Goal: Task Accomplishment & Management: Manage account settings

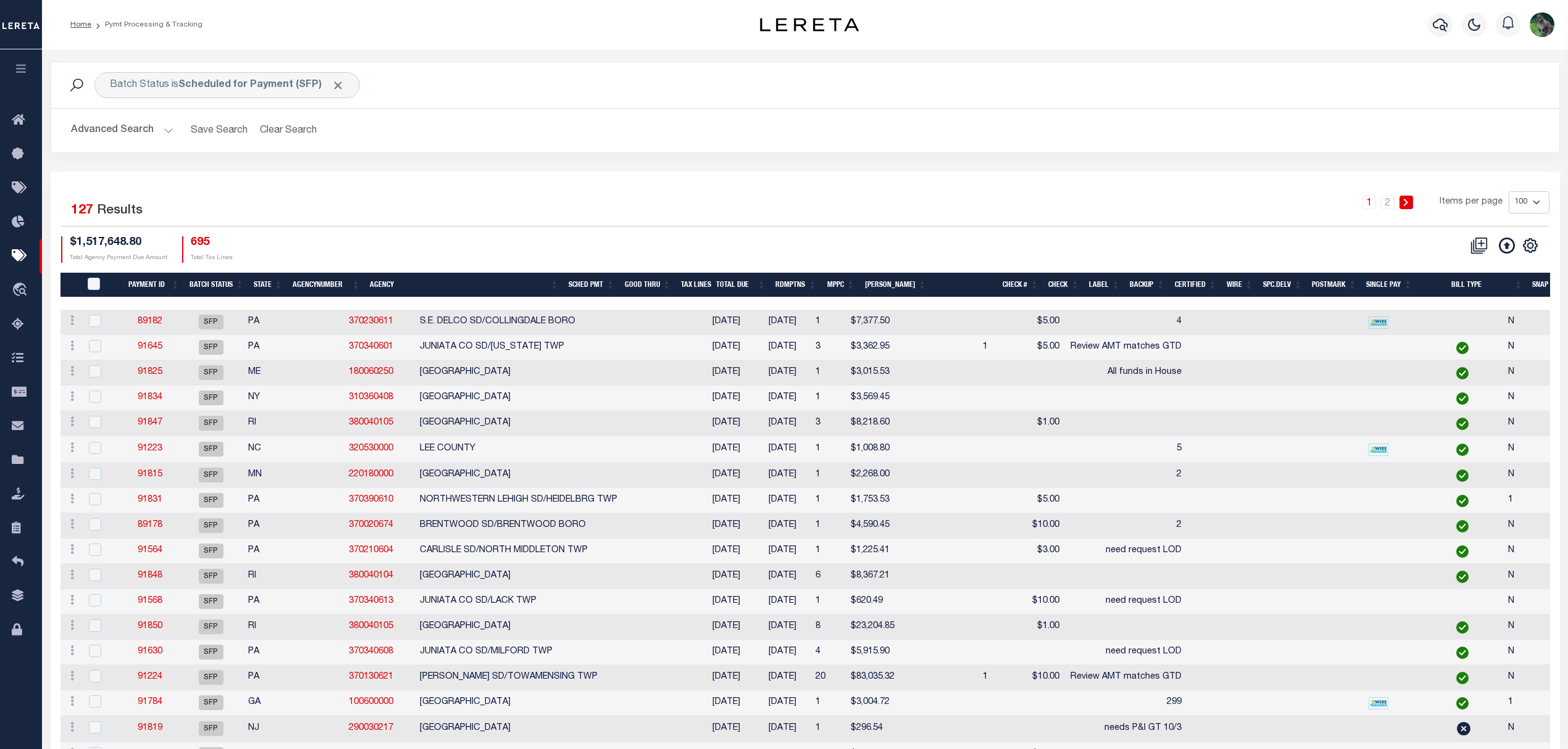
click at [877, 208] on div "1 2 Items per page 100 200 500 1000" at bounding box center [993, 207] width 1112 height 32
drag, startPoint x: 609, startPoint y: 115, endPoint x: 615, endPoint y: 116, distance: 6.1
click at [609, 116] on div "Advanced Search Save Search Clear Search Batch ID Equals Equals Is Not Equal To…" at bounding box center [805, 130] width 1508 height 44
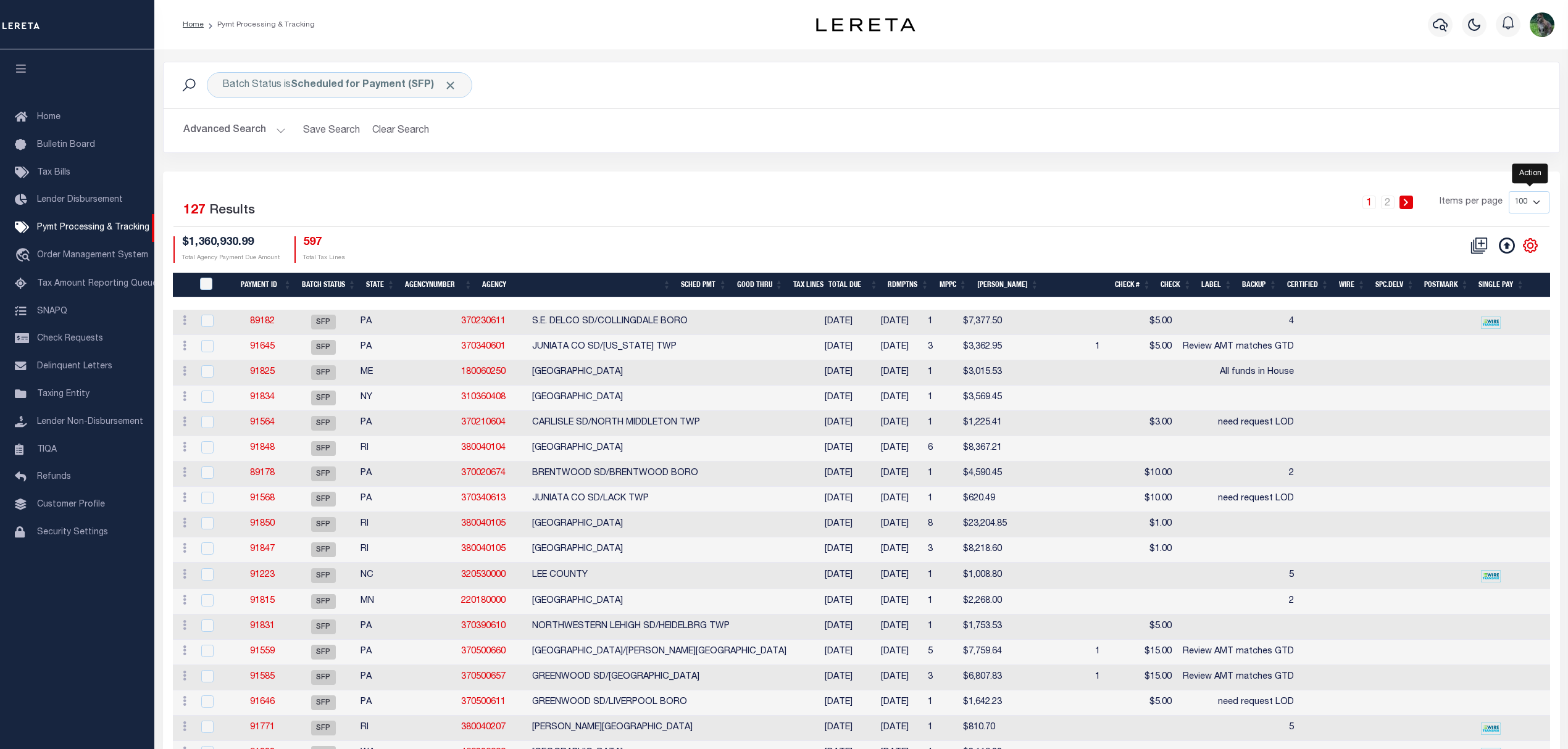
click at [1527, 244] on icon "" at bounding box center [1530, 245] width 16 height 16
click at [1485, 265] on link "CSV" at bounding box center [1480, 267] width 121 height 24
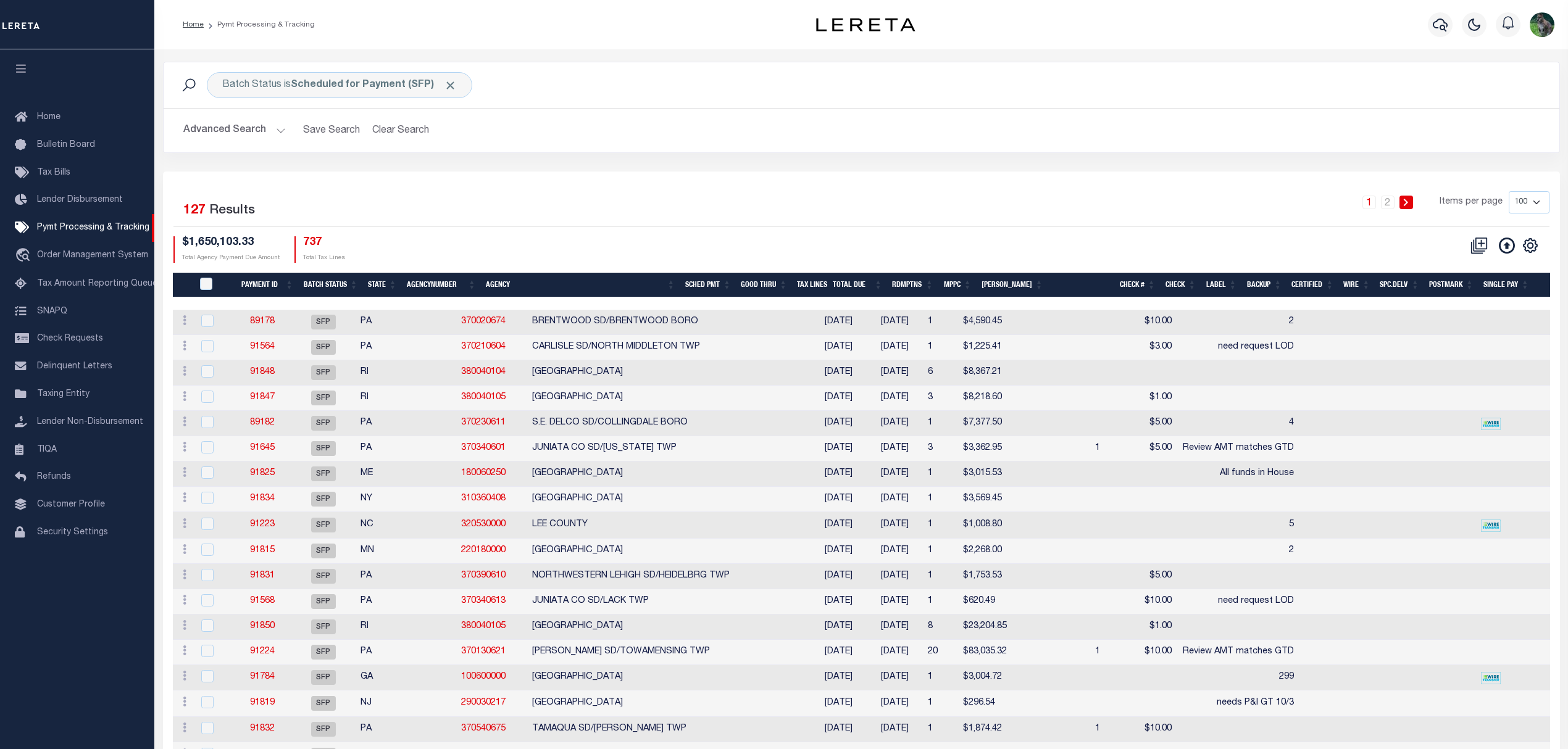
click at [1177, 449] on td "Review AMT matches GTD" at bounding box center [1238, 449] width 122 height 25
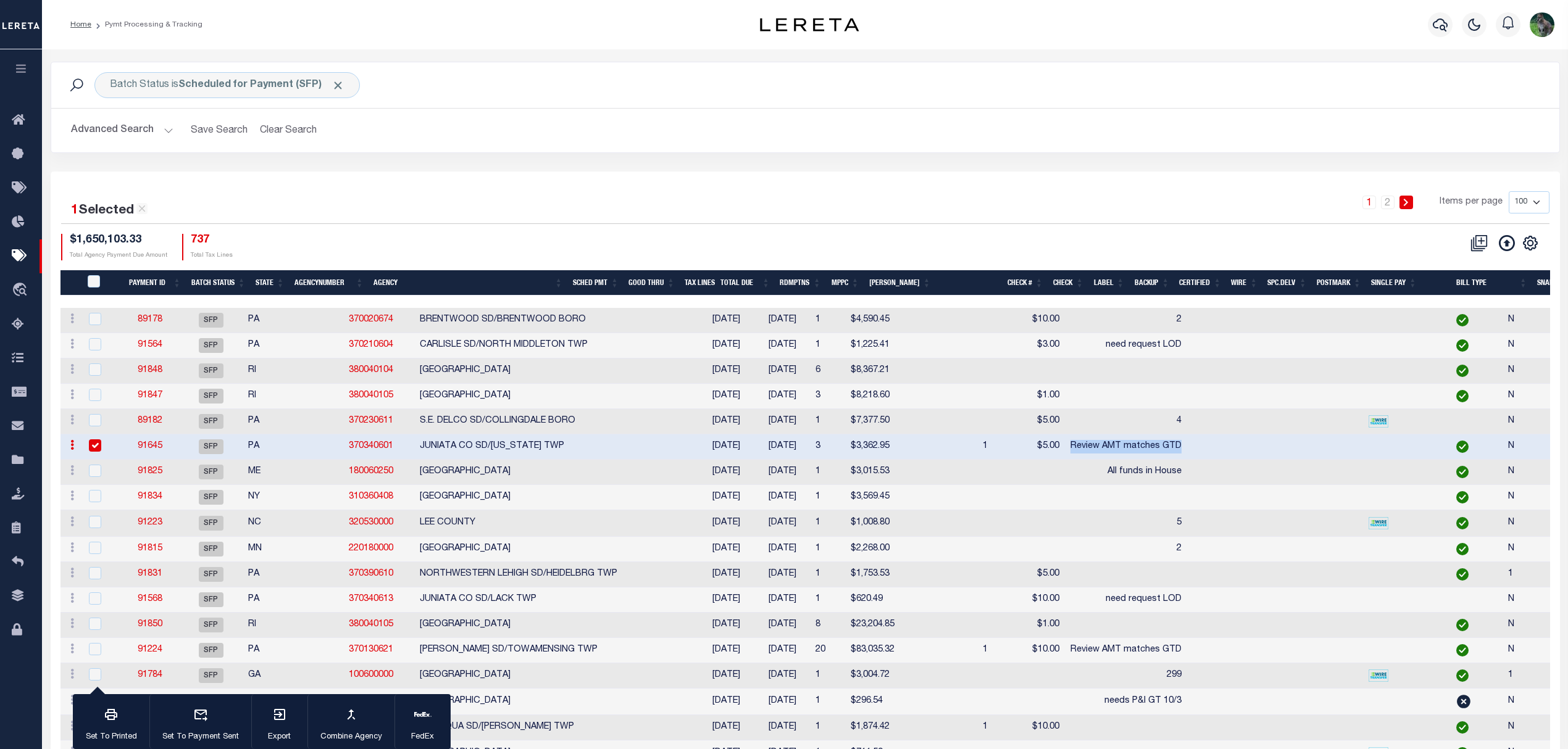
drag, startPoint x: 1058, startPoint y: 447, endPoint x: 1041, endPoint y: 448, distance: 17.0
click at [1064, 448] on td "Review AMT matches GTD" at bounding box center [1125, 447] width 122 height 25
checkbox input "false"
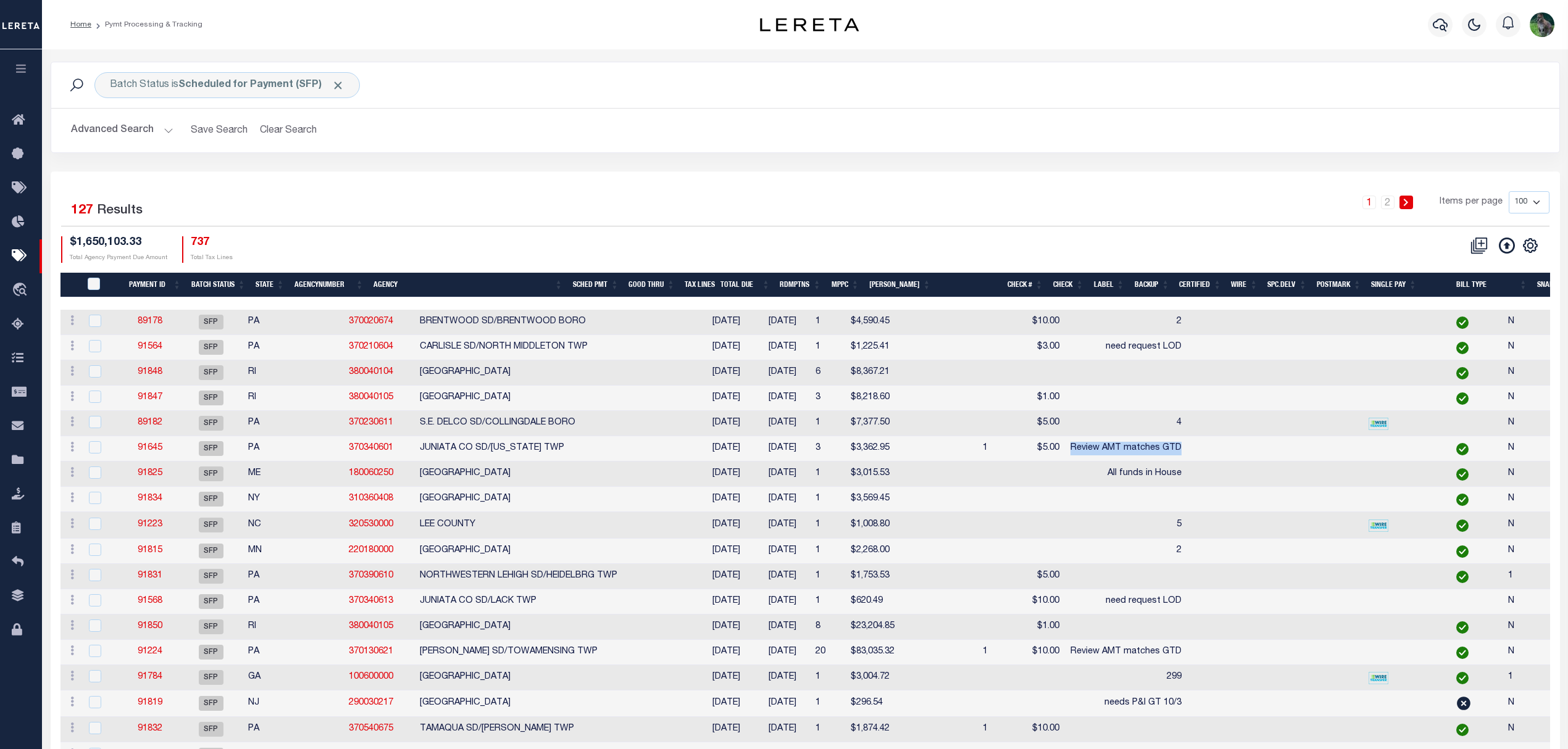
copy td "Review AMT matches GTD"
click at [746, 201] on div "1 2 Items per page 100 200 500 1000" at bounding box center [993, 207] width 1112 height 32
click at [1064, 347] on td "need request LOD" at bounding box center [1125, 348] width 122 height 25
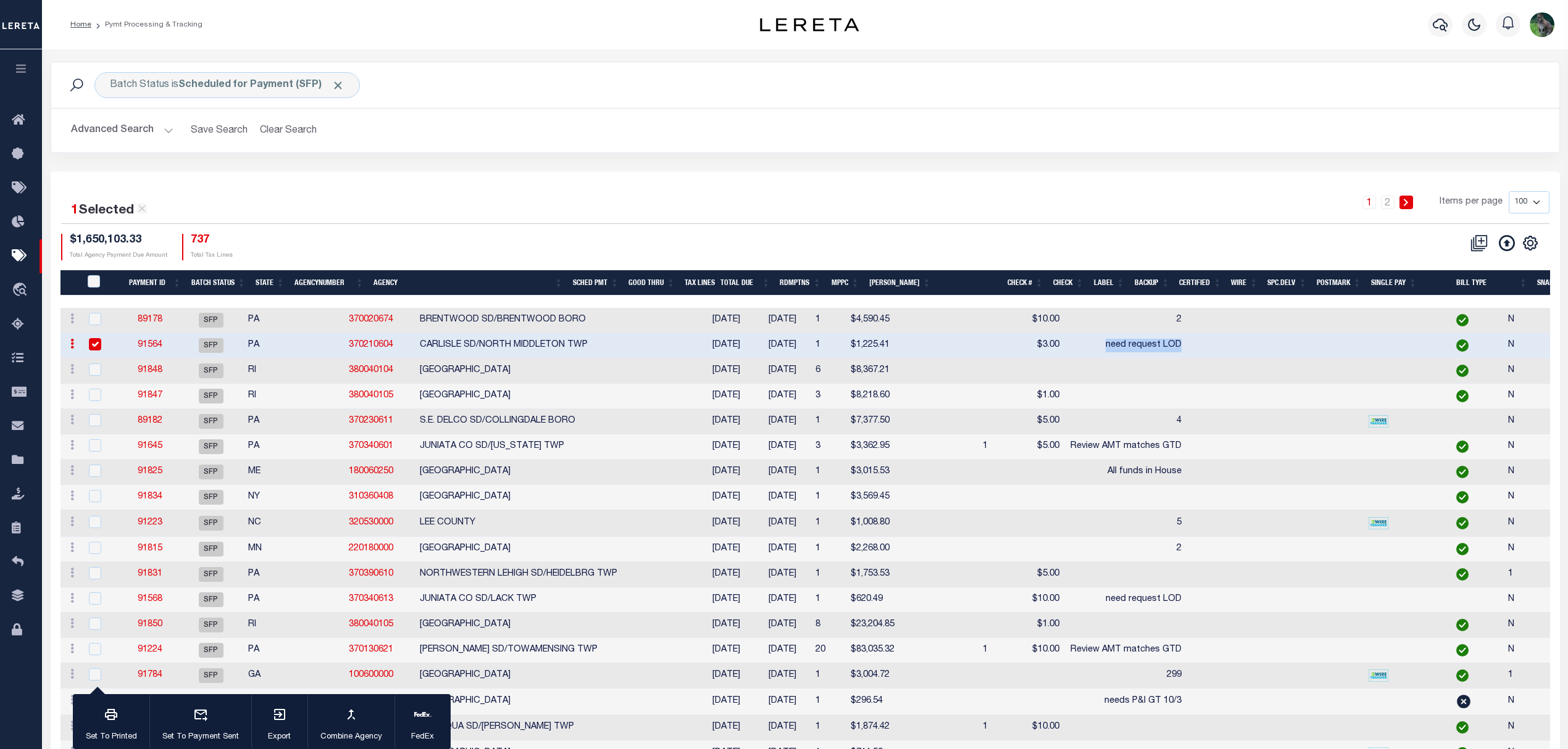
drag, startPoint x: 981, startPoint y: 347, endPoint x: 1033, endPoint y: 351, distance: 52.2
click at [1064, 351] on td "need request LOD" at bounding box center [1125, 346] width 122 height 25
checkbox input "false"
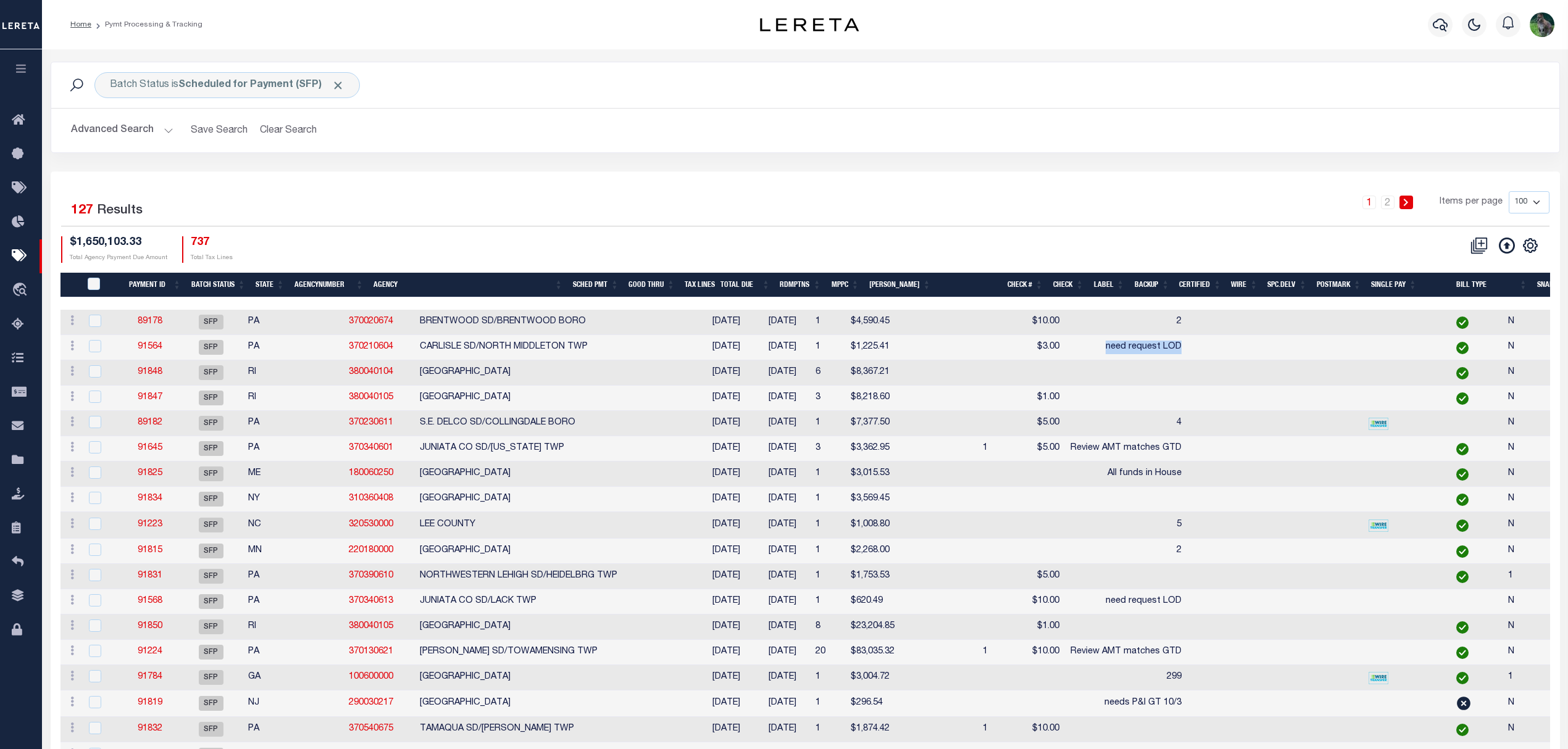
copy td "need request LOD"
drag, startPoint x: 107, startPoint y: 127, endPoint x: 182, endPoint y: 178, distance: 90.7
click at [107, 127] on button "Advanced Search" at bounding box center [122, 131] width 102 height 24
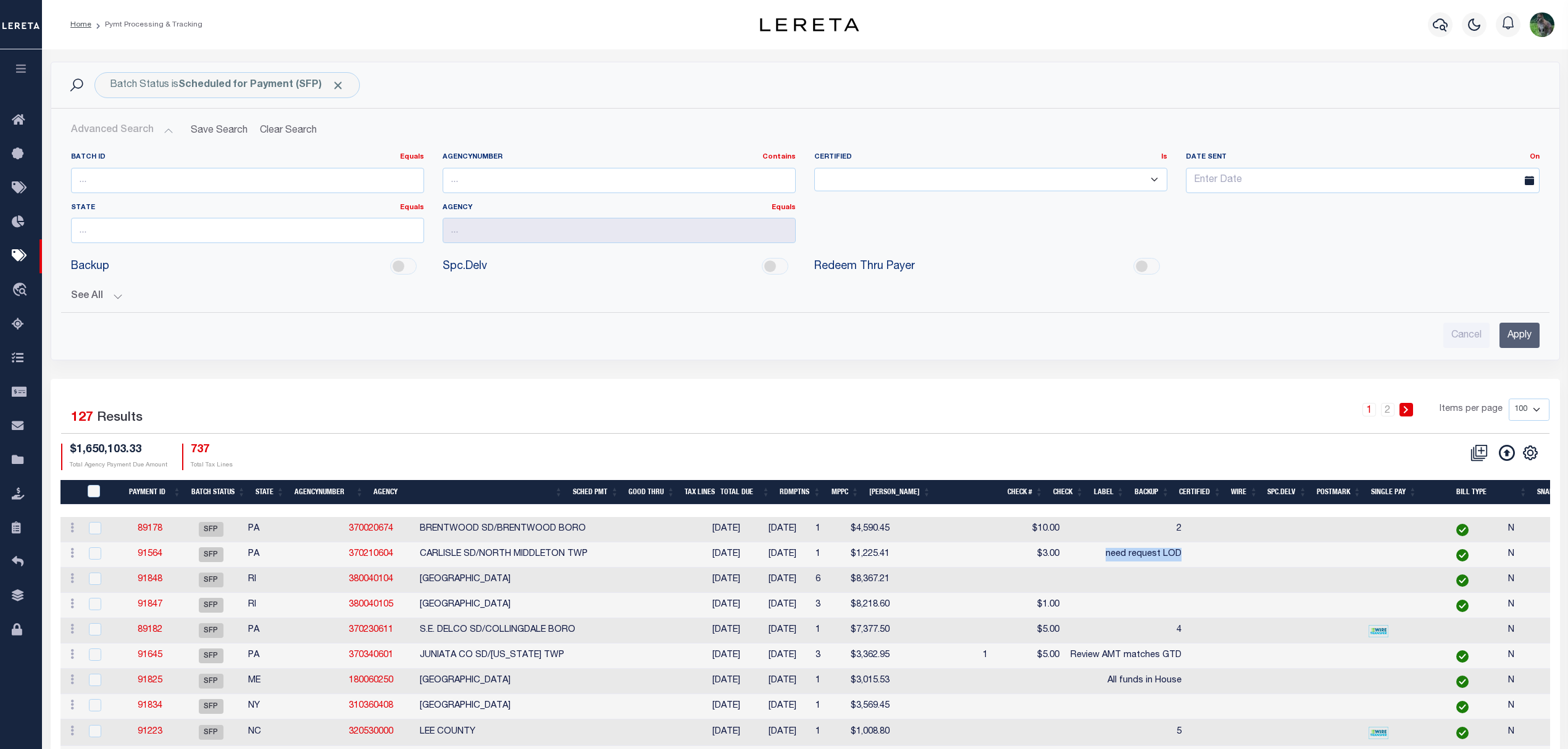
click at [119, 298] on button "See All" at bounding box center [805, 296] width 1469 height 11
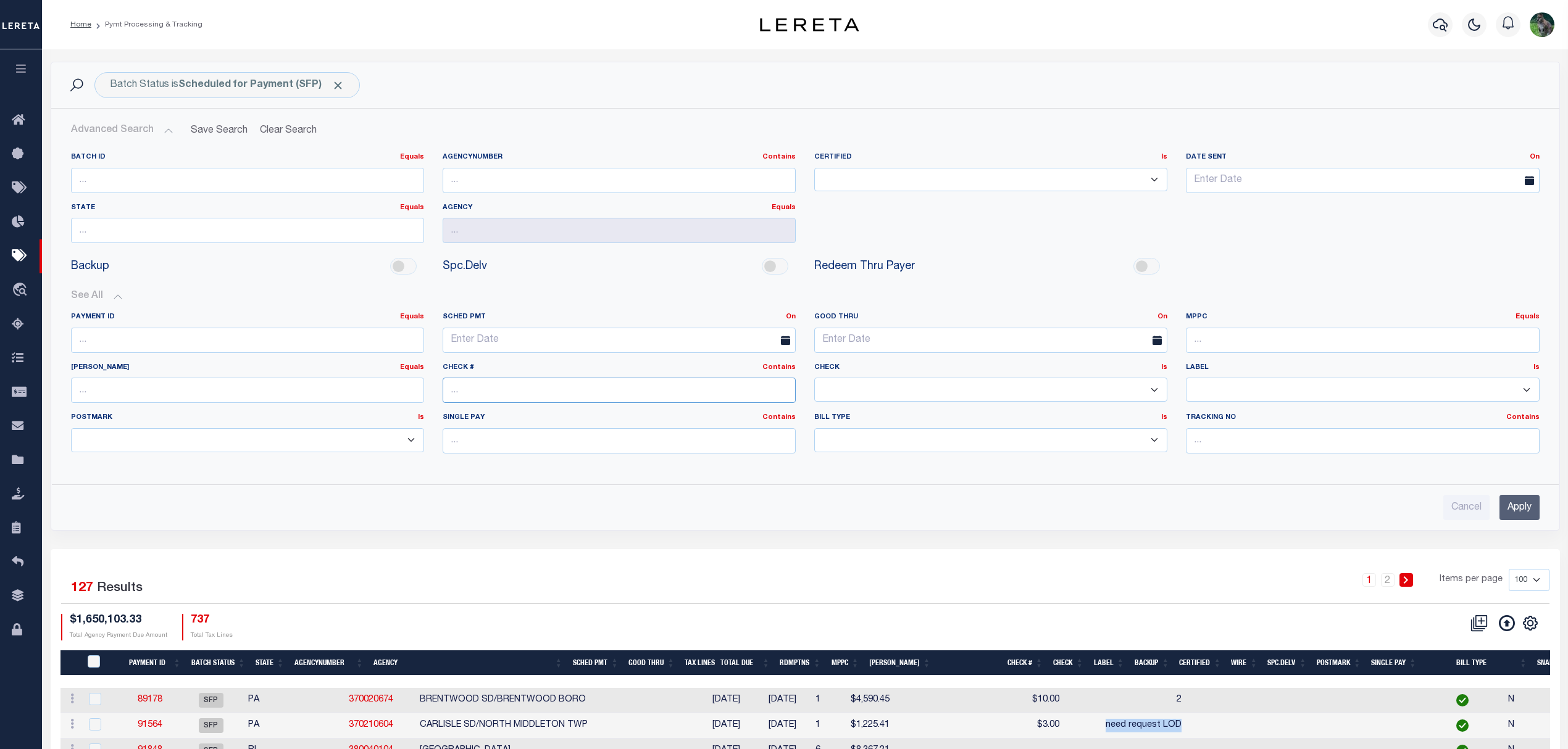
click at [500, 398] on input "text" at bounding box center [619, 390] width 353 height 25
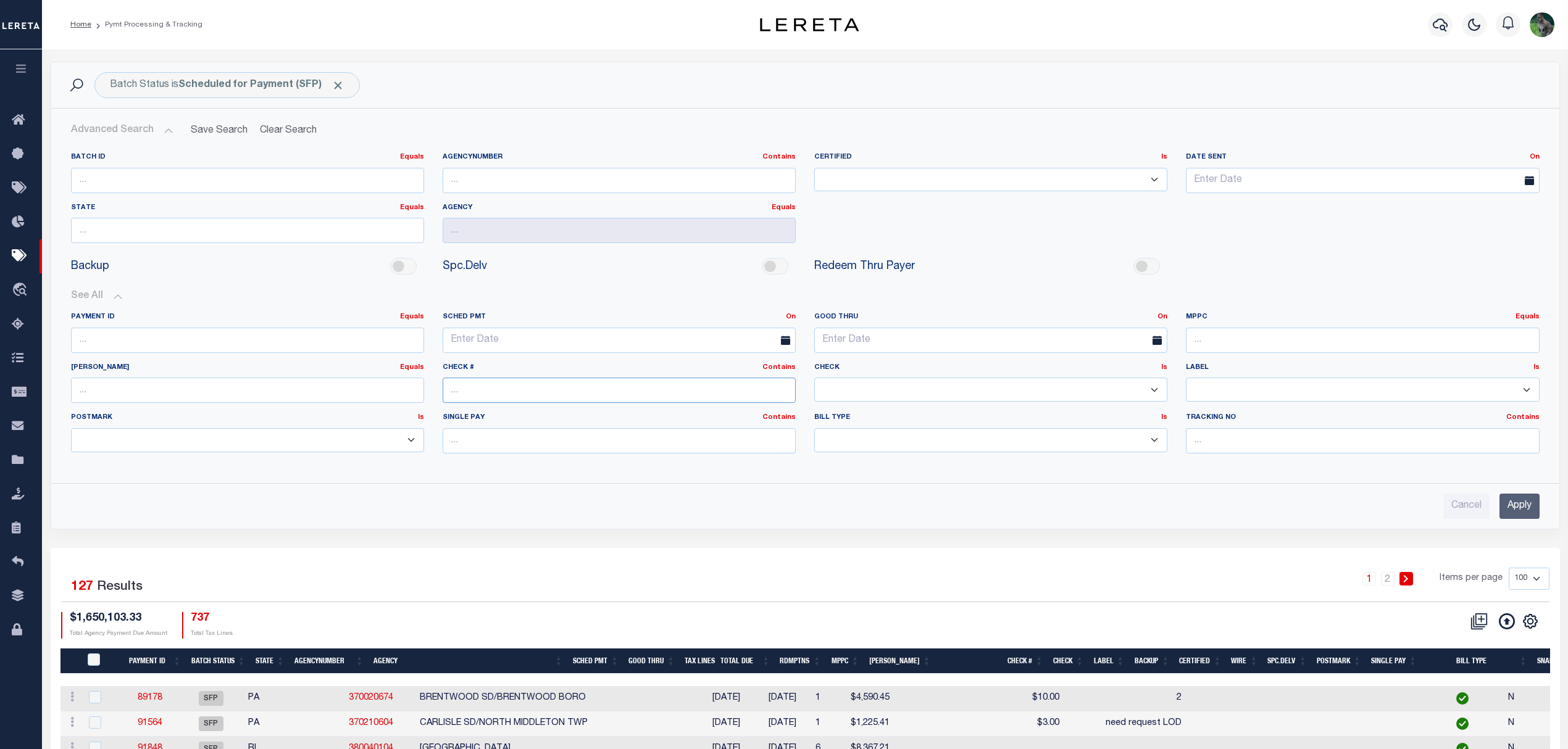
paste input "need reque"
type input "need reque"
click at [1510, 501] on input "Apply" at bounding box center [1519, 507] width 40 height 25
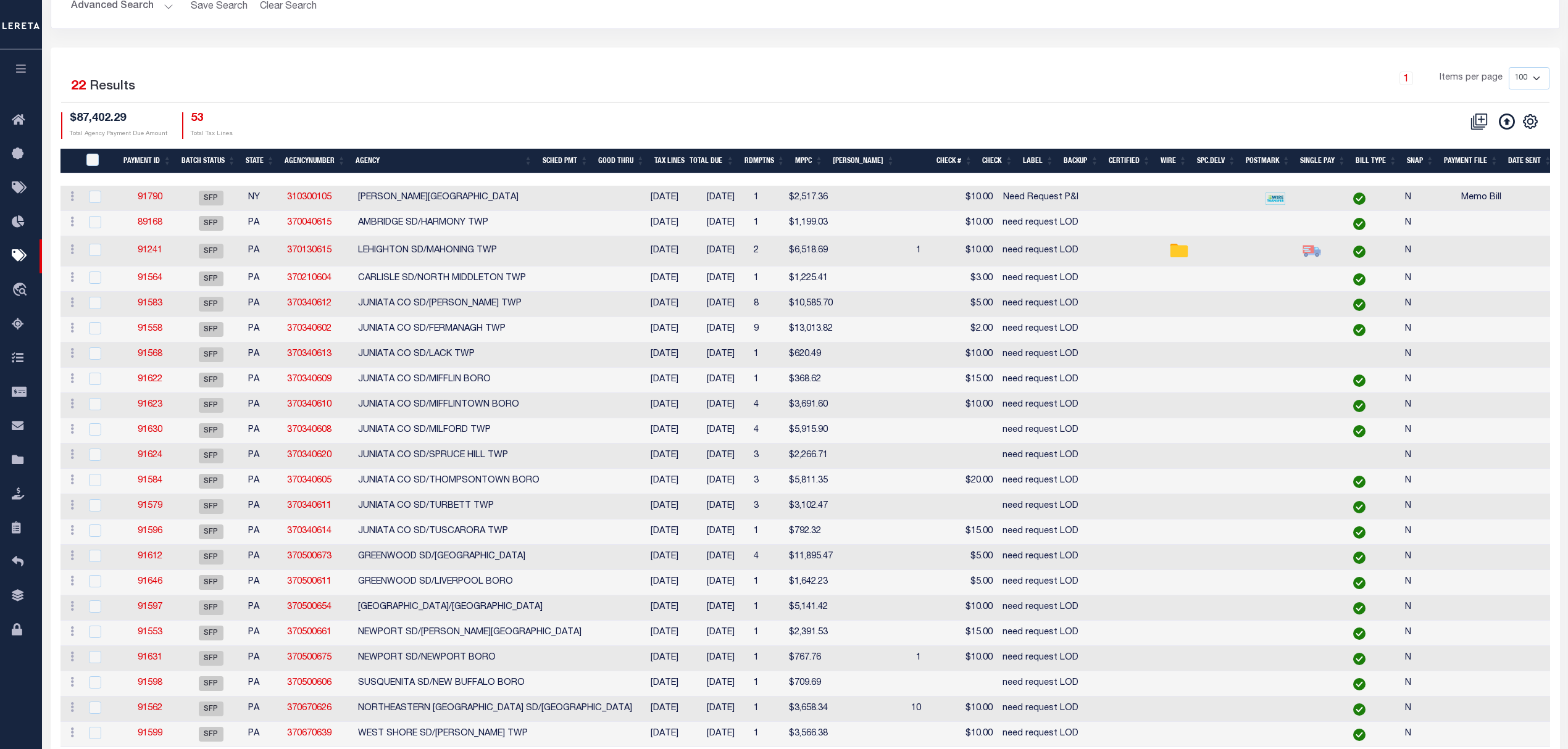
scroll to position [184, 0]
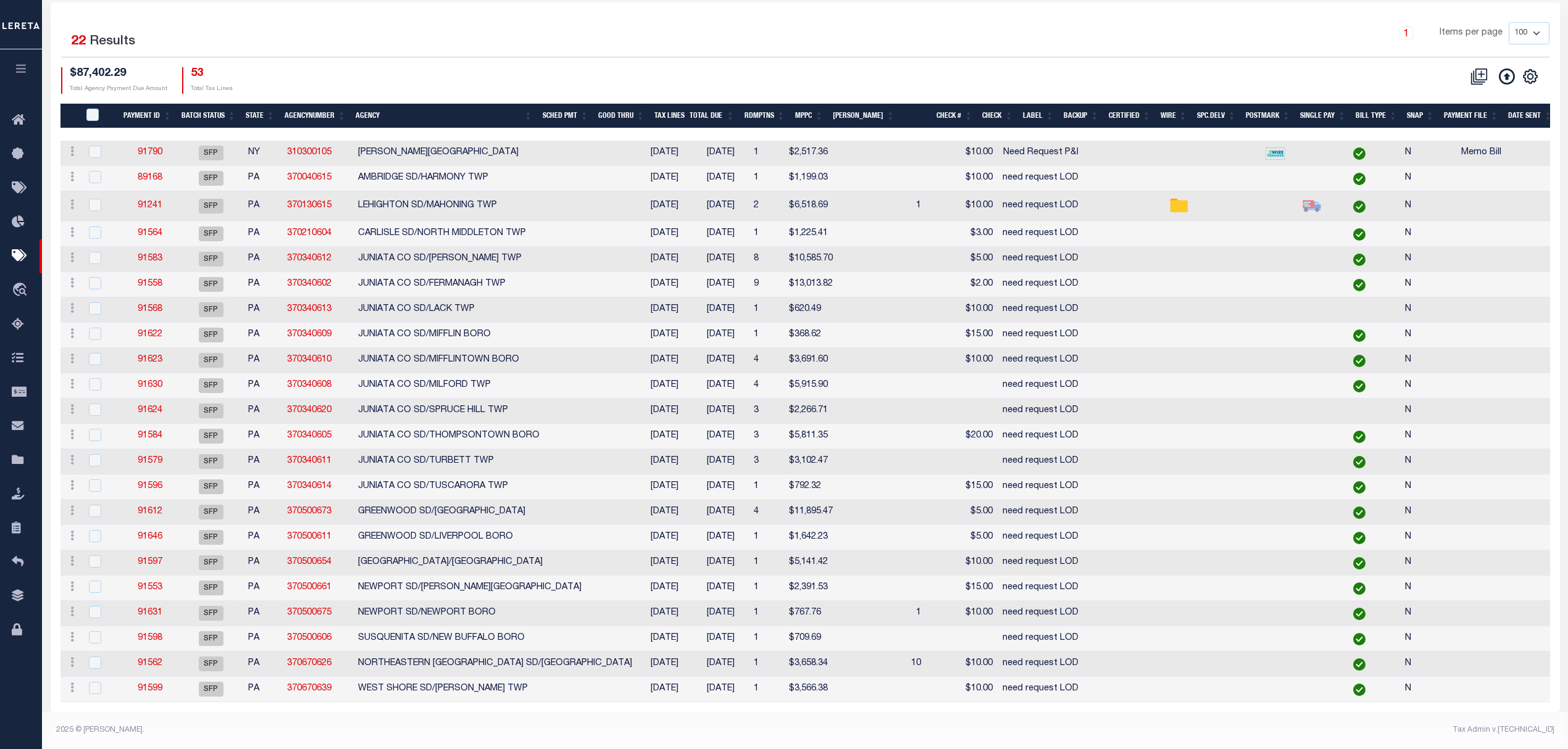
click at [515, 103] on th "Agency" at bounding box center [444, 116] width 187 height 25
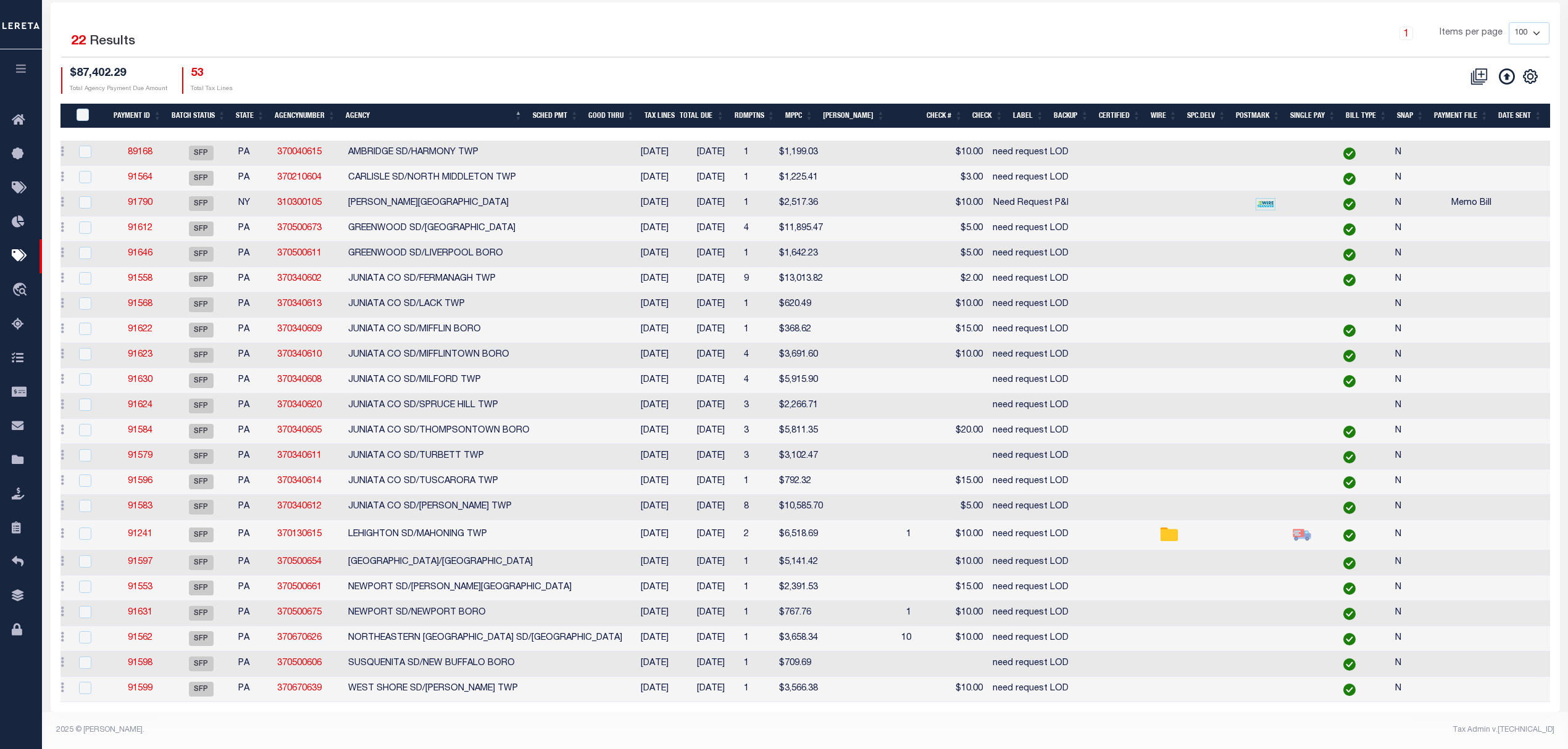
scroll to position [0, 0]
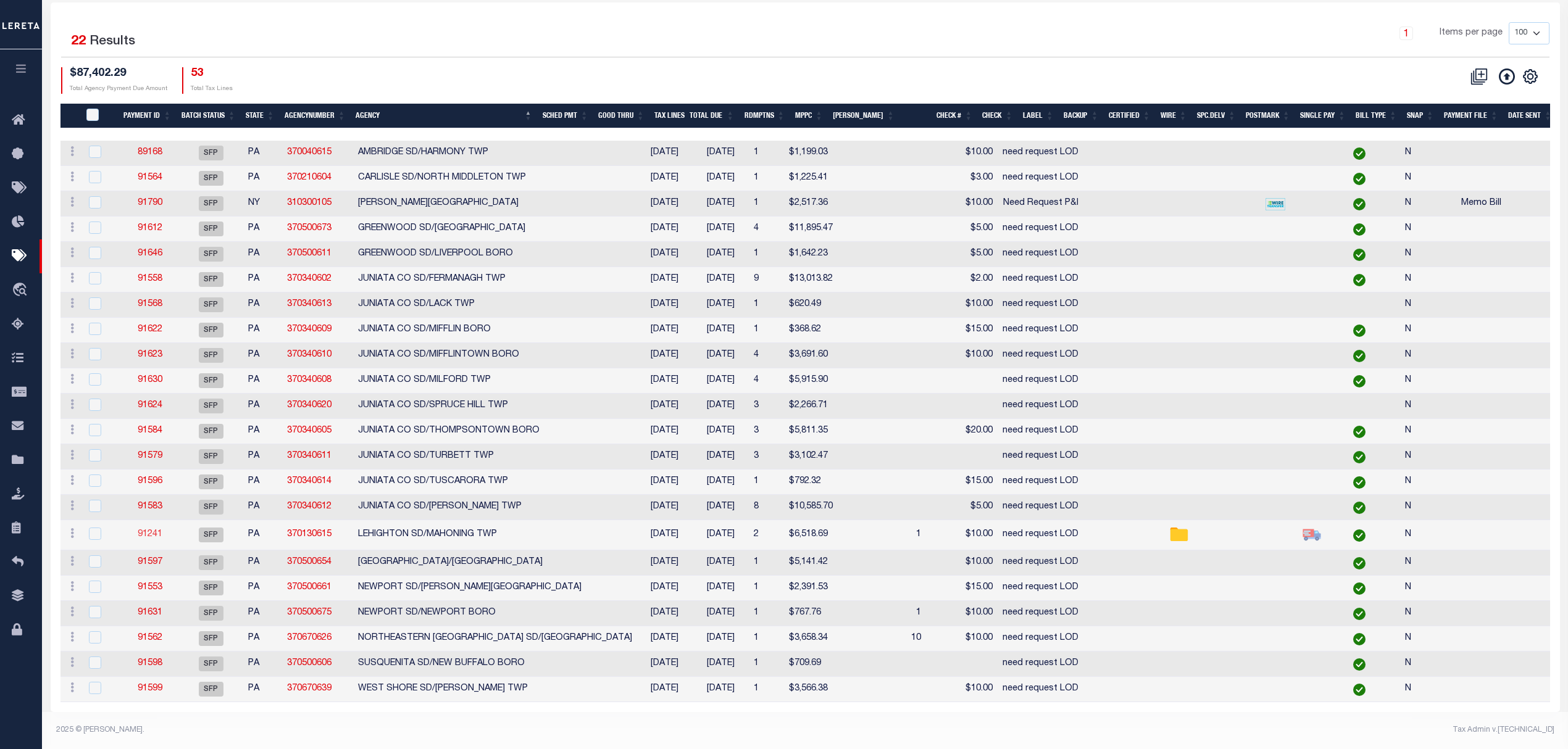
click at [144, 530] on link "91241" at bounding box center [150, 534] width 25 height 9
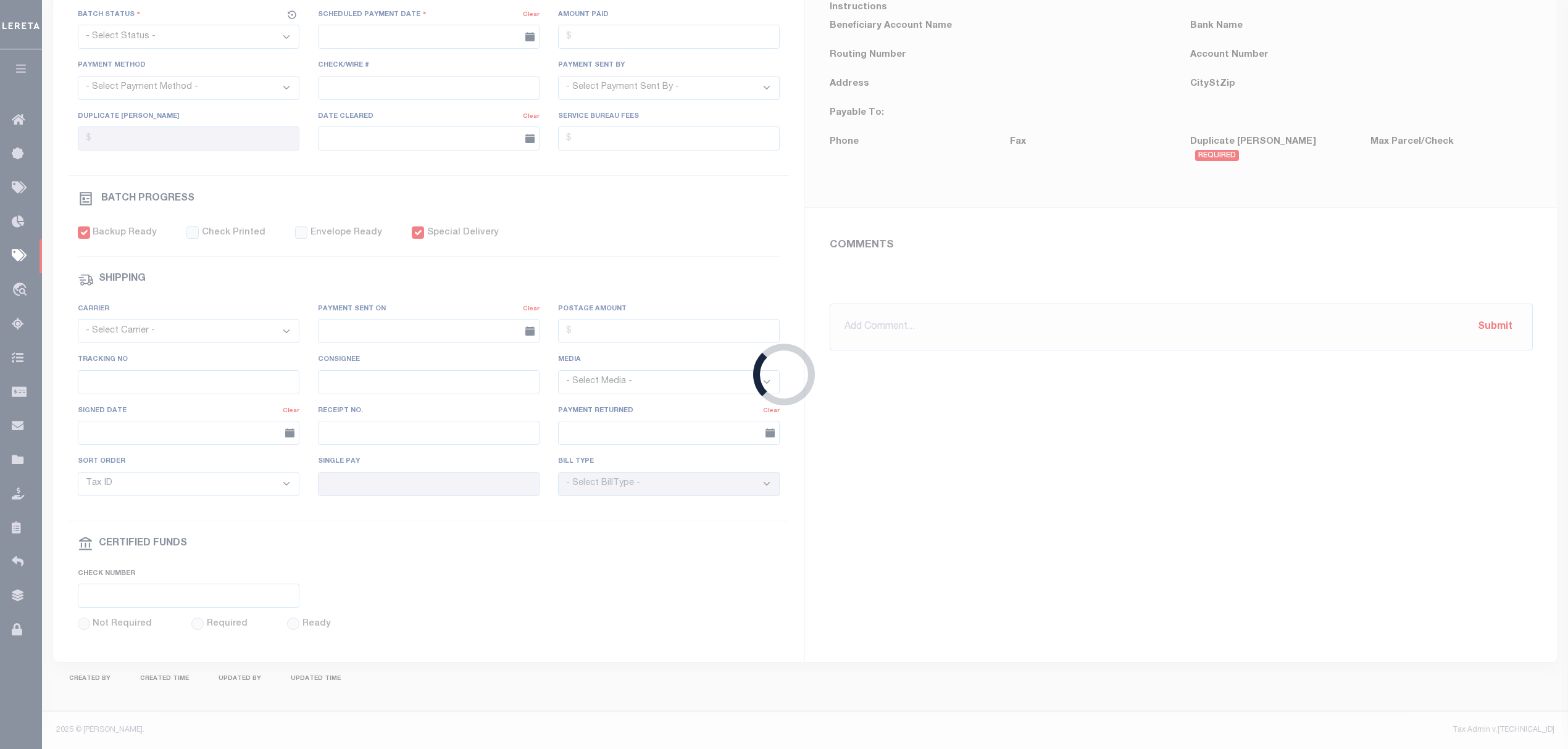
select select "SFP"
type input "10/02/2025"
type input "need request LOD"
checkbox input "true"
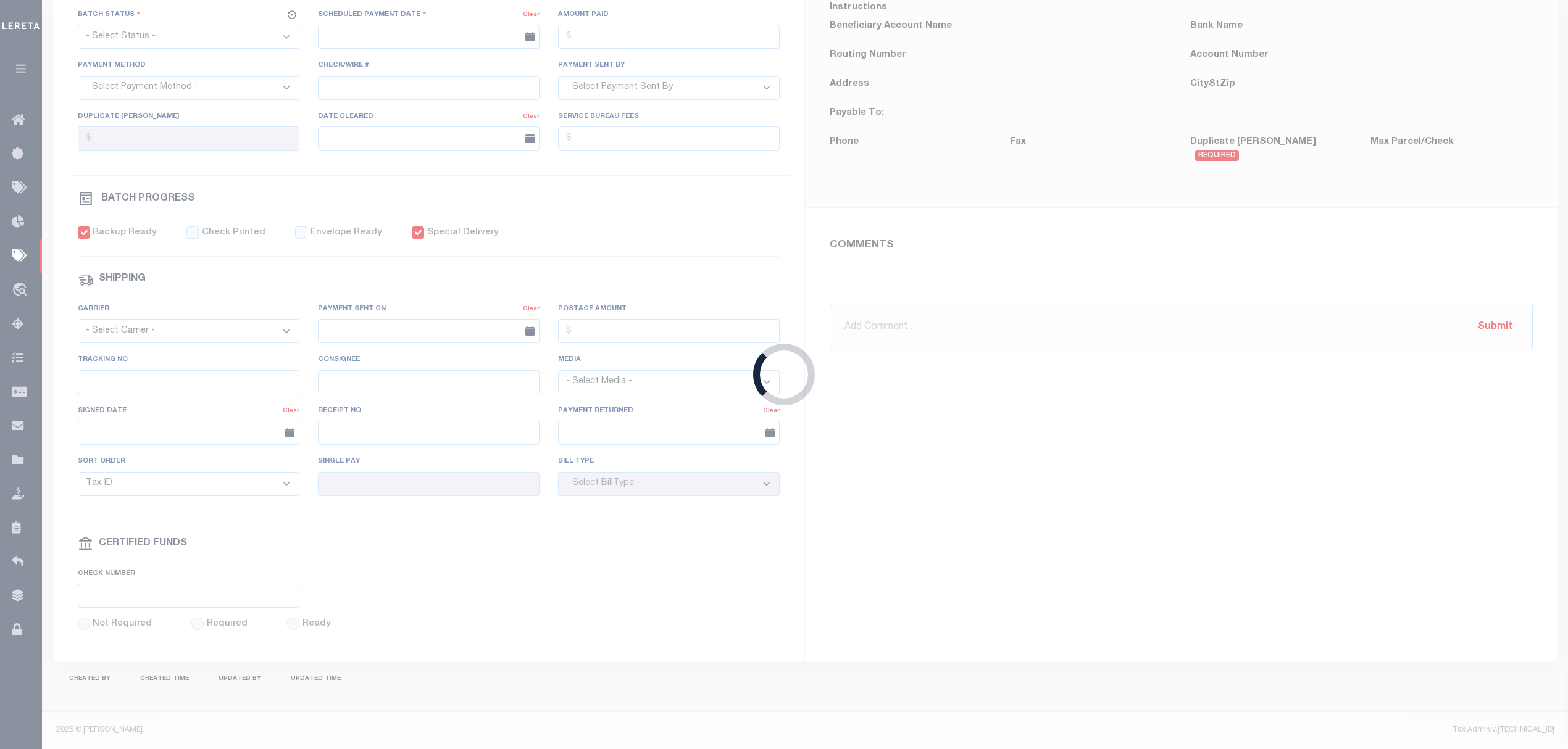
type input "N"
radio input "true"
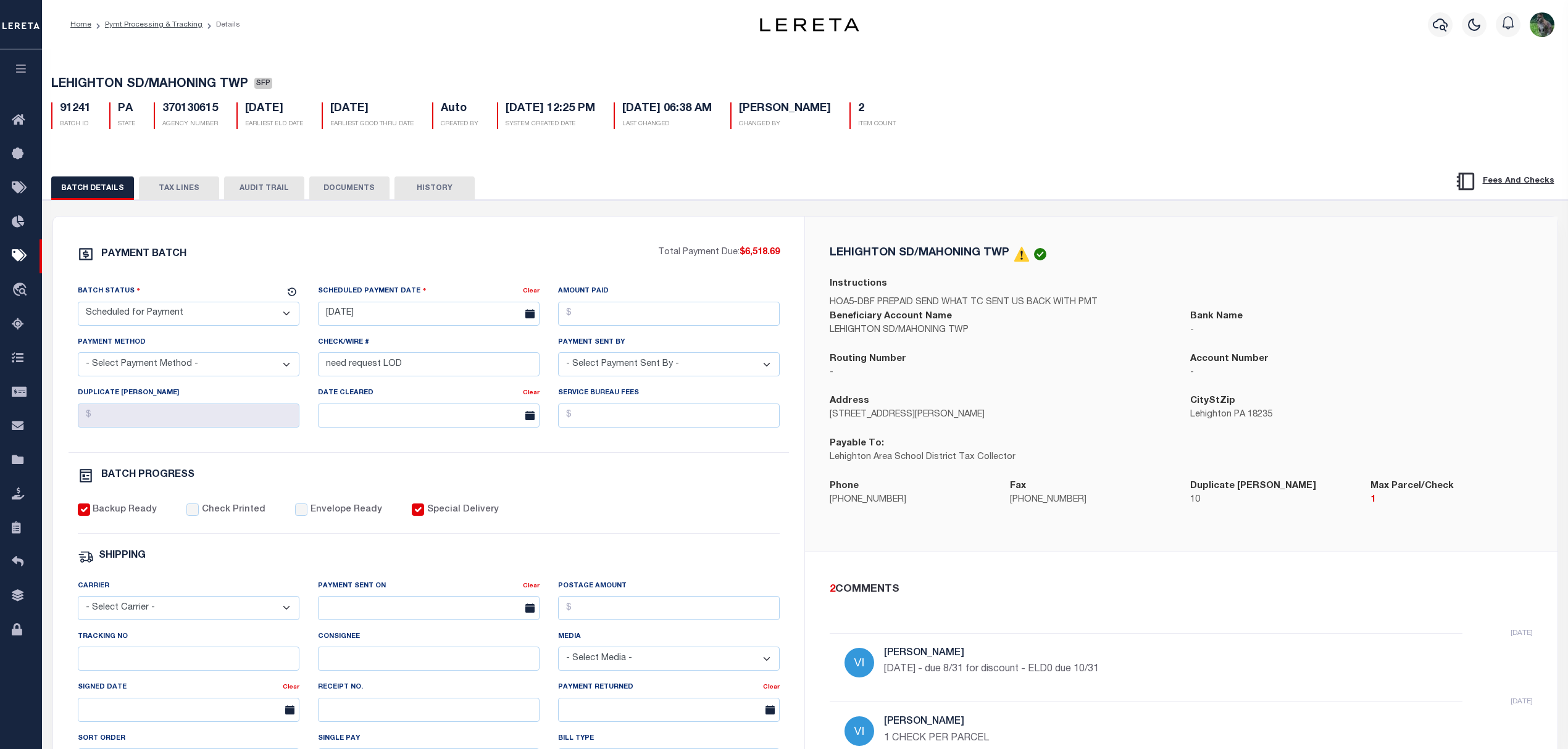
click at [697, 511] on div "Backup Ready Check Printed Envelope Ready Special Delivery" at bounding box center [429, 519] width 702 height 30
drag, startPoint x: 140, startPoint y: 673, endPoint x: 349, endPoint y: 689, distance: 209.6
click at [141, 671] on input "Tracking No" at bounding box center [188, 659] width 222 height 24
type input "Audria"
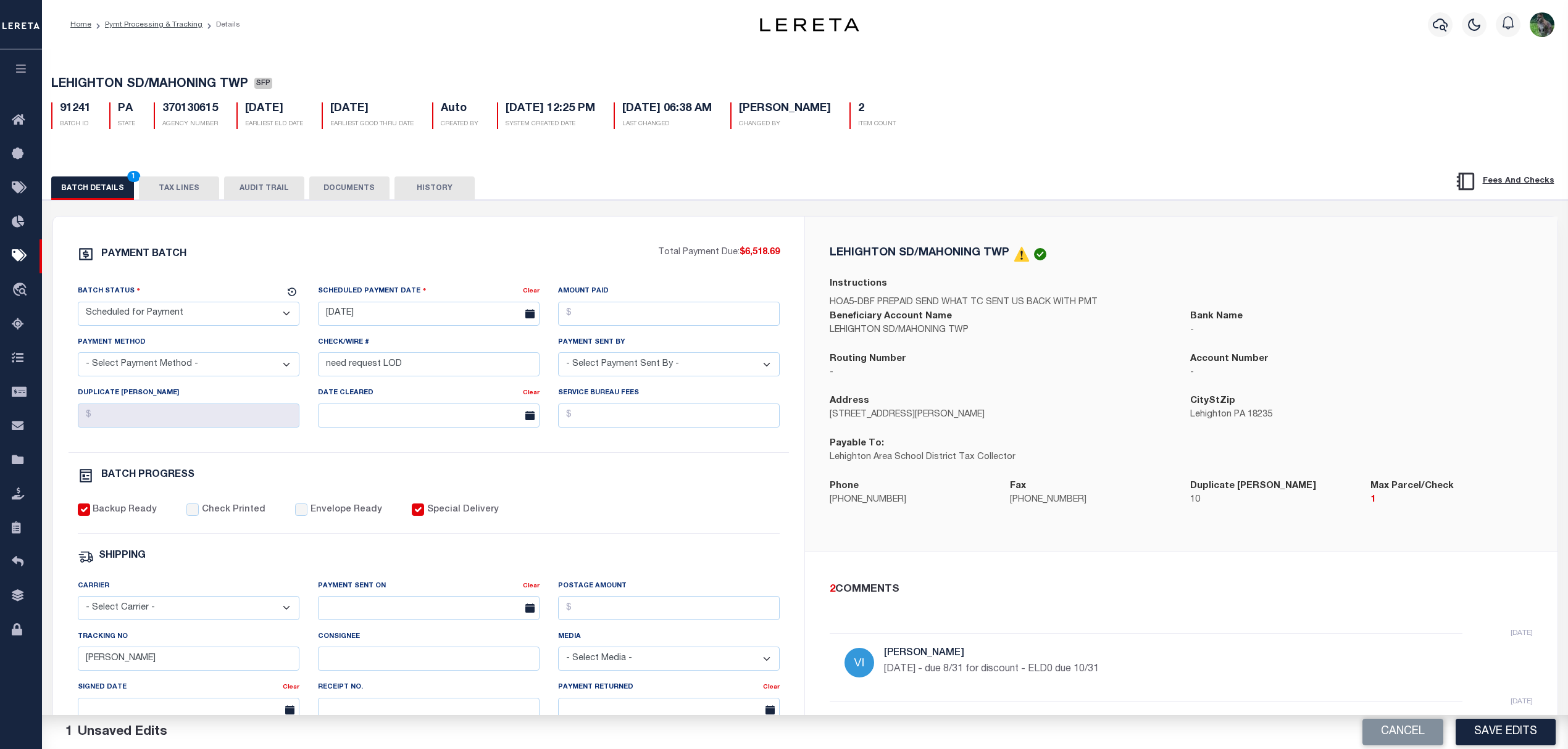
click at [1104, 576] on div "2 COMMENTS 5 days ago Villatoro-Benitez, Andres 9/25/25 - due 8/31 for discount…" at bounding box center [1181, 707] width 753 height 310
click at [1511, 727] on button "Save Edits" at bounding box center [1505, 732] width 100 height 27
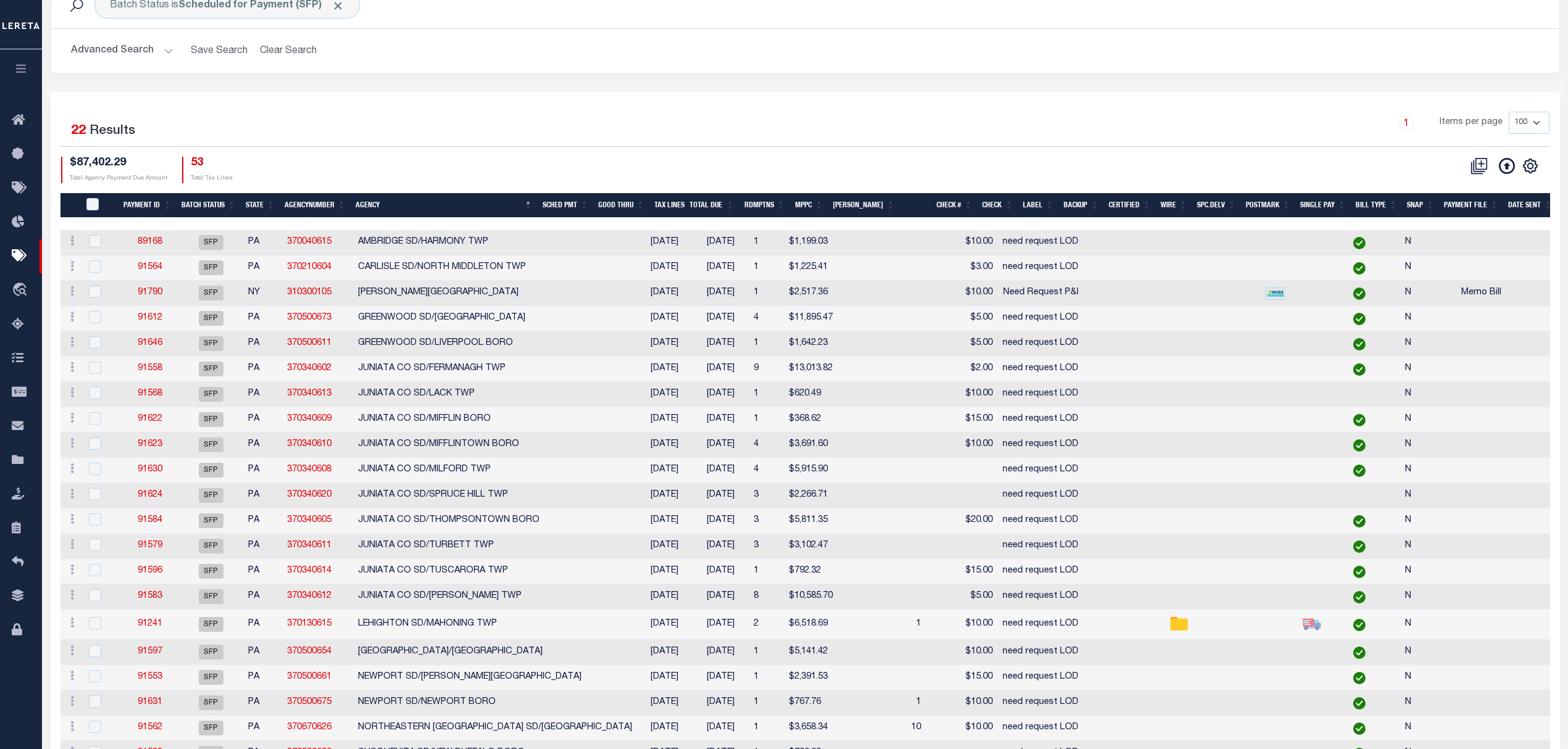
scroll to position [82, 0]
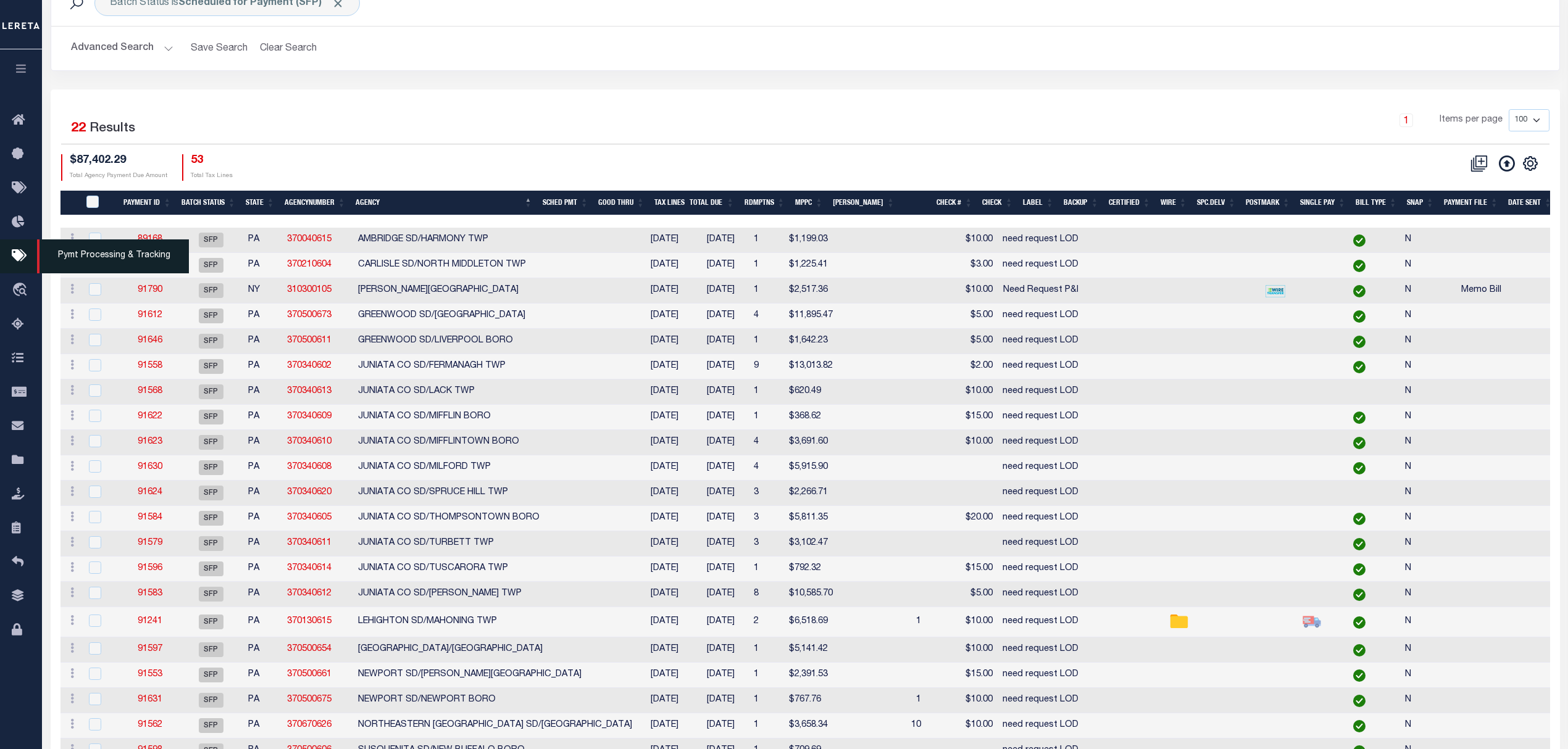
click at [23, 250] on icon at bounding box center [21, 256] width 20 height 15
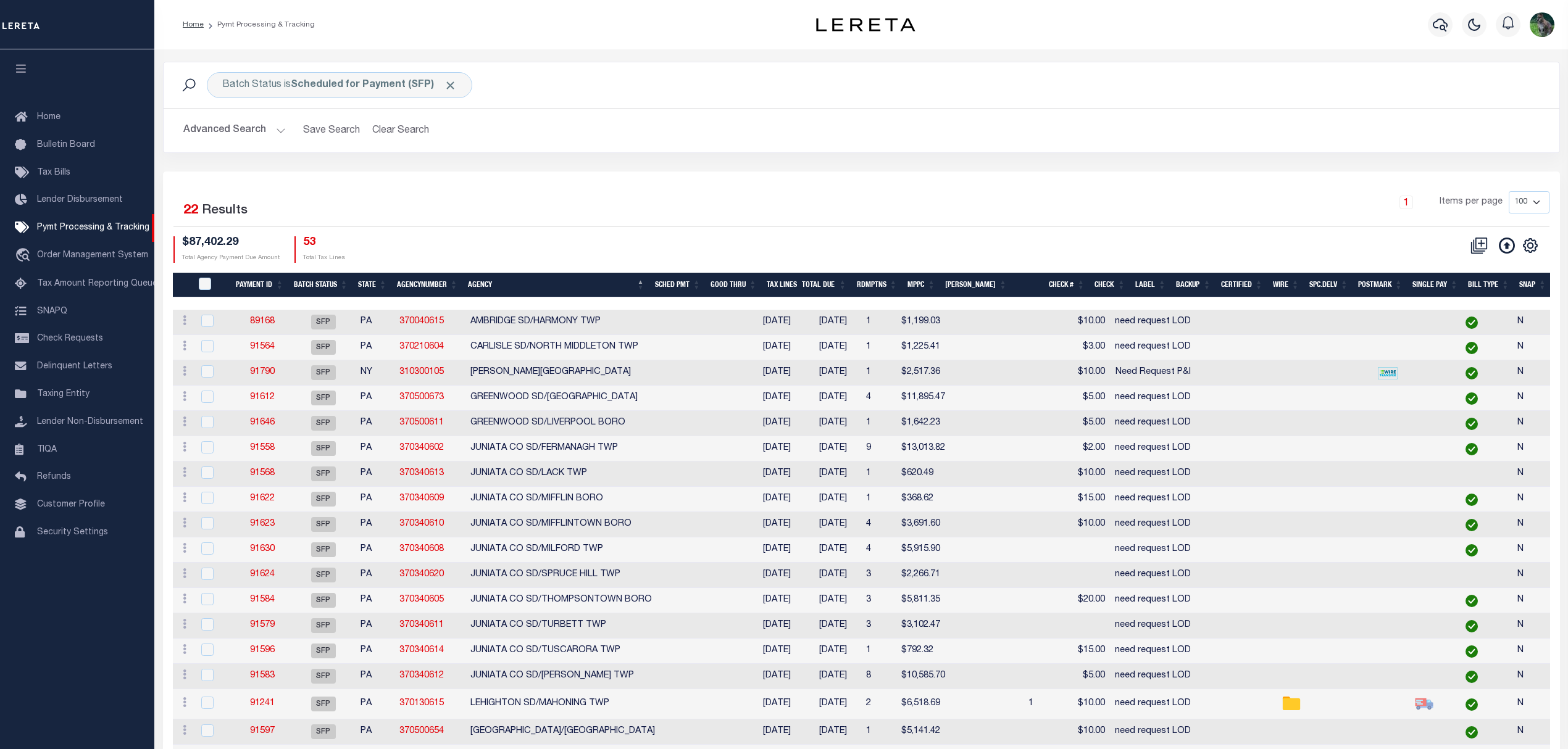
click at [239, 117] on div "Advanced Search Save Search Clear Search PayeeSearchTable_dynamictable_____Defa…" at bounding box center [862, 130] width 1396 height 44
drag, startPoint x: 460, startPoint y: 131, endPoint x: 418, endPoint y: 127, distance: 42.2
click at [459, 131] on h2 "Advanced Search Save Search Clear Search PayeeSearchTable_dynamictable_____Defa…" at bounding box center [861, 131] width 1376 height 24
click at [418, 127] on button "Clear Search" at bounding box center [401, 131] width 67 height 24
click at [227, 136] on button "Advanced Search" at bounding box center [234, 131] width 102 height 24
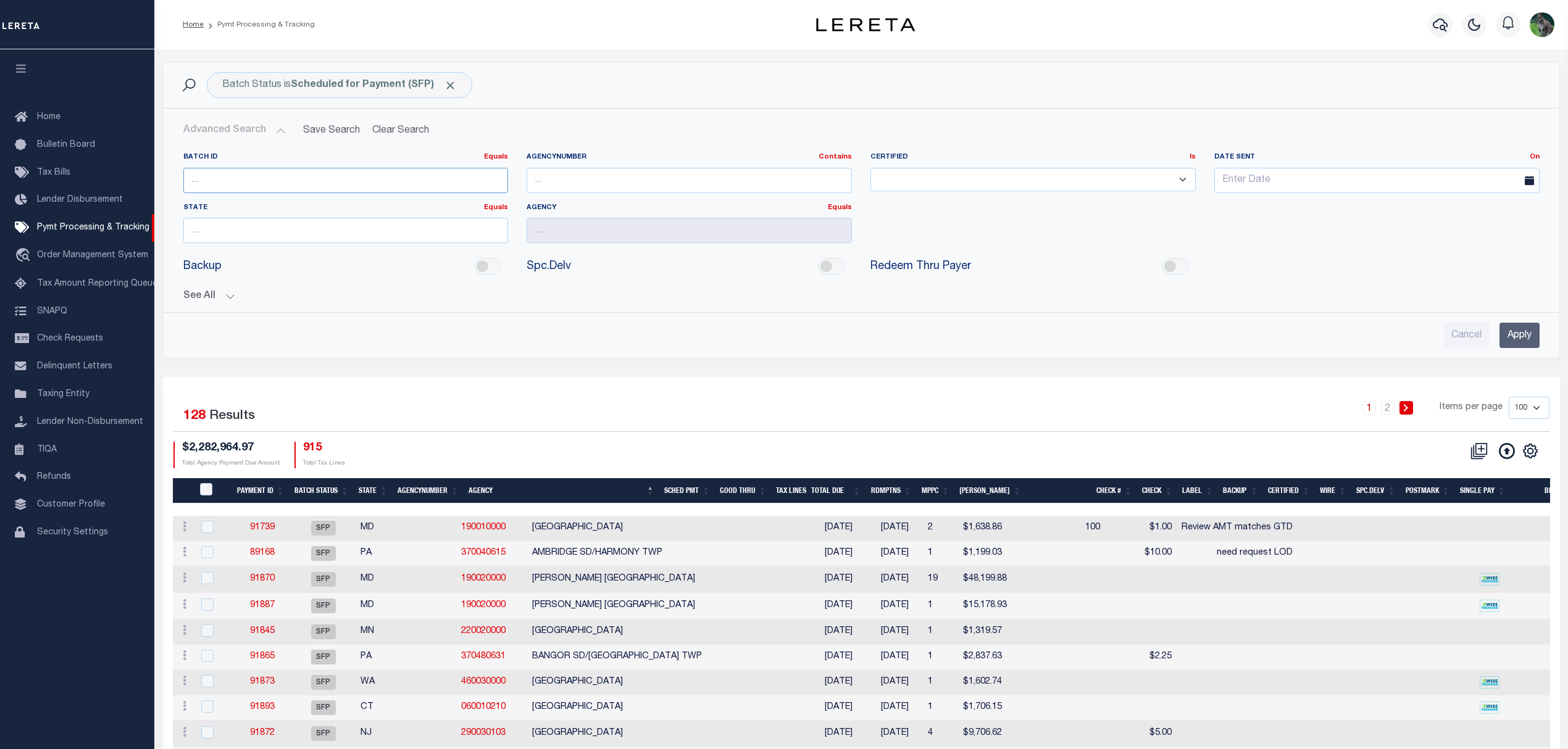
click at [279, 190] on input "number" at bounding box center [346, 180] width 325 height 25
type input "91891"
click at [1522, 336] on input "Apply" at bounding box center [1519, 335] width 40 height 25
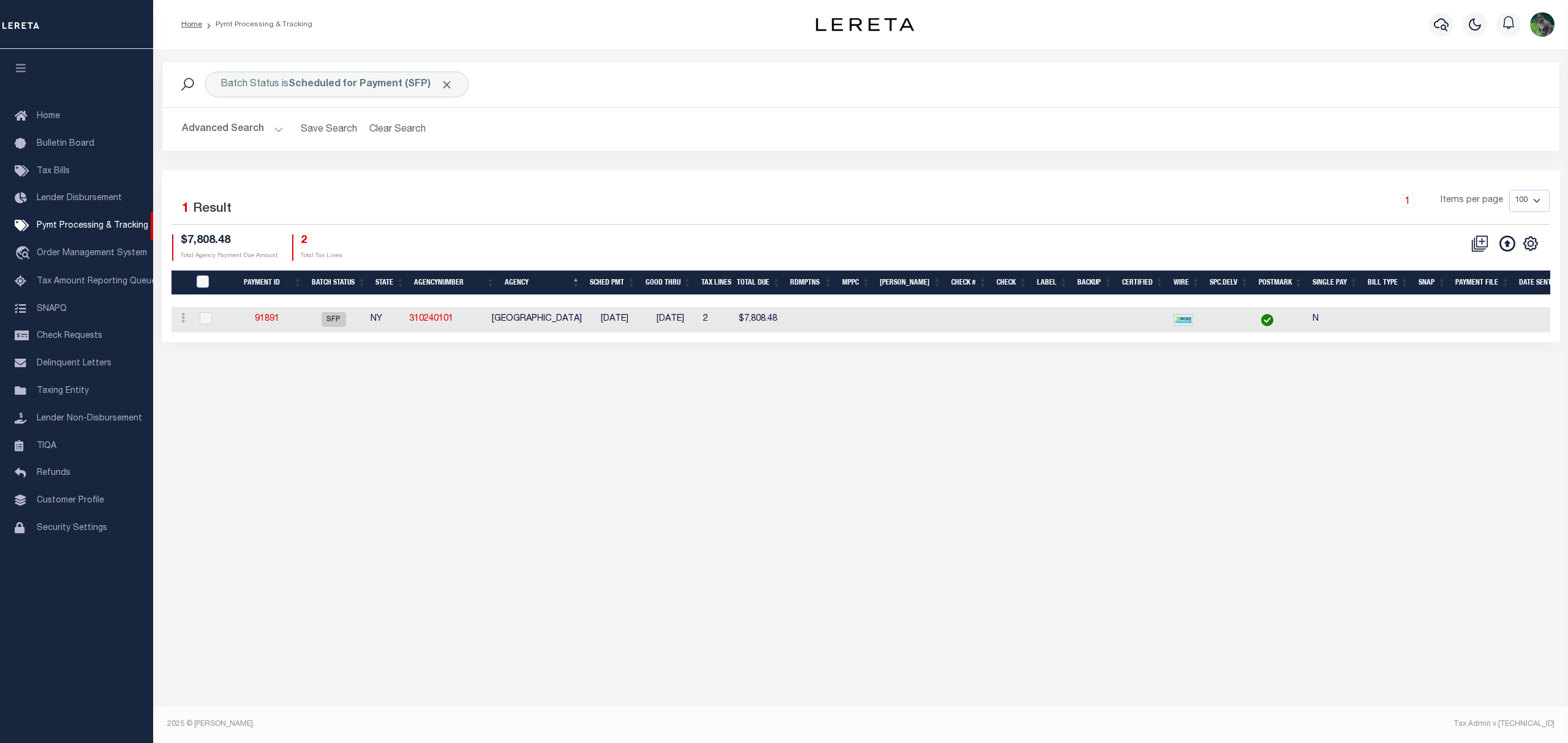
click at [487, 314] on td "310240101" at bounding box center [445, 320] width 83 height 25
checkbox input "true"
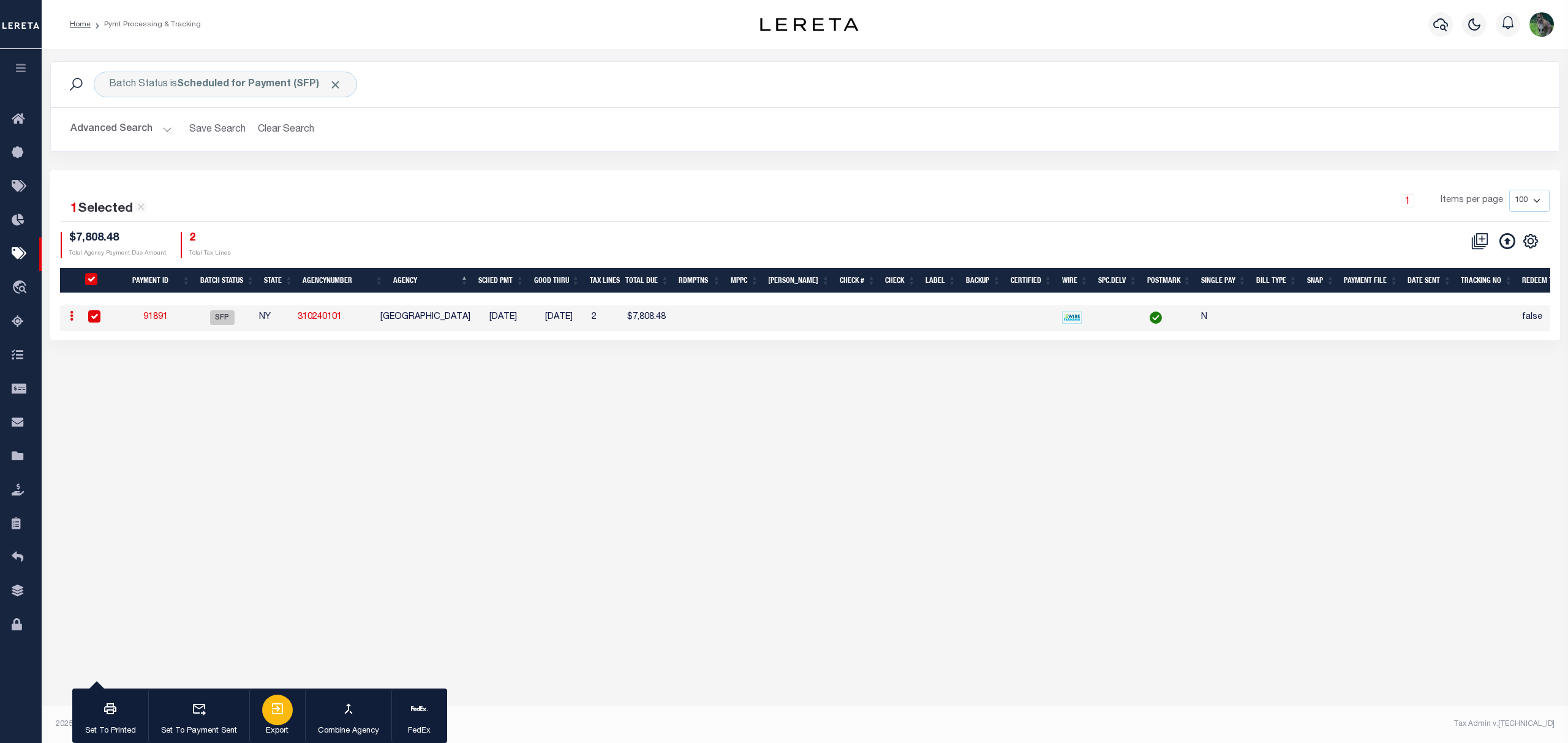
click at [280, 706] on icon "button" at bounding box center [277, 708] width 14 height 14
click at [163, 320] on link "91891" at bounding box center [155, 317] width 25 height 9
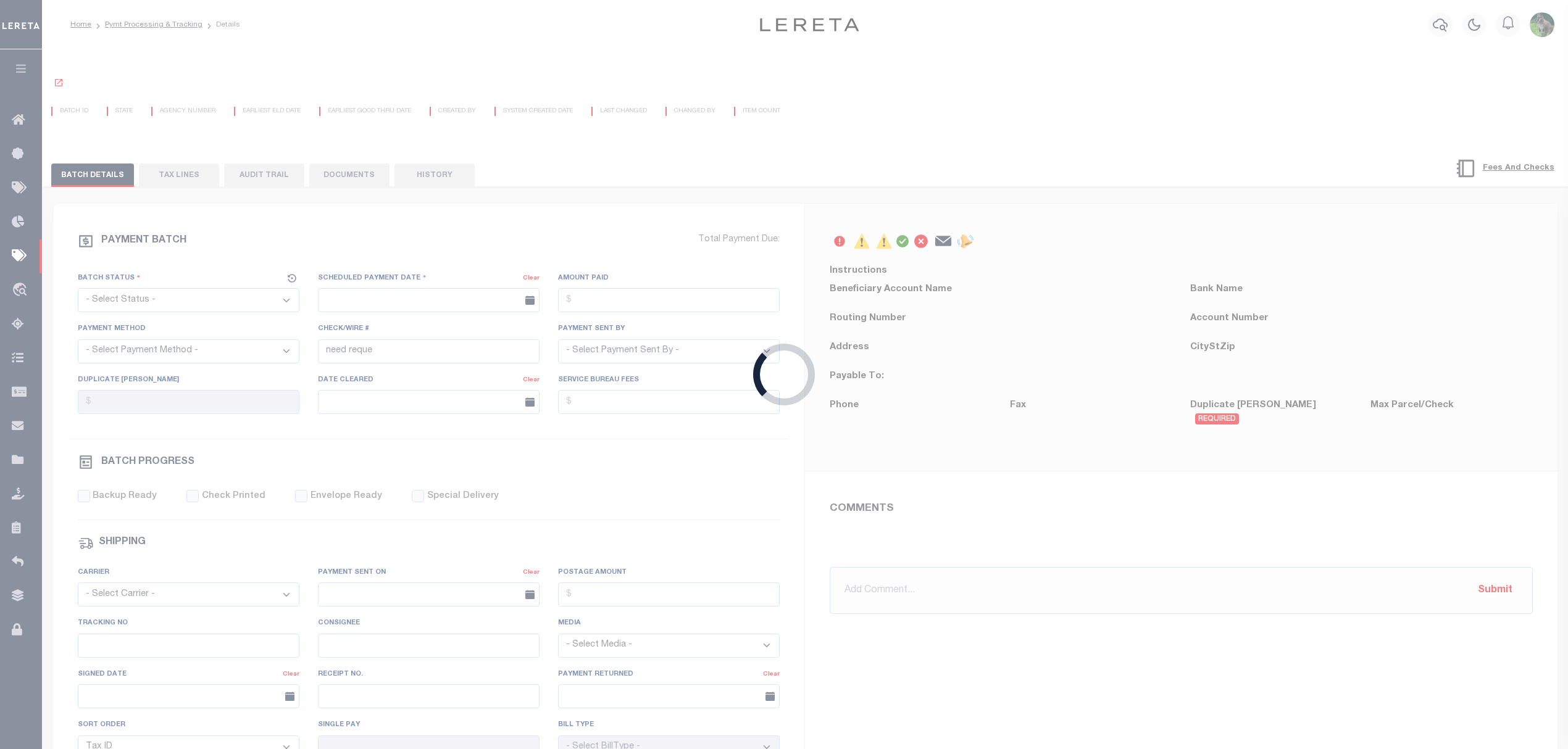
select select "SFP"
type input "09/22/2025"
type input "N"
radio input "true"
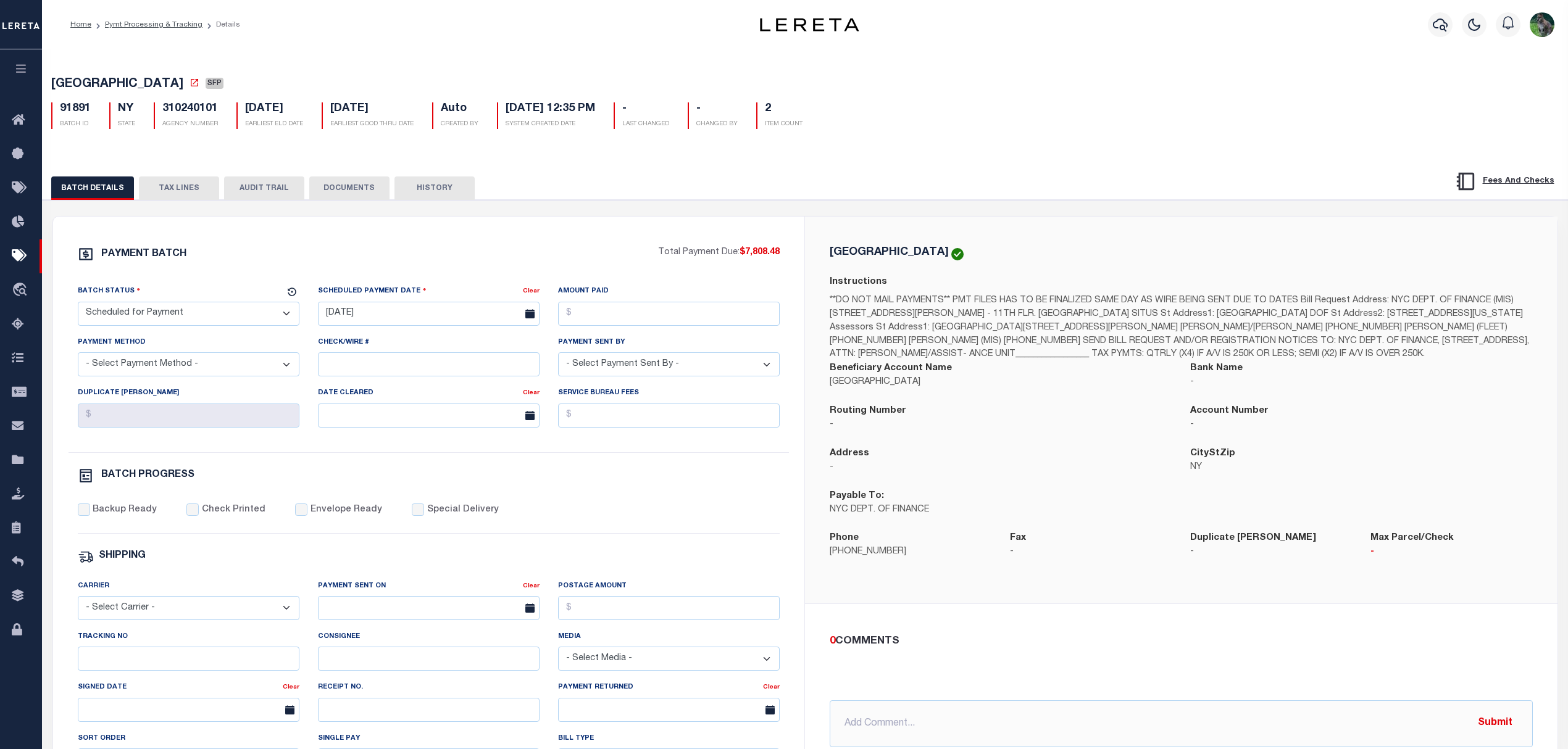
click at [182, 187] on button "TAX LINES" at bounding box center [179, 188] width 80 height 23
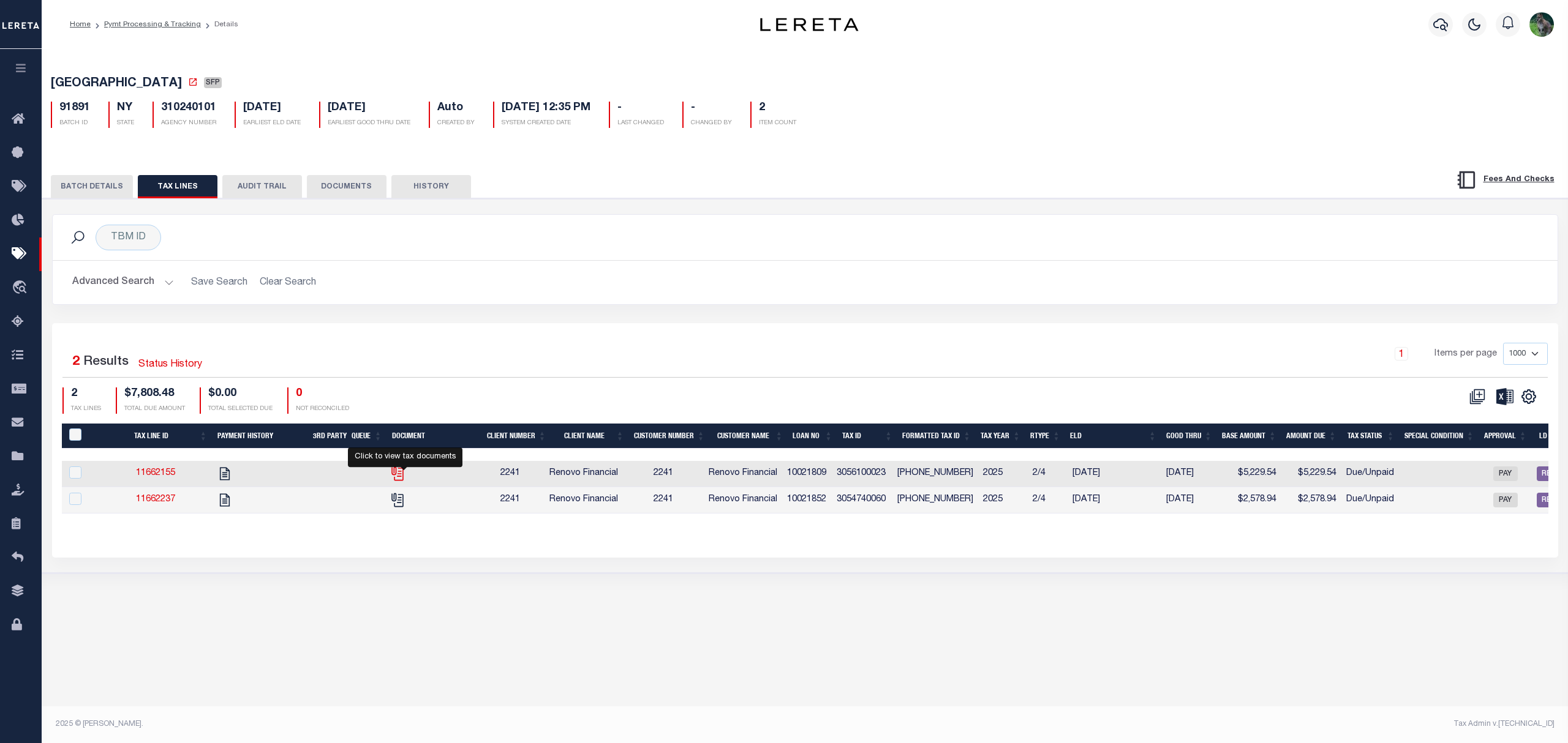
click at [401, 475] on icon "" at bounding box center [396, 472] width 10 height 10
checkbox input "true"
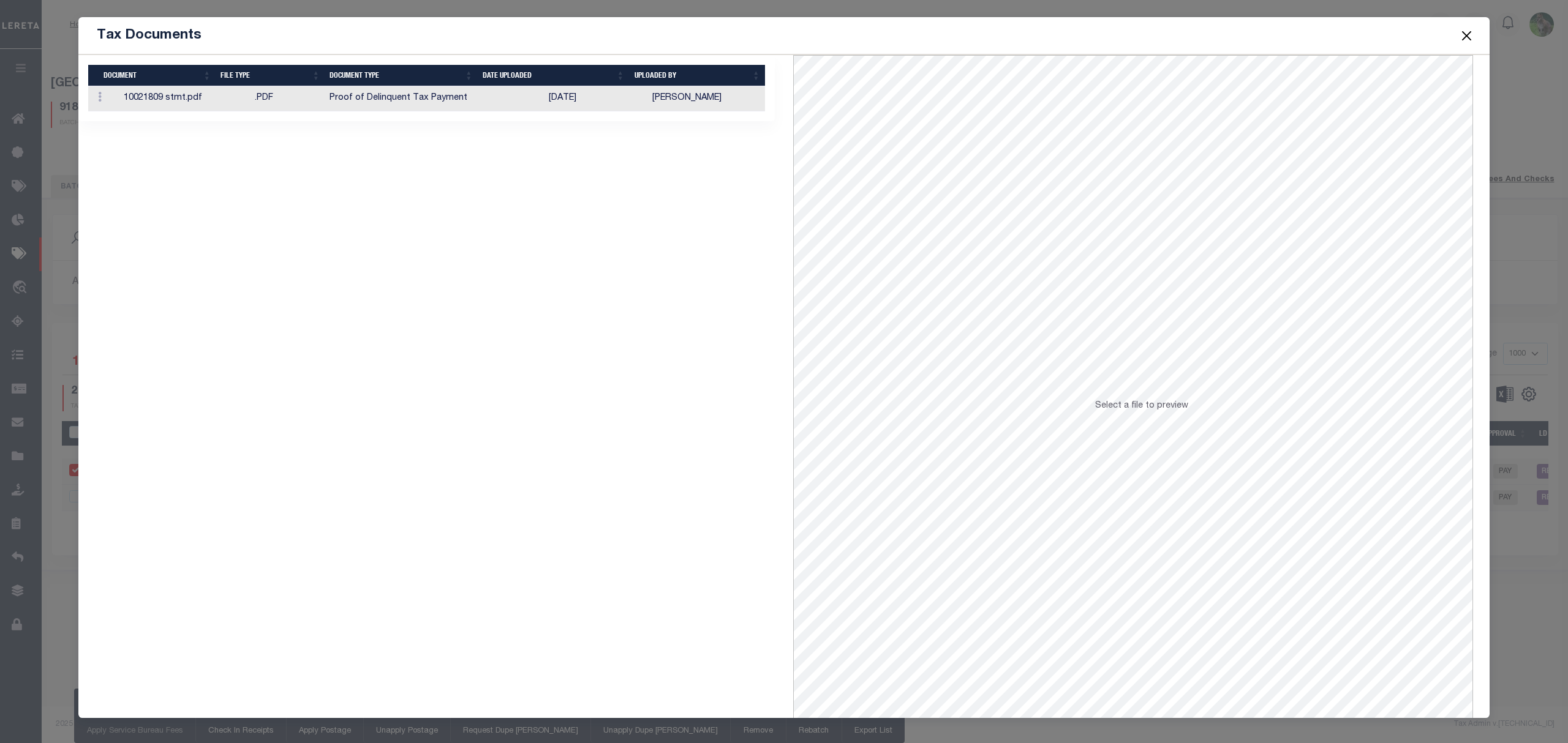
click at [562, 105] on td "09/26/2025" at bounding box center [595, 99] width 103 height 25
click at [1467, 42] on button "Close" at bounding box center [1467, 35] width 16 height 16
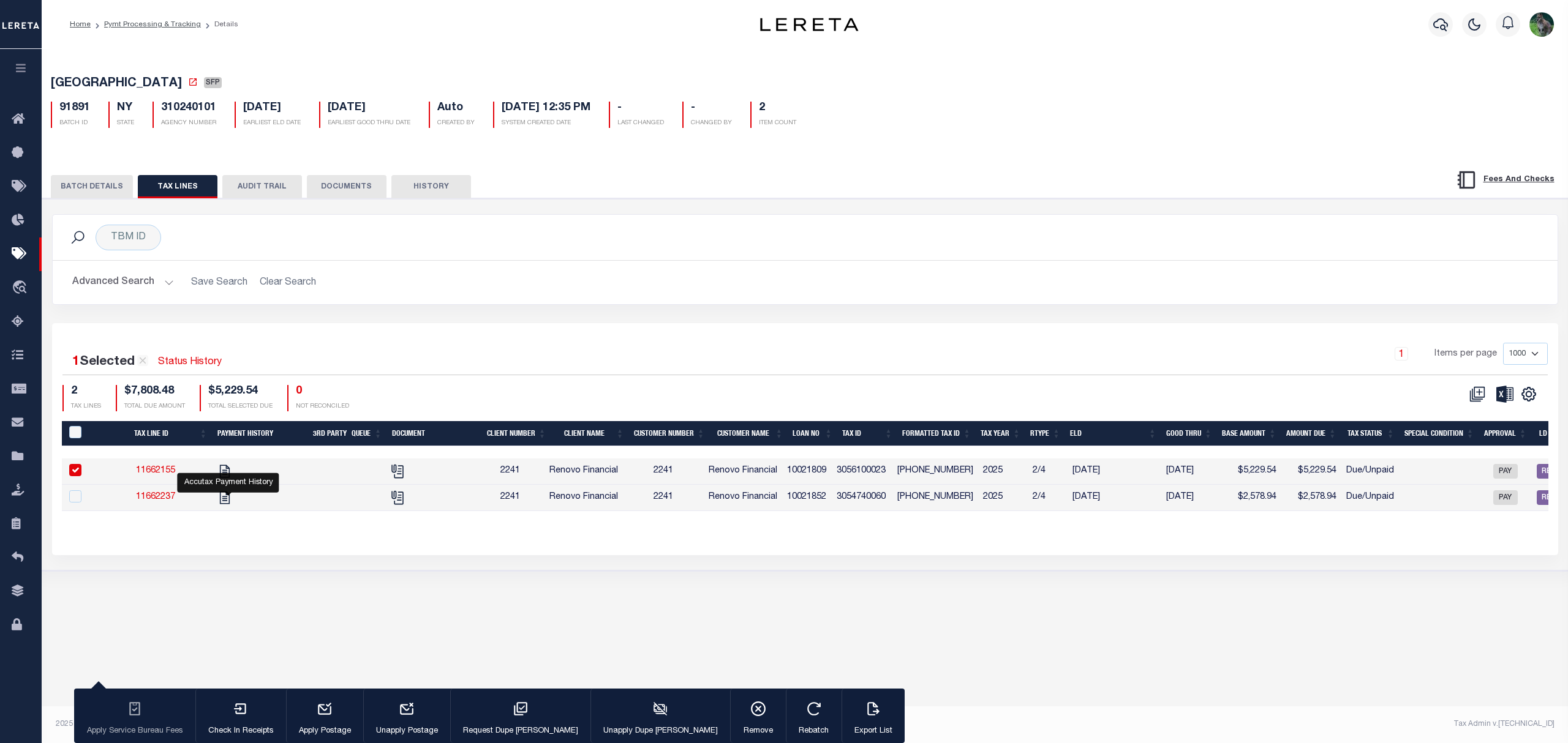
click at [108, 189] on button "BATCH DETAILS" at bounding box center [92, 186] width 82 height 23
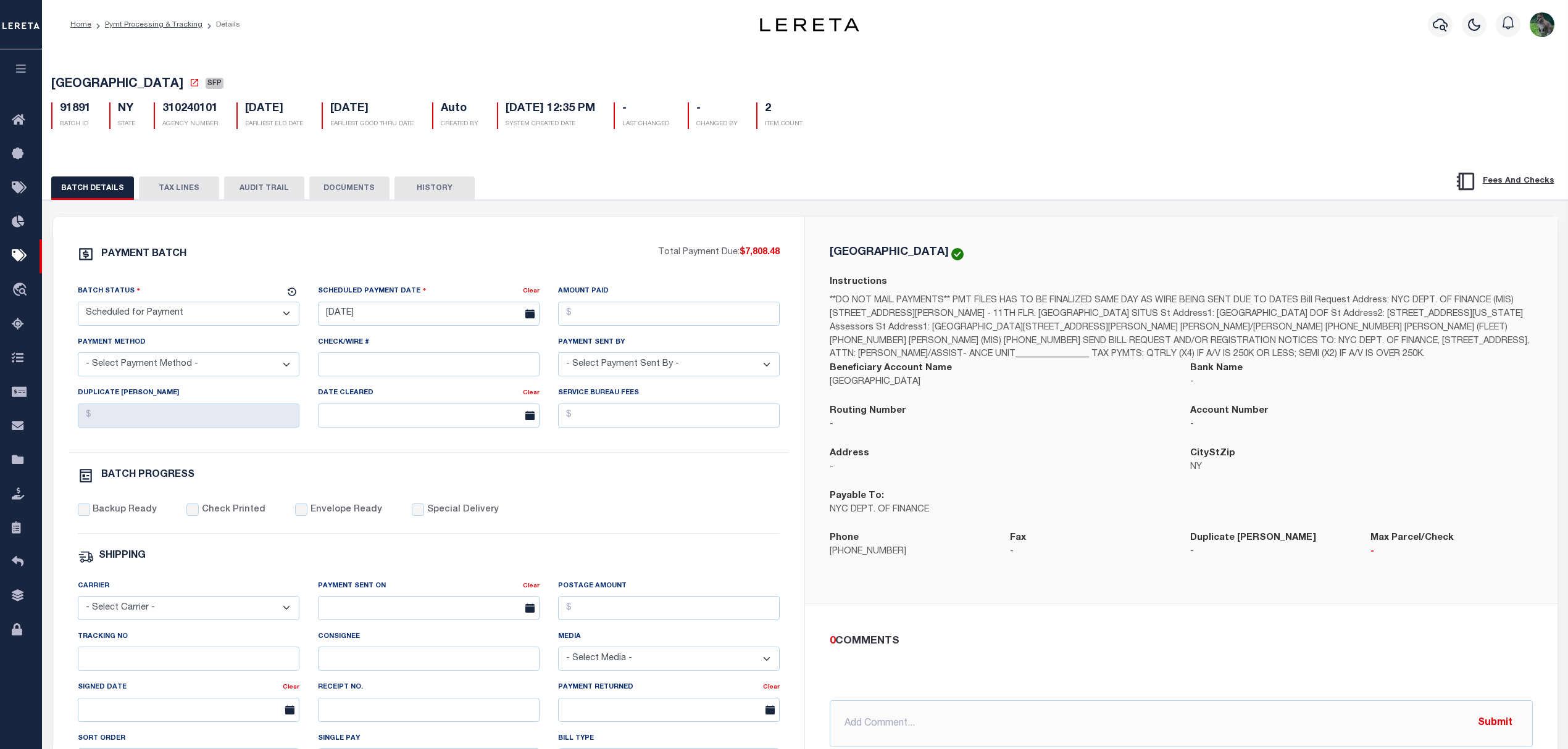
click at [198, 196] on button "TAX LINES" at bounding box center [179, 188] width 80 height 23
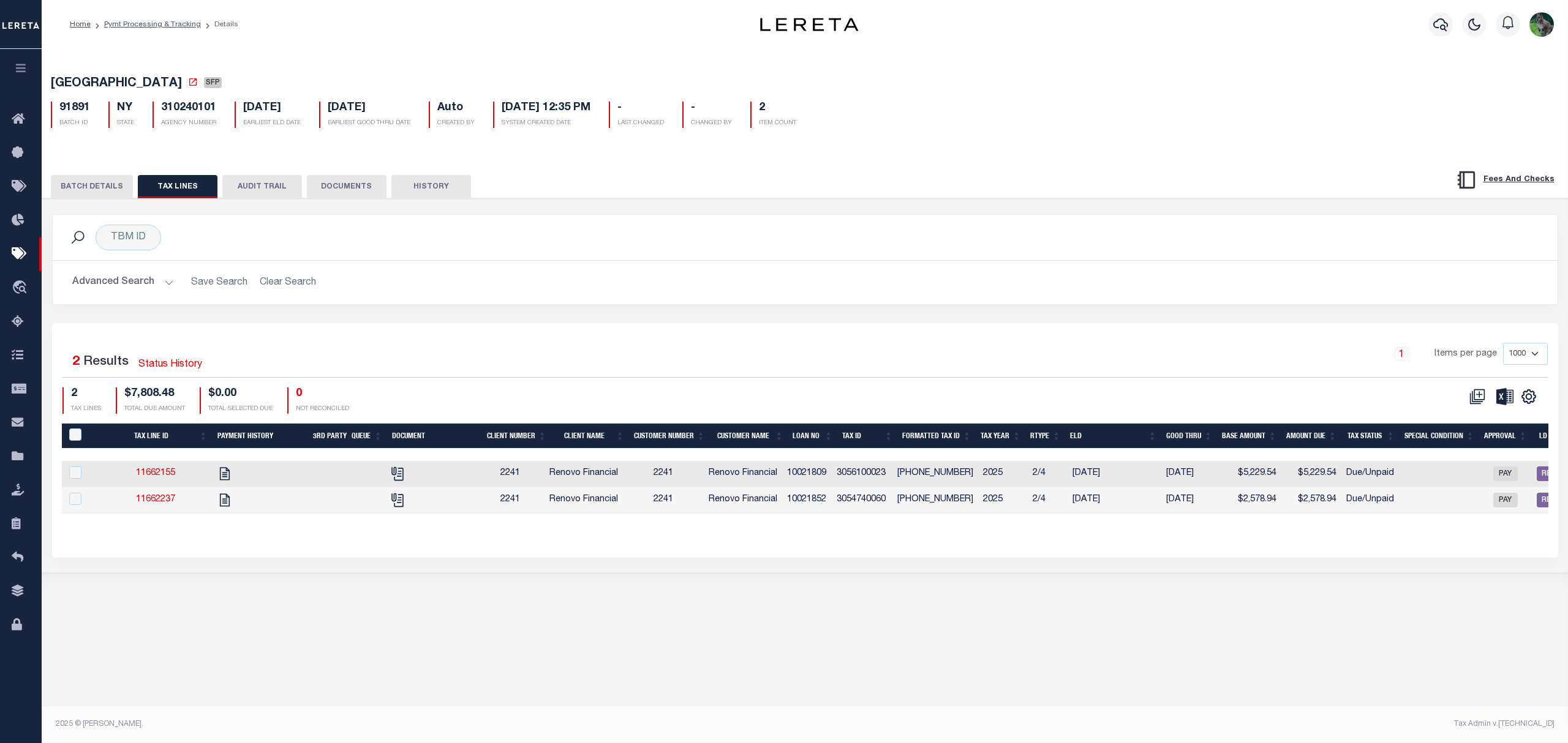
click at [1170, 322] on div "TBM ID Search Advanced Search Save Search Clear Search Equals Equals Is Not Equ…" at bounding box center [805, 268] width 1525 height 109
click at [1074, 162] on div "BATCH DETAILS TAX LINES AUDIT TRAIL DOCUMENTS HISTORY" at bounding box center [804, 363] width 1538 height 421
click at [141, 26] on link "Pymt Processing & Tracking" at bounding box center [152, 25] width 97 height 8
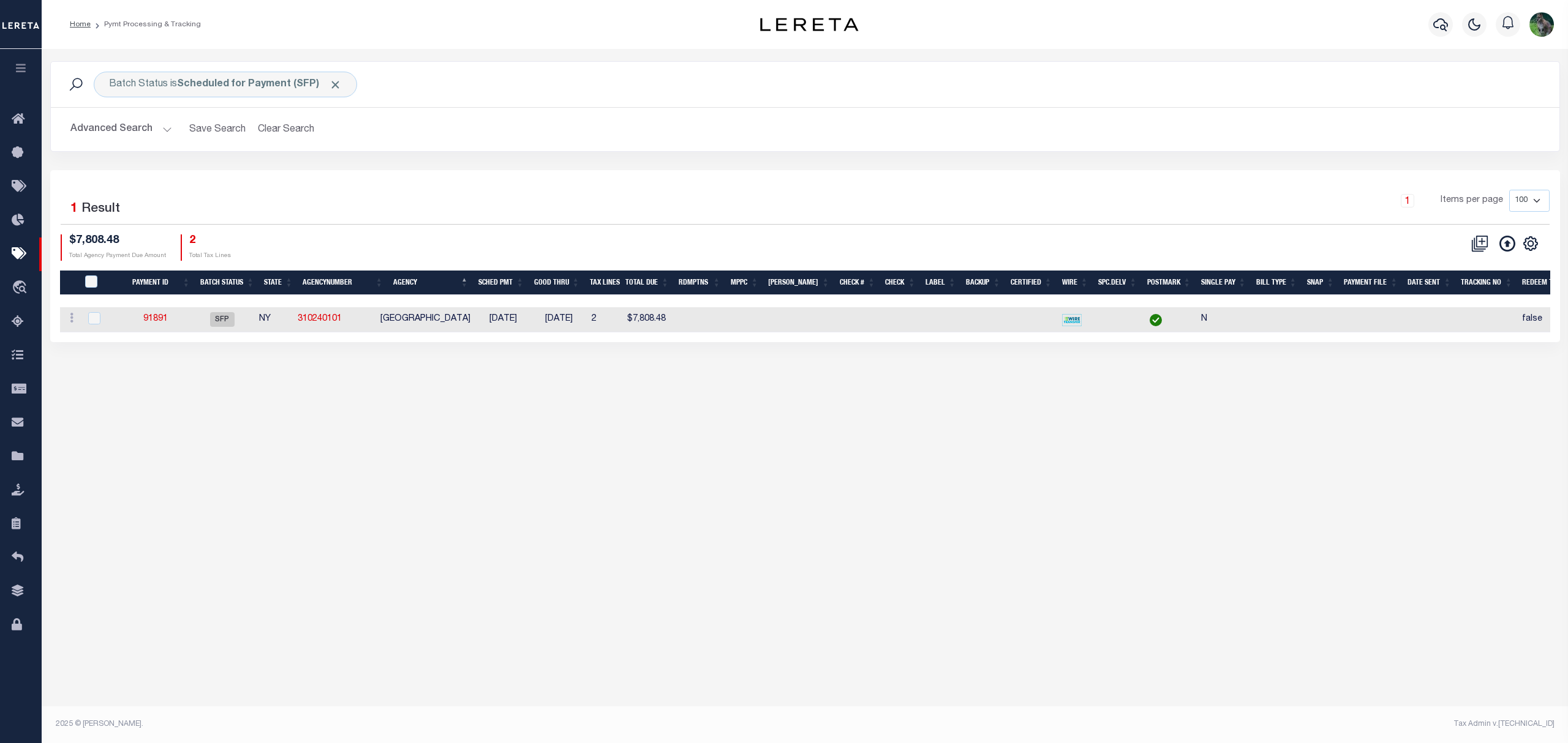
drag, startPoint x: 1331, startPoint y: 419, endPoint x: 1326, endPoint y: 414, distance: 7.1
click at [1331, 419] on div "Batch Status is Scheduled for Payment (SFP) Search Advanced Search Save Search …" at bounding box center [804, 383] width 1526 height 669
click at [822, 167] on div "Batch Status is Scheduled for Payment (SFP) Search Advanced Search Save Search …" at bounding box center [805, 115] width 1528 height 109
click at [287, 130] on button "Clear Search" at bounding box center [287, 130] width 67 height 24
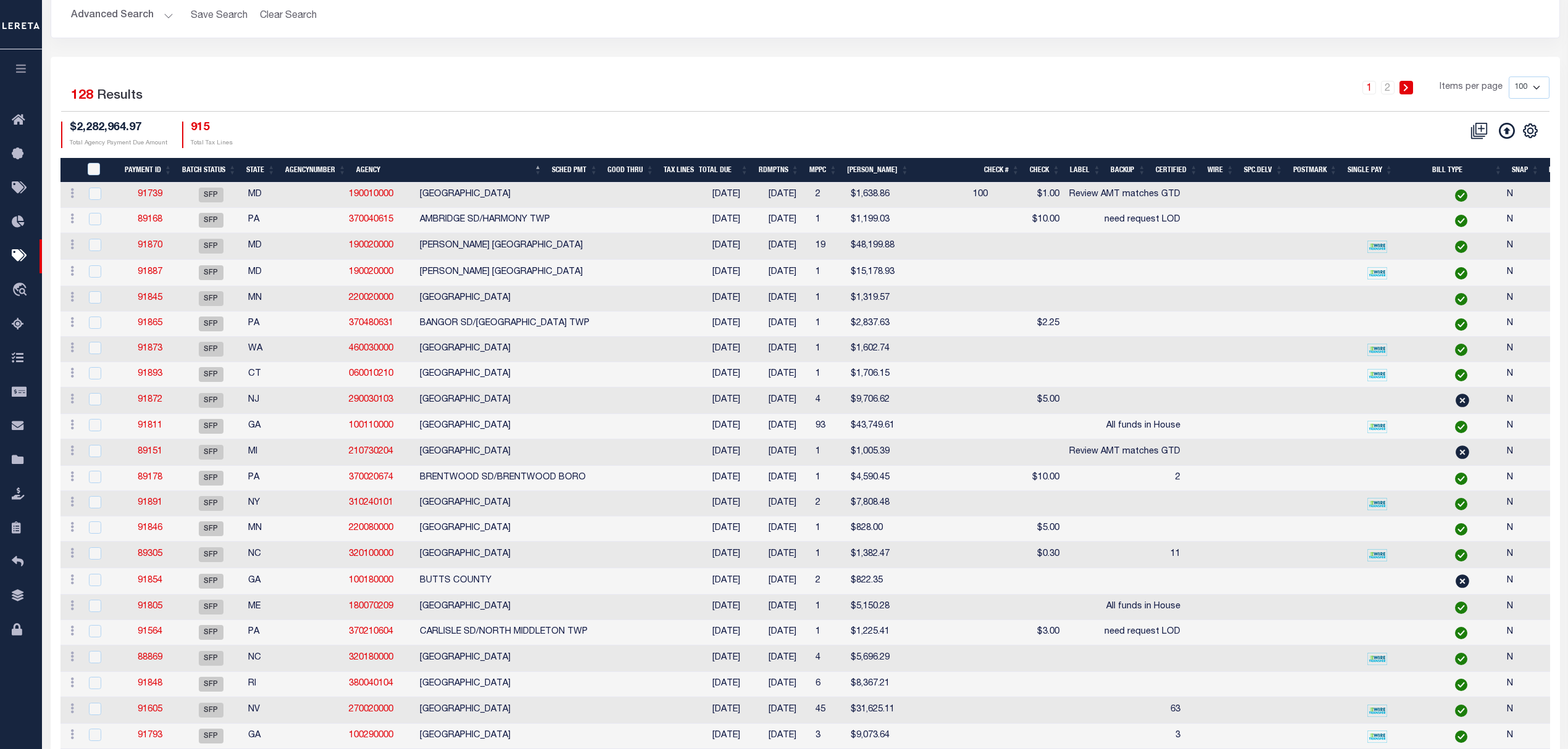
scroll to position [77, 0]
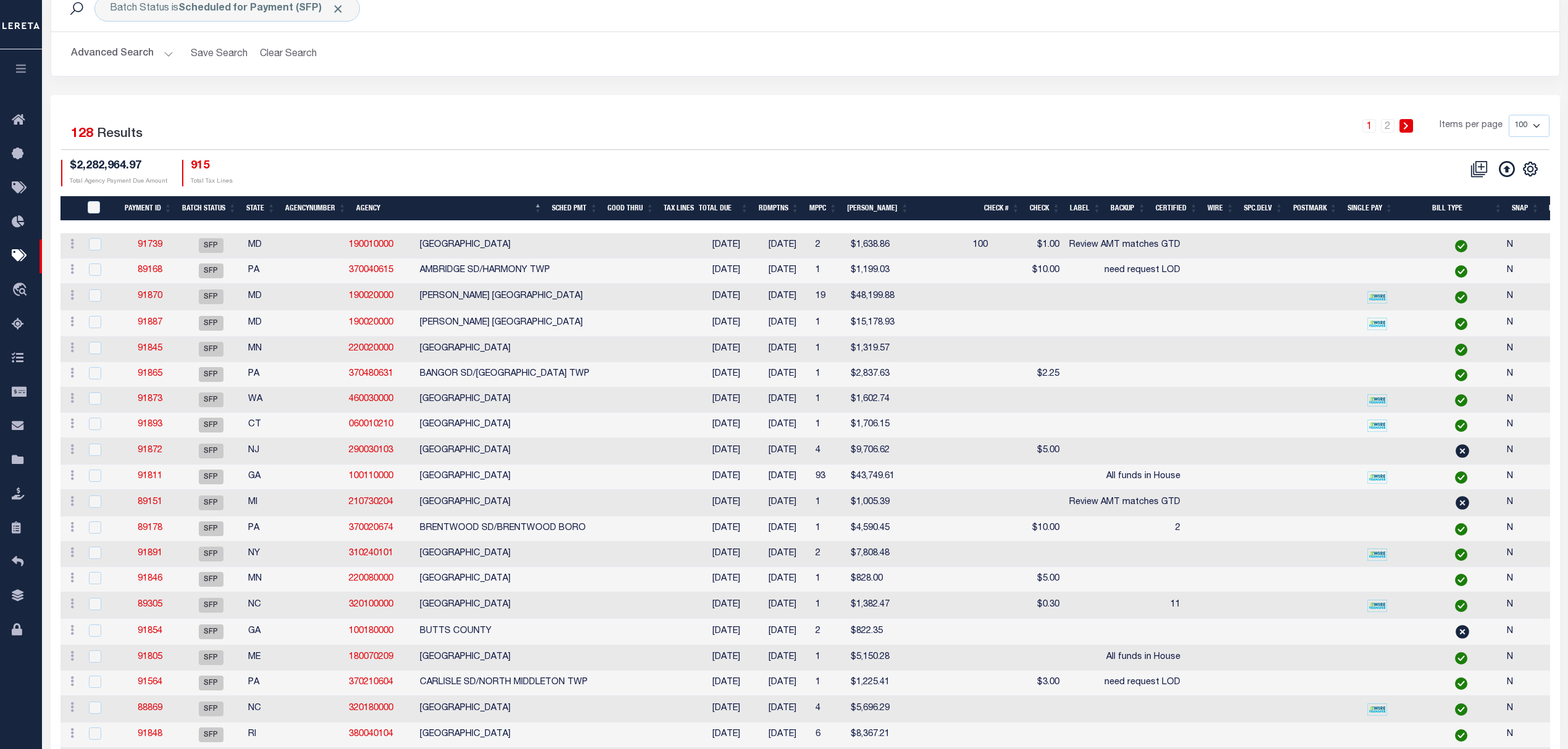
click at [262, 208] on th "State" at bounding box center [260, 209] width 39 height 25
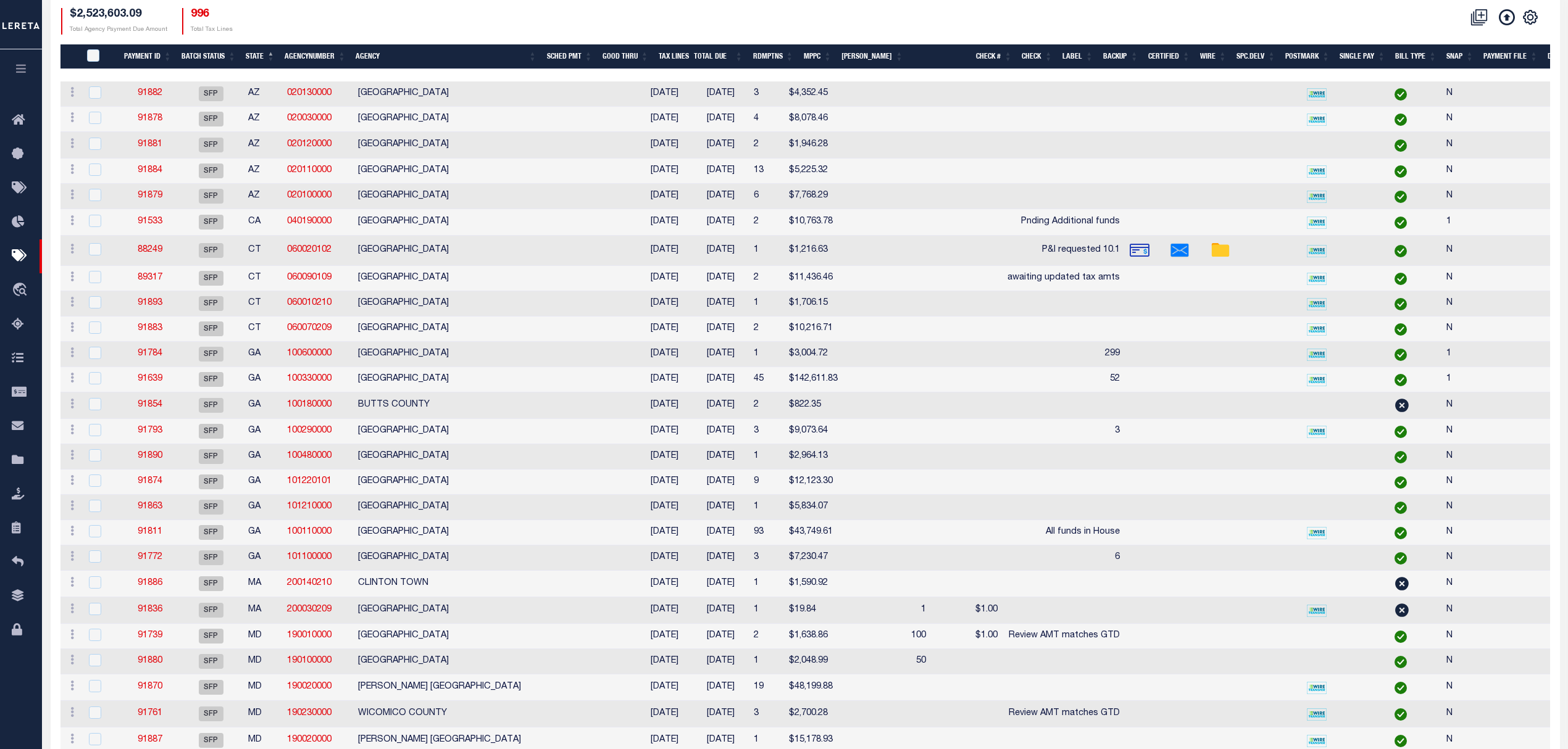
scroll to position [0, 0]
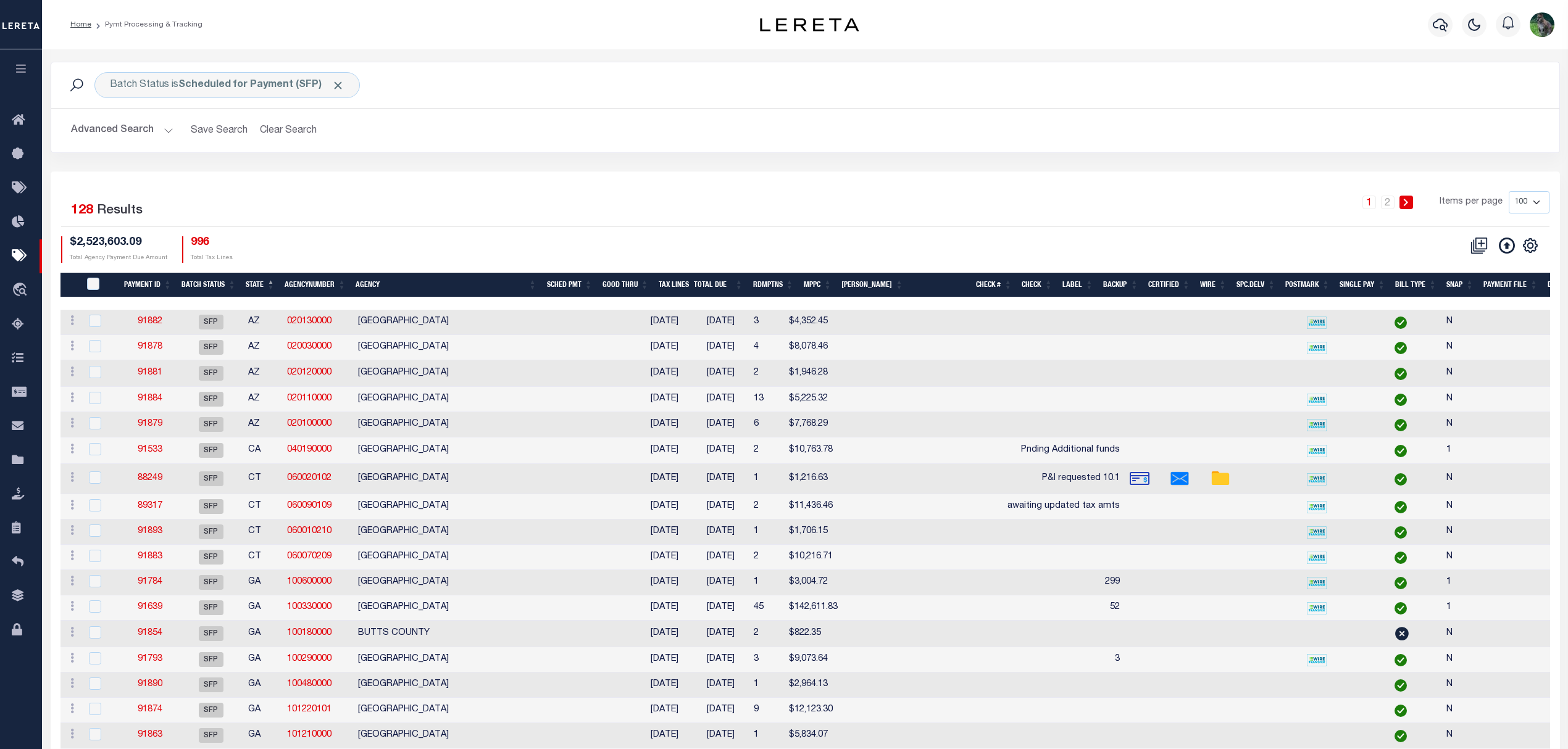
click at [1529, 201] on select "100 200 500 1000" at bounding box center [1529, 202] width 41 height 22
select select "200"
click at [1509, 192] on select "100 200 500 1000" at bounding box center [1529, 202] width 41 height 22
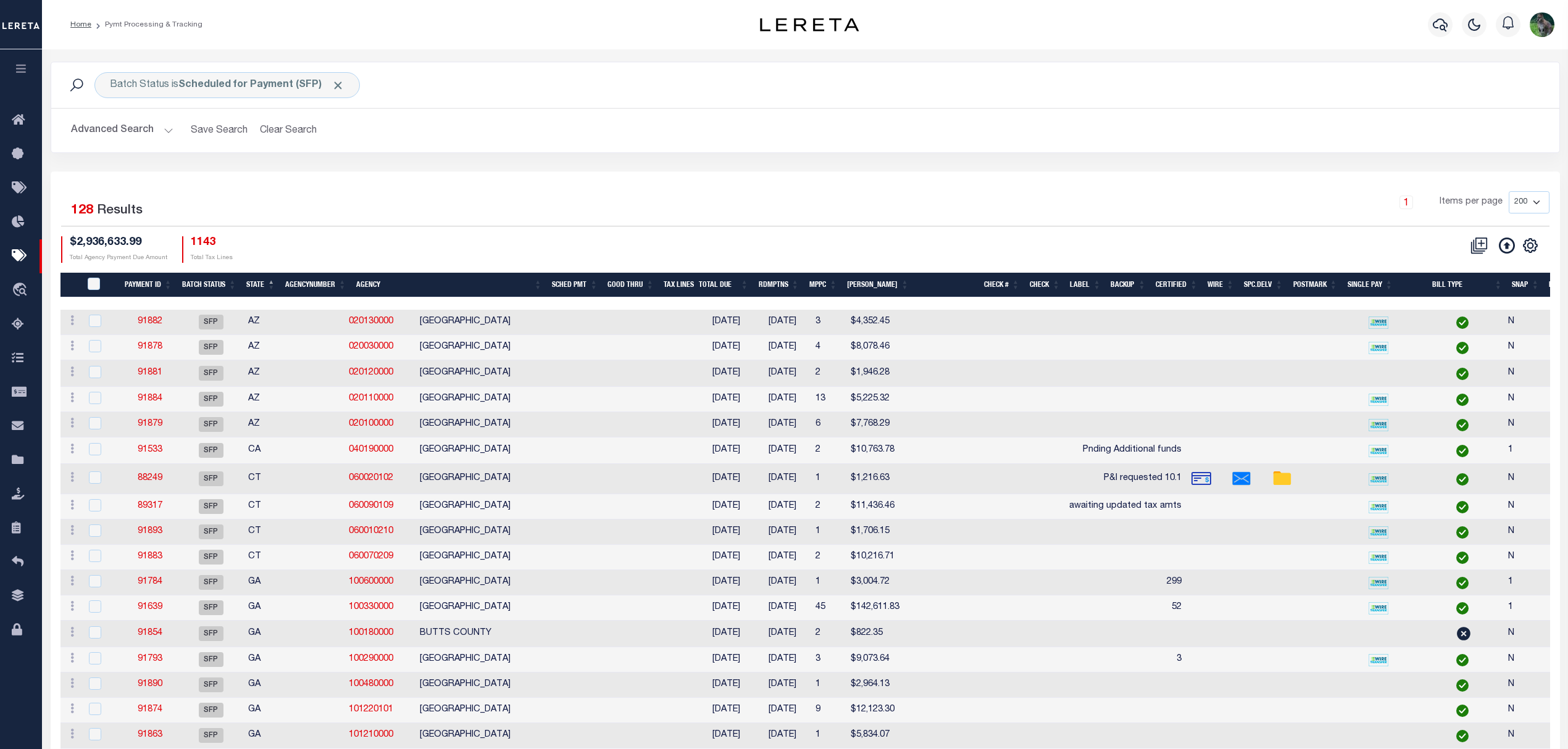
click at [141, 131] on button "Advanced Search" at bounding box center [122, 131] width 102 height 24
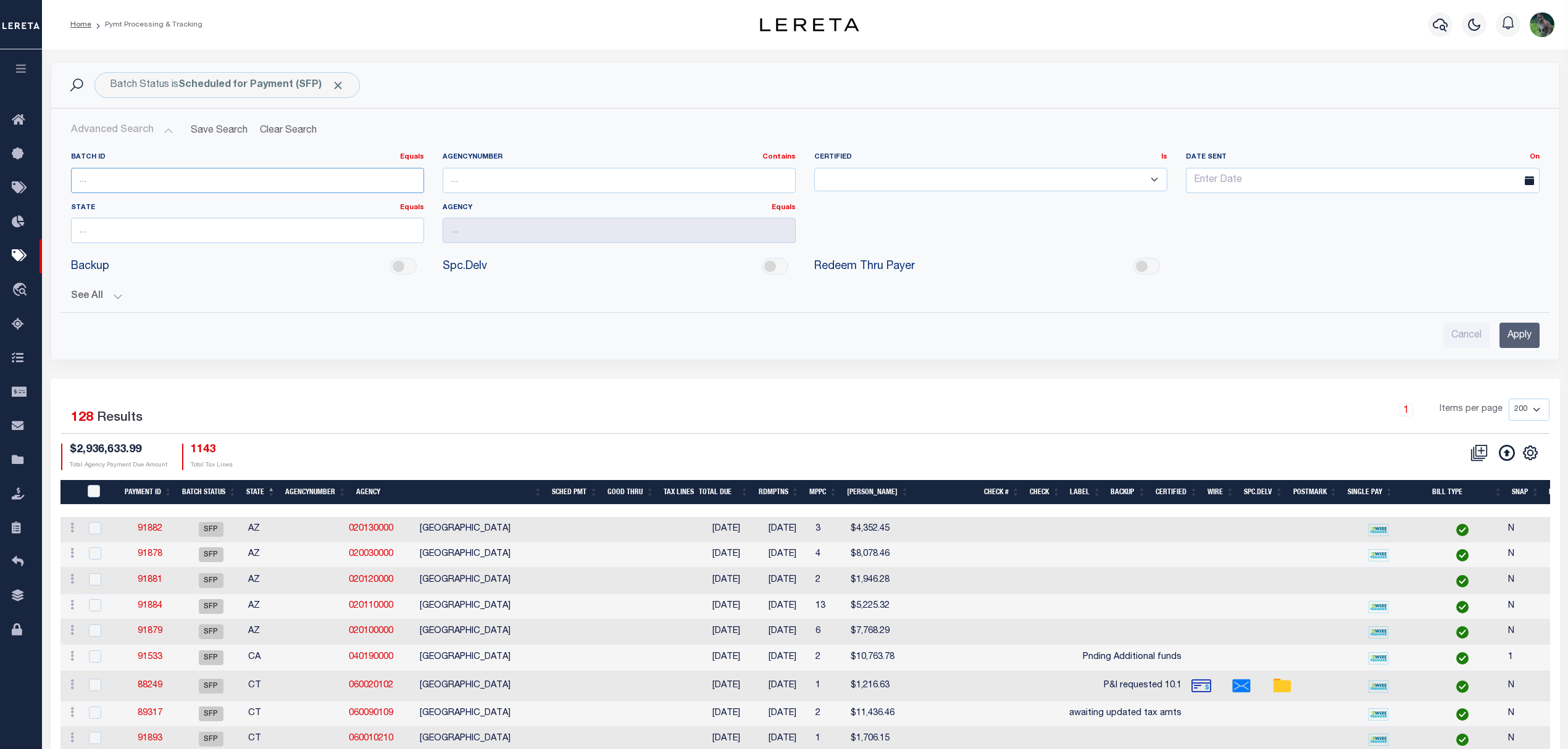
click at [120, 171] on input "number" at bounding box center [248, 180] width 353 height 25
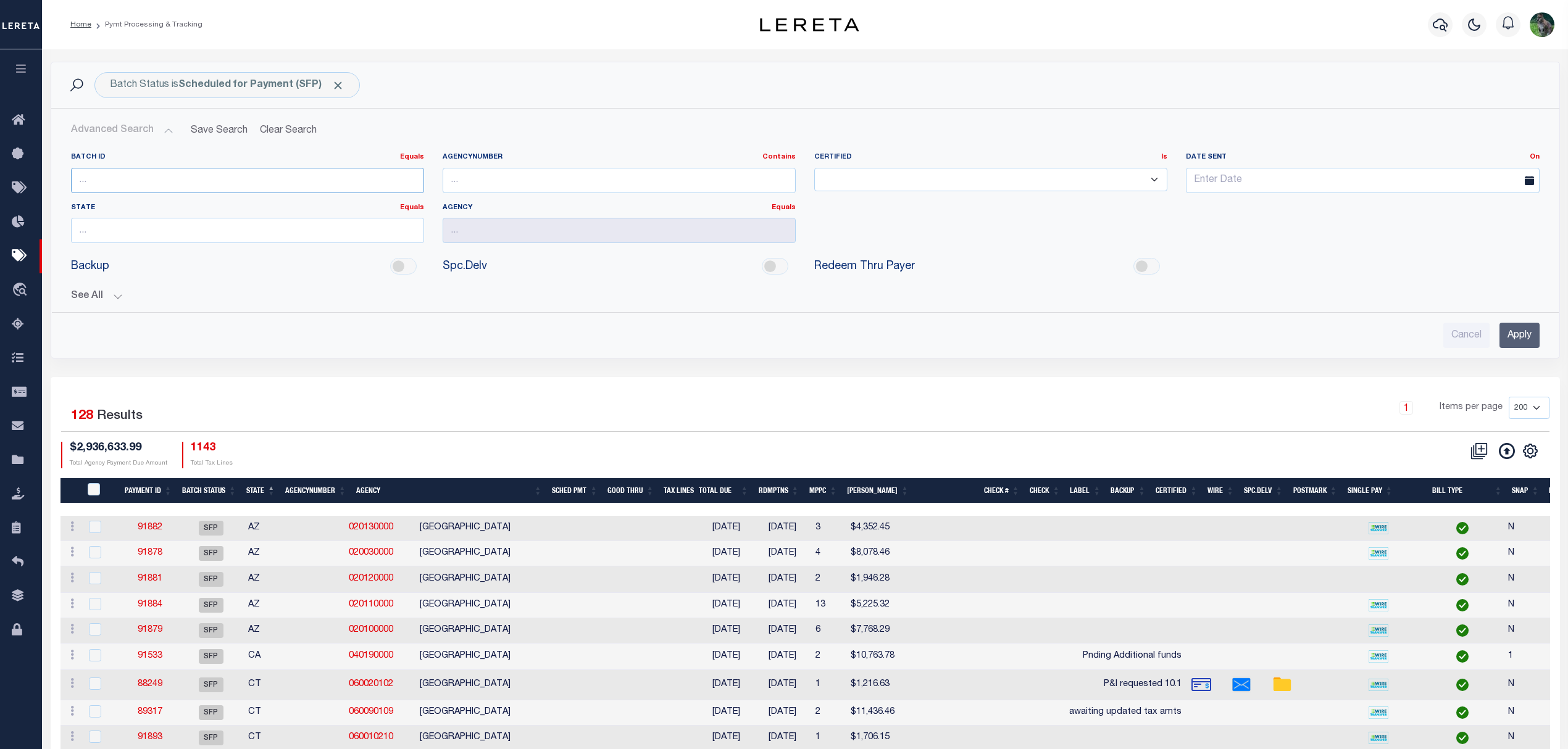
paste input "89226"
type input "89226"
drag, startPoint x: 669, startPoint y: 107, endPoint x: 699, endPoint y: 112, distance: 30.4
click at [671, 107] on div "Batch Status is Scheduled for Payment (SFP) Search Advanced Search Save Search …" at bounding box center [805, 210] width 1510 height 297
click at [1543, 339] on div "Cancel Apply" at bounding box center [805, 330] width 1489 height 35
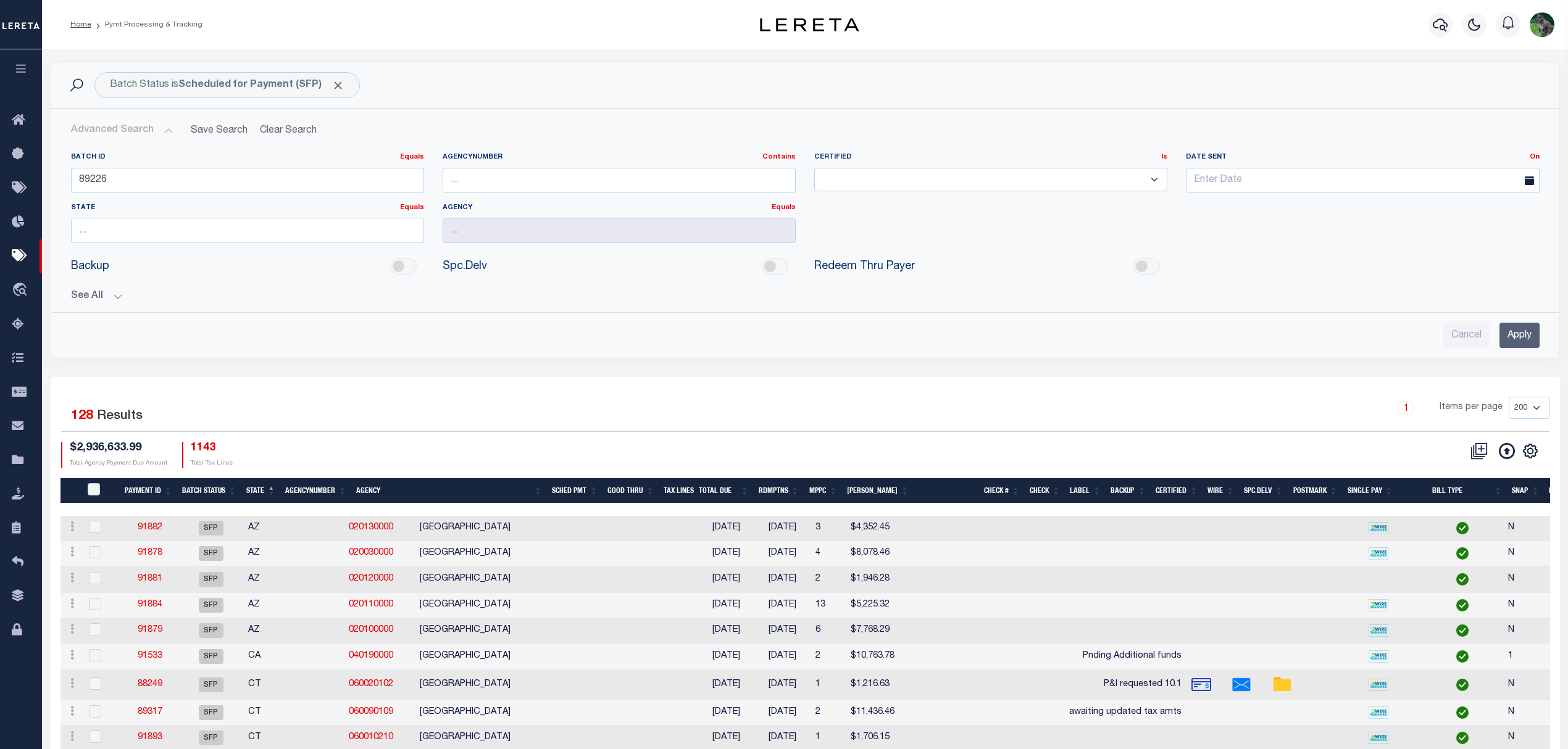
click at [1510, 338] on input "Apply" at bounding box center [1519, 335] width 40 height 25
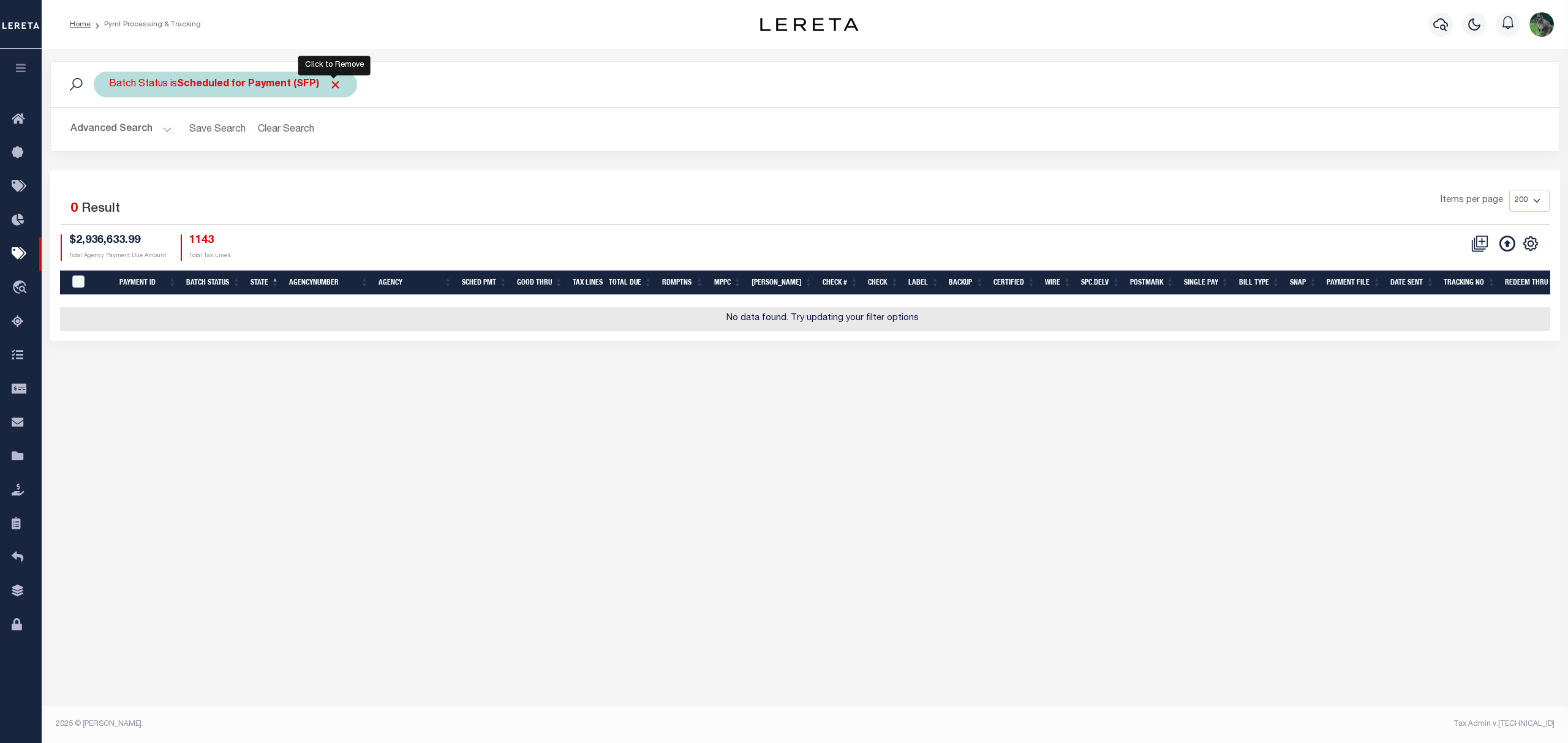
click at [336, 79] on span "Click to Remove" at bounding box center [335, 84] width 13 height 13
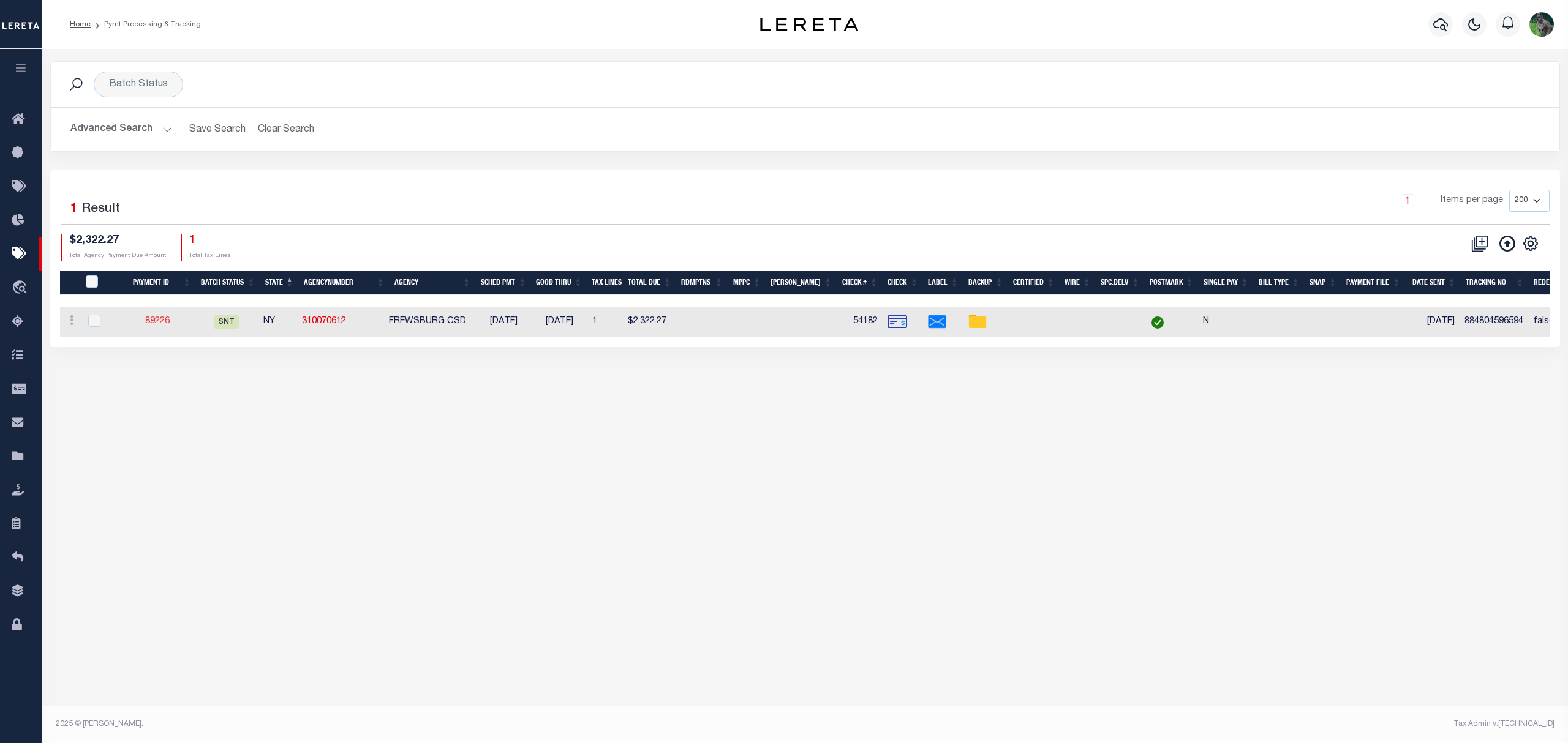
click at [163, 320] on link "89226" at bounding box center [157, 322] width 25 height 9
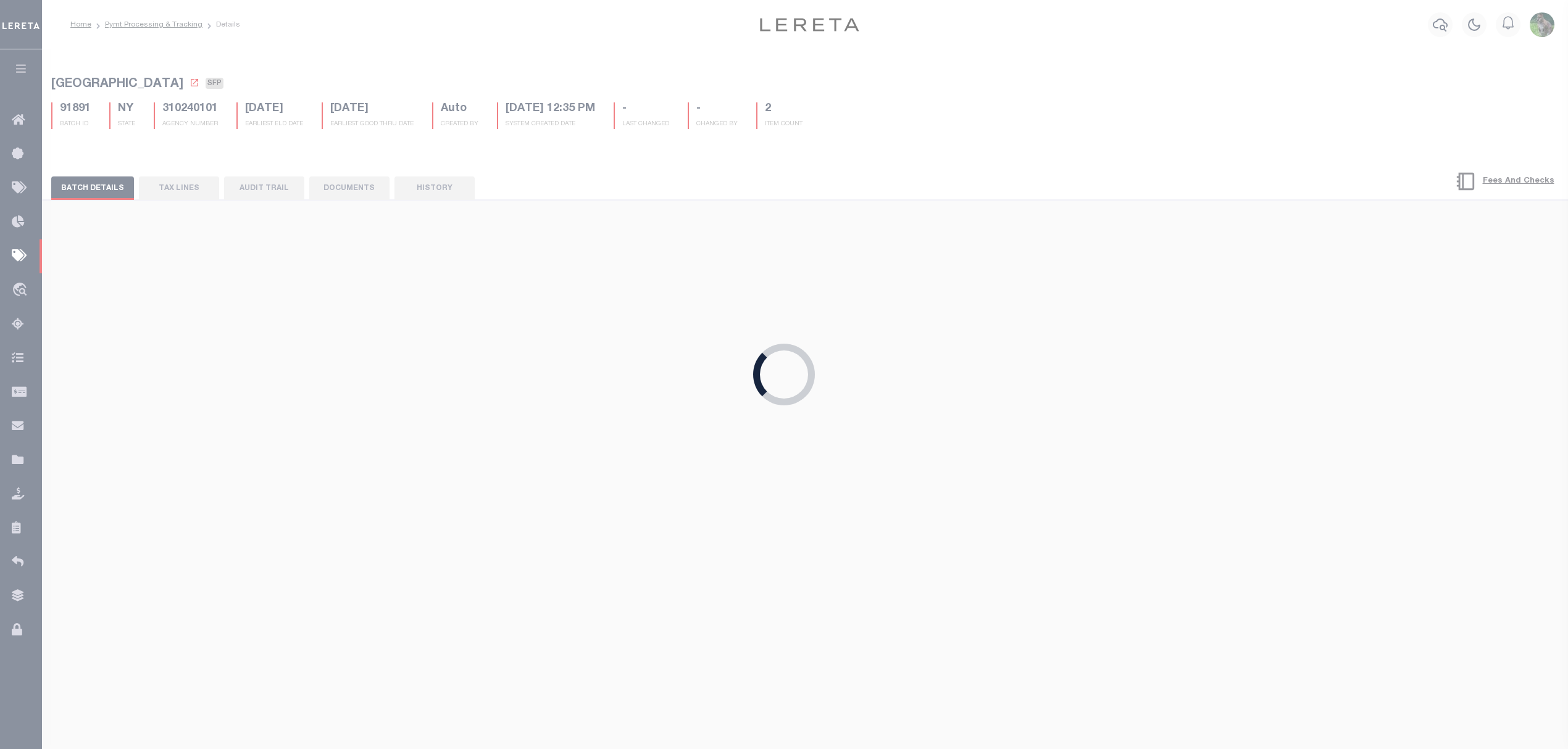
select select "SNT"
type input "[DATE]"
type input "$2,322.27"
select select "CHK"
type input "54182"
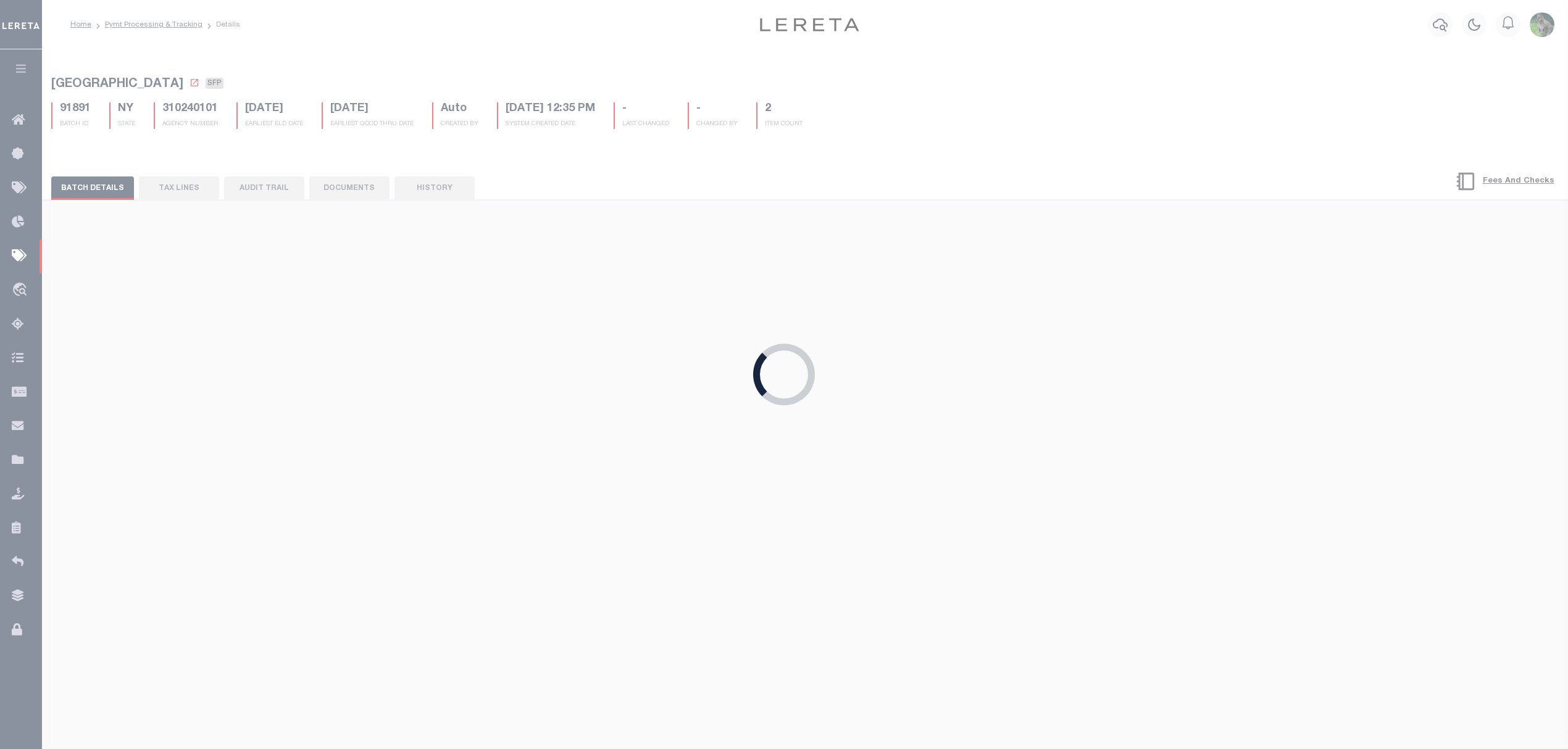
select select "[PERSON_NAME]"
checkbox input "true"
select select "FDX"
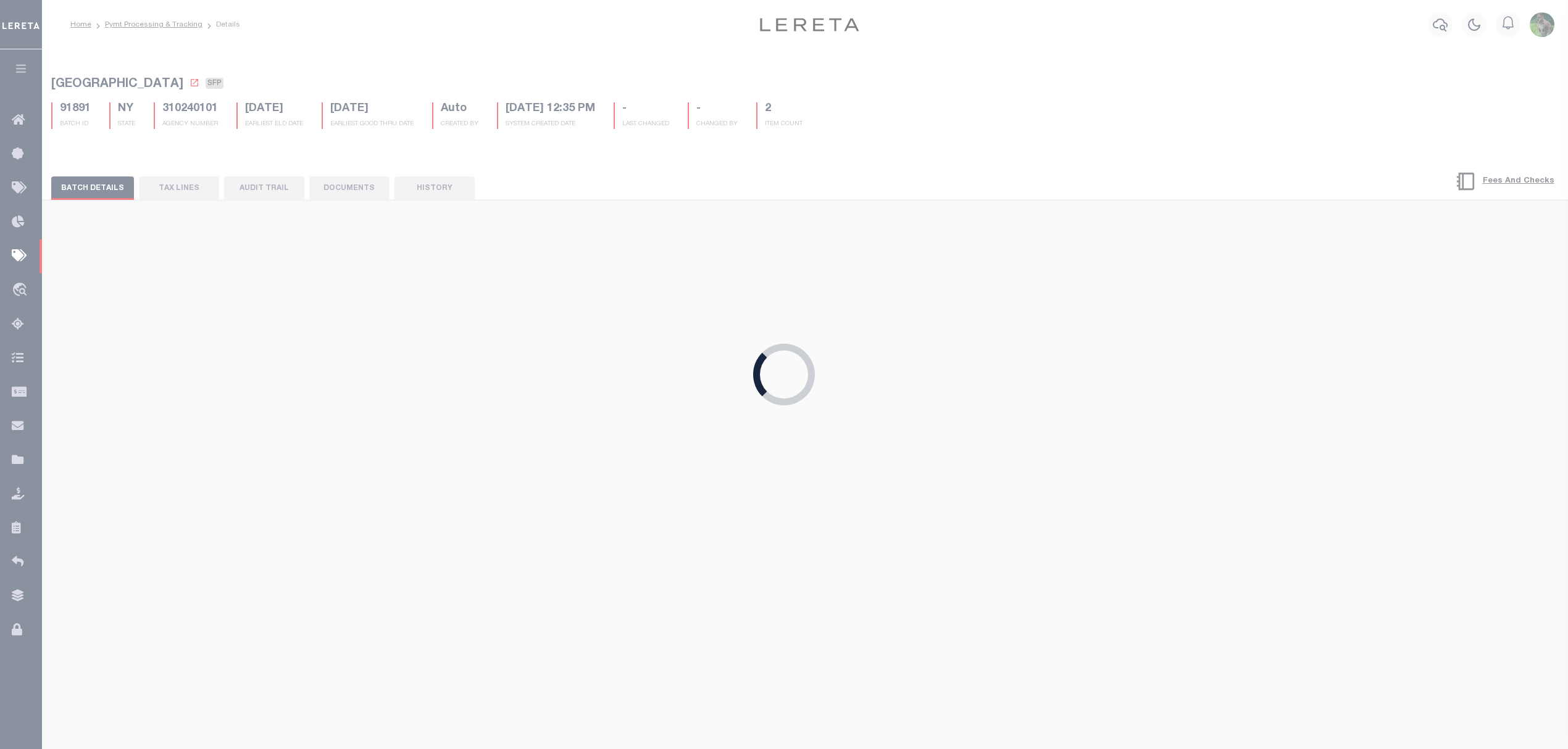
type input "[DATE]"
type input "884804596594"
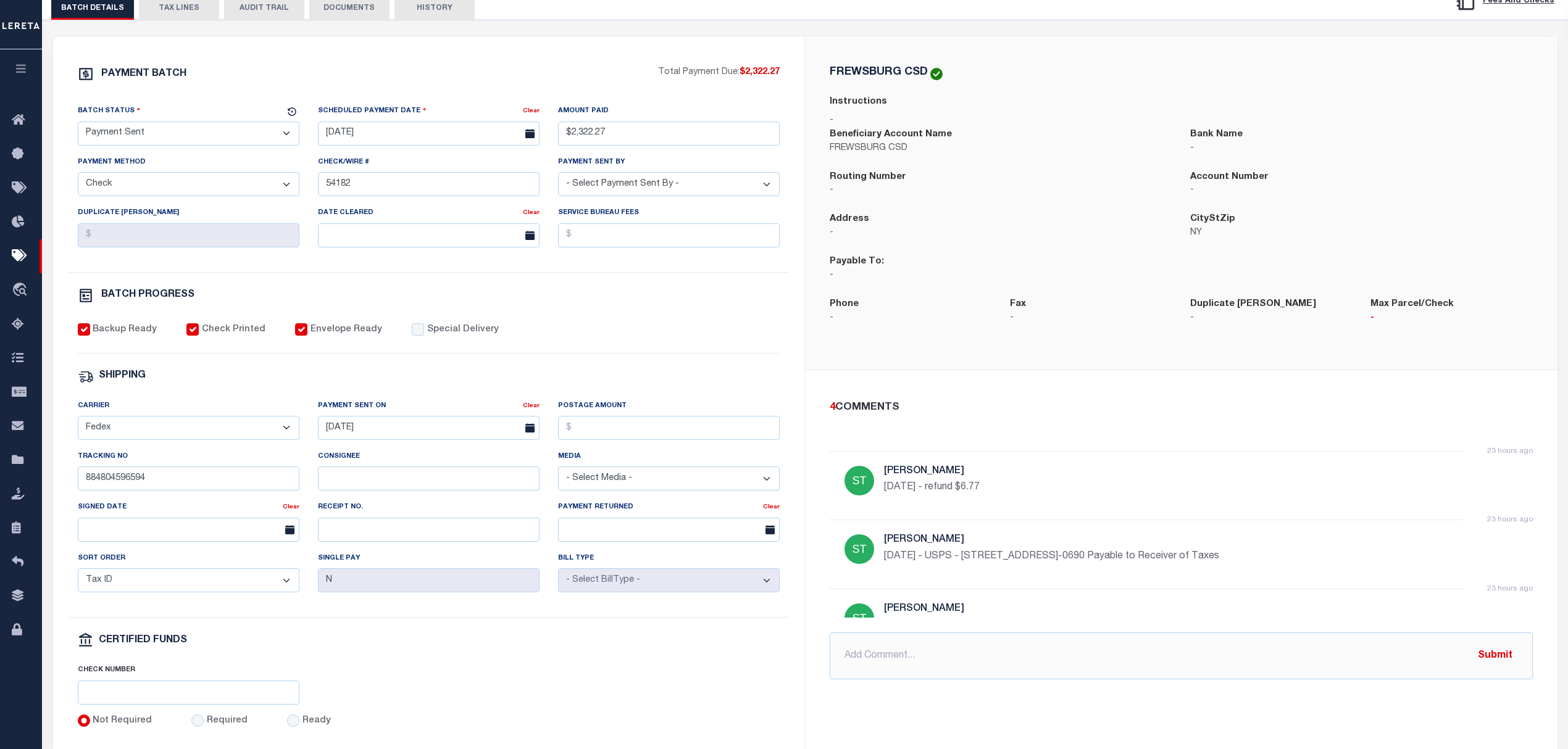
scroll to position [247, 0]
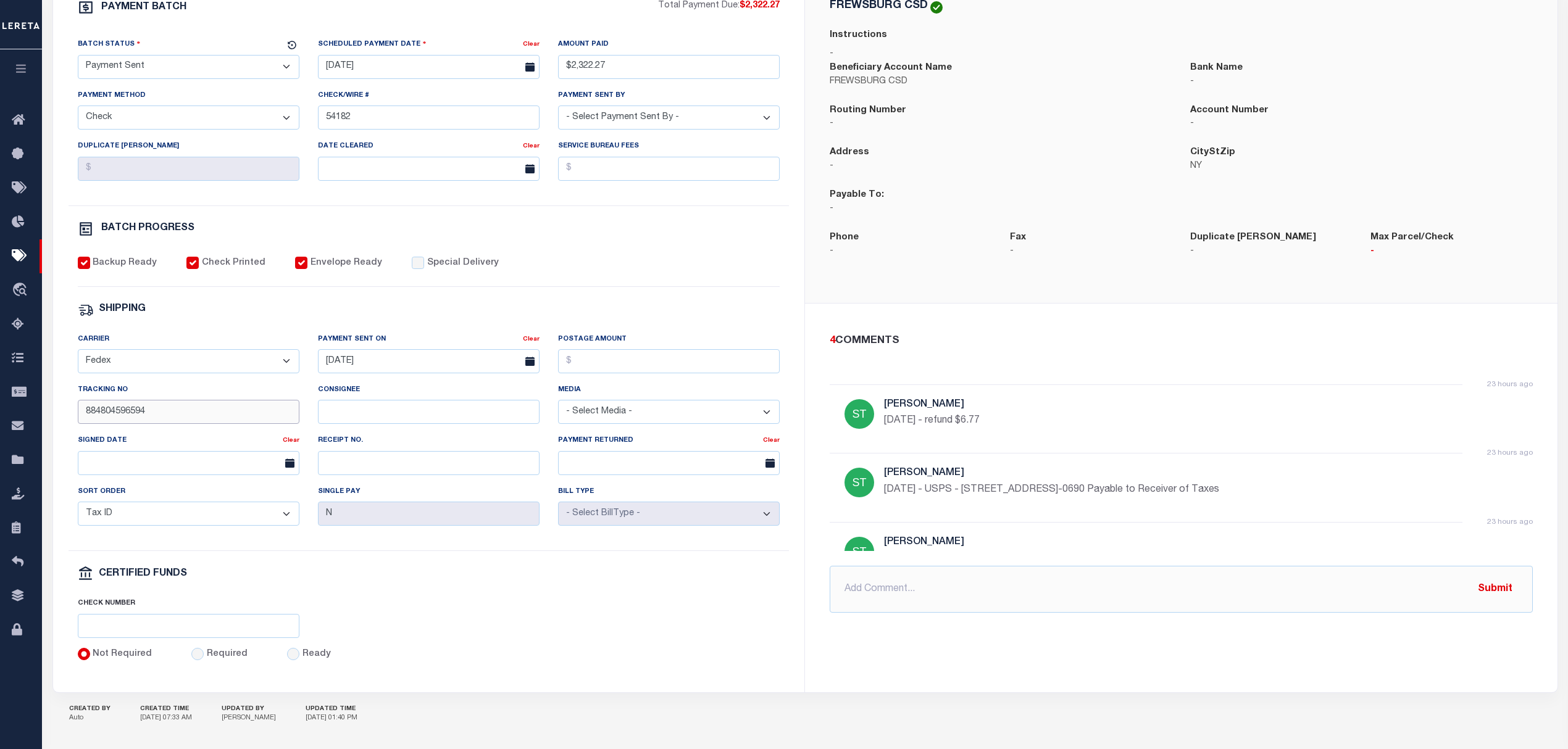
drag, startPoint x: 178, startPoint y: 418, endPoint x: 73, endPoint y: 420, distance: 105.0
click at [73, 420] on div "Tracking No 884804596594" at bounding box center [189, 409] width 240 height 51
click at [742, 269] on div "Backup Ready Check Printed Envelope Ready Special Delivery" at bounding box center [429, 272] width 702 height 30
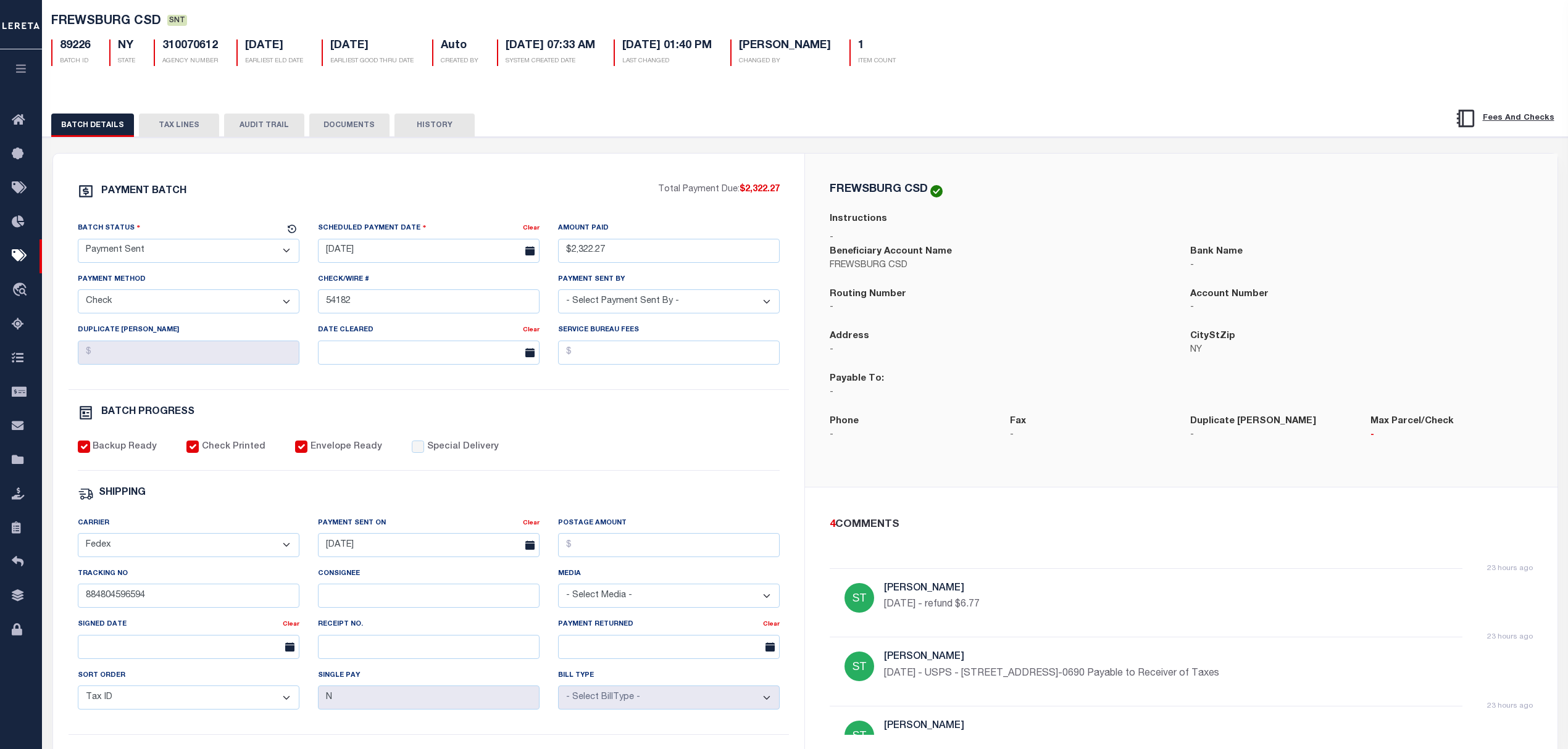
scroll to position [0, 0]
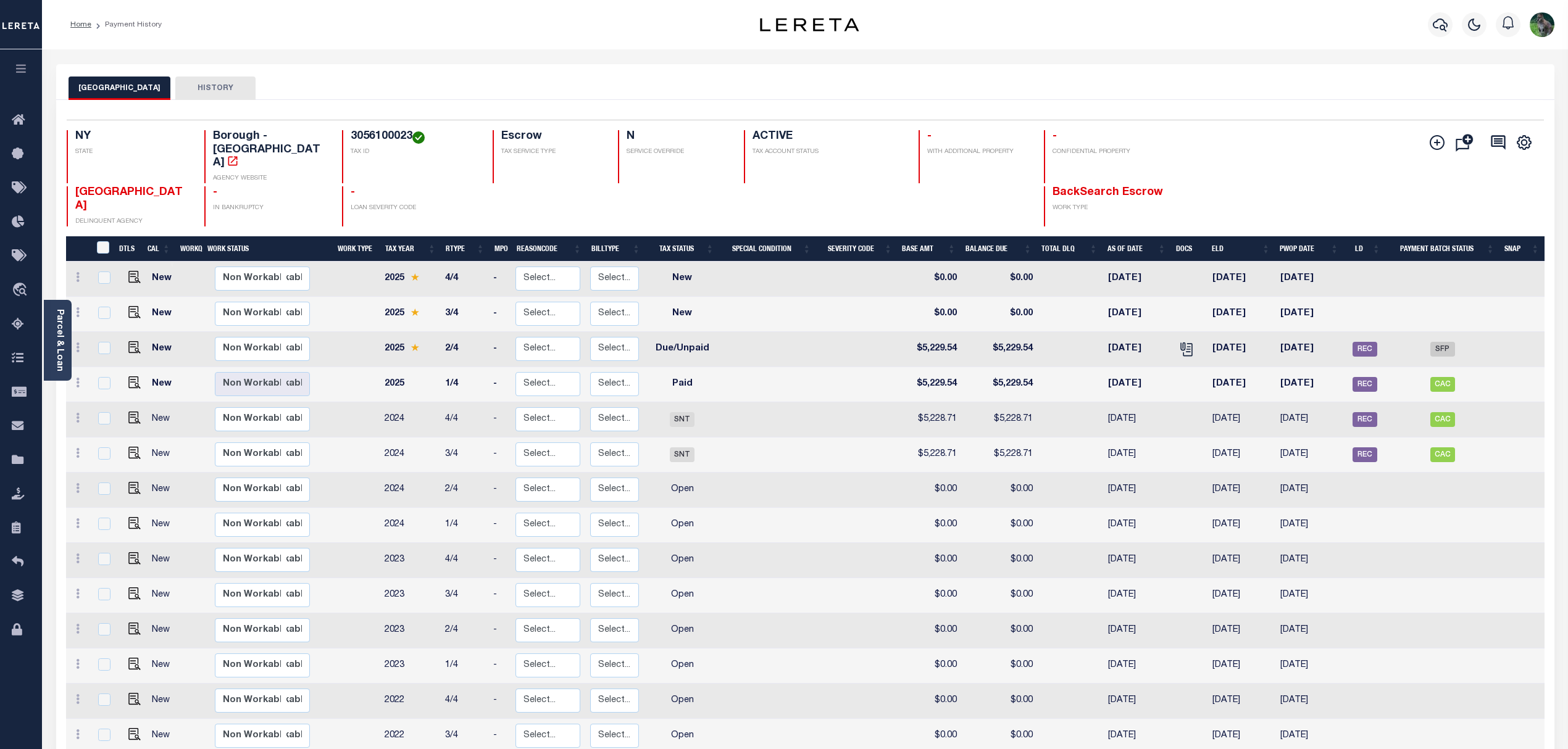
click at [60, 337] on link "Parcel & Loan" at bounding box center [60, 340] width 9 height 62
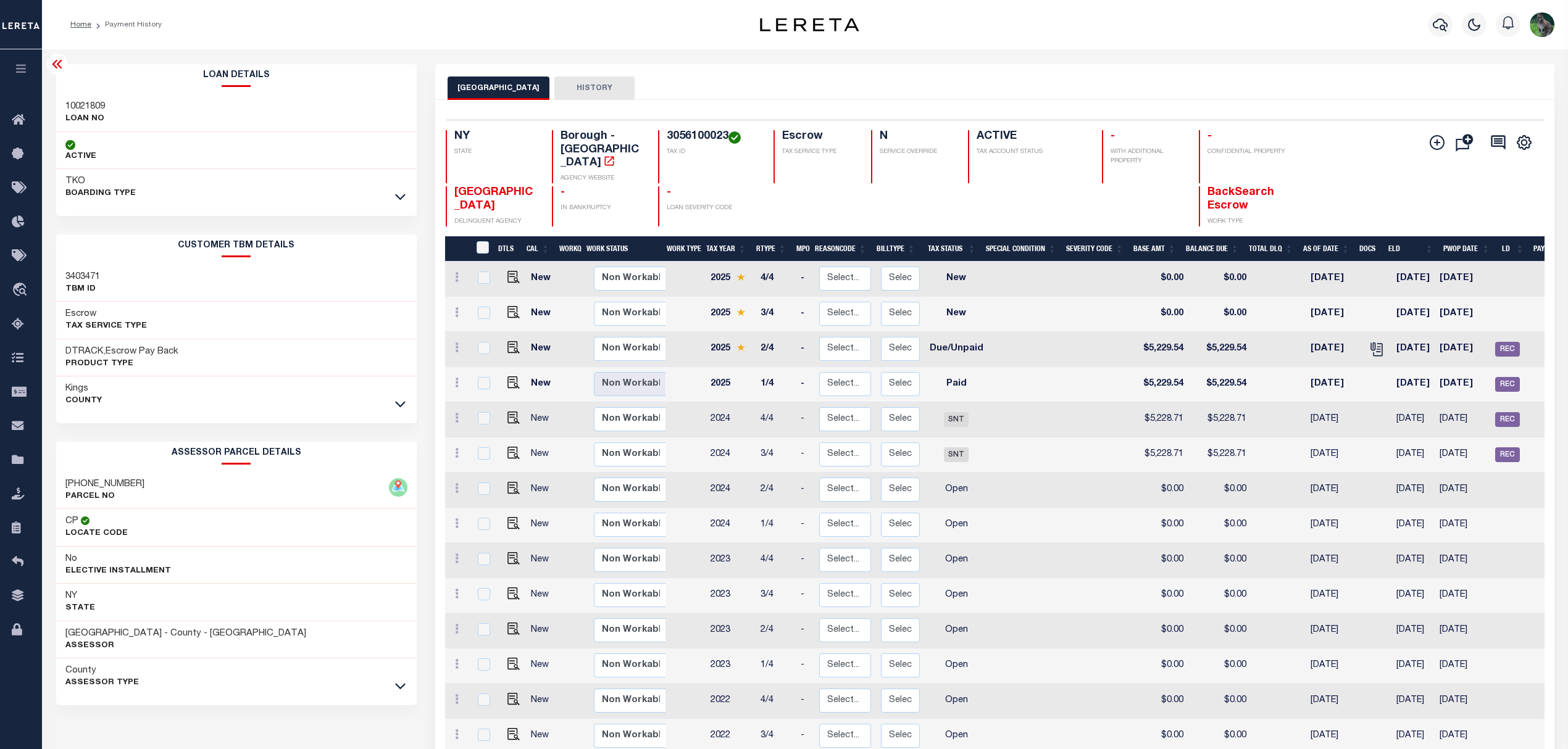
click at [87, 110] on h3 "10021809" at bounding box center [85, 106] width 39 height 12
click at [90, 109] on h3 "10021809" at bounding box center [85, 106] width 39 height 12
copy div "10021809"
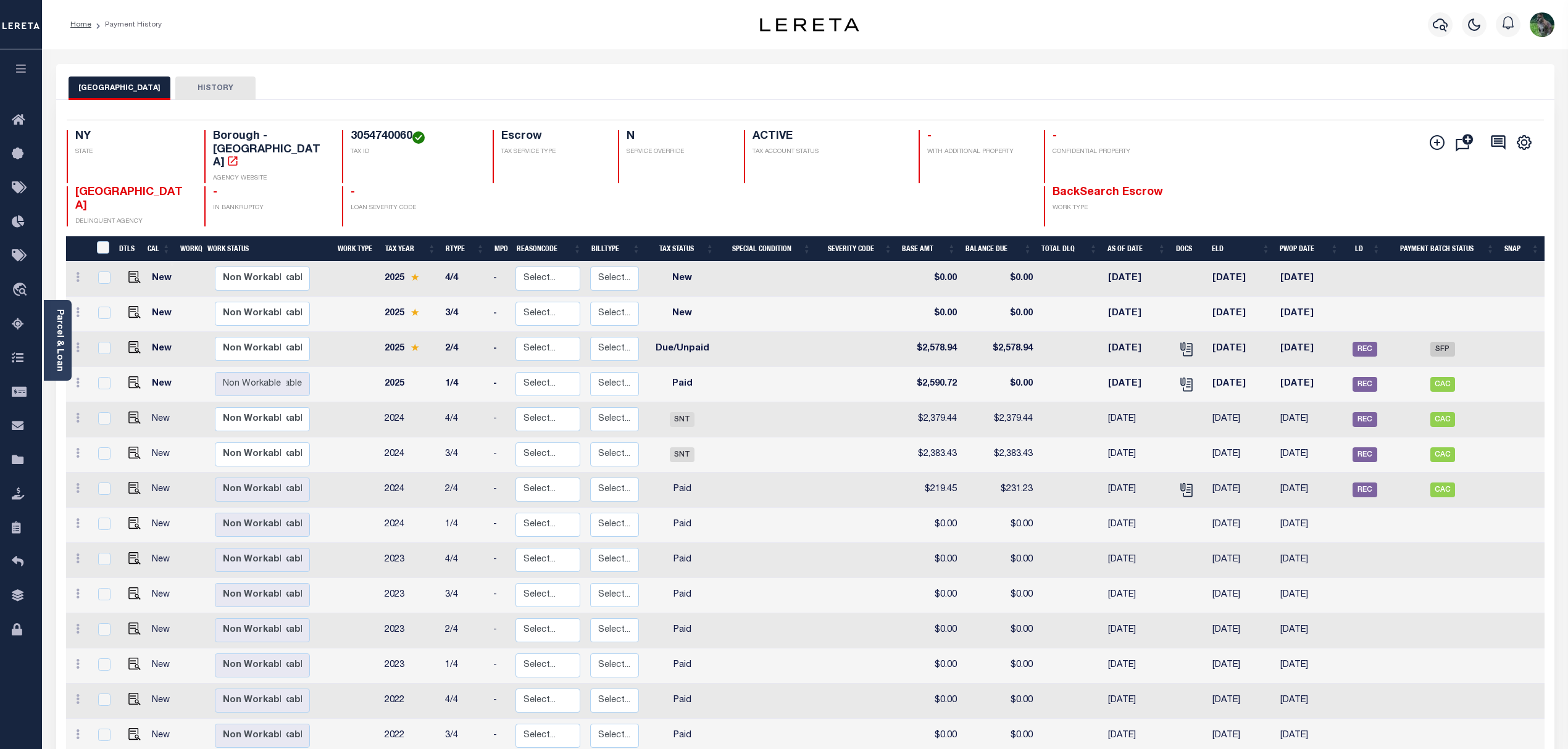
click at [65, 337] on div "Parcel & Loan" at bounding box center [58, 340] width 28 height 81
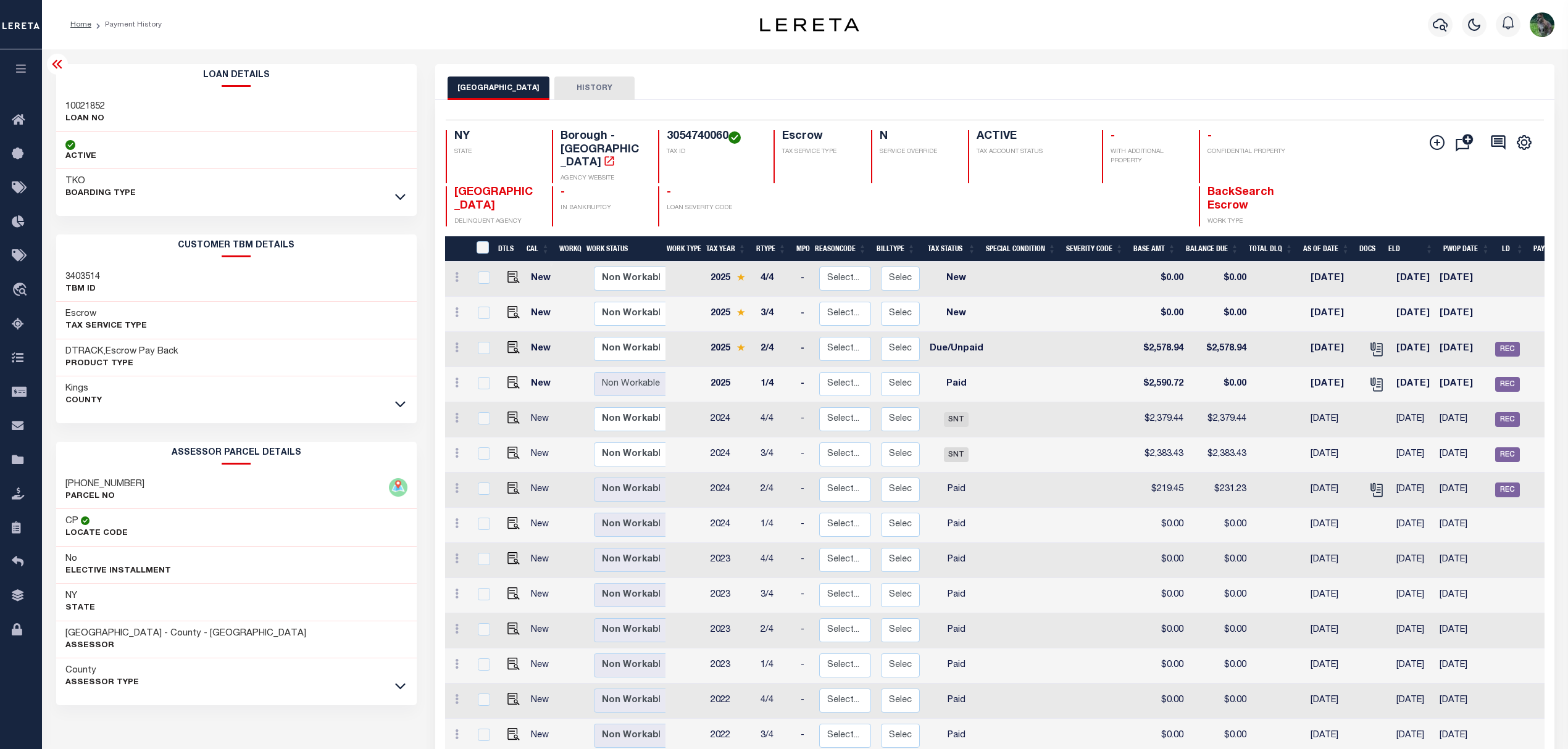
click at [97, 105] on h3 "10021852" at bounding box center [85, 106] width 39 height 12
copy h3 "10021852"
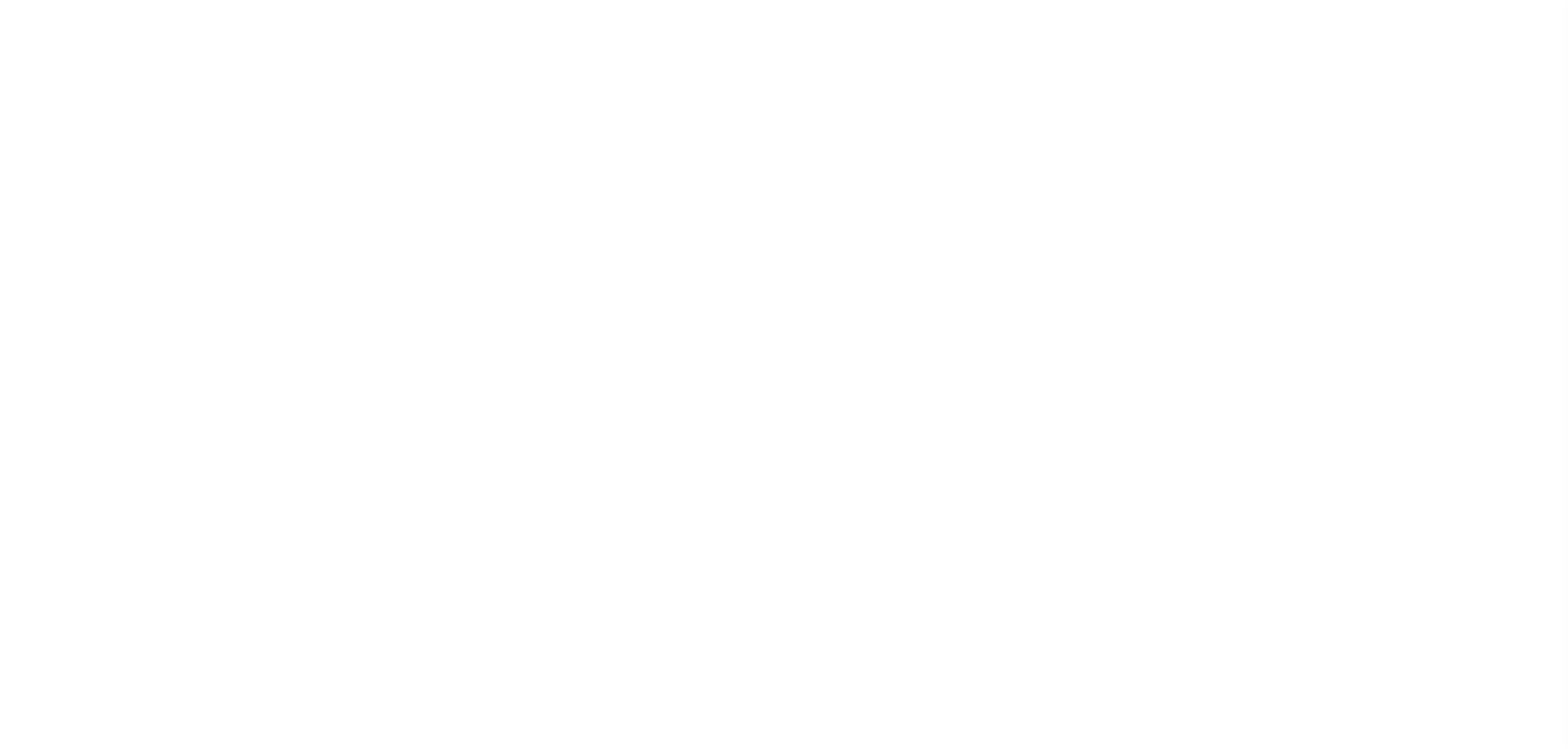
select select "SFP"
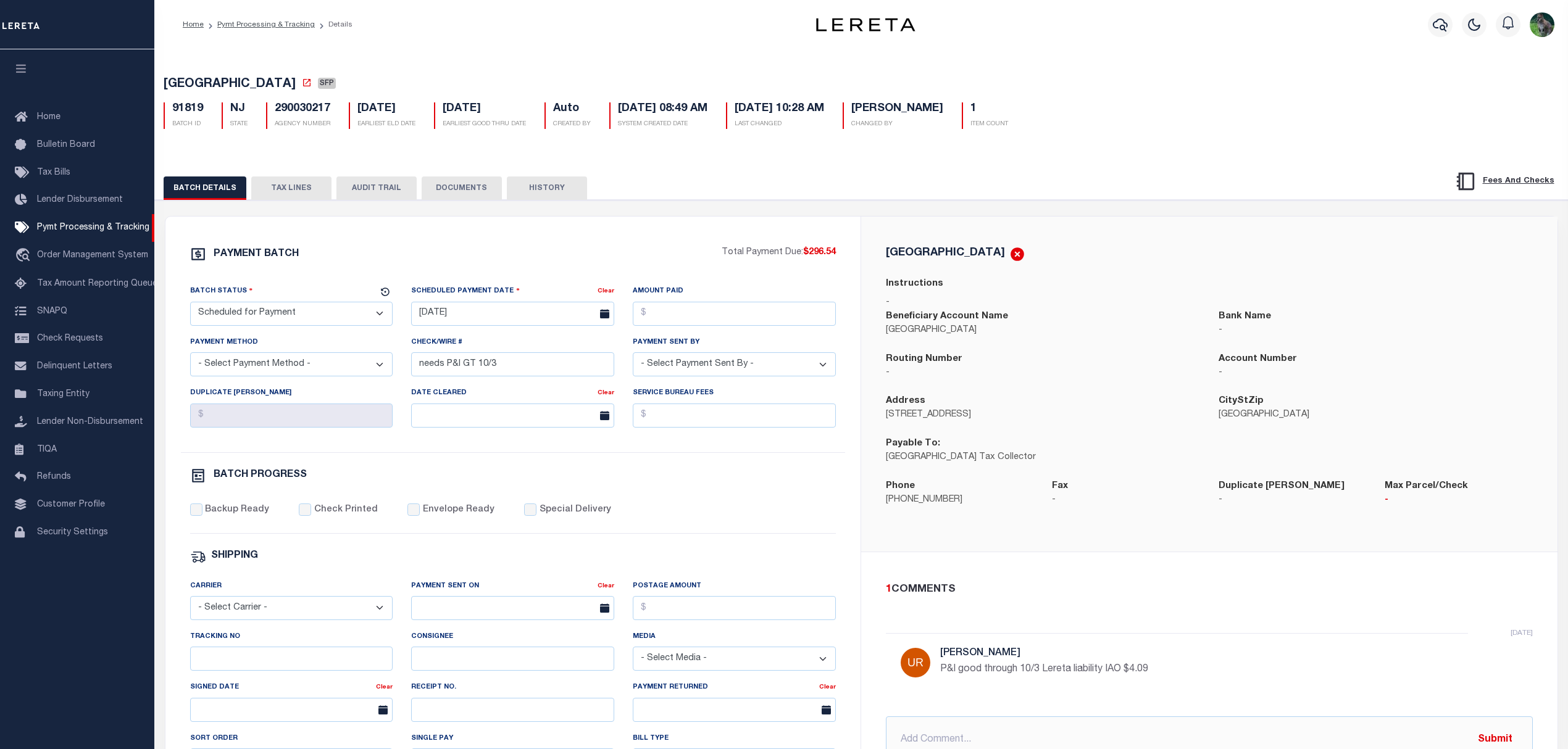
click at [208, 83] on span "[GEOGRAPHIC_DATA]" at bounding box center [230, 84] width 132 height 12
drag, startPoint x: 208, startPoint y: 83, endPoint x: 290, endPoint y: 77, distance: 82.2
click at [290, 78] on span "[GEOGRAPHIC_DATA]" at bounding box center [230, 84] width 132 height 12
copy span "[GEOGRAPHIC_DATA]"
drag, startPoint x: 295, startPoint y: 684, endPoint x: 307, endPoint y: 675, distance: 15.0
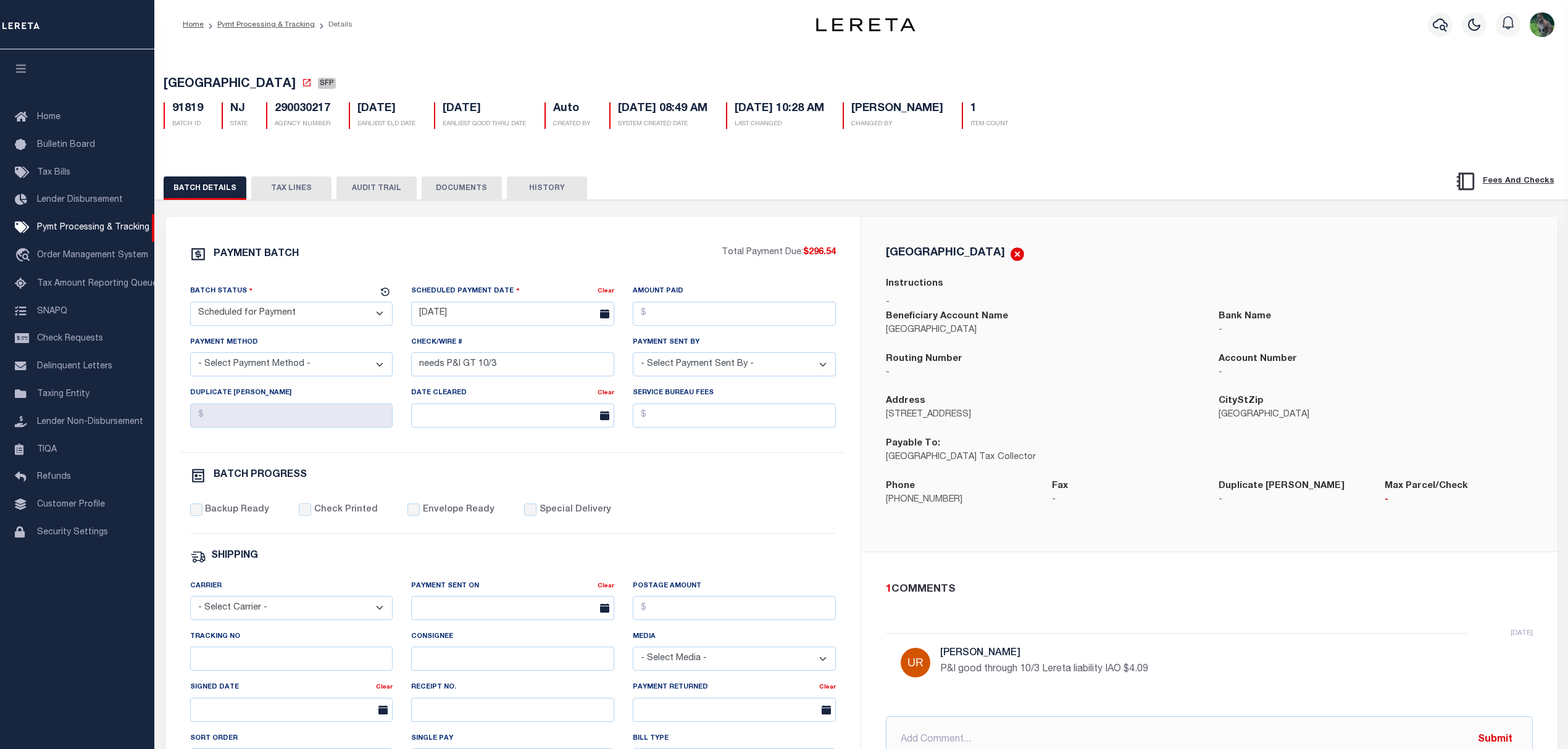
click at [295, 680] on div "Tracking No" at bounding box center [291, 656] width 222 height 51
click at [309, 670] on input "Tracking No" at bounding box center [291, 659] width 203 height 24
type input "matt"
drag, startPoint x: 835, startPoint y: 538, endPoint x: 847, endPoint y: 538, distance: 12.0
click at [835, 534] on div "Backup Ready Check Printed Envelope Ready Special Delivery" at bounding box center [513, 519] width 647 height 30
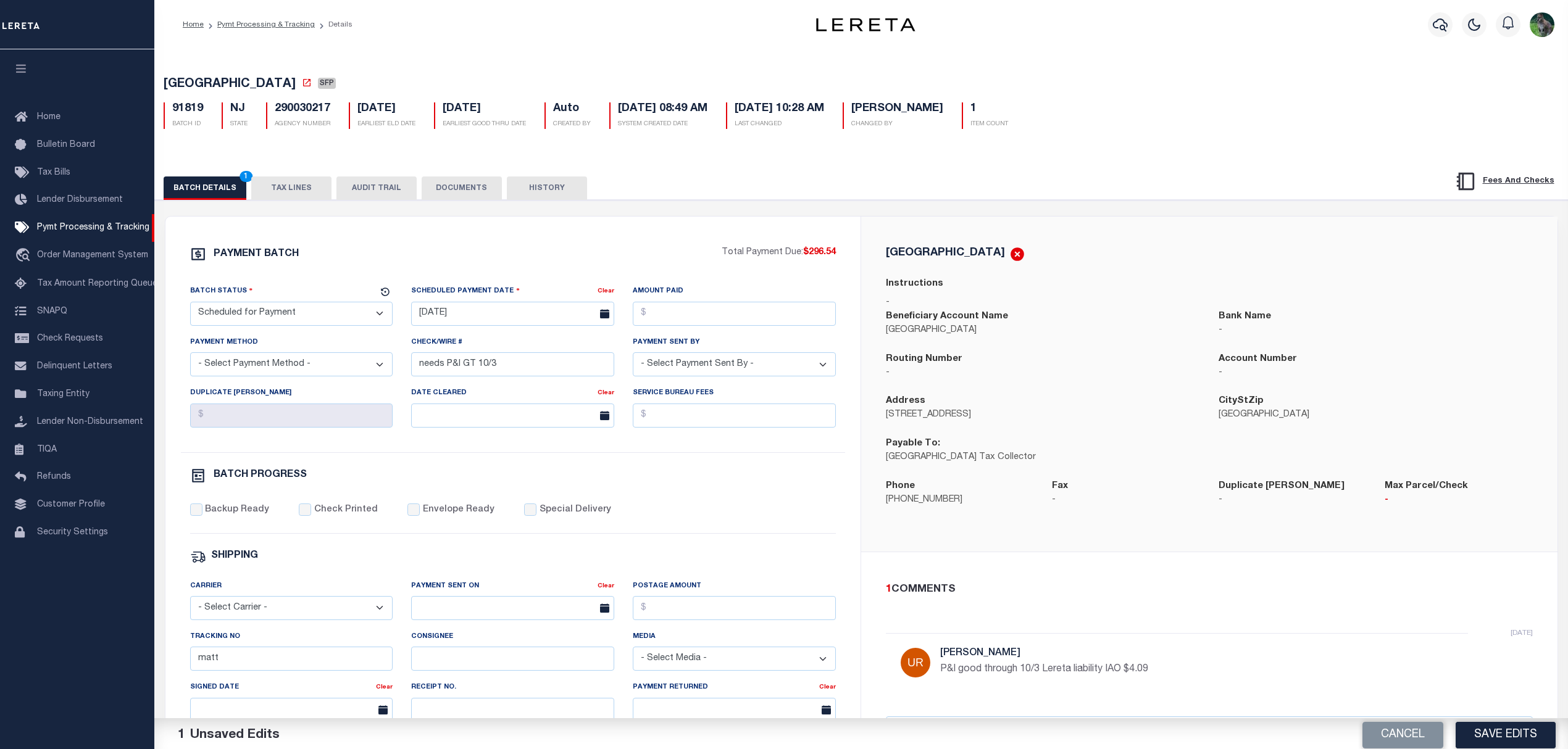
click at [1416, 608] on div "1 COMMENTS [DATE] [PERSON_NAME] good through 10/3 Lereta liability IAO $4.09 @[…" at bounding box center [1210, 673] width 667 height 182
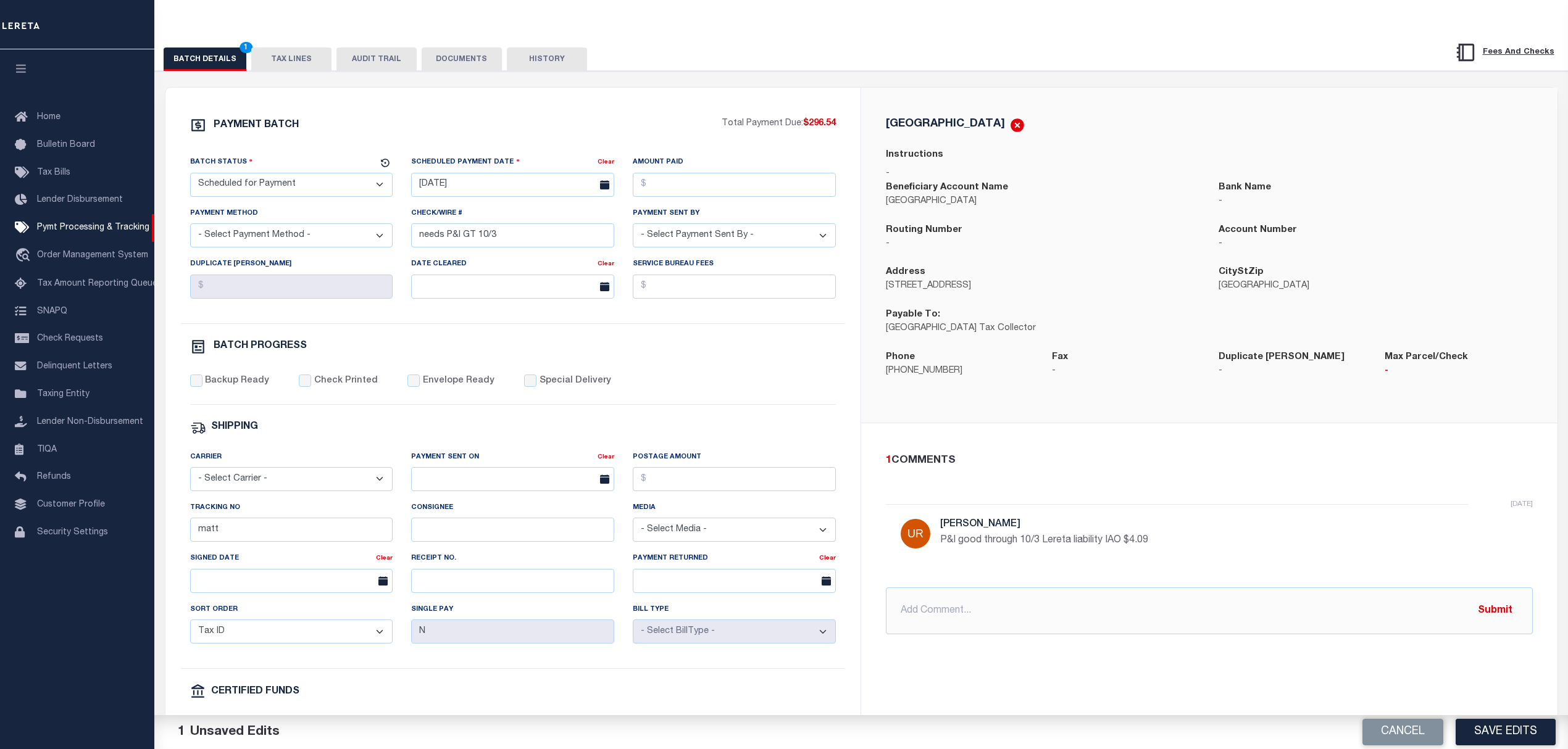
scroll to position [164, 0]
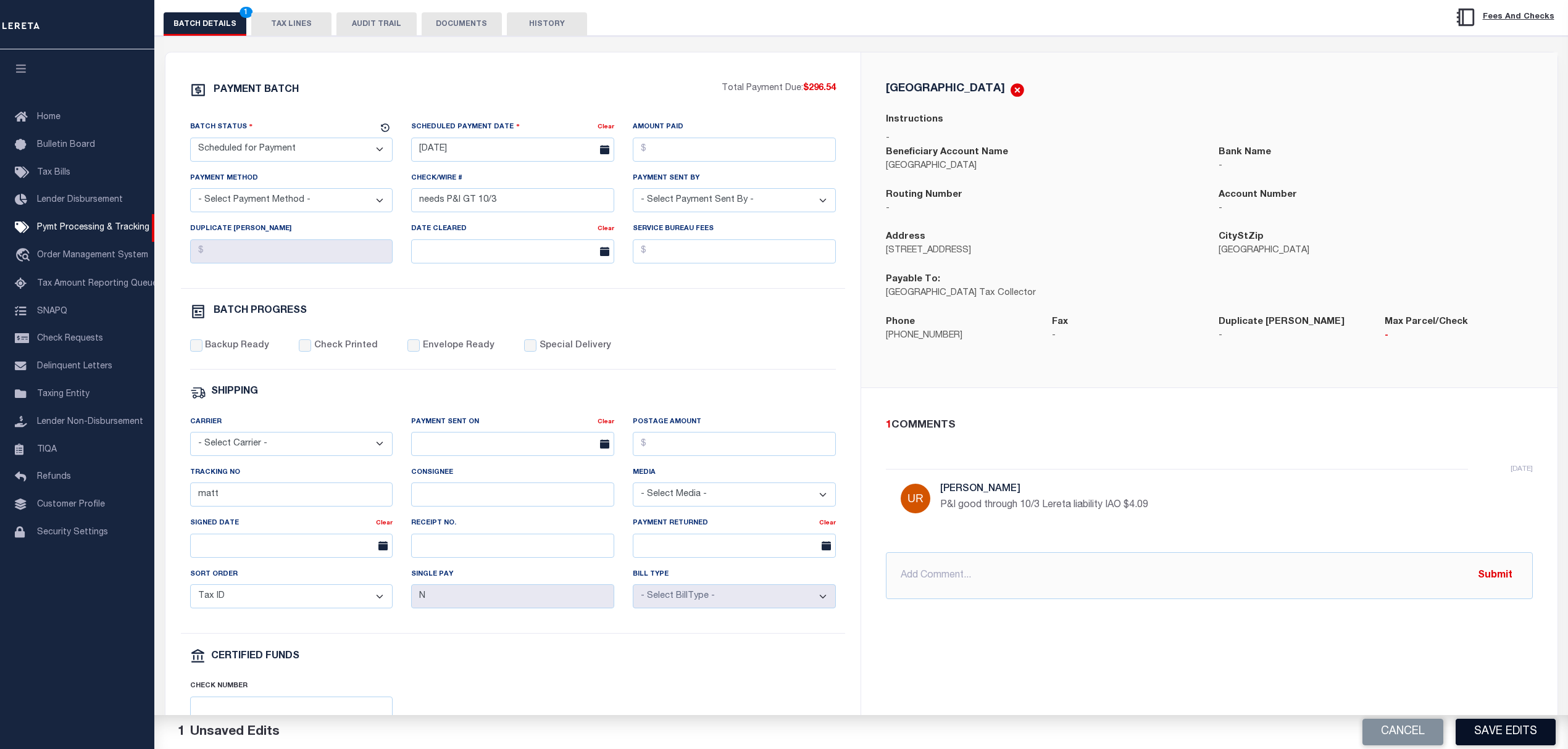
click at [1498, 727] on button "Save Edits" at bounding box center [1505, 732] width 100 height 27
select select "200"
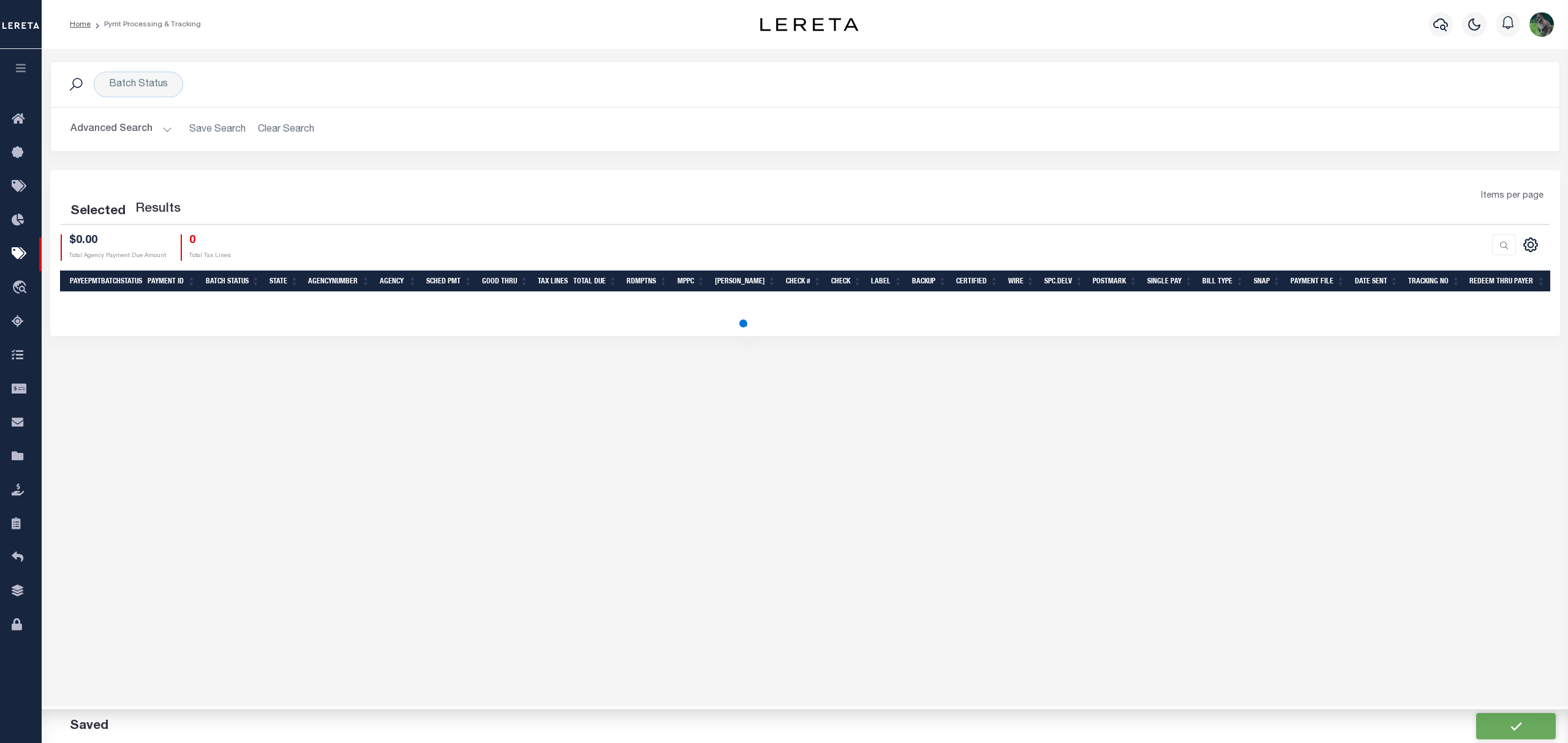
select select "200"
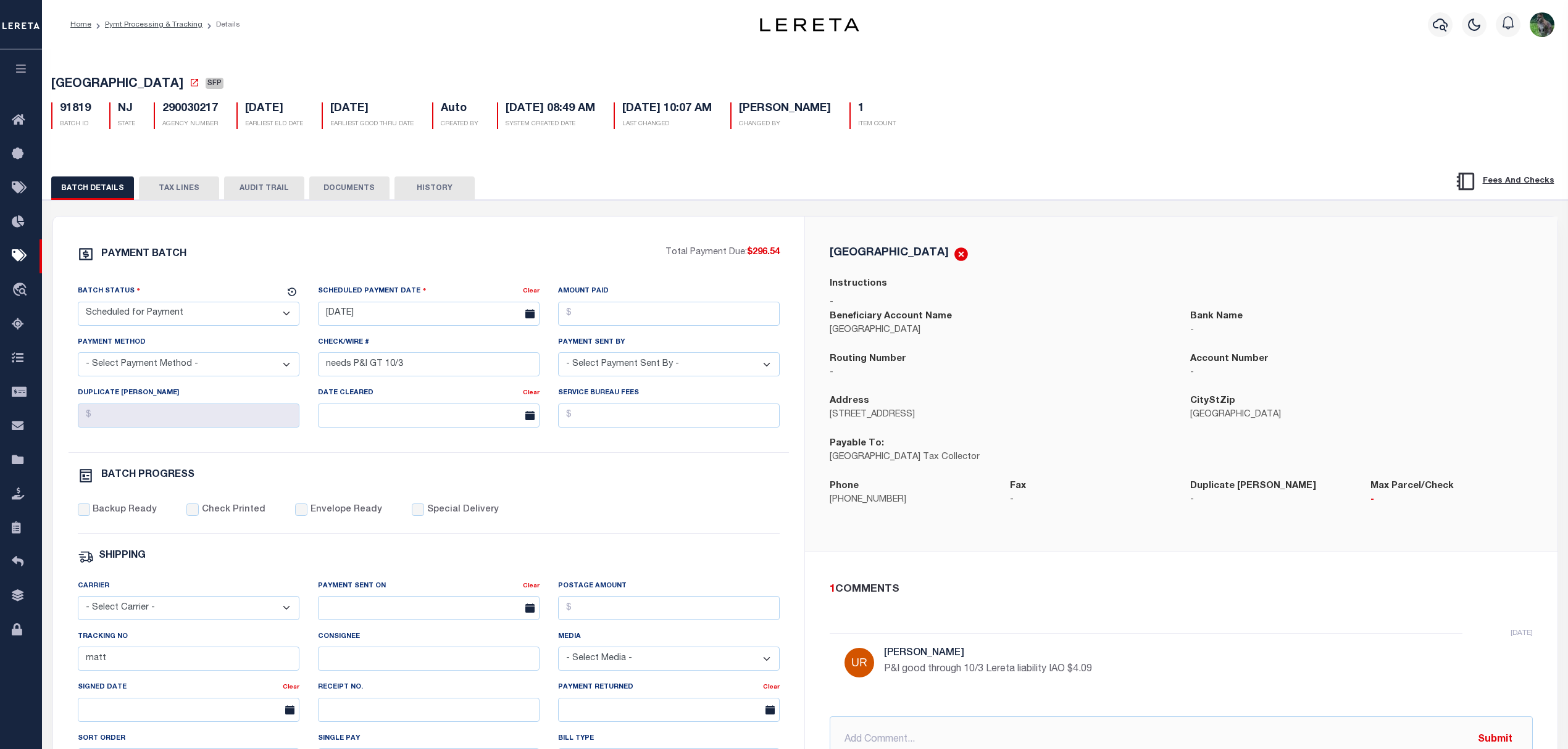
click at [1137, 508] on div "Fax -" at bounding box center [1091, 500] width 180 height 43
click at [862, 190] on div "BATCH DETAILS TAX LINES AUDIT TRAIL DOCUMENTS HISTORY" at bounding box center [727, 188] width 1351 height 23
click at [188, 189] on button "TAX LINES" at bounding box center [179, 188] width 80 height 23
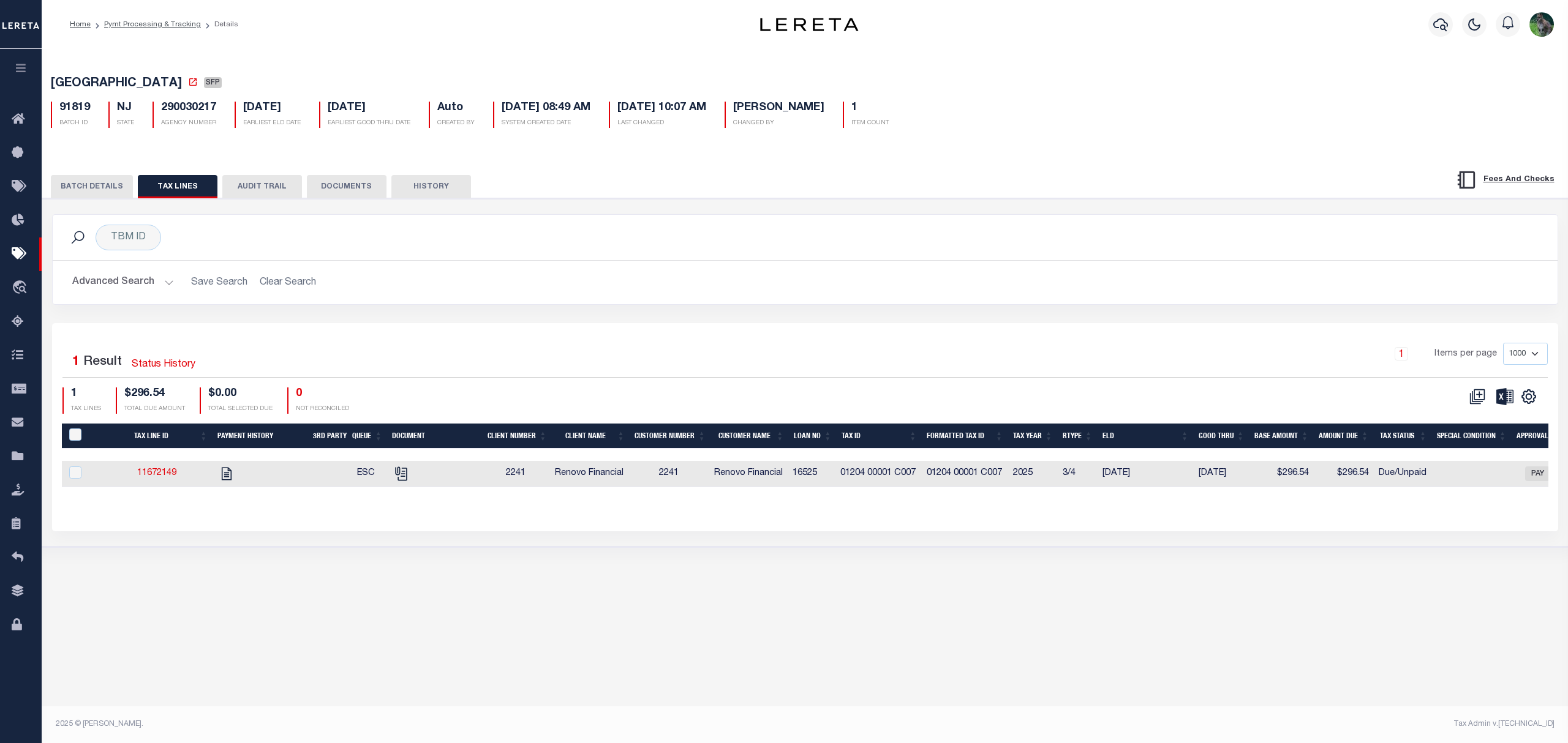
click at [424, 479] on td at bounding box center [433, 474] width 94 height 26
checkbox input "true"
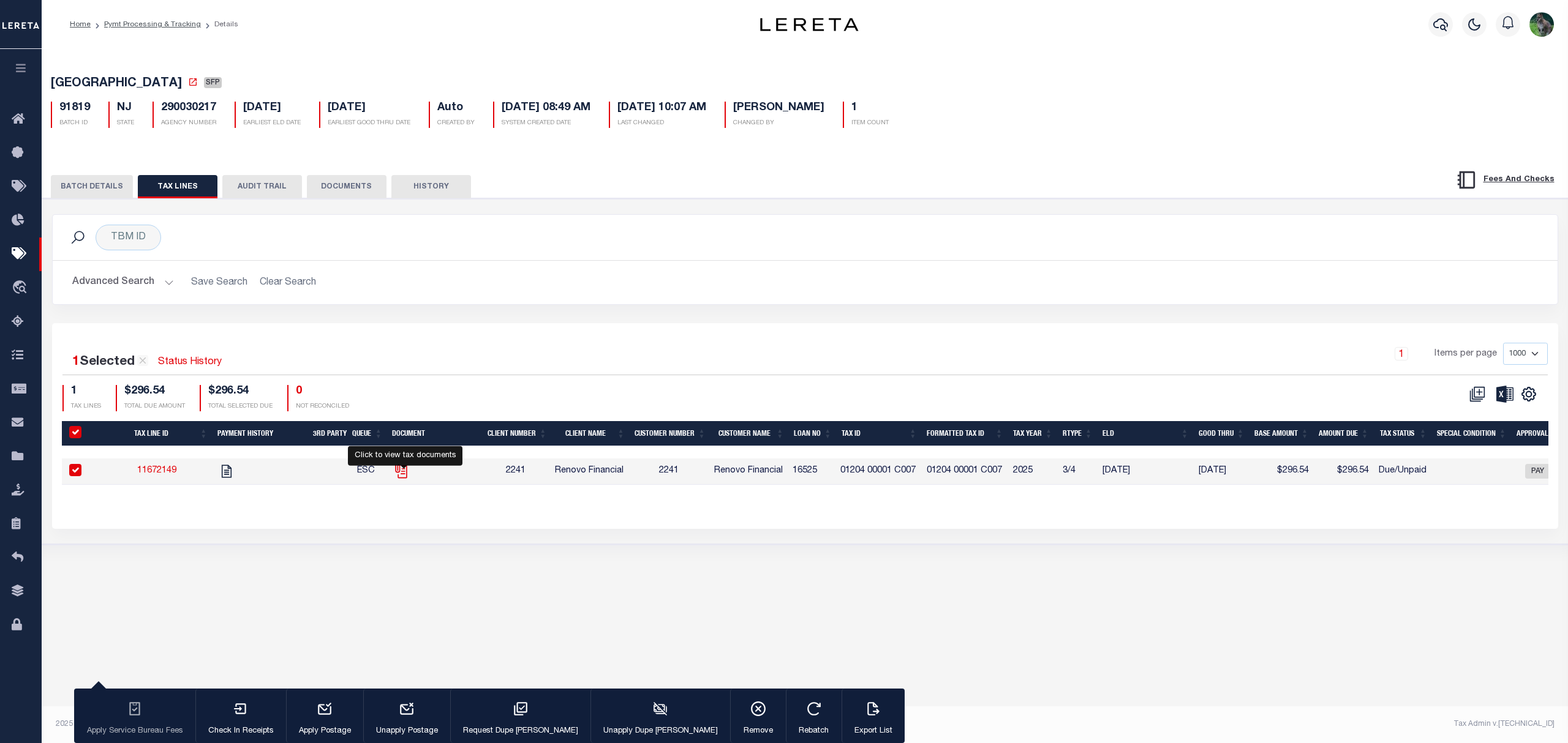
click at [405, 474] on icon "" at bounding box center [400, 470] width 10 height 10
checkbox input "false"
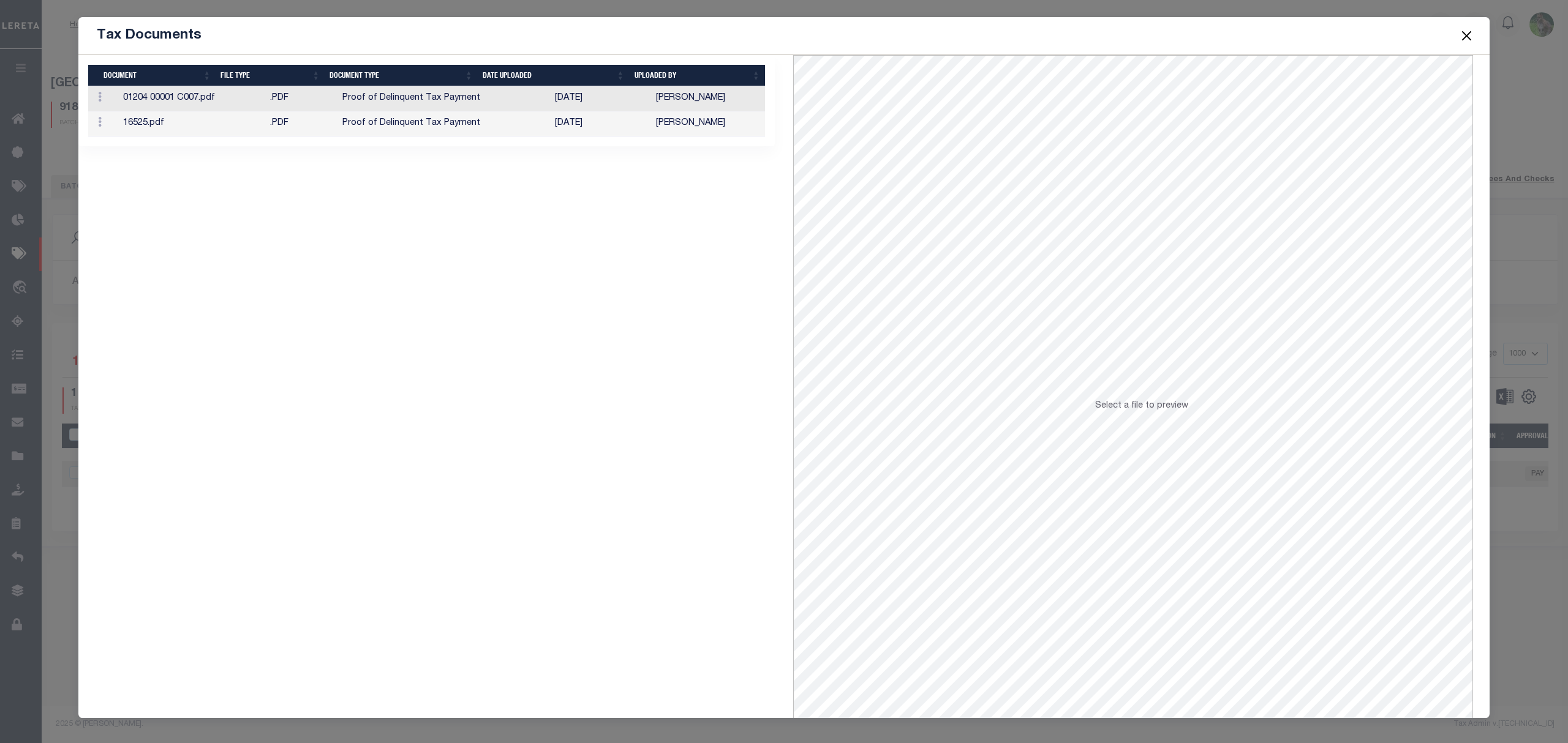
click at [1473, 27] on span at bounding box center [1466, 35] width 47 height 34
click at [1473, 28] on button "Close" at bounding box center [1467, 35] width 16 height 16
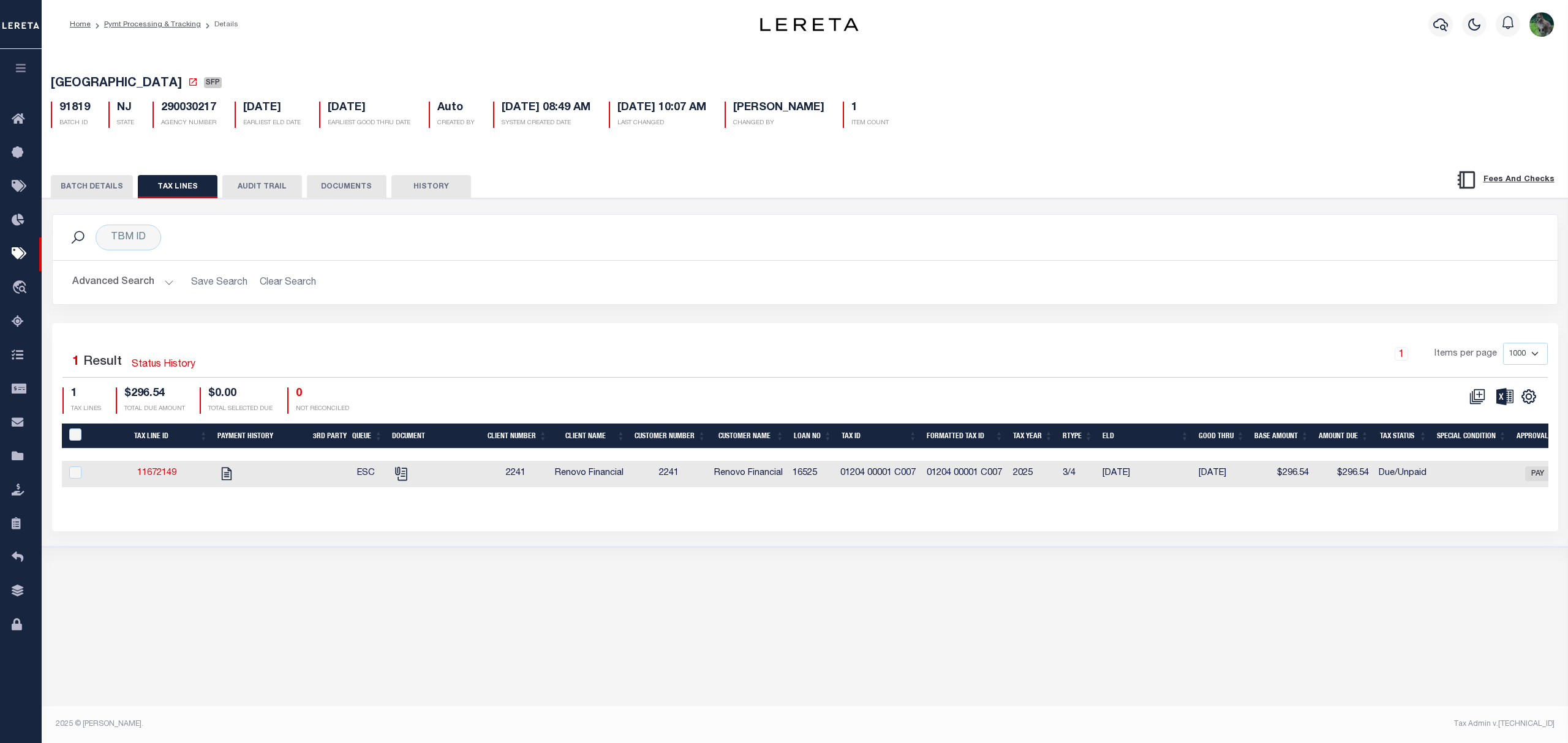
click at [246, 79] on div at bounding box center [249, 79] width 8 height 4
click at [246, 78] on div at bounding box center [249, 79] width 8 height 4
click at [198, 84] on icon at bounding box center [193, 82] width 10 height 10
click at [94, 78] on span "[GEOGRAPHIC_DATA]" at bounding box center [117, 83] width 131 height 12
drag, startPoint x: 94, startPoint y: 78, endPoint x: 213, endPoint y: 86, distance: 119.3
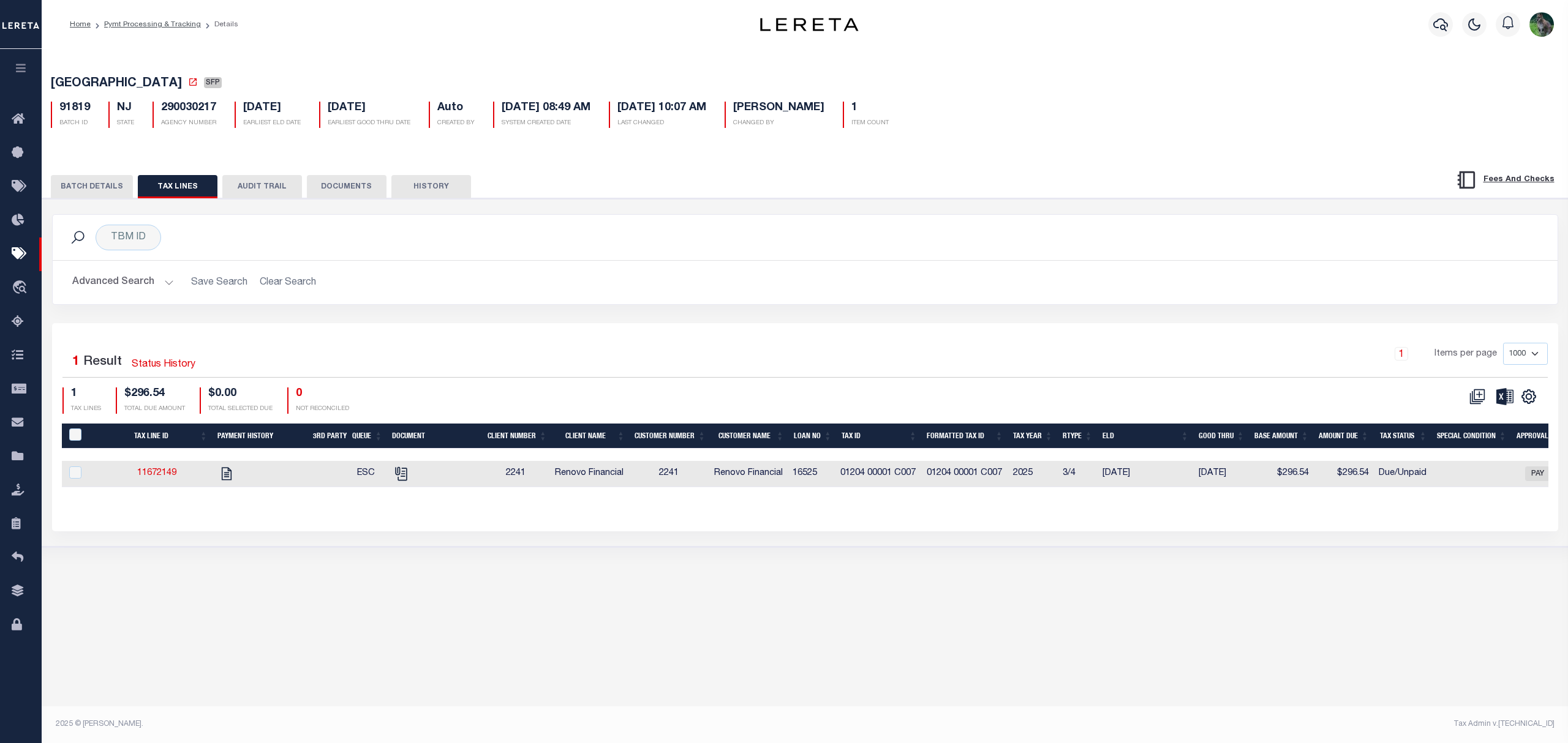
click at [182, 86] on span "[GEOGRAPHIC_DATA]" at bounding box center [117, 83] width 131 height 12
copy span "[GEOGRAPHIC_DATA]"
click at [173, 476] on link "11672149" at bounding box center [157, 474] width 39 height 9
checkbox input "true"
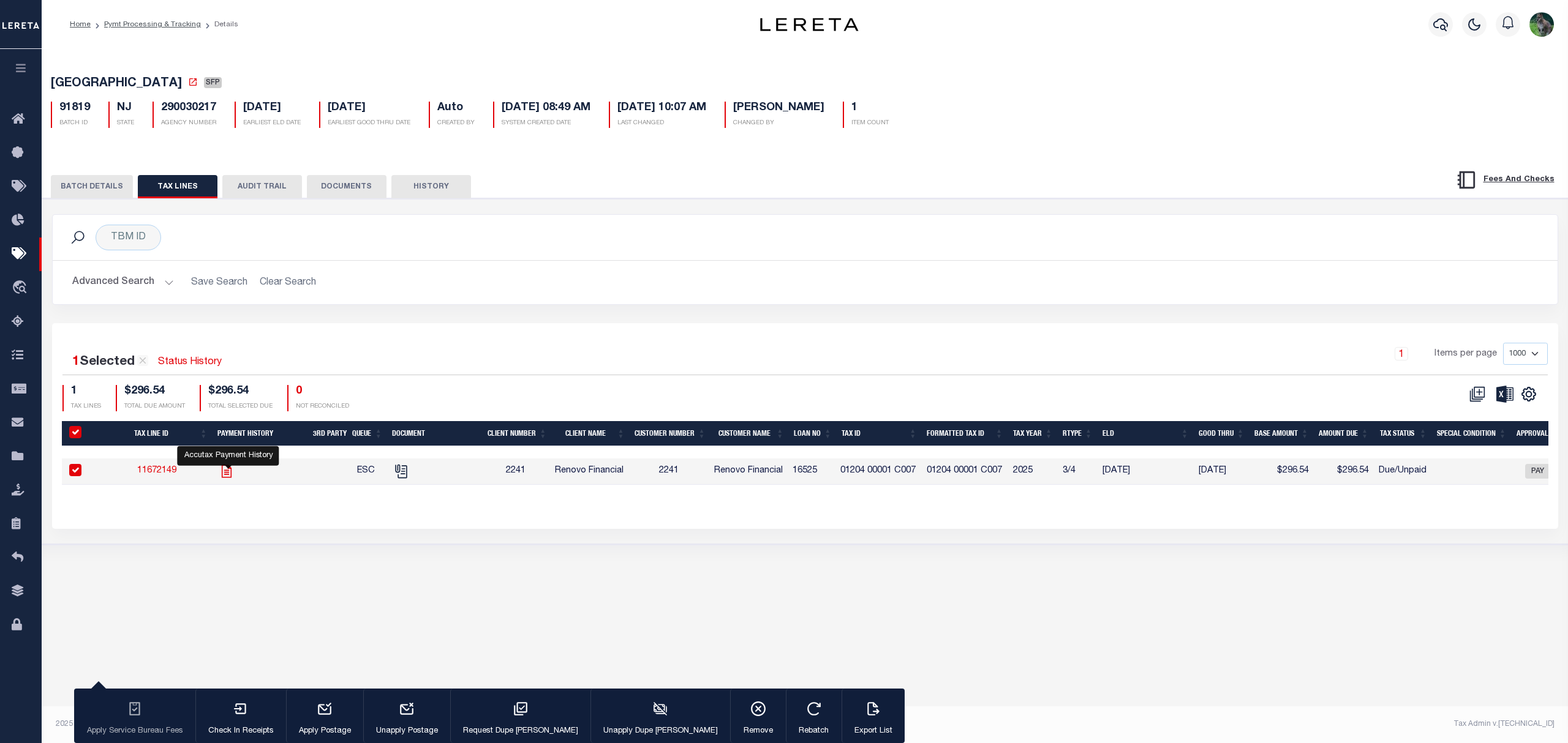
drag, startPoint x: 226, startPoint y: 480, endPoint x: 454, endPoint y: 485, distance: 228.1
click at [228, 479] on icon "" at bounding box center [226, 471] width 16 height 16
checkbox input "false"
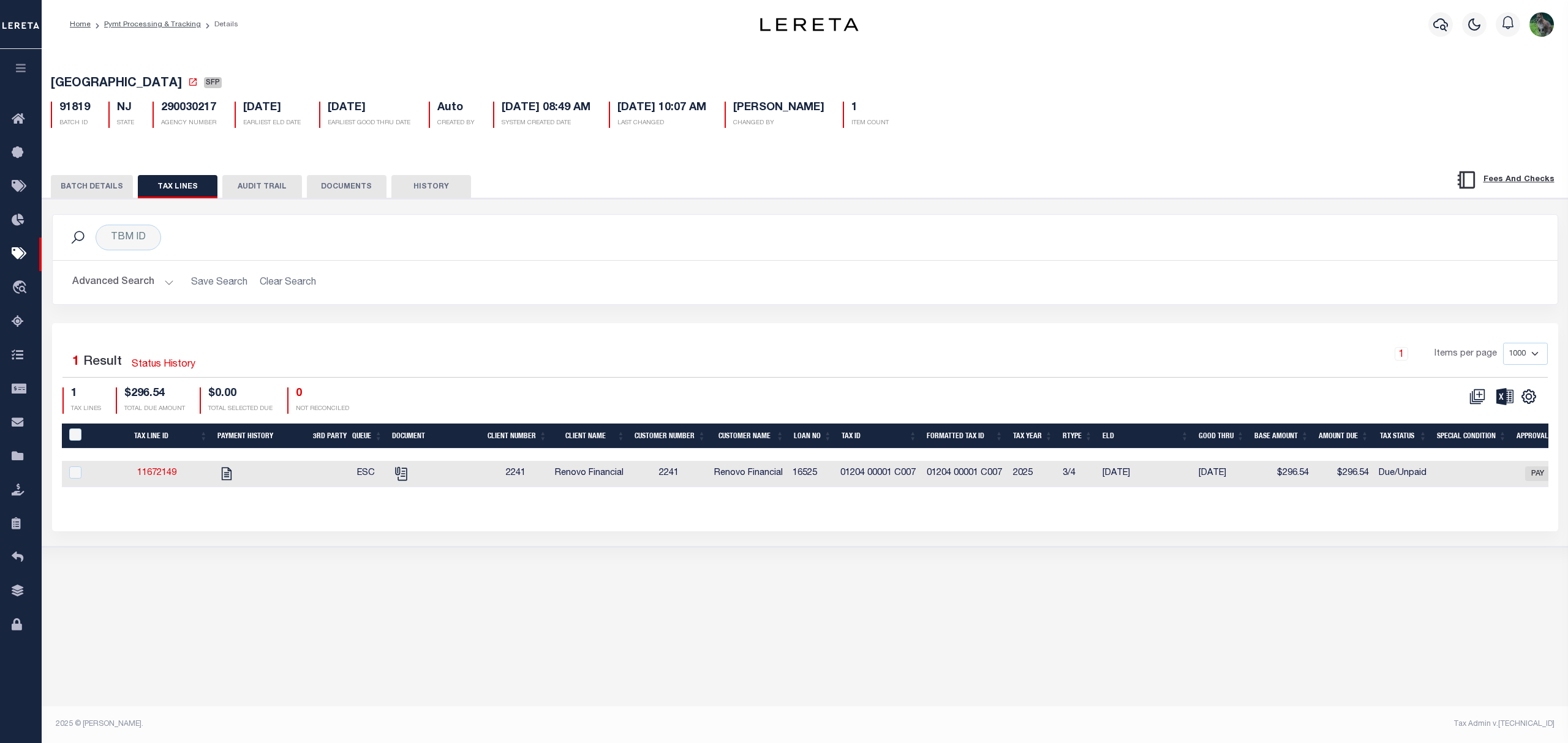
click at [101, 187] on button "BATCH DETAILS" at bounding box center [92, 186] width 82 height 23
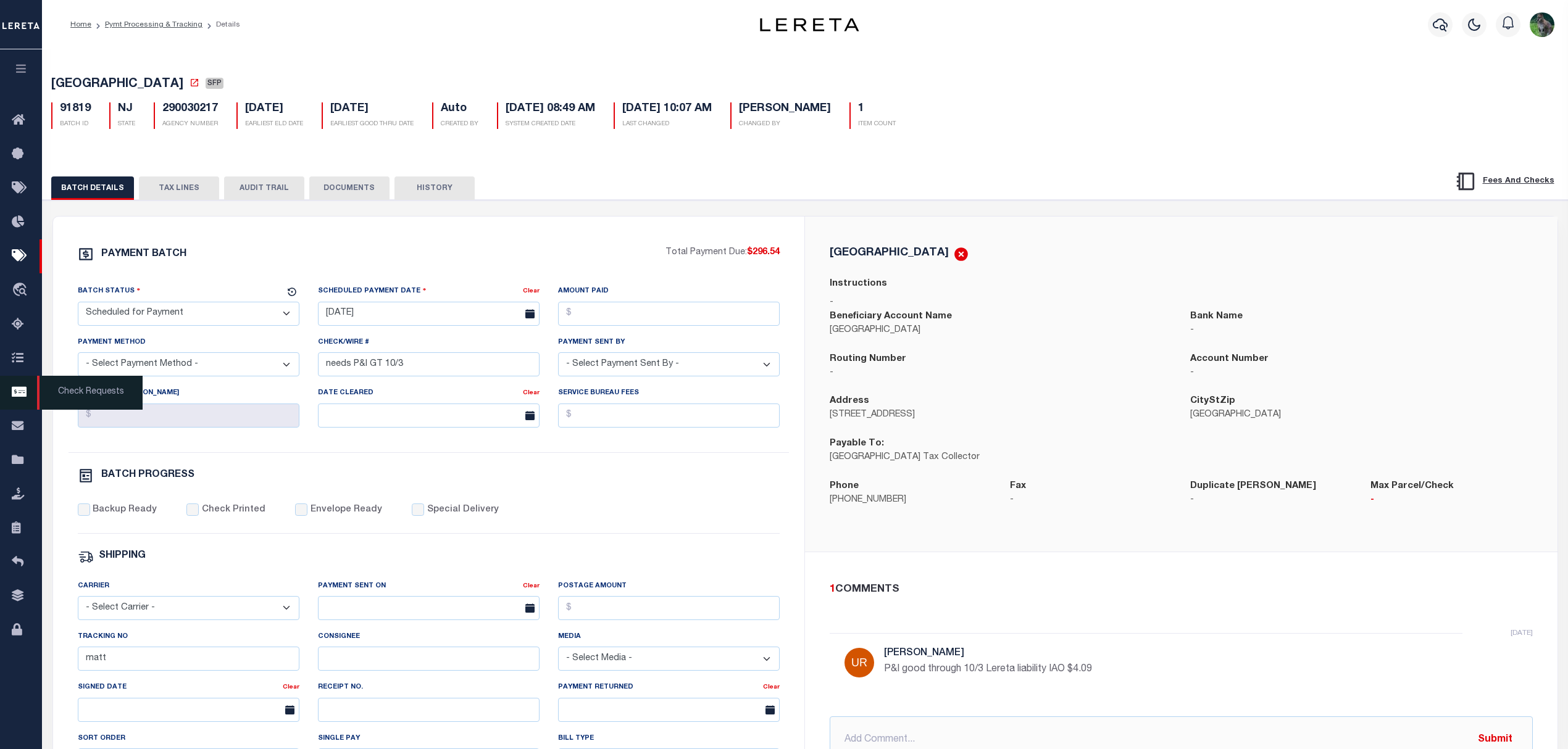
drag, startPoint x: 22, startPoint y: 426, endPoint x: 23, endPoint y: 400, distance: 26.0
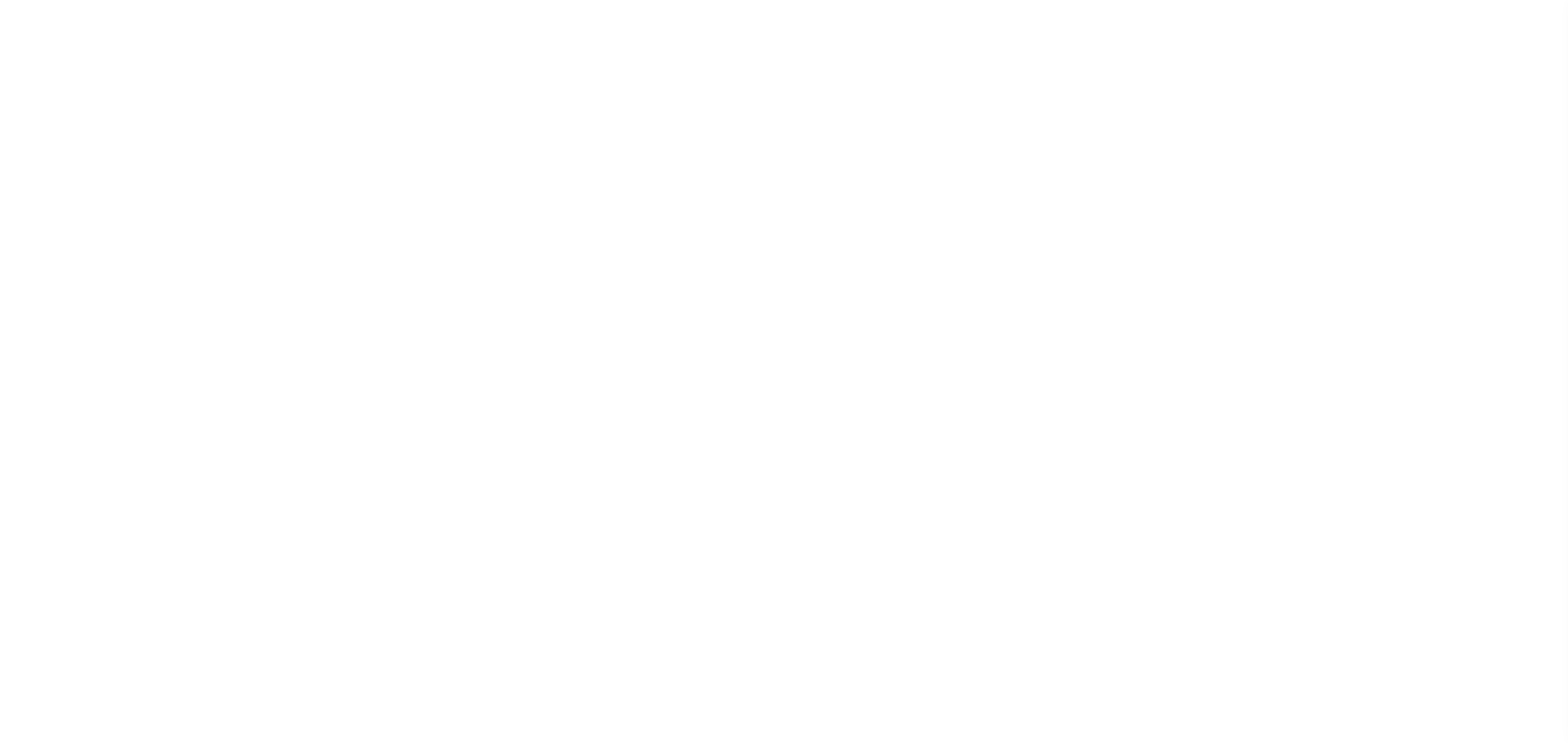
select select "50"
select select "DUE"
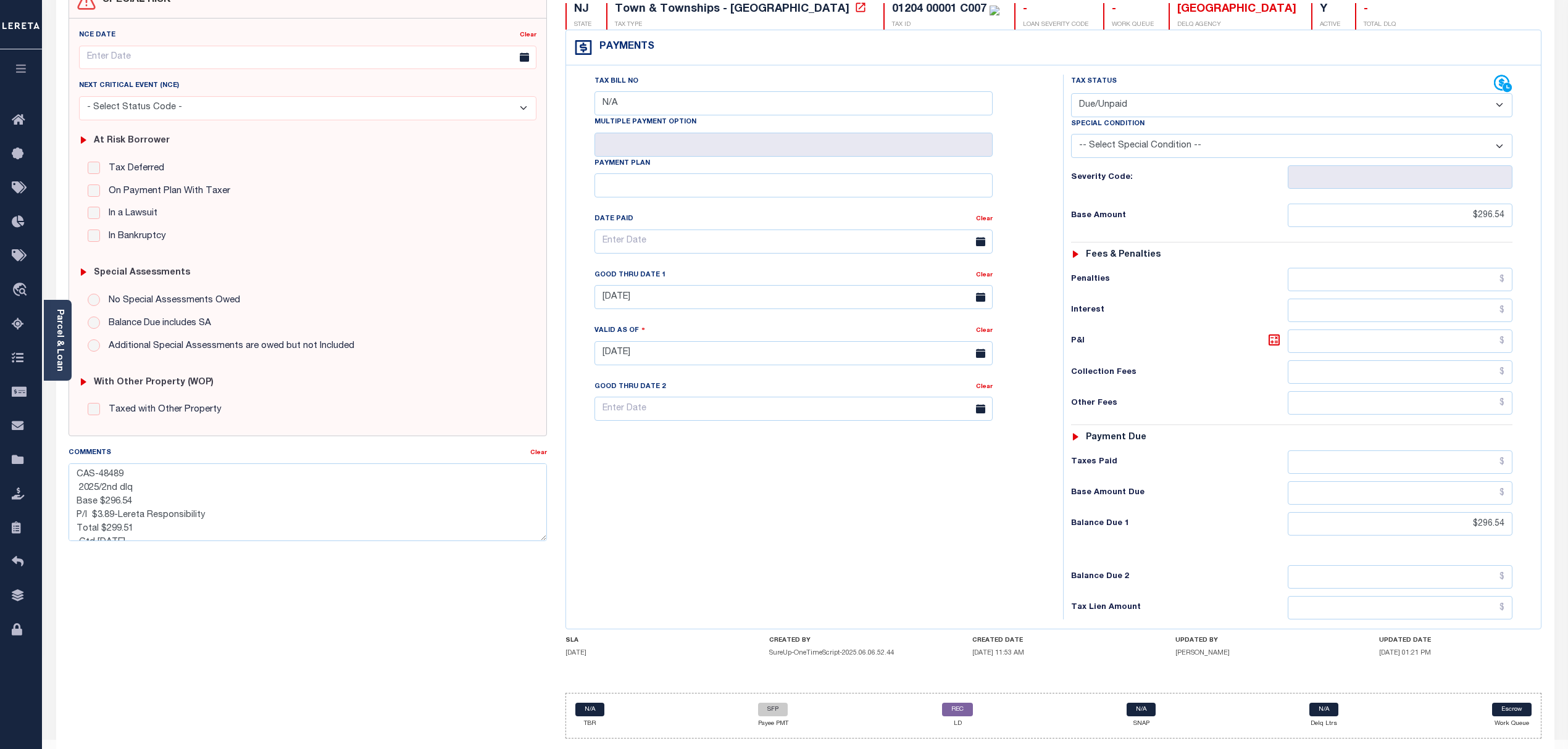
scroll to position [166, 0]
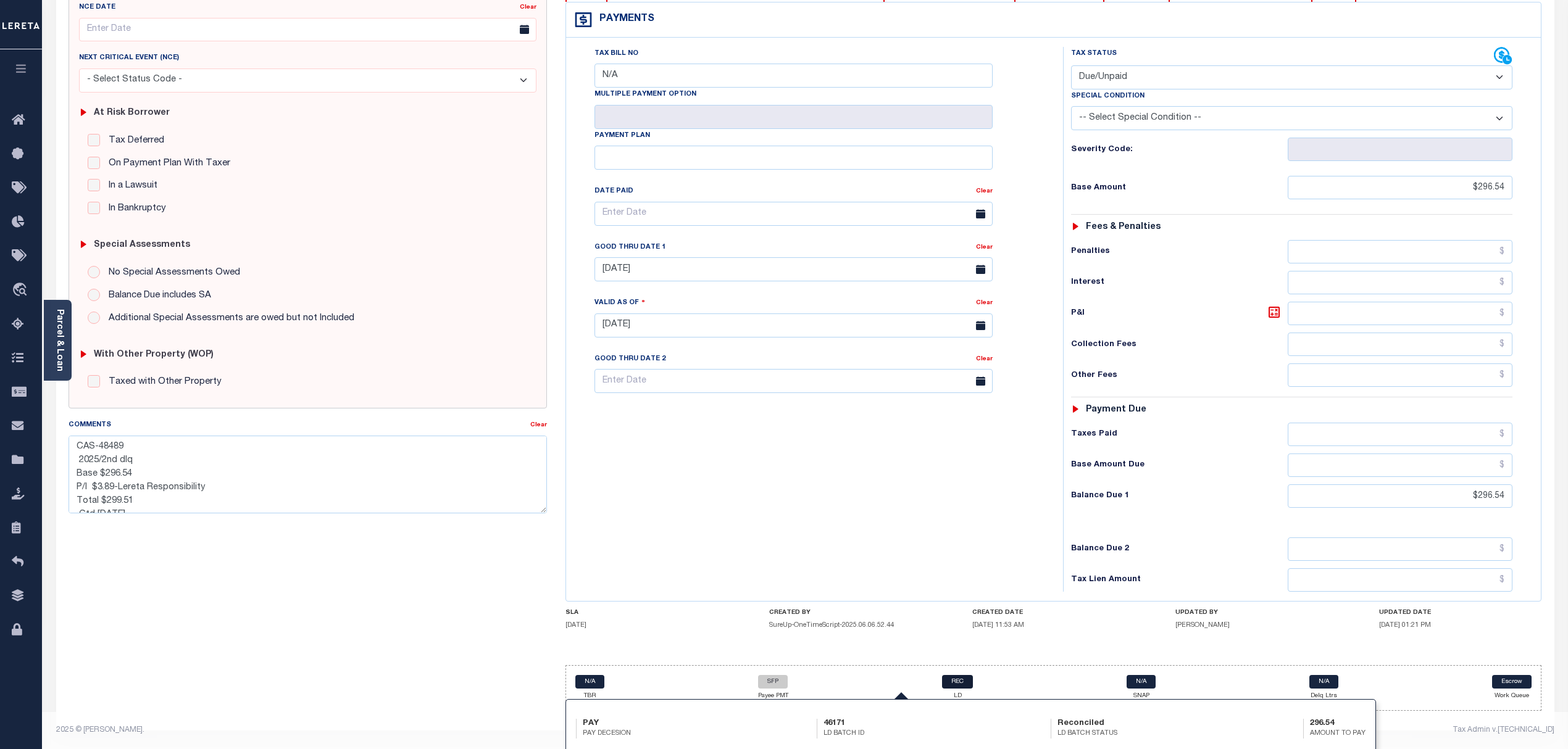
click at [962, 679] on link "REC" at bounding box center [958, 682] width 31 height 13
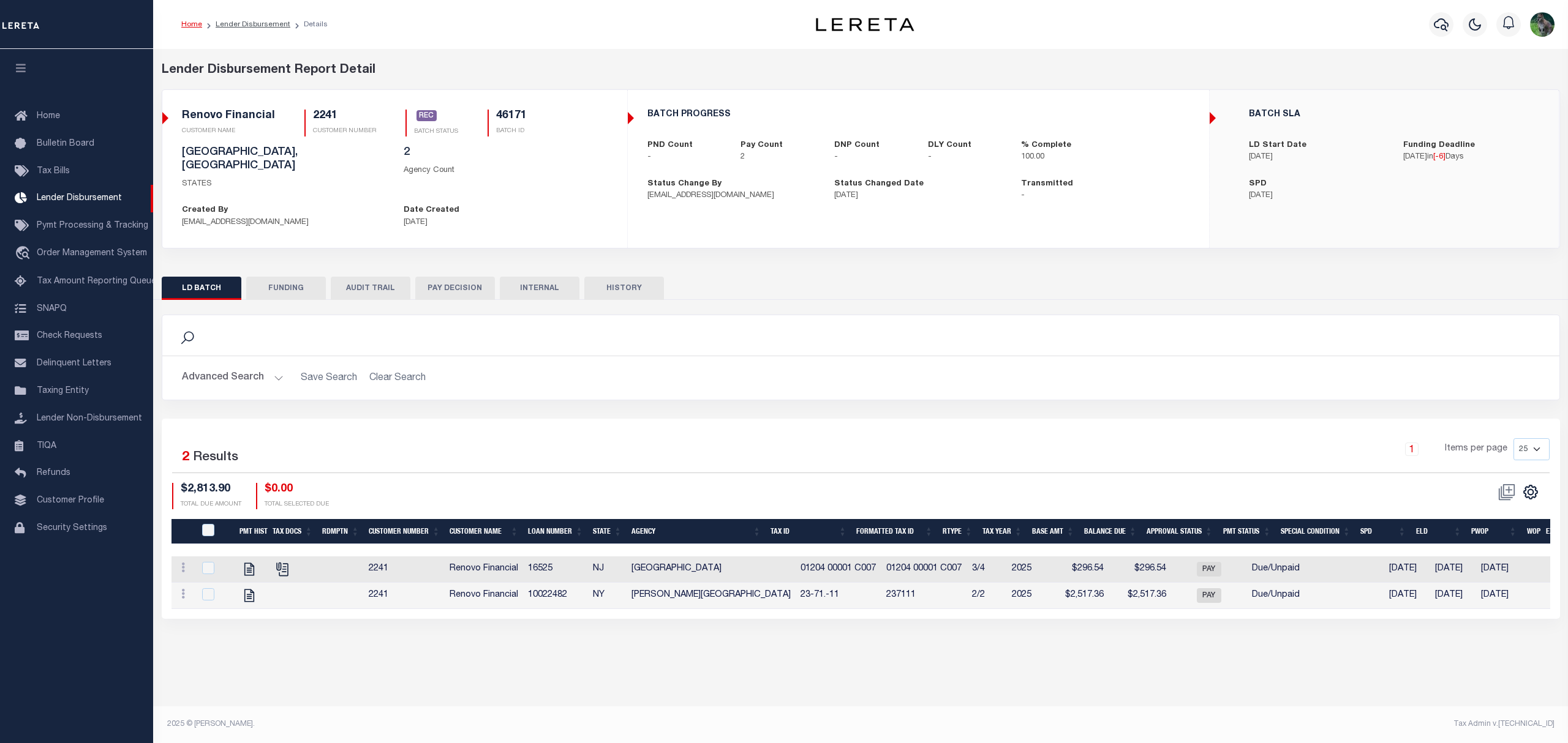
click at [290, 267] on div "LD BATCH FUNDING AUDIT TRAIL PAY DECISION INTERNAL HISTORY" at bounding box center [861, 443] width 1417 height 351
click at [292, 276] on button "FUNDING" at bounding box center [286, 288] width 79 height 23
type input "$2,813.9"
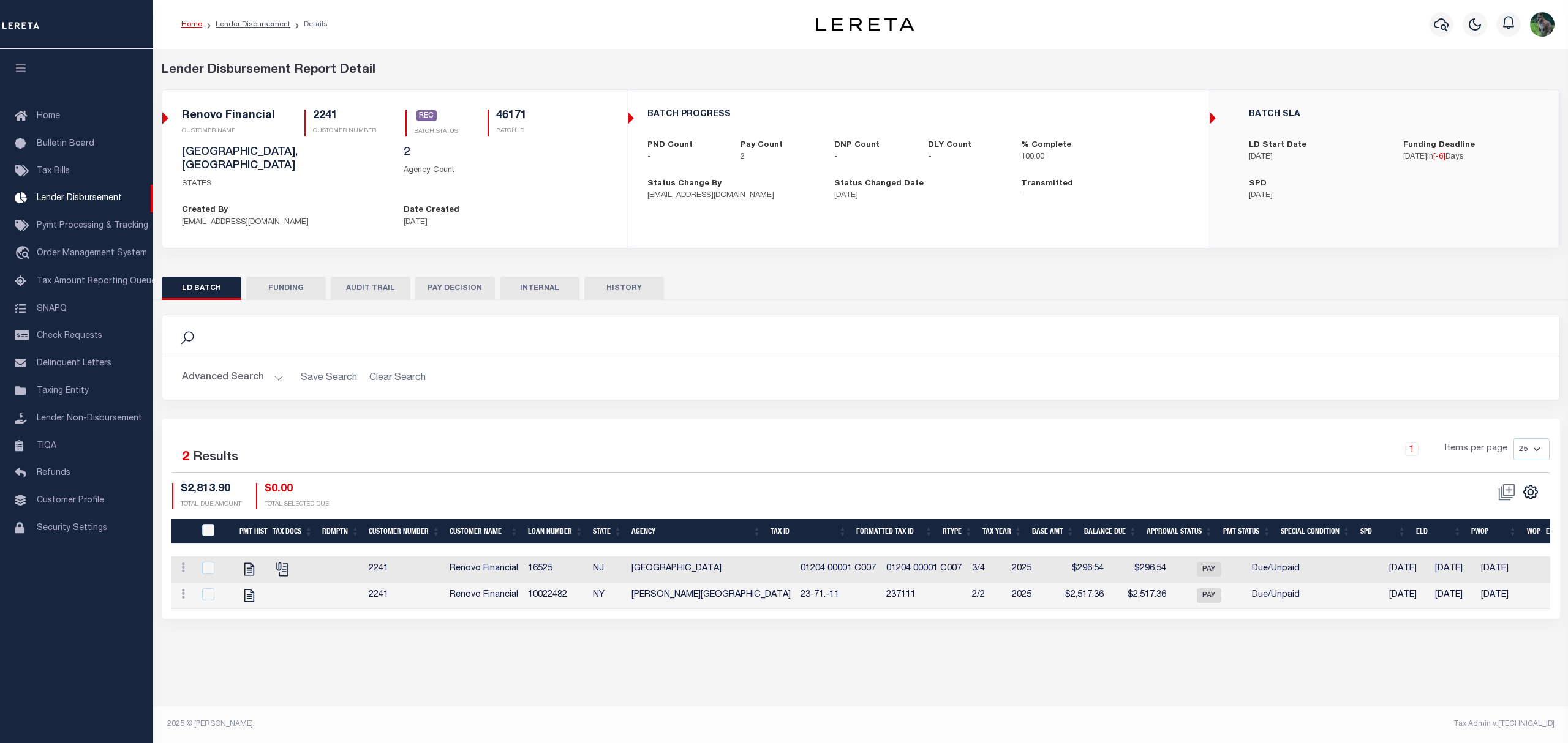
type input "$0"
type input "09/23/2025"
type input "20250923MMQFMP2700297109231642FT03"
type input "09/25/2025"
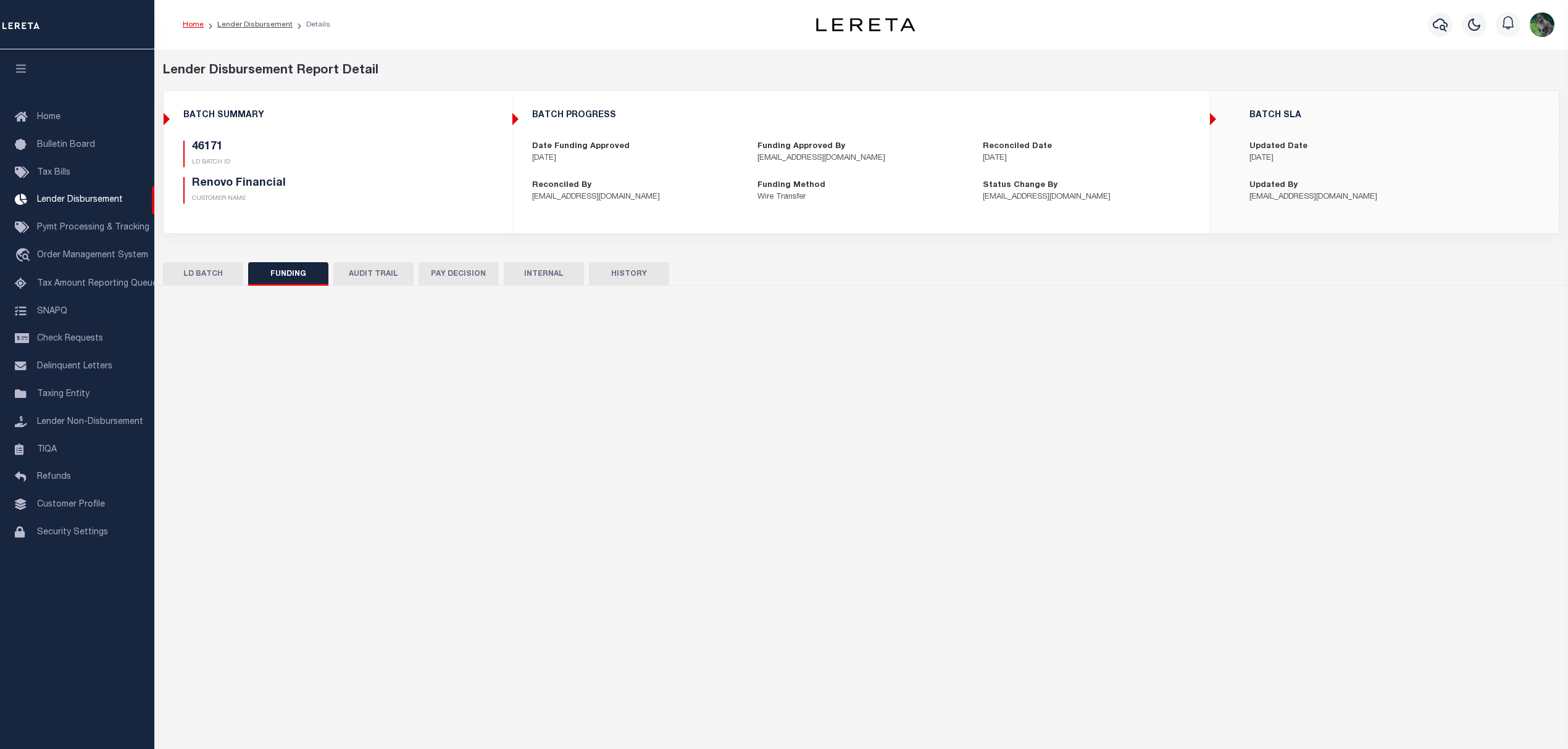
select select "100"
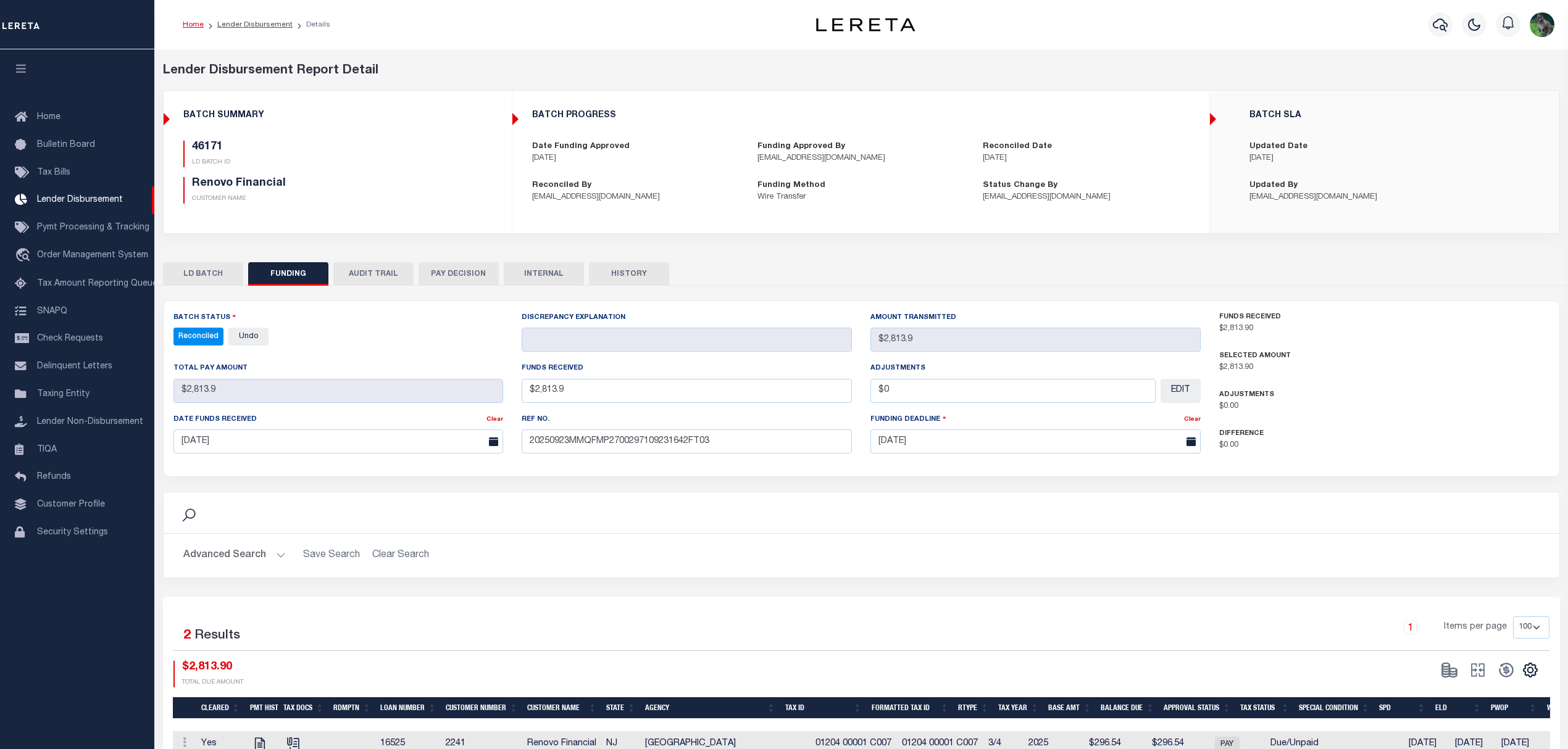
click at [221, 267] on button "LD BATCH" at bounding box center [203, 274] width 80 height 23
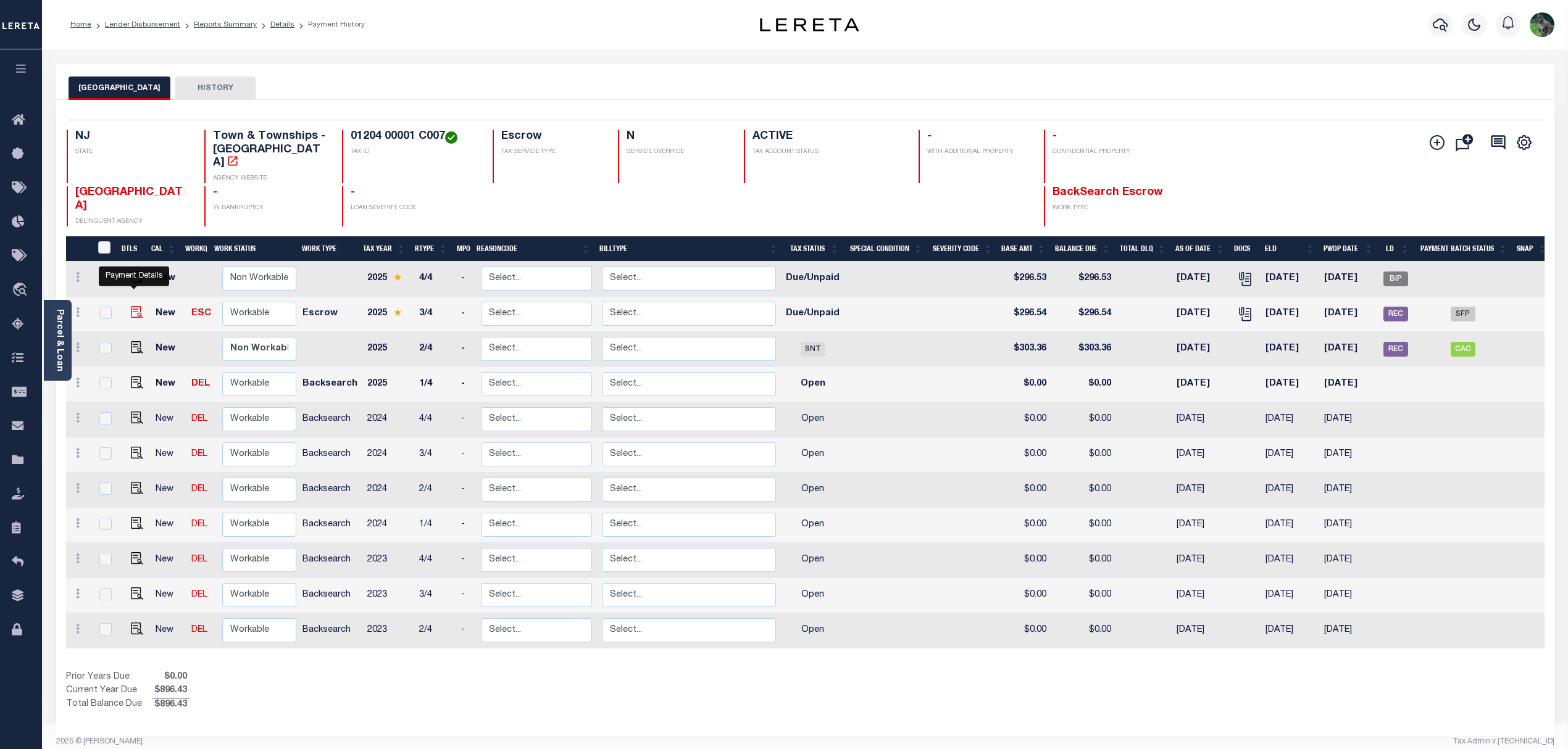
click at [137, 306] on img "" at bounding box center [137, 312] width 12 height 12
checkbox input "true"
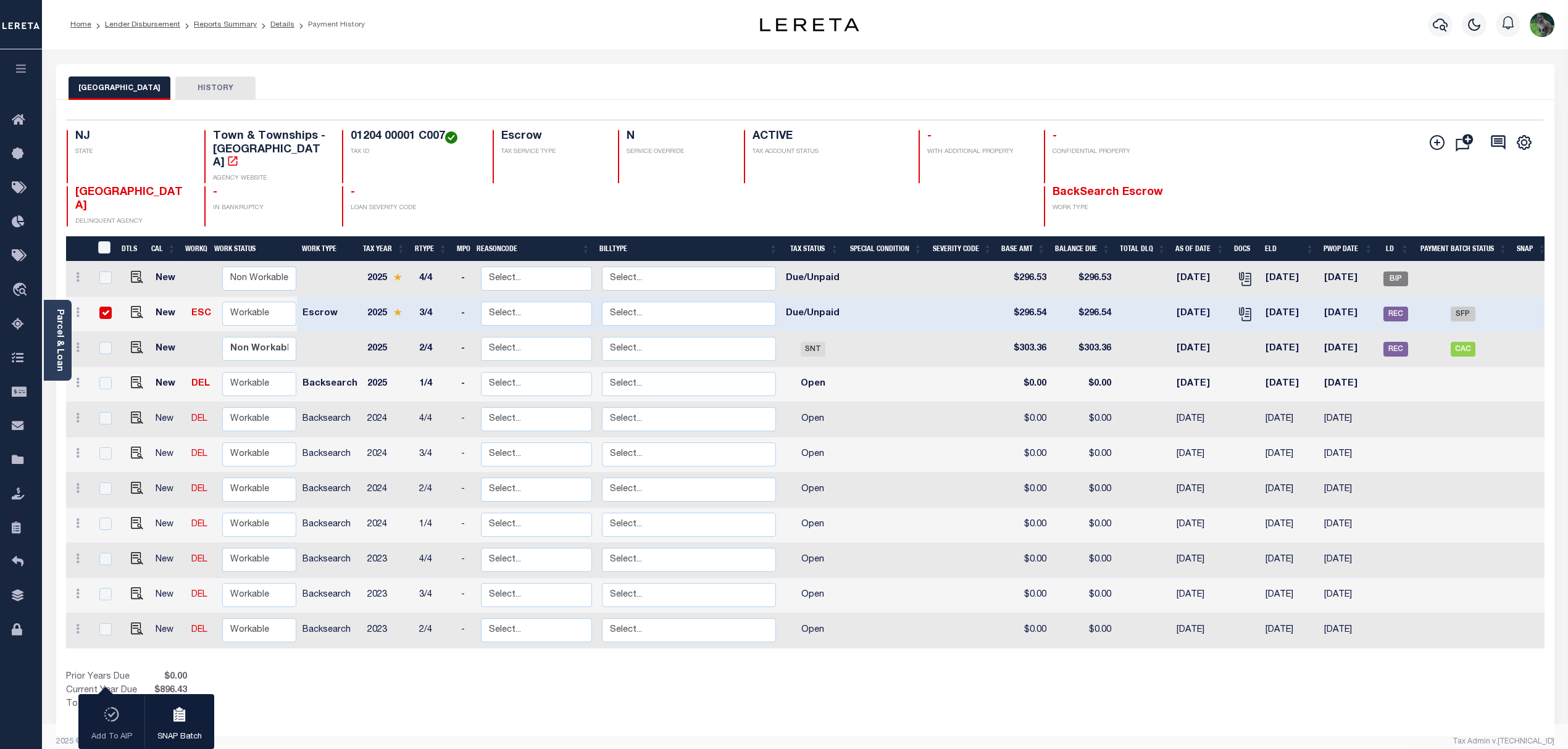
drag, startPoint x: 680, startPoint y: 158, endPoint x: 681, endPoint y: 150, distance: 8.1
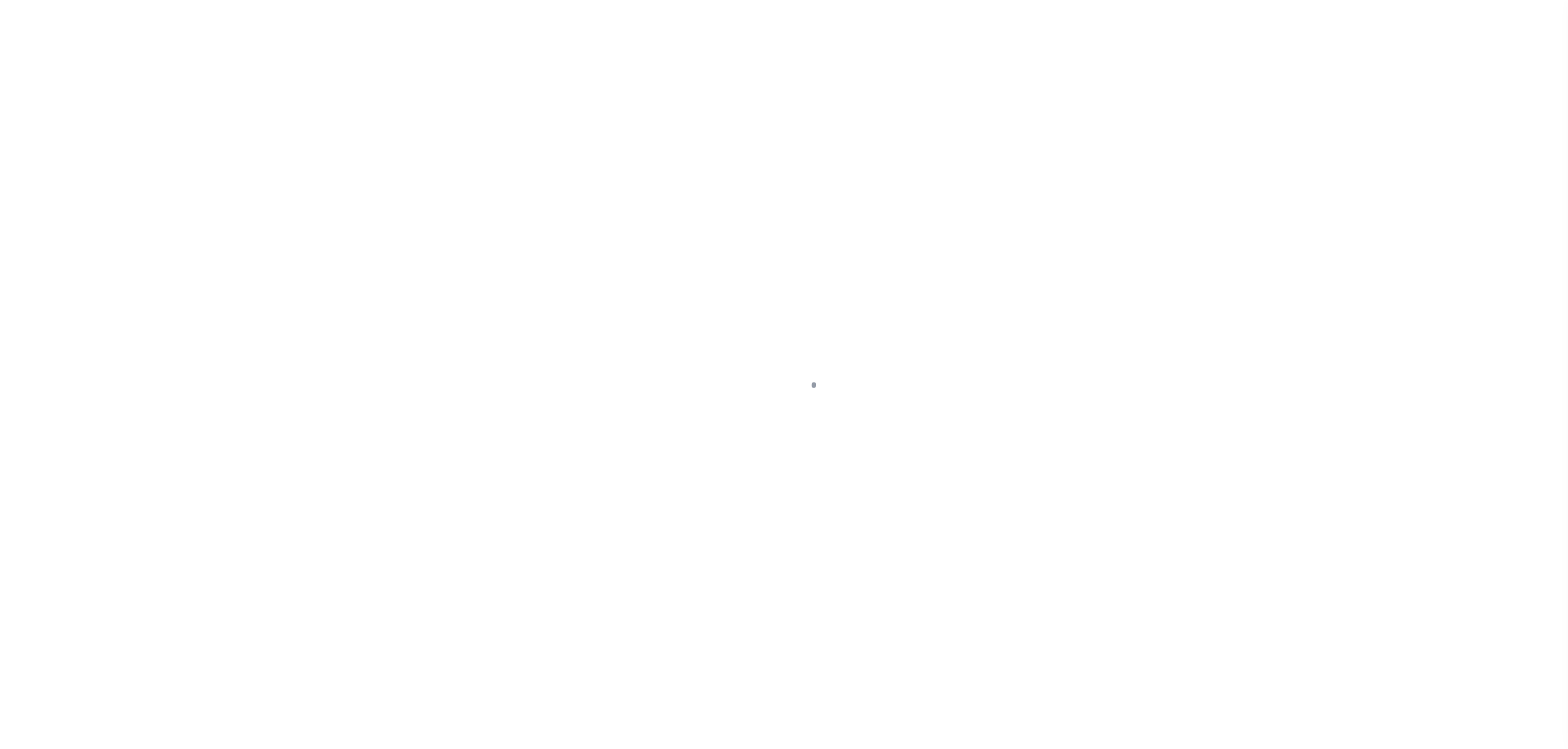
select select "DUE"
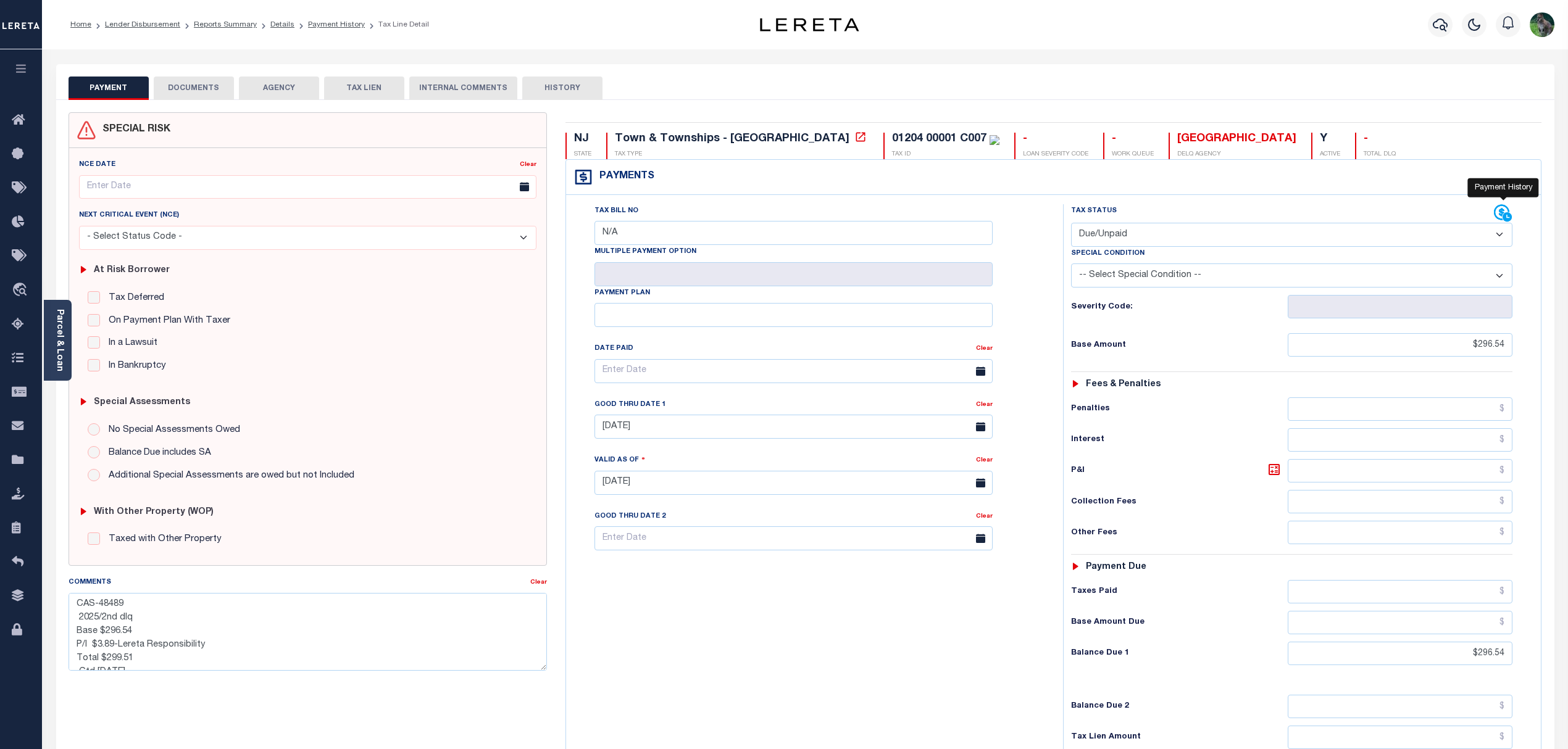
click at [1503, 216] on icon at bounding box center [1508, 216] width 11 height 11
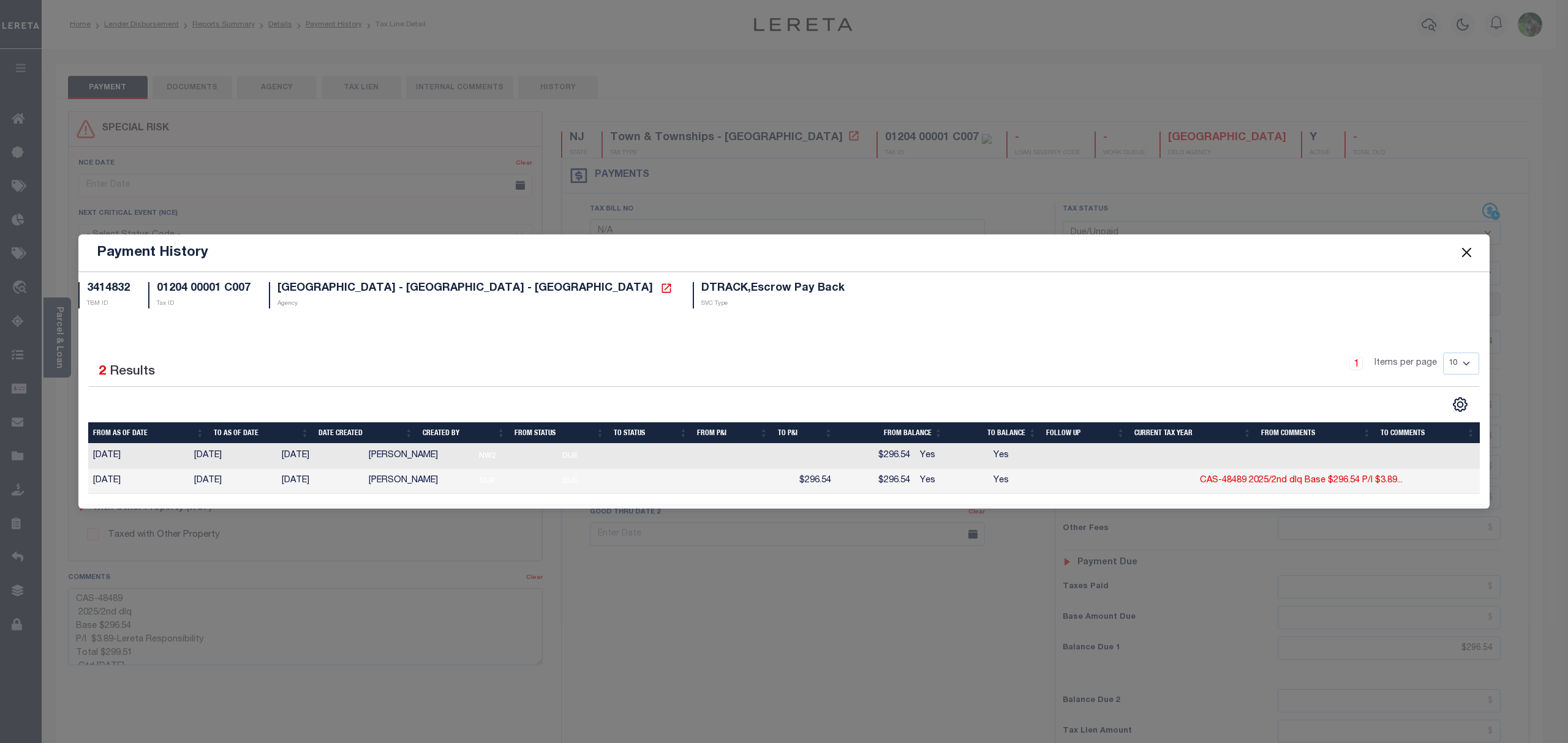
click at [1466, 250] on button "Close" at bounding box center [1467, 252] width 16 height 16
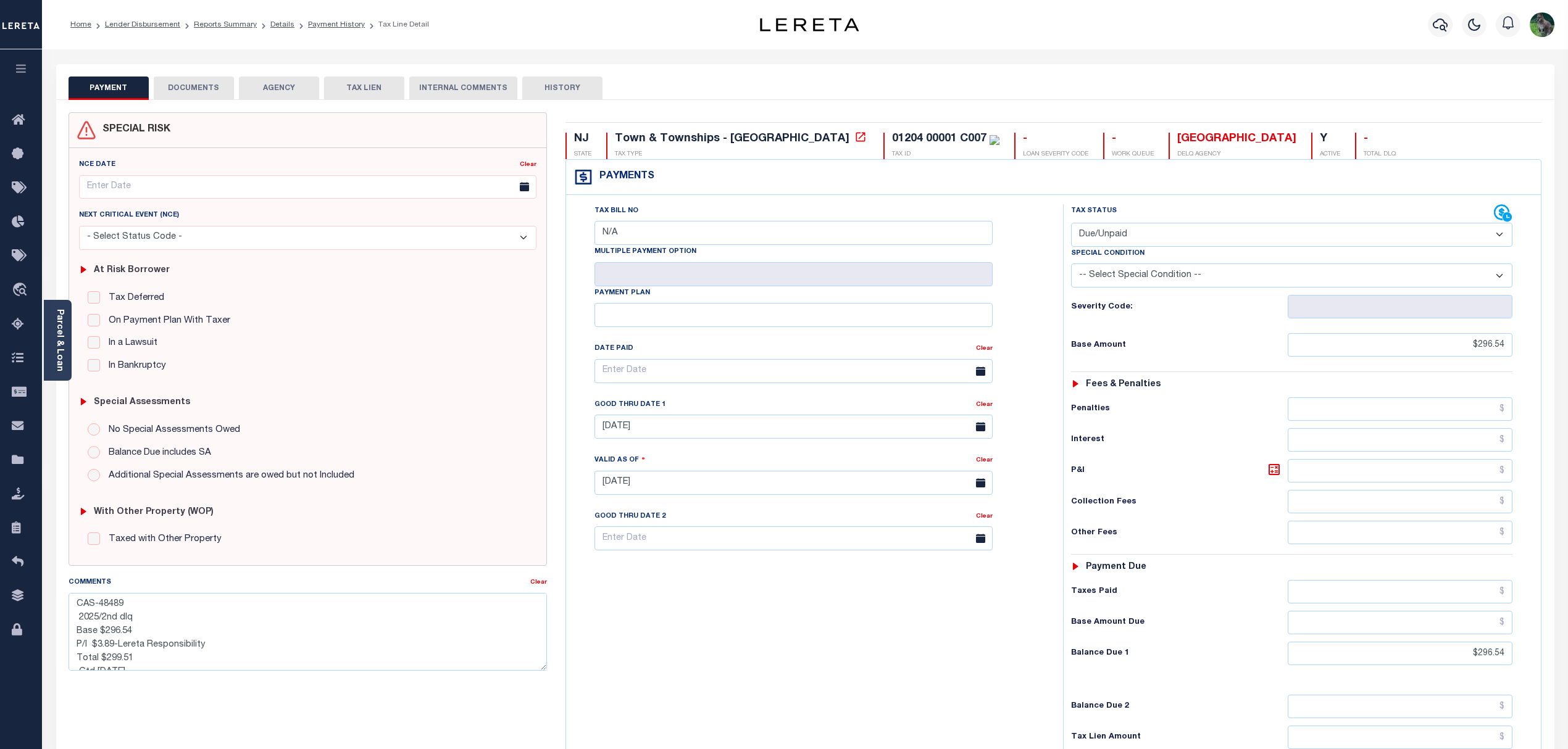
click at [1043, 246] on div "Tax Bill No N/A Multiple Payment Option Payment Plan Clear Clear [DATE] Valid a…" at bounding box center [812, 377] width 466 height 346
click at [779, 748] on html "Home Lender Disbursement Reports Summary Details Payment History Tax Line Detai…" at bounding box center [784, 453] width 1568 height 906
click at [749, 682] on div "Tax Bill No N/A Multiple Payment Option Payment Plan Clear" at bounding box center [811, 477] width 485 height 545
drag, startPoint x: 701, startPoint y: 623, endPoint x: 721, endPoint y: 617, distance: 20.9
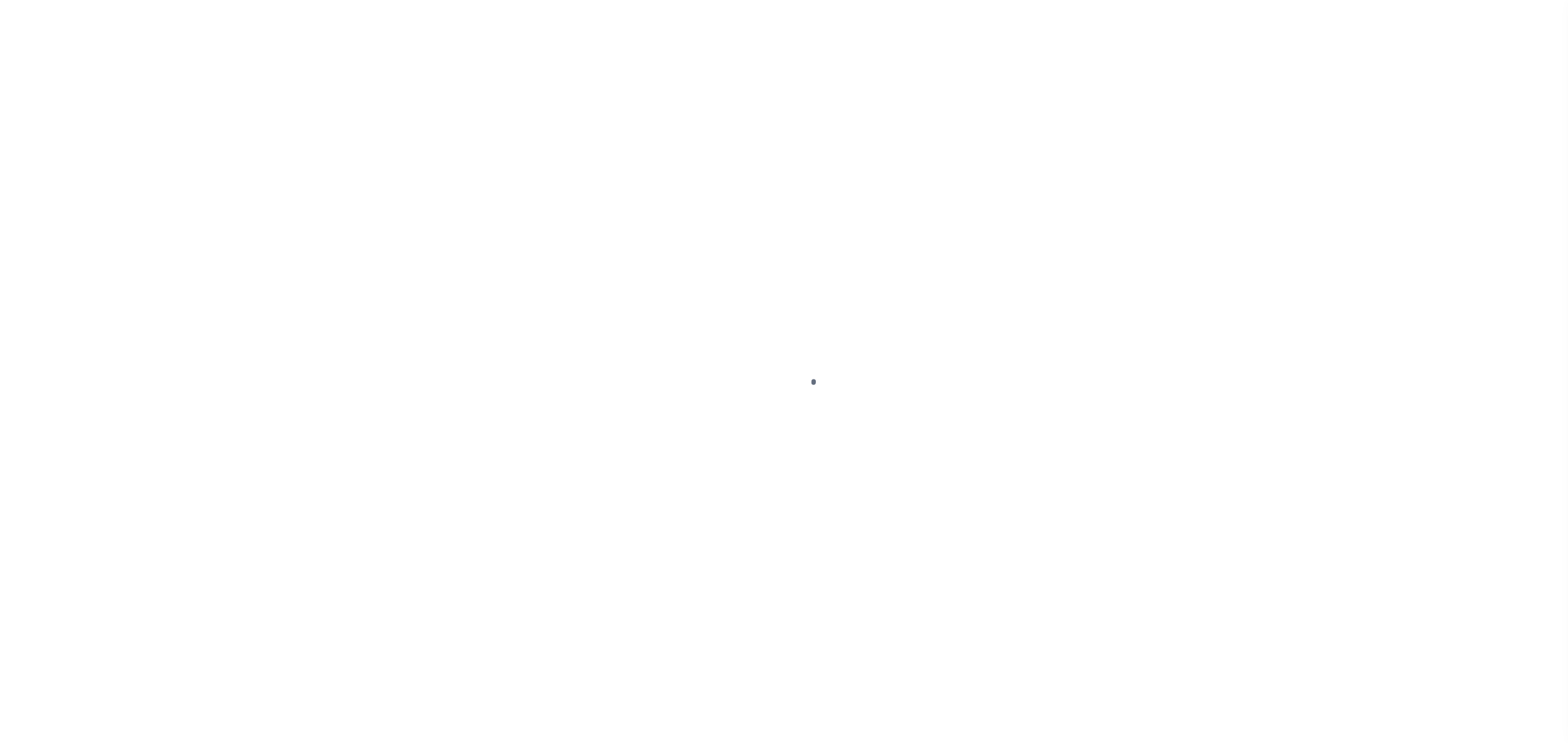
select select "200"
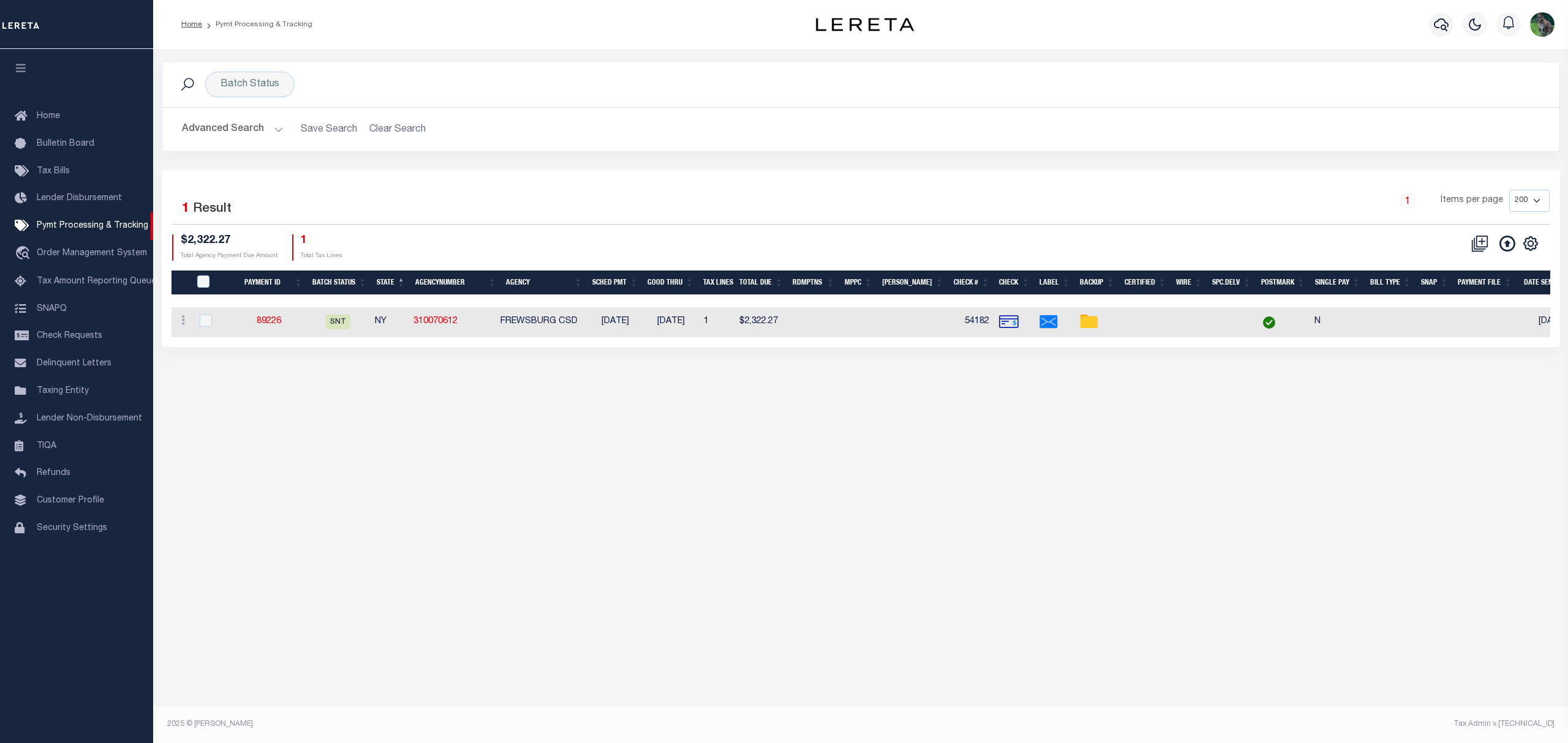
click at [375, 131] on h2 "Advanced Search Save Search Clear Search PayeeSearchTable_dynamictable_____Defa…" at bounding box center [861, 130] width 1377 height 24
click at [257, 91] on div "Batch Status" at bounding box center [250, 84] width 89 height 26
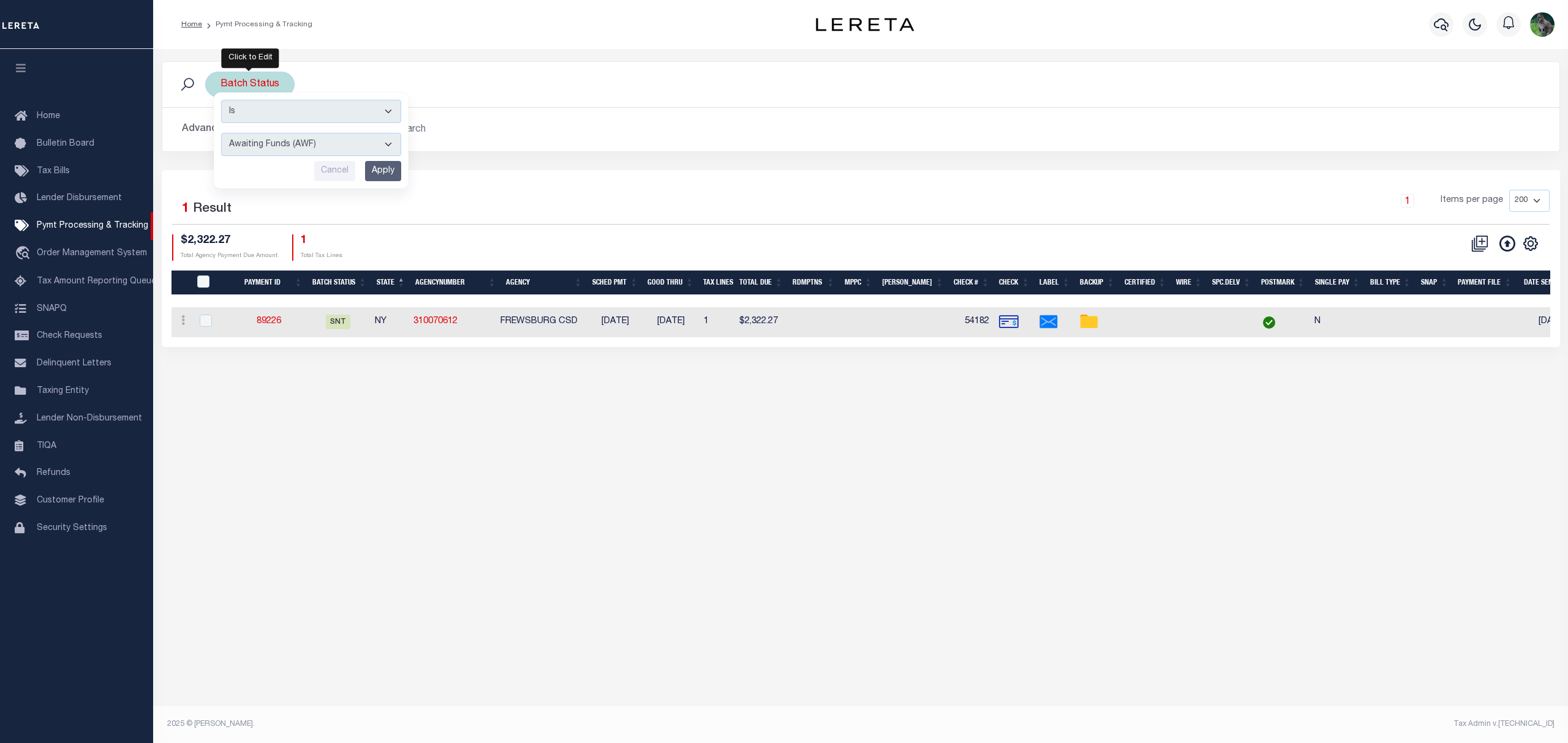
click at [377, 172] on input "Apply" at bounding box center [382, 171] width 36 height 20
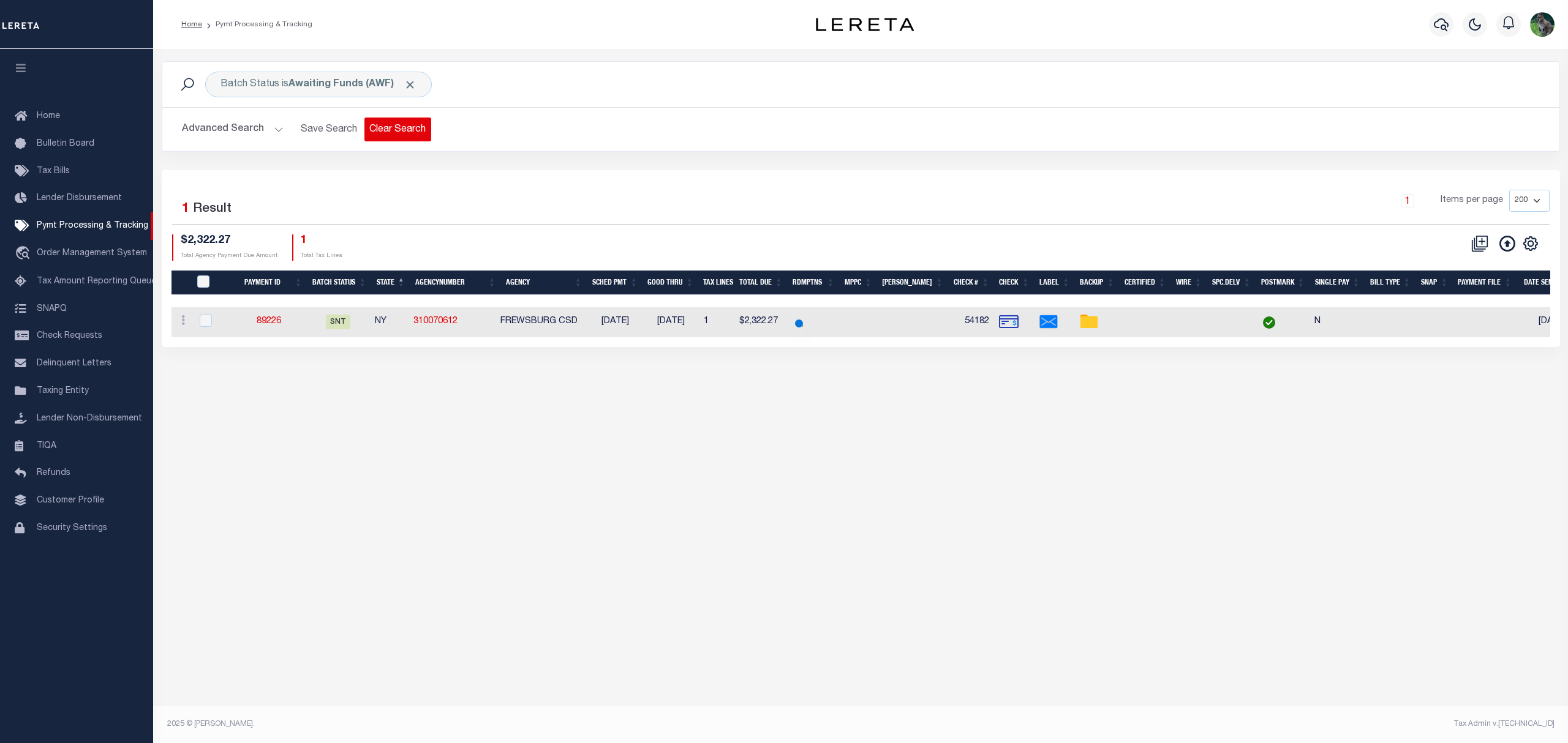
click at [405, 130] on button "Clear Search" at bounding box center [398, 130] width 67 height 24
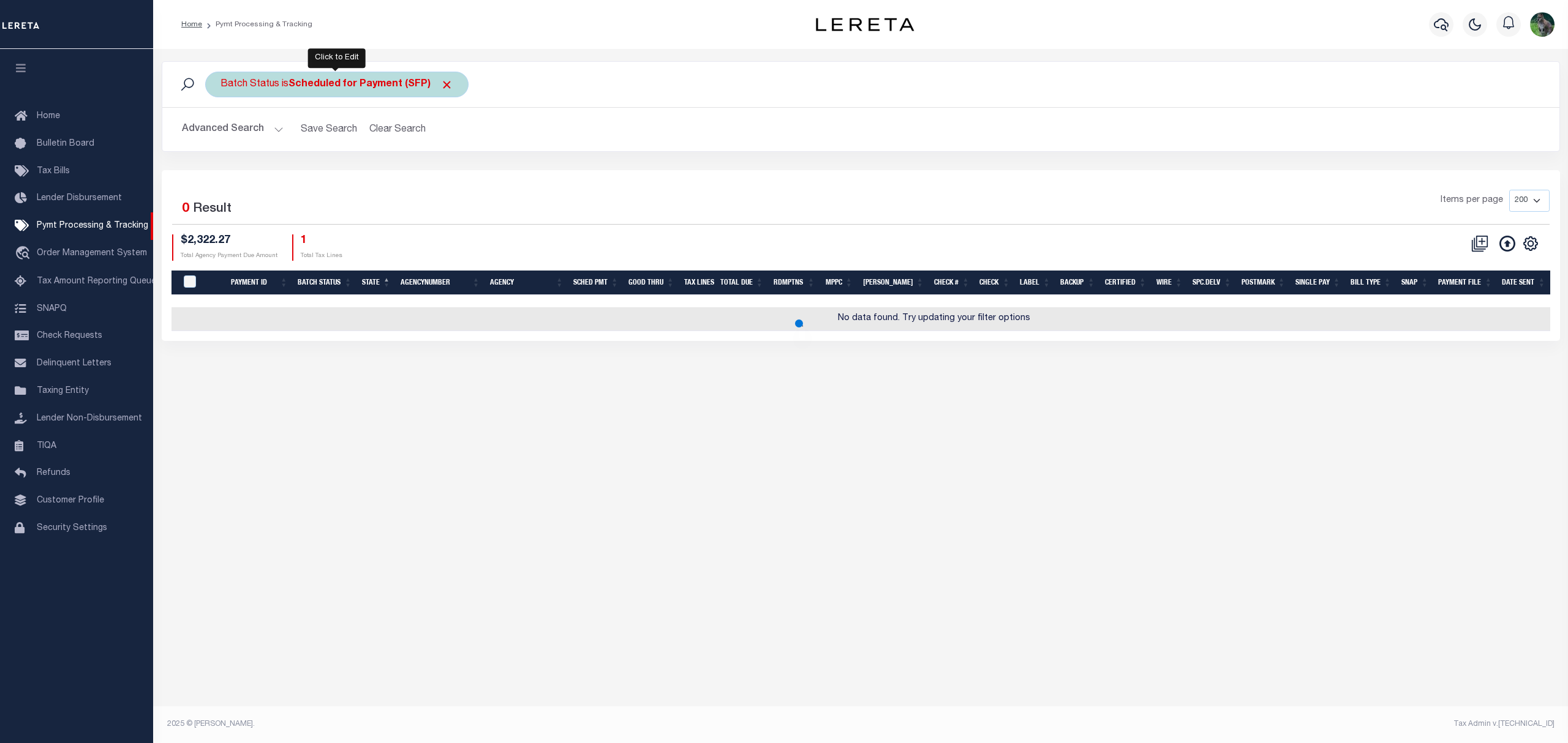
click at [314, 87] on b "Scheduled for Payment (SFP)" at bounding box center [371, 84] width 165 height 10
click at [335, 133] on div "Is Contains Awaiting Funds (AWF) Cleared and Complete (CAC) New Check Needed (N…" at bounding box center [311, 140] width 195 height 96
click at [336, 138] on select "Awaiting Funds (AWF) Cleared and Complete (CAC) New Check Needed (NCN) Payment …" at bounding box center [311, 144] width 180 height 23
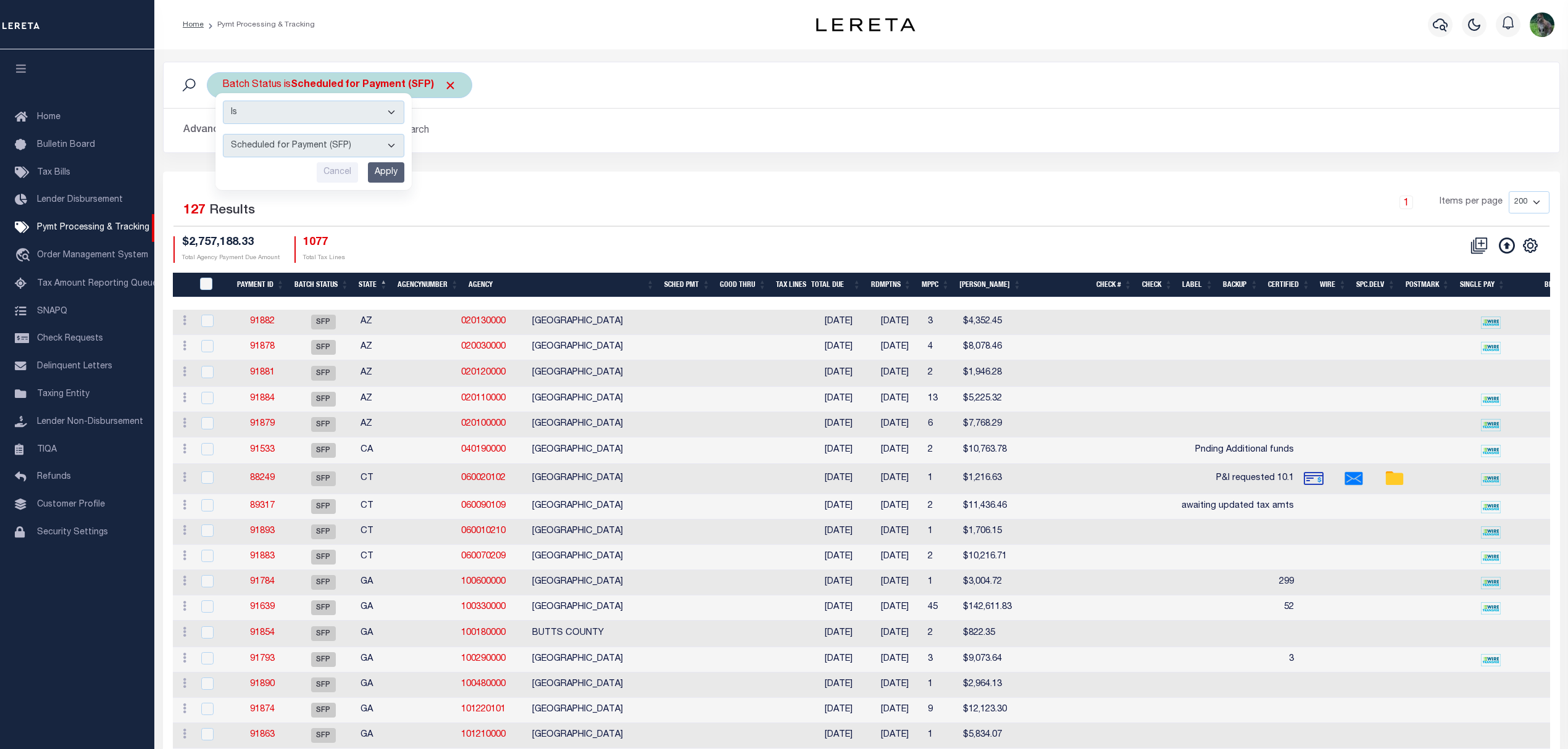
select select "RFW"
click at [223, 135] on select "Awaiting Funds (AWF) Cleared and Complete (CAC) New Check Needed (NCN) Payment …" at bounding box center [314, 145] width 182 height 23
click at [399, 176] on input "Apply" at bounding box center [385, 173] width 36 height 20
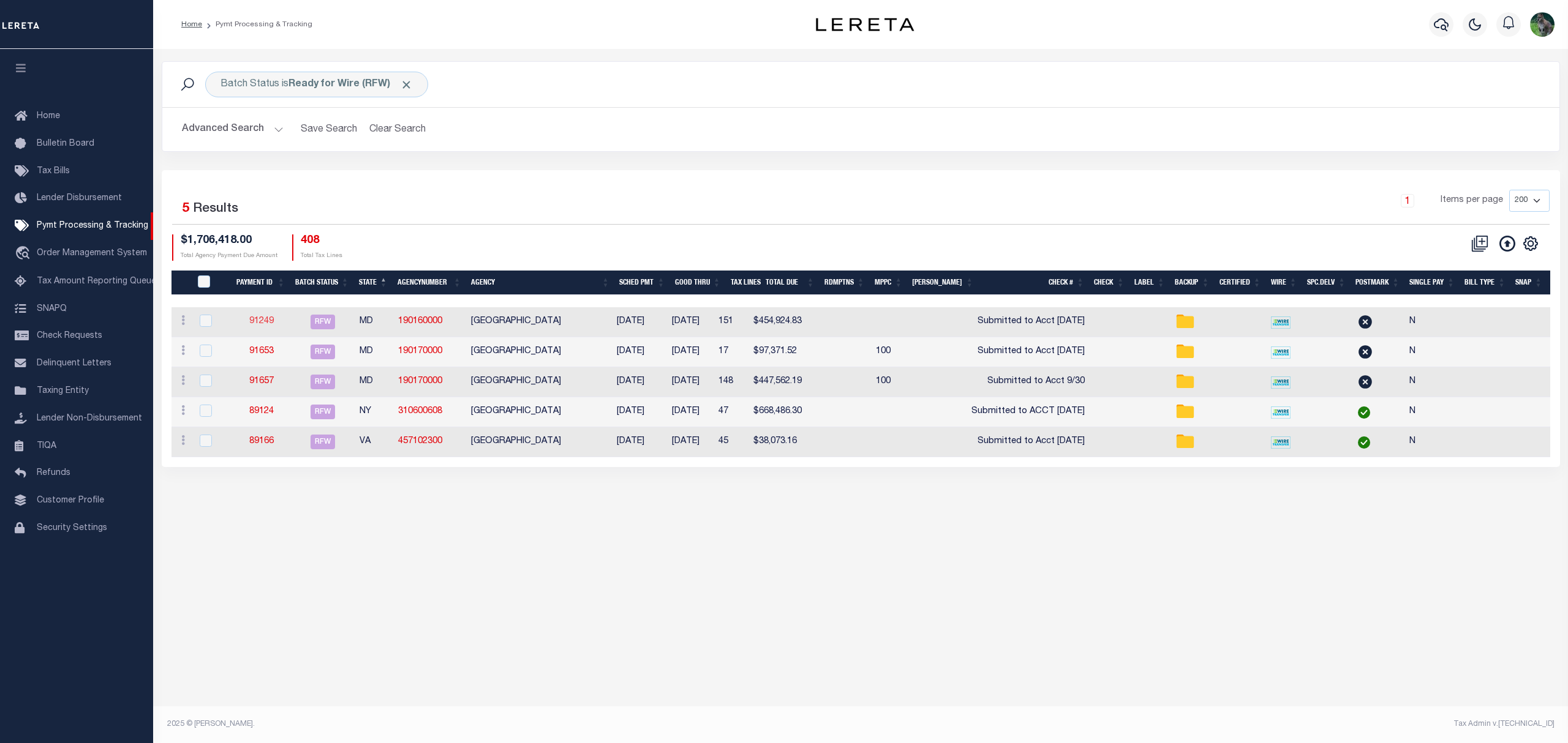
click at [255, 321] on link "91249" at bounding box center [261, 322] width 25 height 9
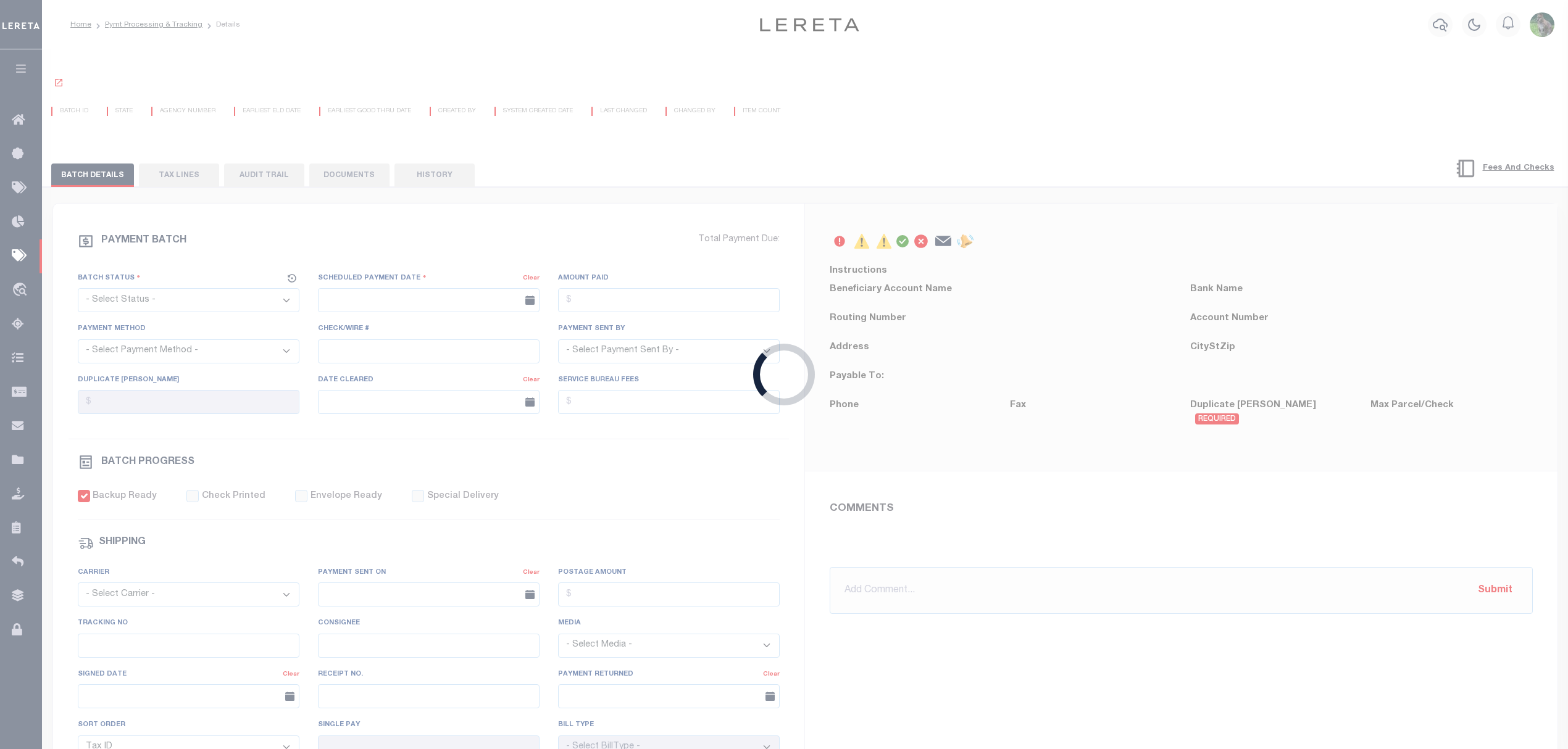
select select "RFW"
type input "09/29/2025"
type input "$454,924.83"
select select "TRA"
type input "Submitted to Acct 9/30/25"
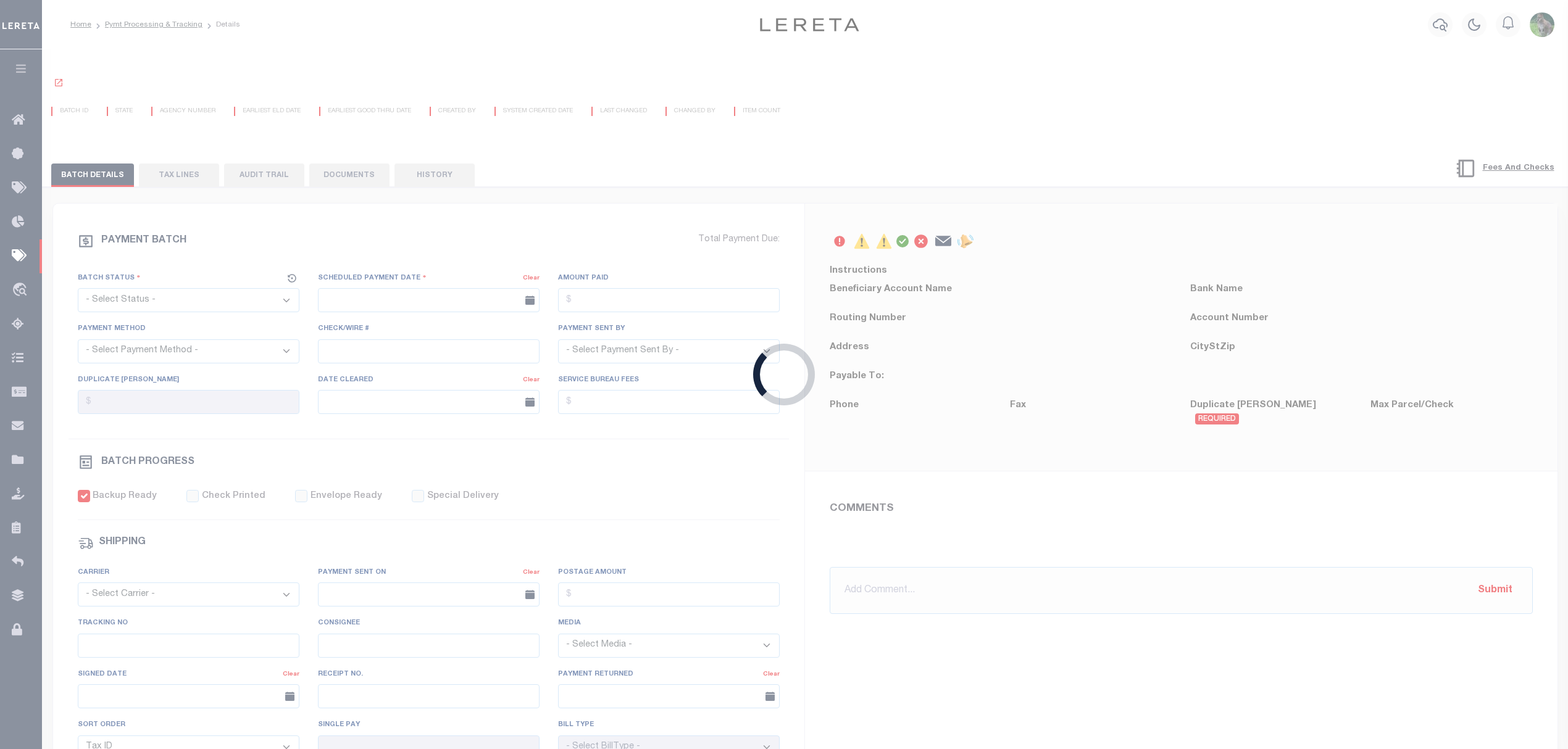
select select "[PERSON_NAME]"
checkbox input "true"
type input "N"
radio input "true"
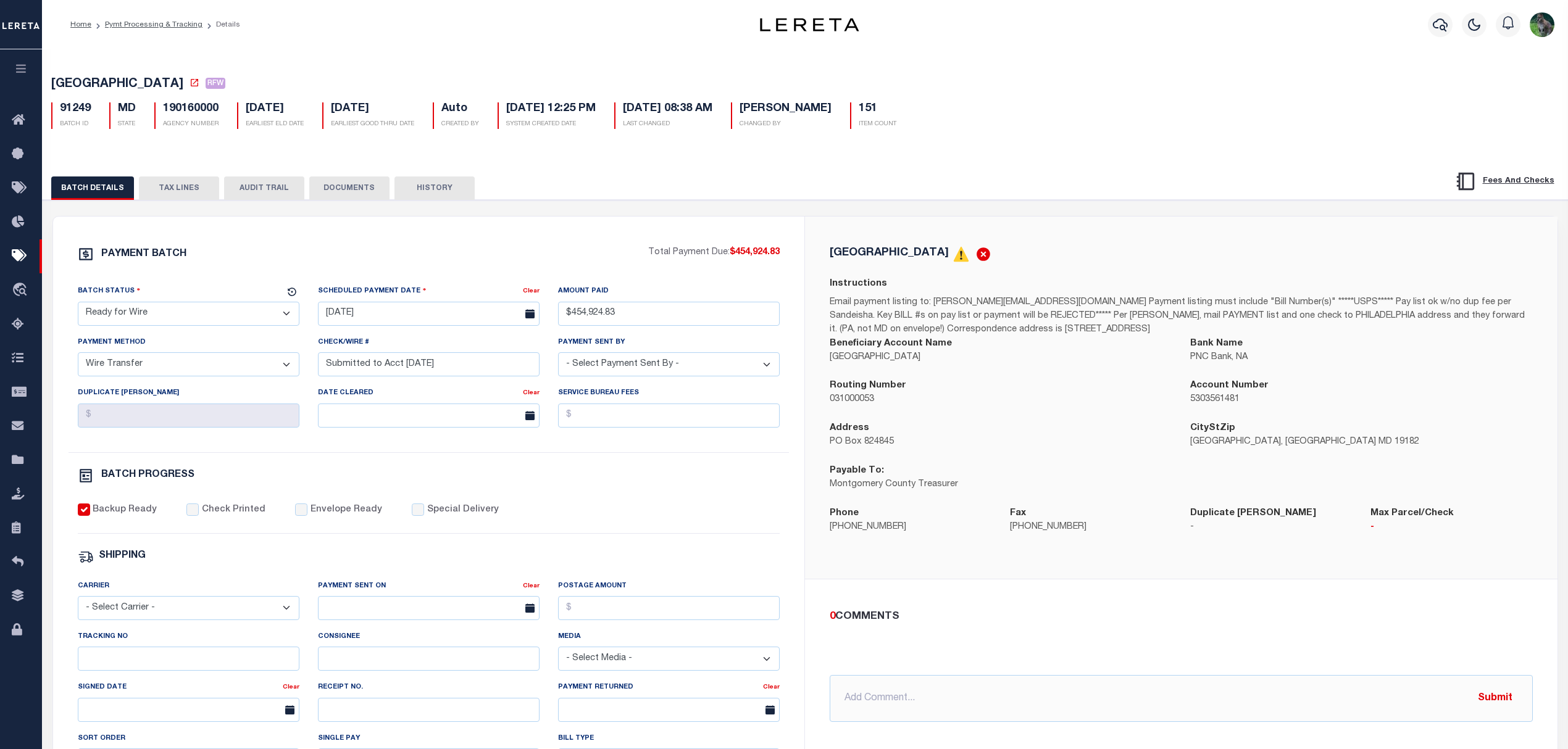
click at [191, 189] on button "TAX LINES" at bounding box center [179, 188] width 80 height 23
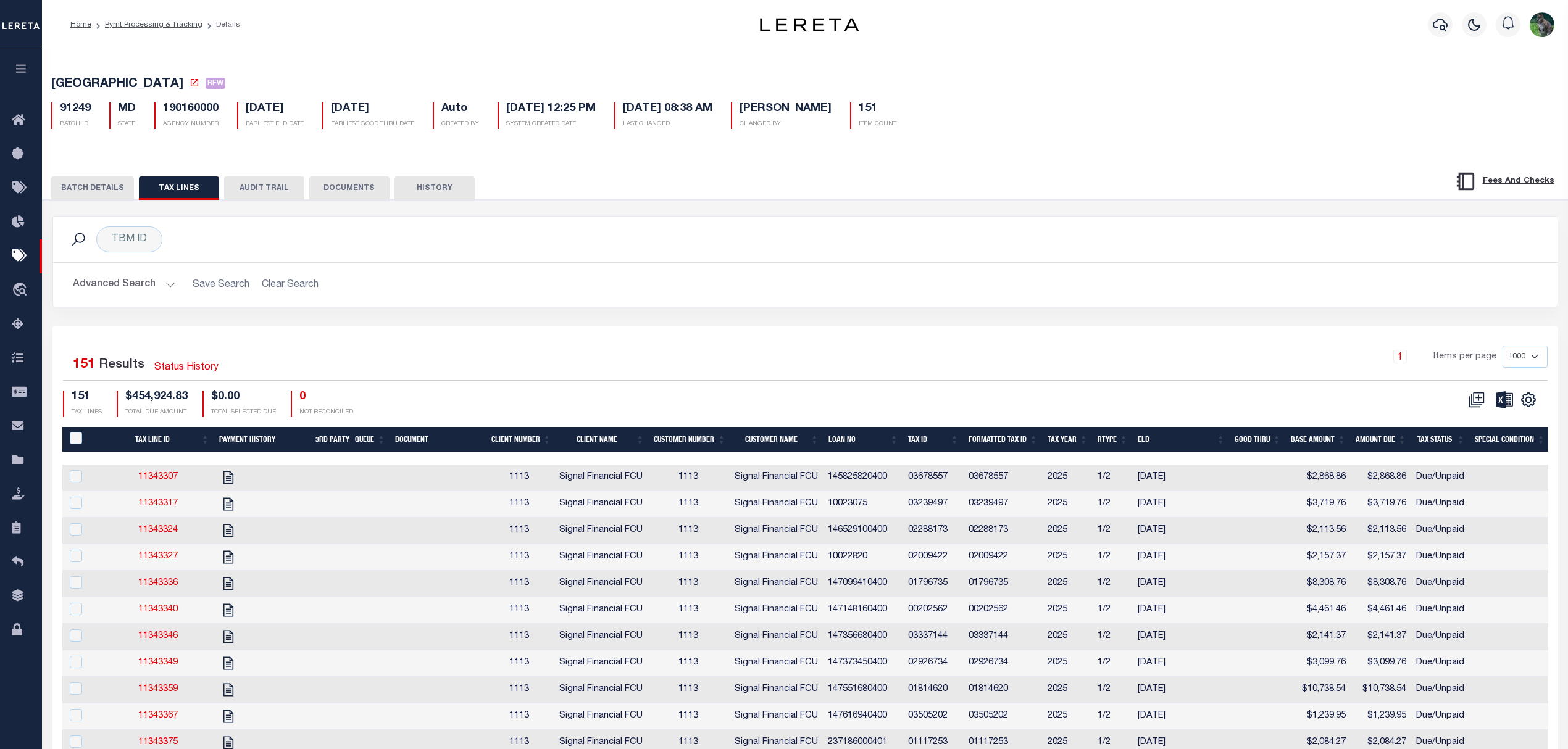
scroll to position [164, 0]
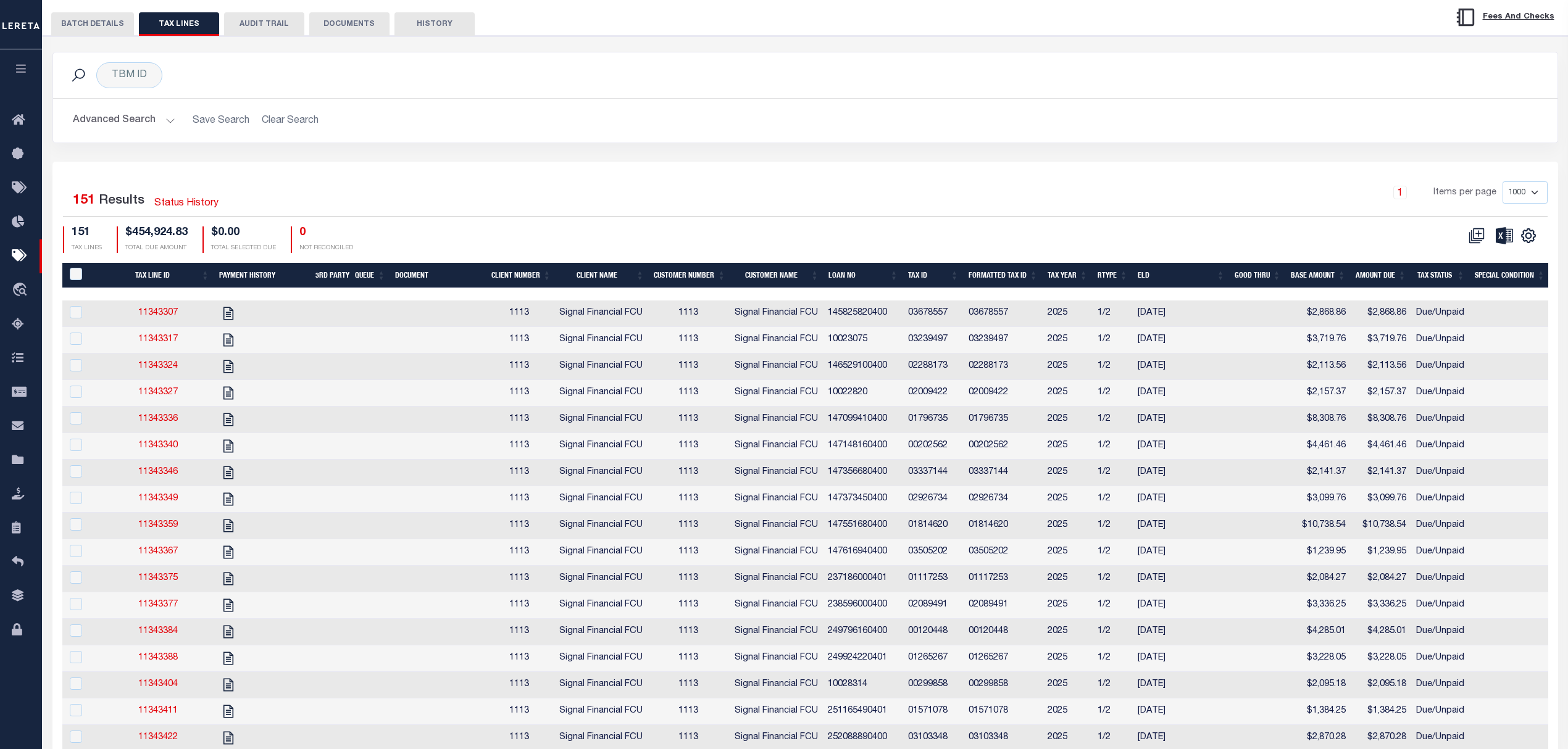
click at [1114, 273] on th "RType" at bounding box center [1113, 275] width 40 height 25
click at [279, 27] on button "AUDIT TRAIL" at bounding box center [264, 23] width 80 height 23
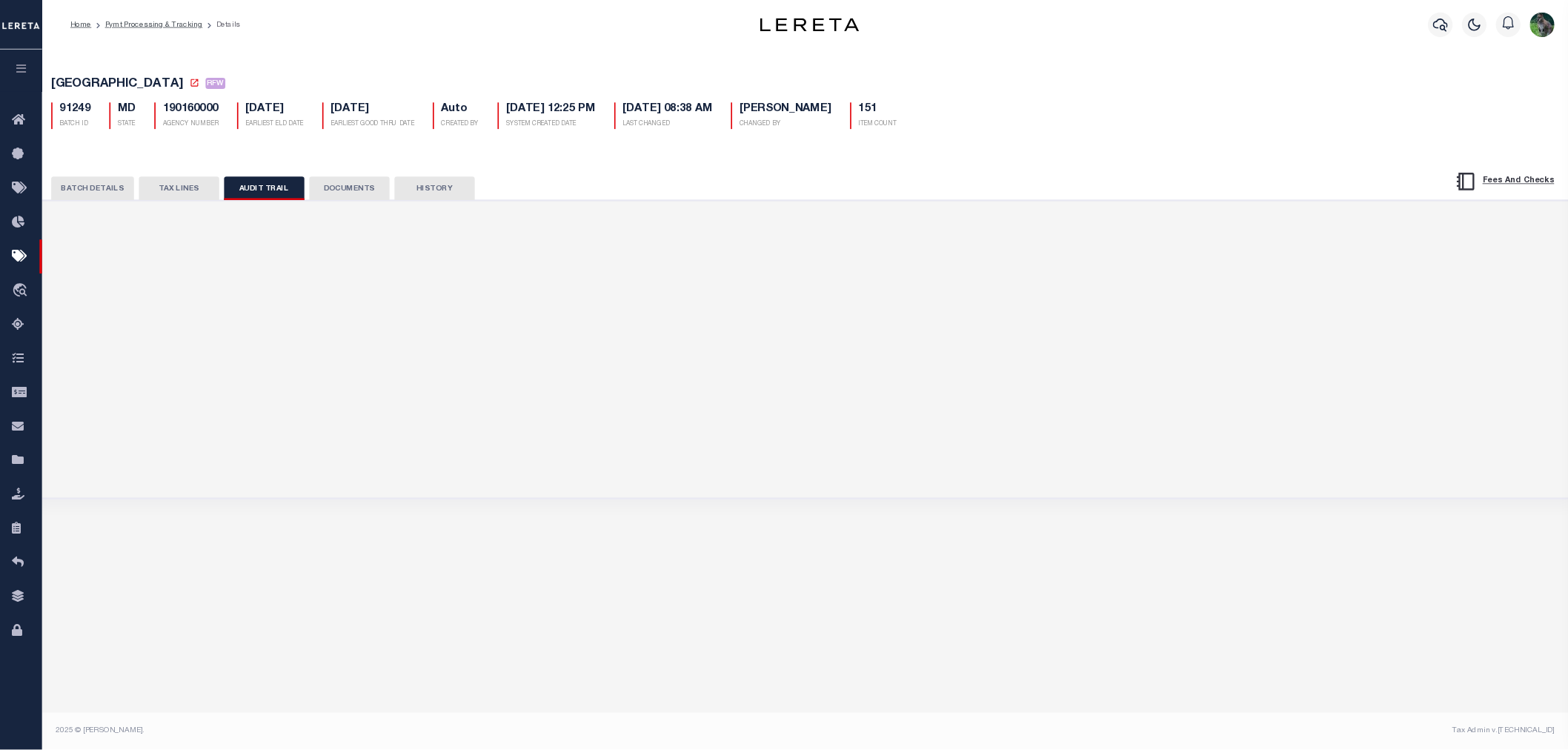
scroll to position [0, 0]
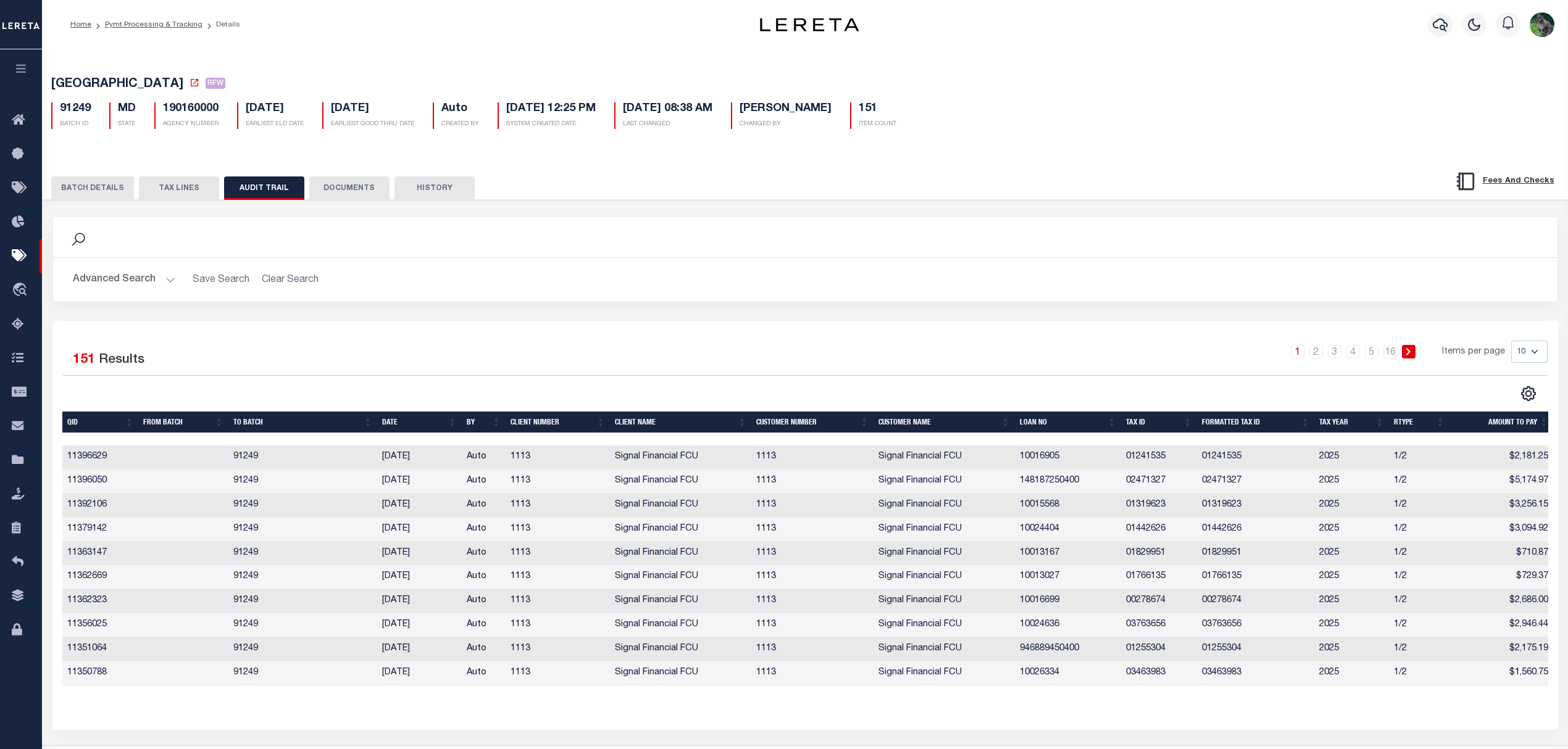
click at [409, 423] on th "DATE" at bounding box center [419, 422] width 84 height 22
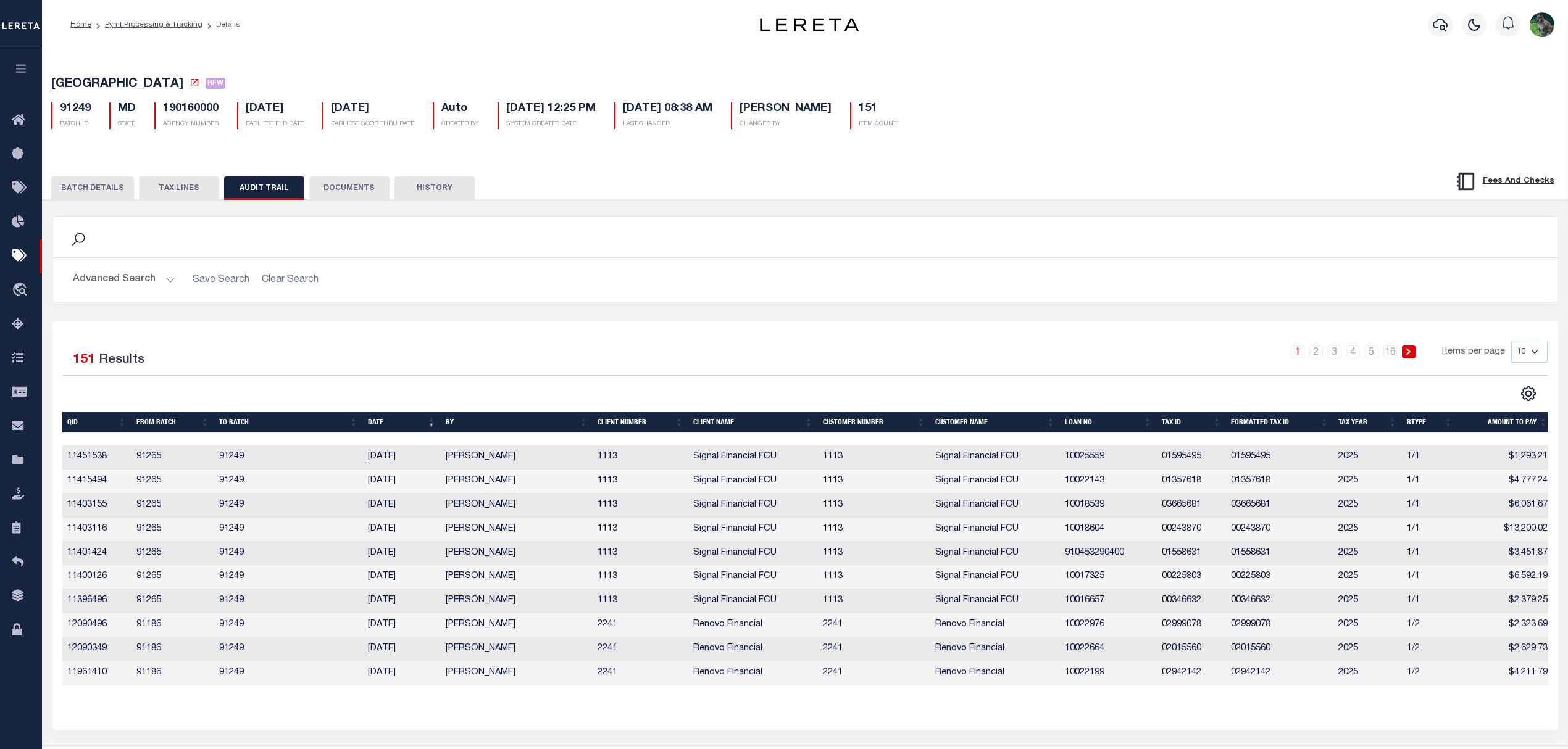
click at [1210, 307] on div "Search Advanced Search Save Search Clear Search Equals" at bounding box center [805, 268] width 1524 height 105
click at [1257, 460] on td "01595495" at bounding box center [1280, 458] width 107 height 24
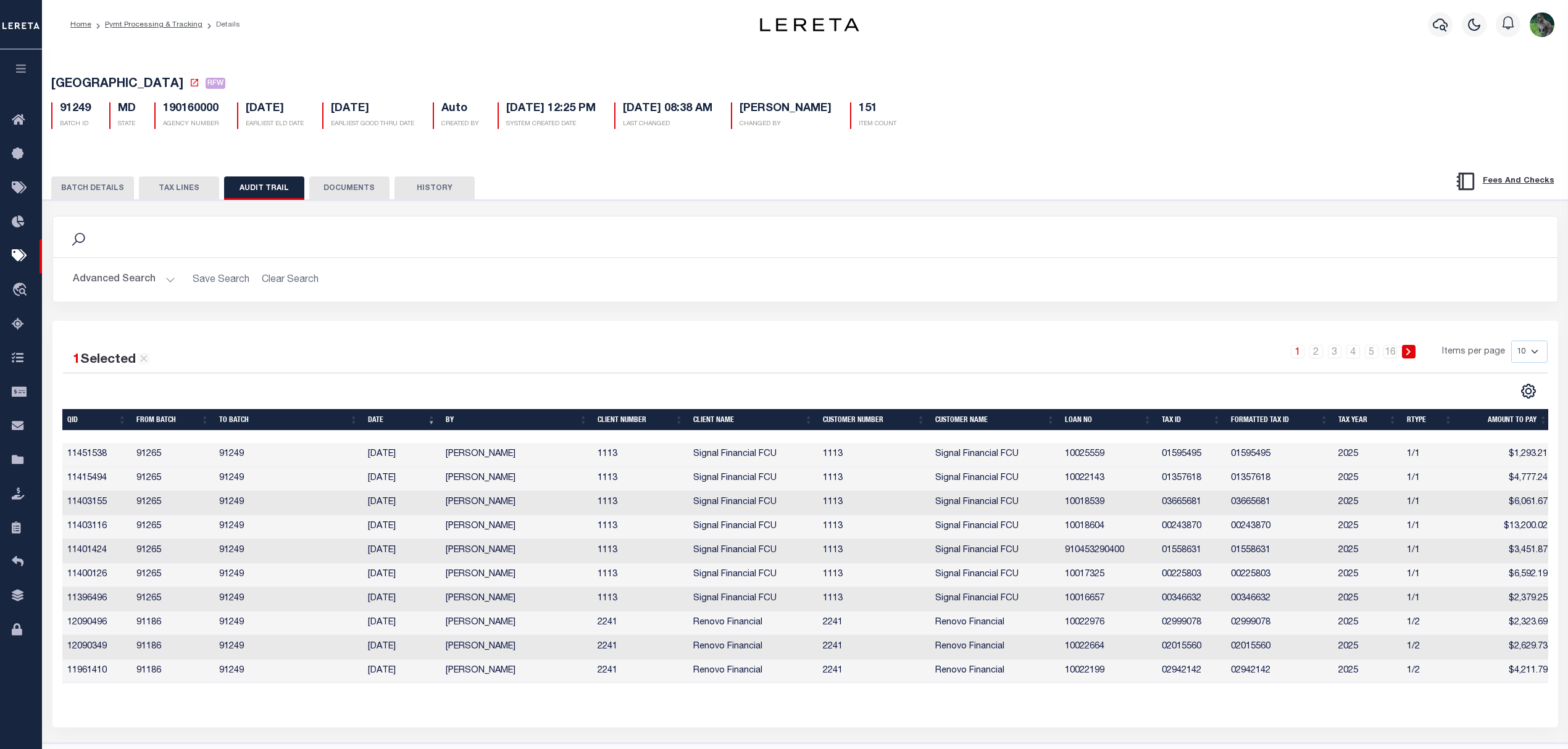
click at [1257, 460] on td "01595495" at bounding box center [1280, 455] width 107 height 24
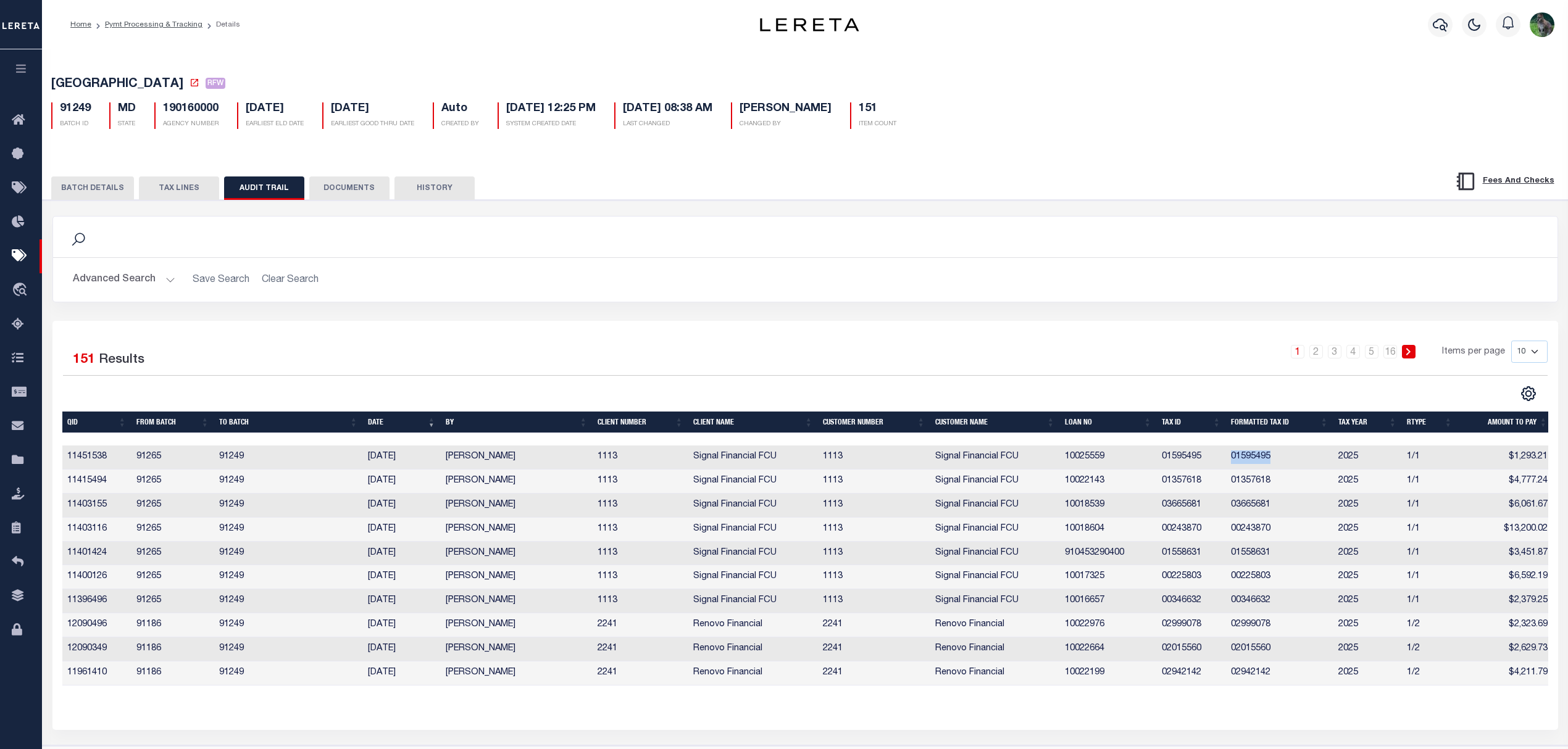
copy td "01595495"
click at [1250, 482] on td "01357618" at bounding box center [1280, 482] width 107 height 24
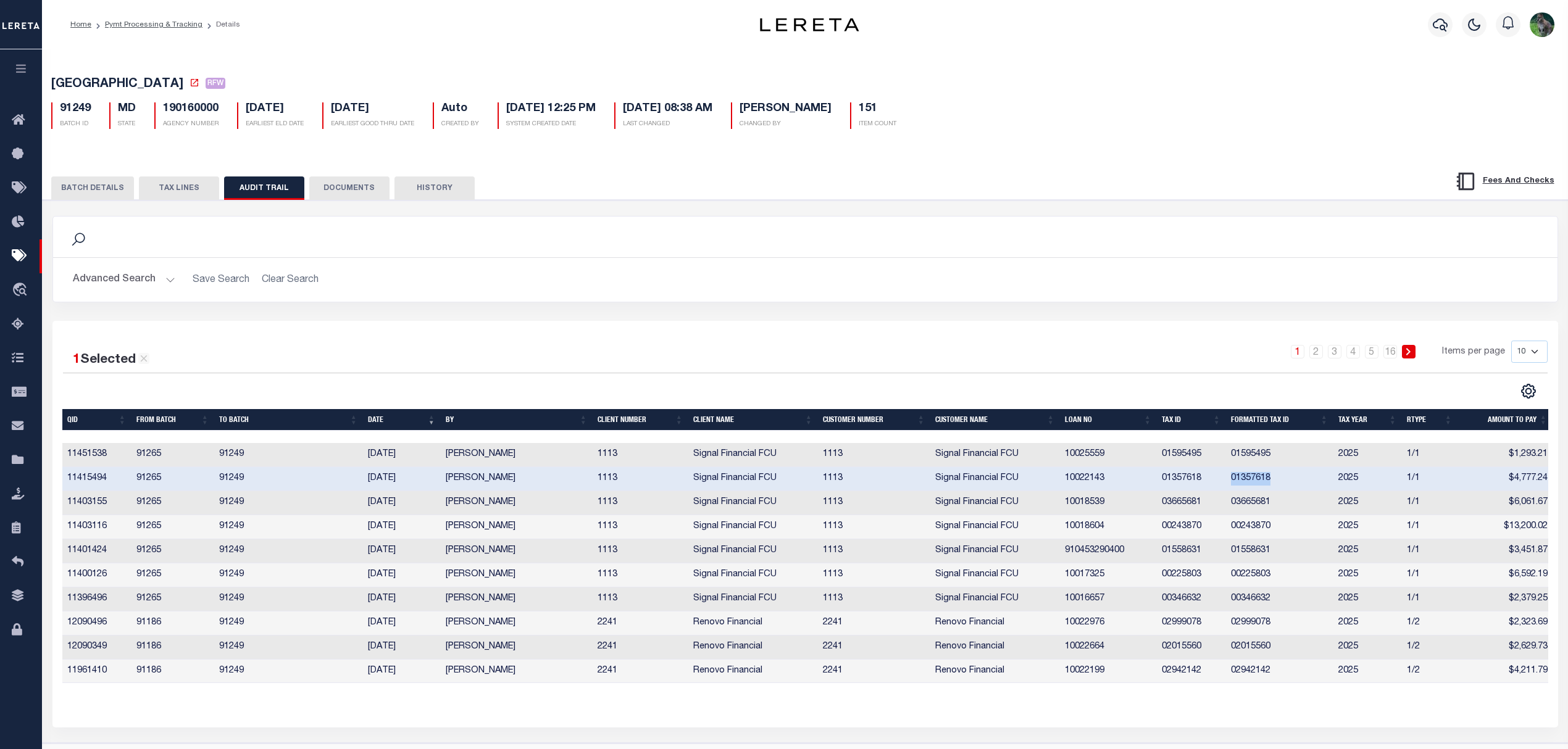
click at [1250, 482] on td "01357618" at bounding box center [1280, 479] width 107 height 24
copy td "01357618"
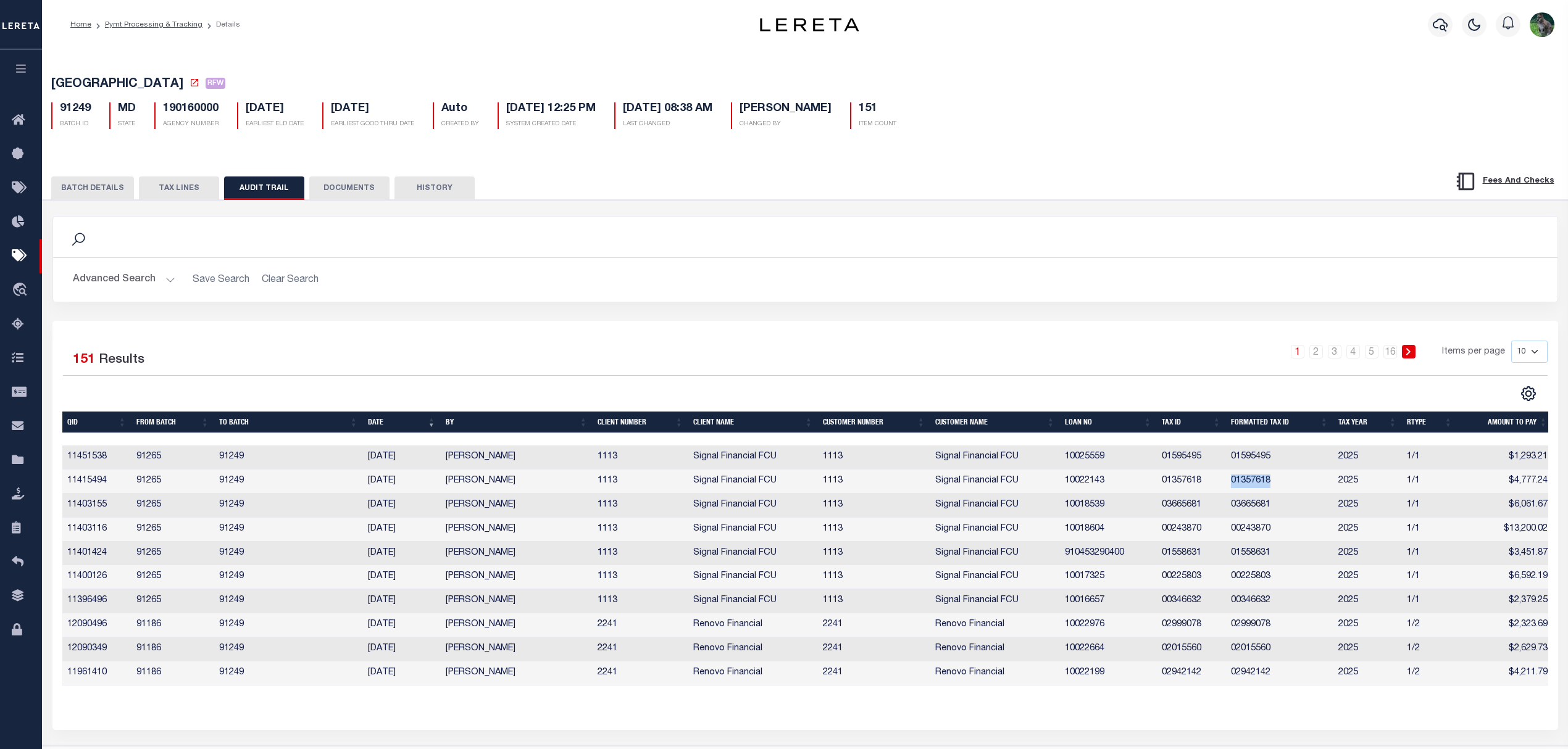
click at [1255, 508] on td "03665681" at bounding box center [1280, 506] width 107 height 24
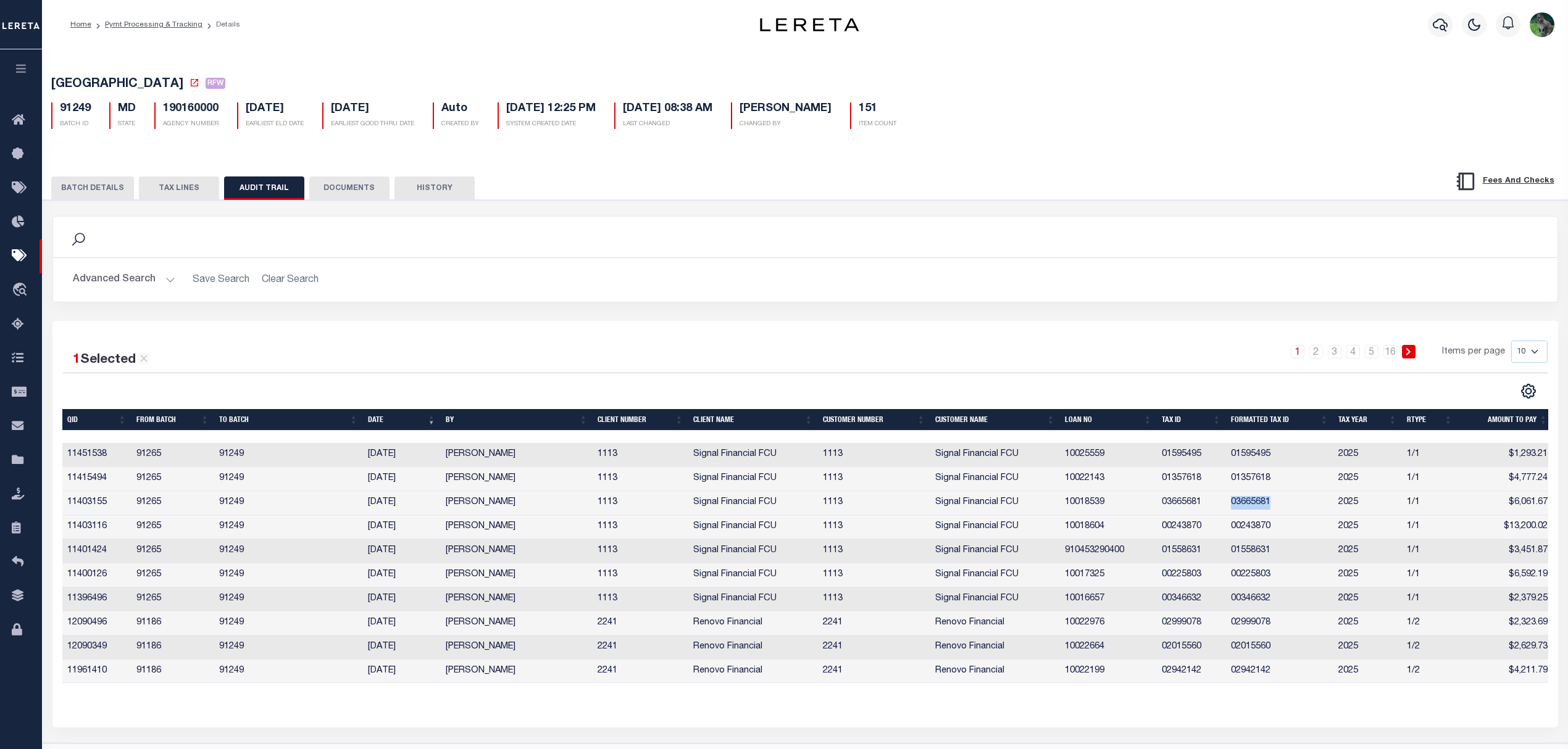
click at [1255, 508] on td "03665681" at bounding box center [1280, 503] width 107 height 24
copy td "03665681"
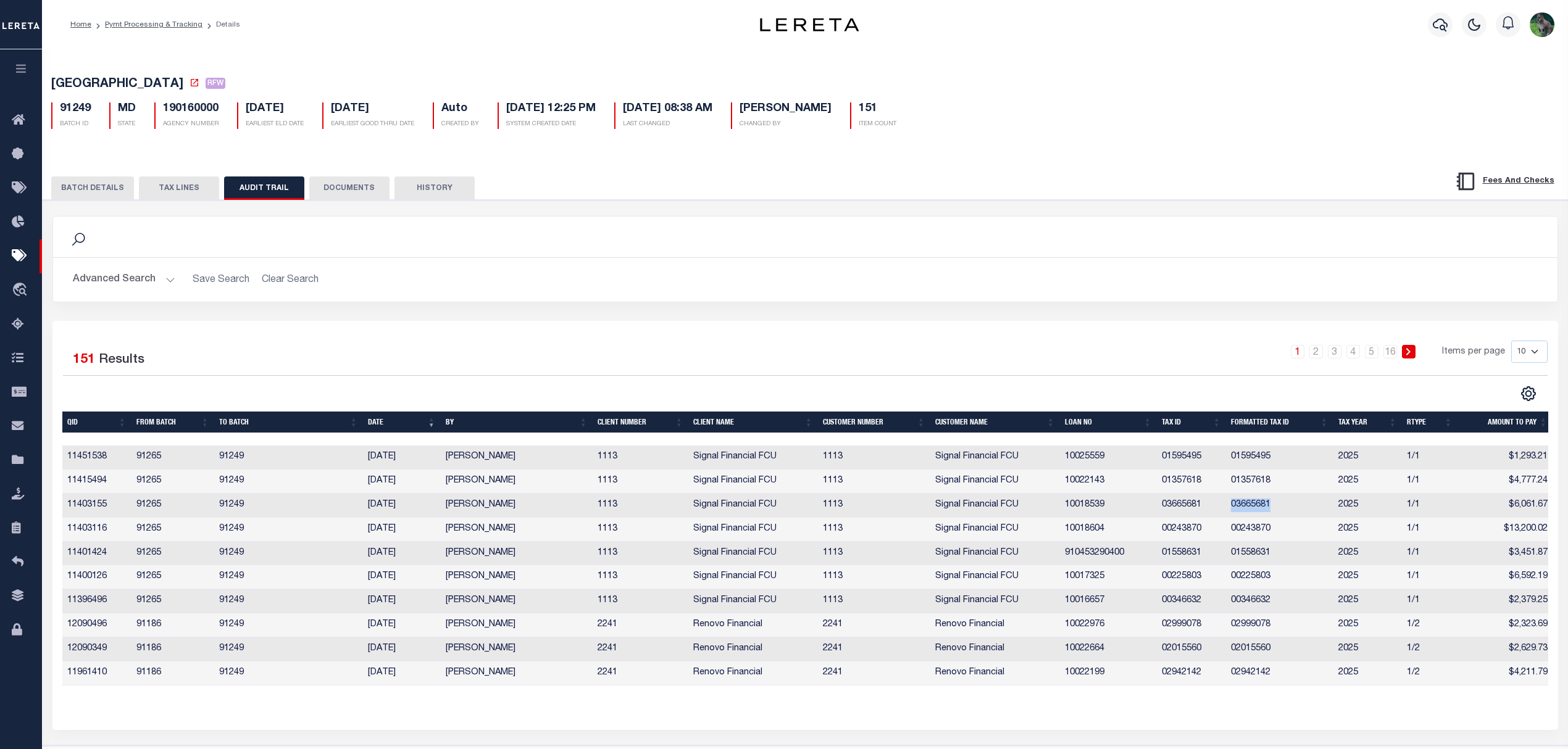
click at [1243, 533] on td "00243870" at bounding box center [1280, 530] width 107 height 24
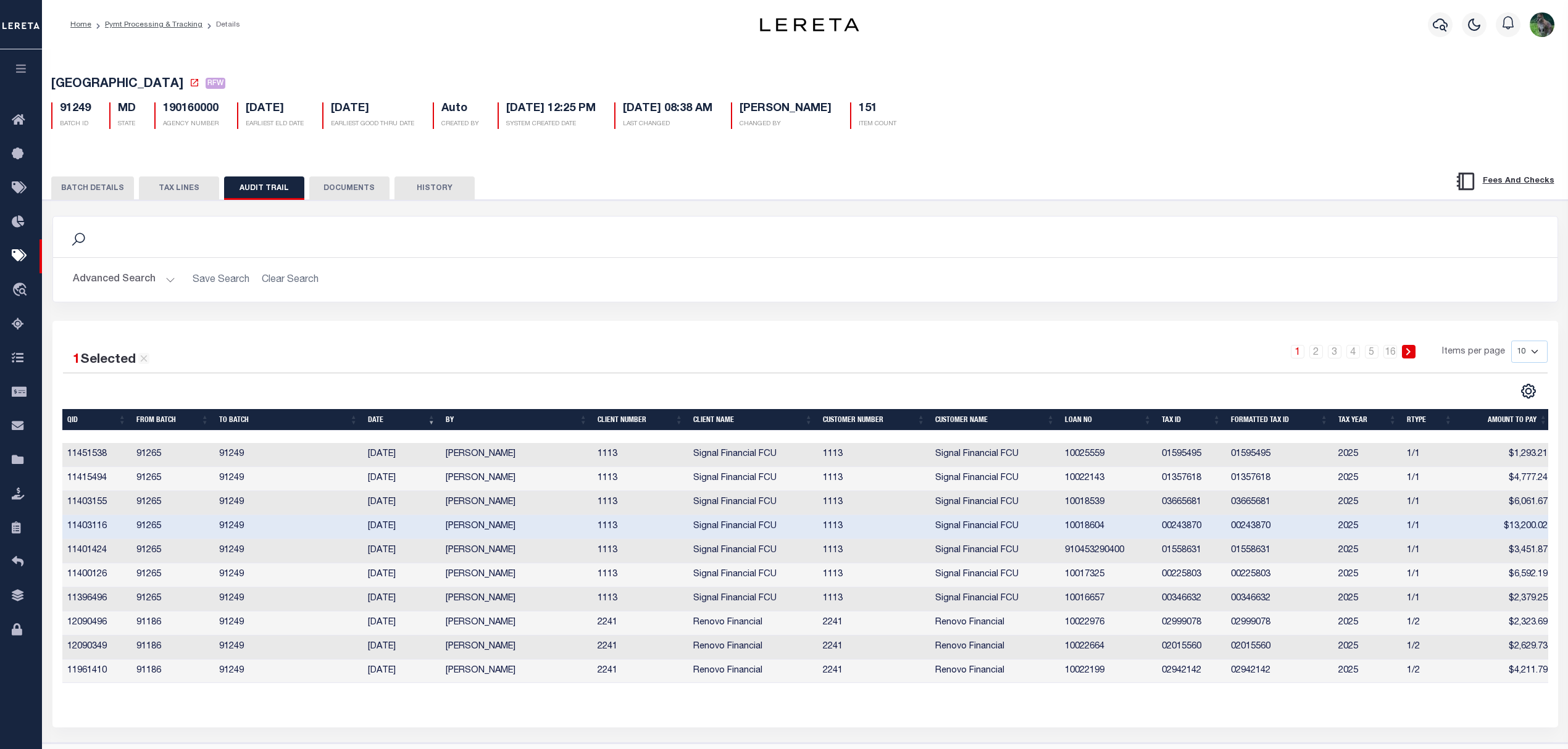
drag, startPoint x: 1243, startPoint y: 533, endPoint x: 1257, endPoint y: 533, distance: 14.0
click at [1243, 533] on td "00243870" at bounding box center [1280, 527] width 107 height 24
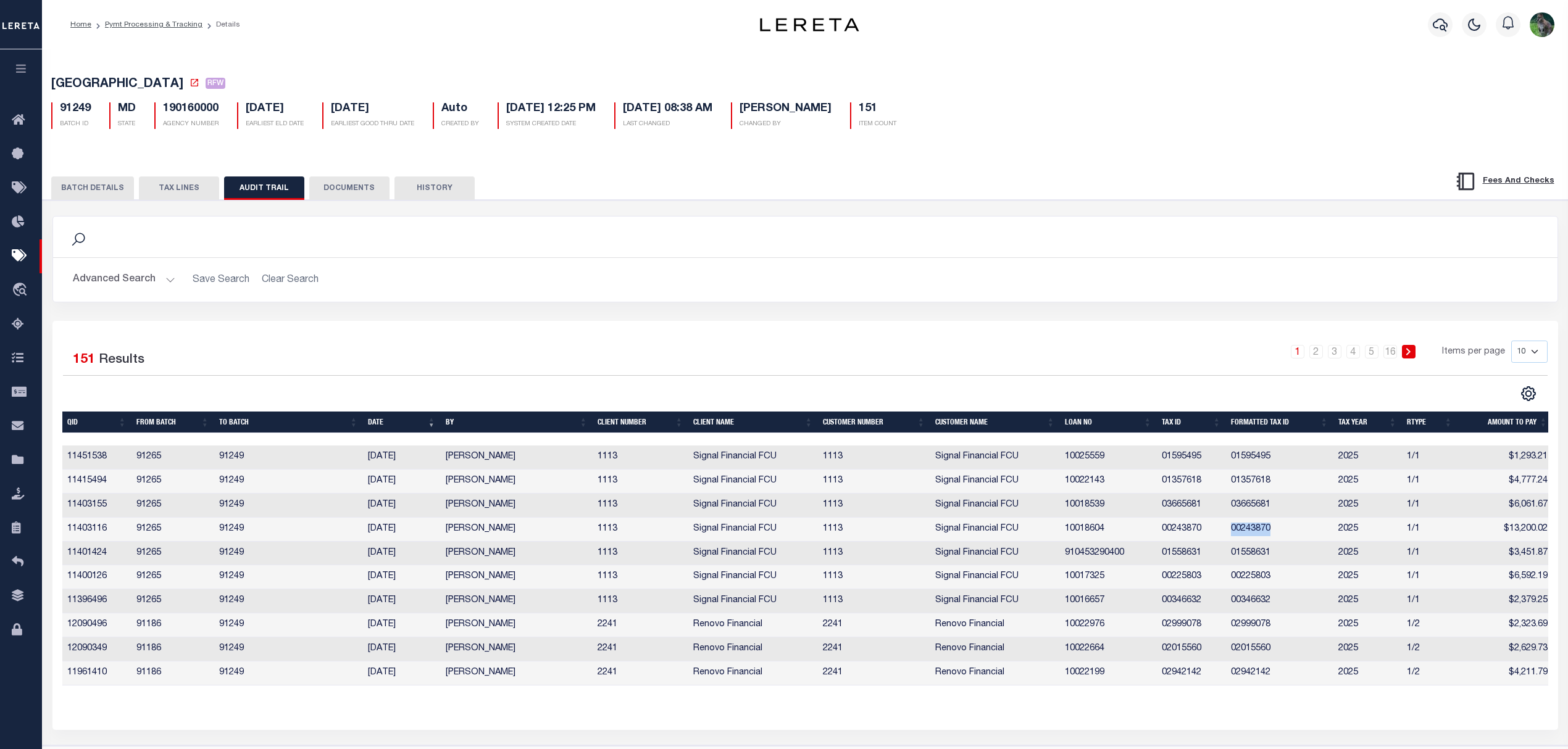
copy td "00243870"
click at [1250, 555] on td "01558631" at bounding box center [1280, 554] width 107 height 24
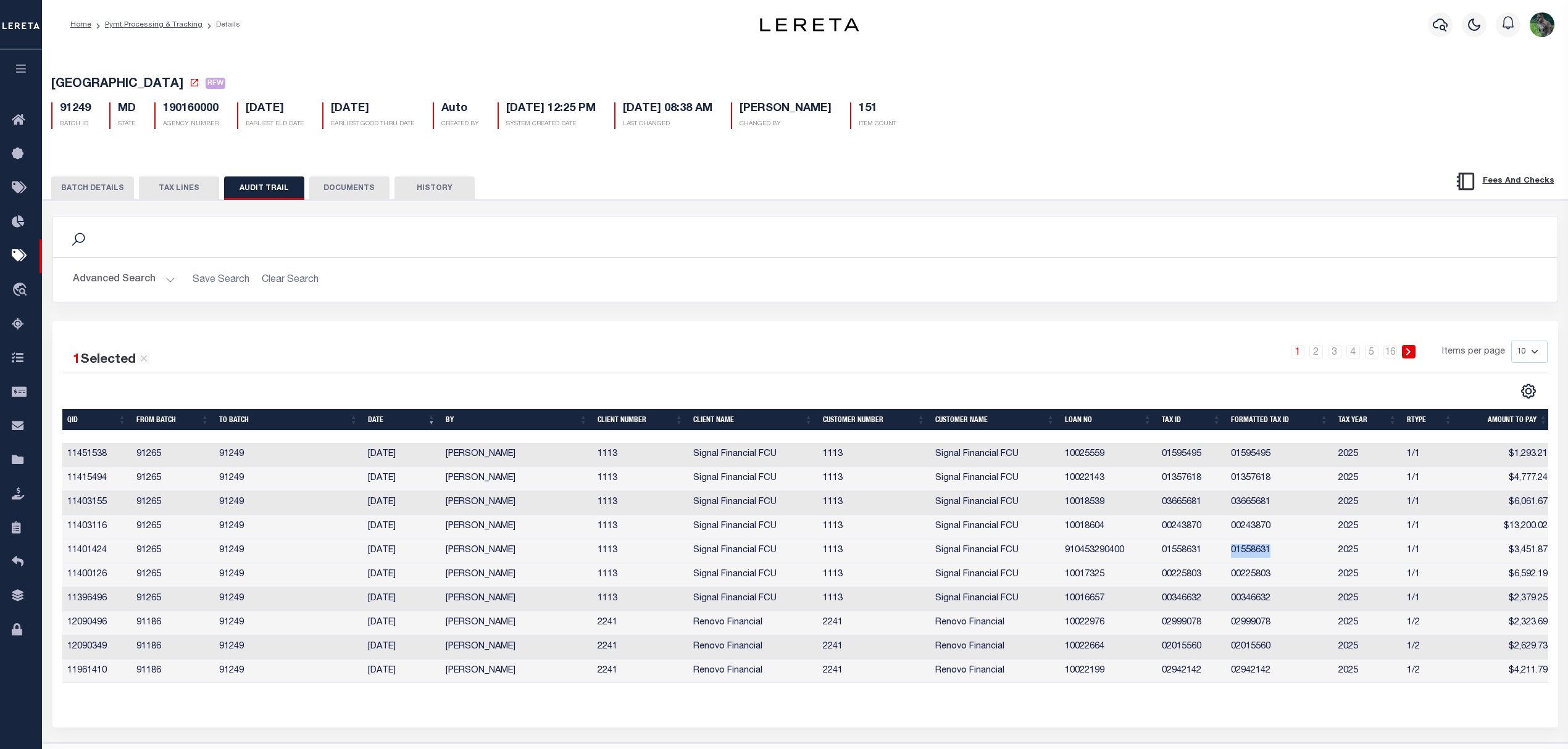
drag, startPoint x: 1250, startPoint y: 555, endPoint x: 1277, endPoint y: 556, distance: 27.0
click at [1250, 555] on td "01558631" at bounding box center [1280, 552] width 107 height 24
copy td "01558631"
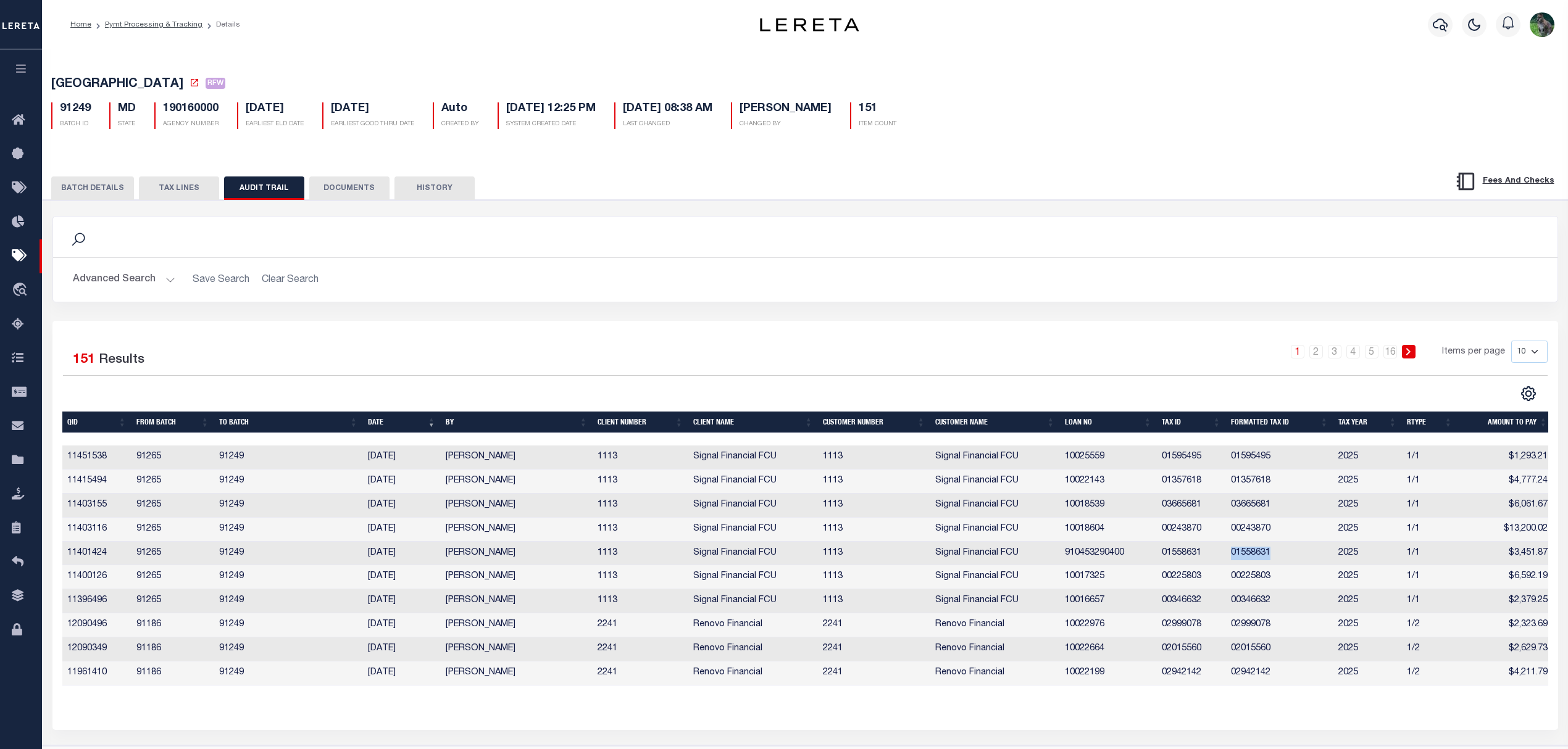
click at [1247, 588] on td "00225803" at bounding box center [1280, 578] width 107 height 24
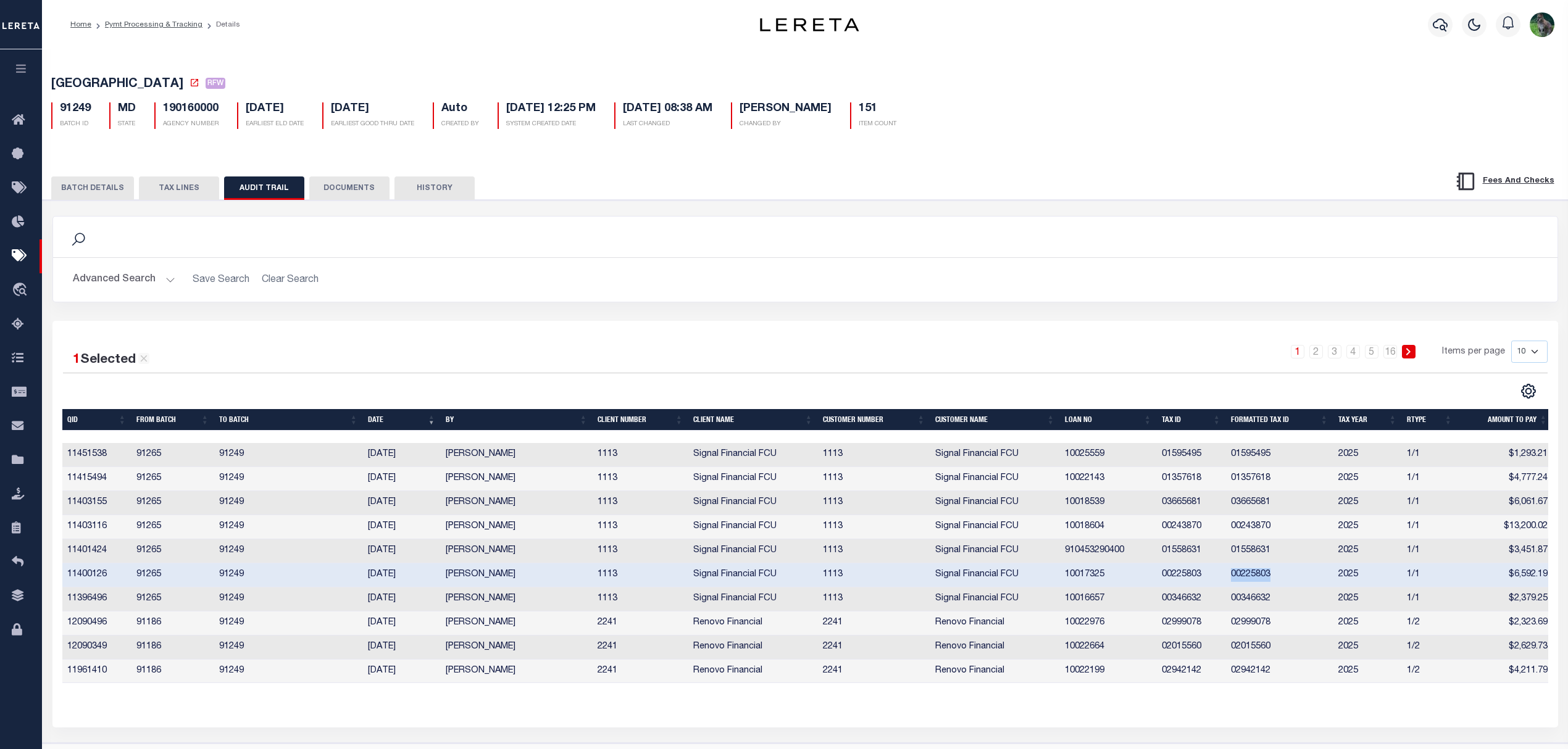
click at [1247, 588] on td "00225803" at bounding box center [1280, 576] width 107 height 24
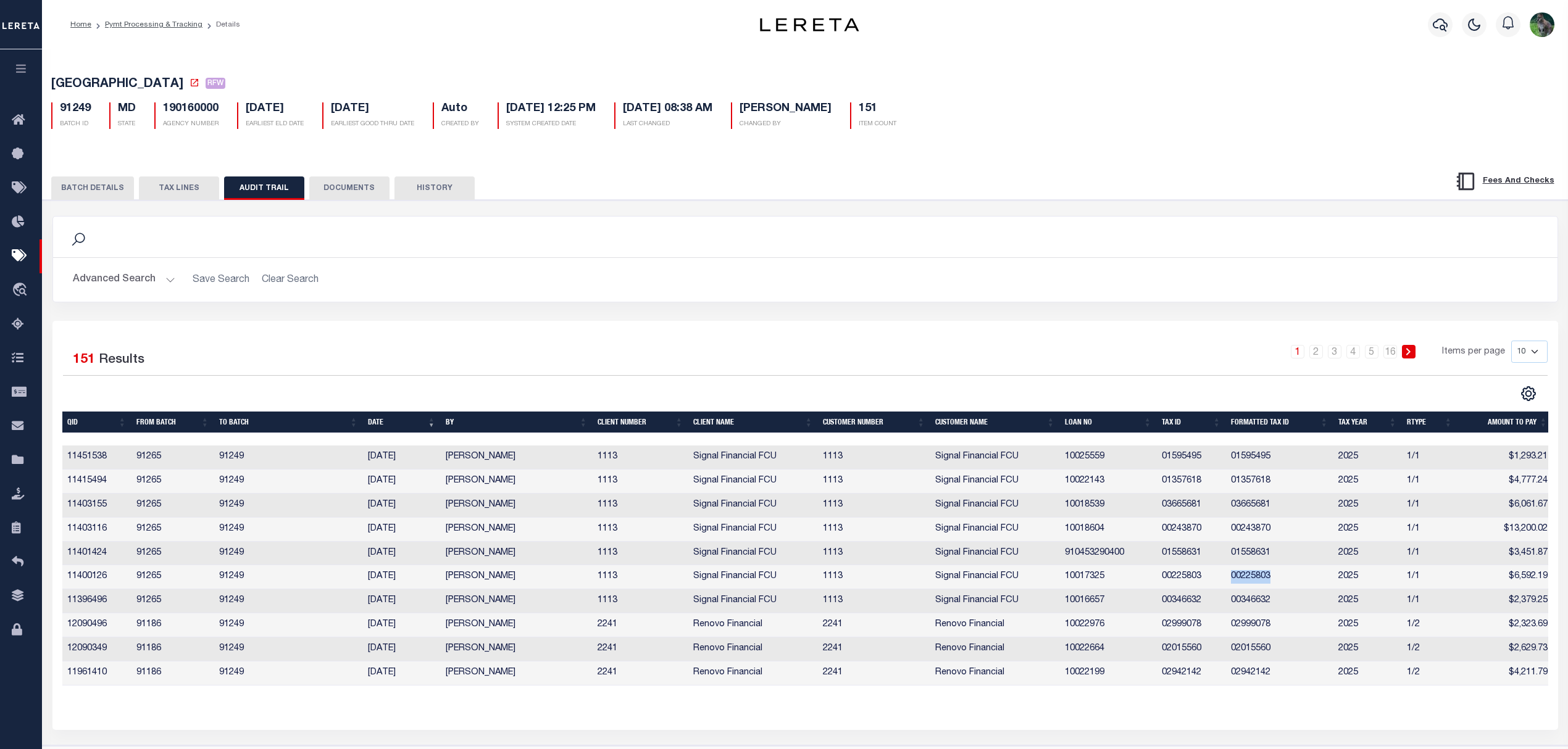
copy td "00225803"
click at [1255, 609] on td "00346632" at bounding box center [1280, 601] width 107 height 24
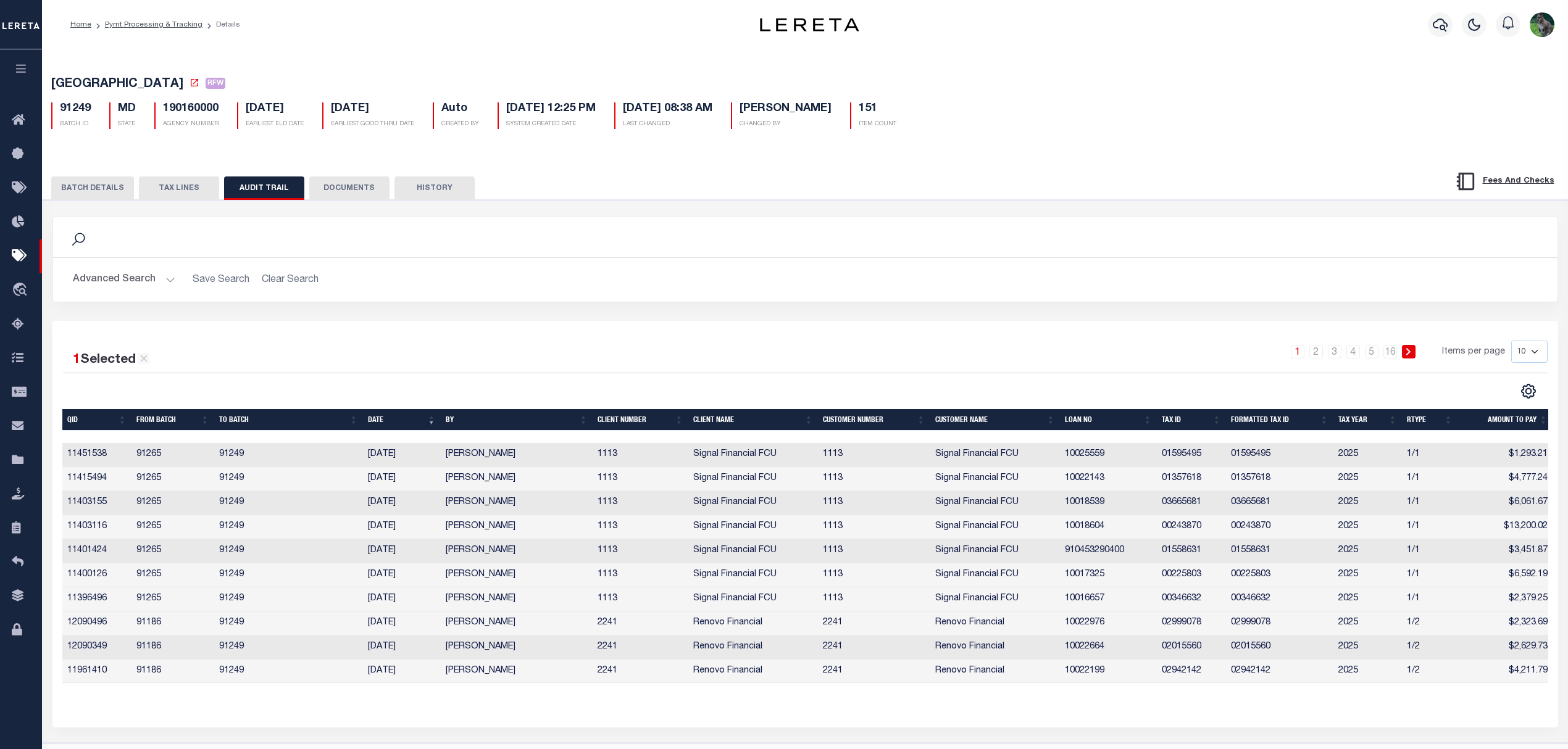
click at [1255, 609] on td "00346632" at bounding box center [1280, 600] width 107 height 24
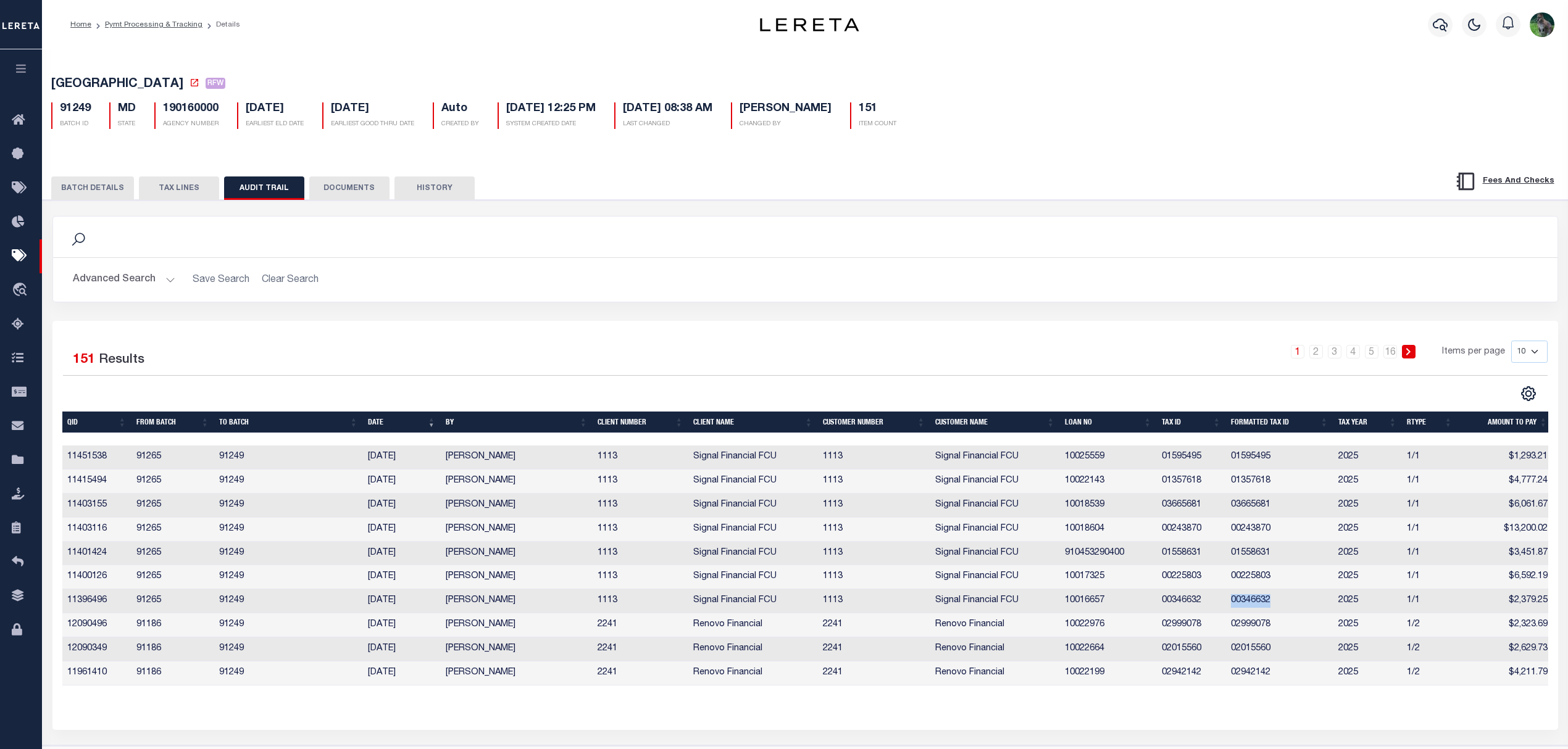
copy td "00346632"
click at [1223, 310] on div "Search Advanced Search Save Search Clear Search Equals" at bounding box center [805, 268] width 1524 height 105
click at [100, 192] on button "BATCH DETAILS" at bounding box center [93, 188] width 83 height 23
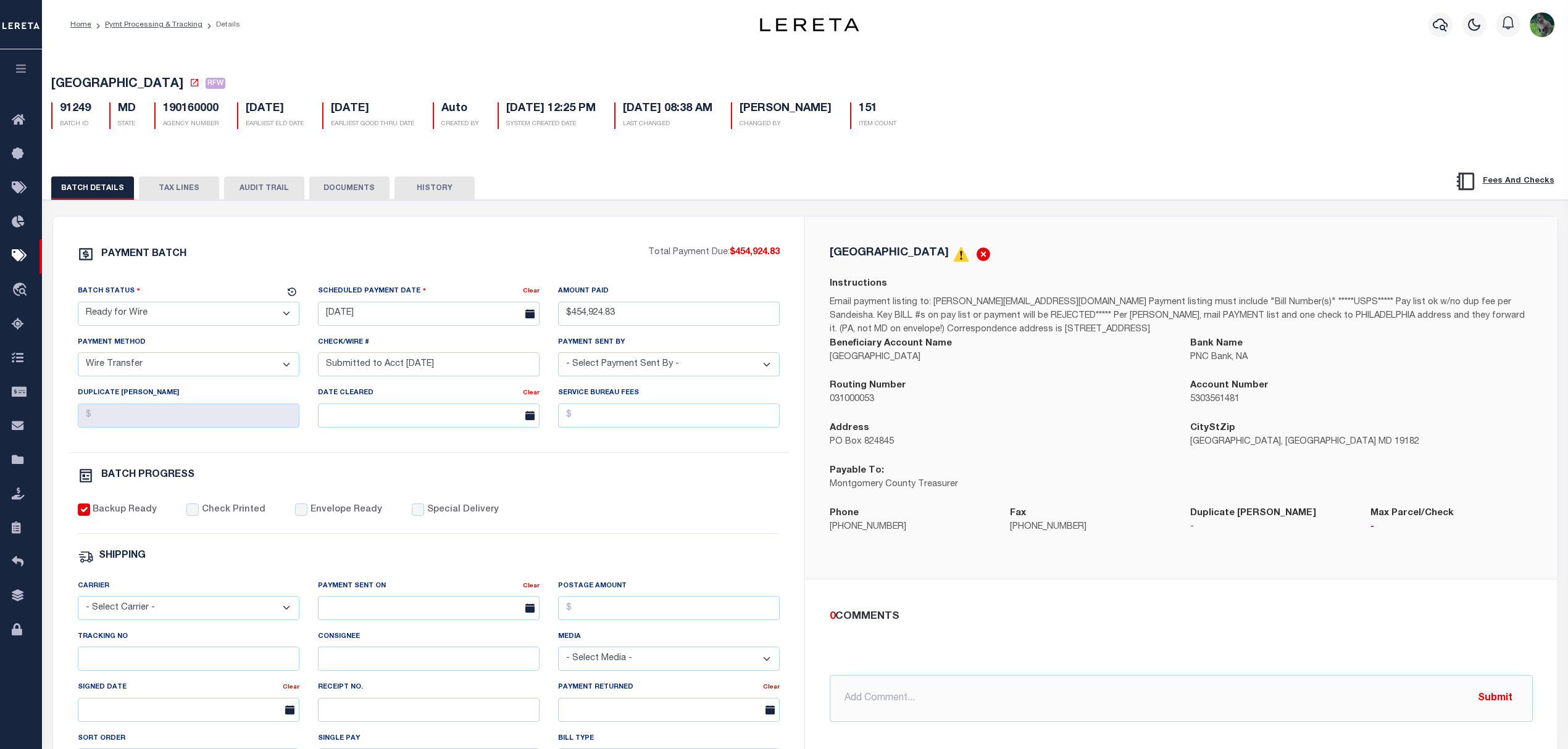
click at [265, 188] on button "AUDIT TRAIL" at bounding box center [264, 188] width 80 height 23
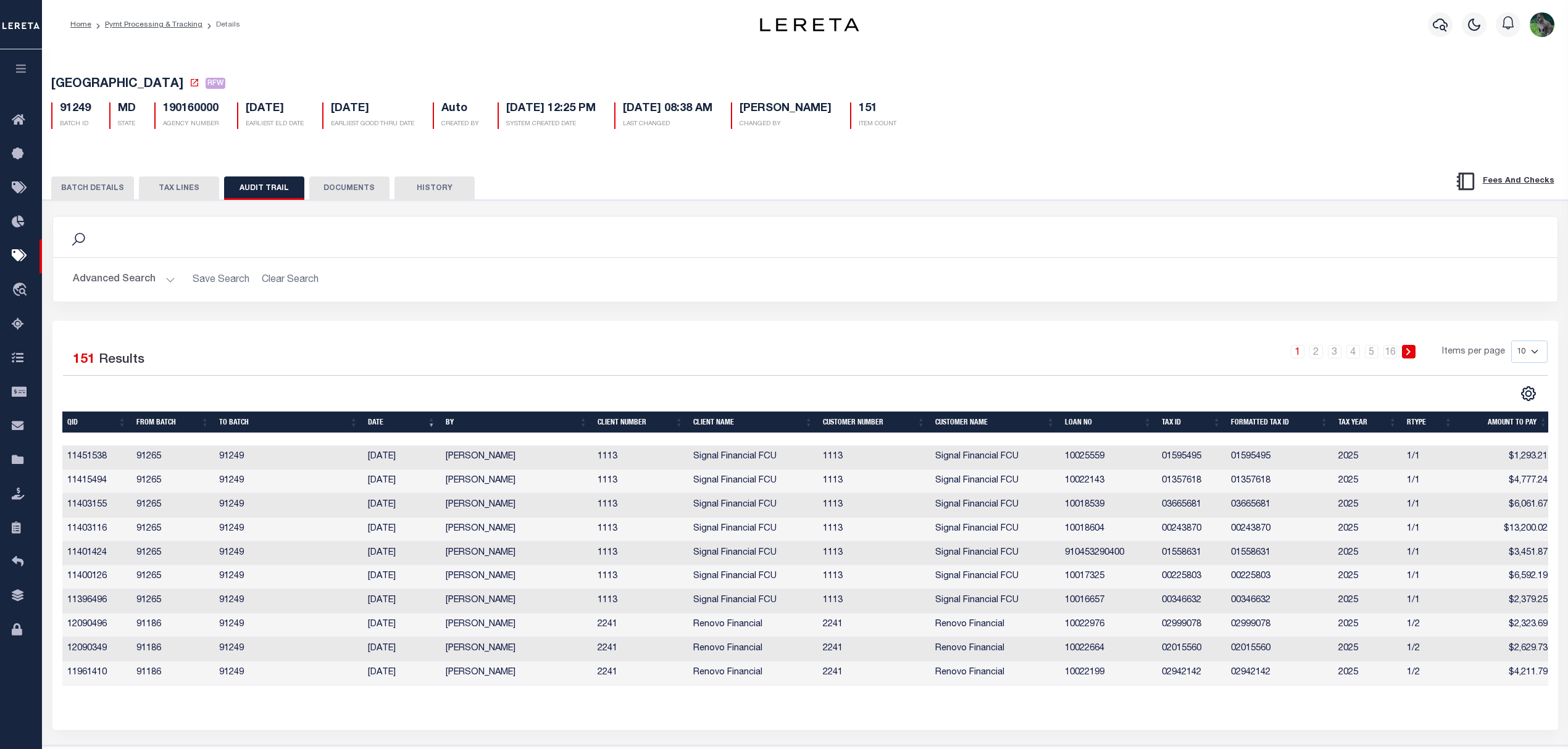
click at [109, 189] on button "BATCH DETAILS" at bounding box center [93, 188] width 83 height 23
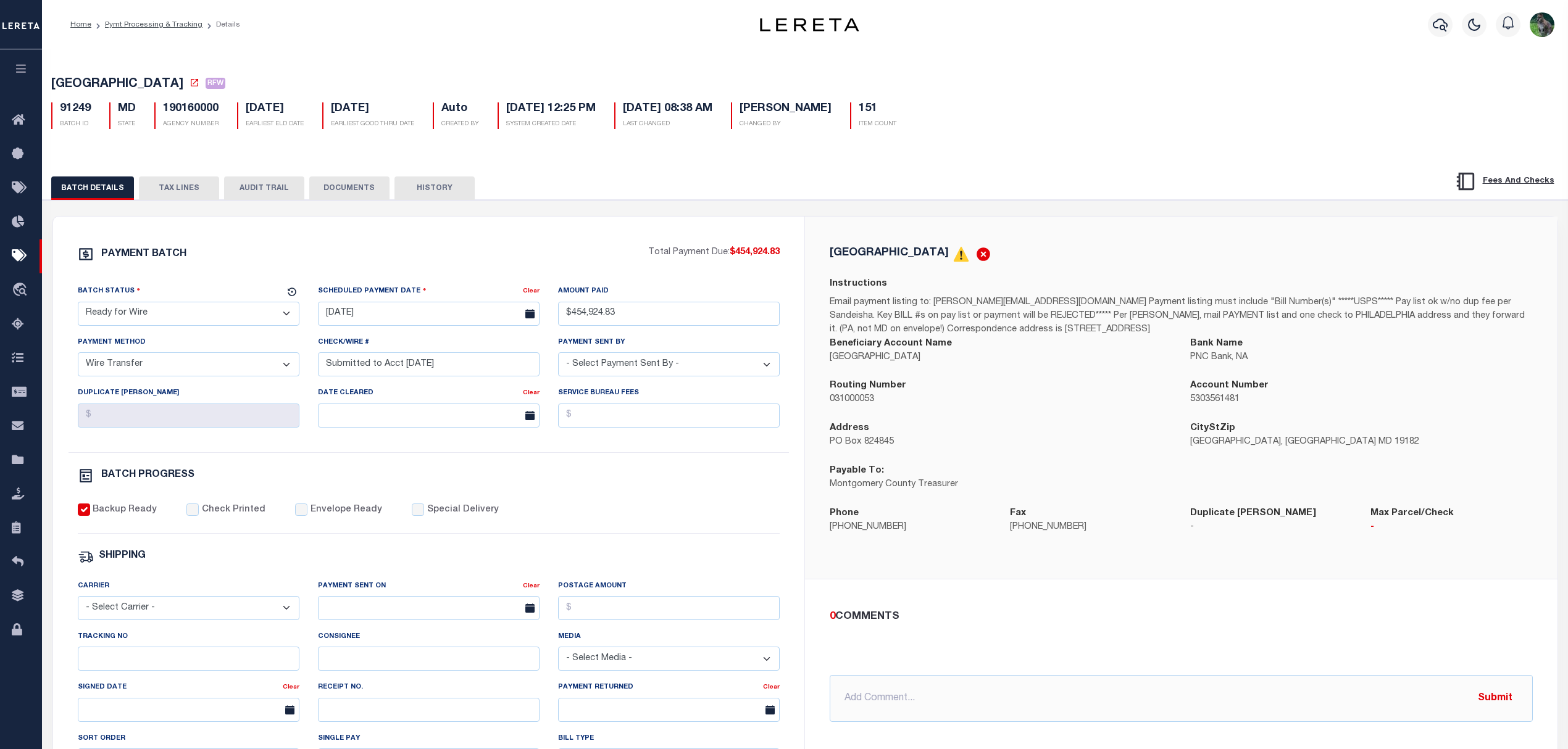
click at [613, 519] on div "Backup Ready Check Printed Envelope Ready Special Delivery" at bounding box center [429, 519] width 702 height 30
click at [198, 274] on div "PAYMENT BATCH Total Payment Due: $454,924.83 Batch Status - Select Status -" at bounding box center [429, 578] width 722 height 663
click at [358, 30] on div "Home Pymt Processing & Tracking Details" at bounding box center [372, 24] width 624 height 26
click at [267, 189] on button "AUDIT TRAIL" at bounding box center [264, 188] width 80 height 23
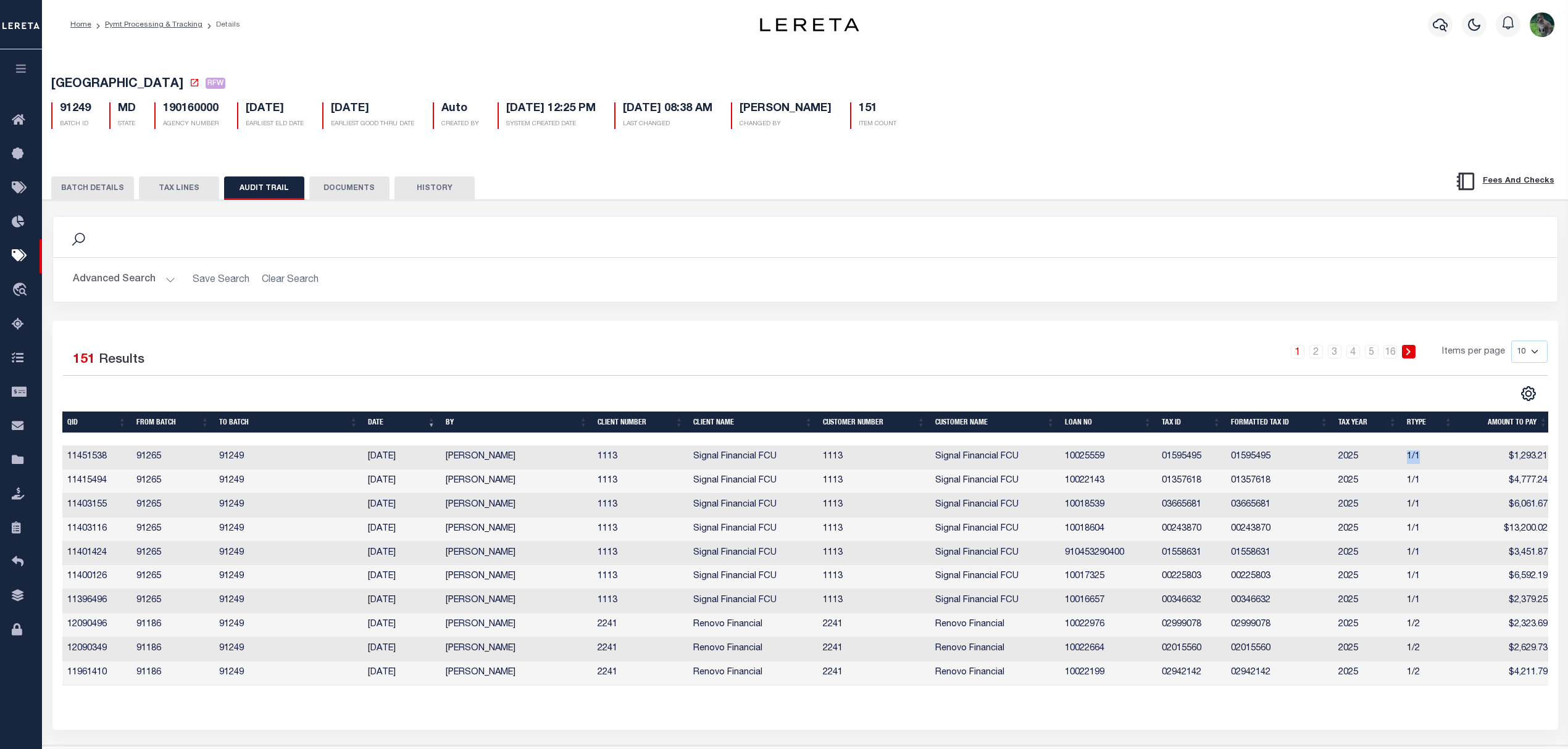
drag, startPoint x: 1426, startPoint y: 465, endPoint x: 1395, endPoint y: 467, distance: 31.1
click at [1395, 467] on tr "11451538 91265 91249 09/26/2025 Villatoro-Benitez, Andres 1113 Signal Financial…" at bounding box center [807, 458] width 1491 height 24
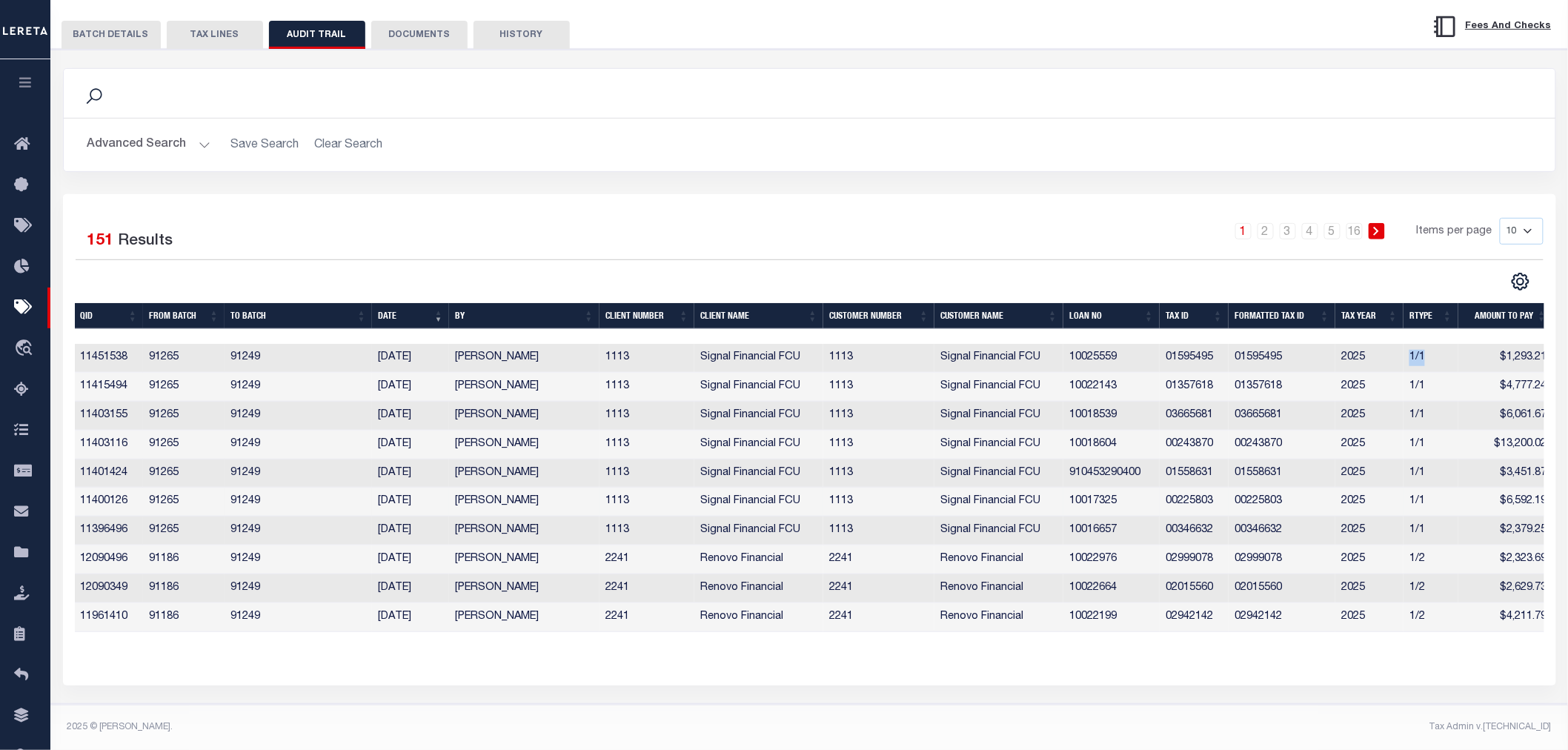
scroll to position [202, 0]
drag, startPoint x: 1431, startPoint y: 553, endPoint x: 1408, endPoint y: 544, distance: 24.7
click at [1408, 546] on td "1/2" at bounding box center [1431, 560] width 55 height 29
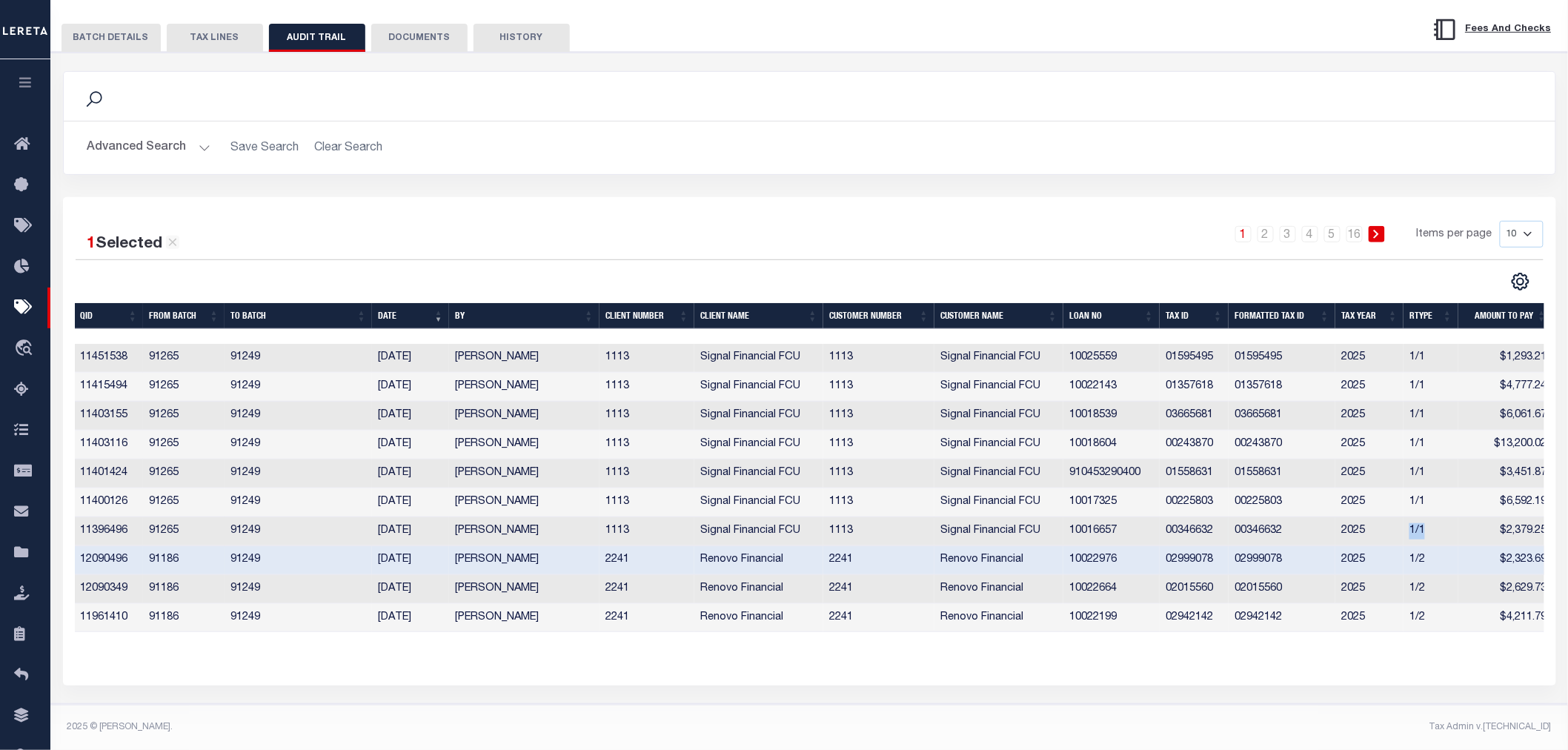
drag, startPoint x: 1438, startPoint y: 526, endPoint x: 1404, endPoint y: 522, distance: 34.2
click at [1404, 522] on td "1/1" at bounding box center [1431, 532] width 55 height 29
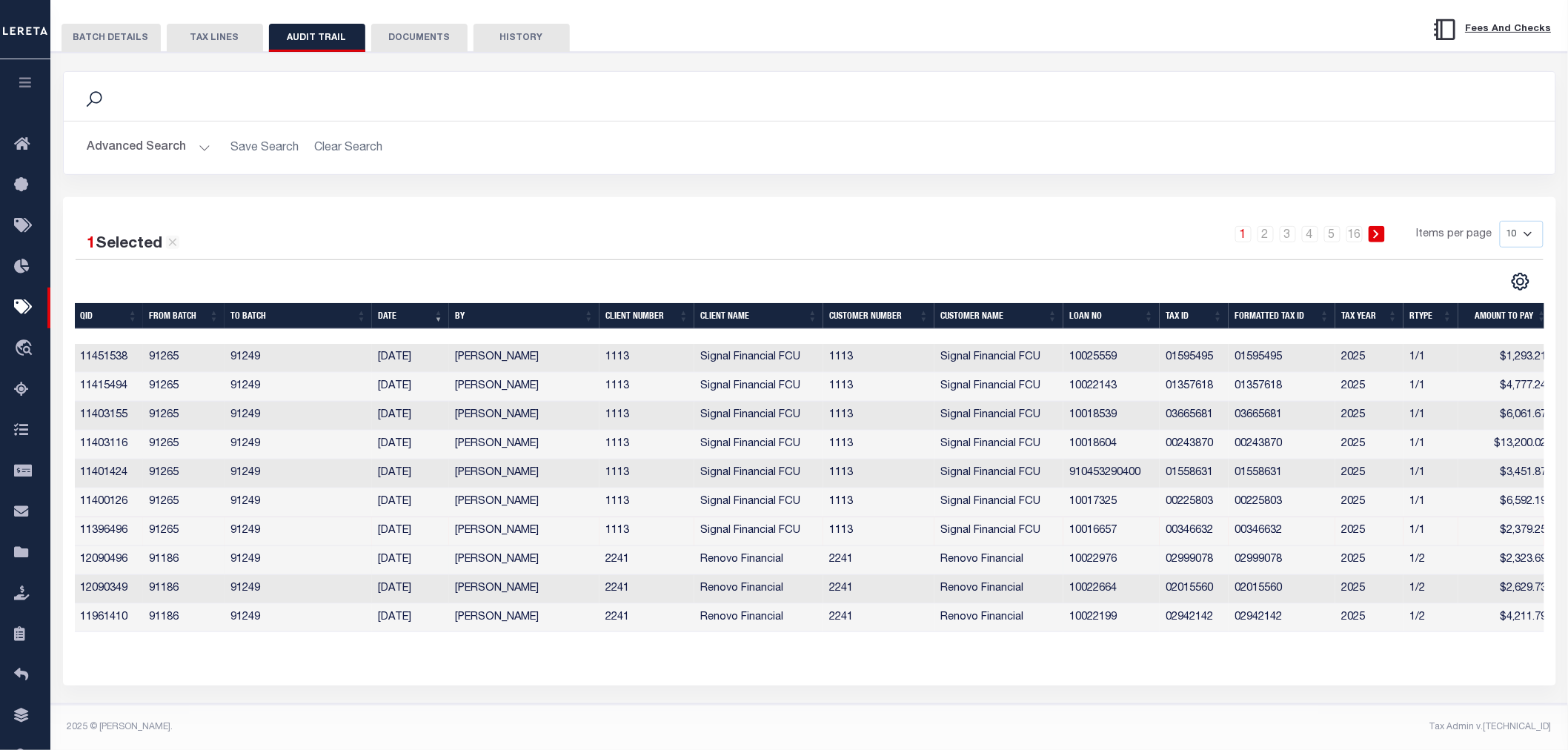
drag, startPoint x: 1428, startPoint y: 551, endPoint x: 1400, endPoint y: 546, distance: 28.4
click at [1401, 546] on tr "12090496 91186 91249 09/24/2025 Urbina, Matthew 2241 Renovo Financial 2241 Reno…" at bounding box center [814, 561] width 1479 height 29
drag, startPoint x: 1406, startPoint y: 519, endPoint x: 1467, endPoint y: 514, distance: 61.2
click at [1404, 519] on td "1/1" at bounding box center [1431, 532] width 55 height 29
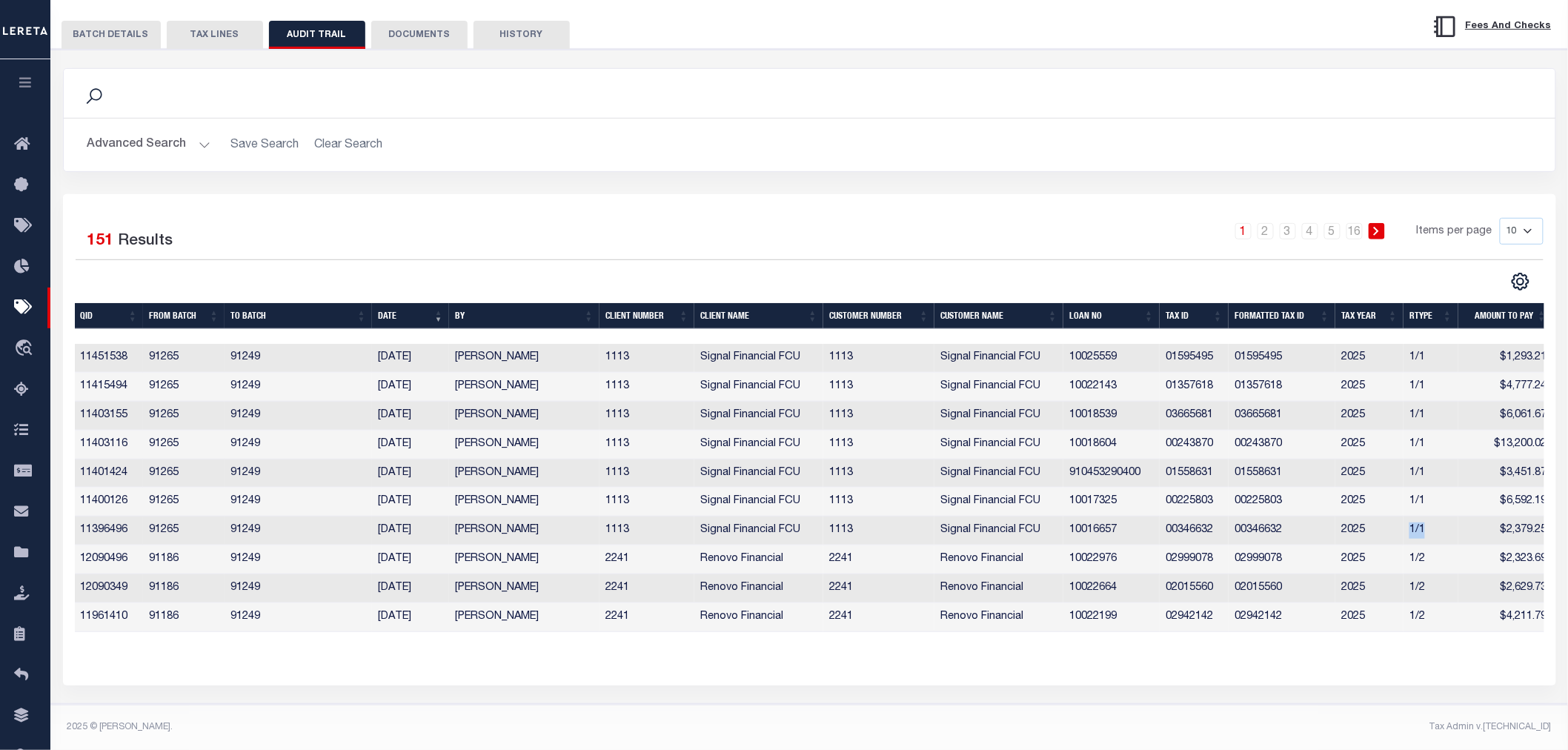
click at [1514, 223] on select "10 25 50 100" at bounding box center [1522, 231] width 43 height 27
click at [1500, 218] on select "10 25 50 100" at bounding box center [1522, 231] width 43 height 27
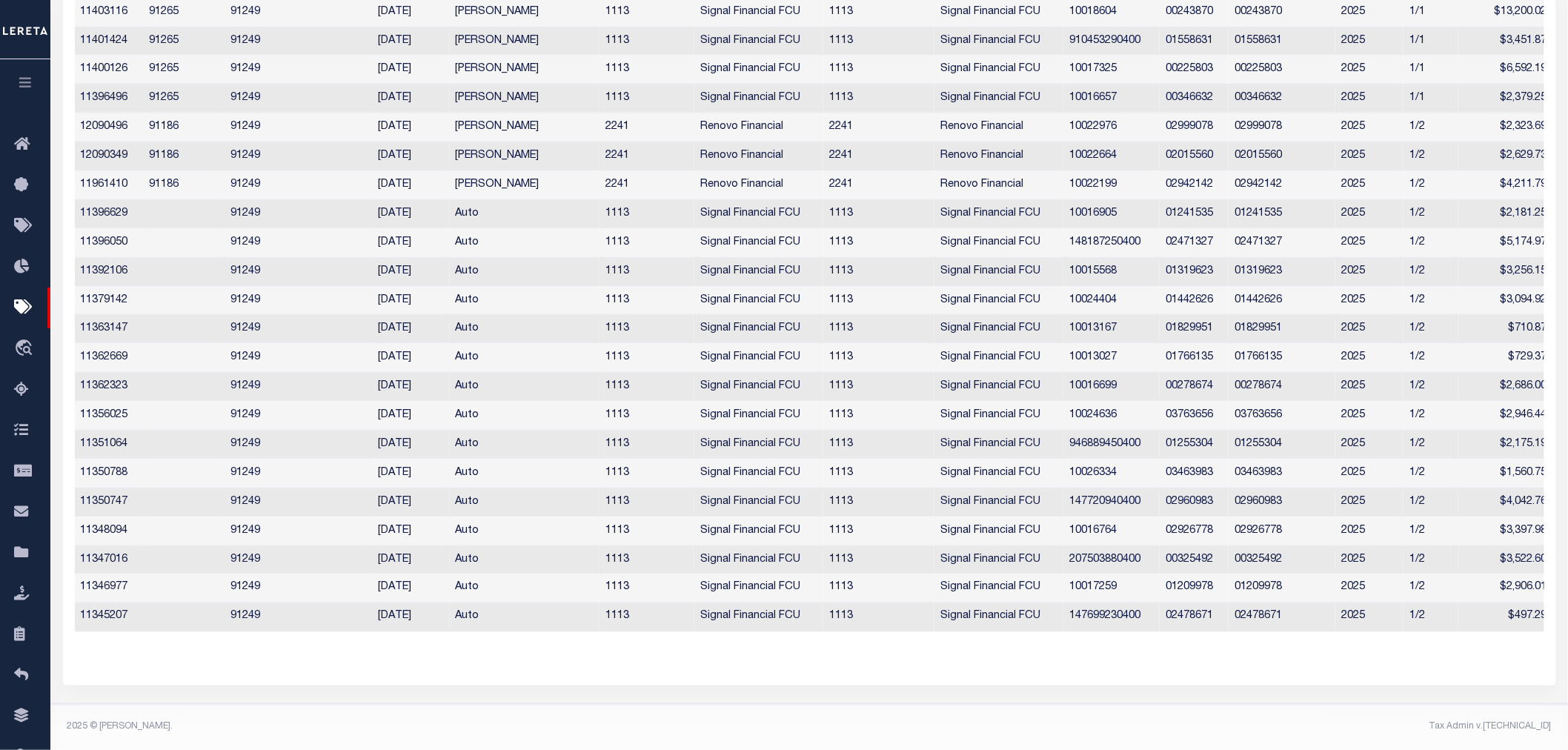
scroll to position [291, 0]
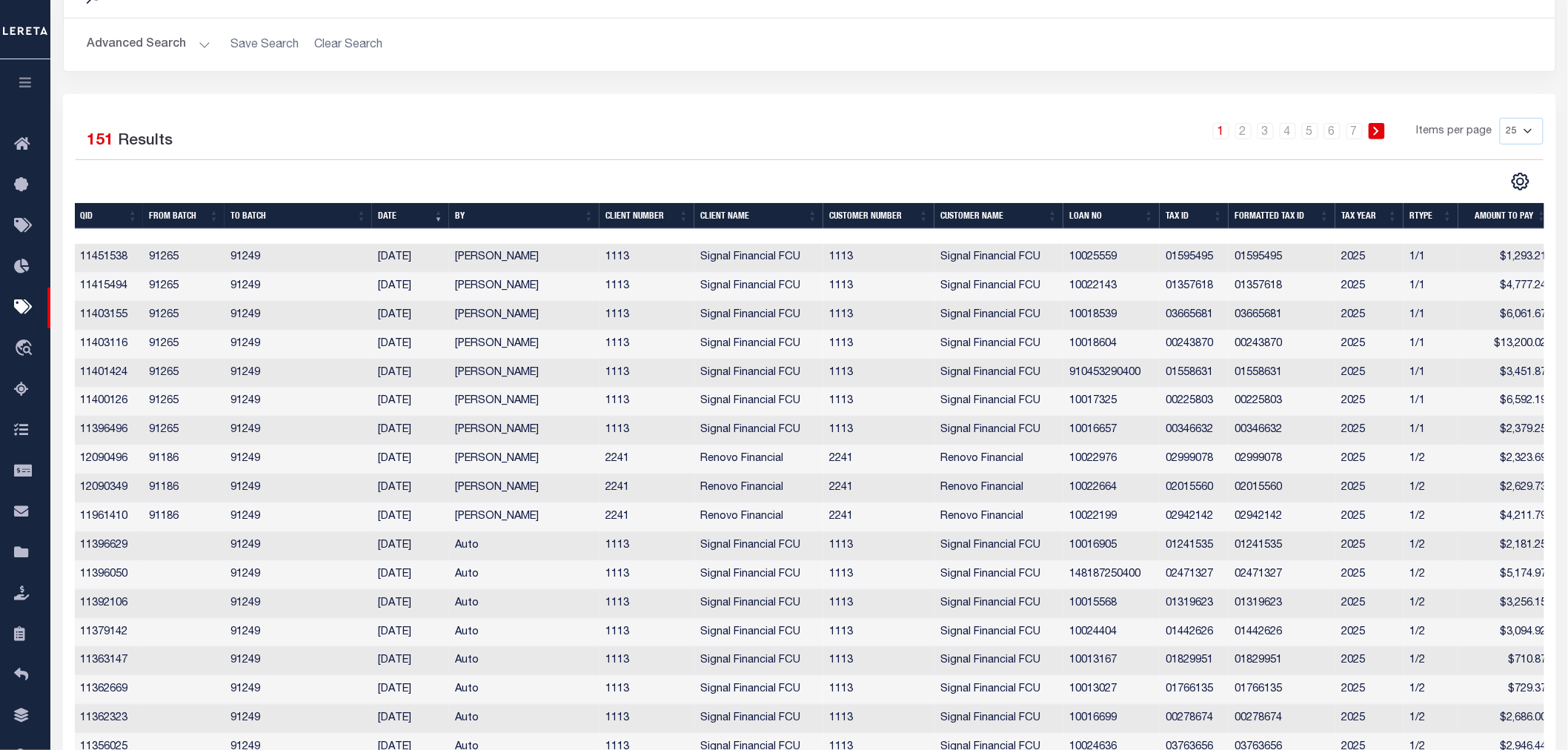
click at [1513, 131] on select "10 25 50 100" at bounding box center [1522, 131] width 43 height 27
select select "50"
click at [1500, 120] on select "10 25 50 100" at bounding box center [1522, 131] width 43 height 27
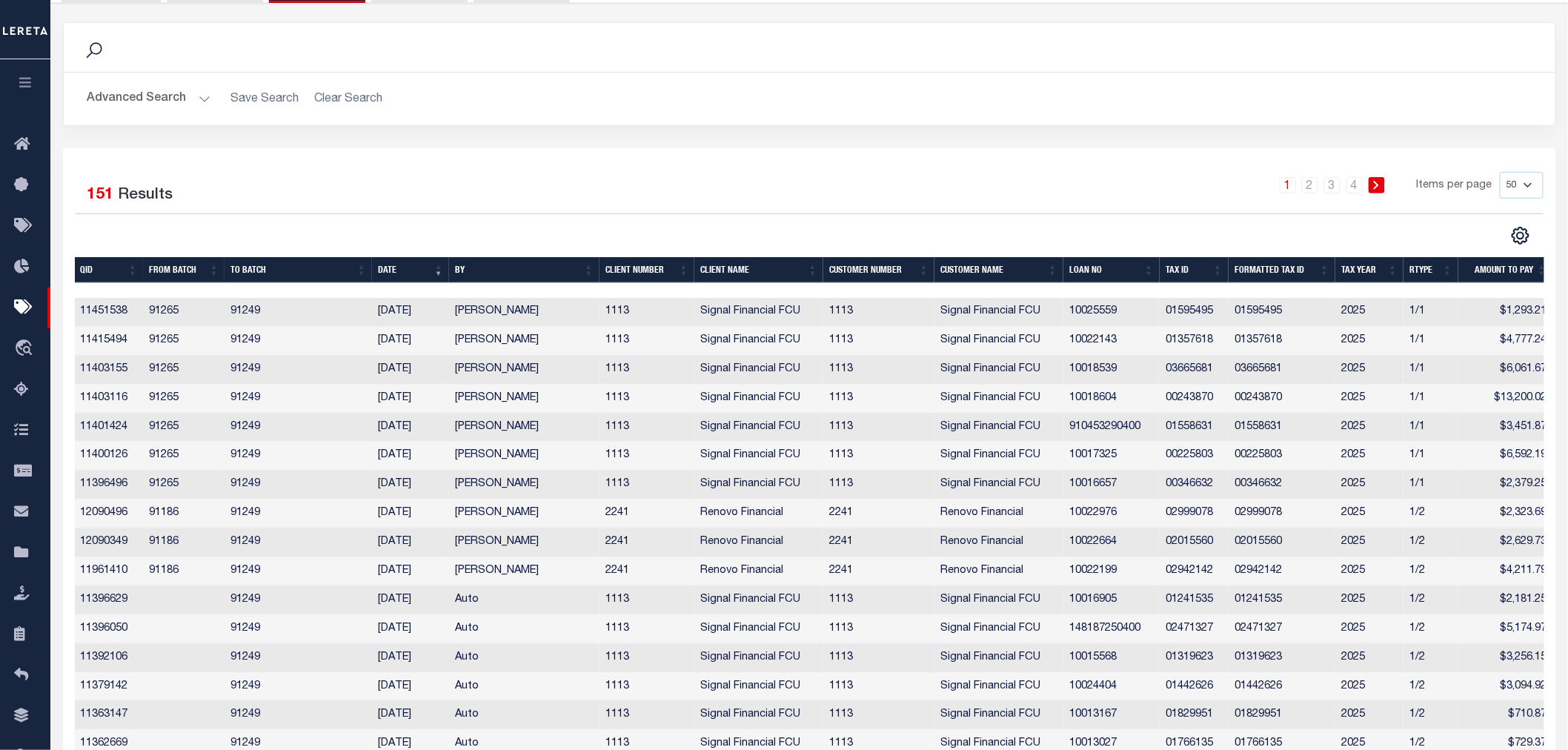
scroll to position [0, 0]
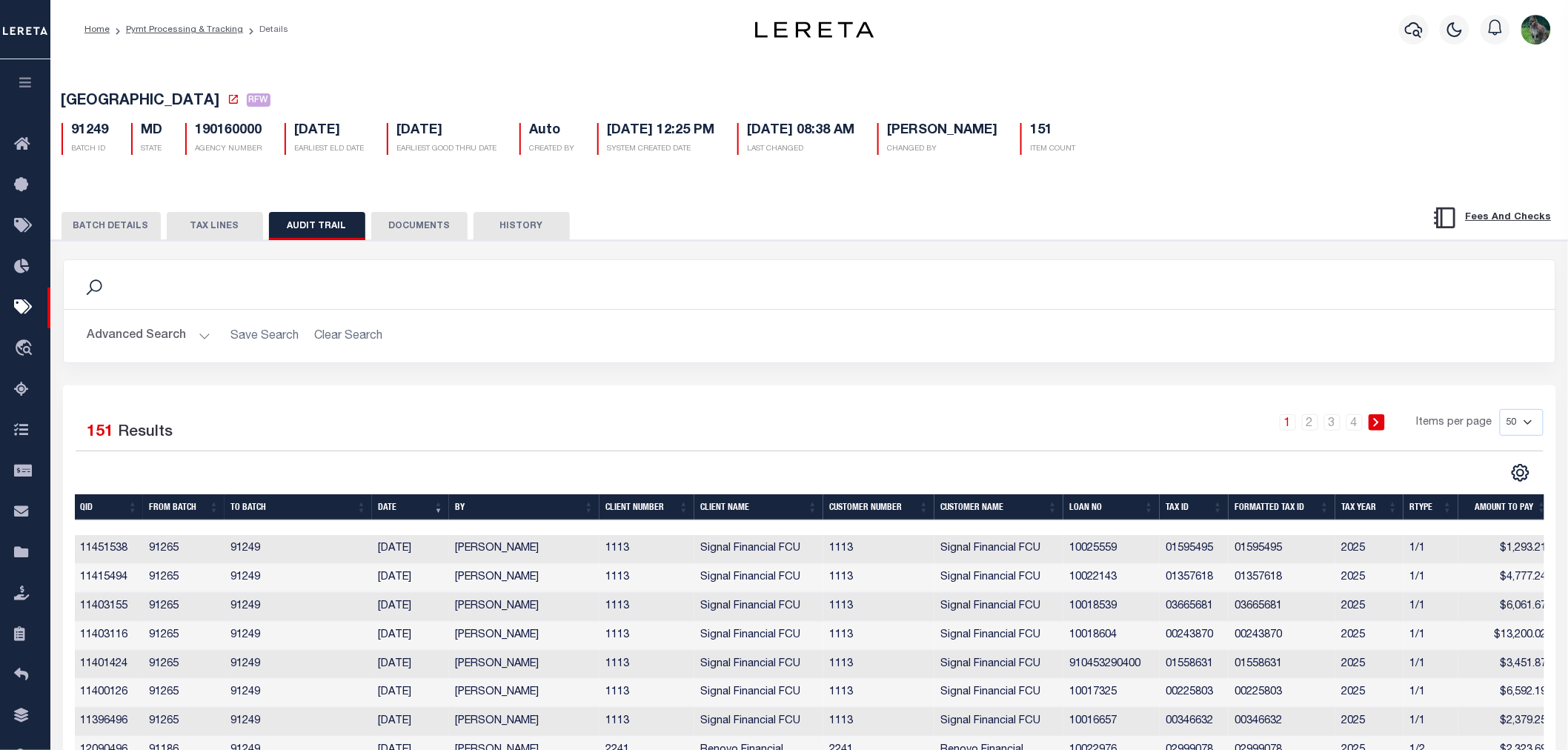
click at [527, 226] on button "HISTORY" at bounding box center [521, 226] width 96 height 28
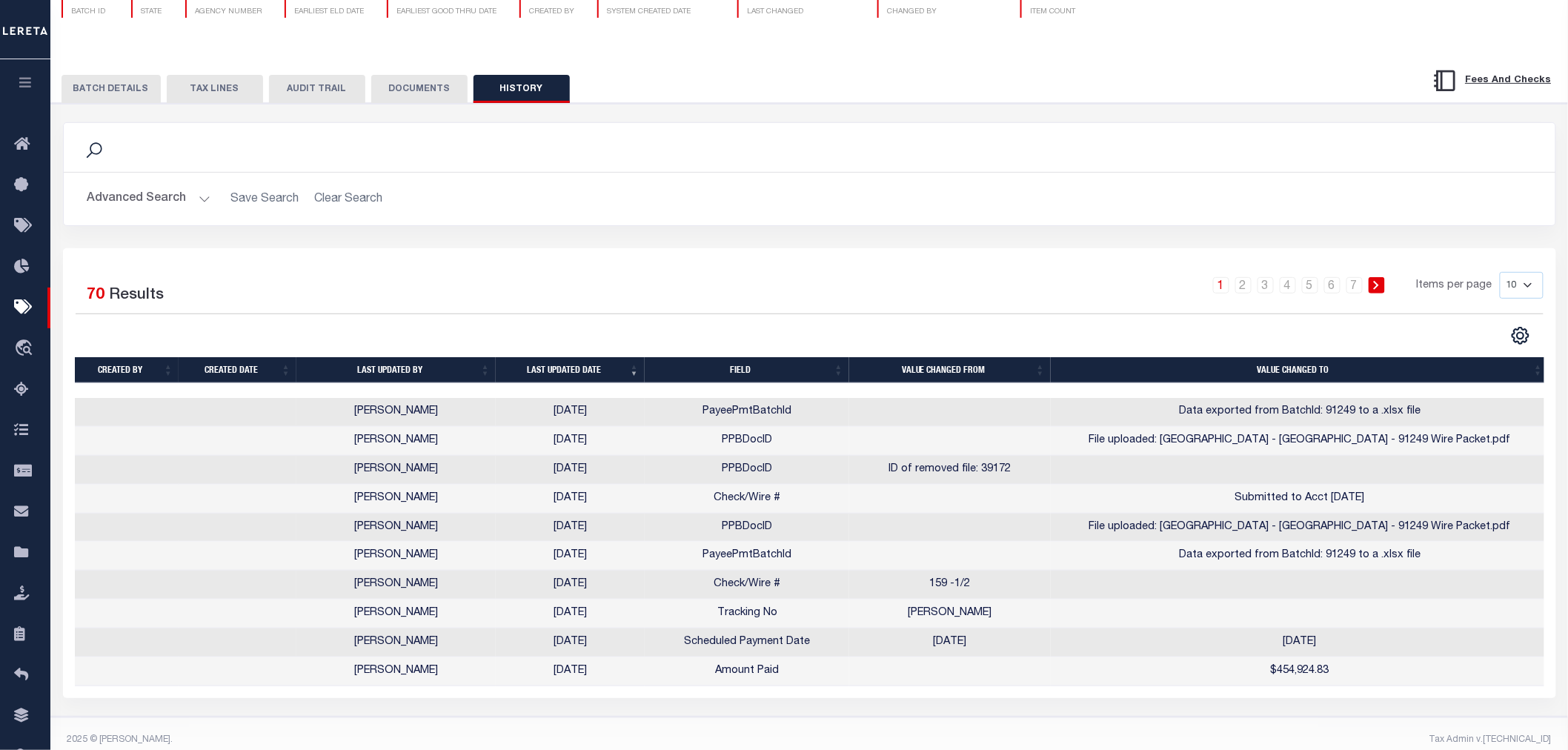
scroll to position [160, 0]
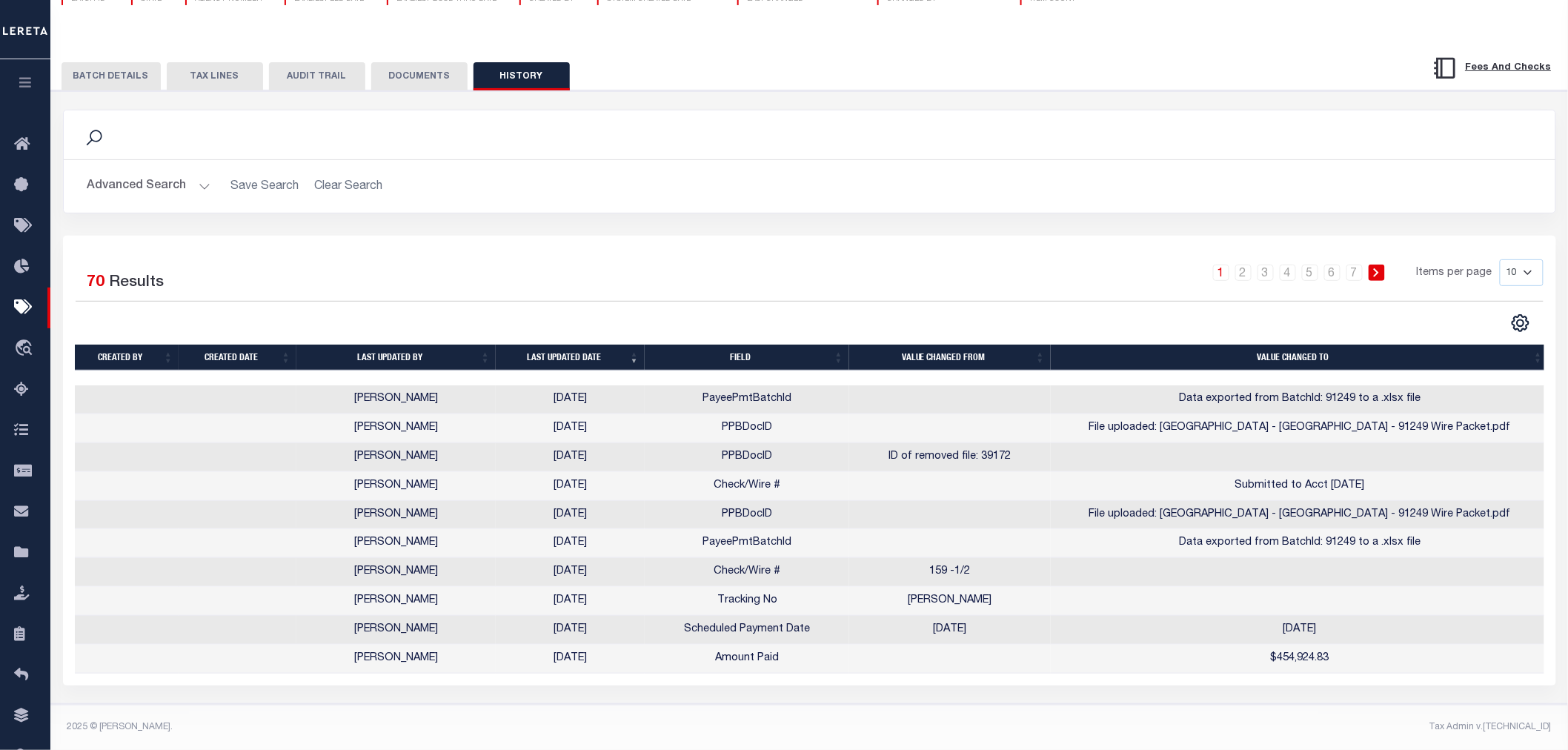
click at [1521, 271] on select "10 25 50 100" at bounding box center [1522, 272] width 43 height 27
select select "25"
click at [1500, 259] on select "10 25 50 100" at bounding box center [1522, 272] width 43 height 27
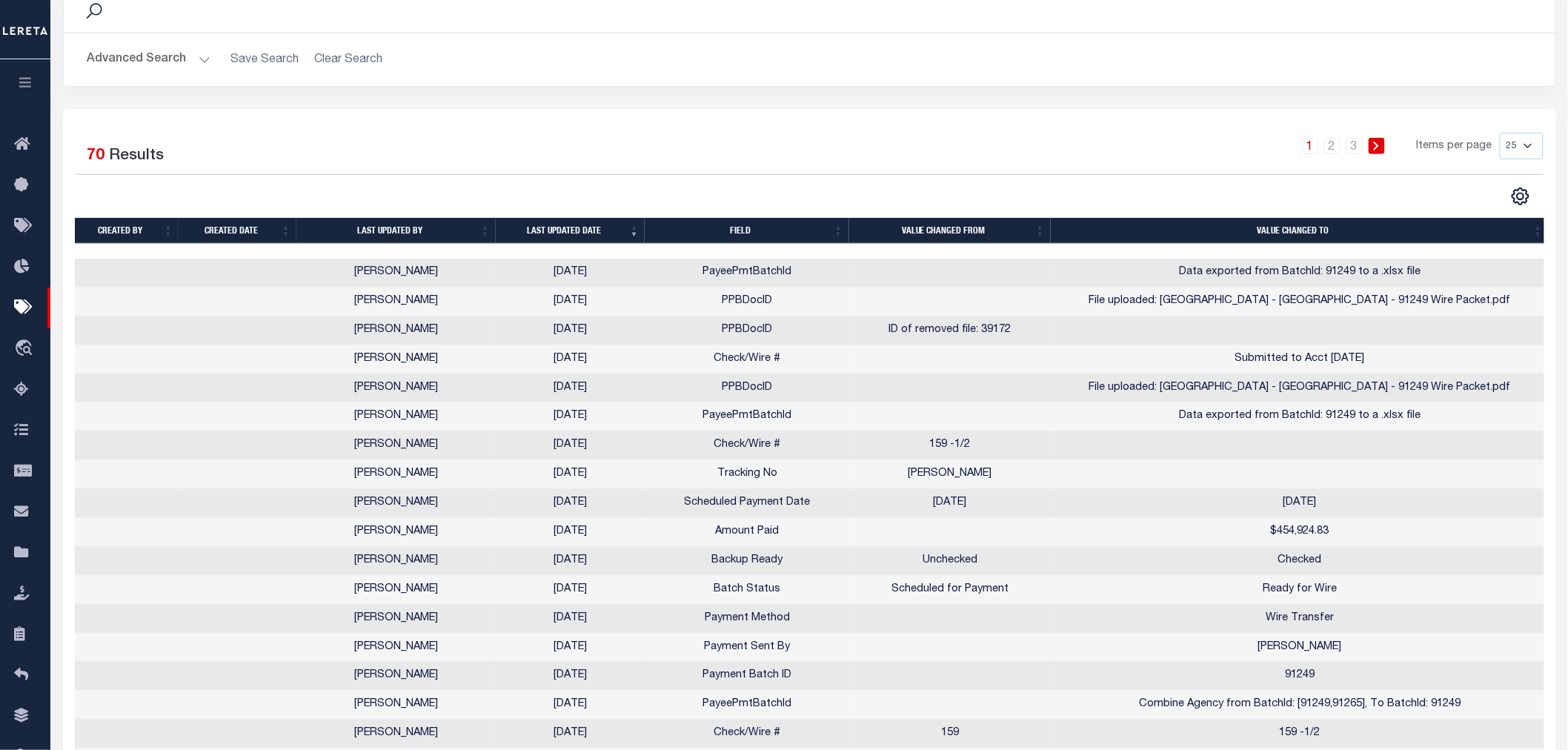
scroll to position [408, 0]
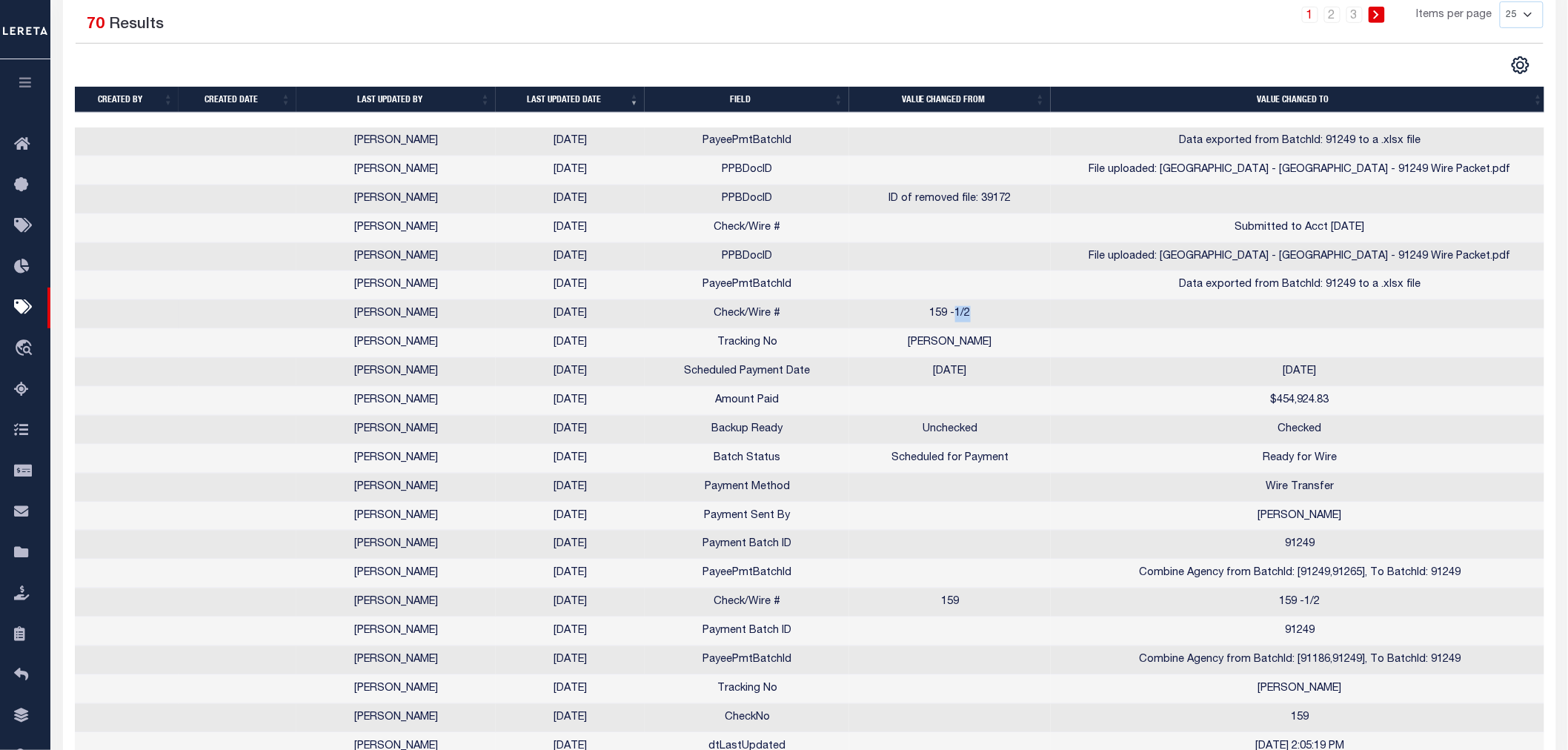
drag, startPoint x: 990, startPoint y: 322, endPoint x: 954, endPoint y: 315, distance: 36.7
click at [954, 315] on td "159 -1/2" at bounding box center [950, 315] width 201 height 29
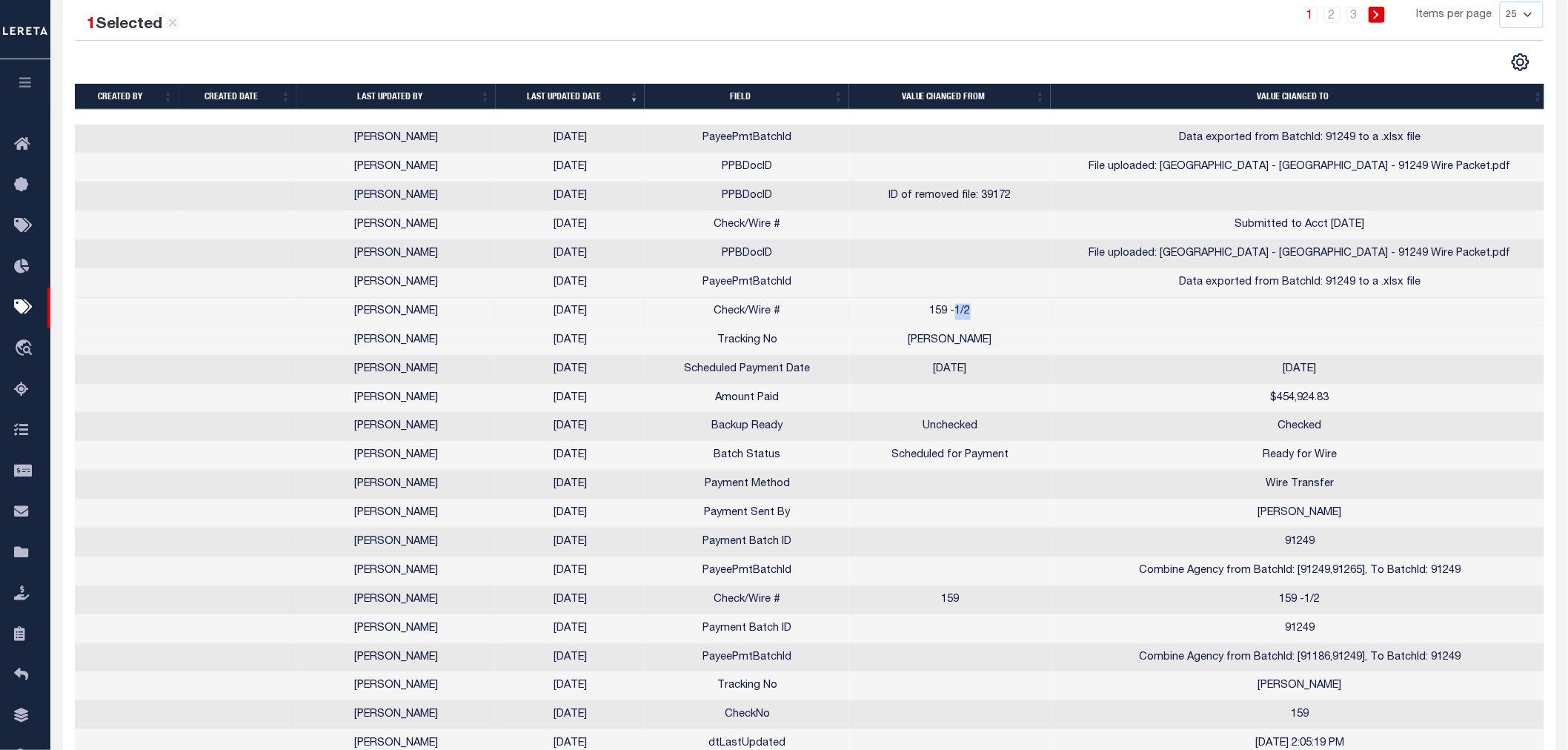
click at [986, 313] on td "159 -1/2" at bounding box center [950, 312] width 201 height 29
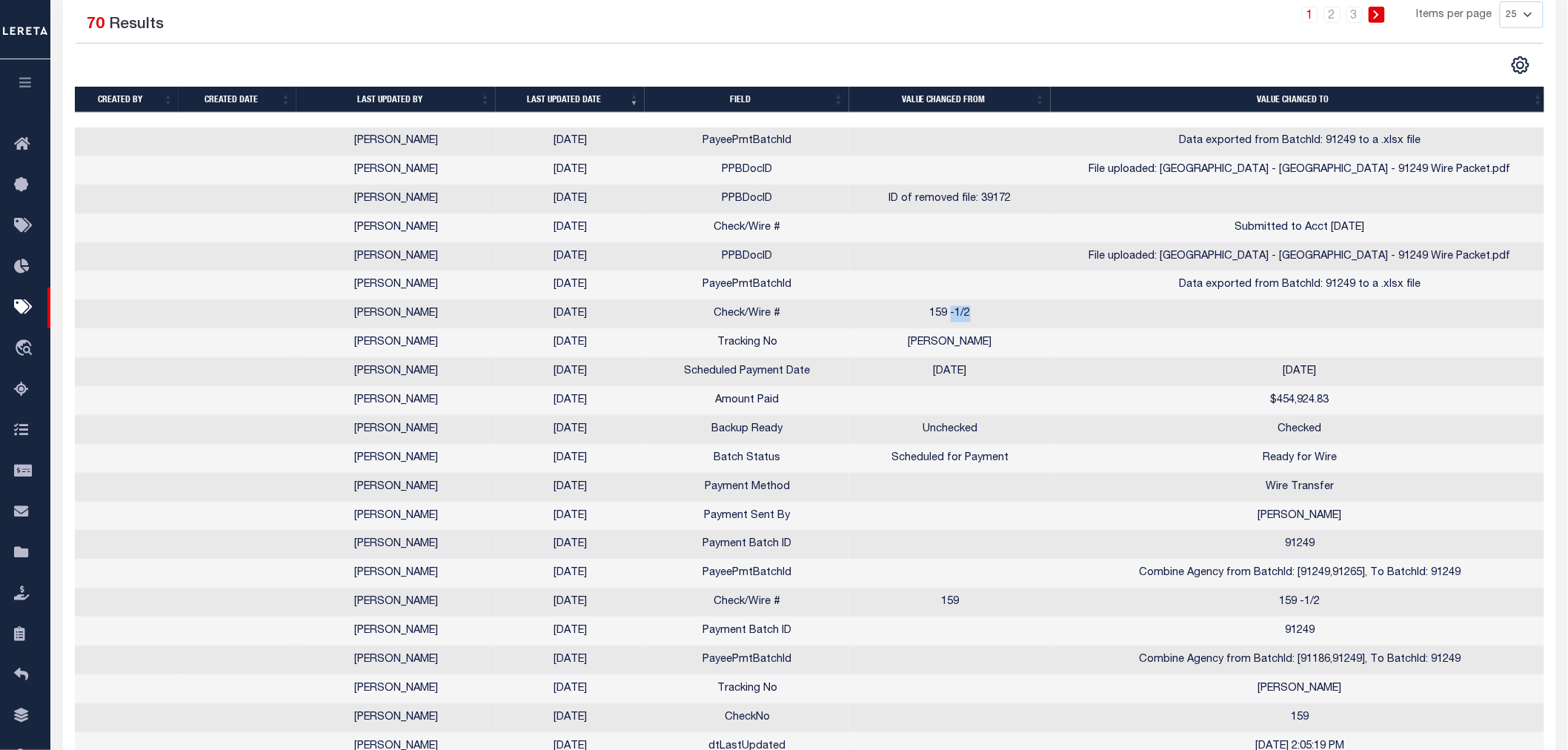
drag, startPoint x: 991, startPoint y: 315, endPoint x: 951, endPoint y: 319, distance: 40.2
click at [951, 319] on td "159 -1/2" at bounding box center [950, 315] width 201 height 29
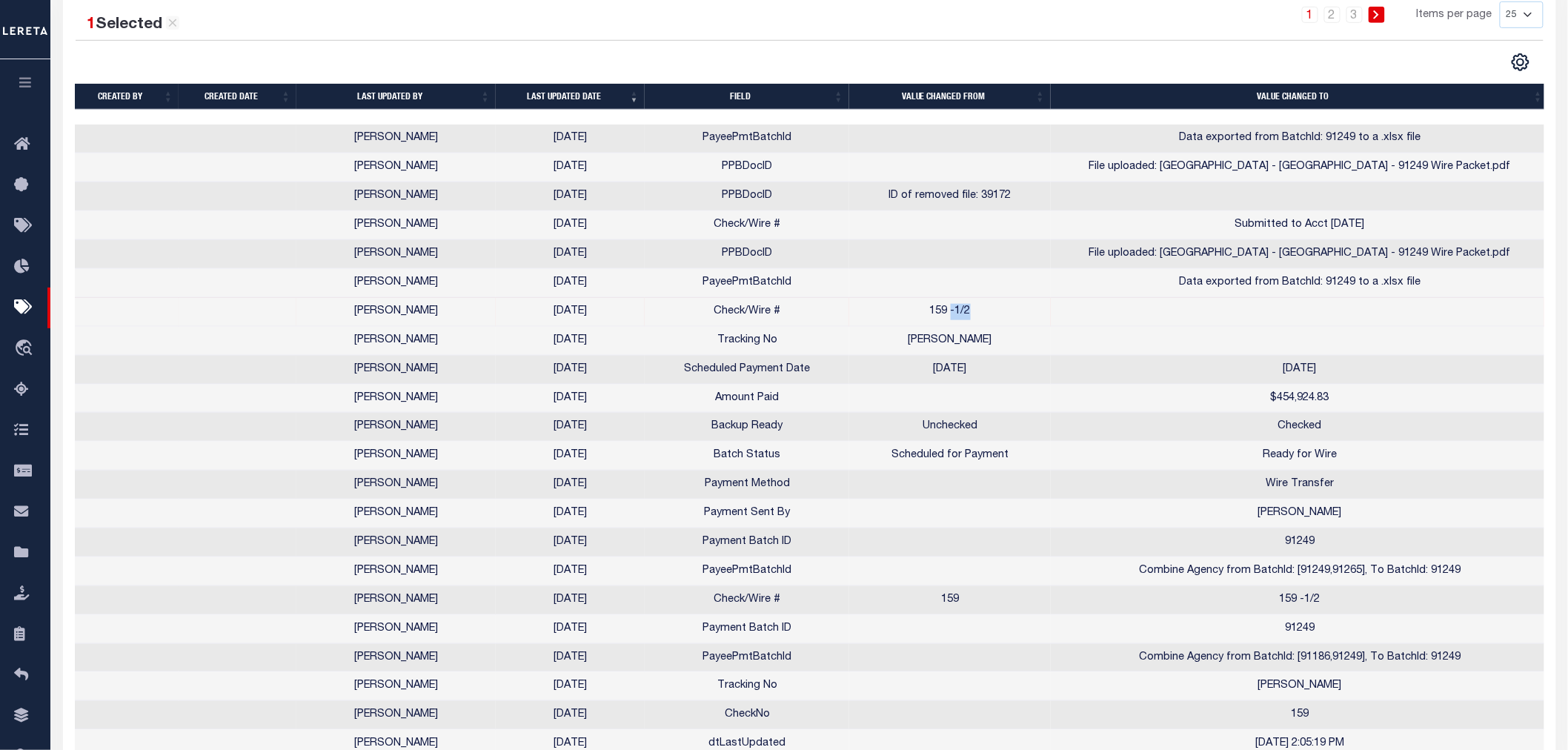
click at [1008, 309] on td "159 -1/2" at bounding box center [950, 312] width 201 height 29
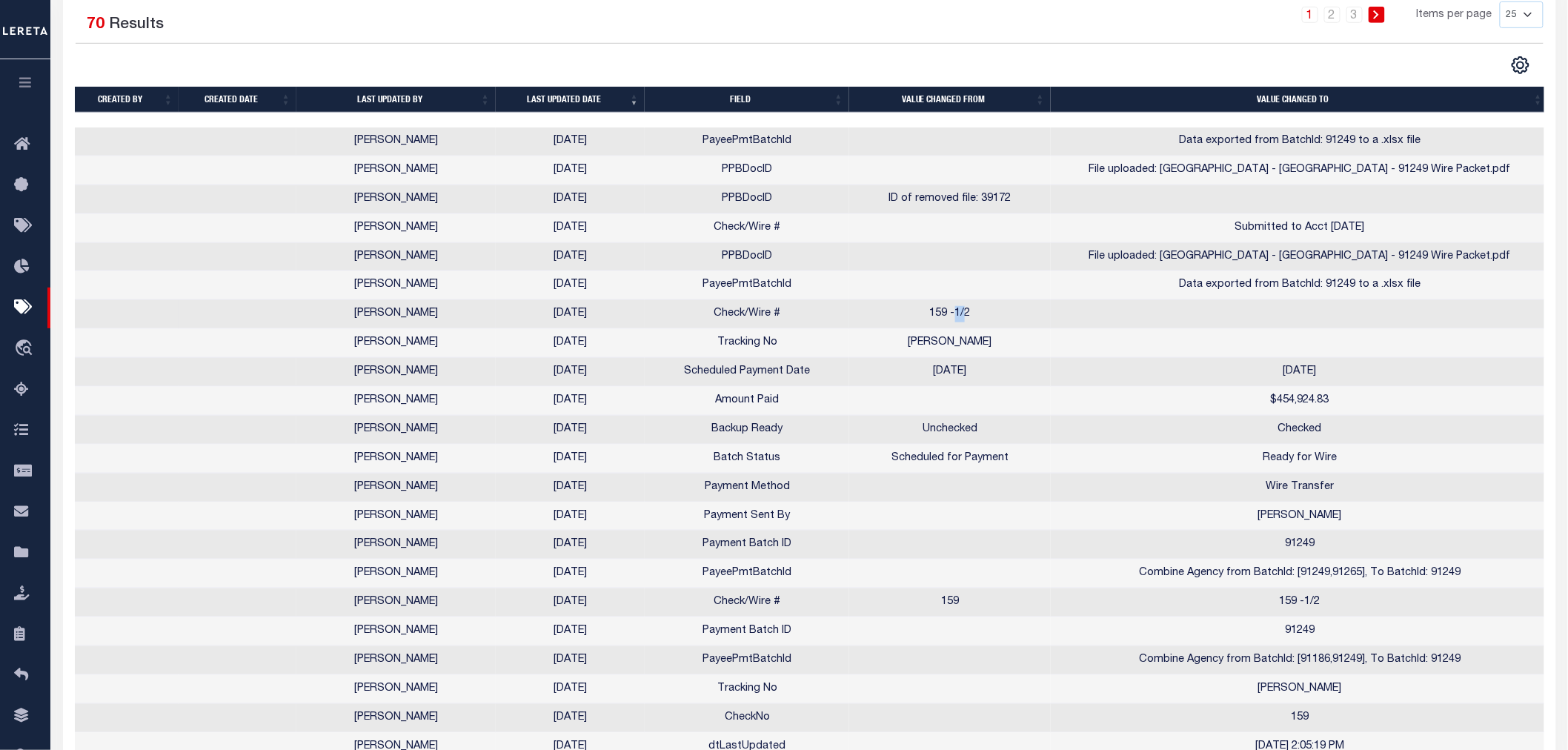
drag, startPoint x: 965, startPoint y: 317, endPoint x: 952, endPoint y: 317, distance: 13.0
click at [952, 317] on td "159 -1/2" at bounding box center [950, 315] width 201 height 29
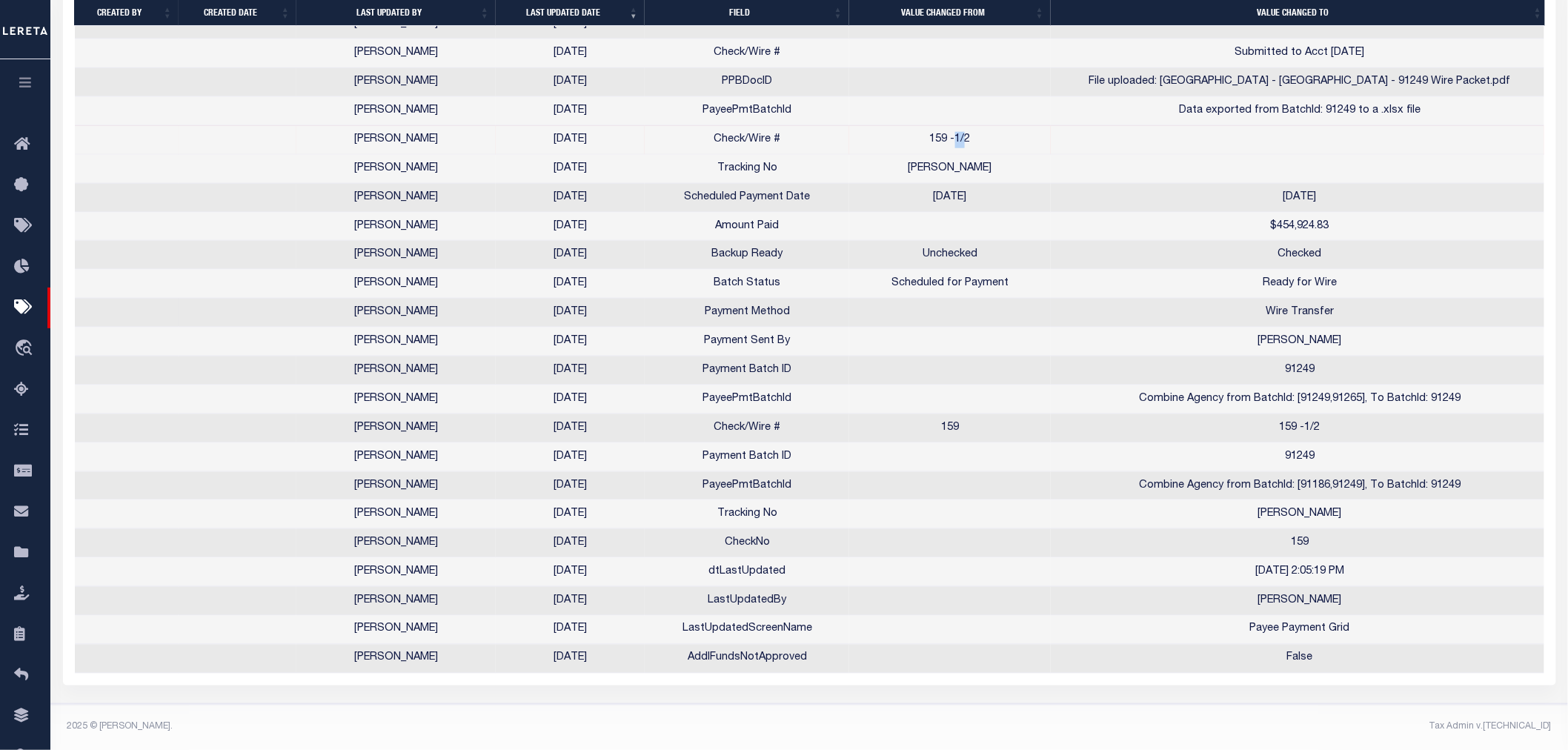
scroll to position [576, 0]
drag, startPoint x: 1357, startPoint y: 422, endPoint x: 433, endPoint y: 415, distance: 924.0
click at [434, 415] on tr "Urbina, Matthew 09/24/2025 Check/Wire # 159 159 -1/2" at bounding box center [812, 428] width 1475 height 29
drag, startPoint x: 344, startPoint y: 418, endPoint x: 1314, endPoint y: 426, distance: 970.0
click at [1314, 426] on tr "Urbina, Matthew 09/24/2025 Check/Wire # 159 159 -1/2" at bounding box center [812, 428] width 1475 height 29
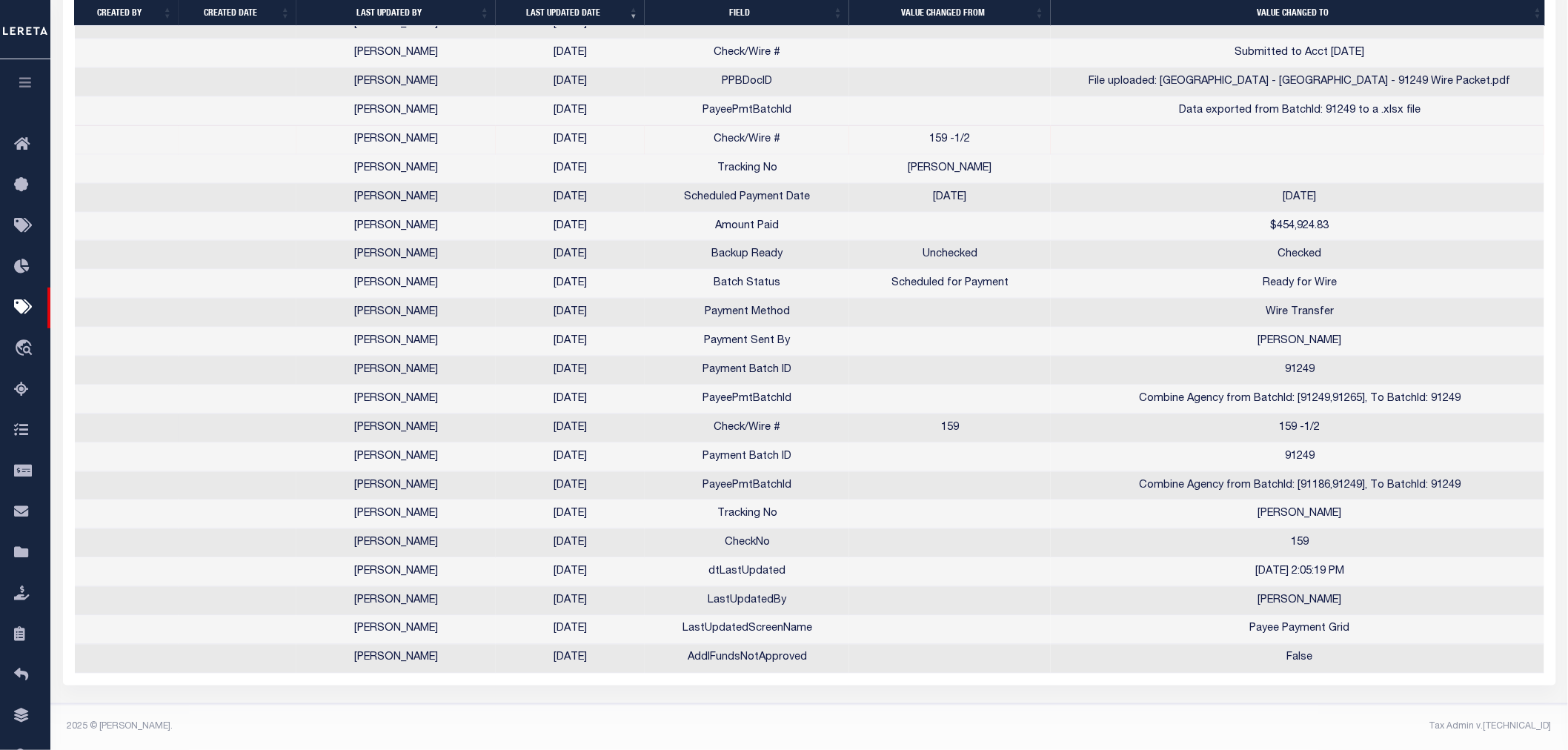
click at [1347, 425] on td "159 -1/2" at bounding box center [1300, 428] width 498 height 29
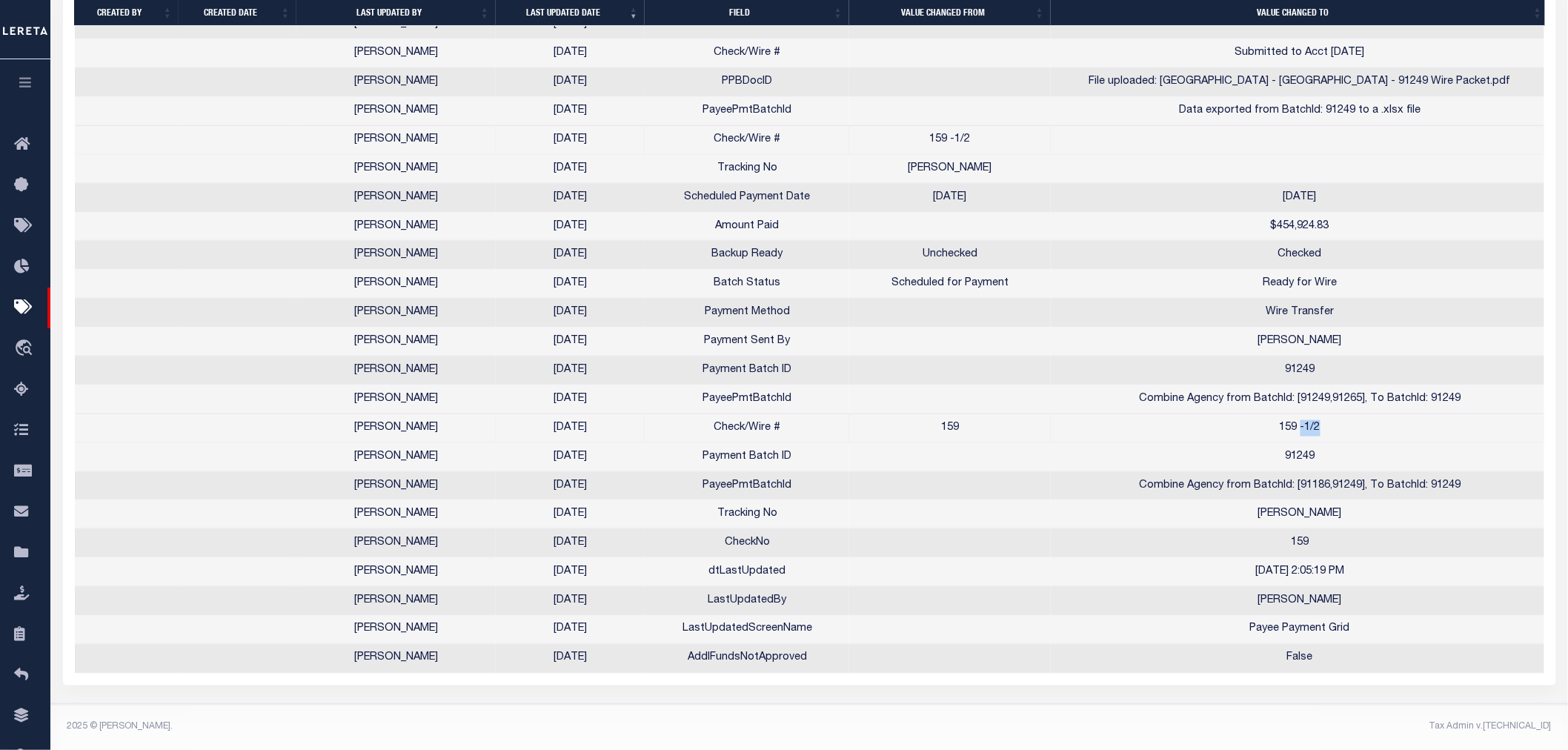
drag, startPoint x: 1323, startPoint y: 425, endPoint x: 1301, endPoint y: 419, distance: 22.8
click at [1301, 419] on td "159 -1/2" at bounding box center [1300, 428] width 498 height 29
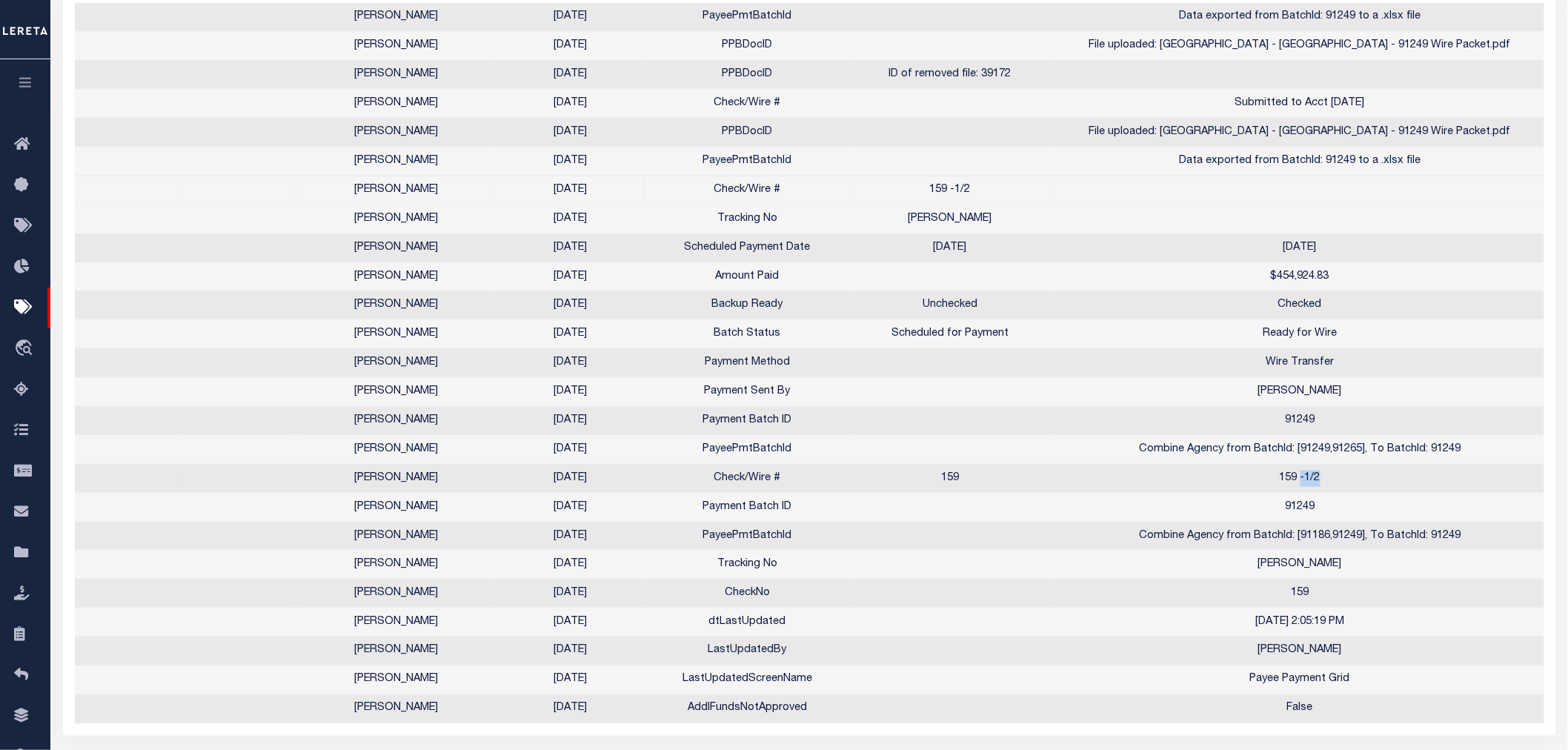
scroll to position [412, 0]
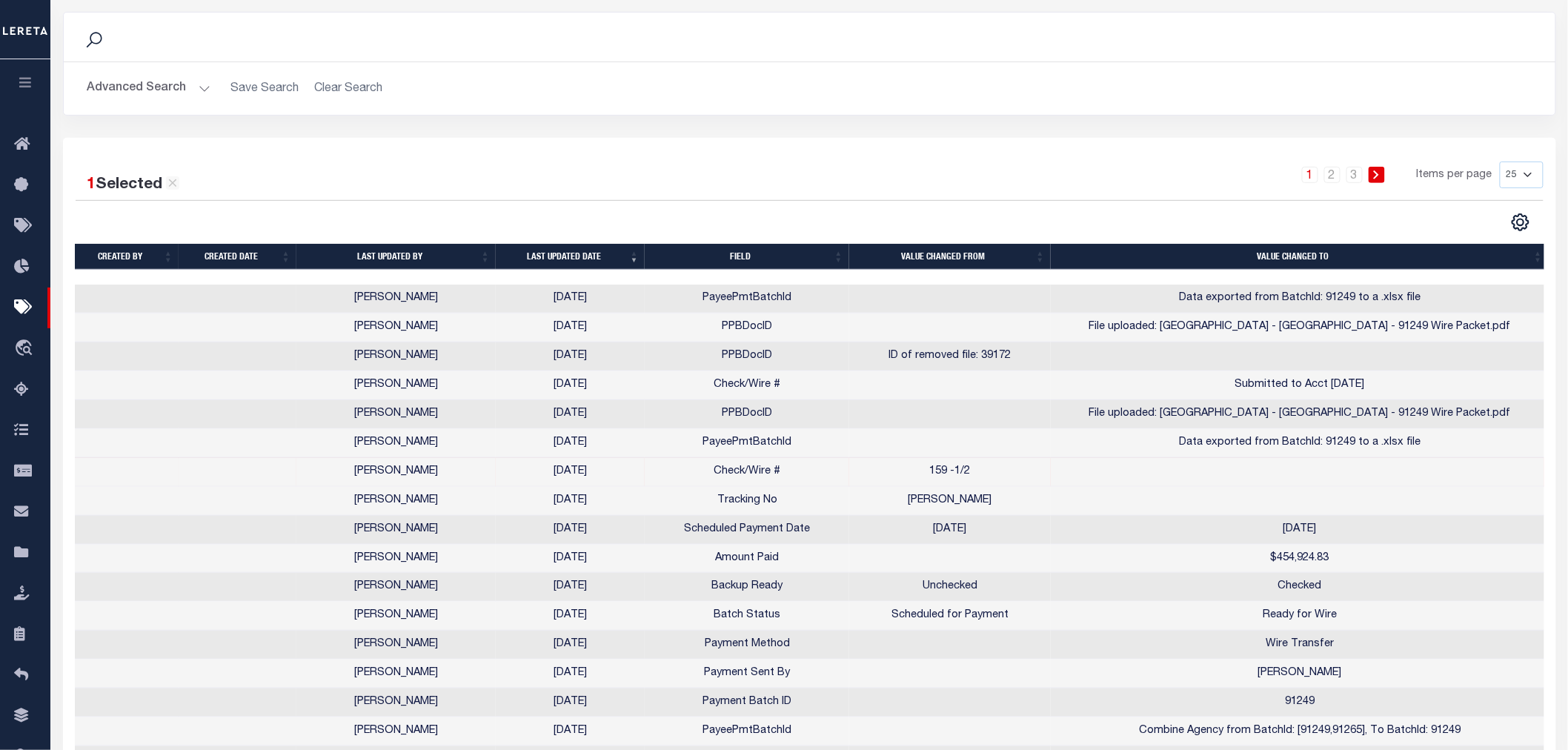
click at [839, 171] on div "1 2 3 Items per page 10 25 50 100" at bounding box center [995, 181] width 1095 height 39
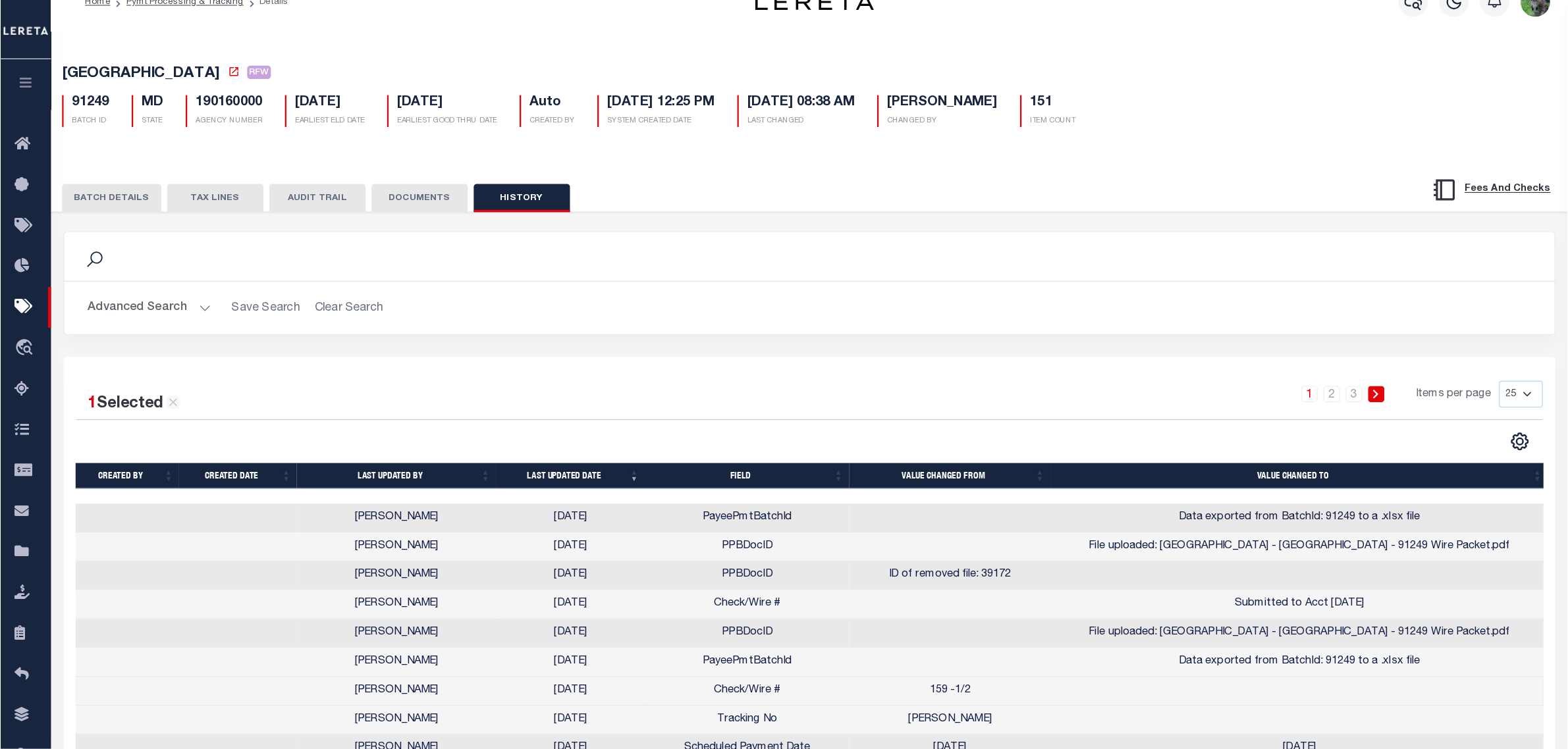
scroll to position [0, 0]
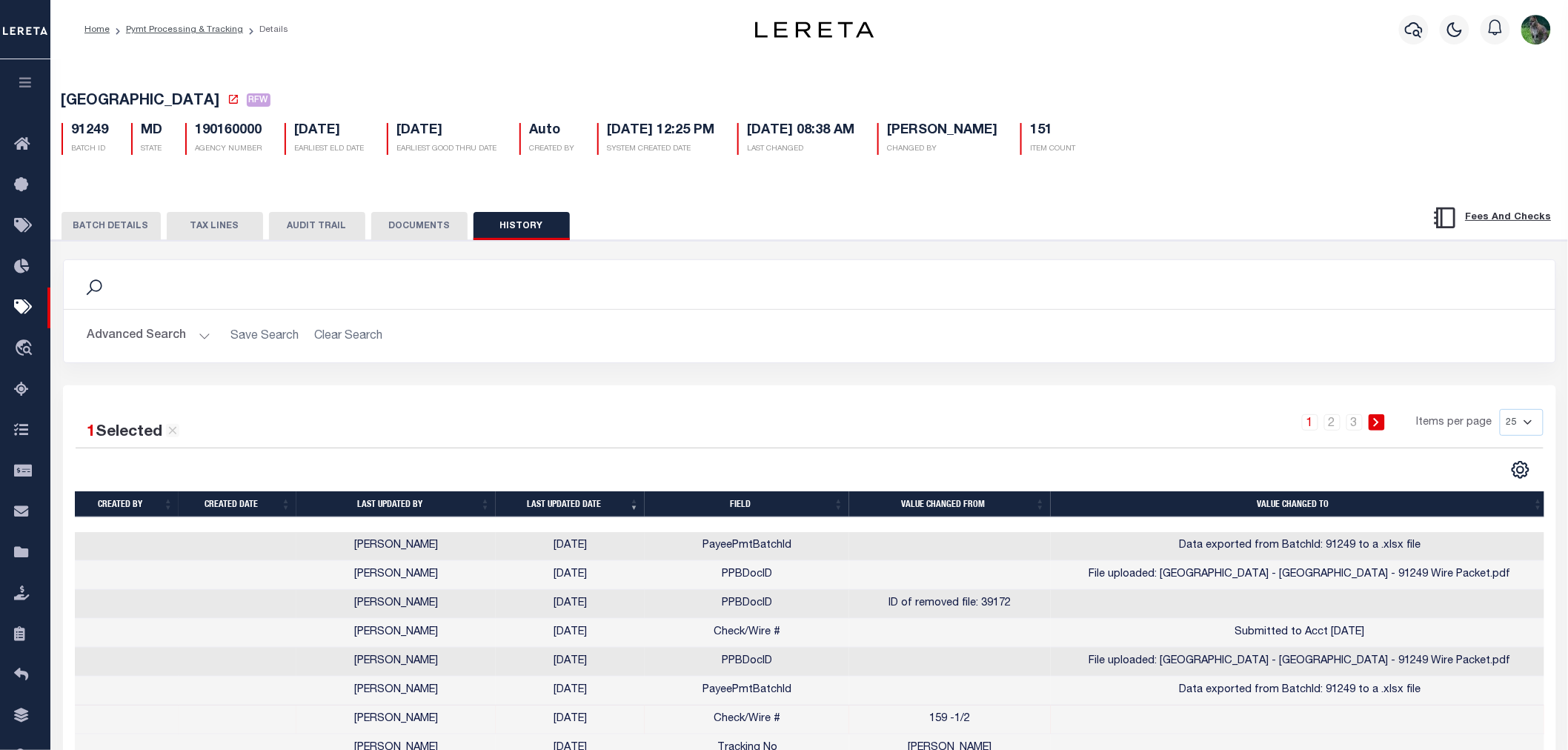
click at [148, 228] on button "BATCH DETAILS" at bounding box center [111, 226] width 99 height 28
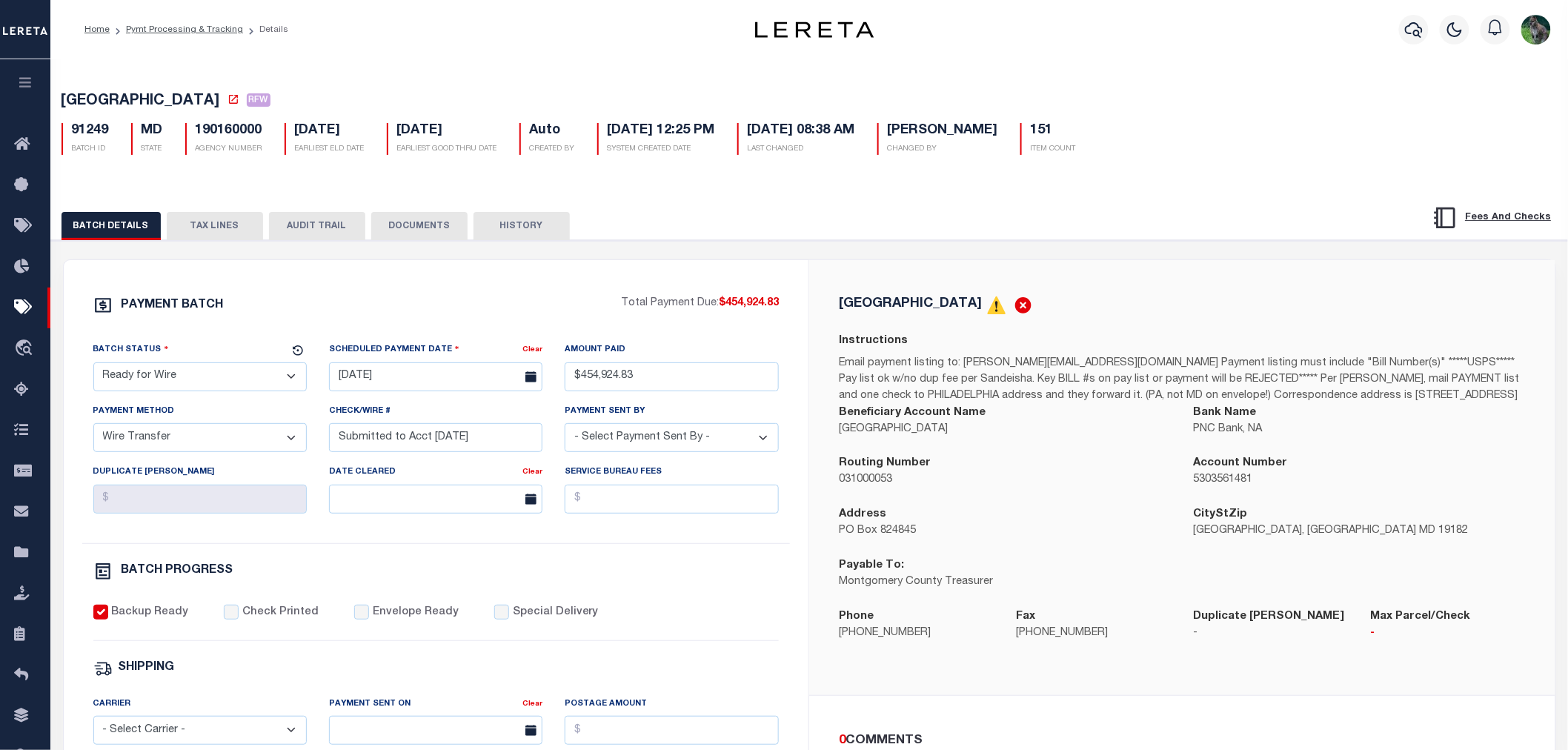
click at [289, 235] on button "AUDIT TRAIL" at bounding box center [317, 226] width 96 height 28
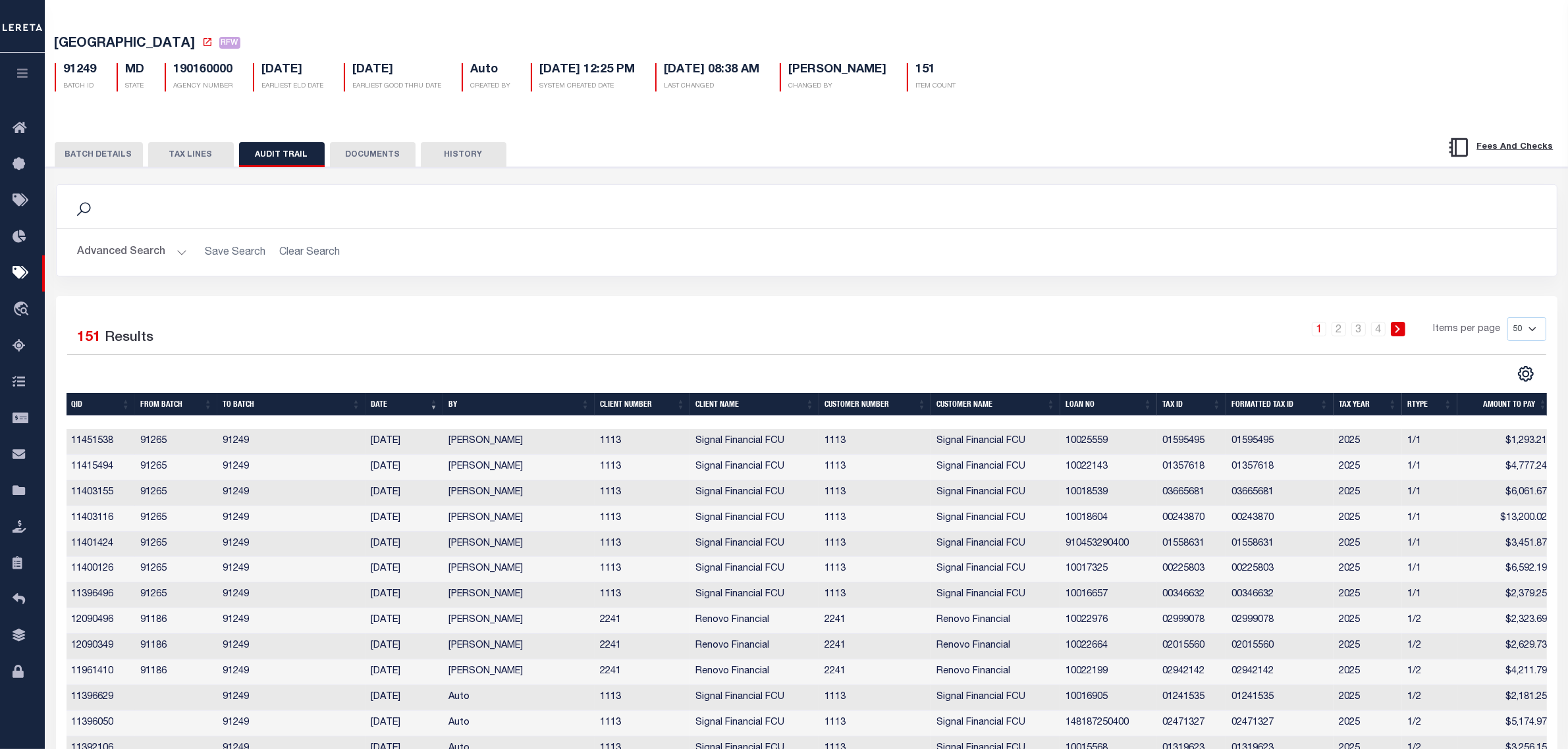
scroll to position [83, 0]
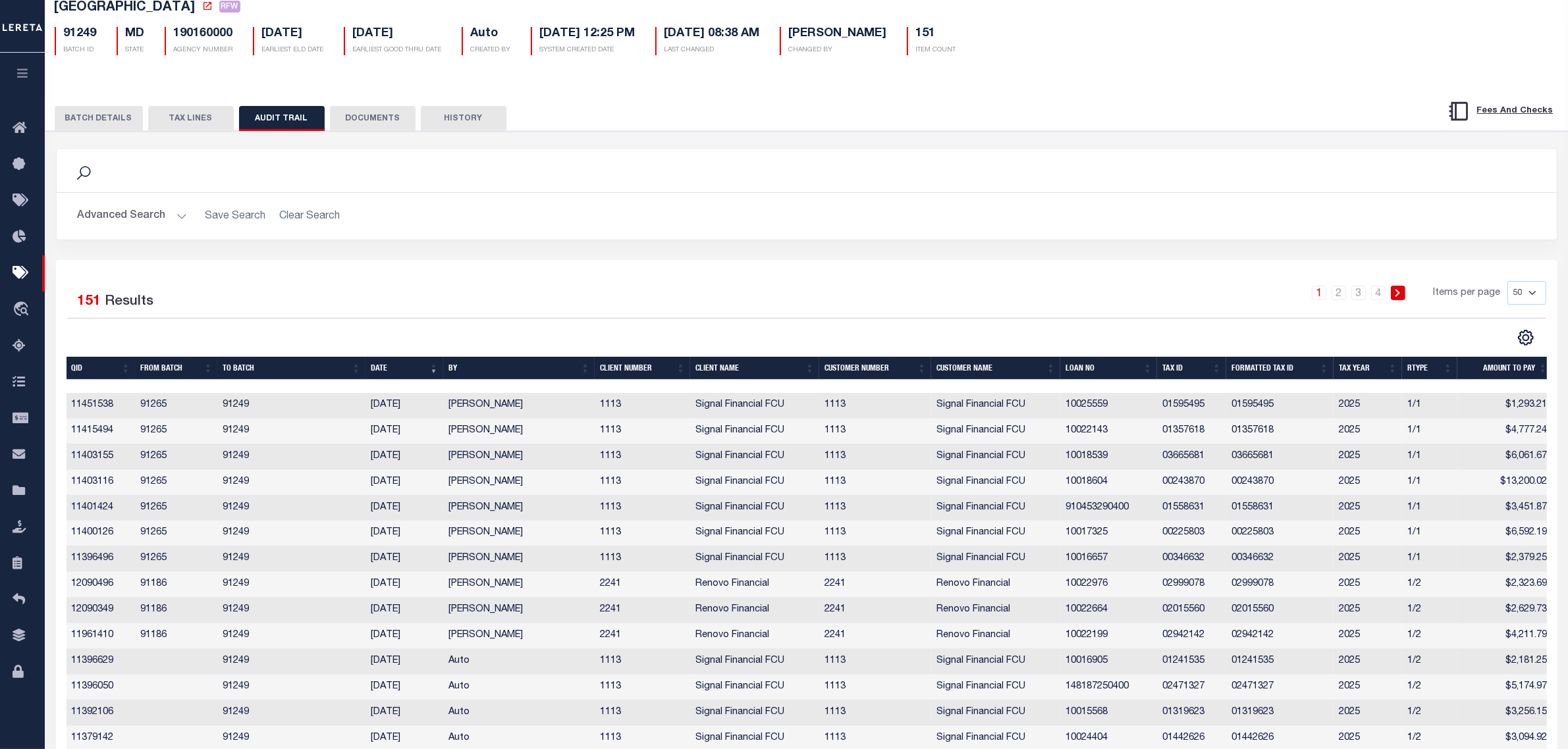
drag, startPoint x: 153, startPoint y: 147, endPoint x: 129, endPoint y: 142, distance: 24.5
click at [119, 112] on button "BATCH DETAILS" at bounding box center [99, 119] width 88 height 25
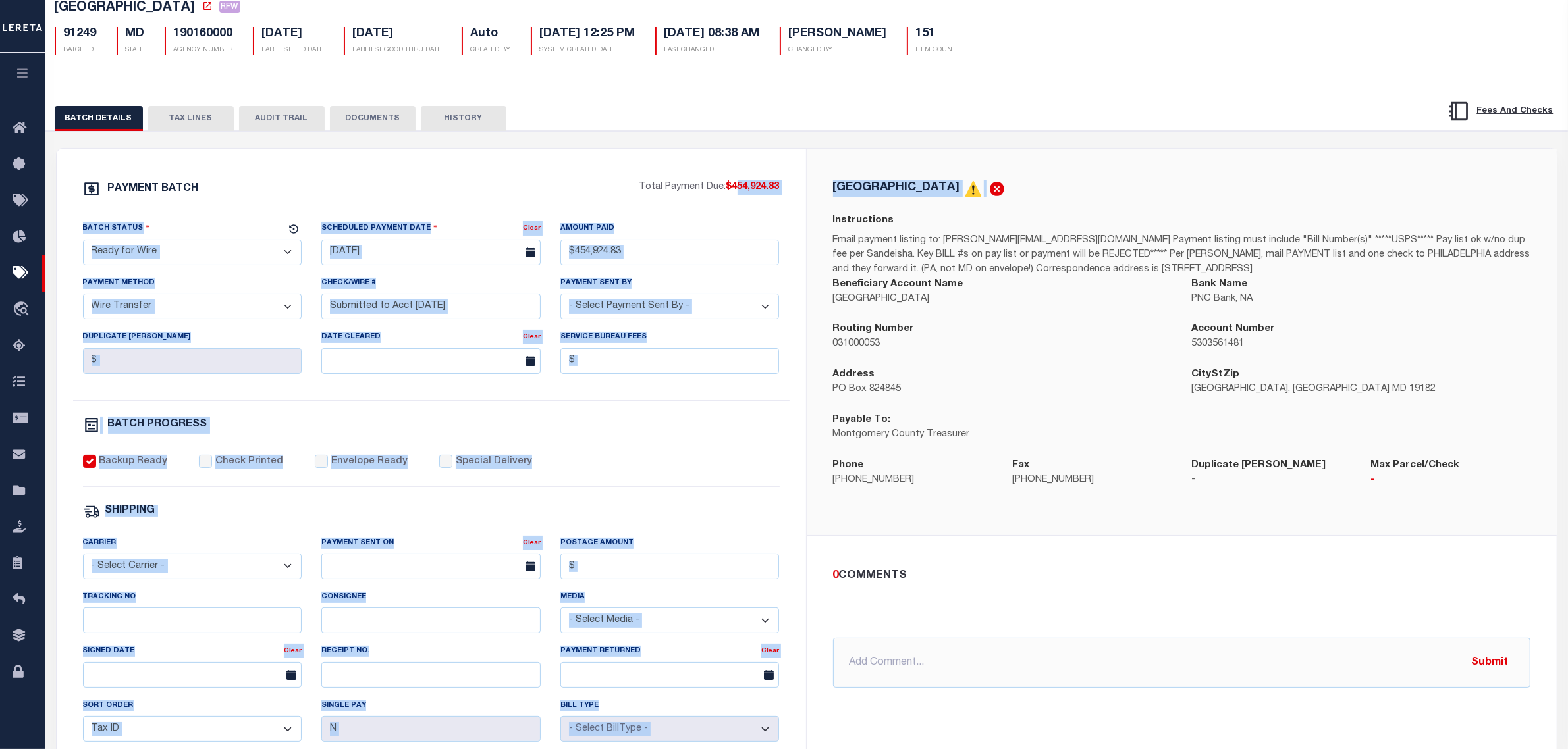
drag, startPoint x: 740, startPoint y: 189, endPoint x: 864, endPoint y: 213, distance: 126.3
click at [864, 213] on div "PAYMENT BATCH Total Payment Due: $454,924.83 Batch Status" at bounding box center [807, 534] width 1500 height 770
click at [726, 214] on div "PAYMENT BATCH Total Payment Due: $454,924.83 Batch Status - Select Status -" at bounding box center [431, 534] width 718 height 707
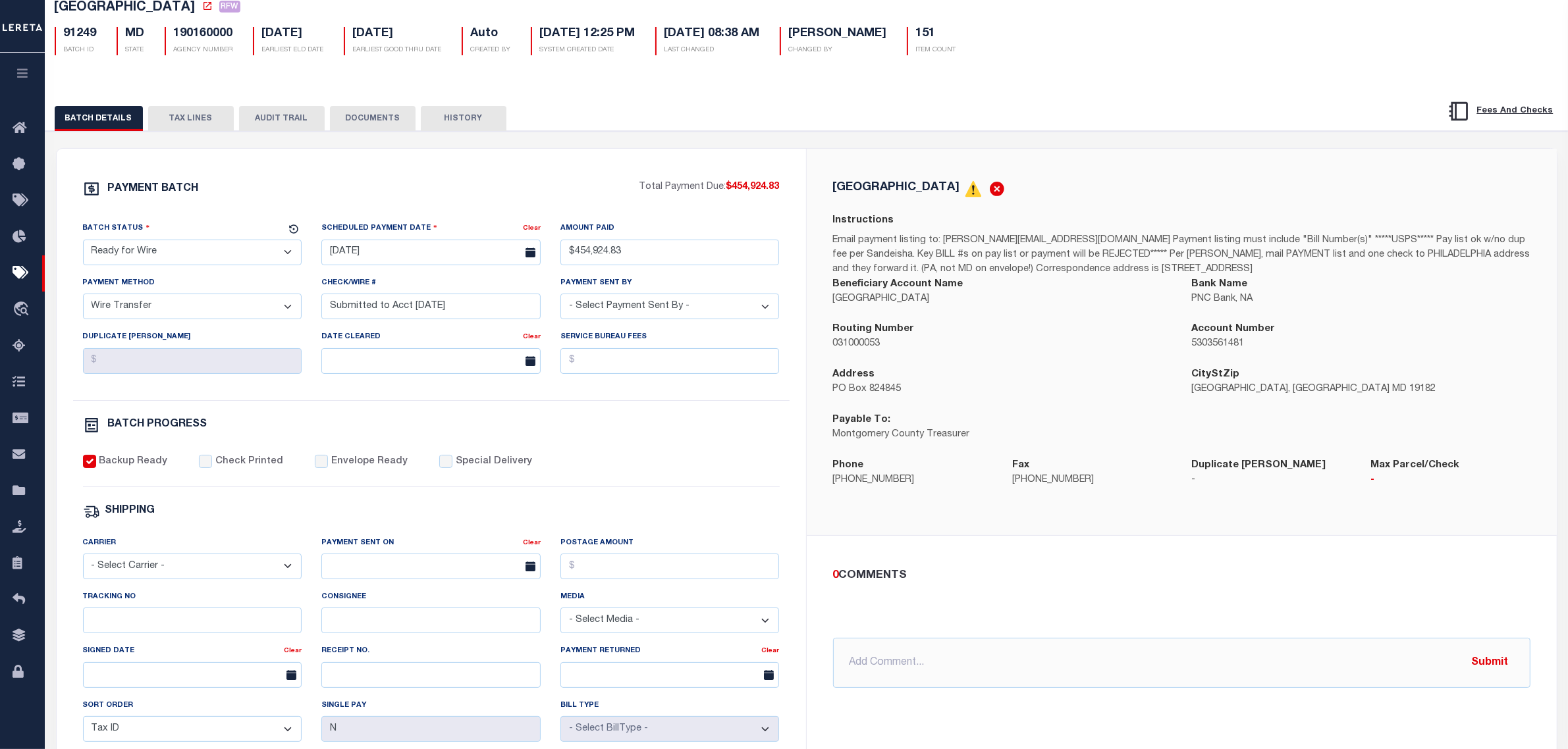
click at [165, 115] on button "TAX LINES" at bounding box center [191, 119] width 85 height 25
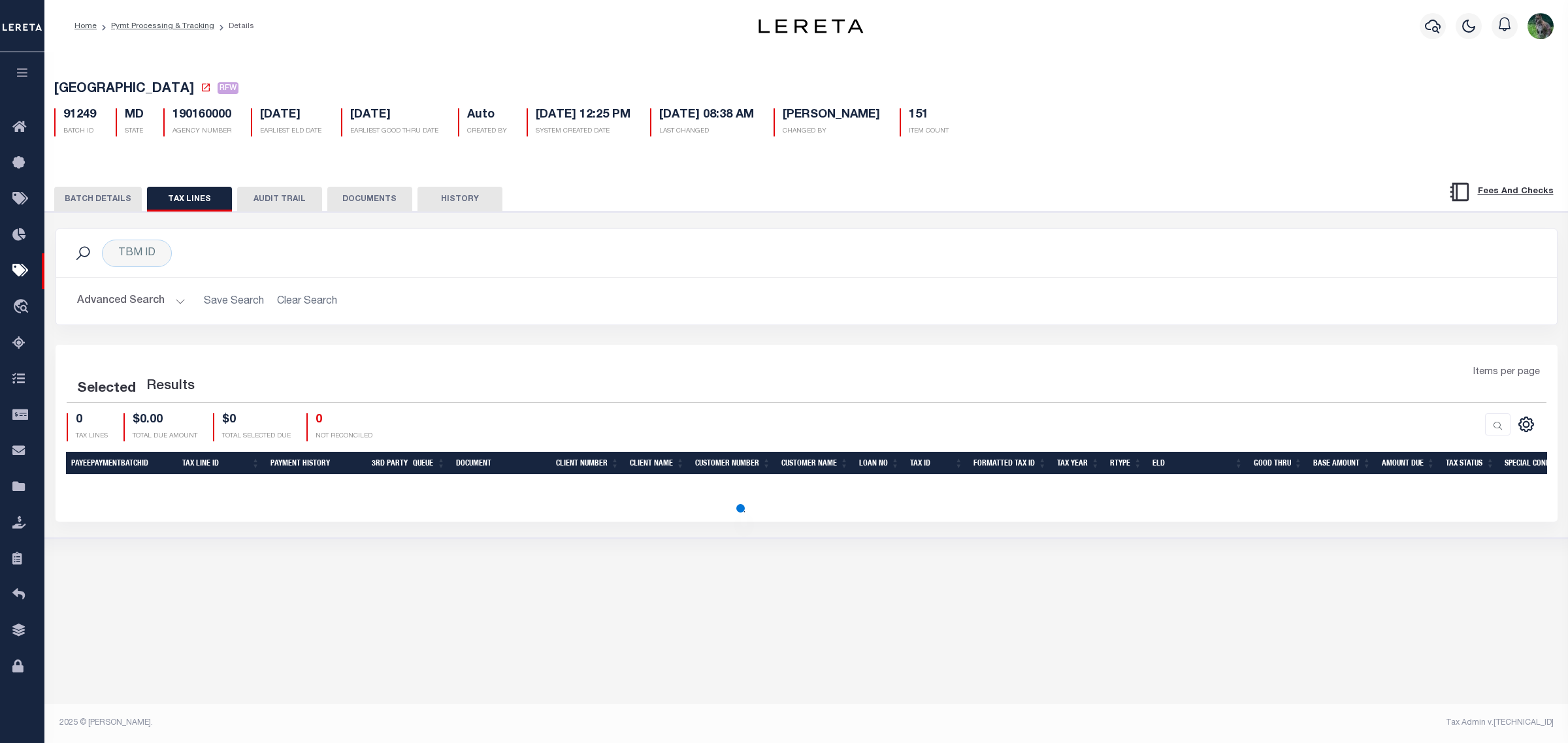
click at [284, 204] on button "AUDIT TRAIL" at bounding box center [280, 199] width 85 height 25
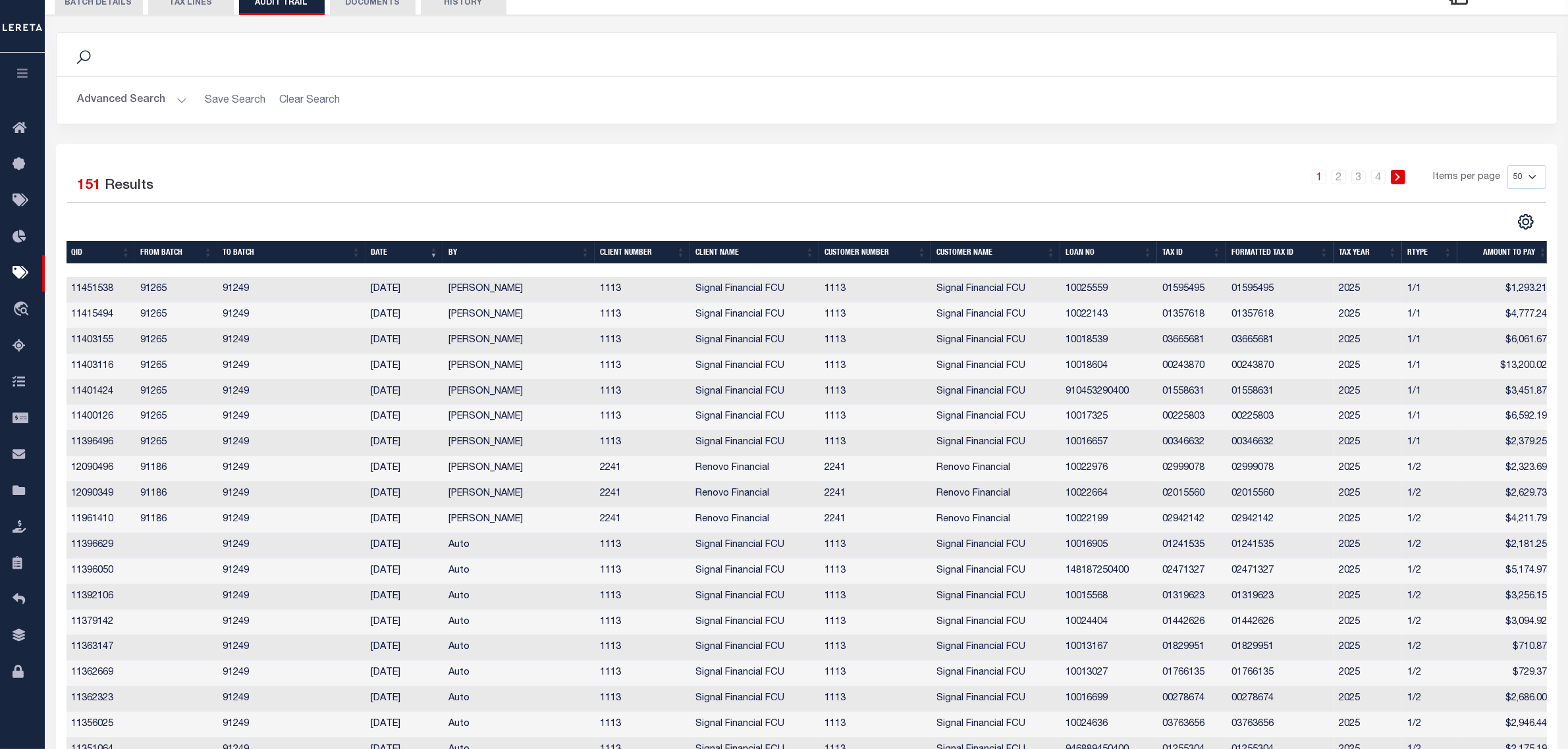
scroll to position [247, 0]
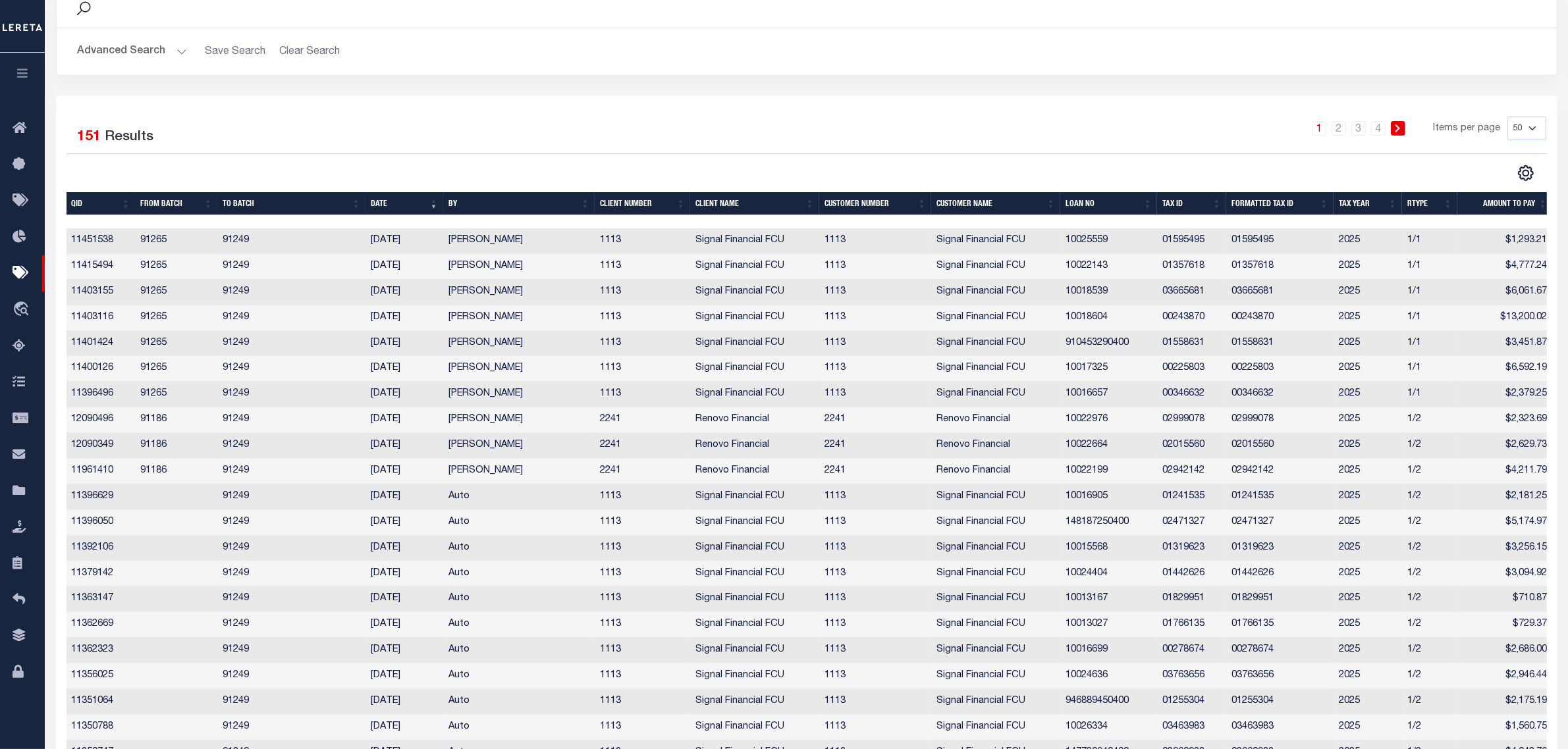
drag, startPoint x: 184, startPoint y: 297, endPoint x: 460, endPoint y: 300, distance: 276.0
click at [446, 300] on tr "11403155 91265 91249 09/26/2025 Villatoro-Benitez, Andres 1113 Signal Financial…" at bounding box center [809, 293] width 1486 height 26
drag, startPoint x: 1384, startPoint y: 301, endPoint x: 1456, endPoint y: 309, distance: 72.4
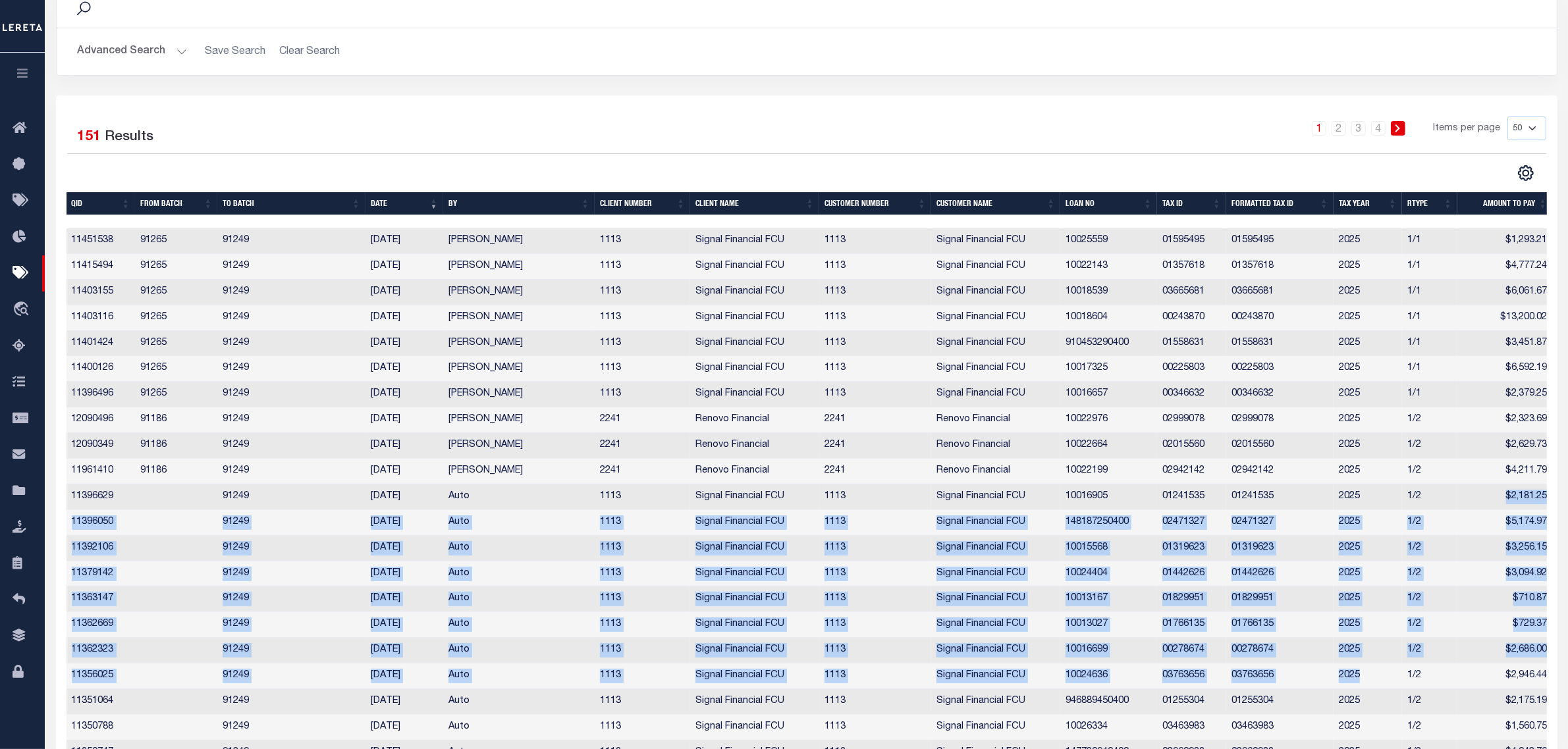
drag, startPoint x: 1449, startPoint y: 500, endPoint x: 1386, endPoint y: 672, distance: 183.2
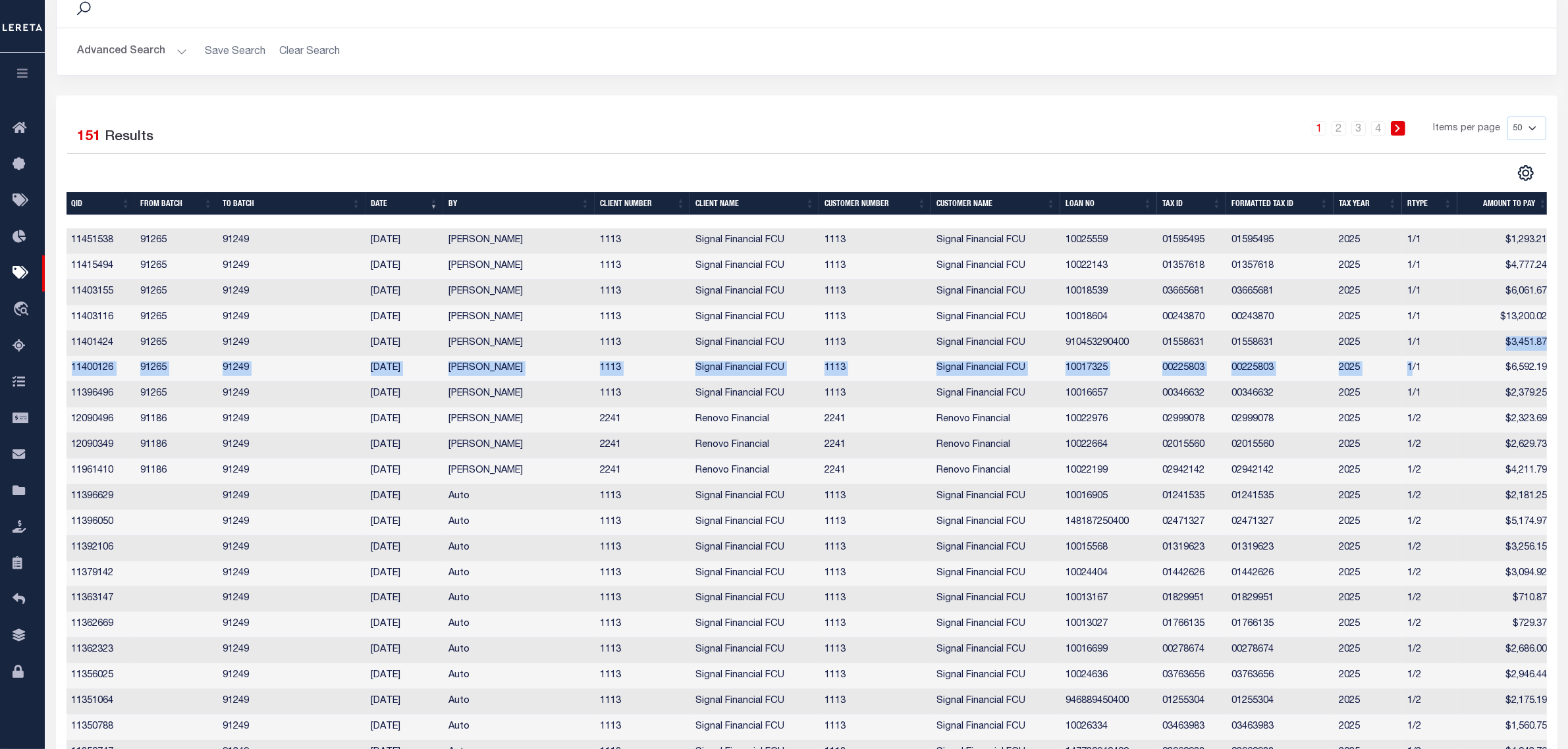
drag, startPoint x: 1447, startPoint y: 340, endPoint x: 1410, endPoint y: 369, distance: 47.0
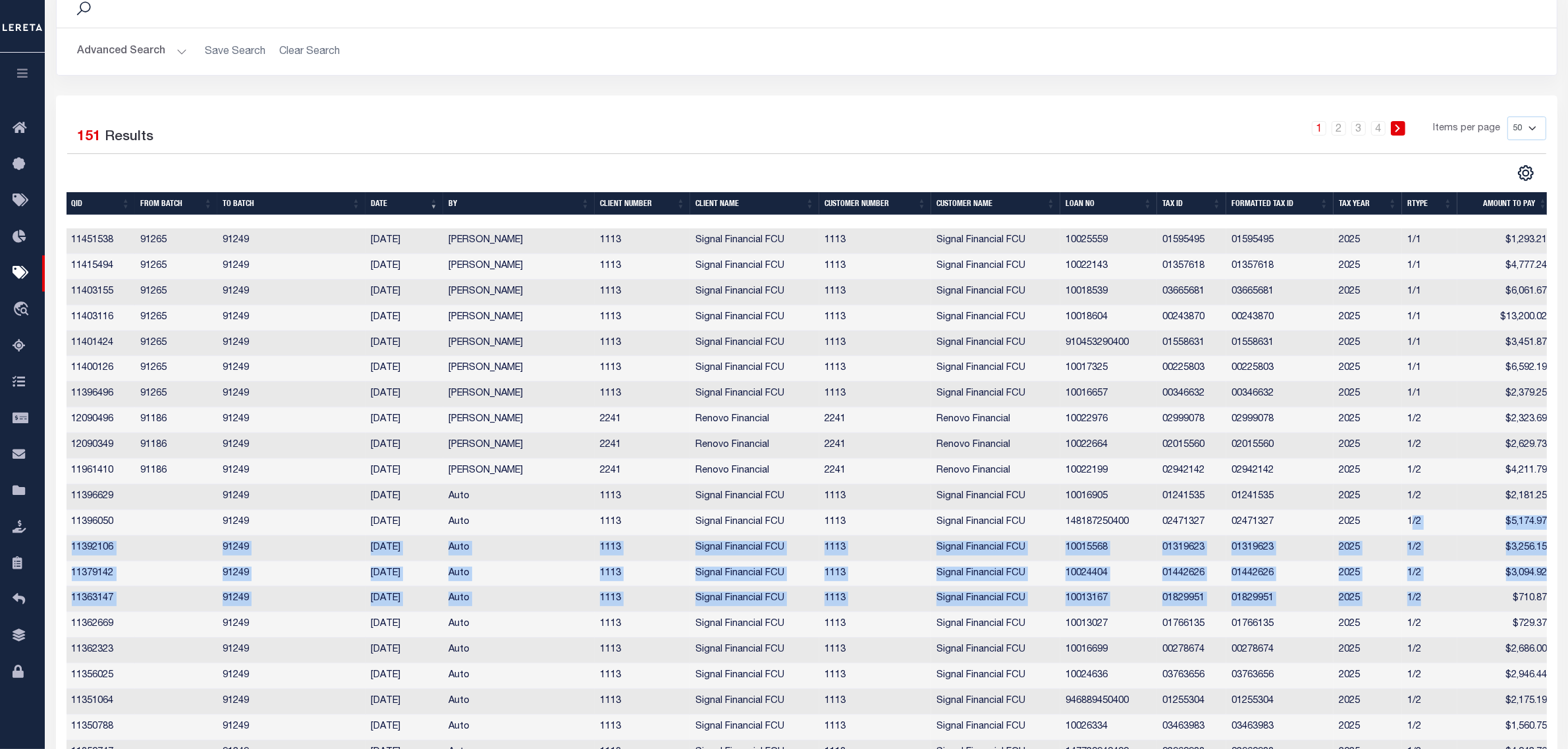
drag, startPoint x: 1410, startPoint y: 519, endPoint x: 1449, endPoint y: 611, distance: 99.9
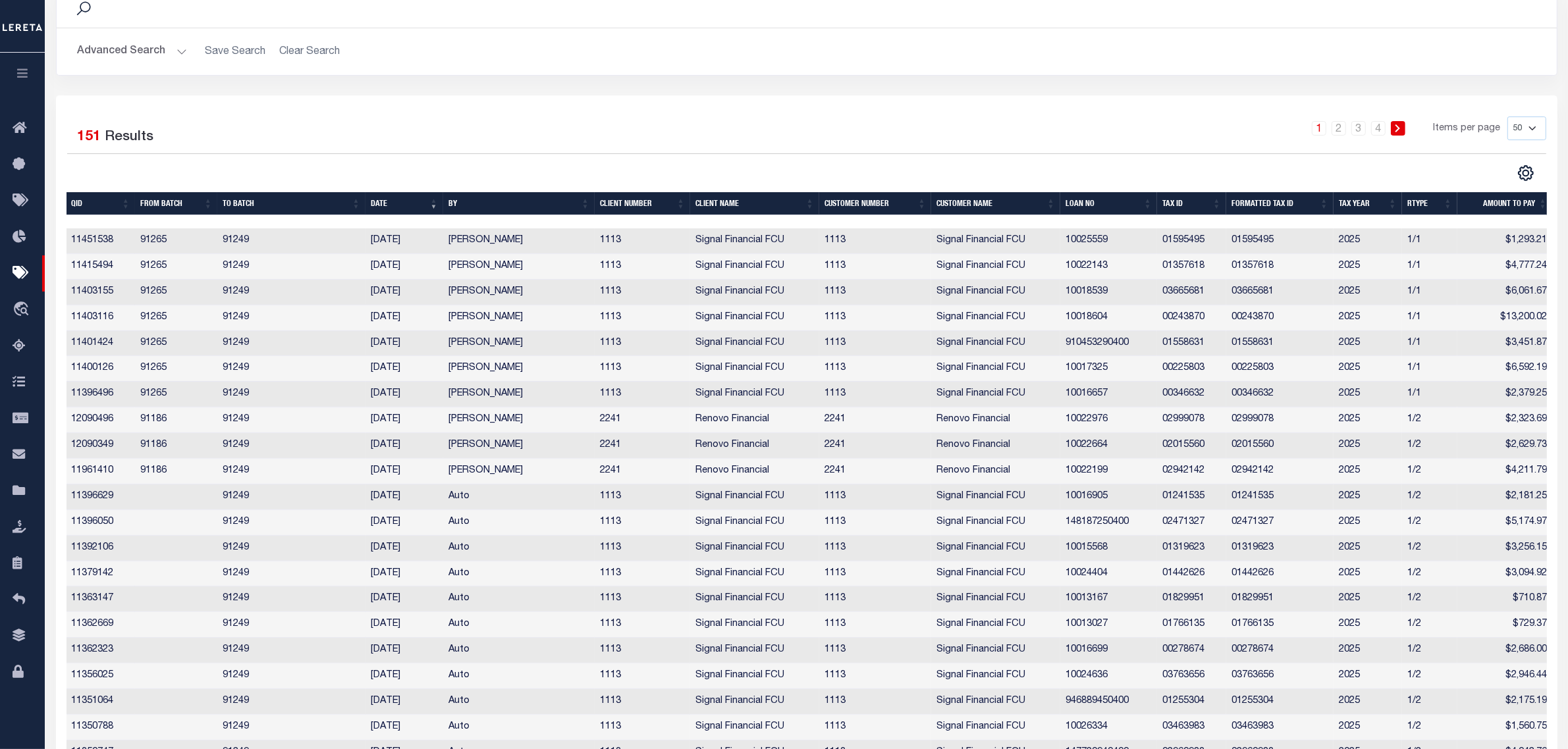
click at [1437, 391] on td "1/1" at bounding box center [1430, 395] width 56 height 26
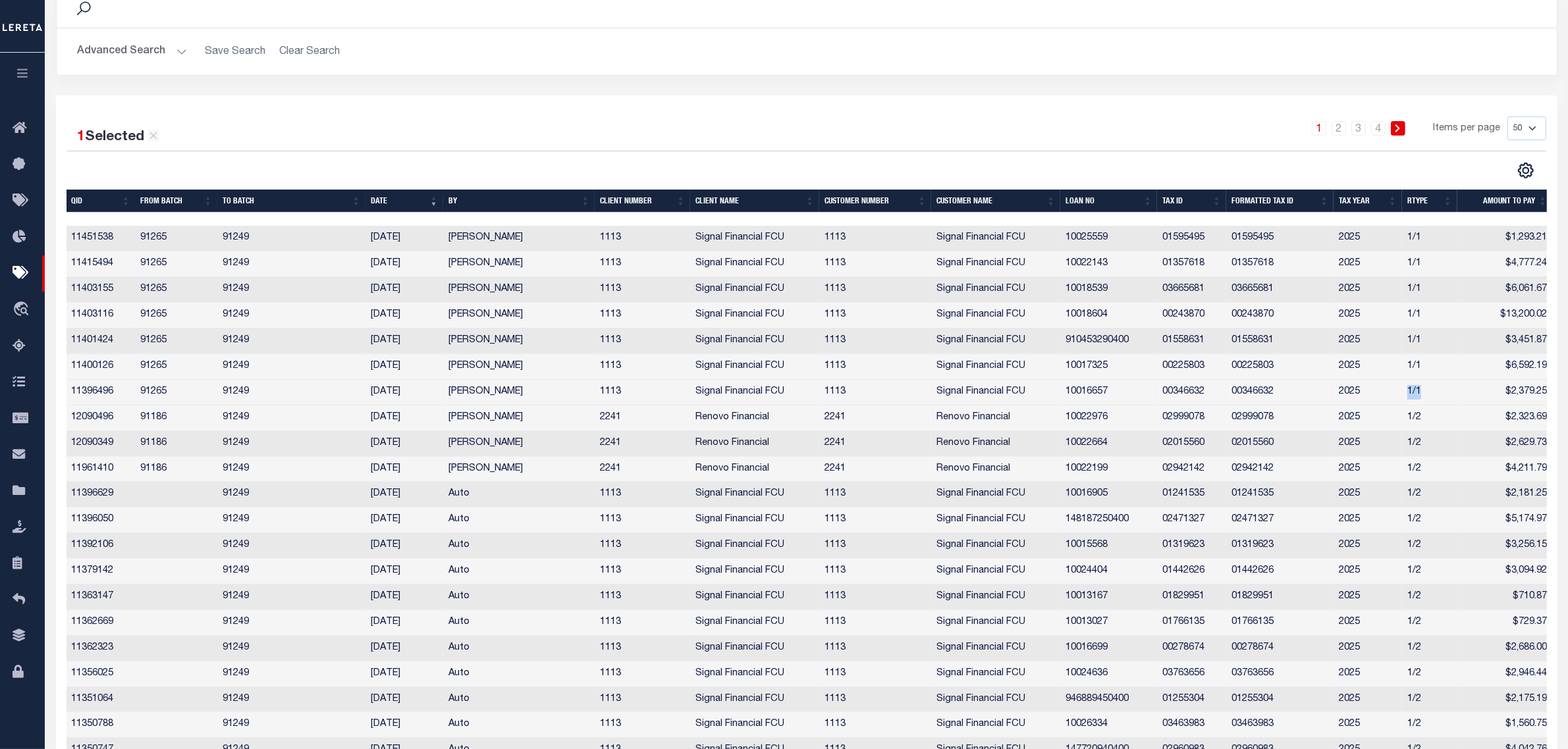
drag, startPoint x: 1429, startPoint y: 400, endPoint x: 1395, endPoint y: 395, distance: 34.4
click at [1384, 395] on tr "11396496 91265 91249 09/26/2025 Villatoro-Benitez, Andres 1113 Signal Financial…" at bounding box center [809, 393] width 1486 height 26
drag, startPoint x: 1430, startPoint y: 376, endPoint x: 1381, endPoint y: 358, distance: 52.2
click at [1447, 359] on td "1/1" at bounding box center [1430, 367] width 56 height 26
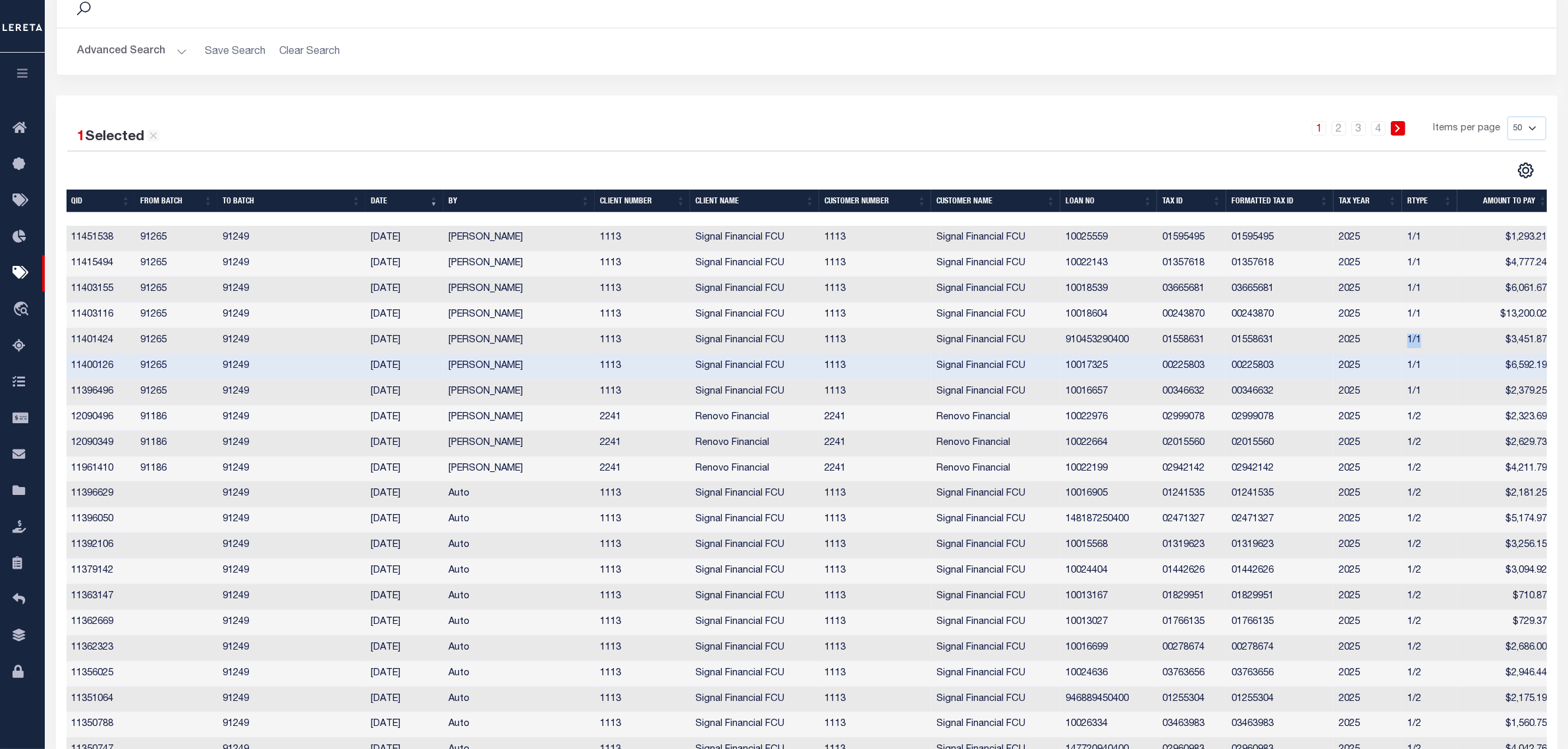
drag, startPoint x: 1426, startPoint y: 346, endPoint x: 1386, endPoint y: 338, distance: 40.8
click at [1385, 338] on tr "11401424 91265 91249 09/26/2025 Villatoro-Benitez, Andres 1113 Signal Financial…" at bounding box center [809, 341] width 1486 height 26
drag, startPoint x: 1431, startPoint y: 285, endPoint x: 1381, endPoint y: 303, distance: 53.1
click at [1360, 298] on tr "11403155 91265 91249 09/26/2025 Villatoro-Benitez, Andres 1113 Signal Financial…" at bounding box center [809, 290] width 1486 height 26
click at [106, 294] on td "11403155" at bounding box center [101, 290] width 69 height 26
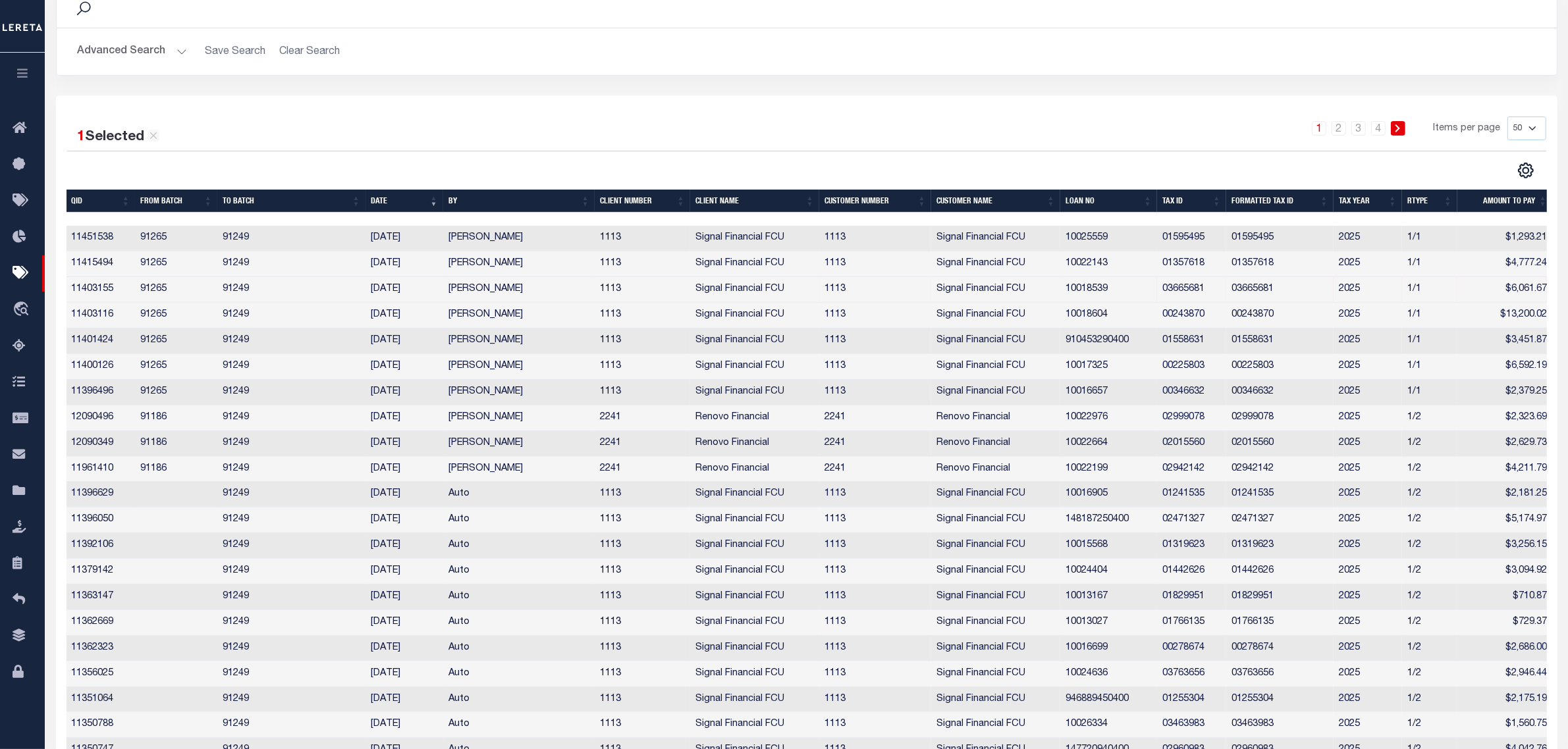
click at [1197, 295] on td "03665681" at bounding box center [1191, 290] width 69 height 26
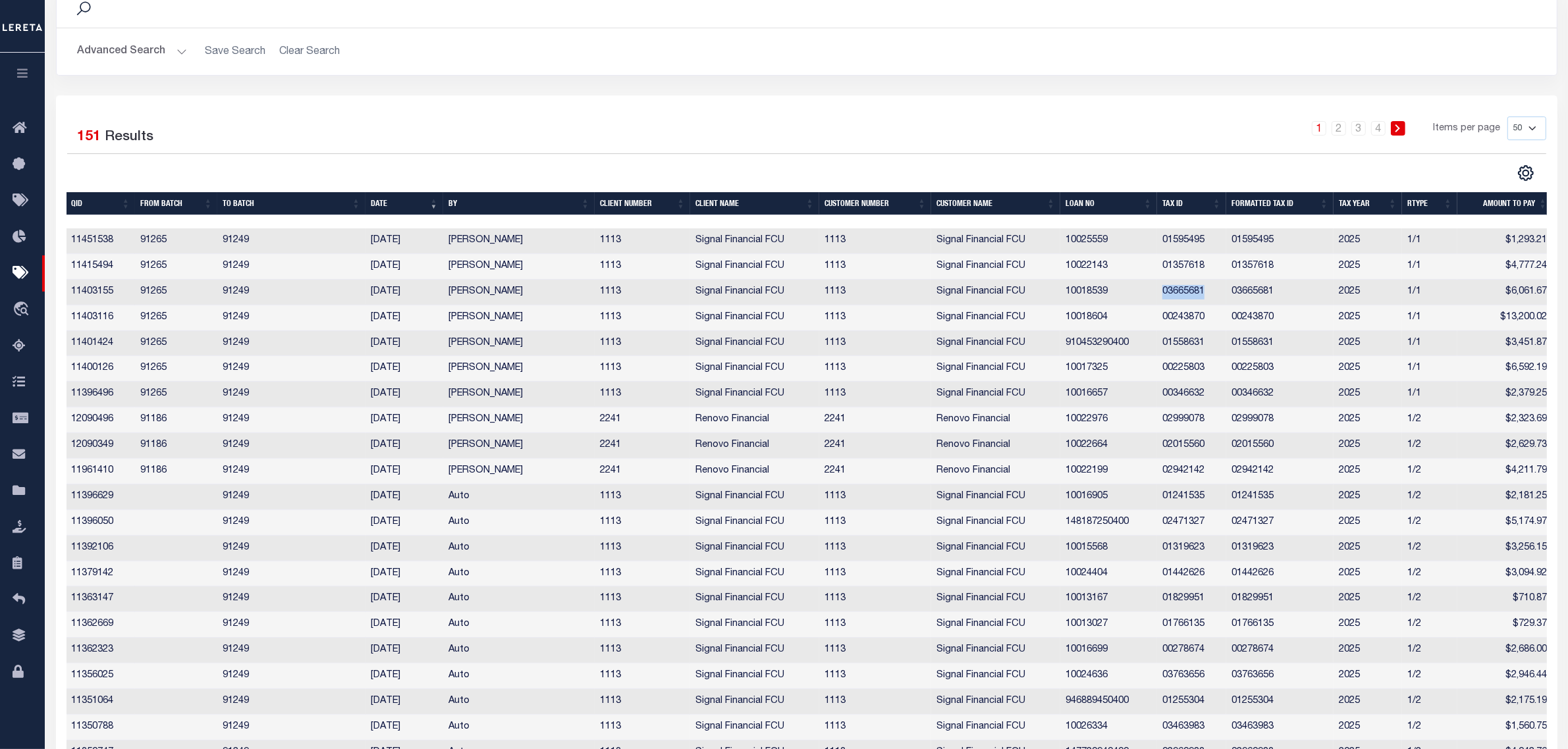
click at [1197, 295] on td "03665681" at bounding box center [1191, 293] width 69 height 26
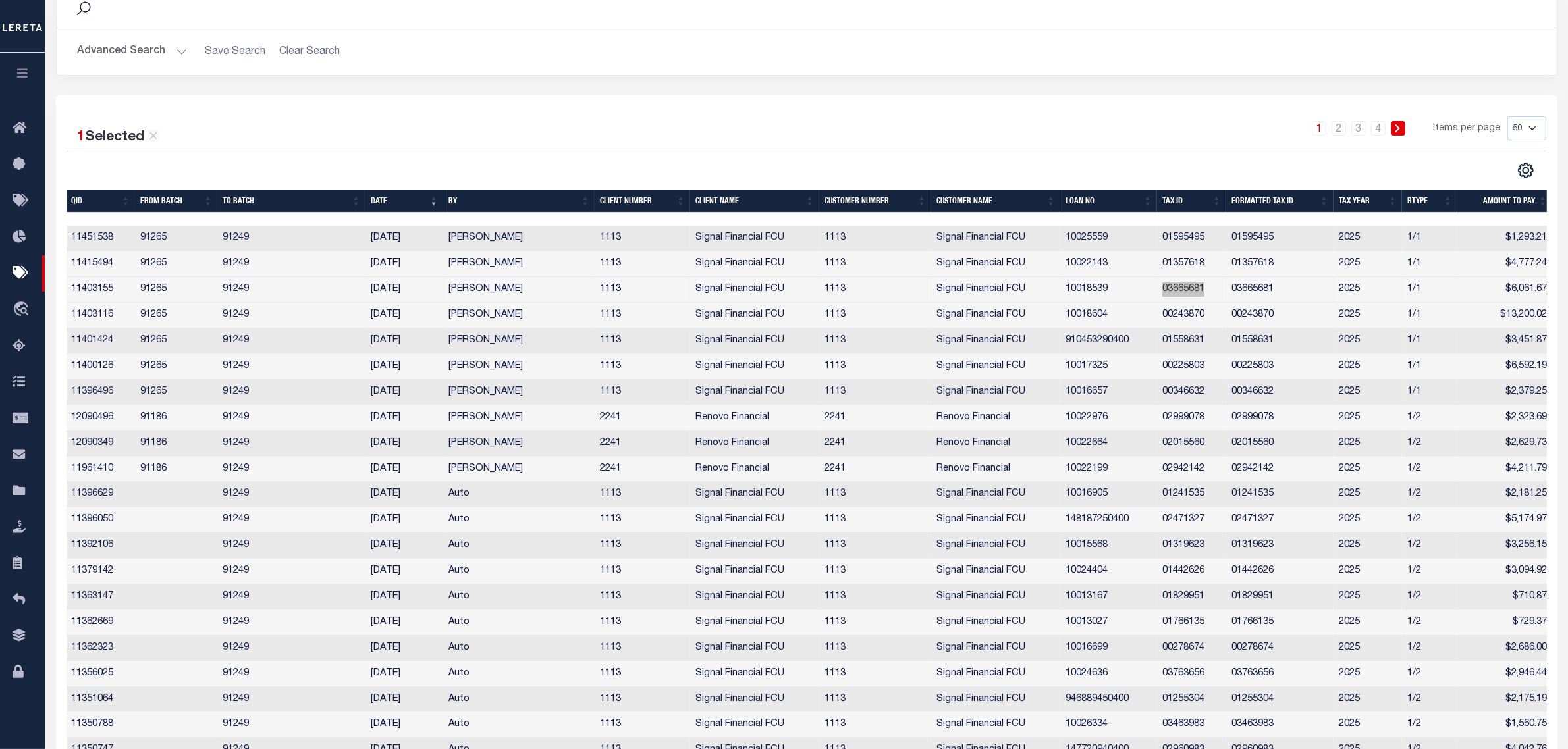
scroll to position [0, 0]
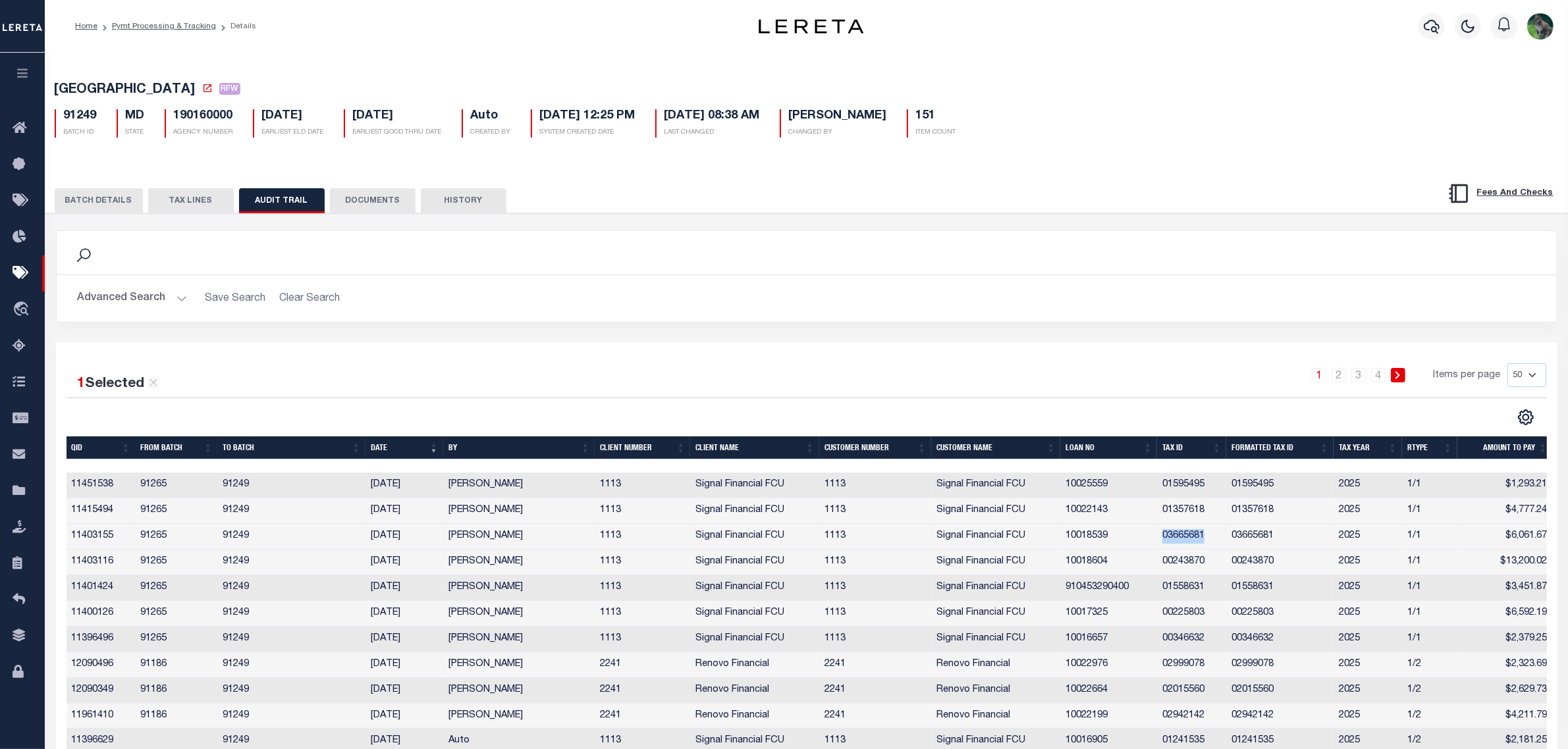
drag, startPoint x: 96, startPoint y: 181, endPoint x: 99, endPoint y: 196, distance: 15.3
click at [99, 196] on button "BATCH DETAILS" at bounding box center [99, 200] width 88 height 25
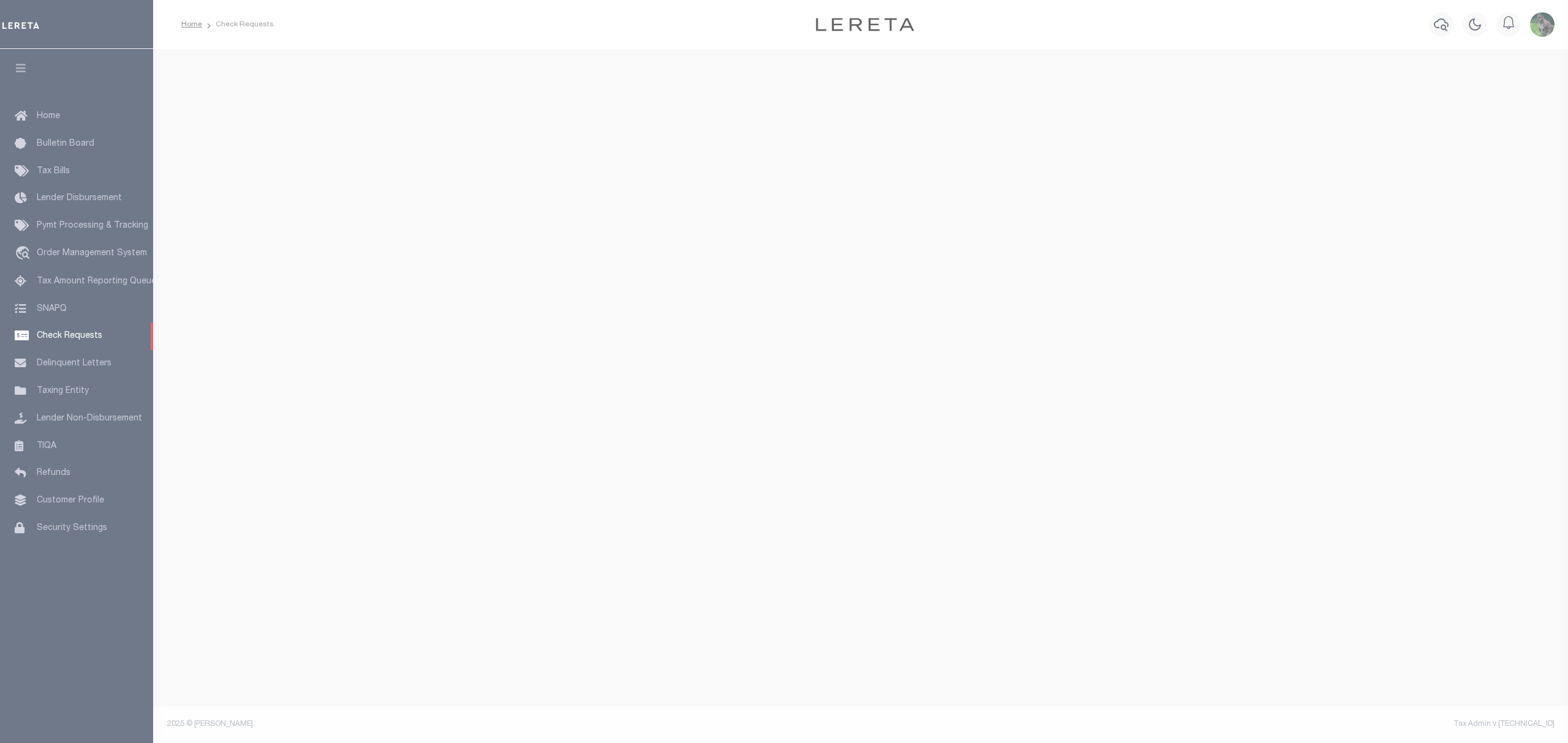
select select "50"
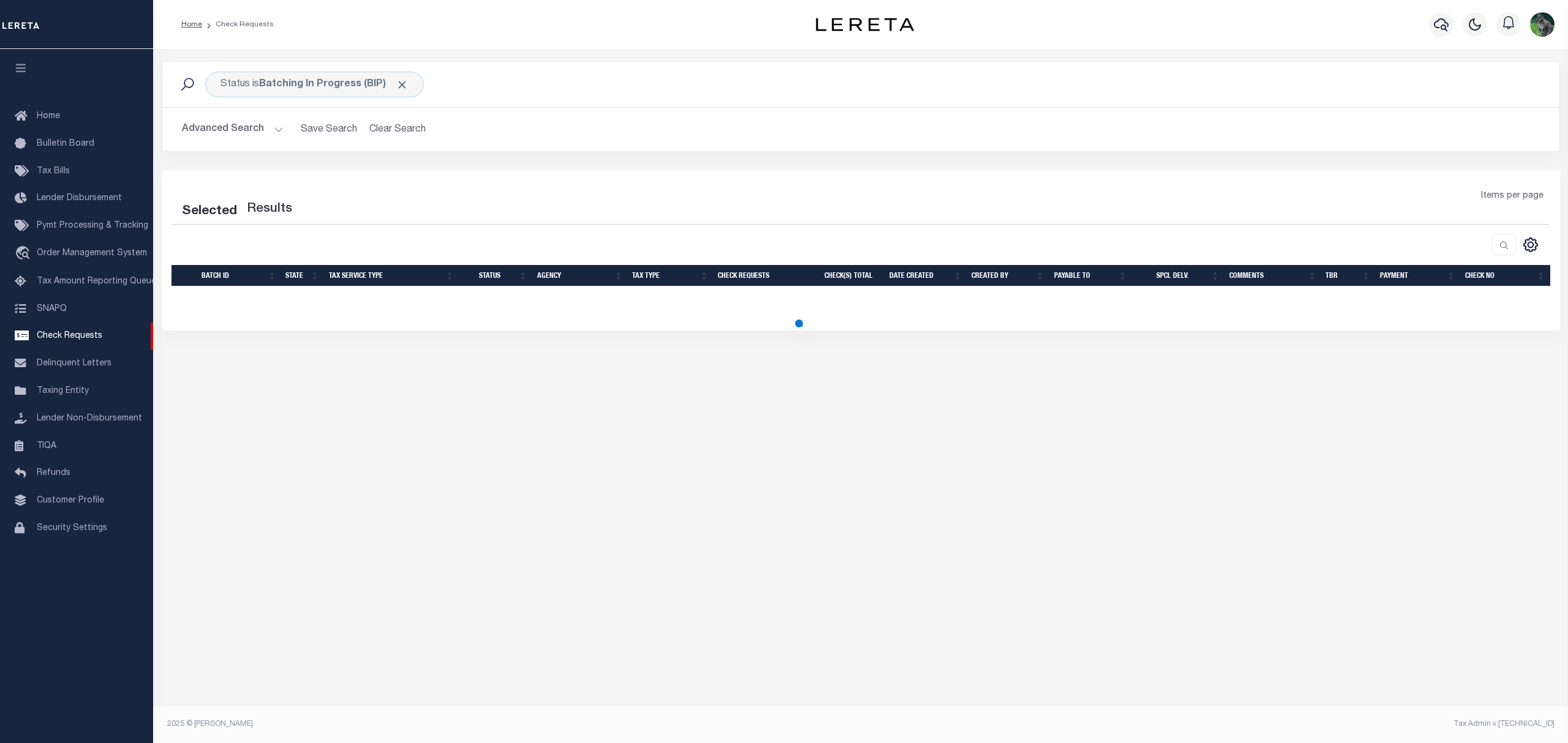
select select "50"
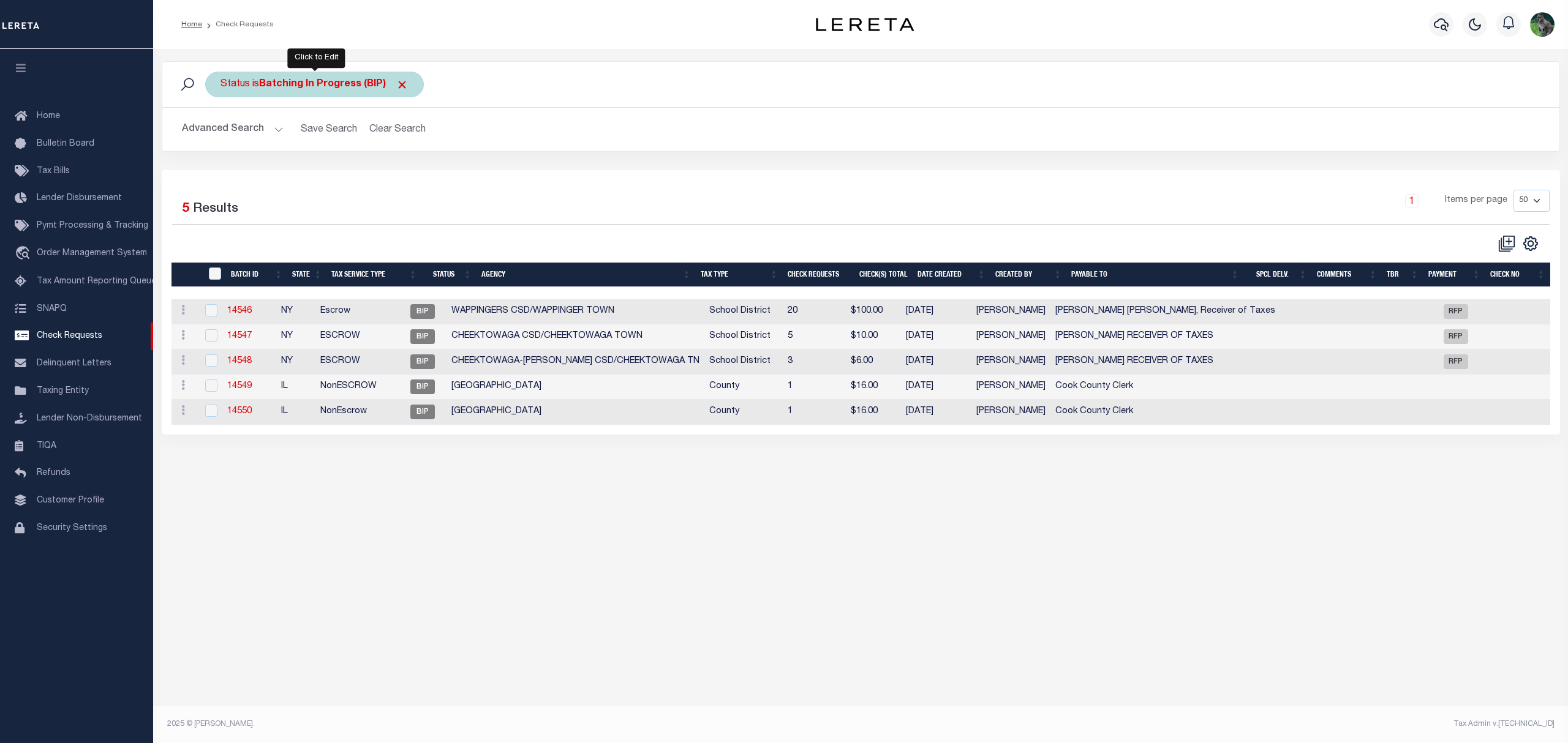
click at [279, 92] on div "Status is Batching In Progress (BIP)" at bounding box center [314, 84] width 219 height 26
click at [304, 135] on select "Approval Needed (APN) Batching In Progress (BIP) Check Returned (CKR) Cleared a…" at bounding box center [311, 144] width 180 height 23
select select "RTS"
click at [221, 133] on select "Approval Needed (APN) Batching In Progress (BIP) Check Returned (CKR) Cleared a…" at bounding box center [311, 144] width 180 height 23
click at [381, 169] on input "Apply" at bounding box center [382, 171] width 36 height 20
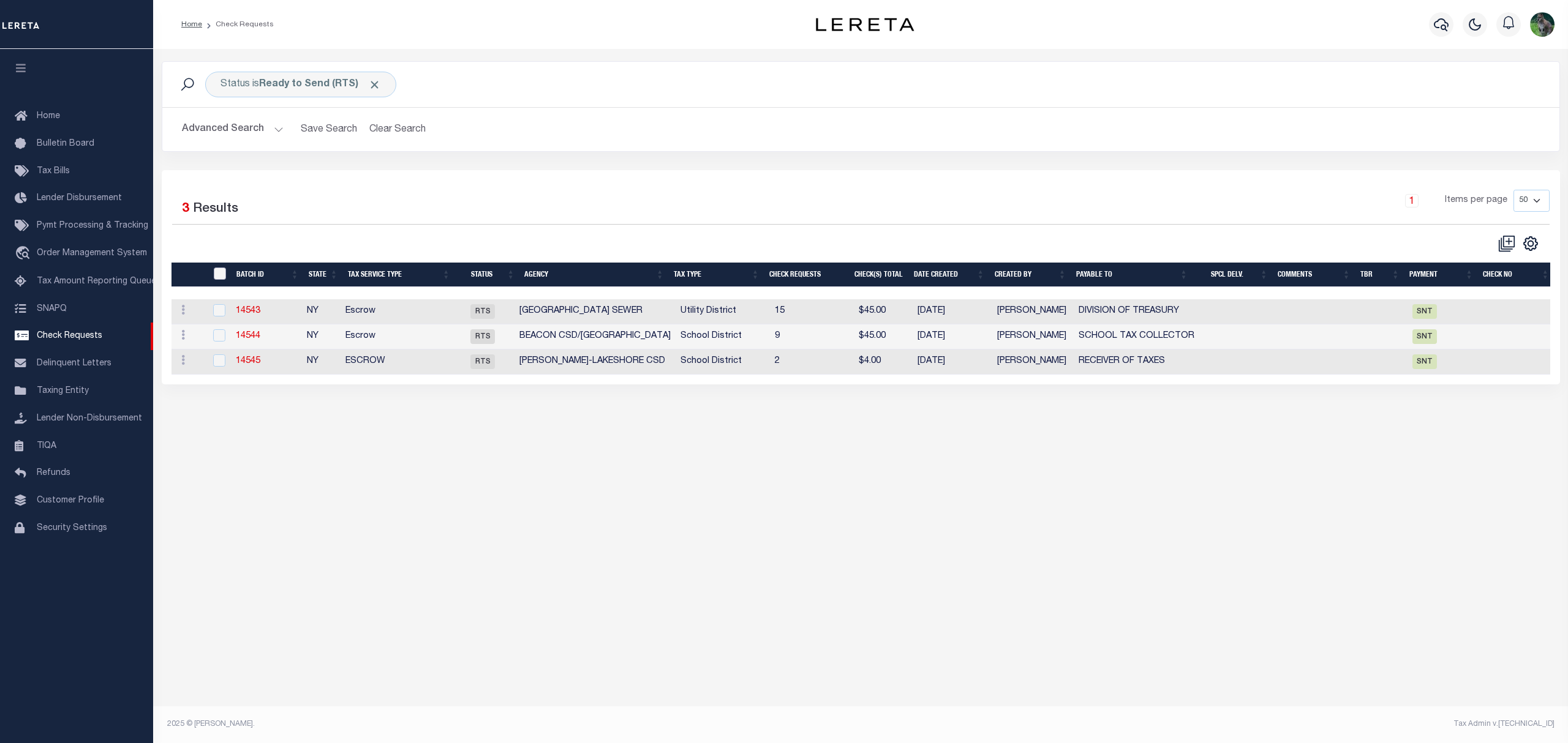
click at [219, 273] on input "" at bounding box center [219, 273] width 12 height 12
checkbox input "true"
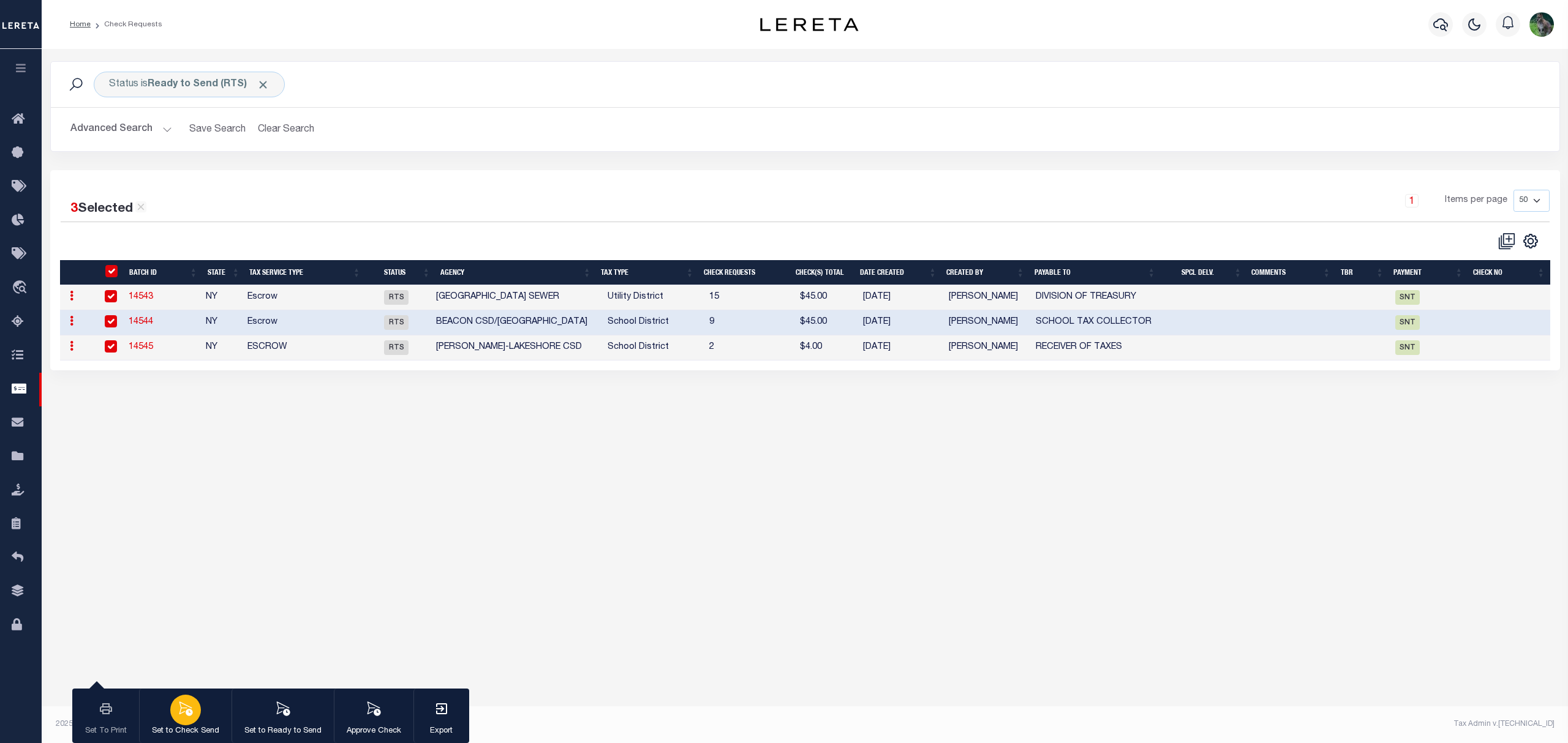
click at [188, 703] on icon "button" at bounding box center [185, 708] width 16 height 16
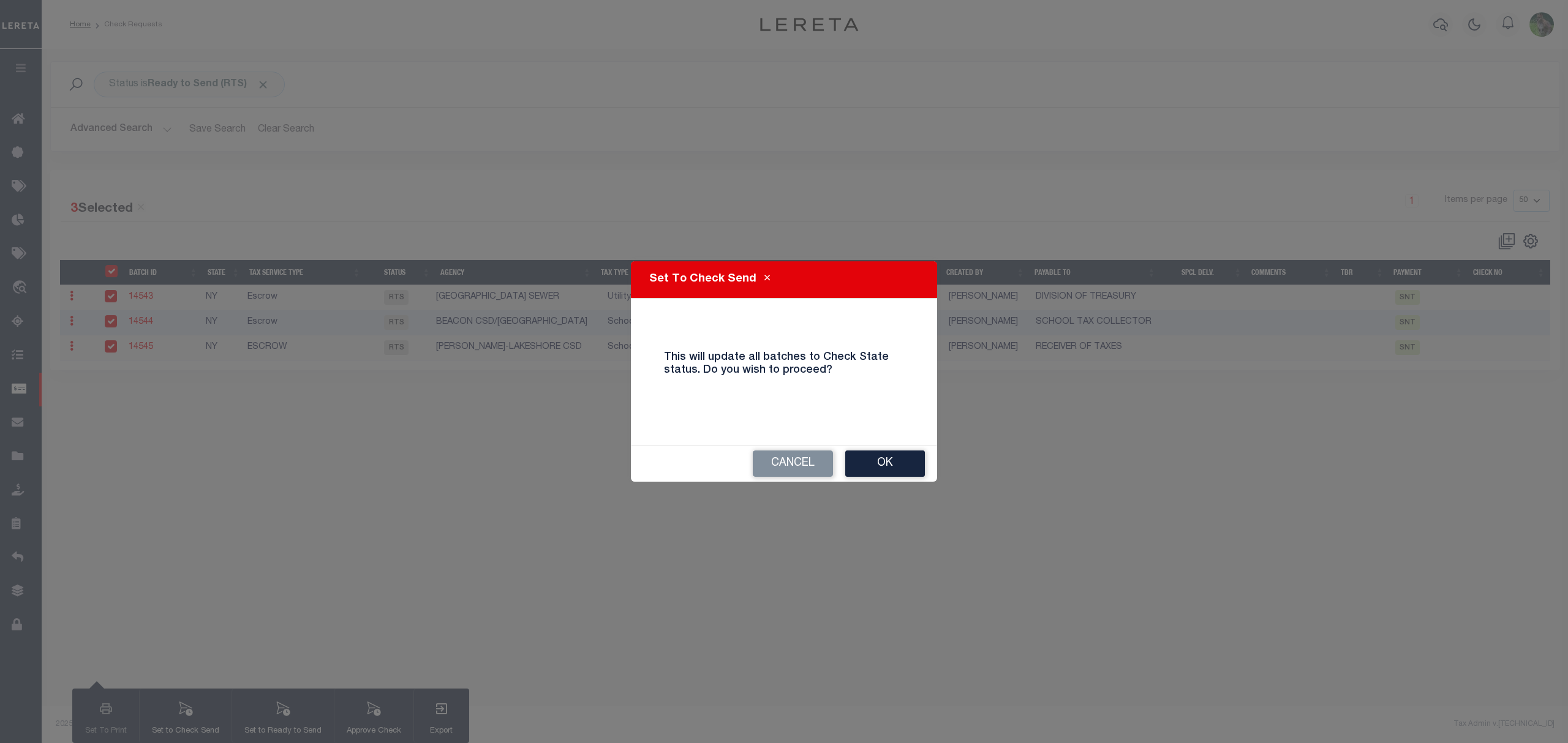
drag, startPoint x: 887, startPoint y: 468, endPoint x: 844, endPoint y: 431, distance: 56.7
click at [888, 468] on button "Ok" at bounding box center [885, 464] width 79 height 26
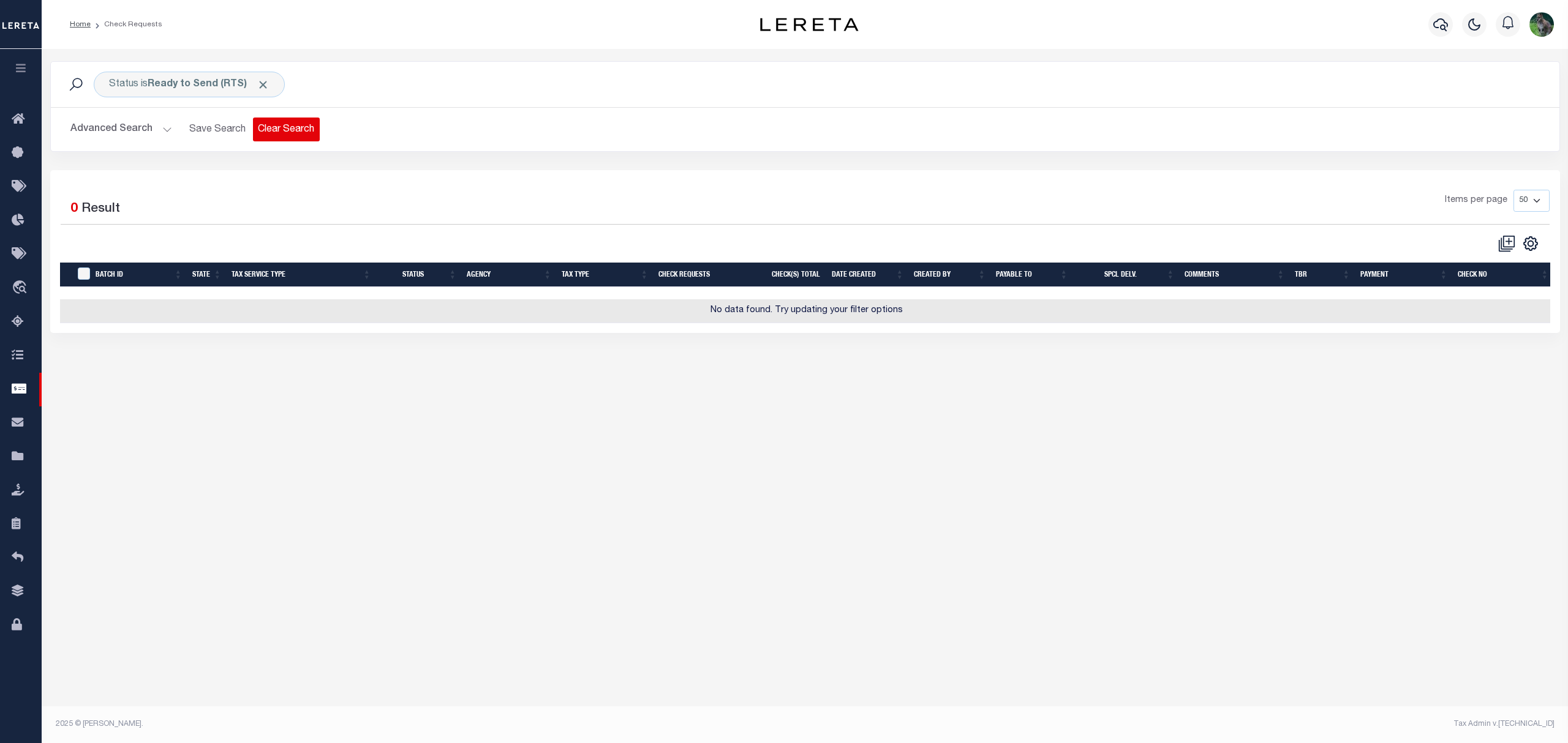
click at [288, 135] on button "Clear Search" at bounding box center [287, 130] width 67 height 24
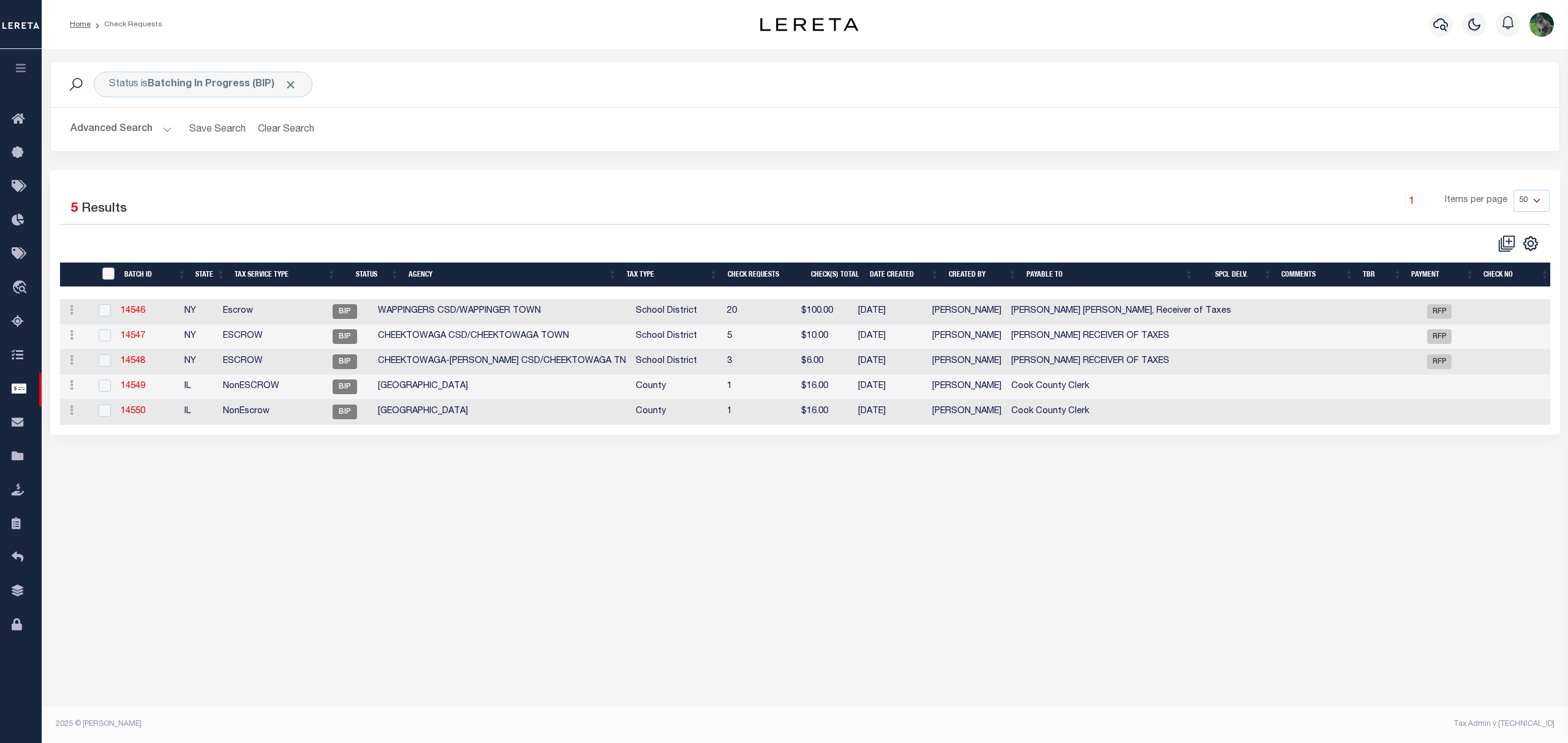
click at [114, 273] on input "" at bounding box center [108, 273] width 12 height 12
checkbox input "true"
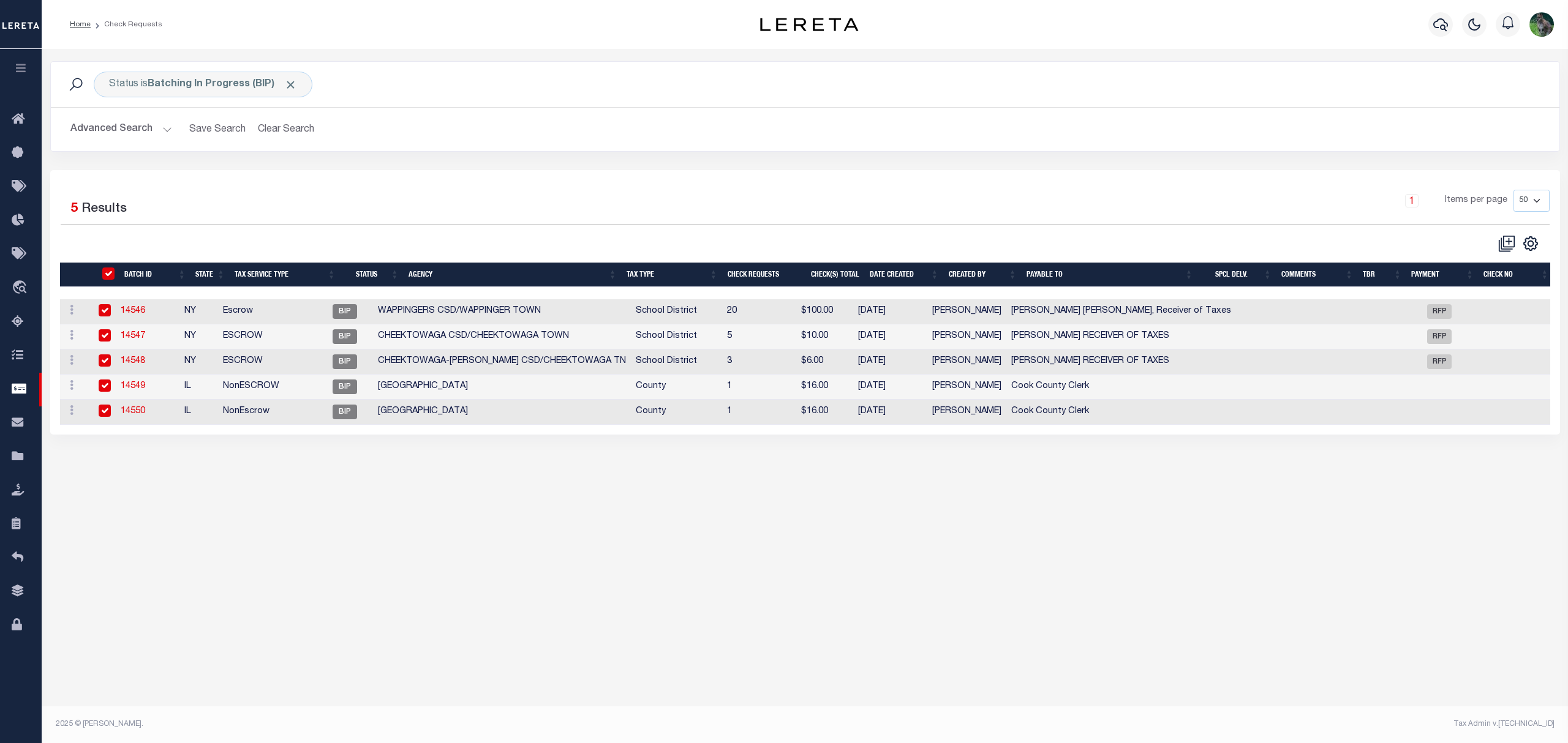
checkbox input "true"
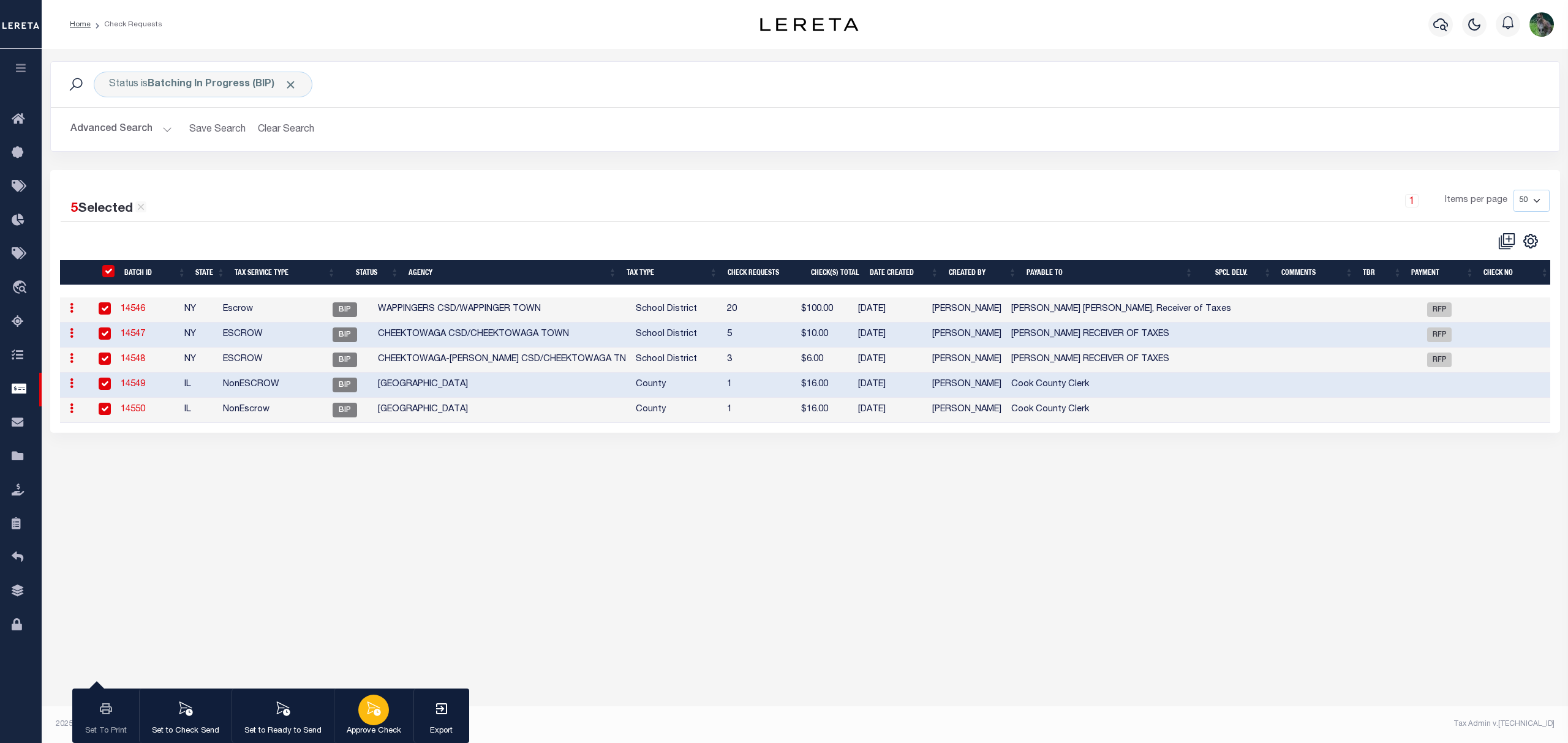
click at [361, 706] on div "button" at bounding box center [374, 710] width 31 height 31
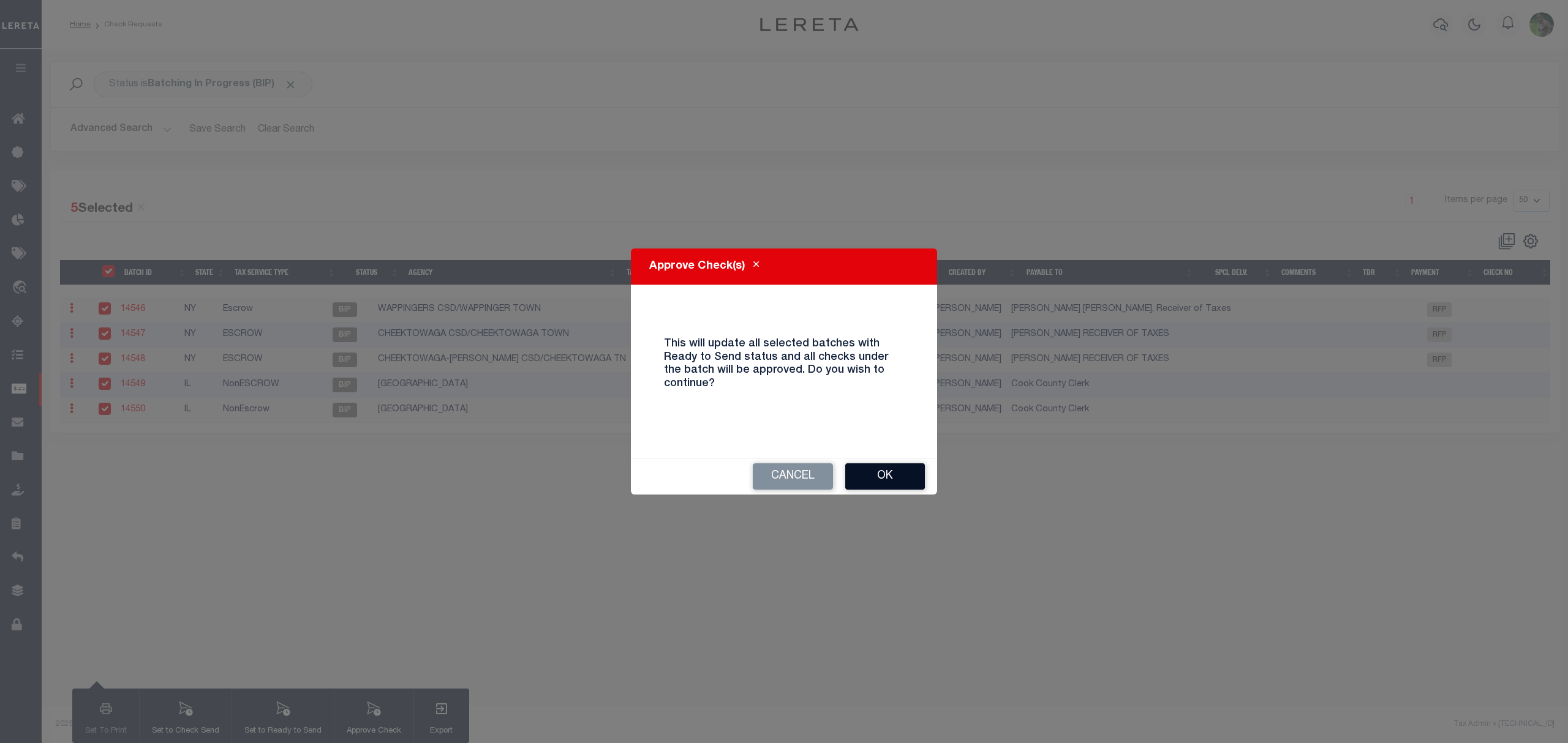
click at [888, 487] on button "Ok" at bounding box center [885, 477] width 79 height 26
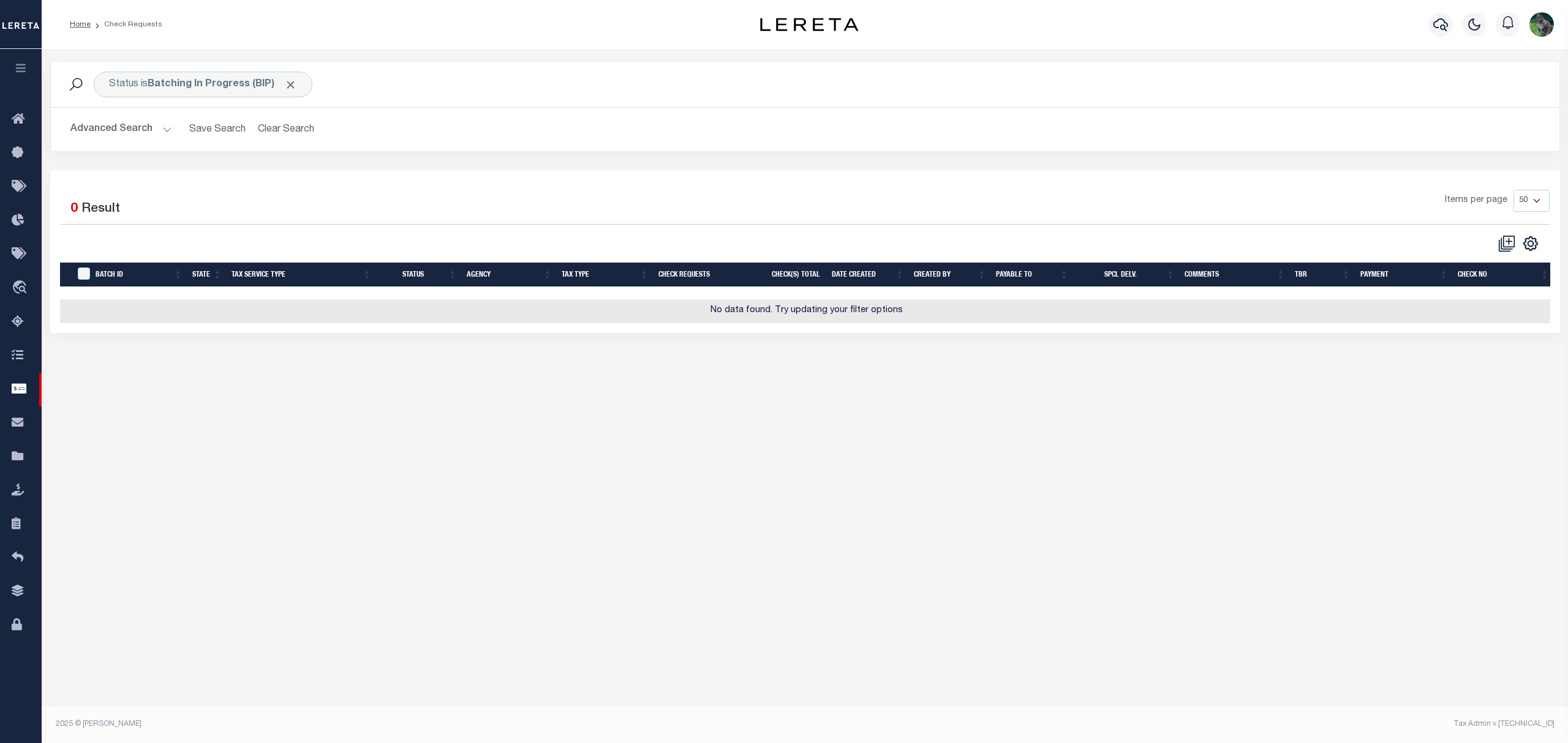
drag, startPoint x: 1486, startPoint y: 402, endPoint x: 1417, endPoint y: 370, distance: 76.1
click at [1486, 402] on div "Status is Batching In Progress (BIP) Search Advanced Search Save Search Clear S…" at bounding box center [804, 383] width 1526 height 669
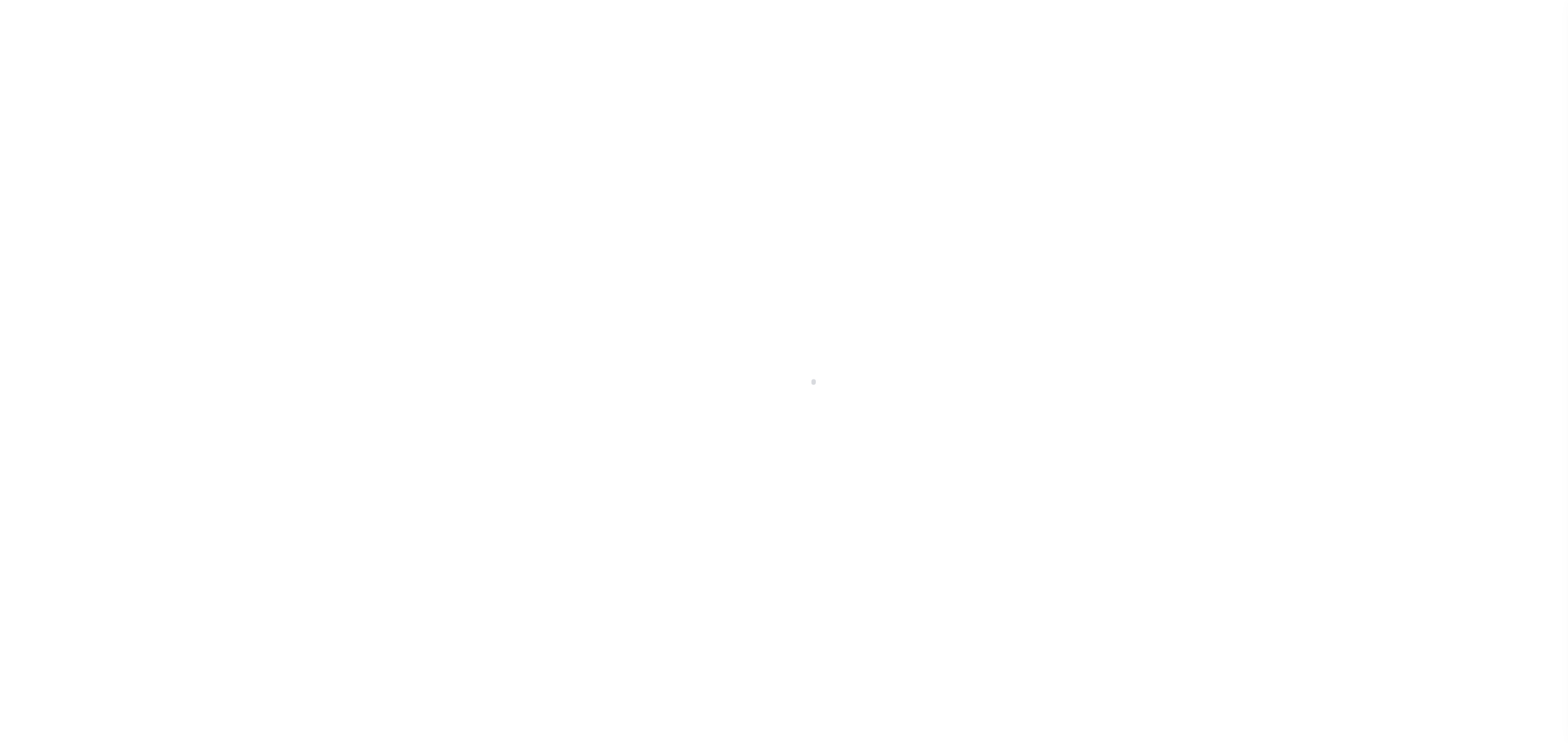
select select "200"
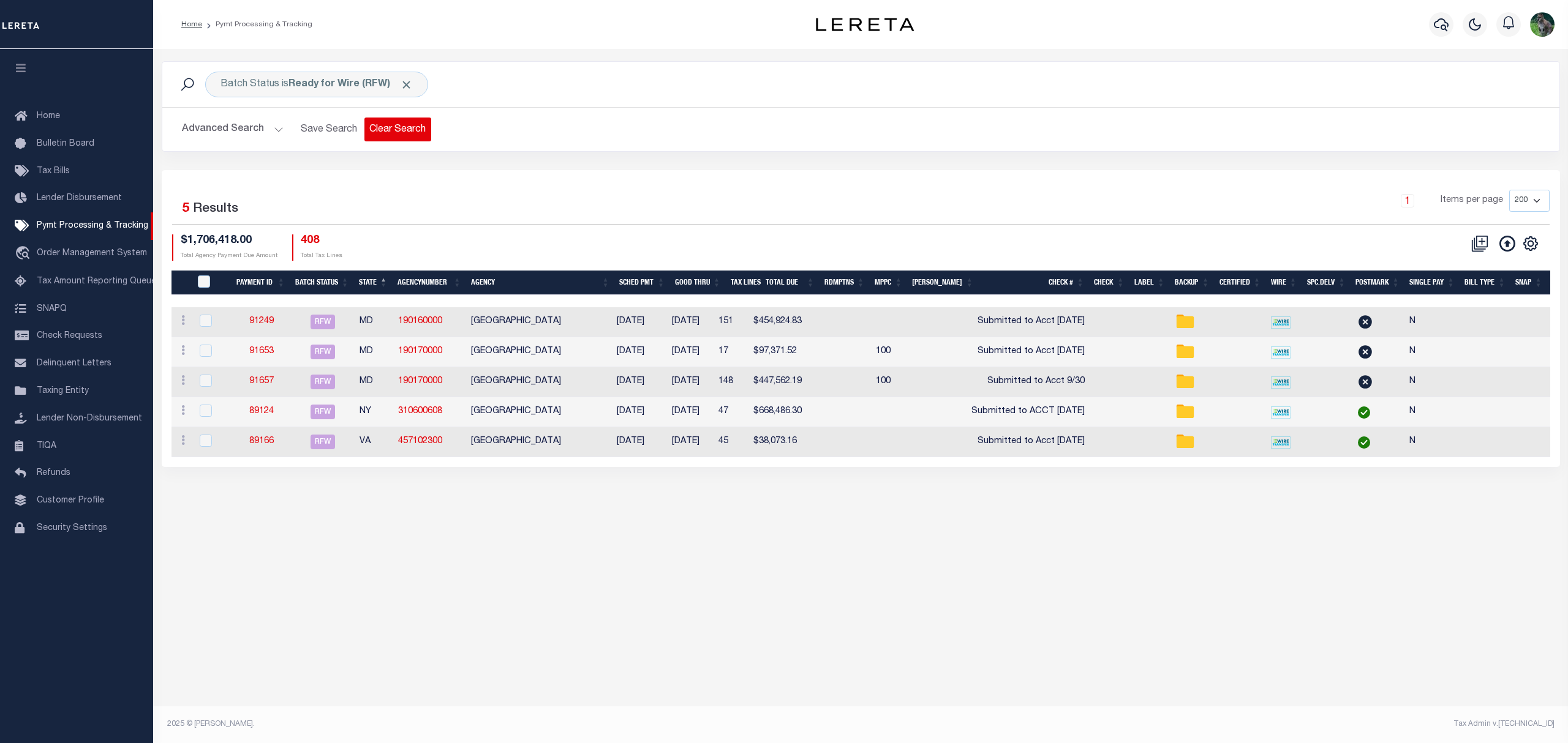
click at [410, 132] on button "Clear Search" at bounding box center [398, 130] width 67 height 24
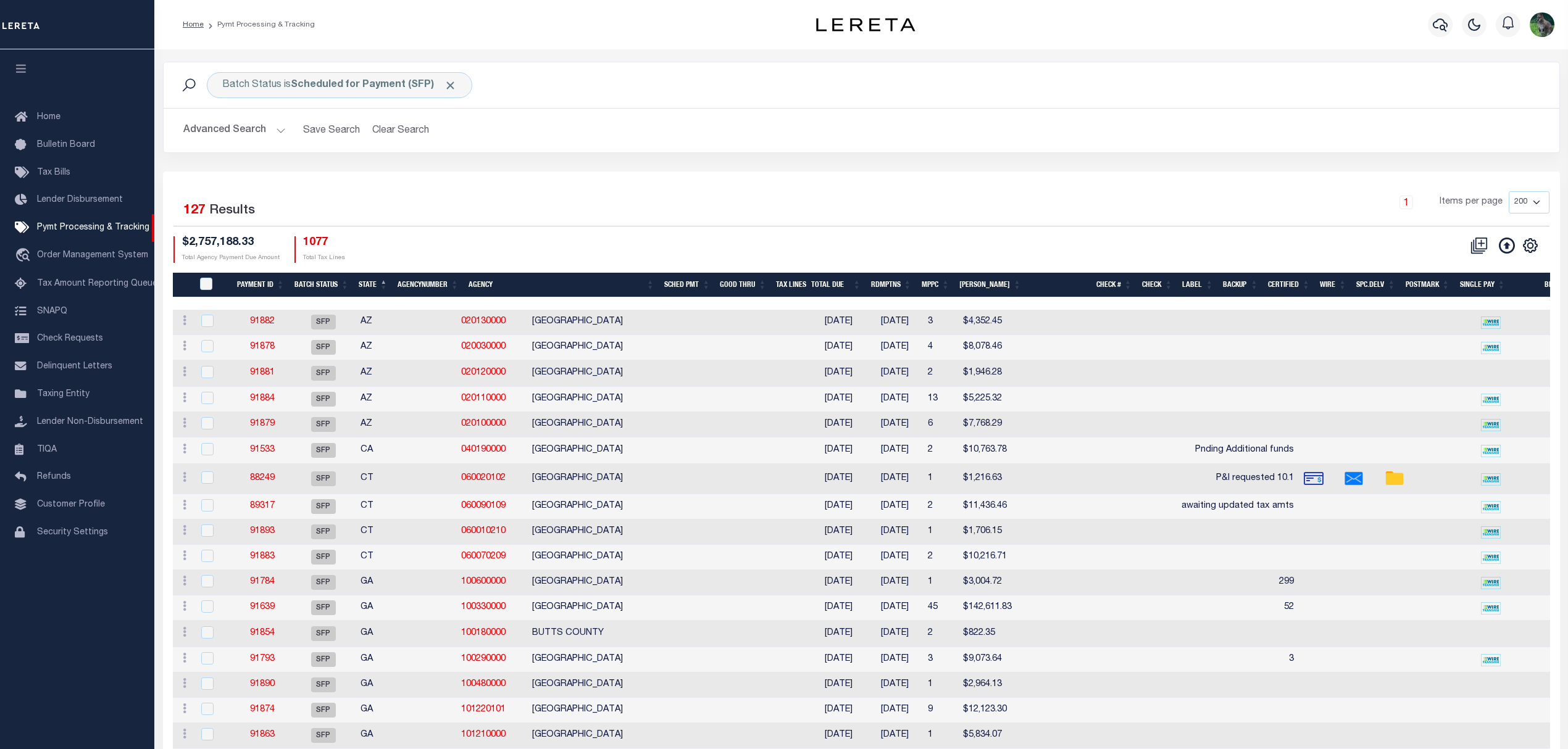
click at [233, 134] on button "Advanced Search" at bounding box center [234, 131] width 102 height 24
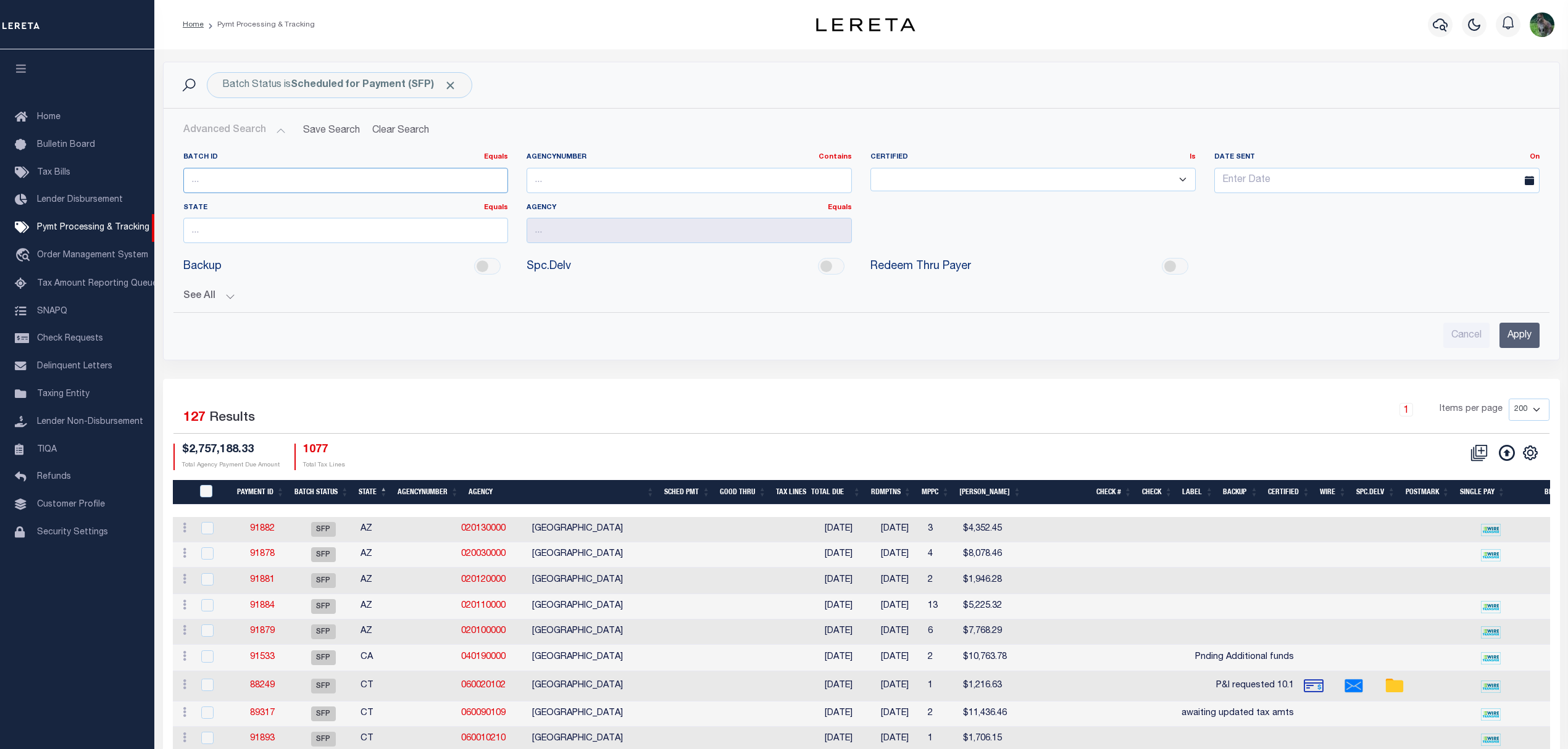
click at [238, 175] on input "number" at bounding box center [346, 180] width 325 height 25
paste input "91791"
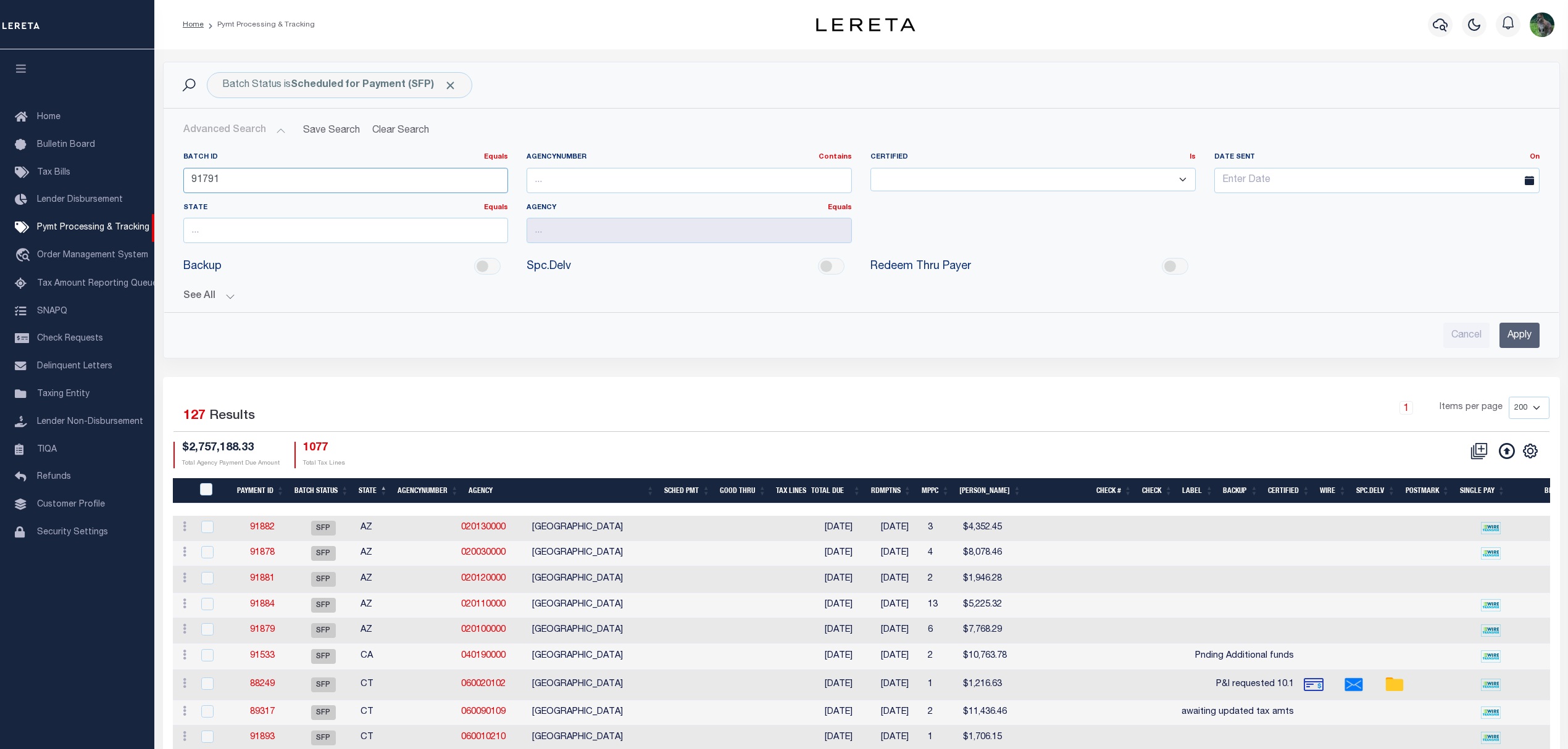
type input "91791"
click at [1526, 345] on input "Apply" at bounding box center [1519, 335] width 40 height 25
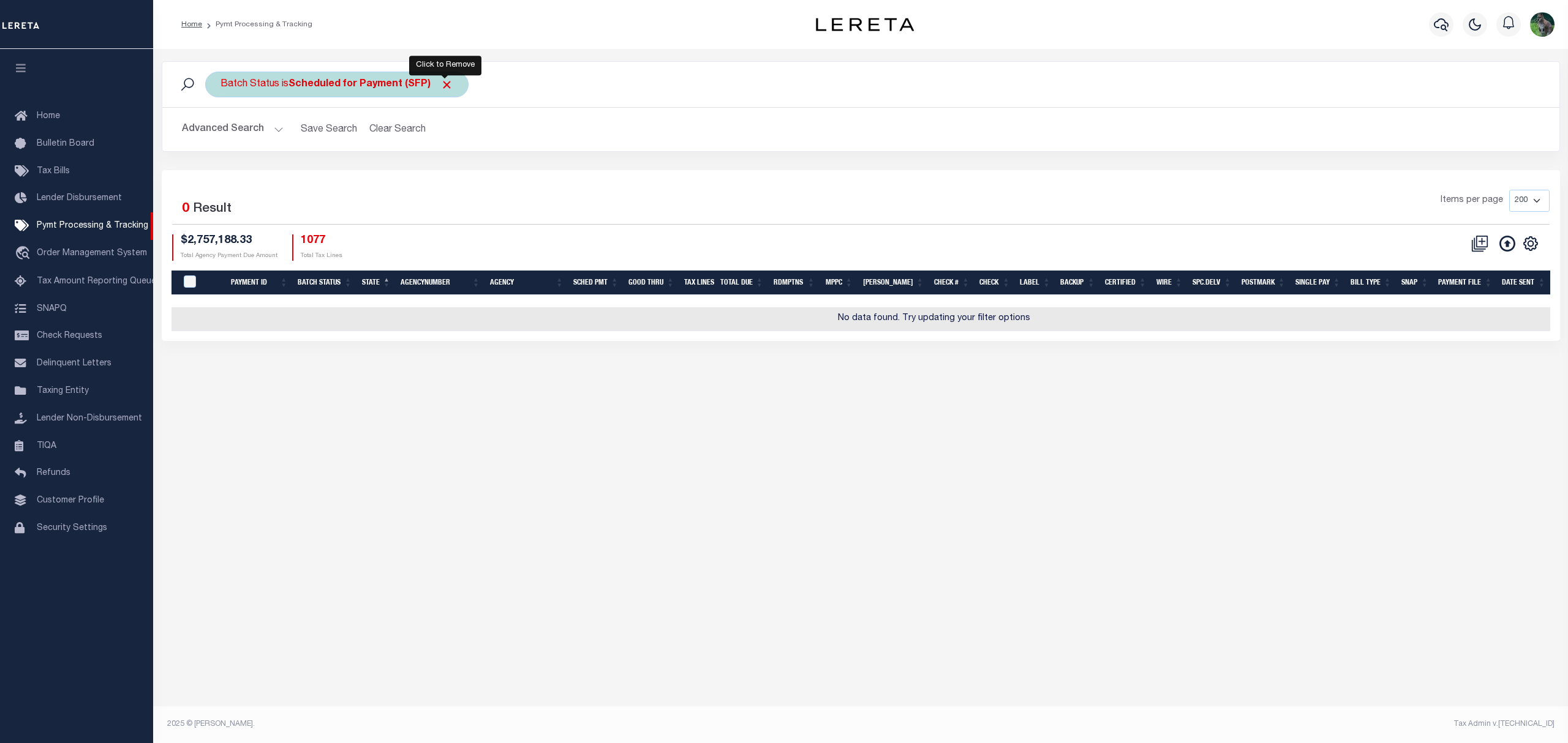
click at [444, 89] on span "Click to Remove" at bounding box center [447, 84] width 13 height 13
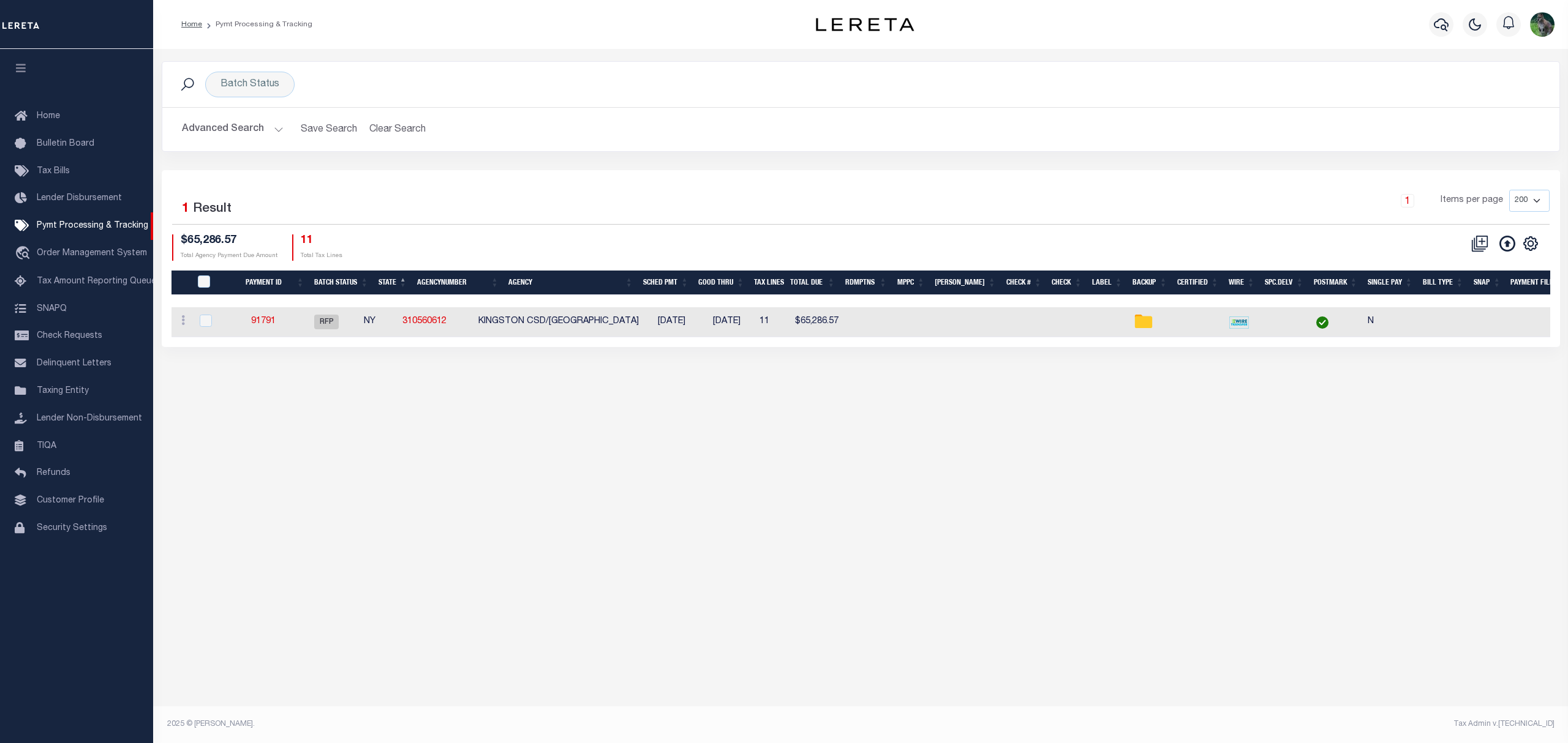
click at [905, 106] on div "Batch Status Search" at bounding box center [861, 84] width 1397 height 45
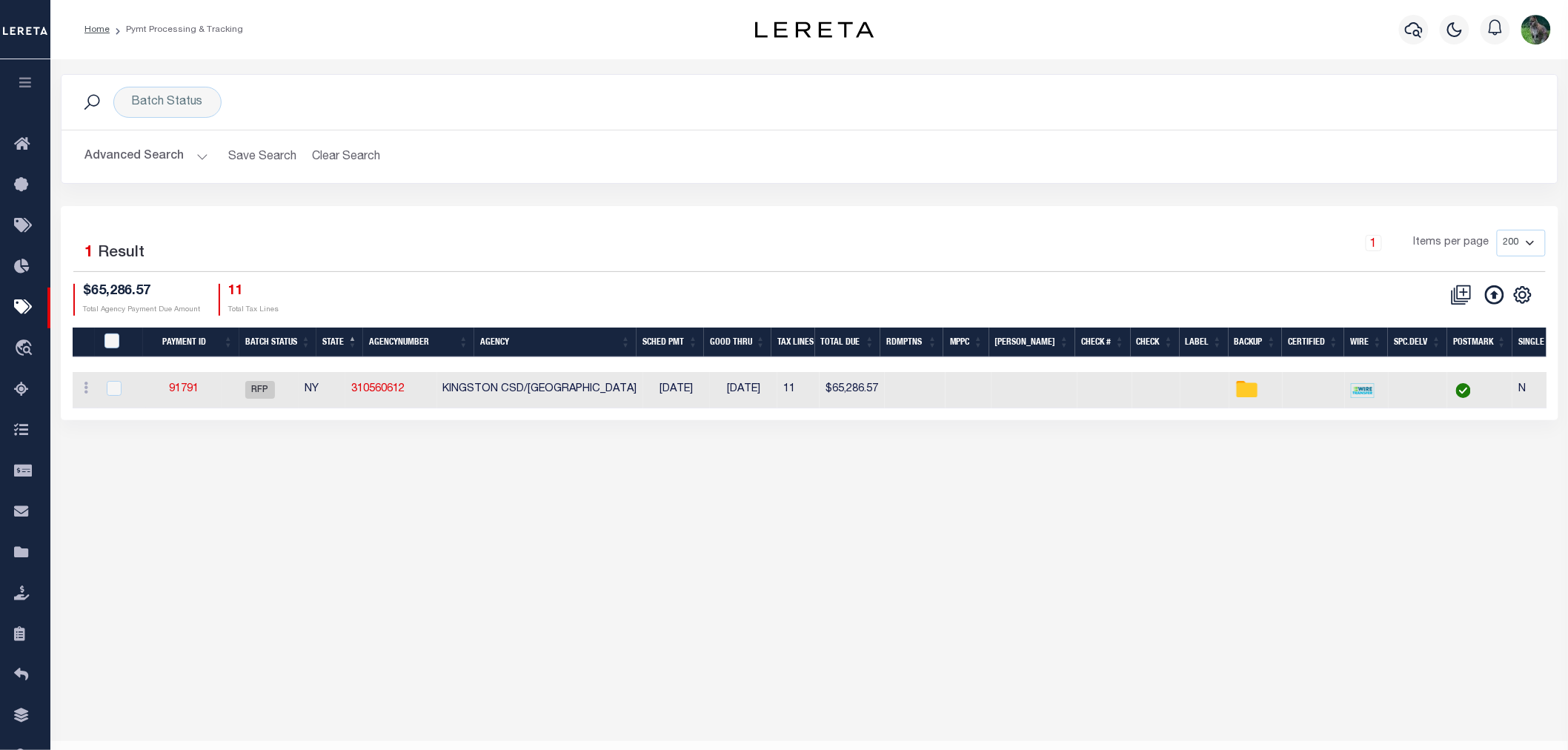
click at [921, 93] on div "Batch Status Search" at bounding box center [810, 102] width 1473 height 31
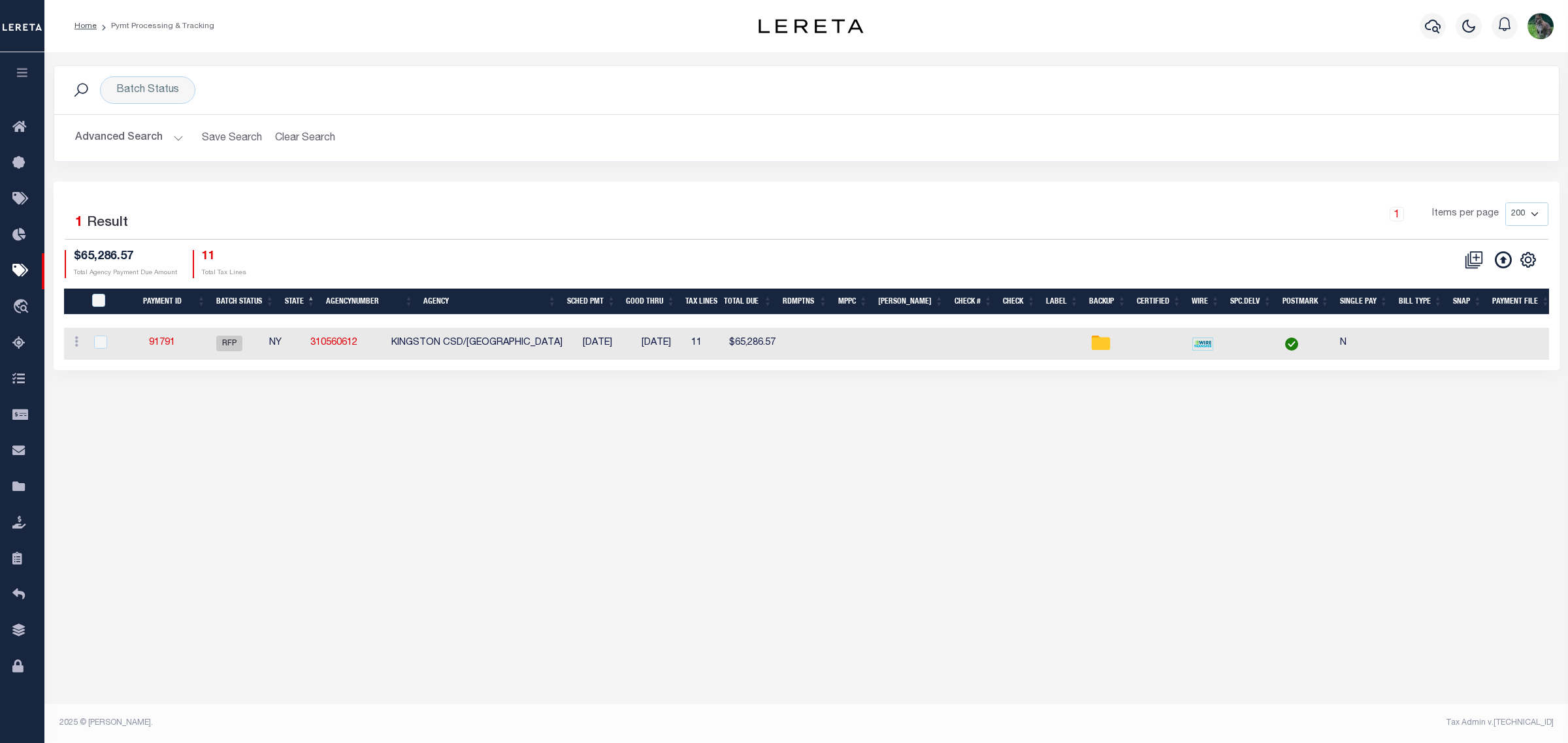
drag, startPoint x: 891, startPoint y: 439, endPoint x: 876, endPoint y: 437, distance: 15.1
click at [891, 439] on div "Batch Status Search Advanced Search Save Search Clear Search PayeeSearchTable_d…" at bounding box center [806, 387] width 1524 height 669
click at [296, 135] on button "Clear Search" at bounding box center [306, 138] width 71 height 26
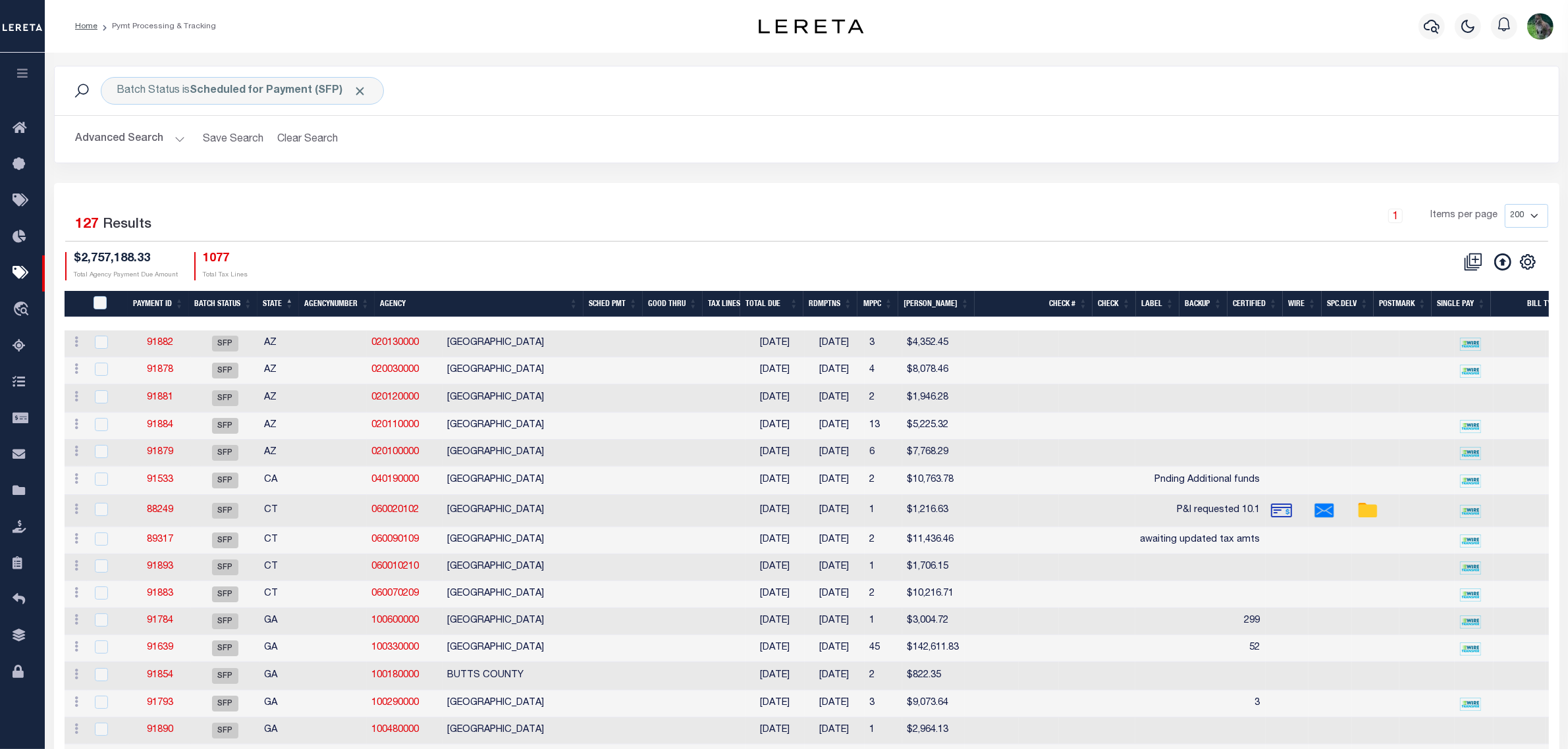
click at [230, 182] on div "Batch Status is Scheduled for Payment (SFP) Search Advanced Search Save Search …" at bounding box center [807, 124] width 1525 height 117
click at [120, 143] on button "Advanced Search" at bounding box center [130, 140] width 109 height 26
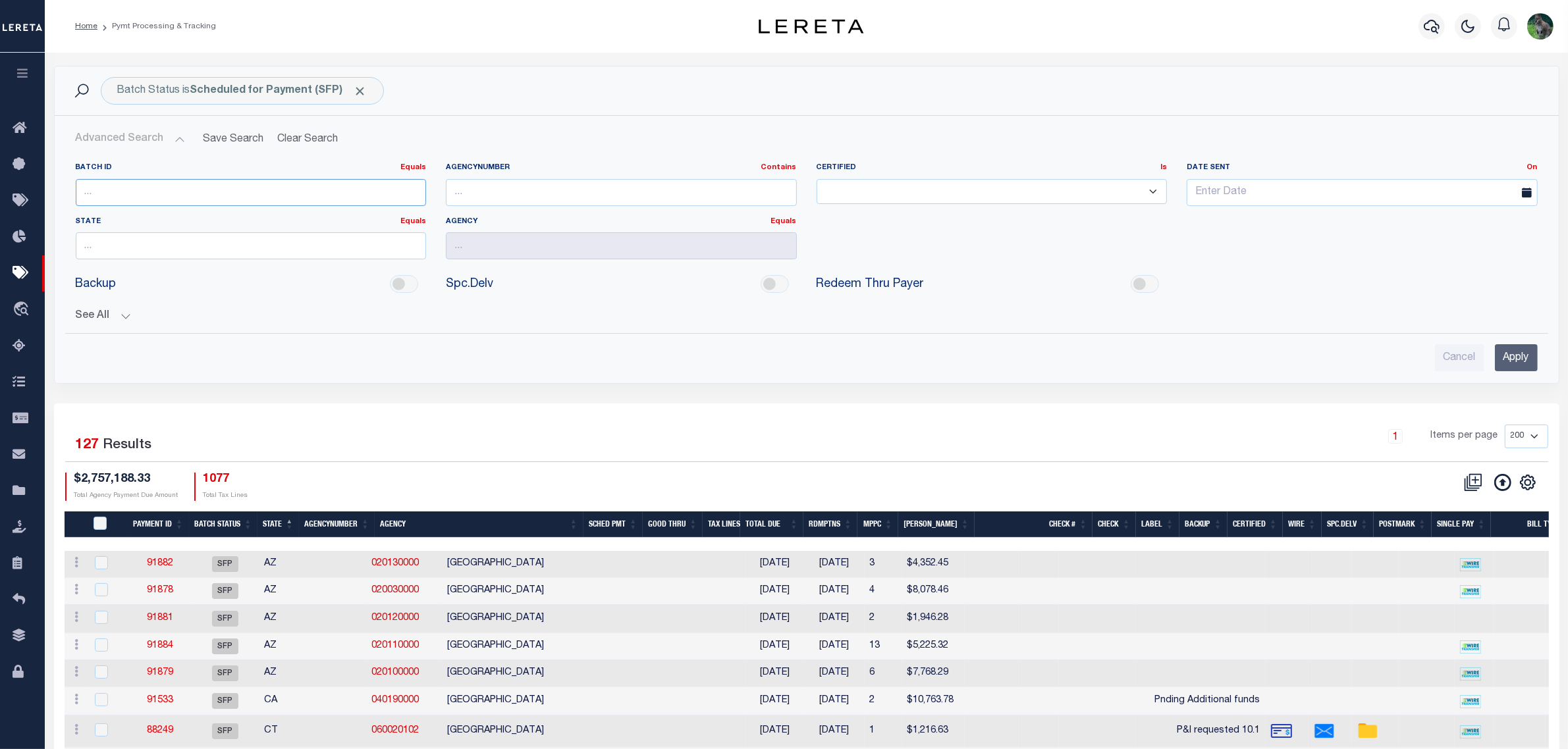
click at [177, 196] on input "number" at bounding box center [251, 192] width 351 height 27
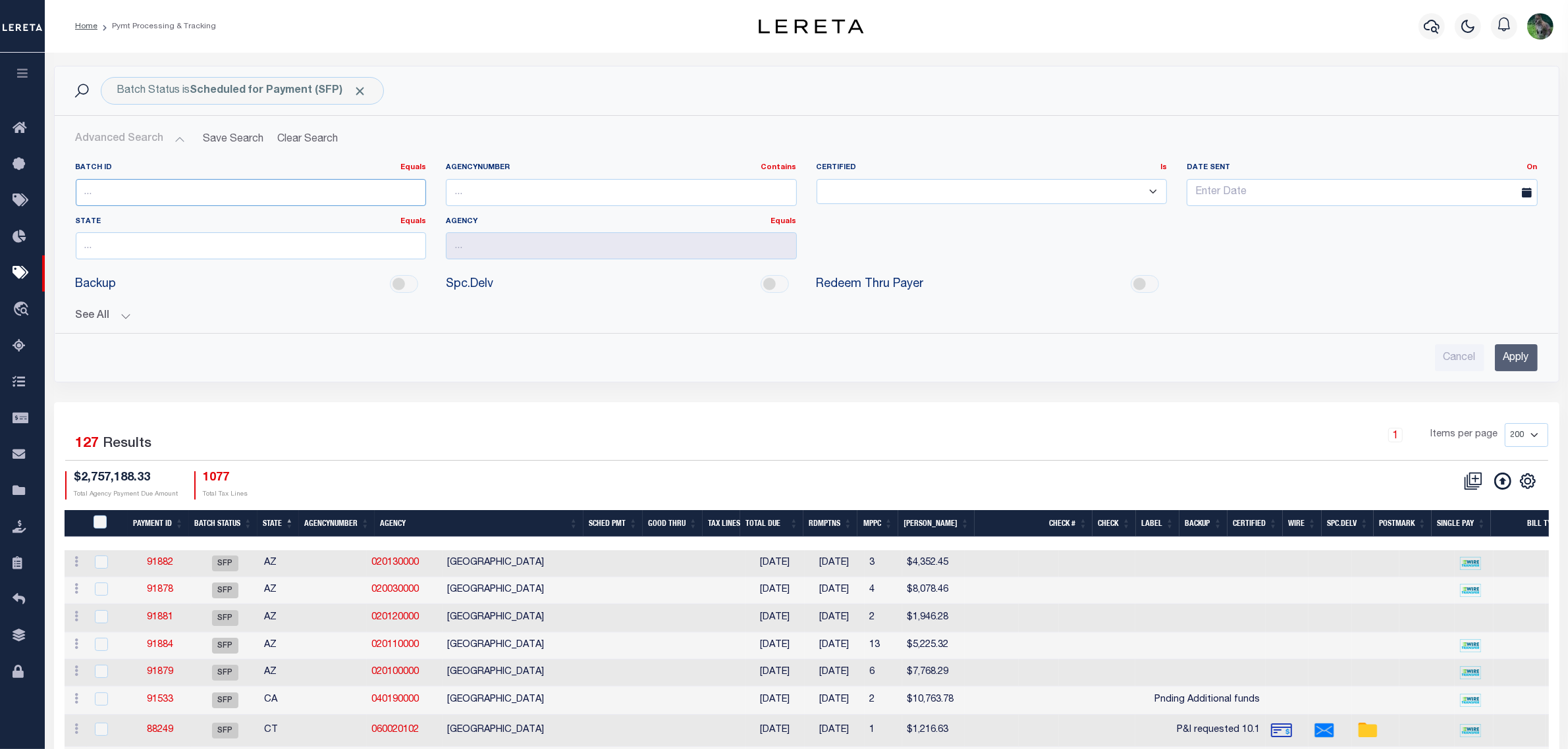
paste input "91791"
type input "91791"
drag, startPoint x: 1521, startPoint y: 364, endPoint x: 1485, endPoint y: 362, distance: 36.1
click at [1521, 366] on input "Apply" at bounding box center [1516, 358] width 43 height 27
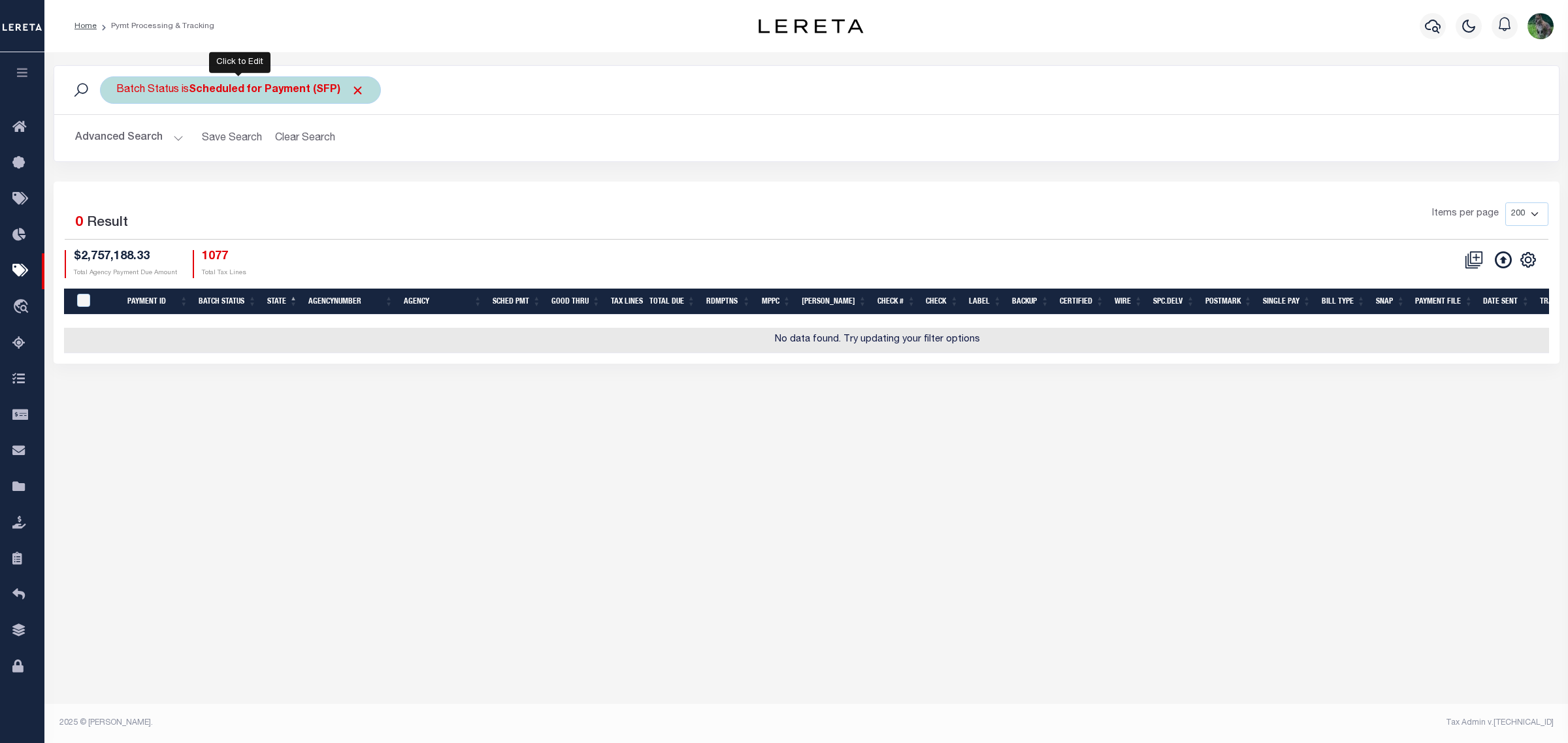
click at [358, 92] on span at bounding box center [358, 90] width 13 height 13
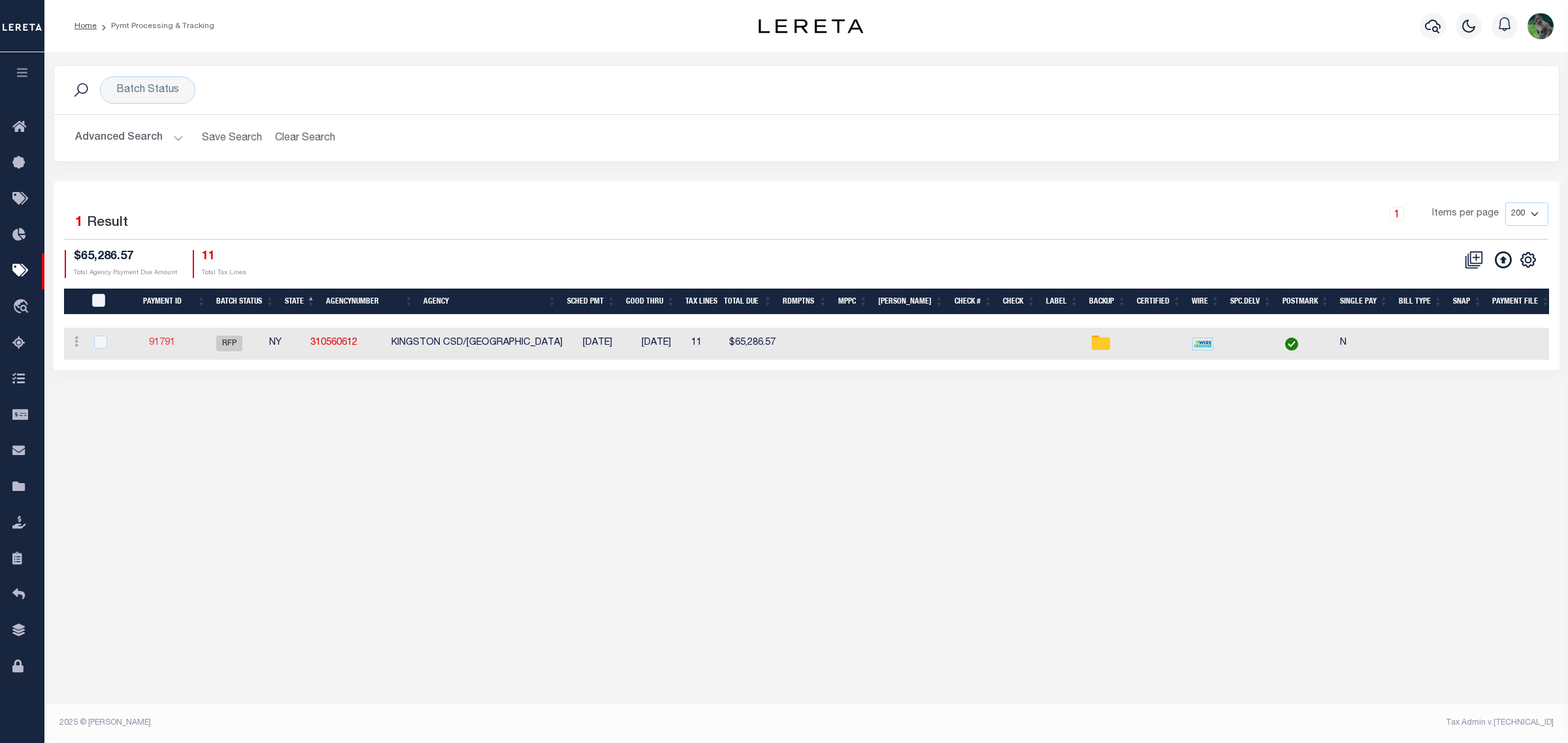
click at [163, 341] on link "91791" at bounding box center [162, 343] width 26 height 9
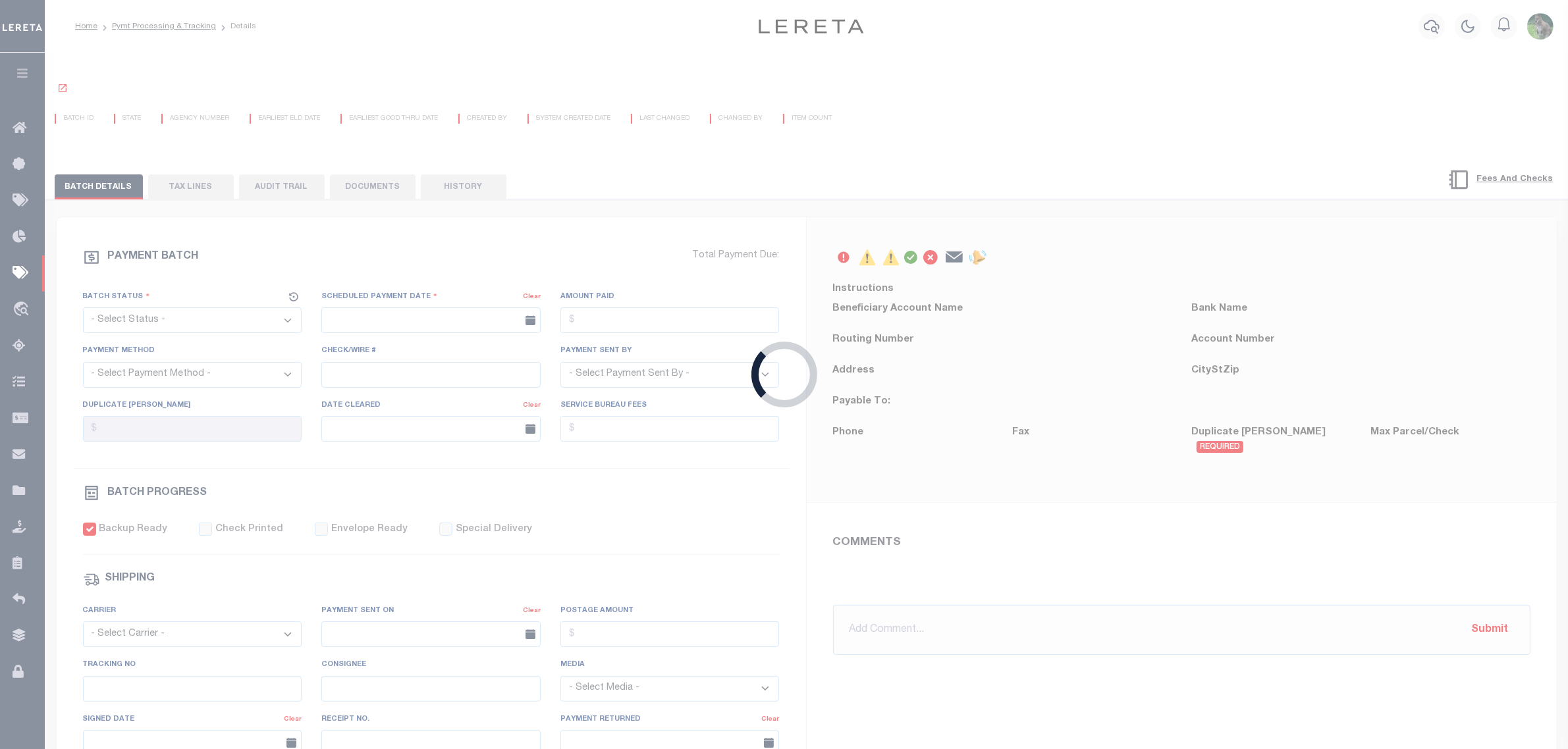
select select "RFP"
type input "10/01/2025"
type input "$65,586.57"
select select "CHK"
select select "Little, Audria"
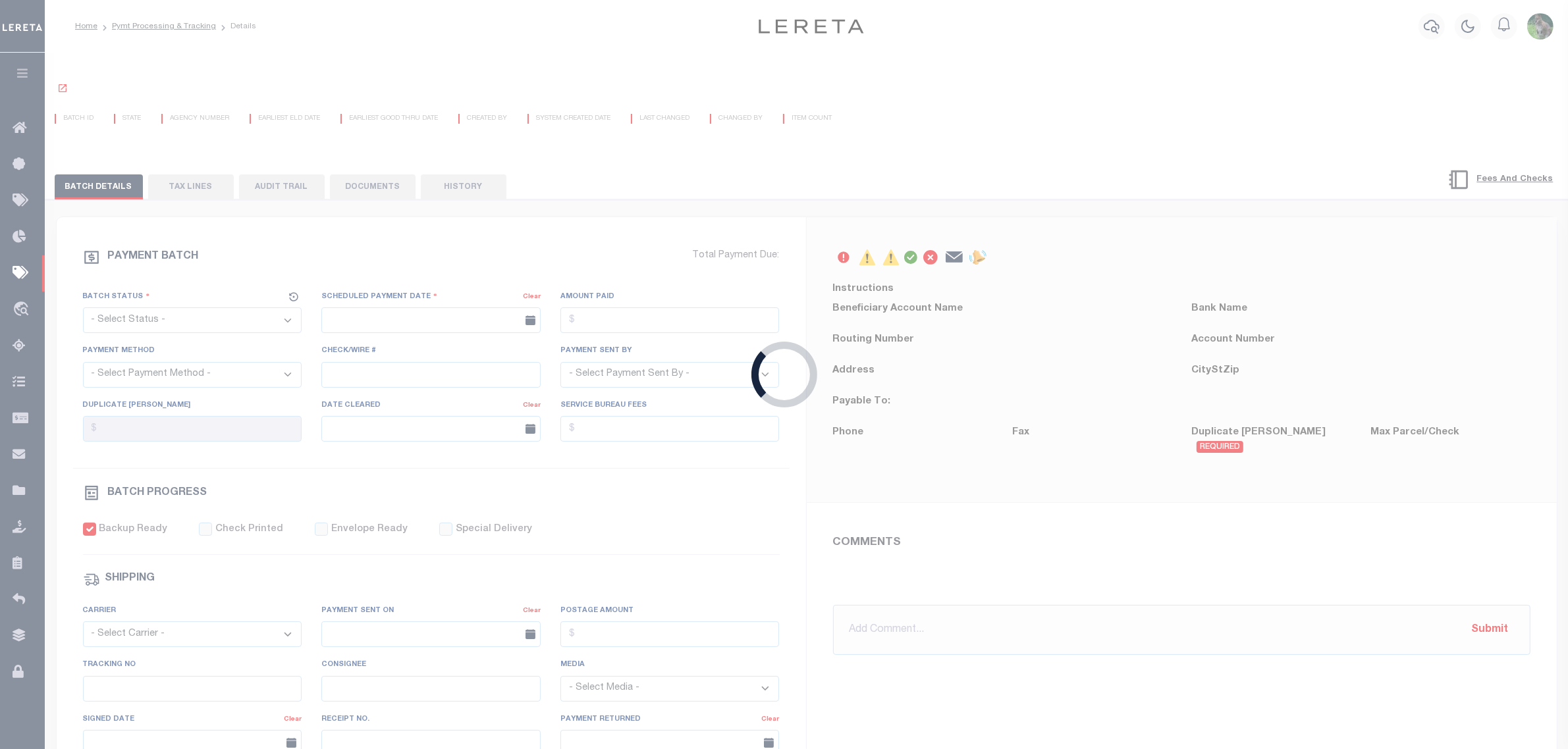
checkbox input "true"
type input "N"
radio input "true"
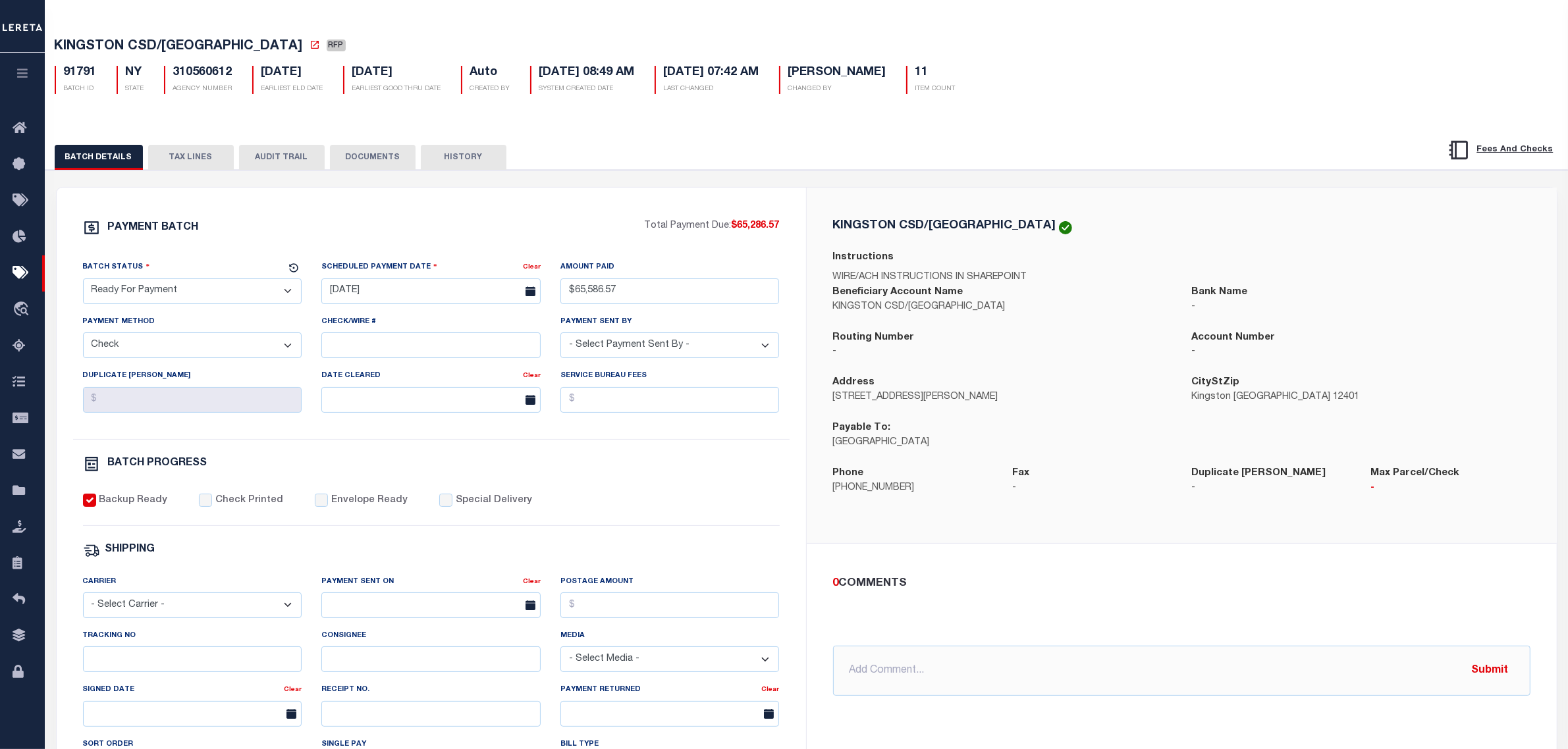
scroll to position [165, 0]
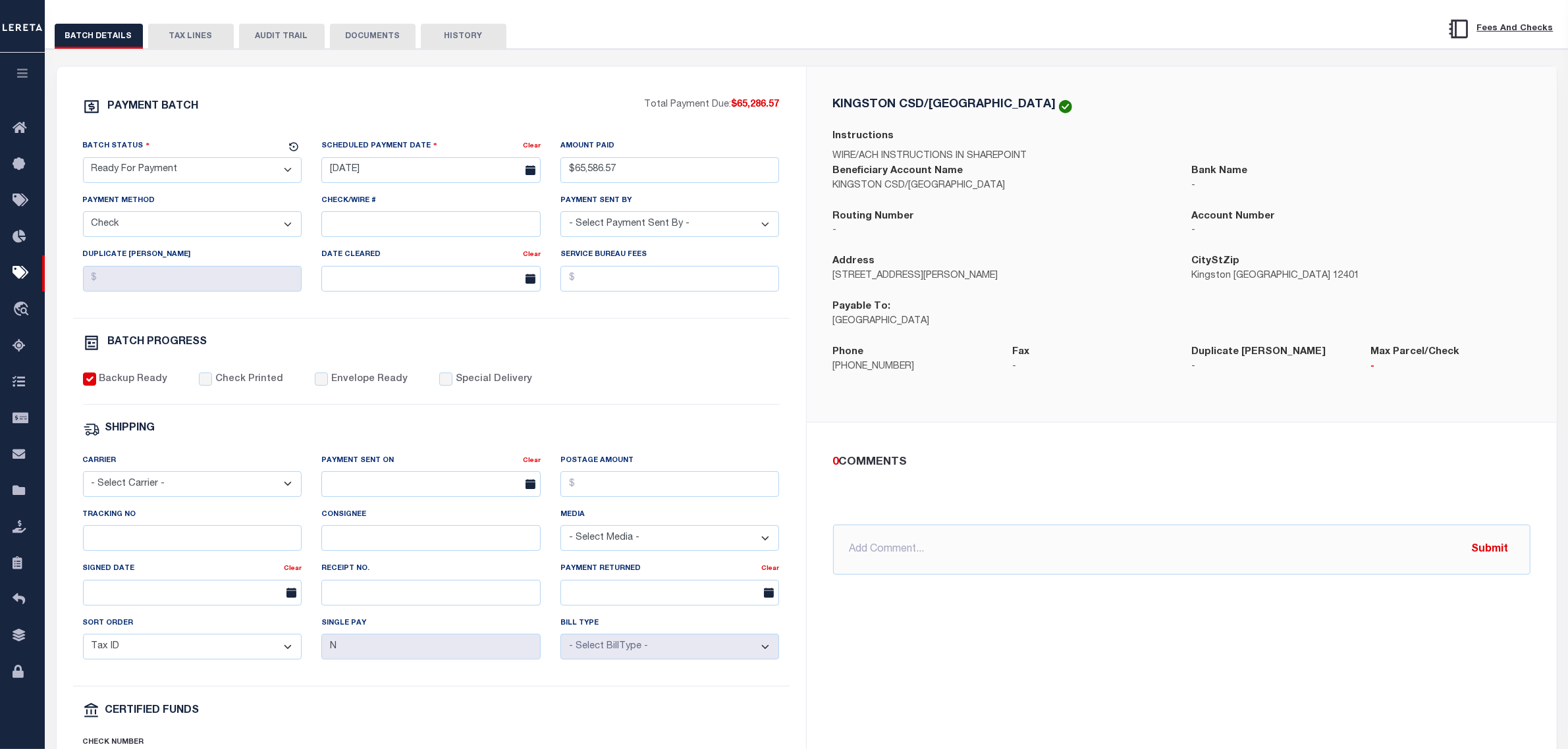
click at [695, 17] on div "BATCH DETAILS TAX LINES AUDIT TRAIL DOCUMENTS HISTORY" at bounding box center [806, 450] width 1535 height 901
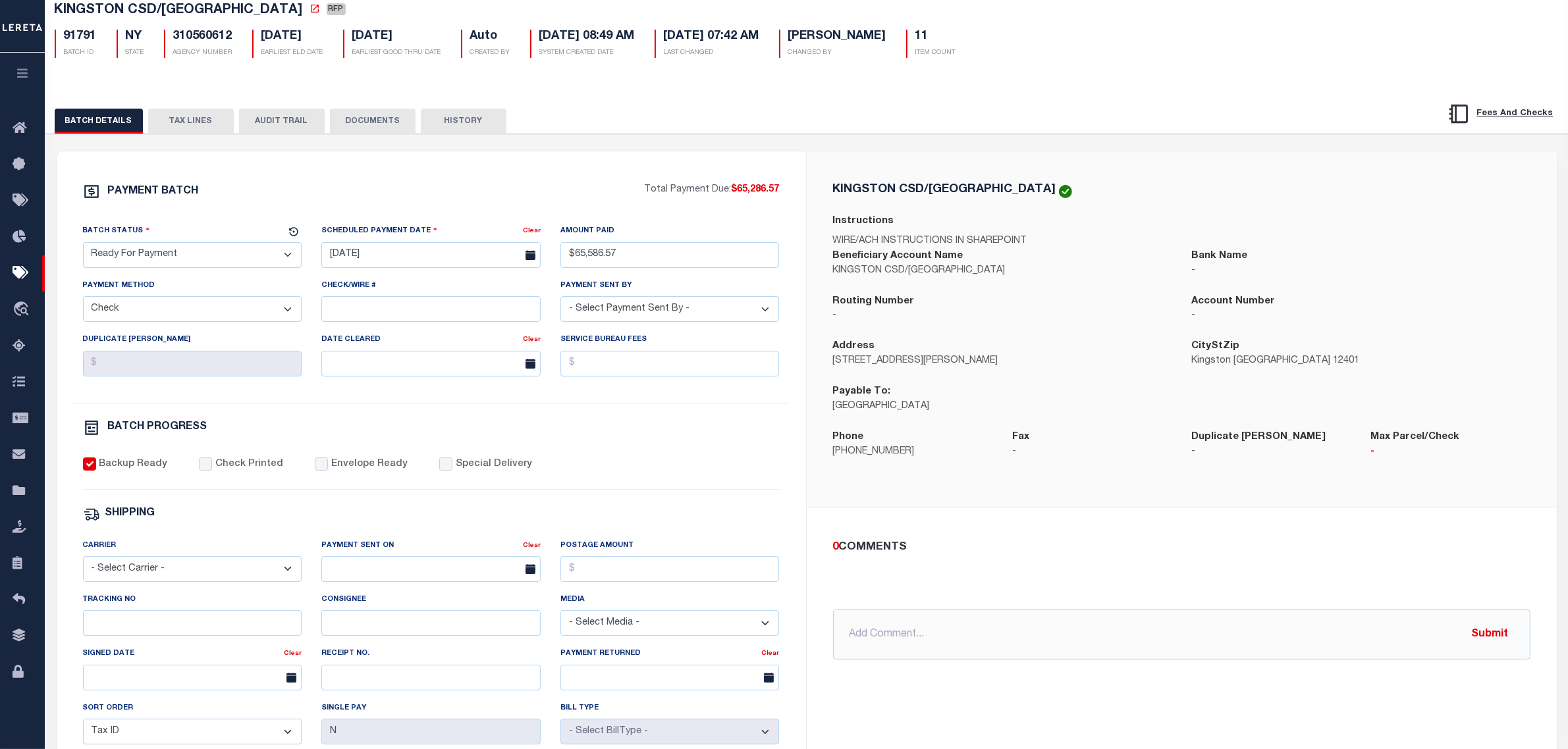
scroll to position [0, 0]
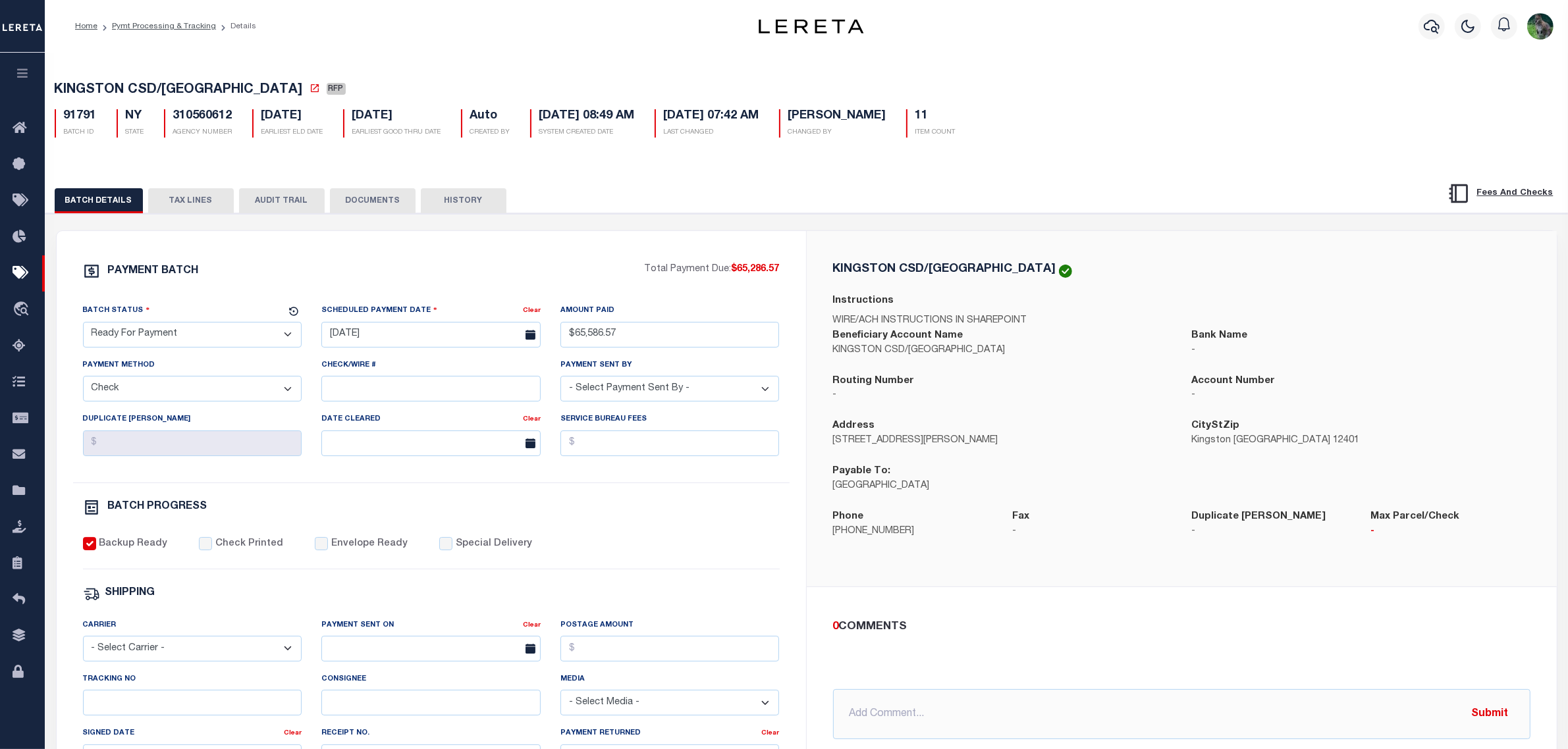
click at [1081, 46] on div "Profile Sign out" at bounding box center [1246, 26] width 622 height 46
click at [594, 341] on input "$65,586.57" at bounding box center [670, 335] width 219 height 26
click at [586, 264] on div "PAYMENT BATCH Total Payment Due: $65,286.57 Batch Status" at bounding box center [431, 616] width 749 height 770
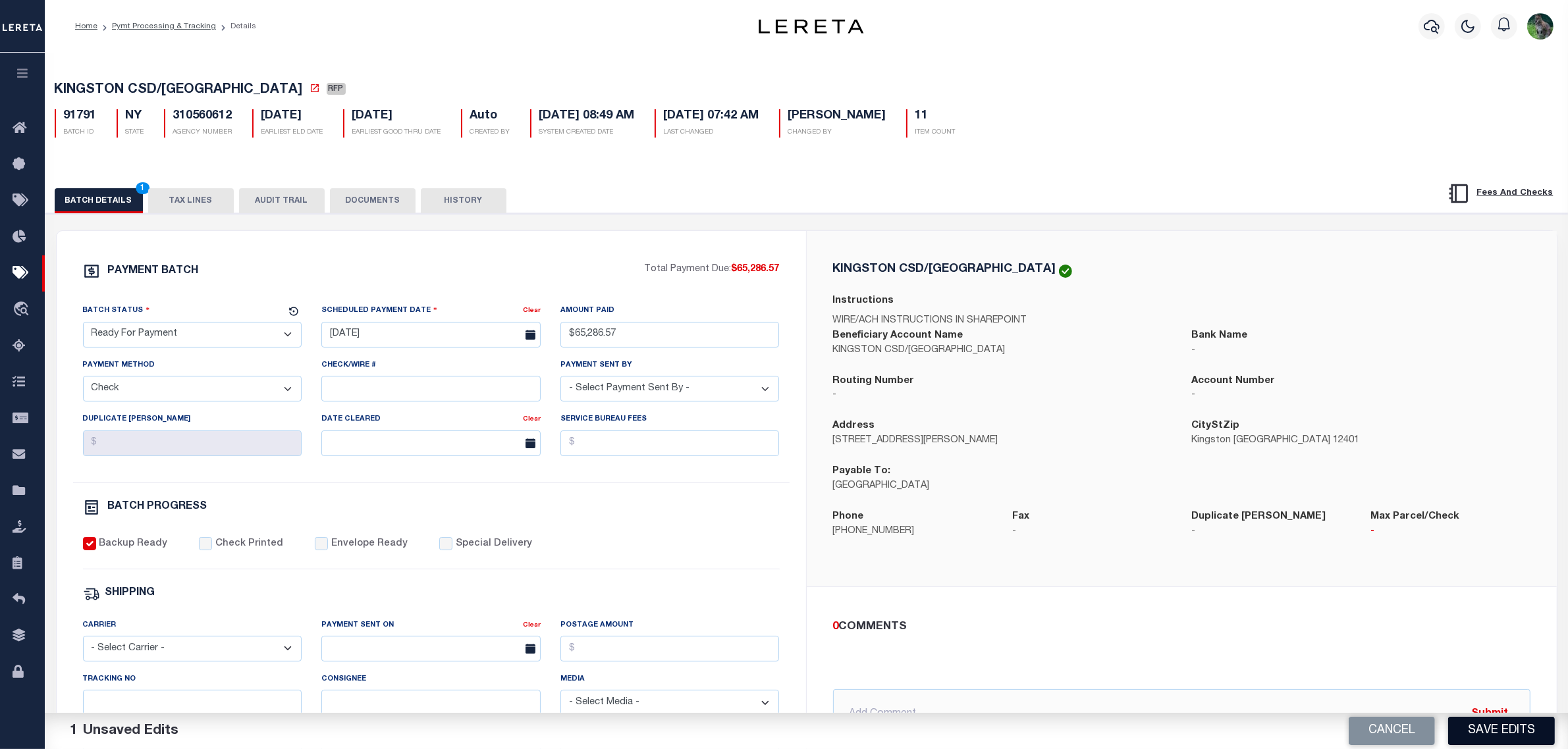
click at [1516, 732] on button "Save Edits" at bounding box center [1501, 731] width 106 height 28
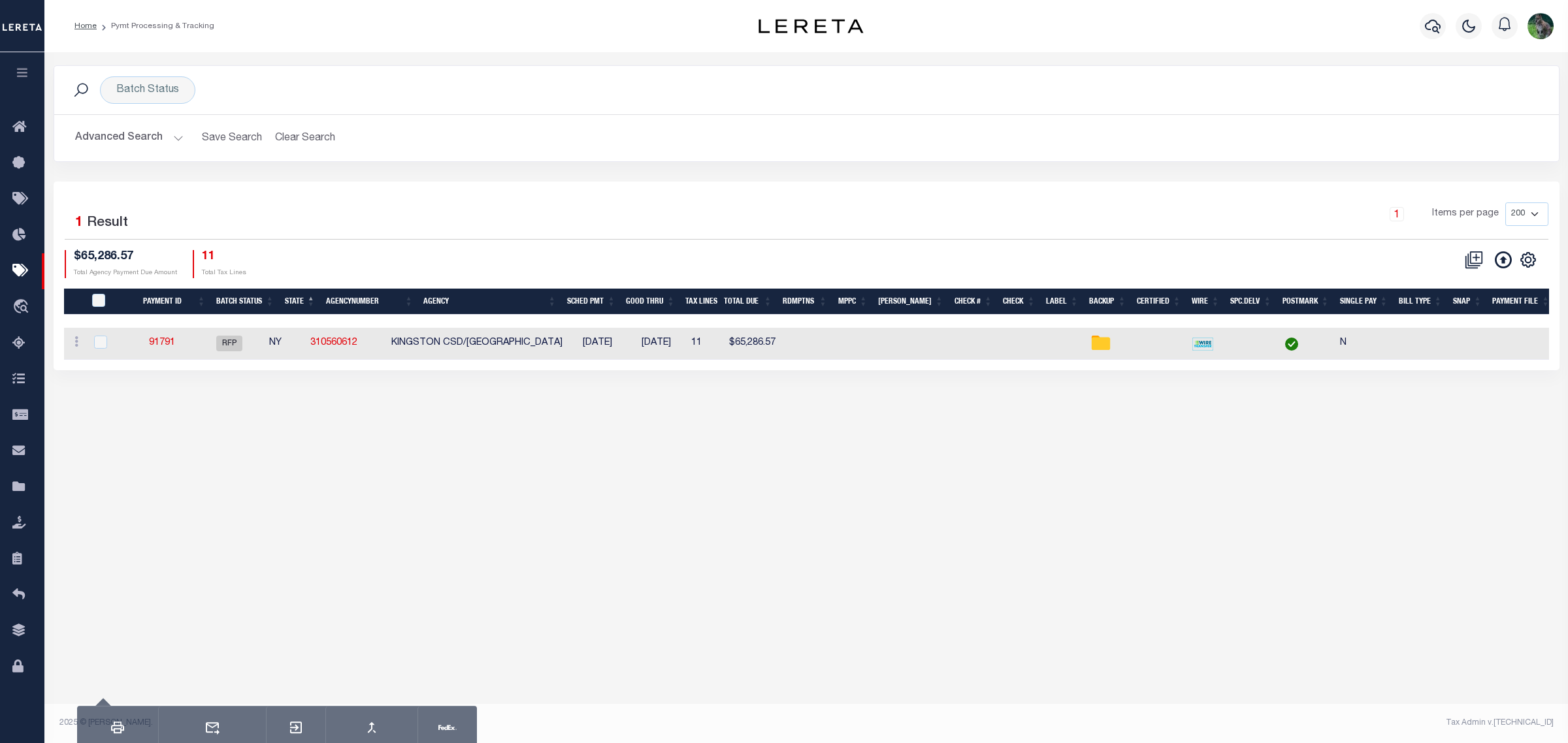
click at [197, 409] on div "Batch Status Search Advanced Search Save Search Clear Search PayeeSearchTable_d…" at bounding box center [806, 231] width 1524 height 357
click at [1530, 471] on div "Batch Status Search Advanced Search Save Search Clear Search PayeeSearchTable_d…" at bounding box center [806, 387] width 1524 height 669
click at [497, 200] on div "1 Selected 1 Result 1 Items per page 100 200 500 1000 $65,286.57" at bounding box center [807, 275] width 1506 height 189
drag, startPoint x: 595, startPoint y: 161, endPoint x: 586, endPoint y: 142, distance: 21.0
click at [596, 152] on div "Advanced Search Save Search Clear Search PayeeSearchTable_dynamictable_____Defa…" at bounding box center [807, 138] width 1505 height 46
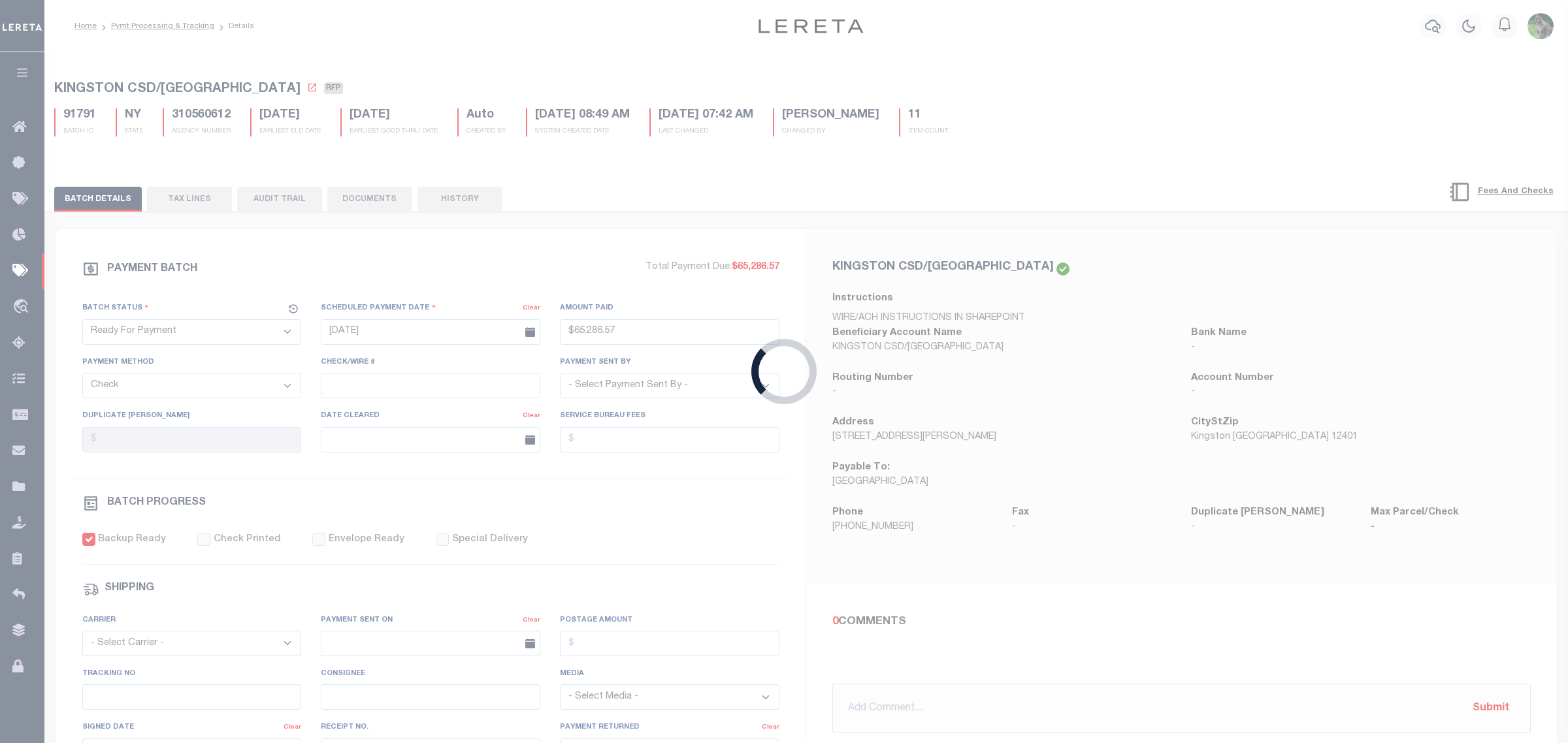
type input "$65,286.57"
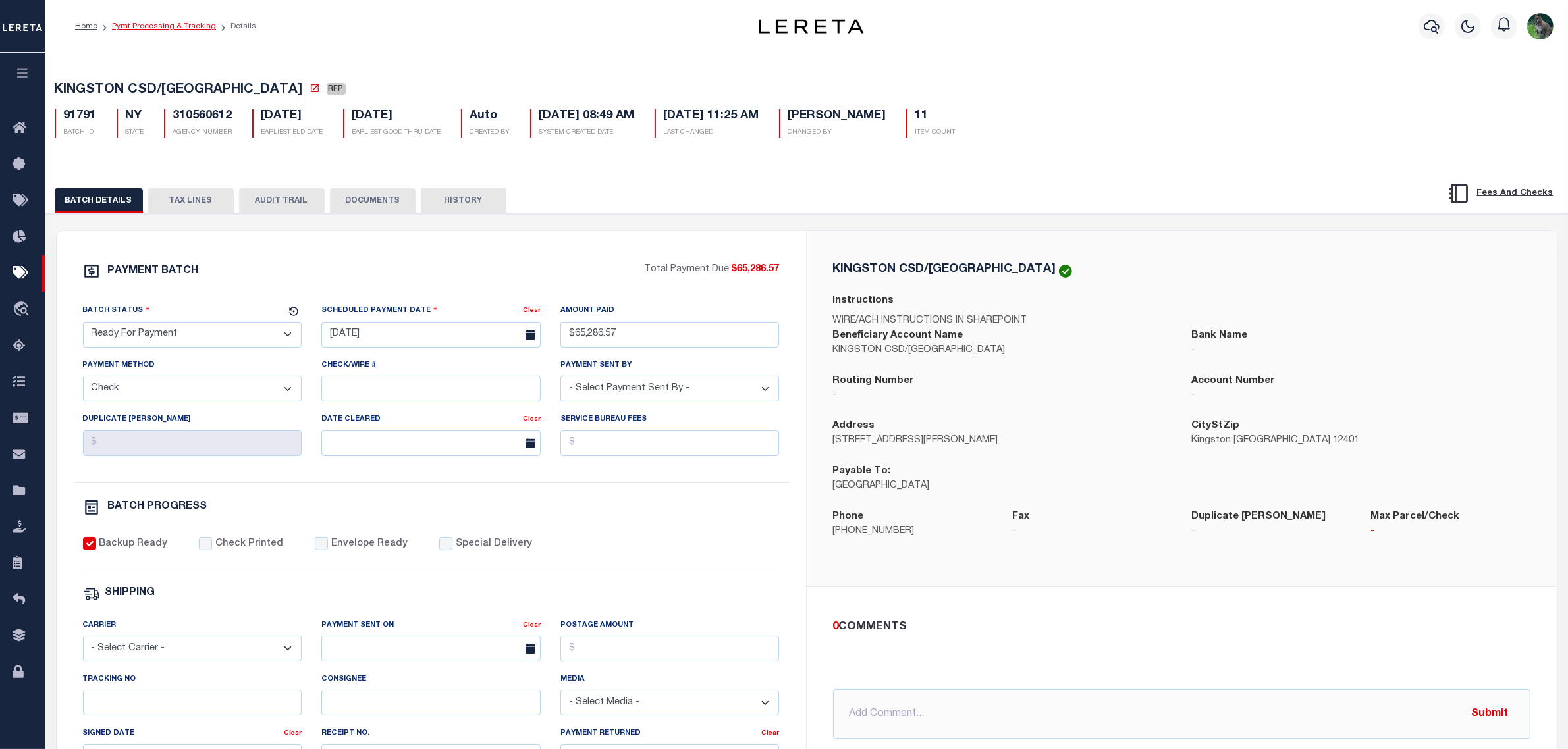
click at [185, 23] on link "Pymt Processing & Tracking" at bounding box center [164, 26] width 104 height 8
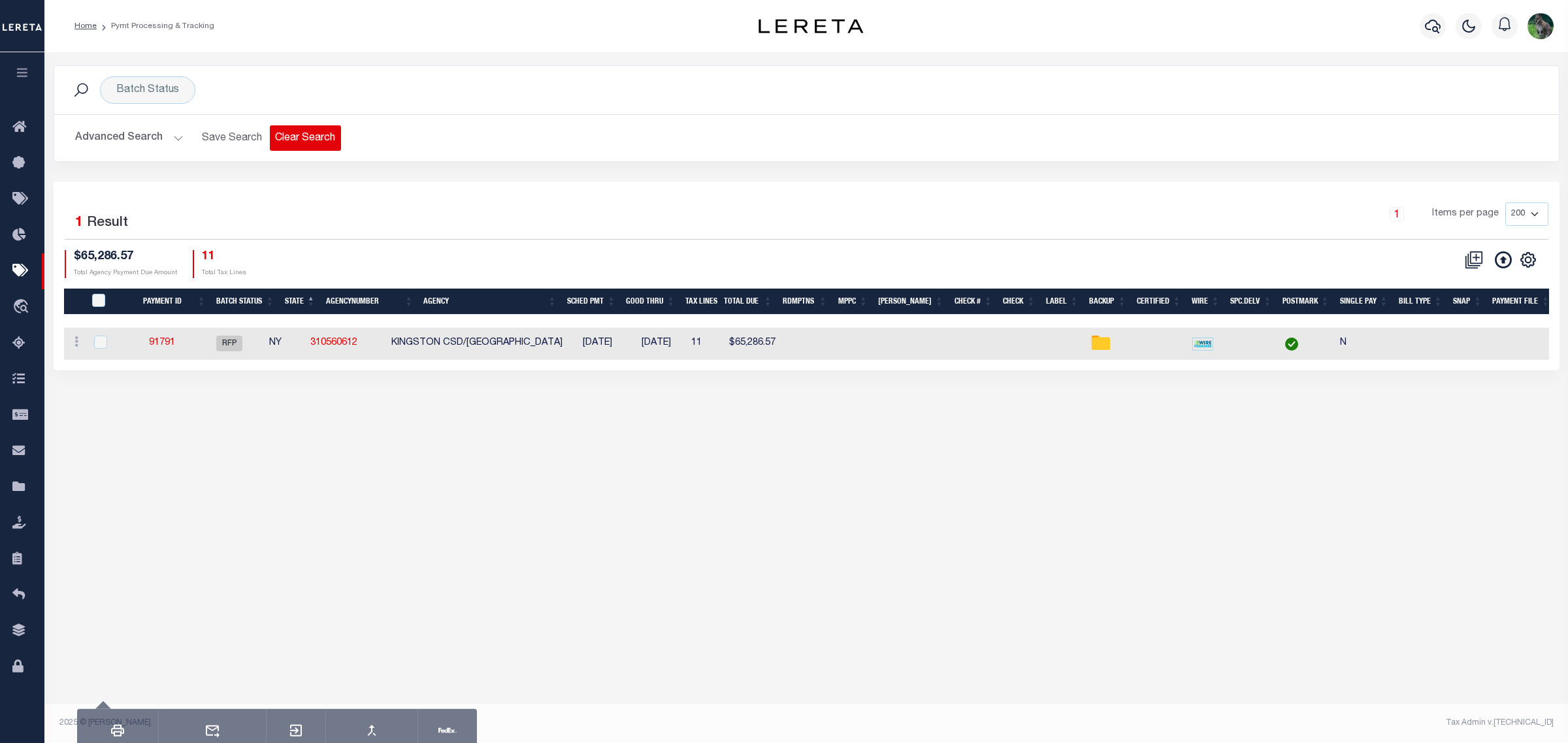
click at [308, 142] on button "Clear Search" at bounding box center [306, 138] width 71 height 26
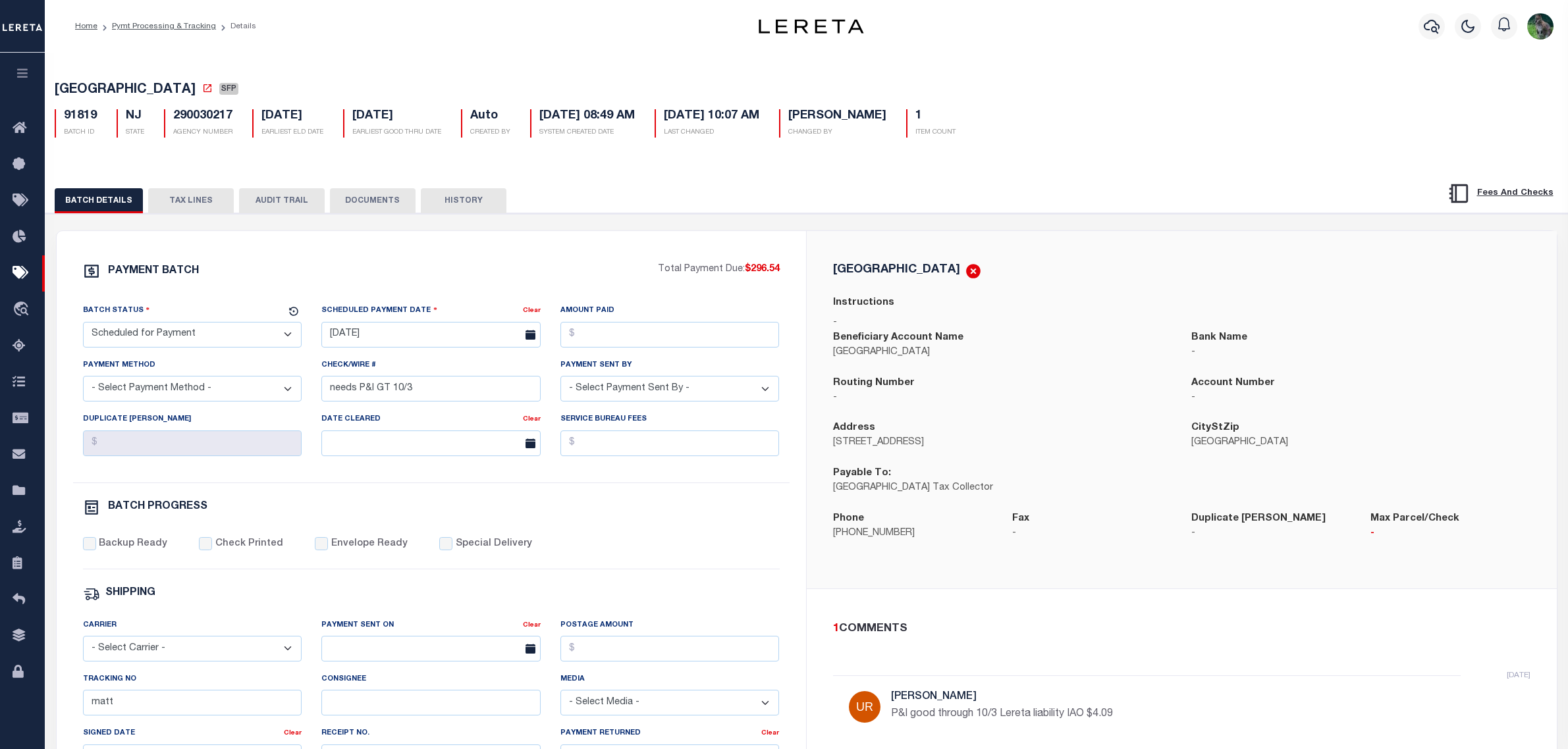
select select "SFP"
click at [503, 43] on div "Home Pymt Processing & Tracking Details Profile" at bounding box center [806, 26] width 1523 height 53
click at [515, 274] on div "PAYMENT BATCH" at bounding box center [370, 275] width 575 height 25
click at [784, 540] on div "PAYMENT BATCH Total Payment Due: $296.54 Batch Status - Select Status -" at bounding box center [431, 616] width 718 height 707
click at [1431, 23] on icon "button" at bounding box center [1431, 26] width 16 height 16
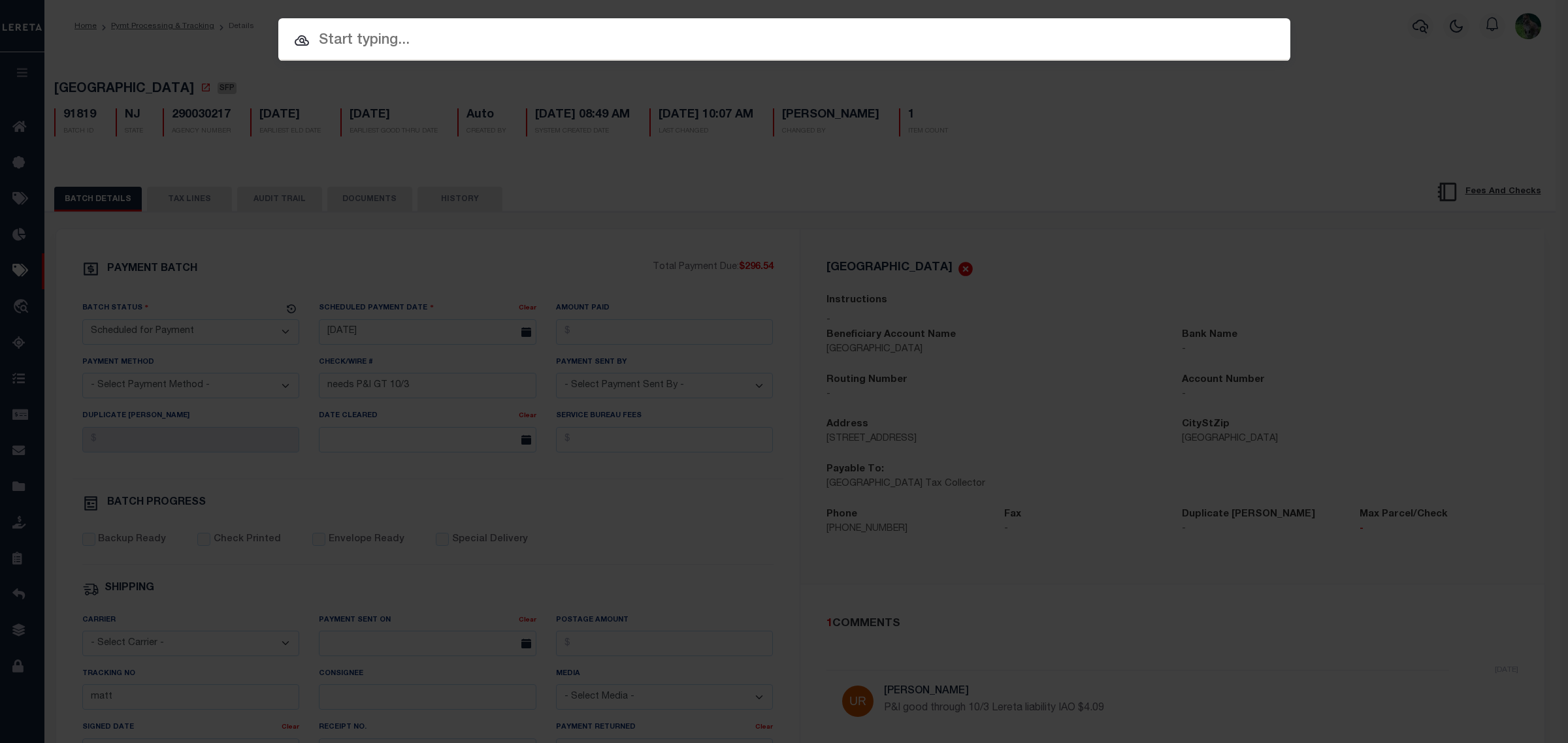
click at [923, 40] on input "text" at bounding box center [784, 41] width 1012 height 23
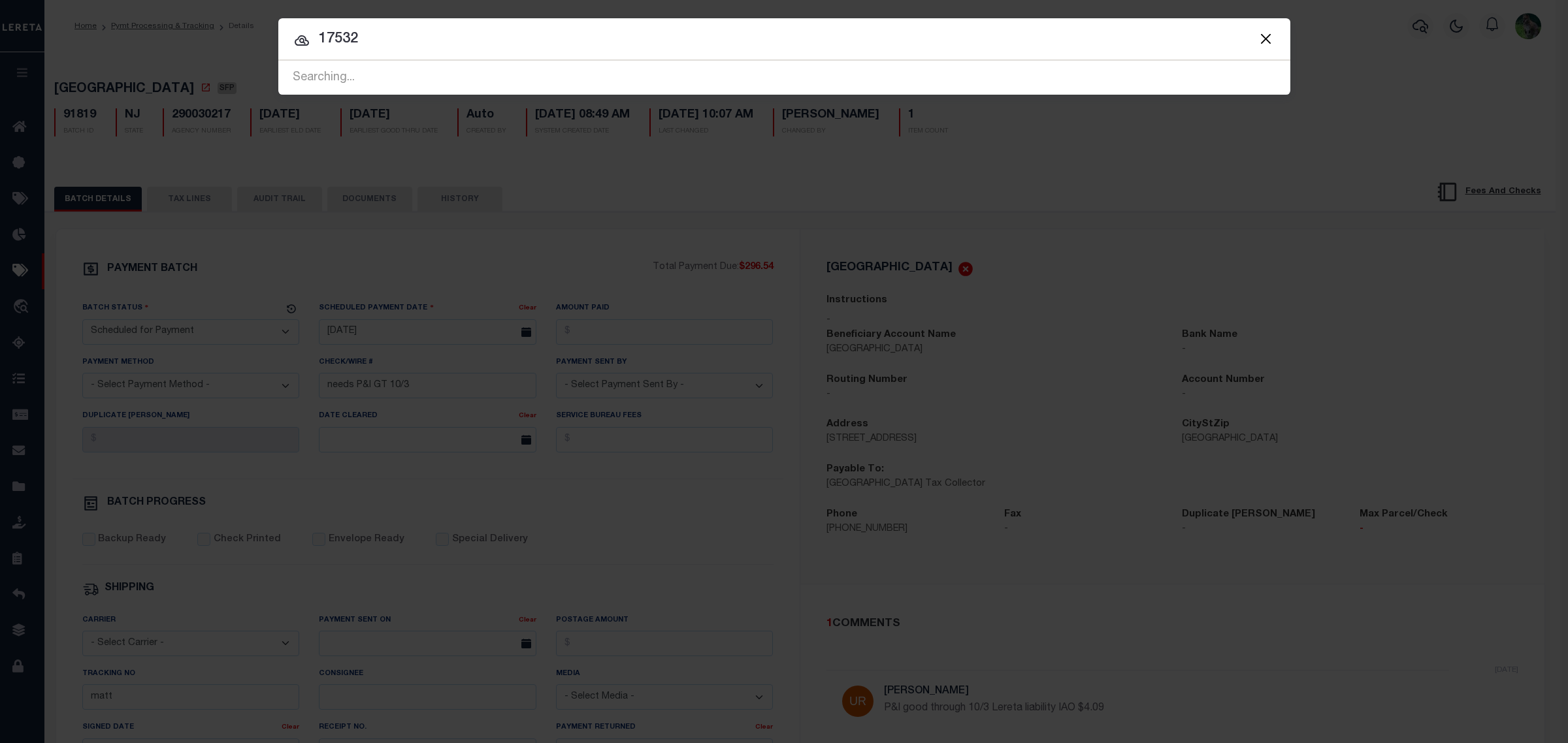
type input "17532"
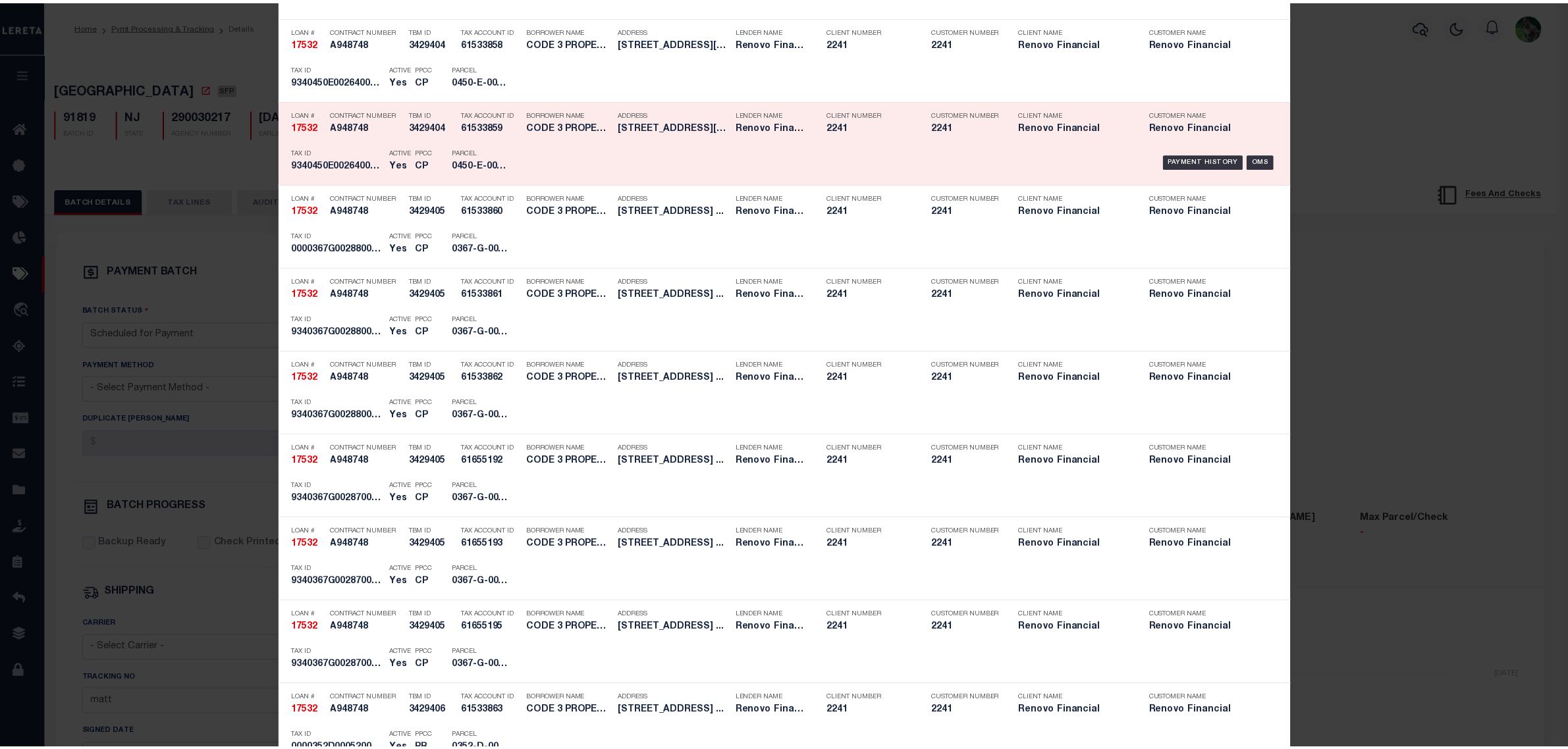
scroll to position [823, 0]
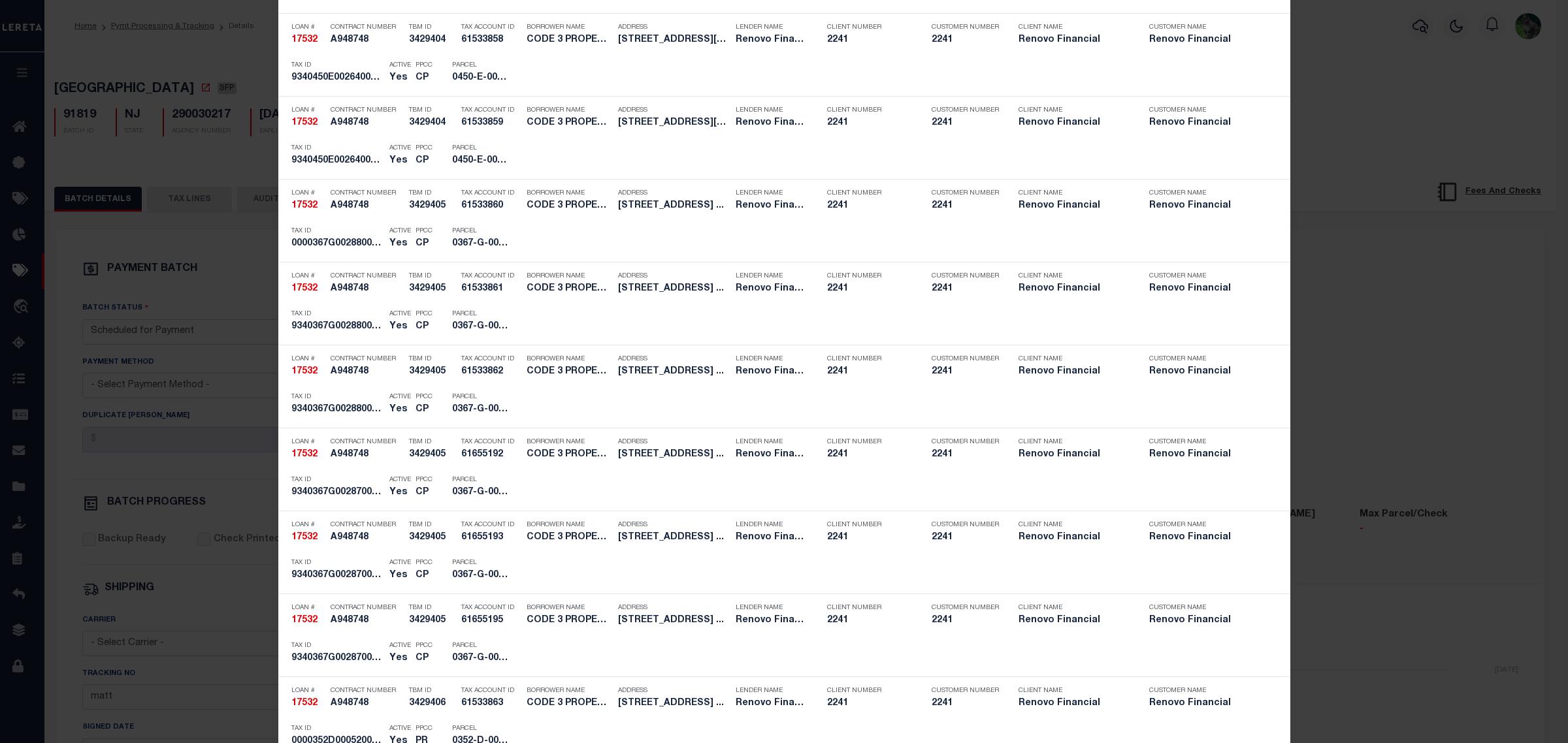
click at [1411, 372] on div "Include Loans TBM Customers Borrowers Payments (Lender Non-Disb) Payments (Lend…" at bounding box center [784, 372] width 1568 height 743
click at [1383, 304] on div "Include Loans TBM Customers Borrowers Payments (Lender Non-Disb) Payments (Lend…" at bounding box center [784, 372] width 1568 height 743
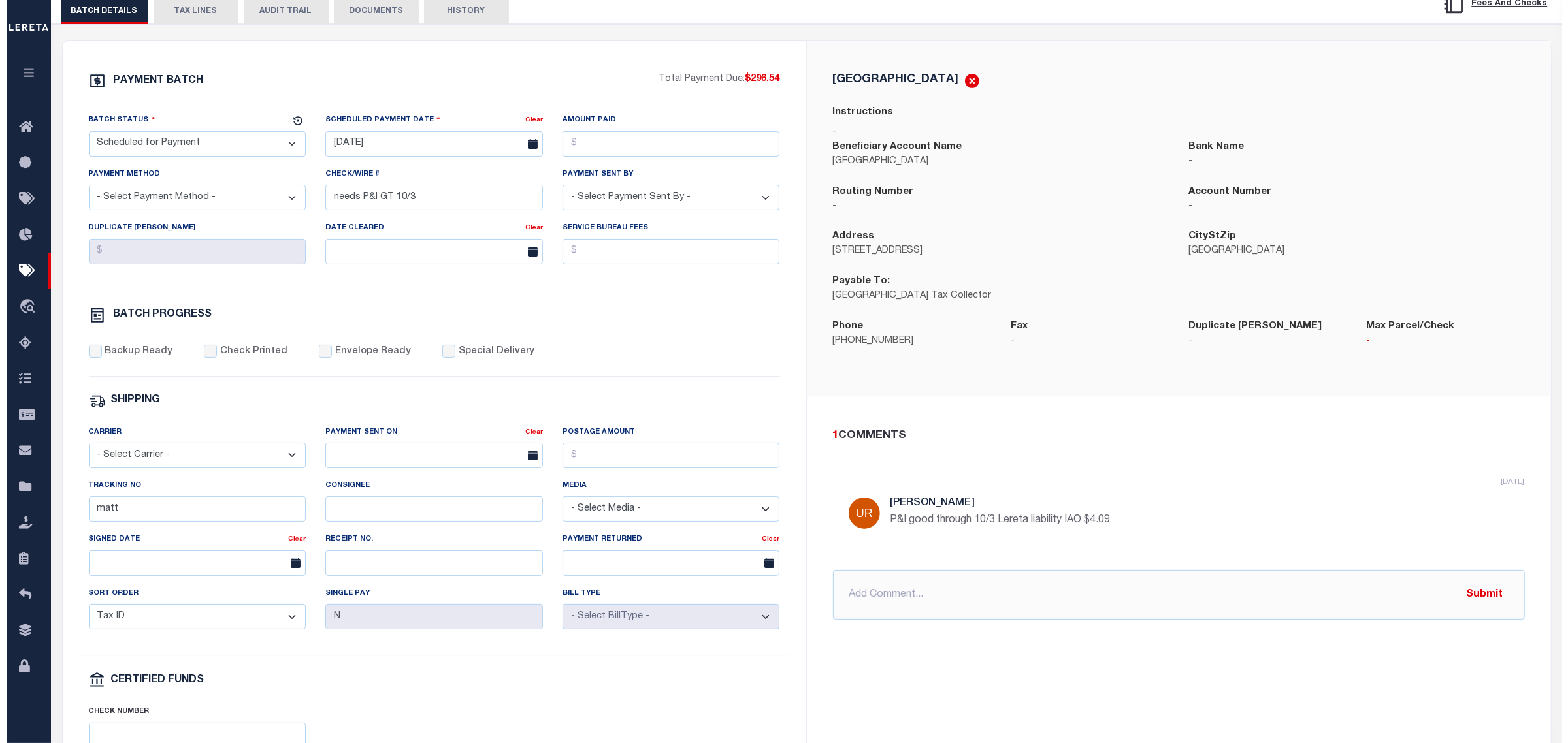
scroll to position [0, 0]
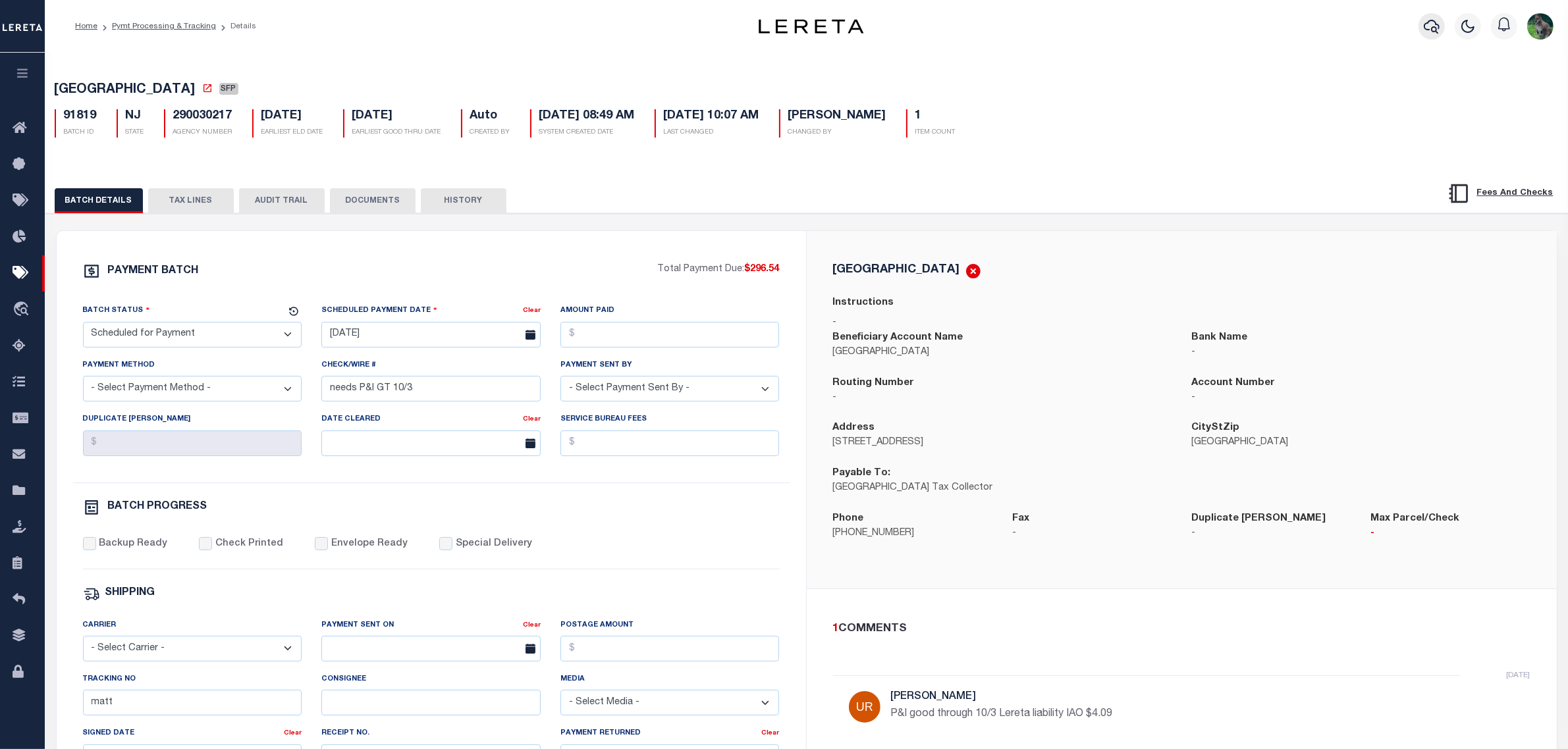
click at [1439, 28] on button "button" at bounding box center [1431, 26] width 26 height 26
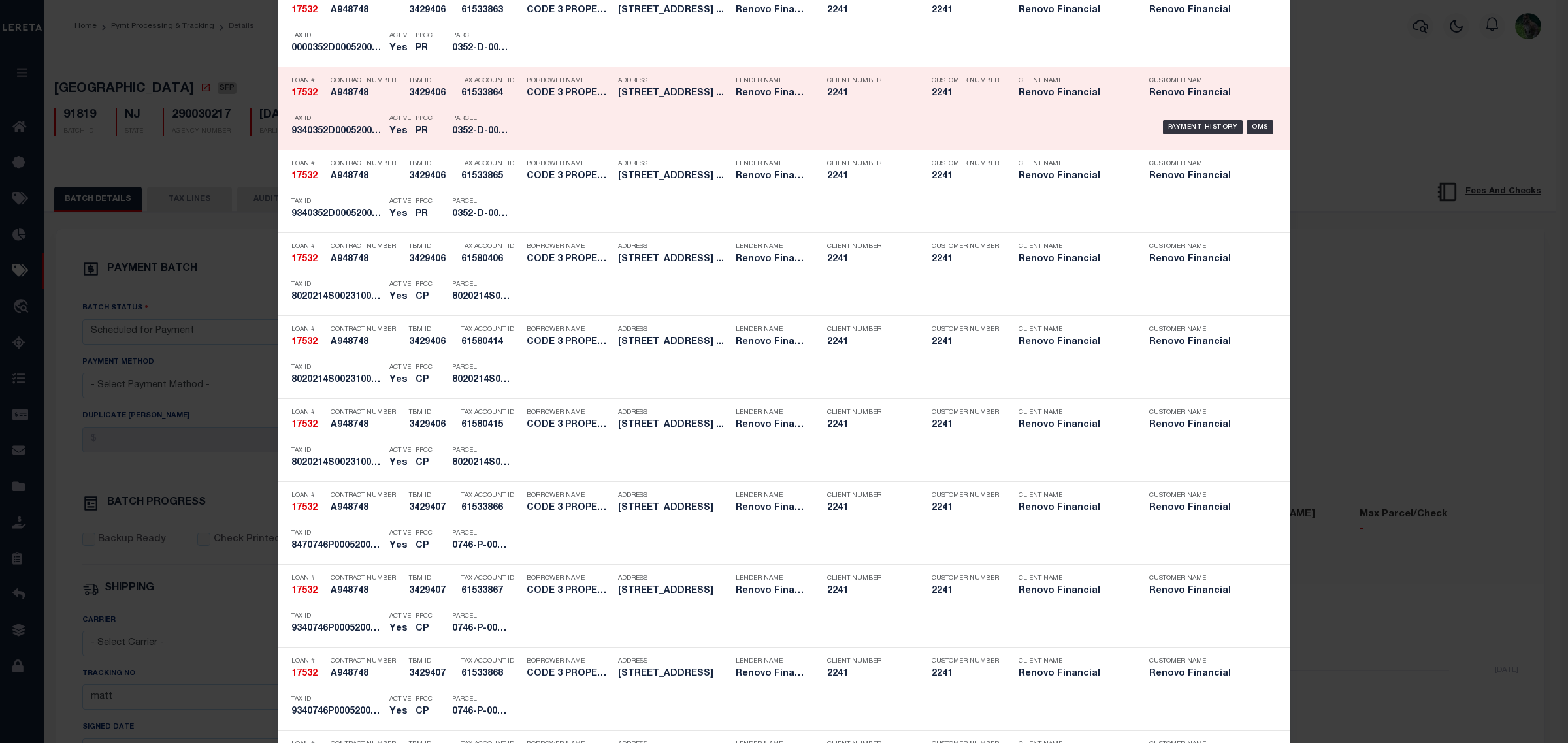
scroll to position [1551, 0]
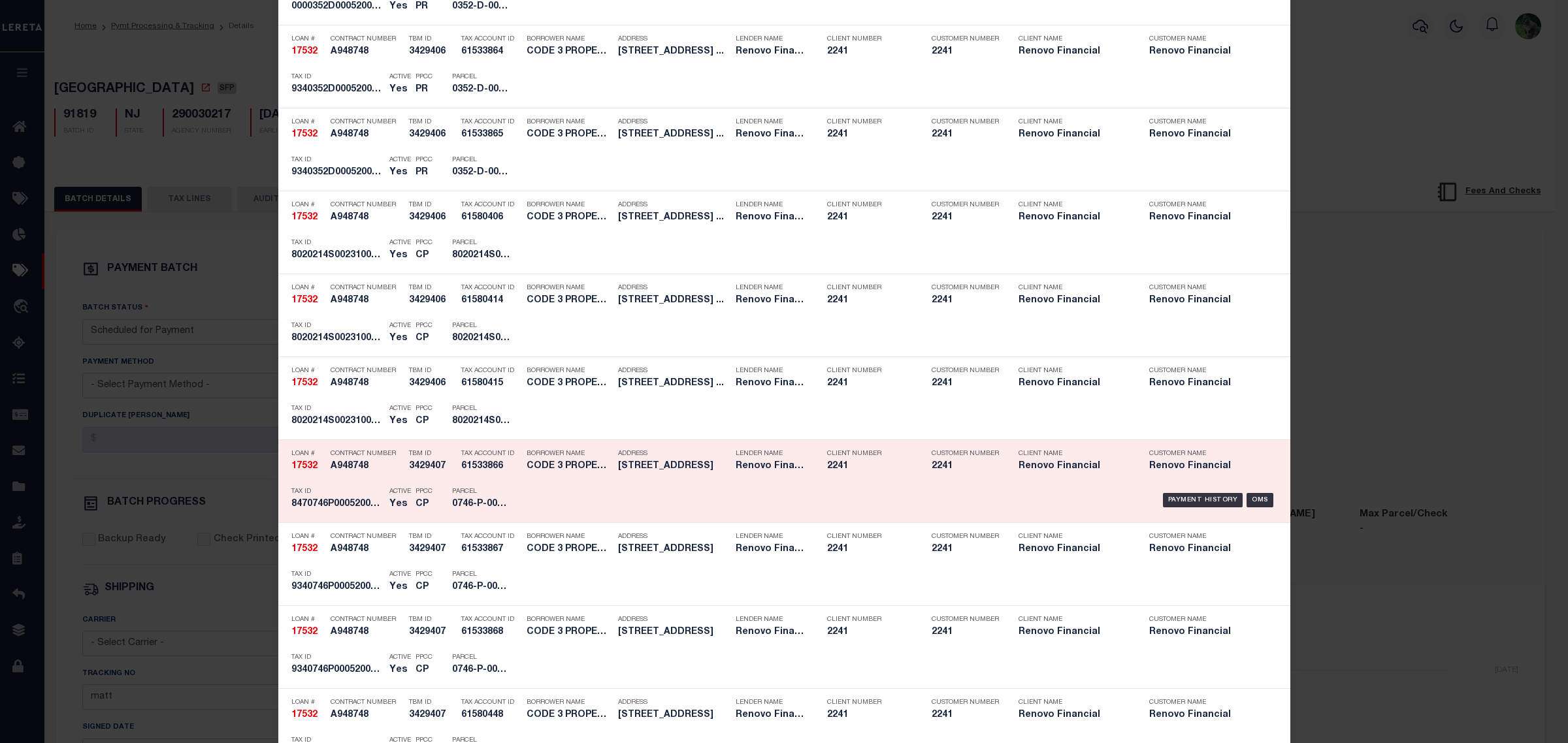
click at [698, 488] on div "Payment History OMS" at bounding box center [903, 500] width 747 height 38
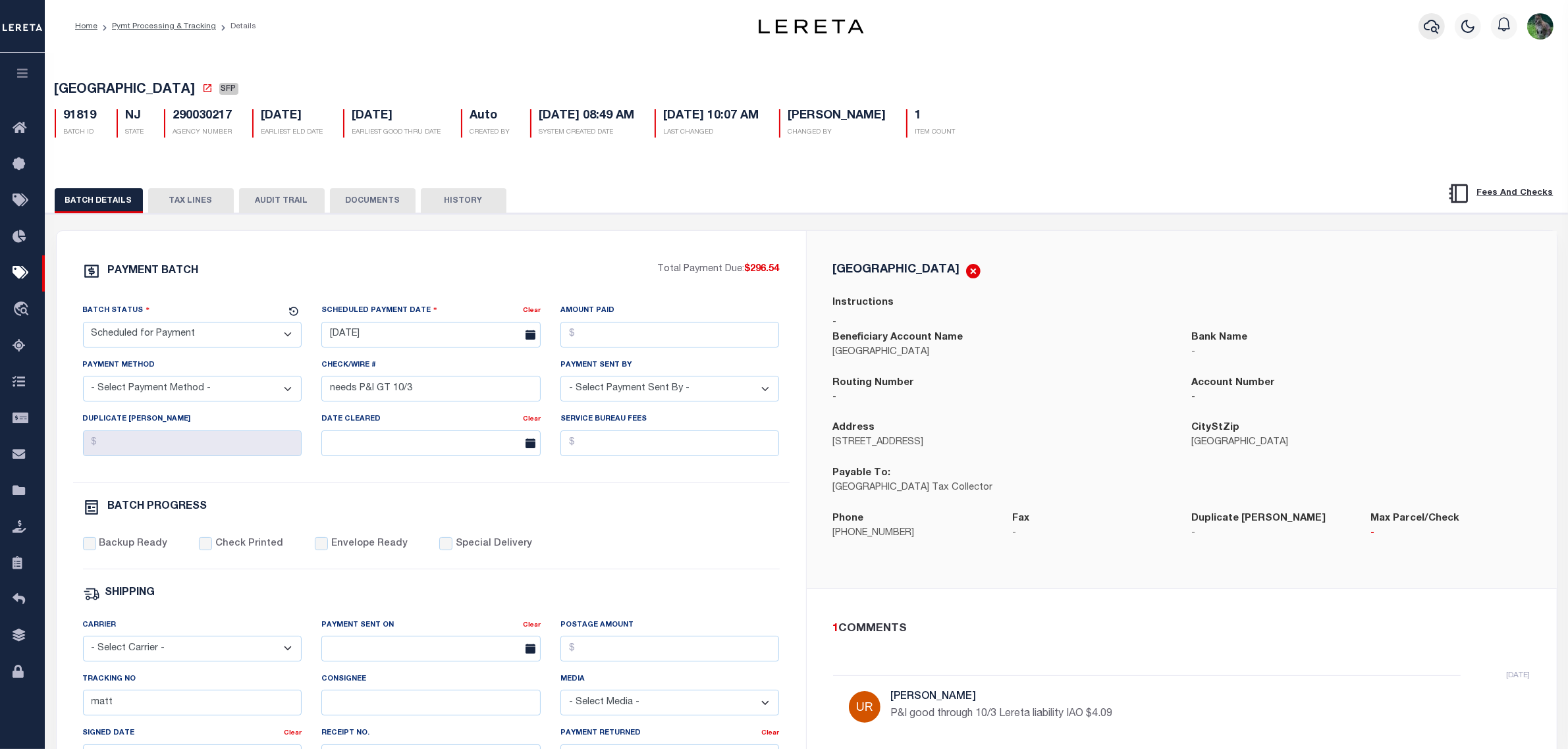
click at [1436, 24] on icon "button" at bounding box center [1431, 26] width 16 height 16
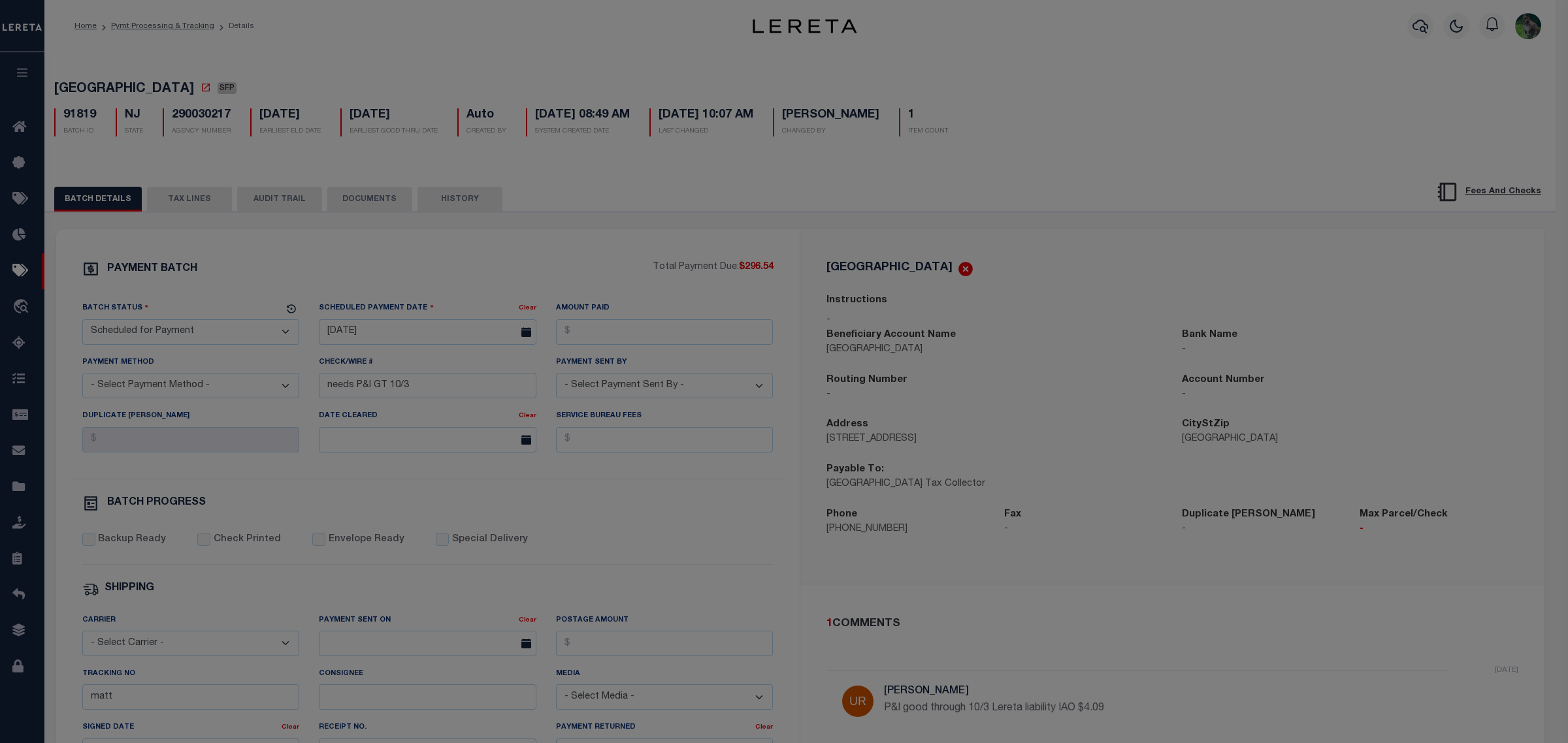
scroll to position [0, 0]
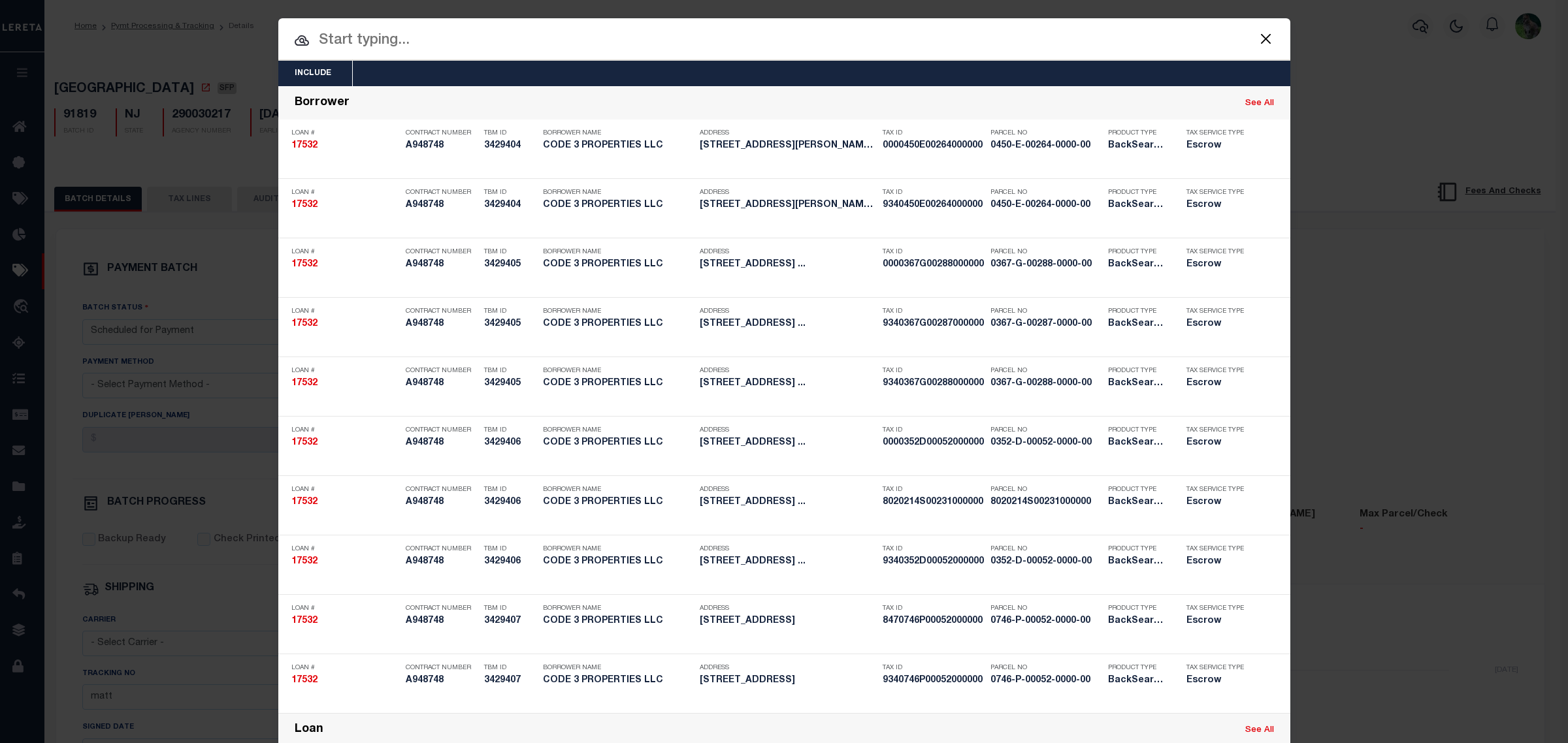
click at [681, 44] on input "text" at bounding box center [784, 41] width 1012 height 23
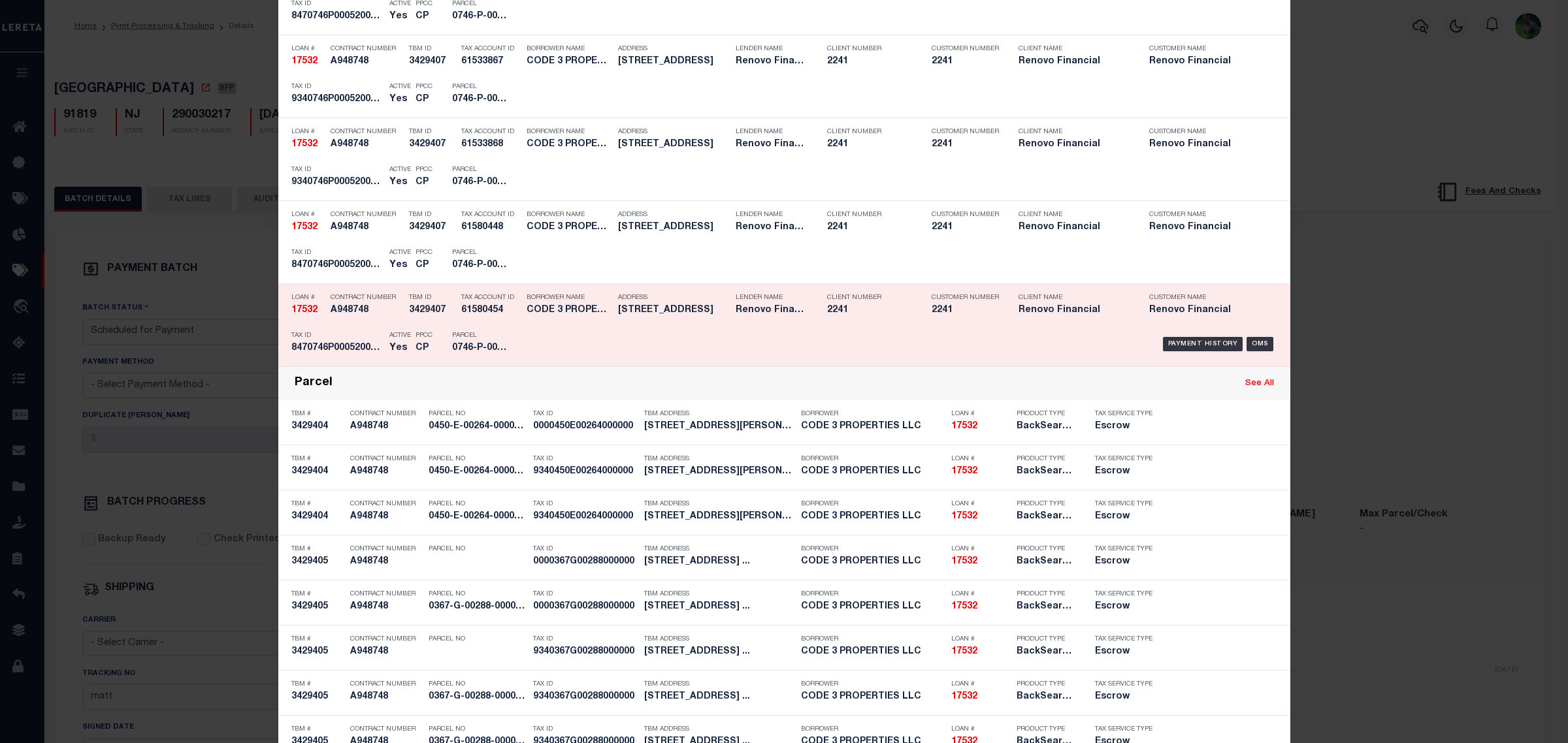
scroll to position [1948, 0]
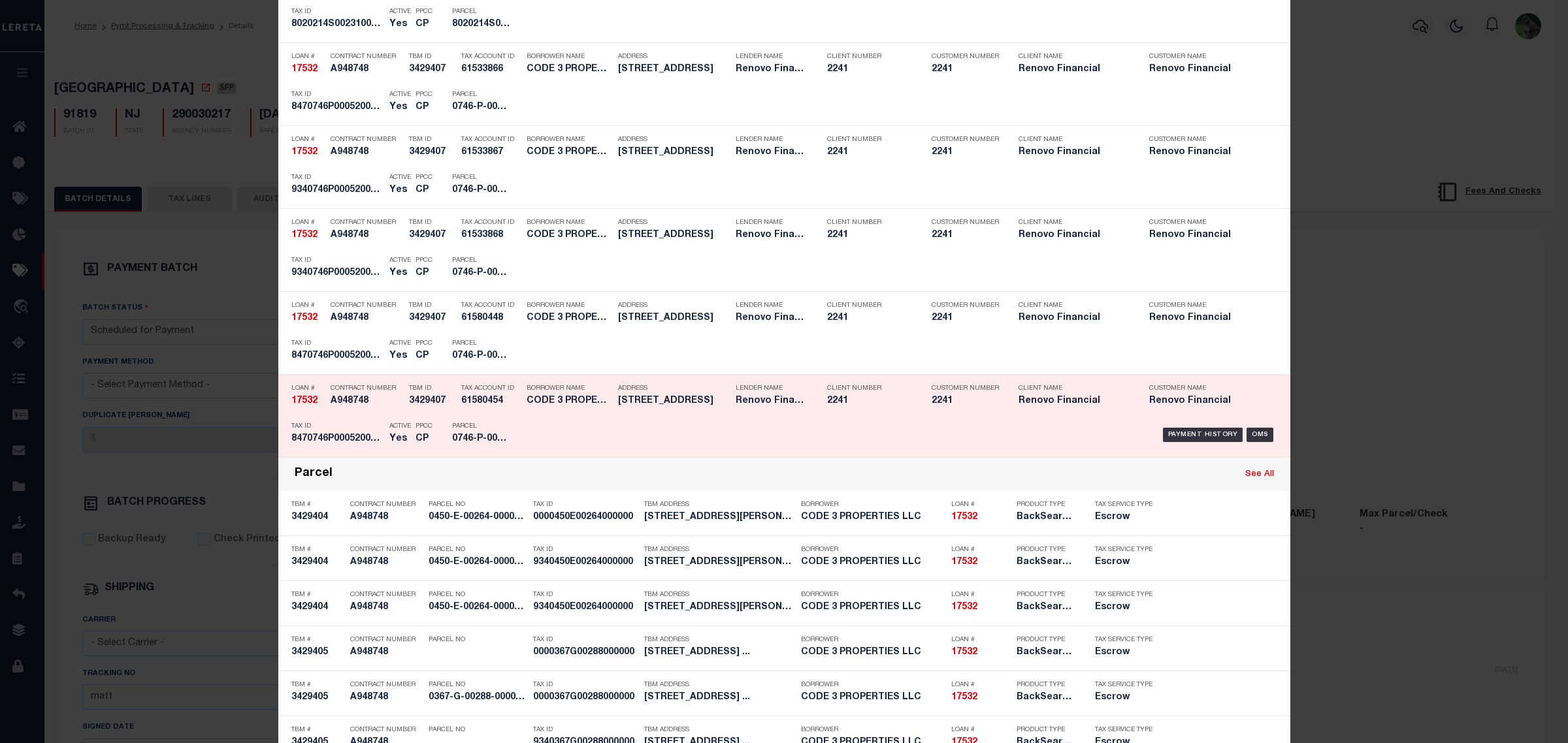
click at [846, 412] on div "Client Number 2241" at bounding box center [870, 397] width 85 height 38
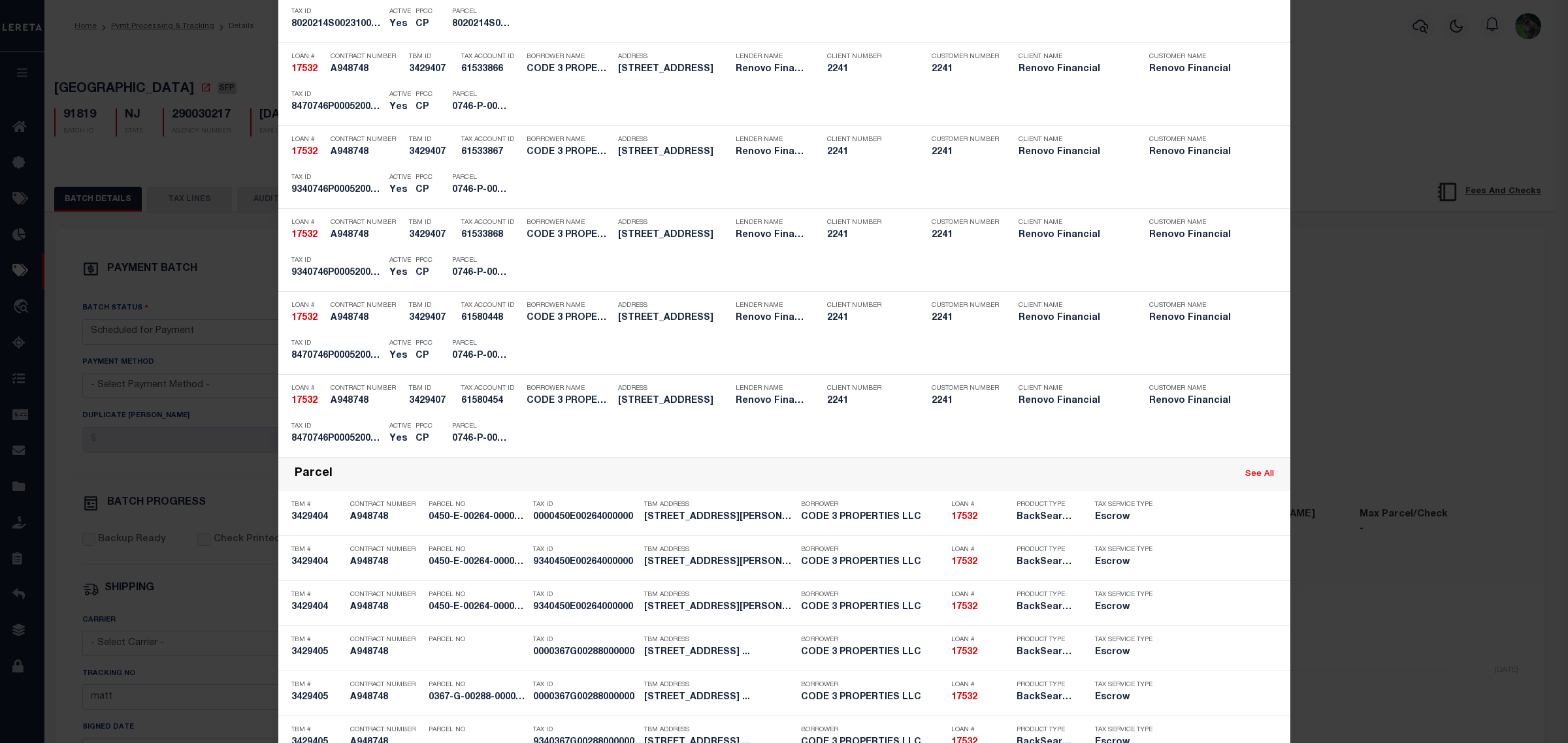
scroll to position [0, 0]
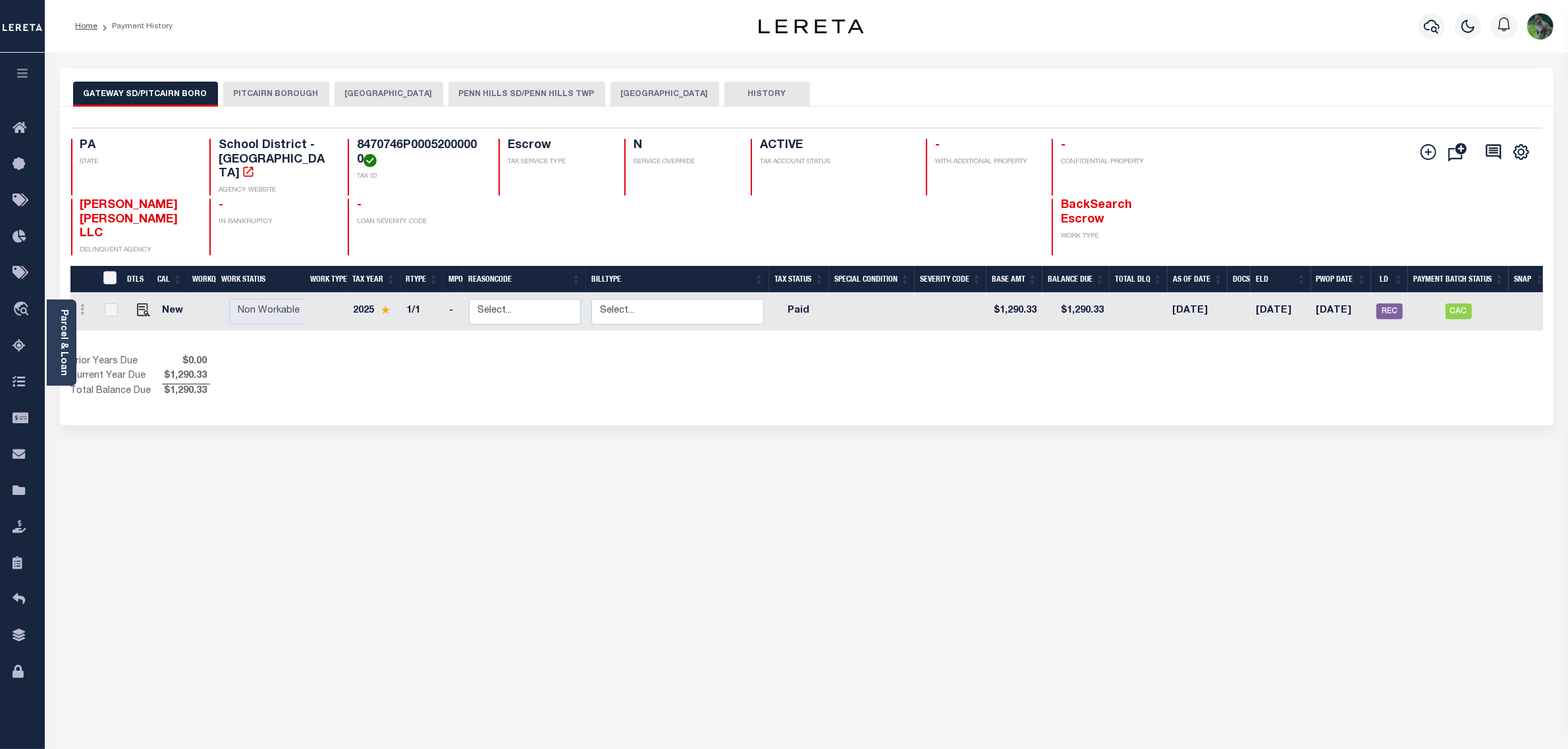
click at [242, 87] on button "PITCAIRN BOROUGH" at bounding box center [276, 94] width 106 height 25
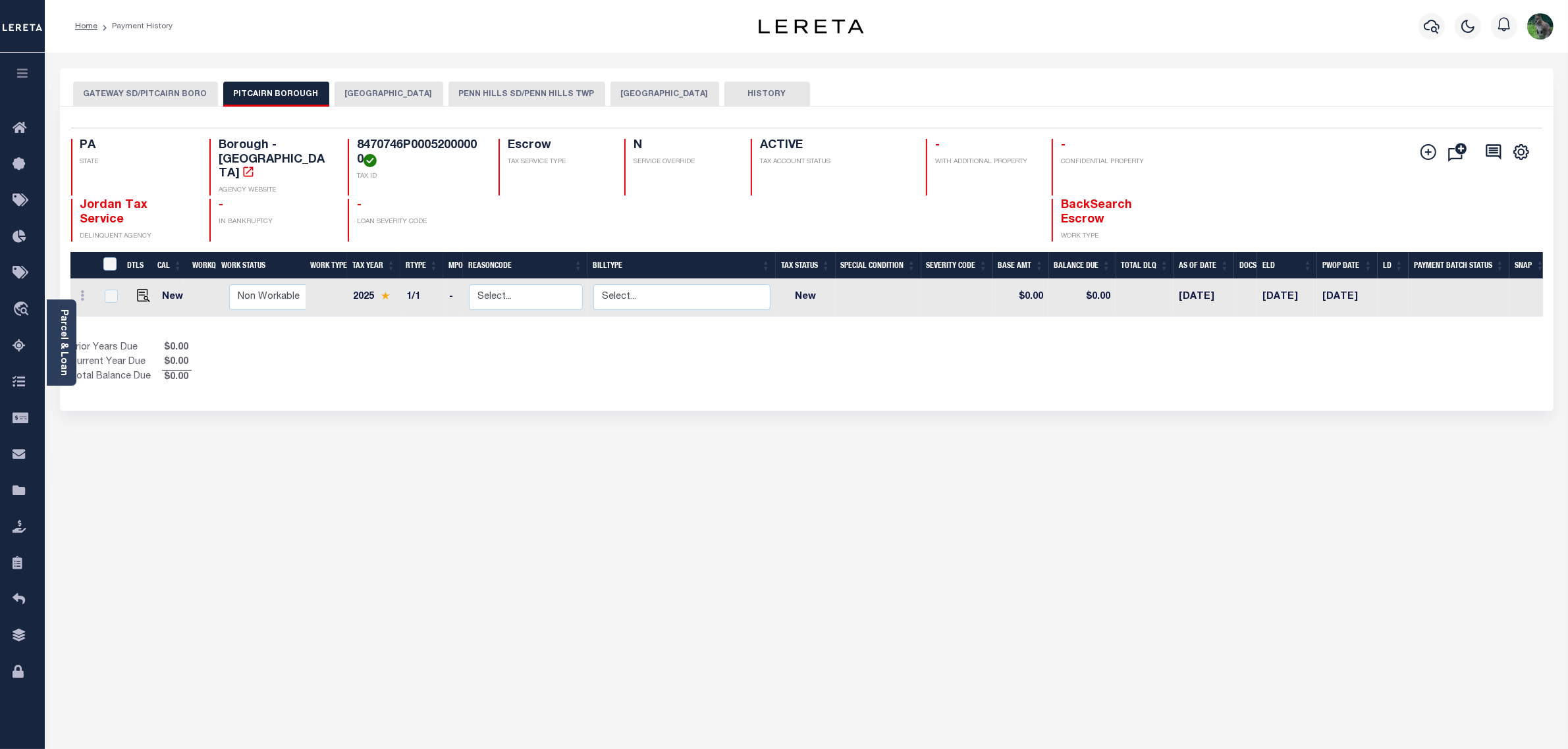
click at [370, 86] on button "[GEOGRAPHIC_DATA]" at bounding box center [389, 94] width 108 height 25
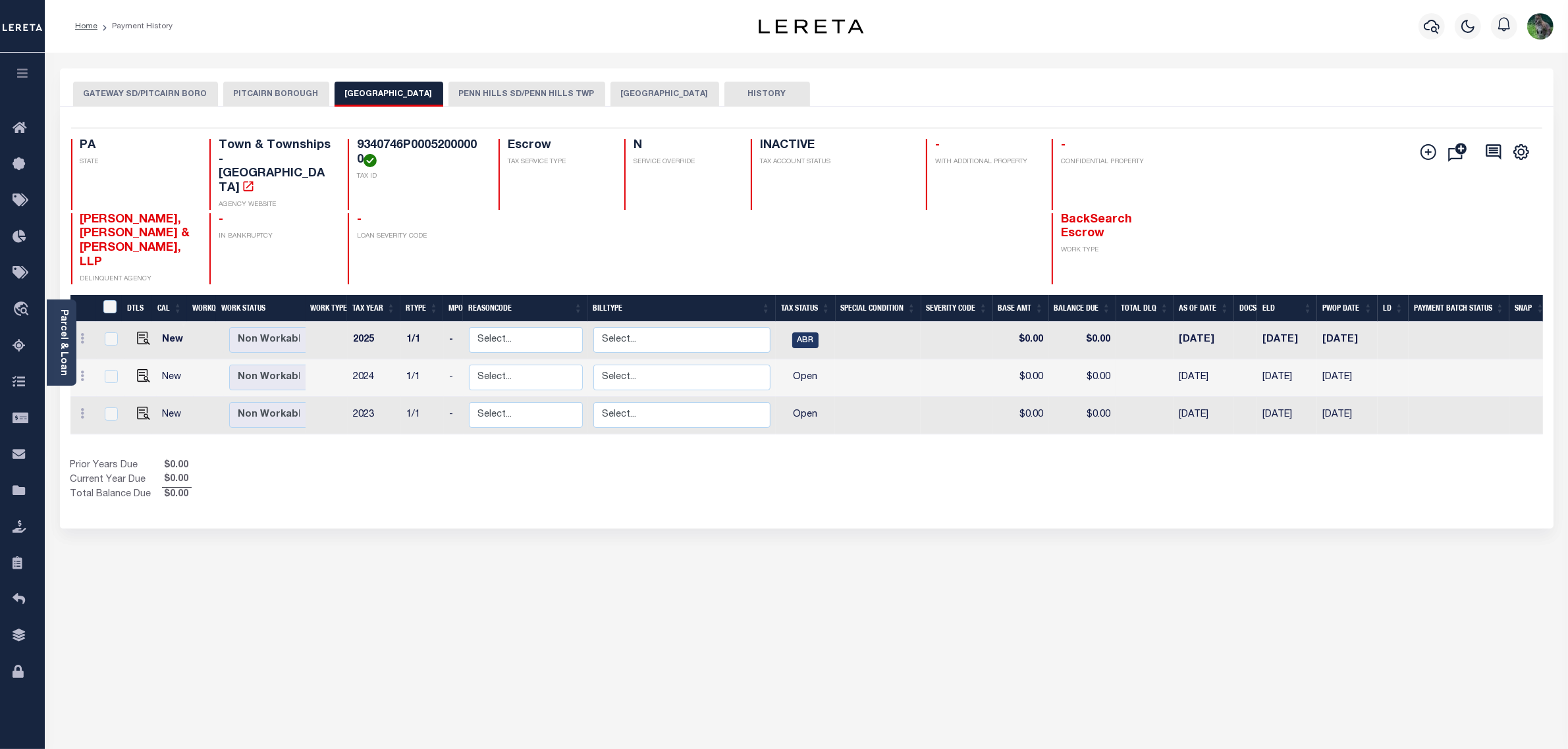
click at [498, 93] on button "PENN HILLS SD/PENN HILLS TWP" at bounding box center [526, 94] width 156 height 25
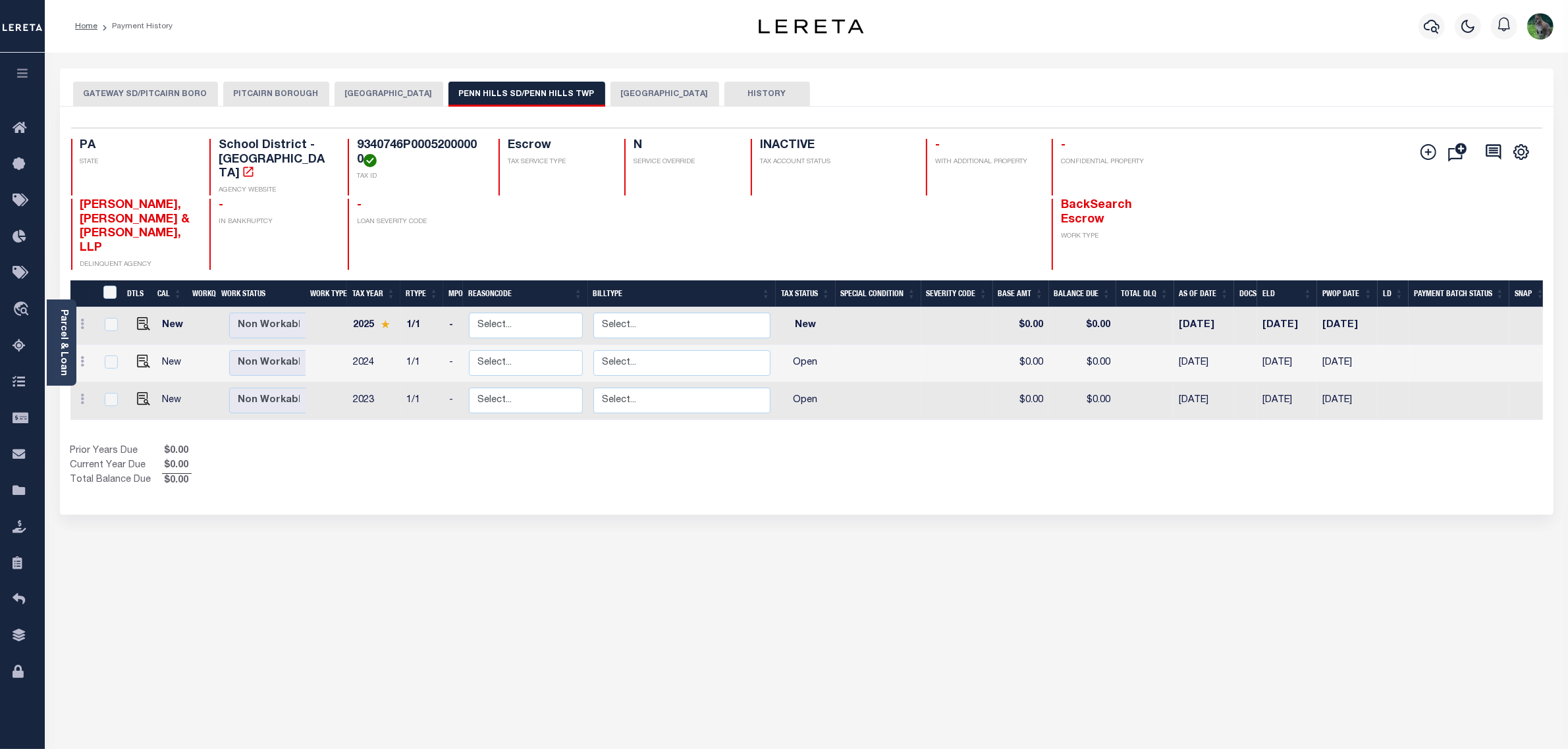
click at [639, 91] on button "[GEOGRAPHIC_DATA]" at bounding box center [664, 94] width 108 height 25
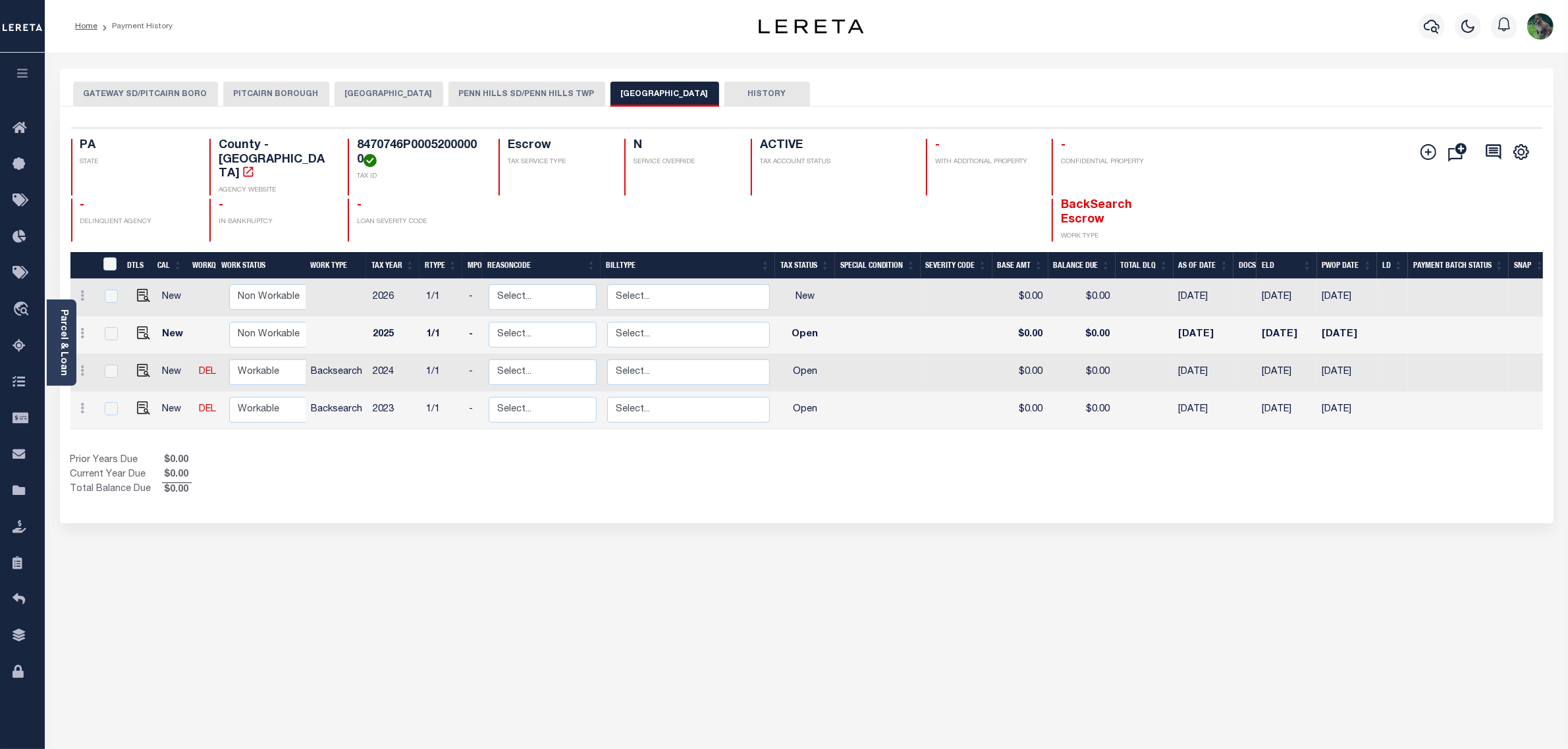
click at [390, 85] on button "[GEOGRAPHIC_DATA]" at bounding box center [389, 94] width 108 height 25
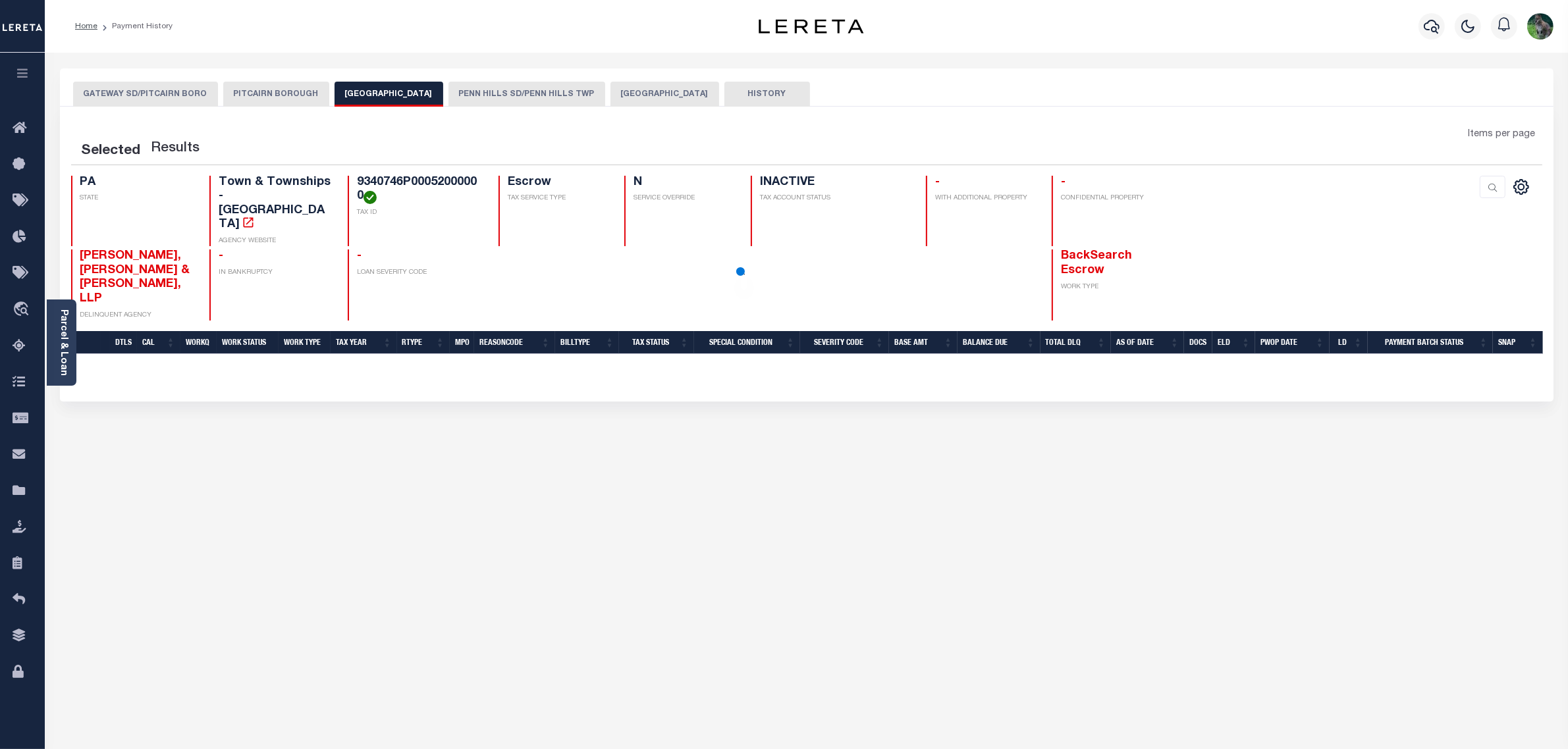
click at [272, 87] on button "PITCAIRN BOROUGH" at bounding box center [276, 94] width 106 height 25
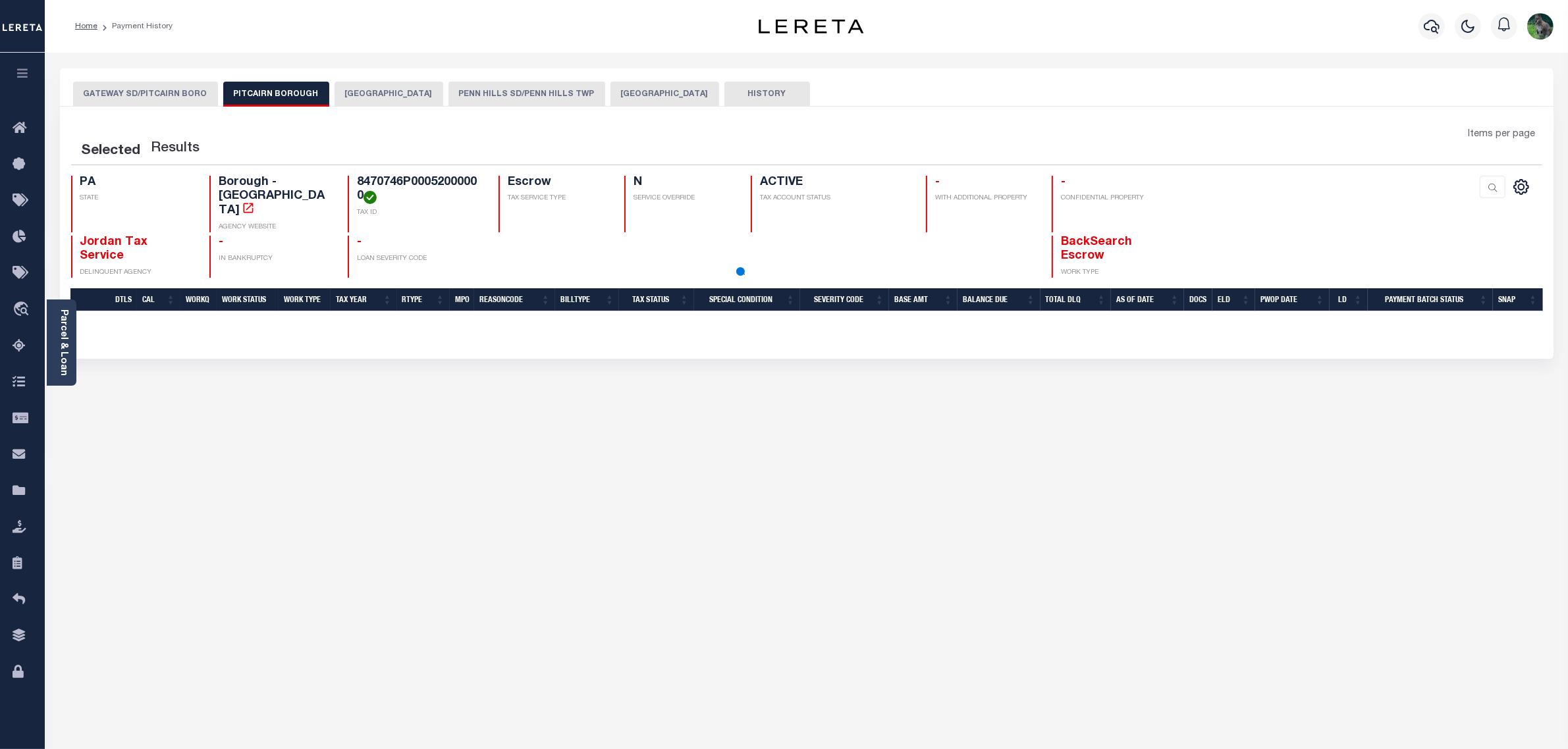
click at [146, 89] on button "GATEWAY SD/PITCAIRN BORO" at bounding box center [146, 94] width 145 height 25
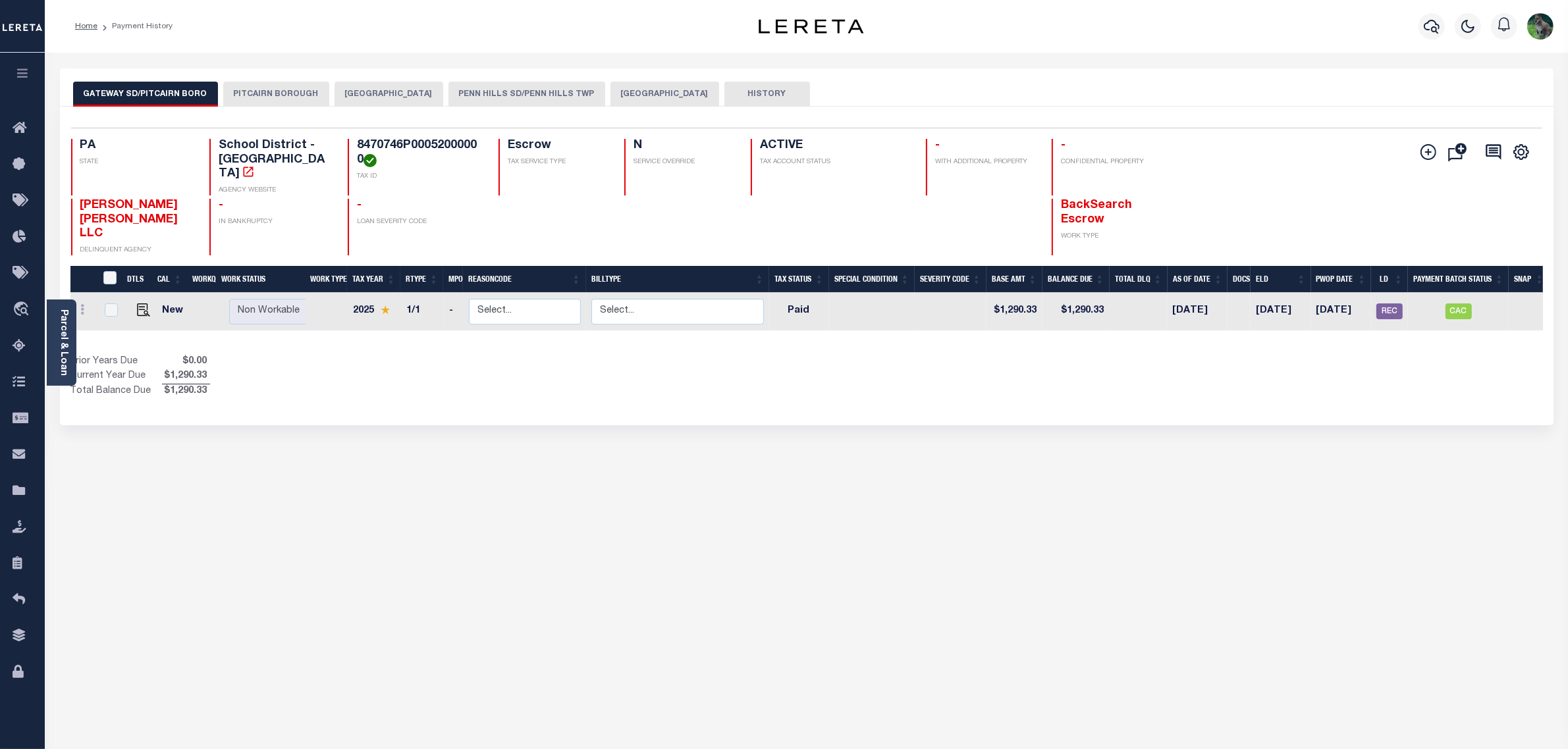
click at [511, 85] on button "PENN HILLS SD/PENN HILLS TWP" at bounding box center [526, 94] width 156 height 25
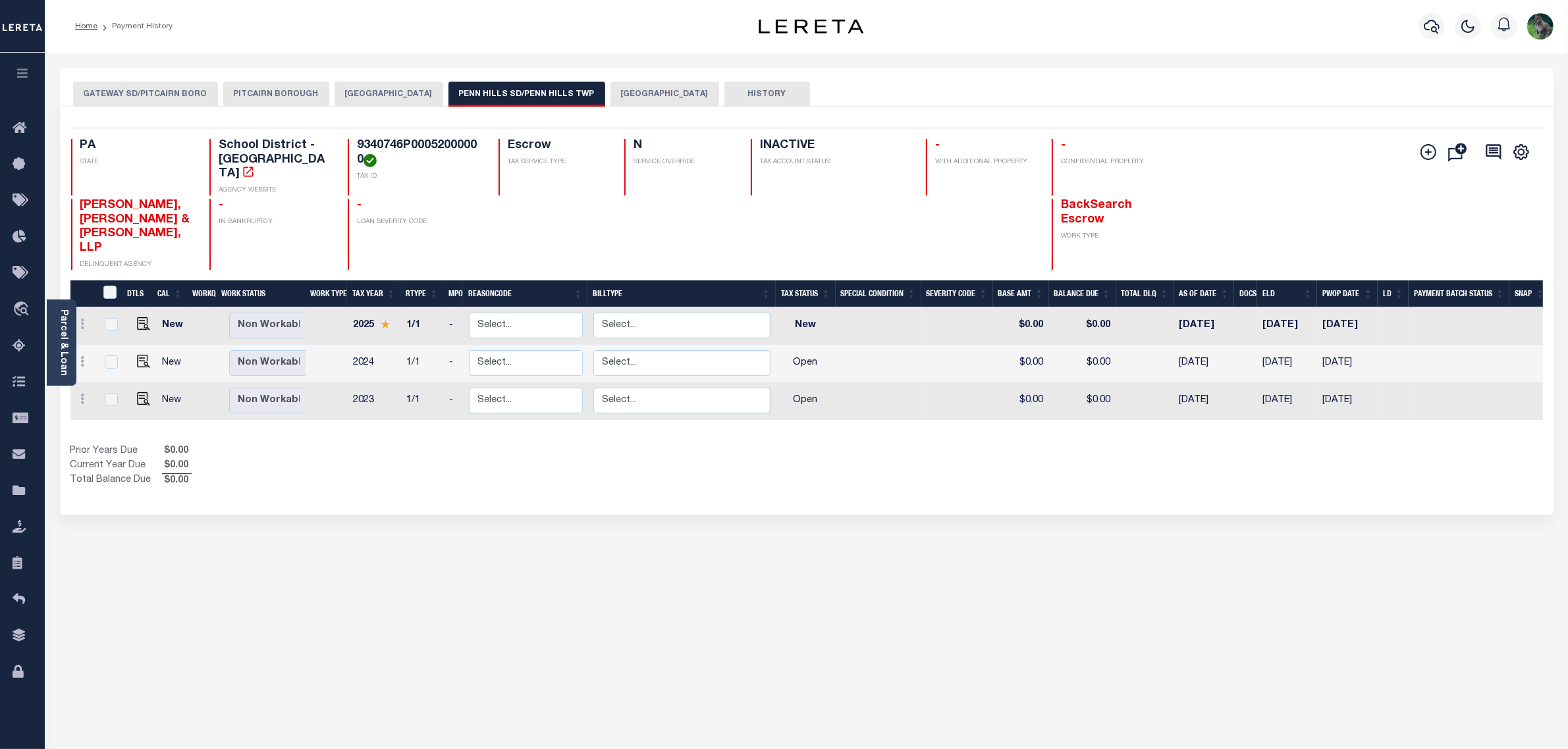
click at [337, 90] on button "[GEOGRAPHIC_DATA]" at bounding box center [389, 94] width 108 height 25
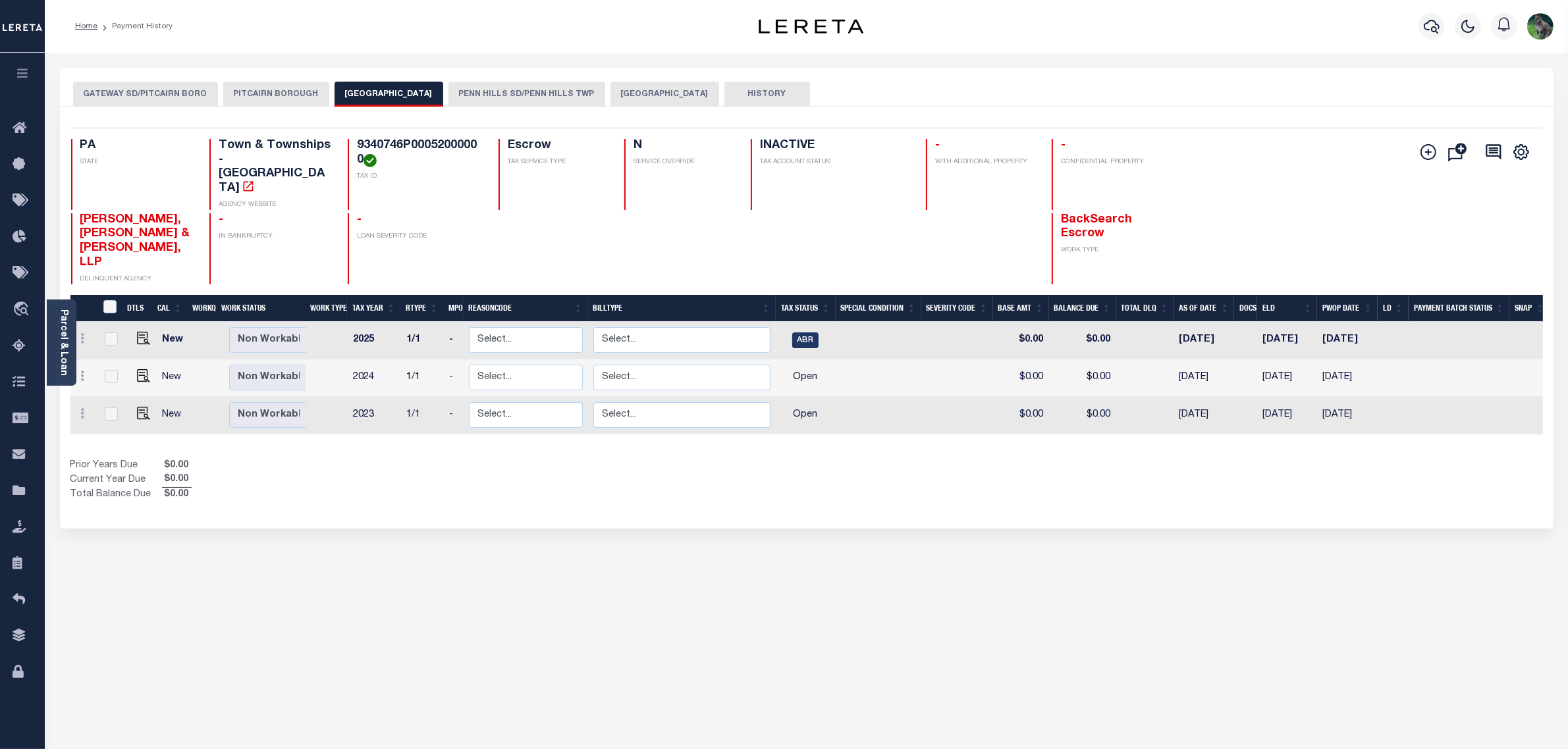
drag, startPoint x: 249, startPoint y: 89, endPoint x: 285, endPoint y: 89, distance: 36.0
click at [250, 89] on button "PITCAIRN BOROUGH" at bounding box center [276, 94] width 106 height 25
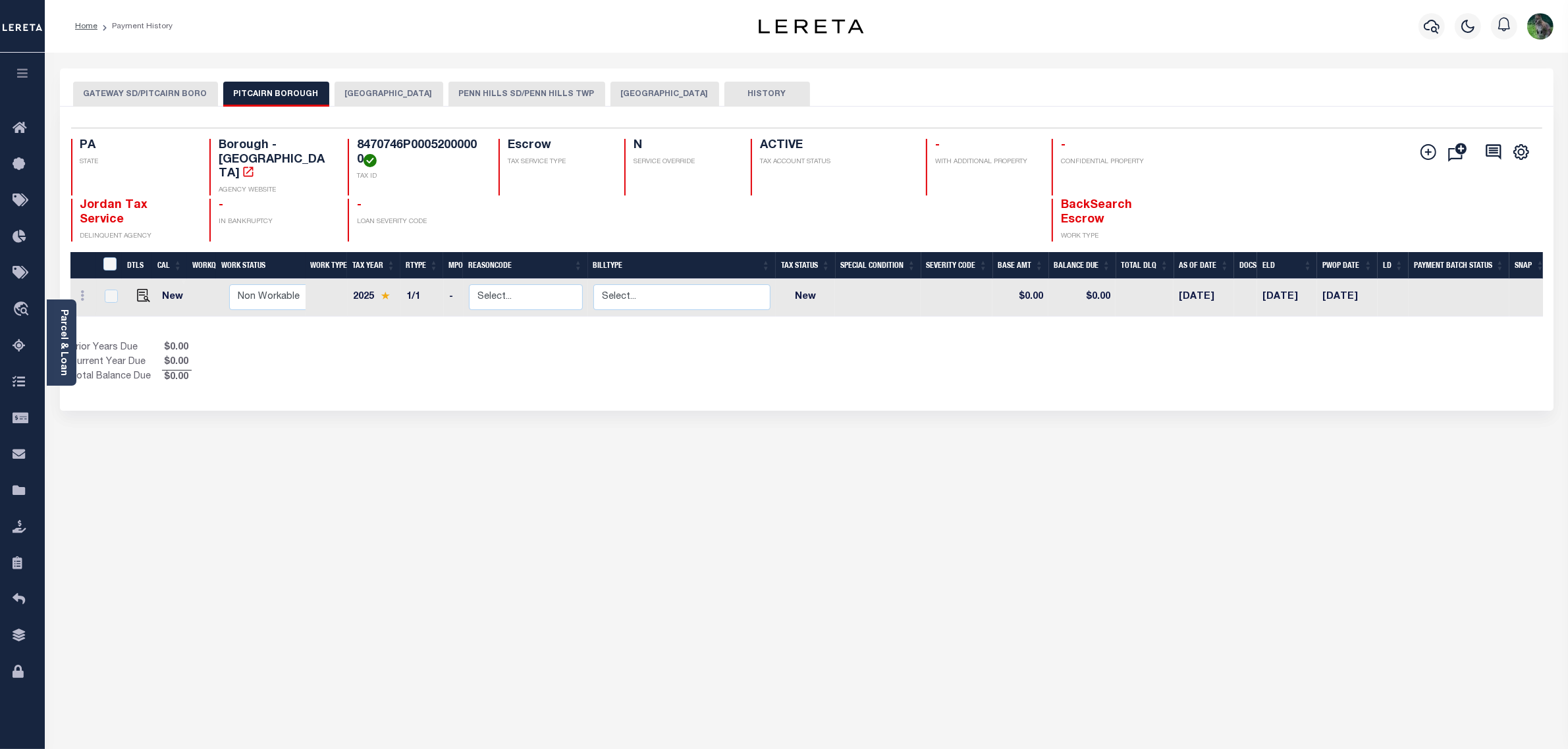
click at [386, 100] on button "PENN HILLS TOWNSHIP" at bounding box center [389, 94] width 108 height 25
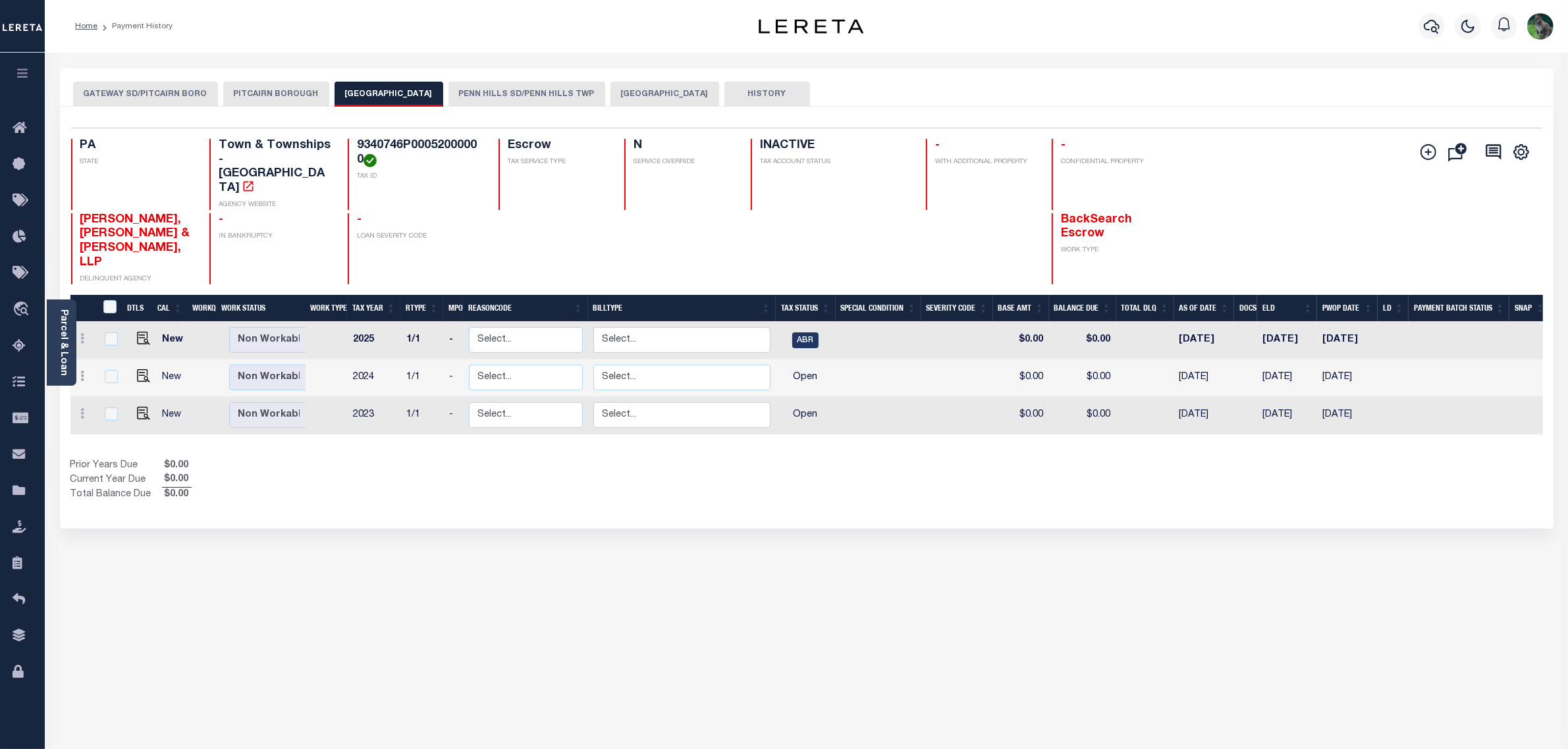
click at [532, 96] on button "PENN HILLS SD/PENN HILLS TWP" at bounding box center [526, 94] width 156 height 25
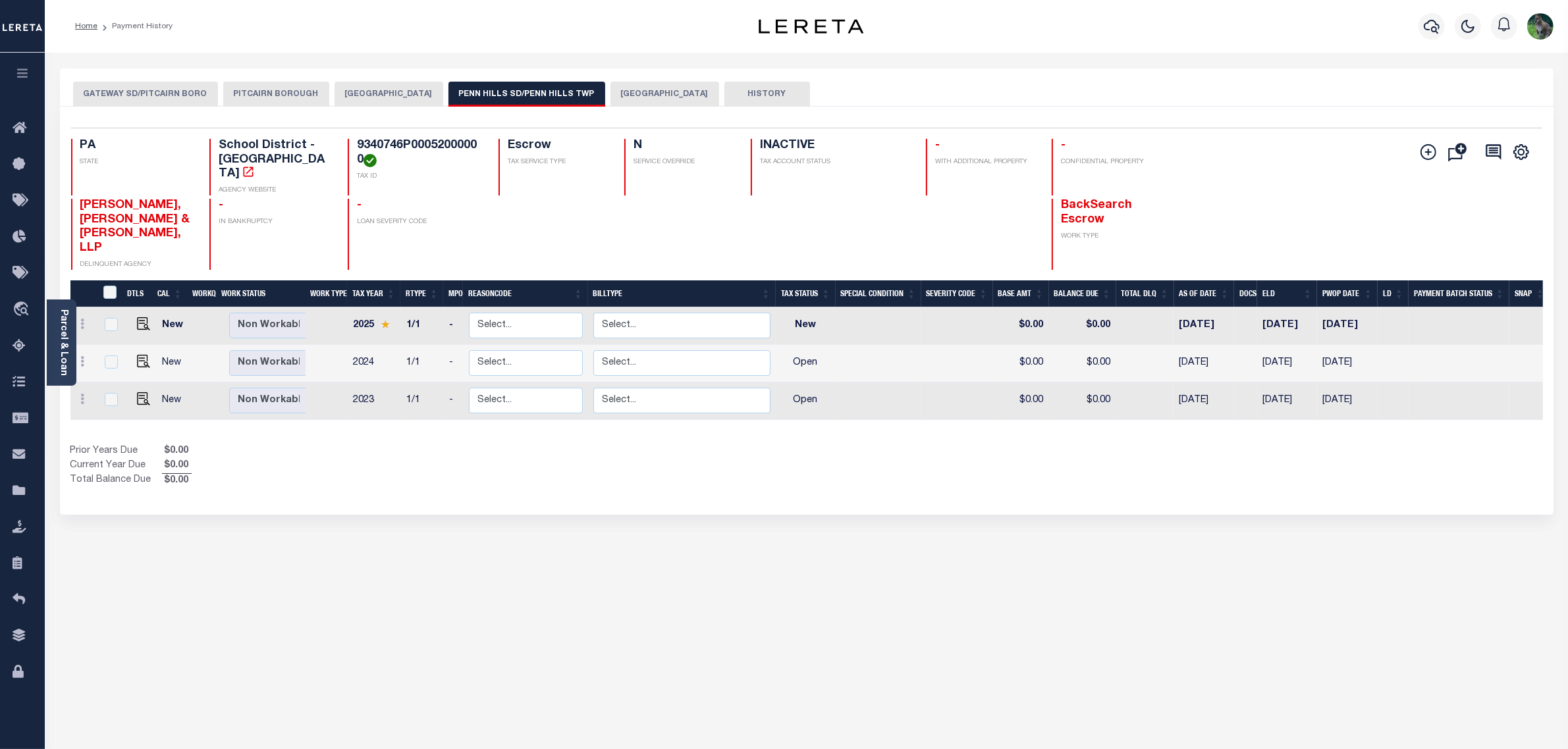
drag, startPoint x: 276, startPoint y: 87, endPoint x: 284, endPoint y: 87, distance: 8.0
click at [277, 87] on button "PITCAIRN BOROUGH" at bounding box center [276, 94] width 106 height 25
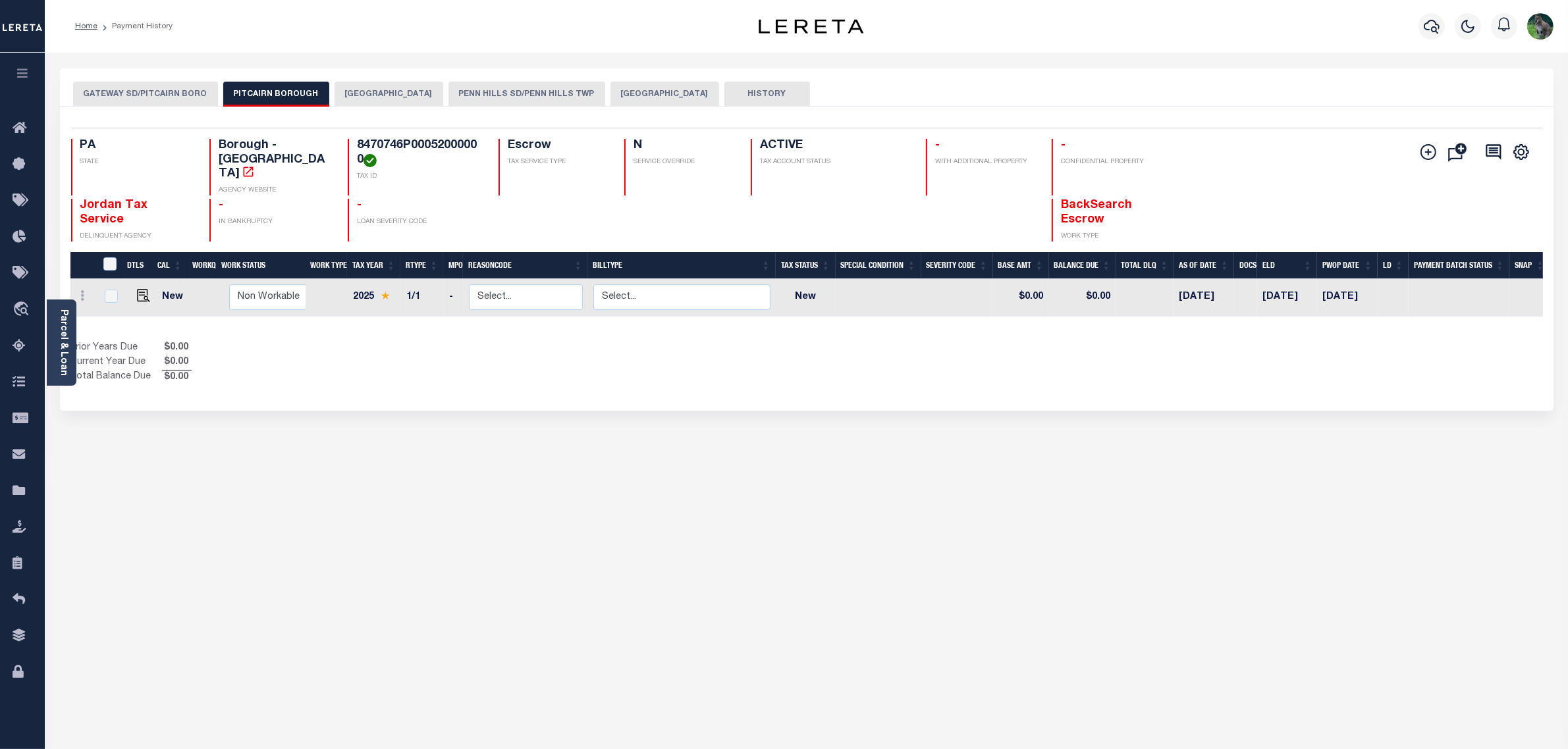
click at [690, 85] on button "ALLEGHENY COUNTY" at bounding box center [664, 94] width 108 height 25
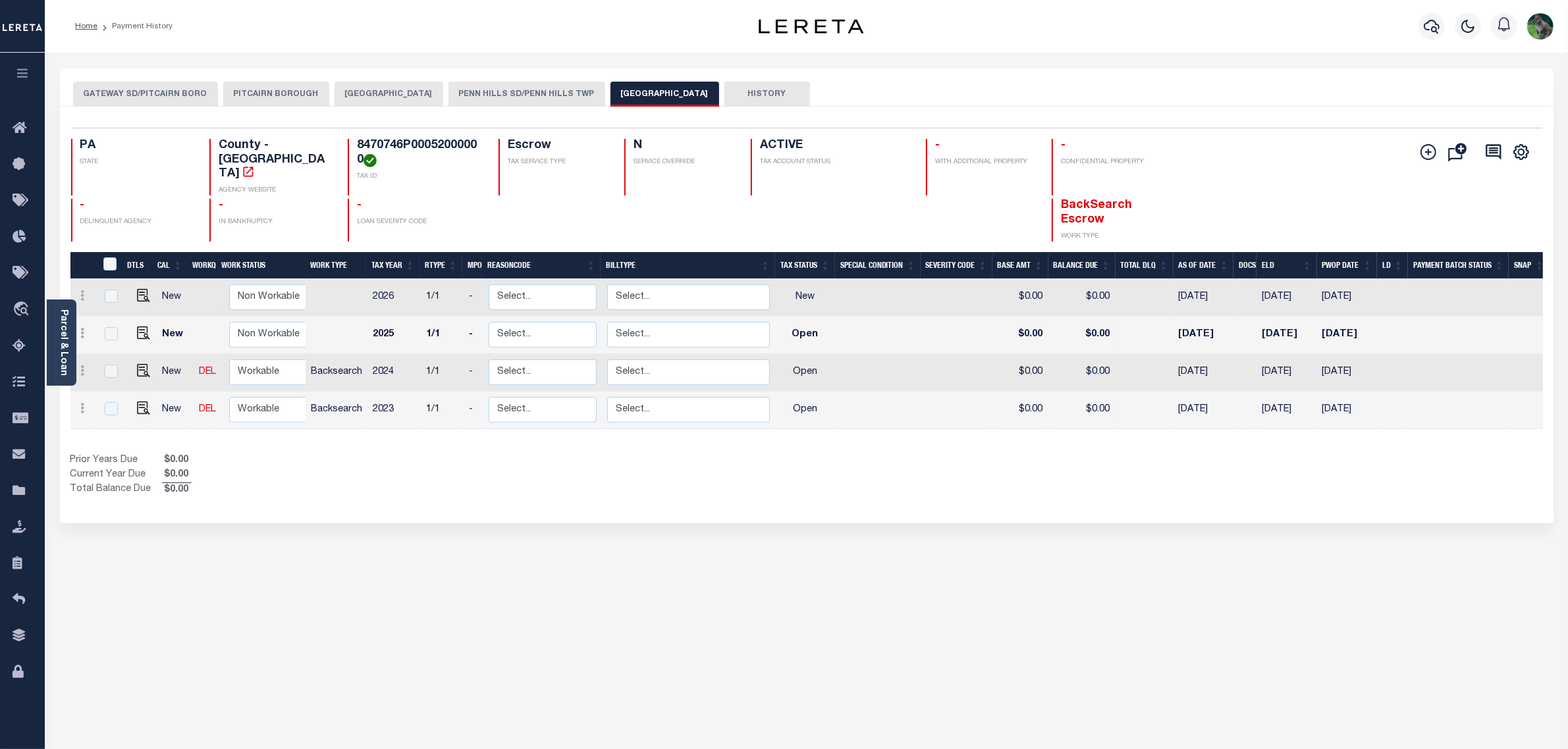
click at [274, 87] on button "PITCAIRN BOROUGH" at bounding box center [276, 94] width 106 height 25
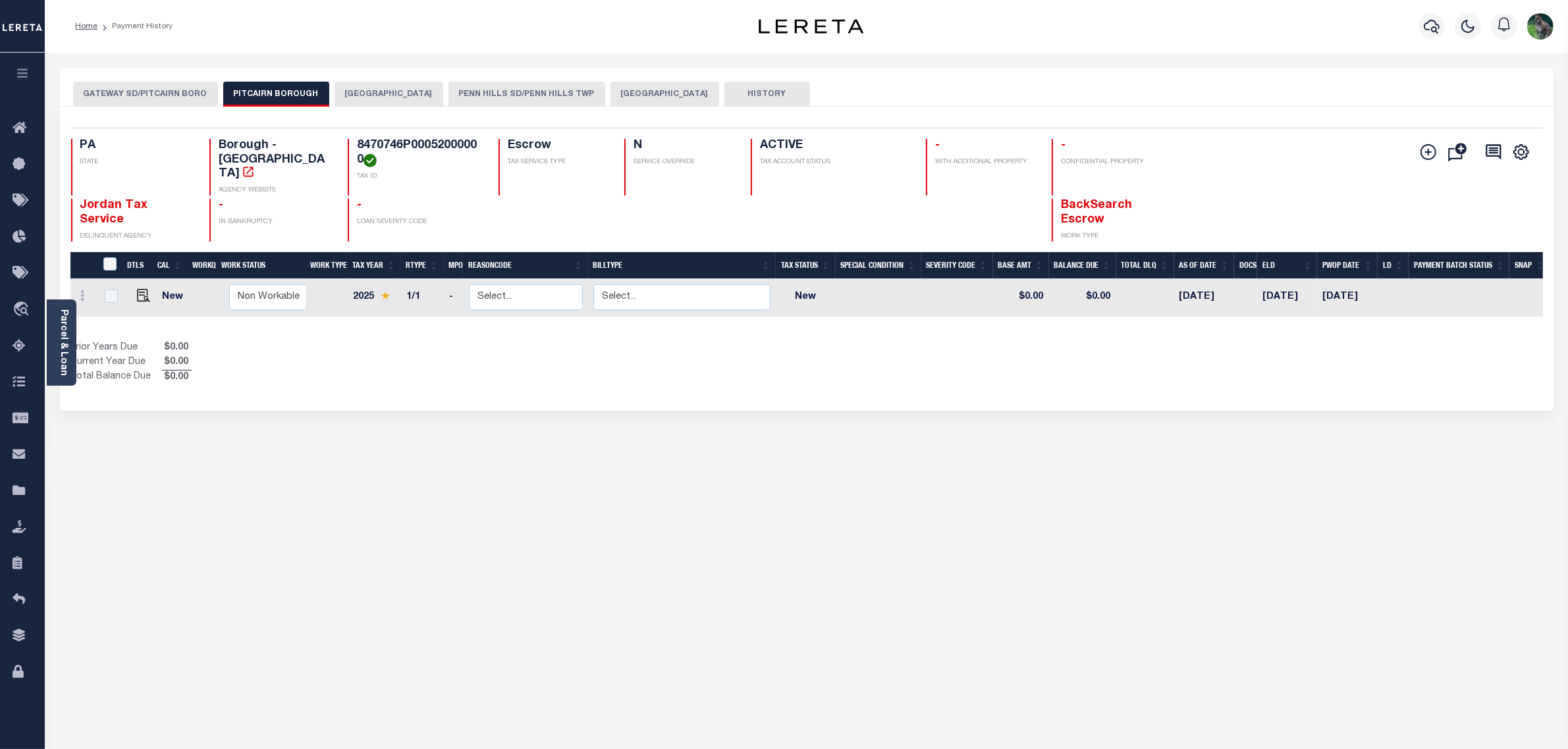
click at [383, 142] on h4 "8470746P00052000000" at bounding box center [420, 153] width 126 height 28
copy h4 "8470746P00052000000"
click at [23, 272] on icon at bounding box center [22, 274] width 21 height 16
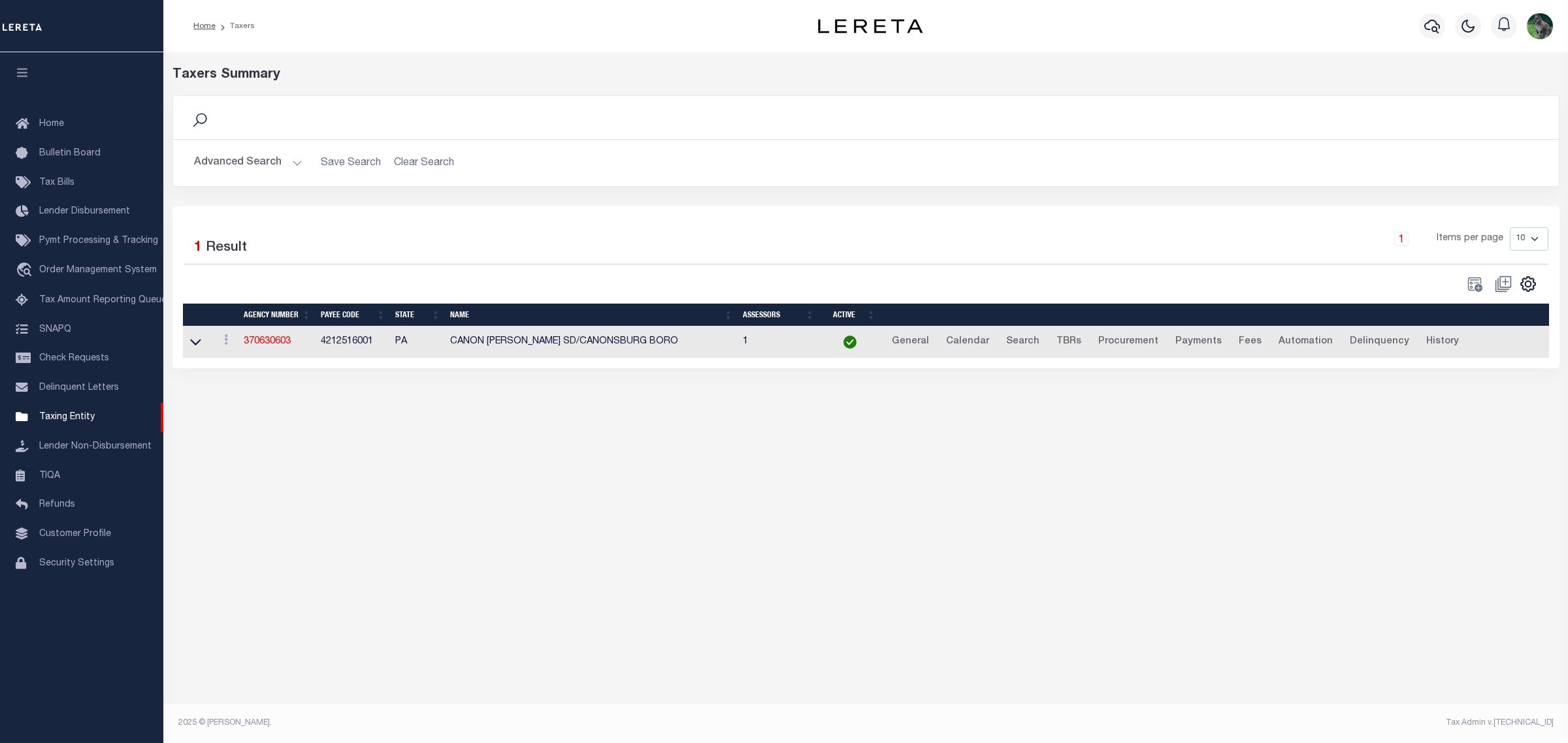
click at [265, 155] on button "Advanced Search" at bounding box center [248, 163] width 108 height 26
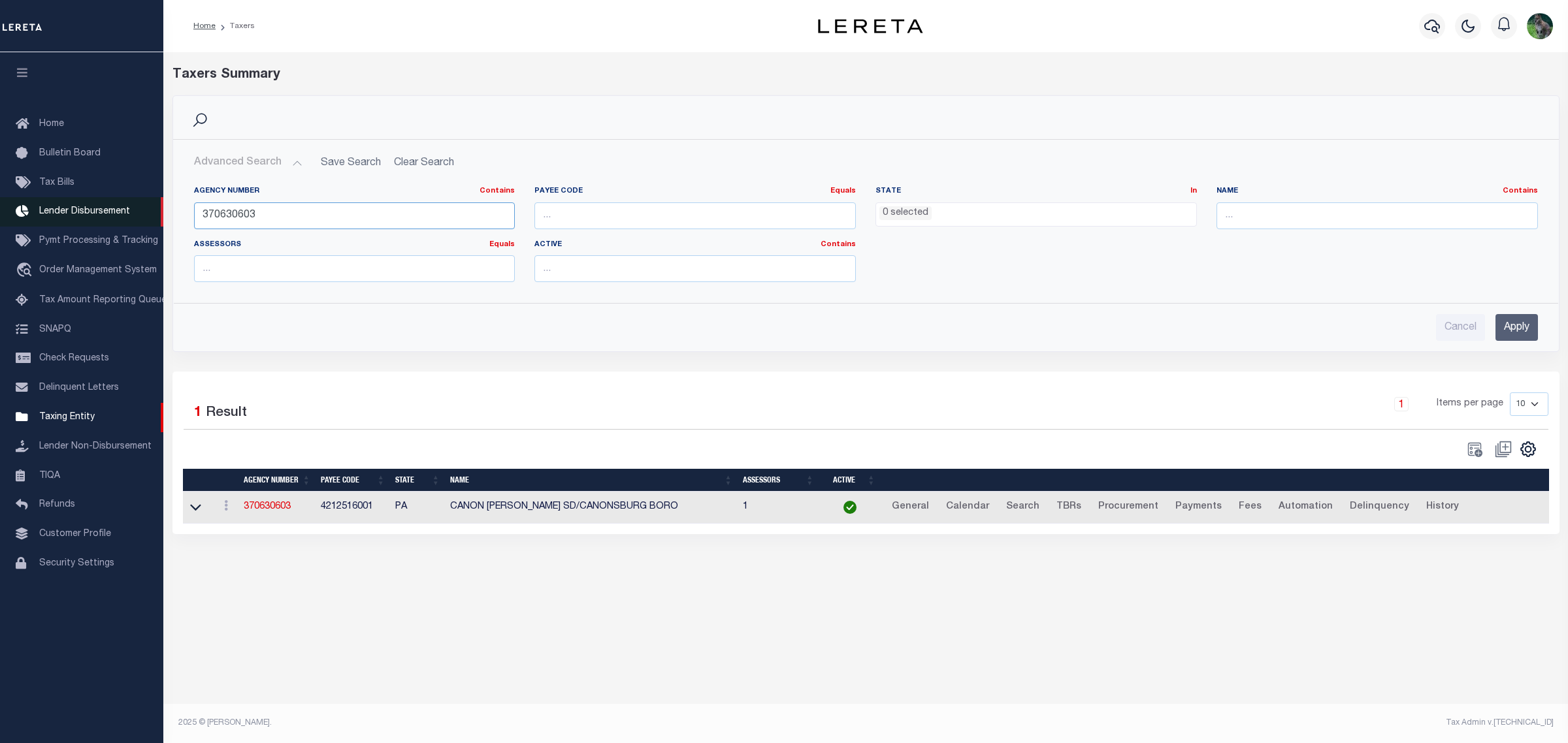
drag, startPoint x: 325, startPoint y: 219, endPoint x: 109, endPoint y: 206, distance: 216.4
click at [114, 206] on div "Home Taxers Profile" at bounding box center [784, 360] width 1568 height 721
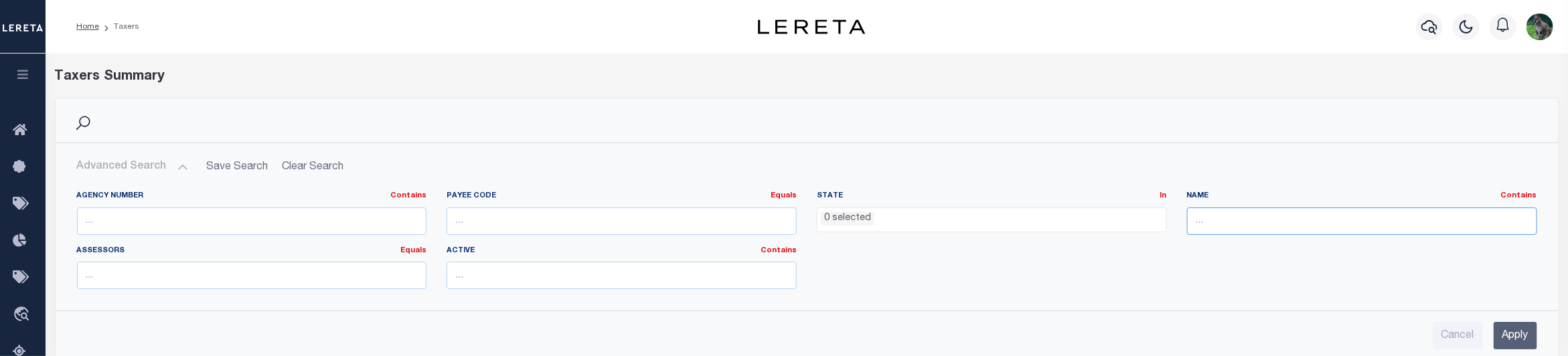
click at [1256, 225] on input "text" at bounding box center [1362, 221] width 350 height 28
click at [1274, 219] on input "text" at bounding box center [1362, 221] width 350 height 28
type input "pitcairn"
click at [1503, 335] on input "Apply" at bounding box center [1515, 336] width 43 height 28
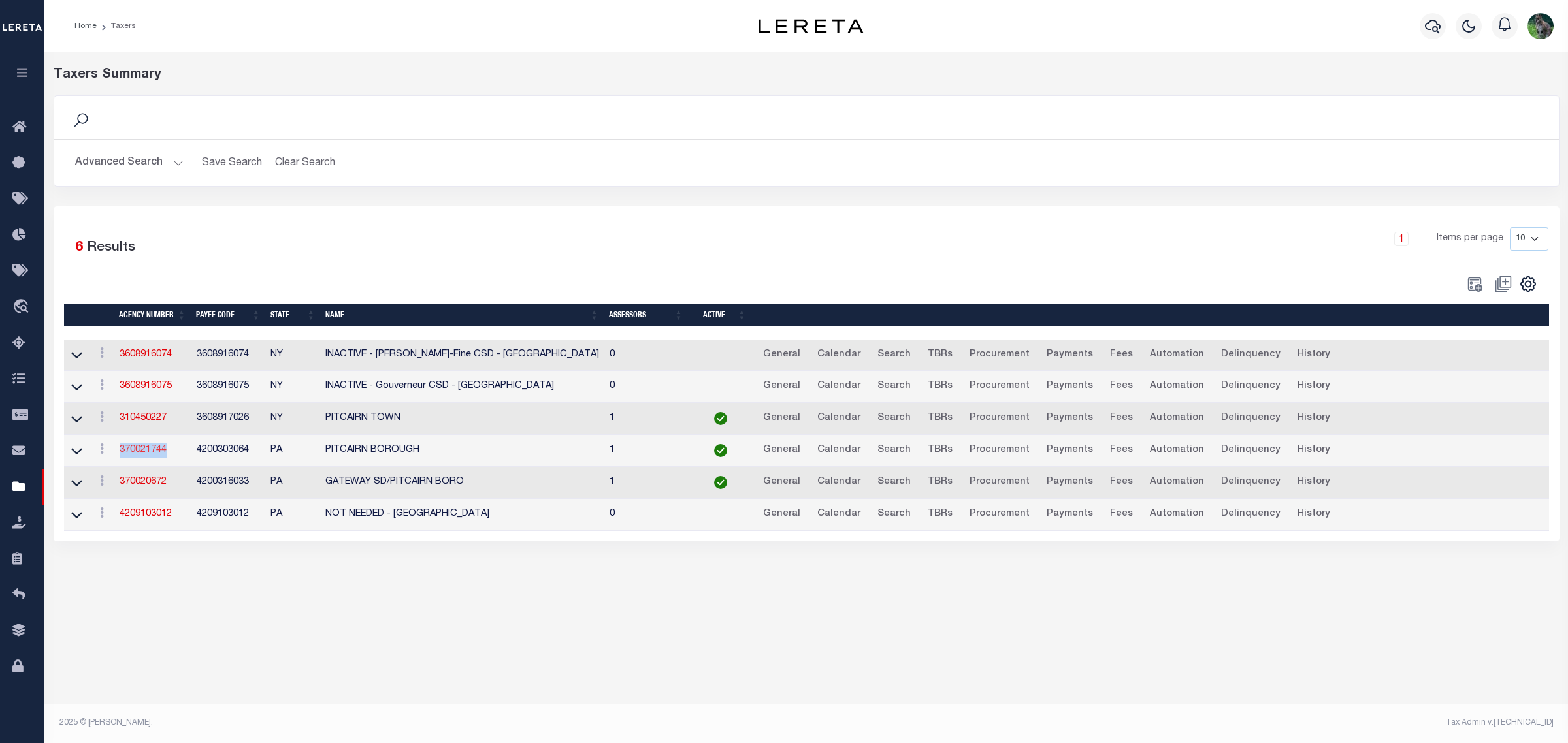
drag, startPoint x: 170, startPoint y: 456, endPoint x: 121, endPoint y: 458, distance: 49.0
click at [121, 458] on td "370021744" at bounding box center [153, 451] width 77 height 32
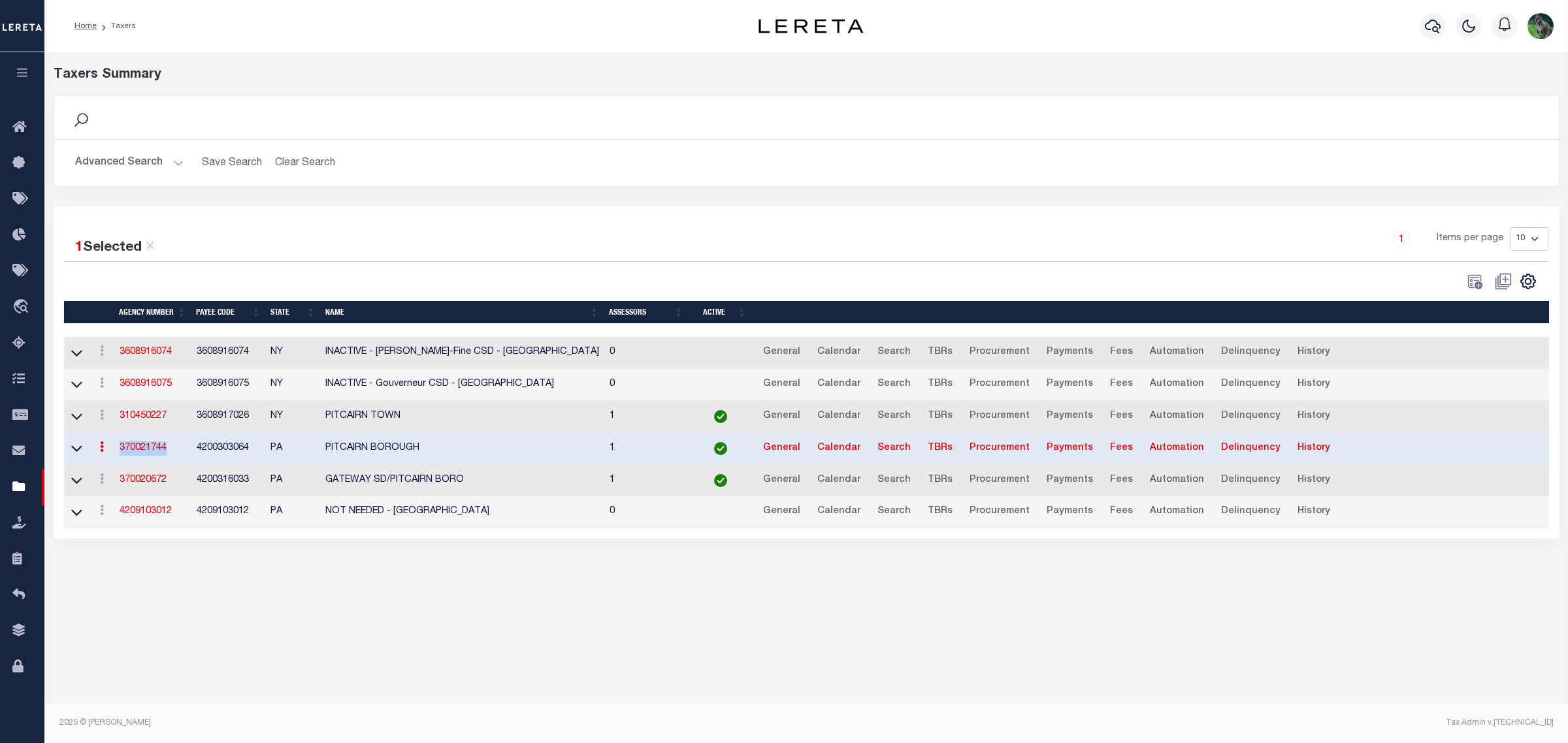
click at [145, 453] on link "370021744" at bounding box center [143, 448] width 47 height 9
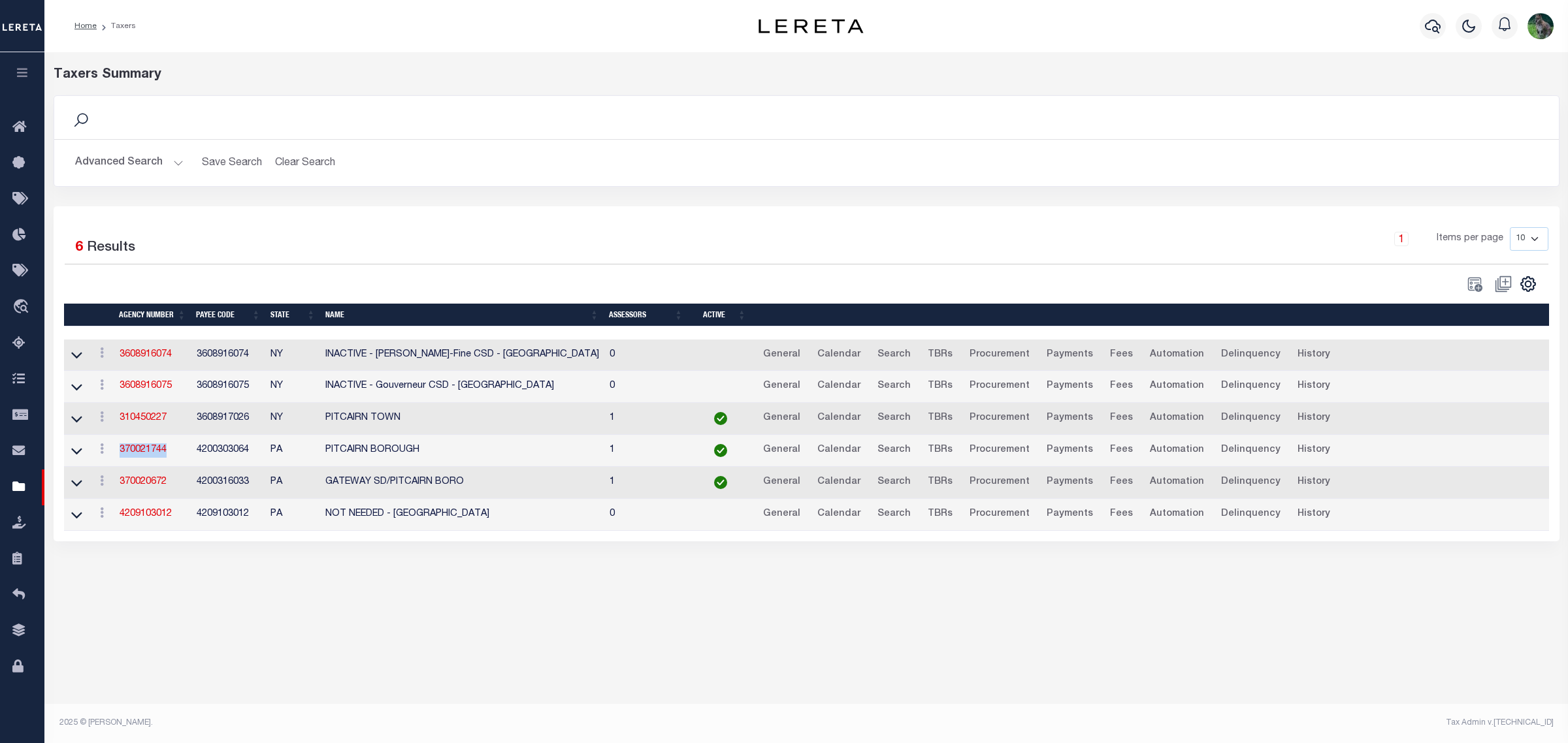
click at [337, 453] on td "PITCAIRN BOROUGH" at bounding box center [462, 451] width 284 height 32
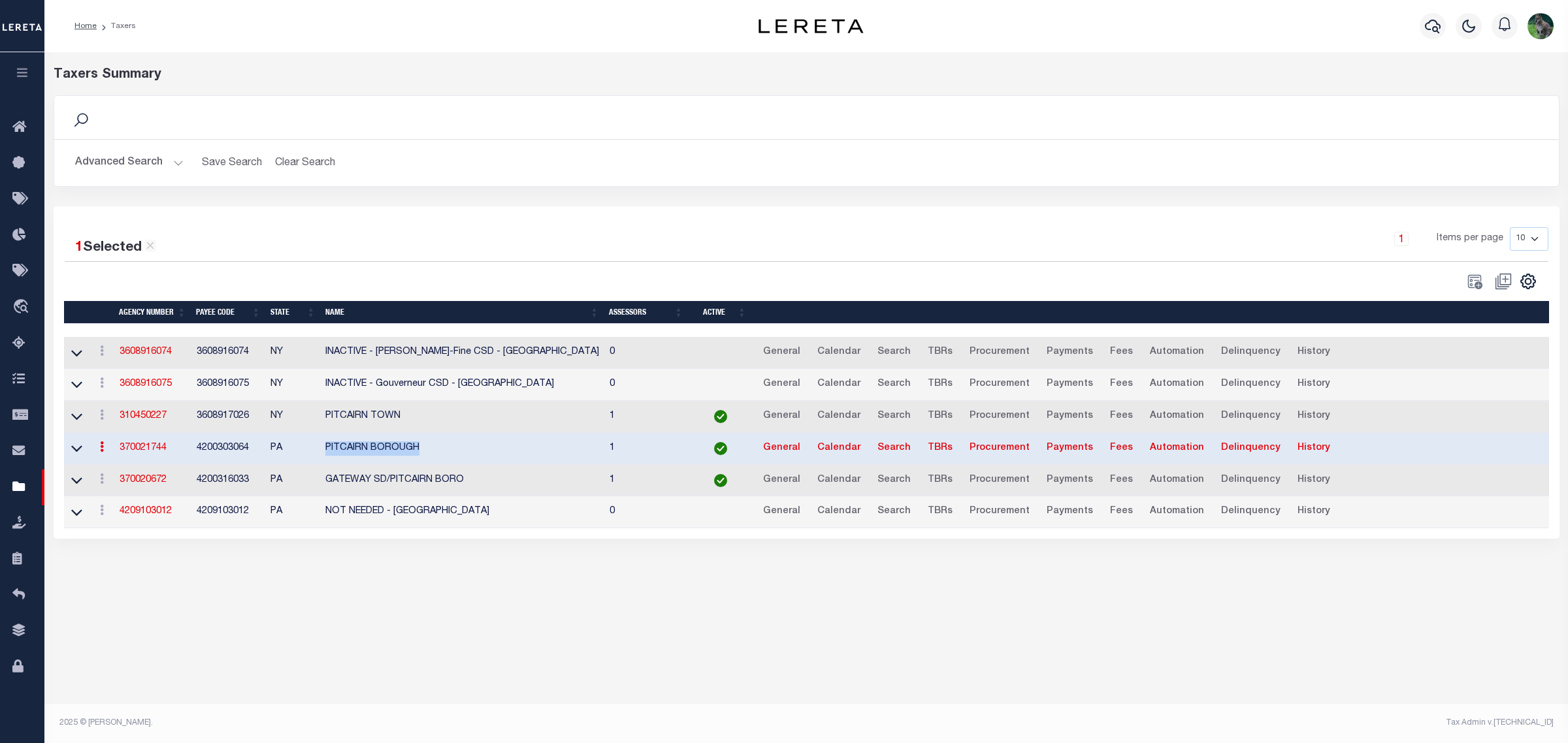
drag, startPoint x: 337, startPoint y: 453, endPoint x: 379, endPoint y: 455, distance: 42.0
click at [379, 455] on td "PITCAIRN BOROUGH" at bounding box center [462, 449] width 284 height 32
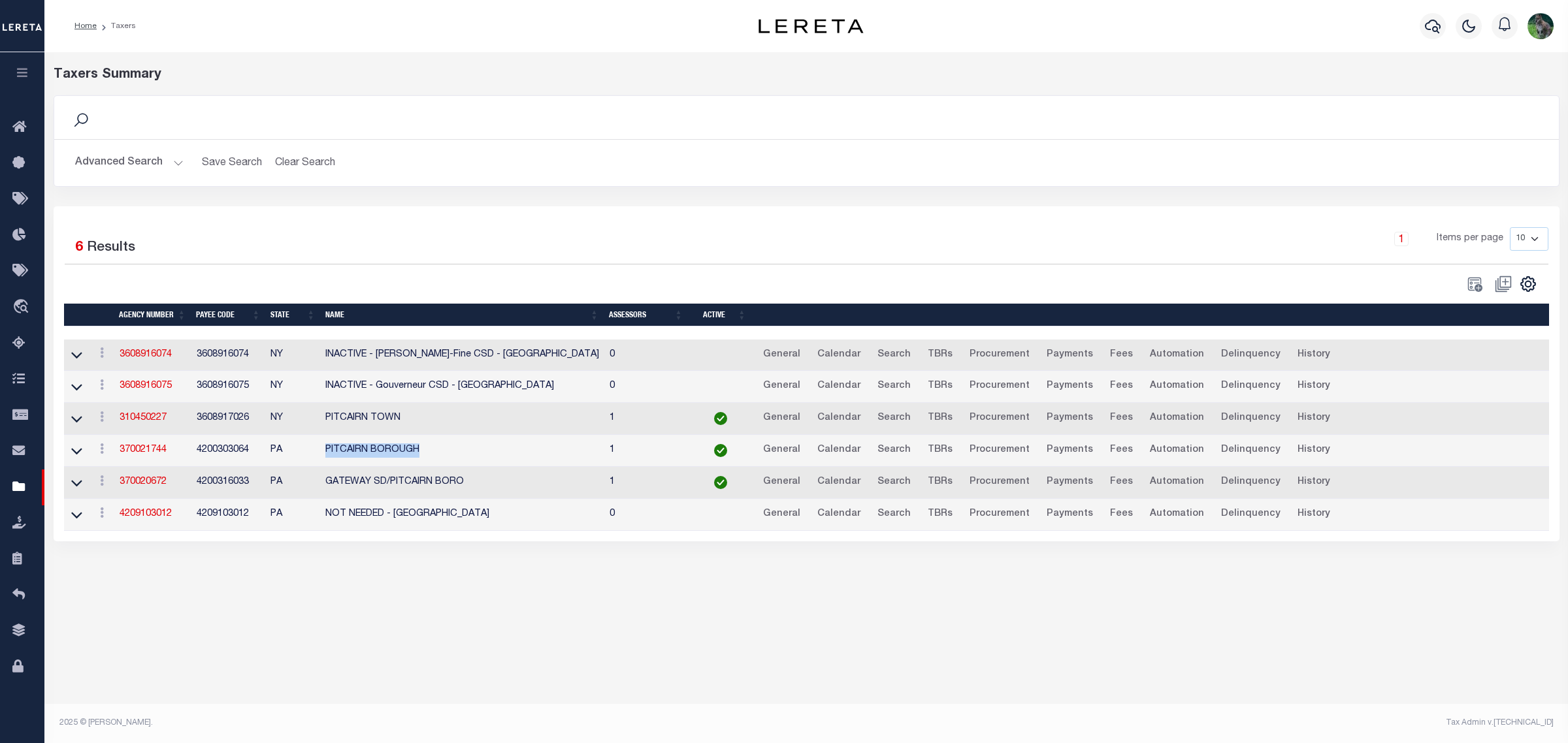
copy td "PITCAIRN BOROUGH"
click at [1235, 455] on link "Delinquency" at bounding box center [1251, 450] width 71 height 21
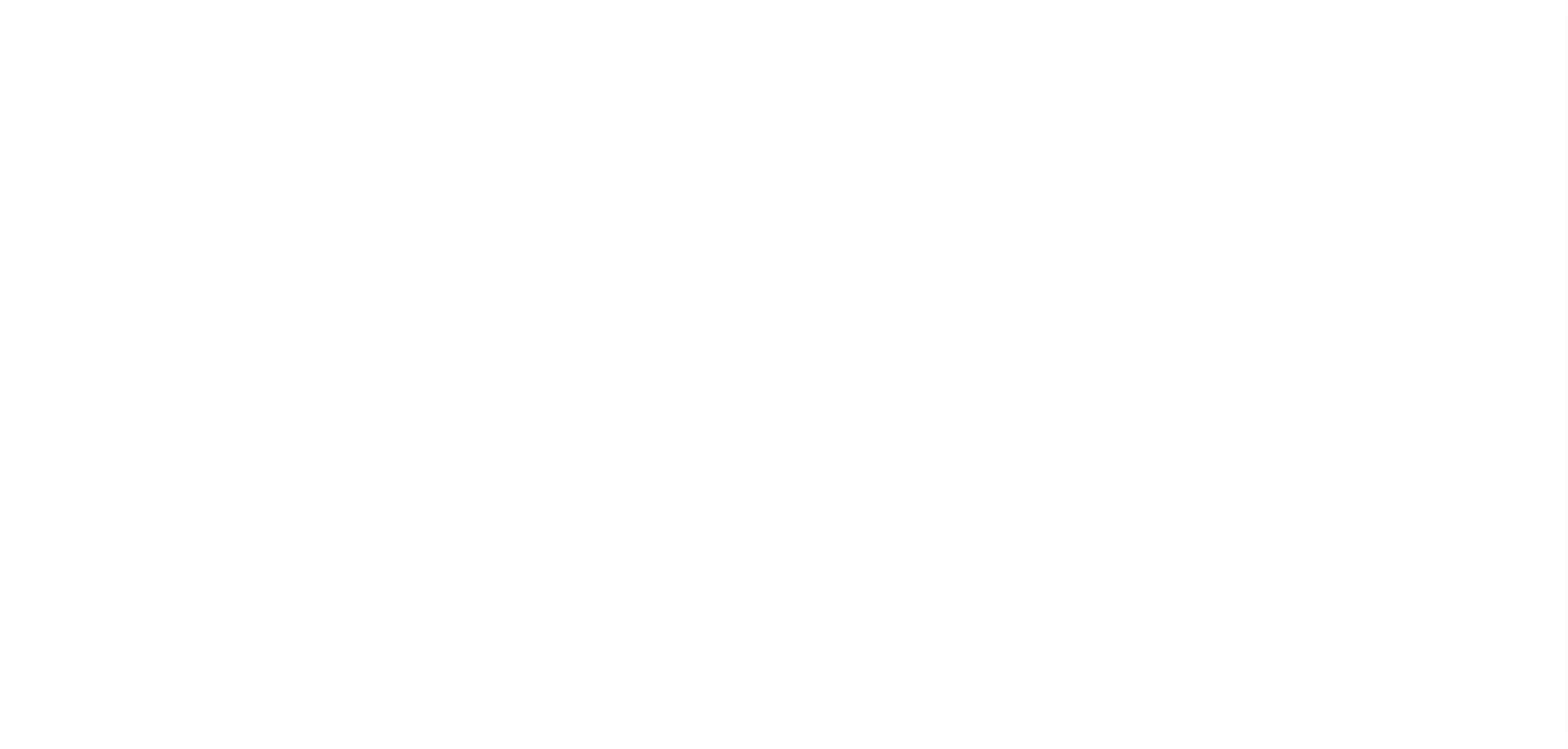
select select
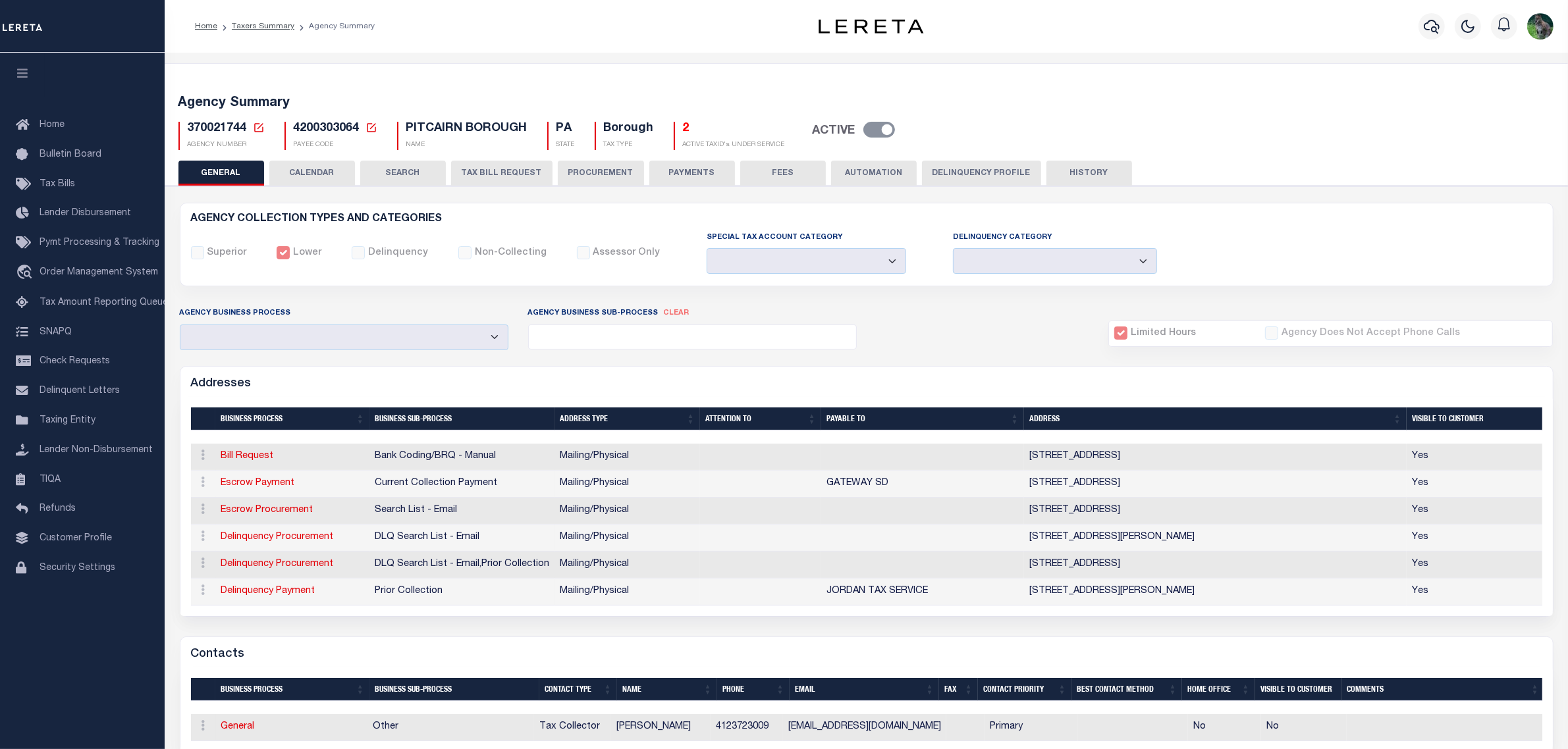
click at [680, 168] on button "PAYMENTS" at bounding box center [692, 173] width 85 height 25
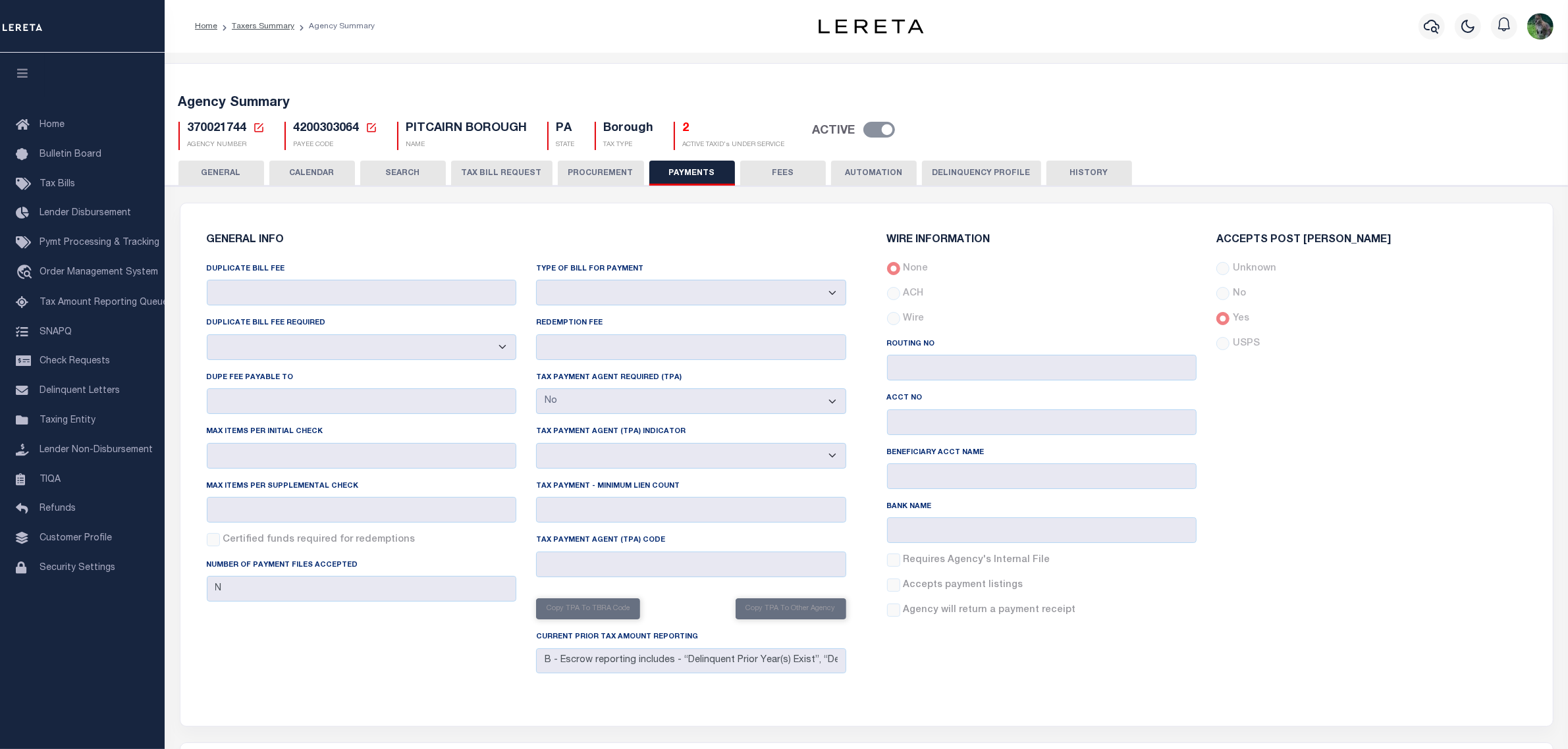
click at [488, 167] on button "TAX BILL REQUEST" at bounding box center [502, 173] width 102 height 25
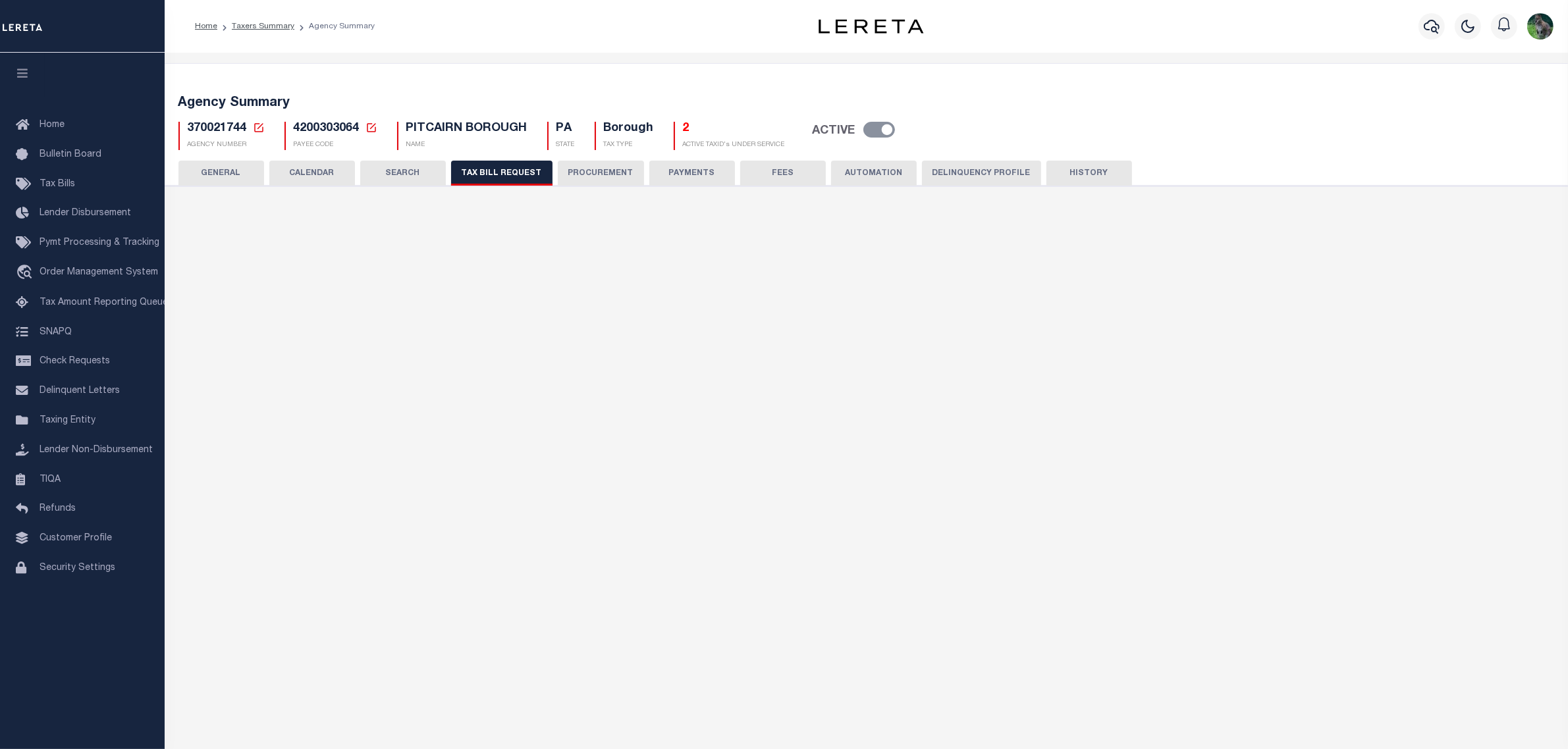
select select "30"
checkbox input "false"
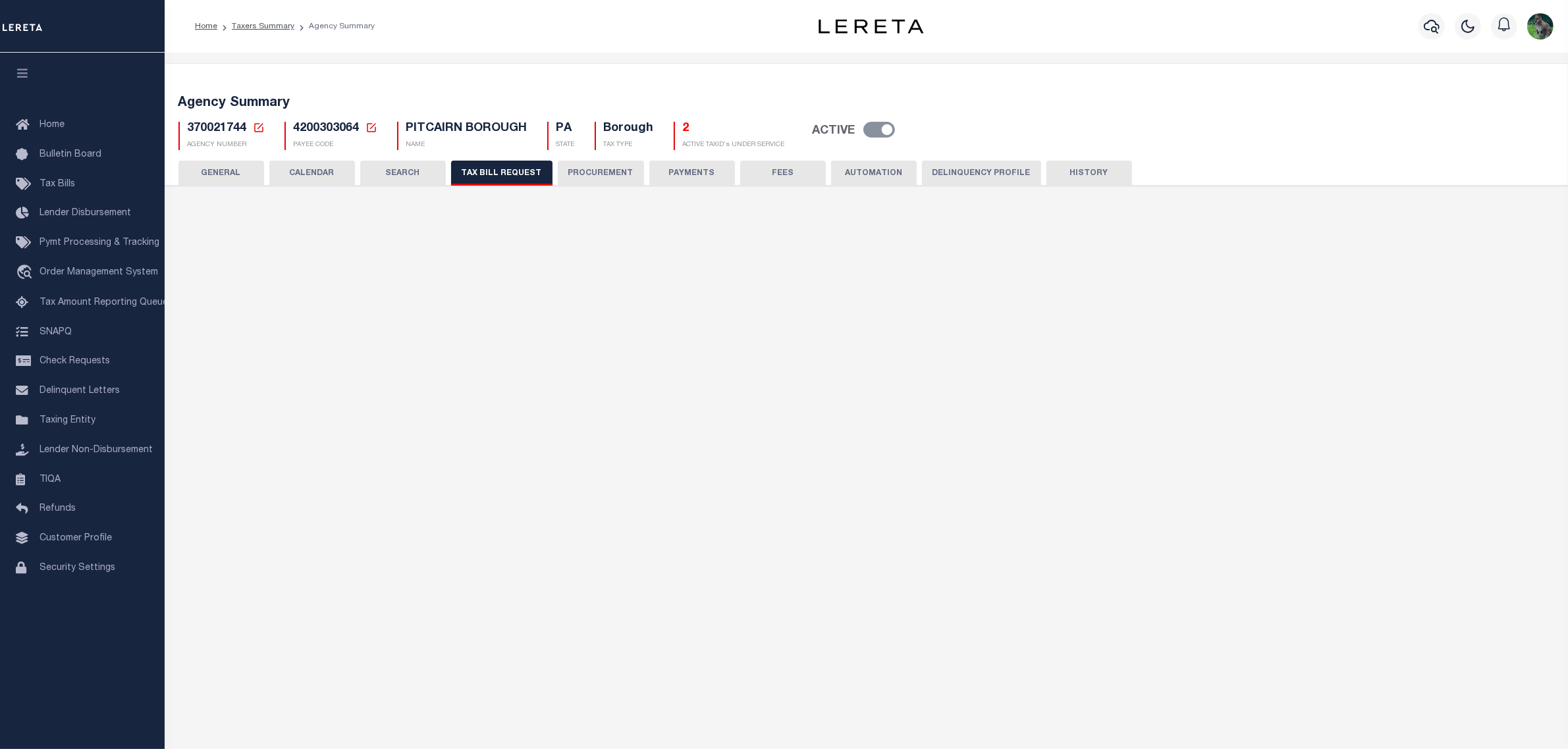
select select "20"
select select "false"
select select
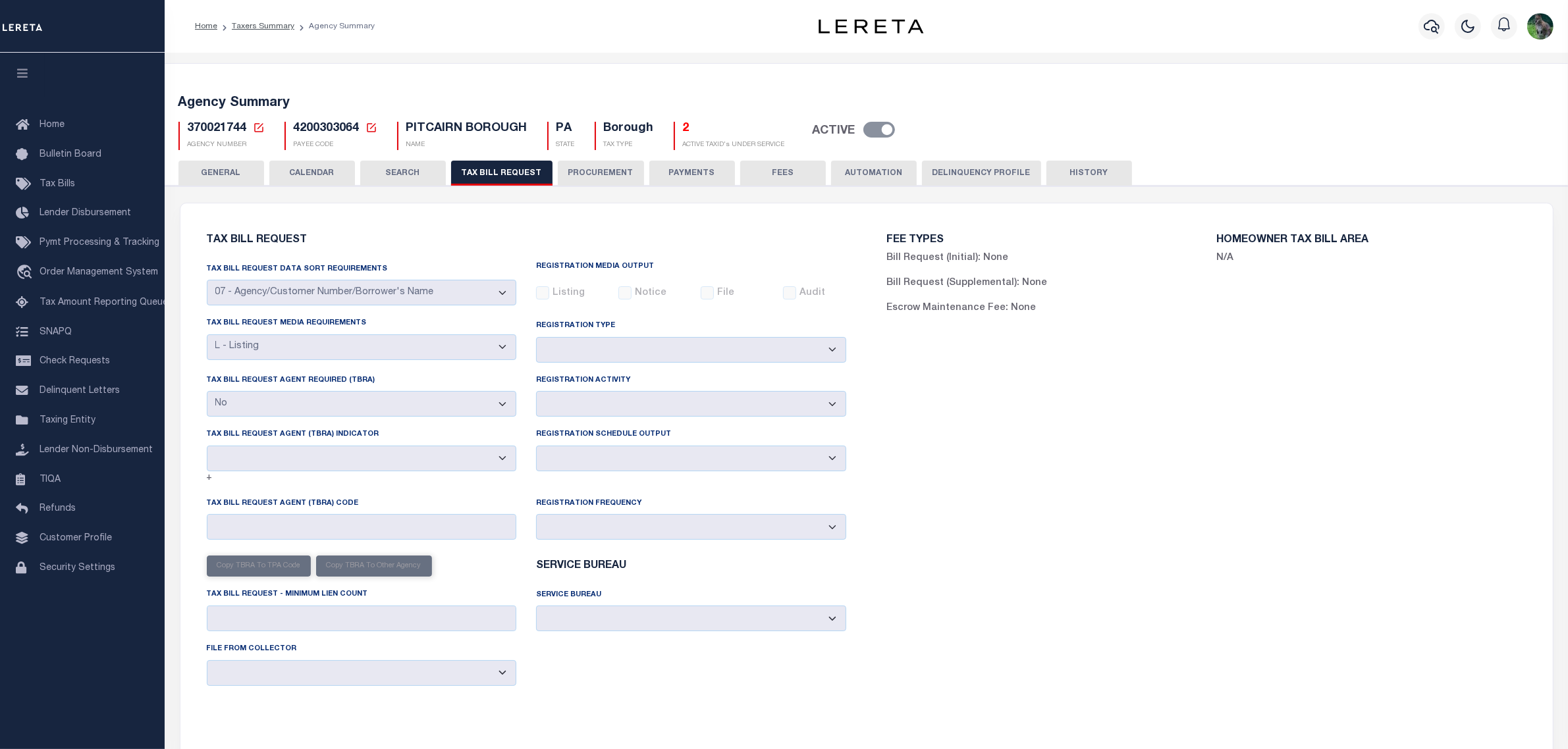
click at [597, 168] on button "PROCUREMENT" at bounding box center [600, 173] width 86 height 25
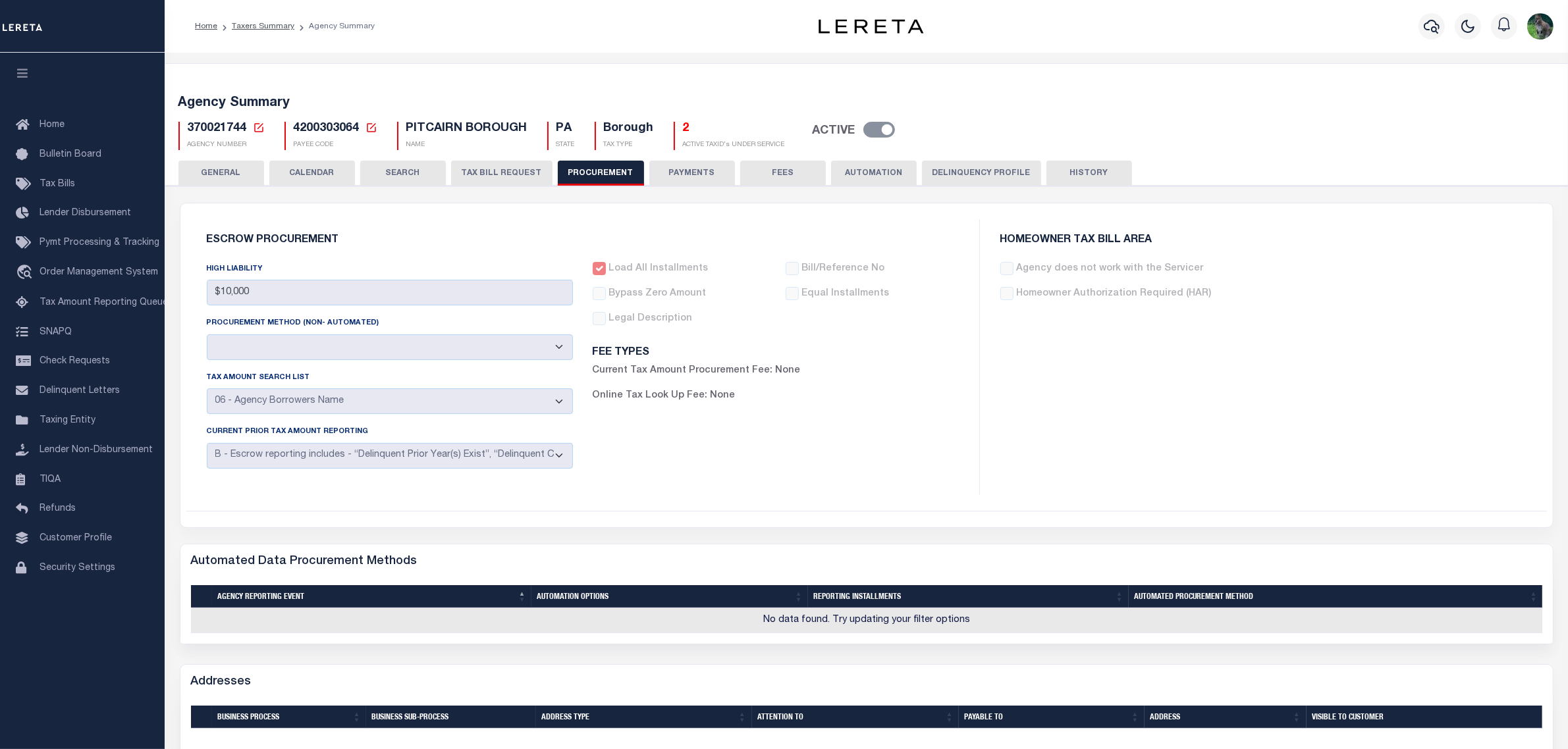
click at [389, 173] on button "SEARCH" at bounding box center [403, 173] width 85 height 25
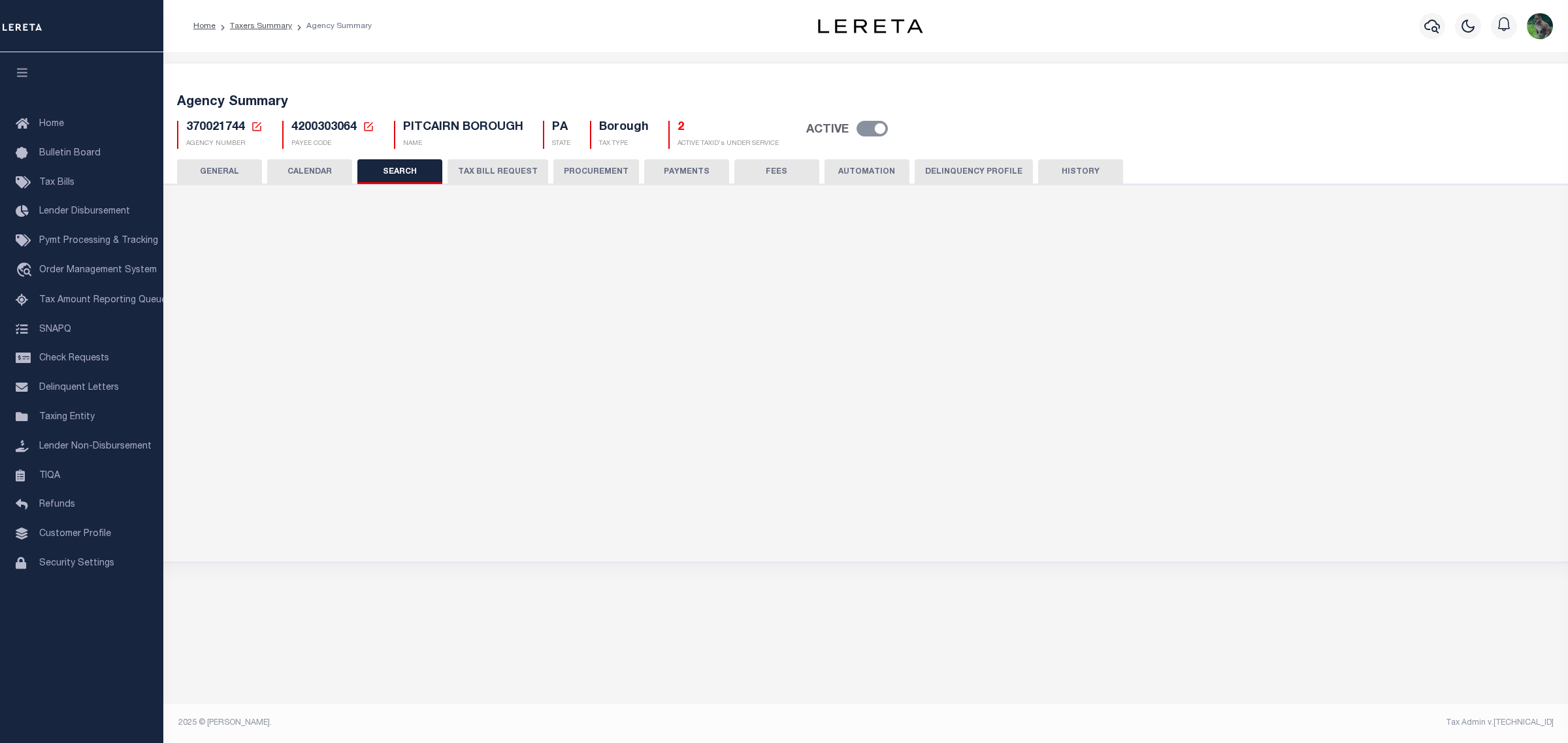
checkbox input "false"
type input "10000"
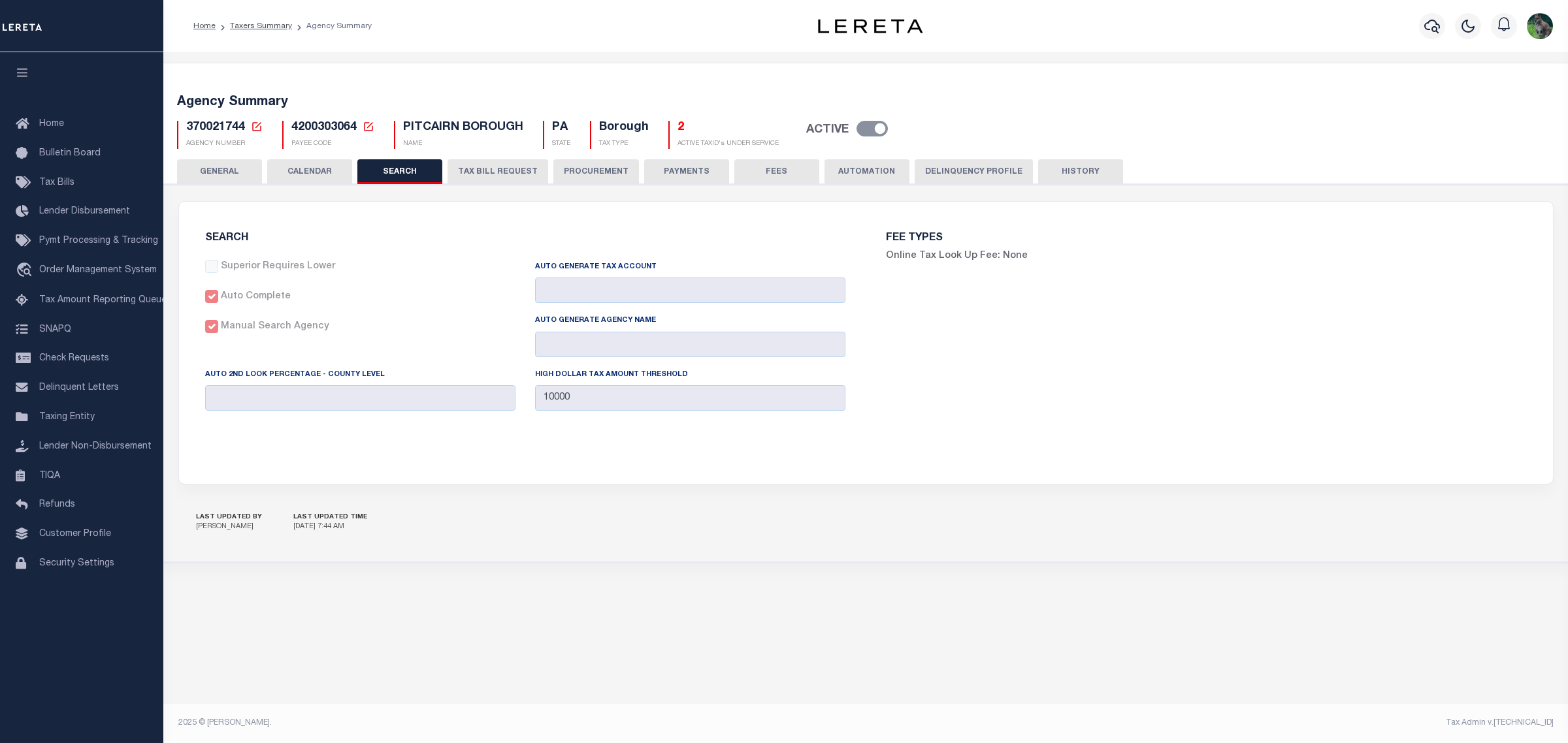
click at [702, 165] on button "PAYMENTS" at bounding box center [687, 171] width 85 height 25
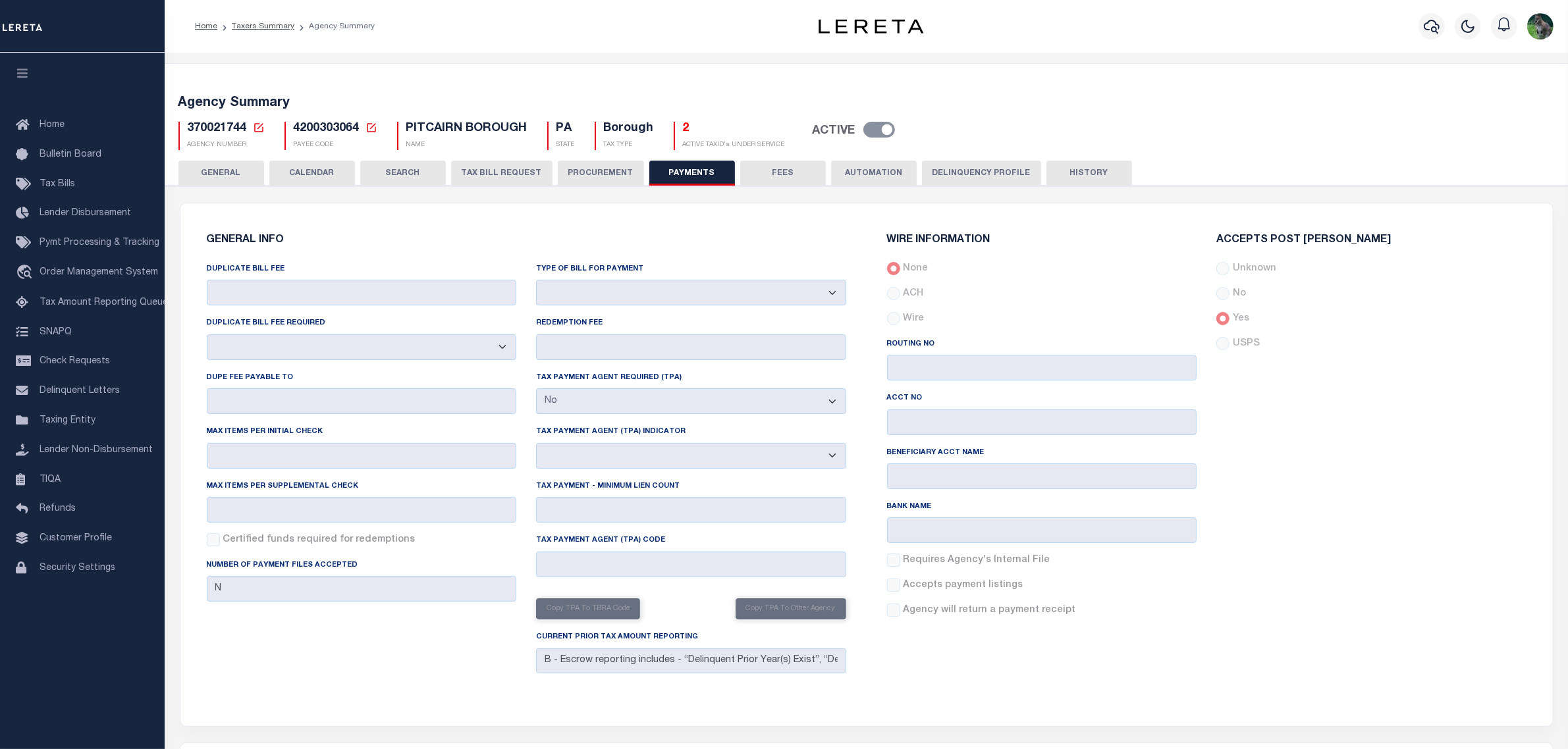
scroll to position [165, 0]
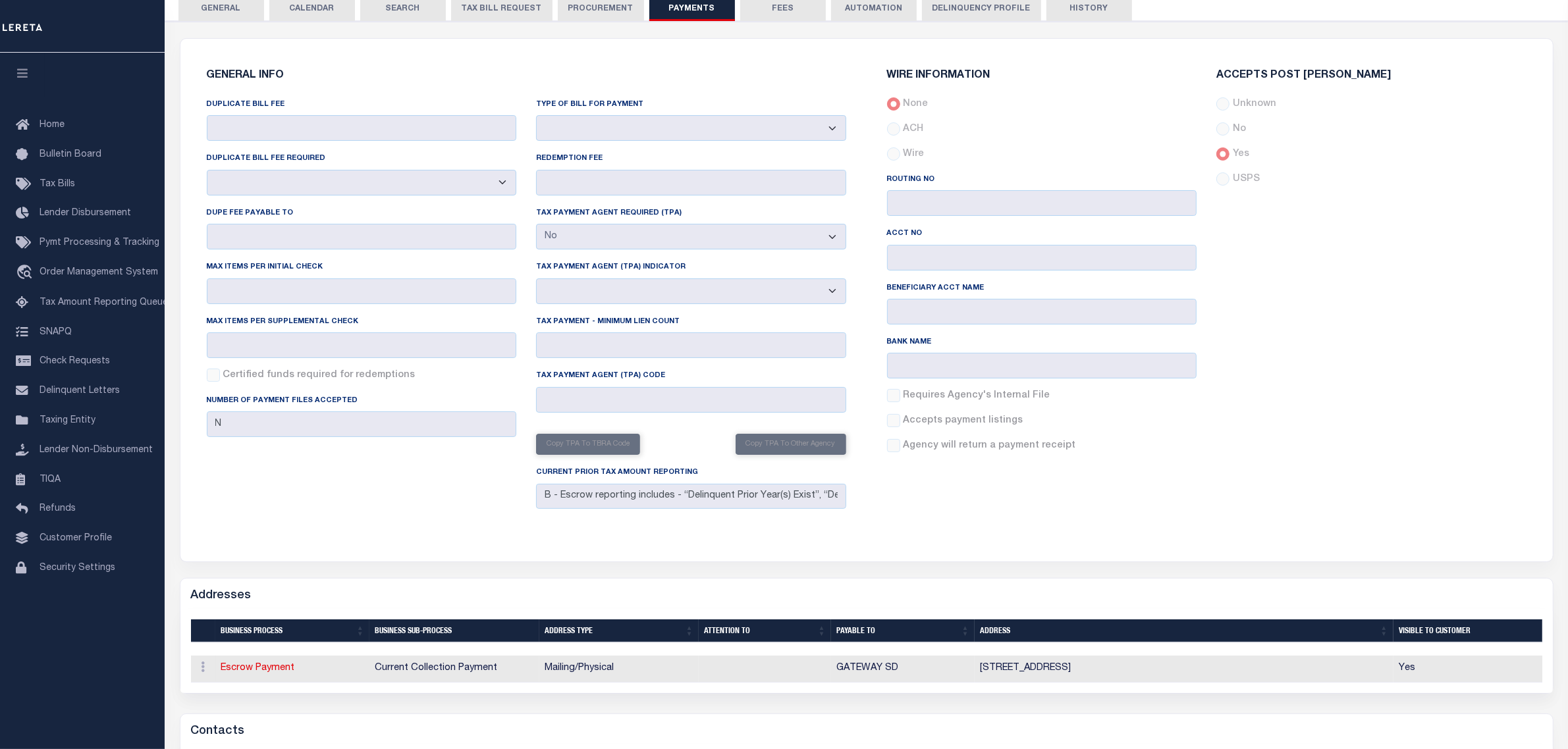
click at [1326, 480] on div "WIRE INFORMATION None ACH Wire" at bounding box center [1206, 268] width 660 height 425
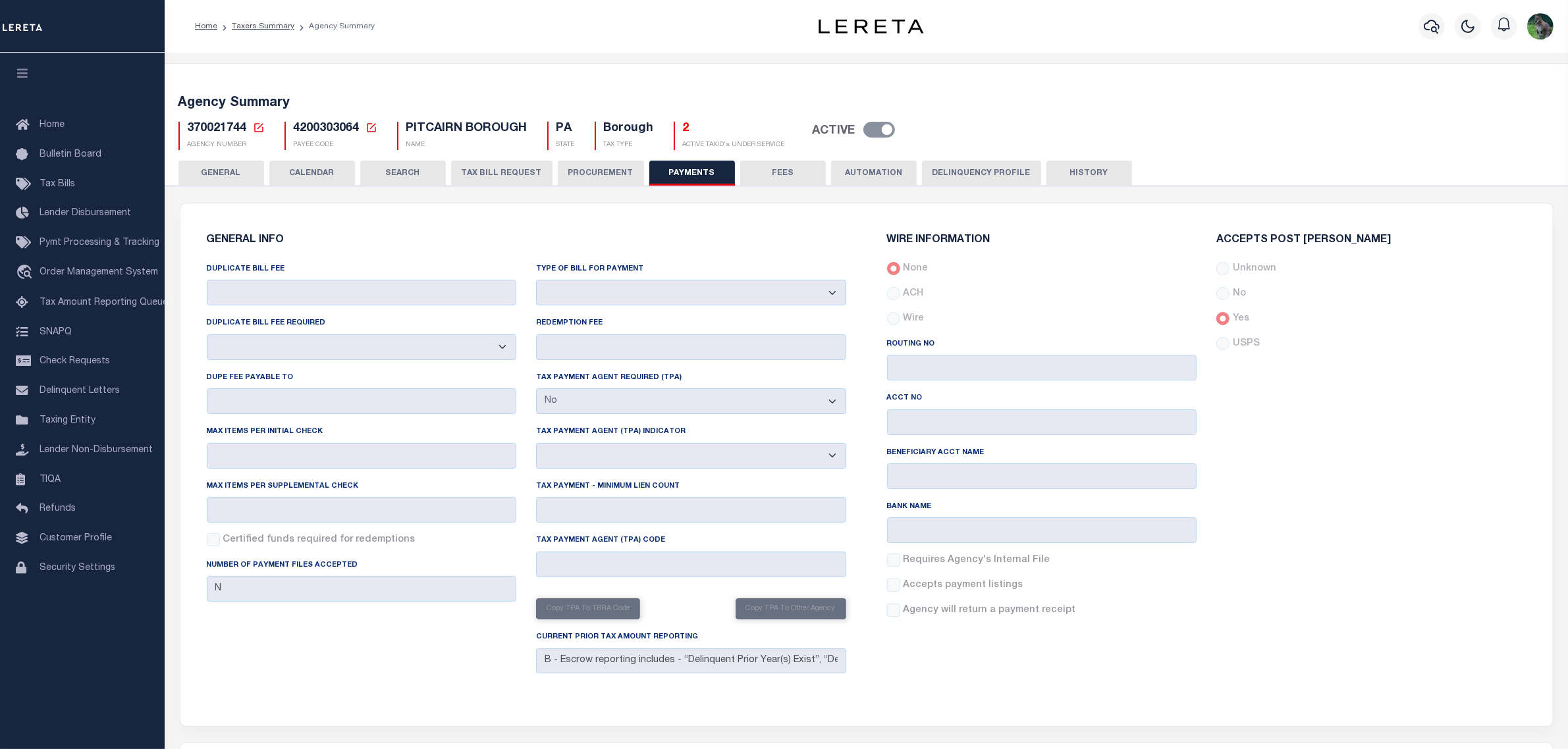
click at [989, 170] on button "Delinquency Profile" at bounding box center [981, 173] width 119 height 25
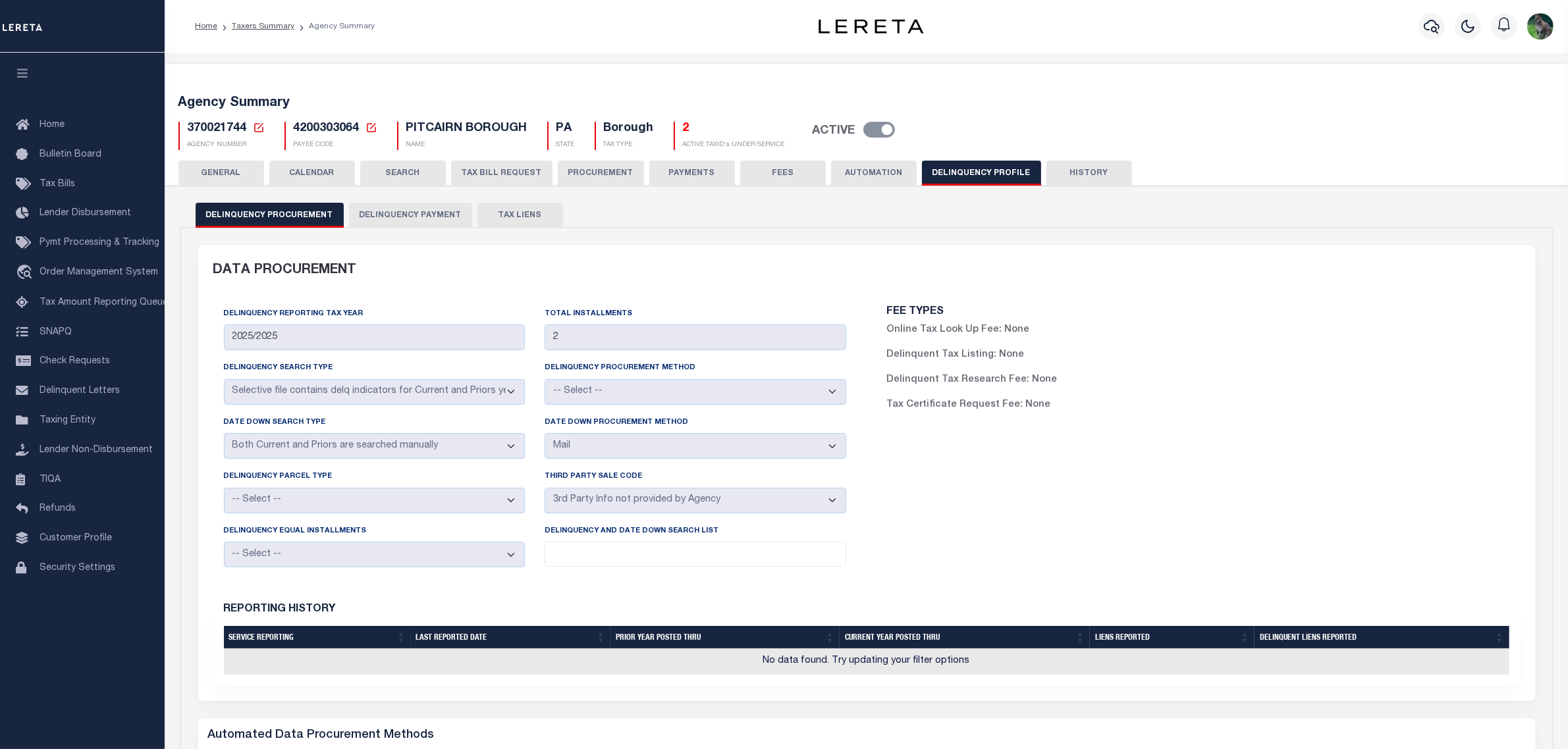
click at [216, 129] on span "370021744" at bounding box center [217, 128] width 59 height 12
copy h5 "370021744"
click at [846, 269] on div "DATA PROCUREMENT" at bounding box center [866, 271] width 1326 height 51
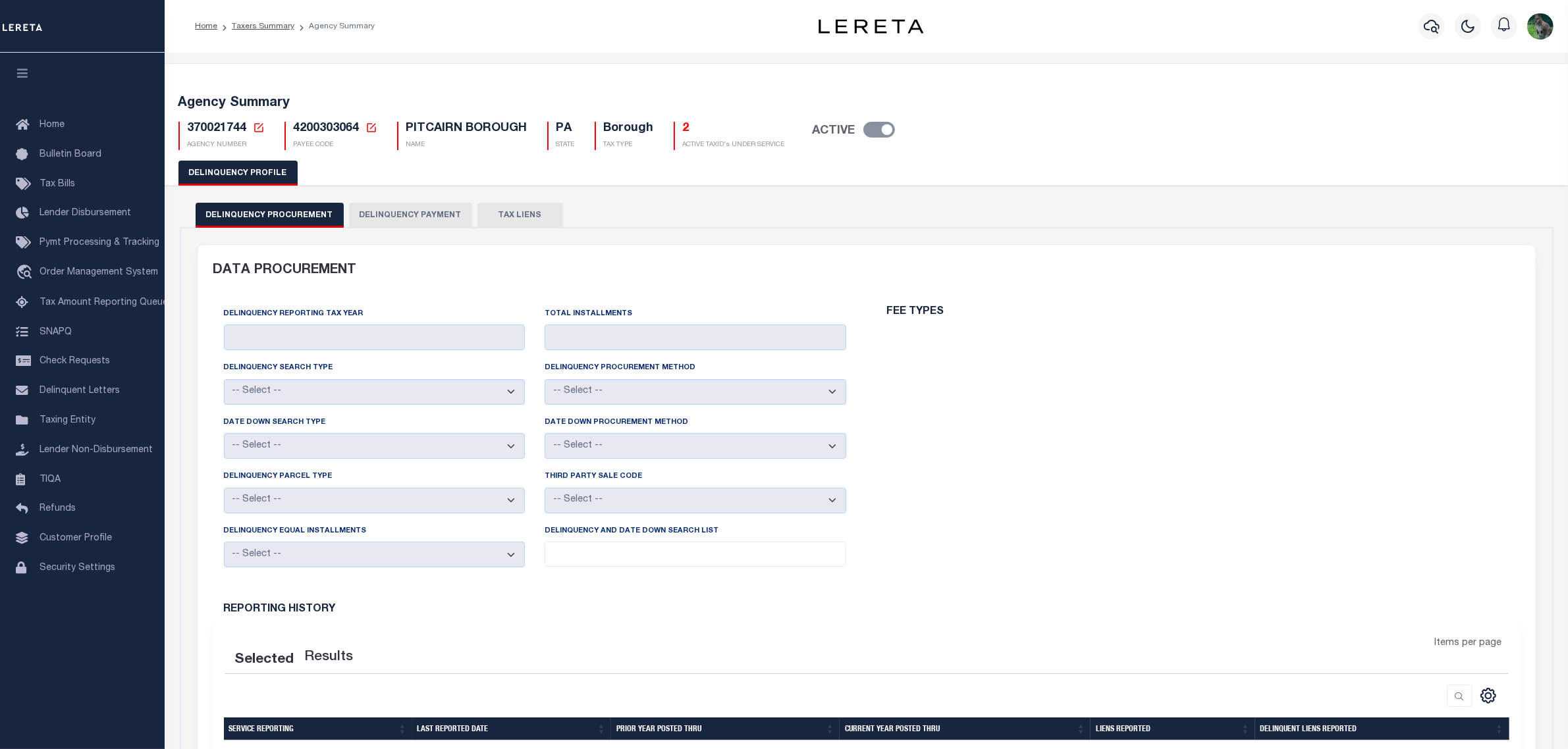
type input "2025/2025"
type input "2"
select select "SCPY"
select select "CPYM"
select select "MAIL"
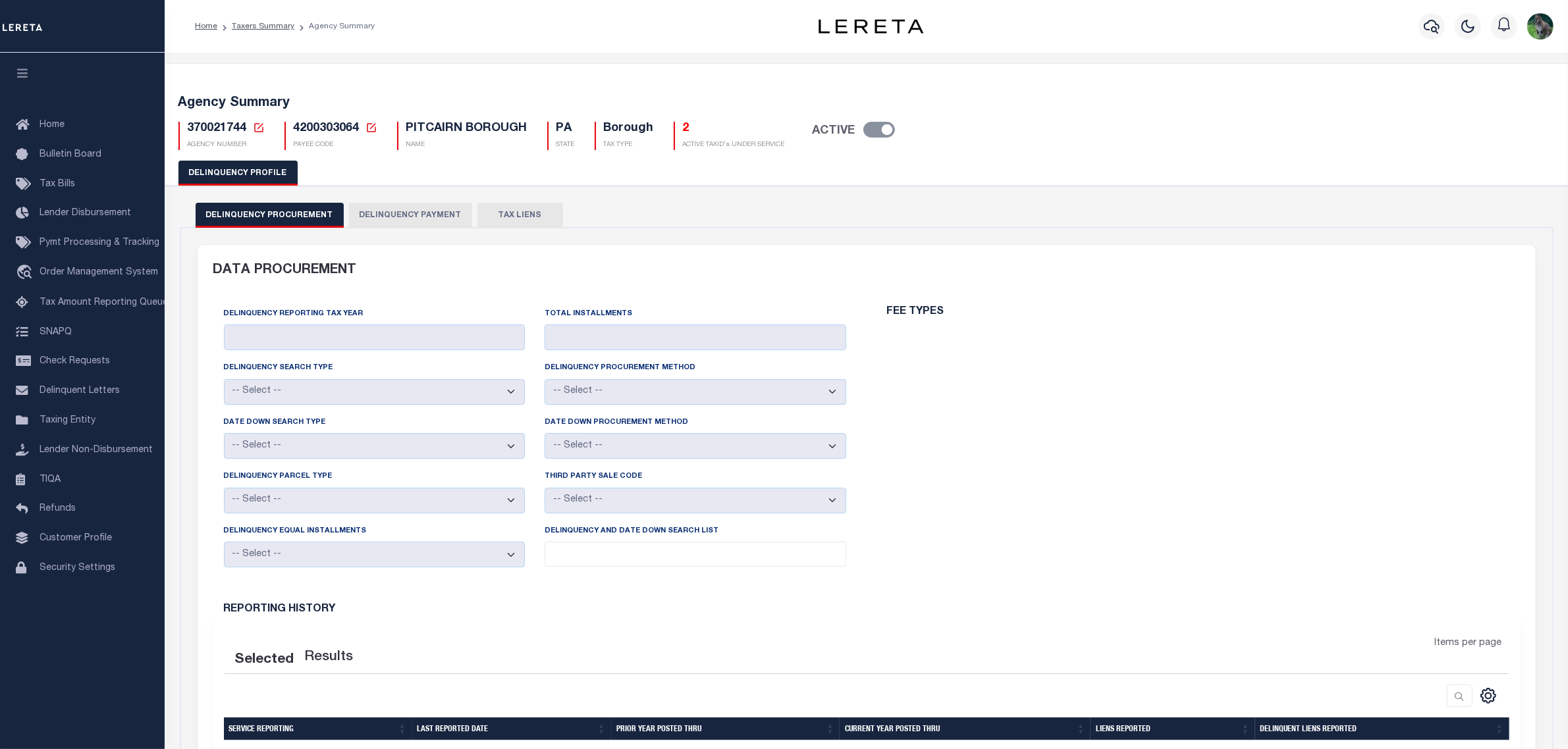
select select "PNA"
select select
select select "2023"
type input "24"
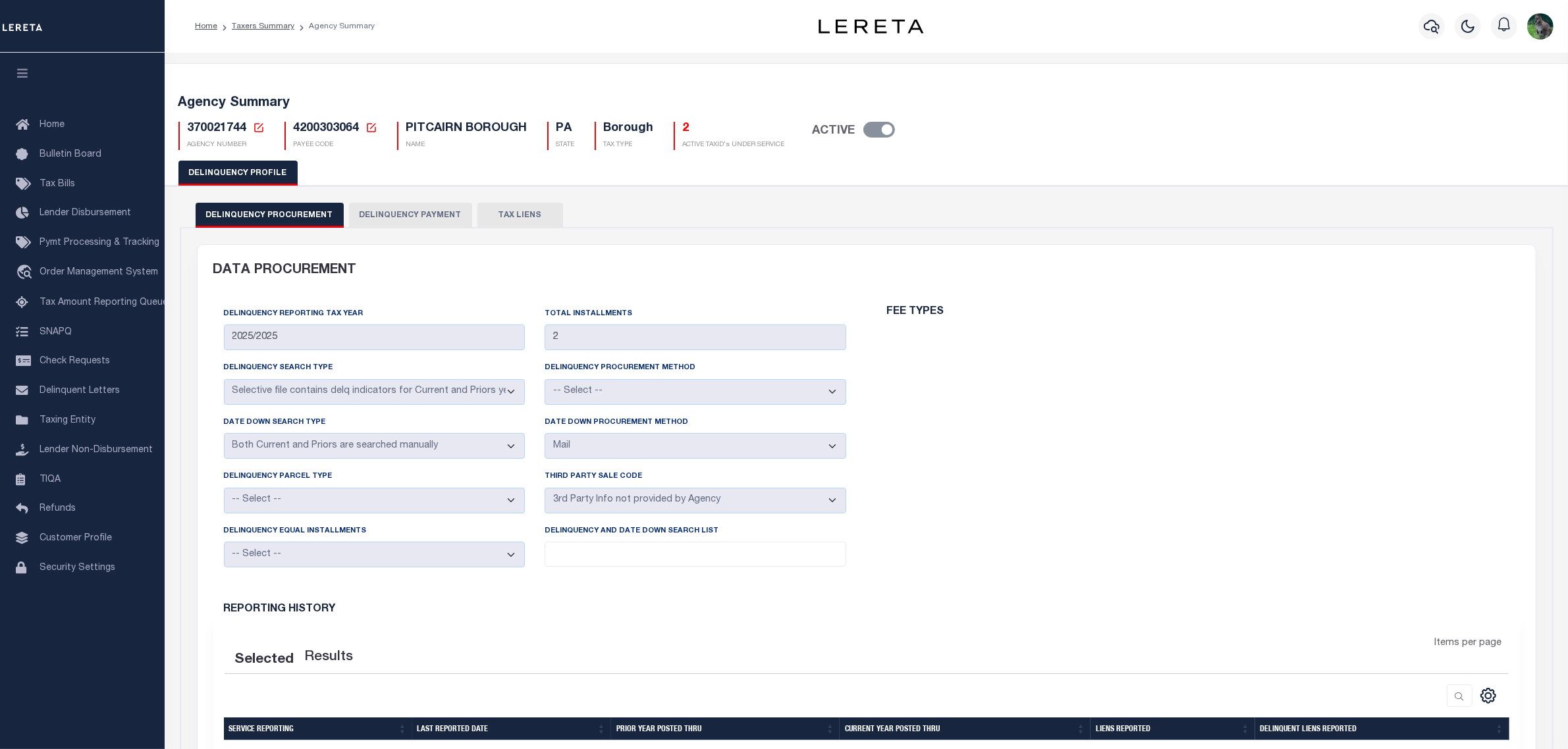
select select
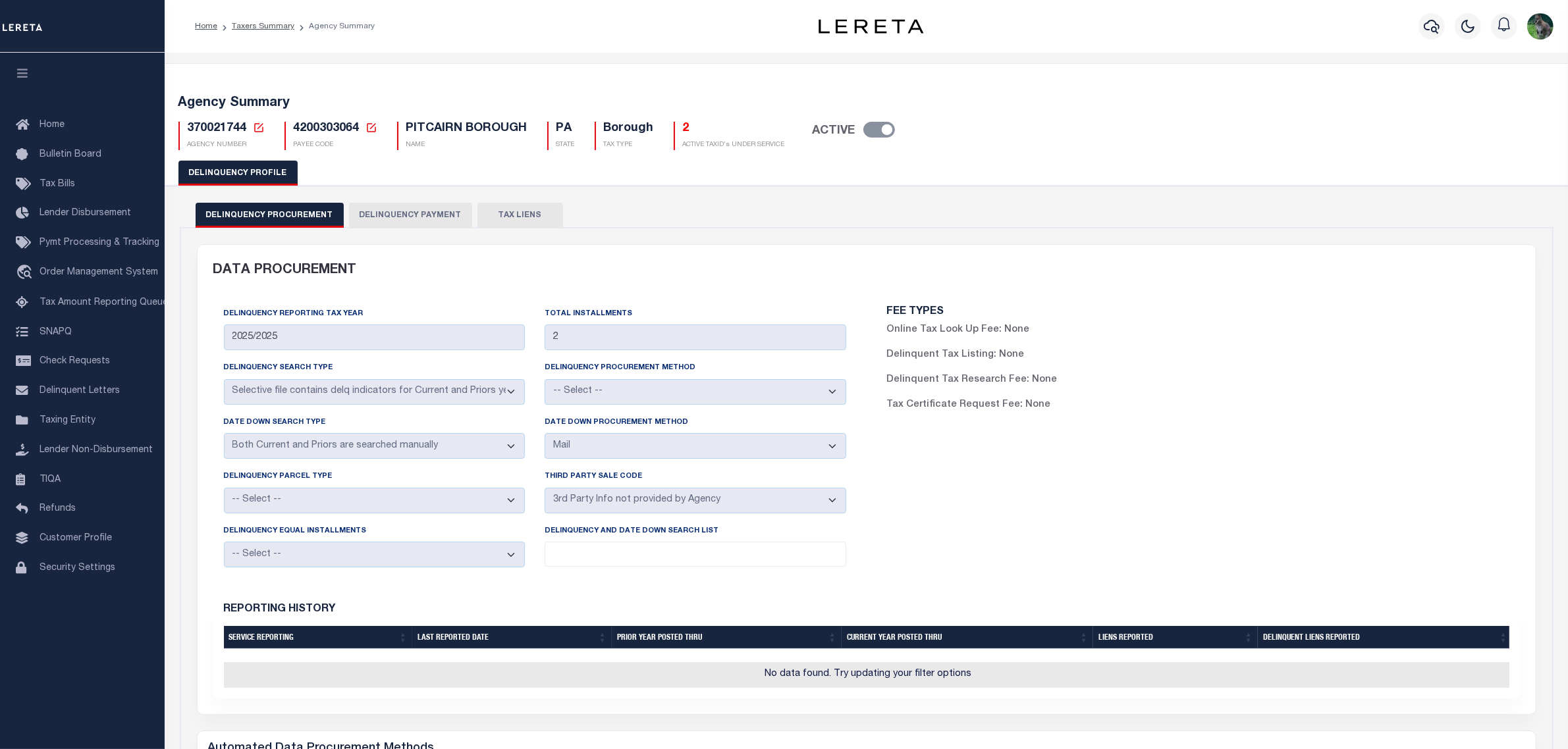
click at [410, 211] on button "Delinquency Payment" at bounding box center [410, 215] width 123 height 25
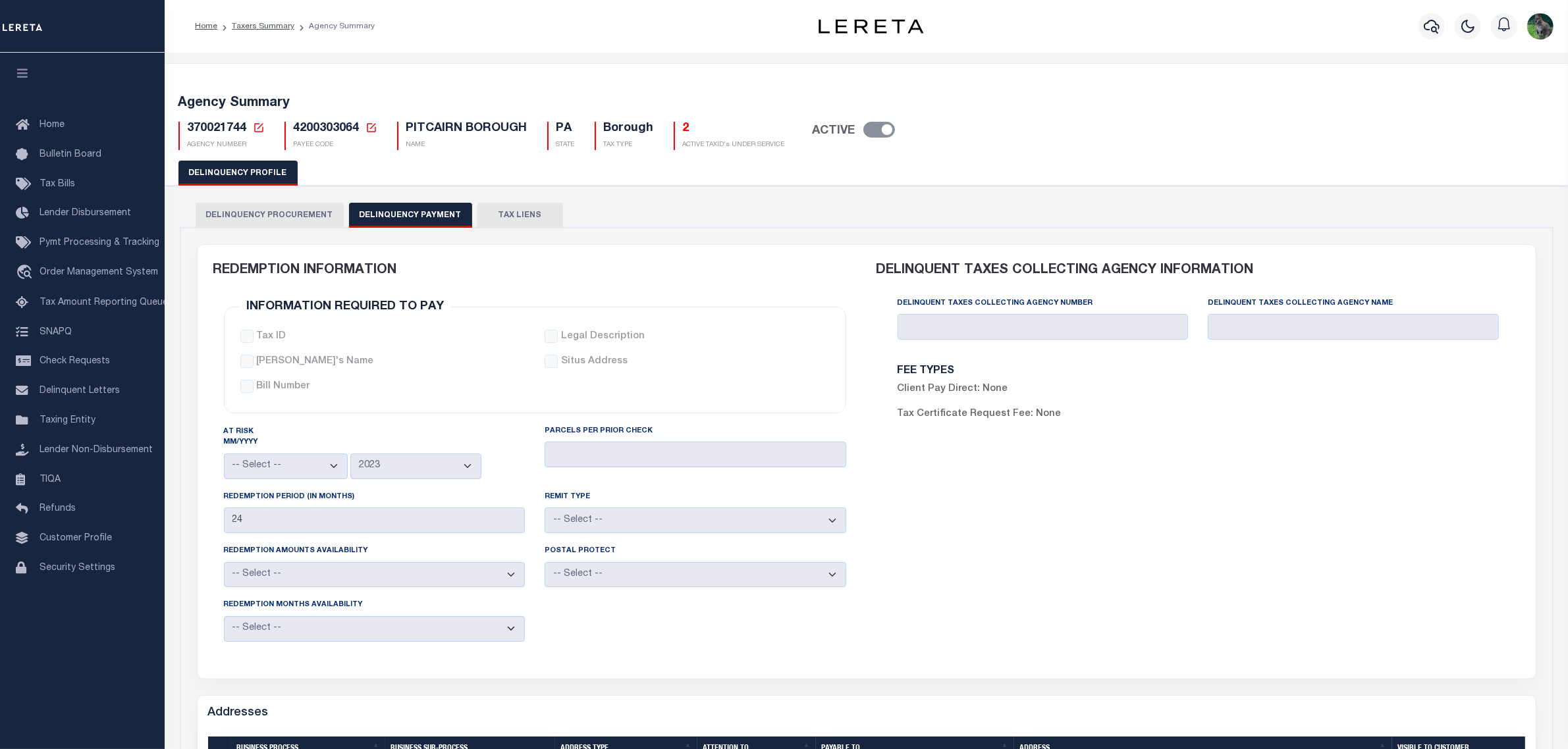
click at [519, 216] on button "TAX LIENS" at bounding box center [520, 215] width 85 height 25
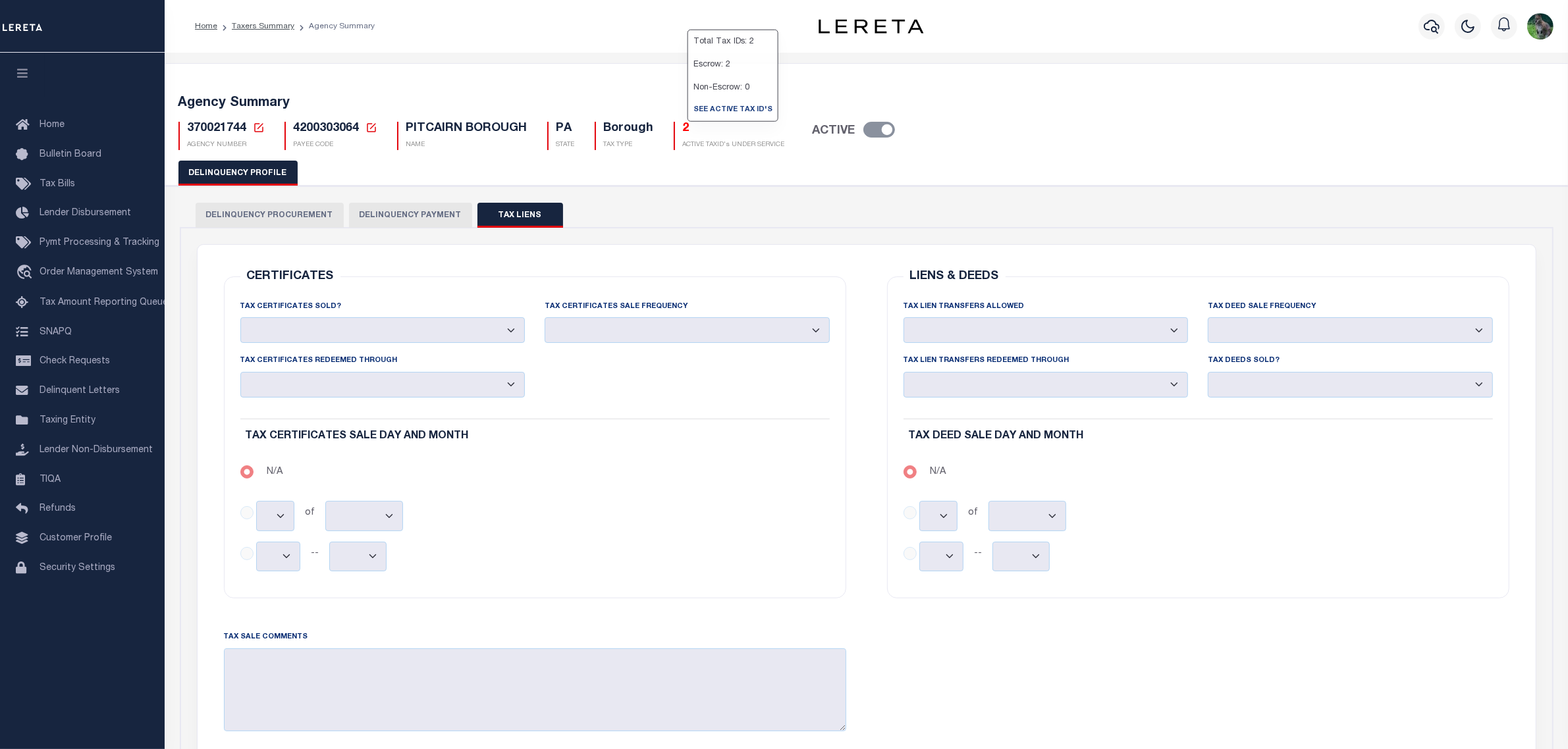
click at [320, 207] on button "Delinquency Procurement" at bounding box center [270, 215] width 148 height 25
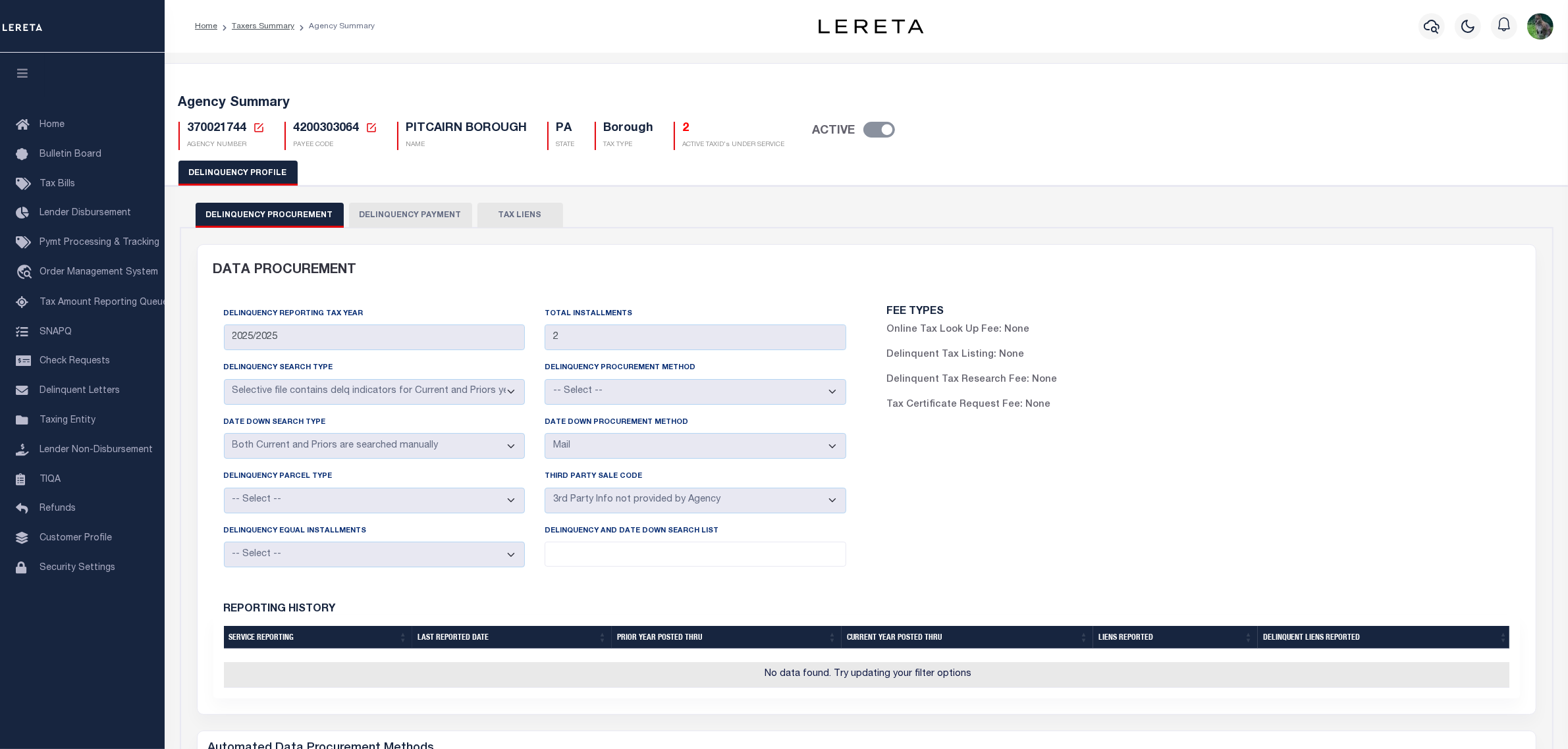
click at [406, 205] on button "Delinquency Payment" at bounding box center [410, 215] width 123 height 25
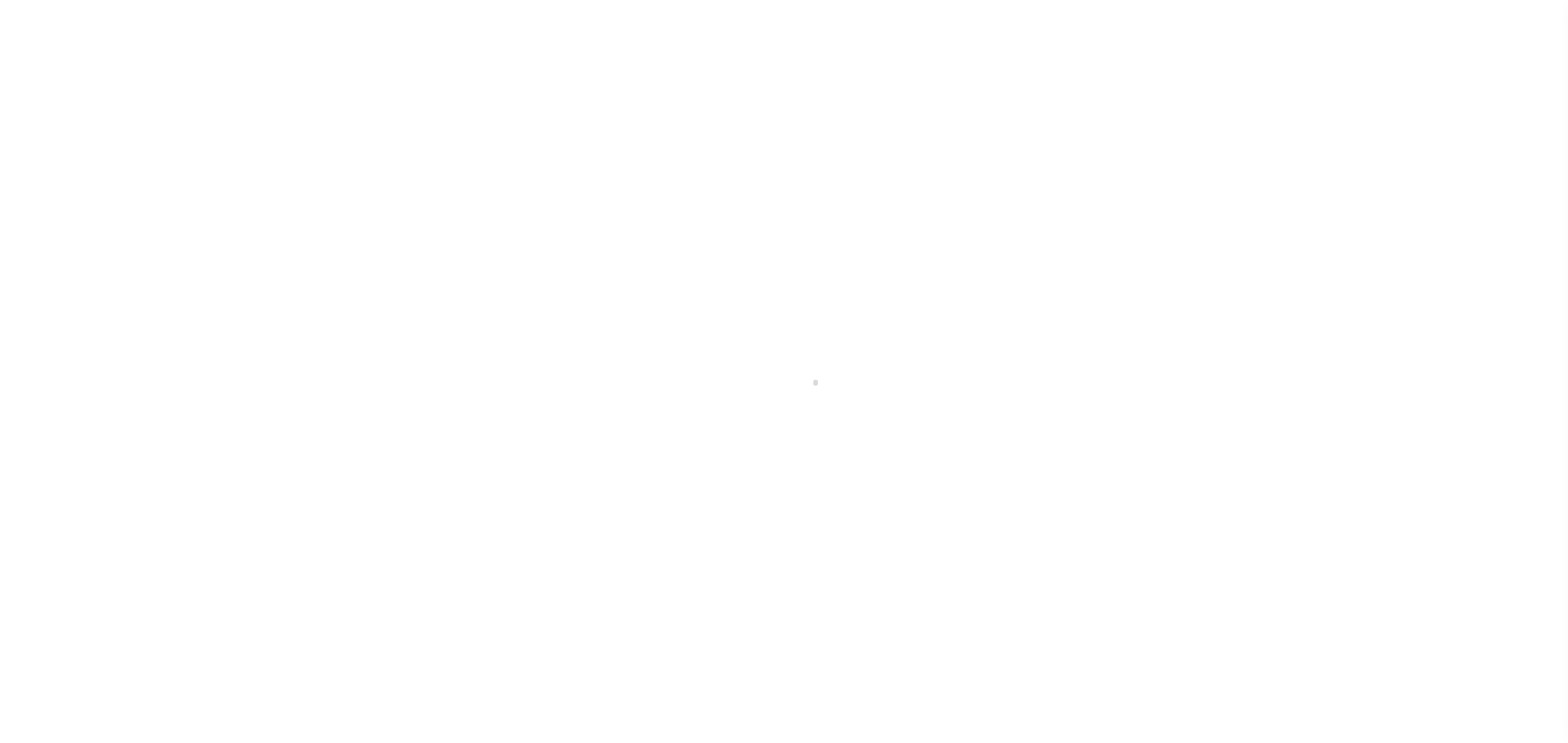
select select "200"
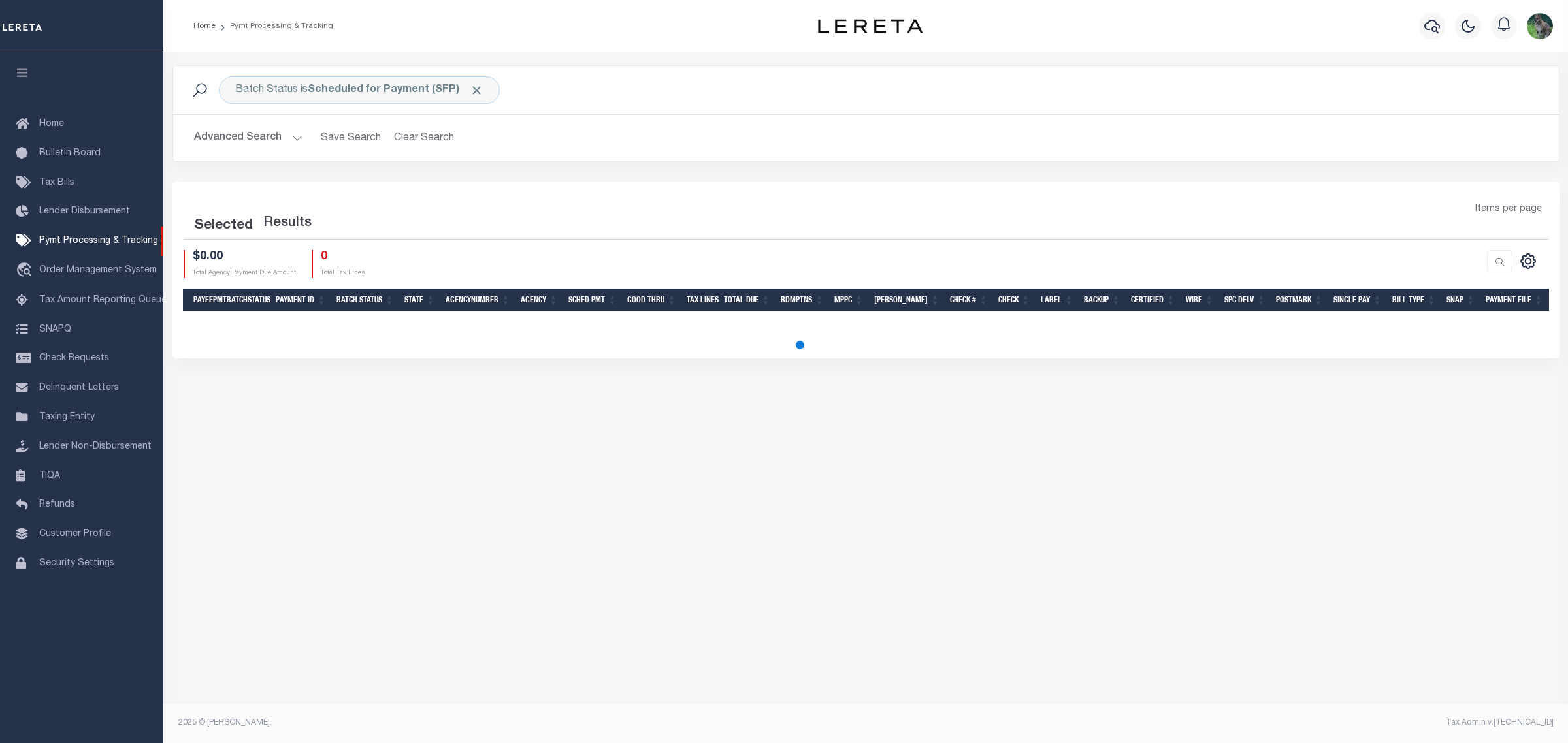
select select "200"
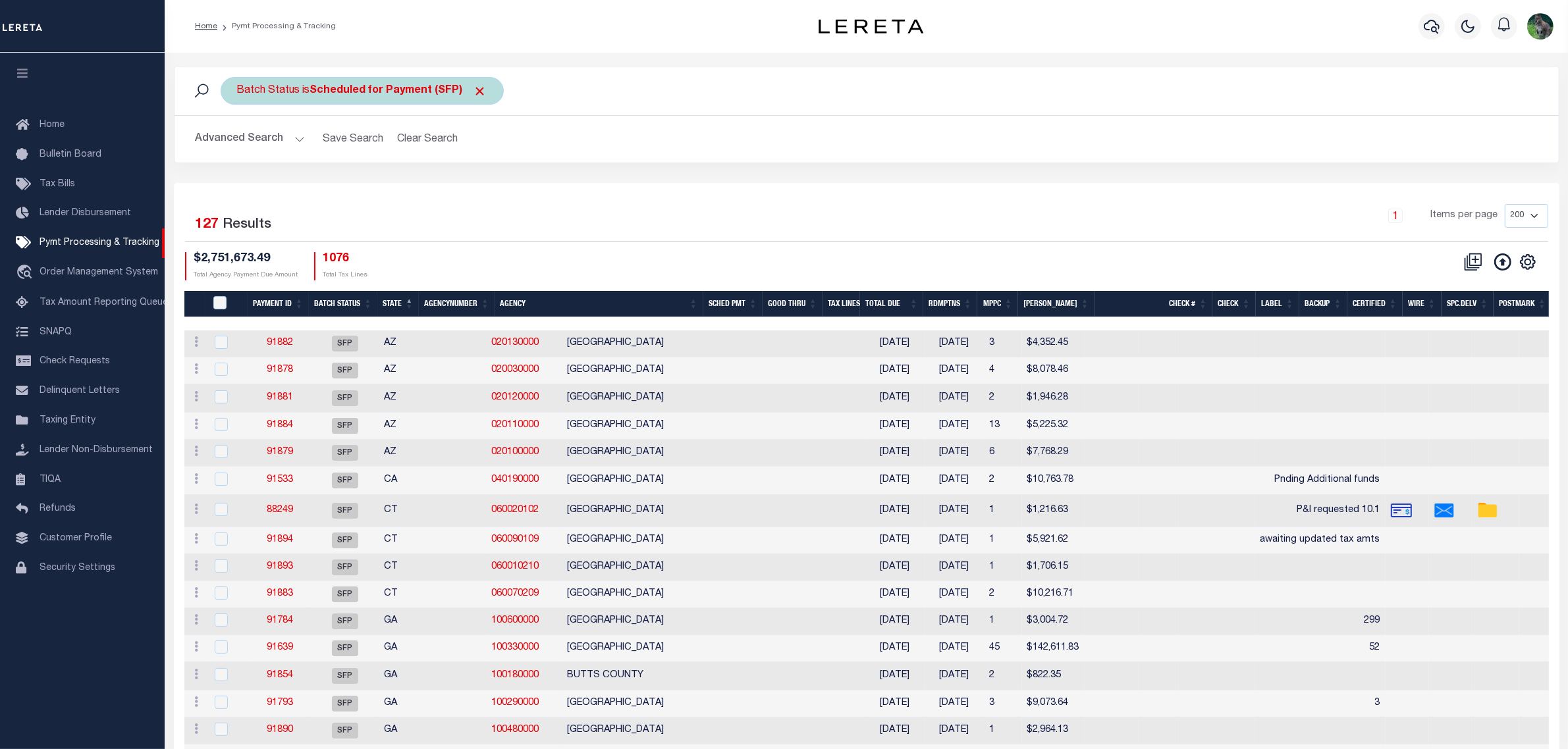
click at [386, 87] on b "Scheduled for Payment (SFP)" at bounding box center [399, 91] width 177 height 11
click at [377, 155] on select "Awaiting Funds (AWF) Cleared and Complete (CAC) New Check Needed (NCN) Payment …" at bounding box center [335, 155] width 194 height 25
select select "RFW"
click at [238, 144] on select "Awaiting Funds (AWF) Cleared and Complete (CAC) New Check Needed (NCN) Payment …" at bounding box center [335, 155] width 194 height 25
click at [418, 192] on input "Apply" at bounding box center [411, 184] width 39 height 22
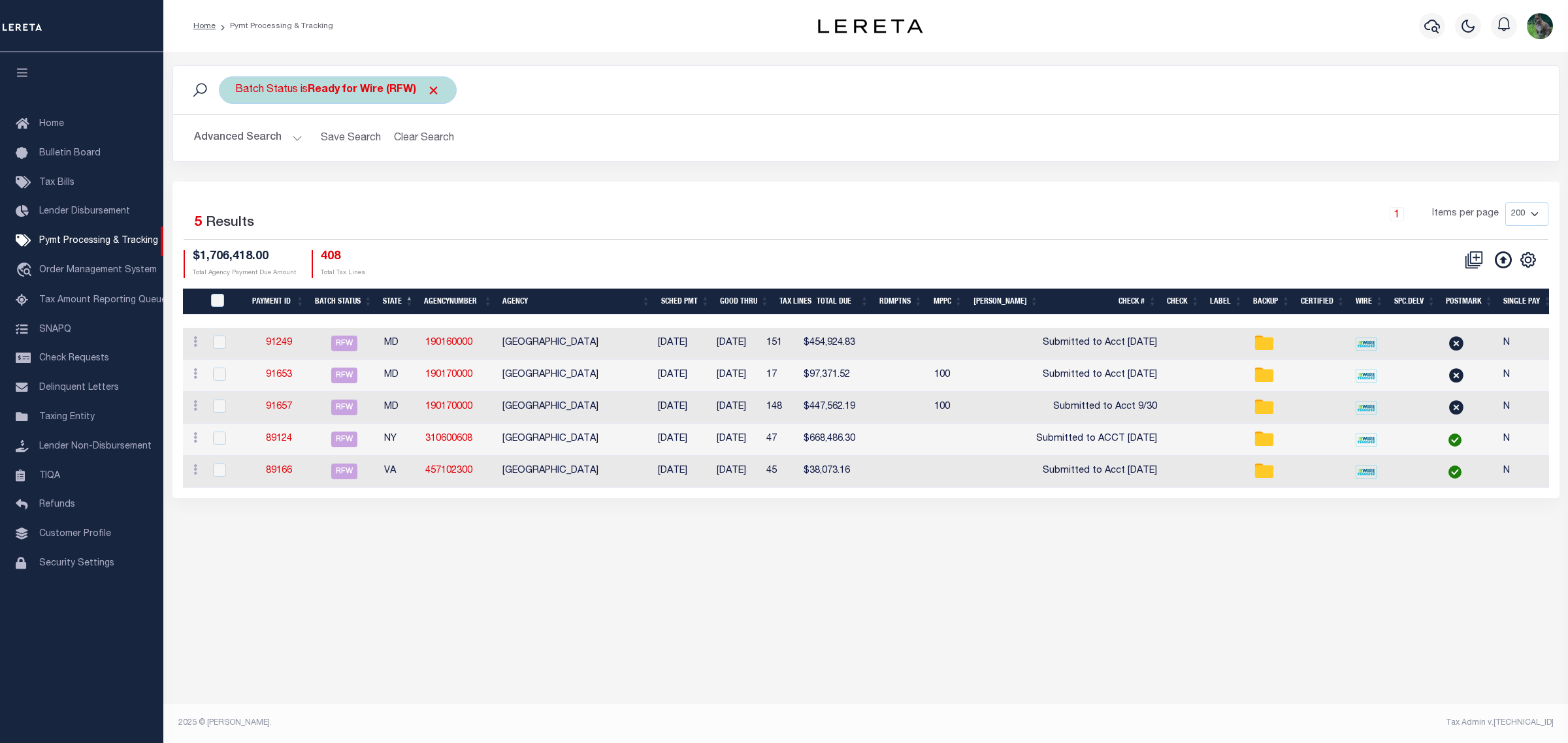
click at [381, 81] on div "Batch Status is Ready for Wire (RFW)" at bounding box center [338, 90] width 238 height 28
drag, startPoint x: 344, startPoint y: 153, endPoint x: 343, endPoint y: 165, distance: 12.0
click at [344, 153] on select "Awaiting Funds (AWF) Cleared and Complete (CAC) New Check Needed (NCN) Payment …" at bounding box center [332, 154] width 192 height 25
select select "RFF"
click at [236, 142] on select "Awaiting Funds (AWF) Cleared and Complete (CAC) New Check Needed (NCN) Payment …" at bounding box center [332, 154] width 192 height 25
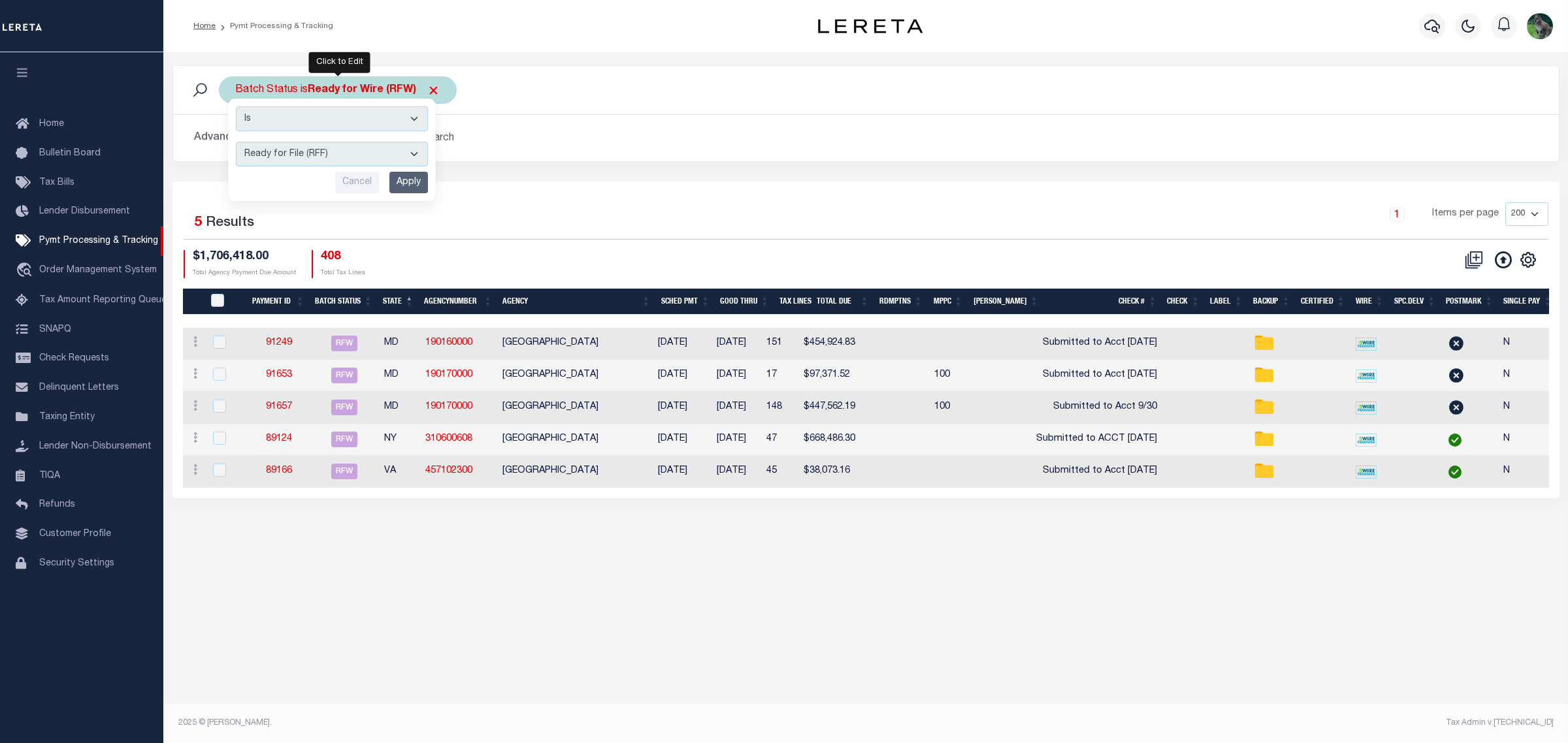
click at [411, 183] on input "Apply" at bounding box center [408, 183] width 38 height 21
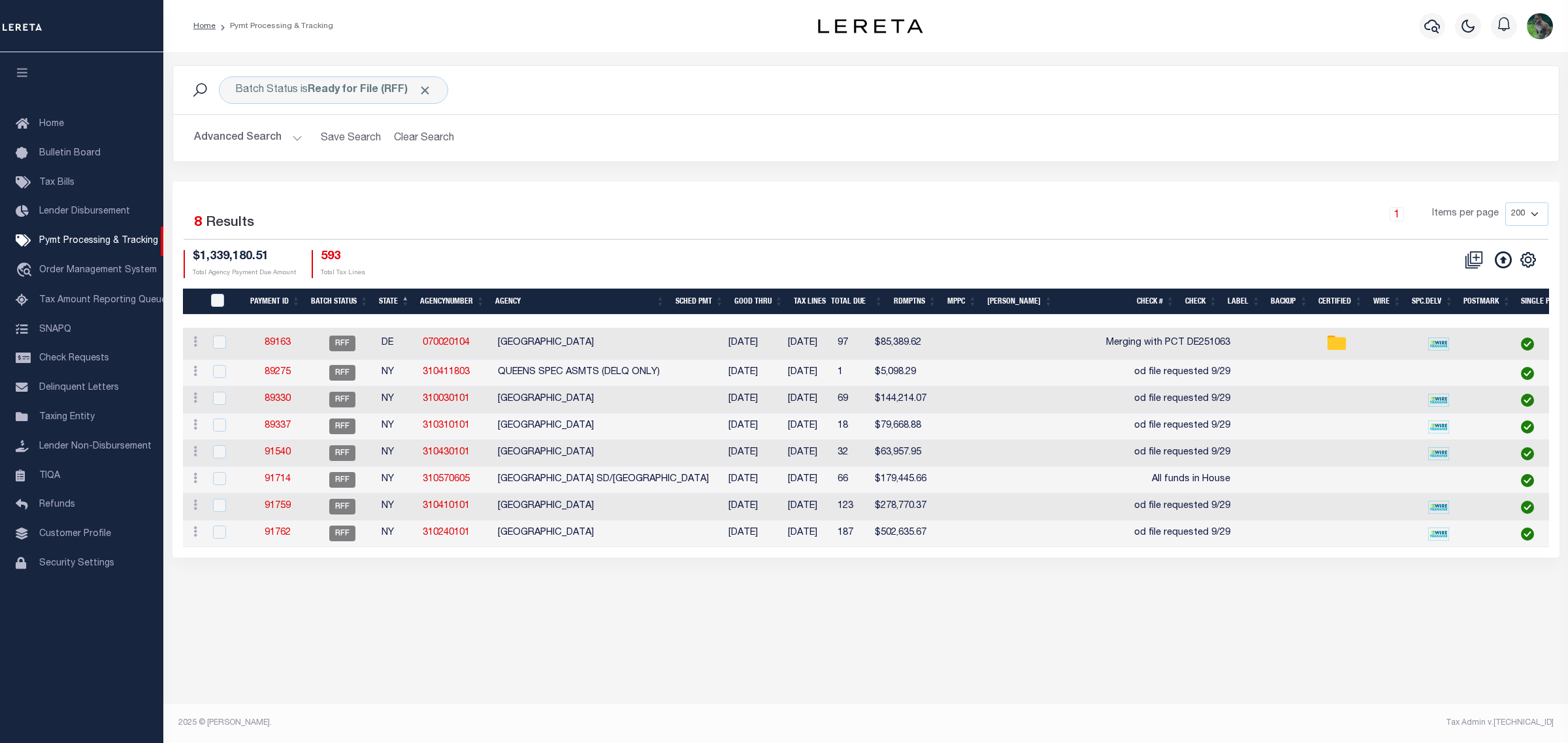
click at [459, 299] on th "AgencyNumber" at bounding box center [452, 302] width 75 height 27
click at [276, 455] on link "91759" at bounding box center [278, 453] width 26 height 9
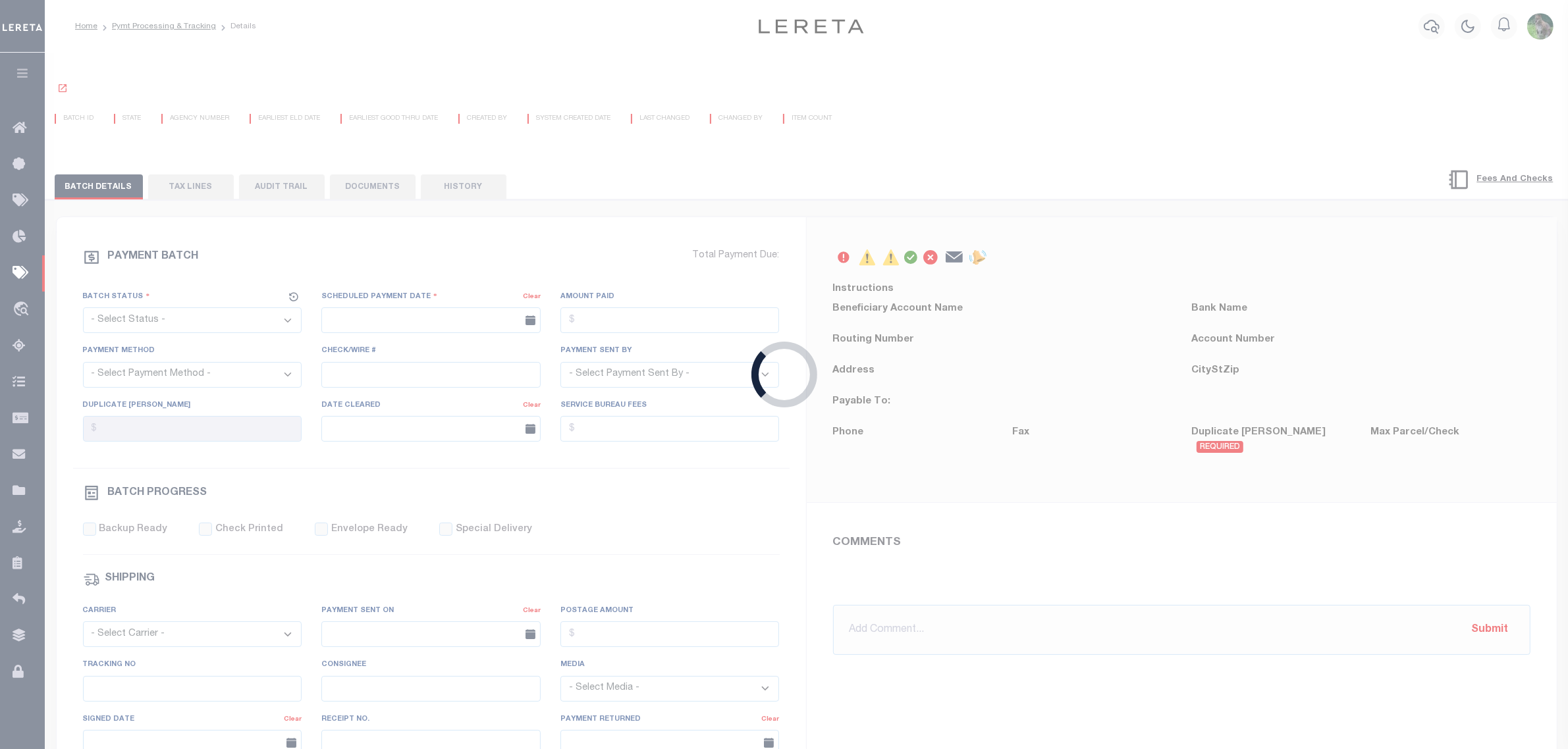
select select "RFF"
type input "[DATE]"
type input "od file requested 9/29"
type input "N"
radio input "true"
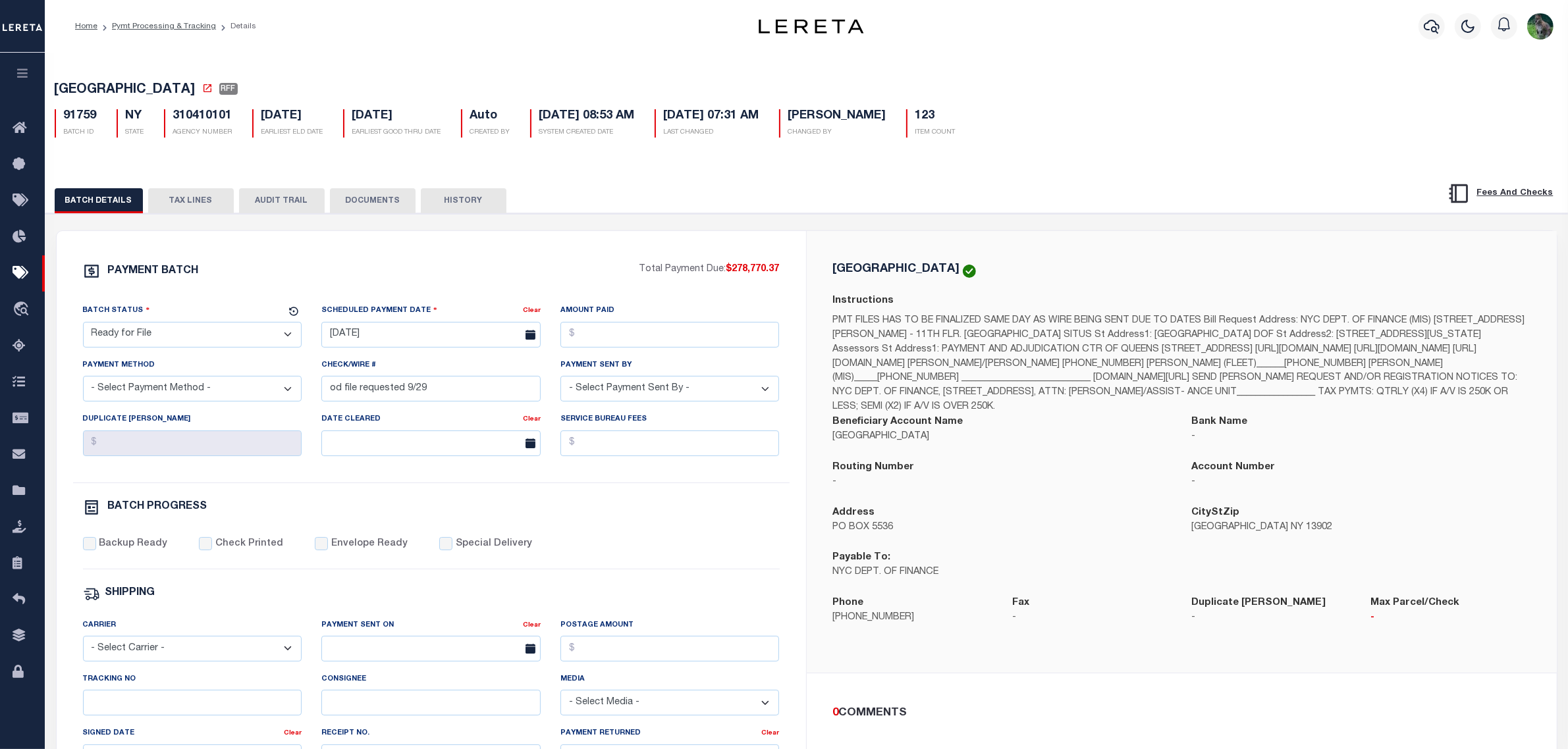
click at [205, 207] on button "TAX LINES" at bounding box center [191, 200] width 85 height 25
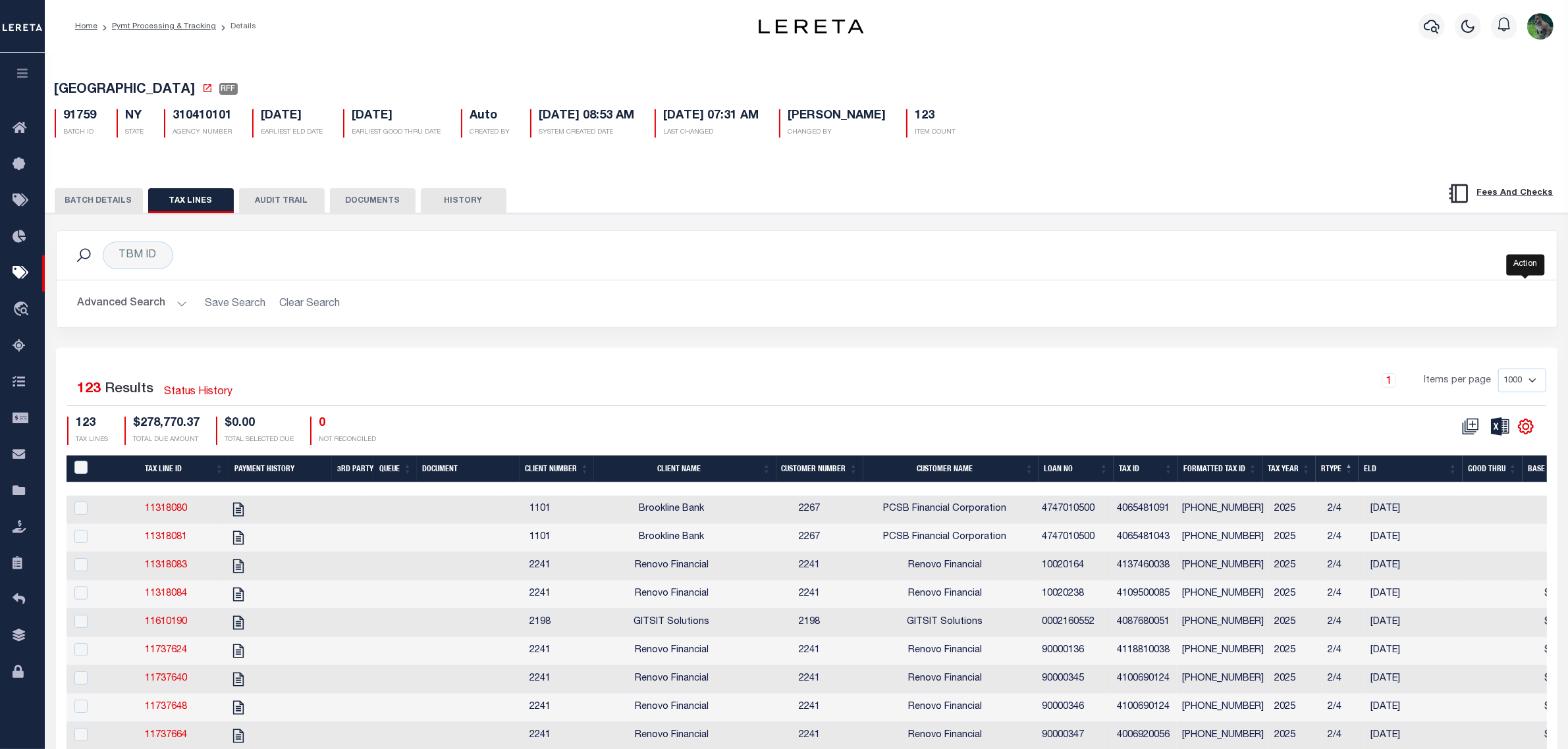
click at [1529, 433] on icon "" at bounding box center [1525, 426] width 17 height 17
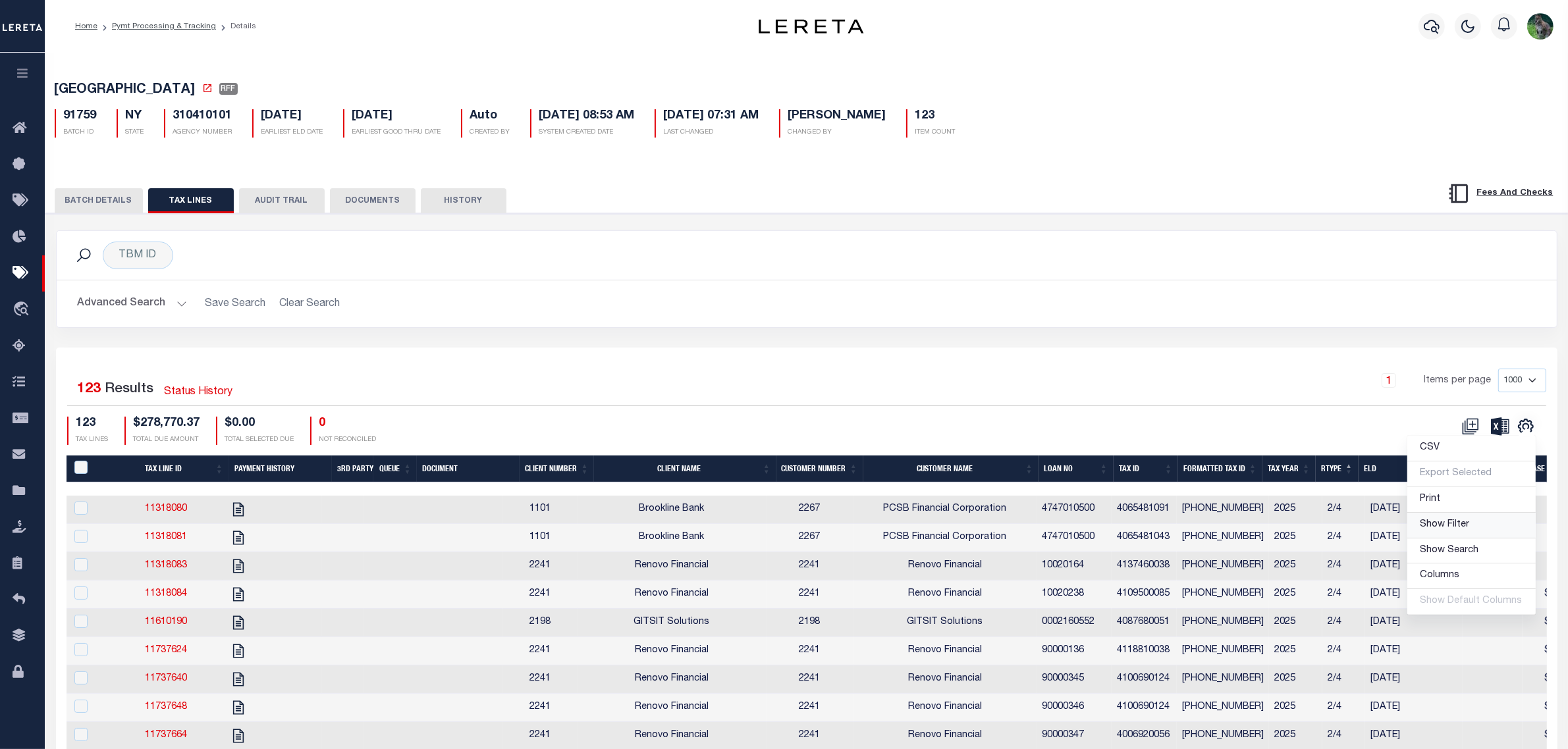
click at [1439, 526] on span "Show Filter" at bounding box center [1445, 525] width 49 height 9
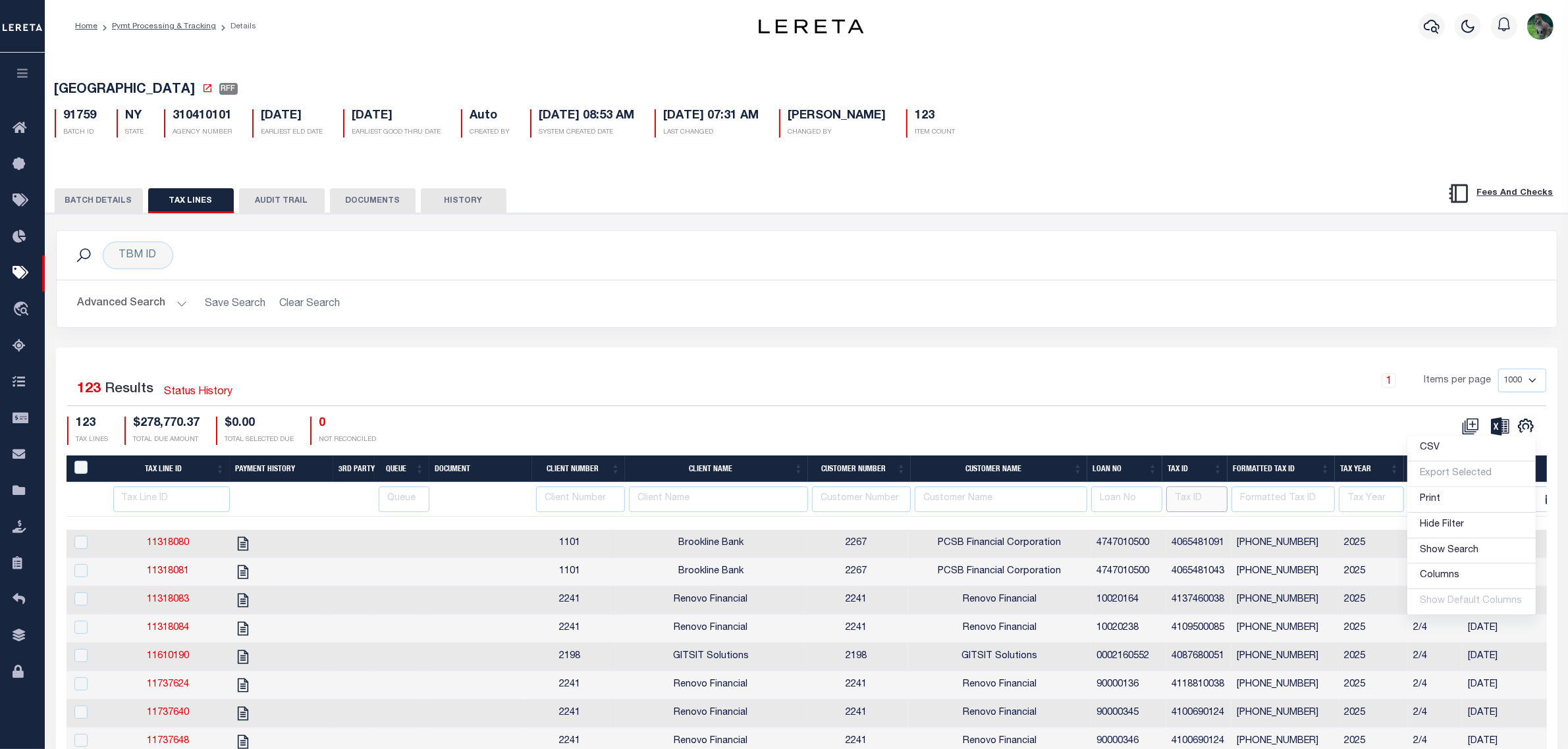
click at [1183, 498] on input "text" at bounding box center [1197, 499] width 61 height 26
paste input "4008740066"
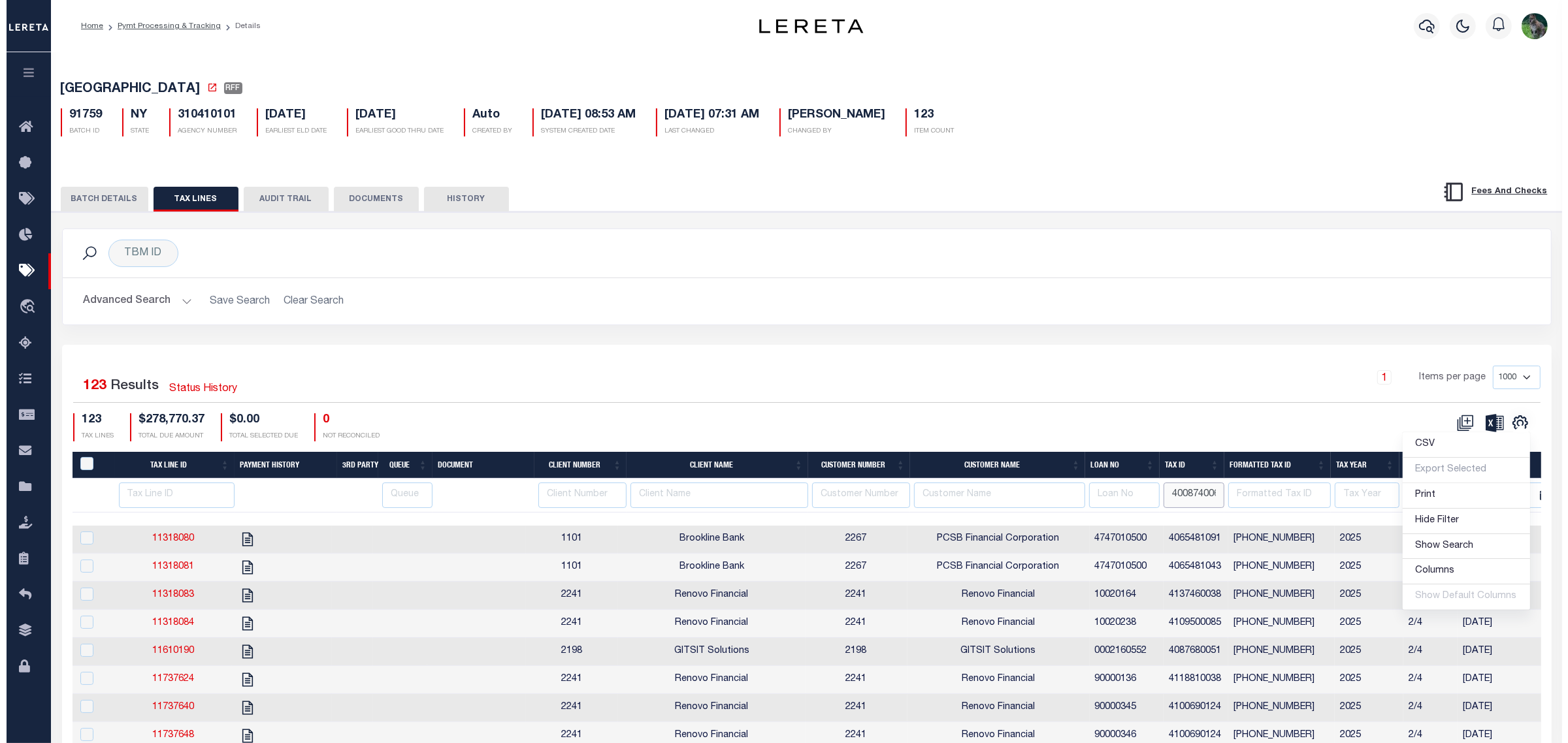
scroll to position [0, 10]
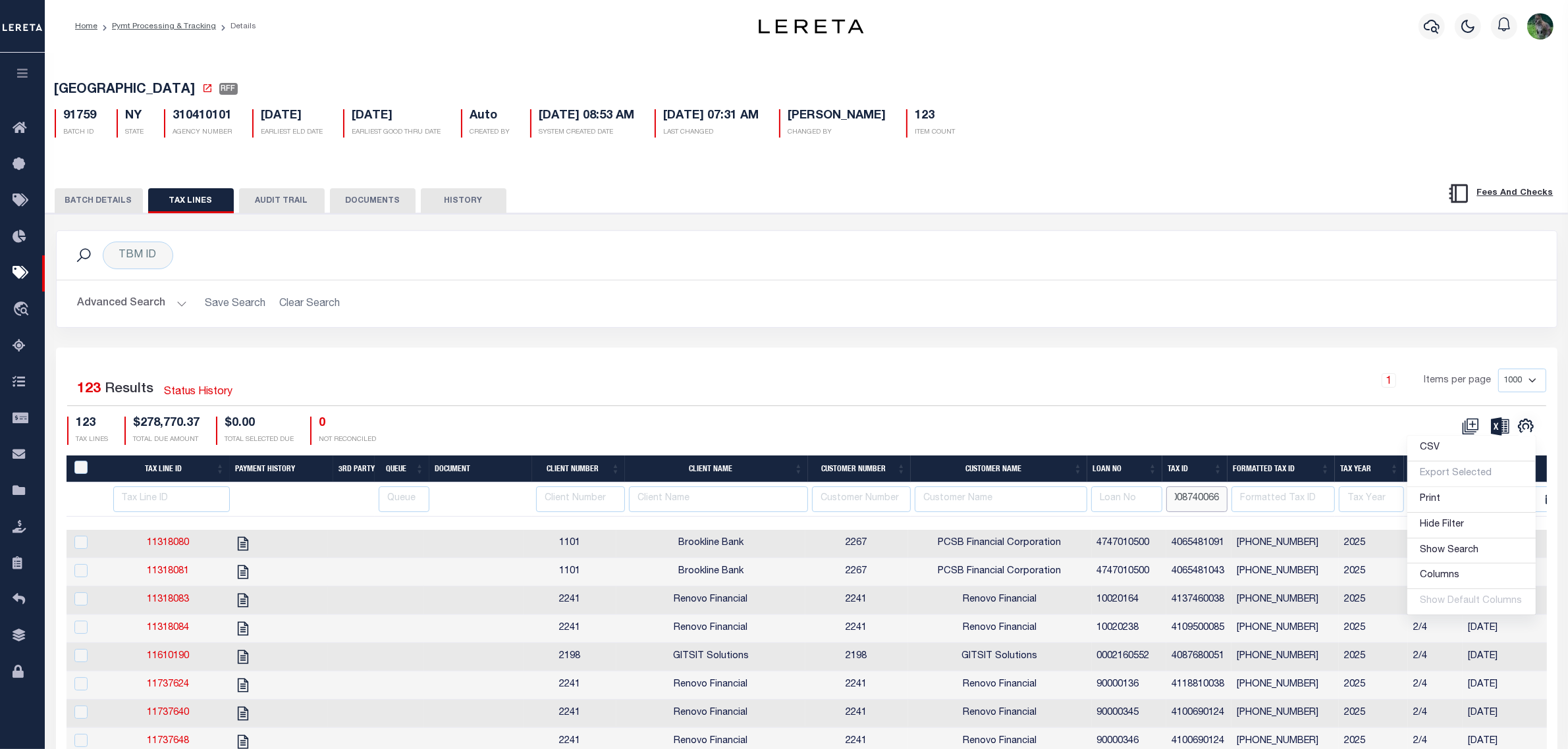
type input "4008740066"
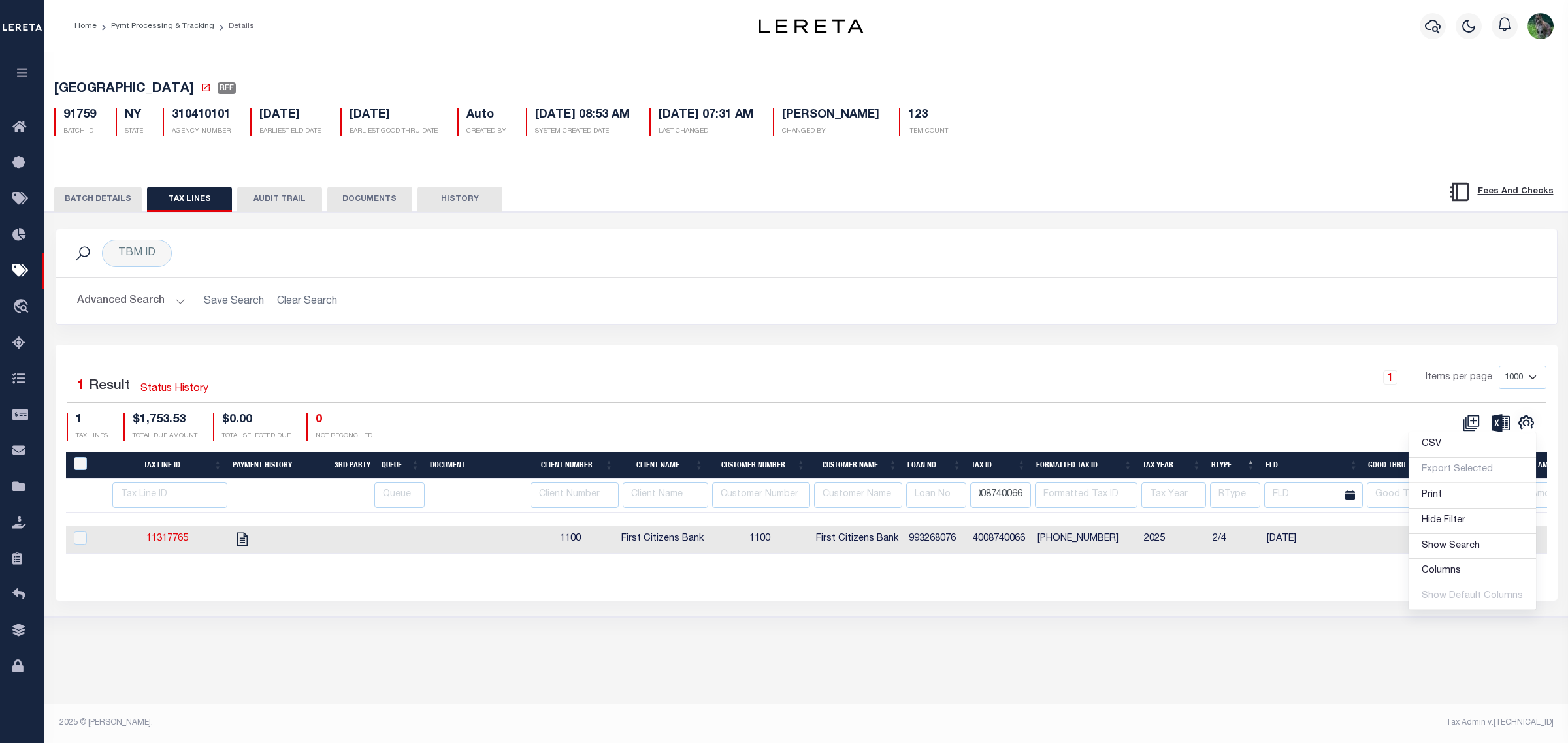
click at [1105, 348] on div "Selected 1 Result Status History 1 Items per page 1000 2500 5000 10000 1 TAX LI…" at bounding box center [807, 472] width 1502 height 255
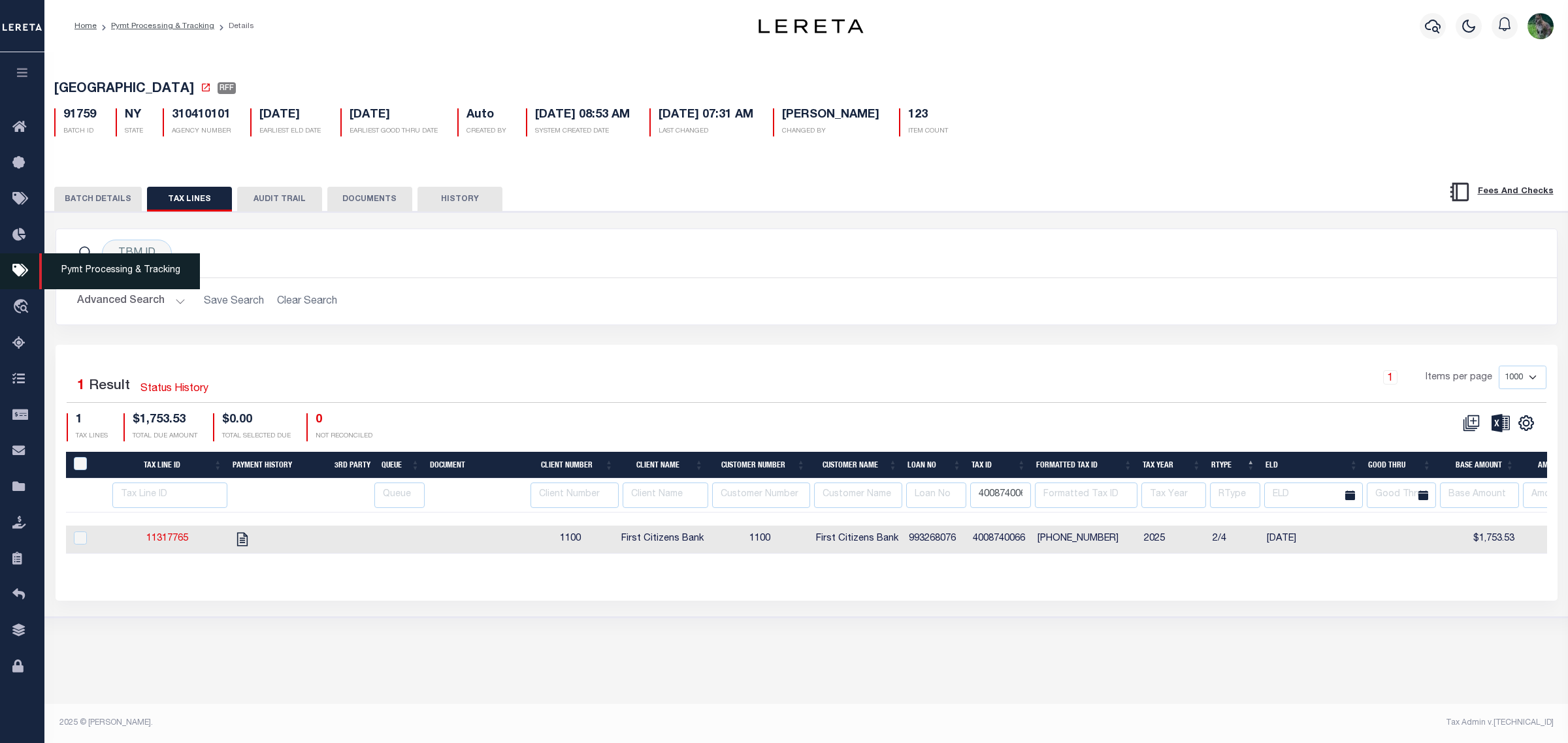
drag, startPoint x: 21, startPoint y: 265, endPoint x: 73, endPoint y: 271, distance: 52.3
click at [21, 265] on link "Pymt Processing & Tracking" at bounding box center [22, 271] width 44 height 36
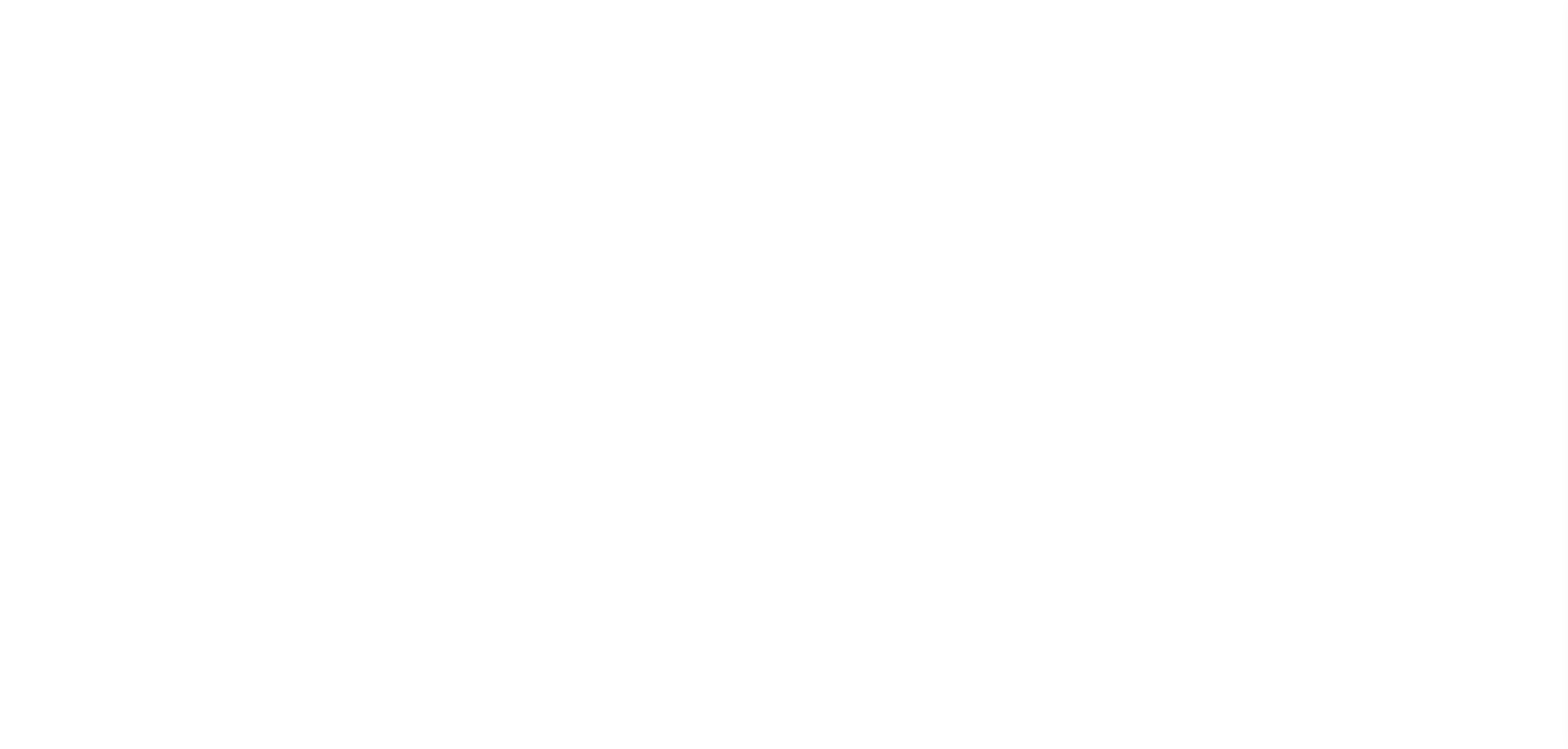
select select "RFF"
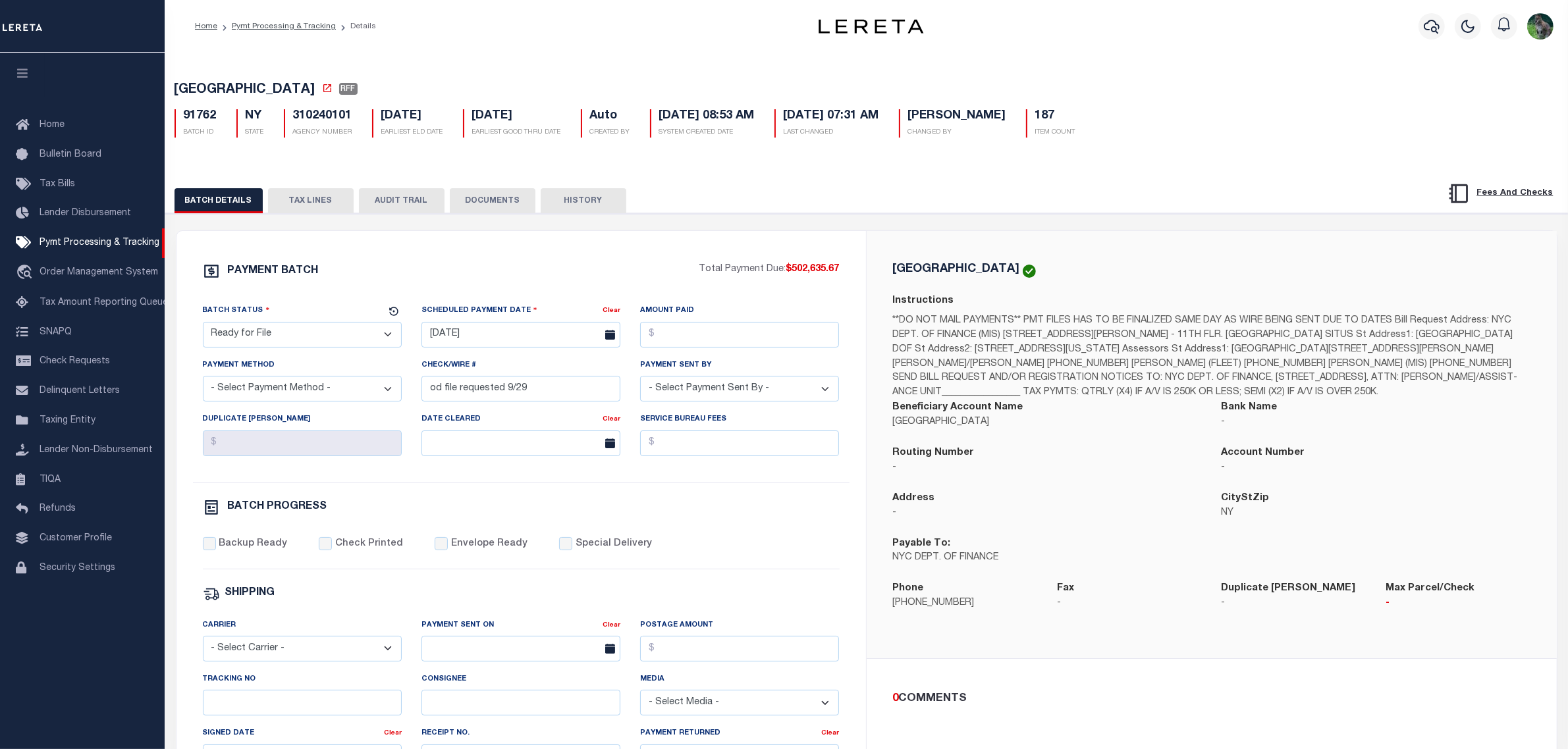
click at [324, 202] on button "TAX LINES" at bounding box center [311, 200] width 85 height 25
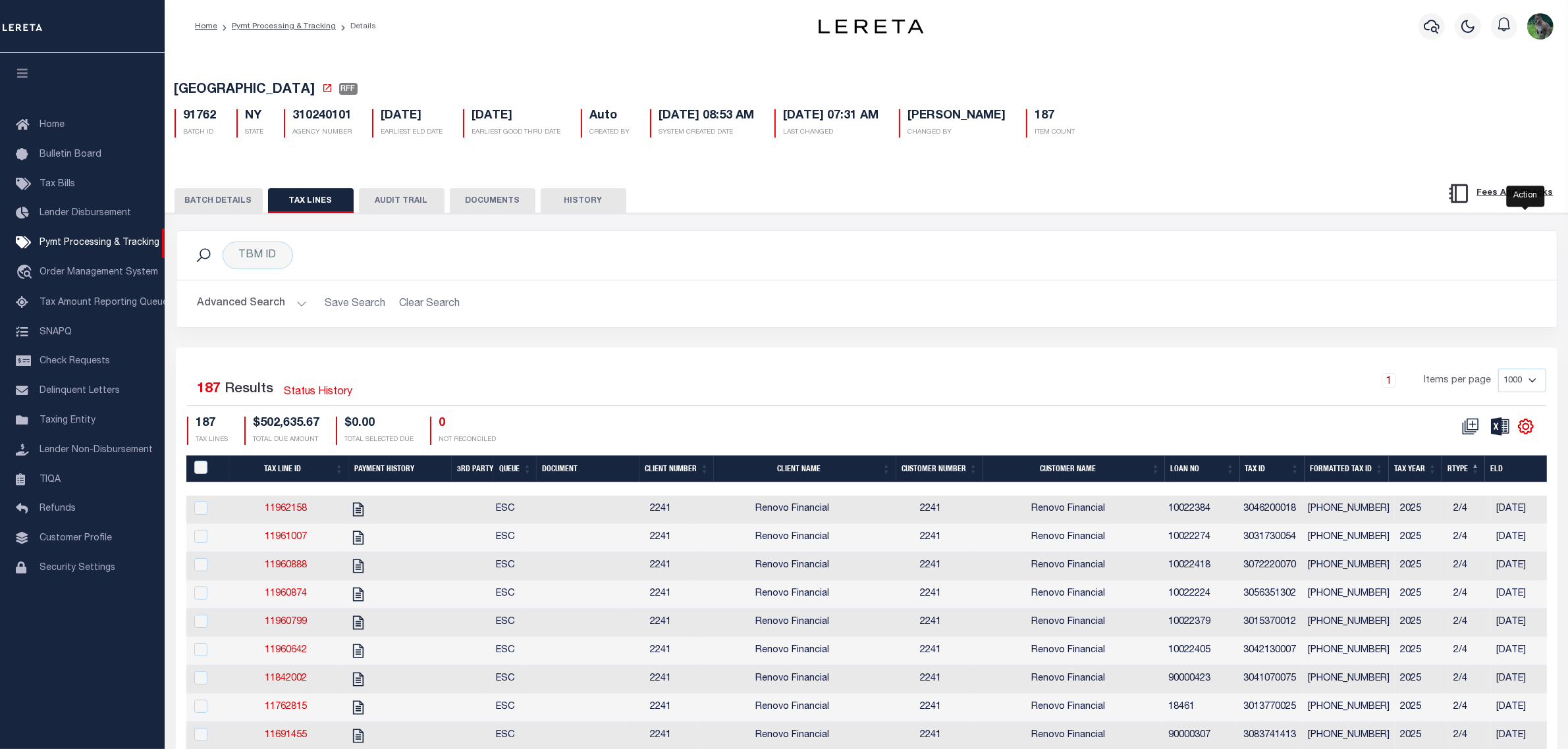
click at [1528, 430] on icon "" at bounding box center [1525, 427] width 6 height 6
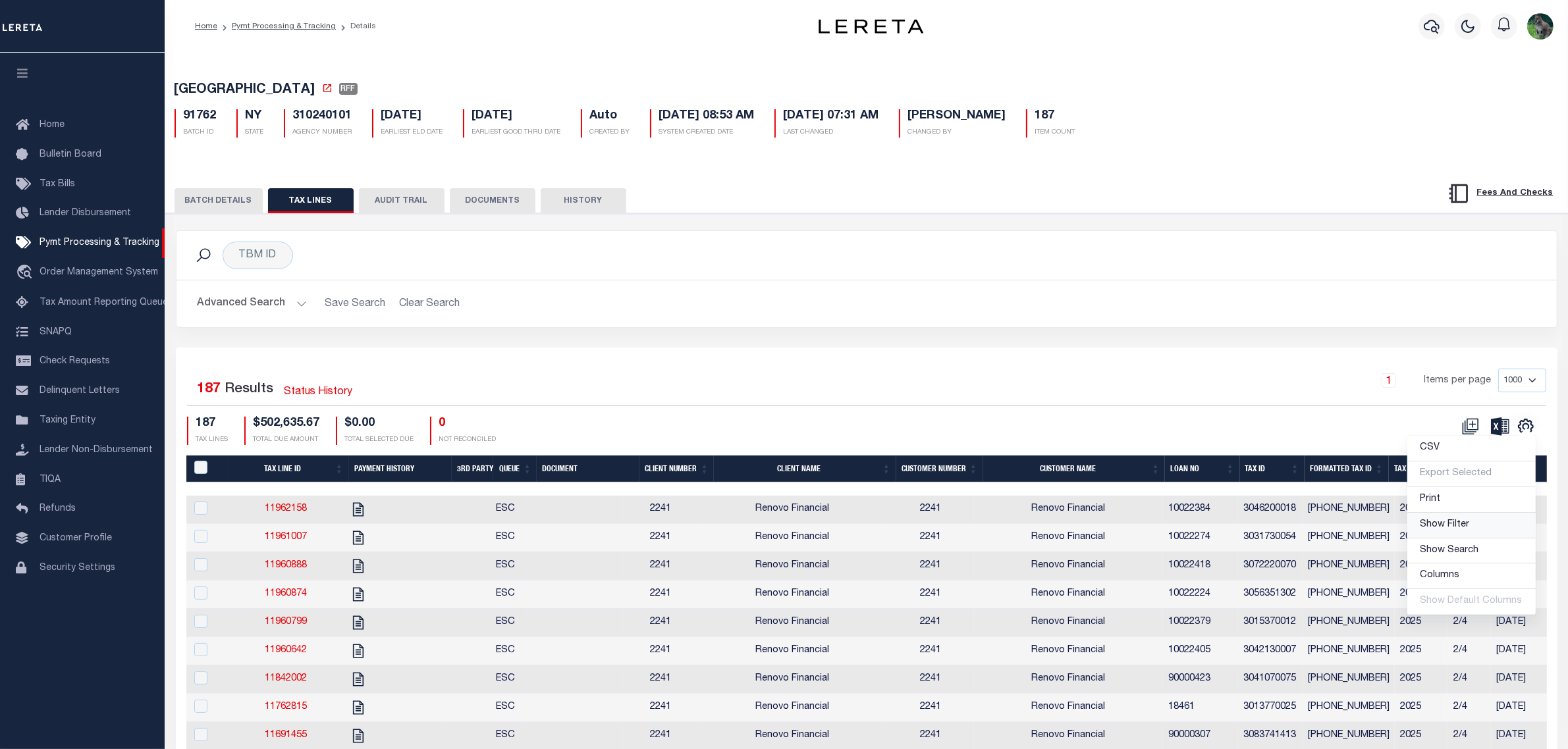
click at [1456, 522] on link "Show Filter" at bounding box center [1472, 526] width 129 height 26
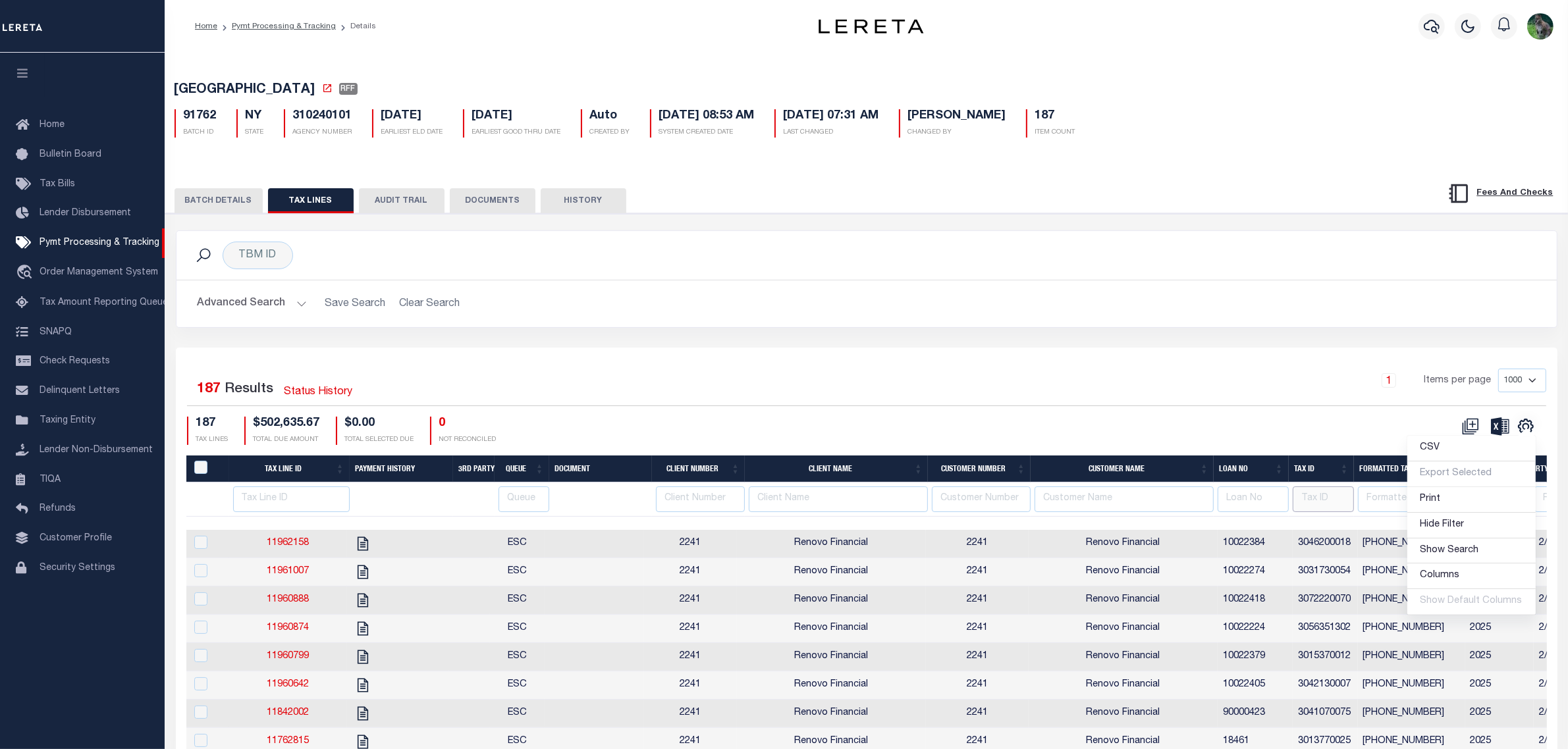
click at [1321, 496] on input "text" at bounding box center [1323, 499] width 61 height 26
paste input "3002071052"
type input "3002071052"
click at [1359, 416] on div "Selected 187 Results Status History 1 Items per page 1000 2500 5000 10000 187 T…" at bounding box center [867, 406] width 1380 height 76
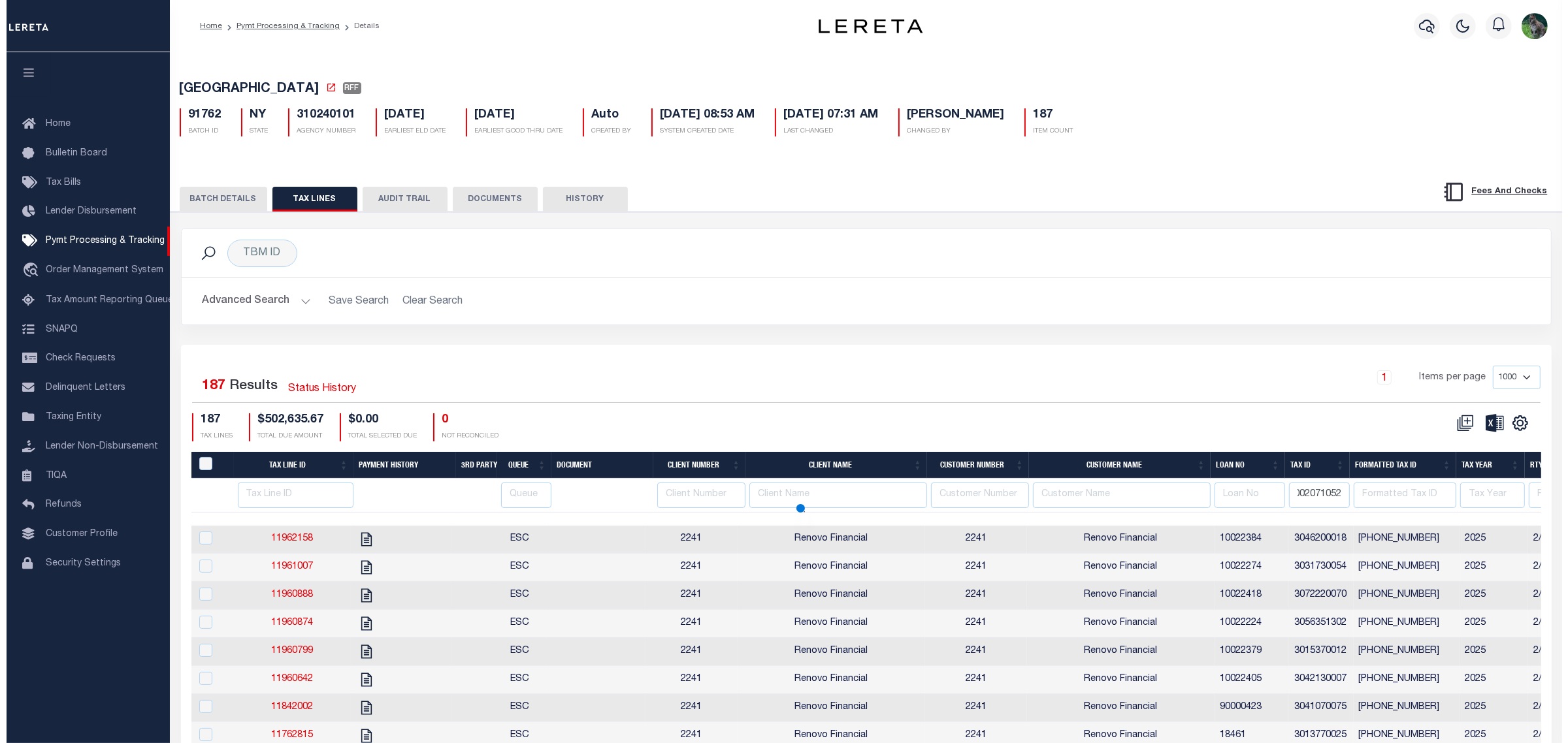
scroll to position [0, 0]
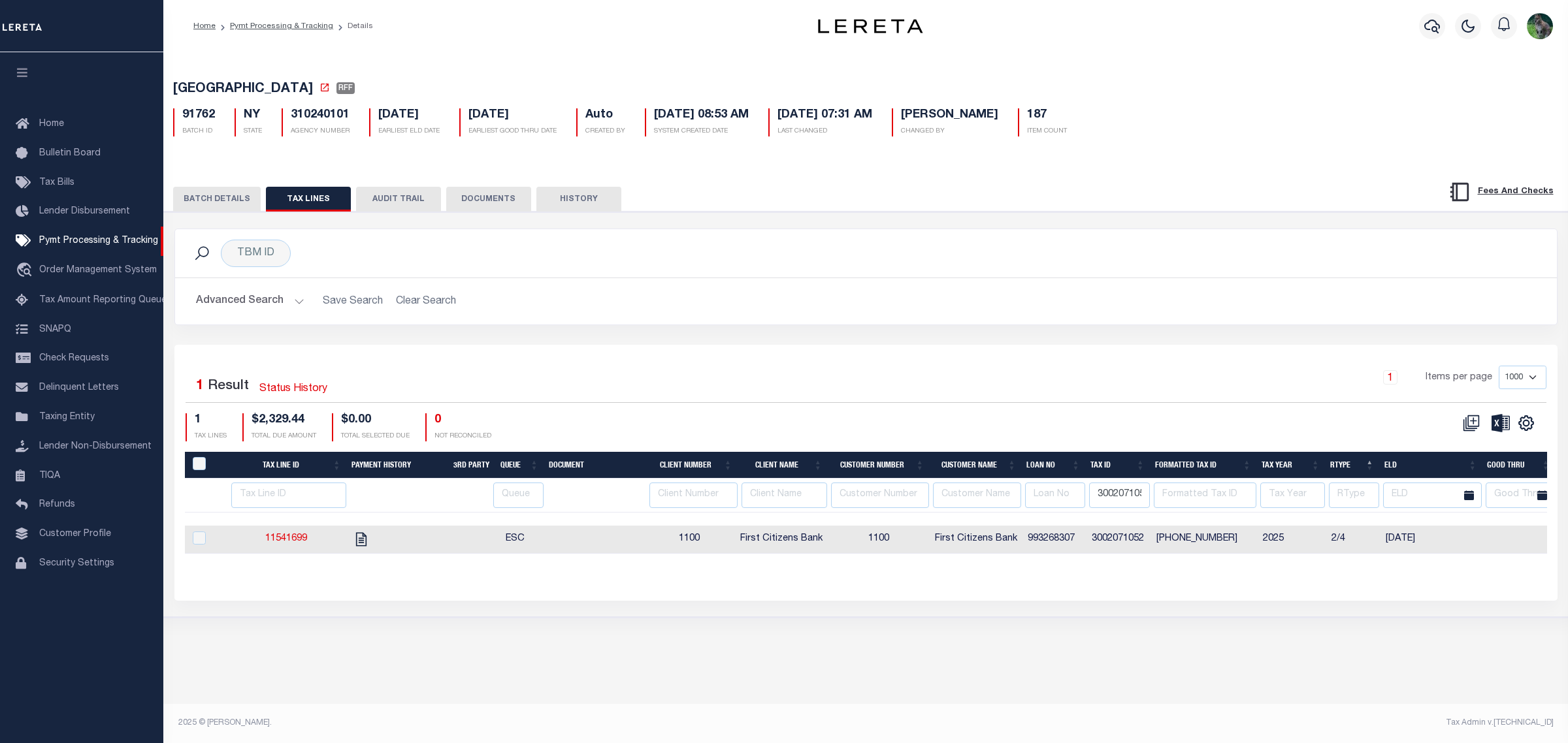
click at [755, 543] on span "First Citizens Bank" at bounding box center [781, 539] width 82 height 9
checkbox input "true"
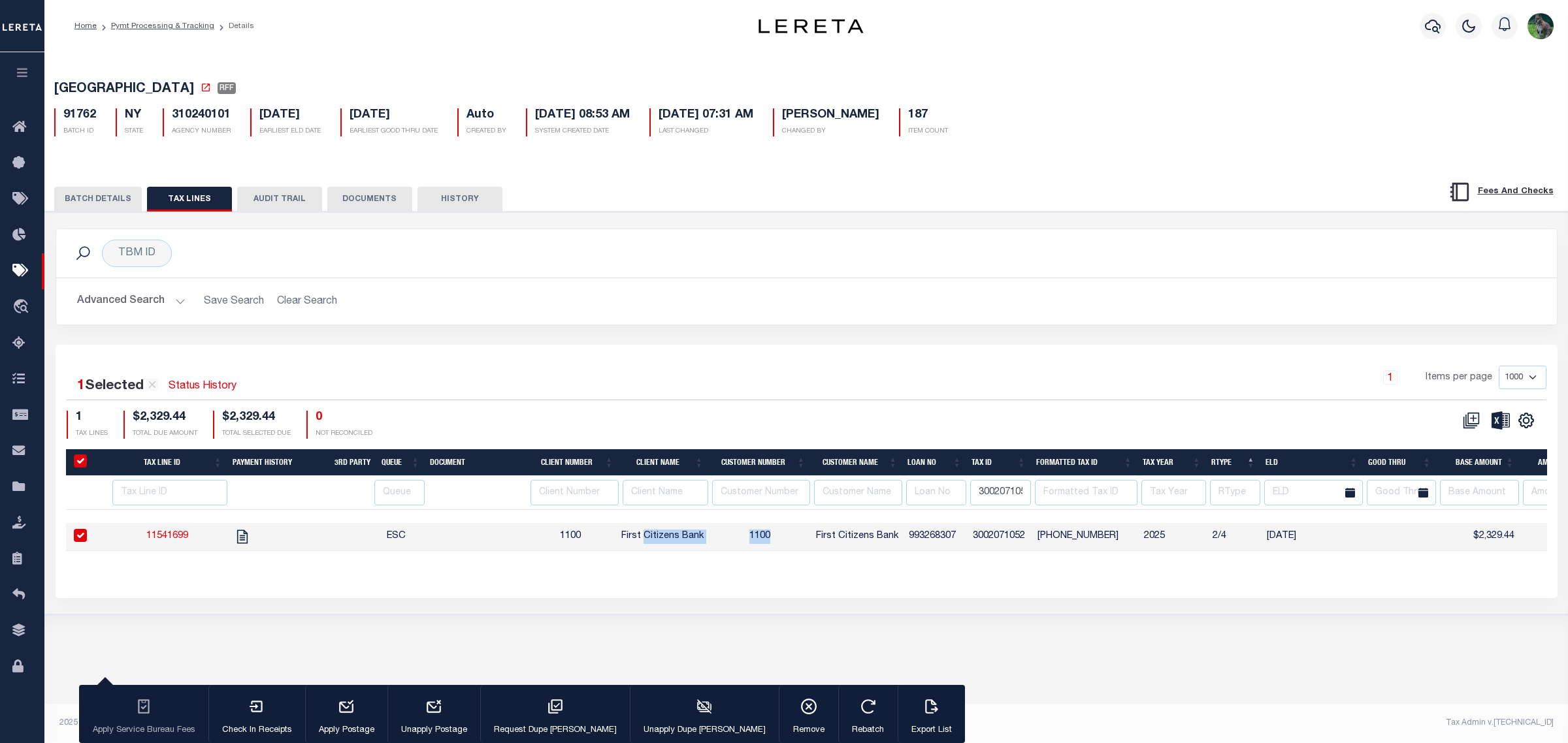
drag, startPoint x: 755, startPoint y: 544, endPoint x: 716, endPoint y: 540, distance: 39.2
click at [716, 540] on tr "11541699 ESC 1100 First Citizens Bank 1100 First Citizens Bank 993268307 300207…" at bounding box center [1262, 537] width 2393 height 28
click at [616, 539] on td "1100" at bounding box center [570, 537] width 92 height 28
checkbox input "false"
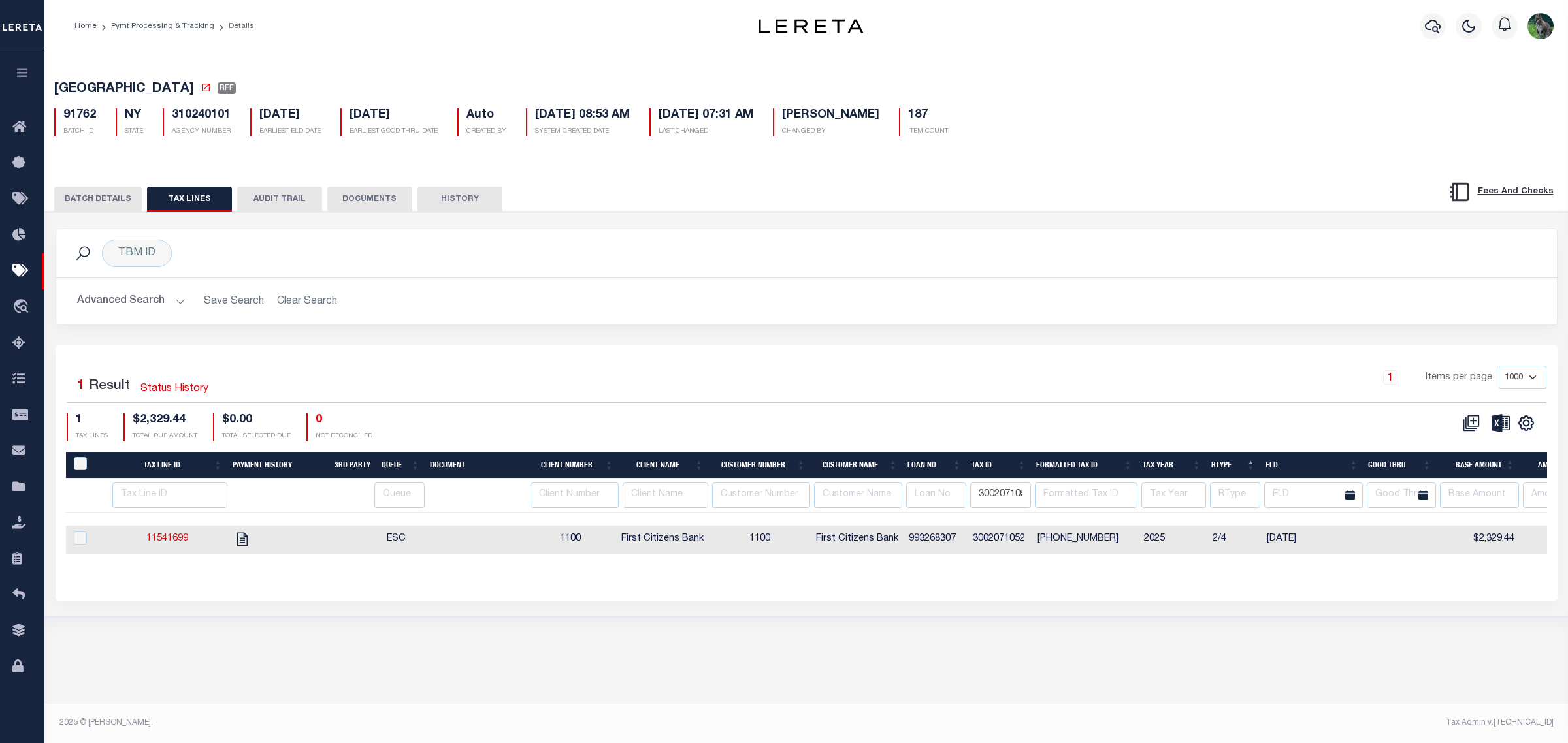
click at [634, 539] on span "First Citizens Bank" at bounding box center [663, 539] width 82 height 9
checkbox input "true"
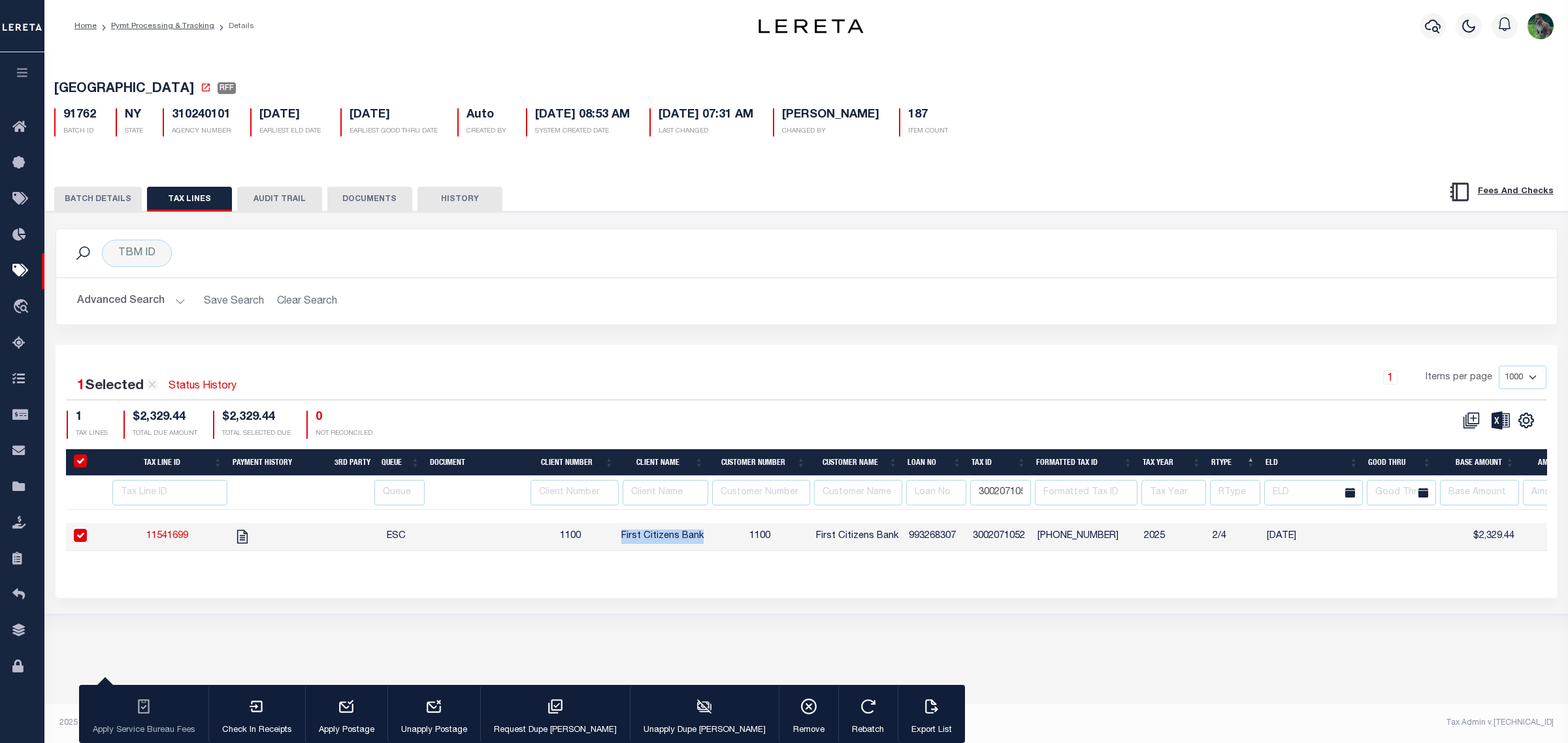
drag, startPoint x: 634, startPoint y: 539, endPoint x: 686, endPoint y: 537, distance: 52.0
click at [686, 537] on span "First Citizens Bank" at bounding box center [663, 536] width 82 height 9
checkbox input "false"
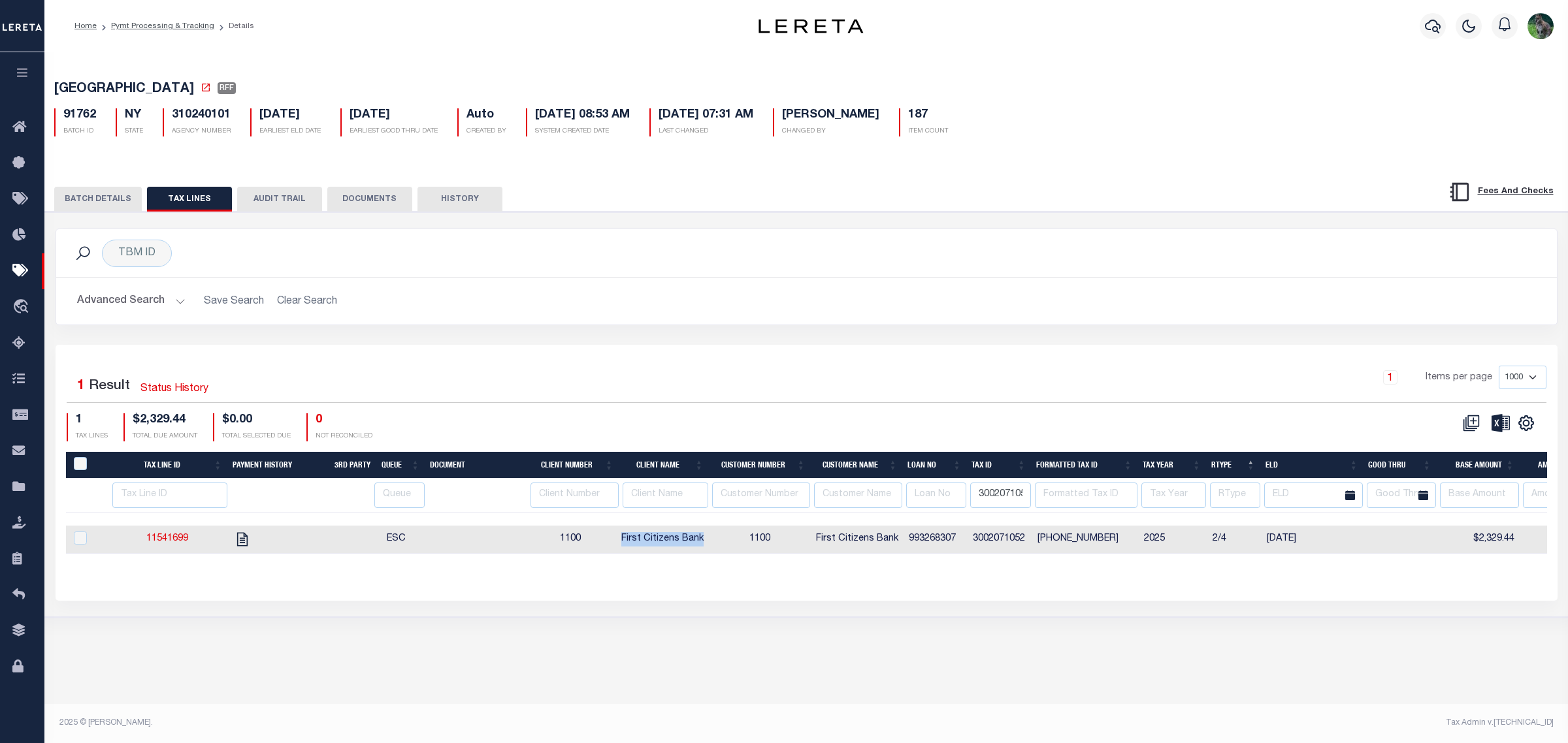
copy span "First Citizens Bank"
click at [1003, 496] on input "3002071052" at bounding box center [1001, 495] width 60 height 26
paste input "9431216"
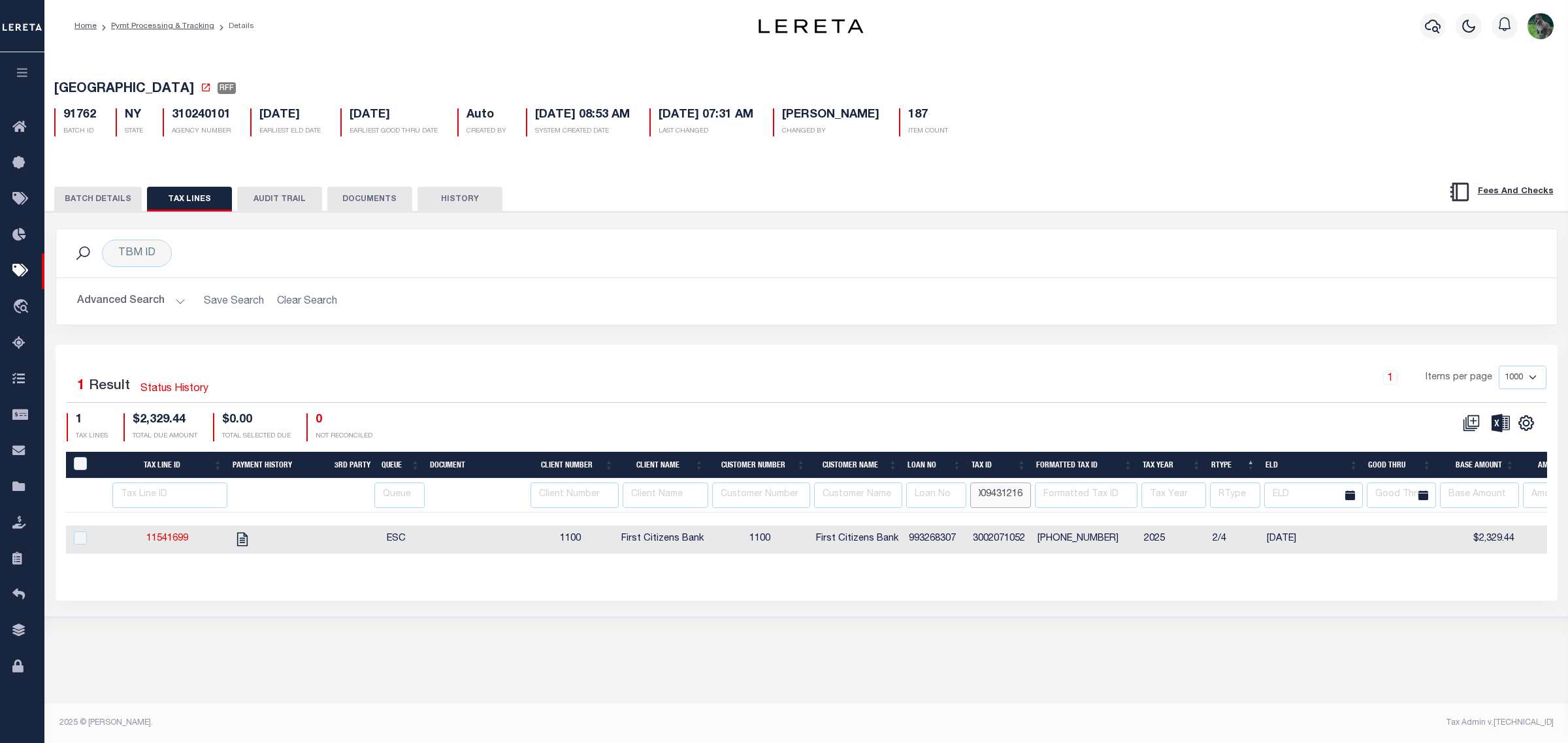
type input "3009431216"
click at [1010, 500] on input "3009431216" at bounding box center [1001, 495] width 60 height 26
paste input "10271087"
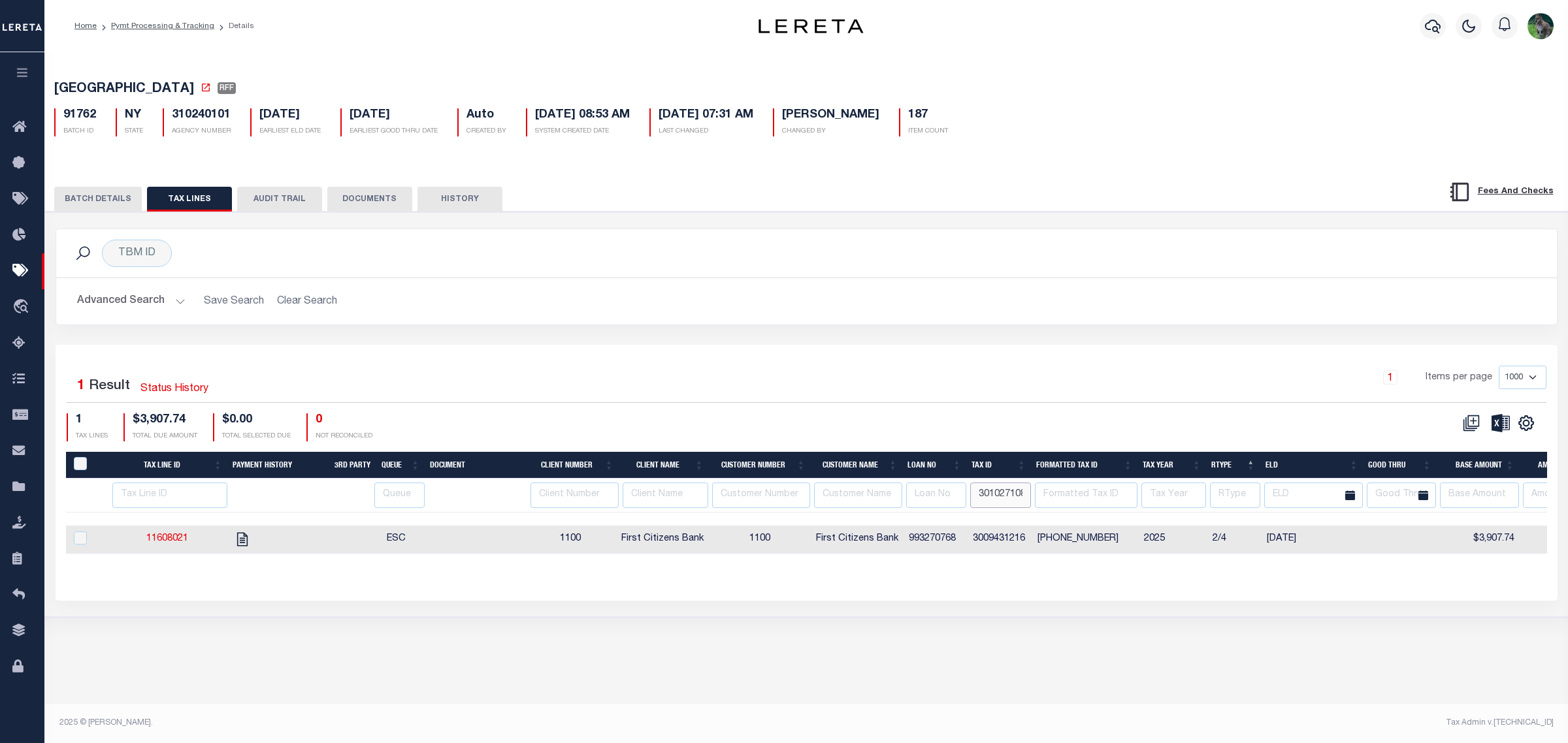
scroll to position [0, 9]
type input "3010271087"
click at [994, 501] on input "3010271087" at bounding box center [1001, 495] width 60 height 26
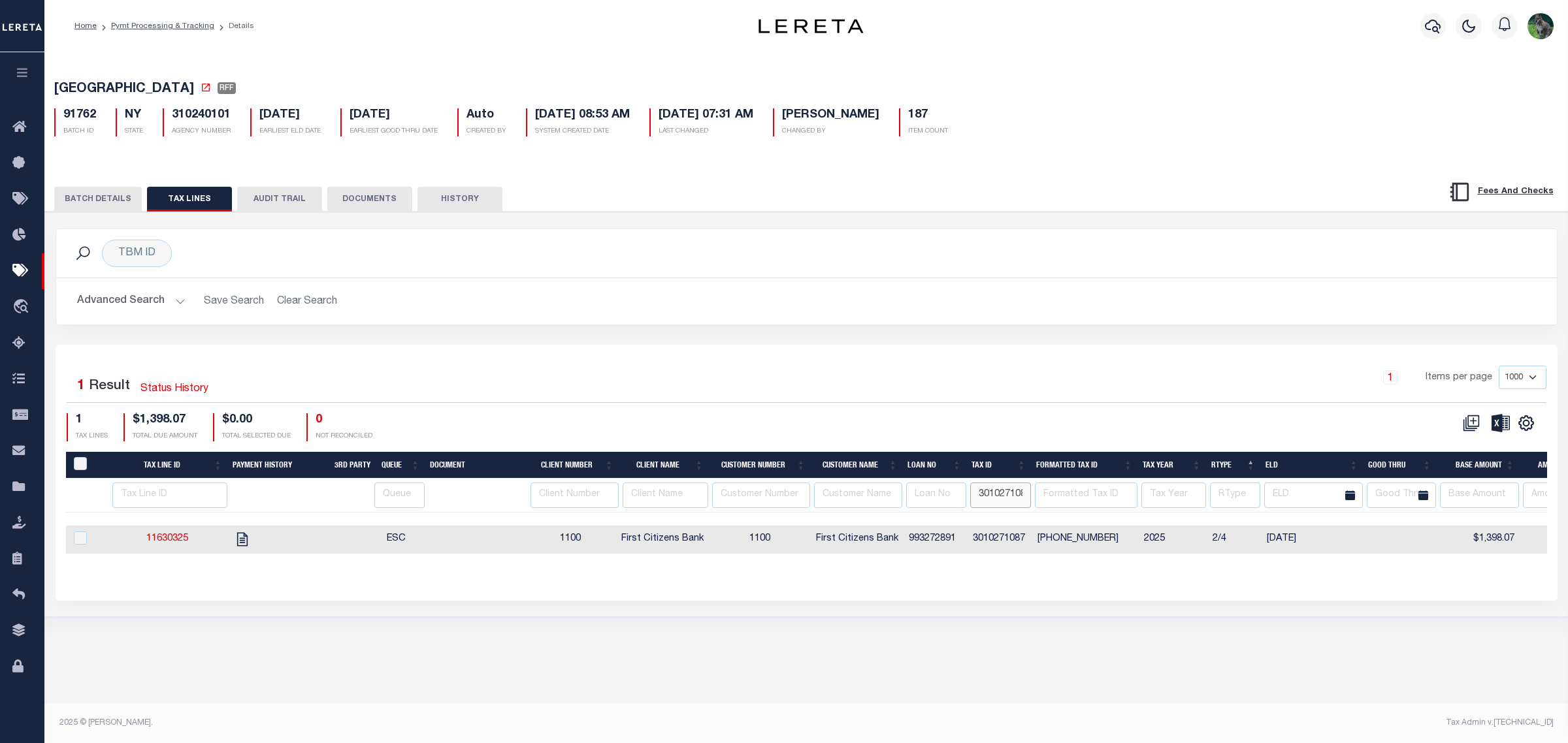
paste input "8"
type input "3010271088"
click at [1014, 500] on input "3010271088" at bounding box center [1001, 495] width 60 height 26
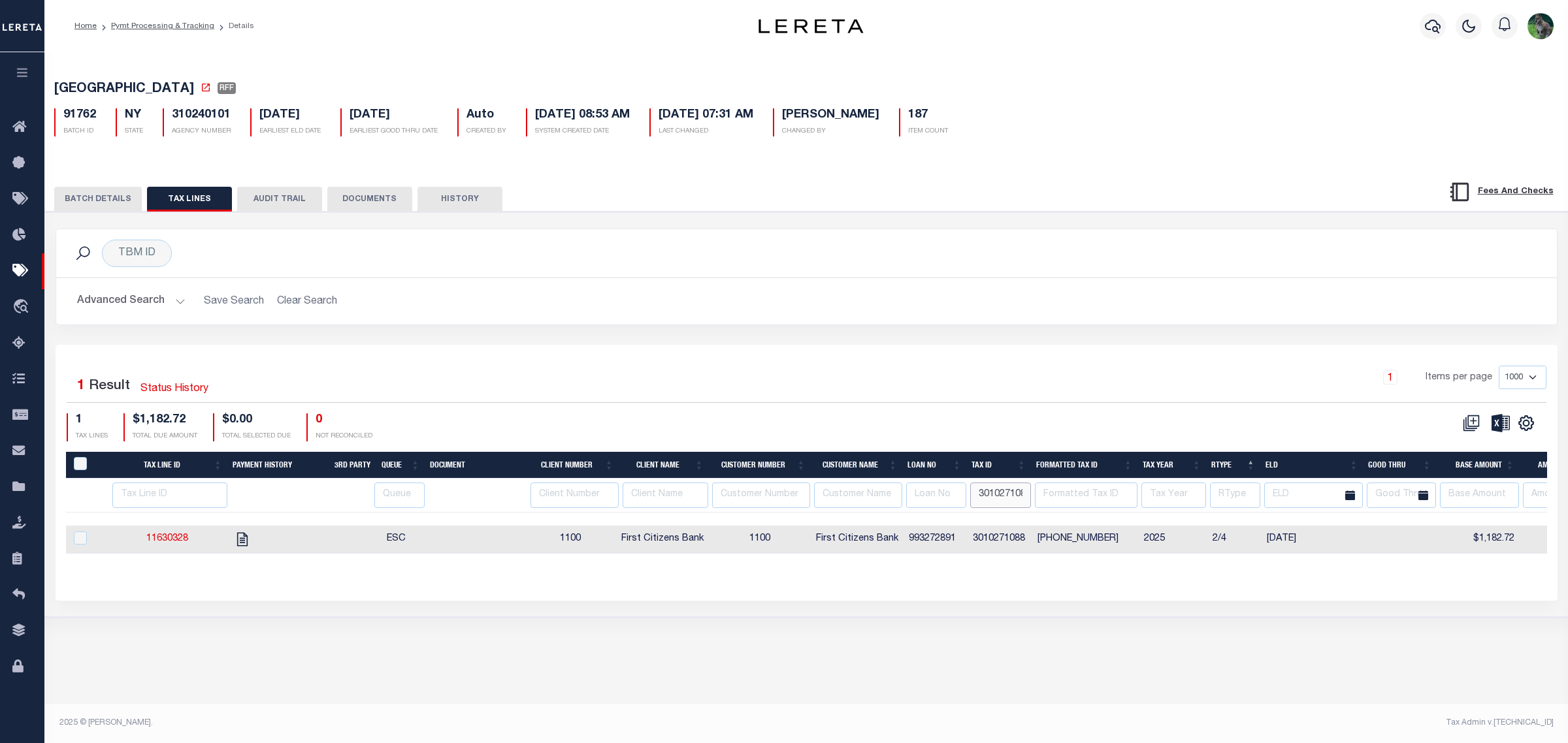
click at [1014, 500] on input "3010271088" at bounding box center [1001, 495] width 60 height 26
paste input "966240"
type input "3019662408"
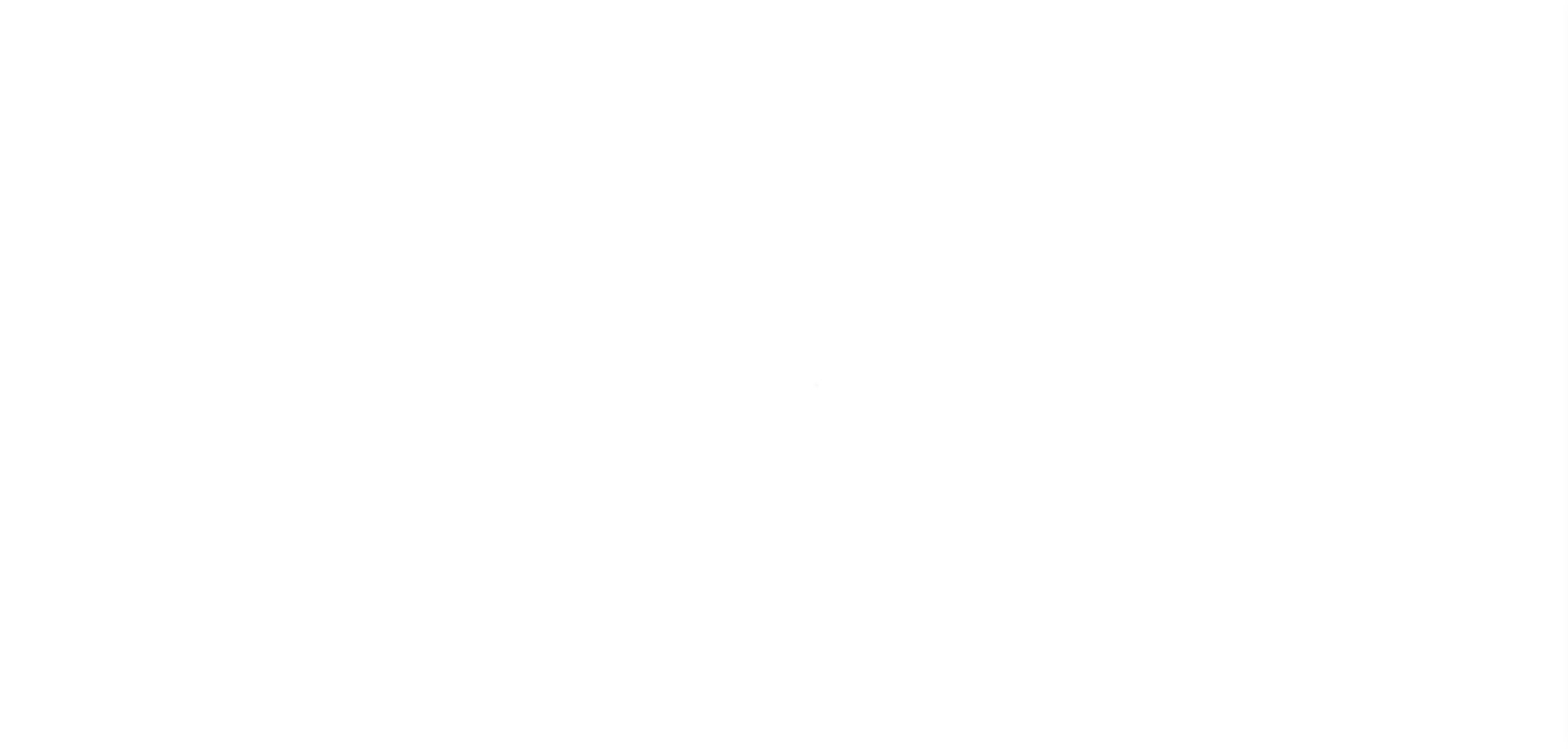
select select "RFF"
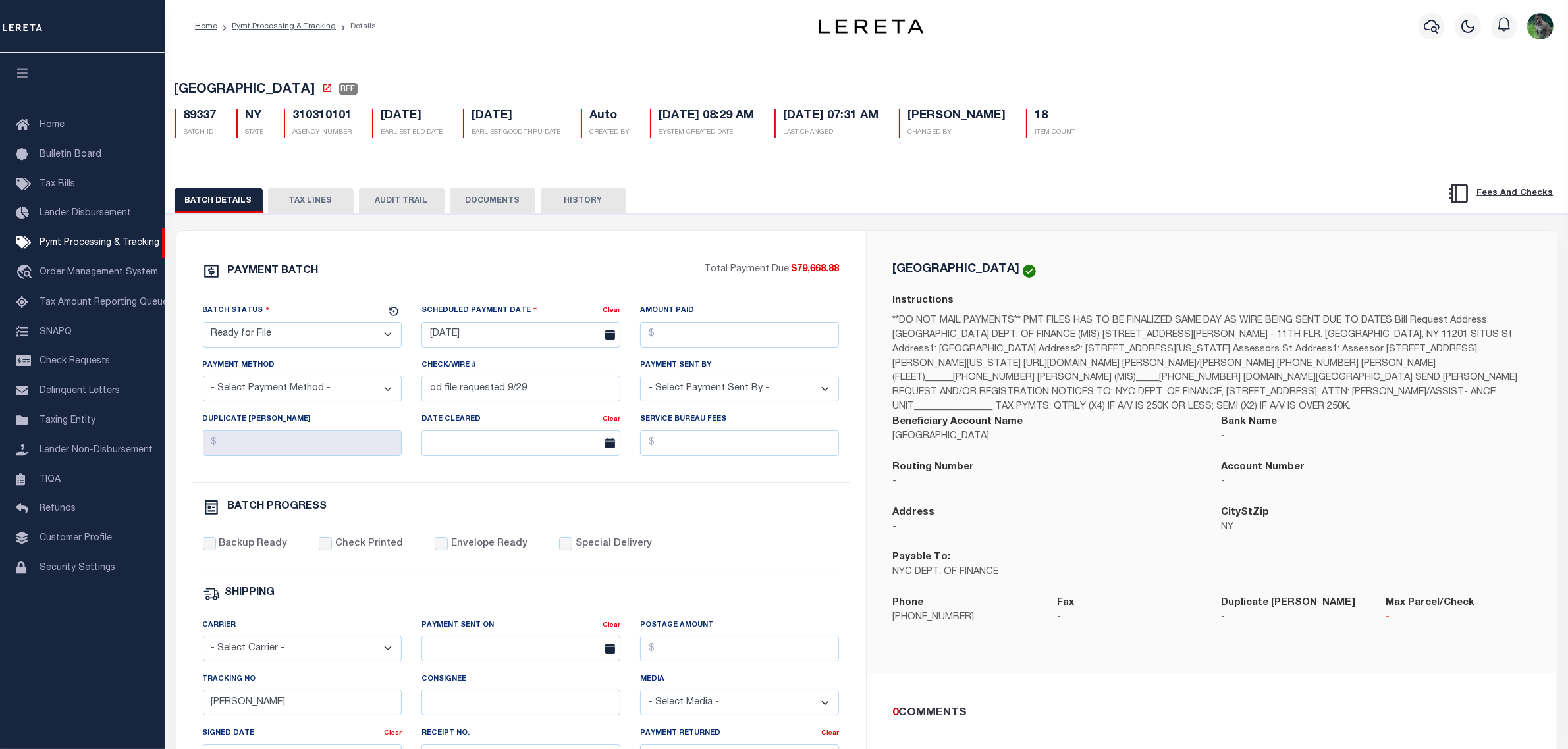
click at [310, 188] on div "BATCH DETAILS TAX LINES AUDIT TRAIL DOCUMENTS HISTORY" at bounding box center [866, 196] width 1435 height 34
click at [321, 199] on button "TAX LINES" at bounding box center [311, 200] width 85 height 25
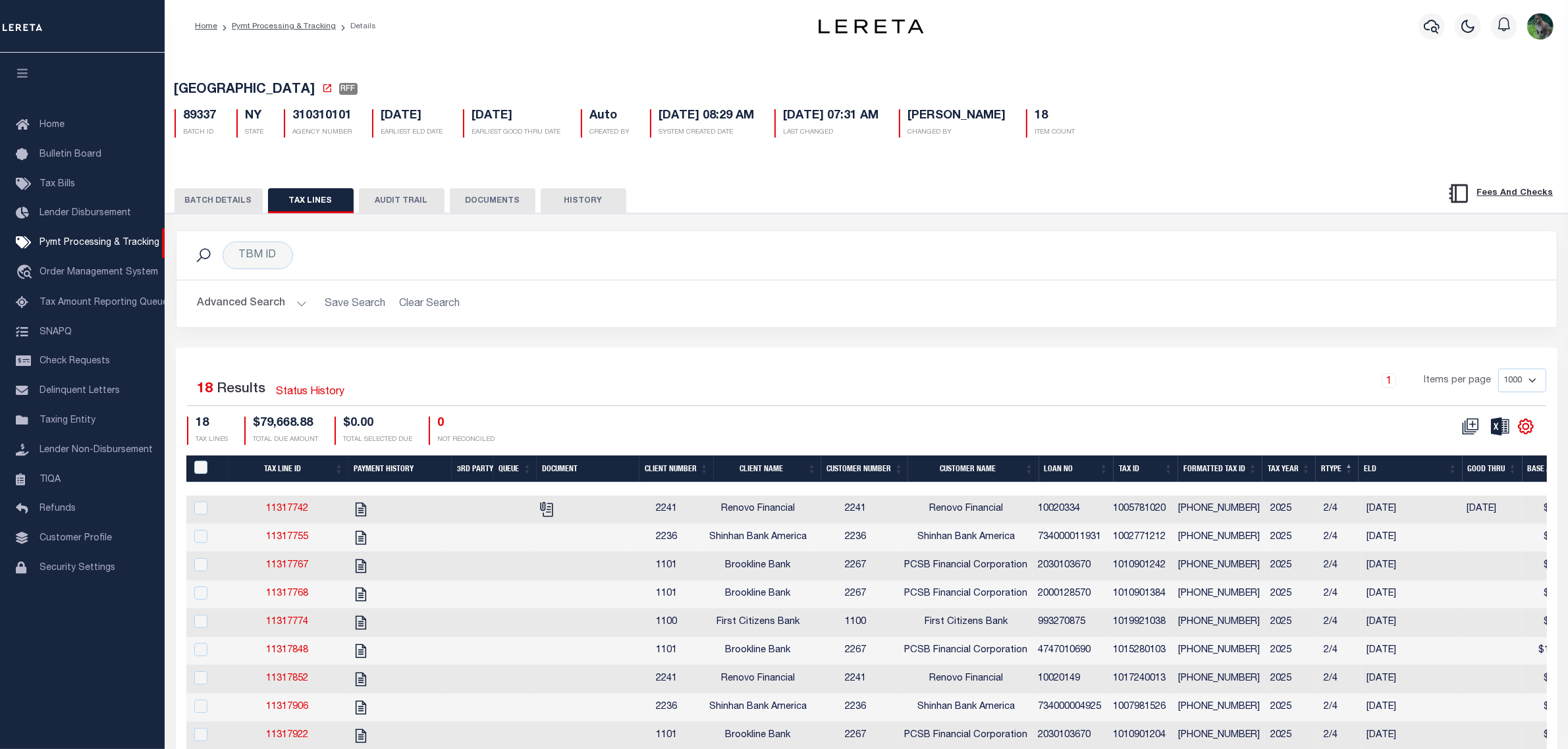
drag, startPoint x: 1523, startPoint y: 425, endPoint x: 1529, endPoint y: 432, distance: 9.2
click at [1523, 425] on icon at bounding box center [1525, 426] width 14 height 14
click at [1456, 521] on link "Show Filter" at bounding box center [1472, 526] width 129 height 26
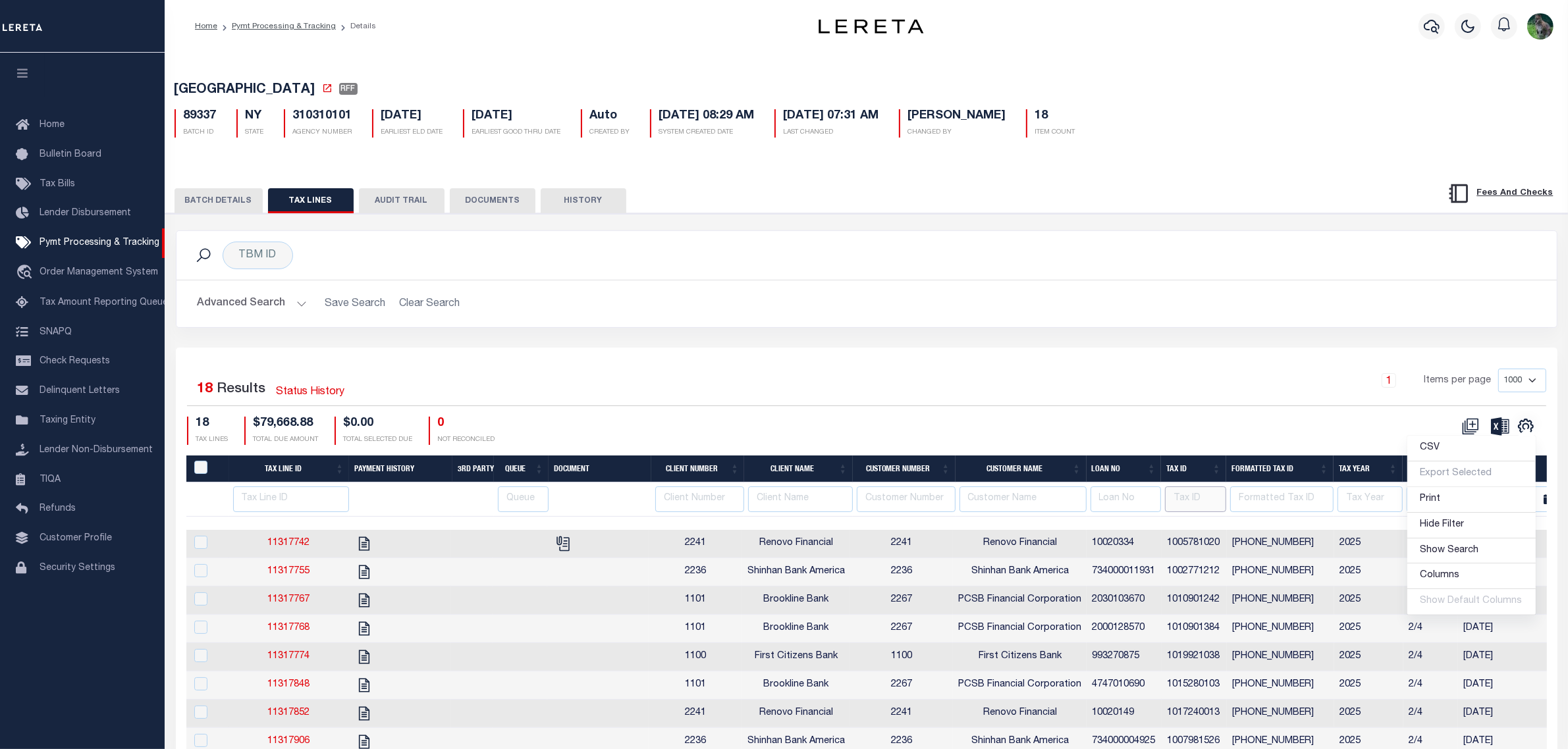
click at [1202, 498] on input "text" at bounding box center [1195, 499] width 61 height 26
paste input "1006891102"
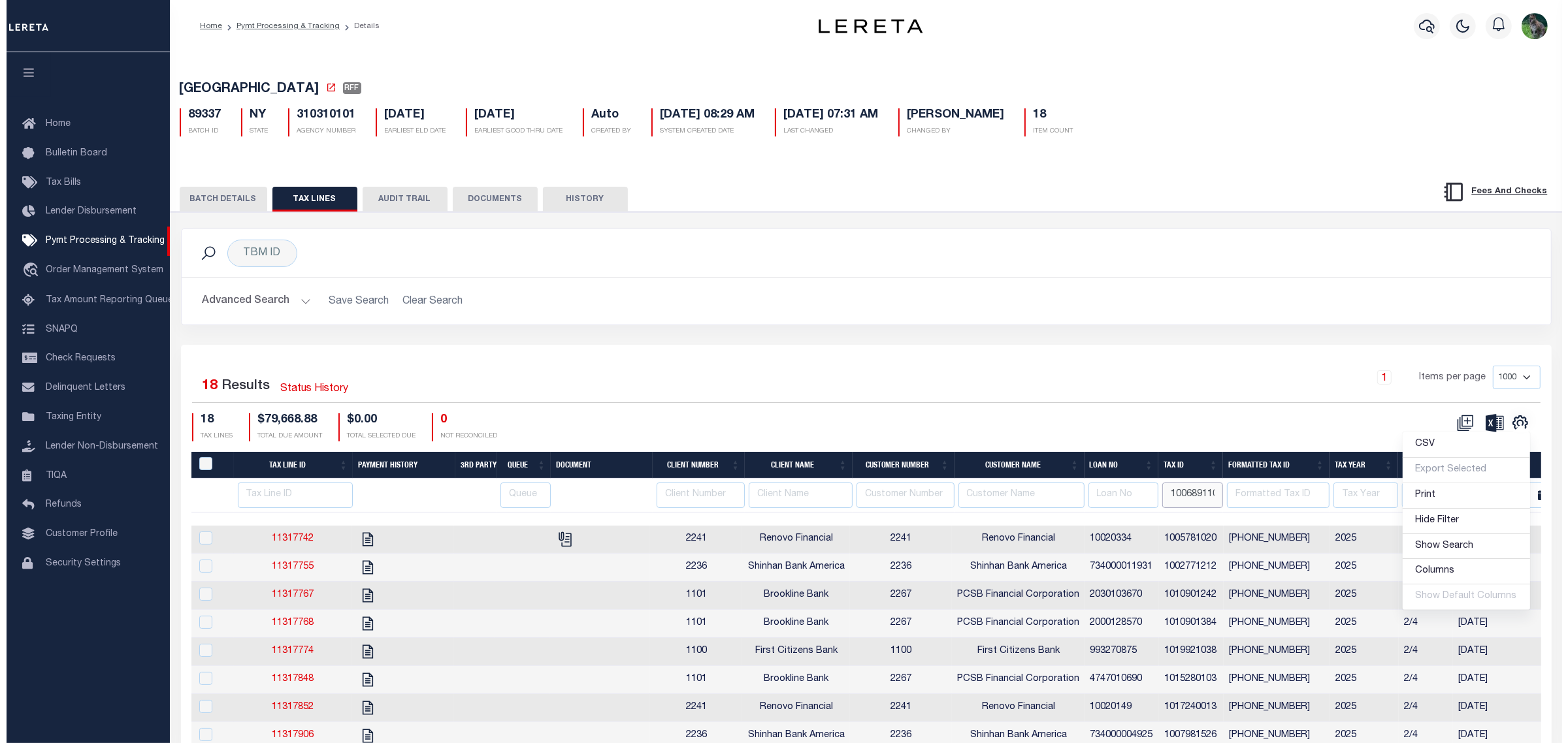
scroll to position [0, 9]
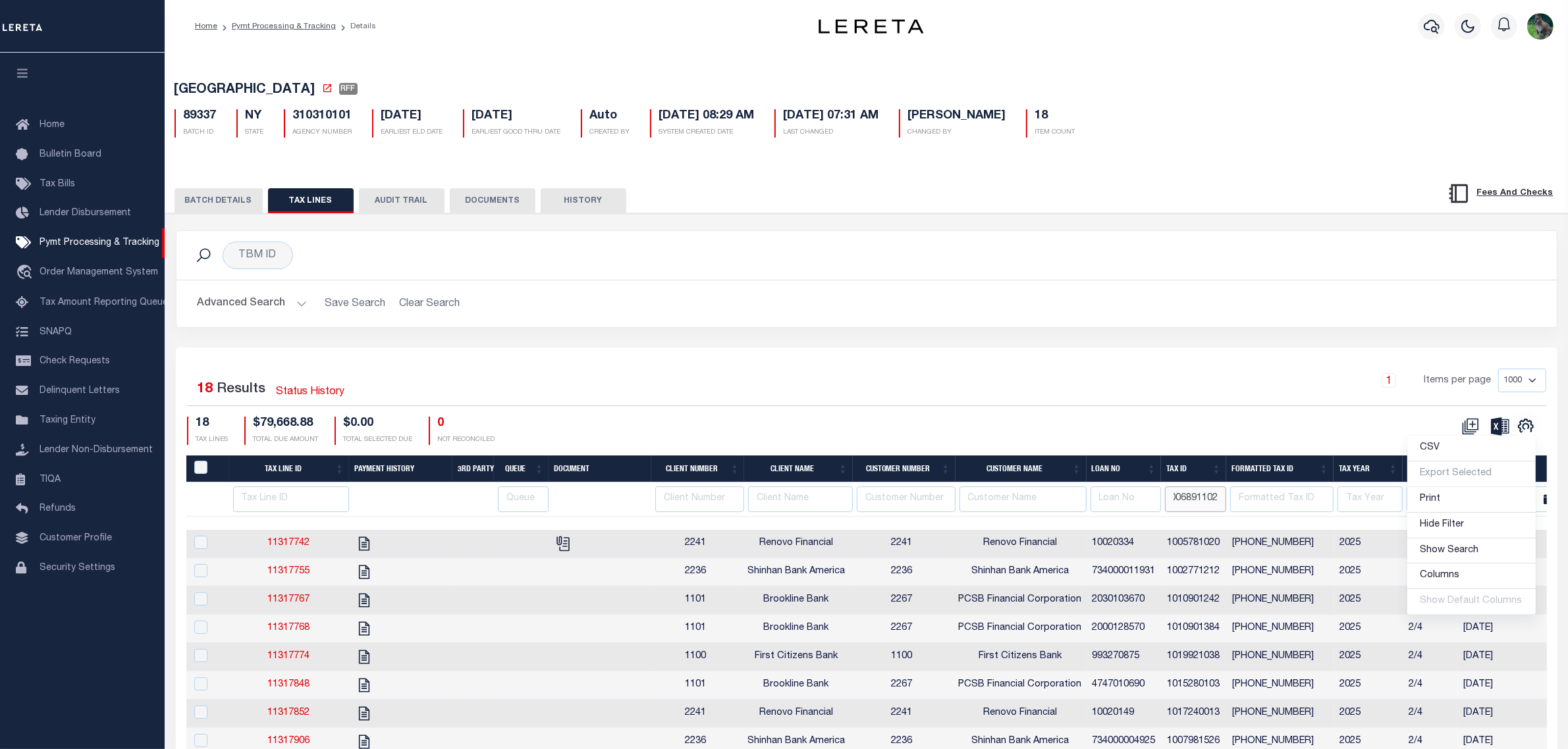
type input "1006891102"
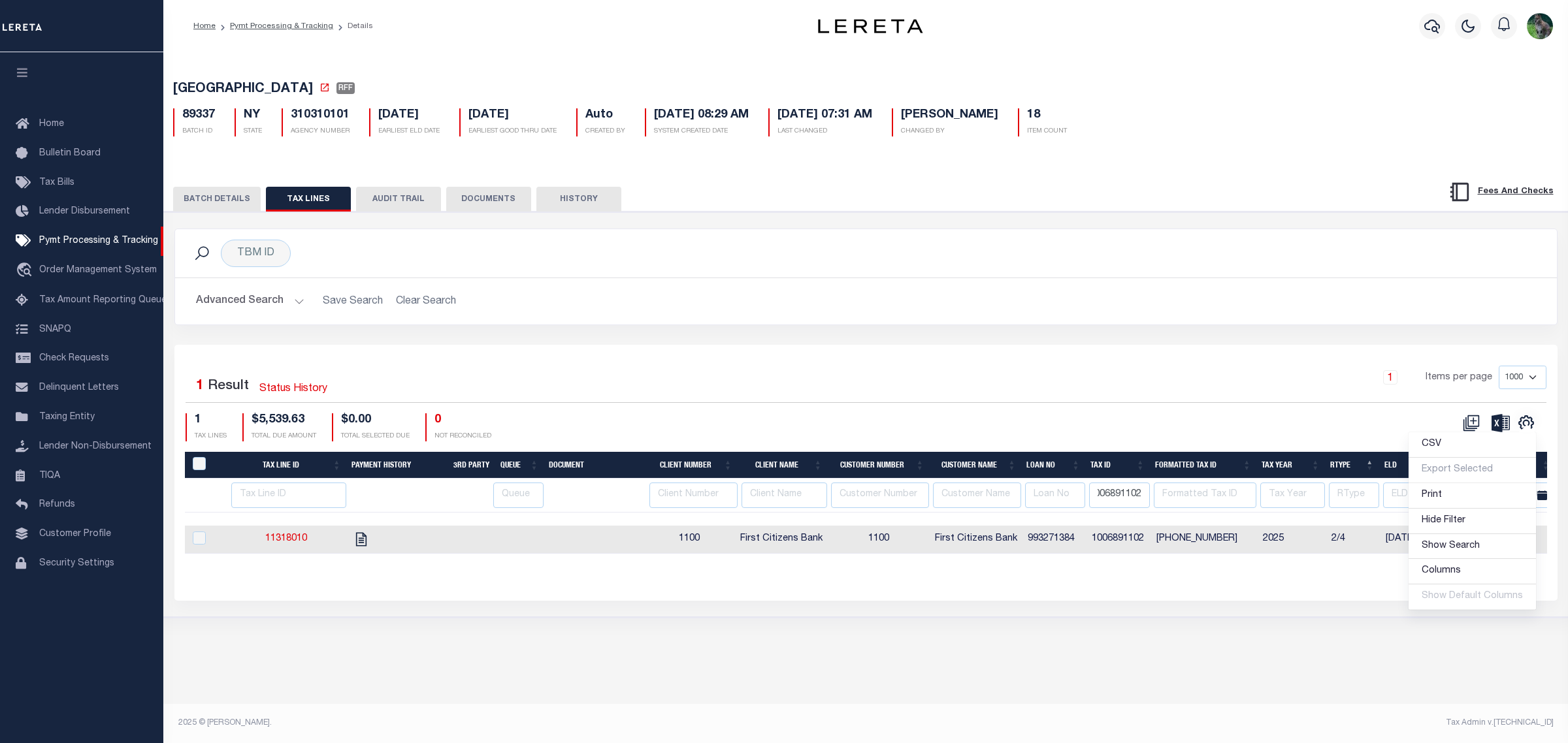
scroll to position [0, 0]
click at [1103, 501] on input "1006891102" at bounding box center [1120, 495] width 60 height 26
click at [1102, 502] on input "1006891102" at bounding box center [1120, 495] width 60 height 26
paste input "19921038"
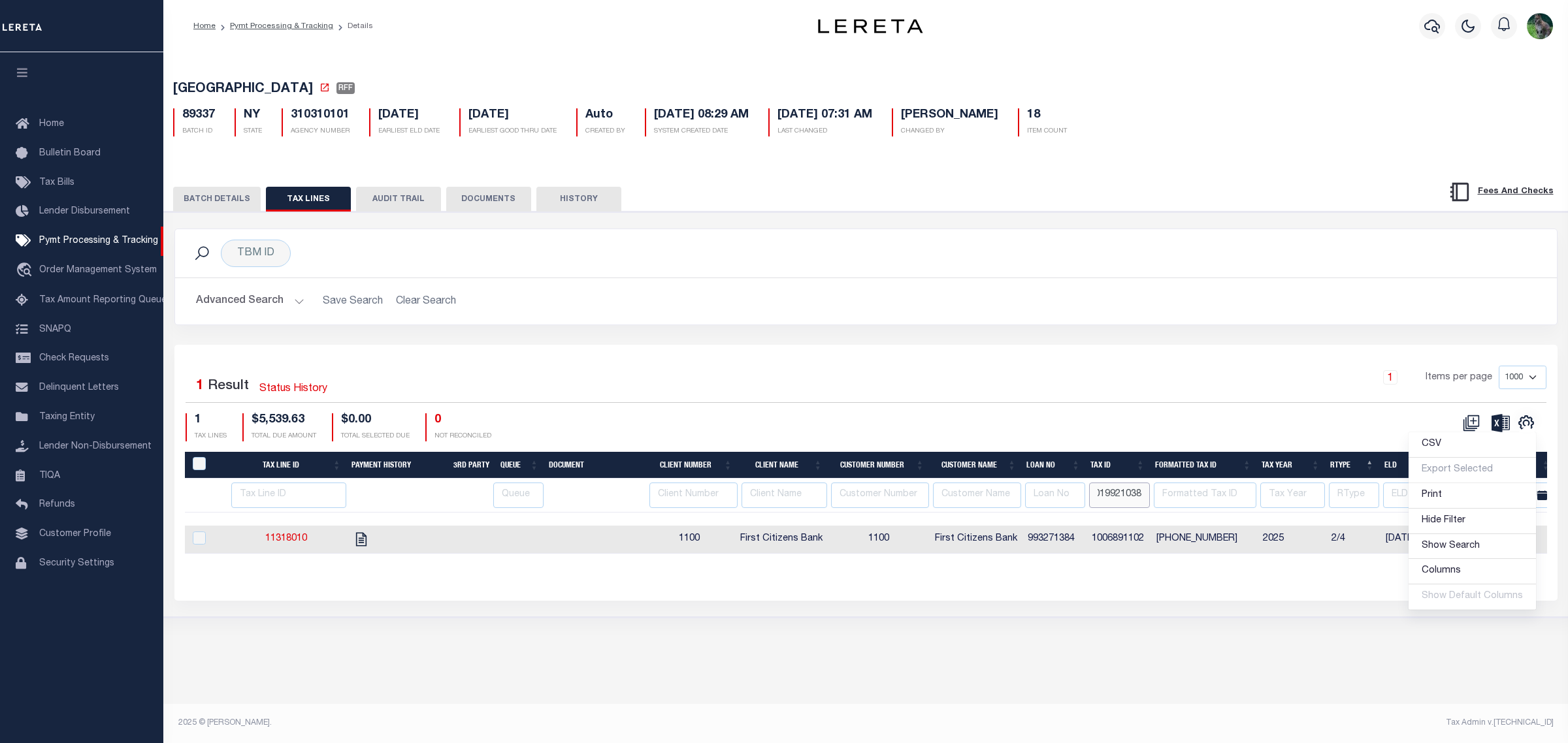
type input "1019921038"
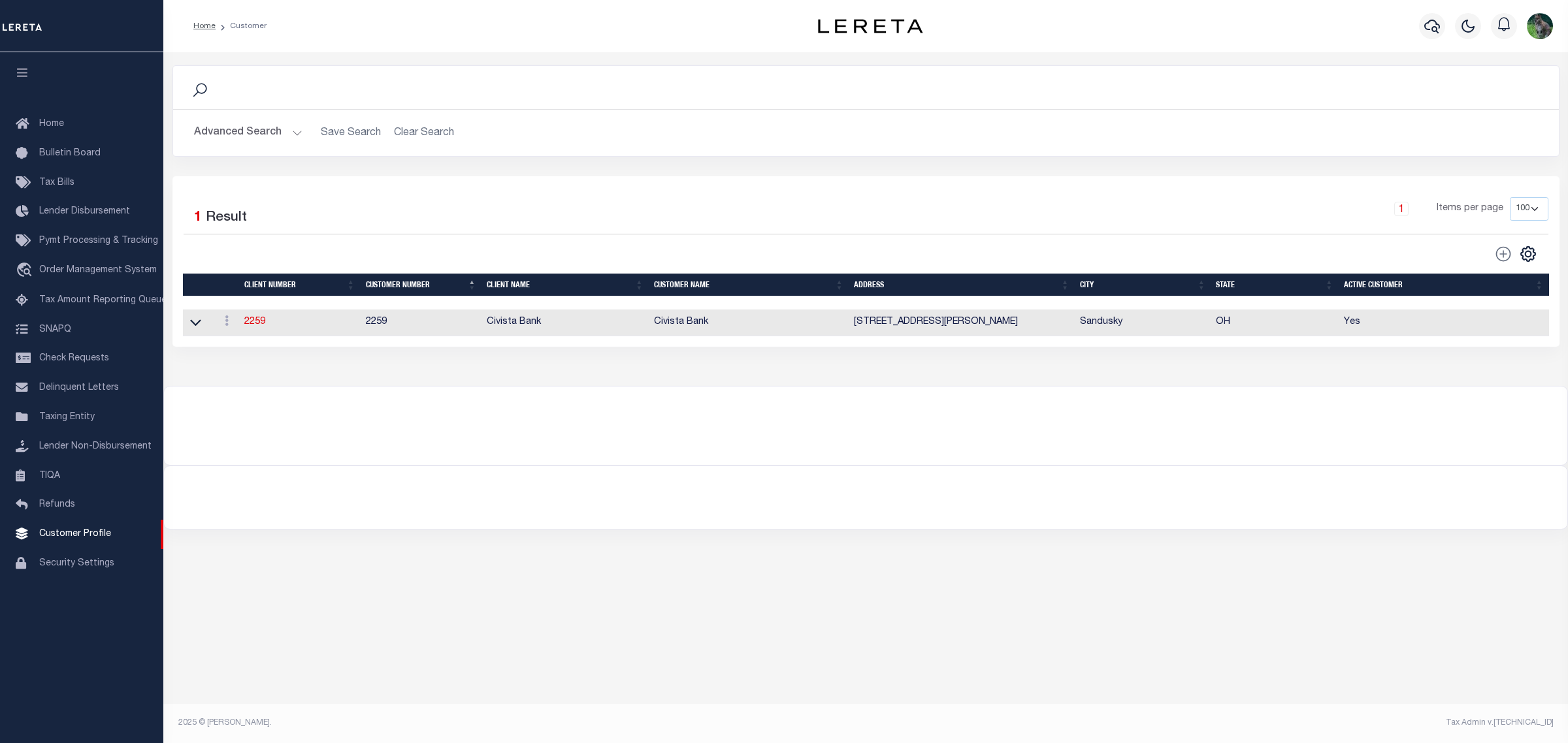
click at [245, 138] on button "Advanced Search" at bounding box center [248, 133] width 108 height 26
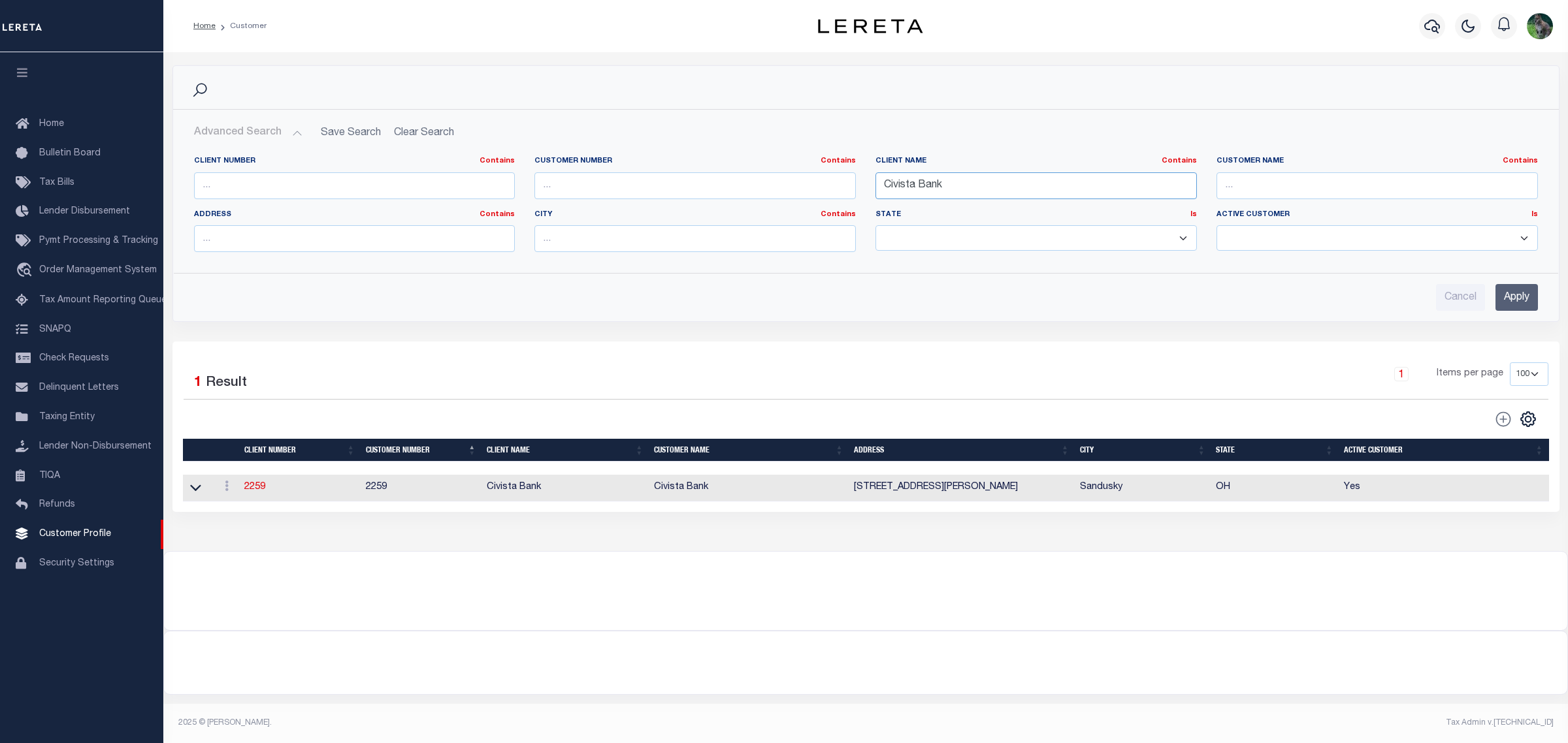
drag, startPoint x: 899, startPoint y: 181, endPoint x: 706, endPoint y: 174, distance: 193.1
click at [704, 174] on div "Client Number Contains Contains Is Customer Number Contains Contains Is Contains" at bounding box center [866, 209] width 1364 height 106
type input "first citizens"
click at [1511, 294] on input "Apply" at bounding box center [1516, 298] width 42 height 27
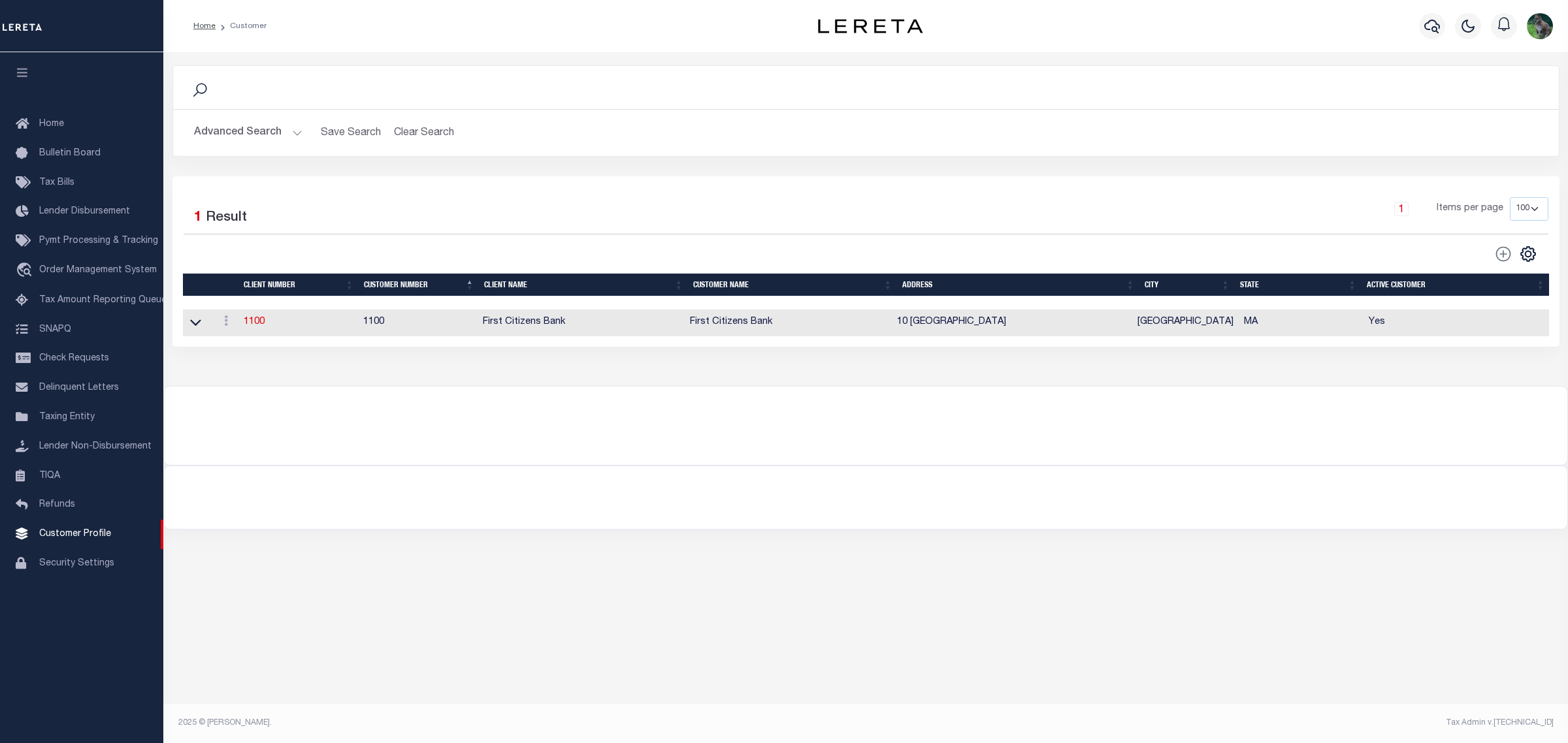
drag, startPoint x: 192, startPoint y: 325, endPoint x: 204, endPoint y: 328, distance: 12.4
click at [192, 325] on icon at bounding box center [196, 323] width 11 height 7
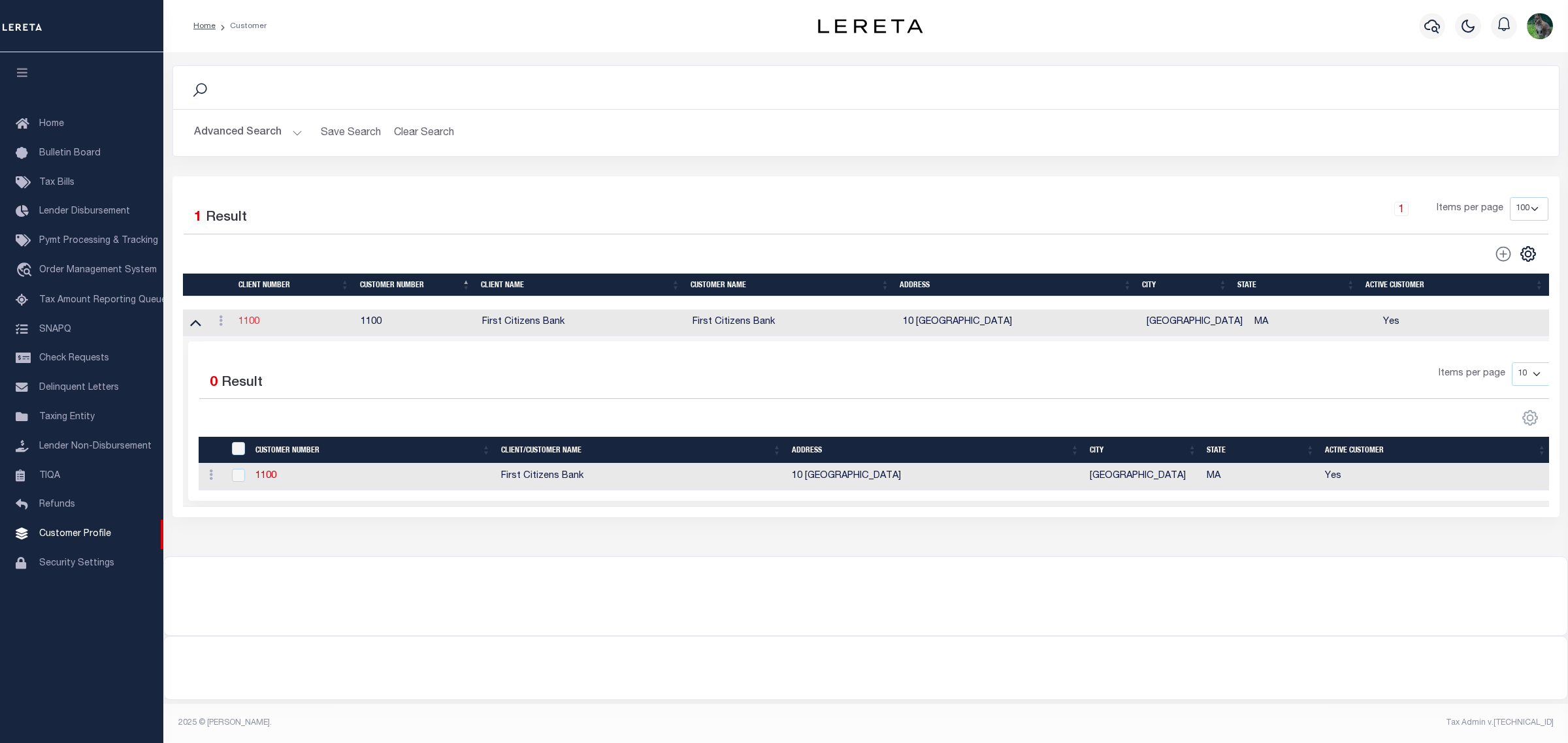
click at [249, 320] on link "1100" at bounding box center [249, 322] width 21 height 9
select select
type input "First Citizens Bank"
type input "1100"
type input "First Citizens Bank"
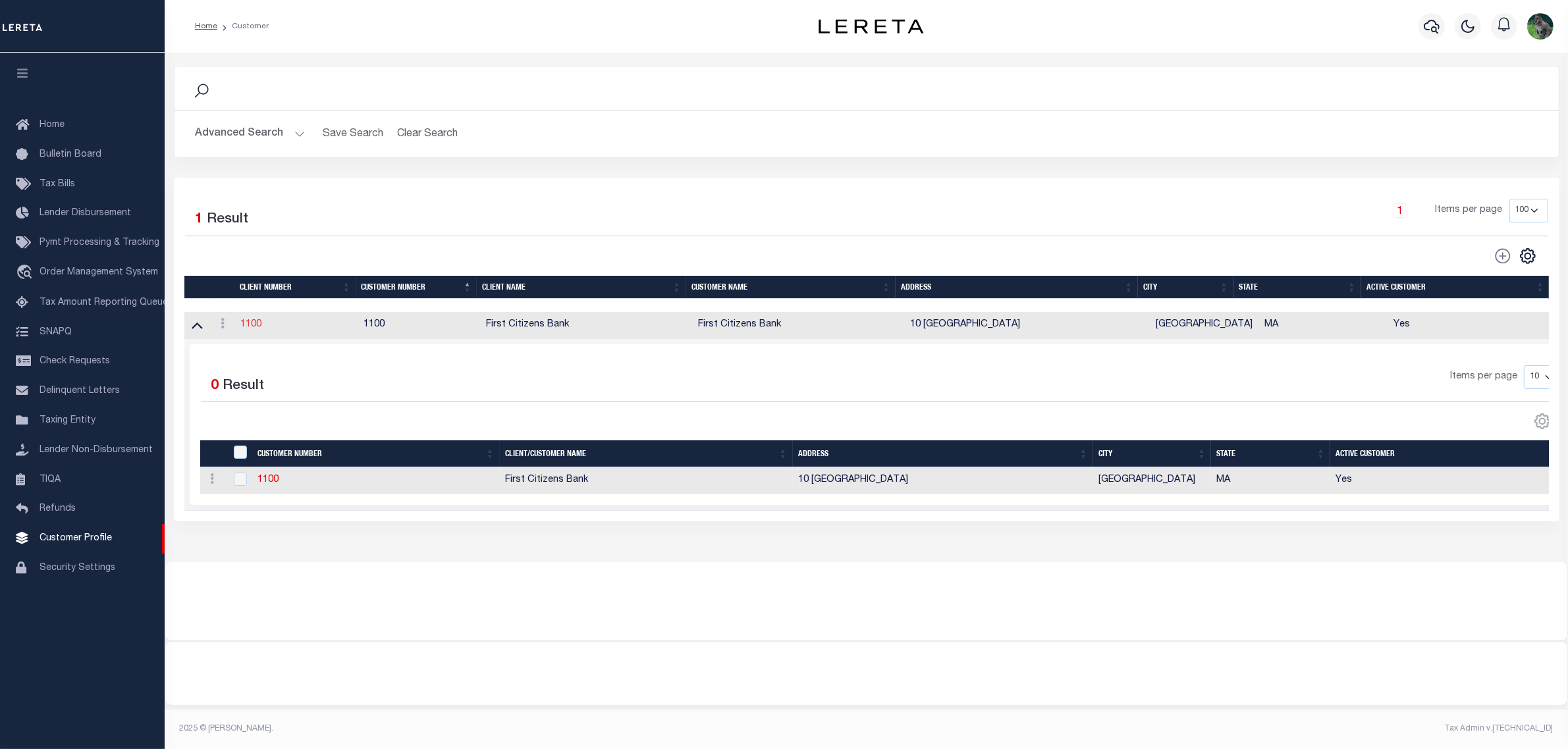
type input "Armine"
type input "Mankerian"
select select "Mixed Portfolio"
type input "Barbara Kendrick"
type input "Beth Wiebe"
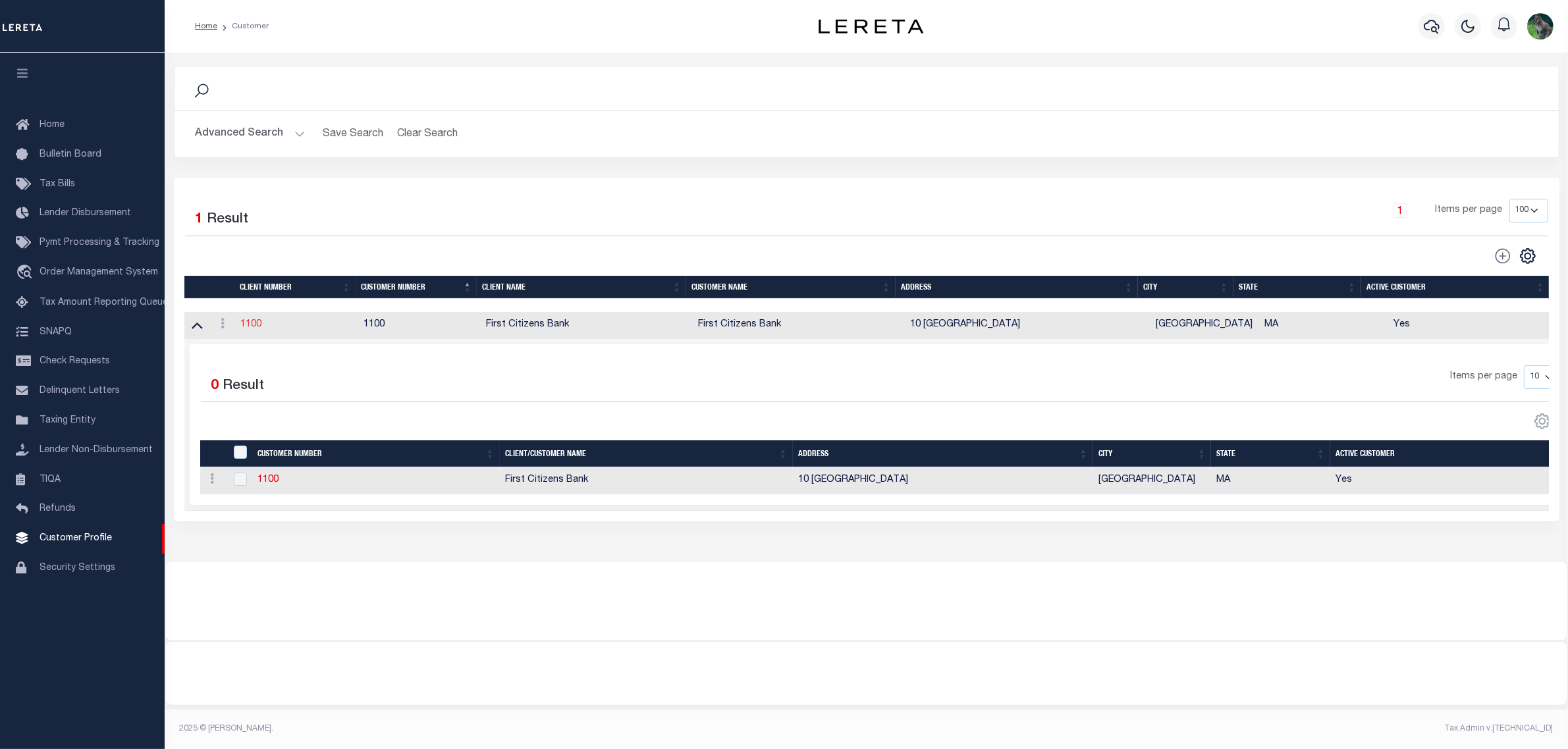
checkbox input "true"
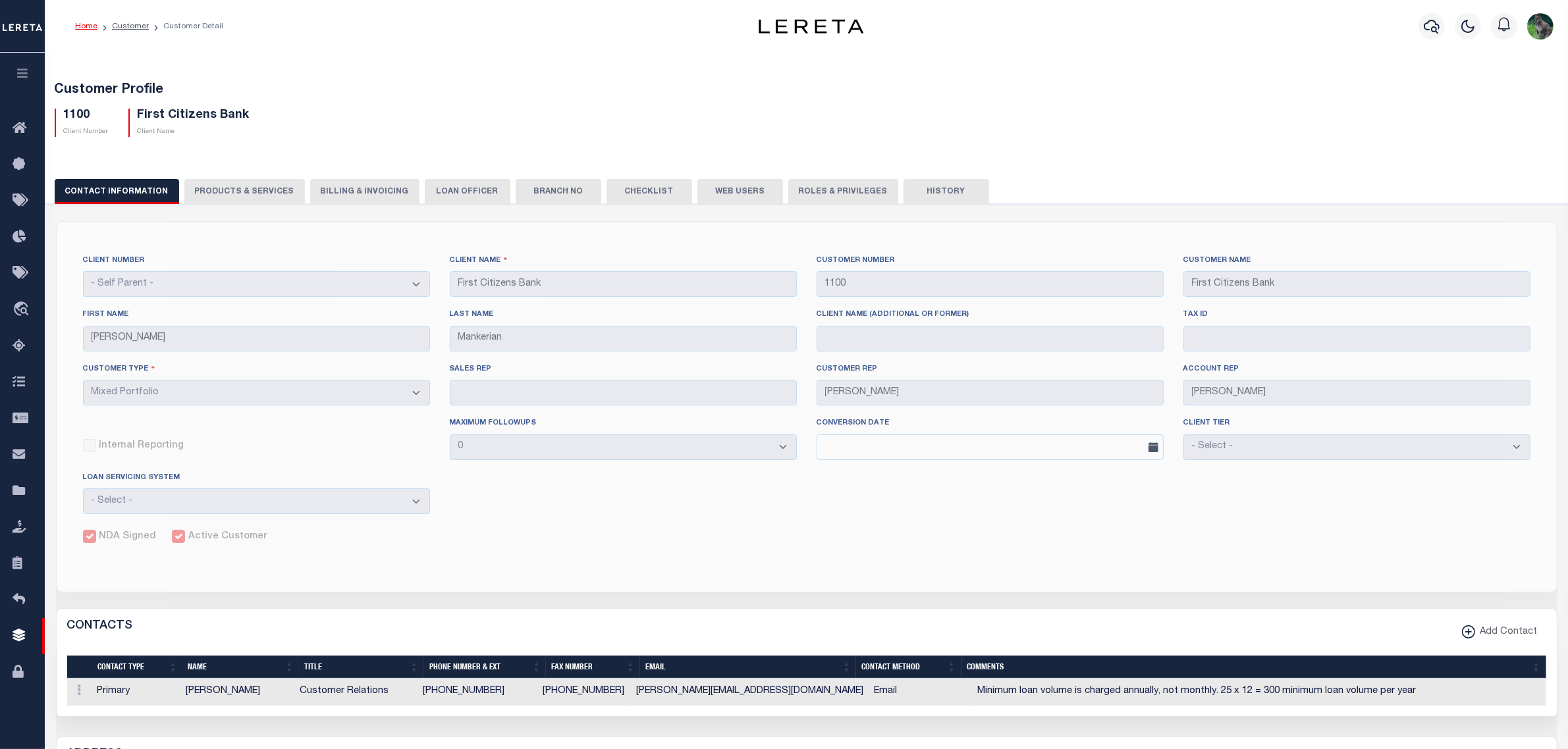
click at [215, 189] on button "PRODUCTS & SERVICES" at bounding box center [245, 191] width 121 height 25
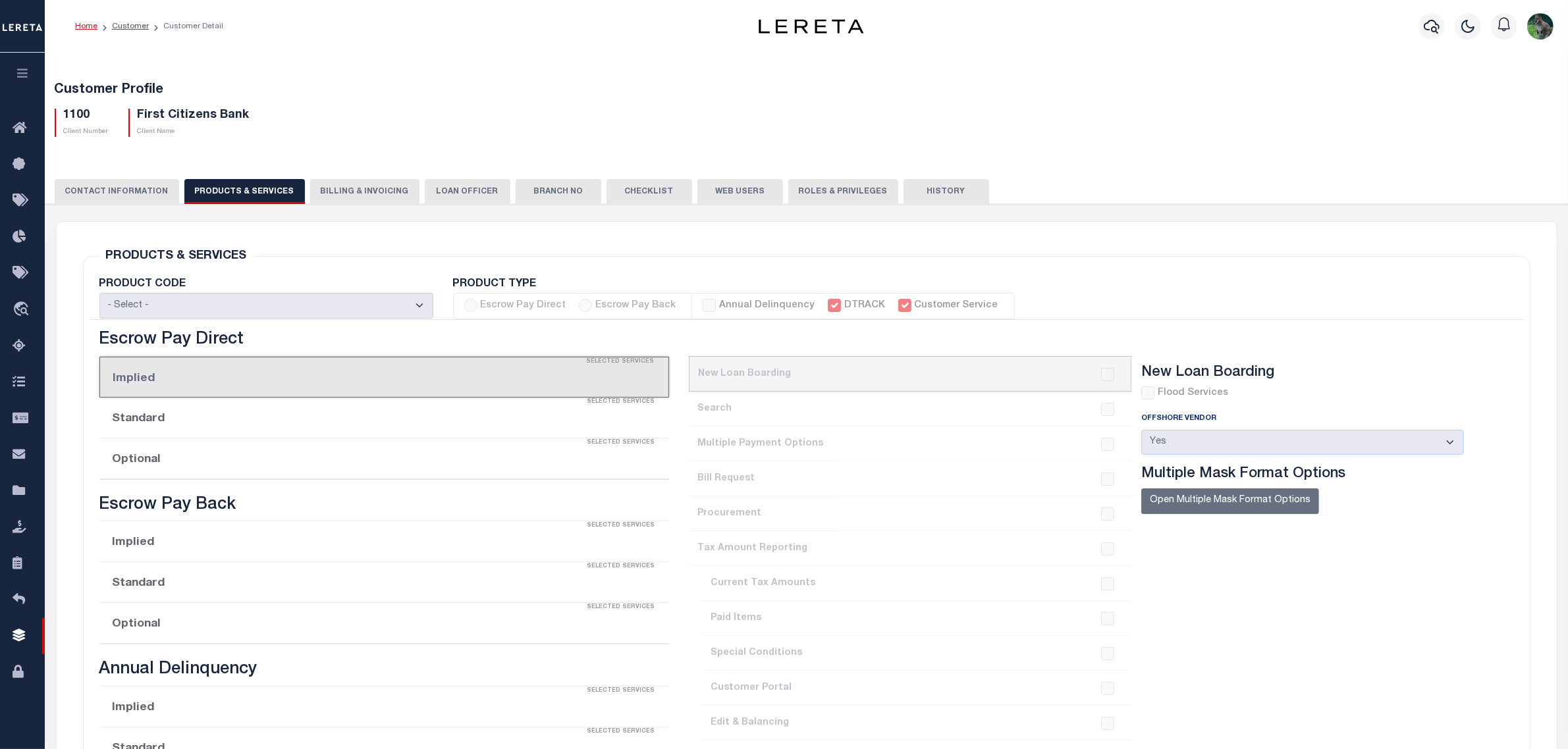
select select "STX"
radio input "true"
checkbox input "true"
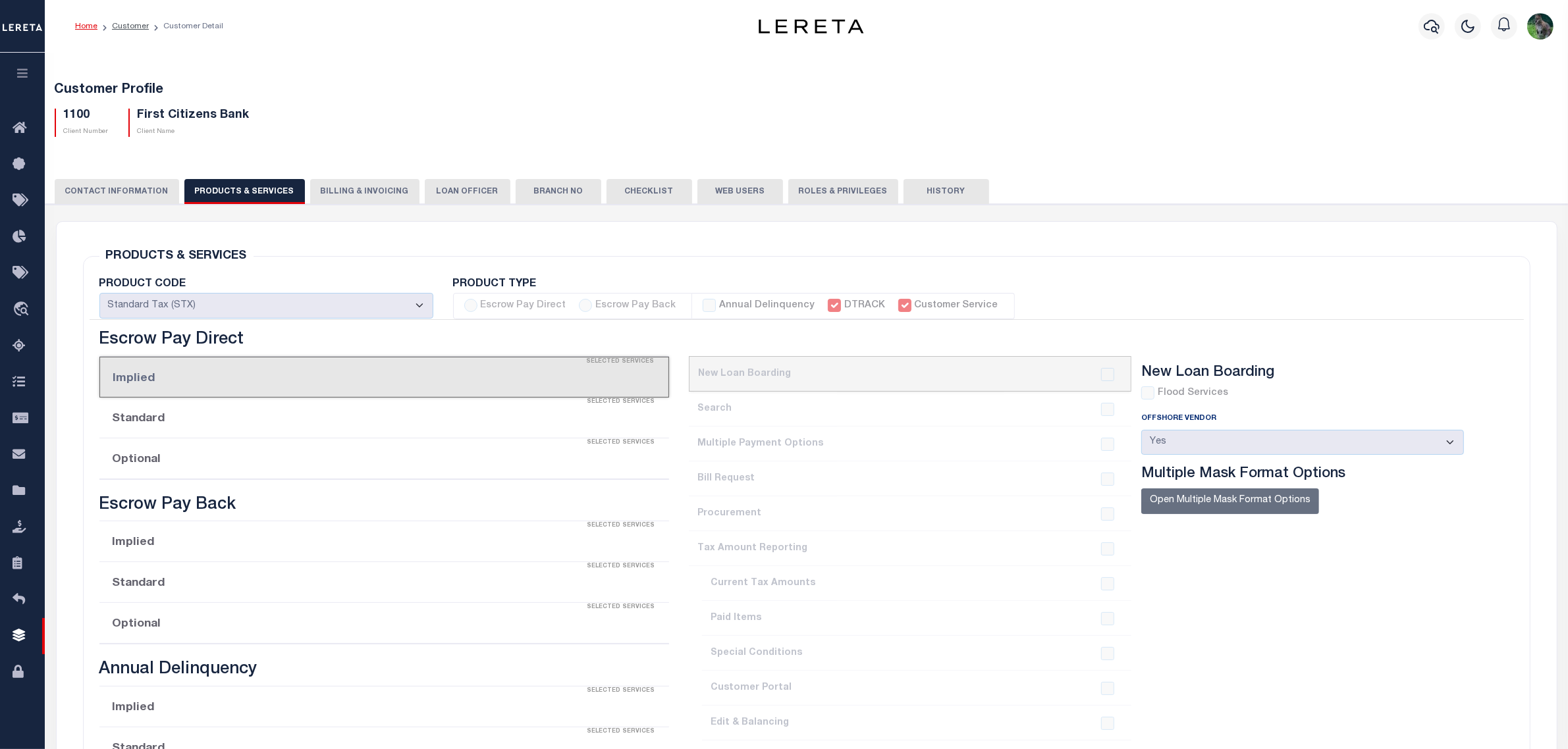
checkbox input "true"
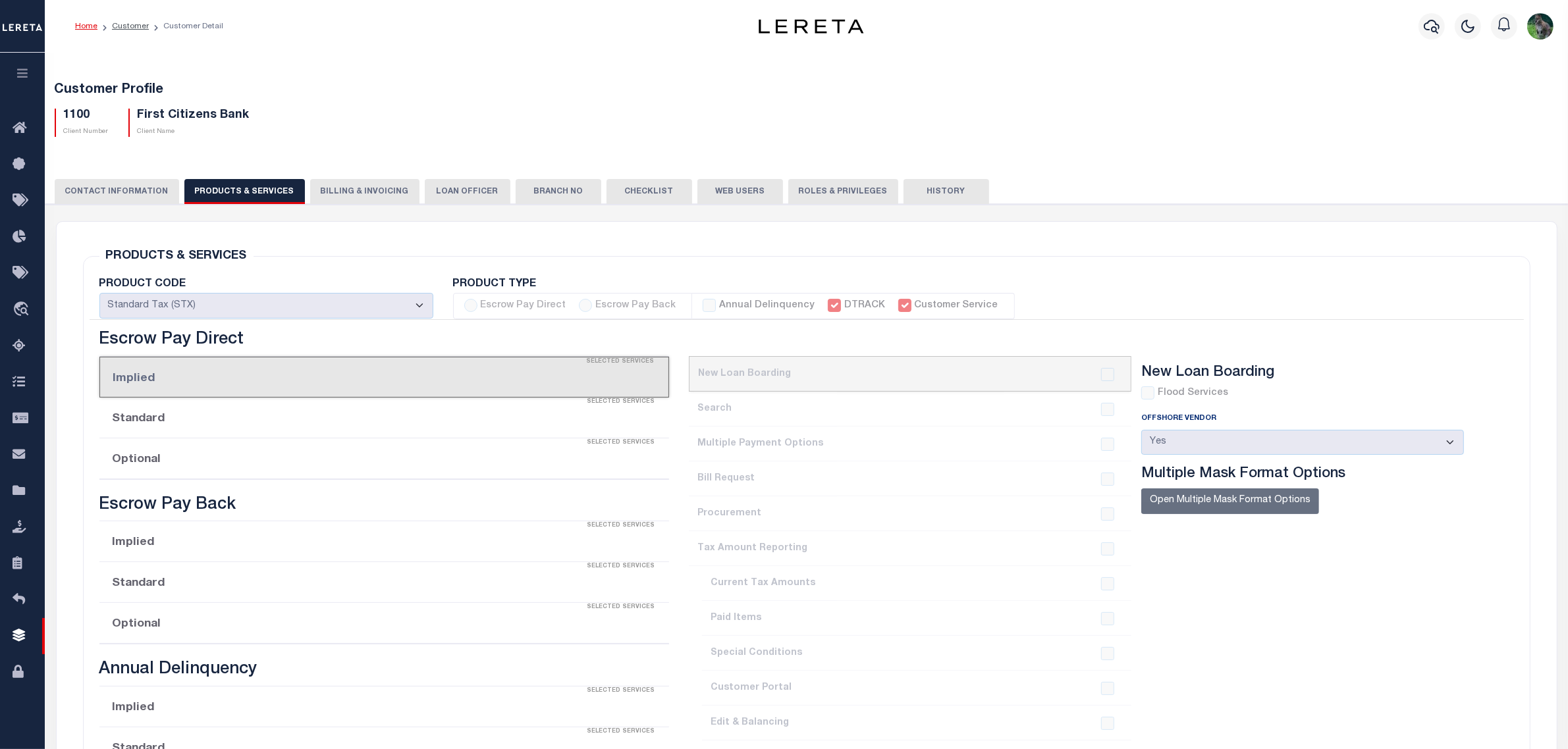
checkbox input "true"
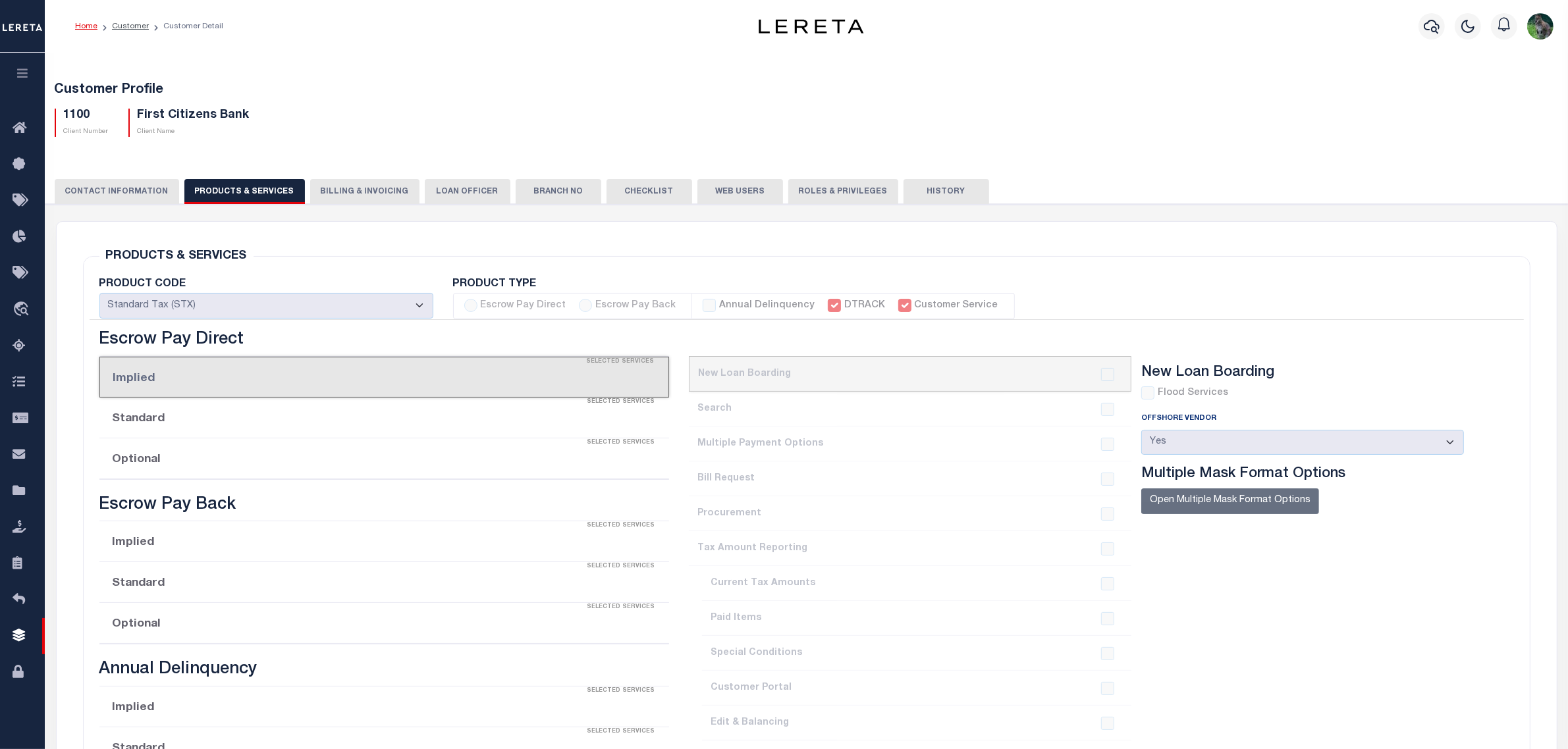
checkbox input "true"
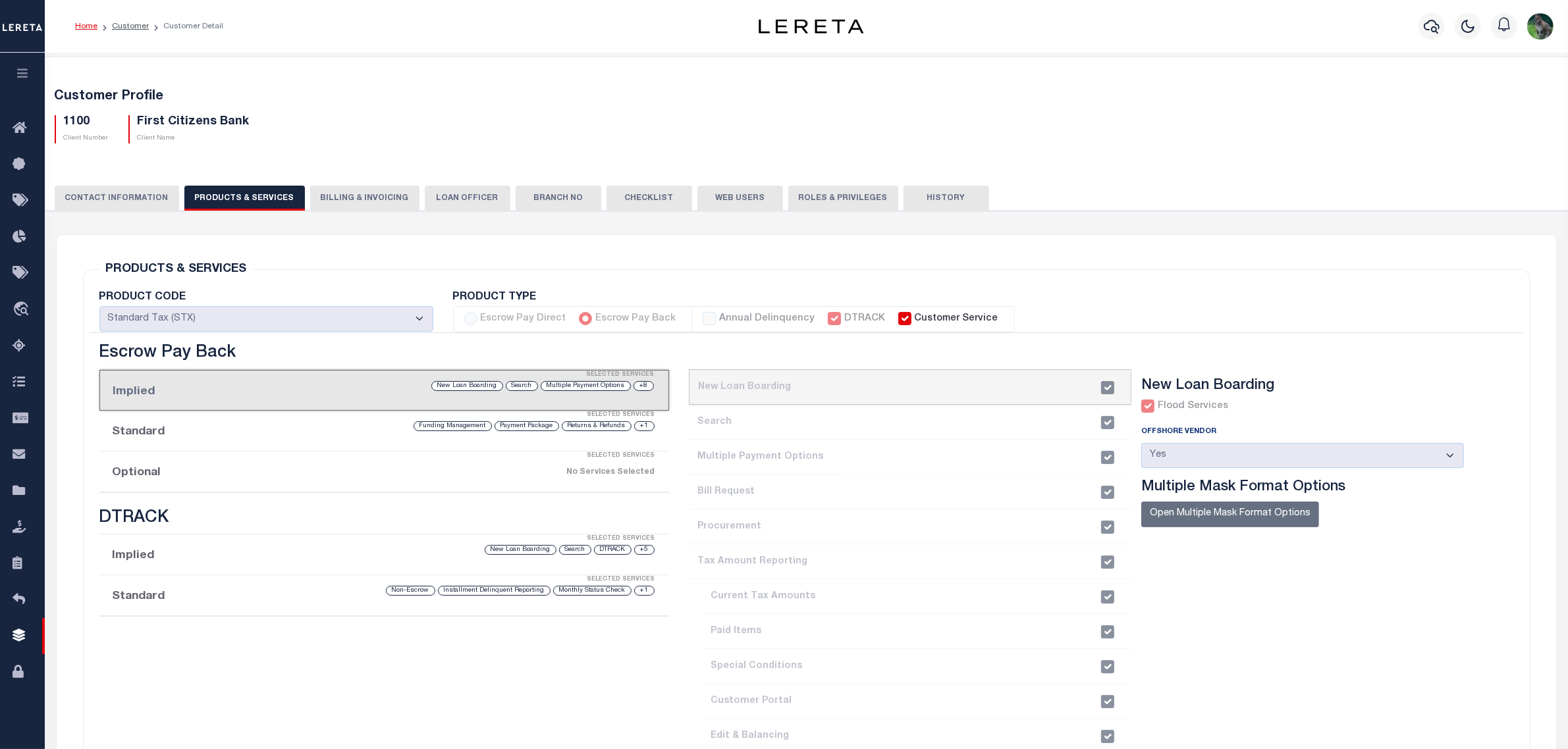
click at [346, 199] on button "Billing & Invoicing" at bounding box center [364, 198] width 109 height 25
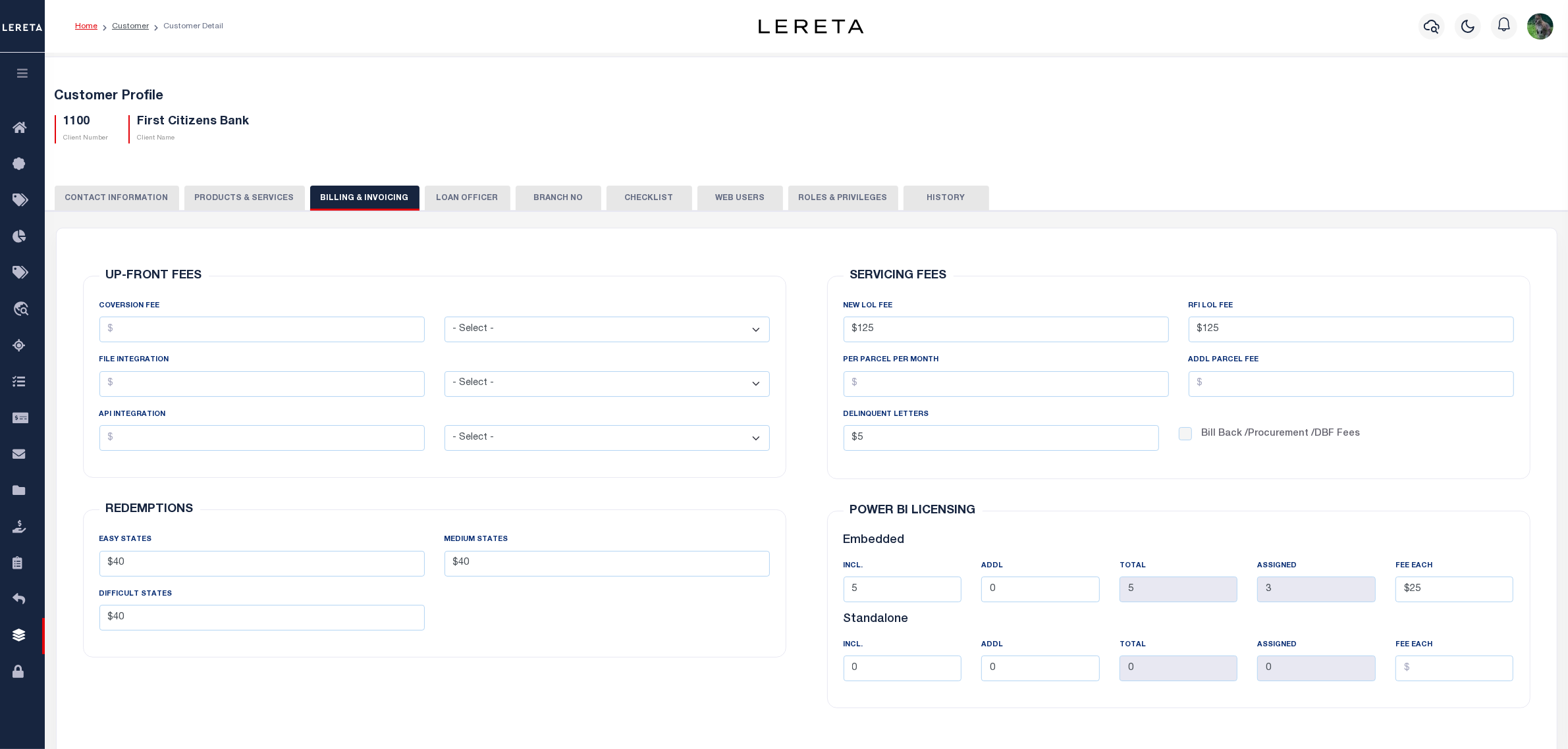
click at [78, 186] on button "CONTACT INFORMATION" at bounding box center [117, 198] width 125 height 25
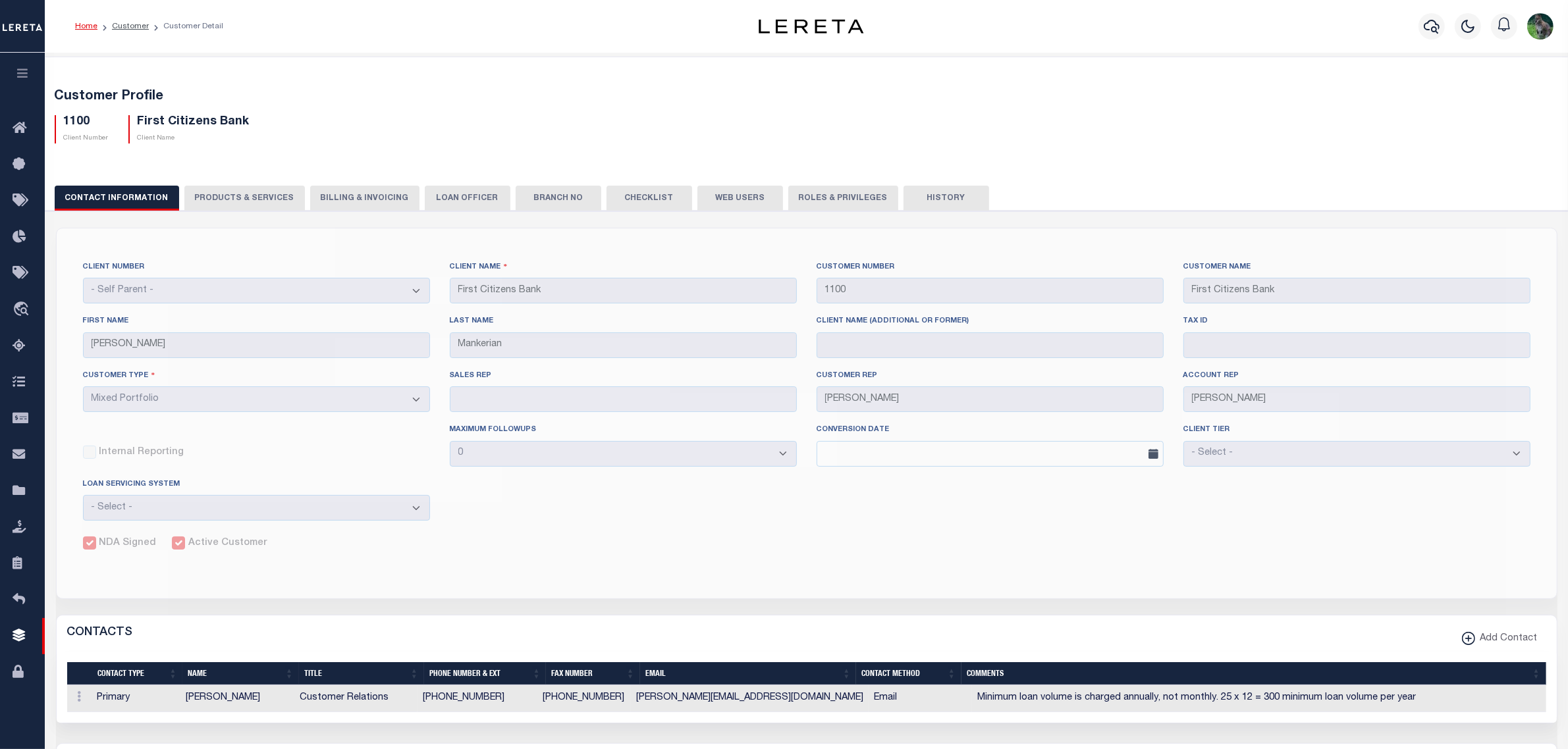
click at [1479, 115] on div "1100 Client Number First Citizens Bank Client Name" at bounding box center [807, 124] width 1524 height 39
click at [1130, 160] on div "Customer Profile 1100 Client Number First Citizens Bank Client Name" at bounding box center [806, 559] width 1537 height 1006
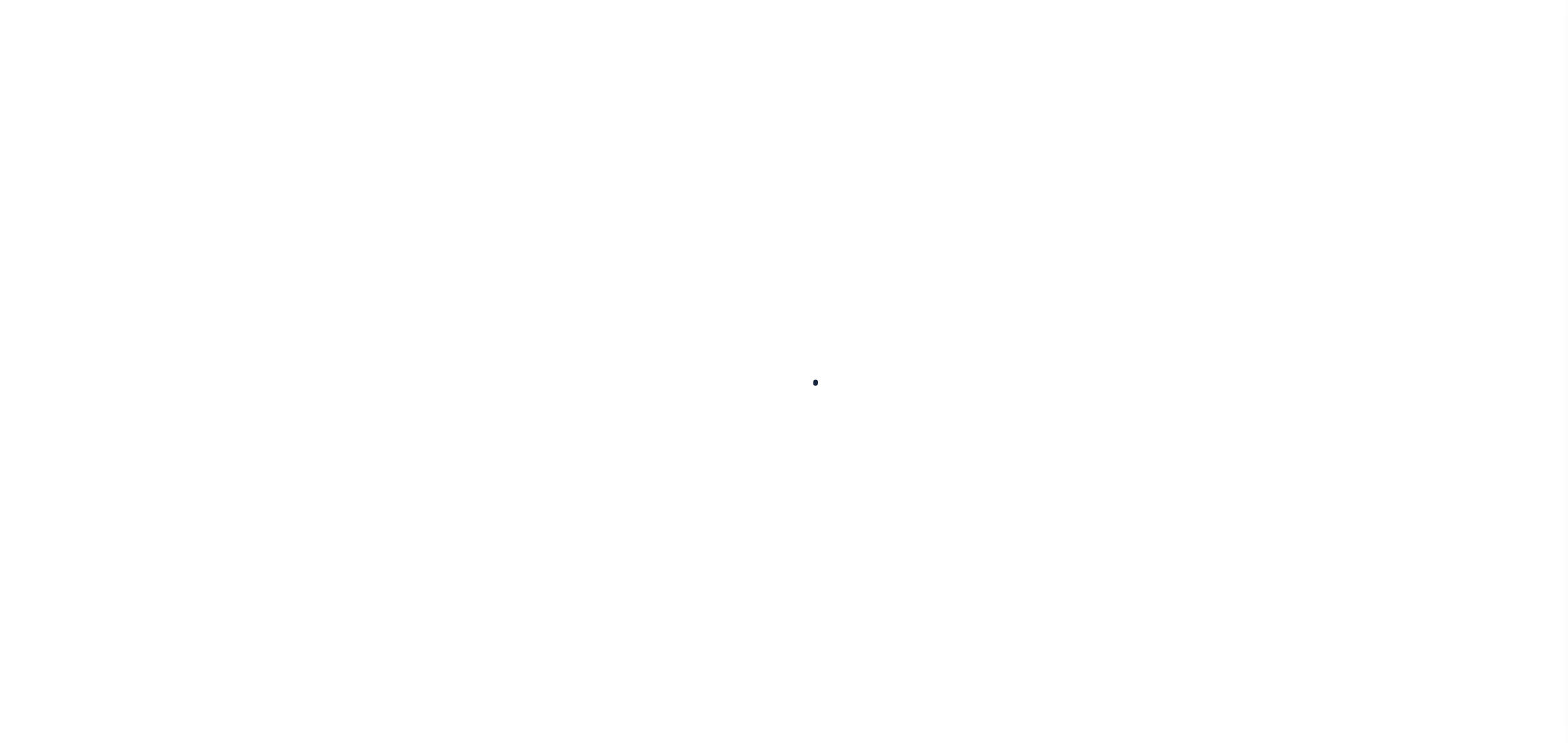
select select "200"
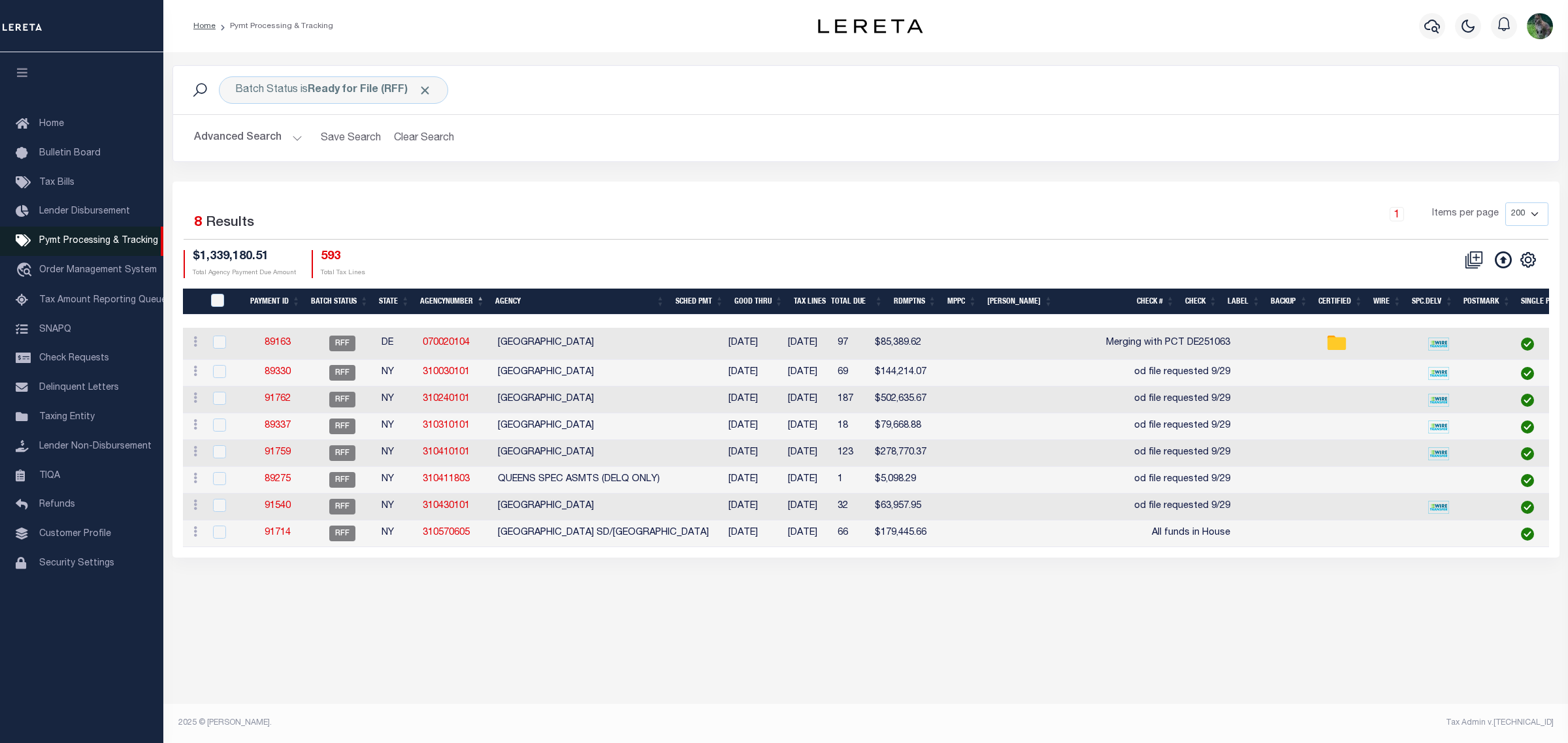
click at [69, 253] on link "Pymt Processing & Tracking" at bounding box center [81, 241] width 163 height 30
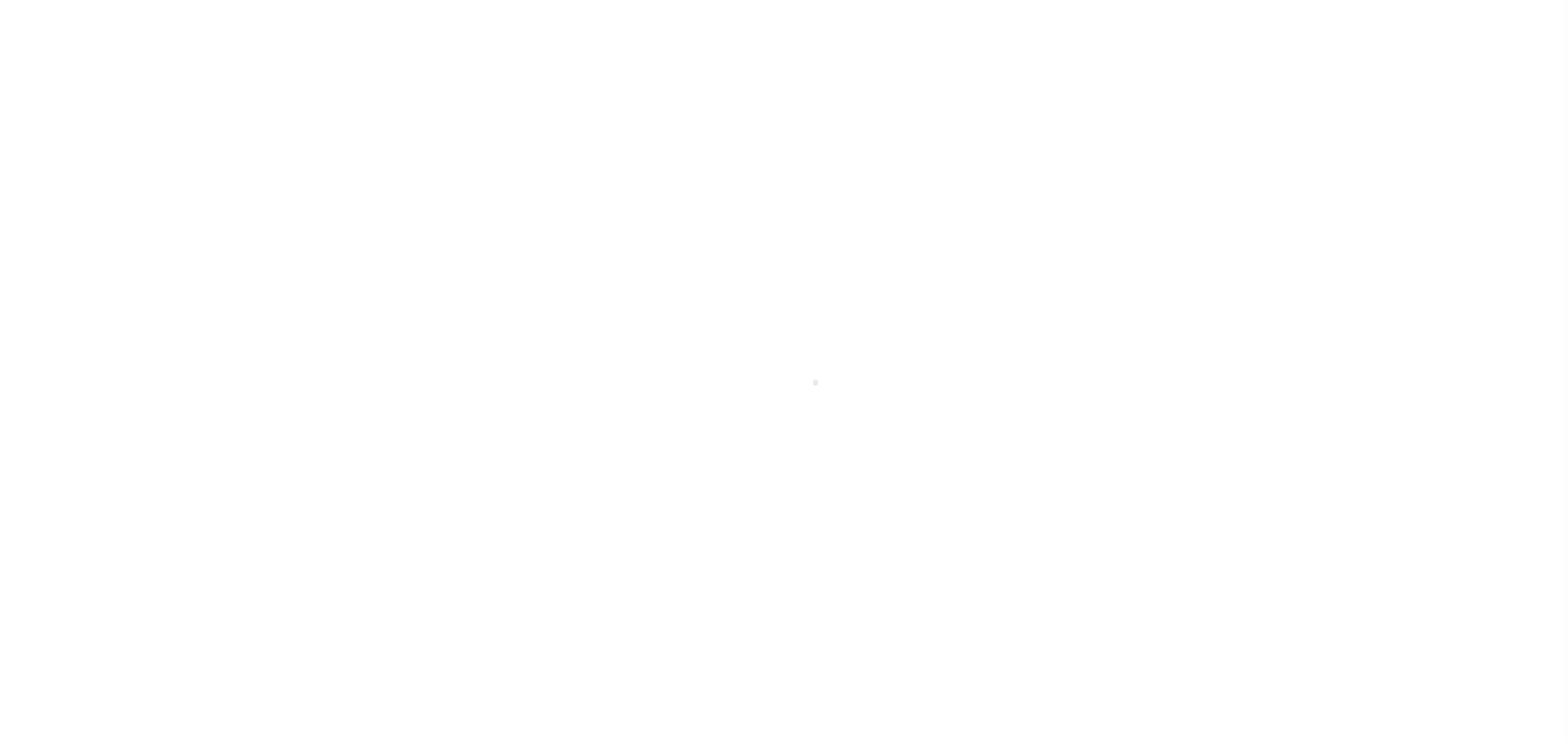
select select "200"
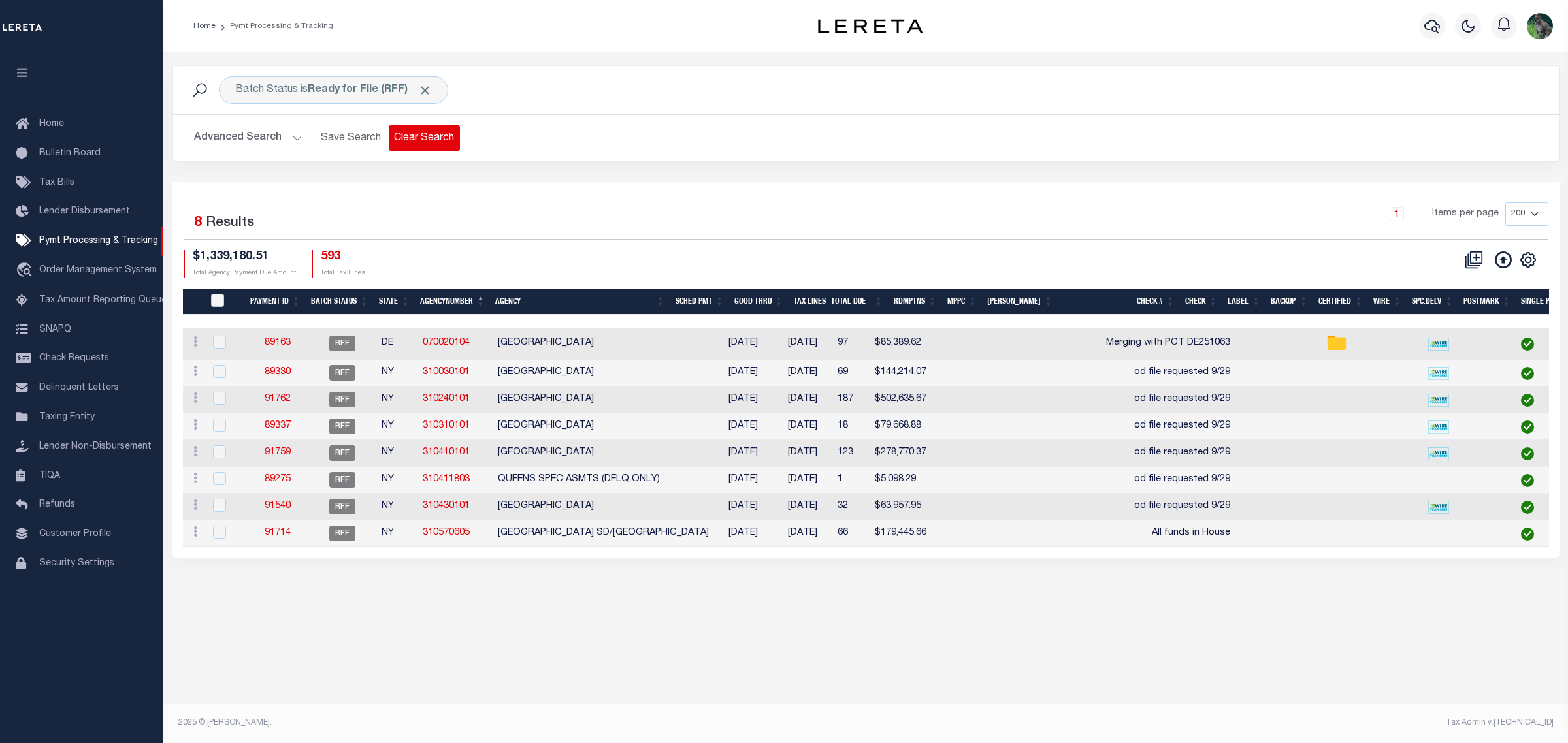
click at [419, 134] on button "Clear Search" at bounding box center [424, 138] width 71 height 26
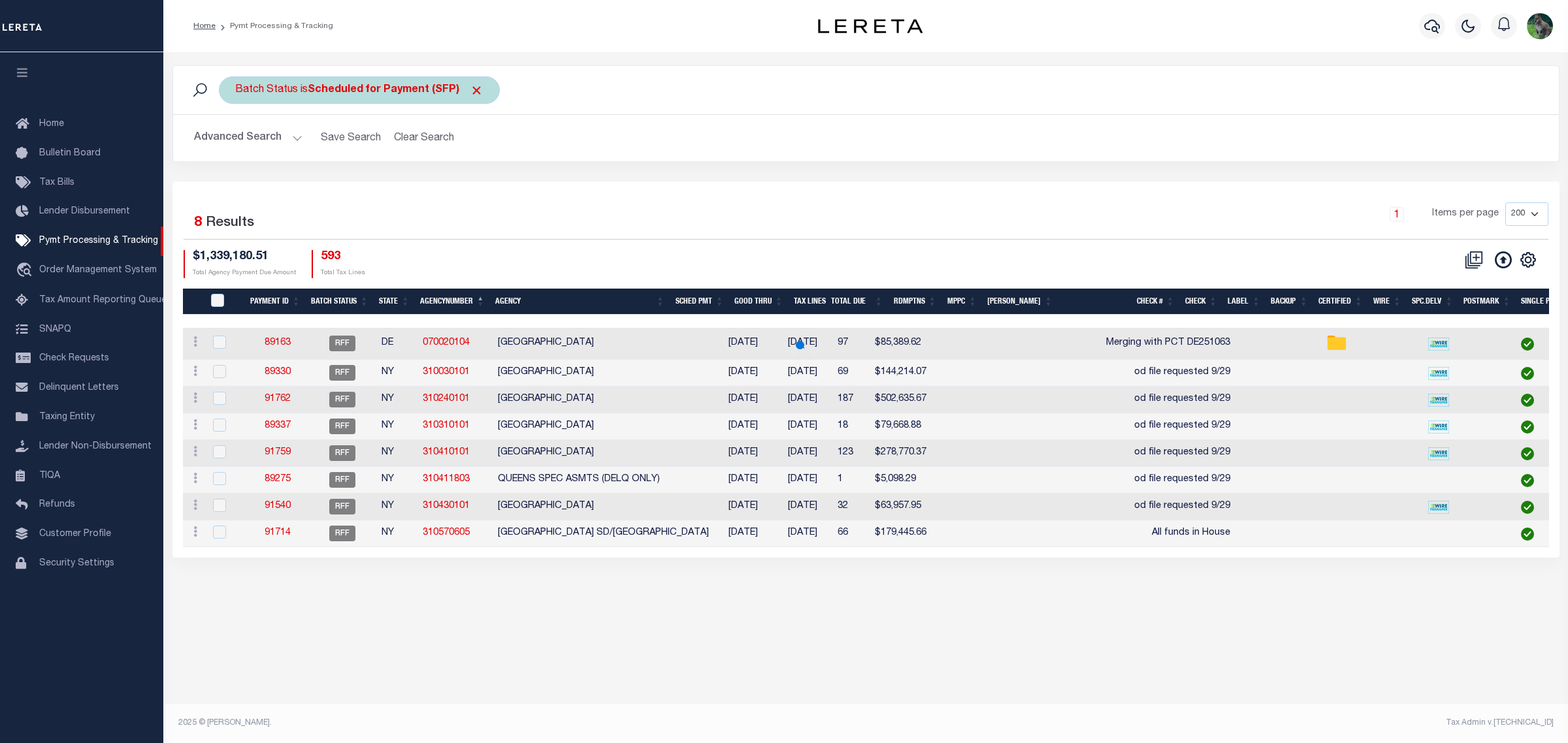
click at [399, 95] on b "Scheduled for Payment (SFP)" at bounding box center [396, 90] width 176 height 11
click at [363, 153] on select "Awaiting Funds (AWF) Cleared and Complete (CAC) New Check Needed (NCN) Payment …" at bounding box center [332, 154] width 192 height 25
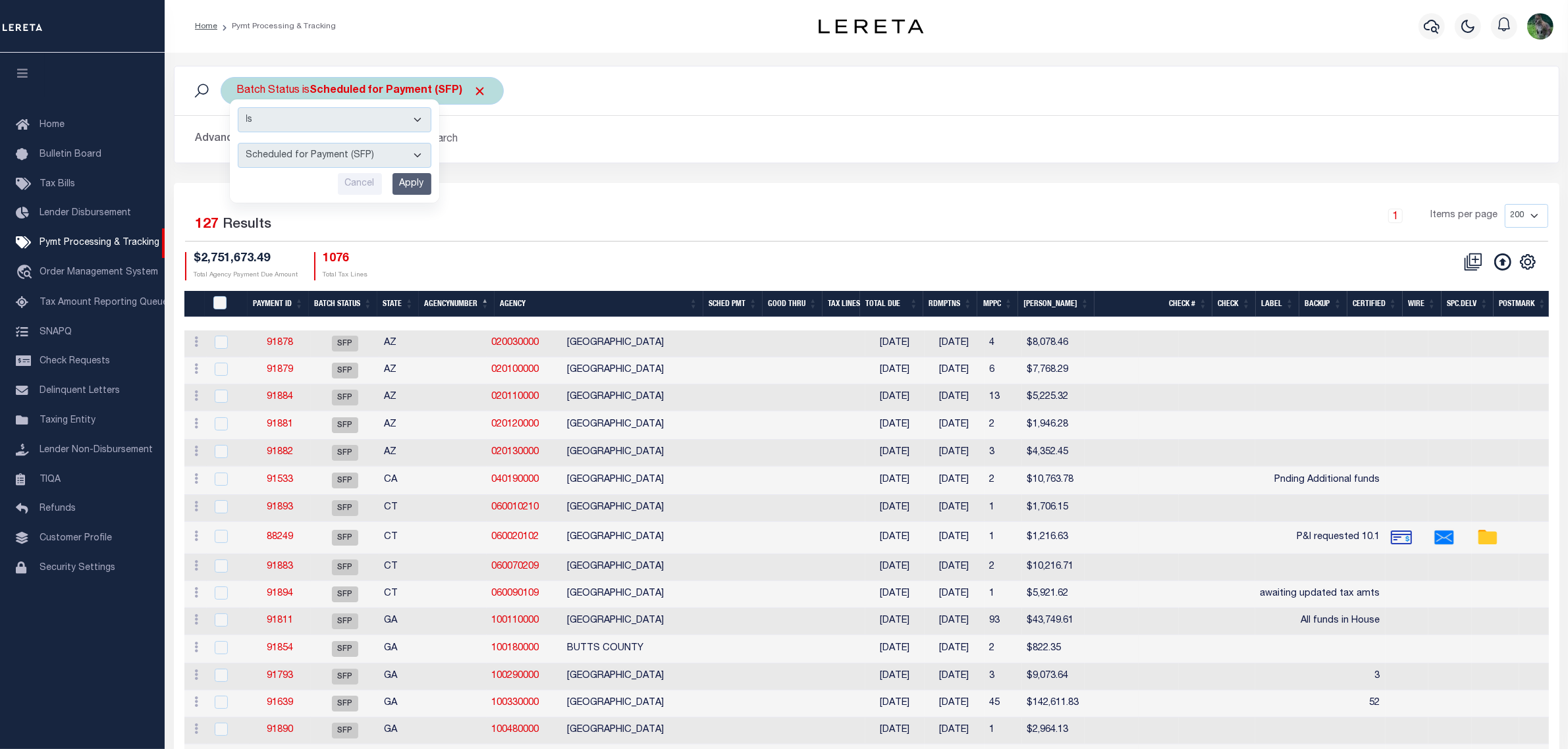
select select "RFP"
click at [238, 144] on select "Awaiting Funds (AWF) Cleared and Complete (CAC) New Check Needed (NCN) Payment …" at bounding box center [335, 155] width 194 height 25
click at [416, 182] on input "Apply" at bounding box center [411, 184] width 39 height 22
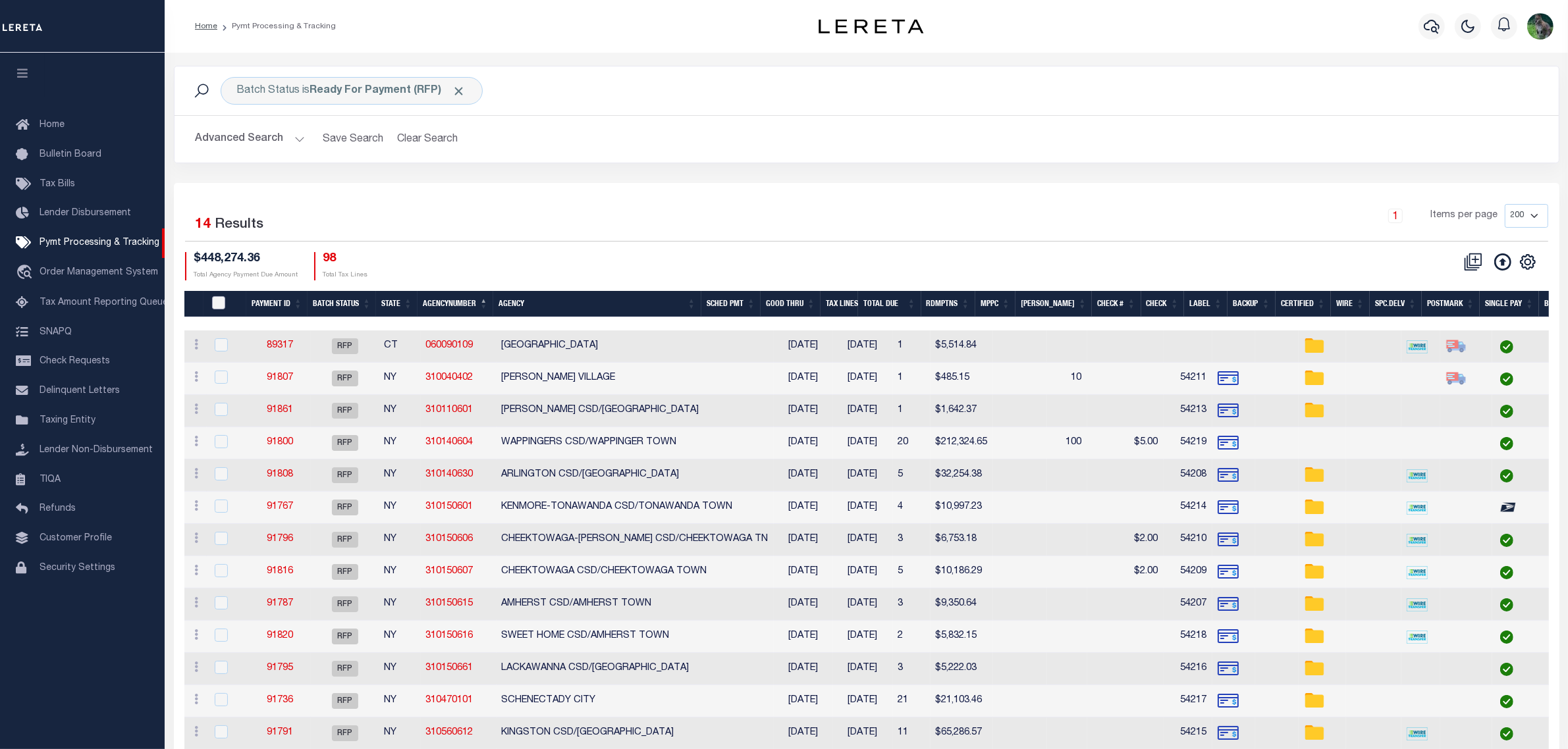
click at [218, 301] on input "PayeePmtBatchStatus" at bounding box center [218, 302] width 13 height 13
checkbox input "true"
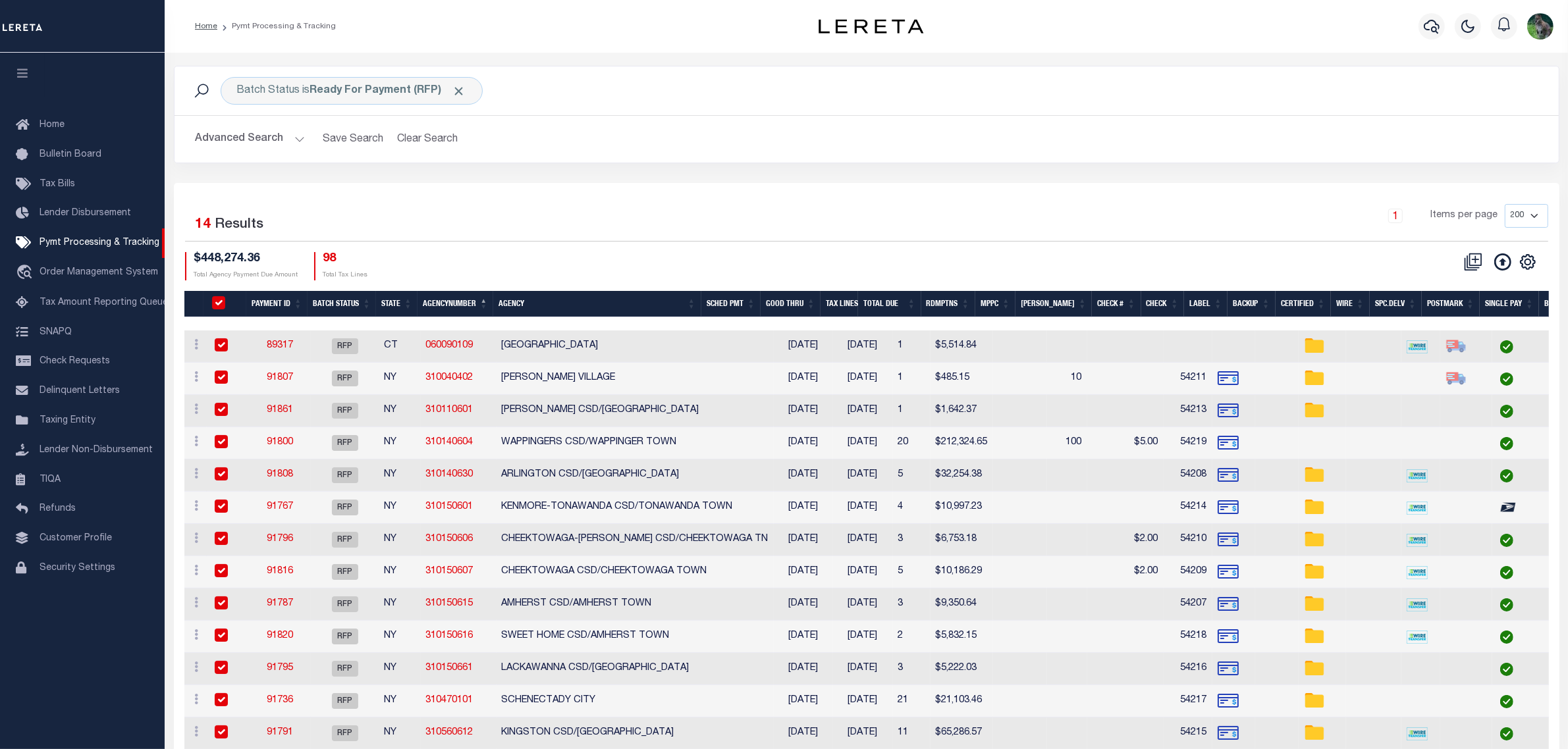
checkbox input "true"
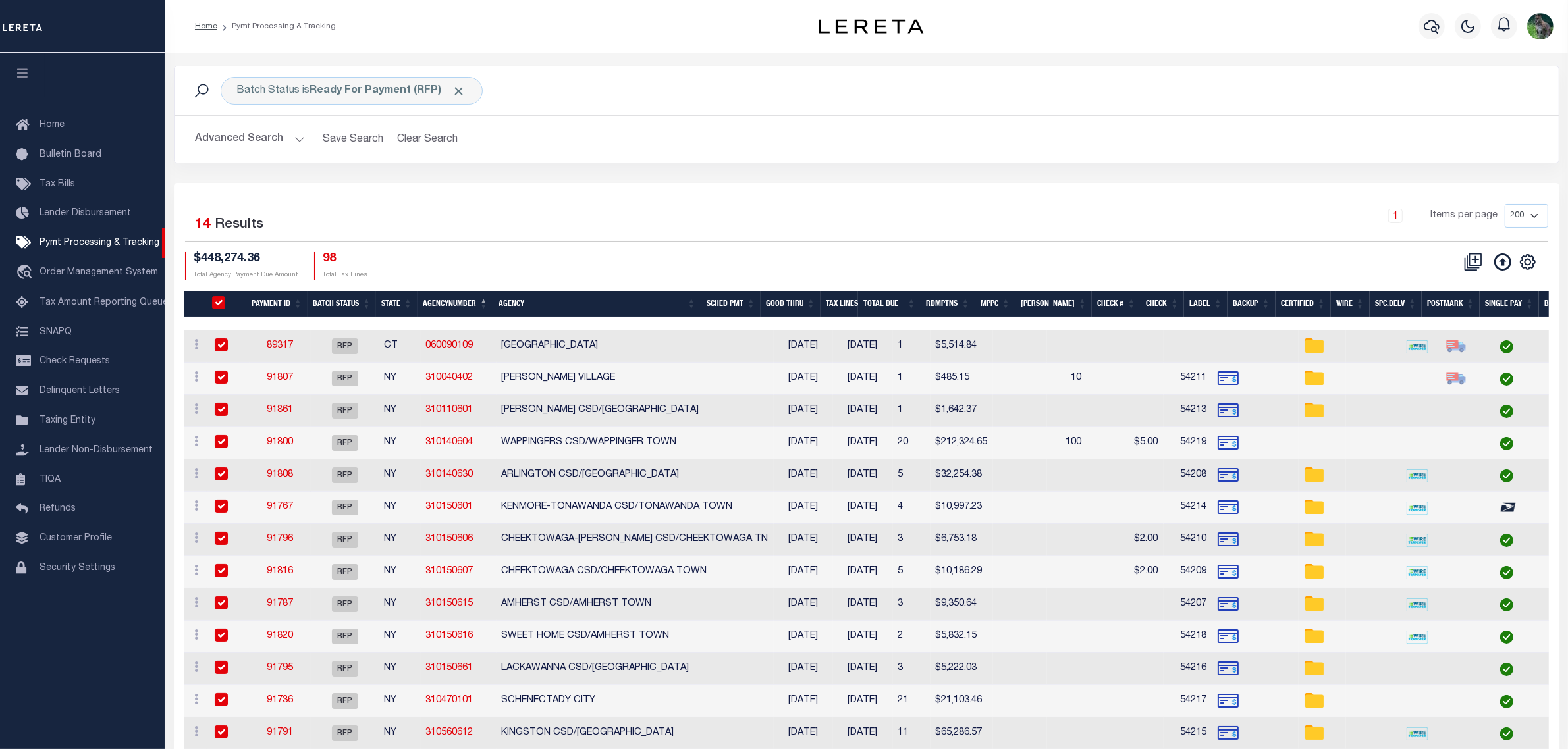
checkbox input "true"
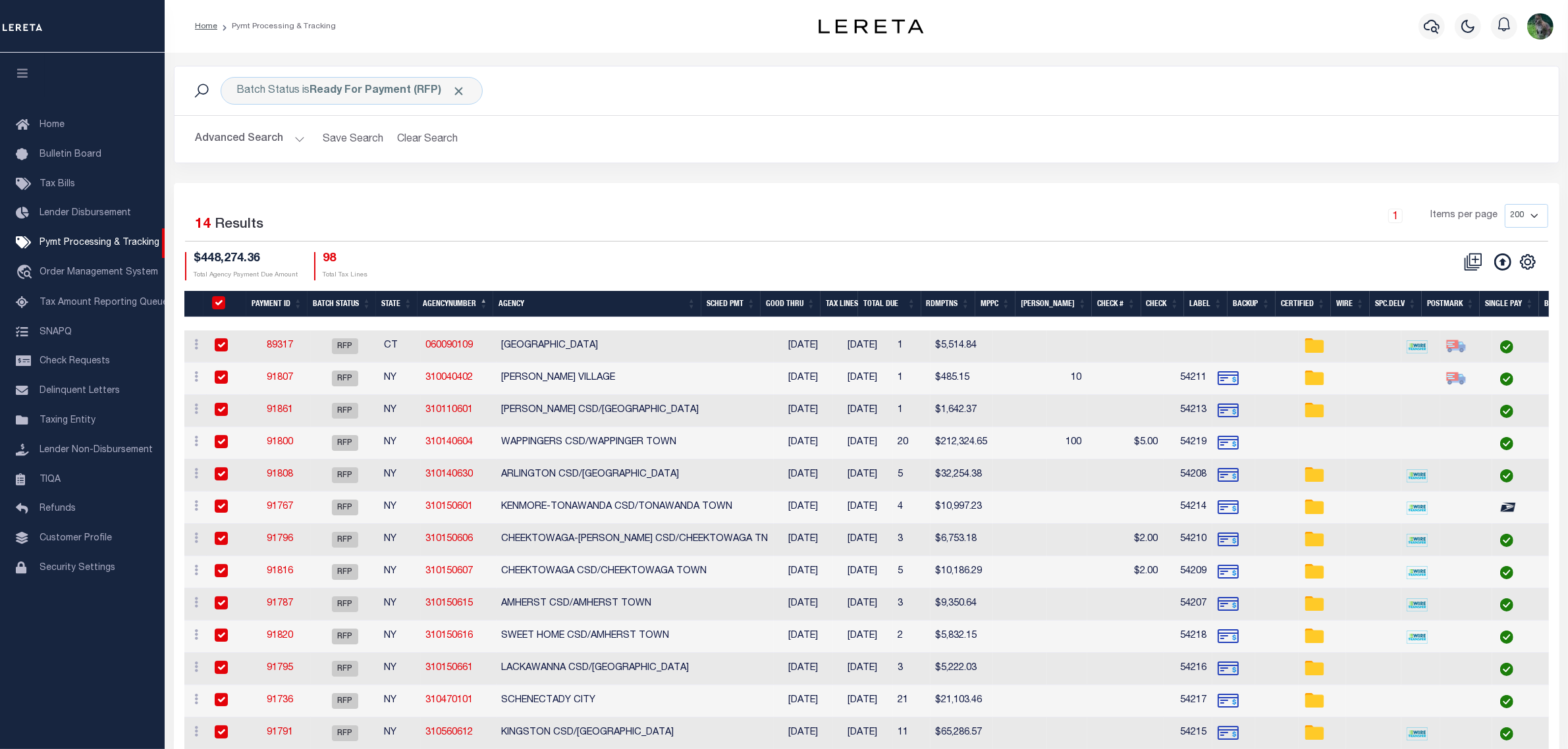
checkbox input "true"
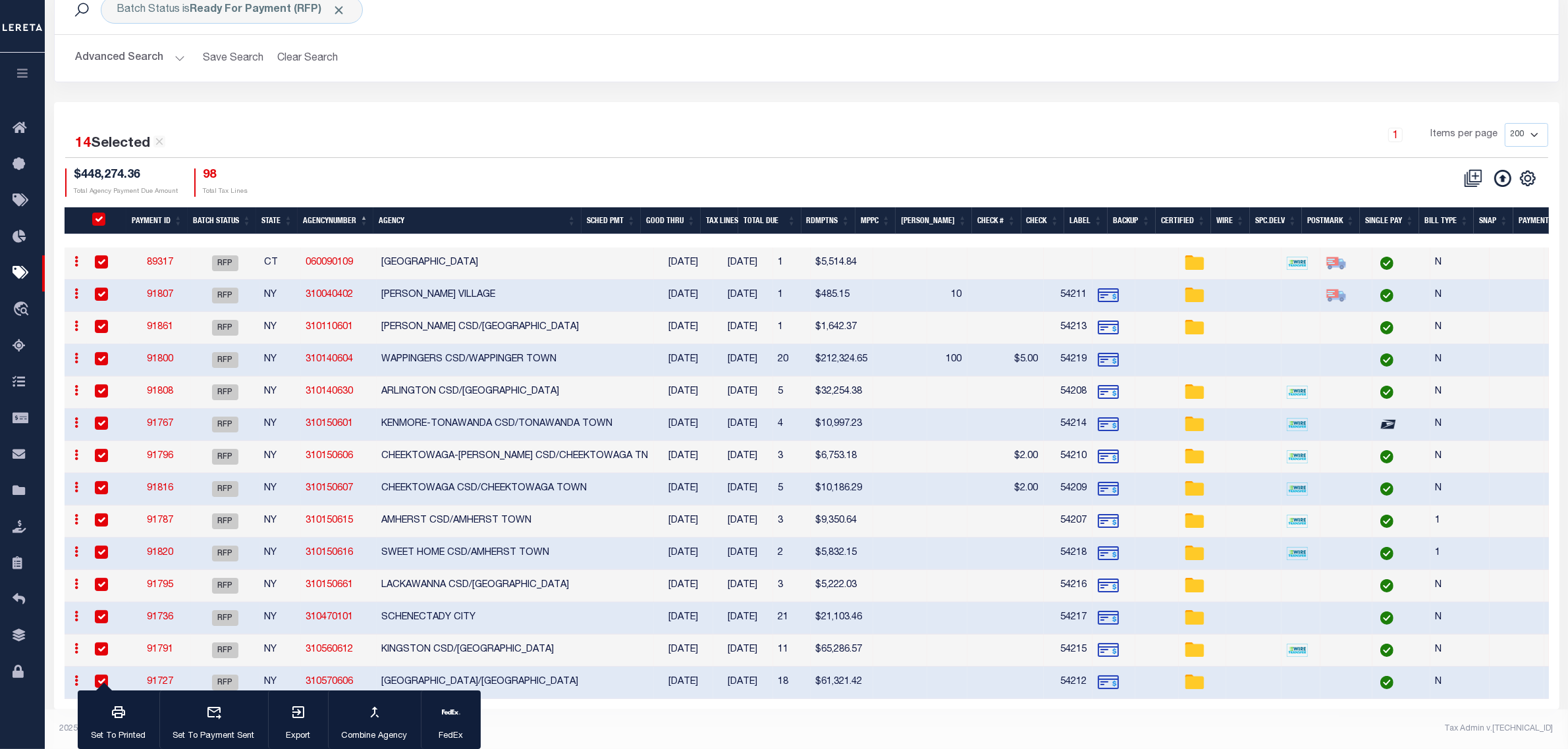
scroll to position [91, 0]
click at [526, 207] on th "Agency" at bounding box center [477, 221] width 208 height 27
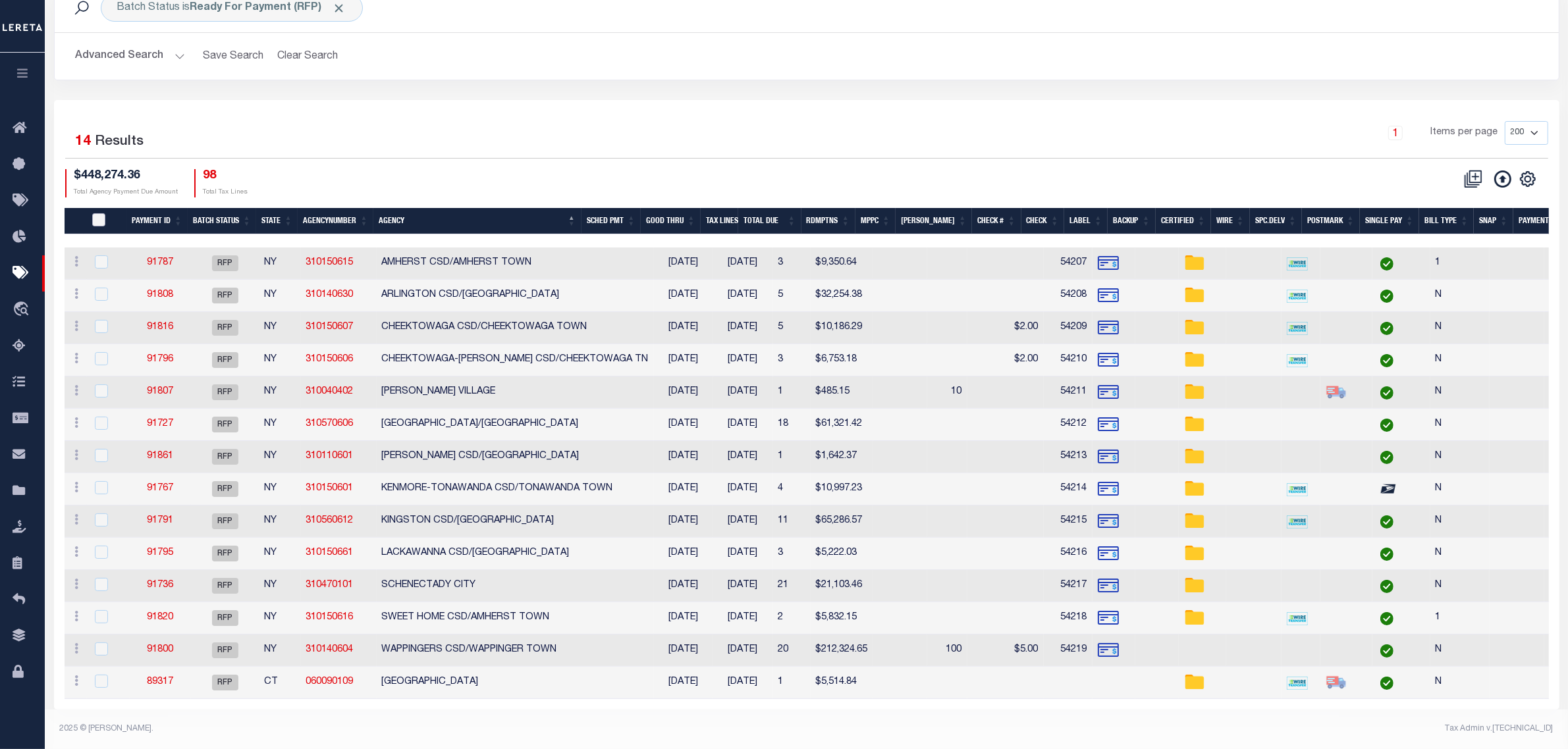
click at [106, 213] on input "PayeePmtBatchStatus" at bounding box center [98, 219] width 13 height 13
checkbox input "true"
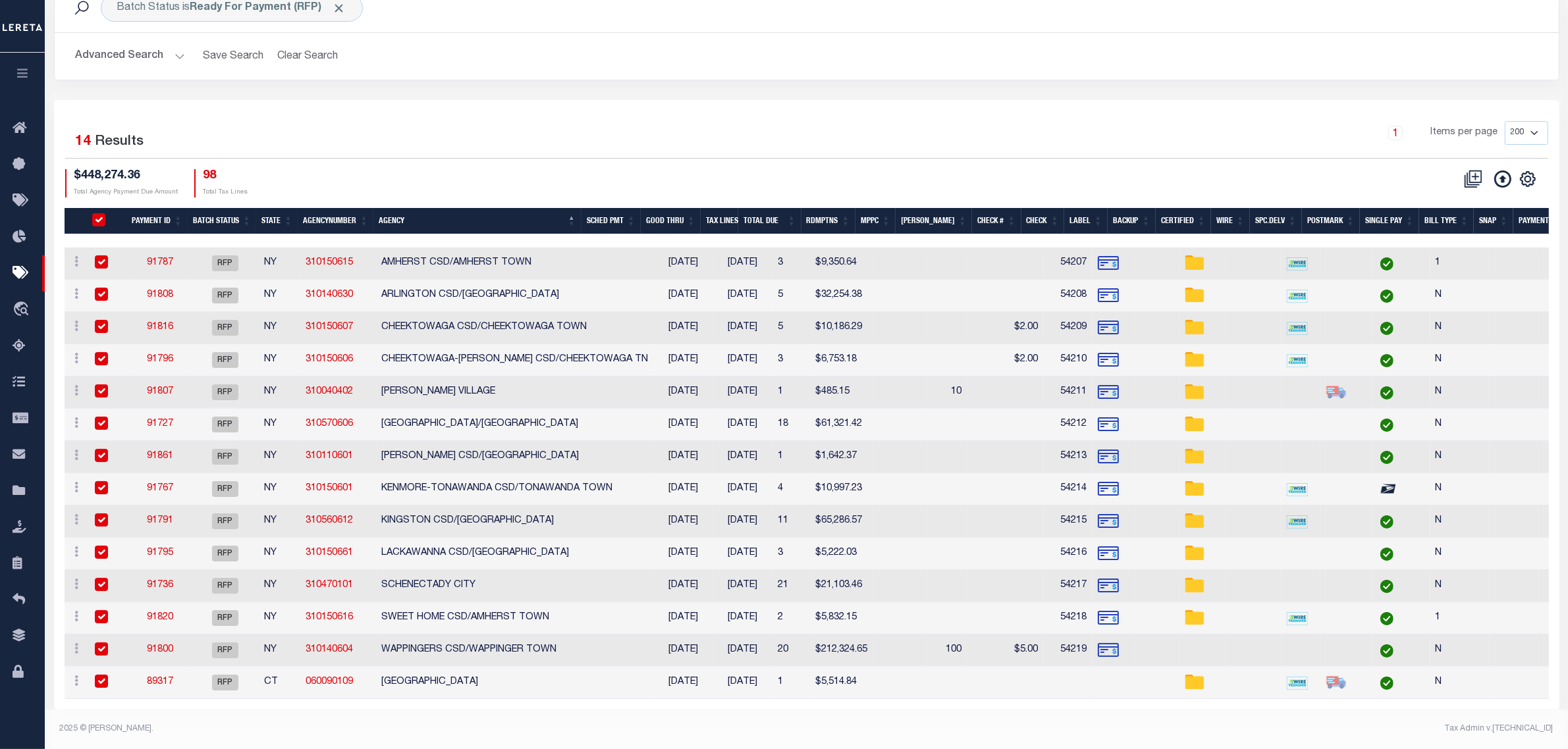
checkbox input "true"
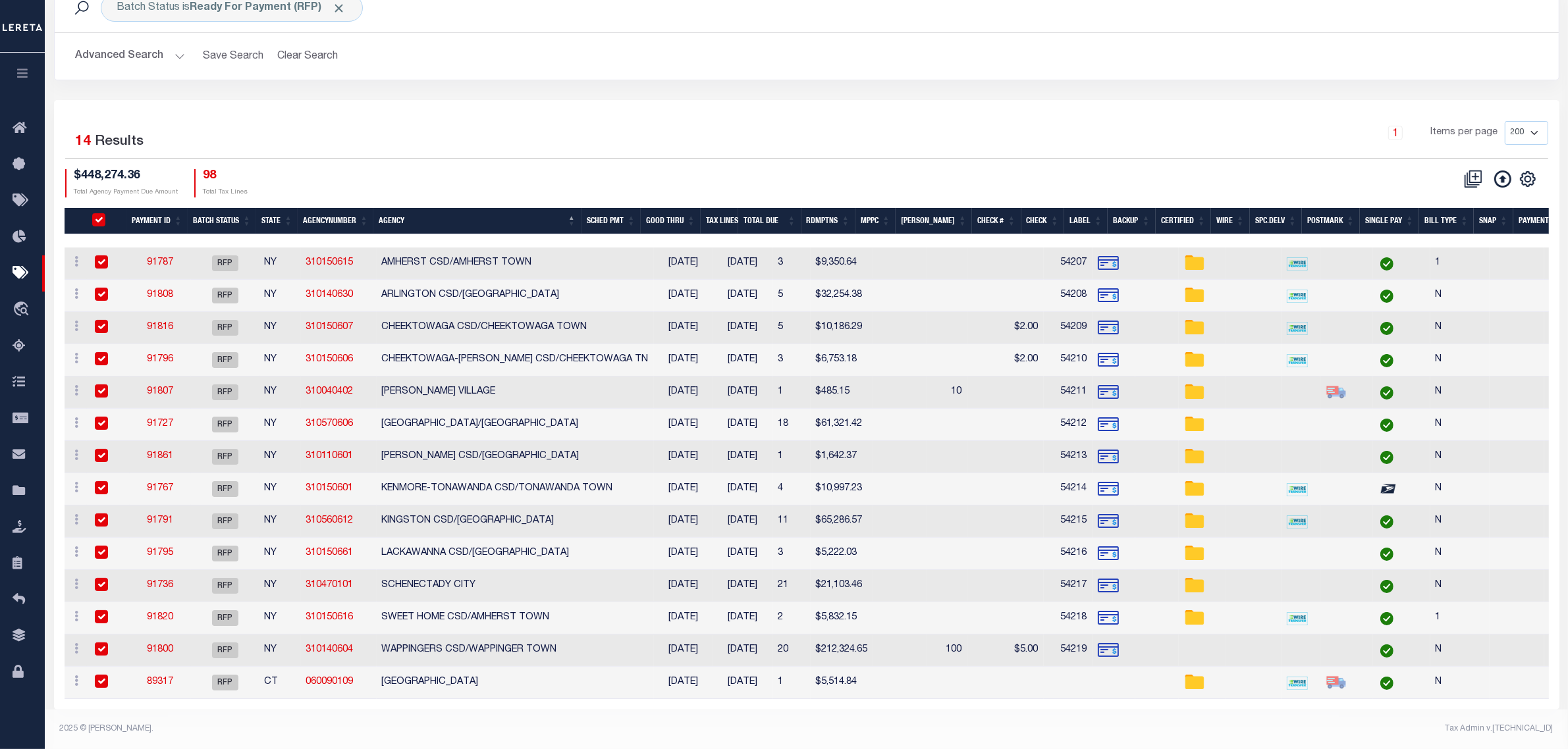
checkbox input "true"
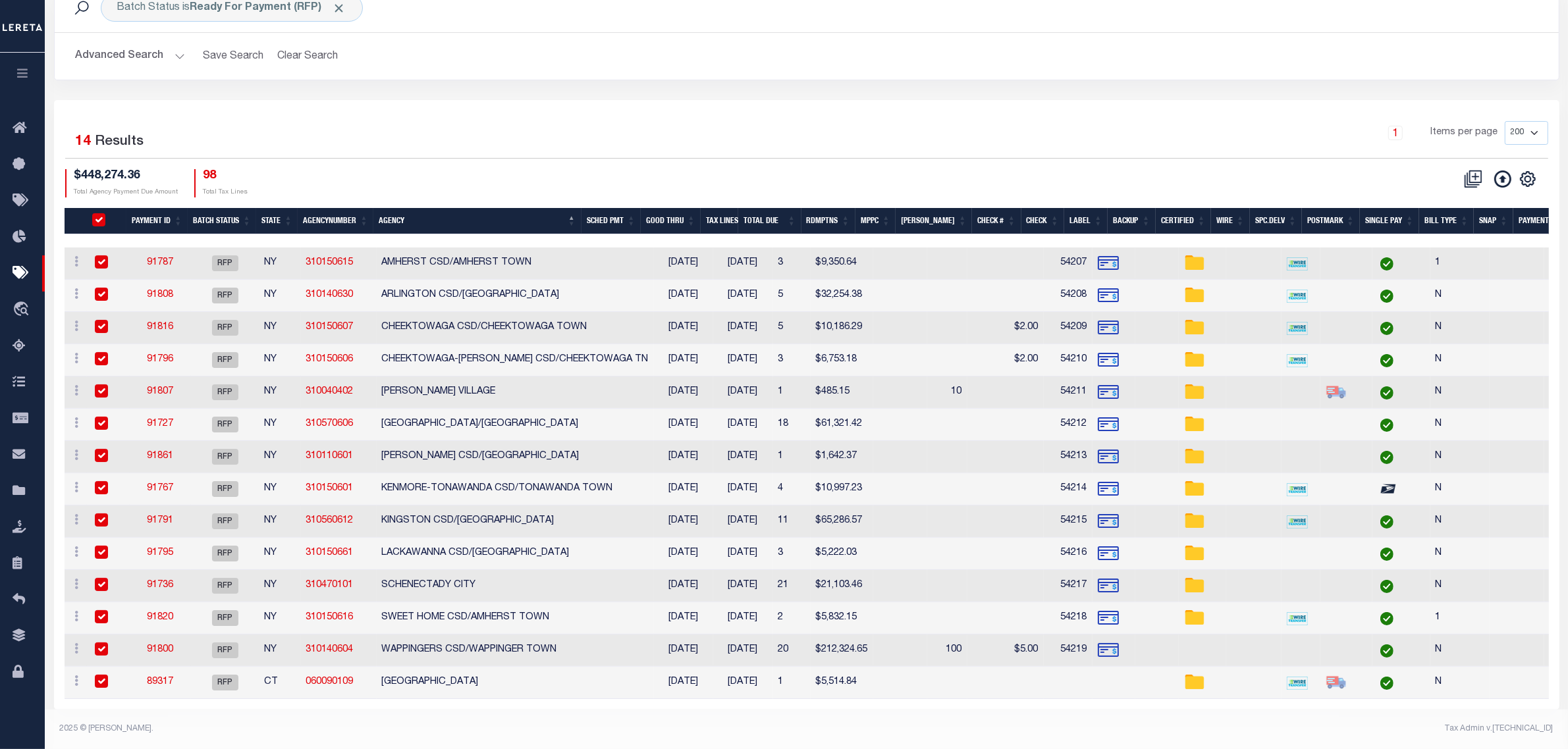
checkbox input "true"
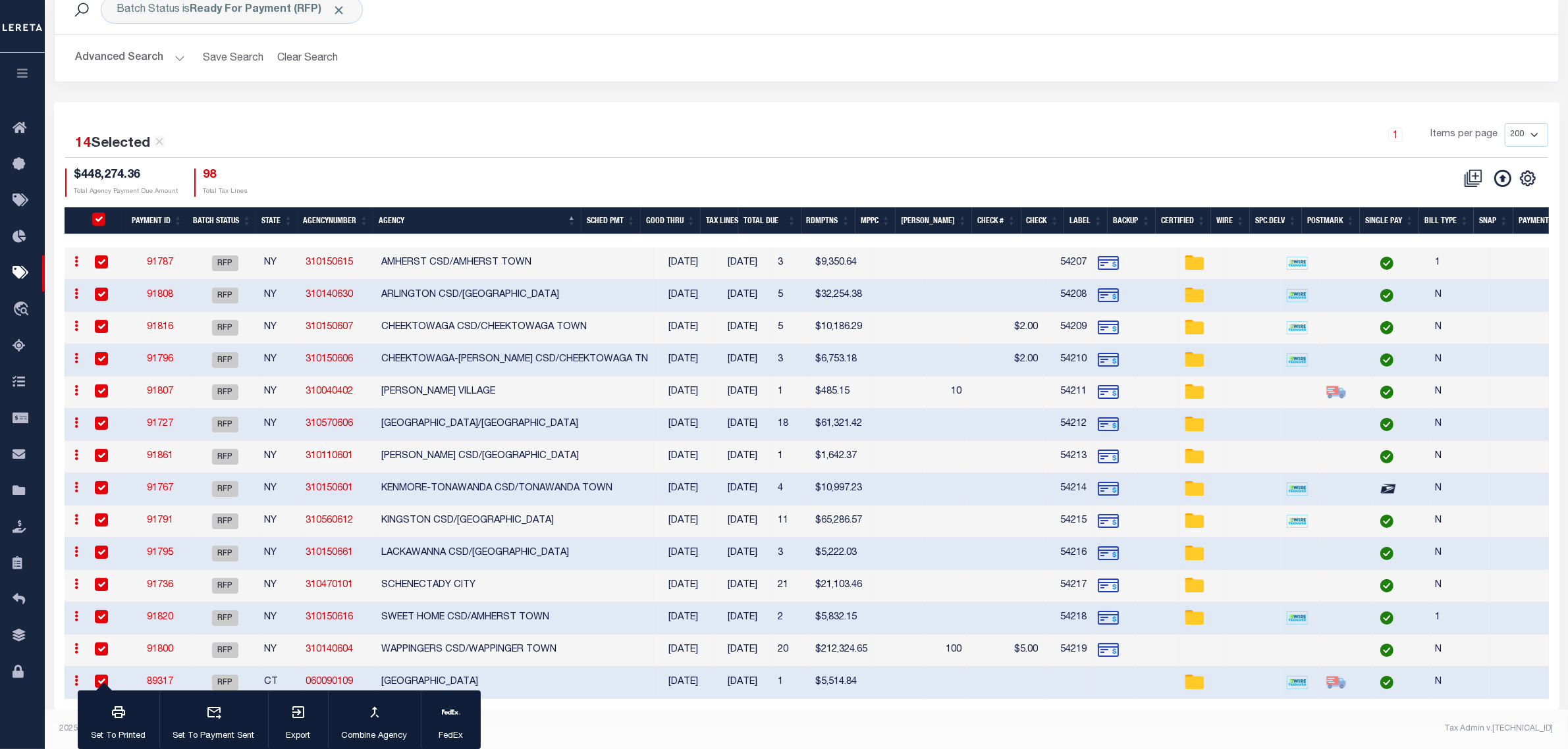
click at [603, 675] on td "[GEOGRAPHIC_DATA]" at bounding box center [515, 683] width 277 height 33
checkbox input "false"
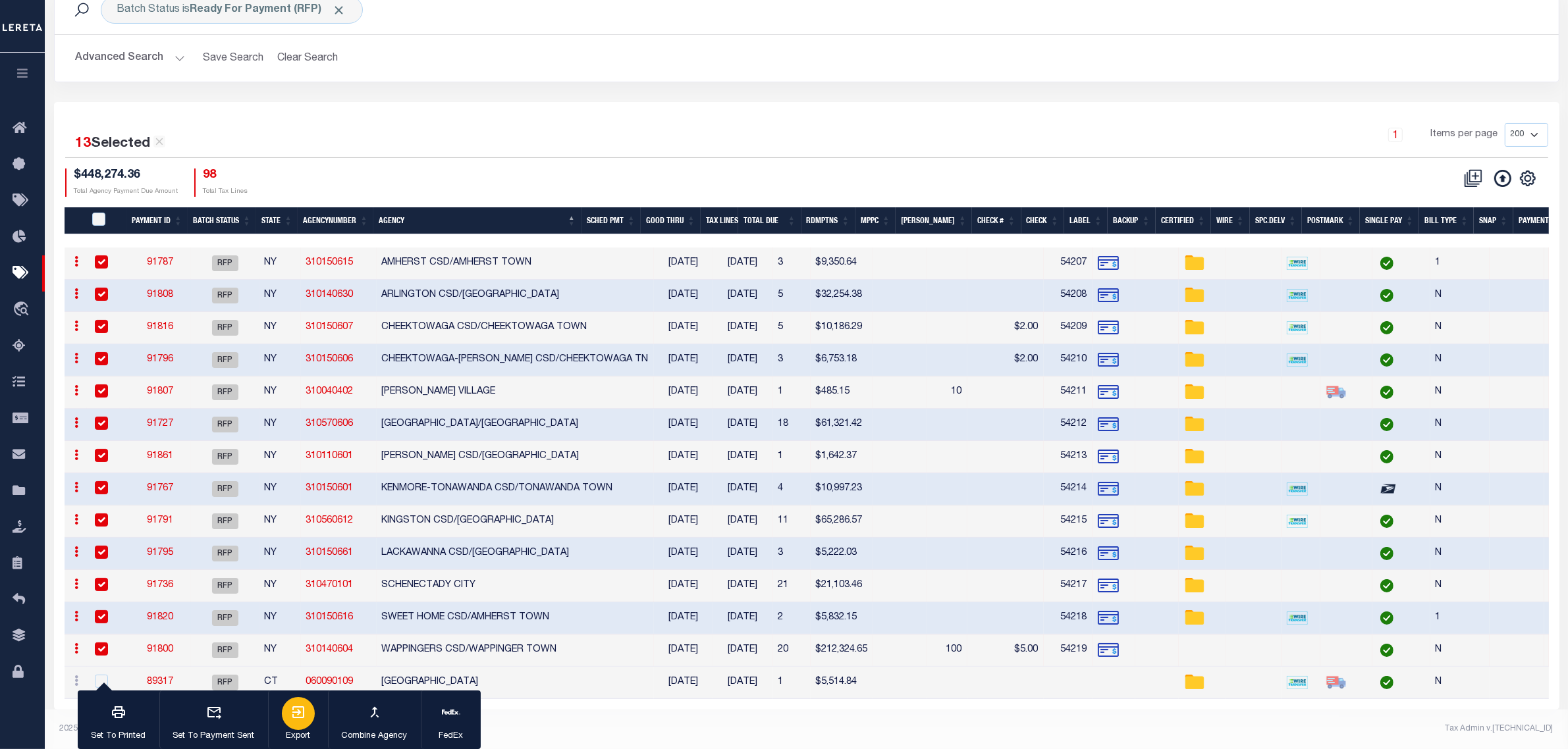
click at [301, 719] on icon "button" at bounding box center [298, 712] width 12 height 12
click at [104, 50] on button "Advanced Search" at bounding box center [130, 58] width 109 height 26
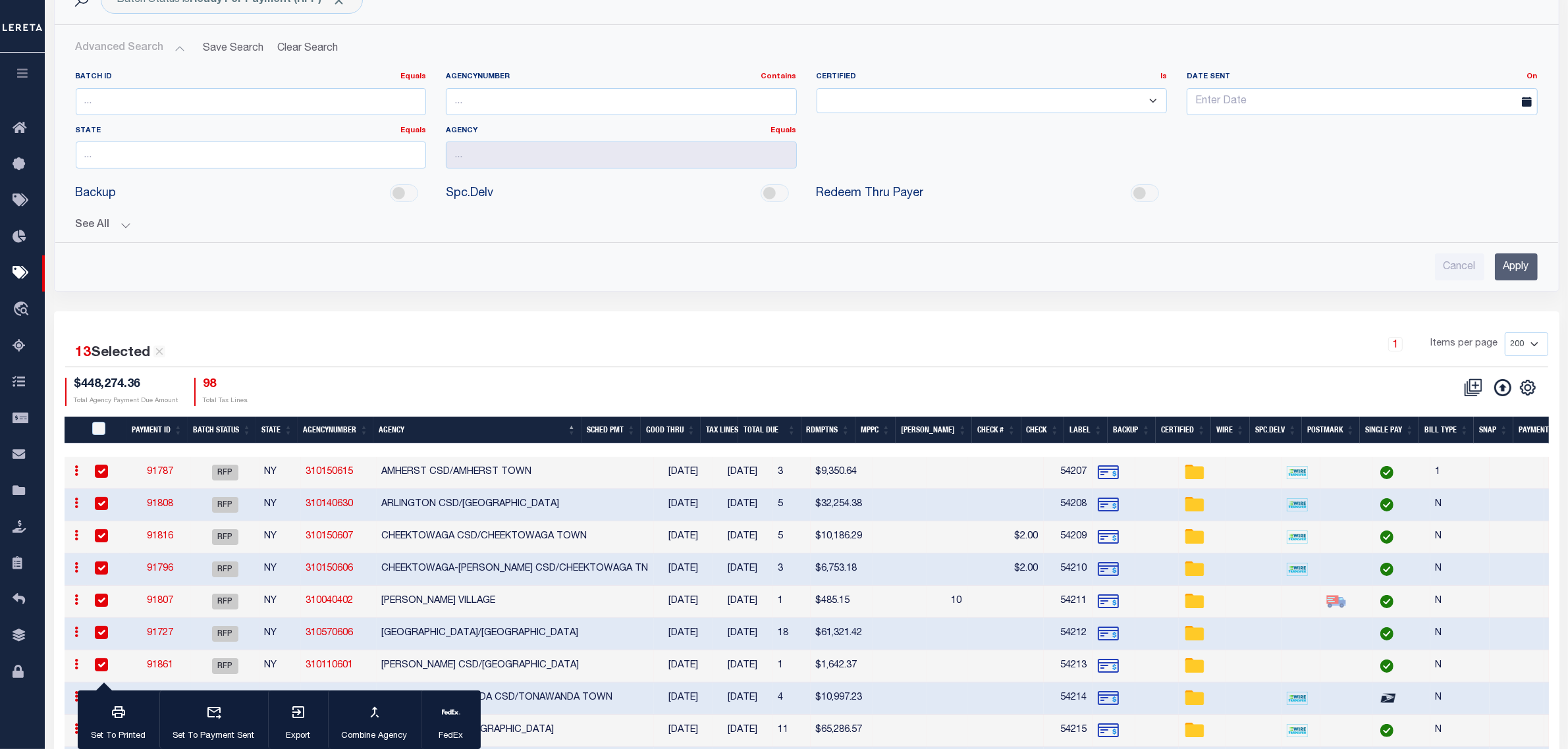
click at [100, 234] on div "Batch ID Equals Equals Is Not Equal To Is Greater Than Is Less Than AgencyNumbe…" at bounding box center [806, 171] width 1483 height 219
click at [102, 234] on div "Batch ID Equals Equals Is Not Equal To Is Greater Than Is Less Than AgencyNumbe…" at bounding box center [806, 171] width 1483 height 219
click at [103, 229] on button "See All" at bounding box center [807, 226] width 1462 height 12
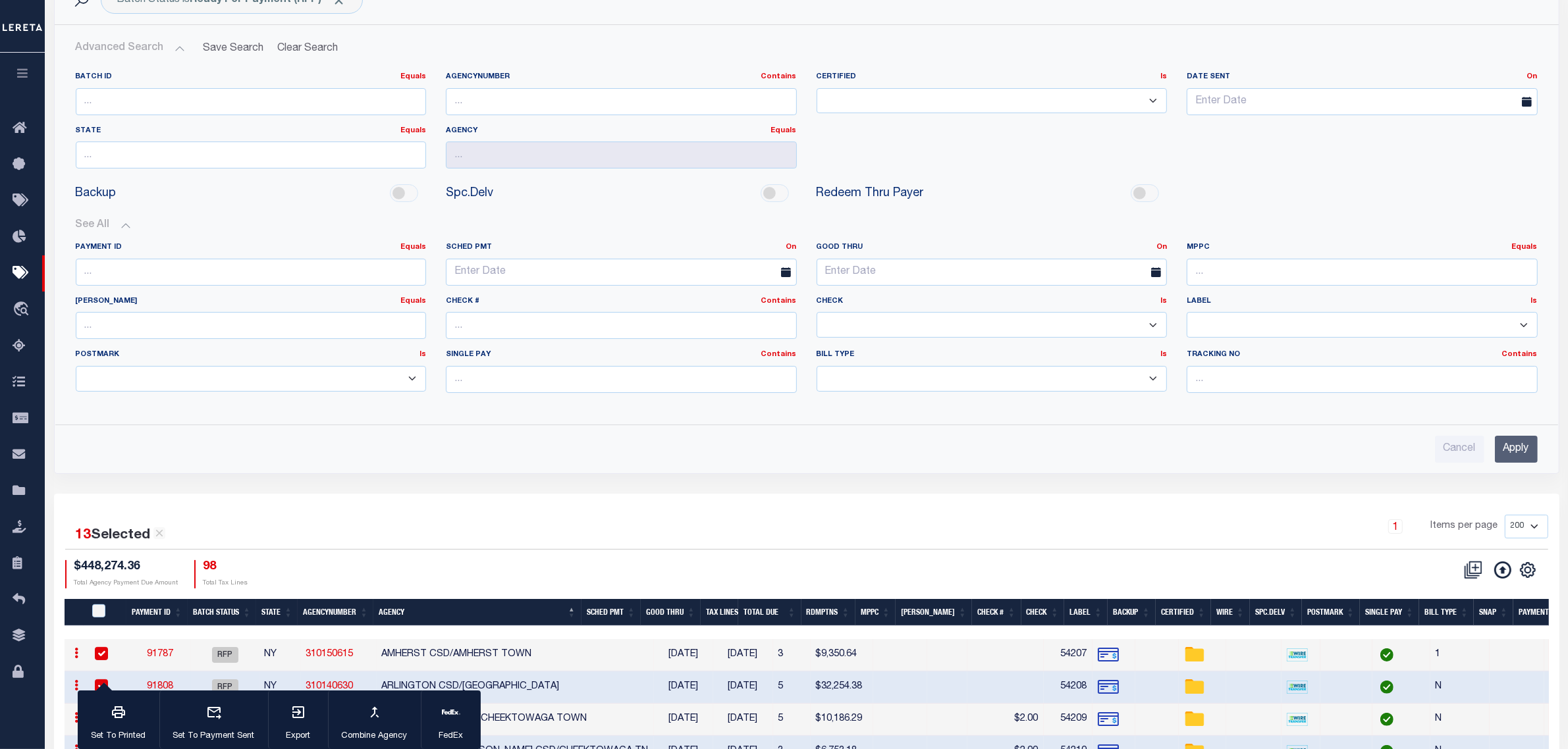
drag, startPoint x: 102, startPoint y: 49, endPoint x: 149, endPoint y: 60, distance: 48.3
click at [102, 49] on button "Advanced Search" at bounding box center [130, 48] width 109 height 26
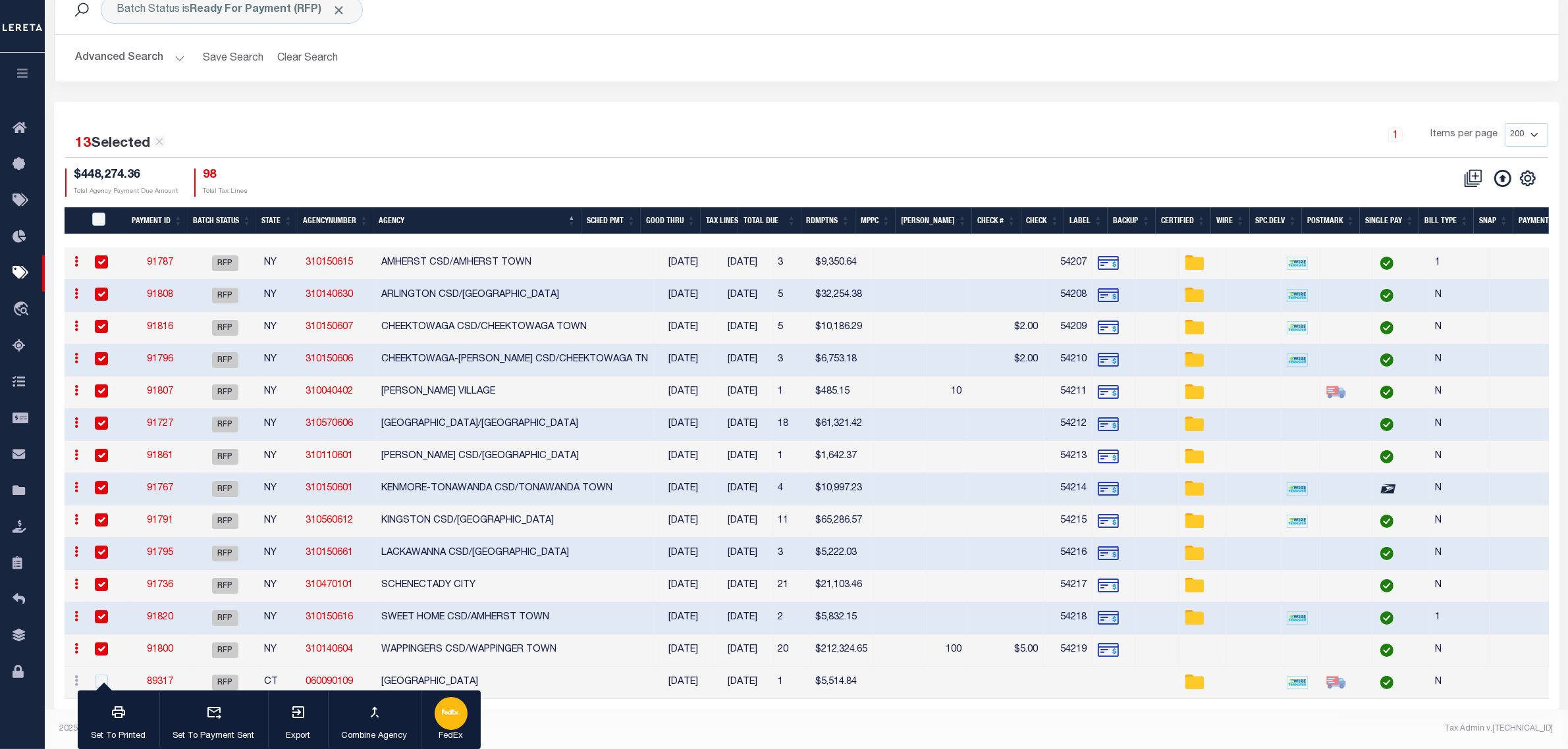
click at [442, 714] on icon "button" at bounding box center [446, 712] width 10 height 5
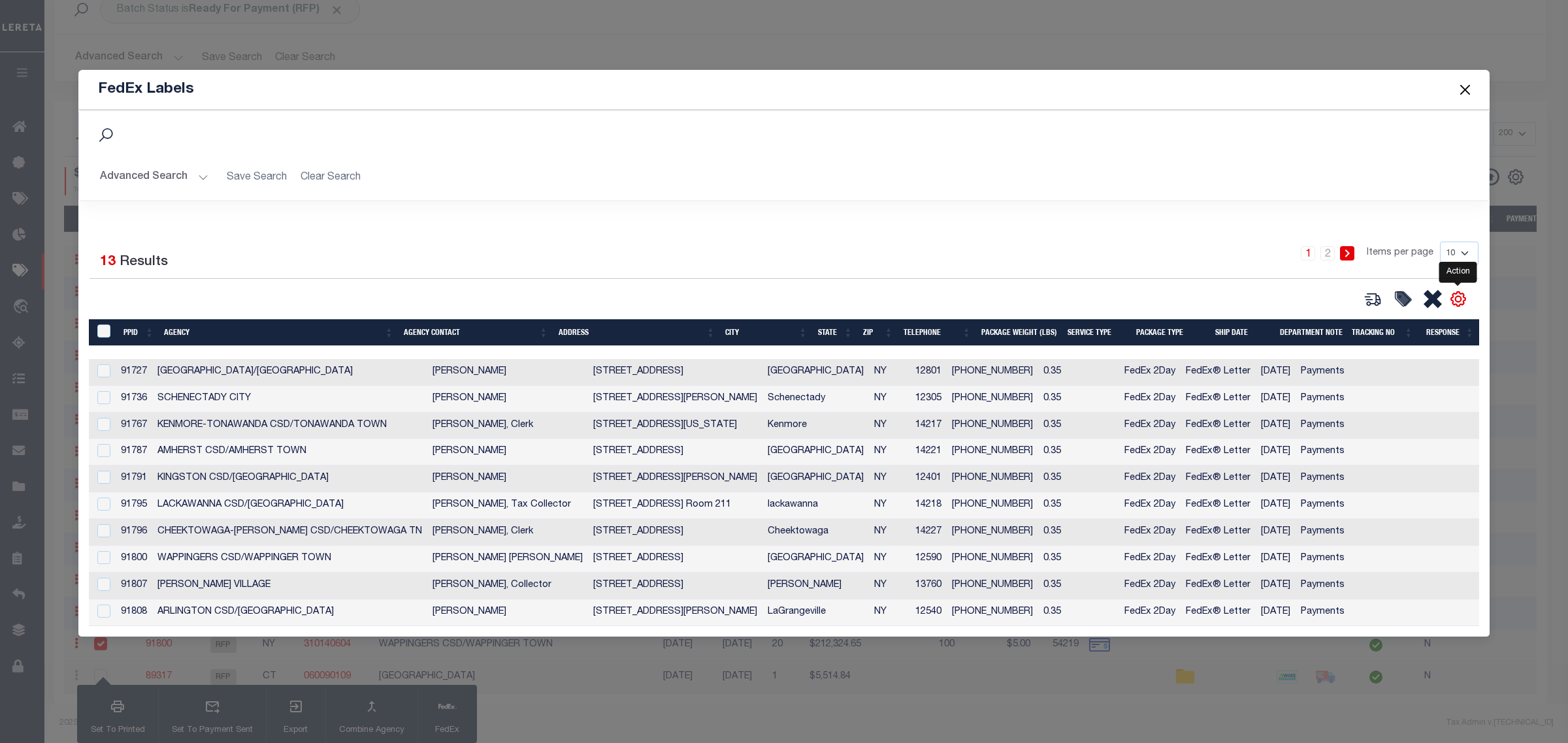
click at [1451, 294] on icon "" at bounding box center [1458, 299] width 14 height 14
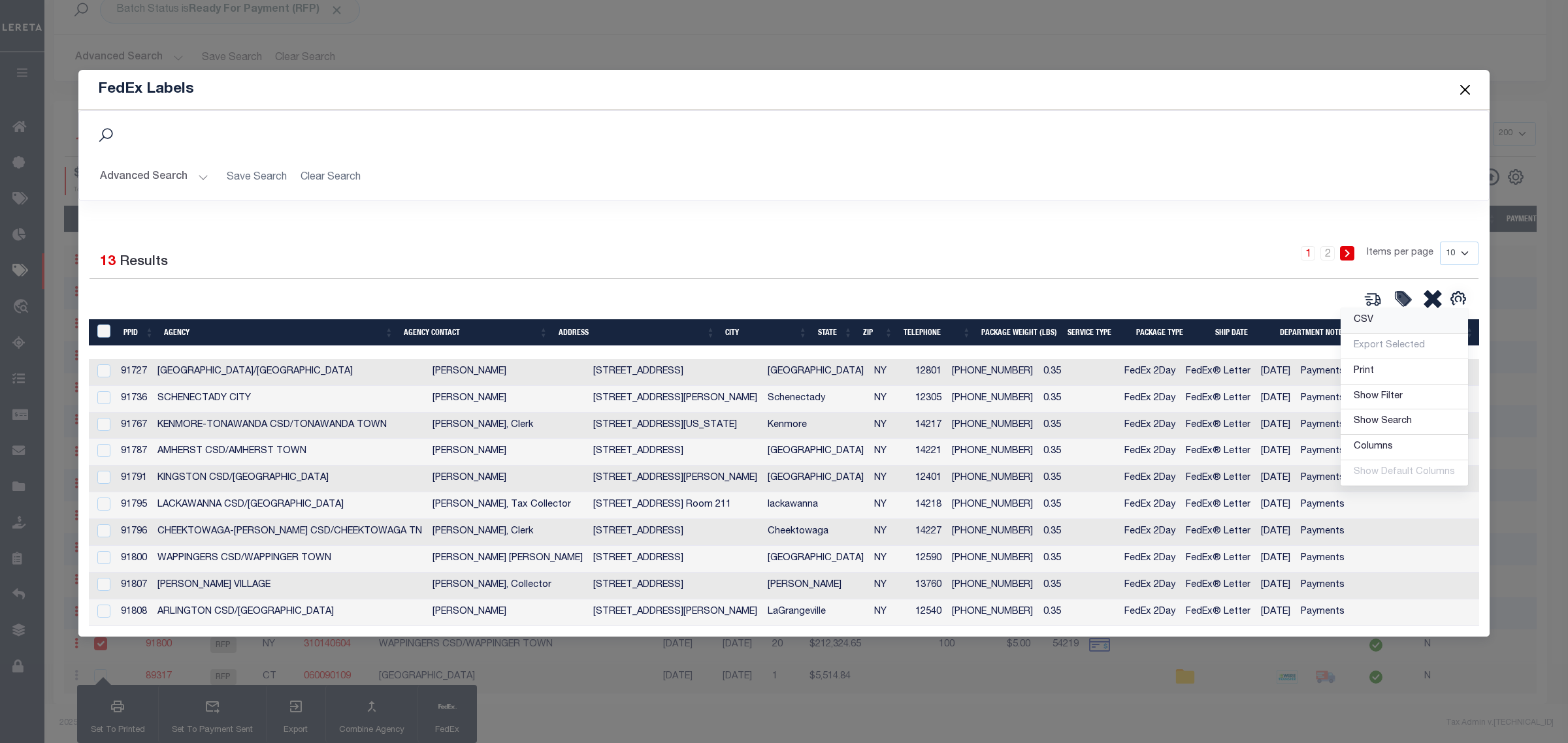
click at [1432, 317] on link "CSV" at bounding box center [1405, 321] width 128 height 26
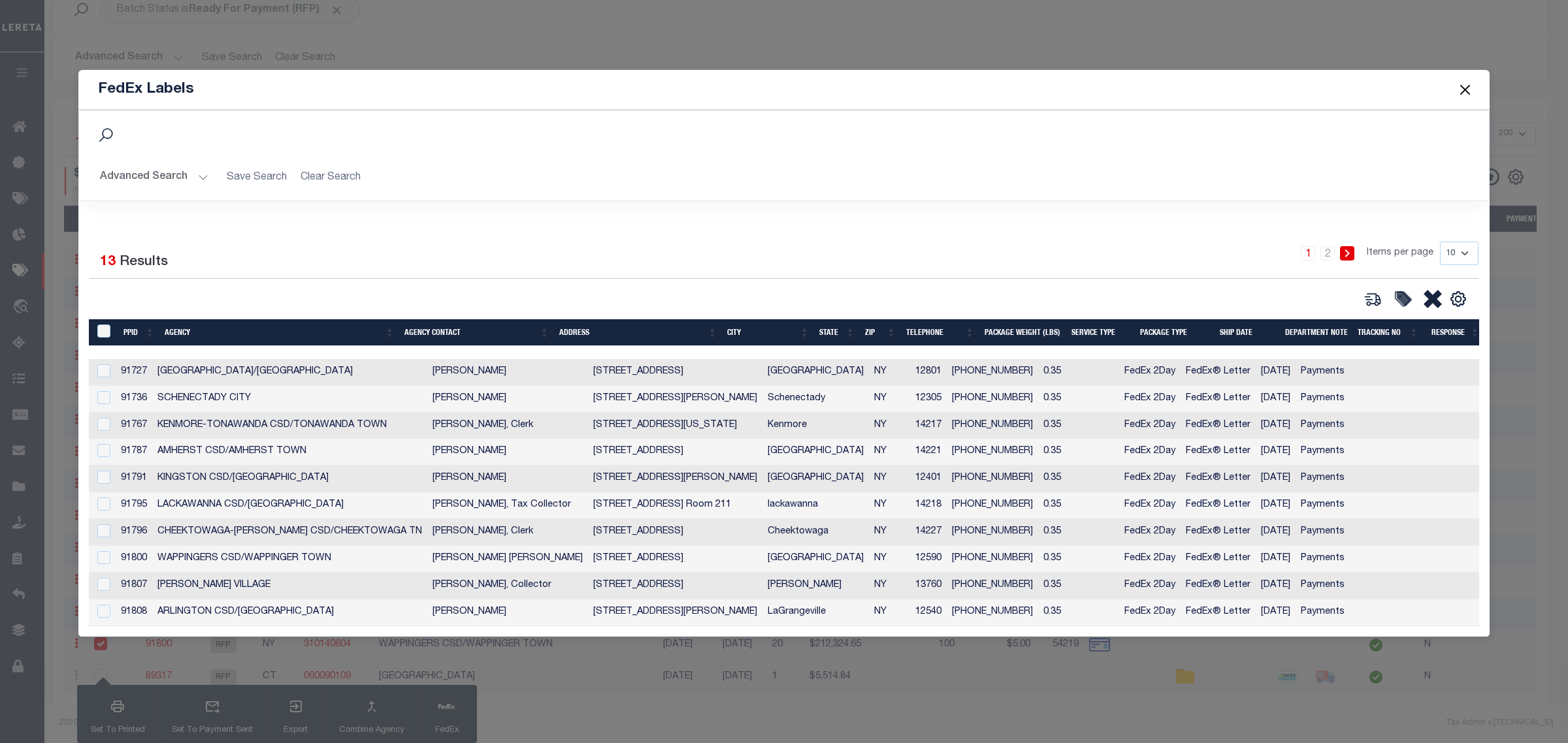
click at [1470, 83] on button "Close" at bounding box center [1465, 89] width 17 height 17
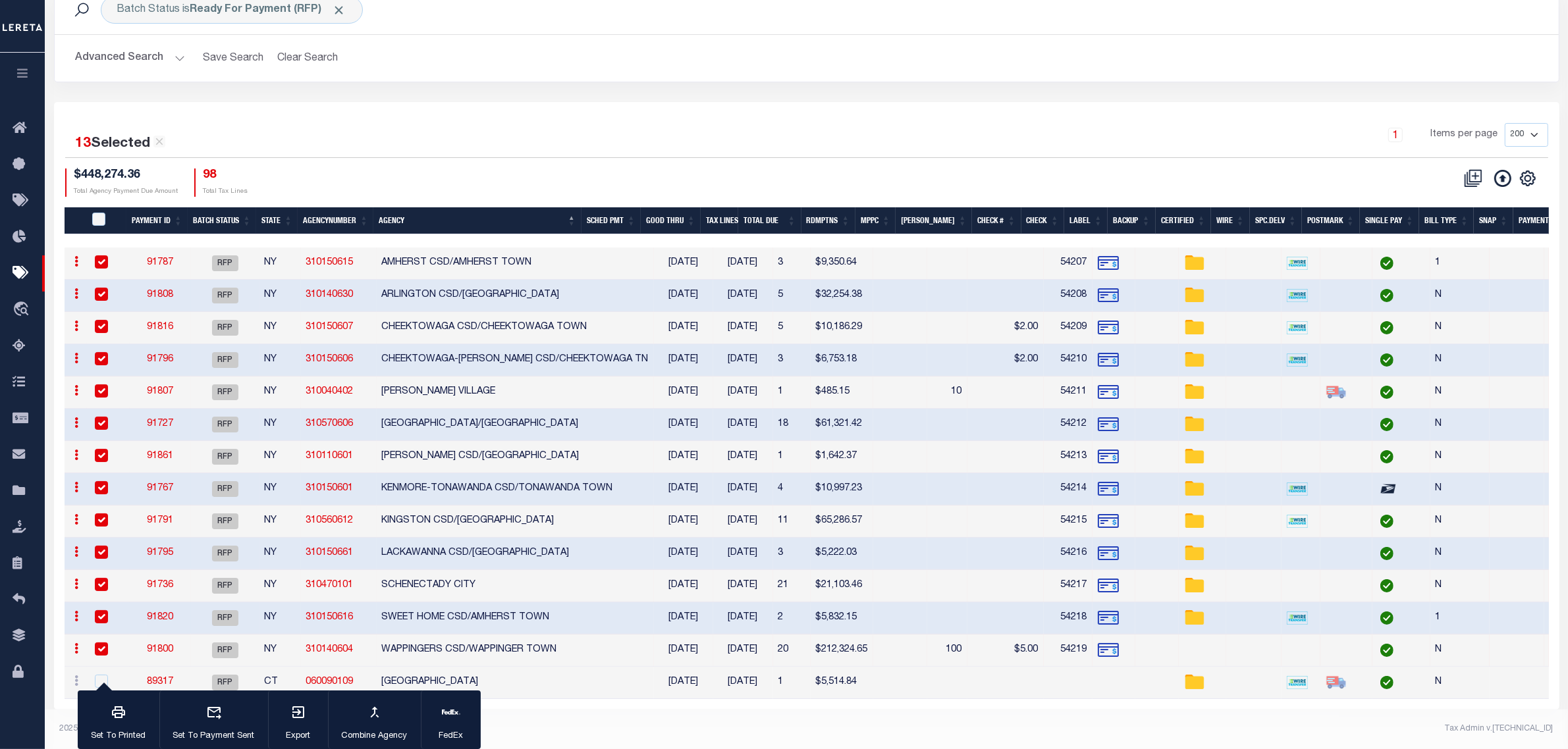
drag, startPoint x: 152, startPoint y: 377, endPoint x: 165, endPoint y: 387, distance: 16.4
click at [666, 154] on div "13 Selected 14 Results 1 Items per page 100 200 500 1000 $448,274.36 Total Agen…" at bounding box center [807, 160] width 1504 height 74
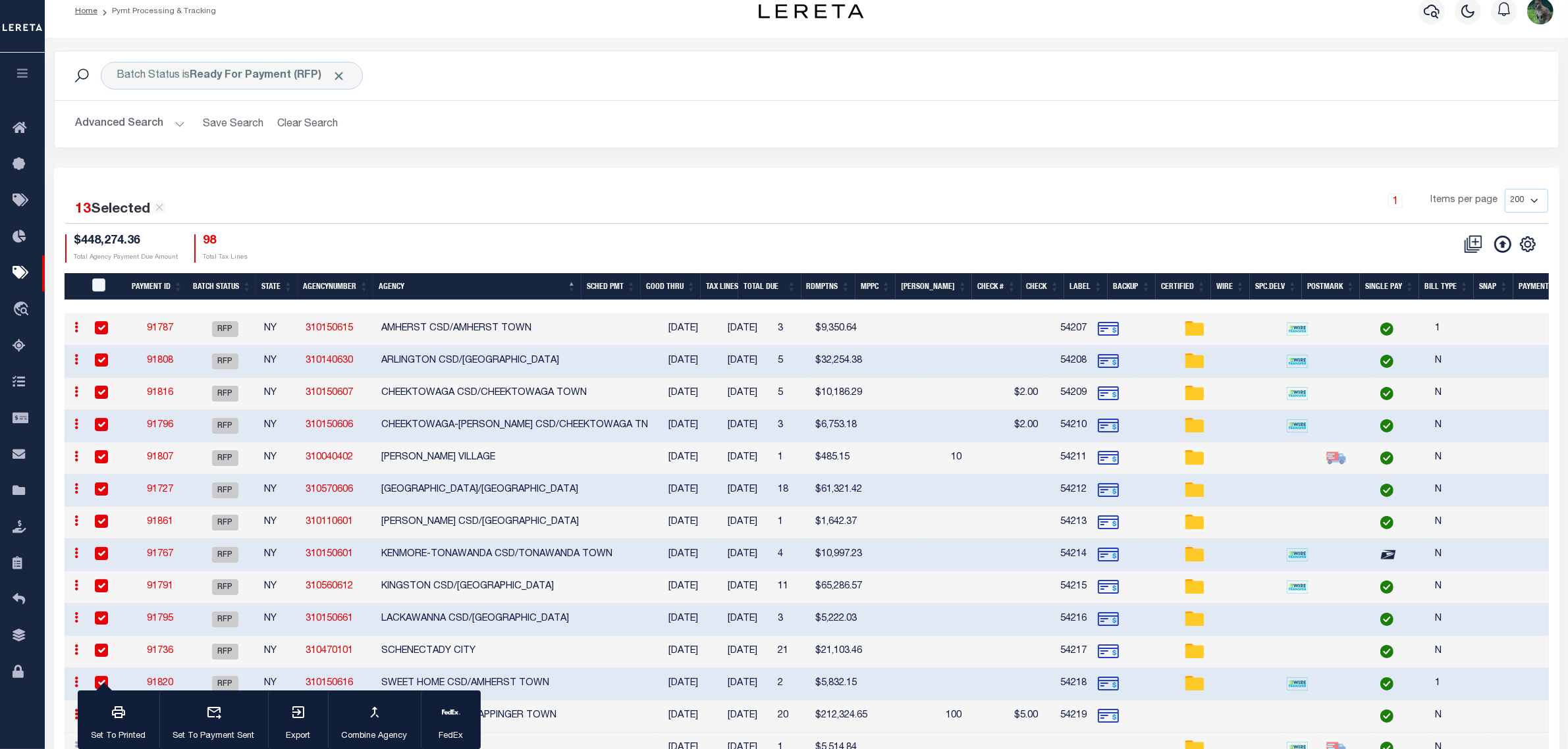
scroll to position [0, 0]
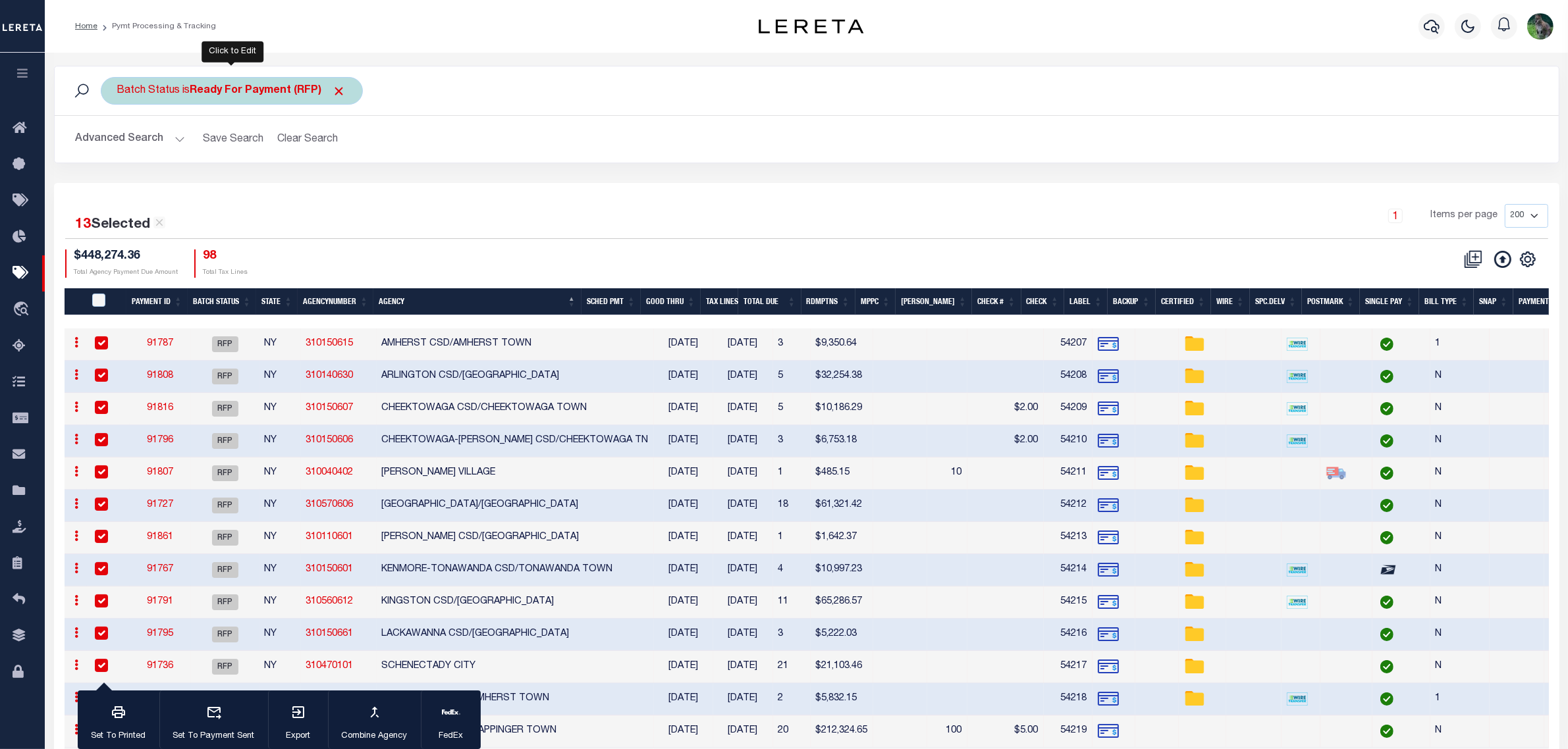
click at [287, 81] on div "Batch Status is Ready For Payment (RFP)" at bounding box center [232, 91] width 262 height 28
drag, startPoint x: 268, startPoint y: 161, endPoint x: 264, endPoint y: 168, distance: 8.1
click at [268, 161] on select "Awaiting Funds (AWF) Cleared and Complete (CAC) New Check Needed (NCN) Payment …" at bounding box center [215, 155] width 194 height 25
select select "RFF"
click at [118, 144] on select "Awaiting Funds (AWF) Cleared and Complete (CAC) New Check Needed (NCN) Payment …" at bounding box center [215, 155] width 194 height 25
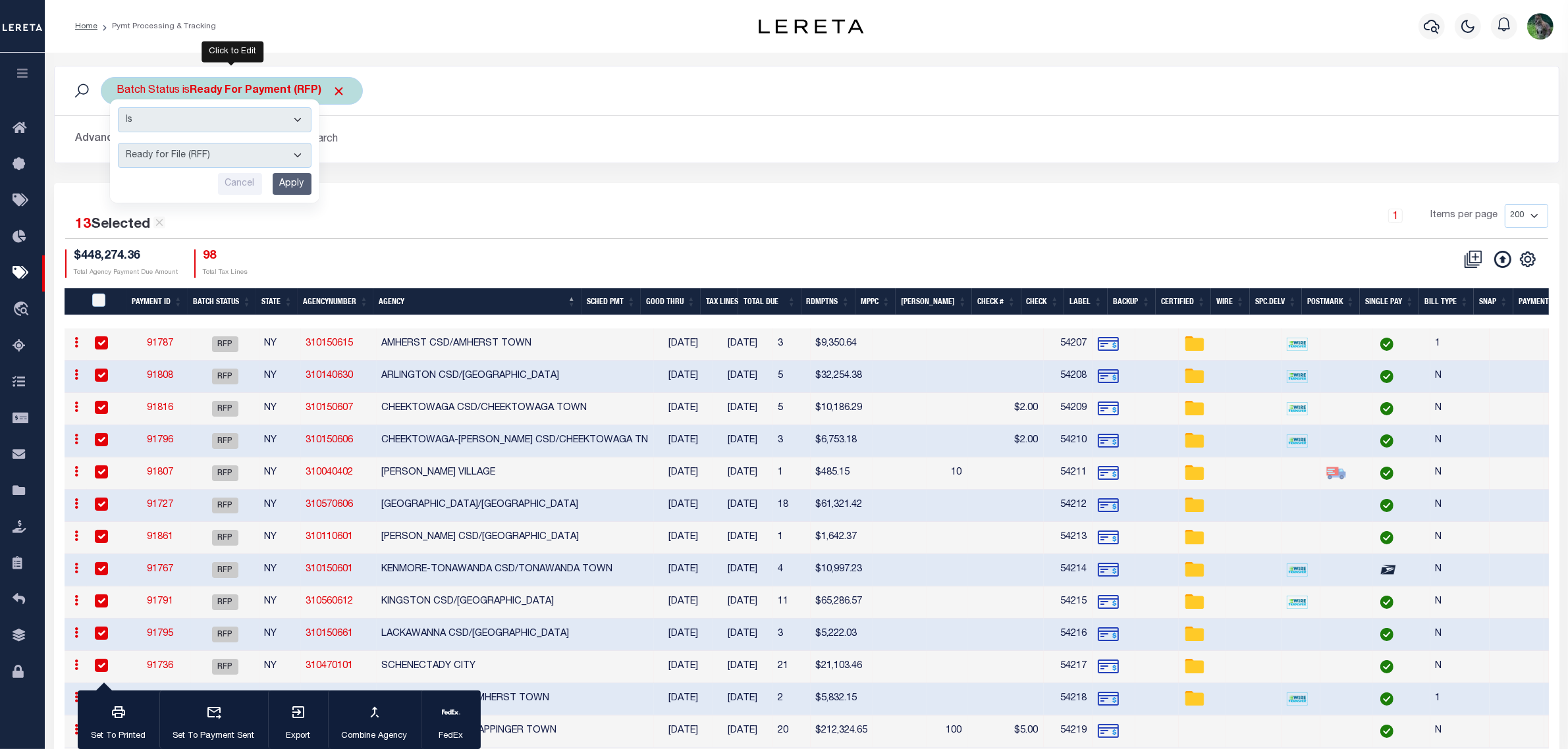
click at [287, 199] on div "Is Contains Awaiting Funds (AWF) Cleared and Complete (CAC) New Check Needed (N…" at bounding box center [214, 151] width 209 height 104
click at [295, 185] on input "Apply" at bounding box center [291, 184] width 39 height 22
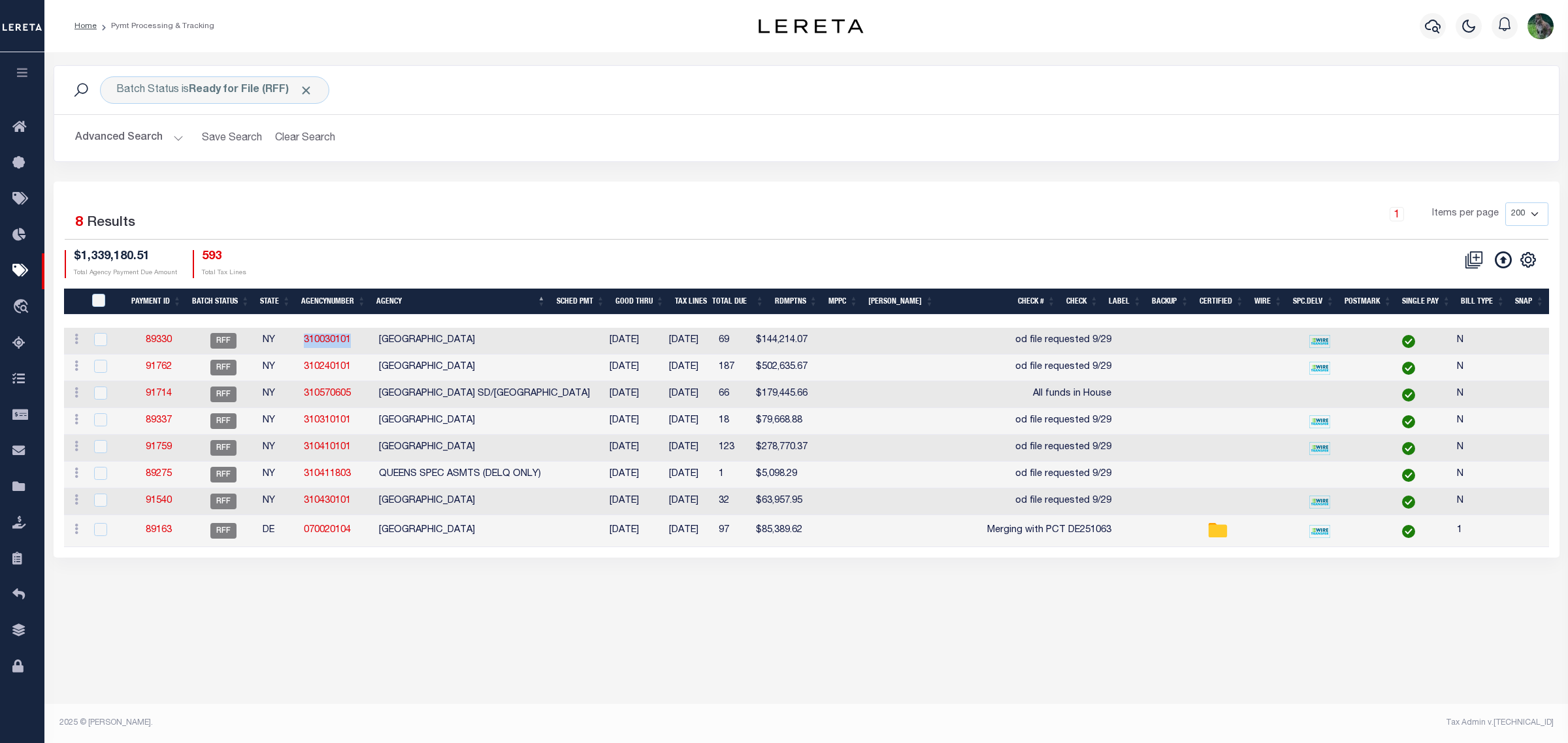
drag, startPoint x: 357, startPoint y: 343, endPoint x: 298, endPoint y: 341, distance: 59.0
click at [298, 341] on td "310030101" at bounding box center [336, 341] width 75 height 27
checkbox input "true"
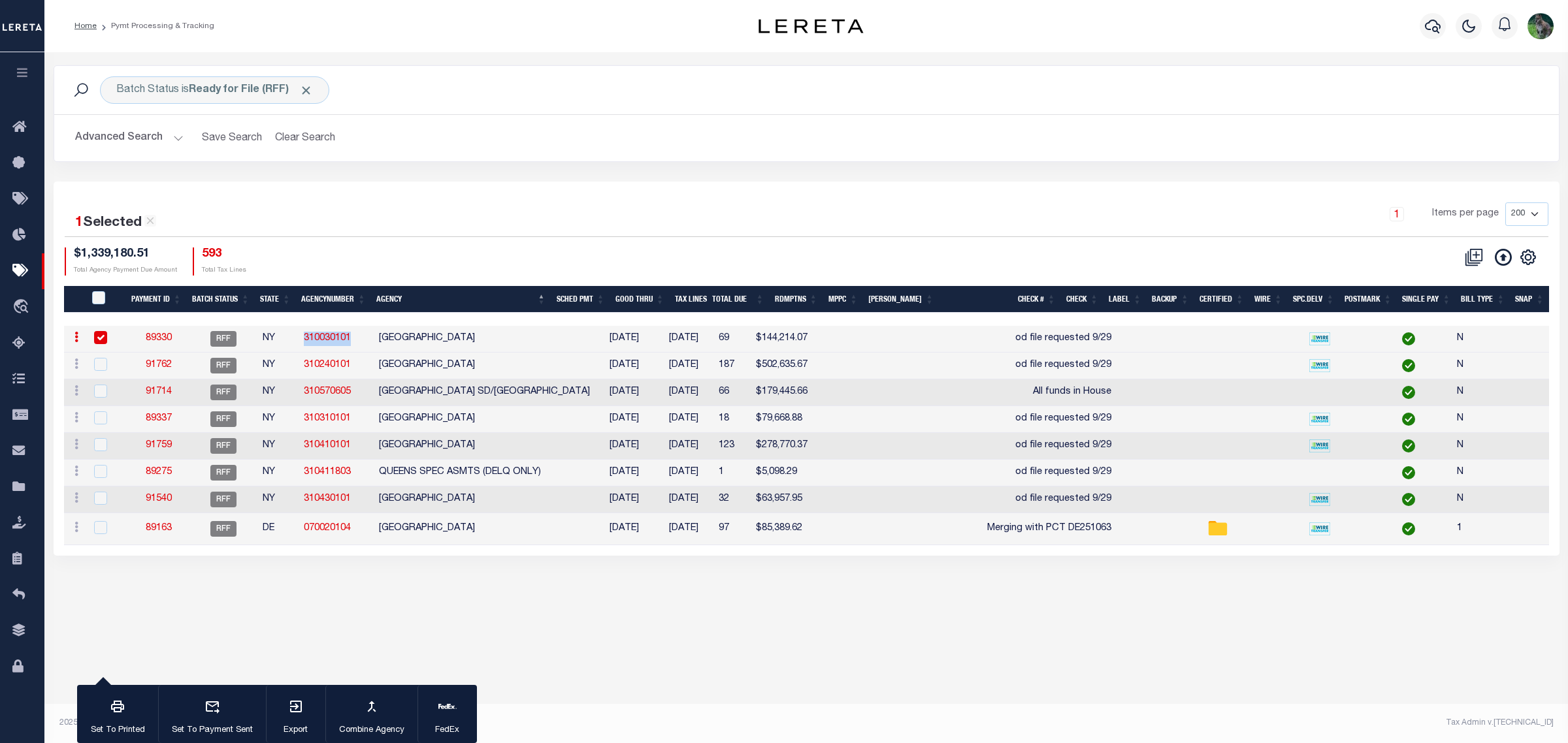
copy link "310030101"
drag, startPoint x: 250, startPoint y: 85, endPoint x: 250, endPoint y: 93, distance: 8.0
click at [250, 86] on b "Ready for File (RFF)" at bounding box center [251, 90] width 124 height 11
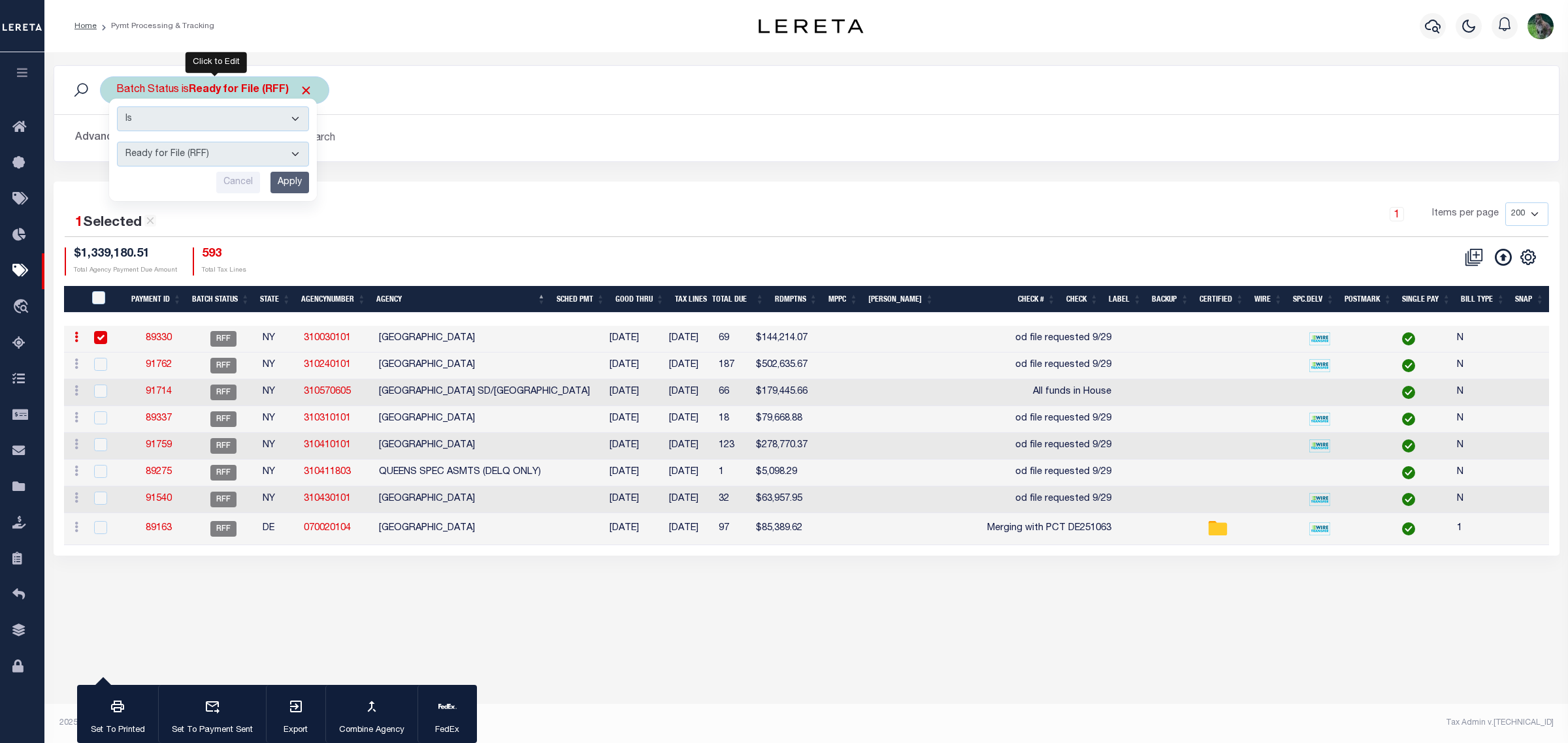
click at [223, 157] on select "Awaiting Funds (AWF) Cleared and Complete (CAC) New Check Needed (NCN) Payment …" at bounding box center [213, 154] width 192 height 25
select select "RFP"
click at [117, 142] on select "Awaiting Funds (AWF) Cleared and Complete (CAC) New Check Needed (NCN) Payment …" at bounding box center [213, 154] width 192 height 25
click at [285, 180] on input "Apply" at bounding box center [289, 183] width 38 height 21
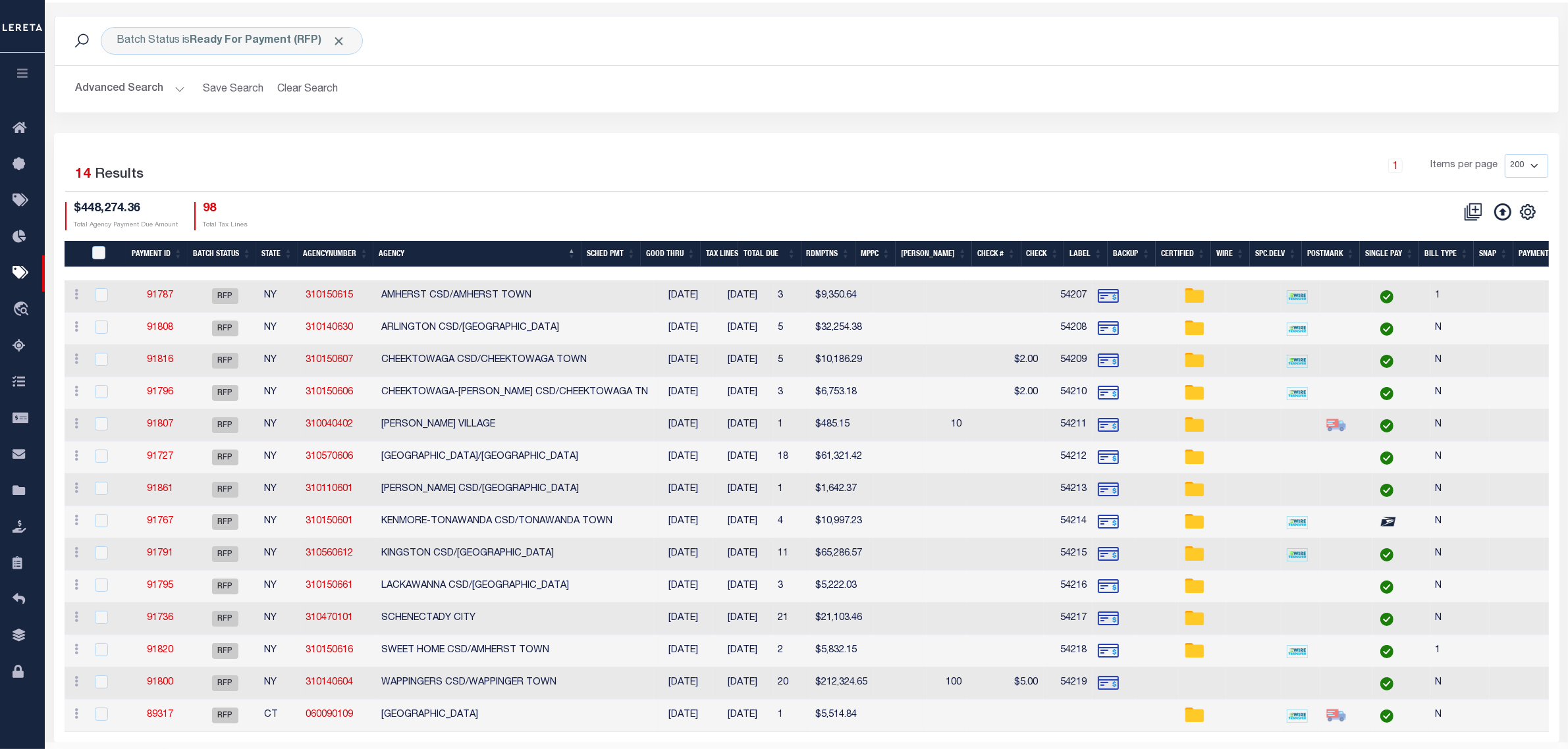
scroll to position [83, 0]
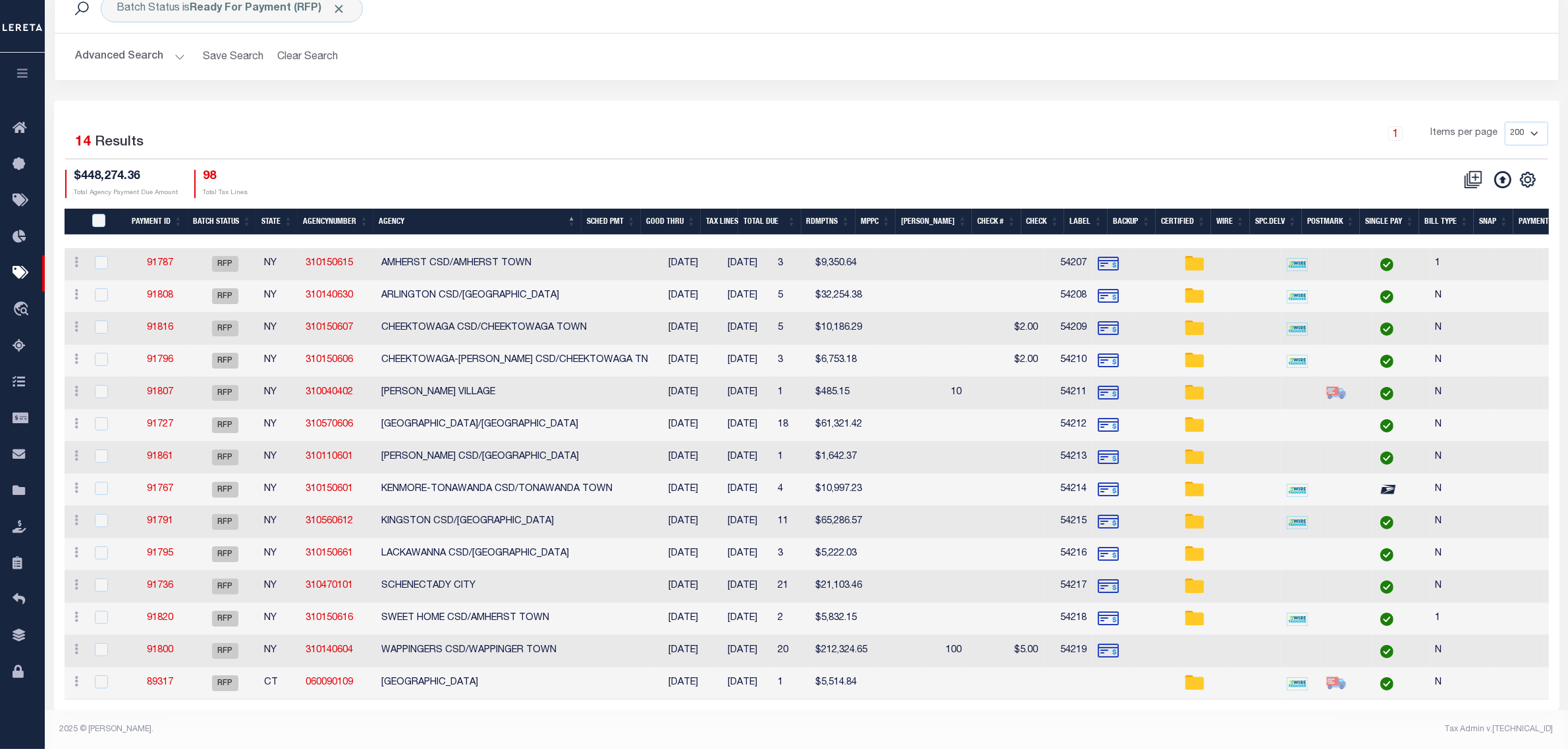
click at [1256, 33] on hr at bounding box center [807, 33] width 1504 height 1
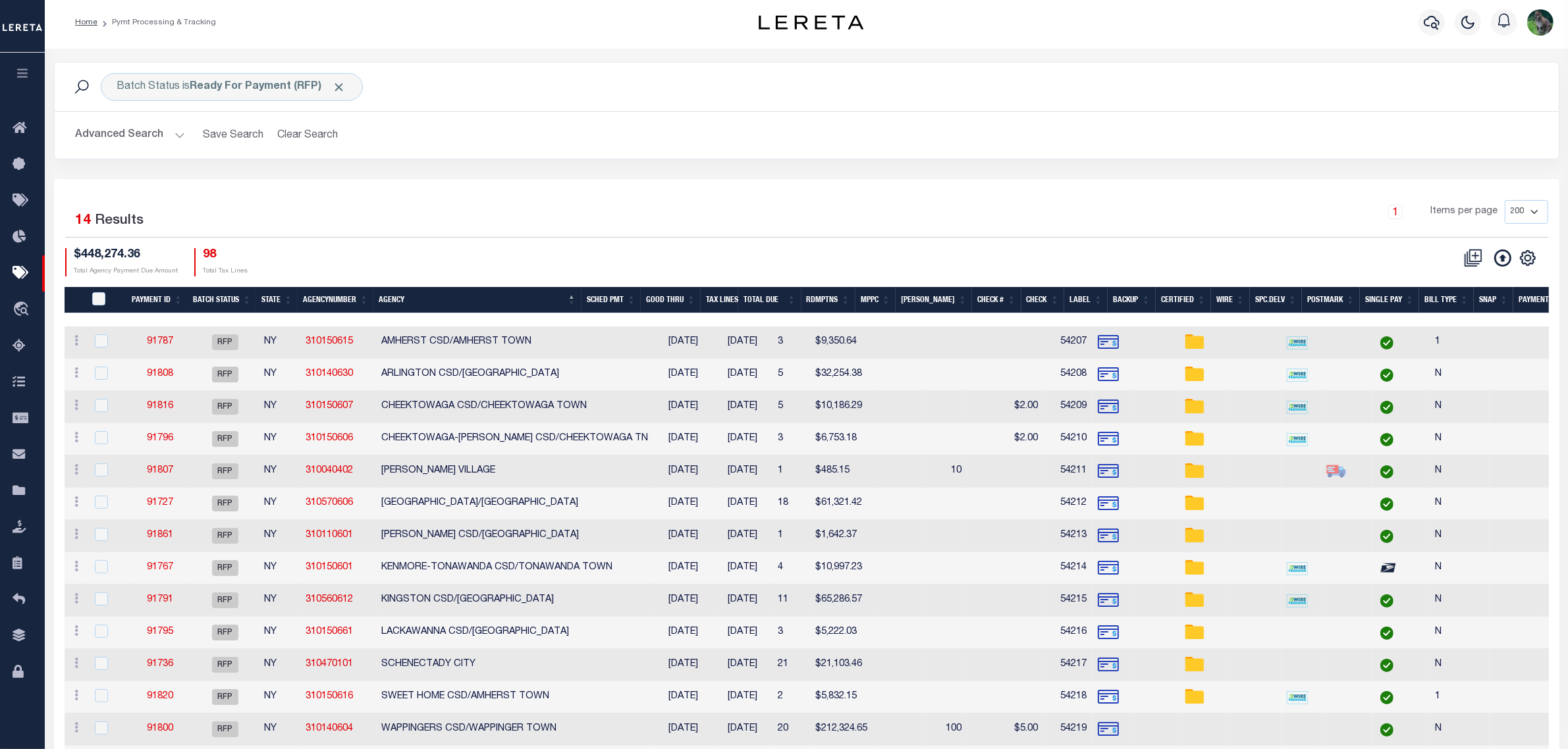
scroll to position [0, 0]
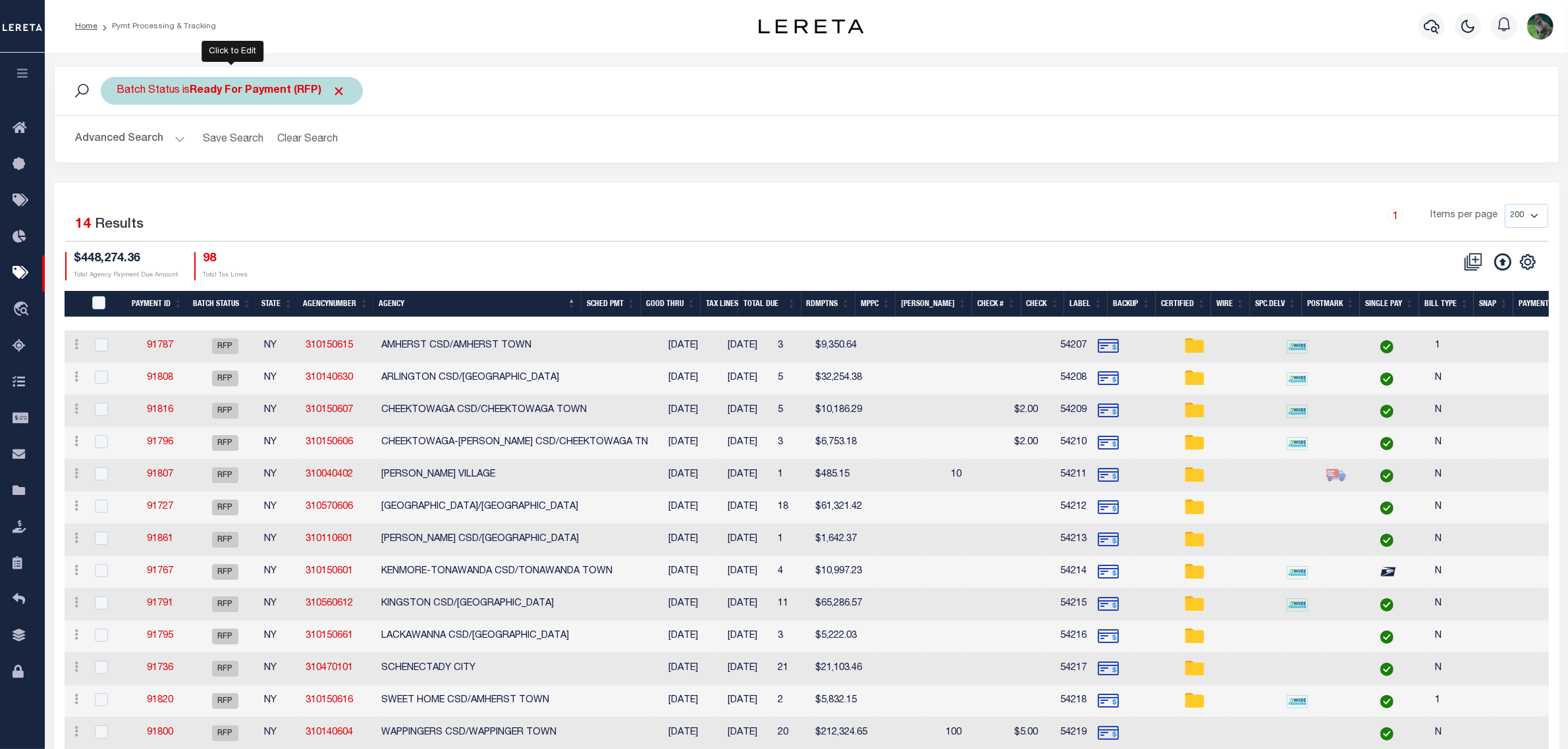
click at [236, 89] on b "Ready For Payment (RFP)" at bounding box center [268, 91] width 156 height 11
drag, startPoint x: 250, startPoint y: 155, endPoint x: 257, endPoint y: 167, distance: 13.9
click at [250, 155] on select "Awaiting Funds (AWF) Cleared and Complete (CAC) New Check Needed (NCN) Payment …" at bounding box center [215, 155] width 194 height 25
select select "RFF"
click at [118, 144] on select "Awaiting Funds (AWF) Cleared and Complete (CAC) New Check Needed (NCN) Payment …" at bounding box center [215, 155] width 194 height 25
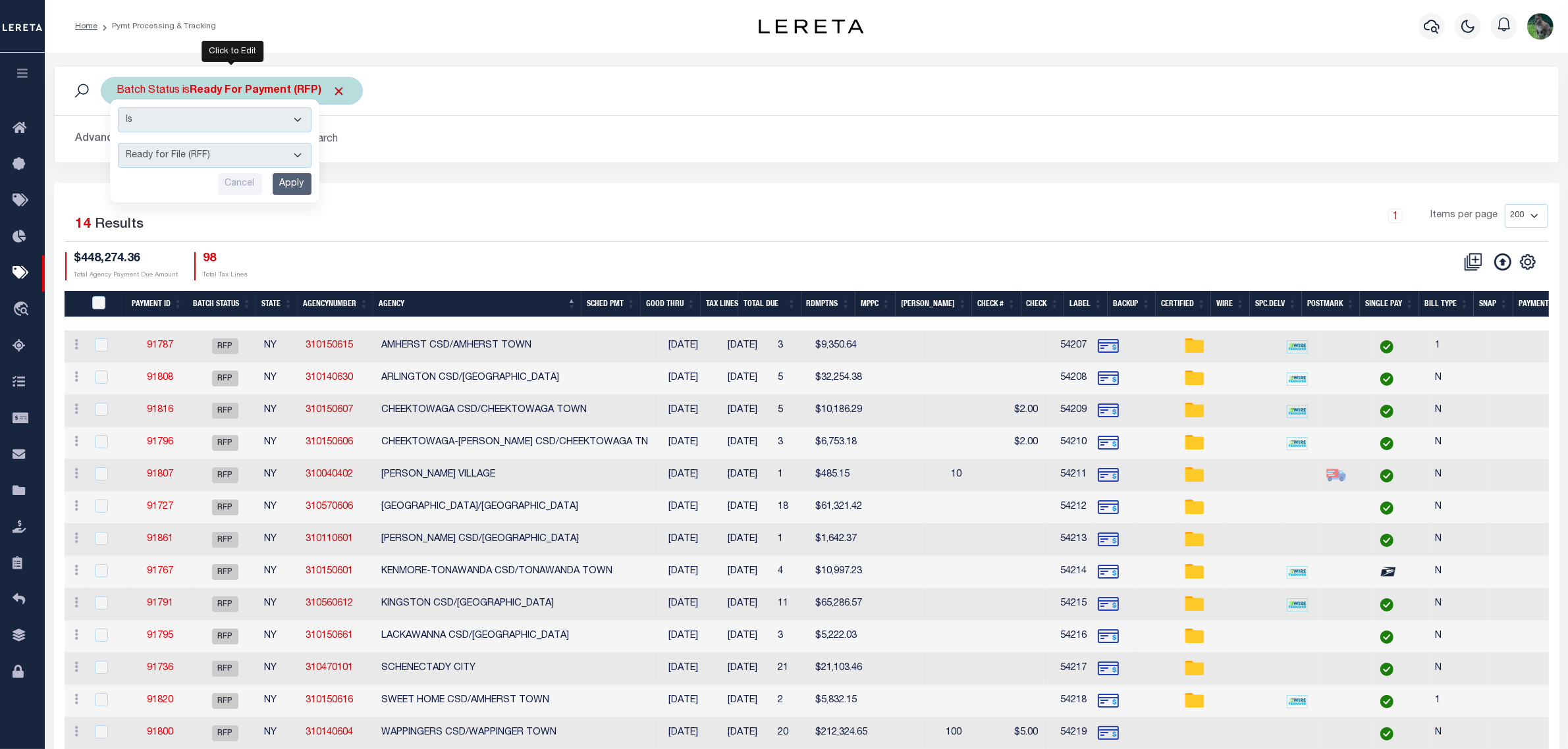
click at [301, 188] on input "Apply" at bounding box center [291, 184] width 39 height 22
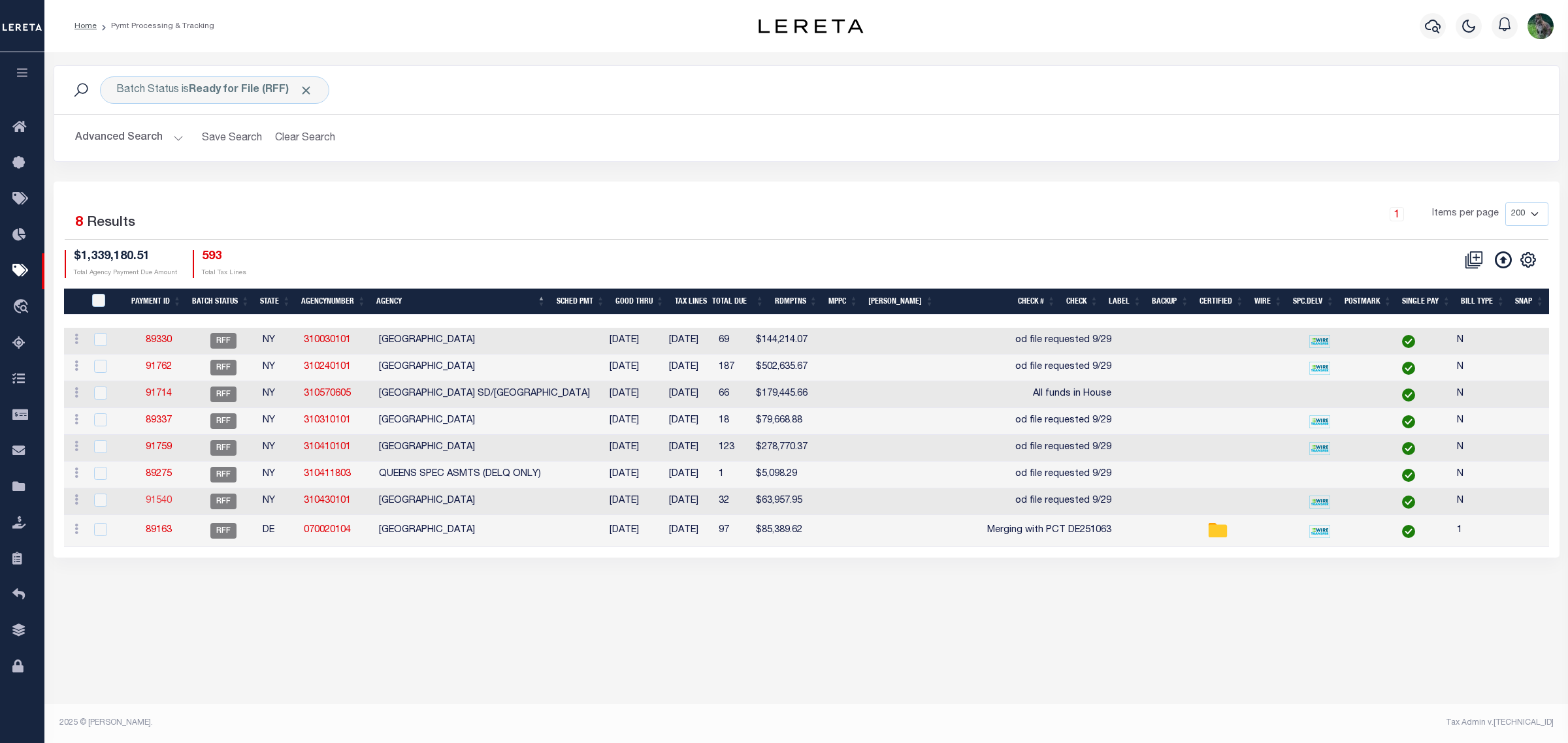
click at [167, 500] on link "91540" at bounding box center [159, 501] width 26 height 9
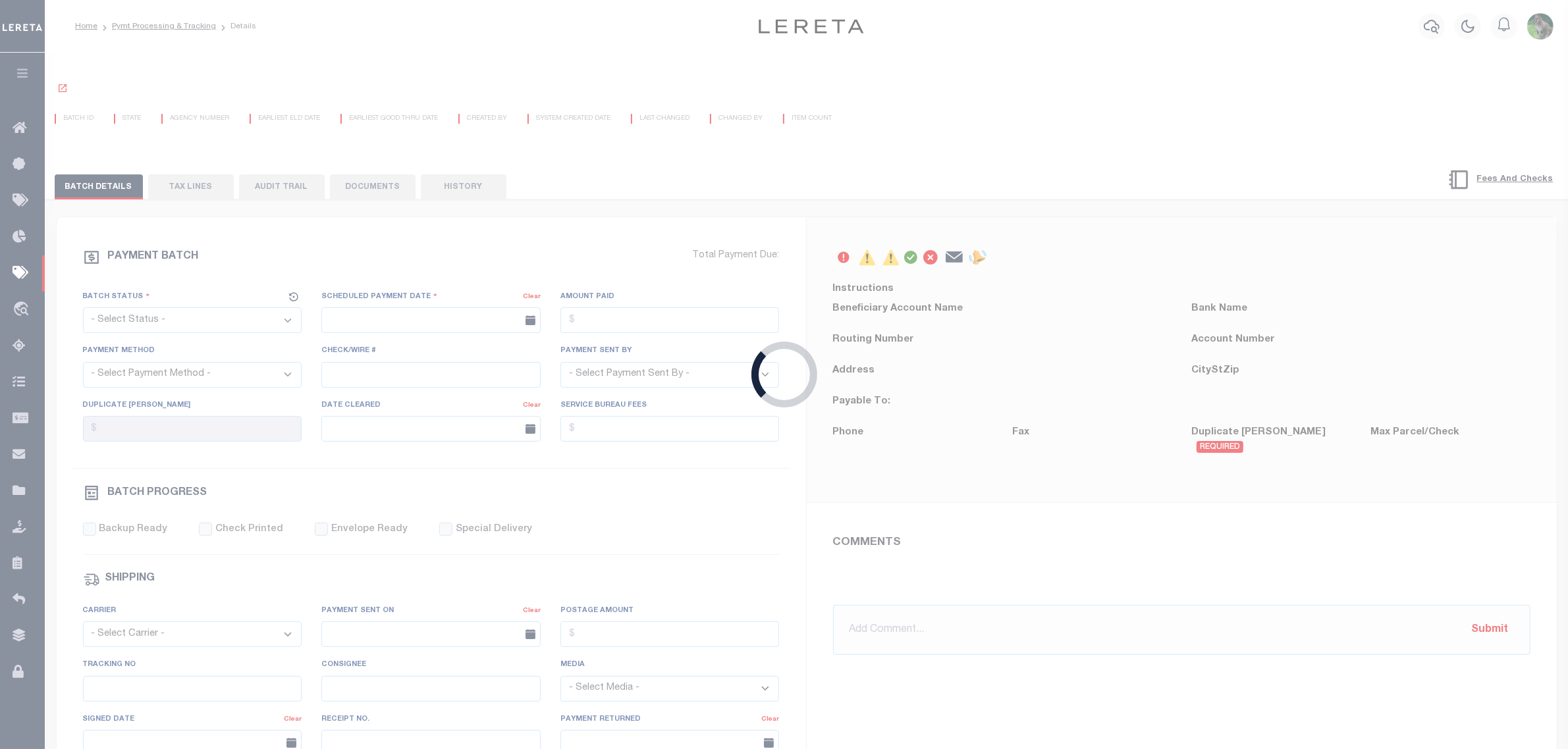
select select "RFF"
type input "09/27/2025"
type input "od file requested 9/29"
type input "Audria"
type input "N"
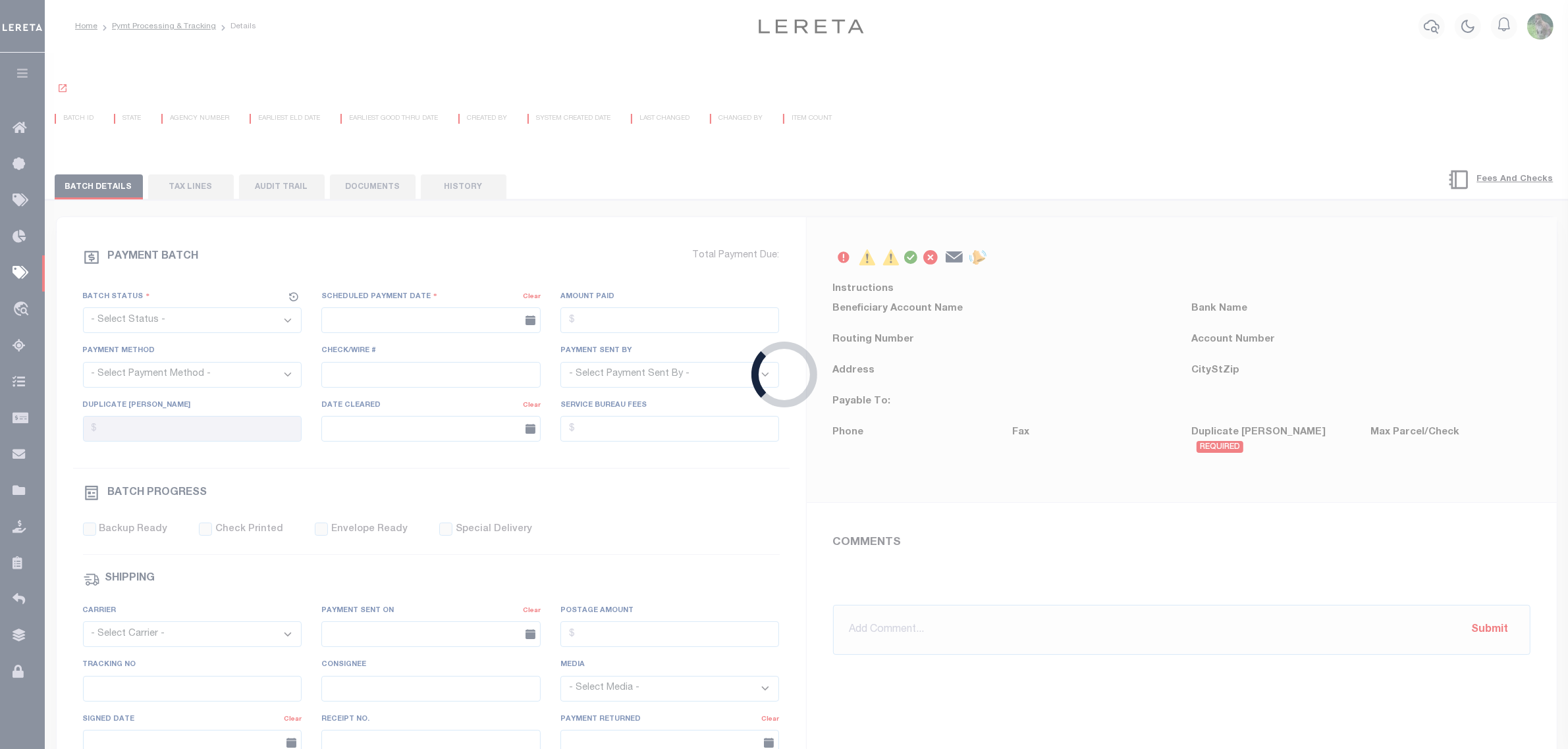
radio input "true"
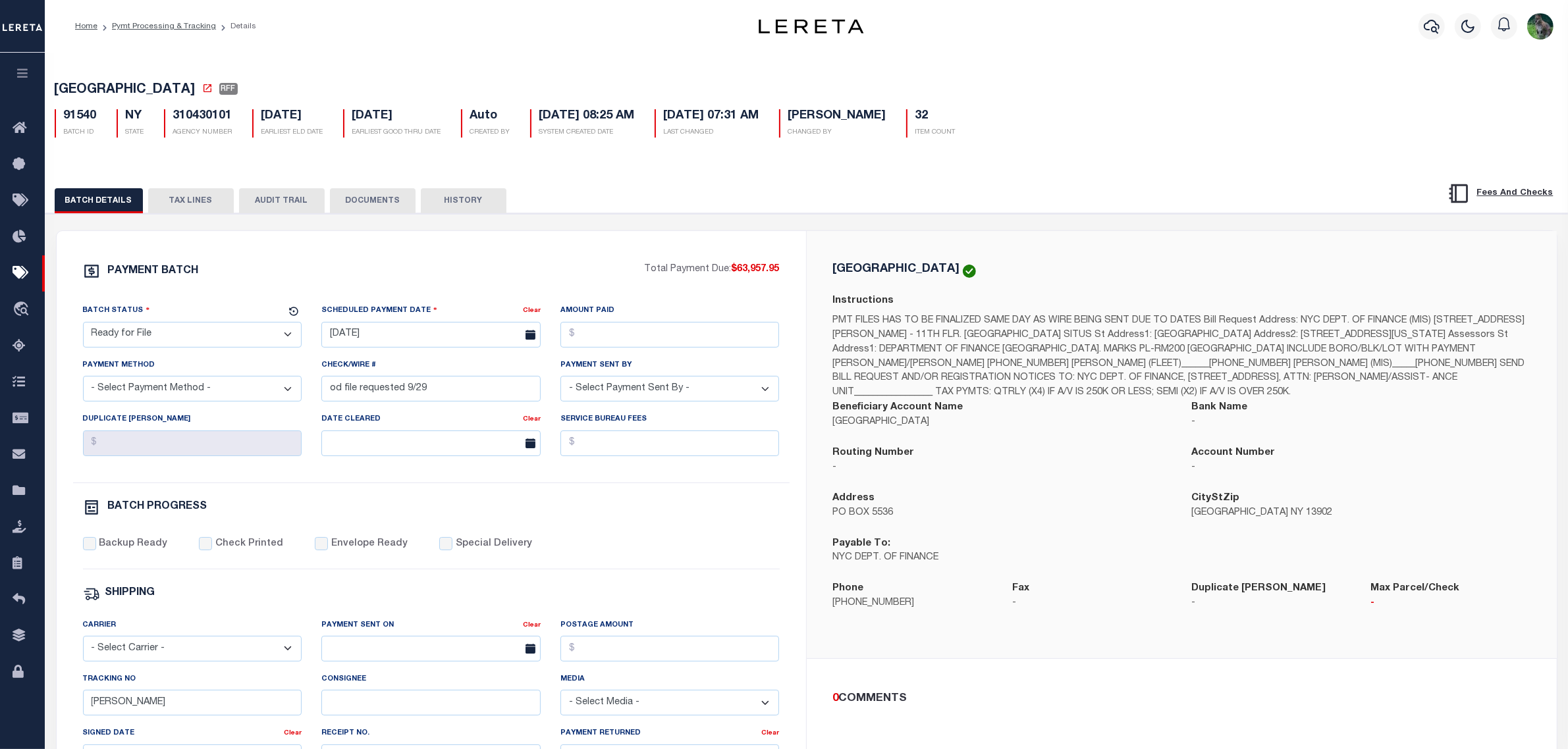
click at [291, 209] on button "AUDIT TRAIL" at bounding box center [282, 200] width 85 height 25
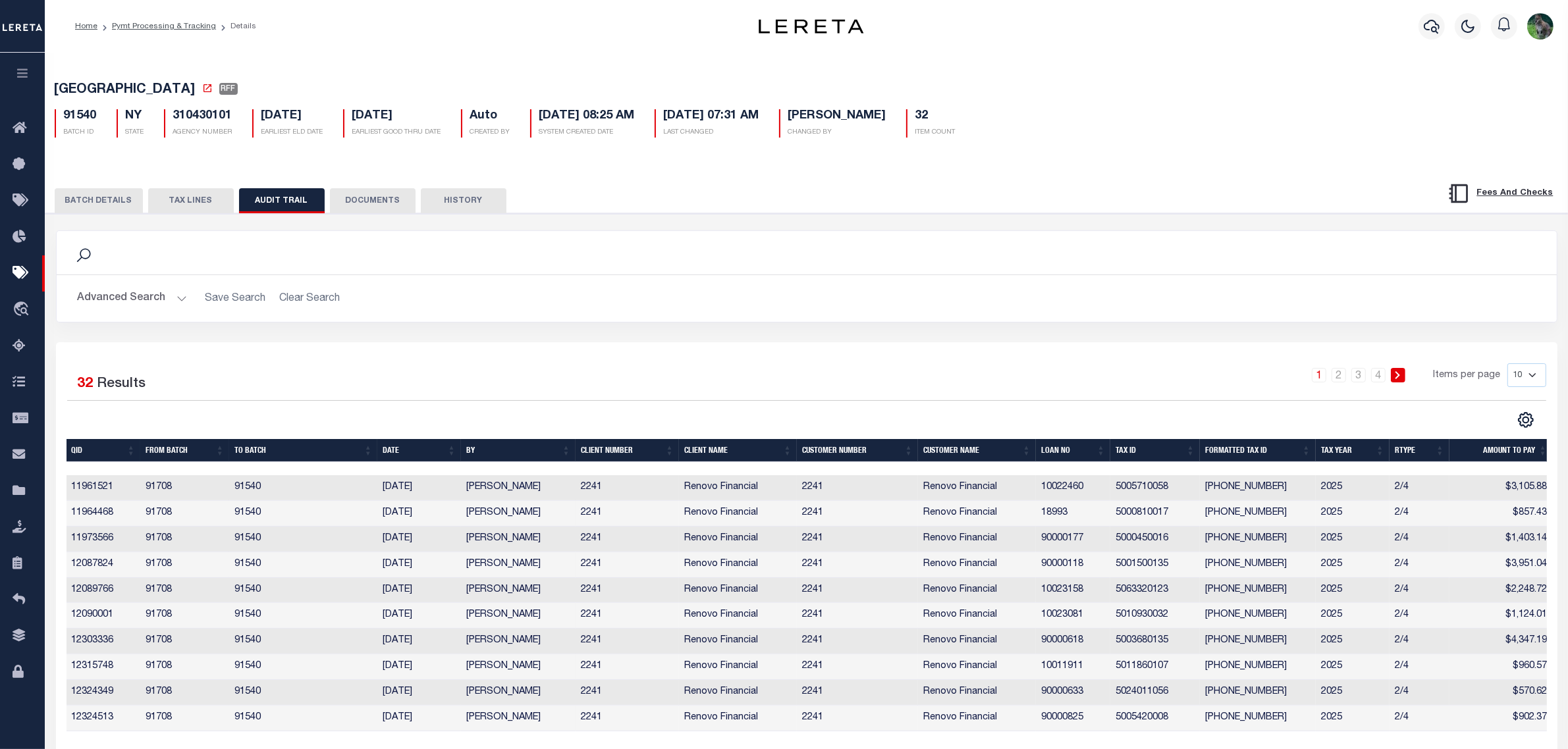
click at [209, 199] on button "TAX LINES" at bounding box center [191, 200] width 85 height 25
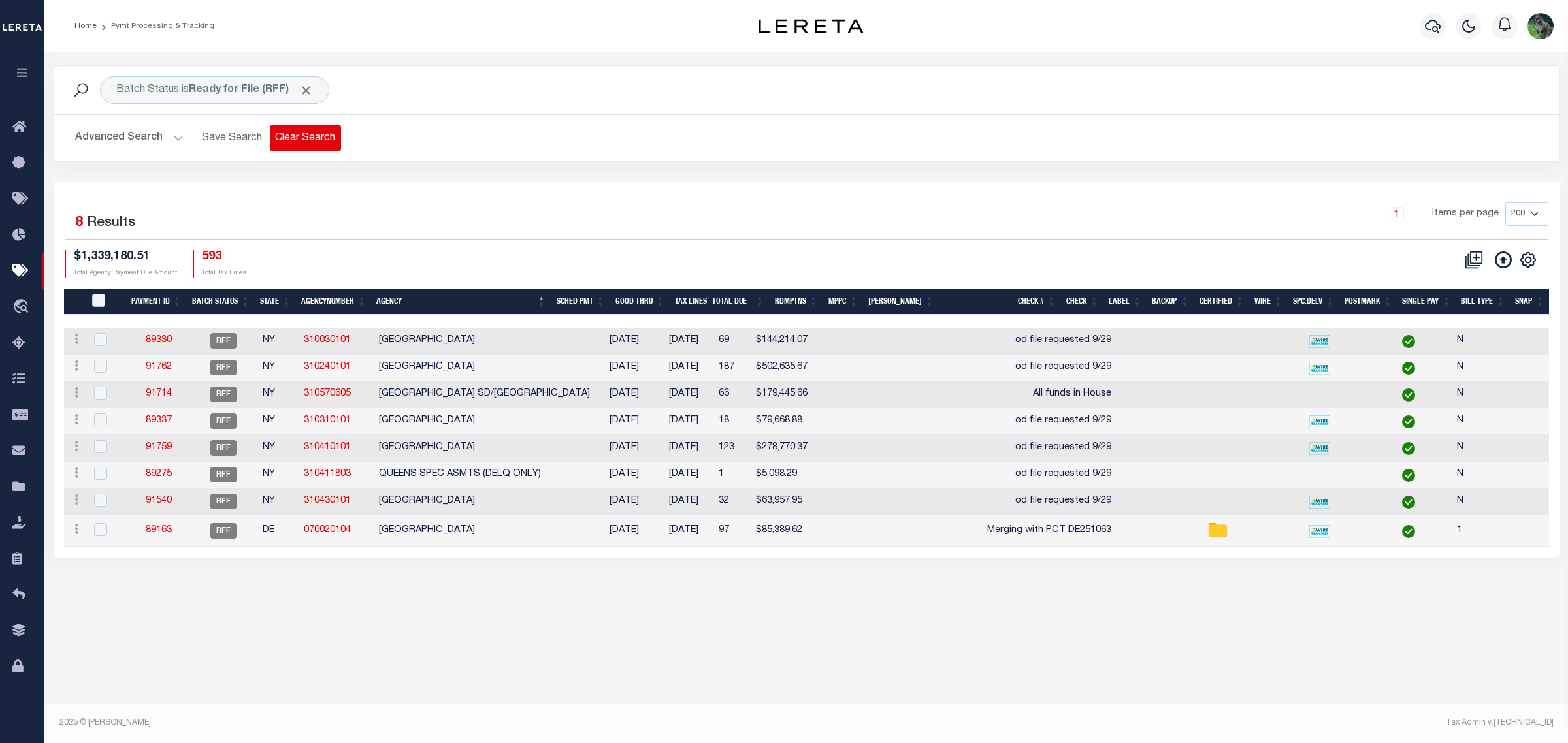
click at [295, 128] on button "Clear Search" at bounding box center [306, 138] width 71 height 26
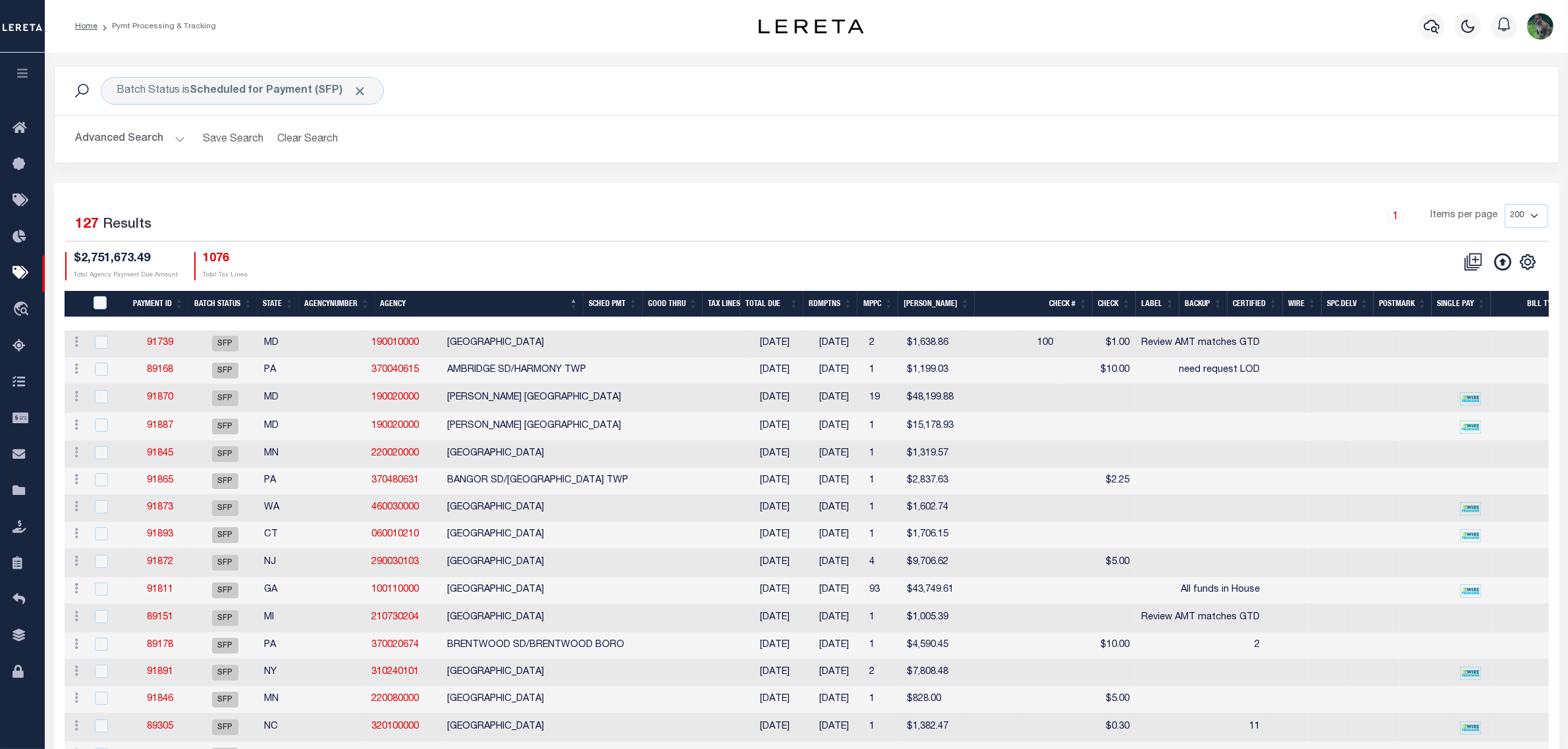
click at [264, 298] on th "State" at bounding box center [278, 305] width 41 height 27
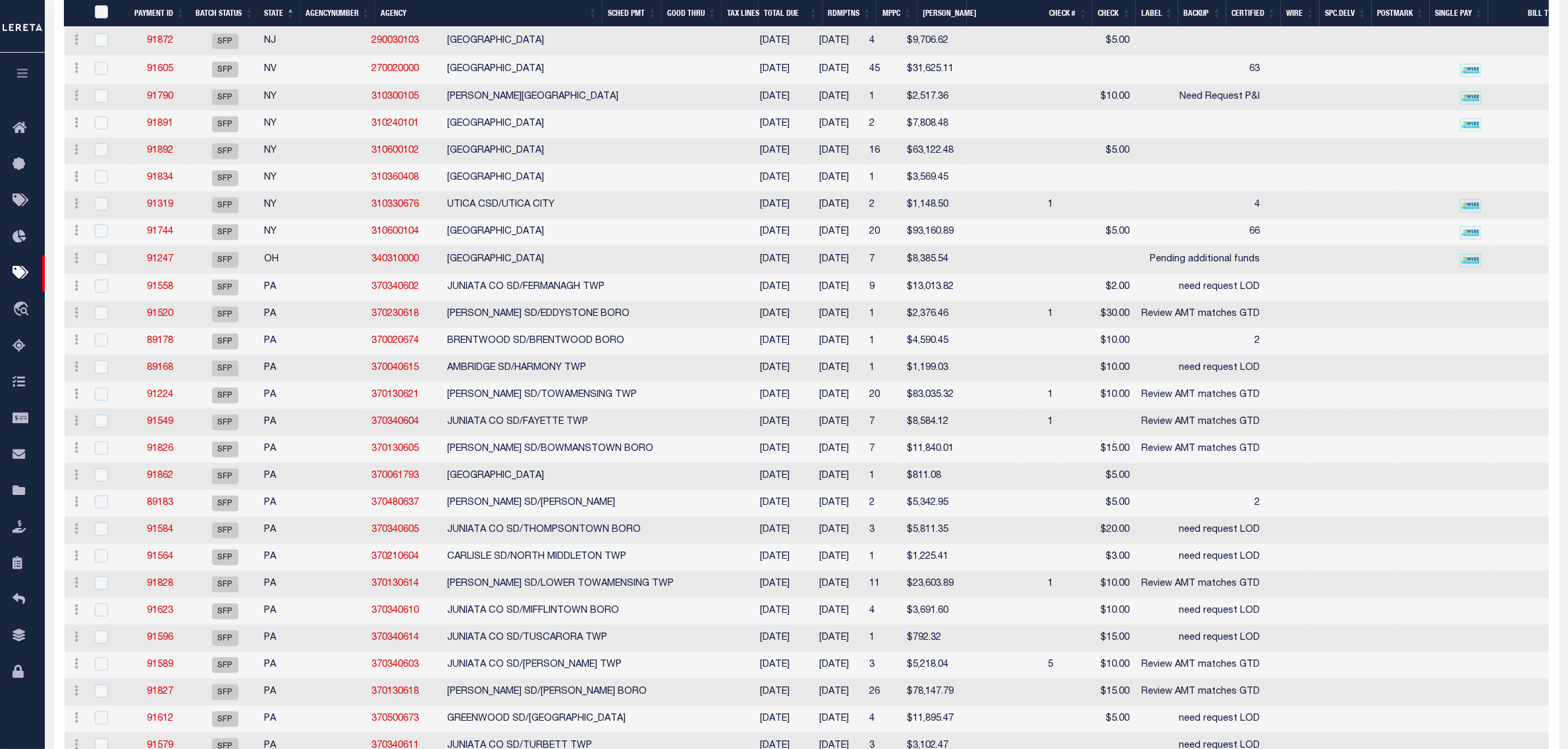
scroll to position [1728, 0]
drag, startPoint x: 463, startPoint y: 159, endPoint x: 428, endPoint y: 163, distance: 35.2
click at [442, 139] on td "BROOKLYN CITY" at bounding box center [593, 125] width 303 height 27
checkbox input "true"
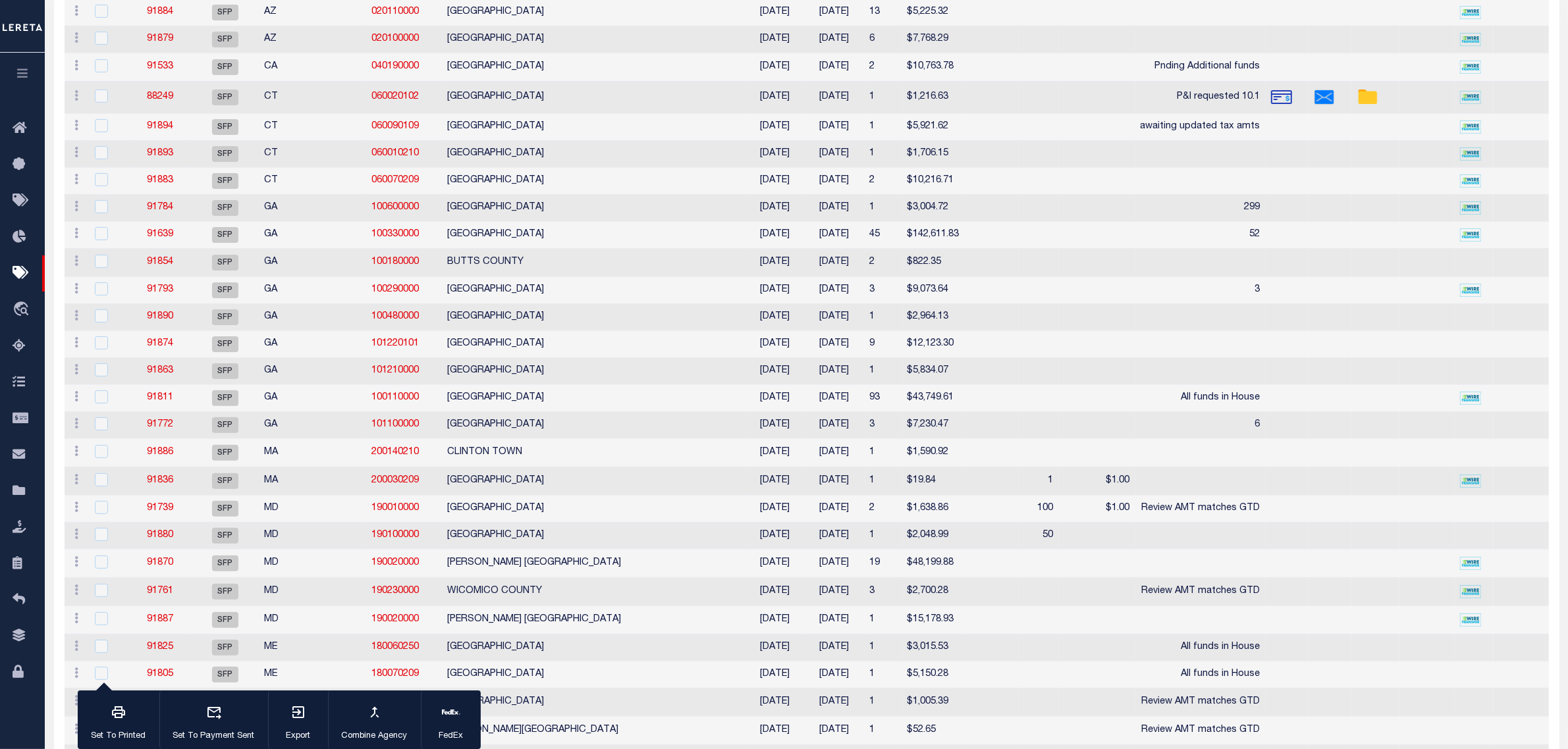
scroll to position [0, 0]
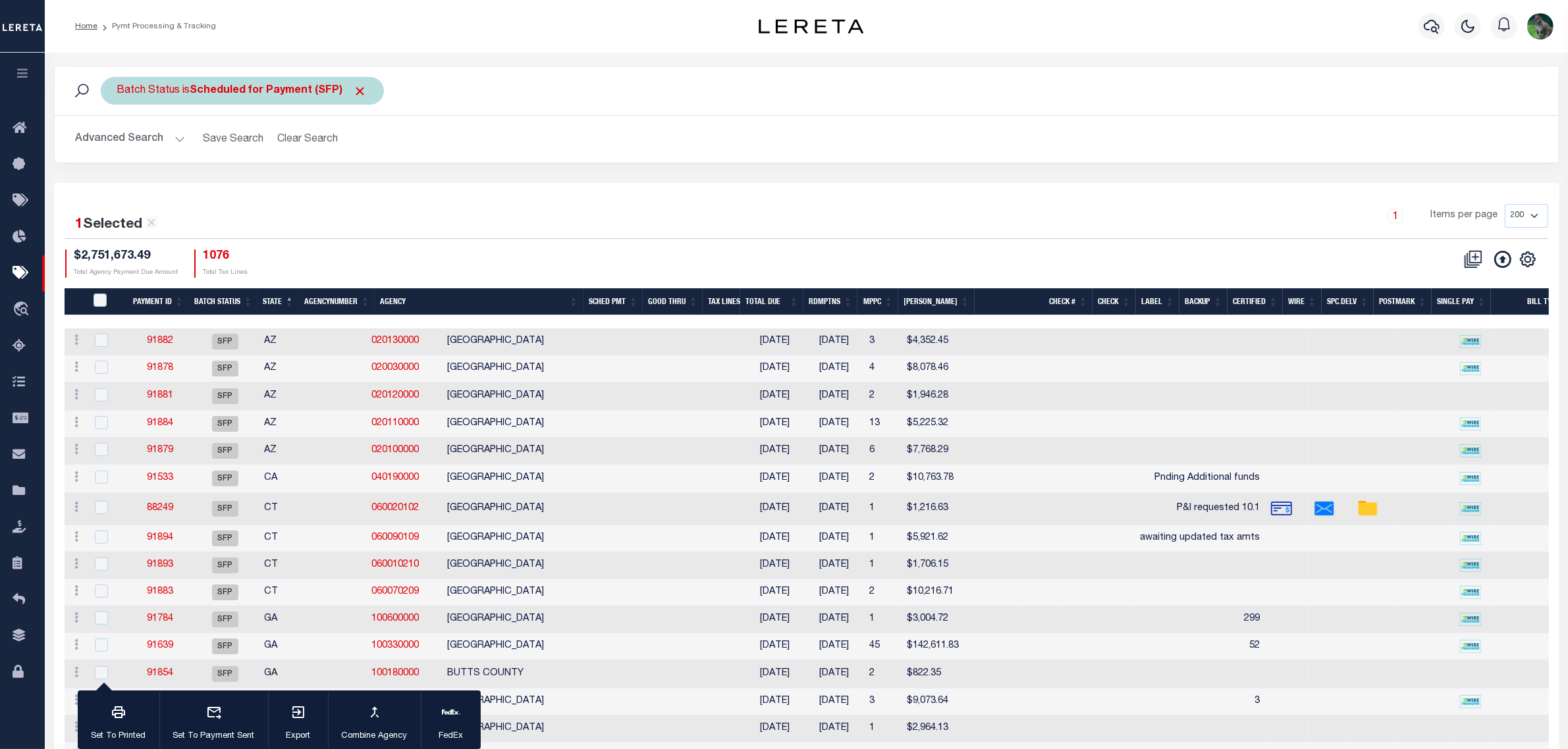
click at [269, 103] on div "Batch Status is Scheduled for Payment (SFP)" at bounding box center [242, 91] width 283 height 28
click at [271, 169] on div "Is Contains Awaiting Funds (AWF) Cleared and Complete (CAC) New Check Needed (N…" at bounding box center [214, 151] width 209 height 104
click at [290, 150] on select "Awaiting Funds (AWF) Cleared and Complete (CAC) New Check Needed (NCN) Payment …" at bounding box center [215, 155] width 194 height 25
select select "RFF"
click at [118, 144] on select "Awaiting Funds (AWF) Cleared and Complete (CAC) New Check Needed (NCN) Payment …" at bounding box center [215, 155] width 194 height 25
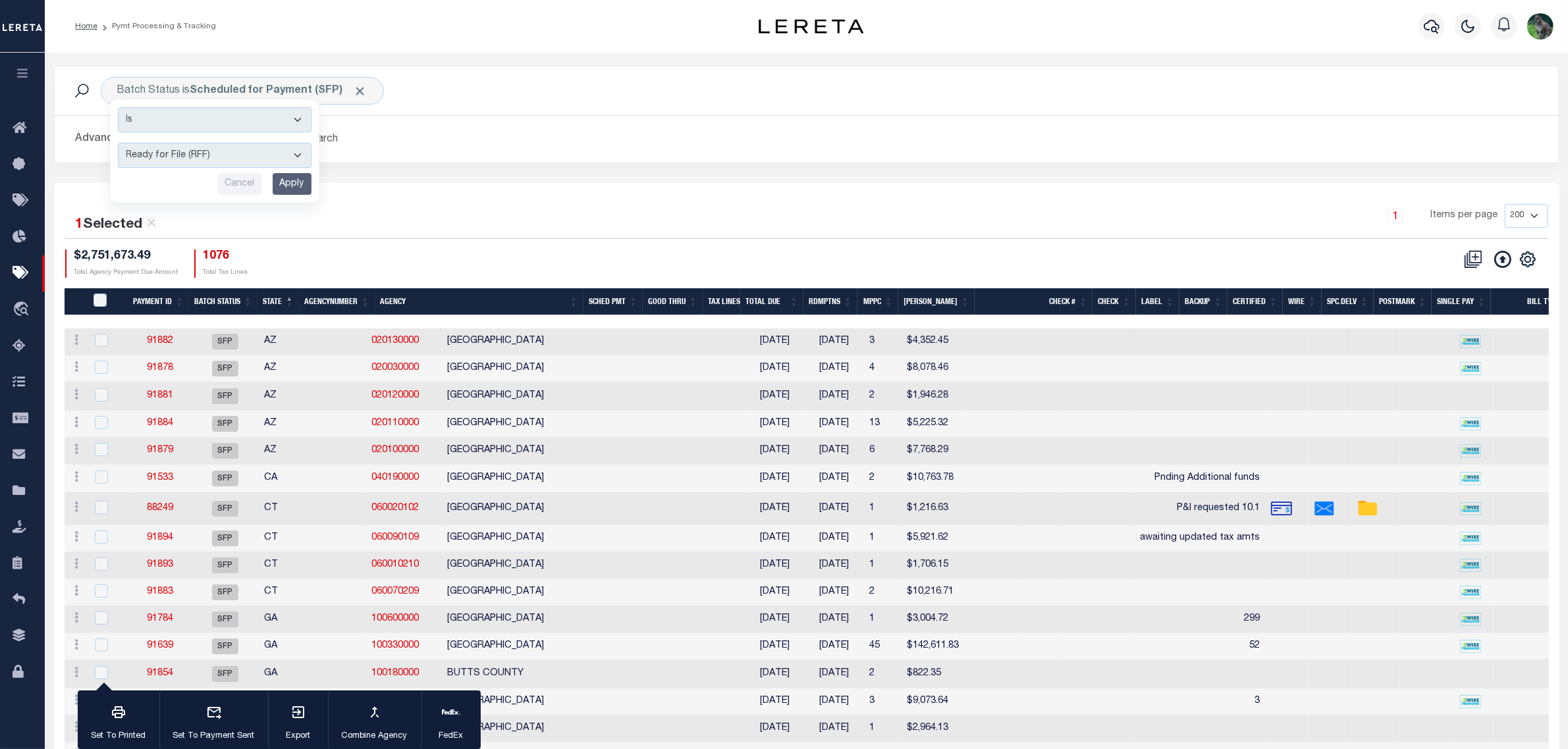
drag, startPoint x: 298, startPoint y: 184, endPoint x: 339, endPoint y: 169, distance: 43.7
click at [298, 184] on input "Apply" at bounding box center [291, 184] width 39 height 22
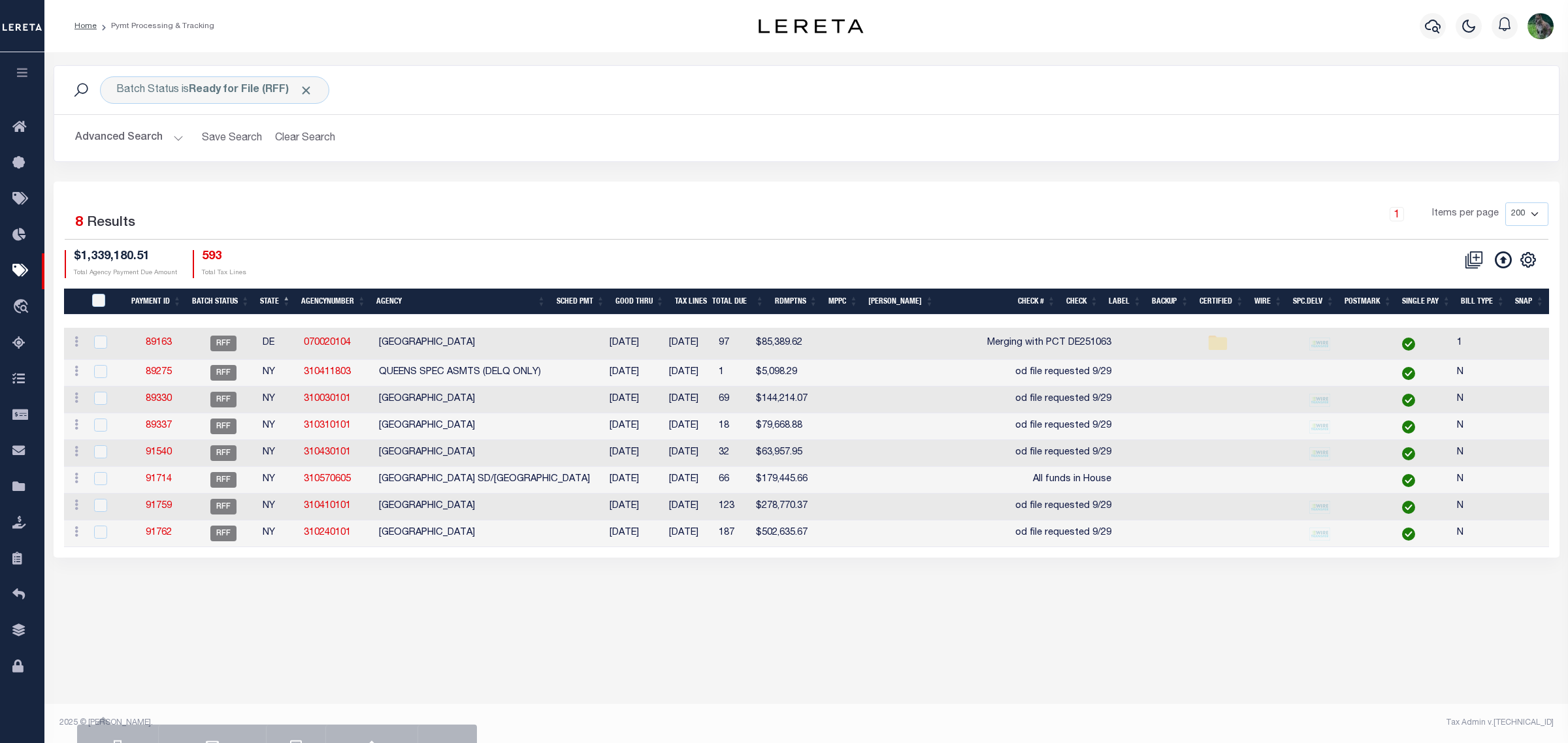
click at [551, 306] on th "Agency" at bounding box center [460, 302] width 179 height 27
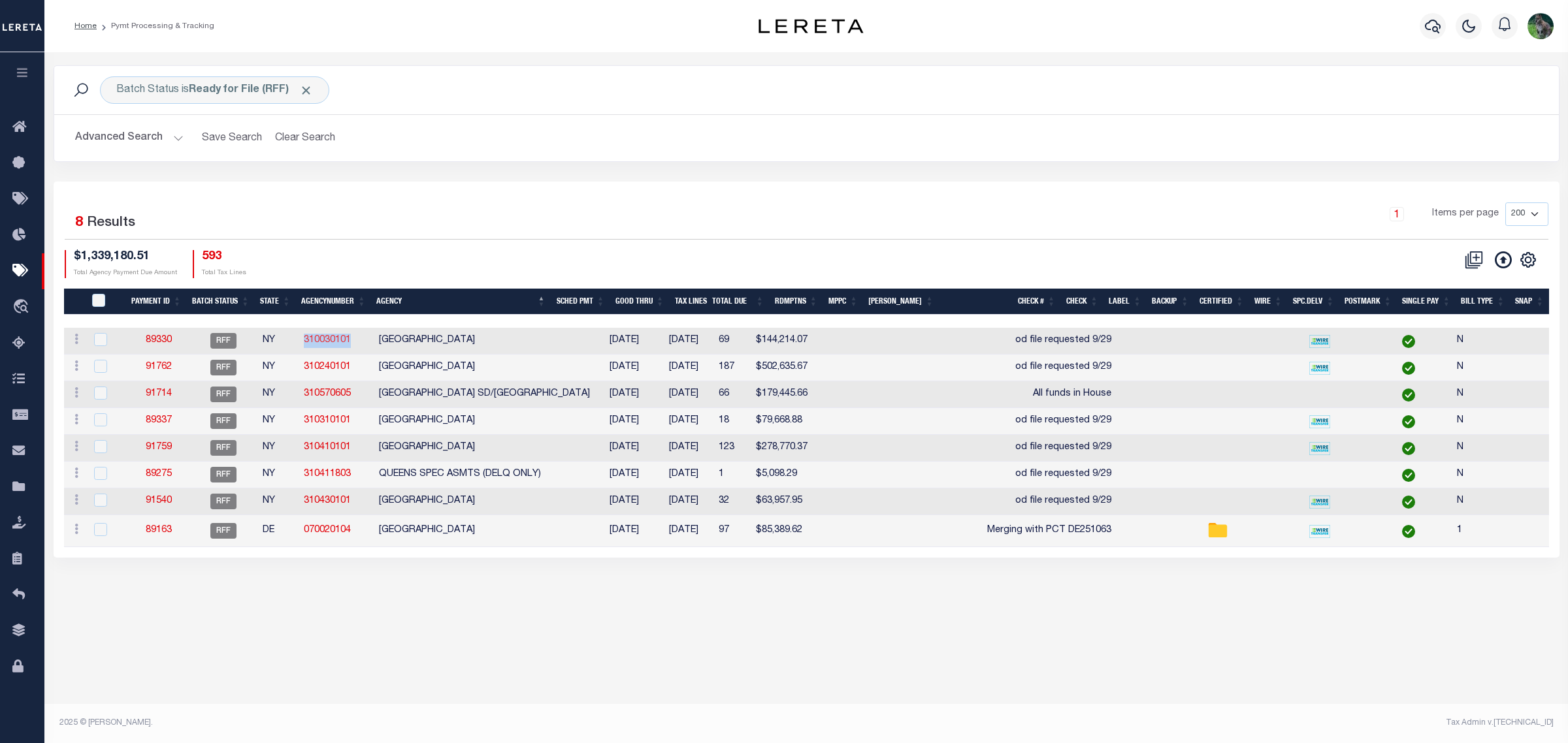
drag, startPoint x: 353, startPoint y: 341, endPoint x: 302, endPoint y: 341, distance: 51.0
click at [302, 341] on td "310030101" at bounding box center [336, 341] width 75 height 27
checkbox input "true"
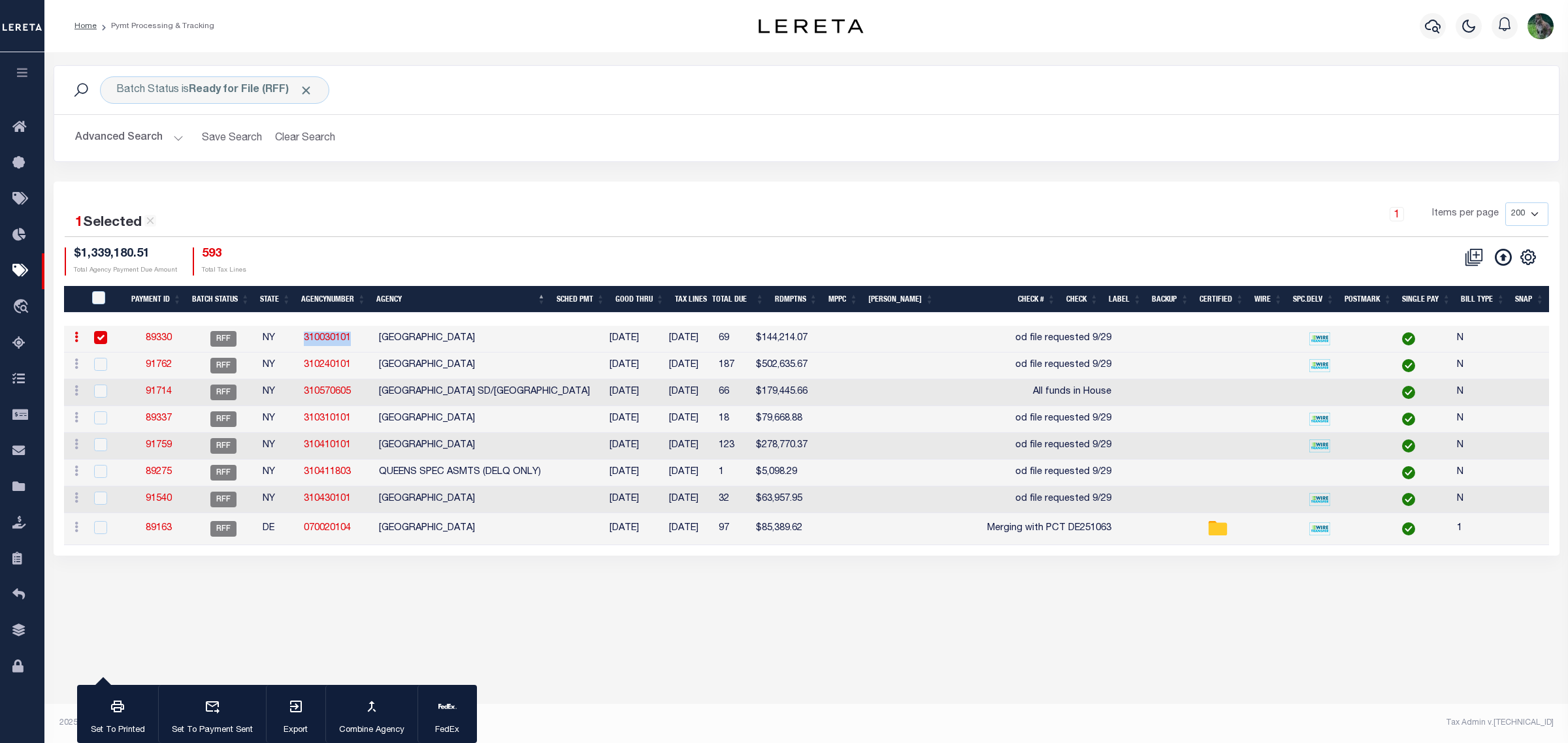
copy link "310030101"
drag, startPoint x: 352, startPoint y: 367, endPoint x: 305, endPoint y: 369, distance: 47.0
click at [305, 369] on td "310240101" at bounding box center [336, 366] width 75 height 27
checkbox input "true"
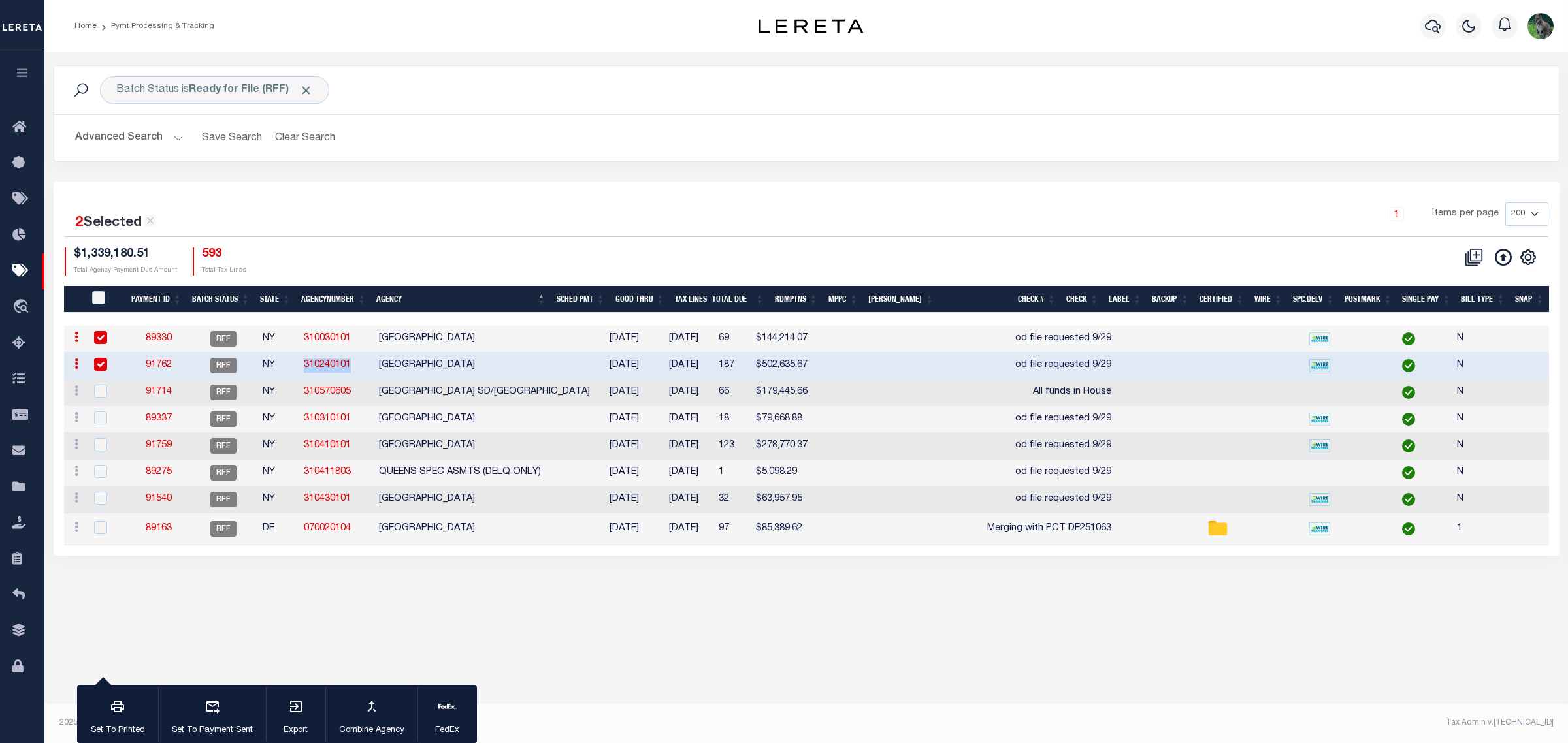
copy link "310240101"
drag, startPoint x: 353, startPoint y: 423, endPoint x: 302, endPoint y: 425, distance: 51.0
click at [302, 425] on td "310310101" at bounding box center [336, 420] width 75 height 27
checkbox input "true"
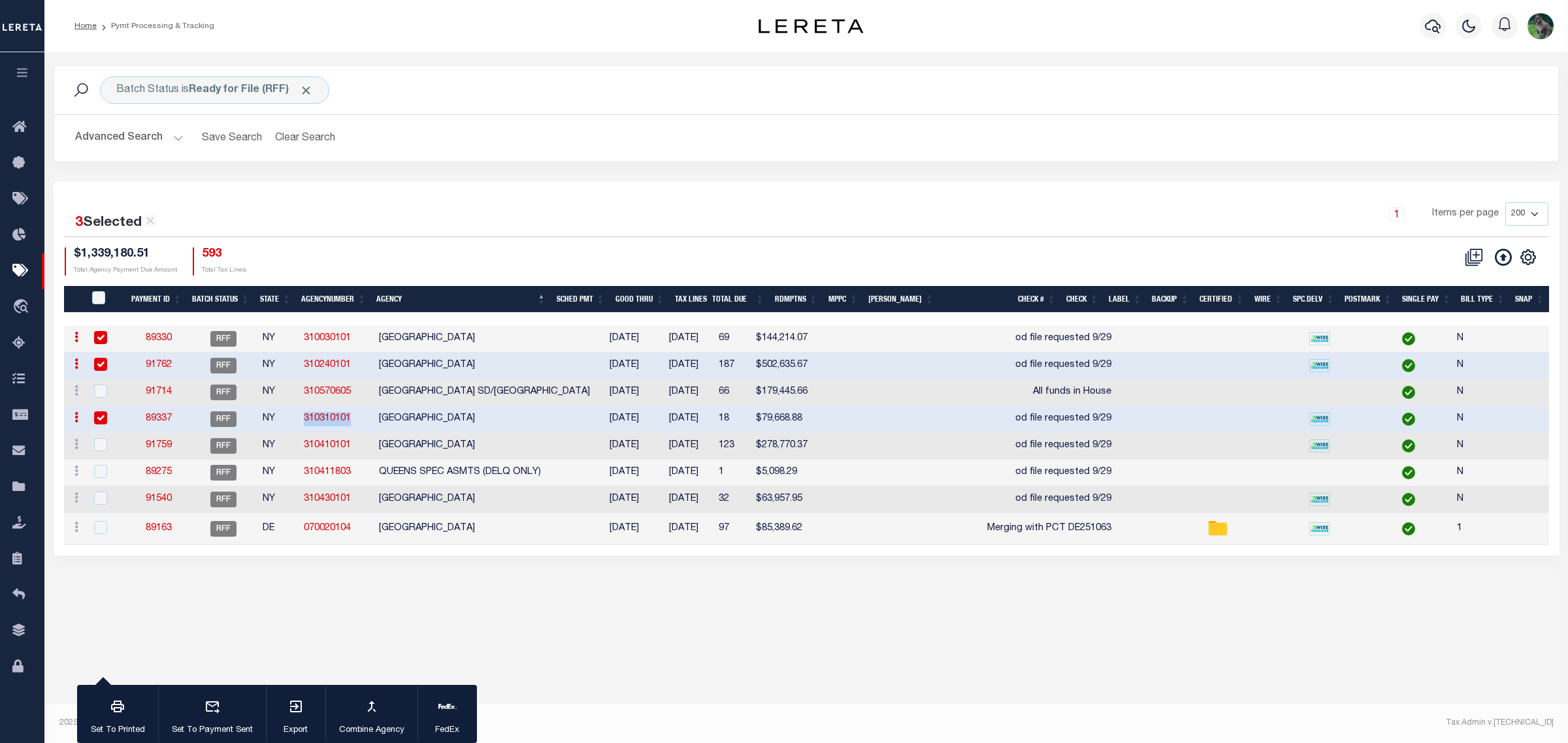
copy link "310310101"
drag, startPoint x: 351, startPoint y: 445, endPoint x: 305, endPoint y: 451, distance: 46.4
click at [305, 451] on td "310410101" at bounding box center [336, 447] width 75 height 27
checkbox input "true"
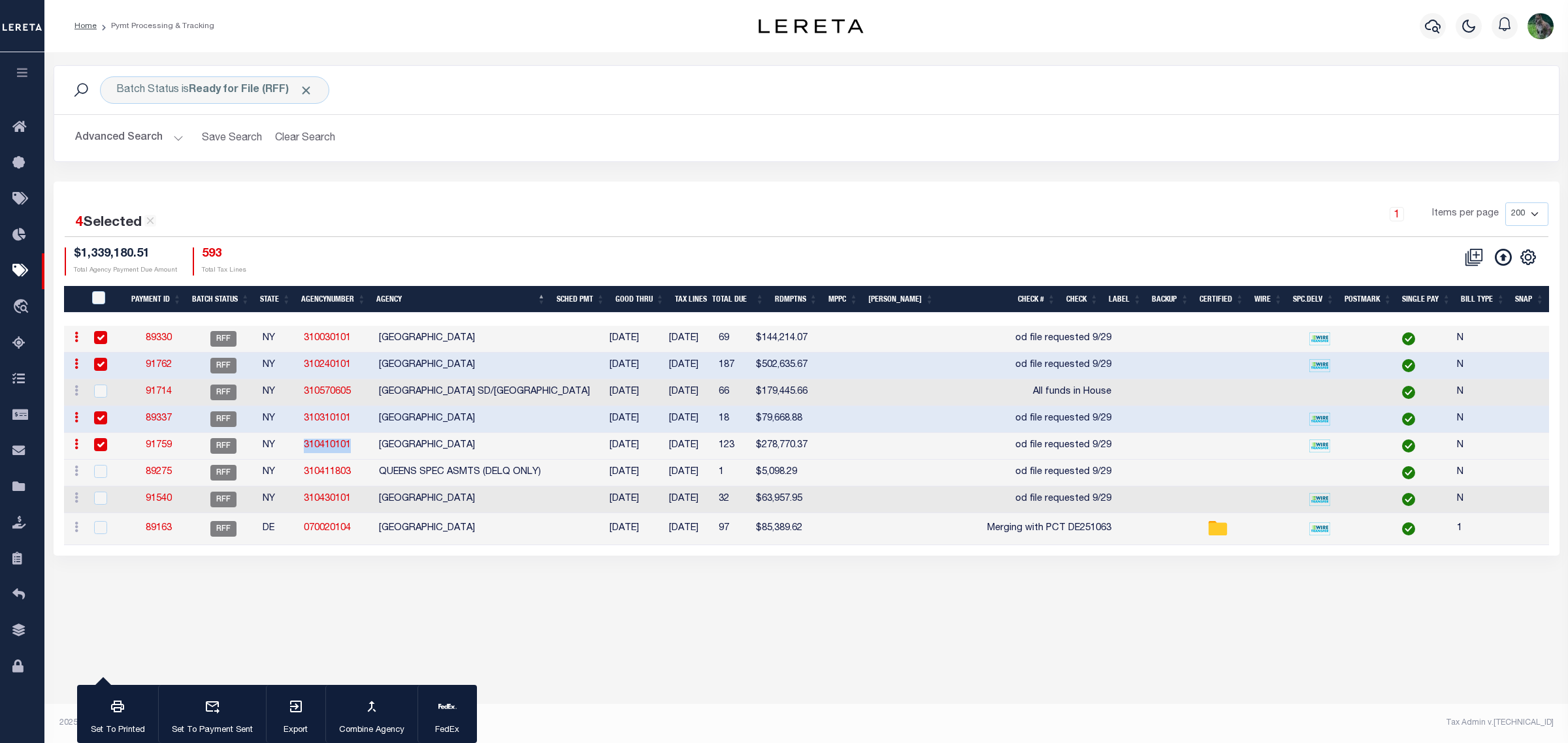
copy link "310410101"
drag, startPoint x: 351, startPoint y: 504, endPoint x: 304, endPoint y: 508, distance: 47.2
click at [304, 508] on td "310430101" at bounding box center [336, 500] width 75 height 27
checkbox input "true"
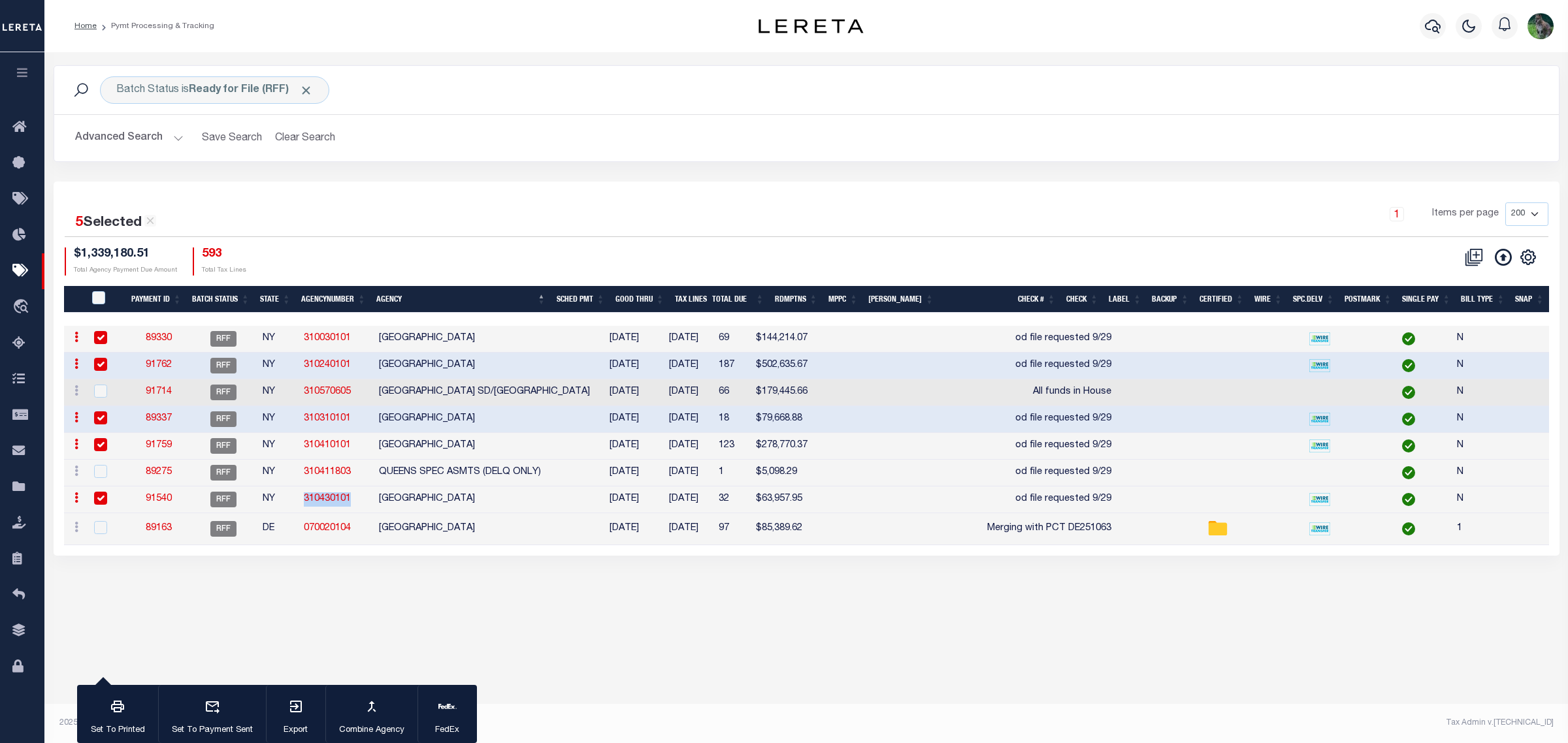
copy link "310430101"
click at [599, 214] on div "1 Items per page 100 200 500 1000" at bounding box center [994, 219] width 1108 height 34
click at [433, 247] on div "5 Selected 8 Results 1 Items per page 100 200 500 1000 $1,339,180.51 Total Agen…" at bounding box center [807, 238] width 1505 height 73
click at [298, 136] on button "Clear Search" at bounding box center [306, 138] width 71 height 26
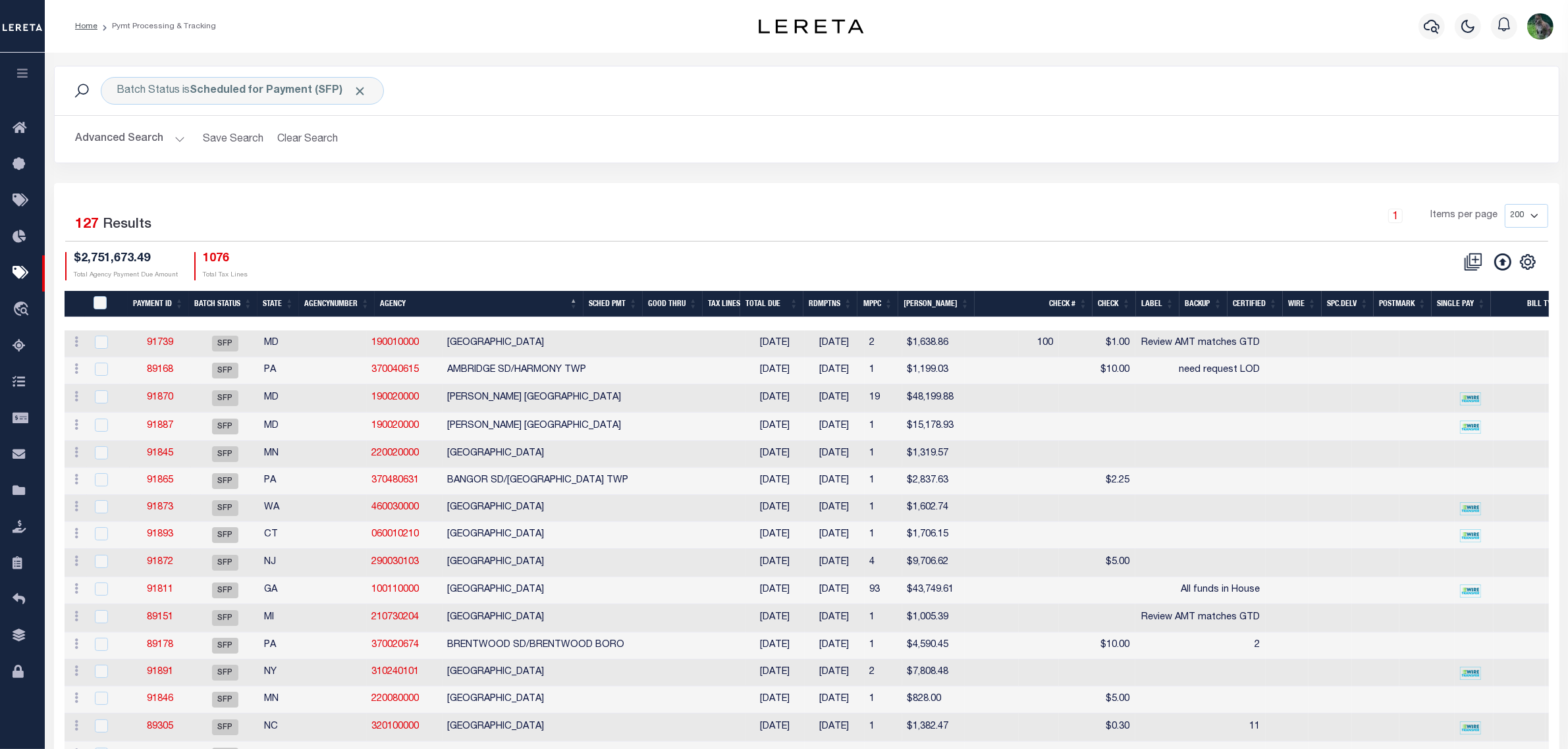
click at [280, 305] on th "State" at bounding box center [278, 305] width 41 height 27
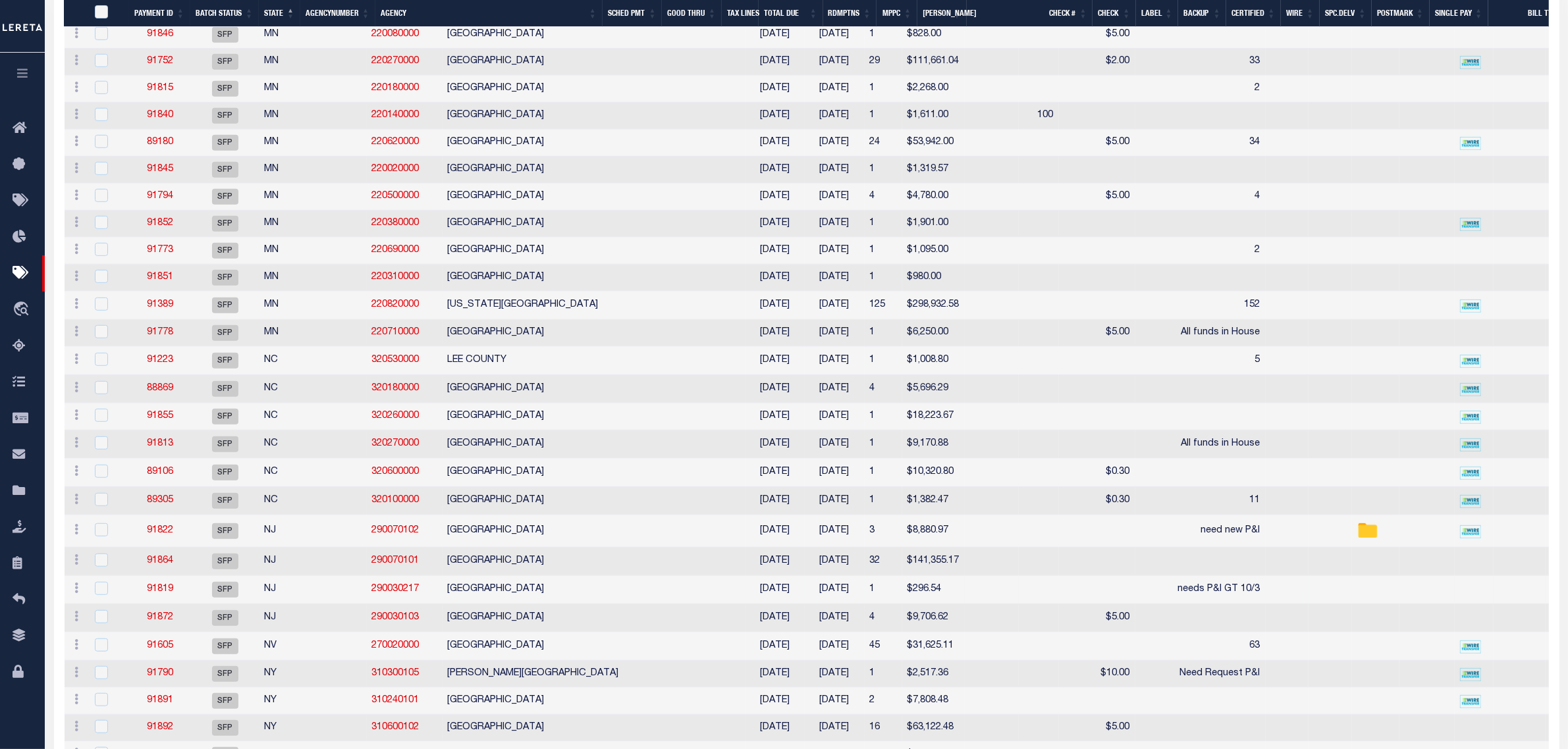
scroll to position [1235, 0]
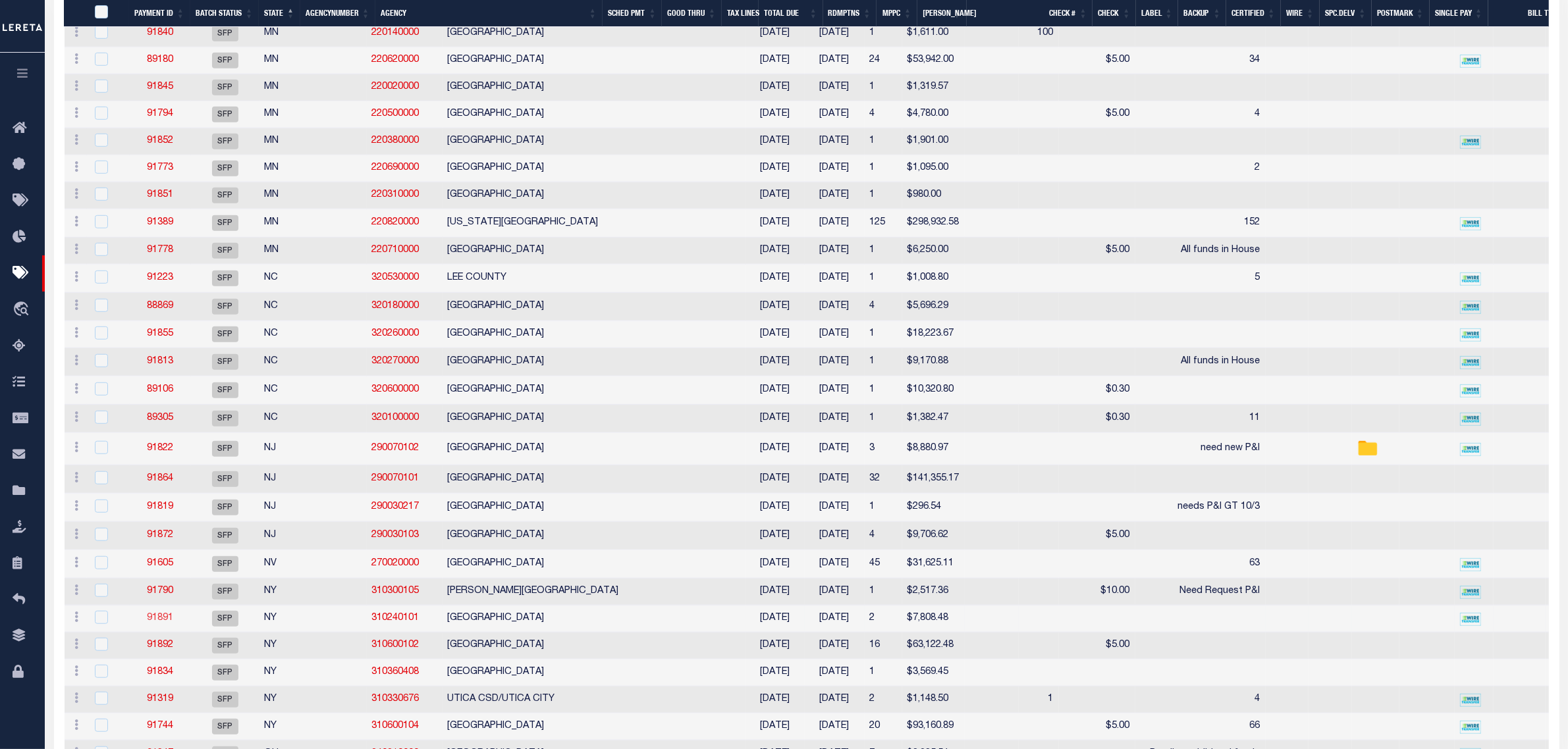
click at [173, 623] on link "91891" at bounding box center [160, 618] width 26 height 9
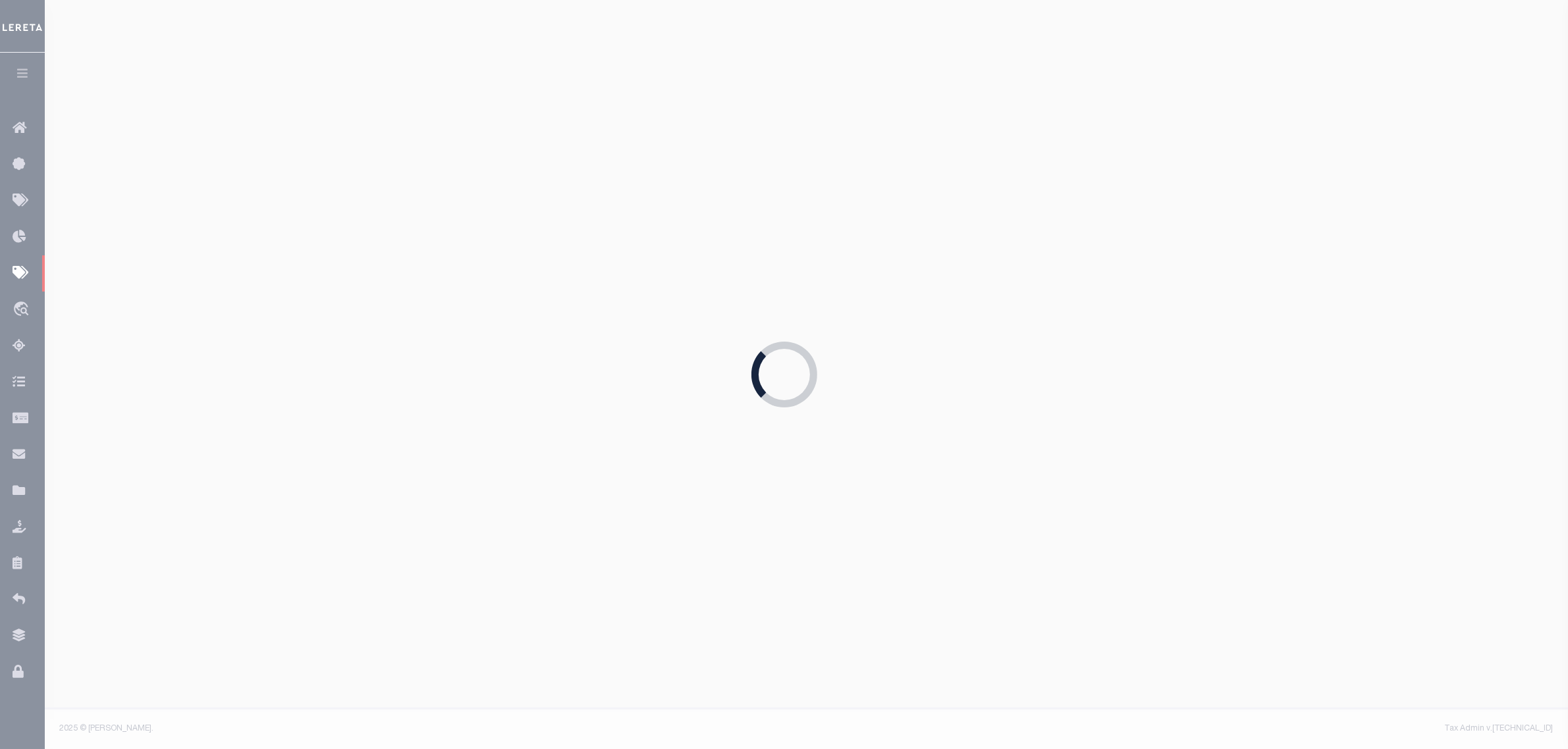
select select "SFP"
type input "09/22/2025"
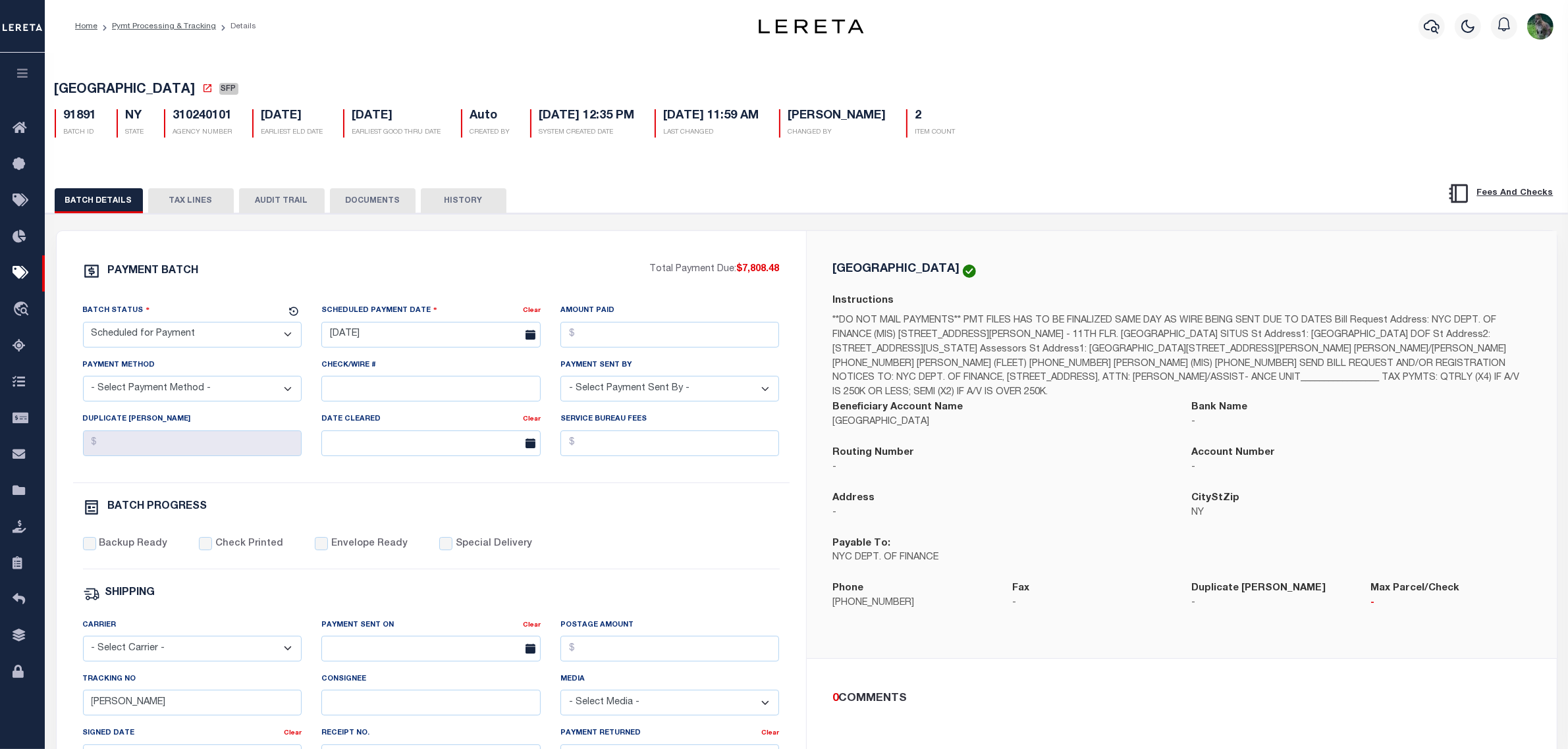
click at [196, 343] on select "- Select Status - Scheduled for Payment Ready For Payment Payment Sent Cleared …" at bounding box center [192, 335] width 219 height 26
select select "RFW"
click at [83, 326] on select "- Select Status - Scheduled for Payment Ready For Payment Payment Sent Cleared …" at bounding box center [192, 335] width 219 height 26
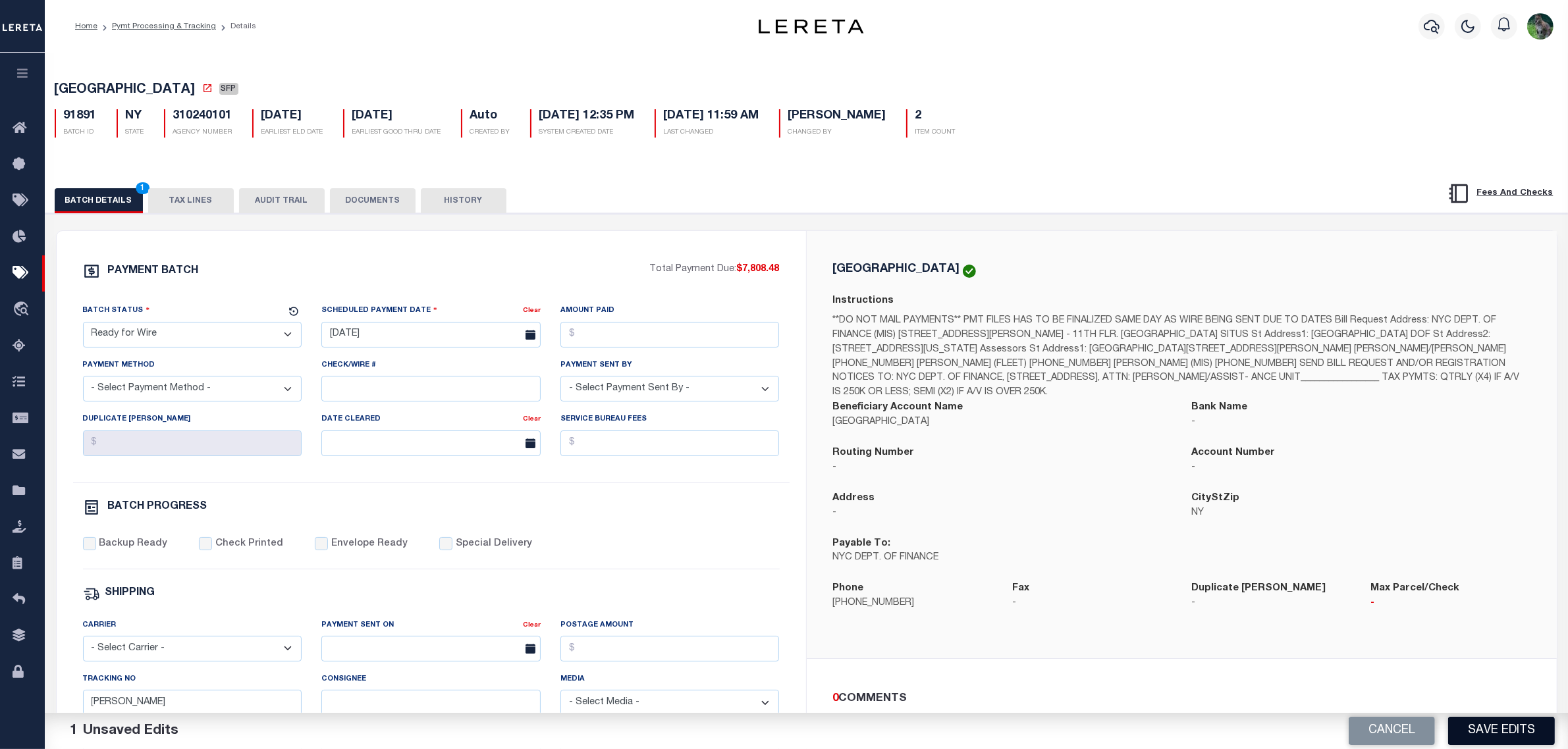
click at [1485, 729] on button "Save Edits" at bounding box center [1501, 731] width 106 height 28
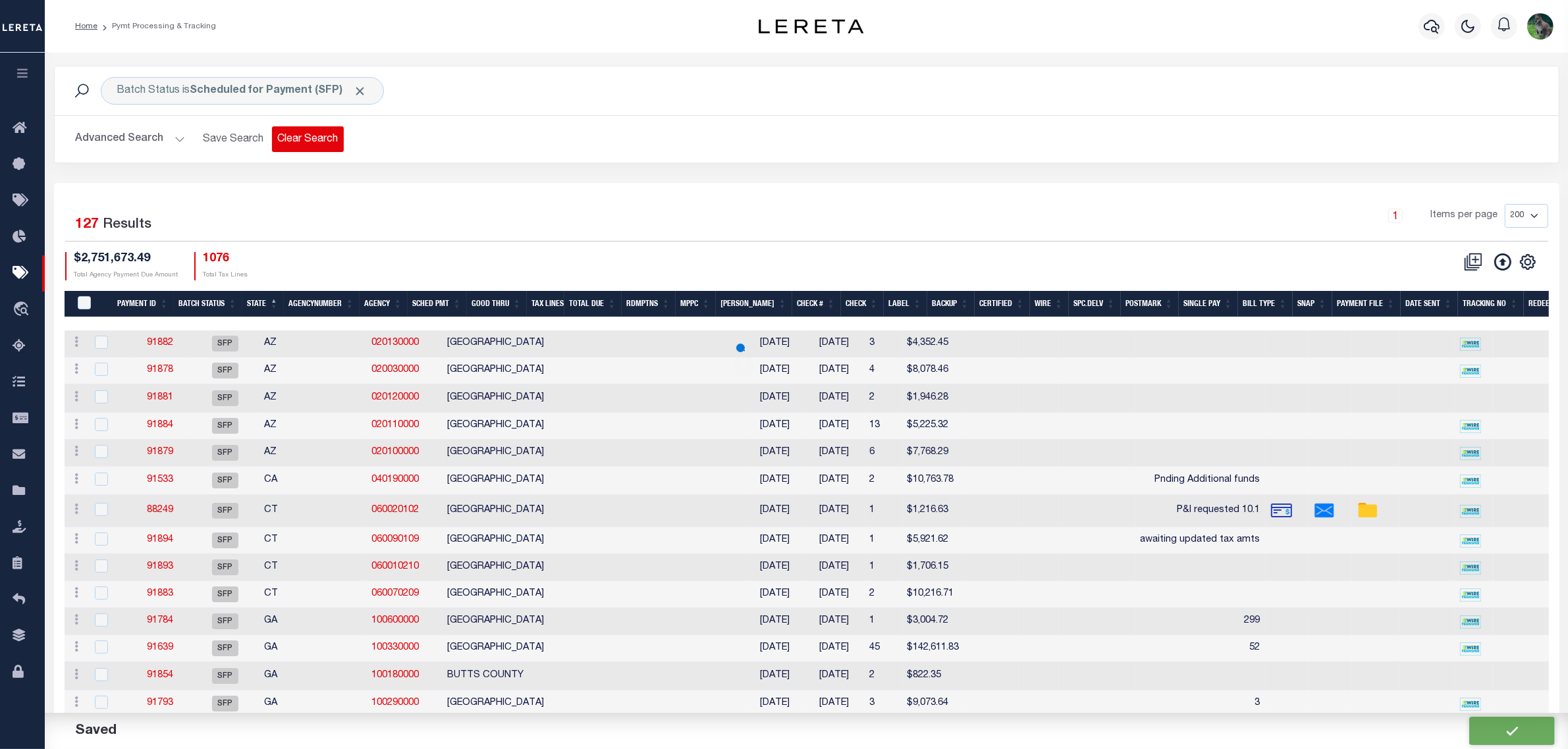
click at [308, 145] on button "Clear Search" at bounding box center [308, 140] width 72 height 26
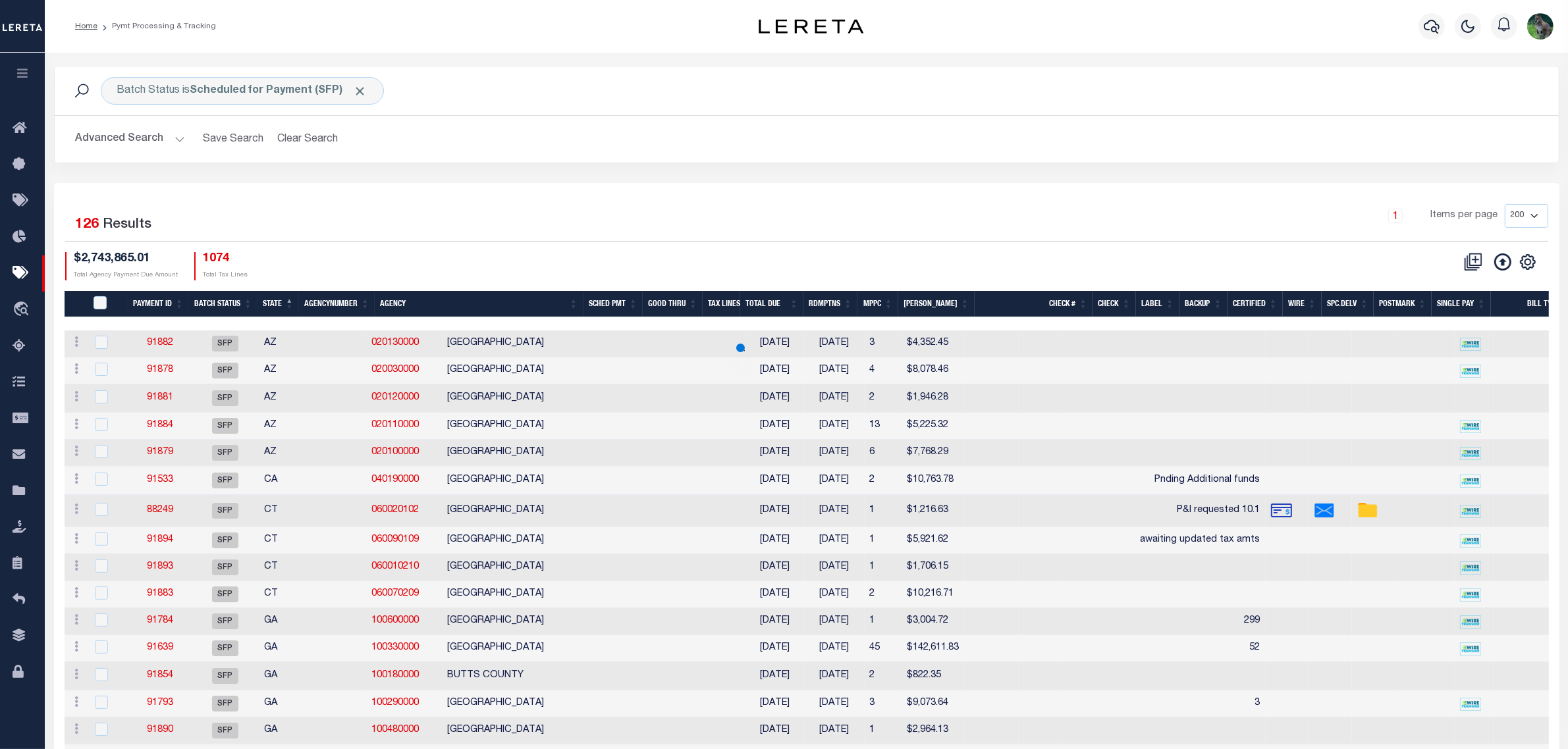
click at [143, 132] on button "Advanced Search" at bounding box center [130, 140] width 109 height 26
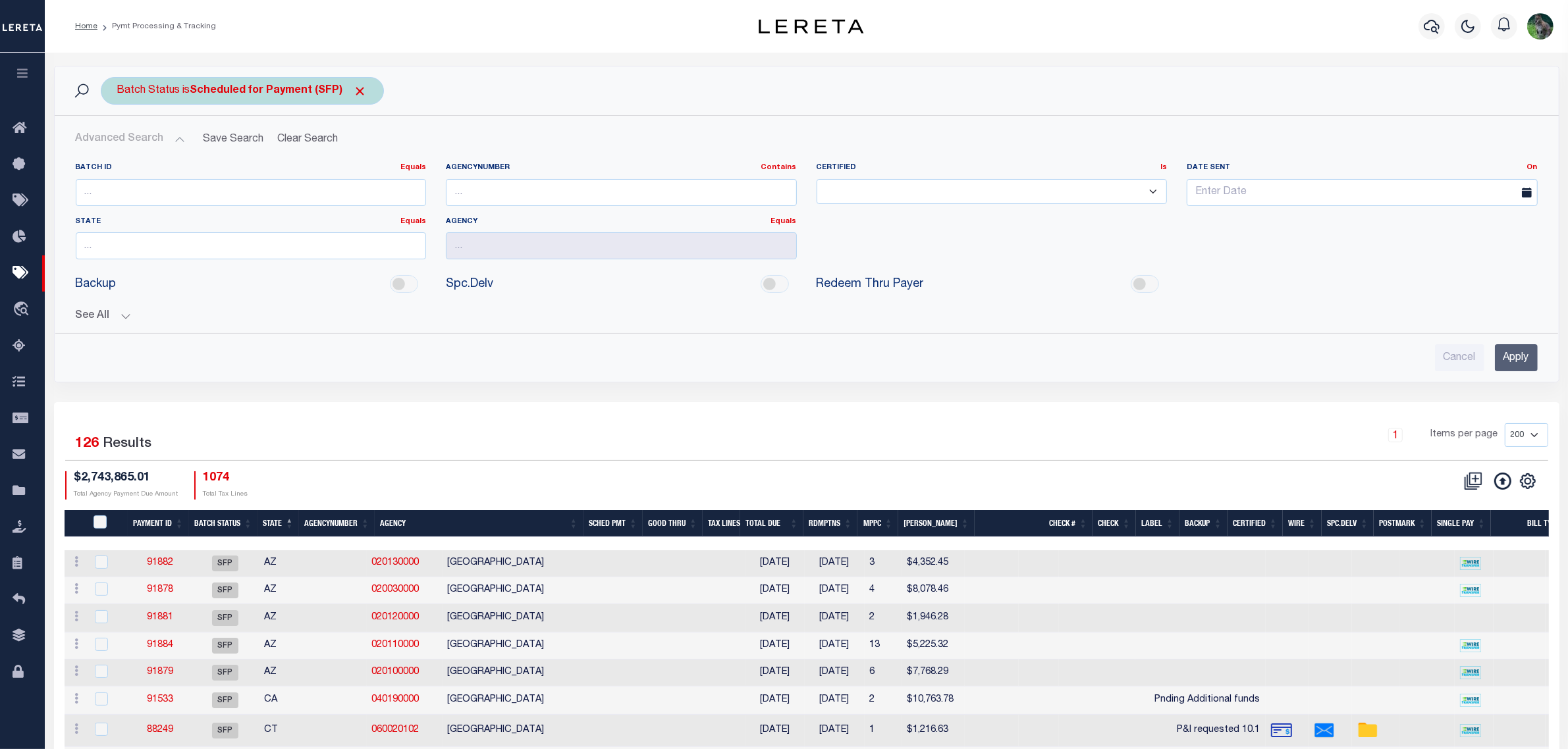
click at [301, 99] on div "Batch Status is Scheduled for Payment (SFP)" at bounding box center [242, 91] width 283 height 28
click at [272, 156] on select "Awaiting Funds (AWF) Cleared and Complete (CAC) New Check Needed (NCN) Payment …" at bounding box center [215, 155] width 194 height 25
select select "RFW"
click at [118, 144] on select "Awaiting Funds (AWF) Cleared and Complete (CAC) New Check Needed (NCN) Payment …" at bounding box center [215, 155] width 194 height 25
click at [284, 188] on input "Apply" at bounding box center [291, 184] width 39 height 22
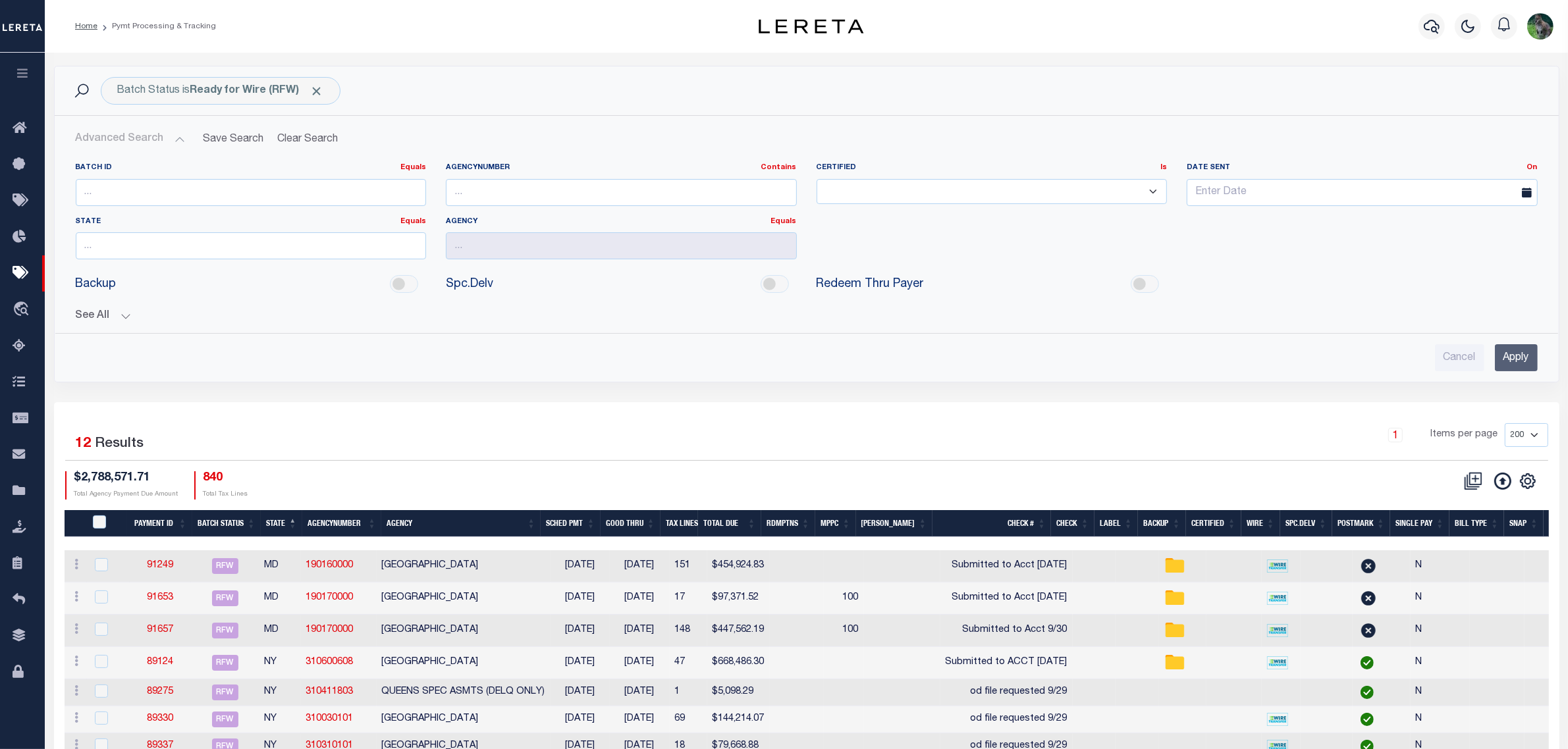
scroll to position [215, 0]
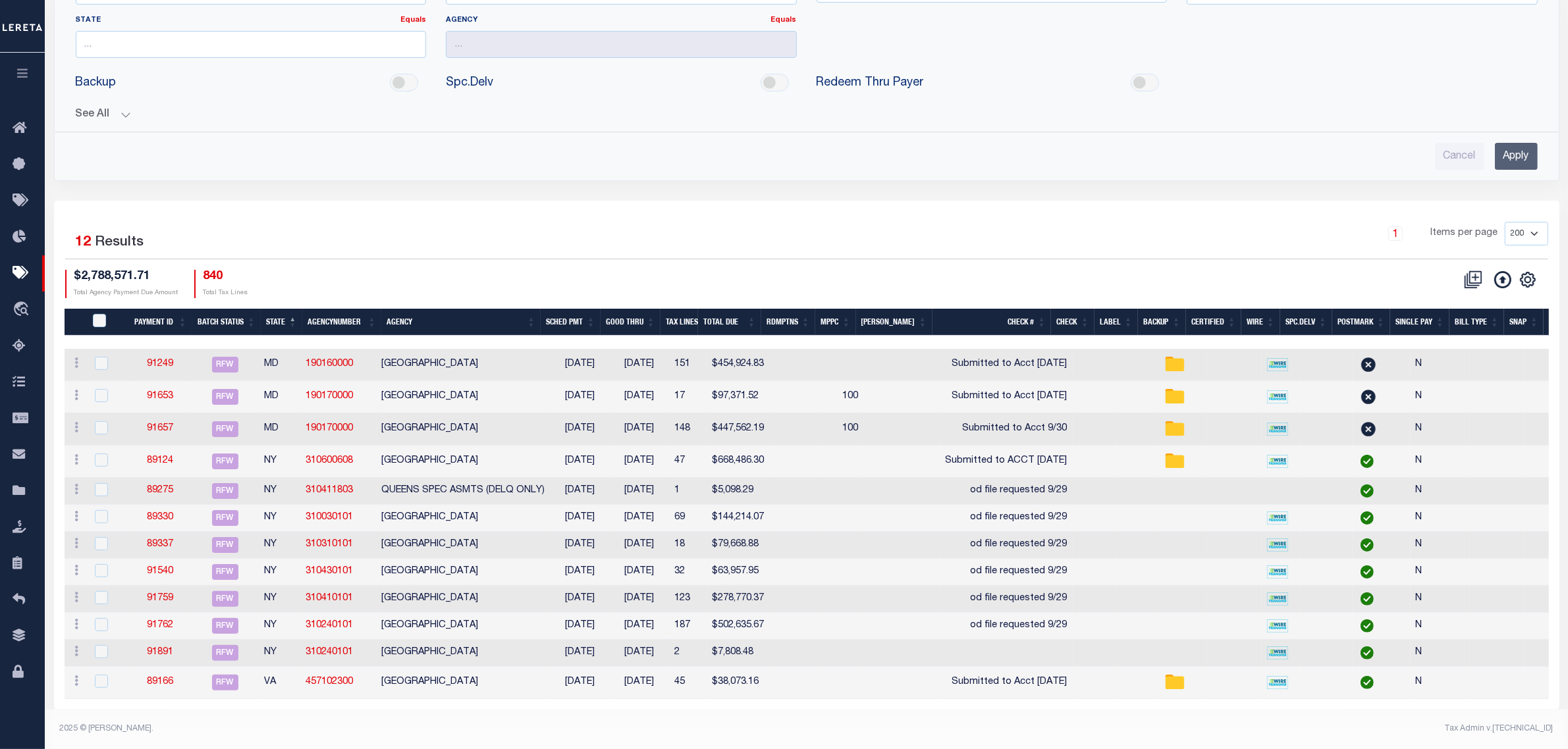
click at [437, 482] on td "QUEENS SPEC ASMTS (DELQ ONLY)" at bounding box center [463, 492] width 174 height 27
checkbox input "true"
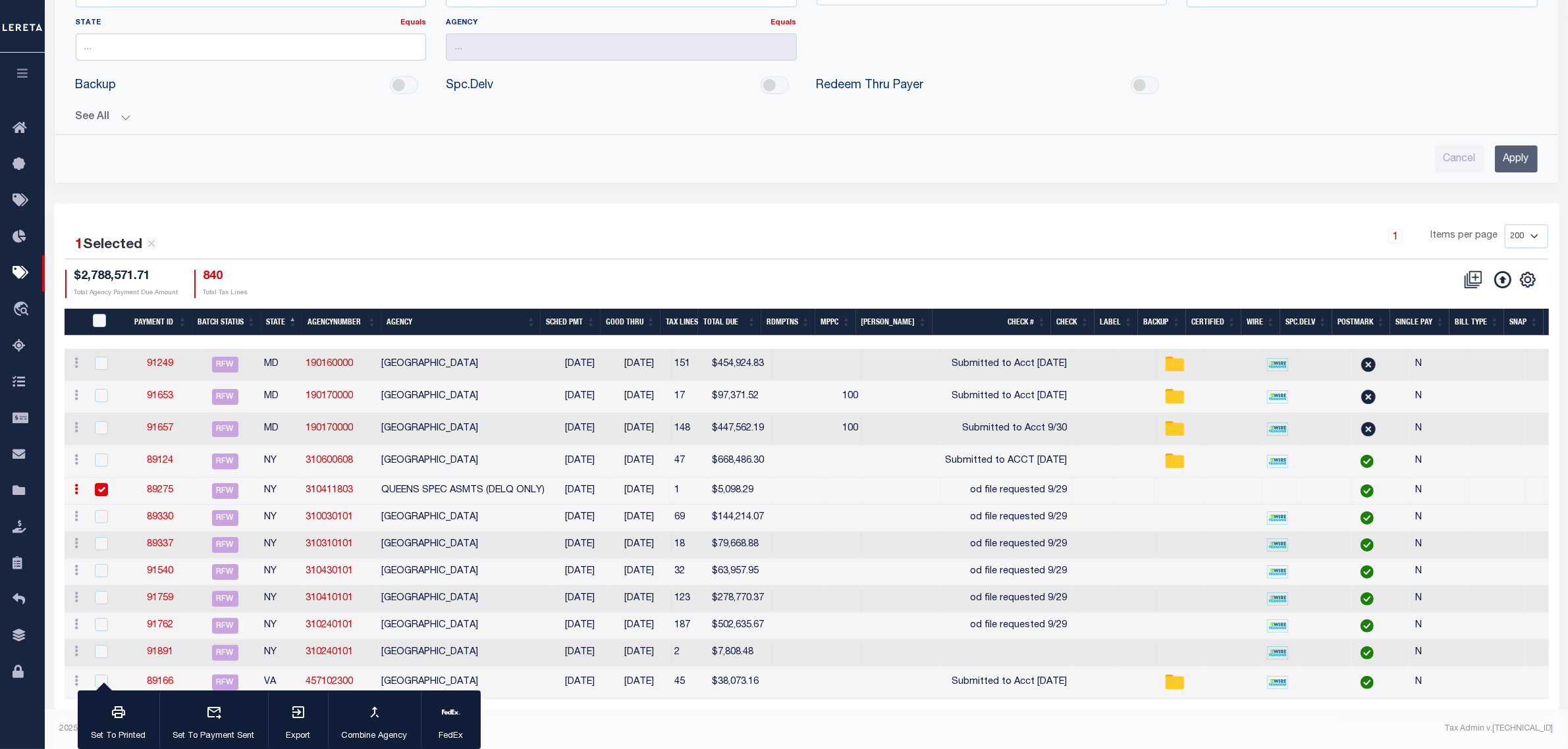
scroll to position [212, 0]
click at [466, 509] on td "BRONX CITY" at bounding box center [463, 519] width 174 height 27
checkbox input "true"
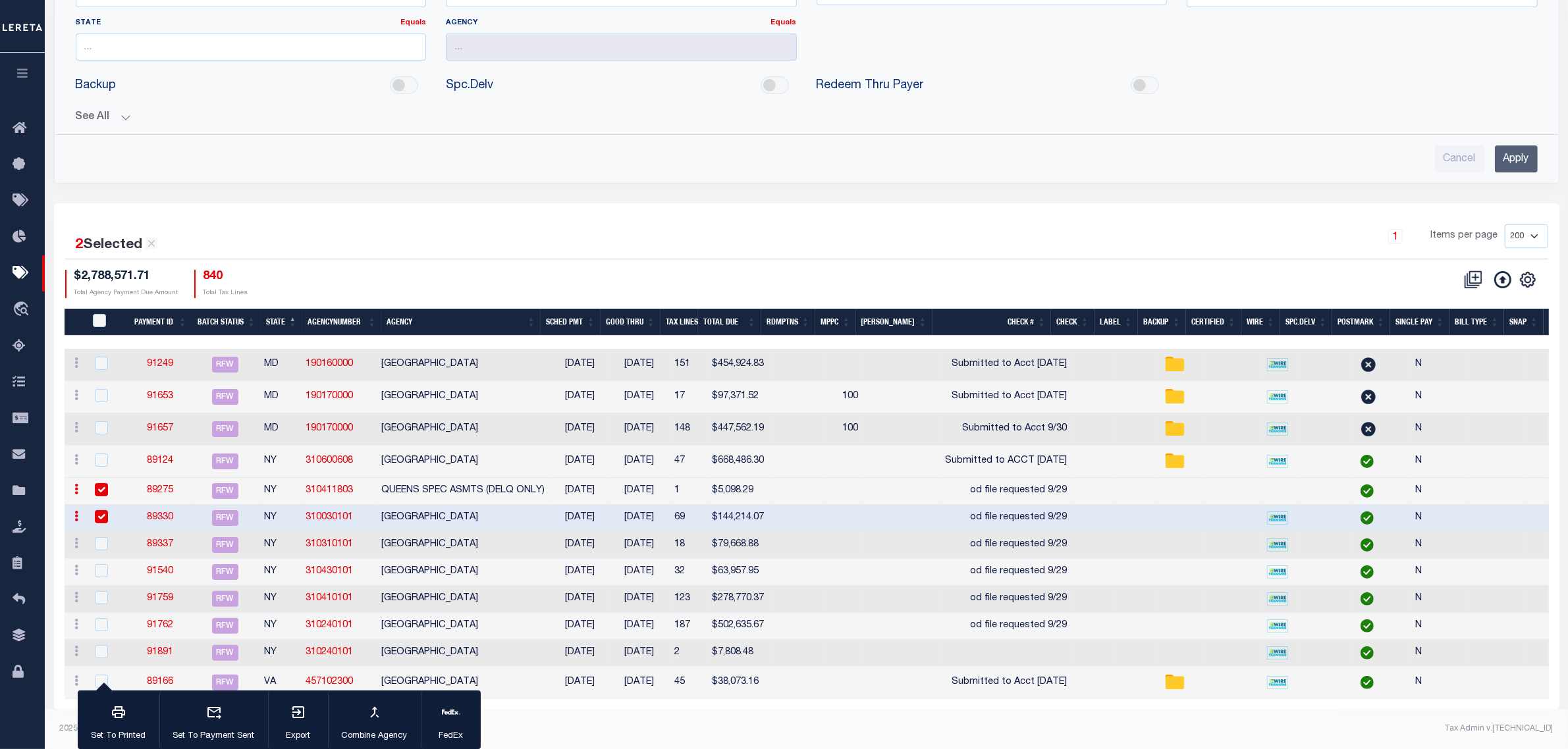
click at [481, 533] on td "MANHATTAN CITY" at bounding box center [463, 546] width 174 height 27
checkbox input "true"
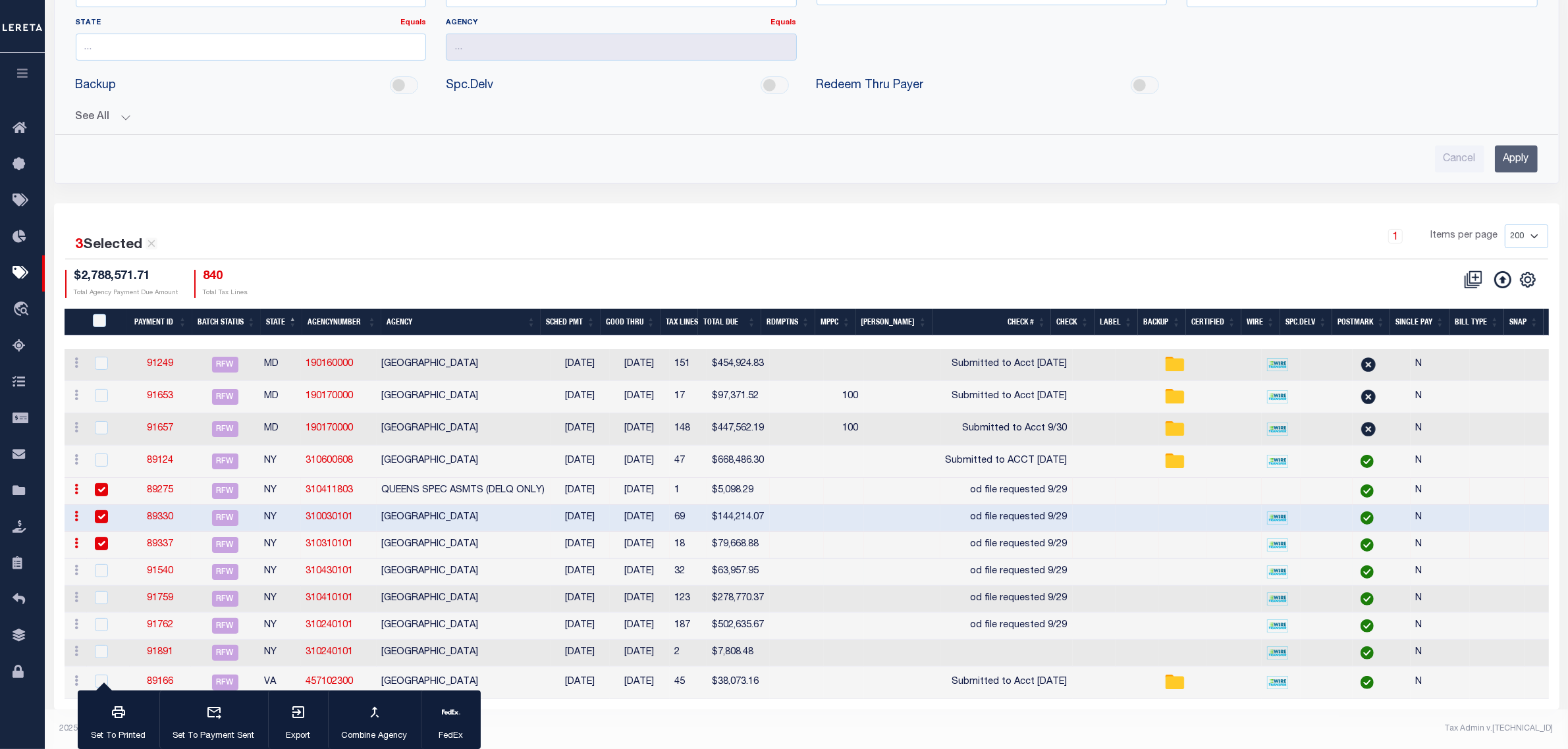
click at [483, 568] on td "STATEN ISLAND CITY" at bounding box center [463, 572] width 174 height 27
checkbox input "true"
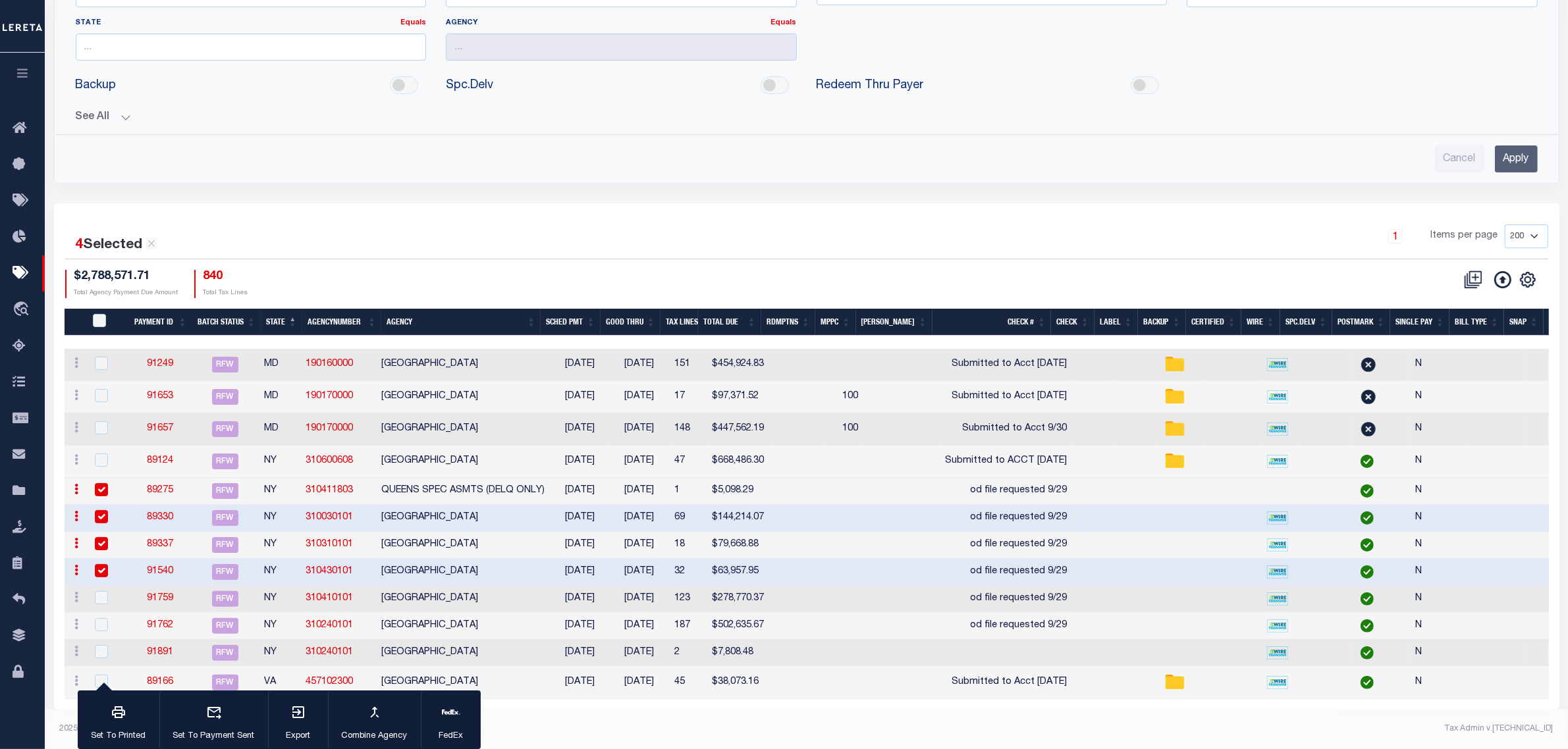
click at [478, 591] on td "QUEENS CITY" at bounding box center [463, 599] width 174 height 27
checkbox input "true"
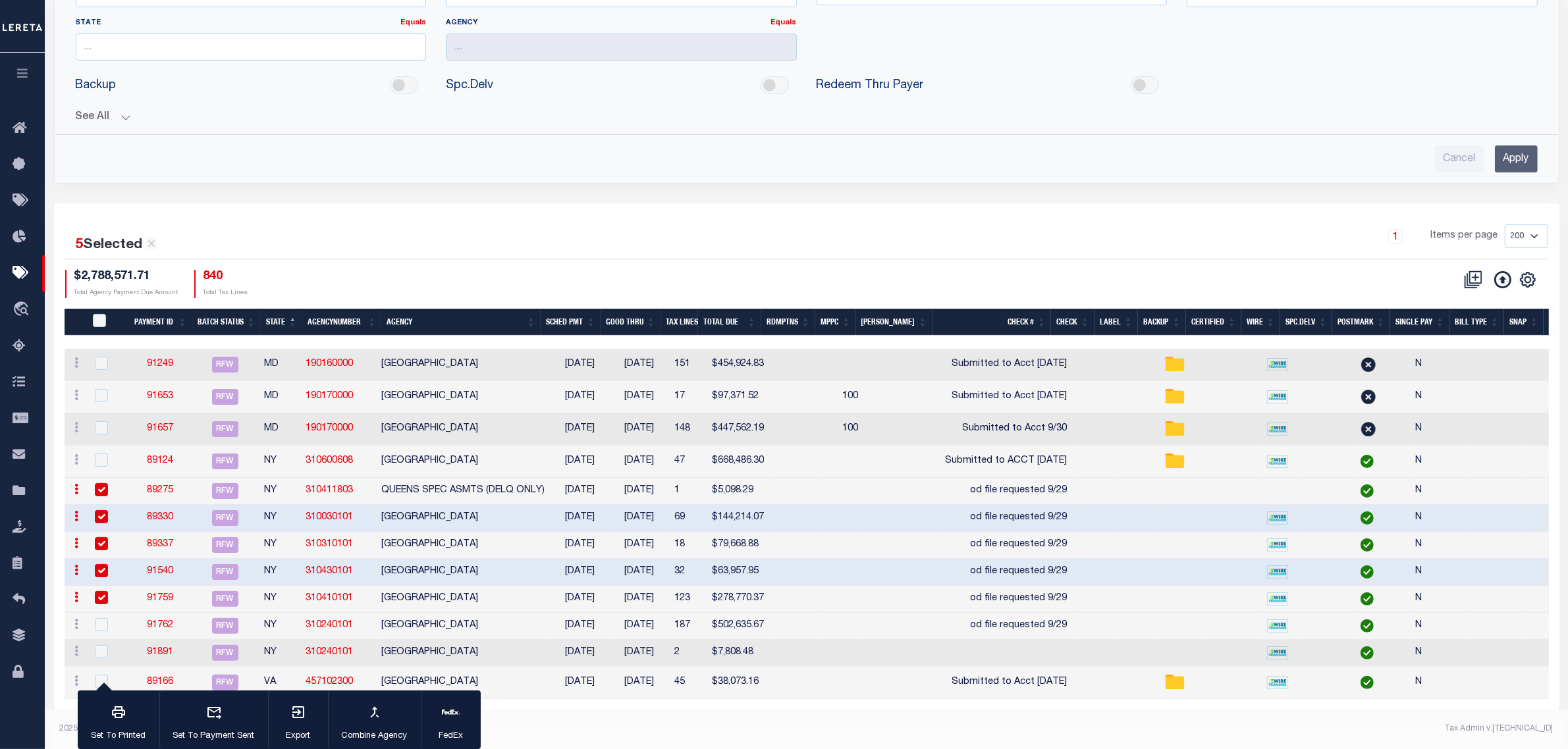
click at [472, 616] on td "BROOKLYN CITY" at bounding box center [463, 626] width 174 height 27
checkbox input "true"
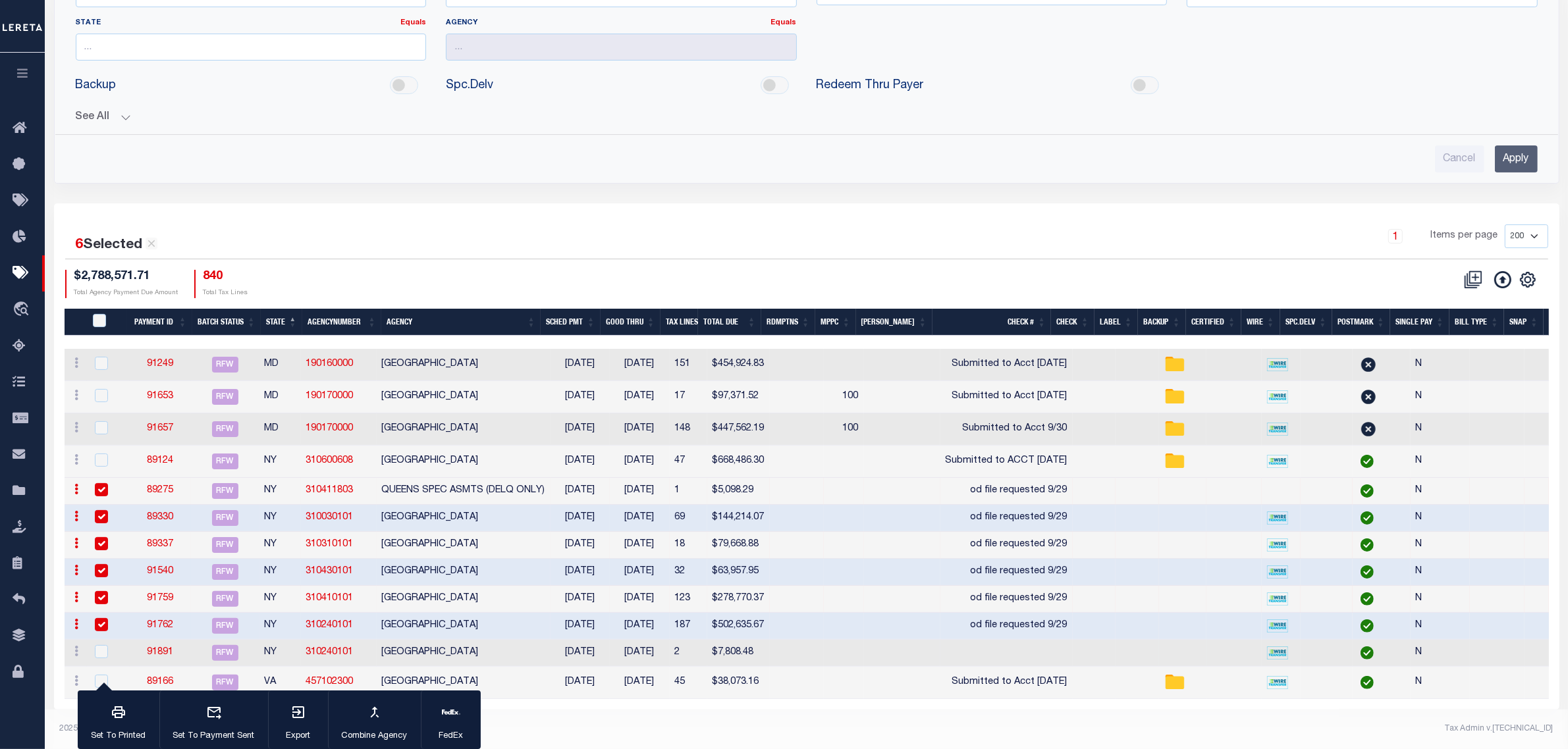
click at [471, 641] on td "BROOKLYN CITY" at bounding box center [463, 654] width 174 height 27
checkbox input "true"
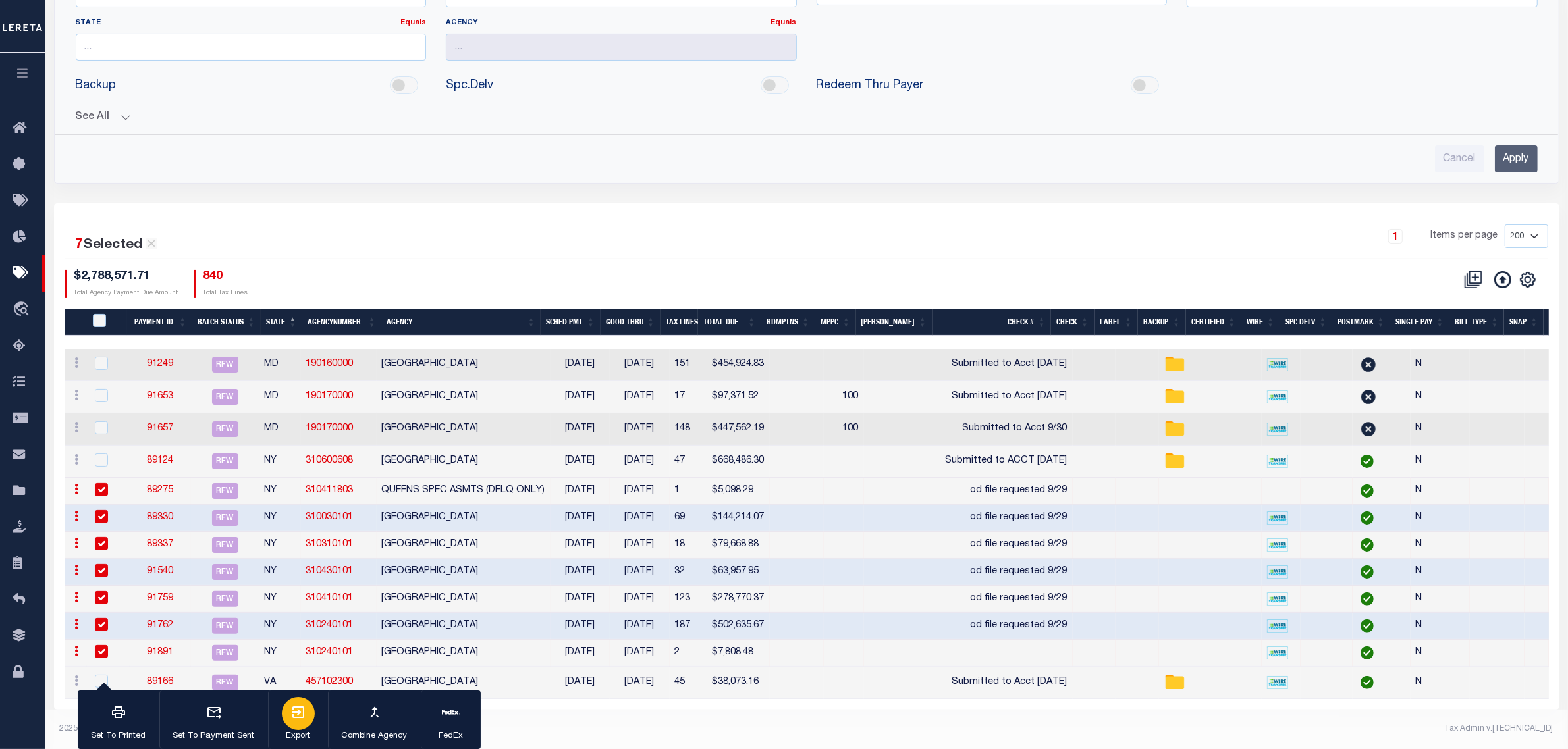
click at [297, 716] on icon "button" at bounding box center [298, 712] width 12 height 12
click at [343, 249] on div "7 Selected 12 Results 1 Items per page 100 200 500 1000 $2,788,571.71 Total Age…" at bounding box center [807, 261] width 1504 height 74
click at [1527, 272] on icon "" at bounding box center [1527, 280] width 17 height 17
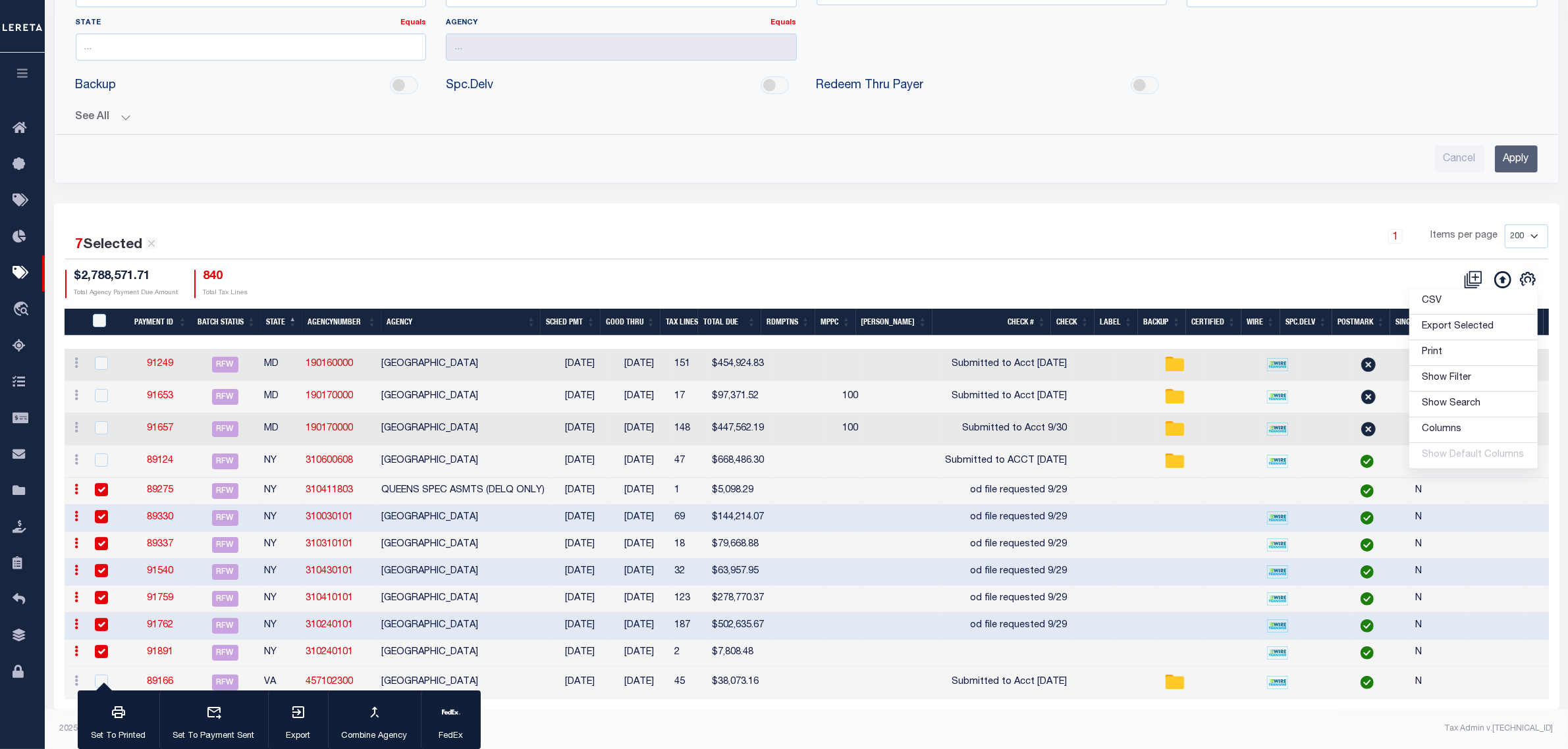
click at [152, 158] on div "Cancel Apply" at bounding box center [807, 159] width 1462 height 27
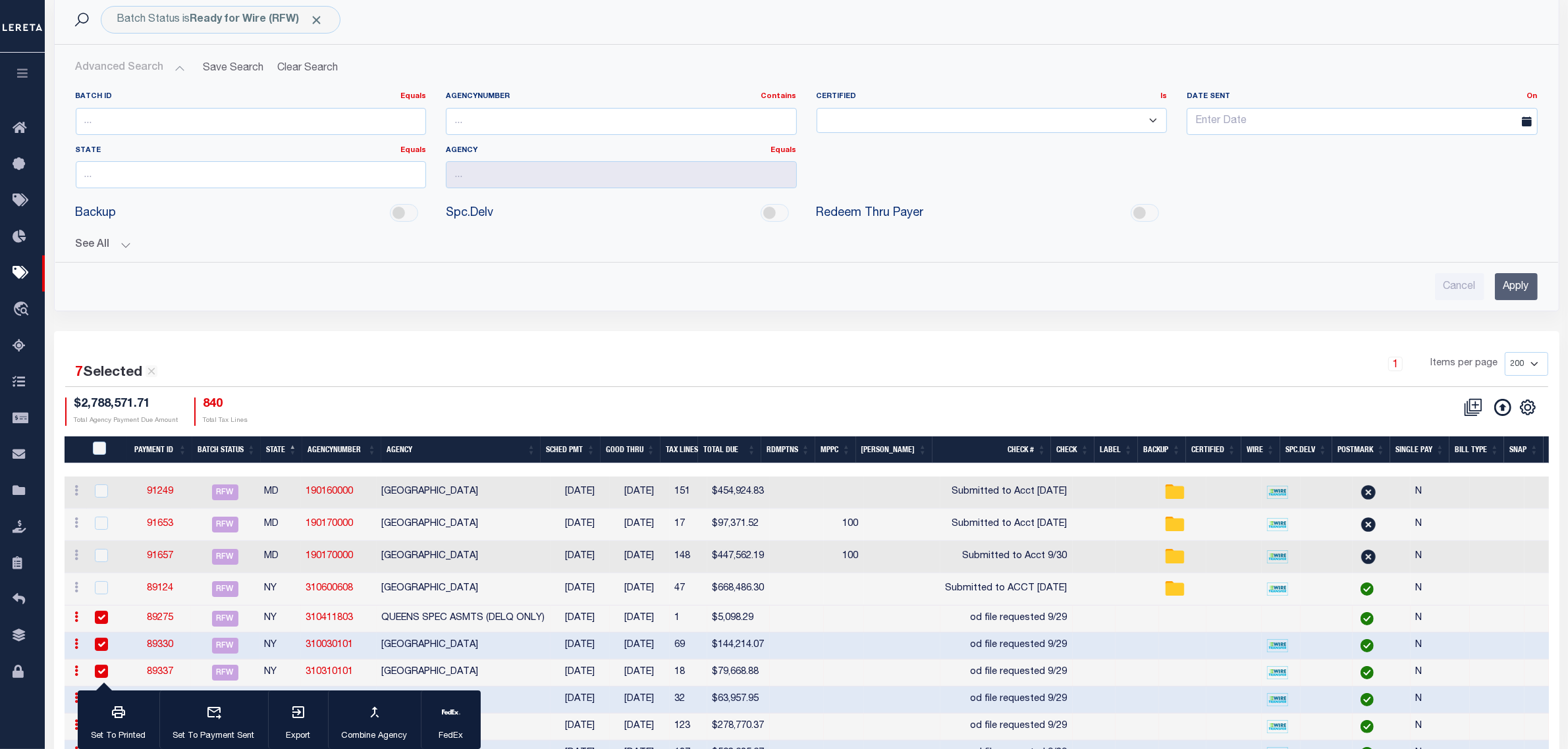
scroll to position [47, 0]
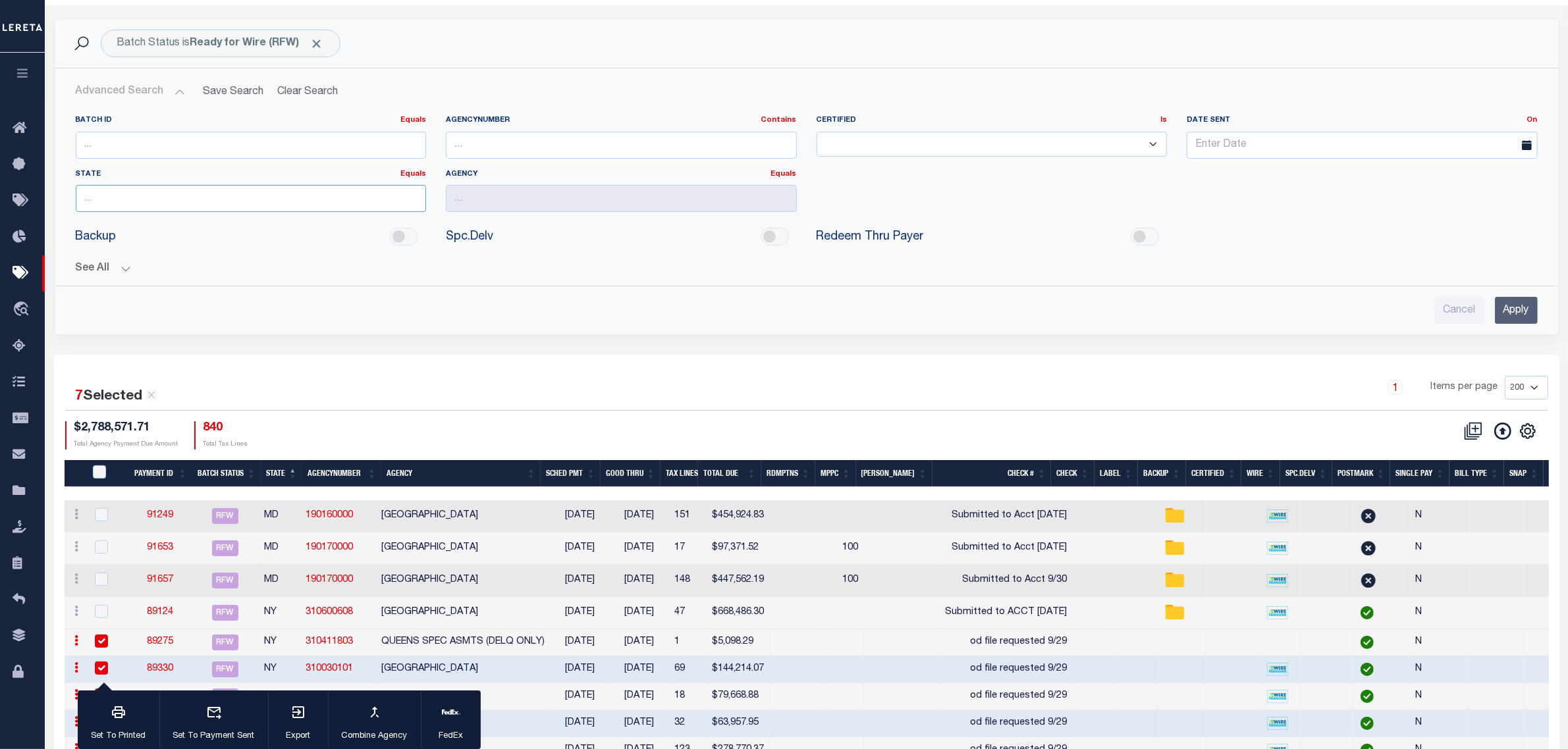
click at [176, 211] on input "text" at bounding box center [251, 198] width 351 height 27
click at [200, 214] on div "NY" at bounding box center [251, 224] width 349 height 21
type input "NY"
click at [1511, 310] on input "Apply" at bounding box center [1516, 310] width 43 height 27
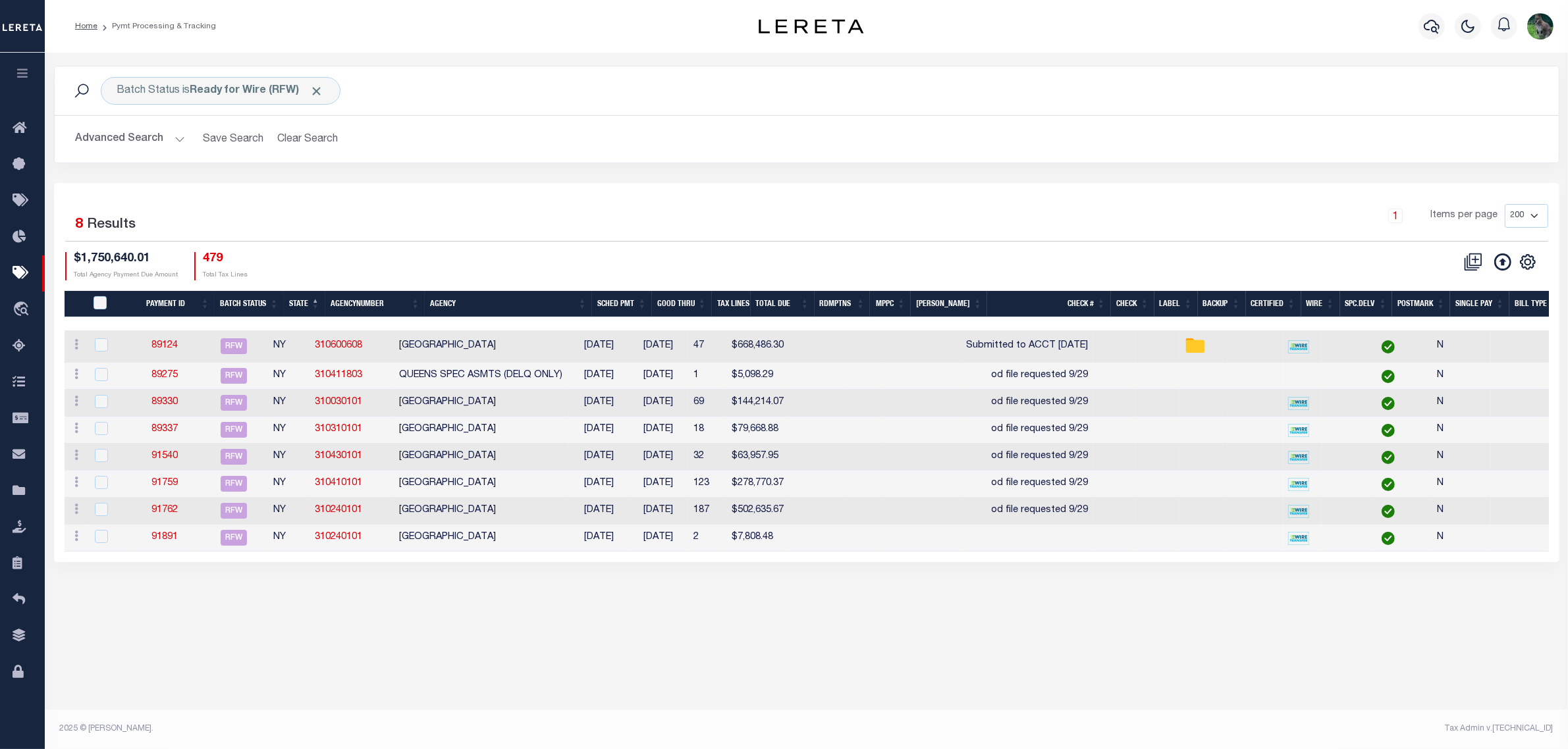
scroll to position [0, 0]
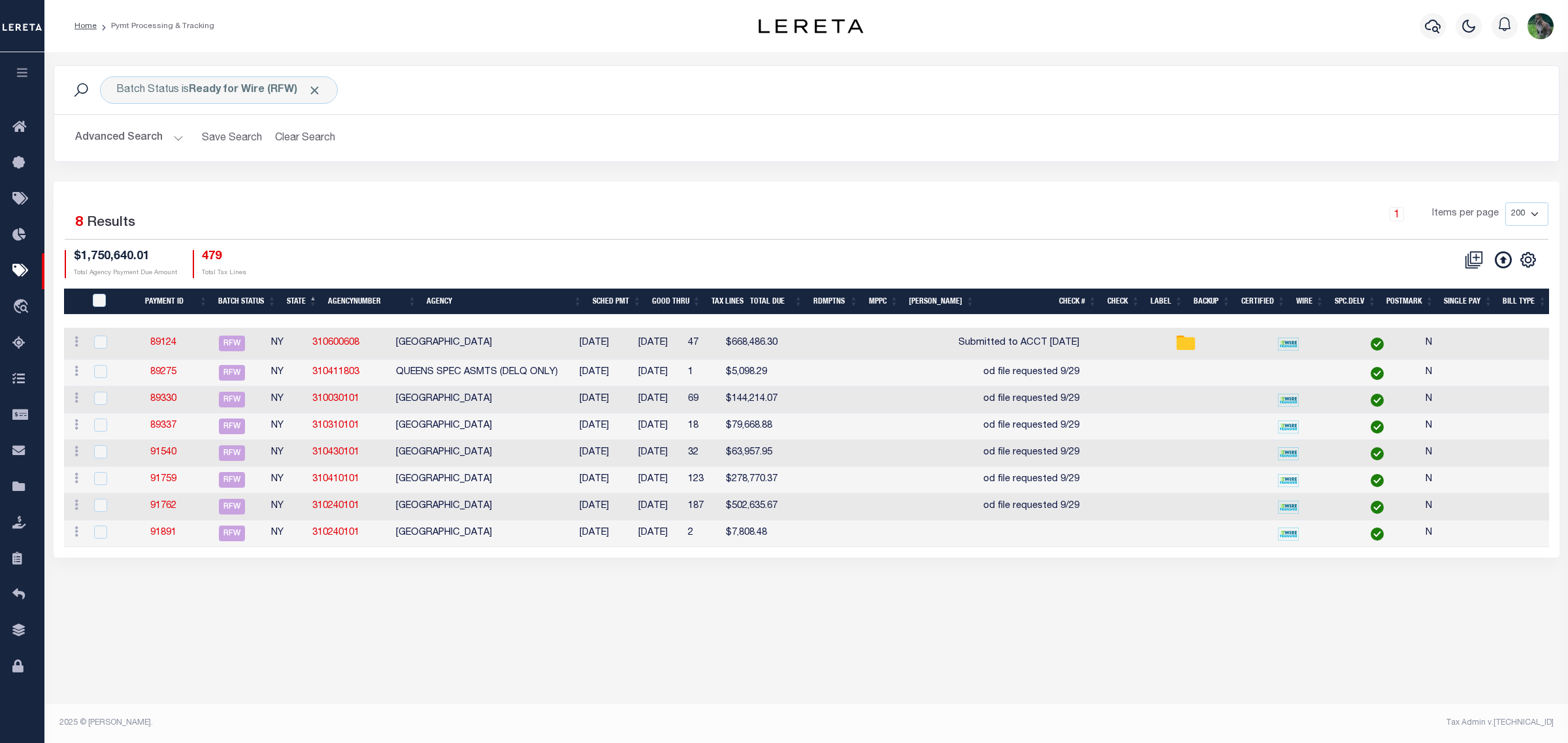
click at [735, 220] on div "1 Items per page 100 200 500 1000" at bounding box center [994, 219] width 1108 height 34
drag, startPoint x: 95, startPoint y: 302, endPoint x: 138, endPoint y: 304, distance: 43.0
click at [95, 302] on input "PayeePmtBatchStatus" at bounding box center [99, 300] width 13 height 13
checkbox input "true"
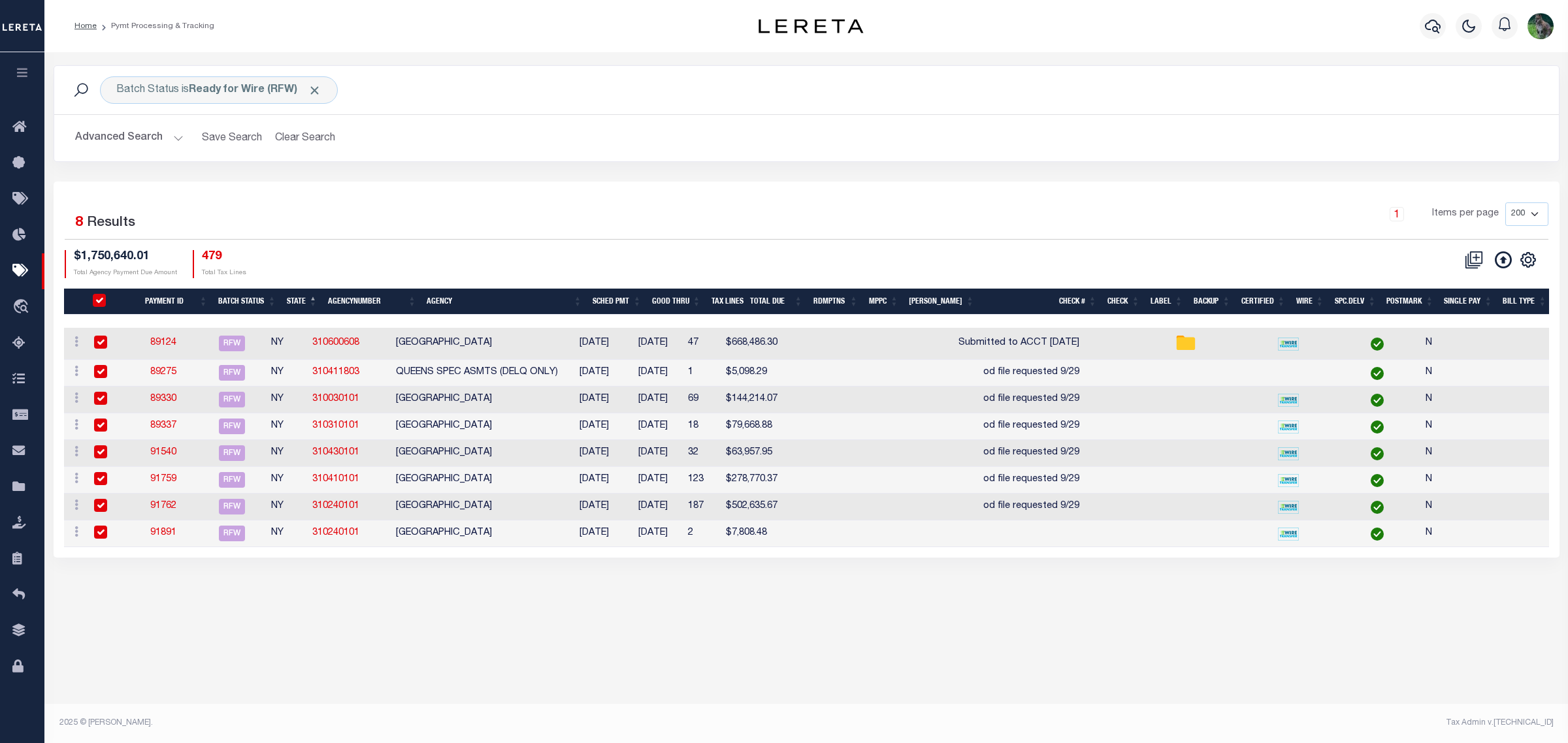
checkbox input "true"
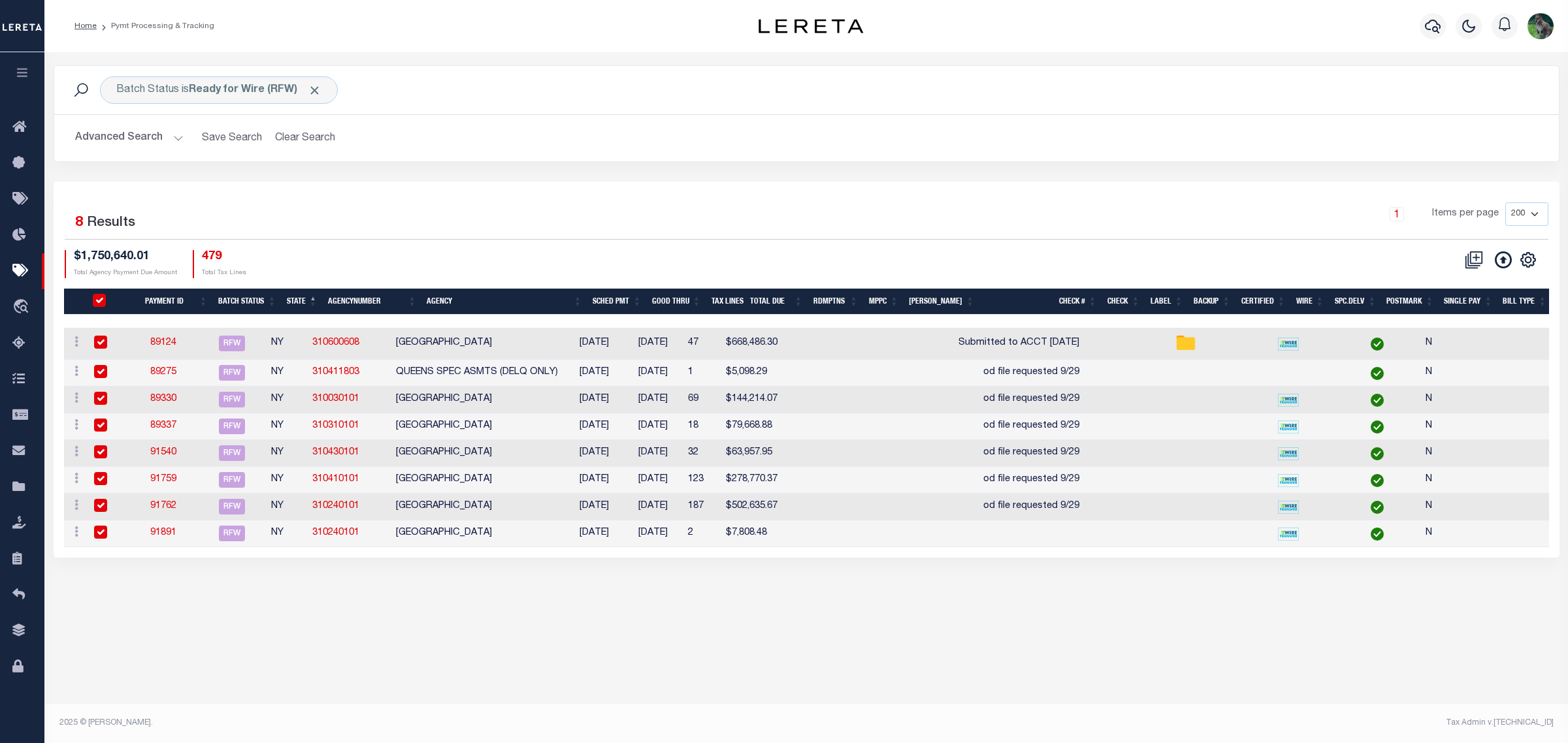
checkbox input "true"
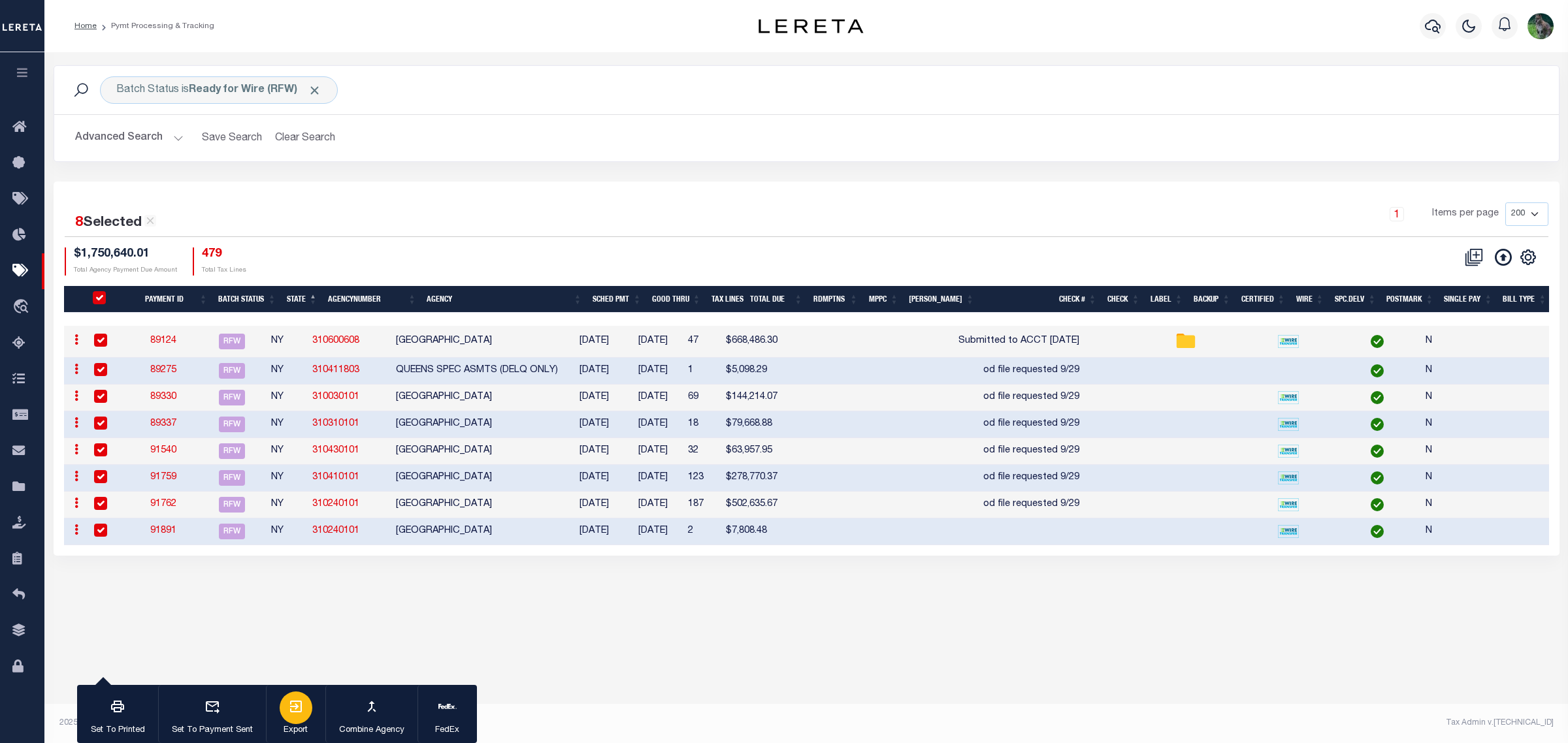
click at [300, 713] on icon "button" at bounding box center [296, 706] width 11 height 11
click at [1352, 180] on div "Batch Status is Ready for Wire (RFW) Search Advanced Search Save Search Clear S…" at bounding box center [807, 123] width 1526 height 116
click at [106, 335] on div at bounding box center [108, 341] width 32 height 14
checkbox input "false"
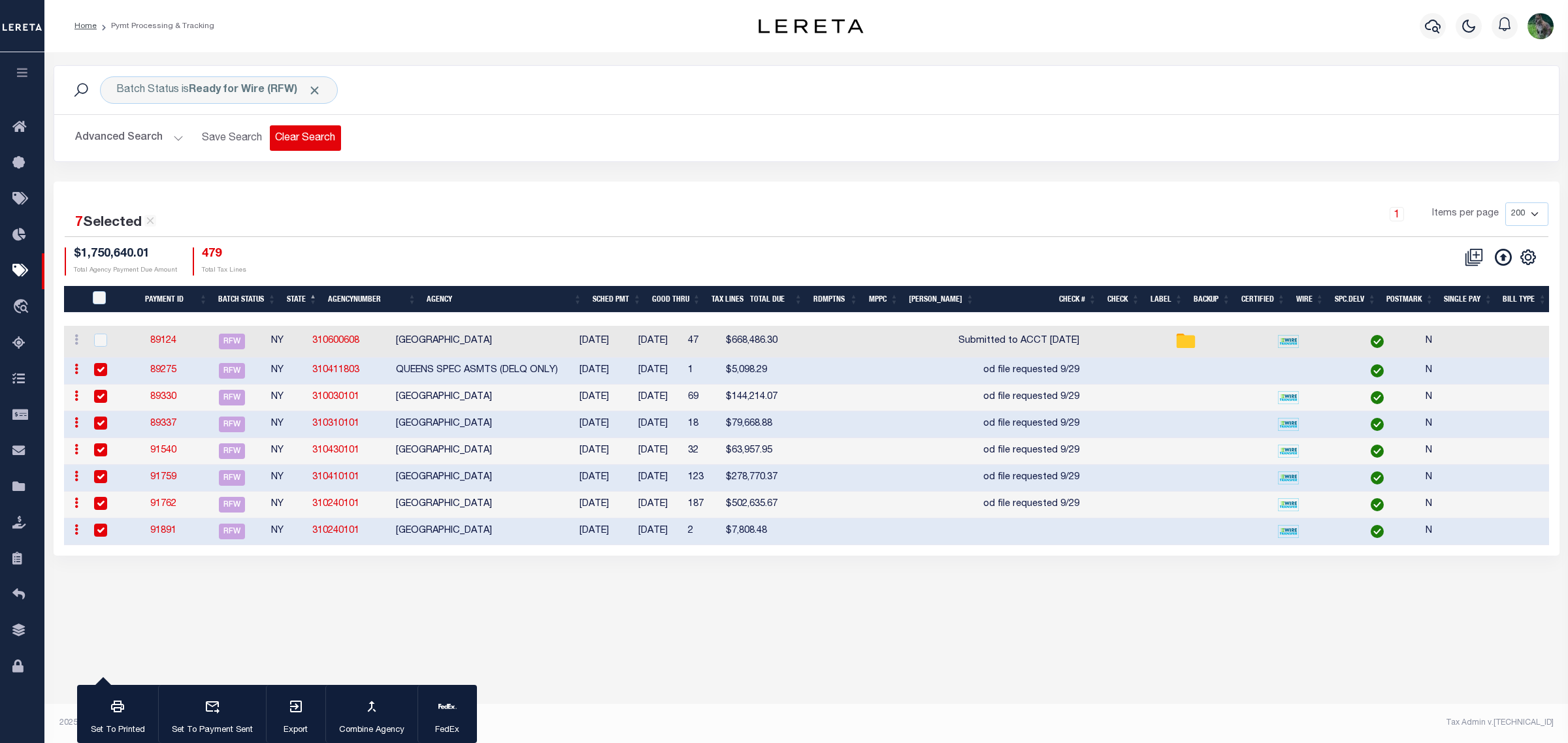
click at [301, 137] on button "Clear Search" at bounding box center [306, 138] width 71 height 26
click at [132, 146] on button "Advanced Search" at bounding box center [129, 138] width 108 height 26
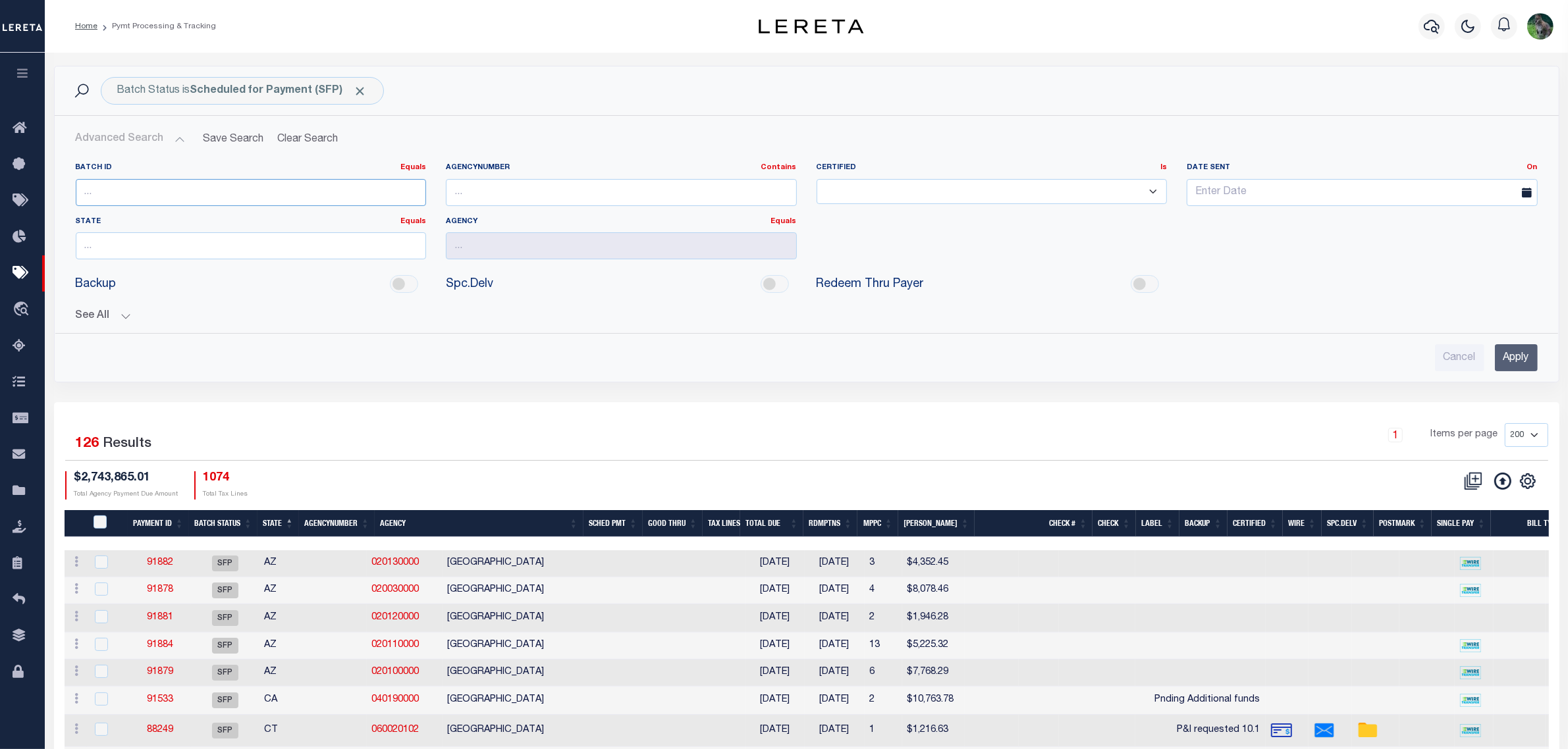
click at [140, 191] on input "number" at bounding box center [251, 192] width 351 height 27
type input "91714"
click at [1520, 359] on input "Apply" at bounding box center [1516, 358] width 43 height 27
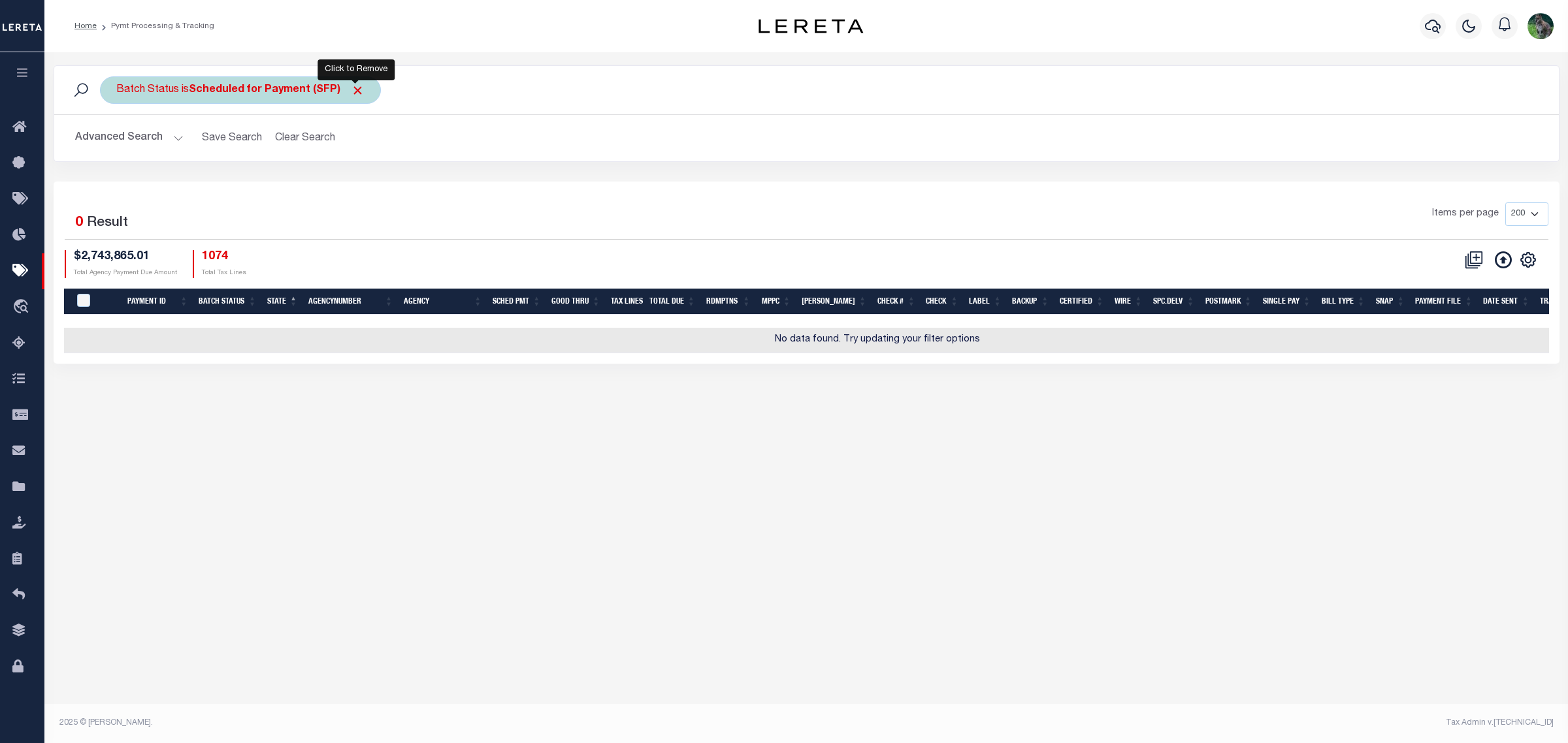
click at [357, 88] on span "Click to Remove" at bounding box center [358, 90] width 13 height 13
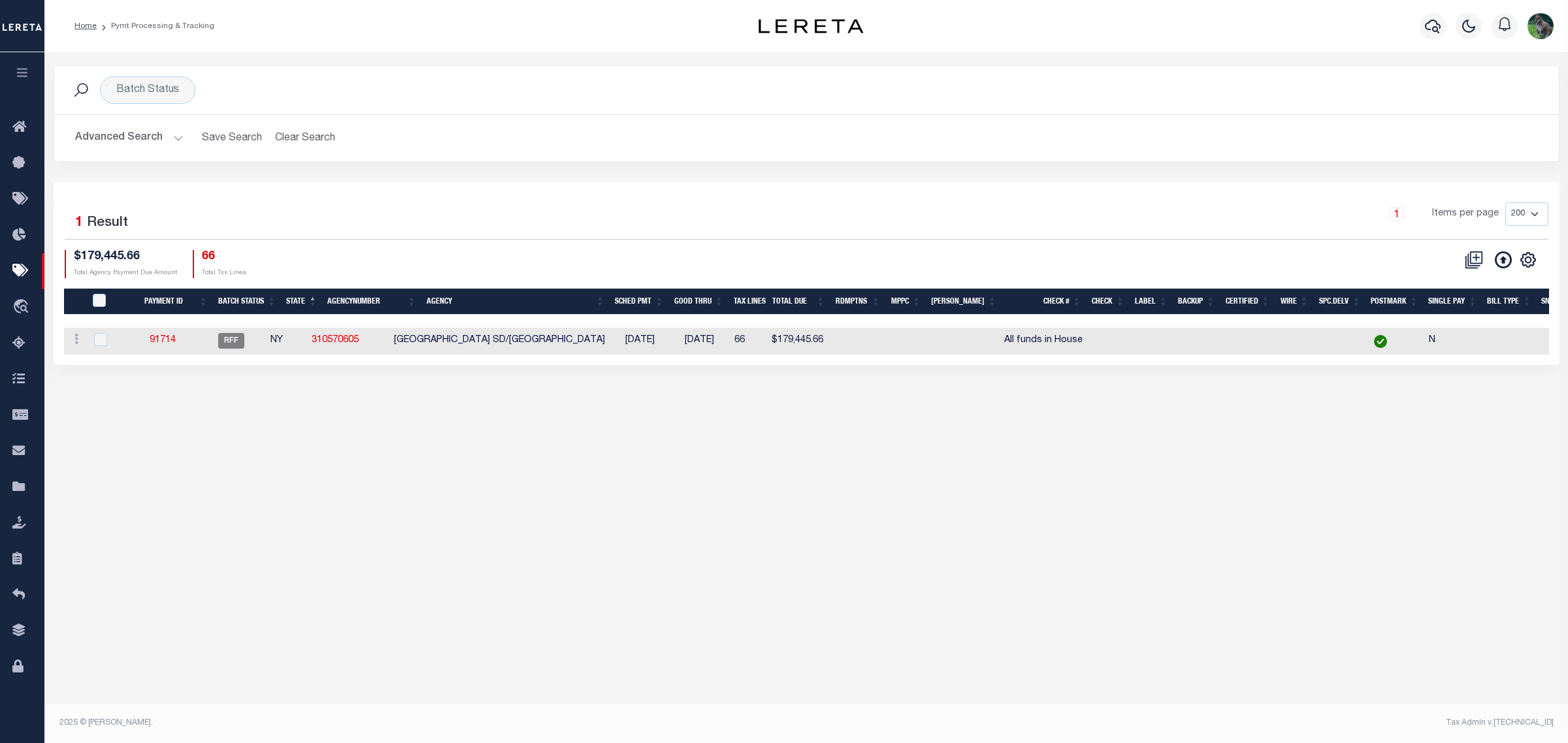
click at [157, 138] on button "Advanced Search" at bounding box center [129, 138] width 108 height 26
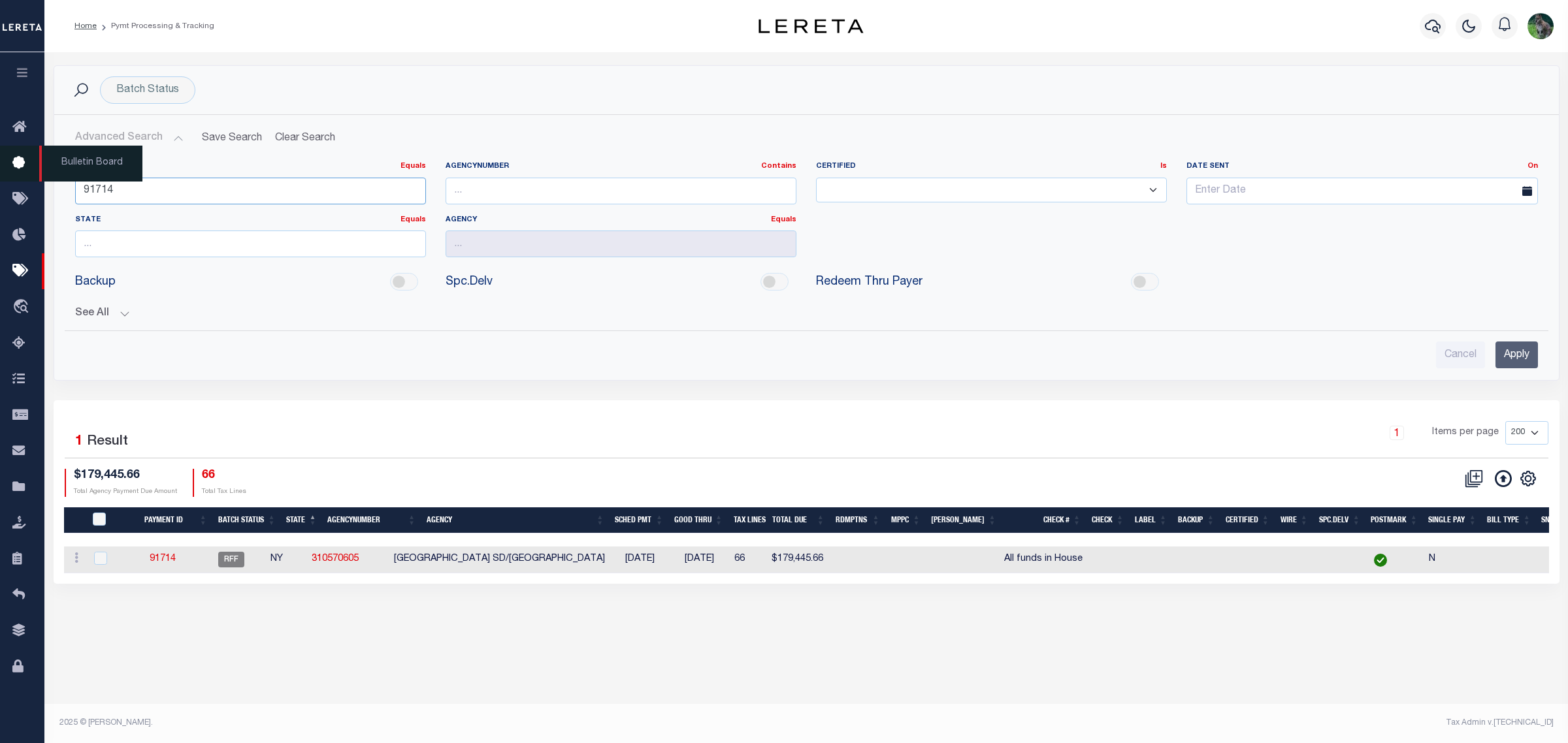
drag, startPoint x: 129, startPoint y: 195, endPoint x: 4, endPoint y: 173, distance: 126.9
click at [60, 185] on div "Batch ID Equals Equals Is Not Equal To Is Greater Than Is Less Than 91714 Agenc…" at bounding box center [807, 236] width 1503 height 169
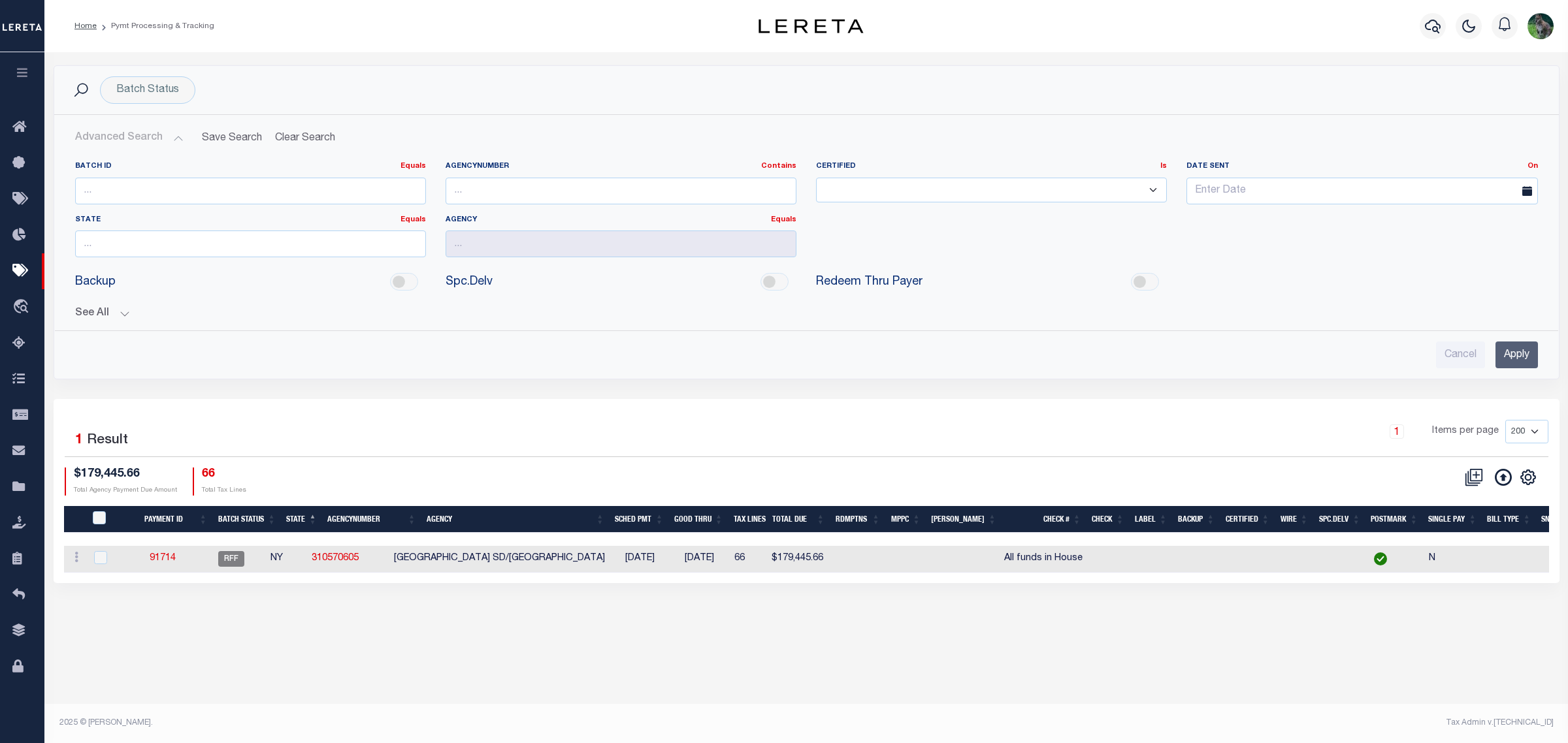
click at [280, 79] on div "Batch Status Search" at bounding box center [807, 90] width 1484 height 28
drag, startPoint x: 518, startPoint y: 367, endPoint x: 668, endPoint y: 363, distance: 150.1
click at [518, 367] on div "Cancel Apply" at bounding box center [807, 355] width 1463 height 27
click at [1442, 356] on input "Cancel" at bounding box center [1460, 355] width 49 height 27
checkbox input "true"
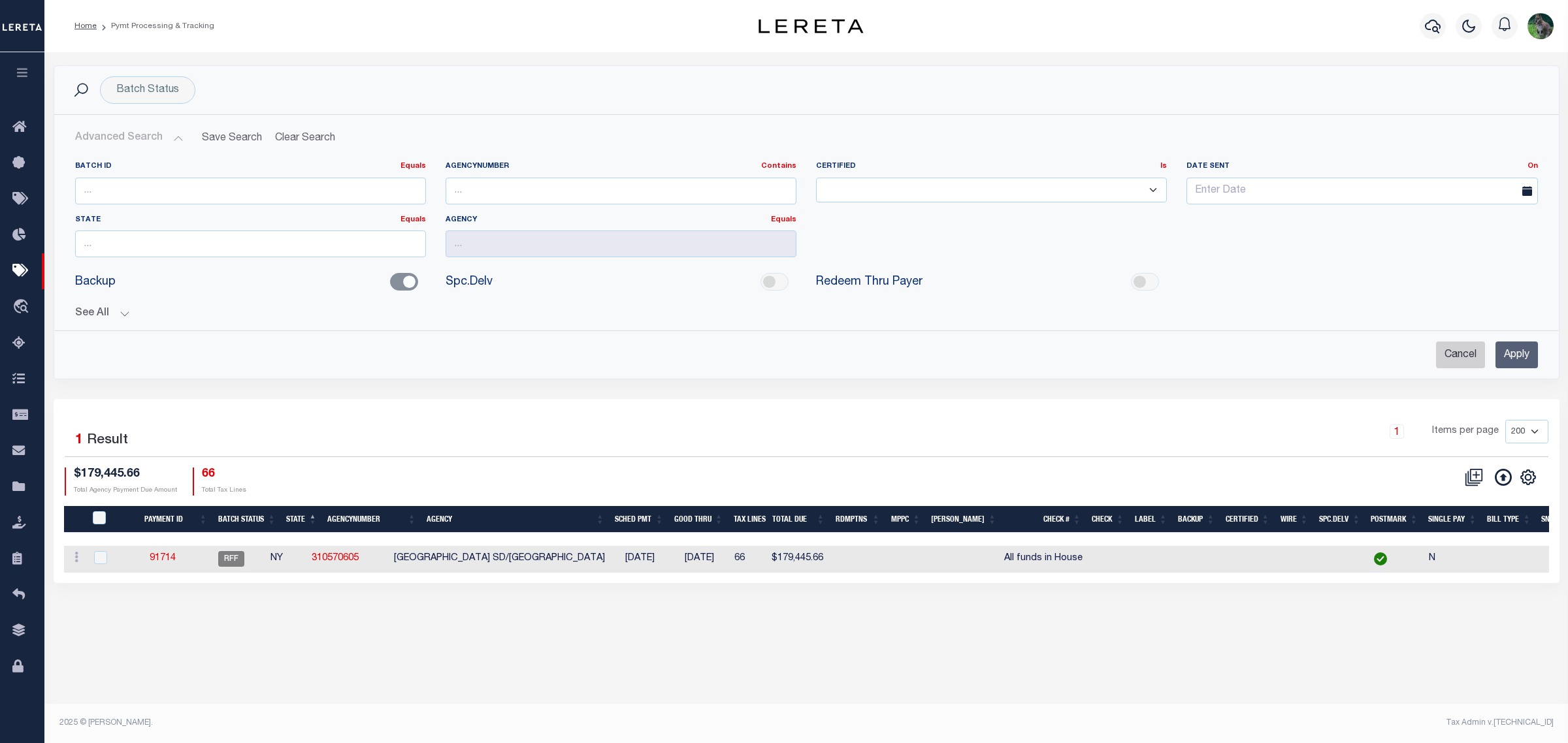
checkbox input "true"
checkbox input "false"
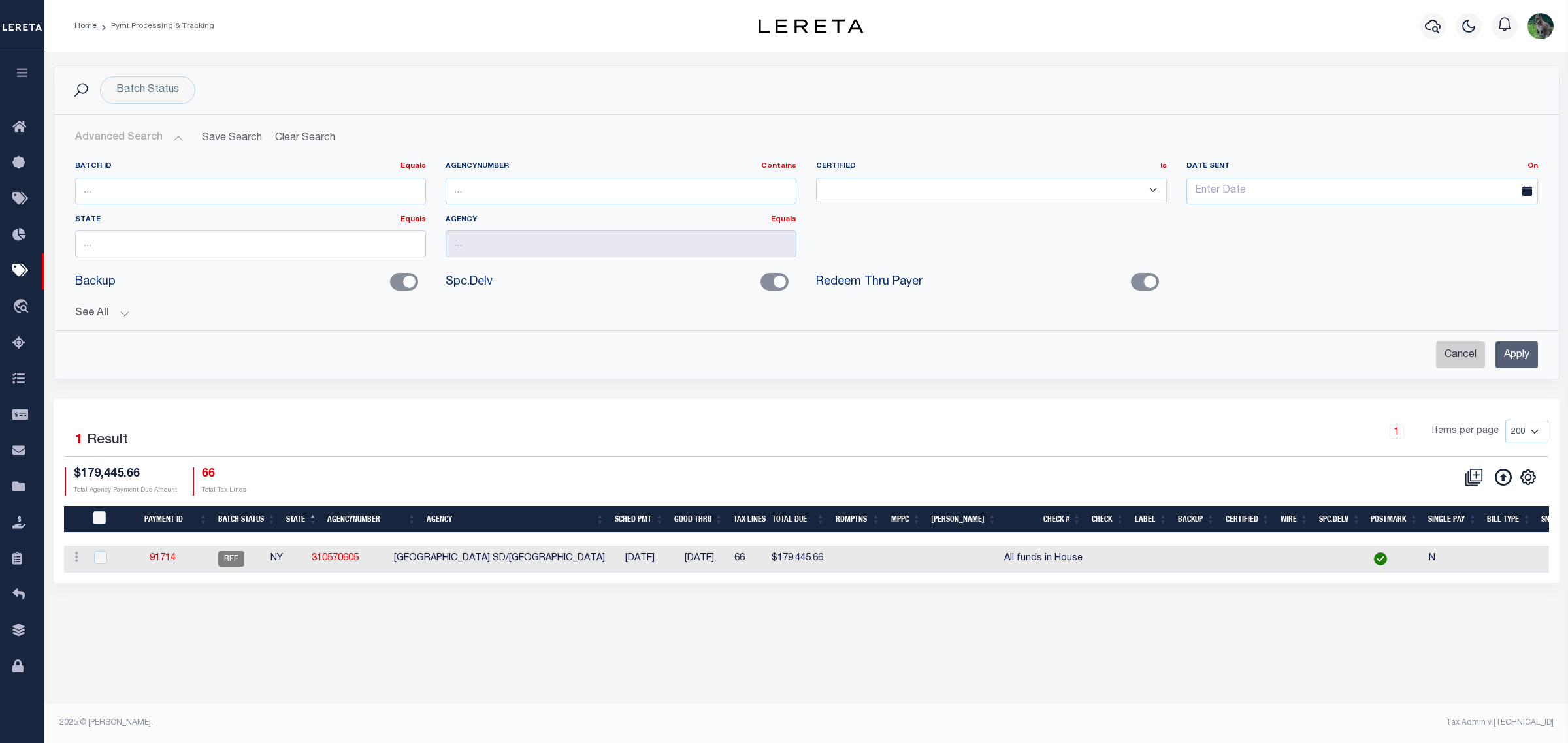
checkbox input "false"
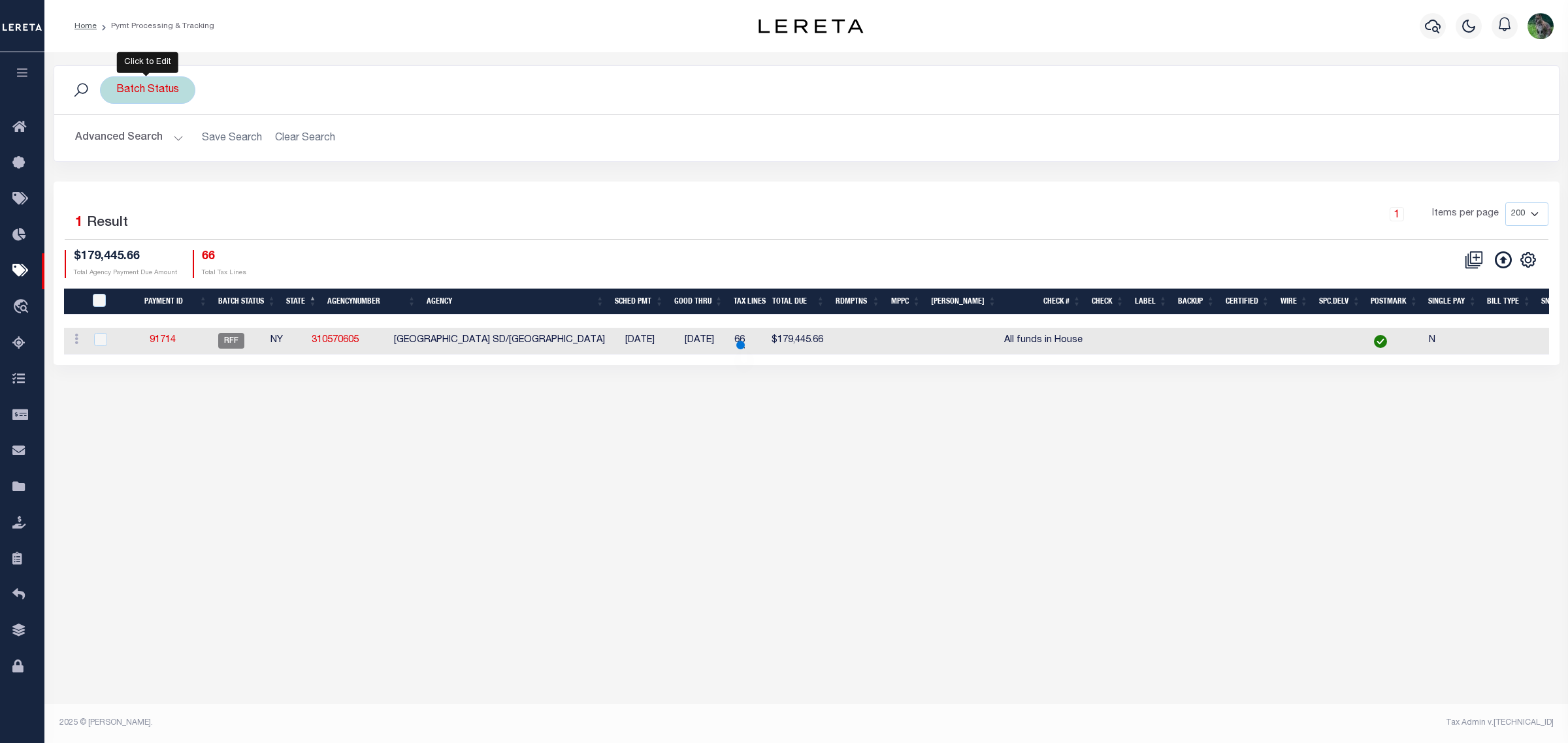
click at [115, 73] on div "Batch Status Search" at bounding box center [807, 90] width 1505 height 48
click at [137, 88] on div "Batch Status" at bounding box center [148, 90] width 95 height 28
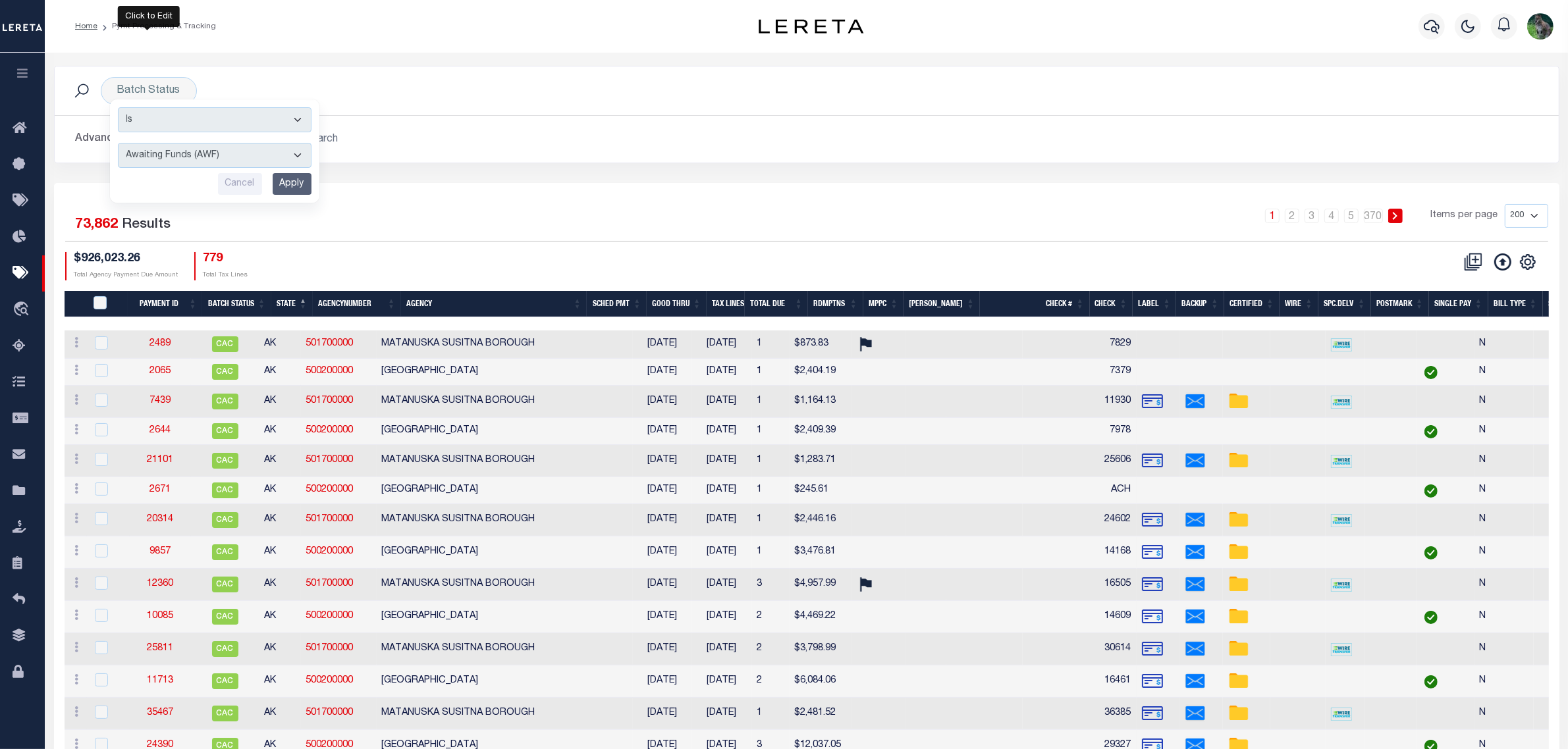
click at [99, 143] on button "Advanced Search" at bounding box center [130, 140] width 109 height 26
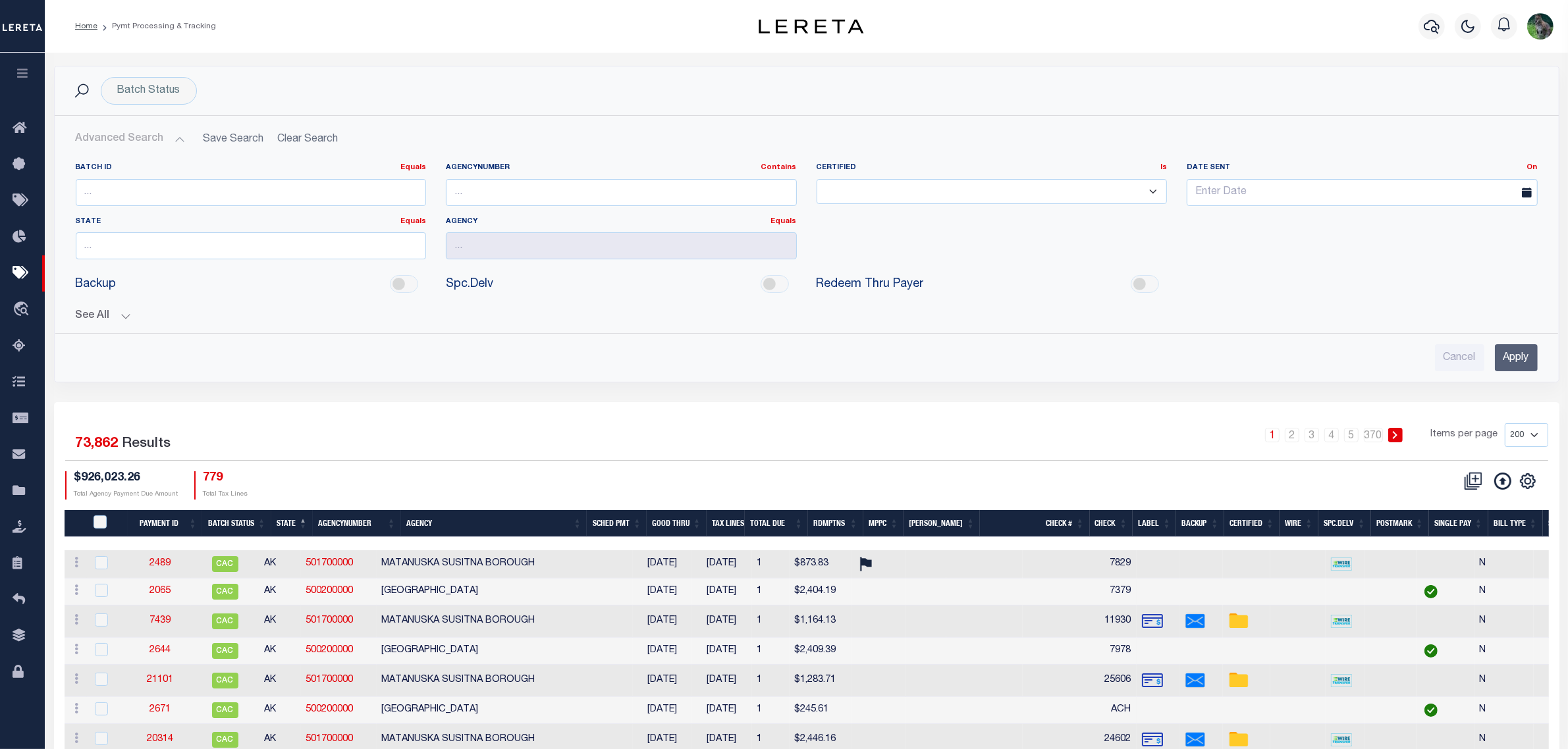
click at [112, 145] on button "Advanced Search" at bounding box center [130, 140] width 109 height 26
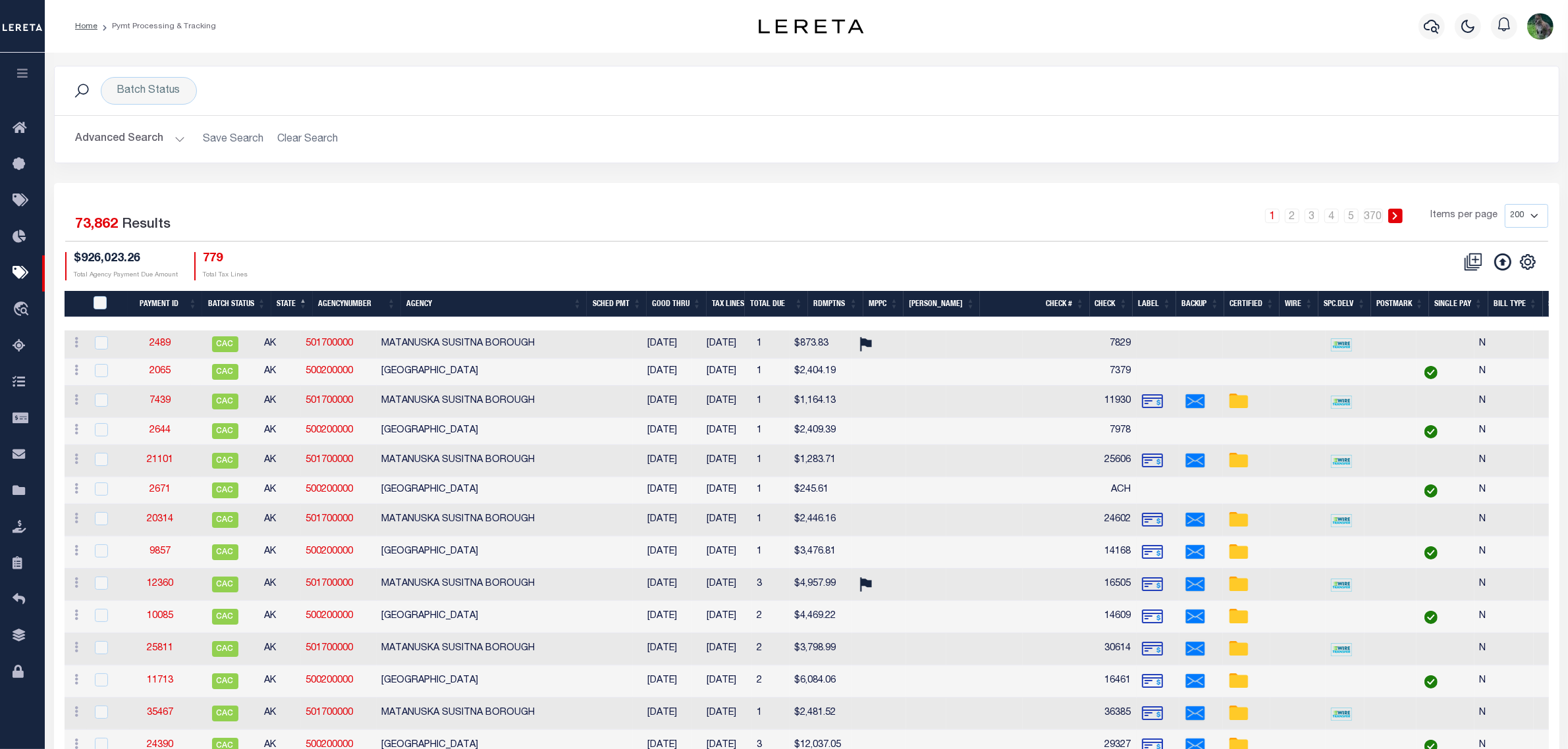
click at [314, 135] on h2 "Advanced Search Save Search Clear Search" at bounding box center [806, 140] width 1483 height 26
click at [303, 140] on h2 "Advanced Search Save Search Clear Search" at bounding box center [806, 140] width 1483 height 26
drag, startPoint x: 463, startPoint y: 158, endPoint x: 435, endPoint y: 145, distance: 30.9
click at [462, 158] on div "Advanced Search Save Search Clear Search Batch ID Equals Equals Is Not Equal To…" at bounding box center [807, 139] width 1504 height 47
click at [294, 140] on h2 "Advanced Search Save Search Clear Search" at bounding box center [806, 140] width 1483 height 26
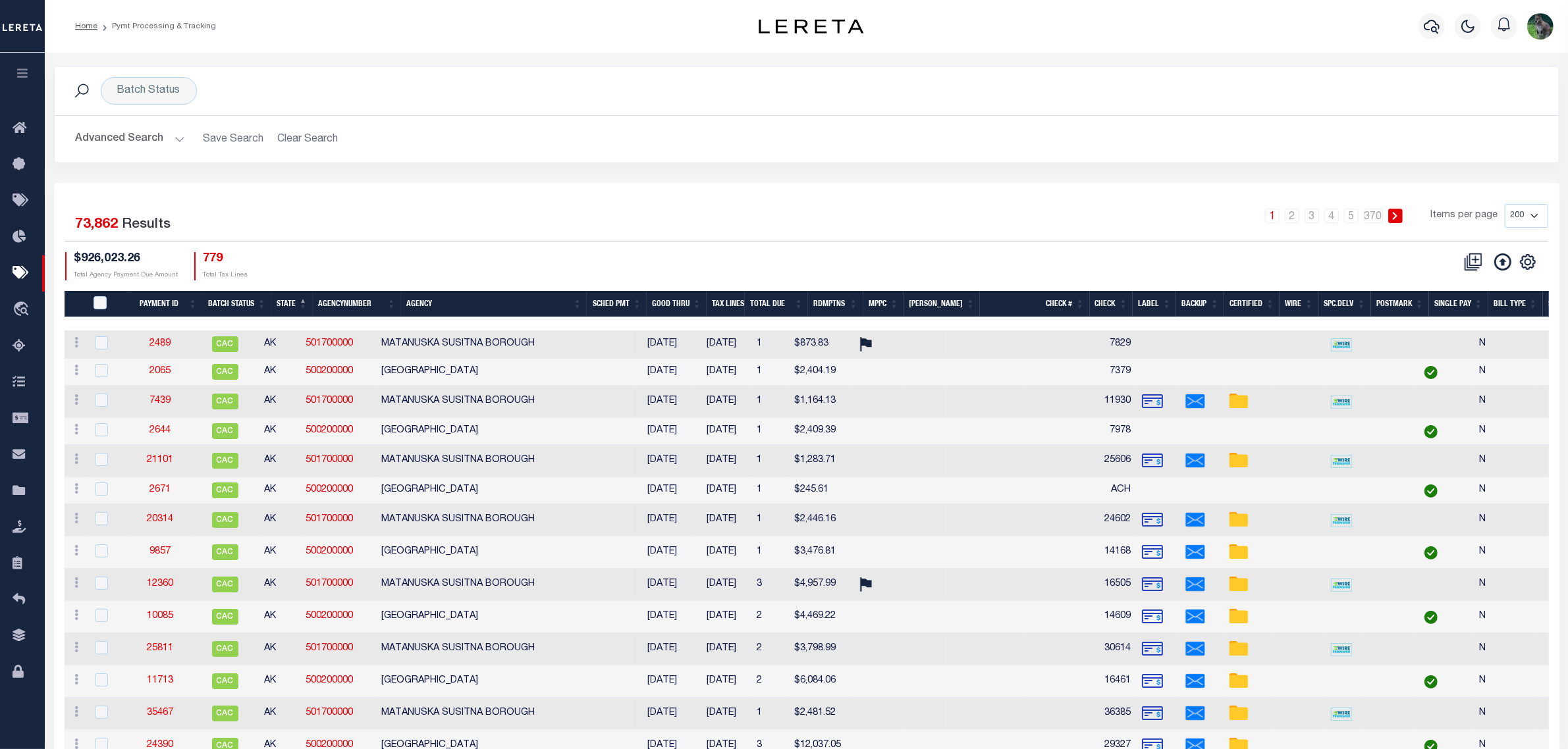
click at [294, 140] on h2 "Advanced Search Save Search Clear Search" at bounding box center [806, 140] width 1483 height 26
click at [148, 96] on div "Batch Status Is Contains Awaiting Funds (AWF) Cleared and Complete (CAC) New Ch…" at bounding box center [149, 91] width 96 height 28
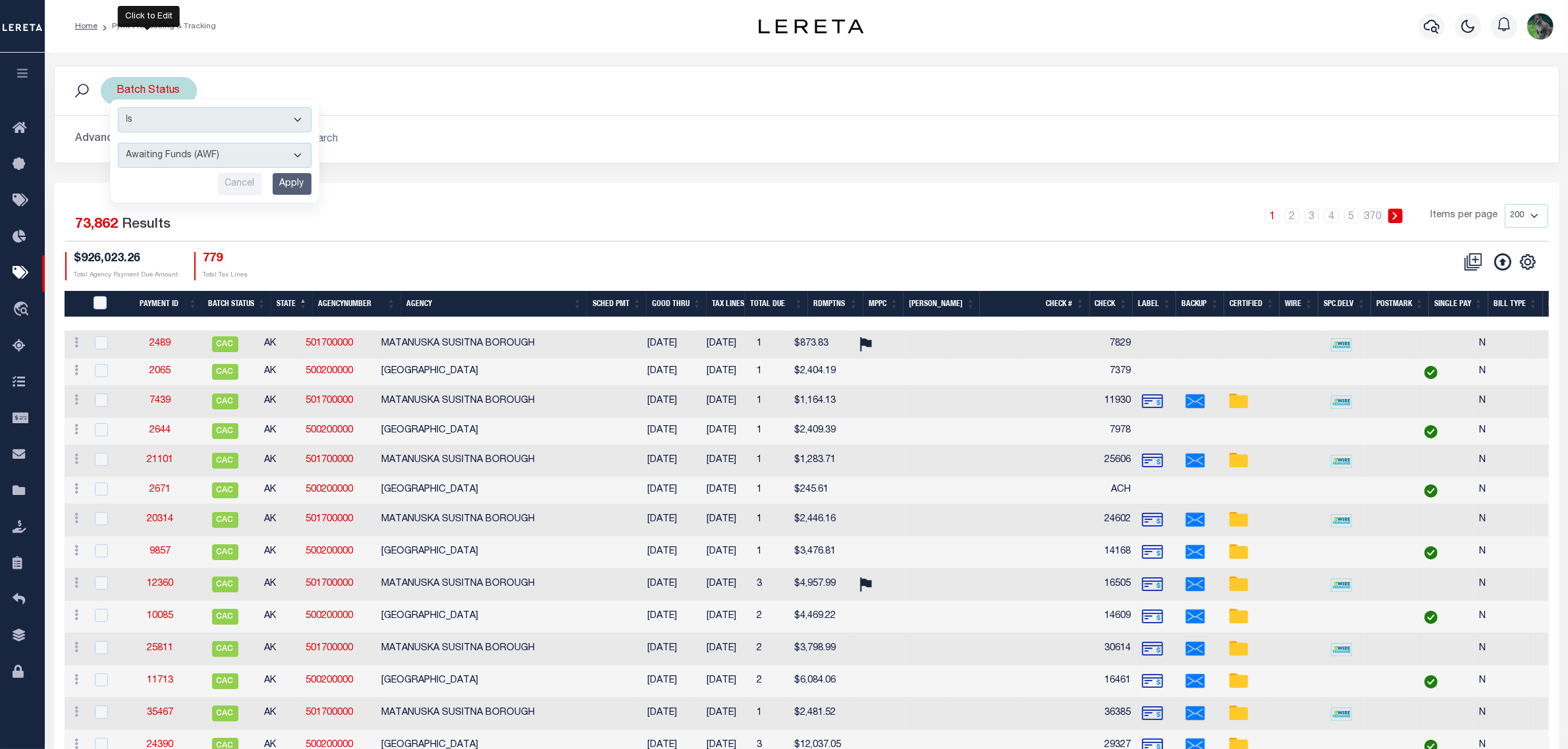
click at [199, 158] on select "Awaiting Funds (AWF) Cleared and Complete (CAC) New Check Needed (NCN) Payment …" at bounding box center [215, 155] width 194 height 25
select select "RFP"
click at [118, 144] on select "Awaiting Funds (AWF) Cleared and Complete (CAC) New Check Needed (NCN) Payment …" at bounding box center [215, 155] width 194 height 25
click at [301, 192] on input "Apply" at bounding box center [291, 184] width 39 height 22
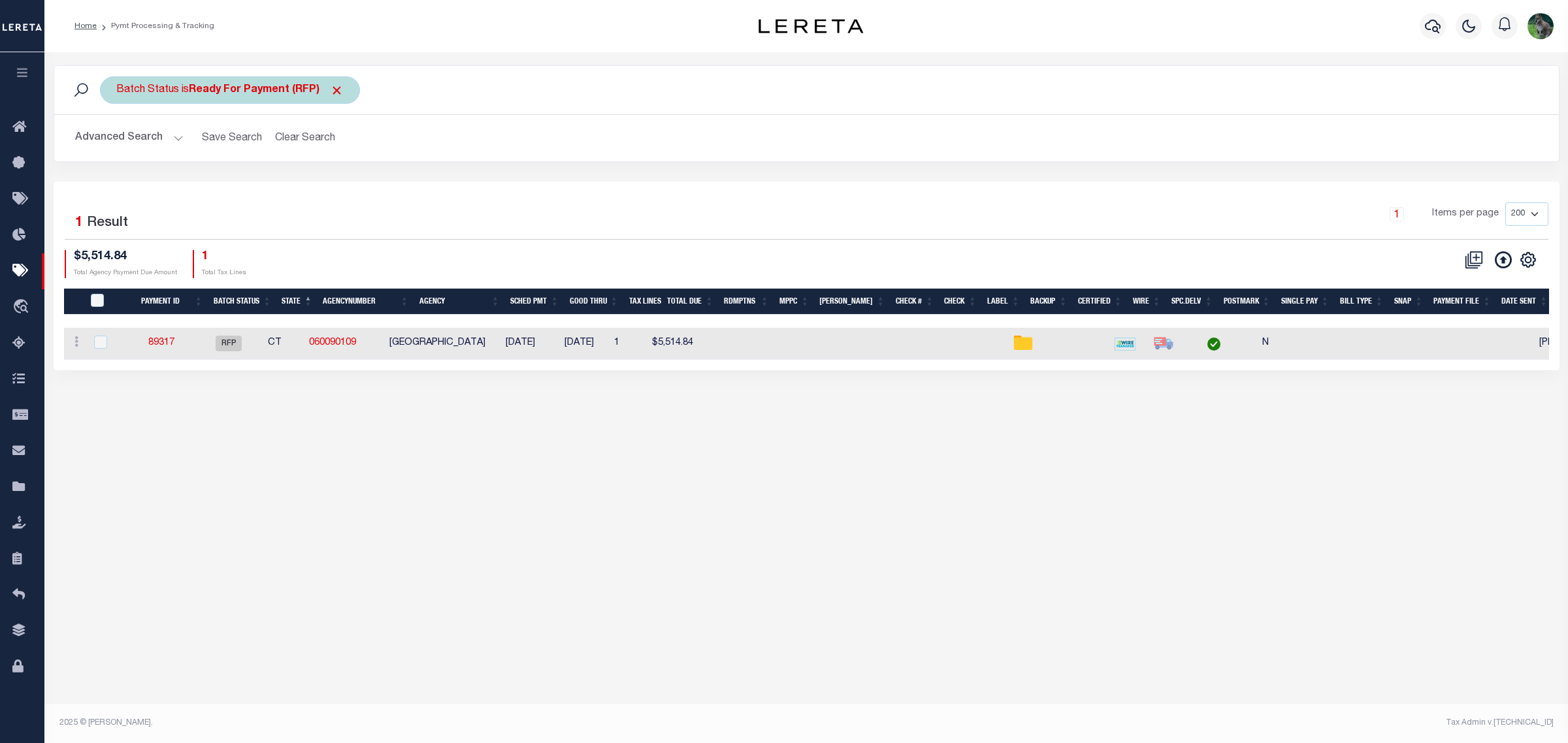
click at [265, 90] on b "Ready For Payment (RFP)" at bounding box center [266, 90] width 155 height 11
select select "RFP"
click at [237, 155] on select "Awaiting Funds (AWF) Cleared and Complete (CAC) New Check Needed (NCN) Payment …" at bounding box center [213, 154] width 192 height 25
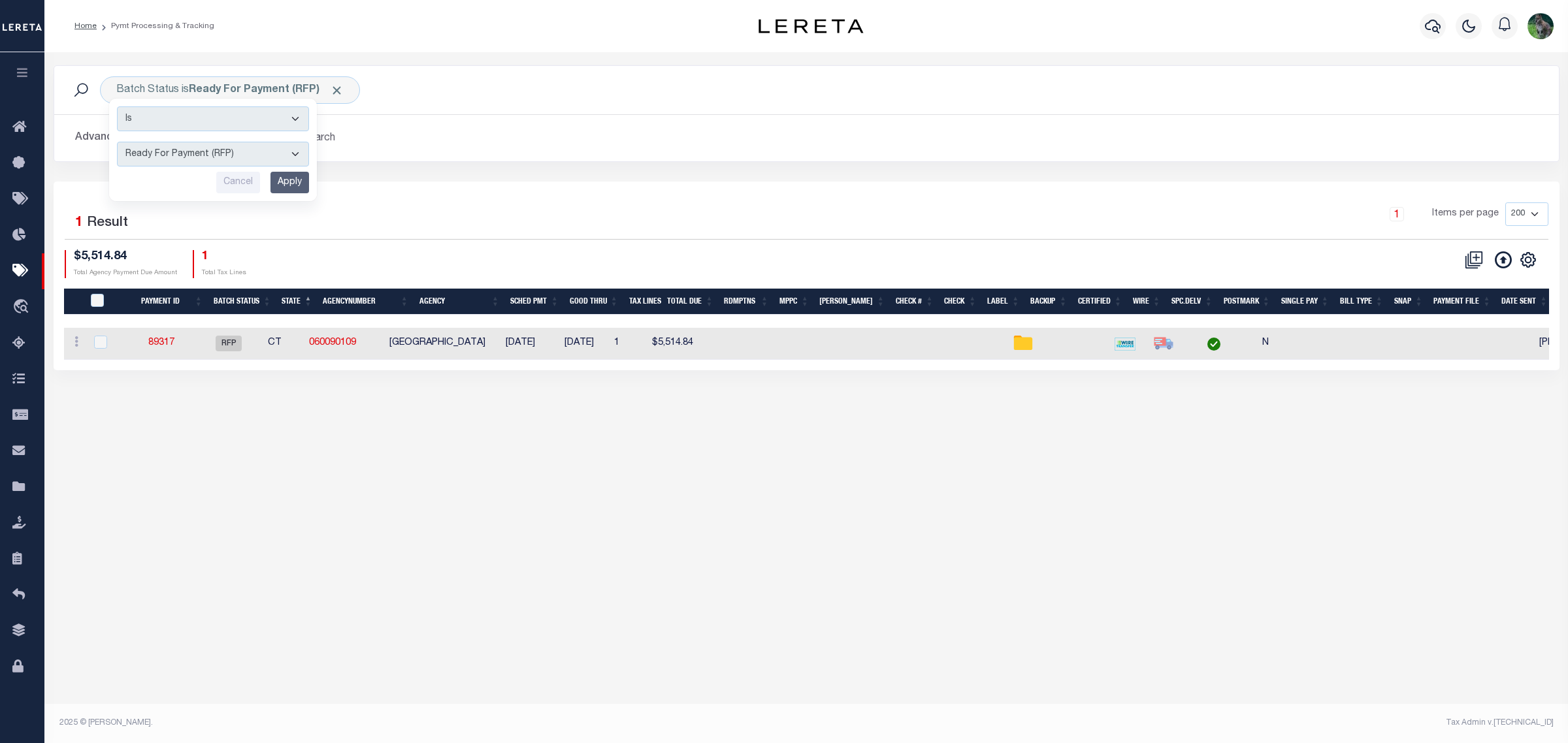
click at [445, 181] on div "7 Selected 1 Result 1 Items per page 100 200 500 1000 $5,514.84 1" at bounding box center [807, 275] width 1506 height 189
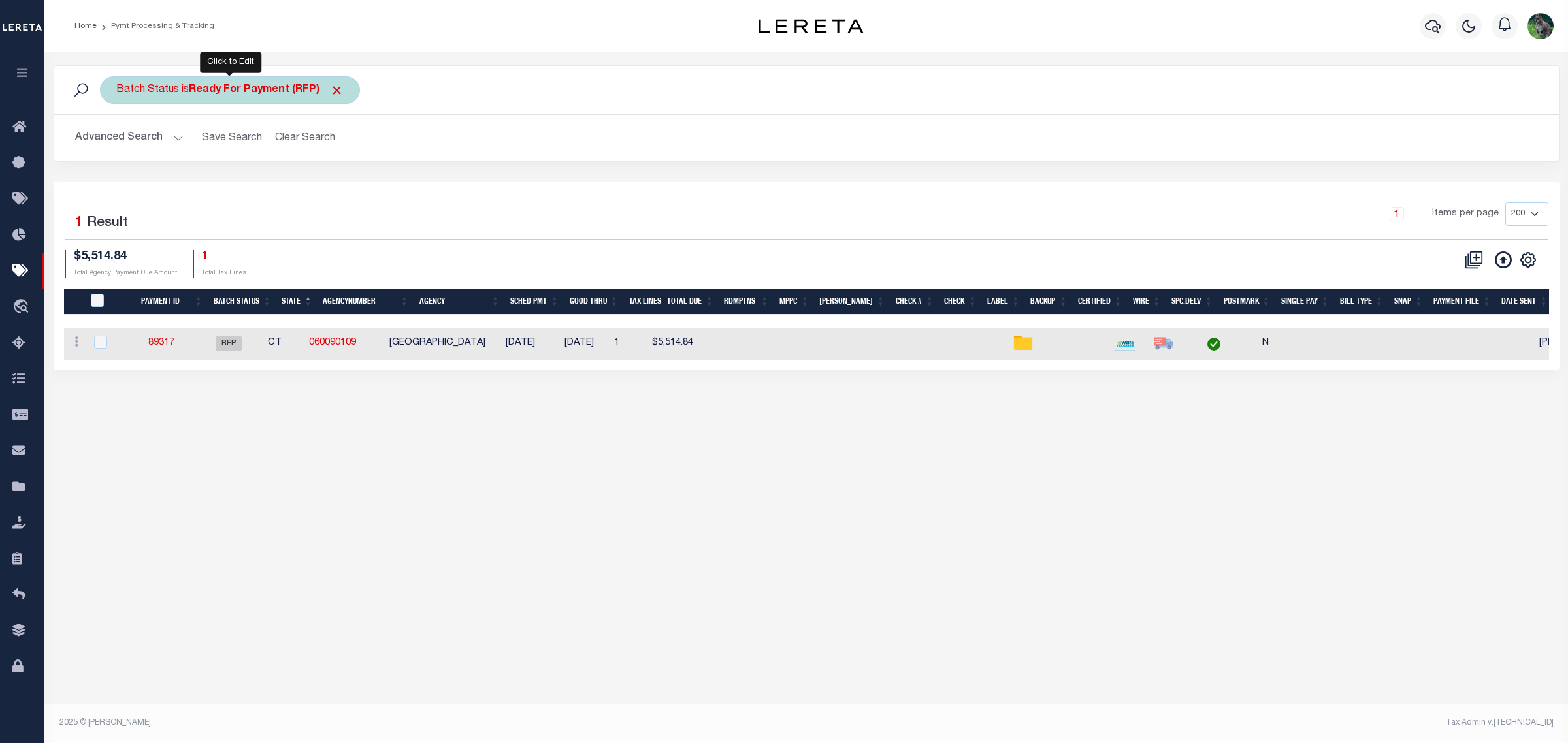
click at [271, 90] on b "Ready For Payment (RFP)" at bounding box center [266, 90] width 155 height 11
click at [265, 163] on select "Awaiting Funds (AWF) Cleared and Complete (CAC) New Check Needed (NCN) Payment …" at bounding box center [213, 154] width 192 height 25
select select "RFW"
click at [117, 142] on select "Awaiting Funds (AWF) Cleared and Complete (CAC) New Check Needed (NCN) Payment …" at bounding box center [213, 154] width 192 height 25
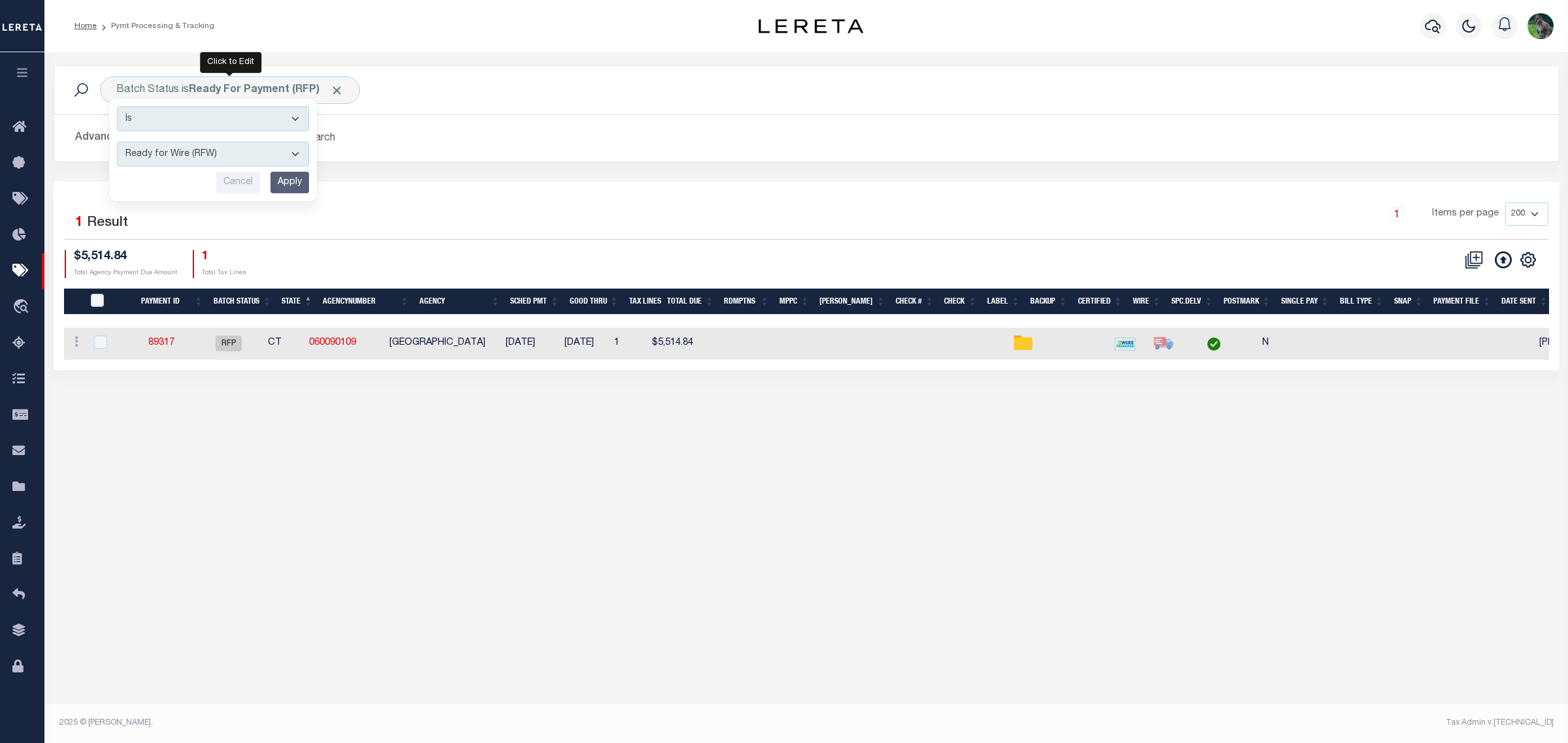
click at [285, 191] on input "Apply" at bounding box center [289, 183] width 38 height 21
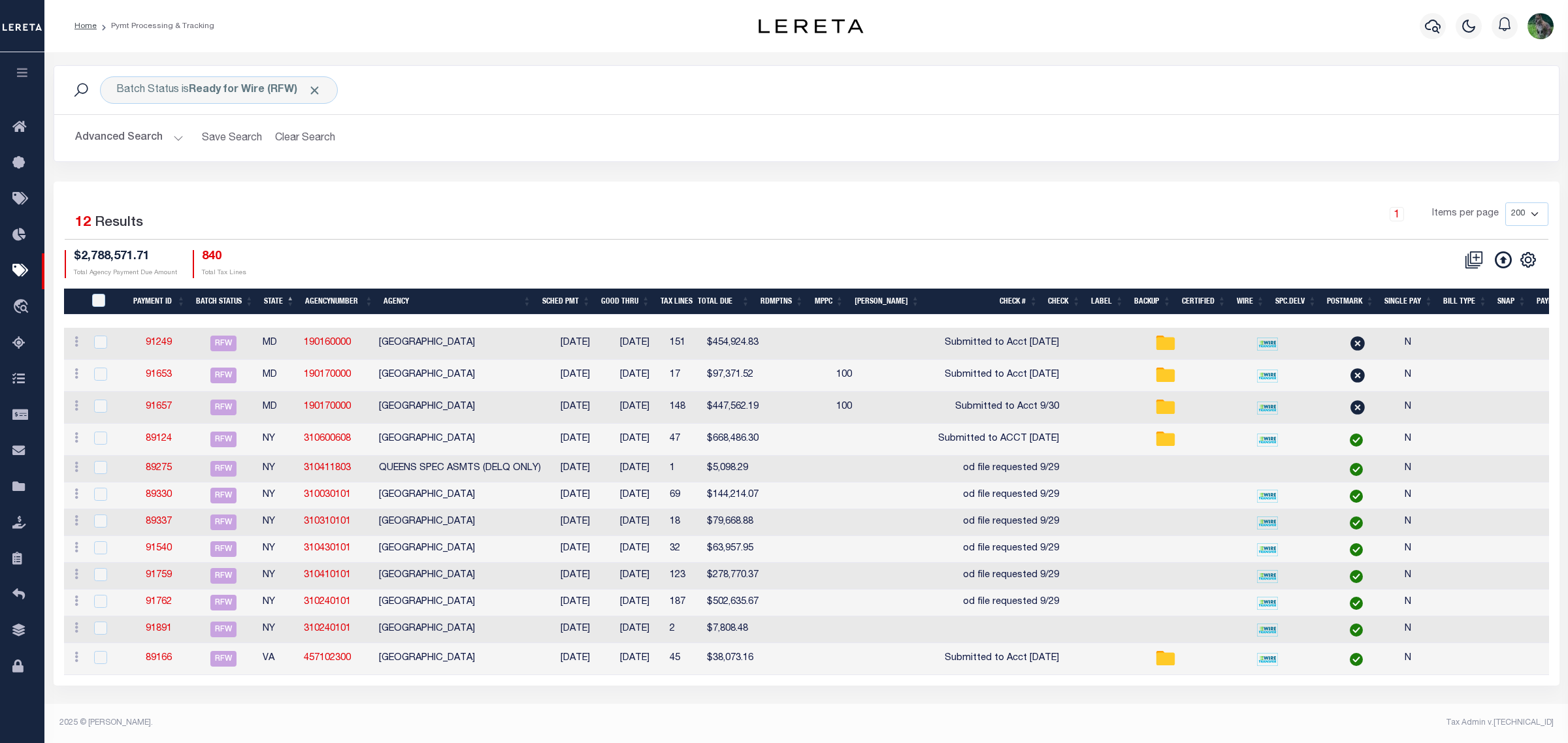
drag, startPoint x: 124, startPoint y: 109, endPoint x: 131, endPoint y: 116, distance: 9.9
click at [124, 109] on div "Batch Status is Ready for Wire (RFW) Search" at bounding box center [807, 90] width 1505 height 48
click at [135, 138] on button "Advanced Search" at bounding box center [129, 138] width 108 height 26
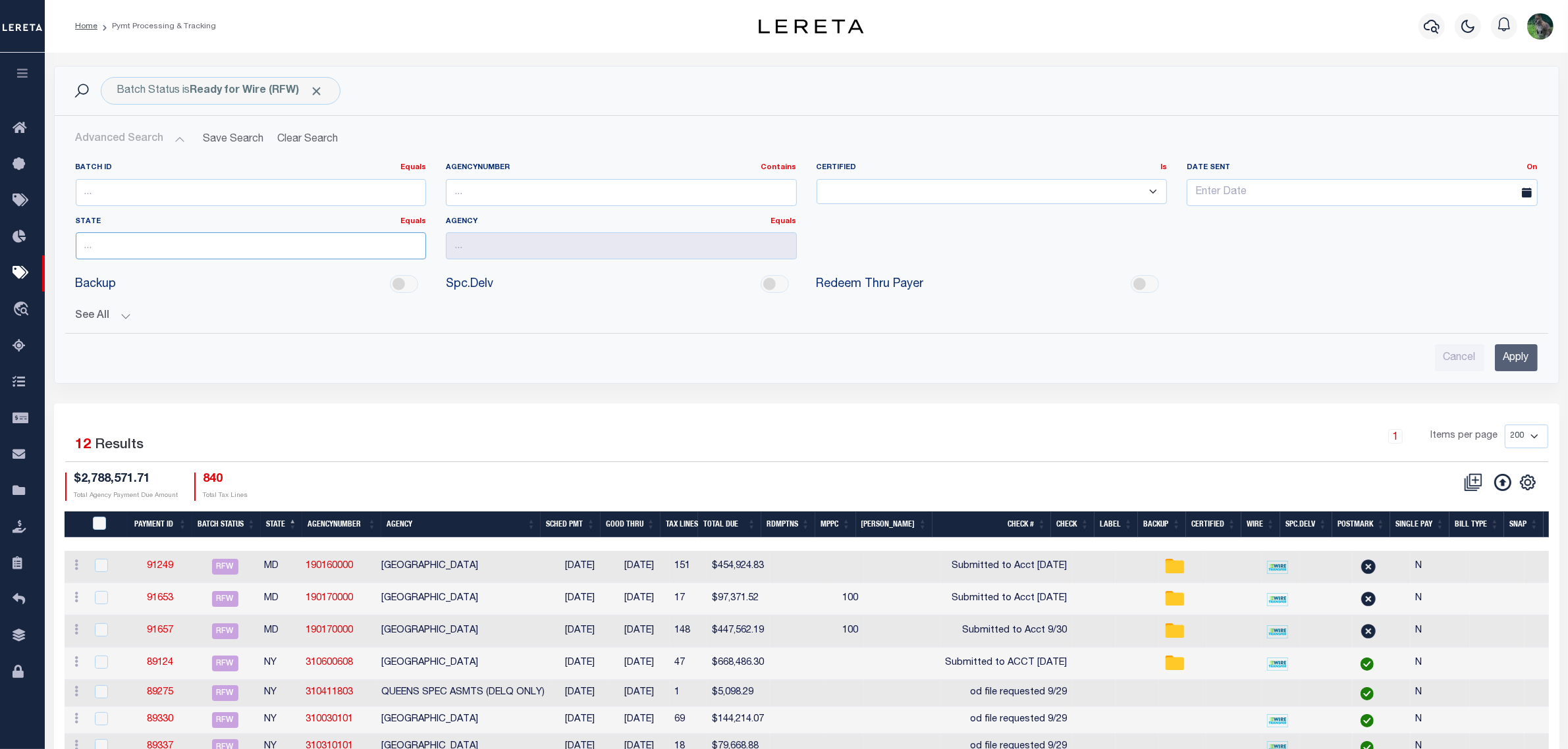
click at [140, 253] on input "text" at bounding box center [251, 246] width 351 height 27
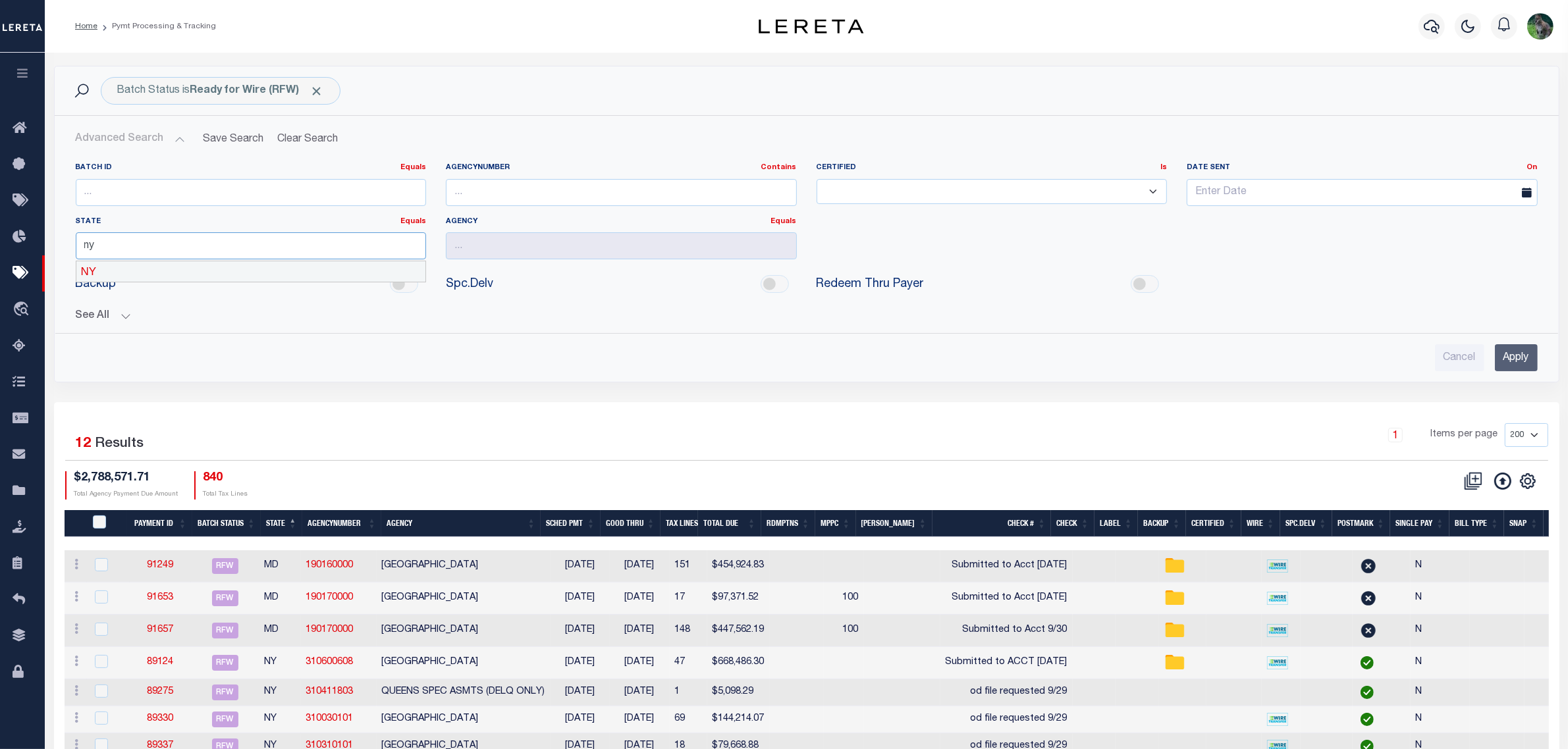
click at [156, 269] on div "NY" at bounding box center [251, 272] width 349 height 21
type input "NY"
click at [1519, 367] on input "Apply" at bounding box center [1516, 358] width 43 height 27
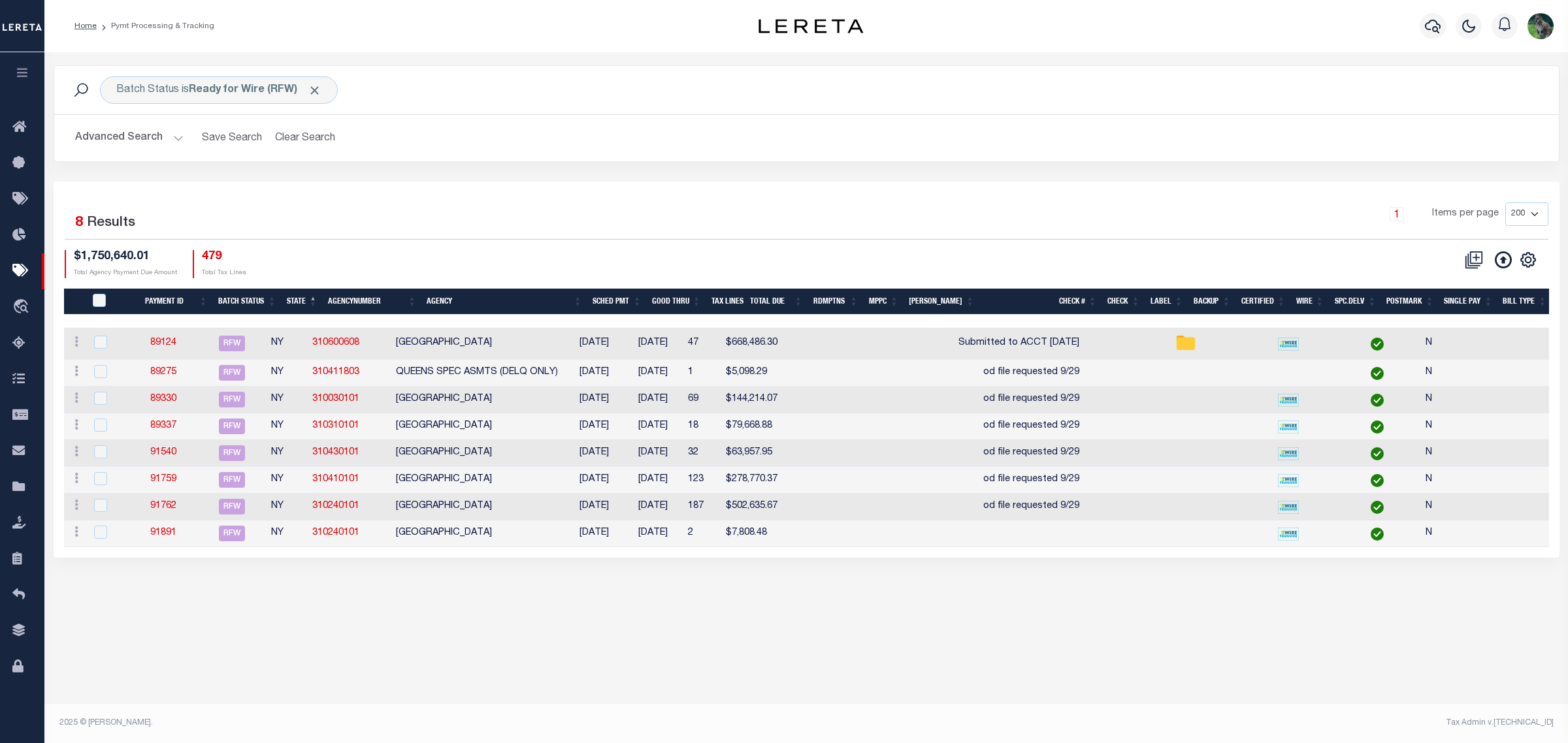
click at [327, 241] on div "7 Selected 8 Results 1 Items per page 100 200 500 1000 $1,750,640.01 Total Agen…" at bounding box center [807, 240] width 1505 height 75
click at [942, 141] on h2 "Advanced Search Save Search Clear Search PayeeSearchTable_dynamictable_____Defa…" at bounding box center [807, 138] width 1484 height 26
click at [164, 347] on link "89124" at bounding box center [163, 343] width 26 height 9
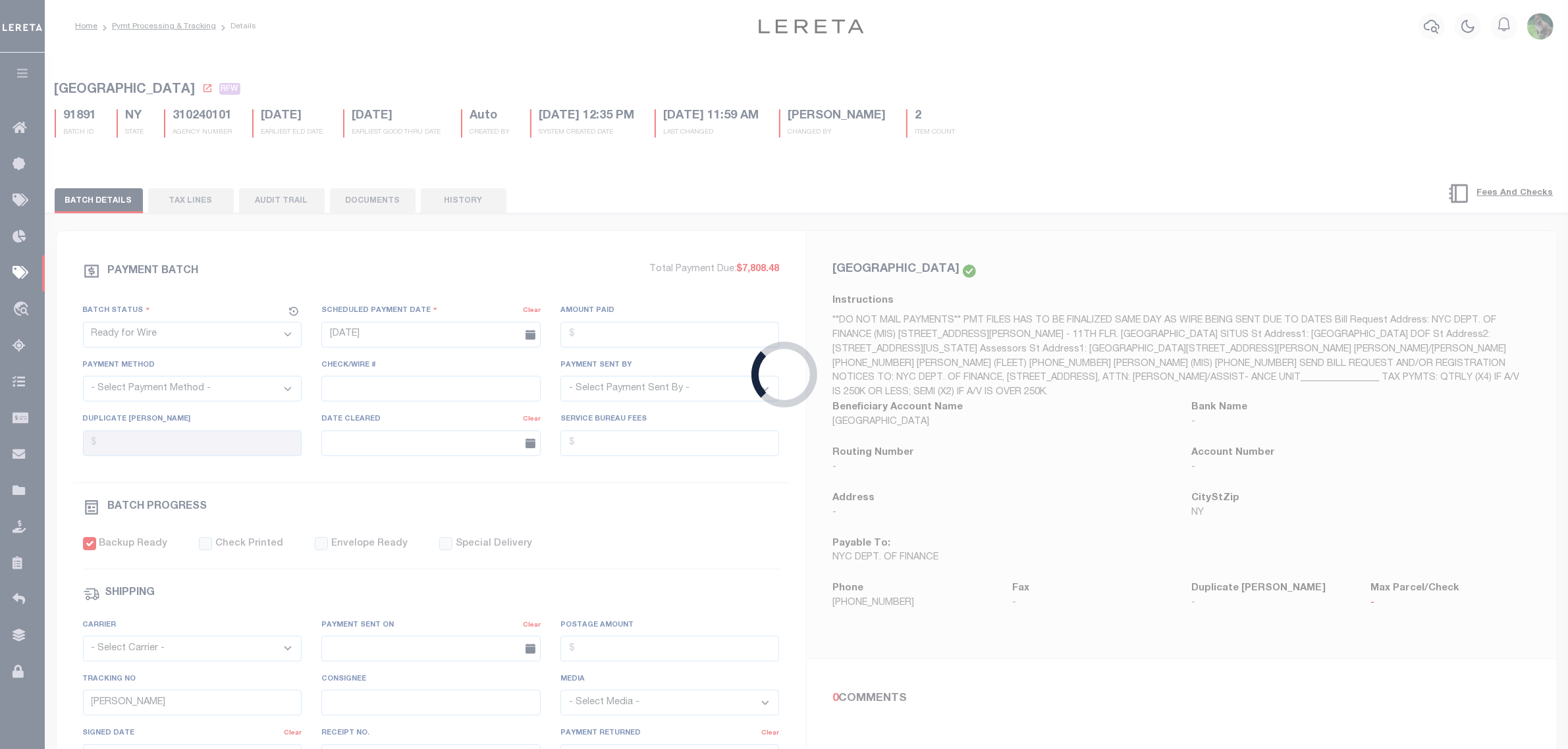
type input "09/30/2025"
type input "$668,486.3"
select select "TRA"
type input "Submitted to ACCT 9/30/25"
select select "[PERSON_NAME]"
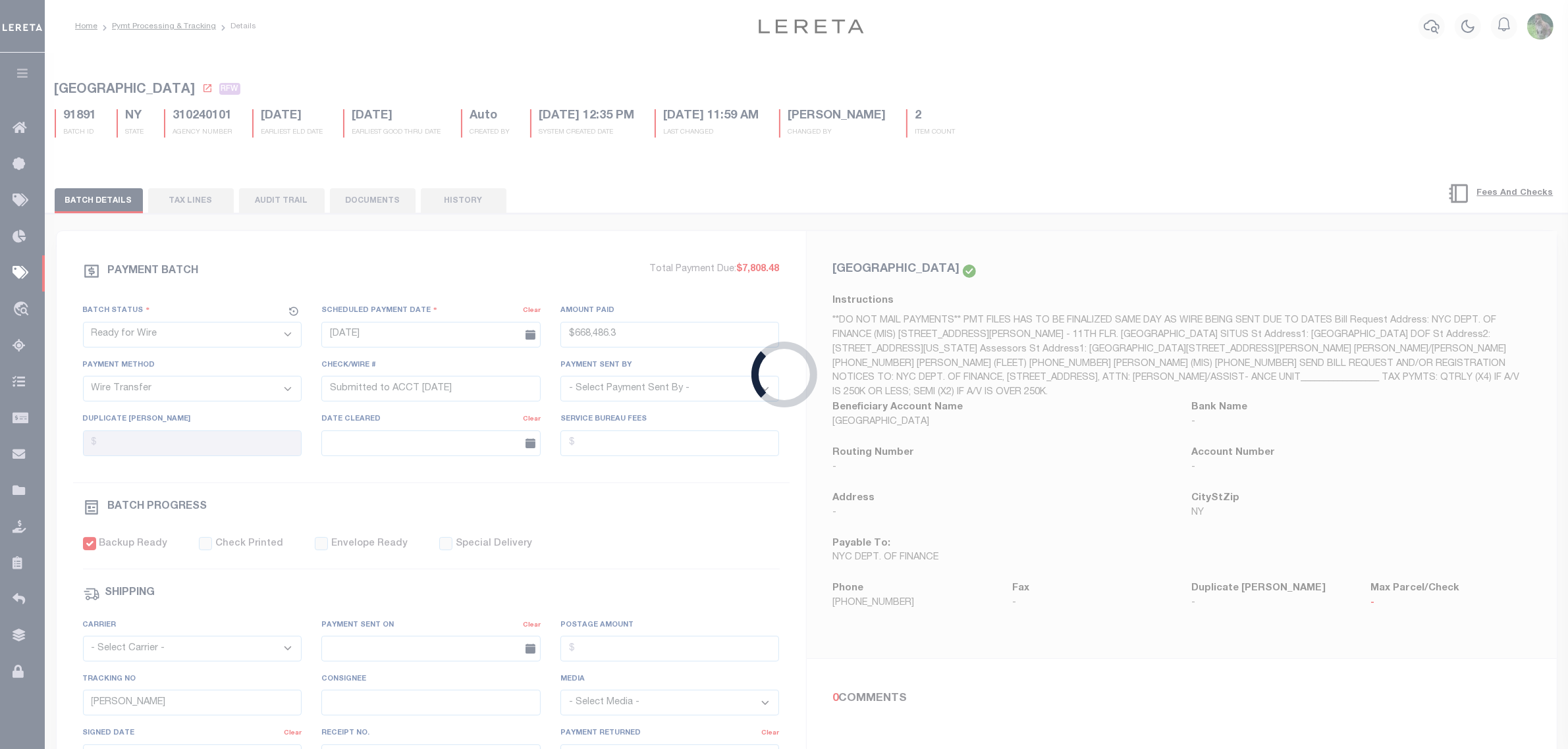
checkbox input "true"
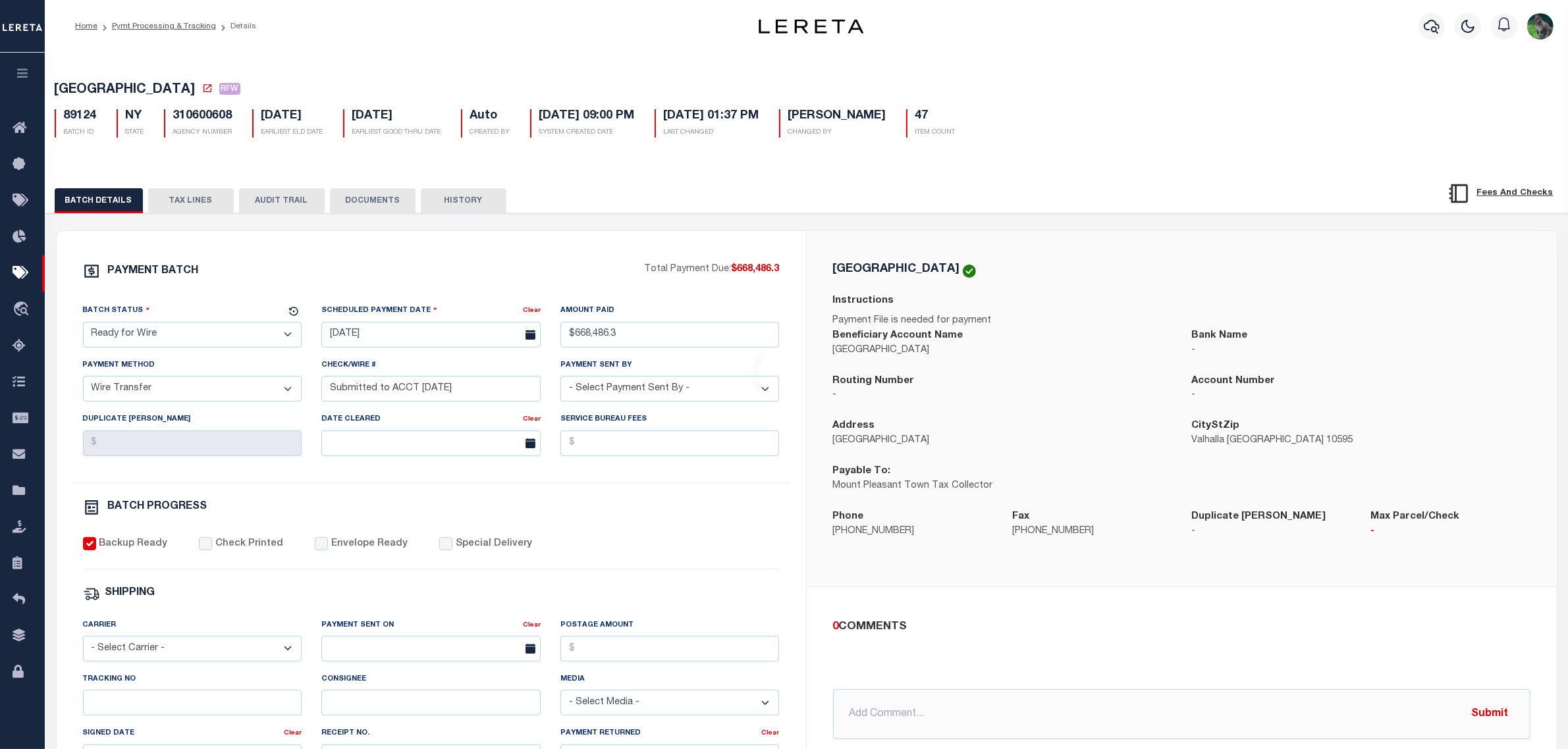
click at [192, 343] on select "- Select Status - Scheduled for Payment Ready For Payment Payment Sent Cleared …" at bounding box center [192, 335] width 219 height 26
select select "CAC"
click at [83, 326] on select "- Select Status - Scheduled for Payment Ready For Payment Payment Sent Cleared …" at bounding box center [192, 335] width 219 height 26
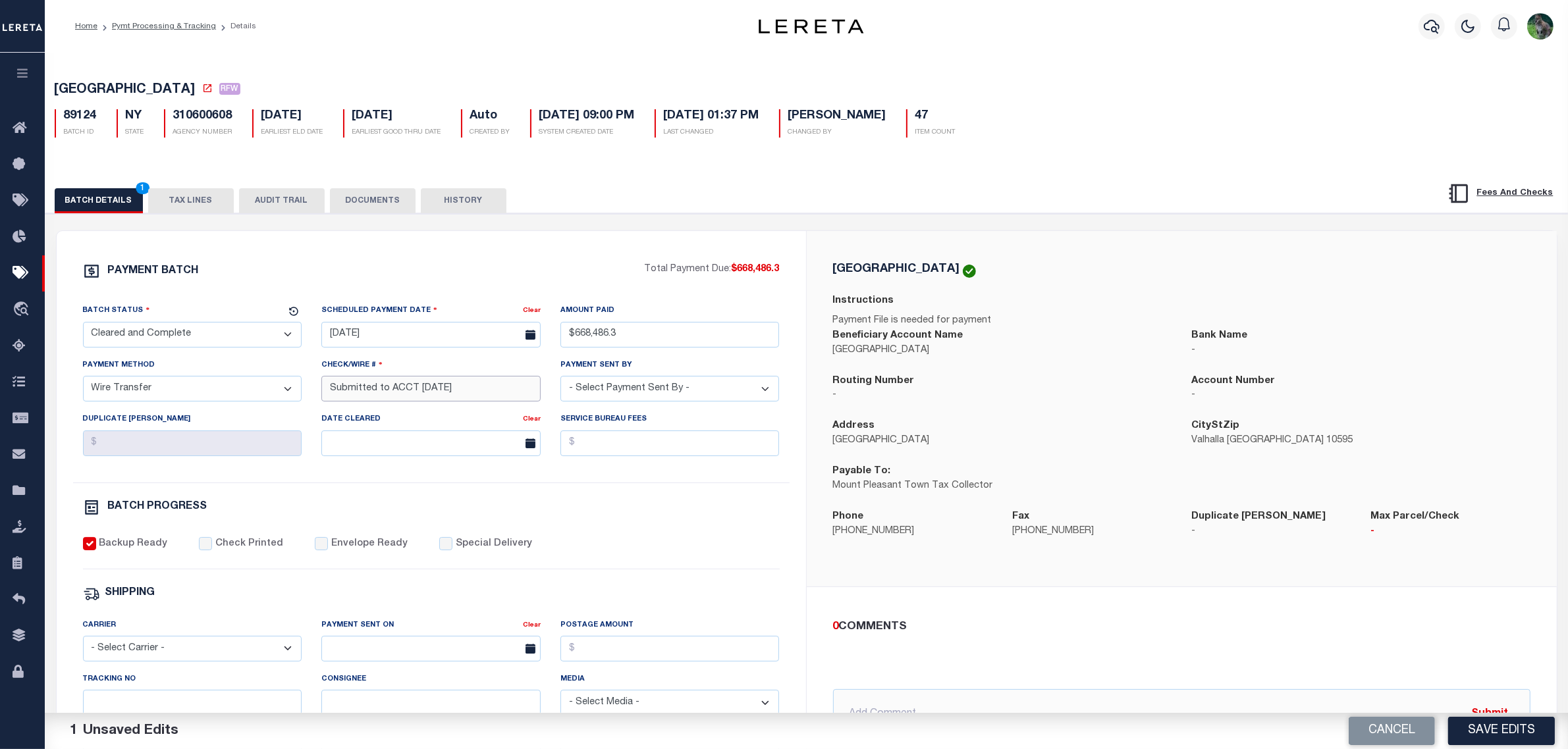
drag, startPoint x: 488, startPoint y: 400, endPoint x: 249, endPoint y: 400, distance: 239.0
click at [219, 392] on div "Batch Status - Select Status - Scheduled for Payment Ready For Payment Payment …" at bounding box center [431, 393] width 717 height 179
paste input "20250930GMQFMP01056046093"
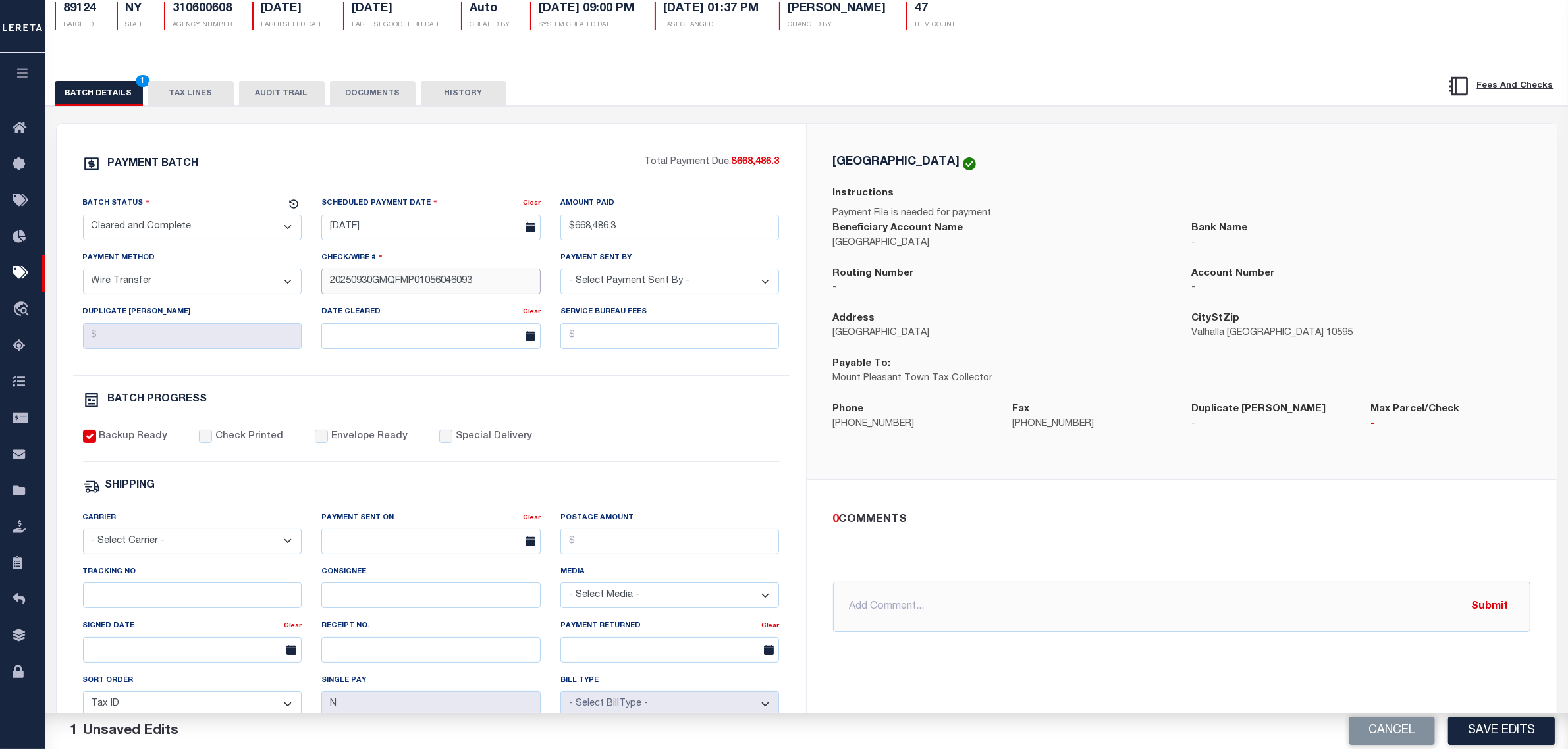
scroll to position [165, 0]
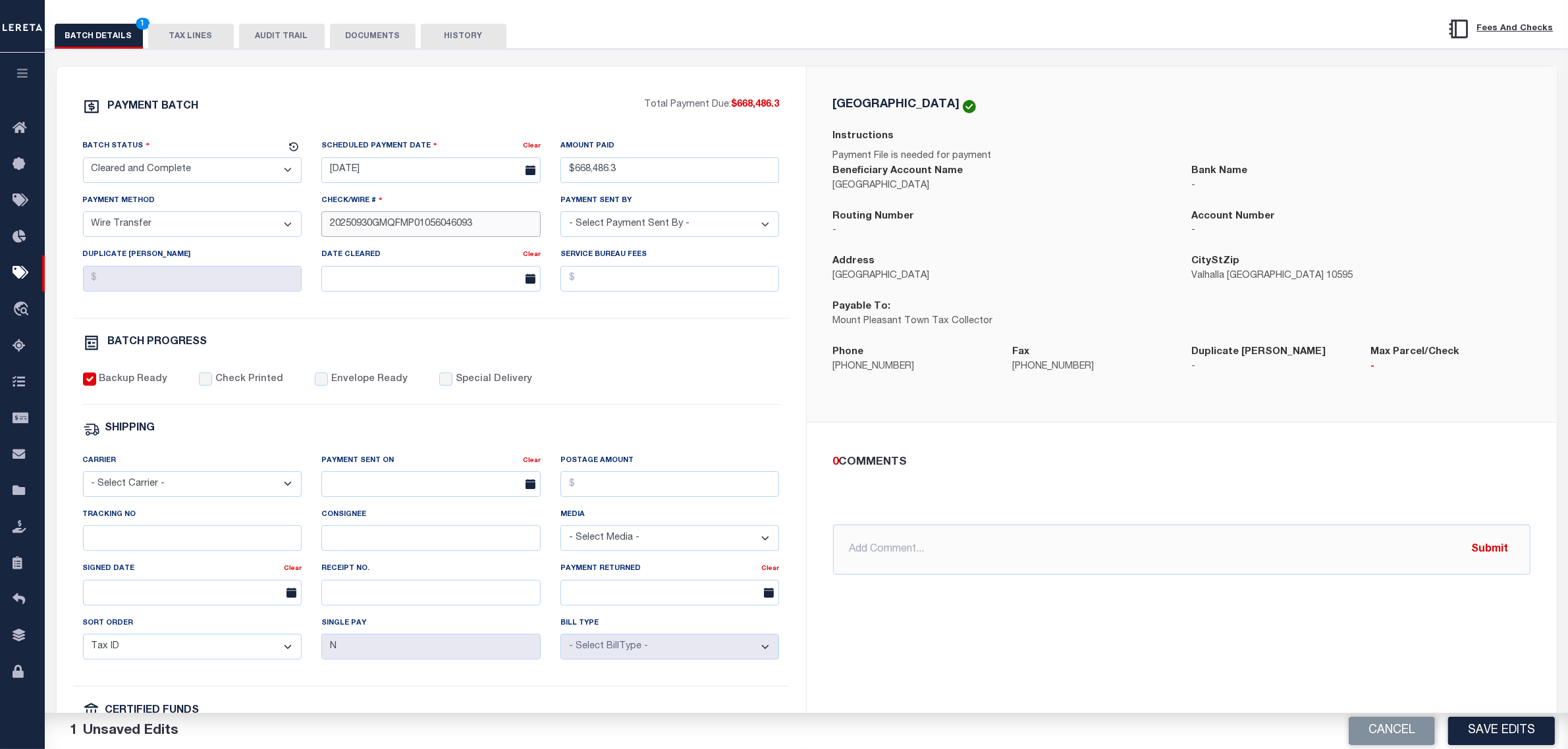
type input "20250930GMQFMP01056046093"
click at [196, 495] on select "- Select Carrier - E-mail Fax Fedex FTP Other UPS USPS" at bounding box center [192, 484] width 219 height 26
select select "OTH"
click at [83, 481] on select "- Select Carrier - E-mail Fax Fedex FTP Other UPS USPS" at bounding box center [192, 484] width 219 height 26
drag, startPoint x: 170, startPoint y: 553, endPoint x: 357, endPoint y: 514, distance: 191.0
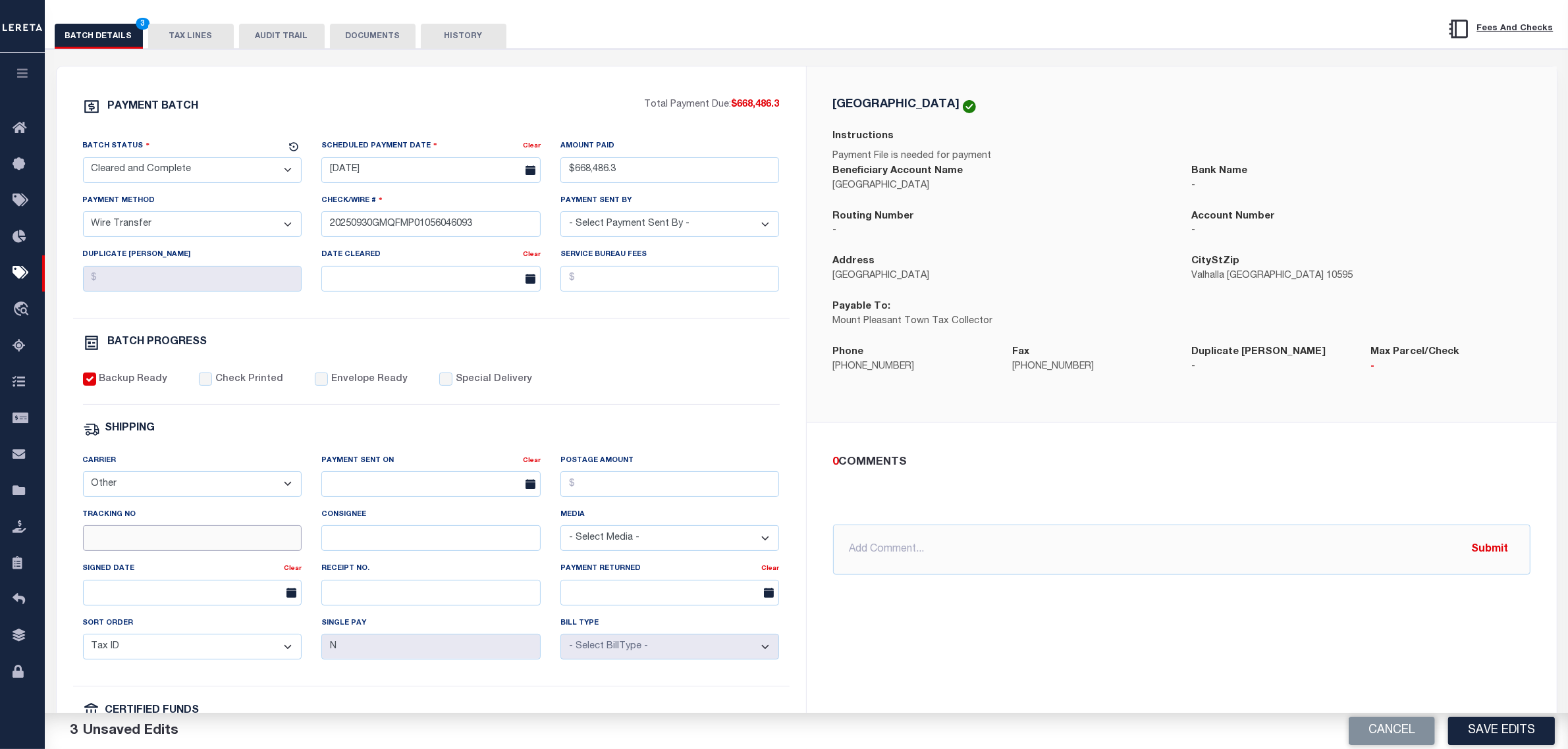
click at [170, 551] on input "Tracking No" at bounding box center [192, 538] width 219 height 26
paste input "20250930GMQFMP0105604609301805"
type input "20250930GMQFMP0105604609301805"
click at [402, 492] on input "text" at bounding box center [431, 484] width 219 height 26
drag, startPoint x: 419, startPoint y: 568, endPoint x: 457, endPoint y: 568, distance: 38.0
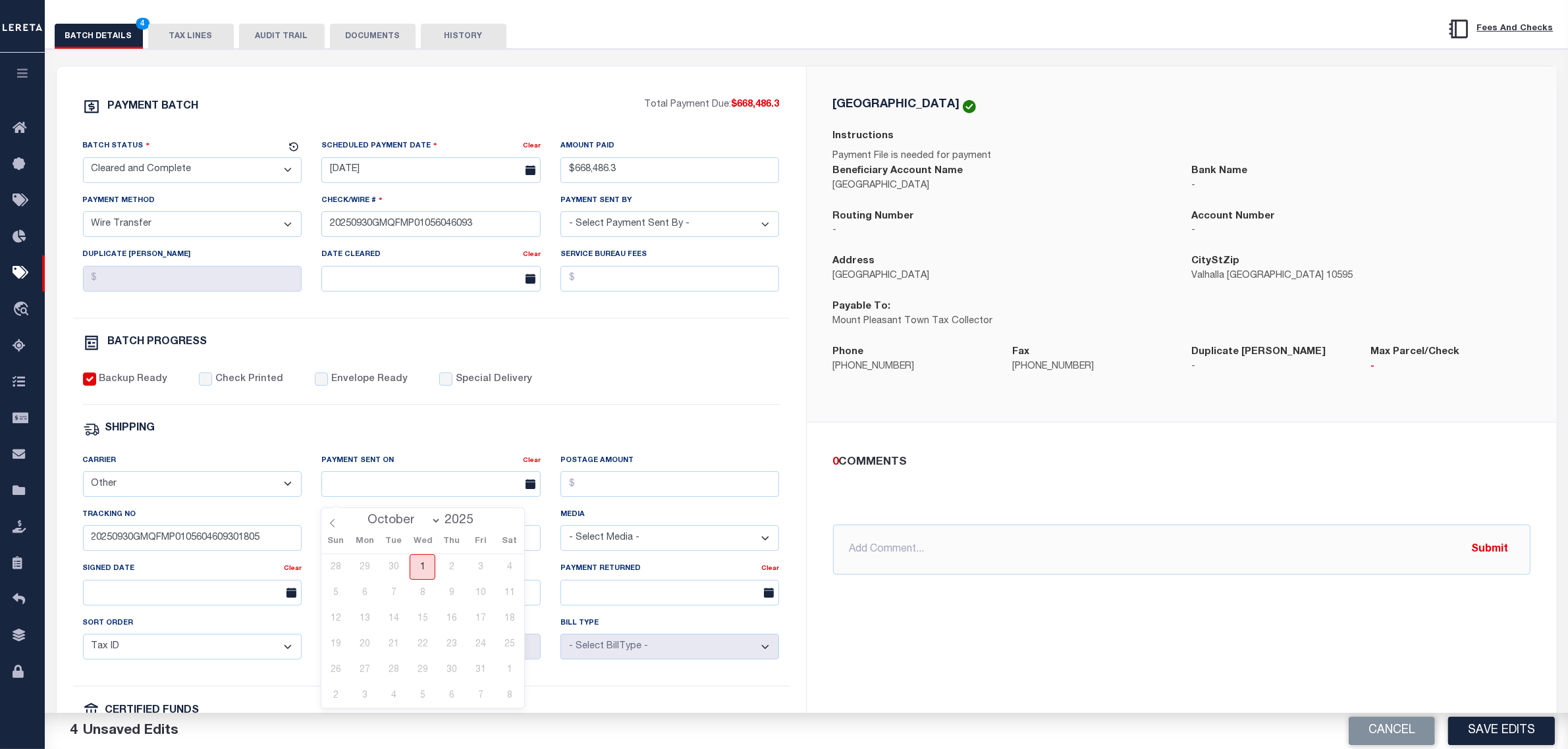
click at [420, 568] on span "1" at bounding box center [423, 568] width 26 height 26
type input "[DATE]"
click at [959, 550] on input "text" at bounding box center [1182, 550] width 698 height 50
paste input "20250930GMQFMP0105604609301805FT03"
type input "fed ref 20250930GMQFMP0105604609301805FT03"
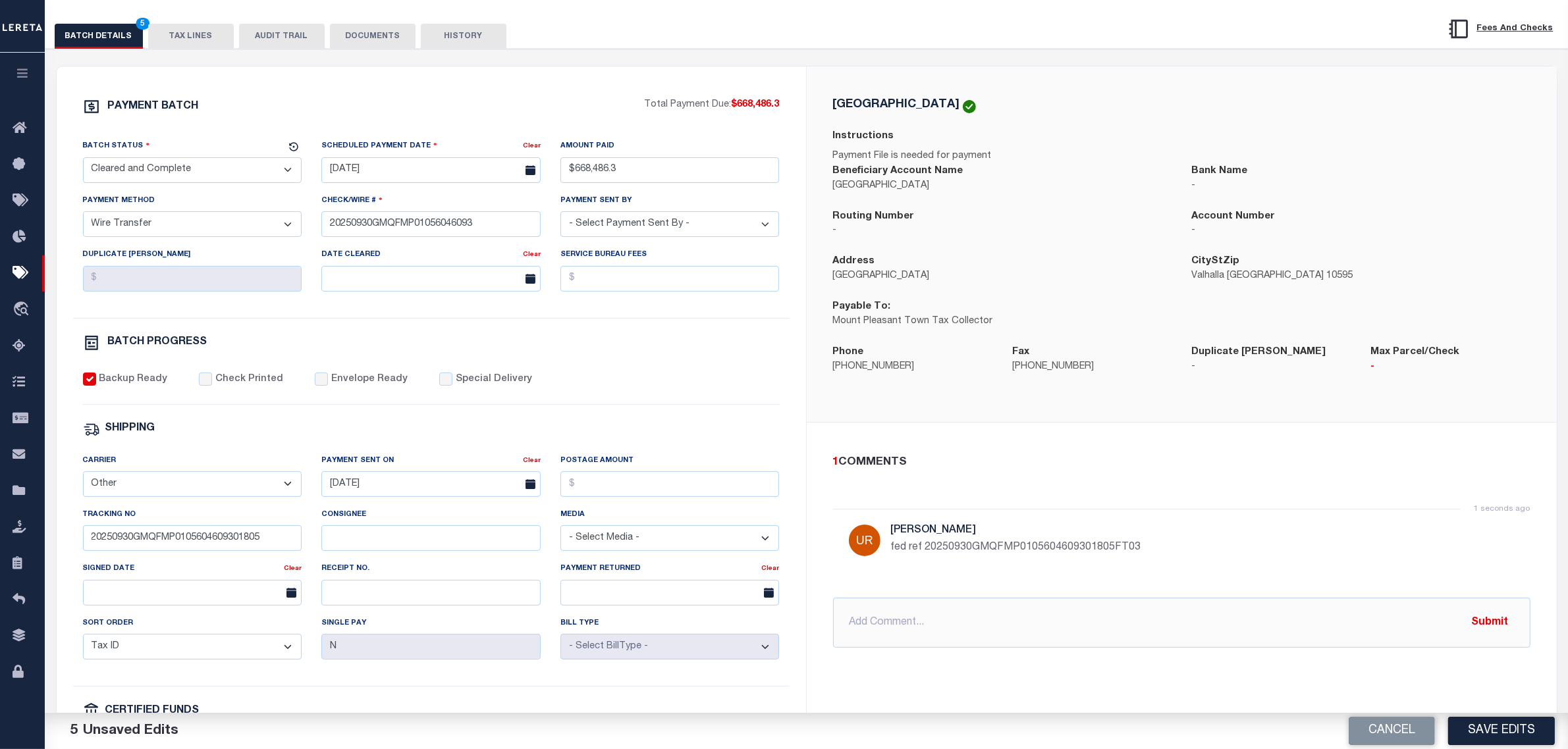
click at [583, 367] on div "PAYMENT BATCH Total Payment Due: $668,486.3 Batch Status - Select Status -" at bounding box center [431, 452] width 718 height 707
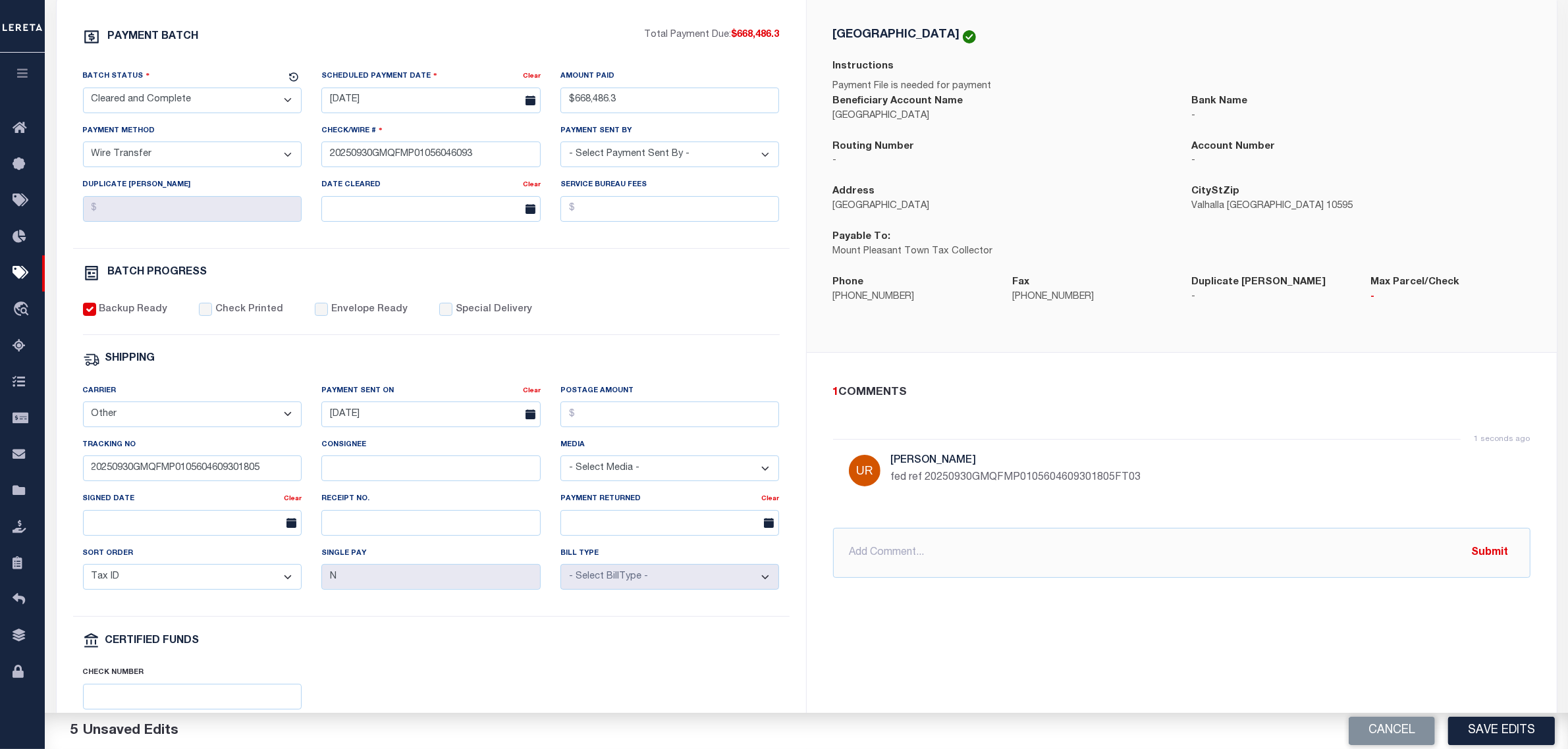
scroll to position [247, 0]
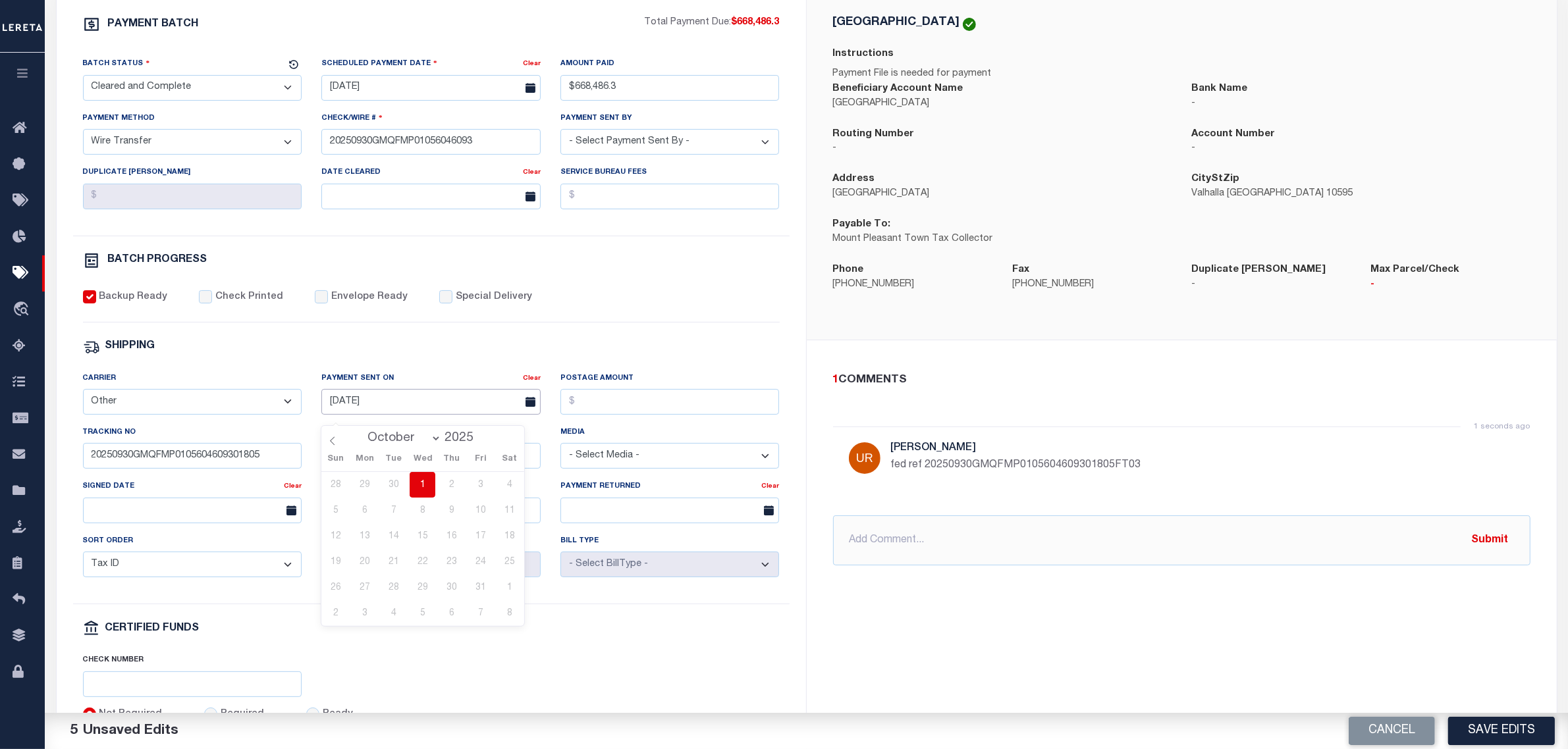
click at [395, 403] on input "[DATE]" at bounding box center [431, 402] width 219 height 26
click at [396, 481] on span "30" at bounding box center [394, 485] width 26 height 26
type input "09/30/2025"
click at [996, 354] on div "1 COMMENTS 1 seconds ago Urbina, Matthew fed ref 20250930GMQFMP0105604609301805…" at bounding box center [1181, 469] width 750 height 257
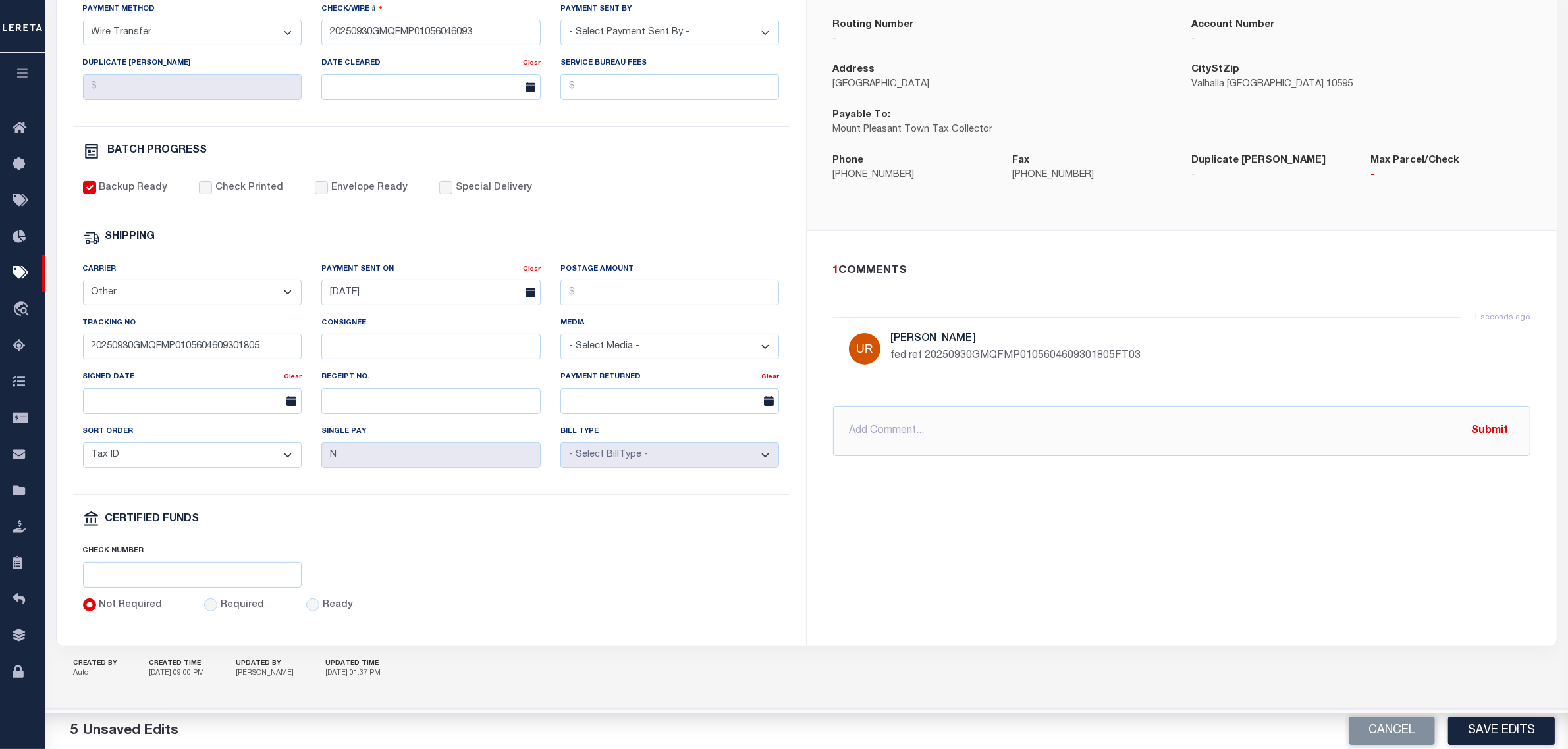
scroll to position [370, 0]
click at [1497, 418] on button "Submit" at bounding box center [1490, 431] width 54 height 27
drag, startPoint x: 1153, startPoint y: 557, endPoint x: 1166, endPoint y: 566, distance: 15.8
click at [1153, 558] on div "MOUNT PLEASANT TOWN SCHOOLS Instructions Payment File is needed for payment Ben…" at bounding box center [1181, 259] width 750 height 770
click at [1528, 742] on button "Save Edits" at bounding box center [1501, 731] width 106 height 28
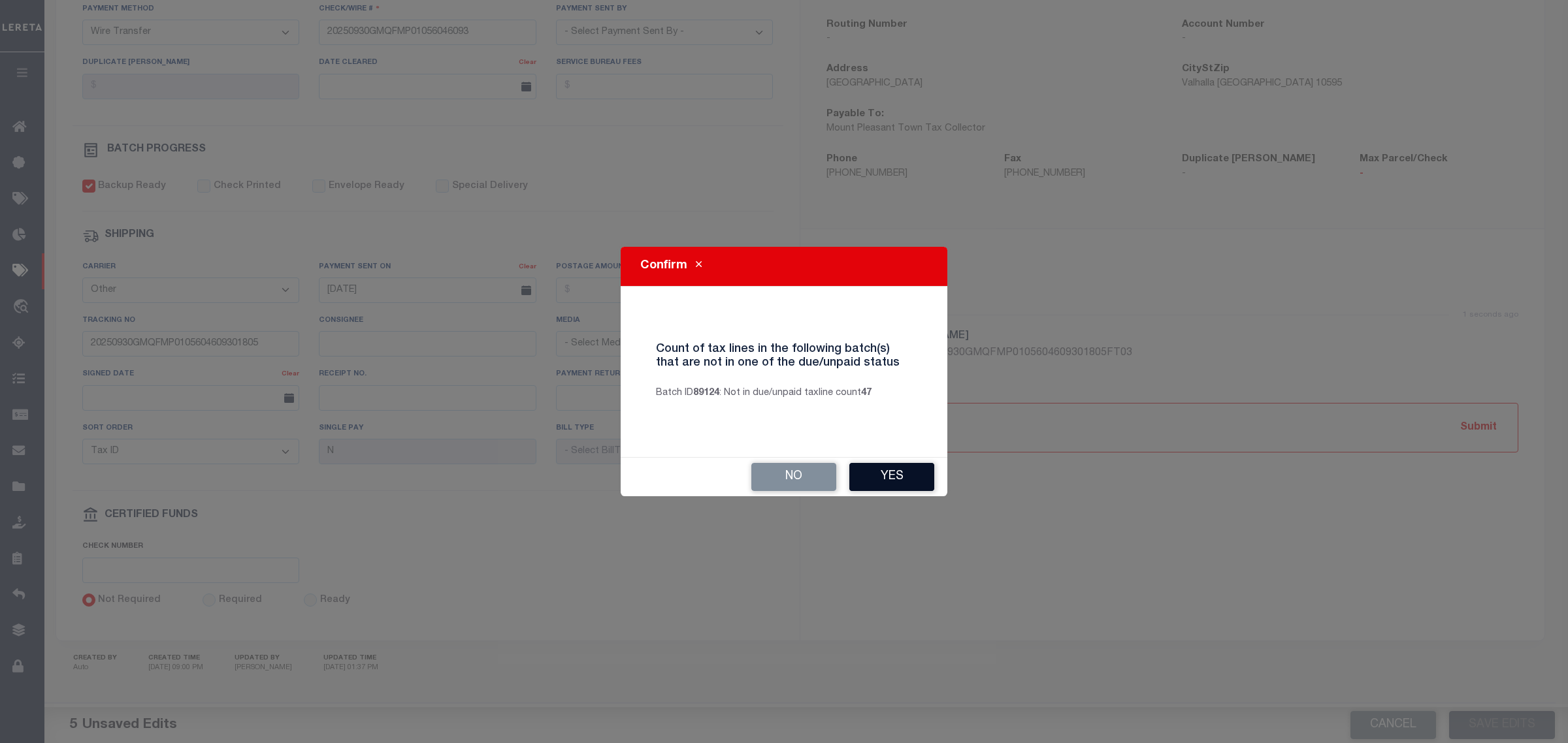
click at [882, 482] on button "Yes" at bounding box center [892, 477] width 85 height 28
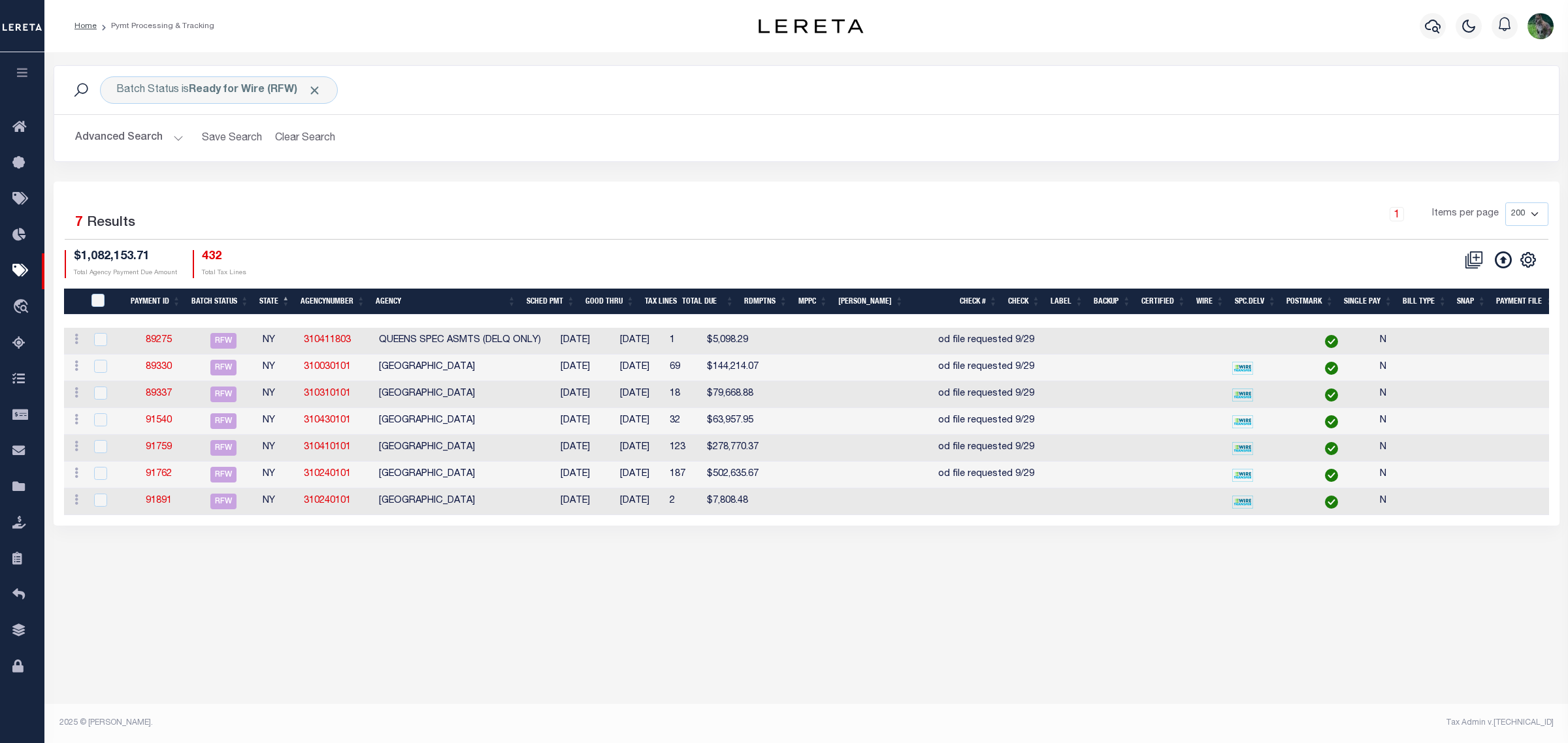
click at [462, 236] on div "1 Items per page 100 200 500 1000" at bounding box center [994, 219] width 1108 height 34
drag, startPoint x: 1241, startPoint y: 619, endPoint x: 1232, endPoint y: 621, distance: 9.2
click at [1241, 619] on div "Batch Status is Ready for Wire (RFW) Search Advanced Search Save Search Clear S…" at bounding box center [806, 387] width 1524 height 669
click at [1108, 213] on div "1 Items per page 100 200 500 1000" at bounding box center [994, 219] width 1108 height 34
click at [987, 69] on div "Batch Status is Ready for Wire (RFW) Search" at bounding box center [807, 90] width 1505 height 48
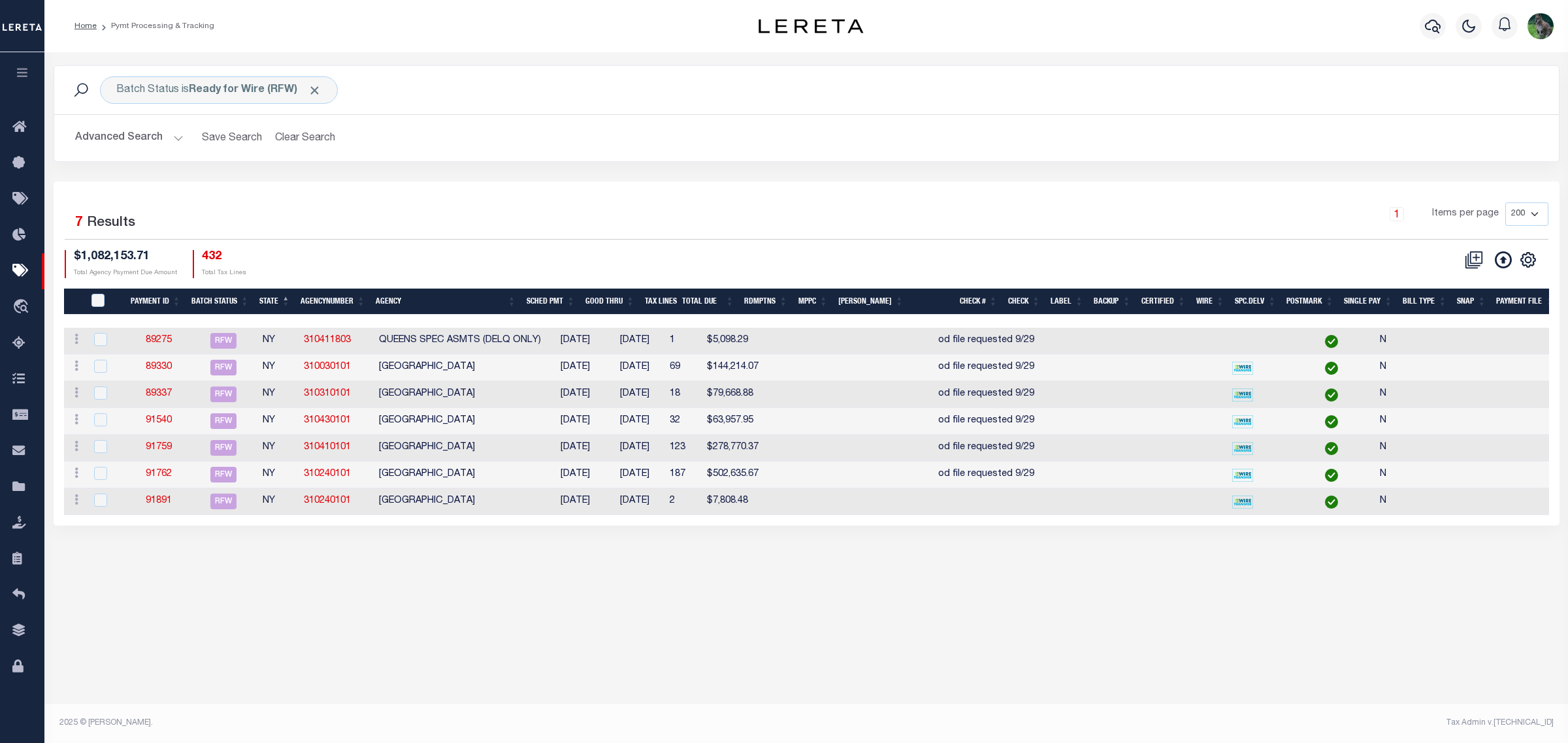
click at [462, 297] on th "Agency" at bounding box center [446, 302] width 151 height 27
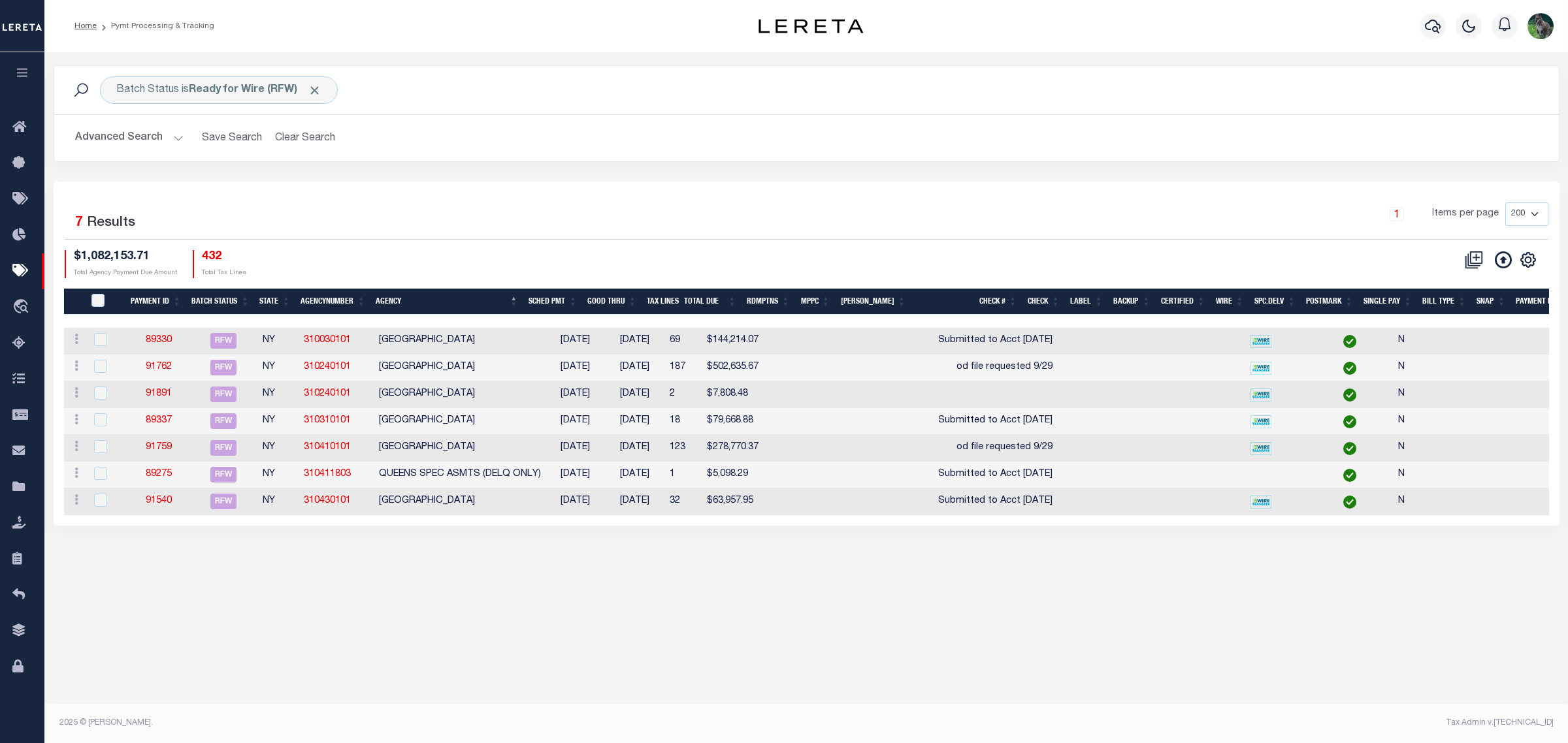
click at [1105, 236] on div "1 Items per page 100 200 500 1000" at bounding box center [994, 219] width 1108 height 34
click at [1323, 129] on h2 "Advanced Search Save Search Clear Search PayeeSearchTable_dynamictable_____Defa…" at bounding box center [807, 138] width 1484 height 26
click at [673, 256] on div "$1,082,153.71 Total Agency Payment Due Amount 432 Total Tax Lines" at bounding box center [436, 264] width 742 height 28
click at [806, 226] on div "1 Items per page 100 200 500 1000" at bounding box center [994, 219] width 1108 height 34
click at [665, 65] on div "Batch Status is Ready for Wire (RFW) Search Advanced Search Save Search Clear S…" at bounding box center [806, 308] width 1524 height 513
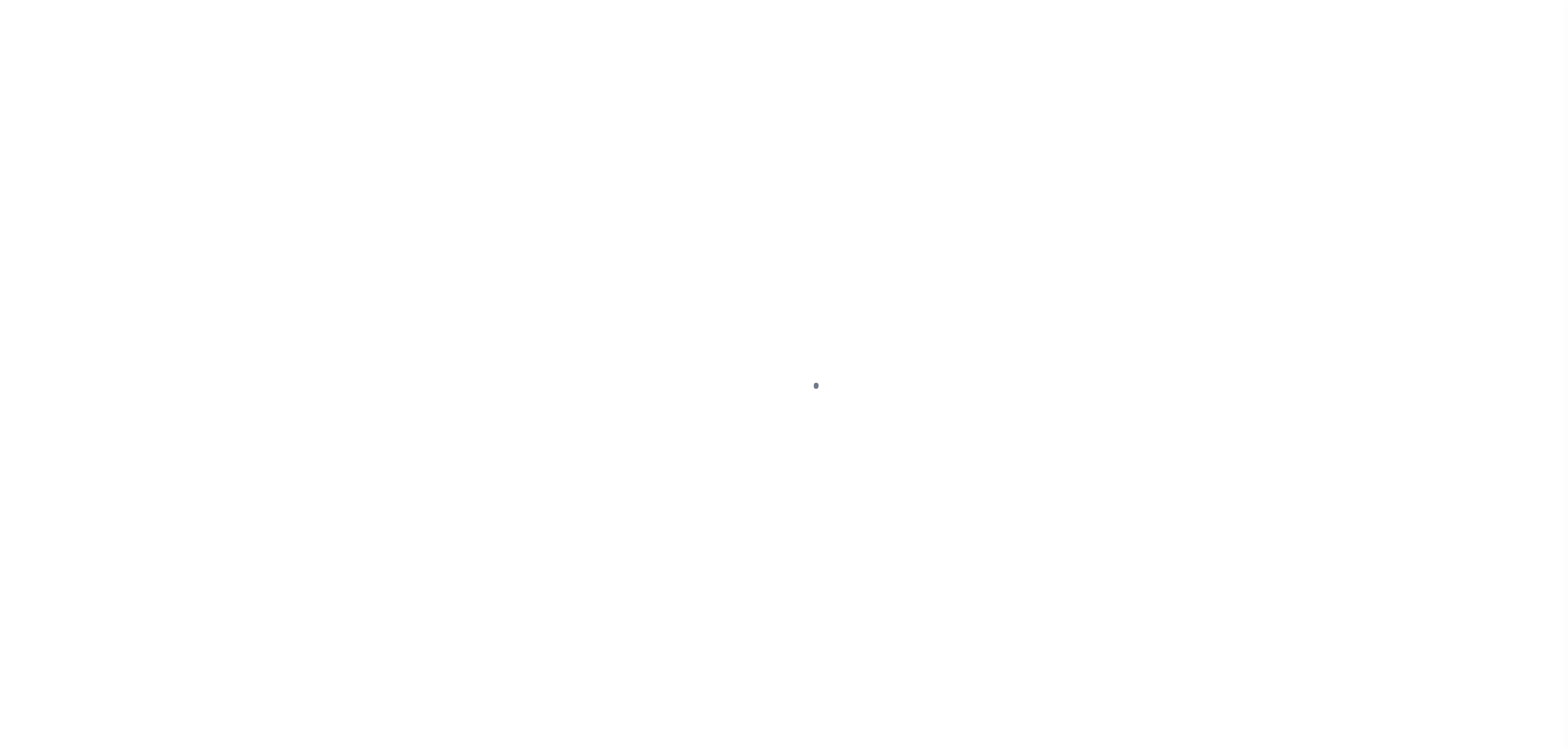
select select "RFP"
select select "CHK"
select select "[PERSON_NAME]"
select select "RFP"
select select "CHK"
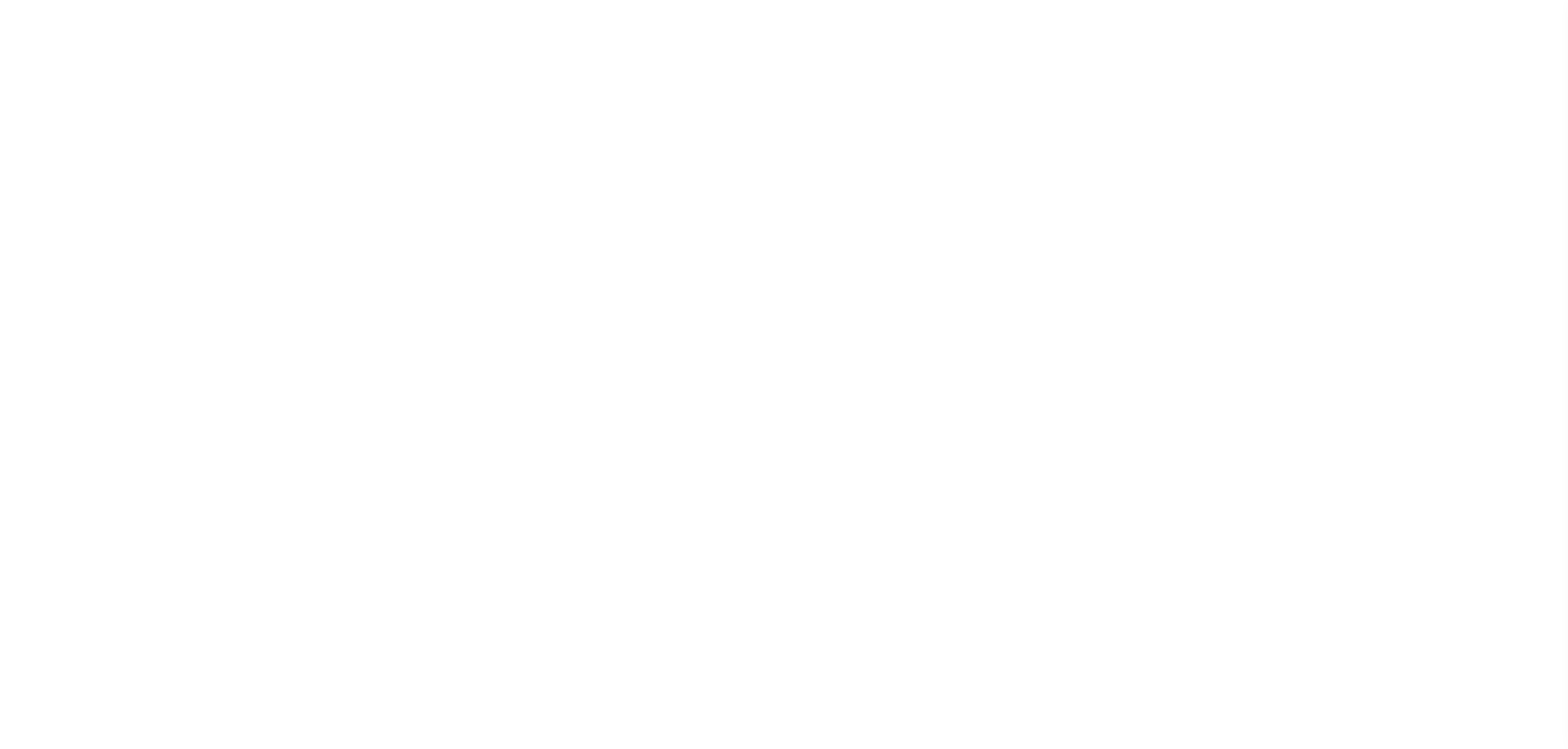
select select "[PERSON_NAME]"
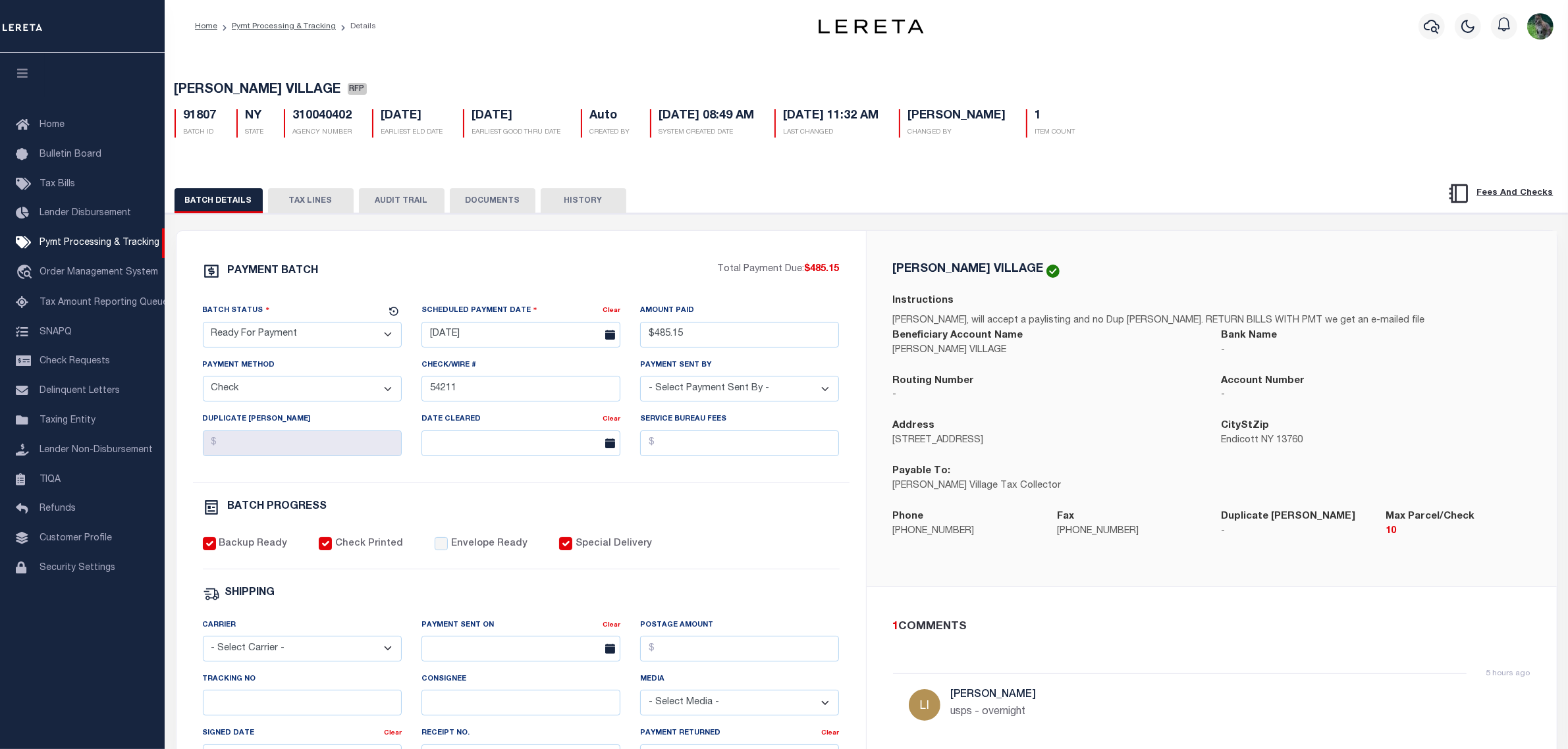
click at [314, 209] on button "TAX LINES" at bounding box center [311, 200] width 85 height 25
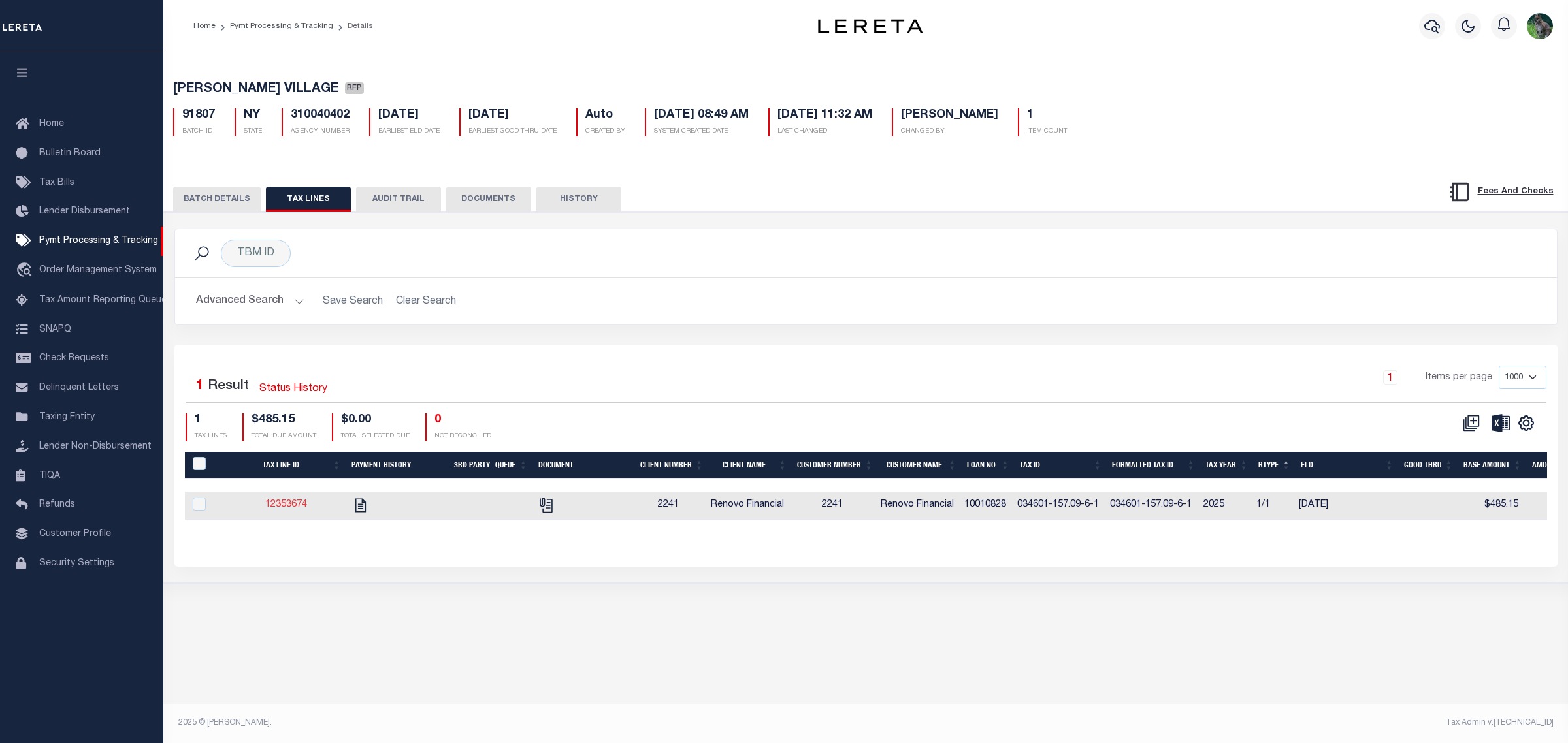
click at [301, 507] on link "12353674" at bounding box center [286, 505] width 42 height 9
checkbox input "true"
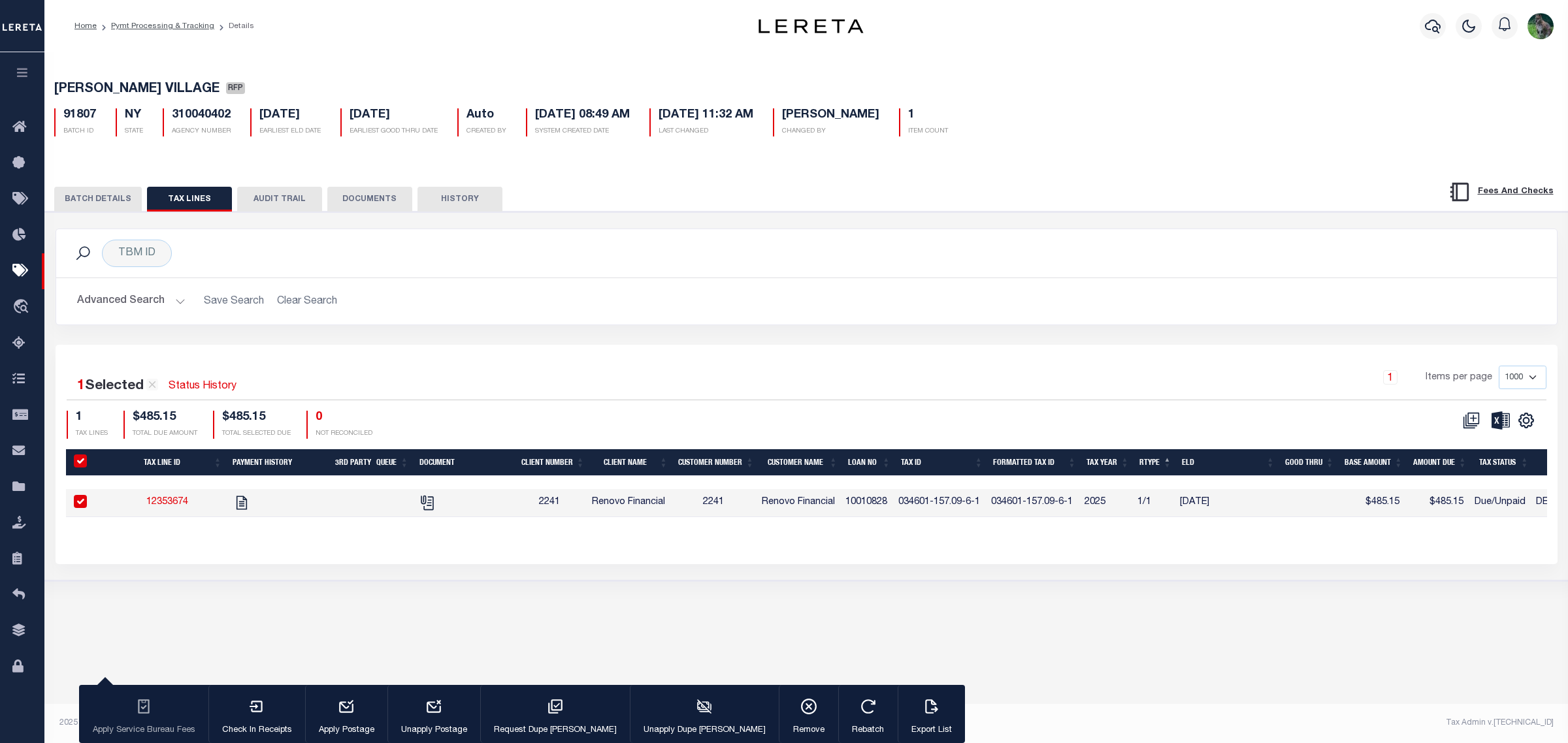
drag, startPoint x: 671, startPoint y: 351, endPoint x: 657, endPoint y: 353, distance: 14.1
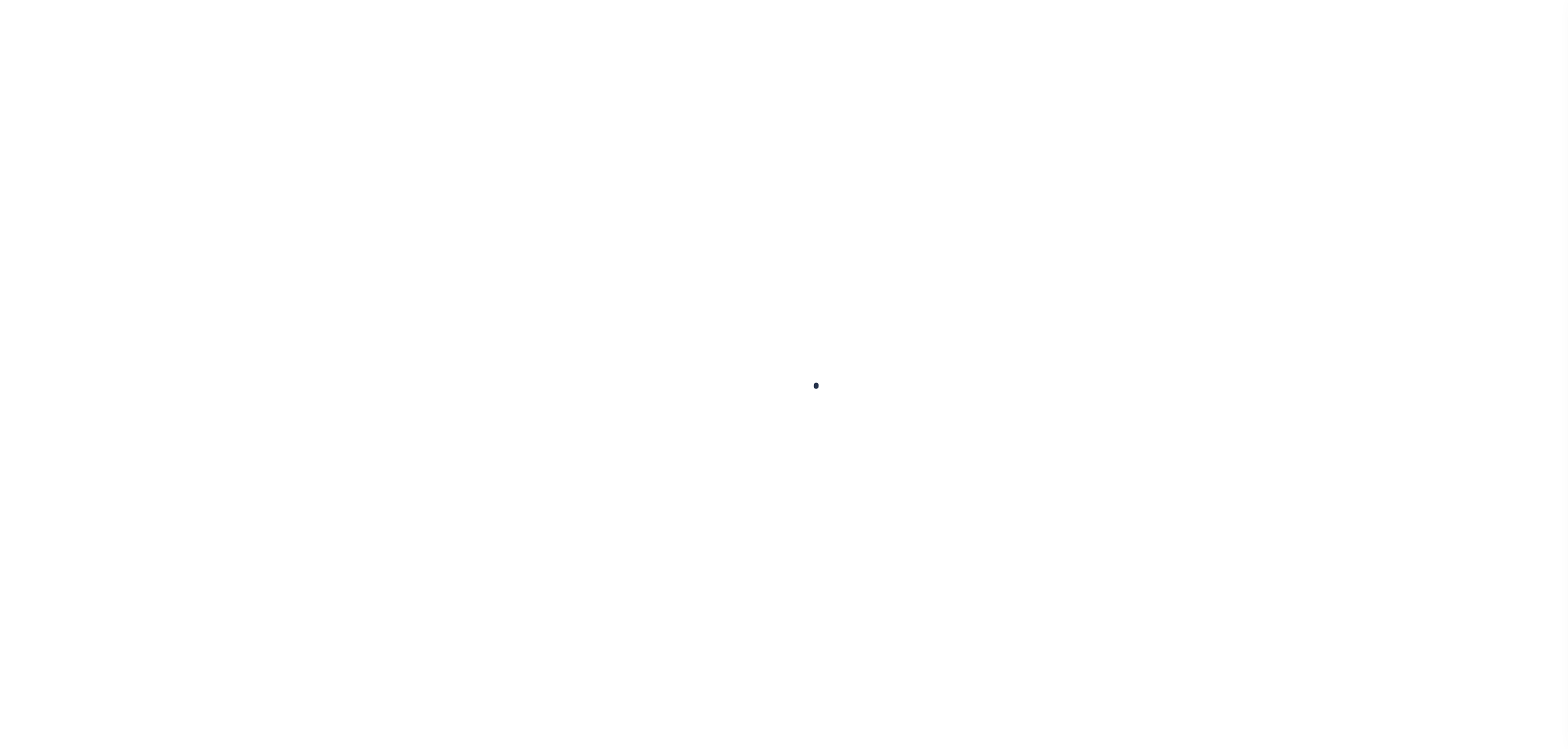
checkbox input "false"
type textarea "Recvd email from taxer Delq - Code Enforcemn, DPW Services, Labor&March Fee's M…"
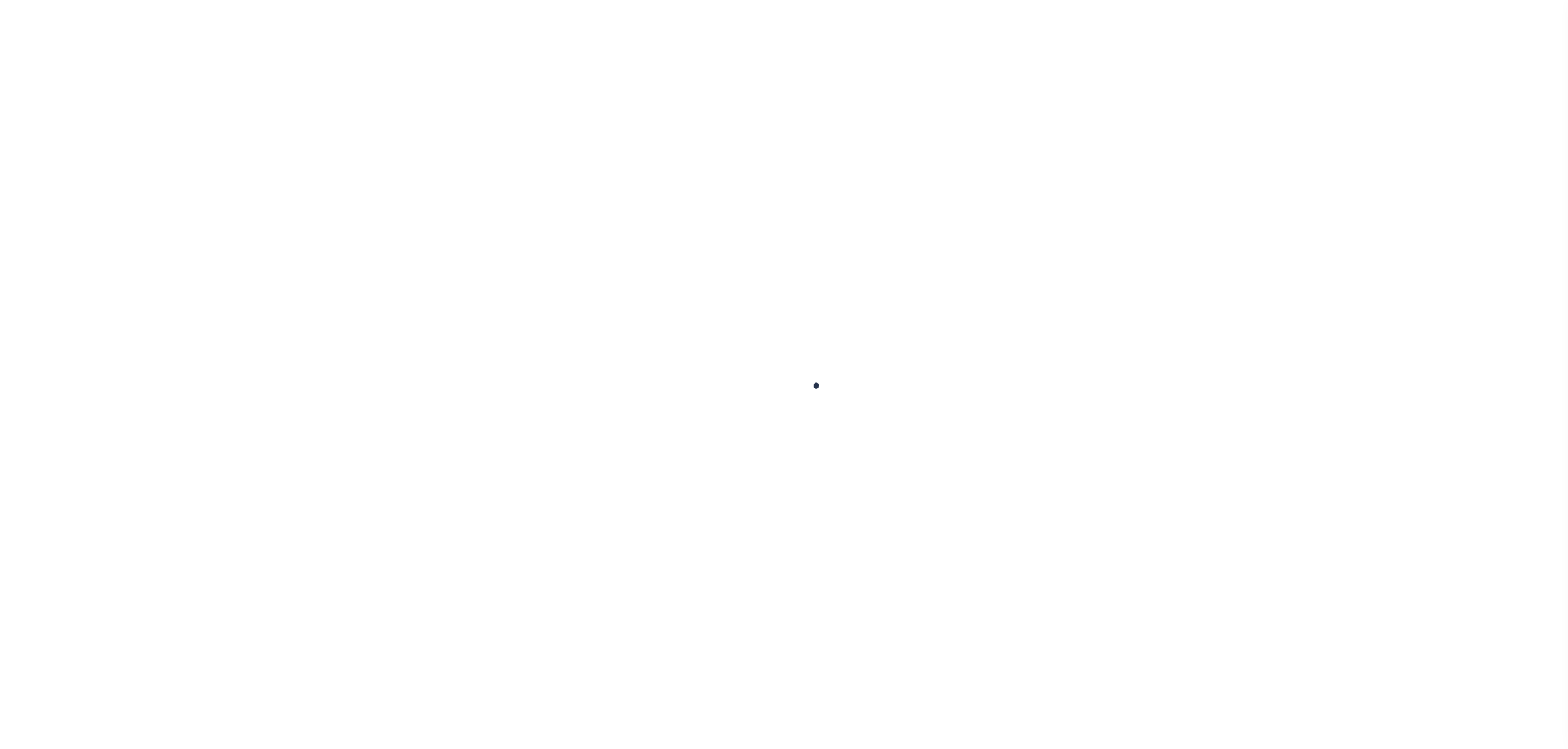
type input "[DATE]"
select select "DUE"
select select "17"
type input "$485.15"
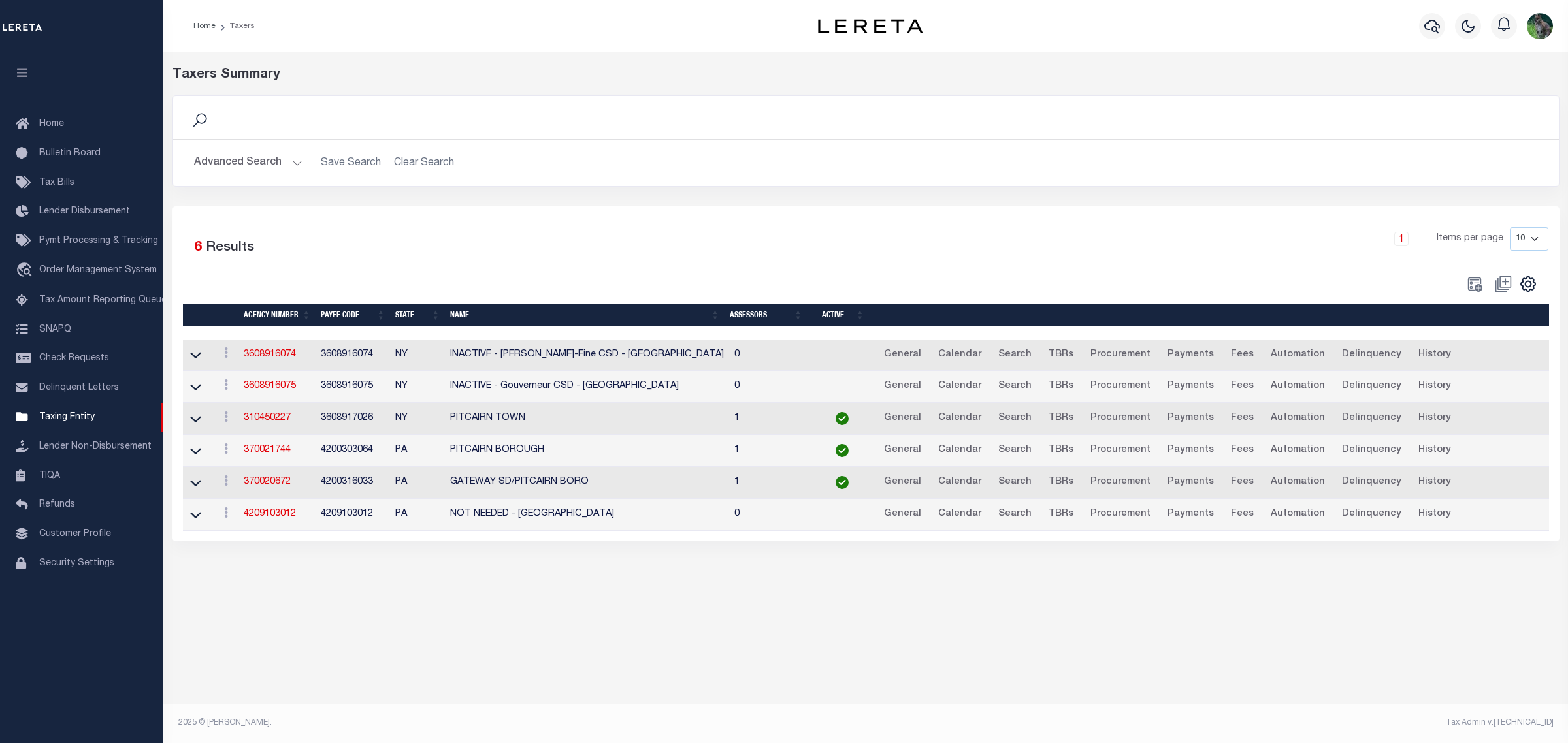
click at [241, 173] on button "Advanced Search" at bounding box center [248, 163] width 108 height 26
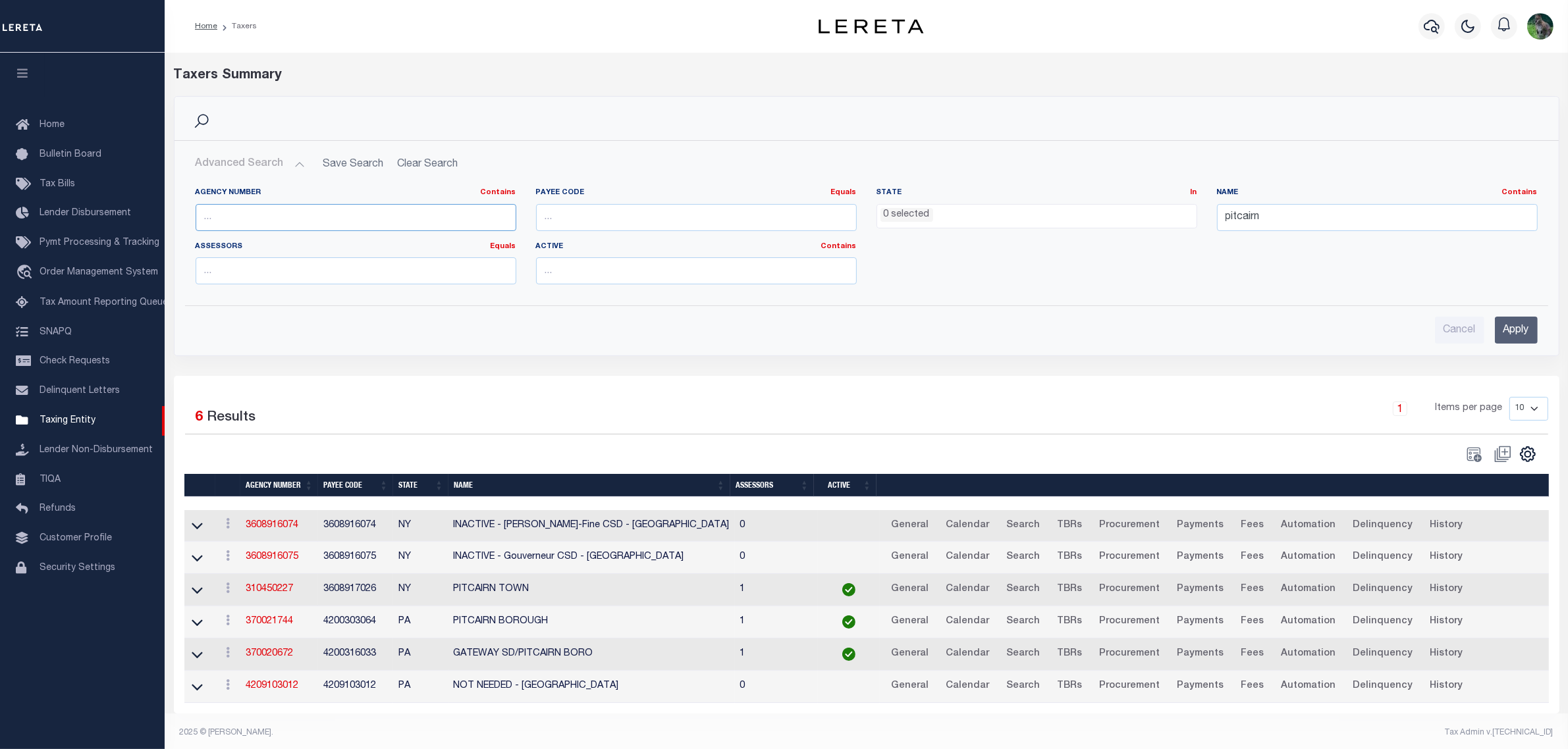
drag, startPoint x: 317, startPoint y: 219, endPoint x: 354, endPoint y: 232, distance: 39.2
click at [317, 219] on input "text" at bounding box center [356, 217] width 320 height 27
paste input "310030101"
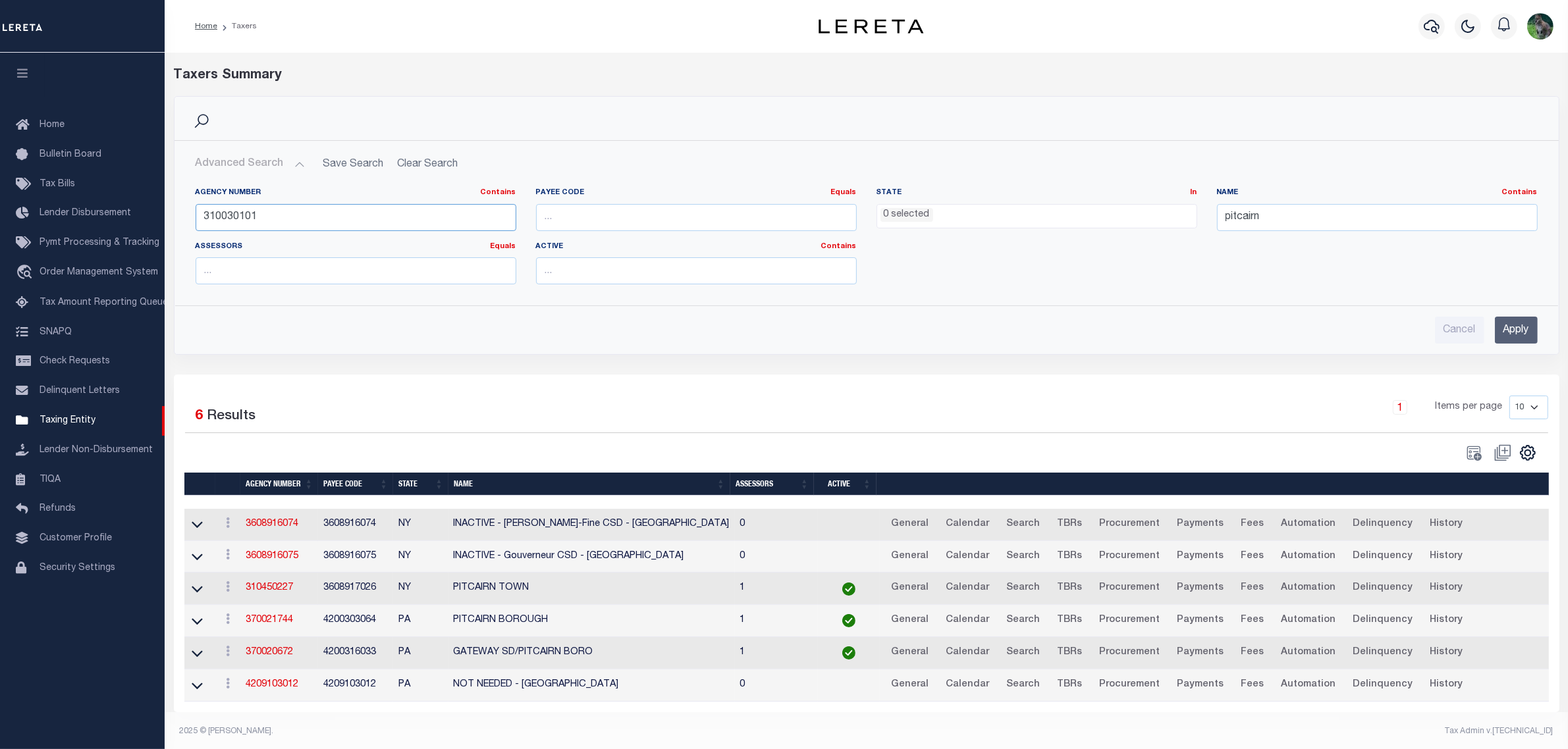
type input "310030101"
drag, startPoint x: 1514, startPoint y: 320, endPoint x: 1506, endPoint y: 320, distance: 8.0
click at [1514, 320] on input "Apply" at bounding box center [1516, 330] width 43 height 27
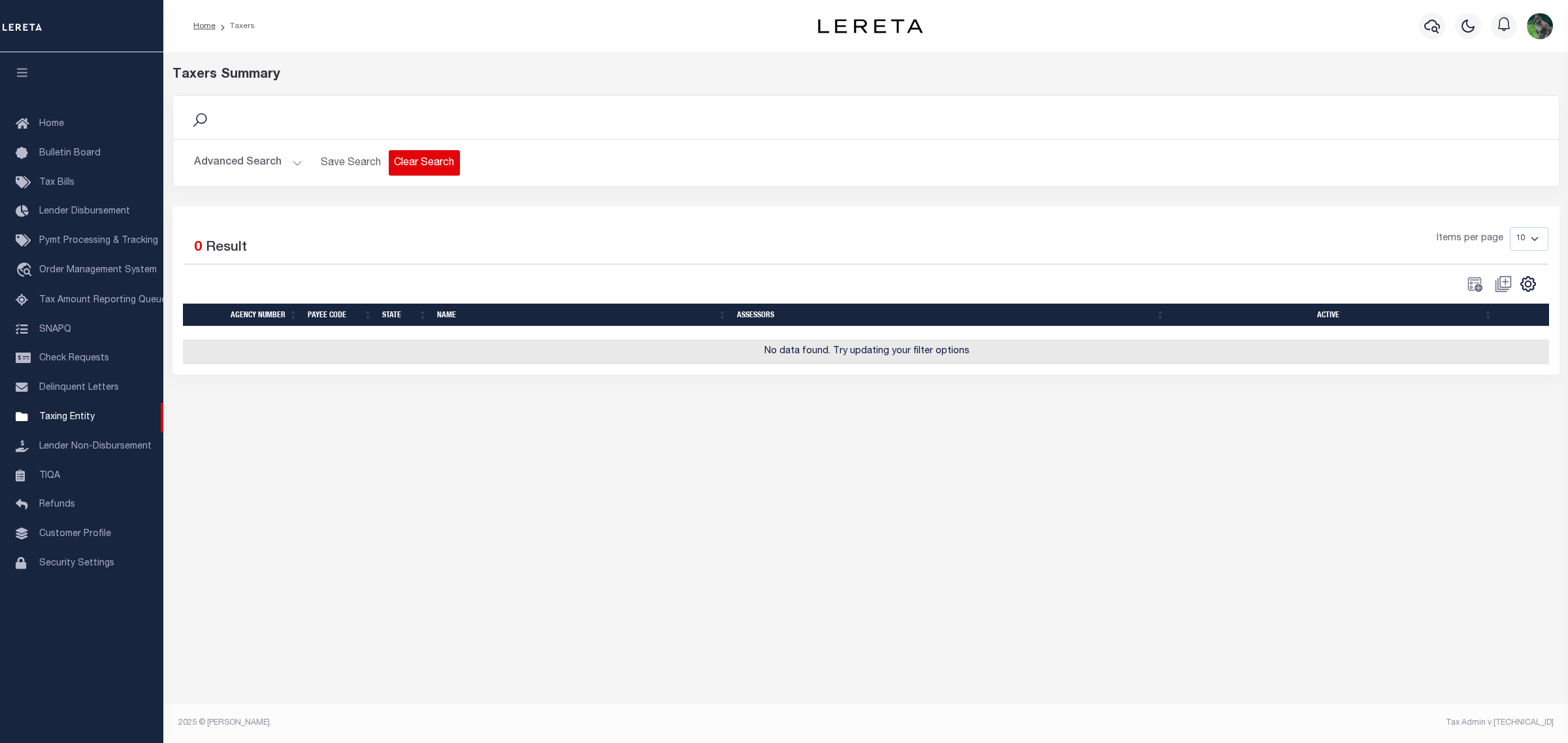
click at [390, 157] on button "Clear Search" at bounding box center [424, 163] width 71 height 26
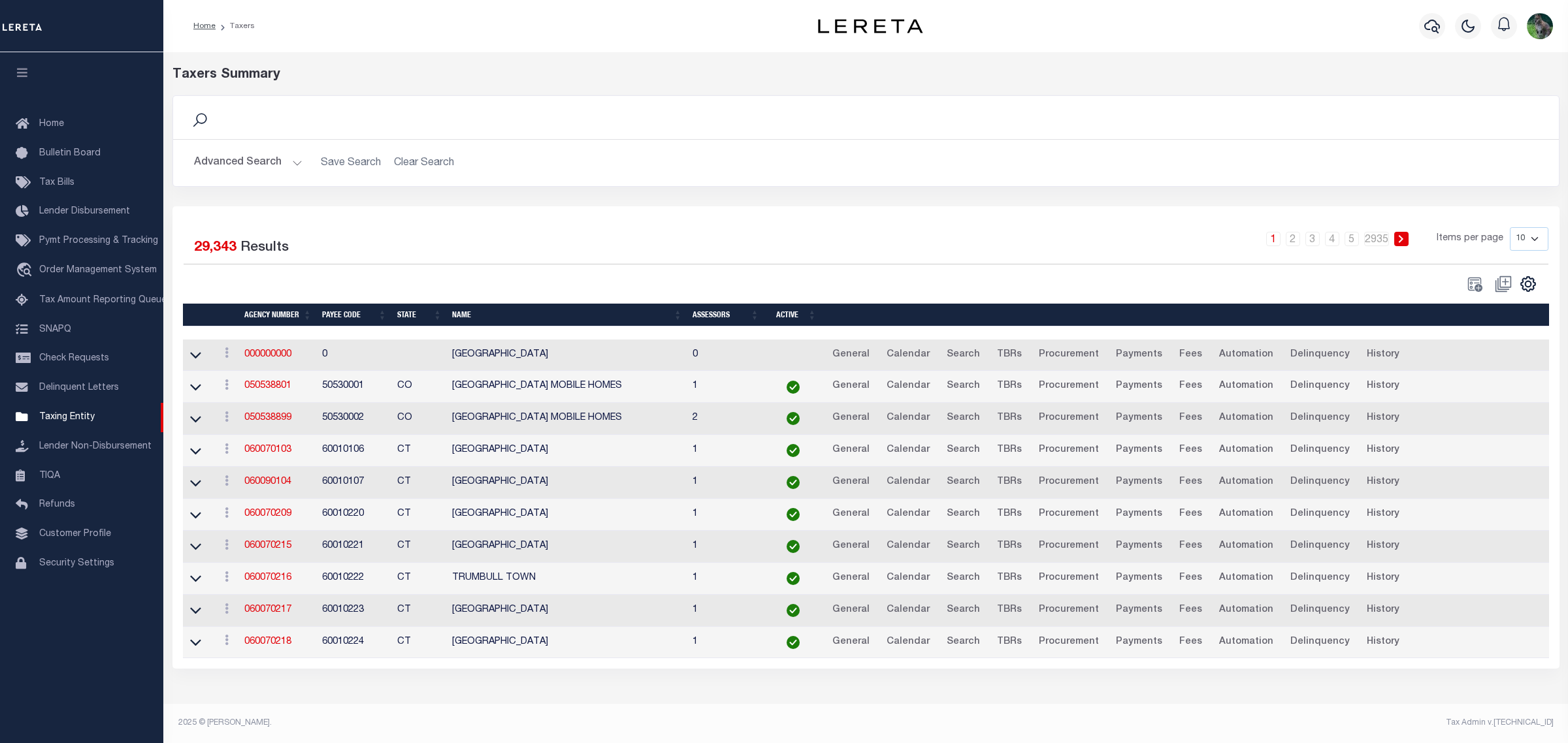
drag, startPoint x: 262, startPoint y: 165, endPoint x: 293, endPoint y: 186, distance: 37.4
click at [262, 165] on button "Advanced Search" at bounding box center [248, 163] width 108 height 26
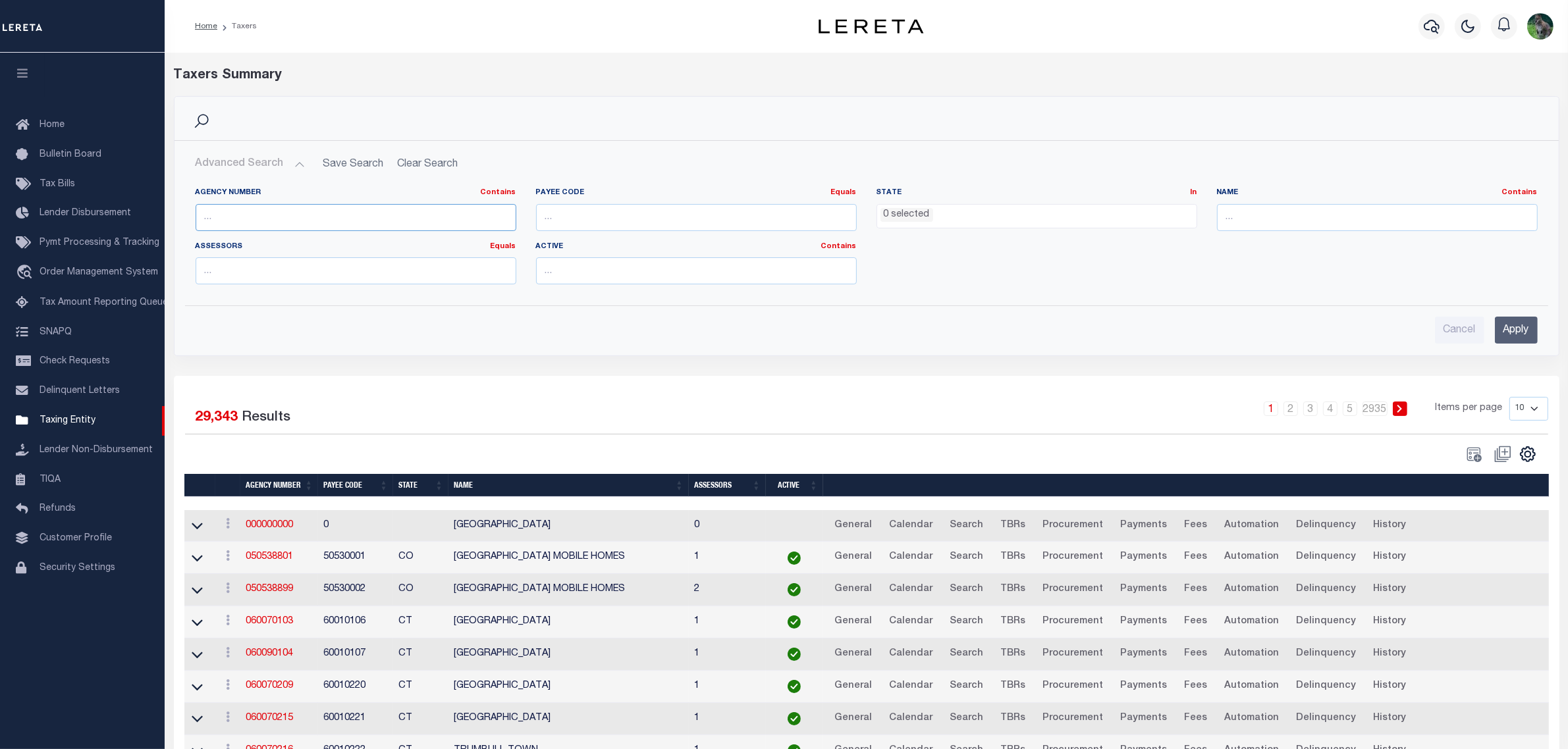
click at [295, 211] on input "text" at bounding box center [356, 217] width 320 height 27
paste input "310030101"
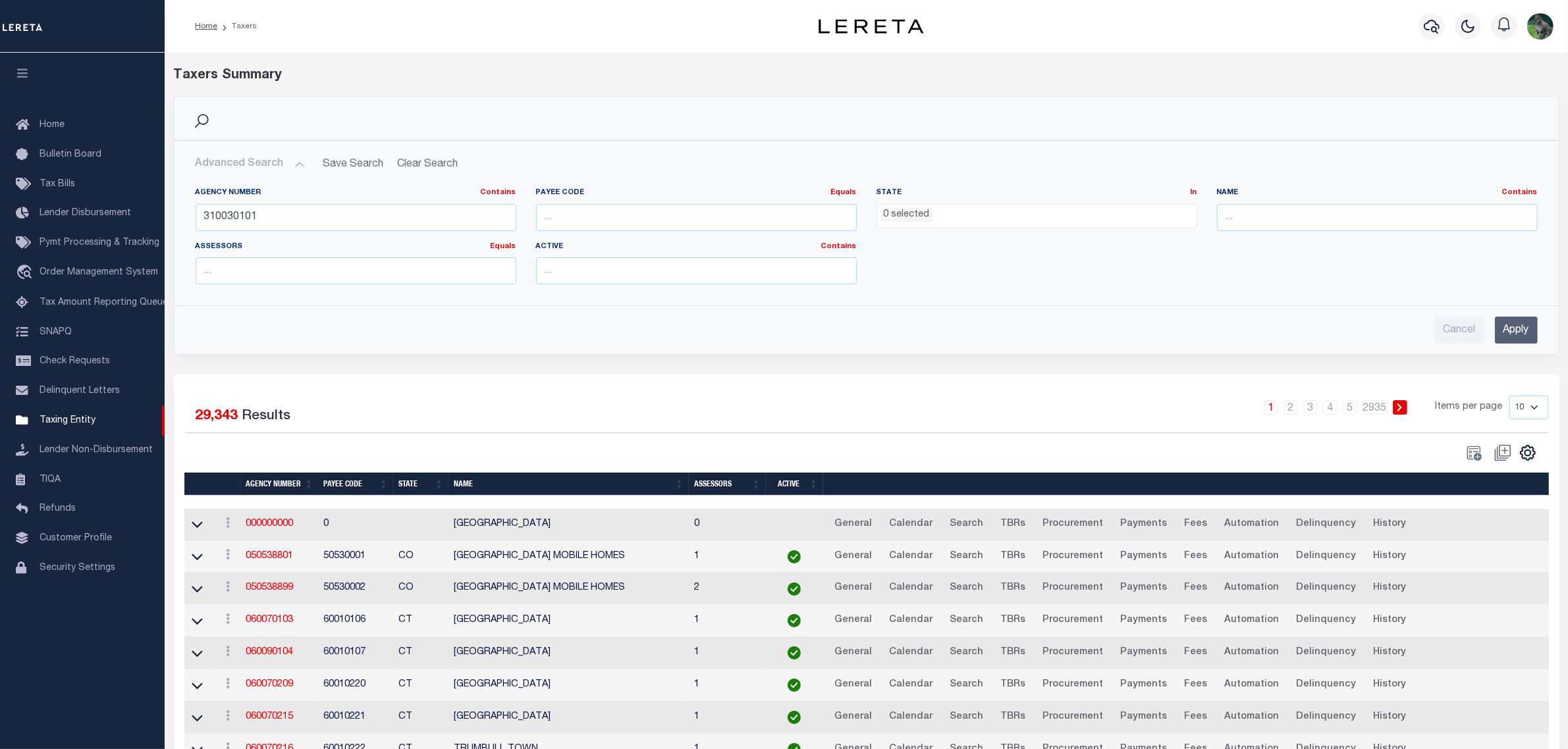
click at [1502, 337] on input "Apply" at bounding box center [1516, 330] width 43 height 27
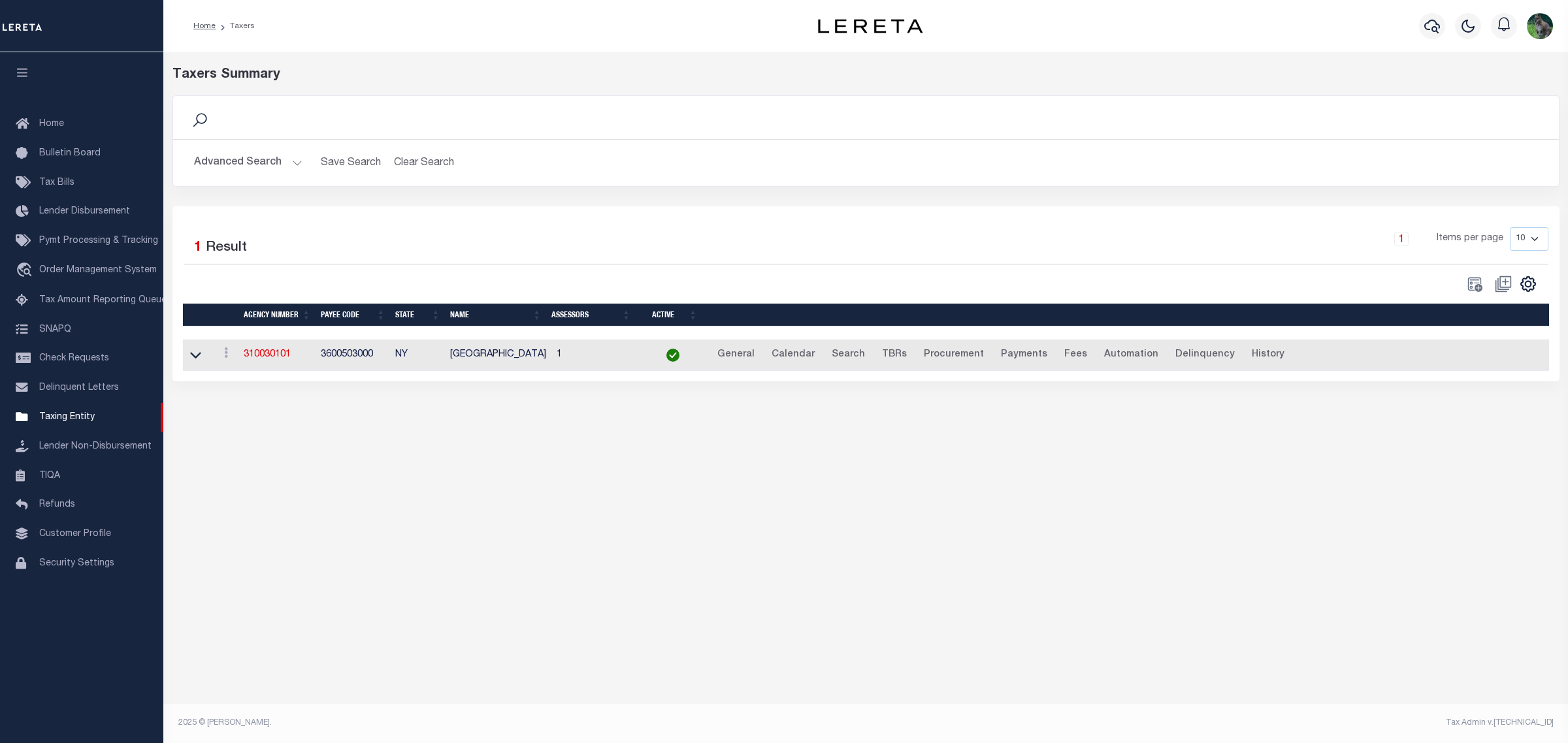
click at [352, 361] on td "3600503000" at bounding box center [353, 356] width 75 height 32
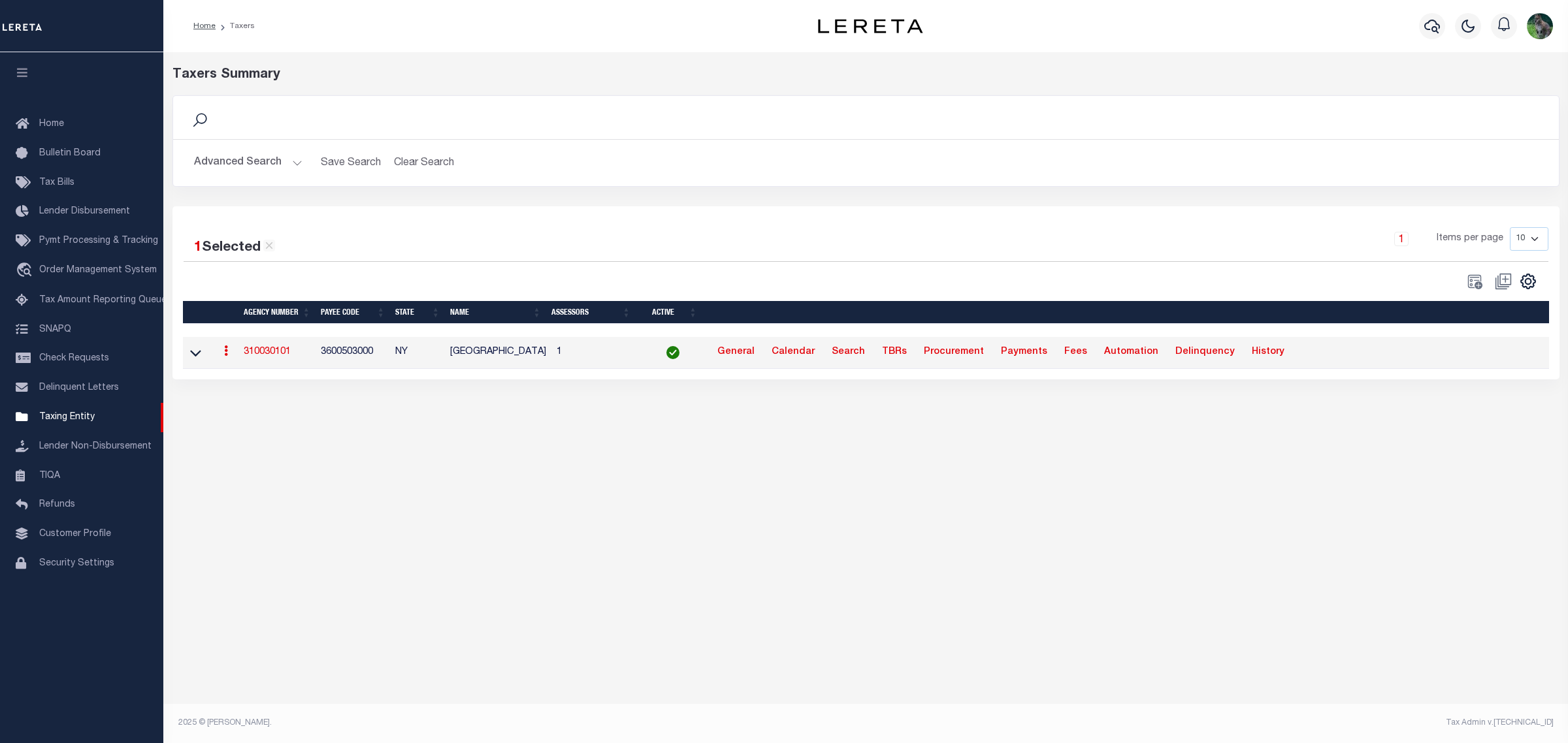
click at [352, 361] on td "3600503000" at bounding box center [353, 353] width 75 height 32
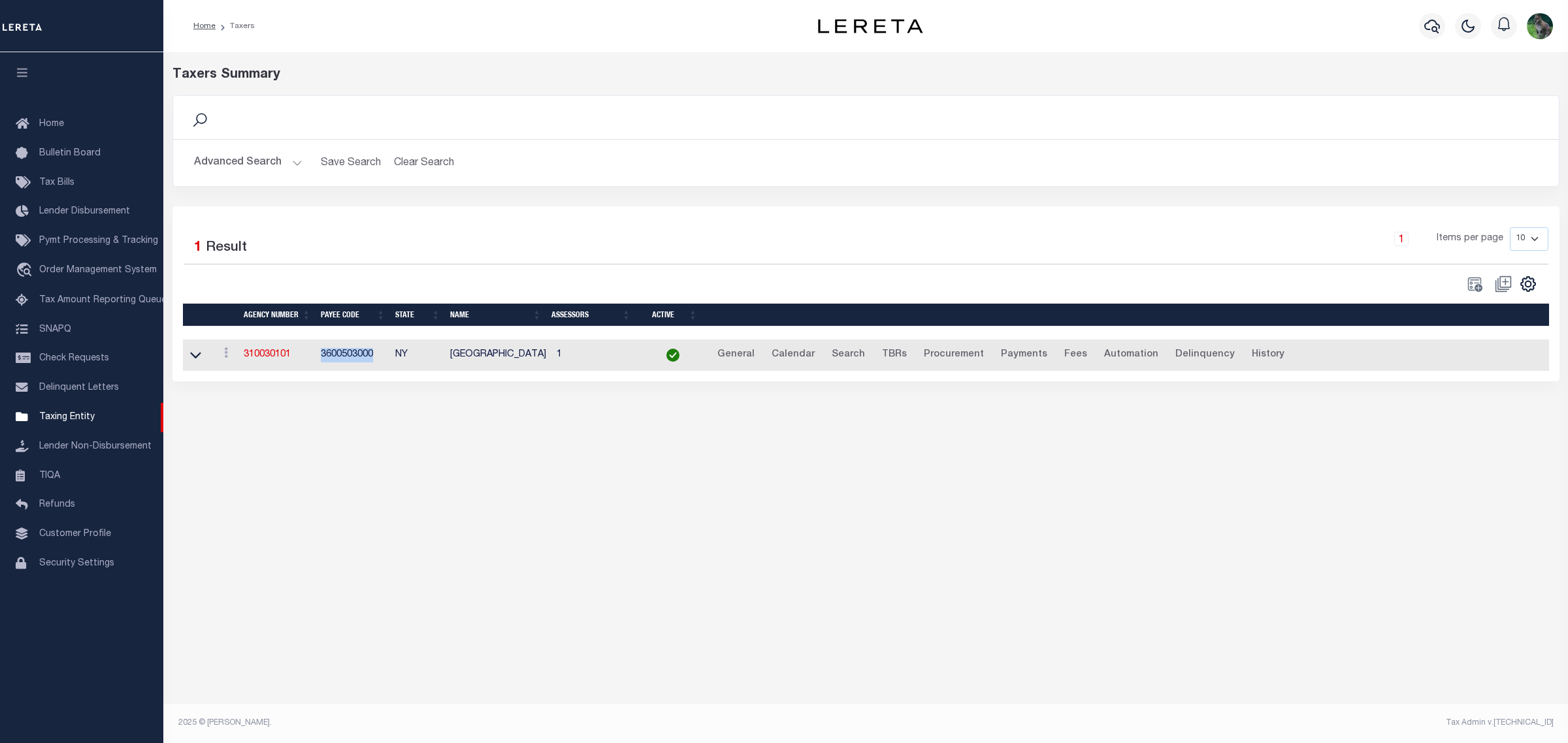
copy td "3600503000"
click at [246, 163] on button "Advanced Search" at bounding box center [248, 163] width 108 height 26
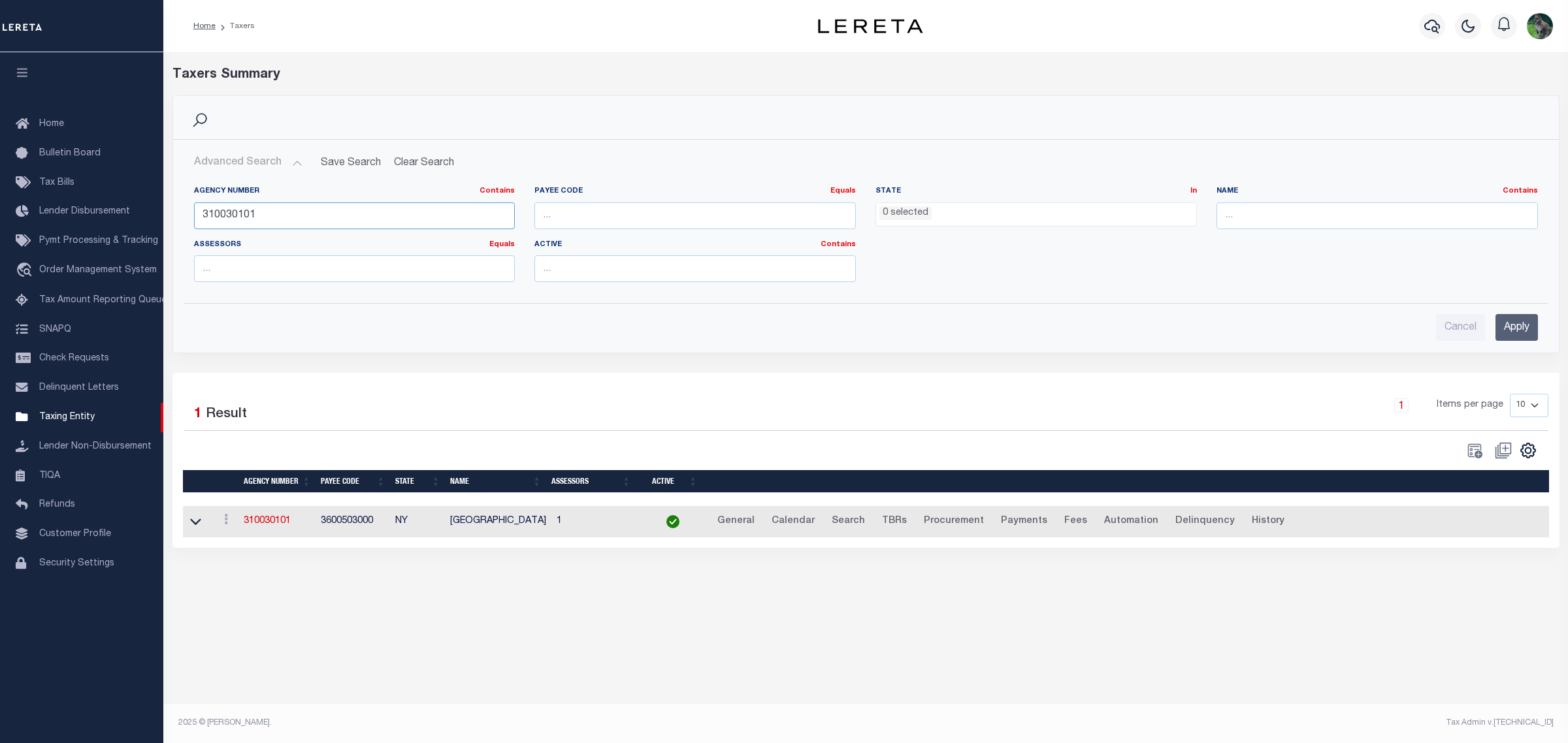
drag, startPoint x: 210, startPoint y: 212, endPoint x: 270, endPoint y: 226, distance: 61.6
click at [151, 212] on div "Home Taxers Profile" at bounding box center [784, 360] width 1568 height 721
paste input "24"
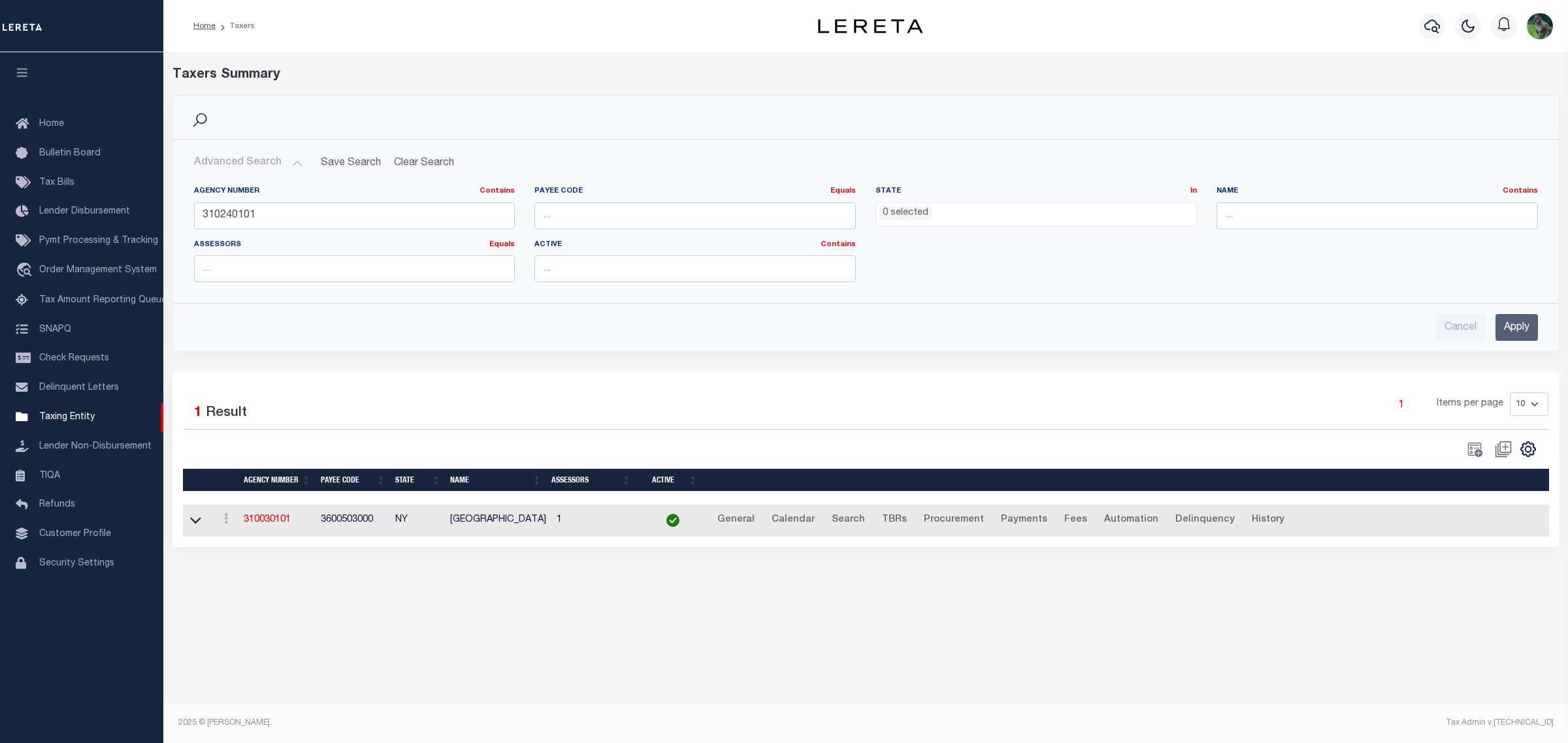
click at [1520, 329] on input "Apply" at bounding box center [1516, 328] width 42 height 27
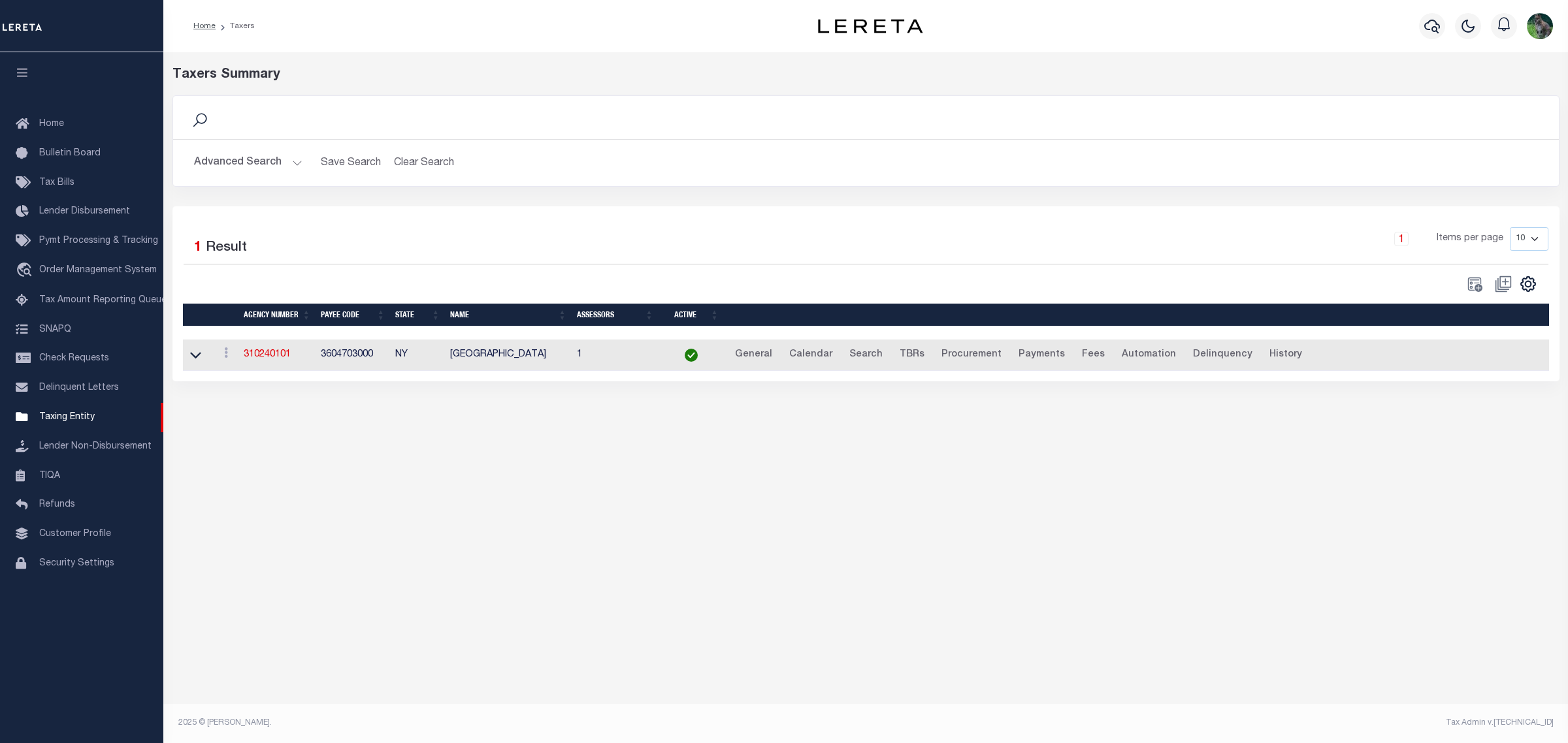
click at [344, 357] on td "3604703000" at bounding box center [353, 356] width 75 height 32
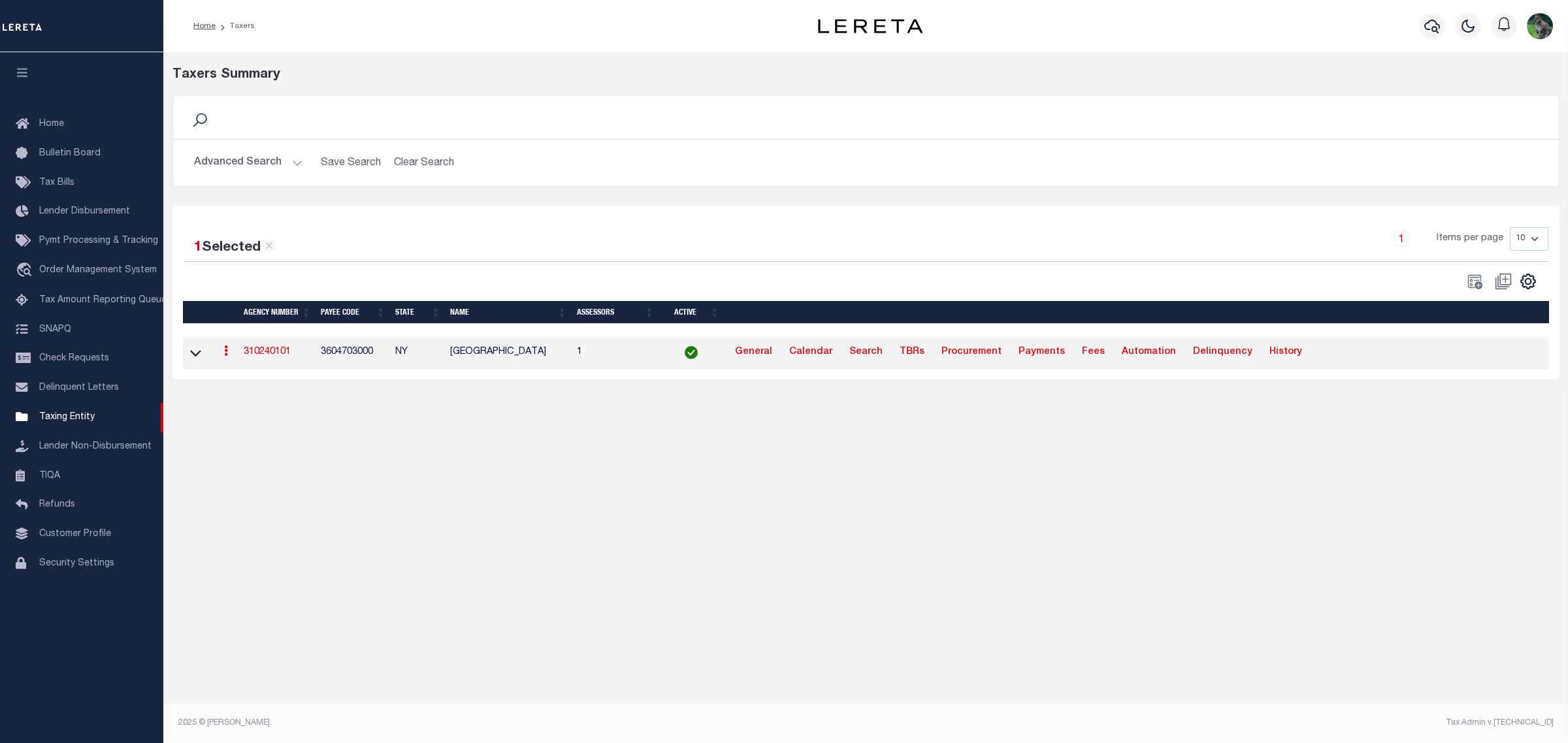
click at [344, 357] on td "3604703000" at bounding box center [353, 353] width 75 height 32
copy td "3604703000"
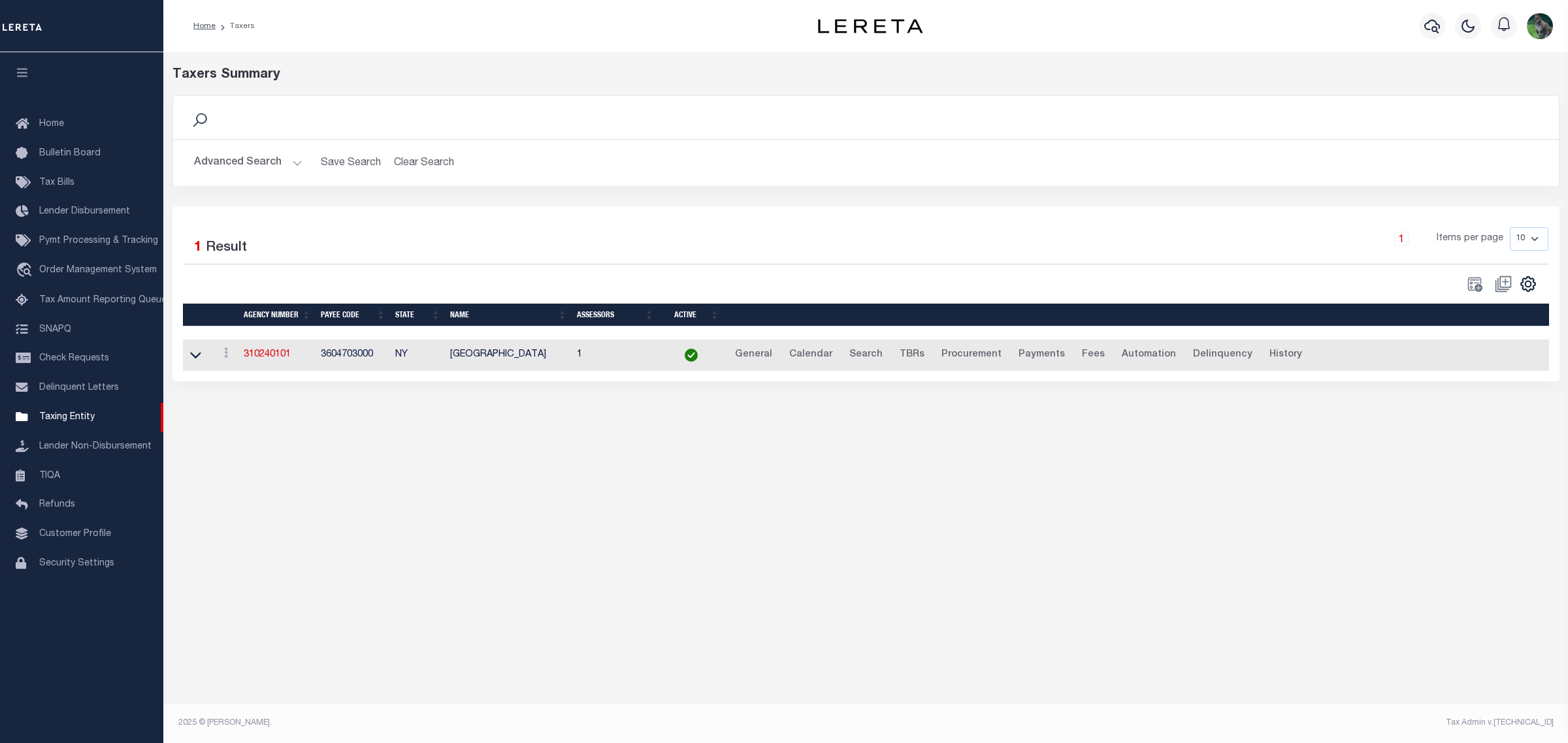
drag, startPoint x: 255, startPoint y: 177, endPoint x: 260, endPoint y: 169, distance: 9.4
click at [255, 177] on div "Advanced Search Save Search Clear Search tblPayees_dynamictable_____DefaultSave…" at bounding box center [866, 163] width 1386 height 46
click at [262, 160] on button "Advanced Search" at bounding box center [248, 163] width 108 height 26
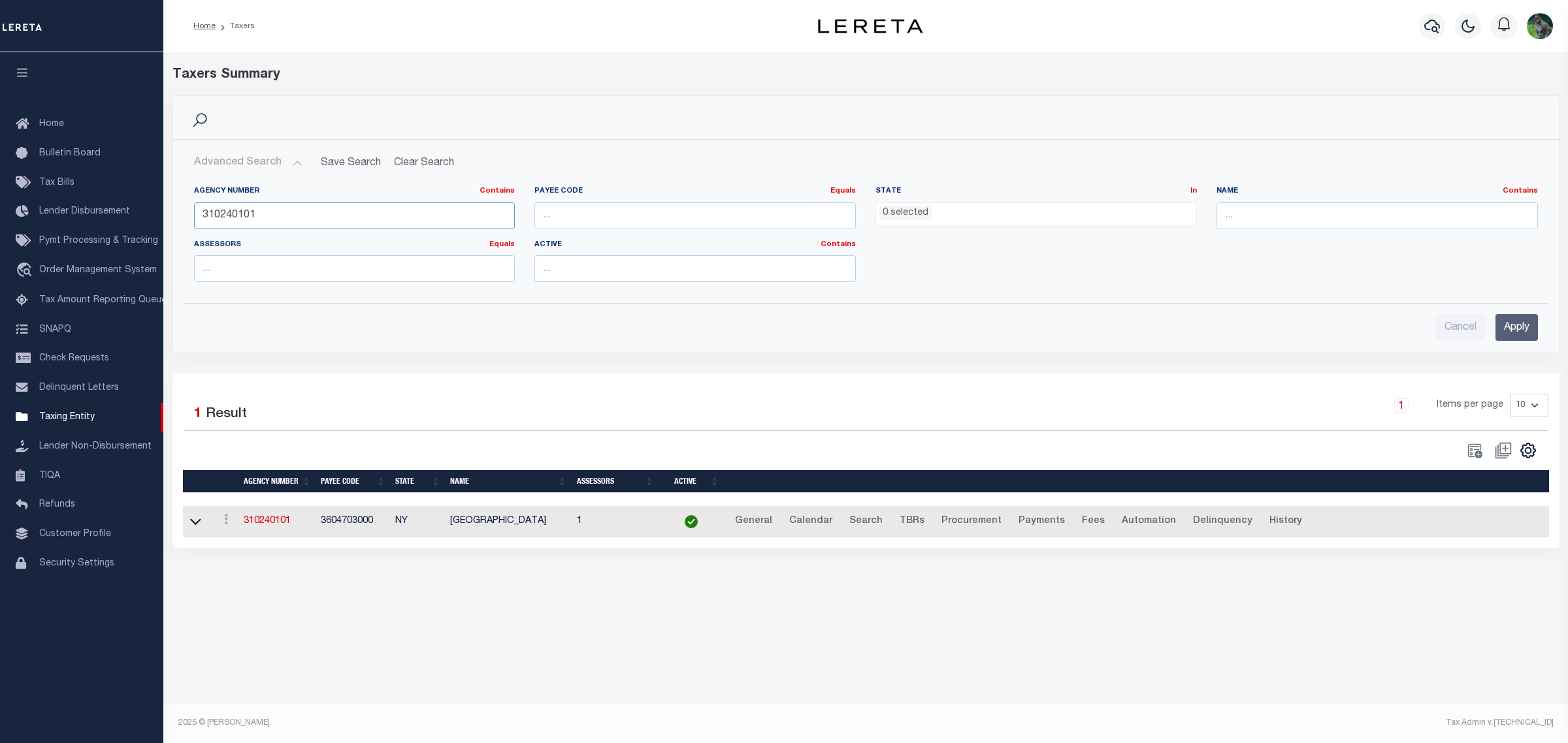
click at [246, 220] on input "310240101" at bounding box center [355, 216] width 321 height 27
paste input "31"
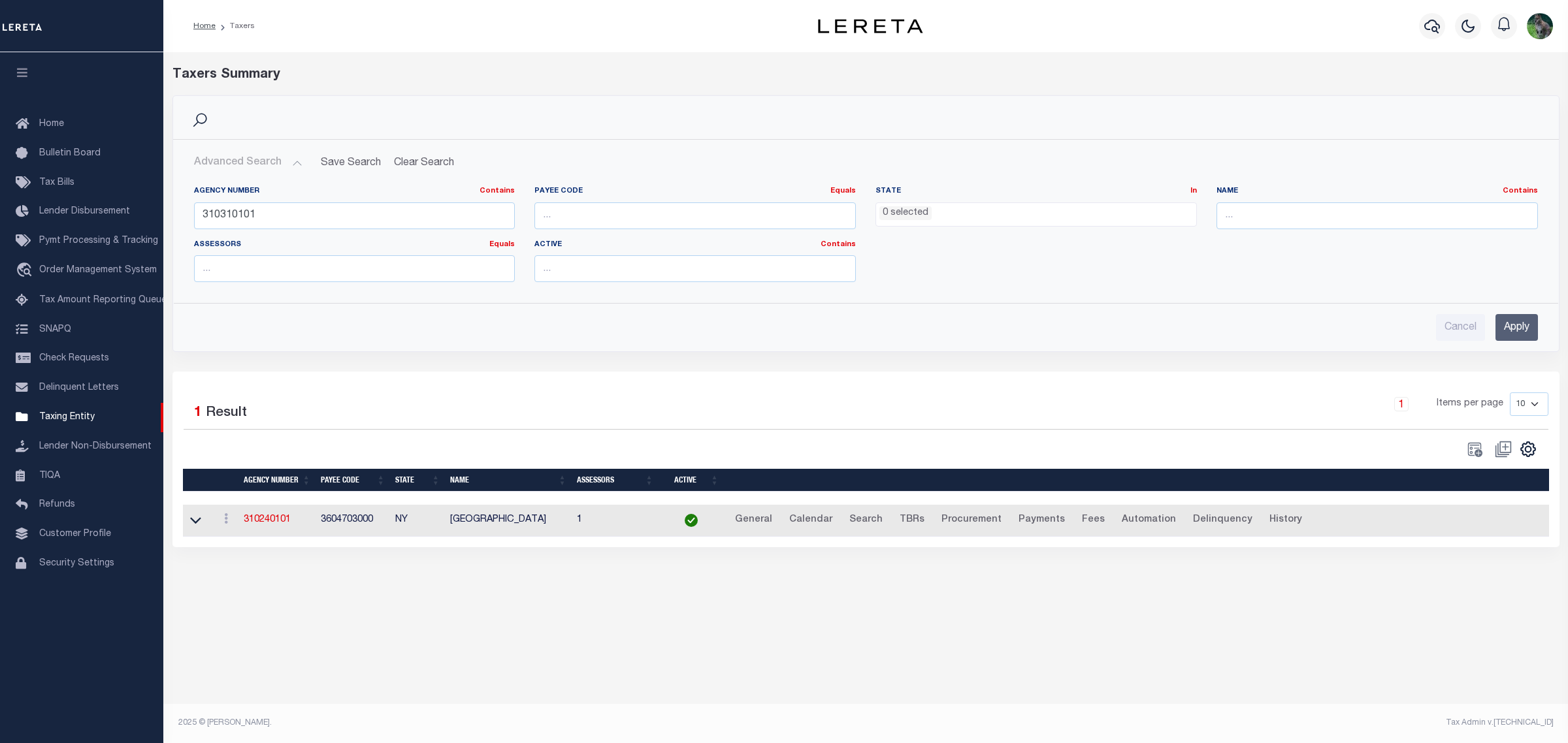
click at [1507, 329] on input "Apply" at bounding box center [1516, 328] width 42 height 27
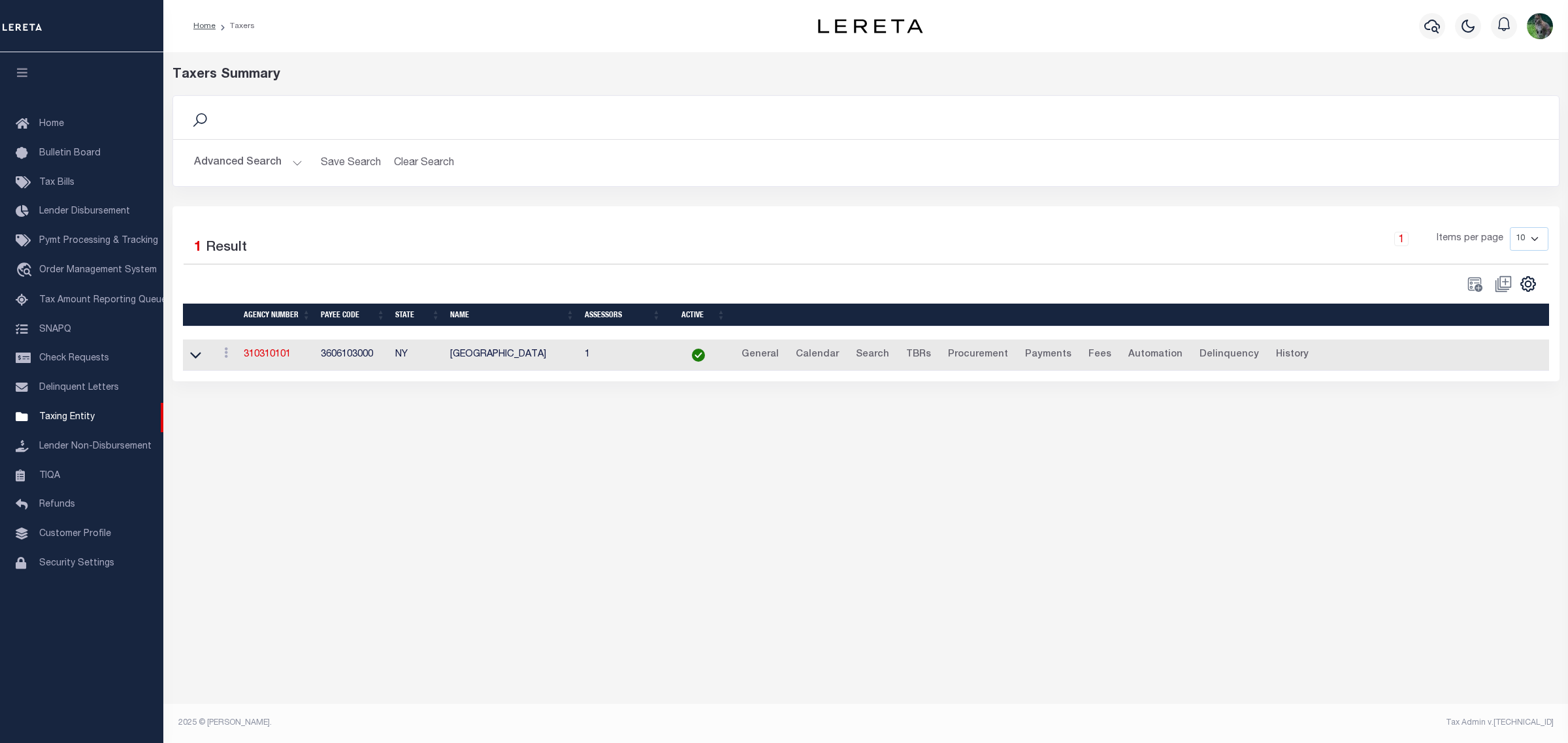
click at [353, 359] on td "3606103000" at bounding box center [353, 356] width 75 height 32
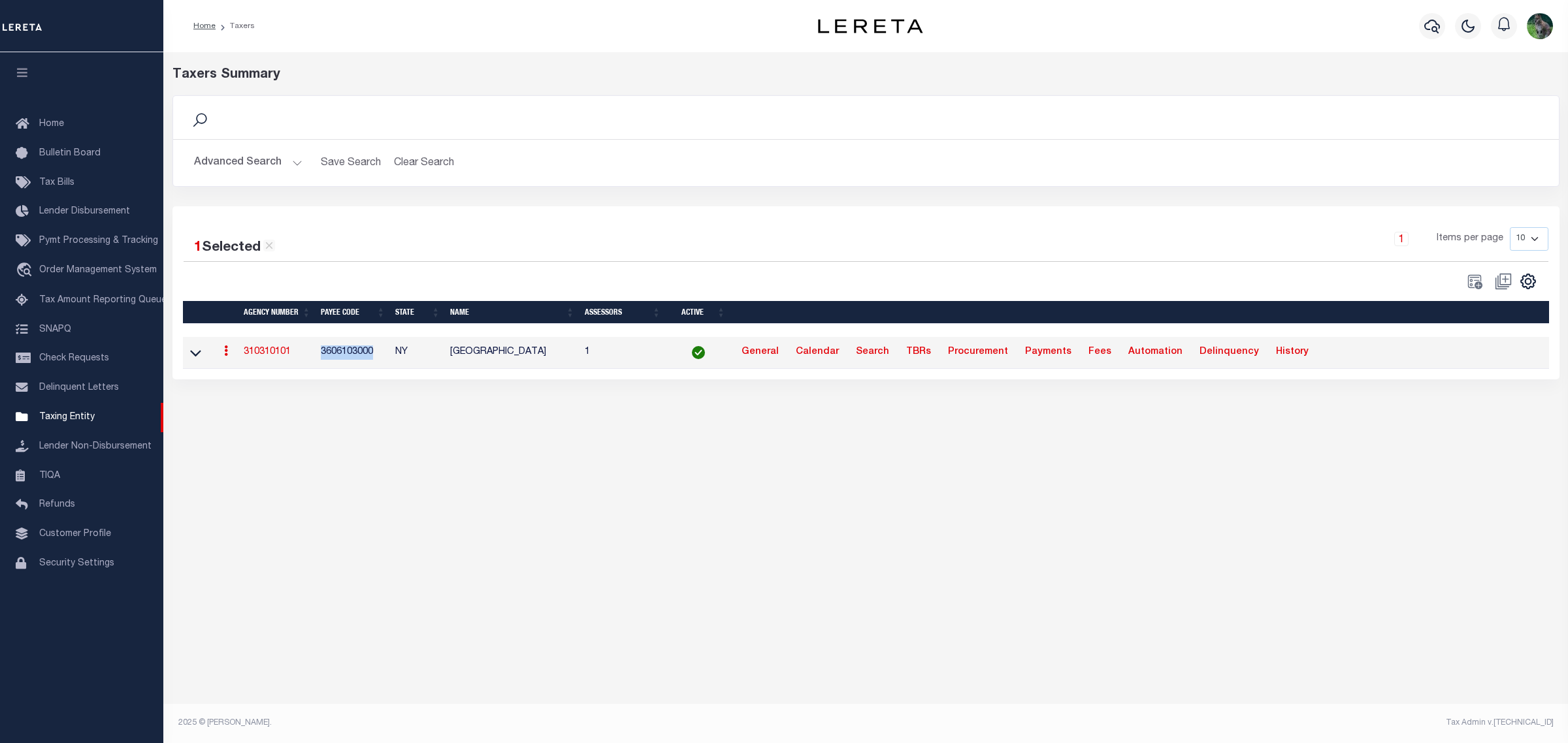
click at [353, 359] on td "3606103000" at bounding box center [353, 353] width 75 height 32
copy td "3606103000"
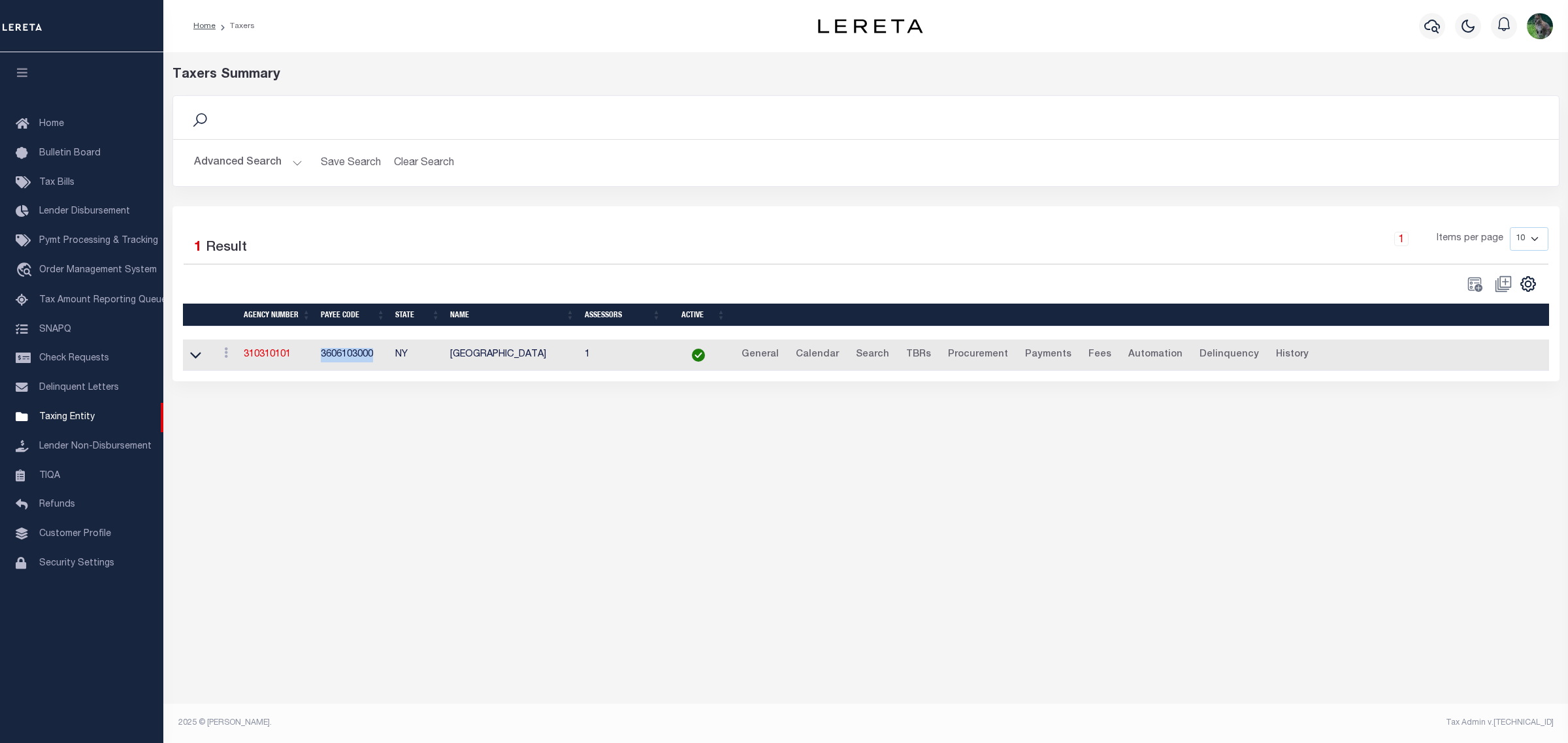
drag, startPoint x: 259, startPoint y: 171, endPoint x: 272, endPoint y: 173, distance: 13.2
click at [259, 171] on button "Advanced Search" at bounding box center [248, 163] width 108 height 26
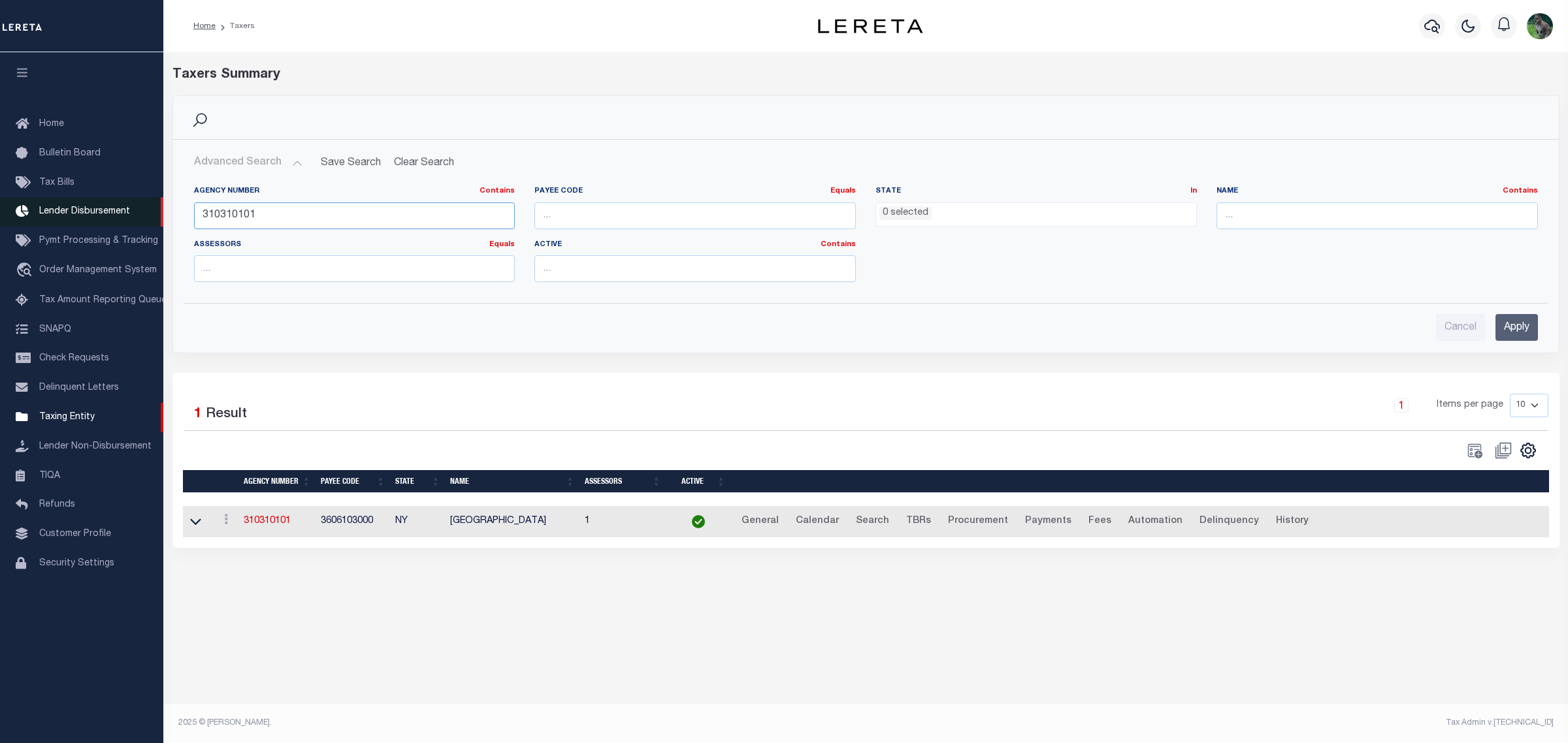
drag, startPoint x: 298, startPoint y: 217, endPoint x: 151, endPoint y: 211, distance: 147.1
click at [158, 210] on div "Home Taxers Profile" at bounding box center [784, 360] width 1568 height 721
paste input "4"
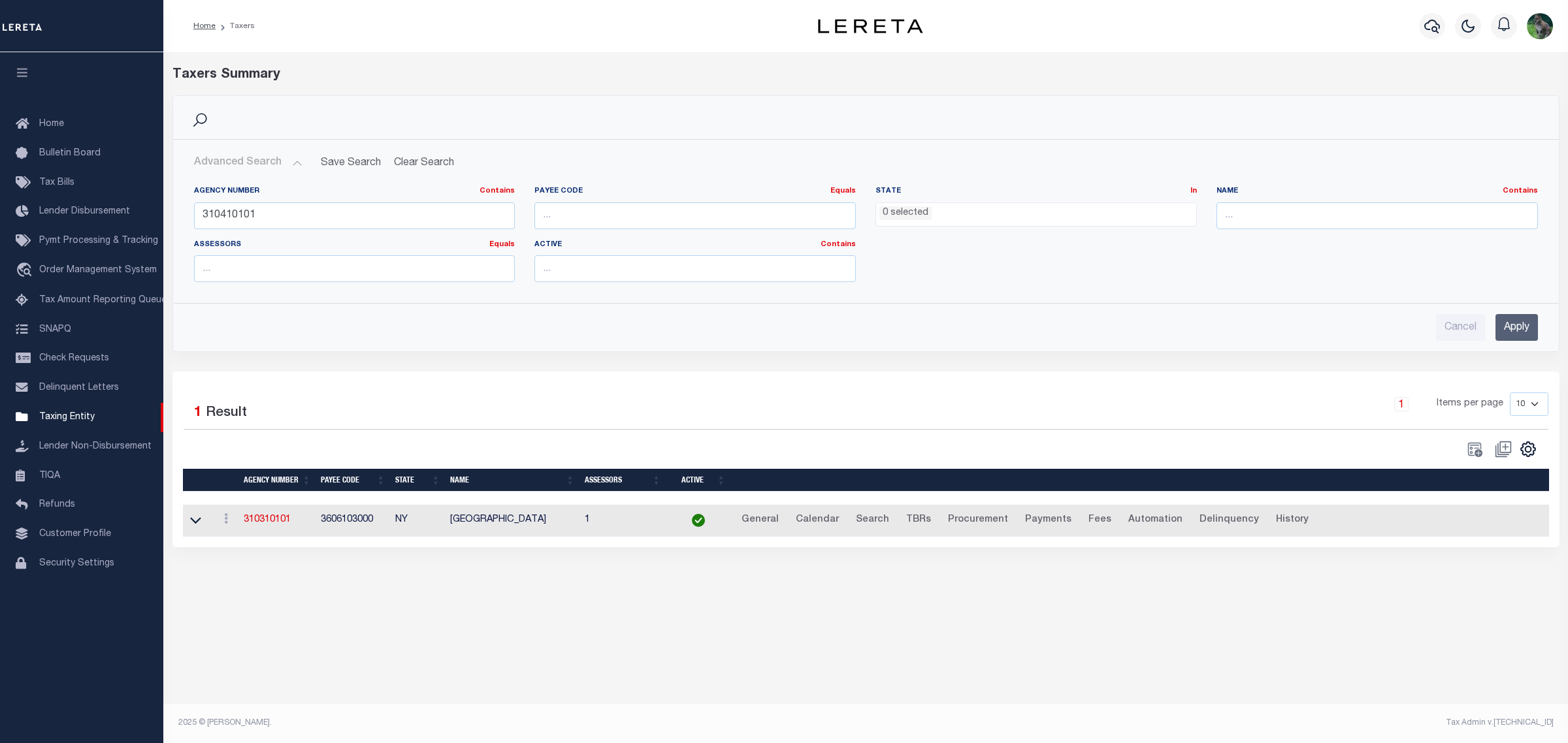
click at [1510, 323] on input "Apply" at bounding box center [1516, 328] width 42 height 27
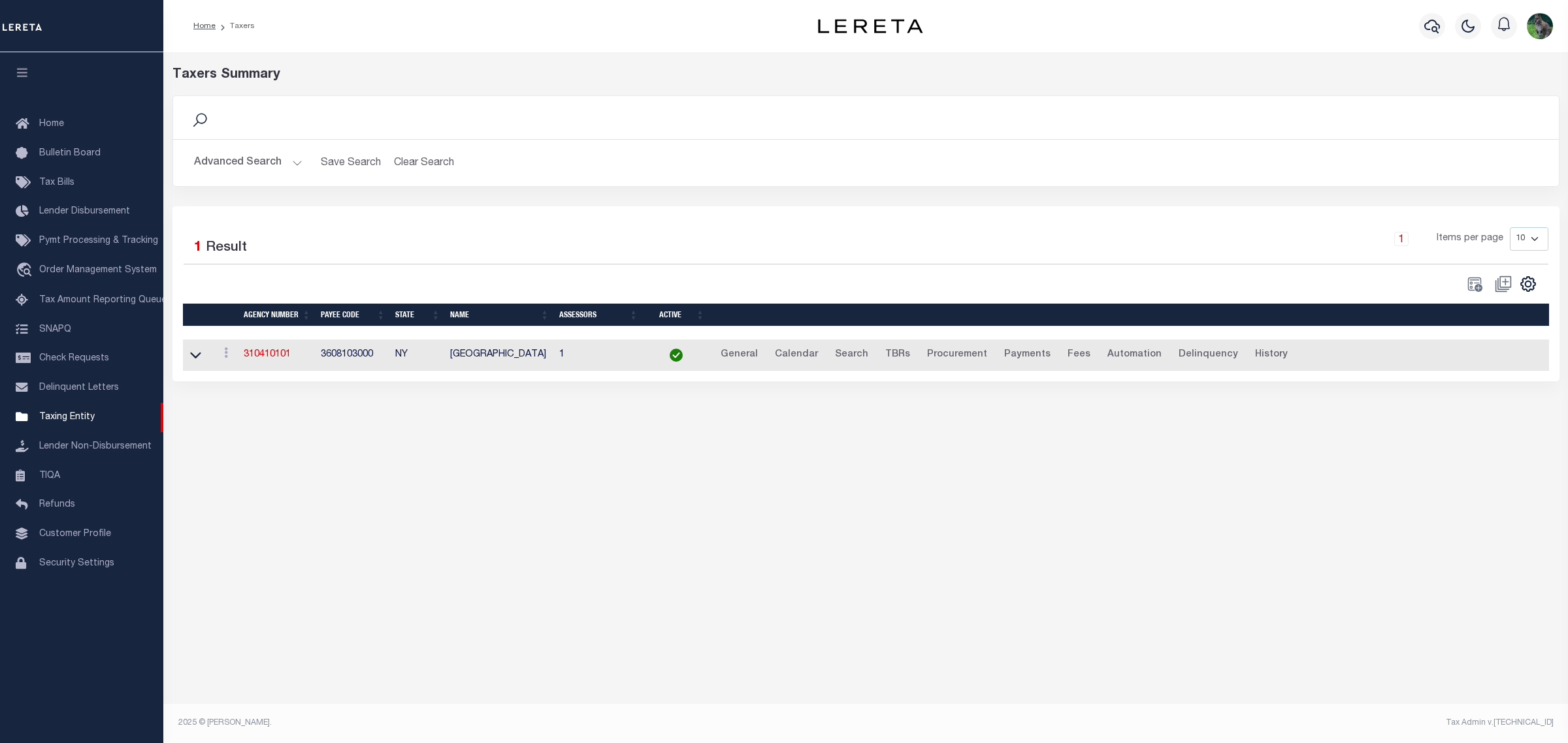
click at [345, 355] on td "3608103000" at bounding box center [353, 356] width 75 height 32
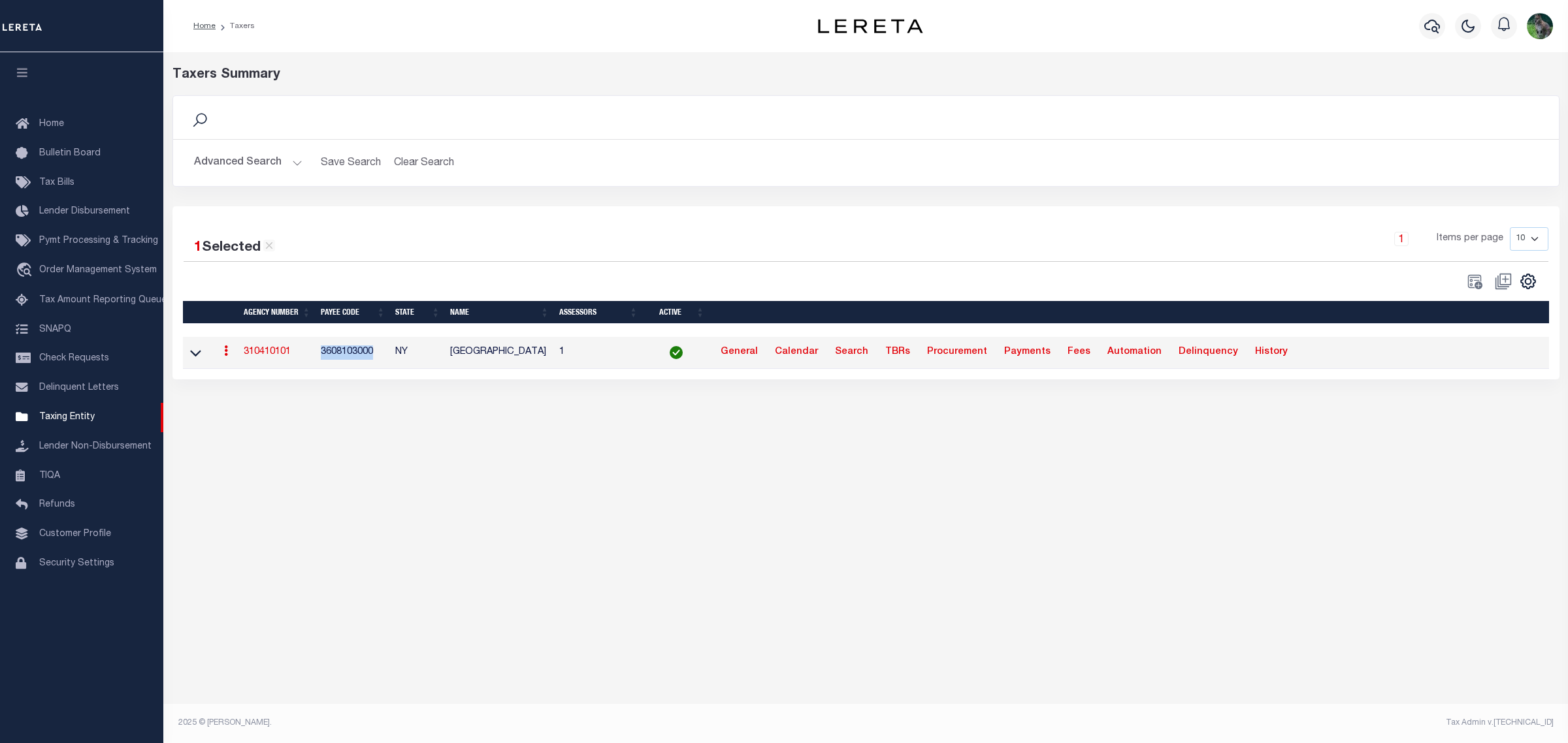
click at [345, 355] on td "3608103000" at bounding box center [353, 353] width 75 height 32
copy td "3608103000"
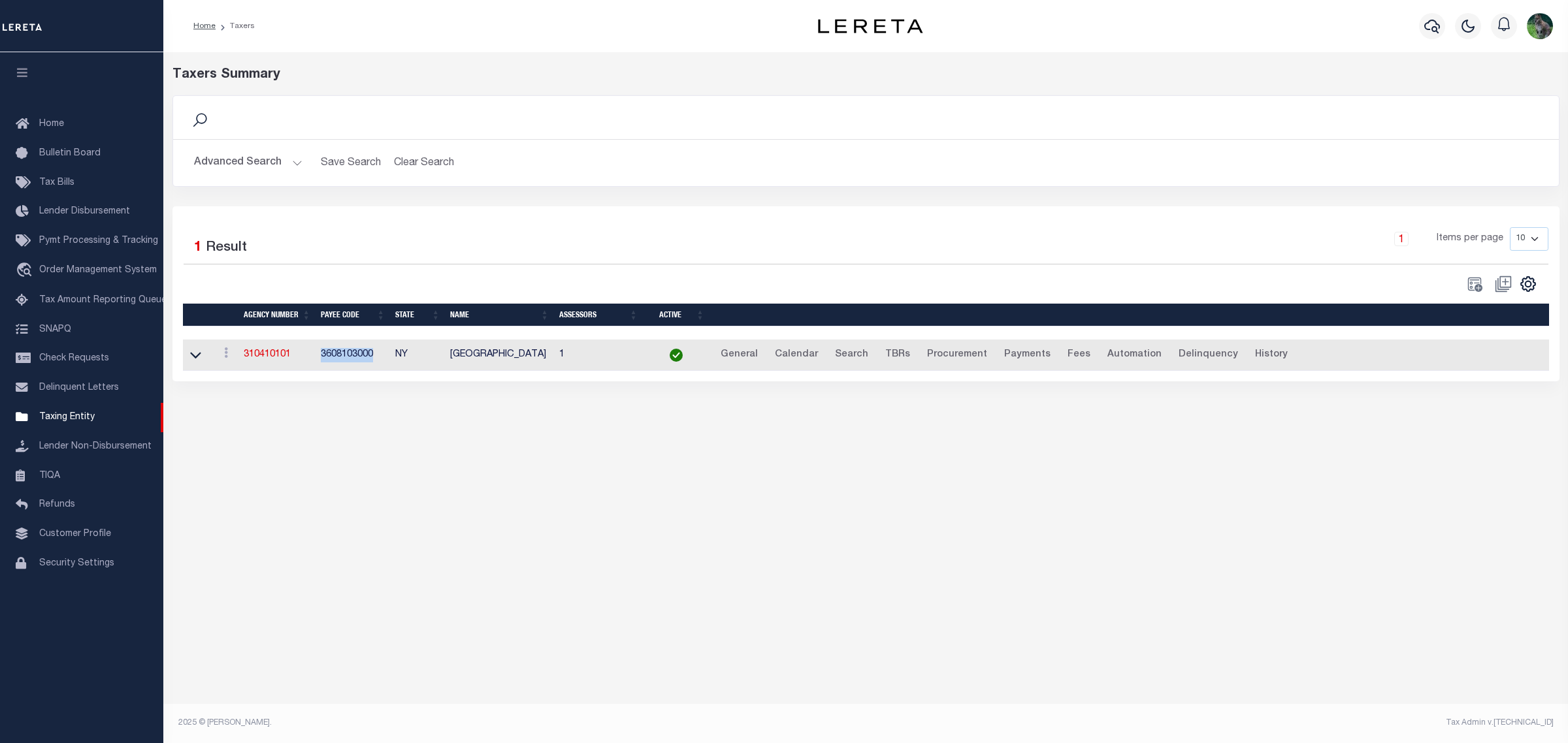
click at [262, 157] on button "Advanced Search" at bounding box center [248, 163] width 108 height 26
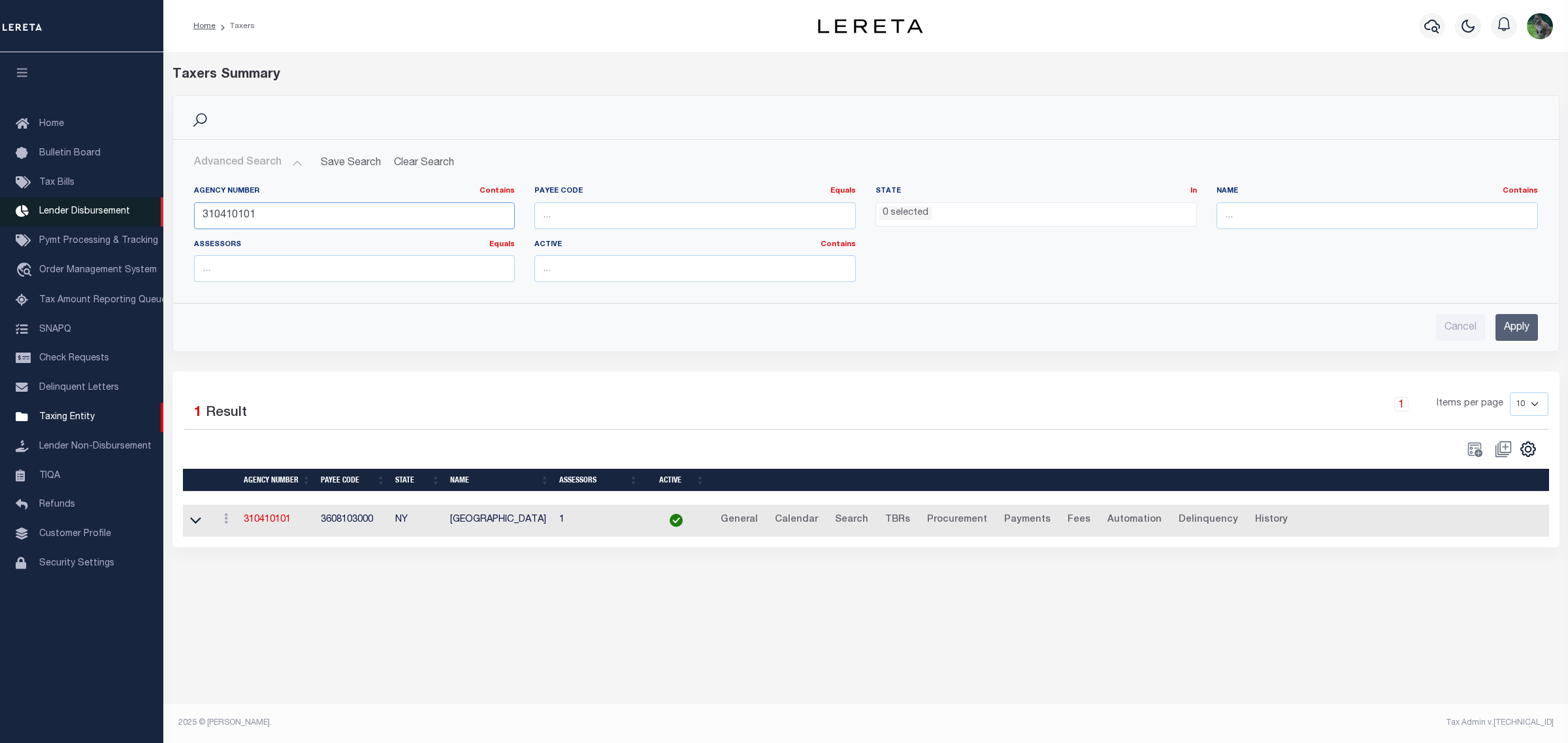
drag, startPoint x: 273, startPoint y: 214, endPoint x: 153, endPoint y: 206, distance: 120.3
click at [153, 207] on div "Home Taxers Profile" at bounding box center [784, 360] width 1568 height 721
paste input "3"
type input "310430101"
drag, startPoint x: 1512, startPoint y: 331, endPoint x: 1493, endPoint y: 331, distance: 19.0
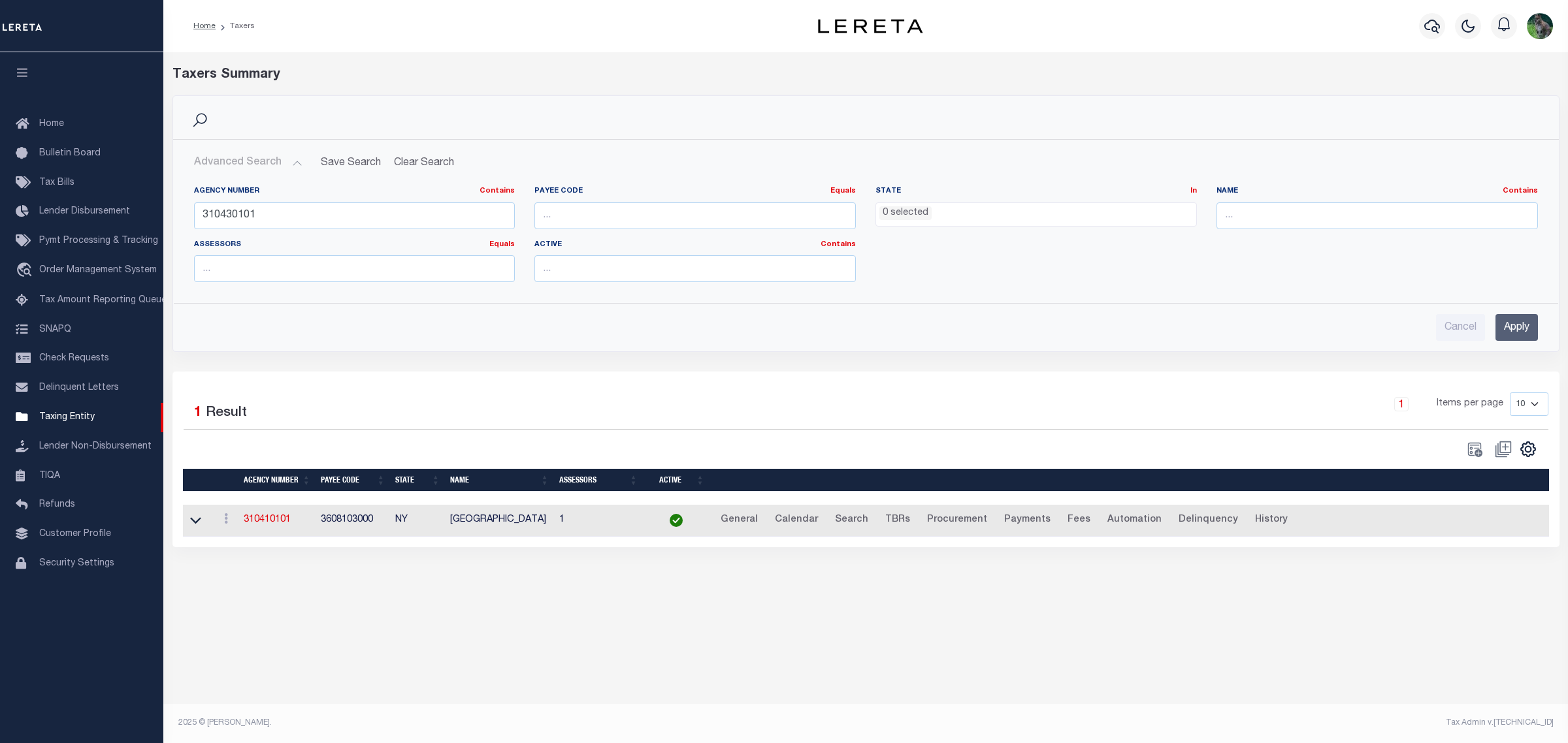
click at [1512, 331] on input "Apply" at bounding box center [1516, 328] width 42 height 27
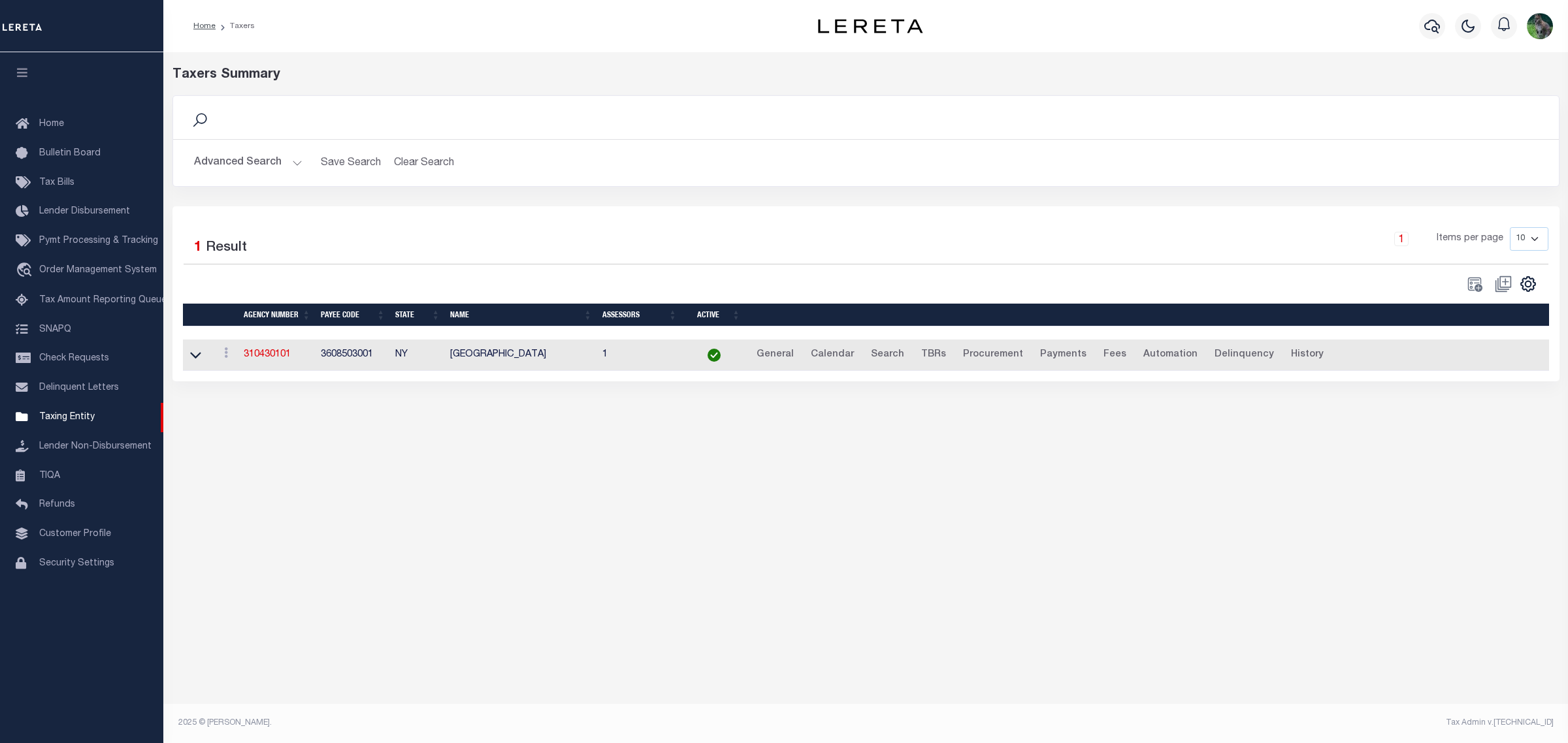
click at [354, 353] on td "3608503001" at bounding box center [353, 356] width 75 height 32
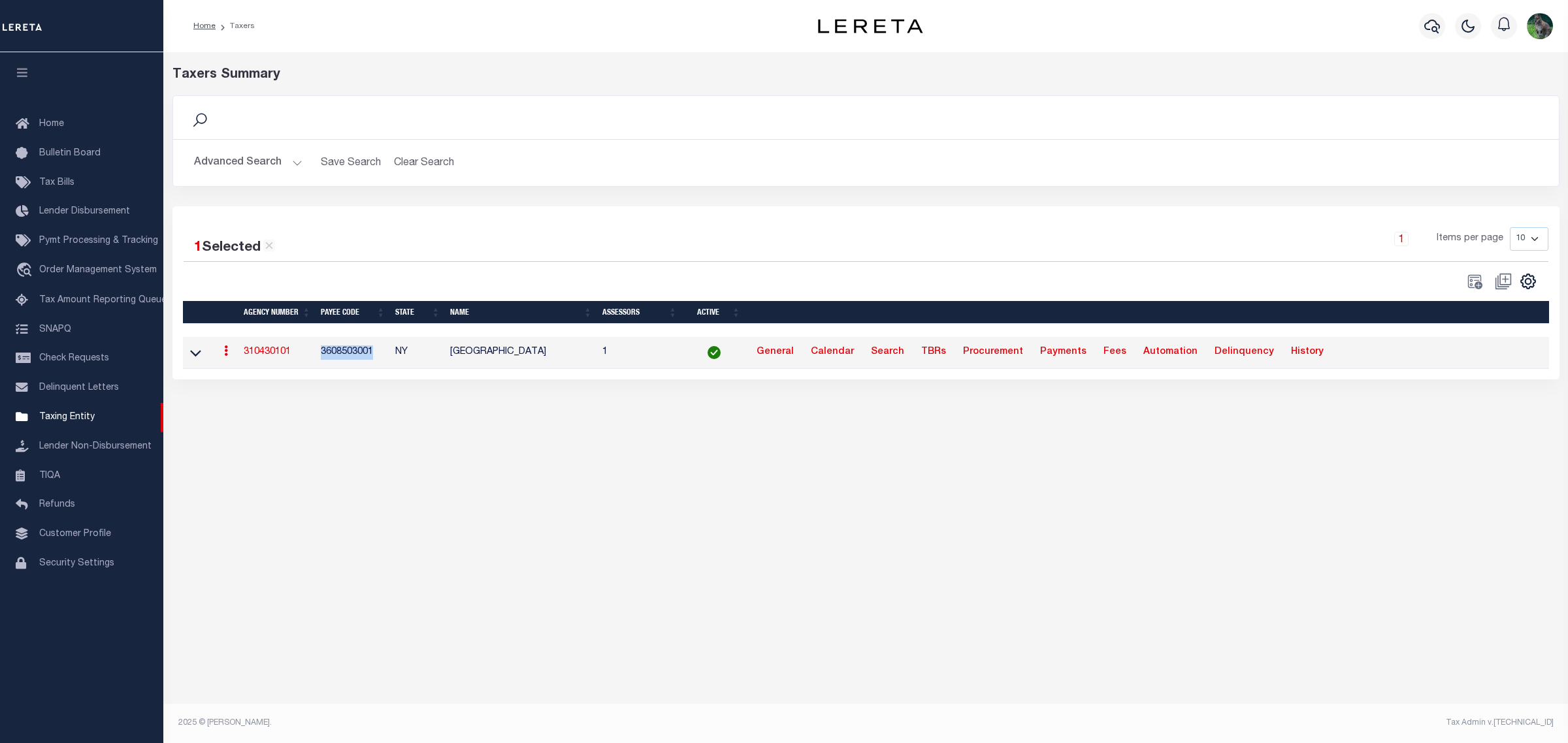
click at [354, 353] on td "3608503001" at bounding box center [353, 353] width 75 height 32
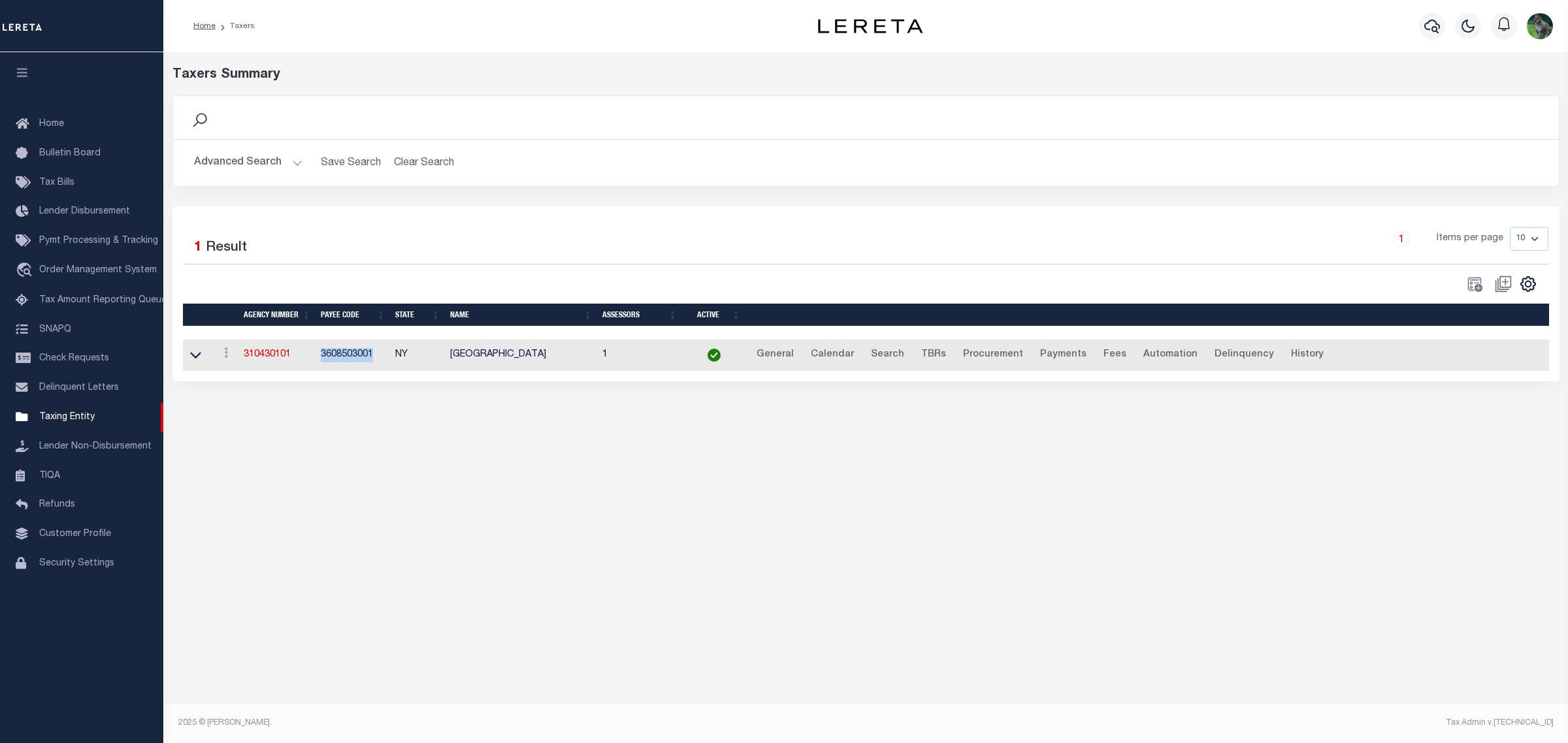
copy td "3608503001"
click at [1012, 258] on div "1 Items per page 10 25 50 100" at bounding box center [1038, 244] width 1019 height 34
click at [413, 165] on button "Clear Search" at bounding box center [424, 163] width 71 height 26
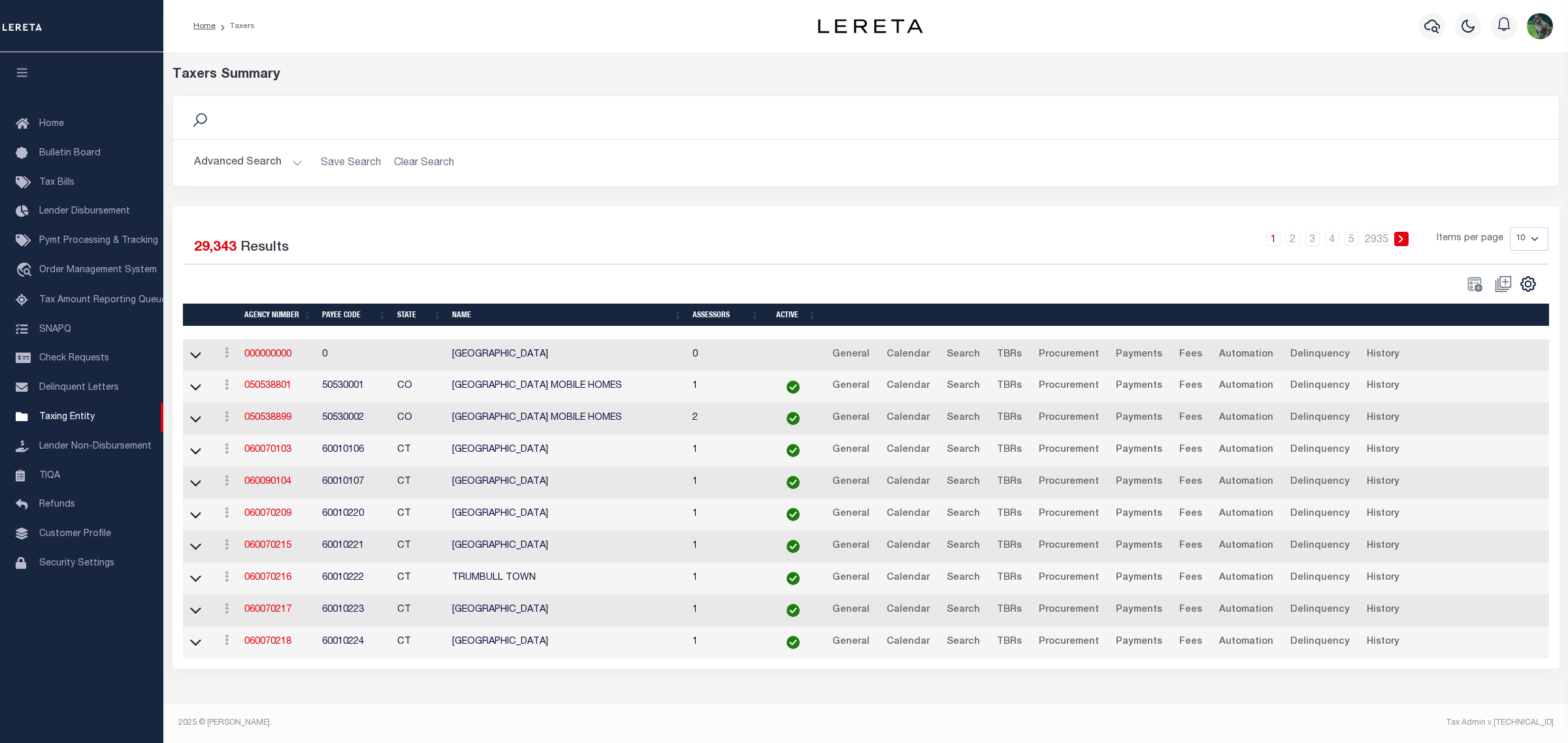
click at [248, 158] on button "Advanced Search" at bounding box center [248, 163] width 108 height 26
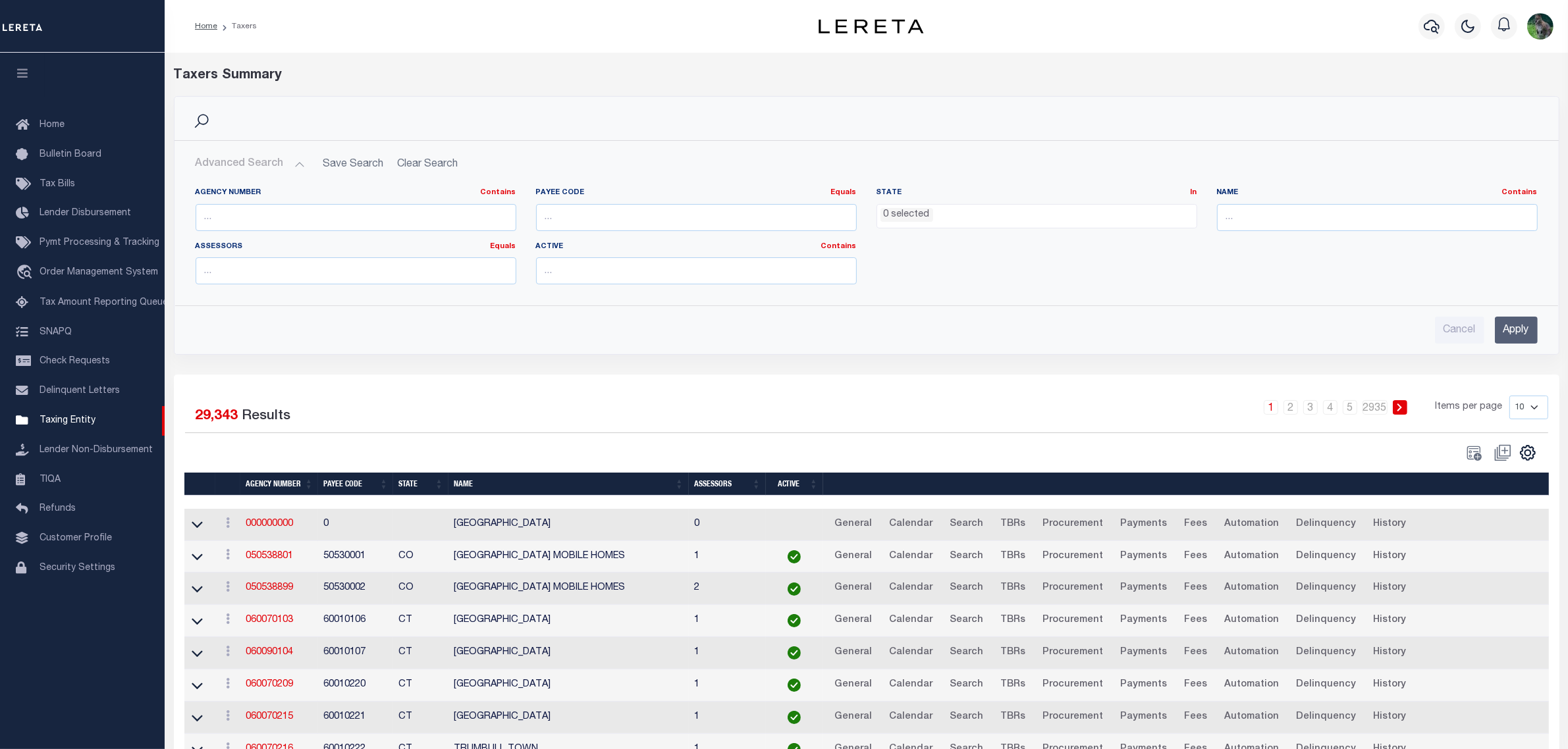
click at [515, 142] on div "Advanced Search Save Search Clear Search Agency Number Contains Contains" at bounding box center [867, 247] width 1384 height 213
click at [517, 153] on h2 "Advanced Search Save Search Clear Search" at bounding box center [866, 165] width 1363 height 26
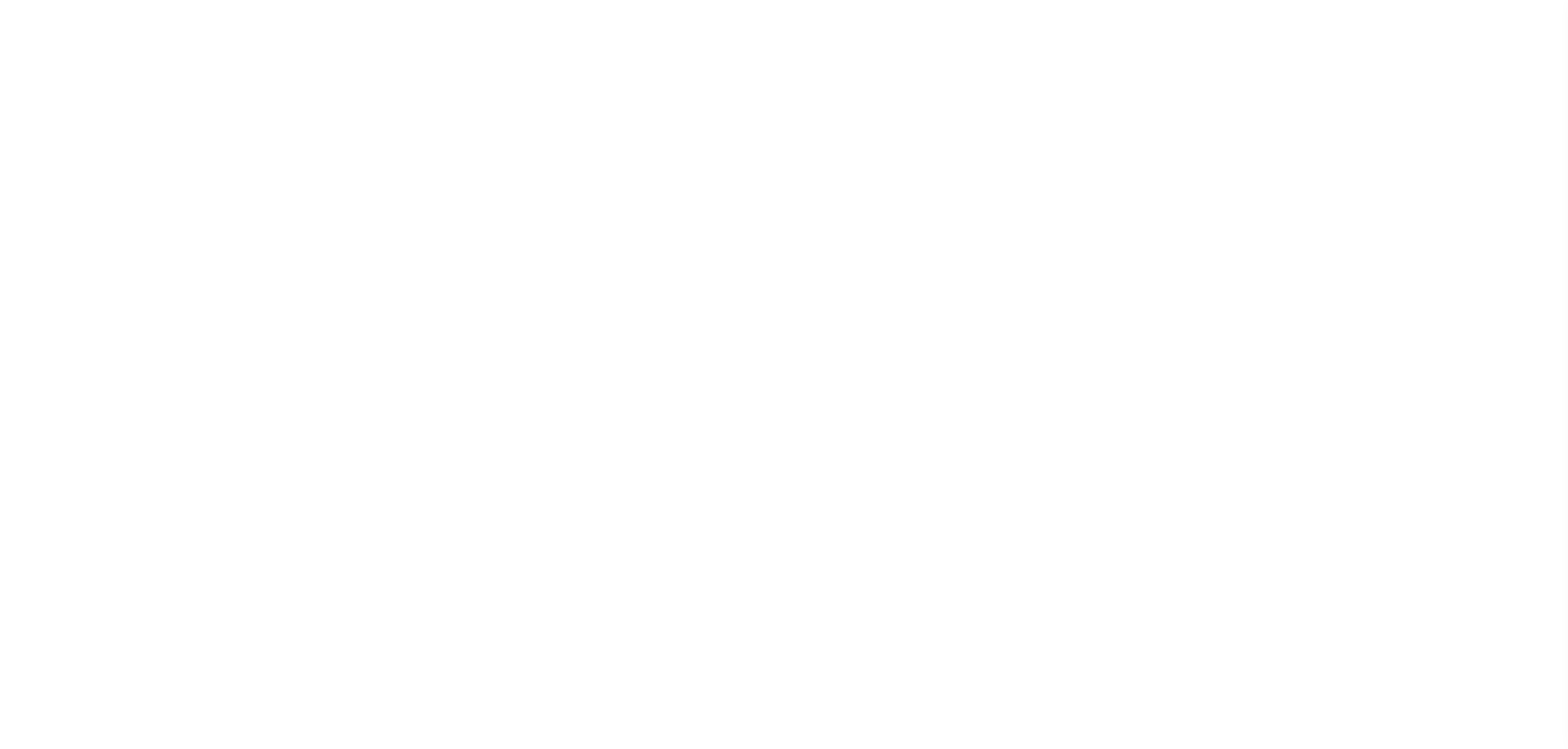
select select "RFF"
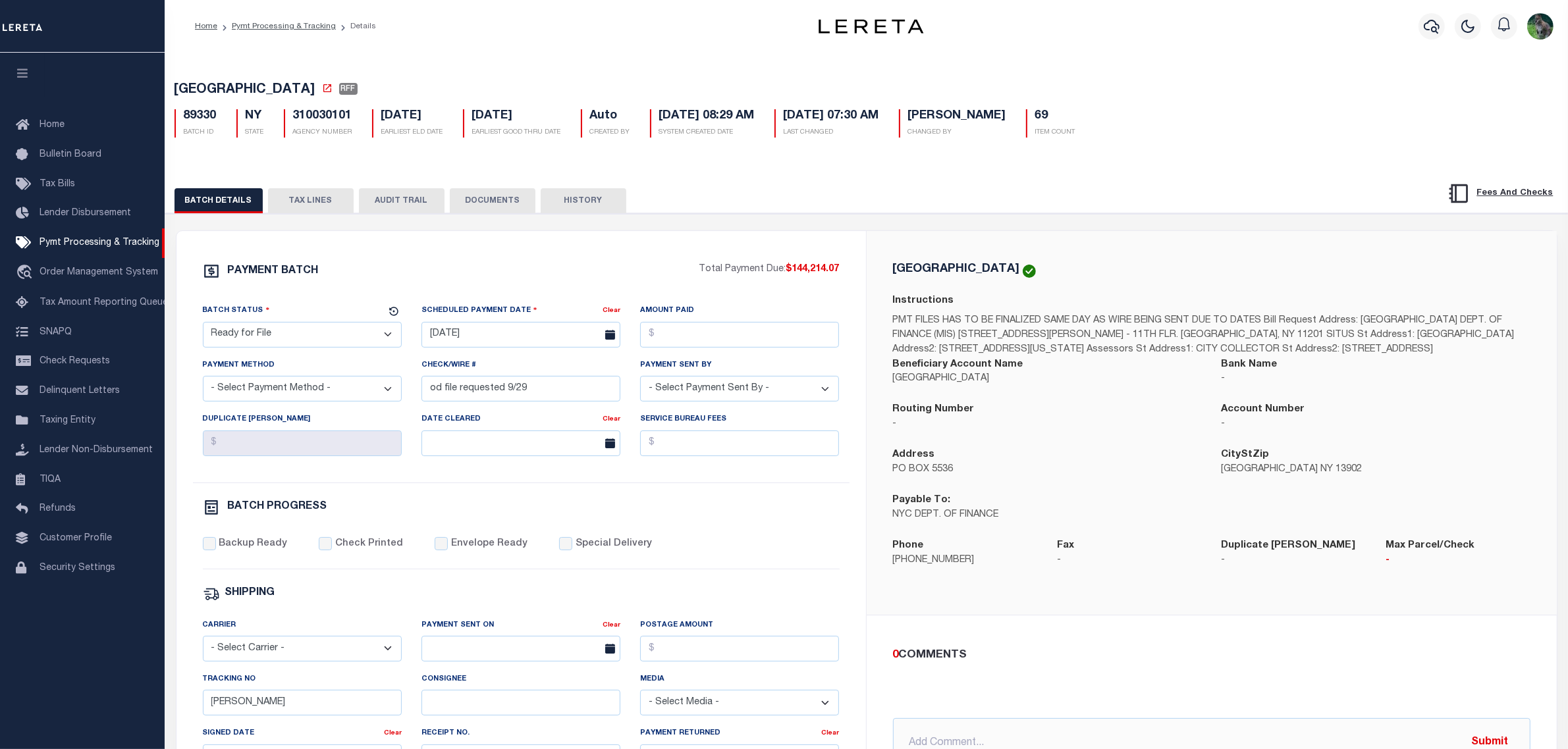
click at [307, 335] on select "- Select Status - Scheduled for Payment Ready For Payment Payment Sent Cleared …" at bounding box center [302, 335] width 199 height 26
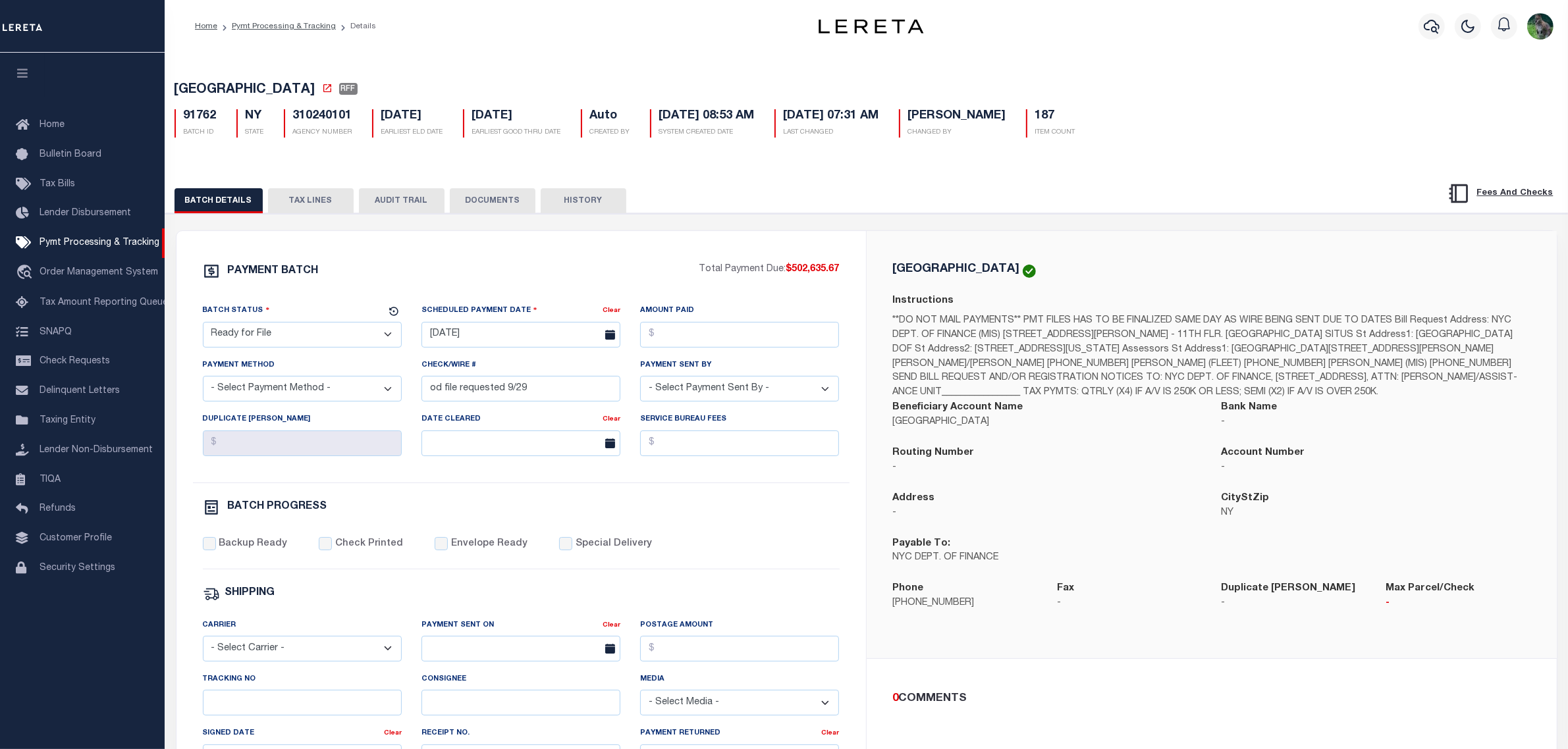
click at [287, 336] on select "- Select Status - Scheduled for Payment Ready For Payment Payment Sent Cleared …" at bounding box center [302, 335] width 199 height 26
select select "RFW"
click at [203, 326] on select "- Select Status - Scheduled for Payment Ready For Payment Payment Sent Cleared …" at bounding box center [302, 335] width 199 height 26
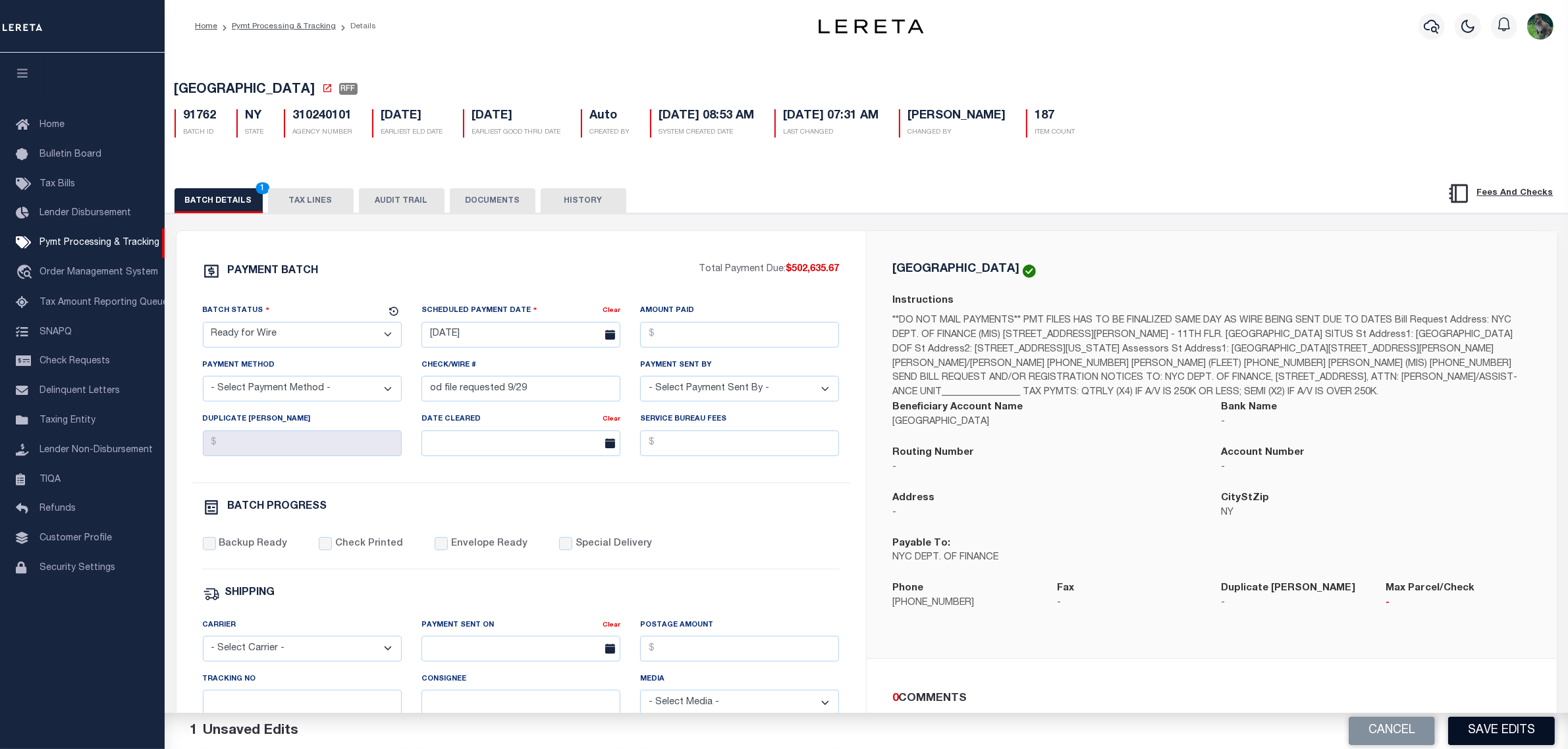
click at [1481, 731] on button "Save Edits" at bounding box center [1501, 731] width 106 height 28
select select "200"
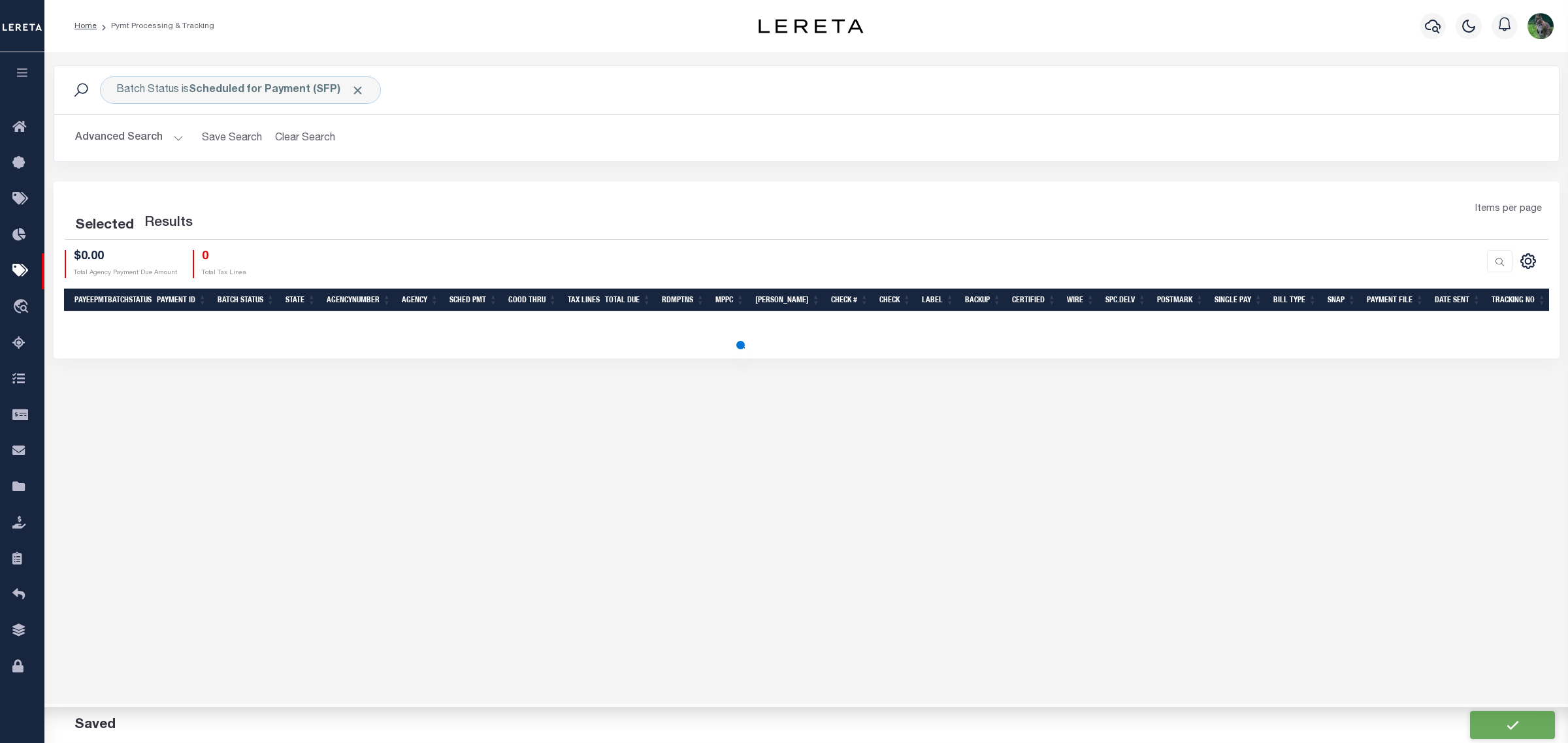
select select "200"
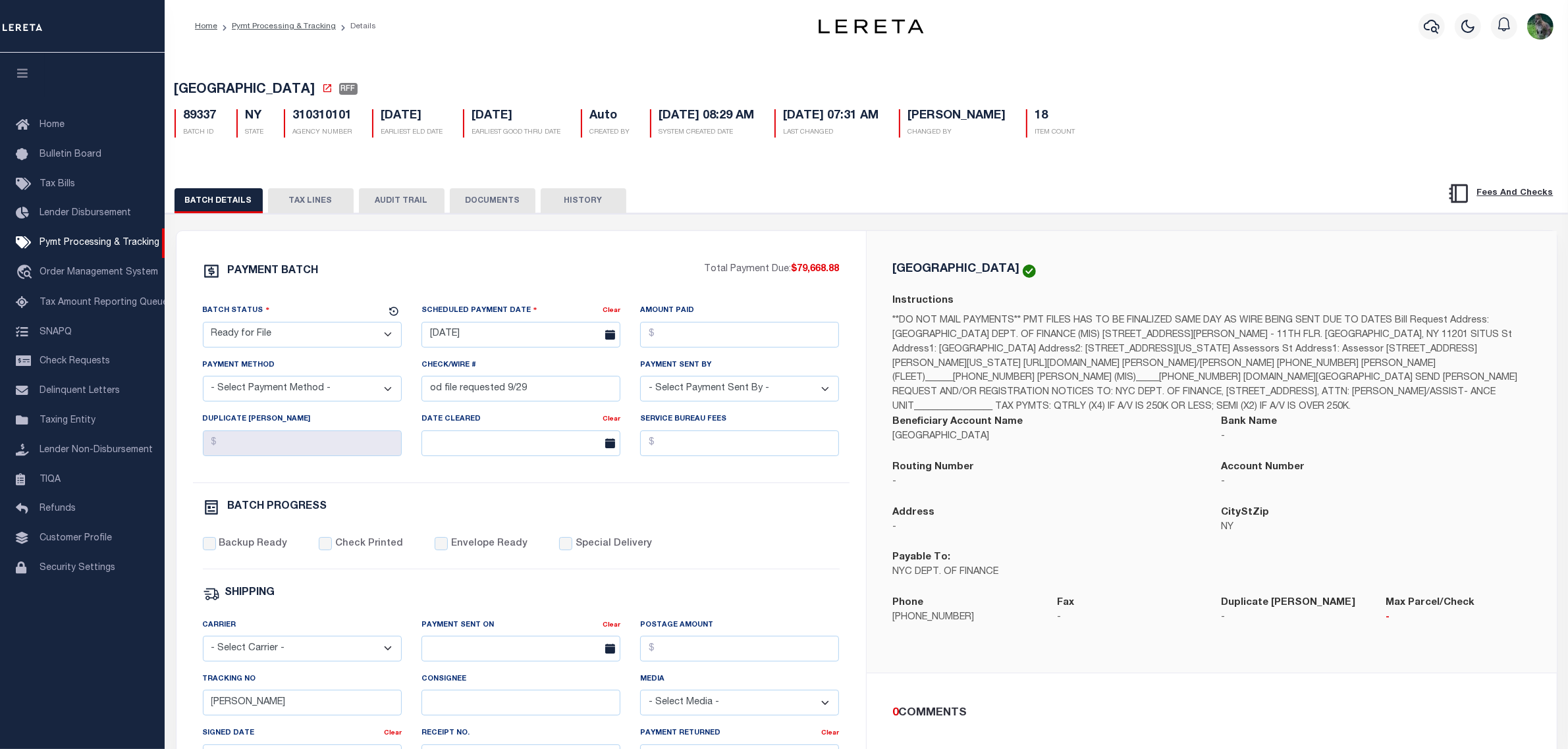
click at [306, 336] on select "- Select Status - Scheduled for Payment Ready For Payment Payment Sent Cleared …" at bounding box center [302, 335] width 199 height 26
select select "RFW"
click at [203, 326] on select "- Select Status - Scheduled for Payment Ready For Payment Payment Sent Cleared …" at bounding box center [302, 335] width 199 height 26
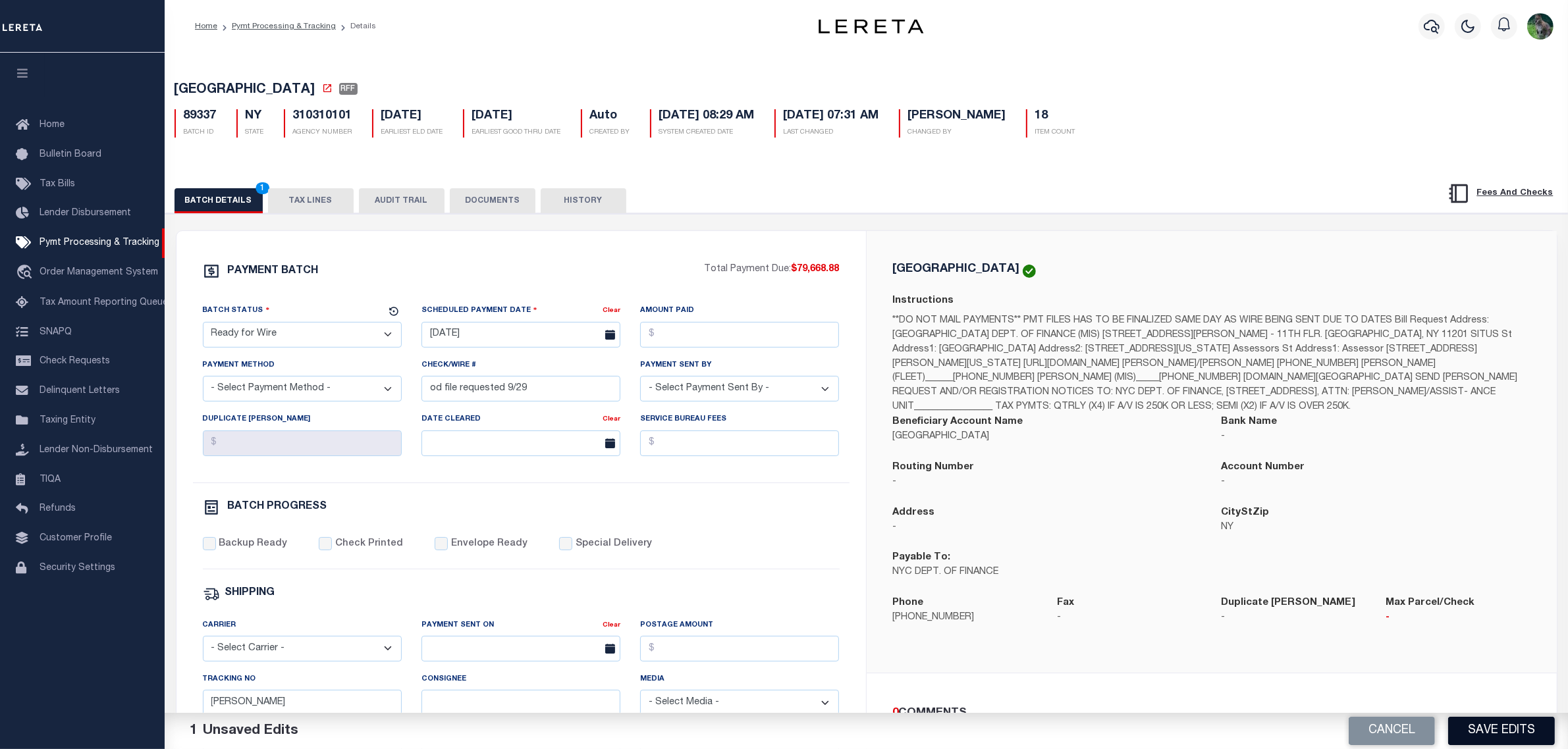
click at [1519, 731] on button "Save Edits" at bounding box center [1501, 731] width 106 height 28
select select "200"
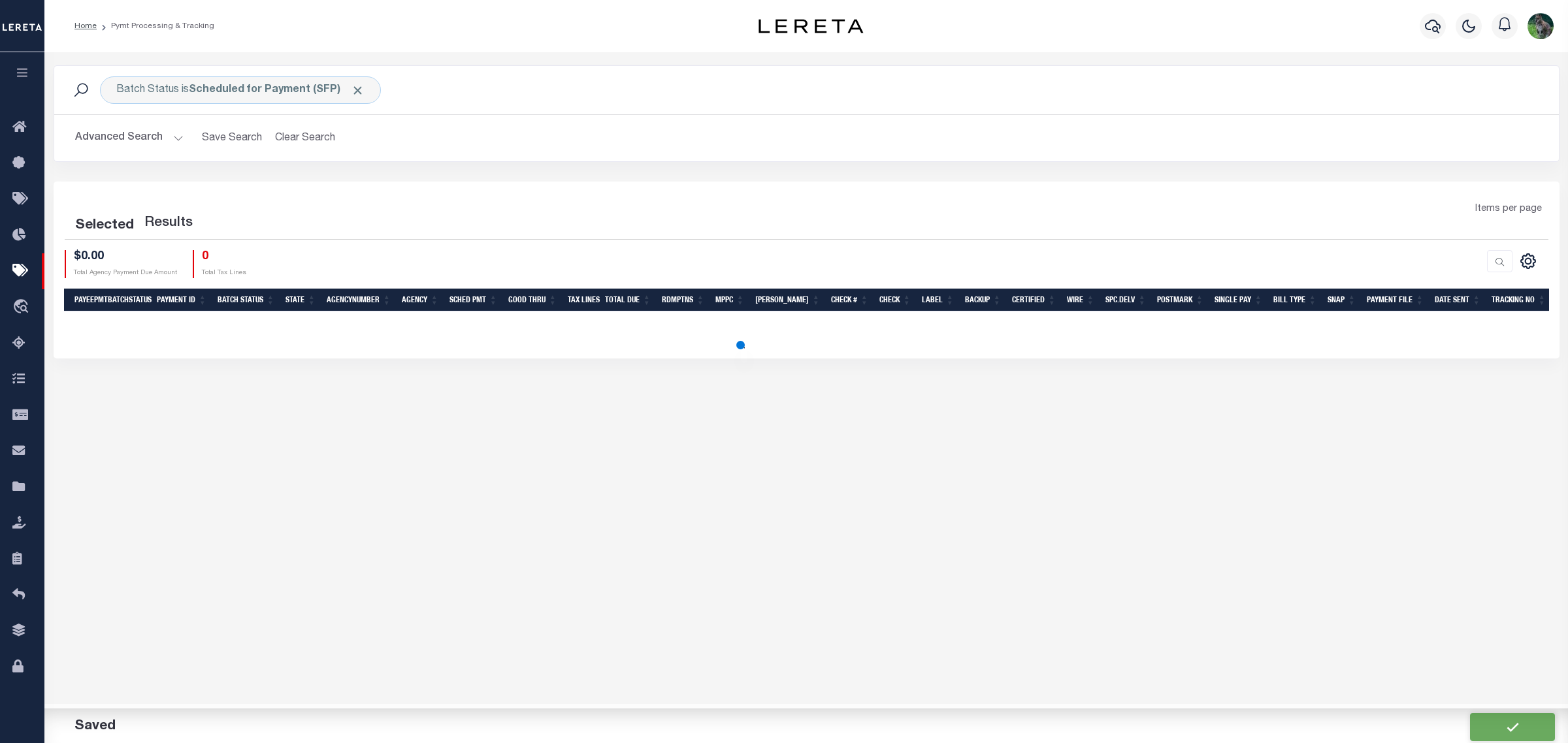
select select "200"
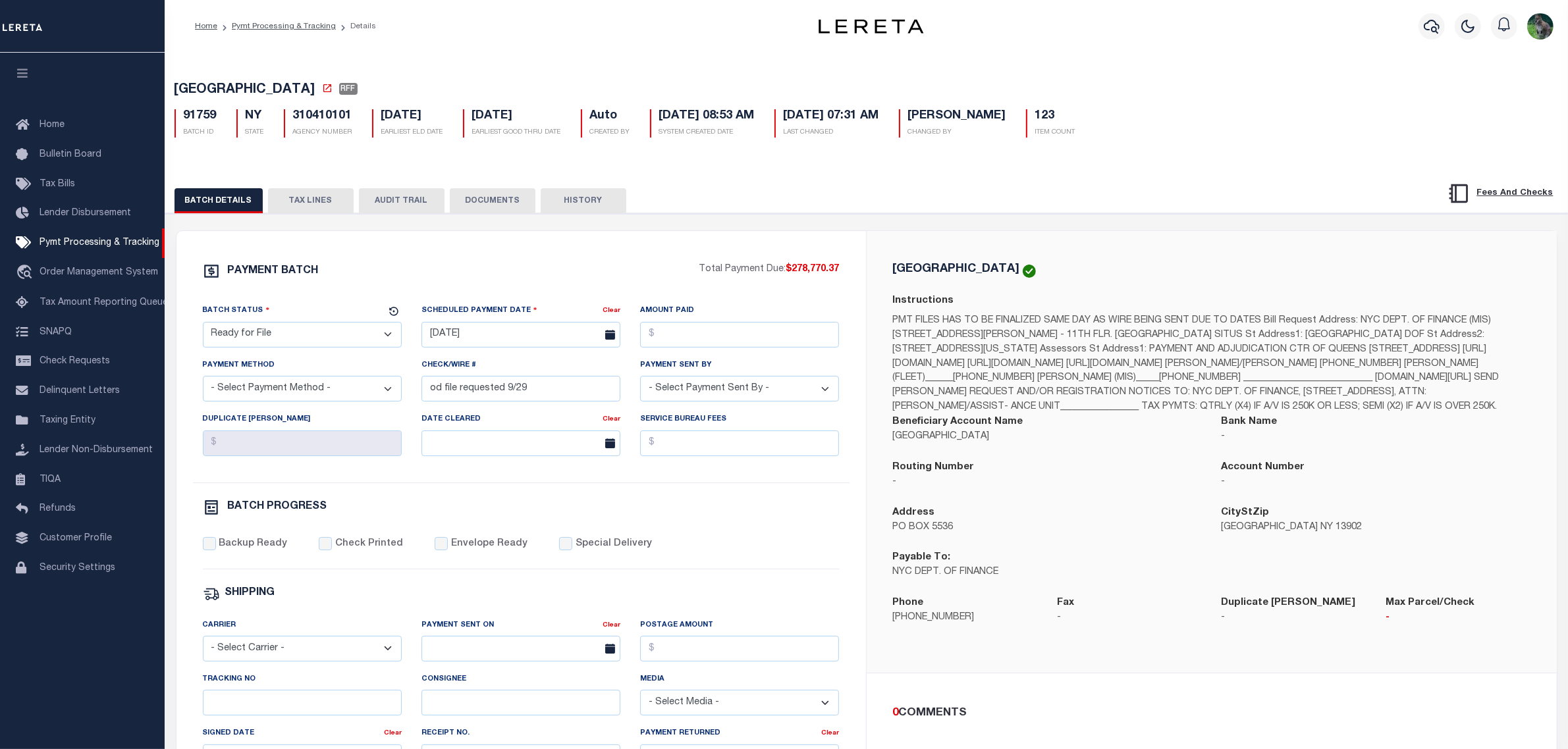
click at [308, 347] on select "- Select Status - Scheduled for Payment Ready For Payment Payment Sent Cleared …" at bounding box center [302, 335] width 199 height 26
select select "RFW"
click at [203, 326] on select "- Select Status - Scheduled for Payment Ready For Payment Payment Sent Cleared …" at bounding box center [302, 335] width 199 height 26
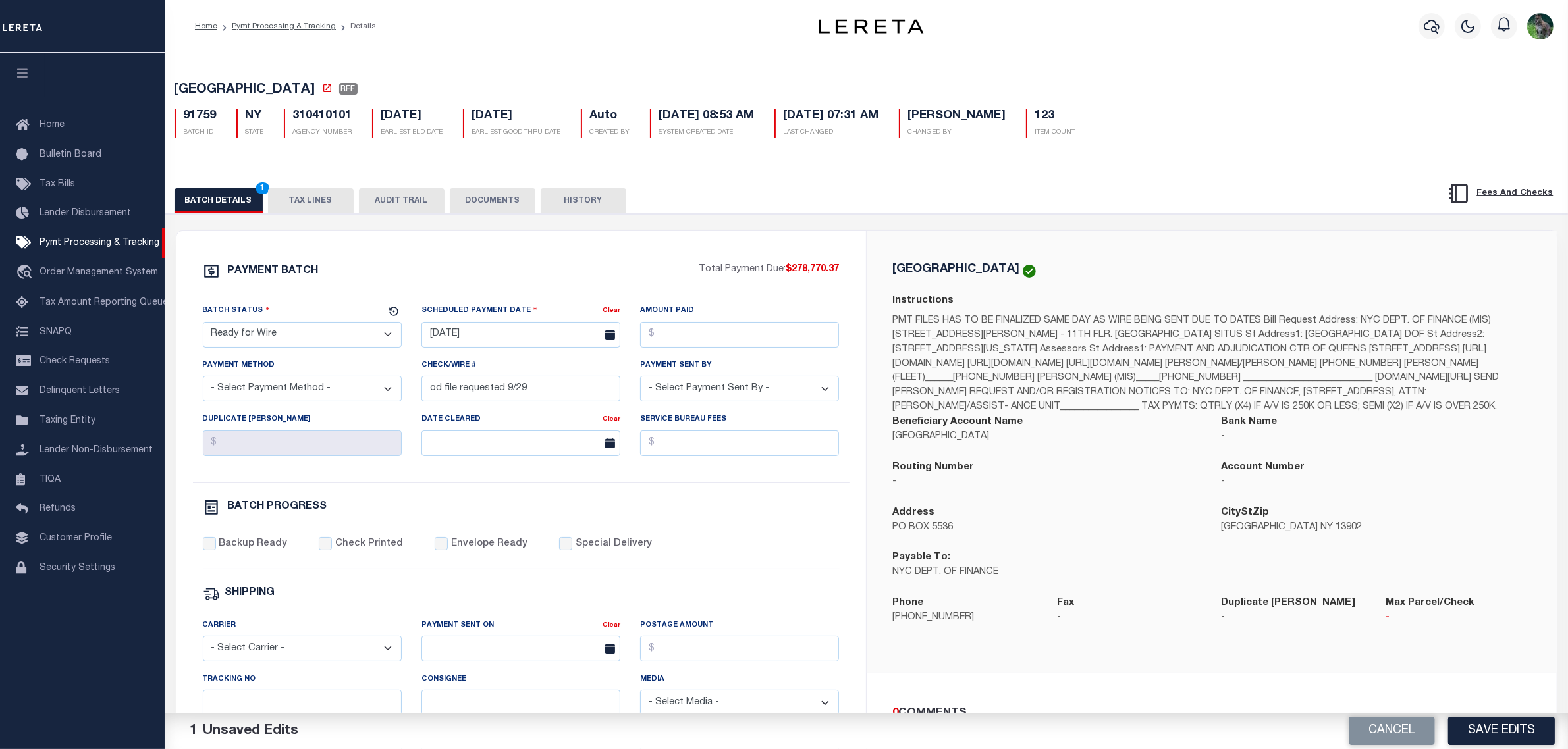
drag, startPoint x: 1508, startPoint y: 729, endPoint x: 1571, endPoint y: 724, distance: 63.2
click at [1508, 731] on button "Save Edits" at bounding box center [1501, 731] width 106 height 28
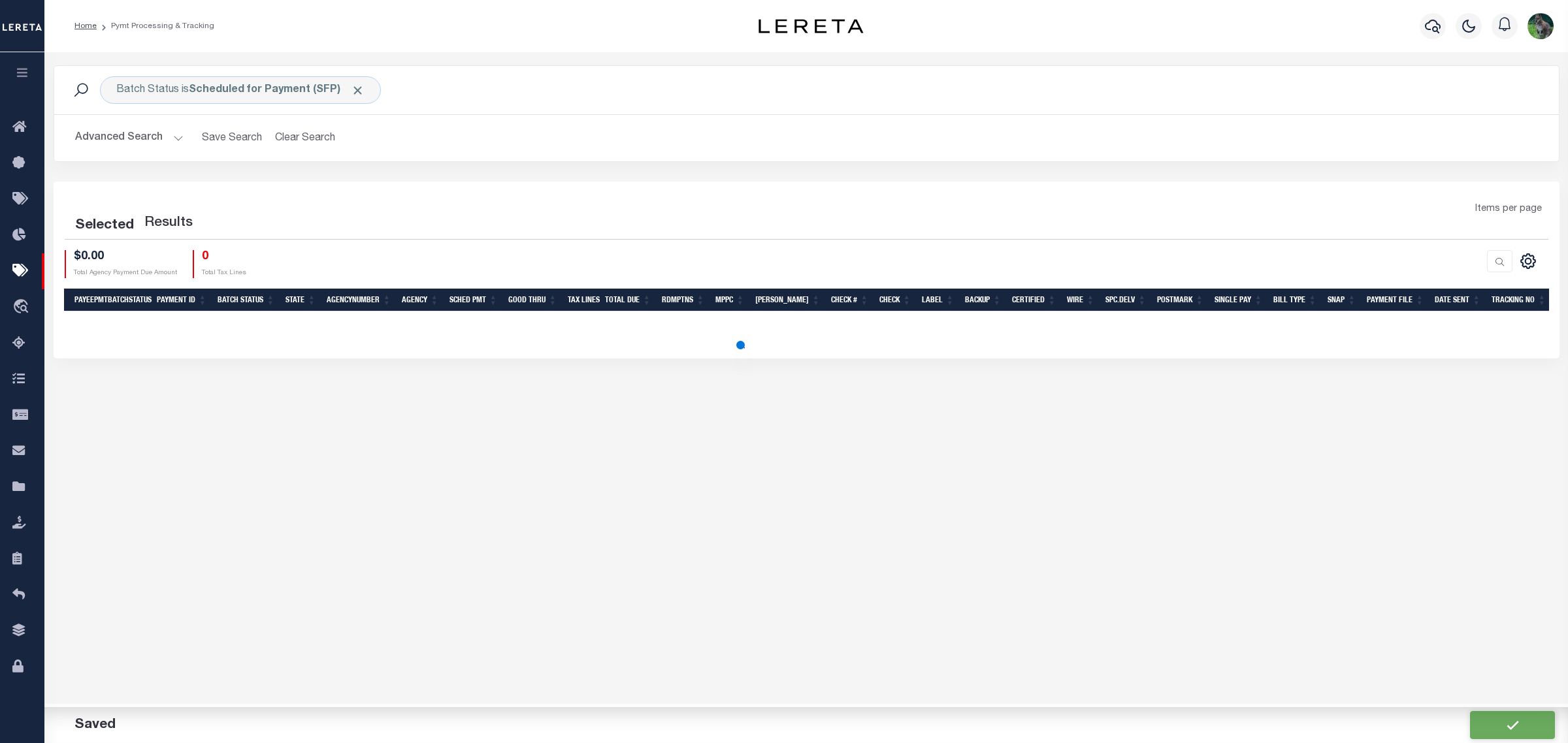
select select "200"
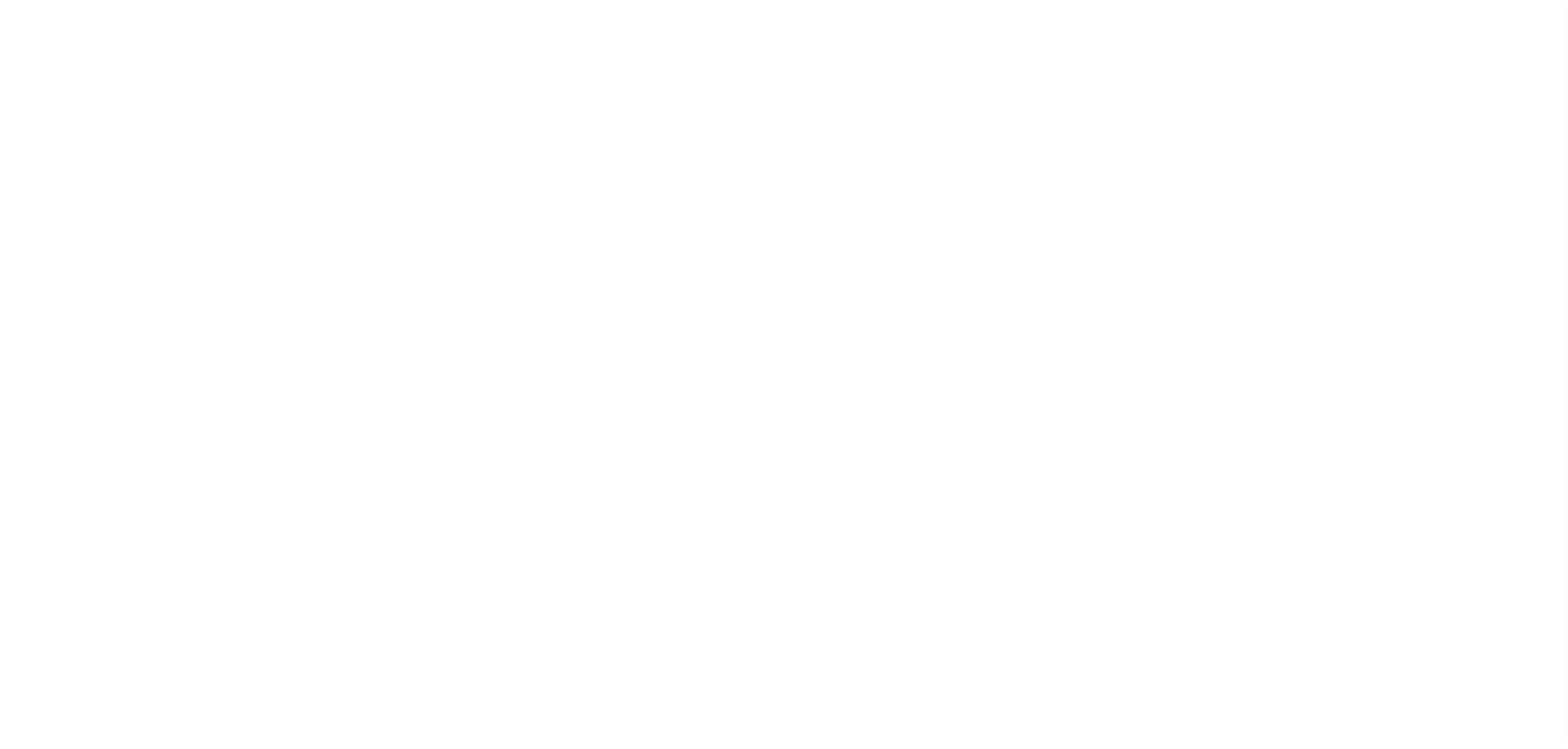
select select "RFF"
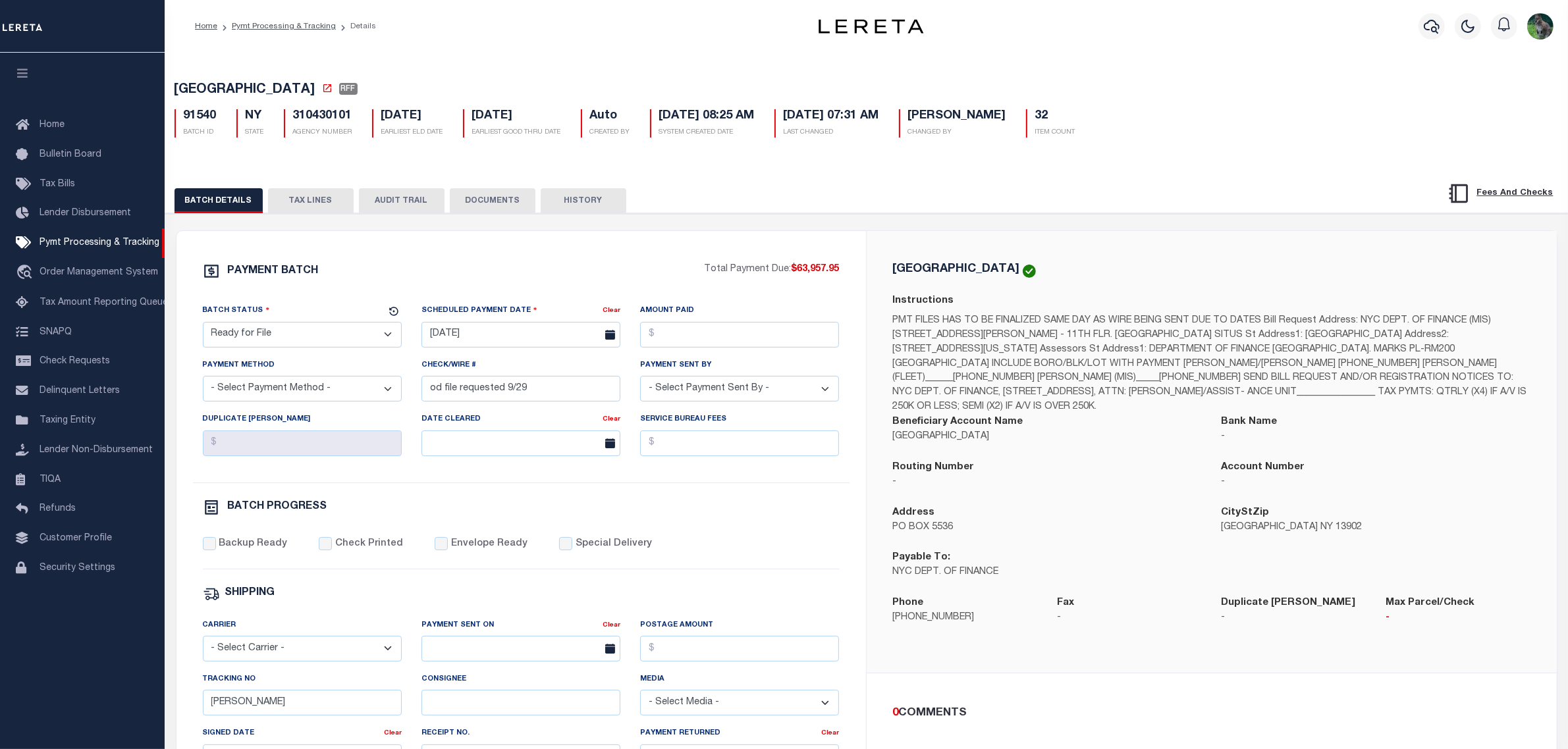
click at [326, 333] on select "- Select Status - Scheduled for Payment Ready For Payment Payment Sent Cleared …" at bounding box center [302, 335] width 199 height 26
select select "RFW"
click at [203, 326] on select "- Select Status - Scheduled for Payment Ready For Payment Payment Sent Cleared …" at bounding box center [302, 335] width 199 height 26
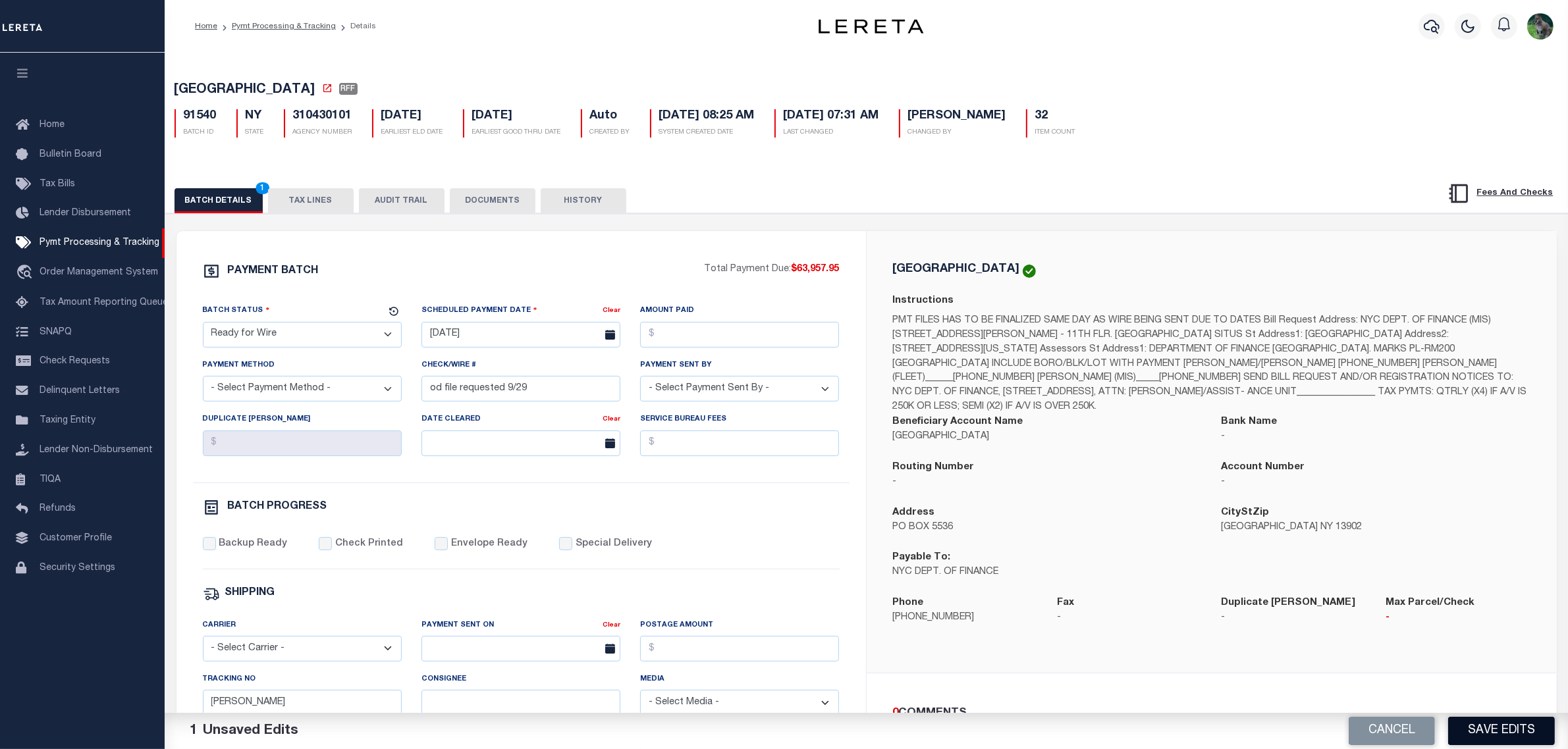
click at [1486, 732] on button "Save Edits" at bounding box center [1501, 731] width 106 height 28
select select "200"
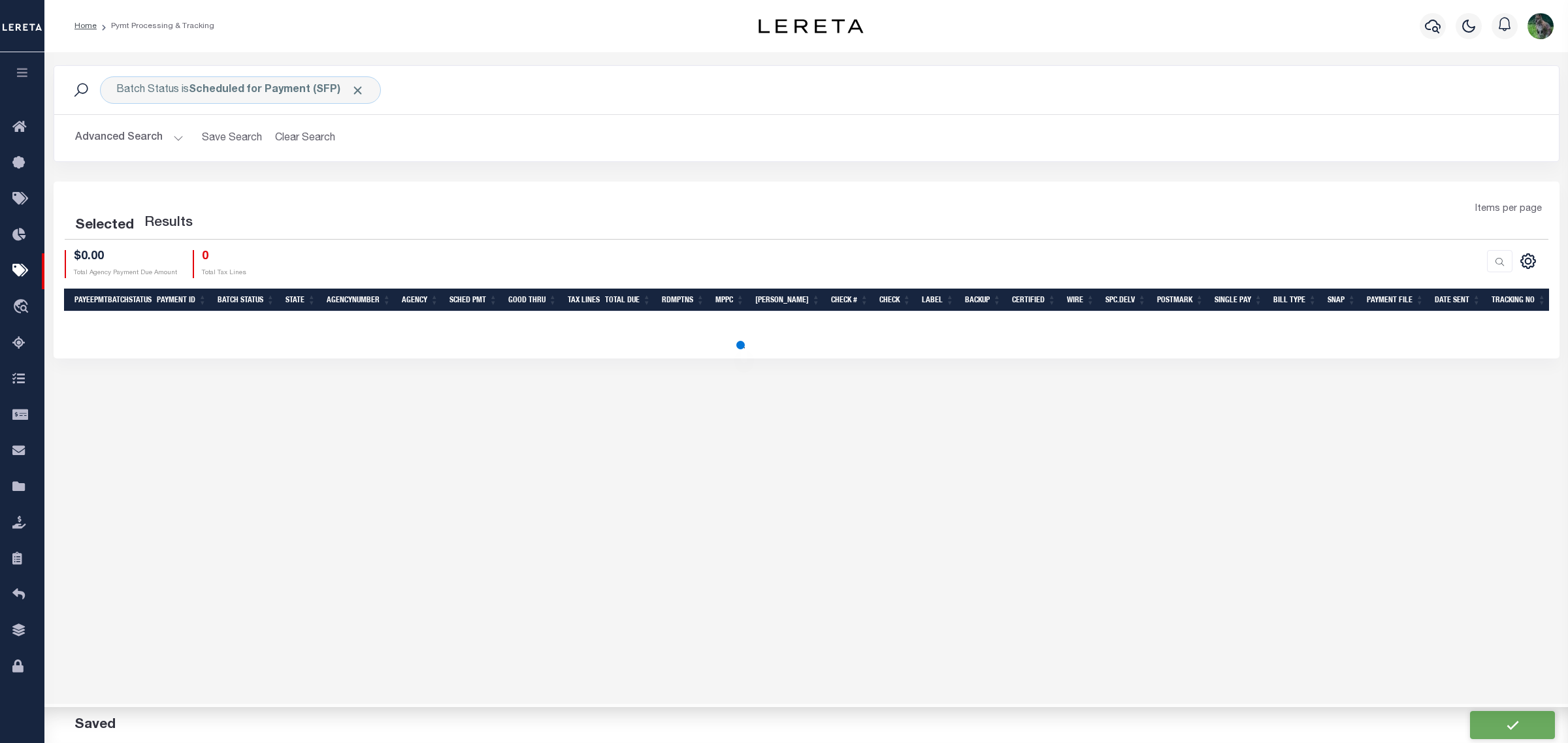
select select "200"
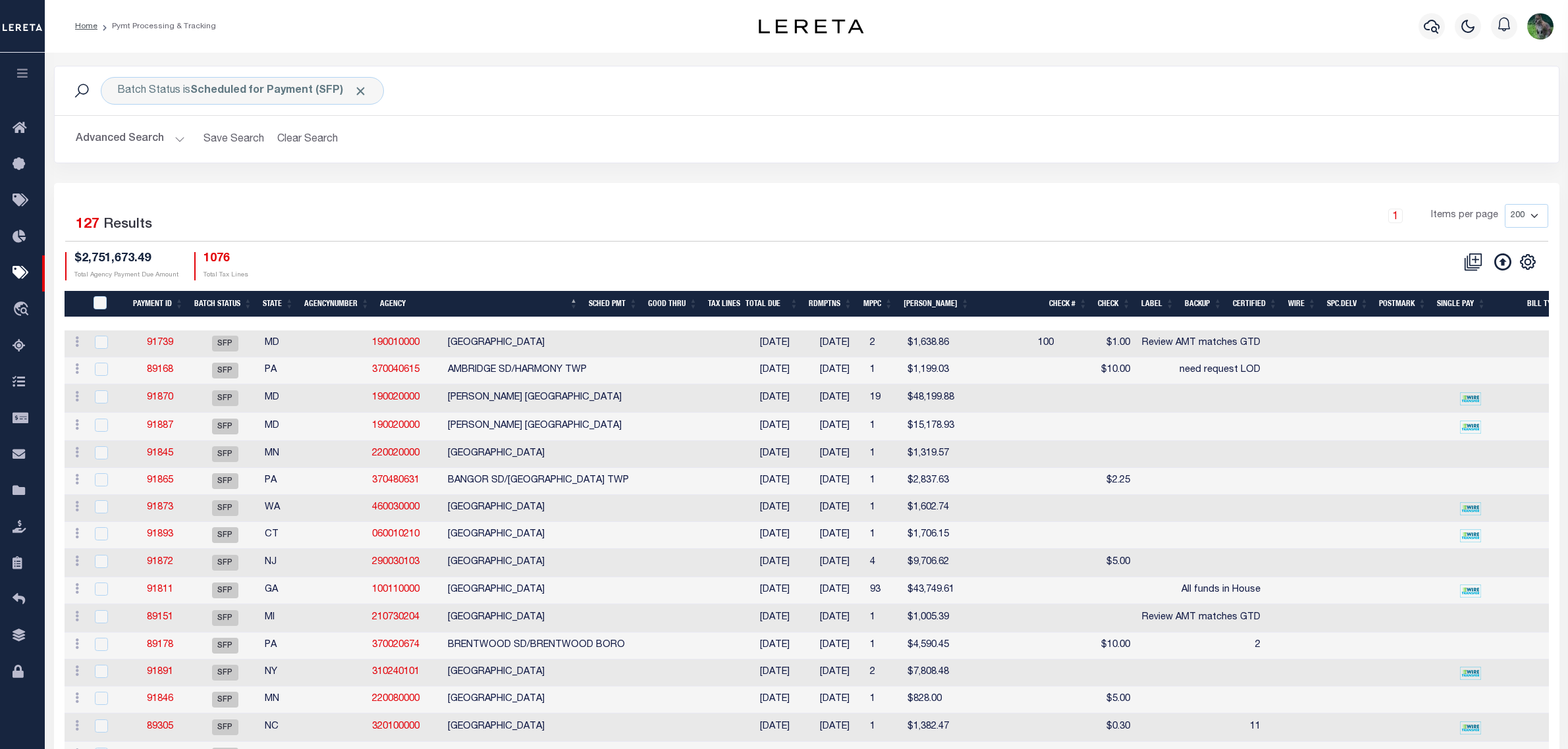
select select "200"
click at [24, 427] on icon at bounding box center [22, 419] width 21 height 16
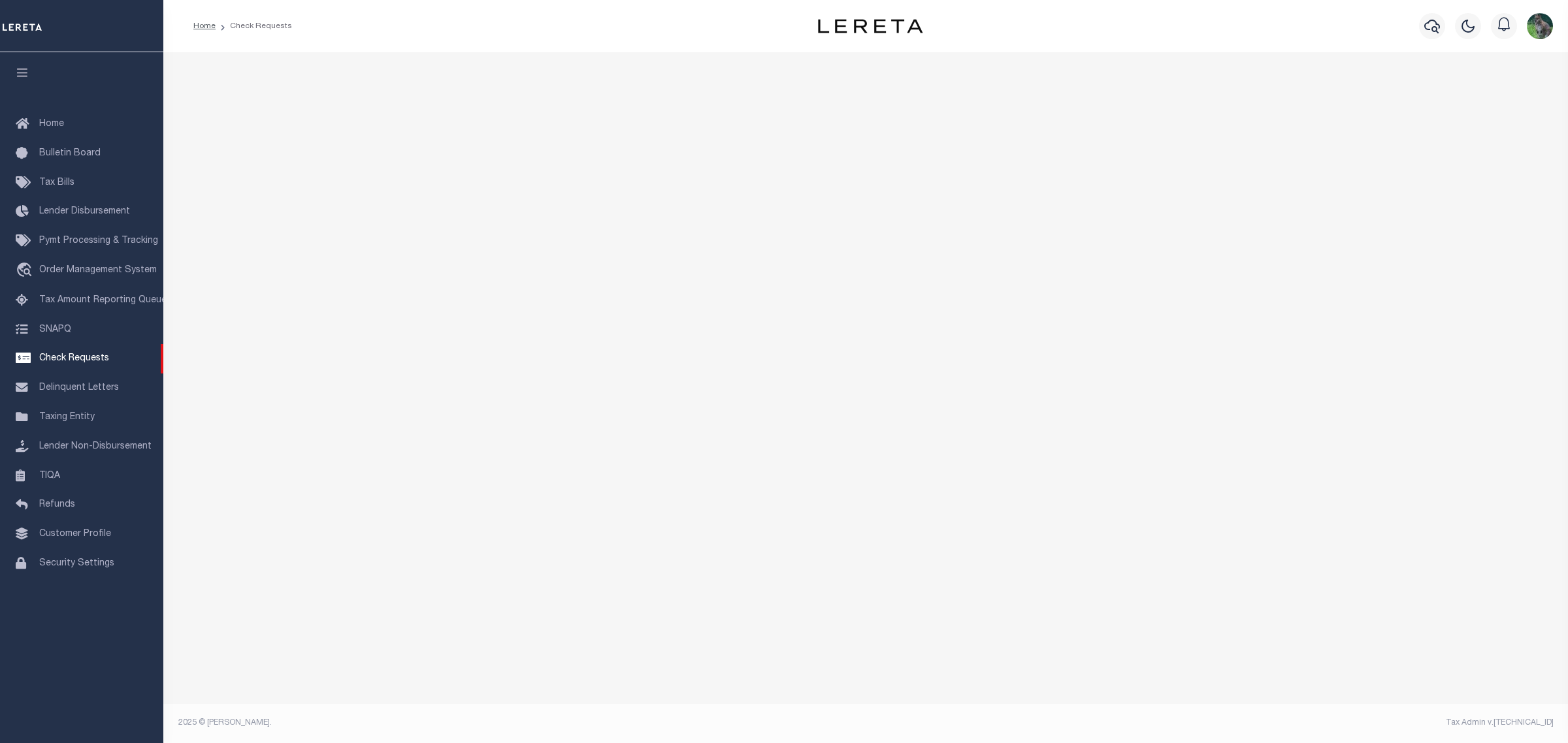
select select "50"
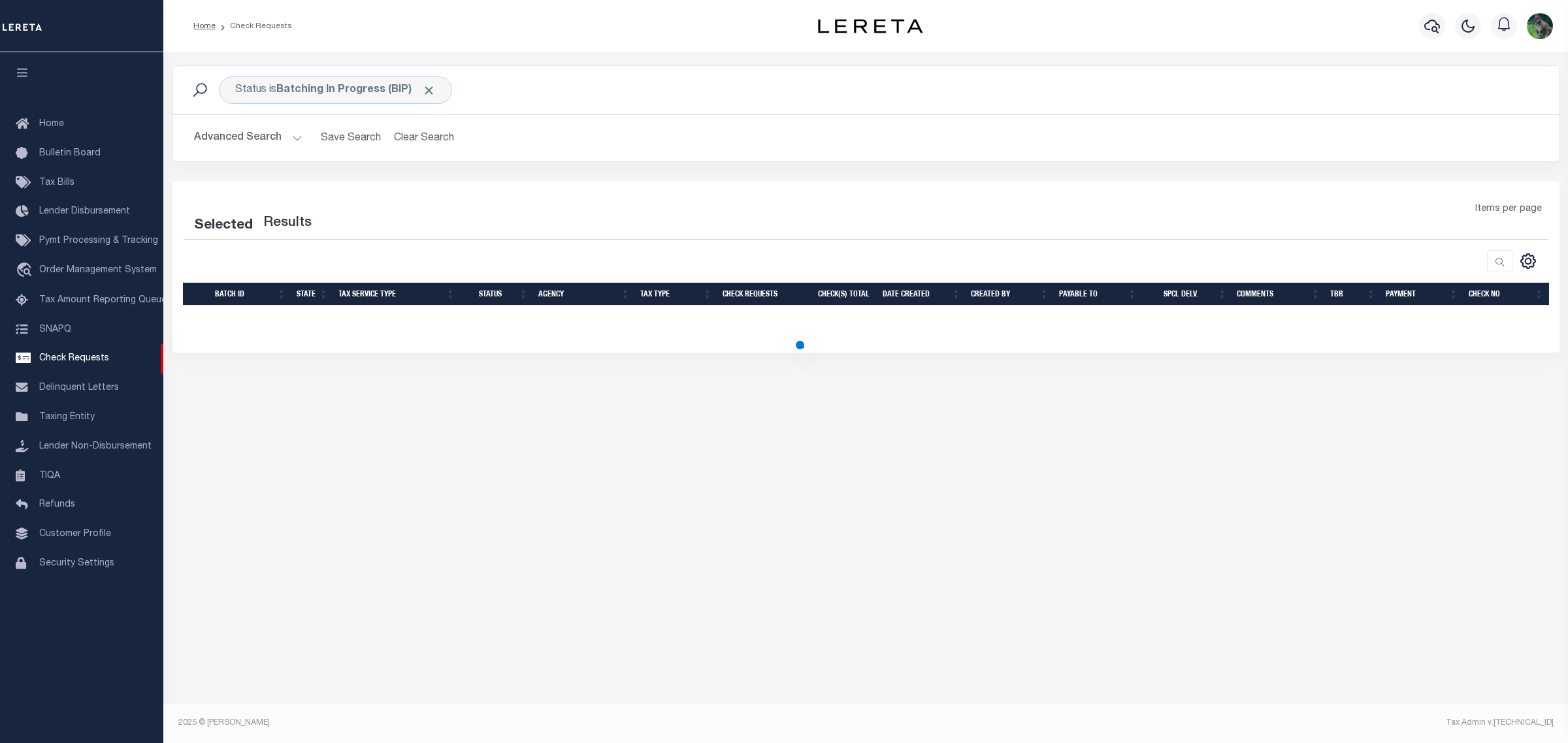
select select "50"
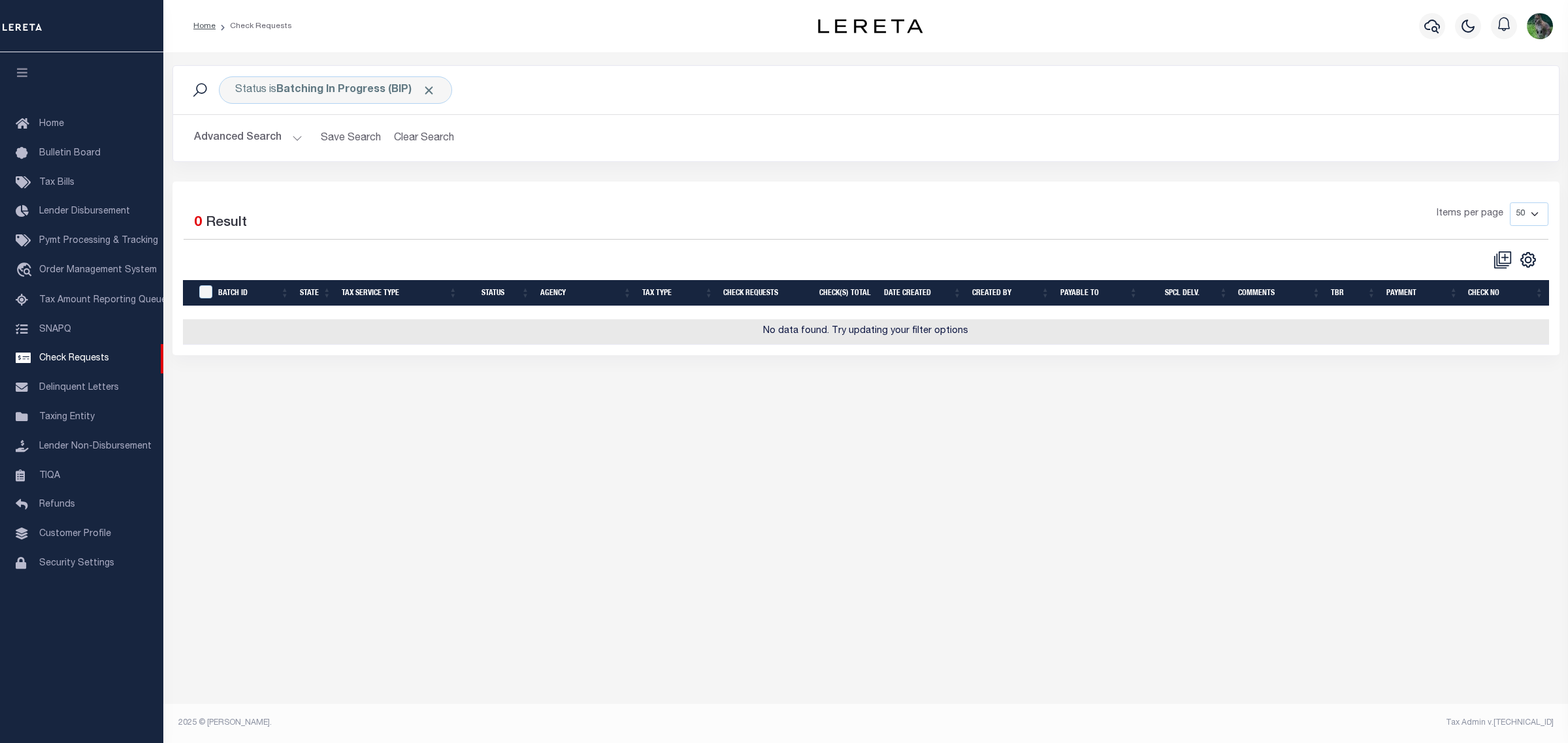
click at [624, 190] on div "Selected 0 Result Items per page 10 25 50 100" at bounding box center [866, 268] width 1387 height 174
click at [438, 132] on button "Clear Search" at bounding box center [424, 138] width 71 height 26
click at [236, 137] on button "Advanced Search" at bounding box center [248, 138] width 108 height 26
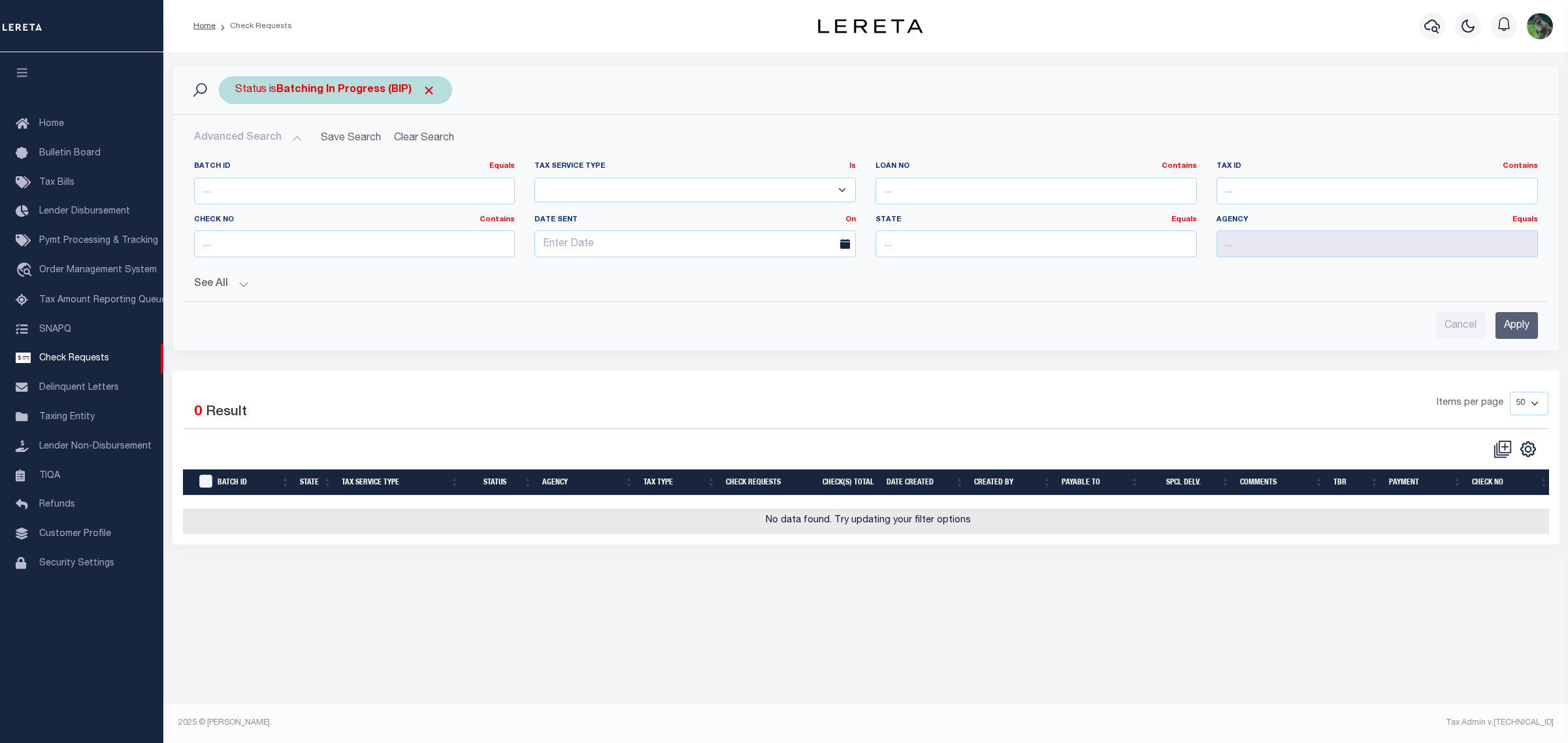
click at [355, 83] on div "Status is Batching In Progress (BIP)" at bounding box center [335, 90] width 233 height 28
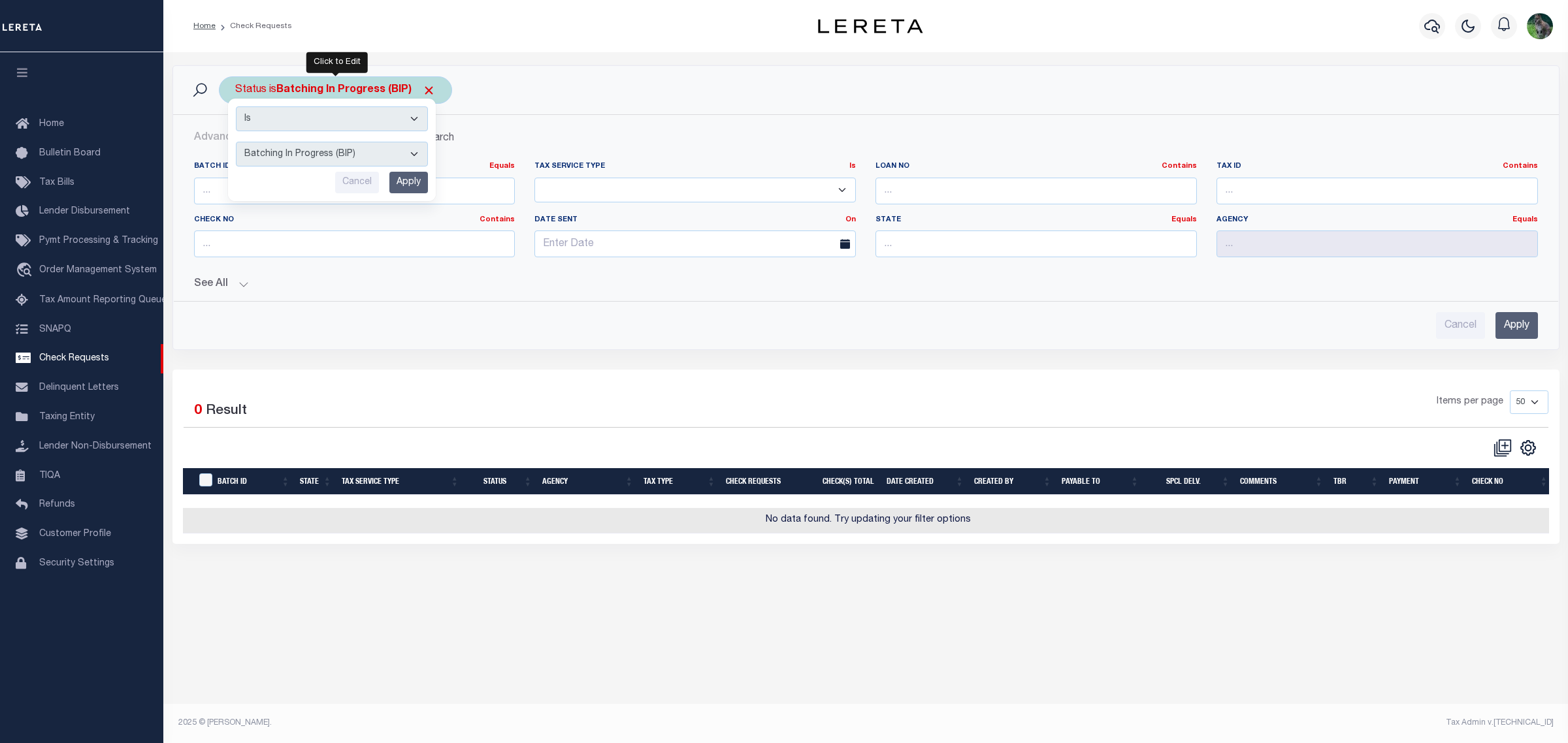
click at [368, 163] on select "Approval Needed (APN) Batching In Progress (BIP) Check Returned (CKR) Cleared a…" at bounding box center [332, 154] width 192 height 25
select select "RTS"
click at [236, 142] on select "Approval Needed (APN) Batching In Progress (BIP) Check Returned (CKR) Cleared a…" at bounding box center [332, 154] width 192 height 25
click at [413, 195] on div "Is Contains Approval Needed (APN) Batching In Progress (BIP) Check Returned (CK…" at bounding box center [331, 150] width 208 height 103
click at [418, 187] on input "Apply" at bounding box center [408, 183] width 38 height 21
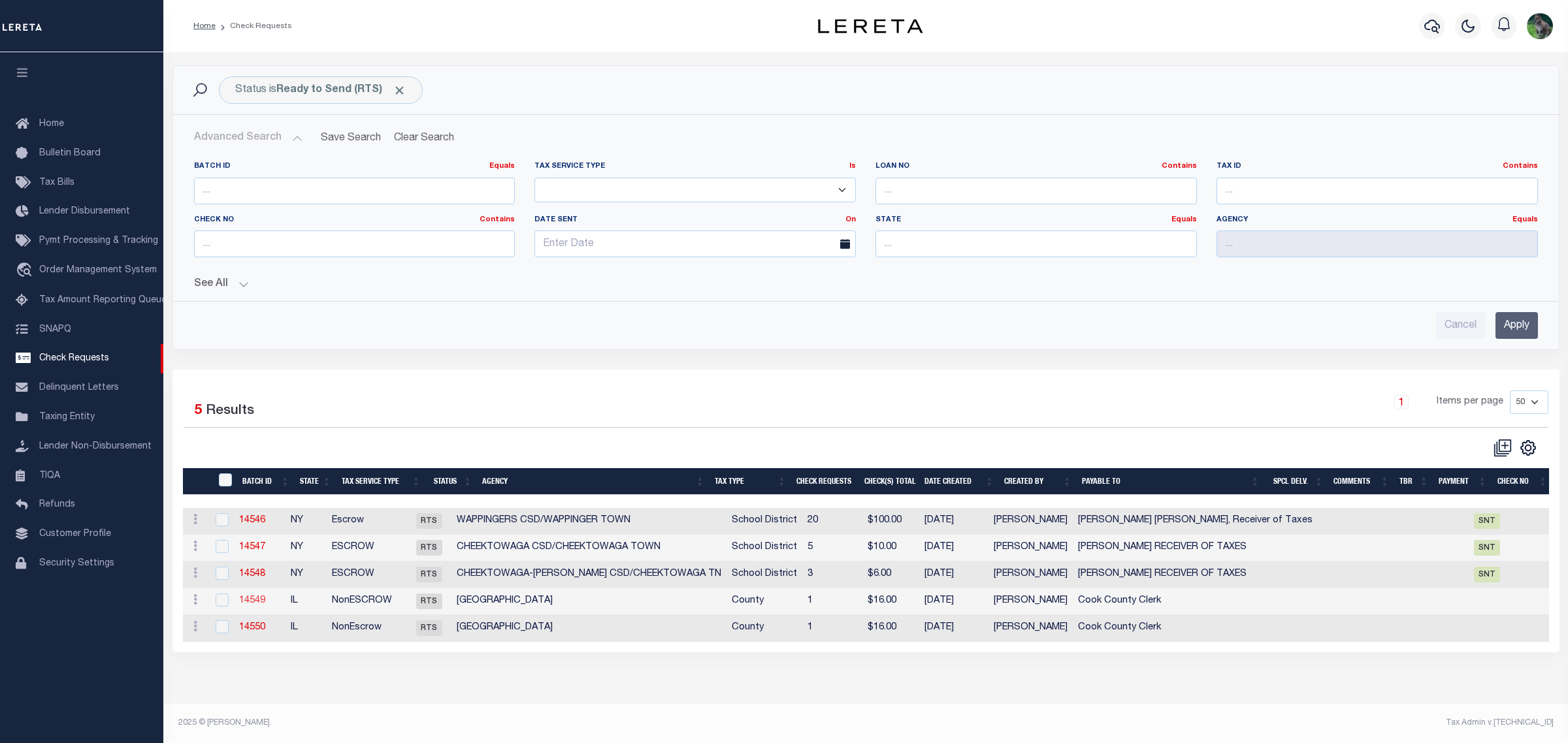
click at [251, 605] on link "14549" at bounding box center [252, 601] width 26 height 9
select select "RTS"
type input "Yes"
type input "$0.00"
type input "Cook County Clerk"
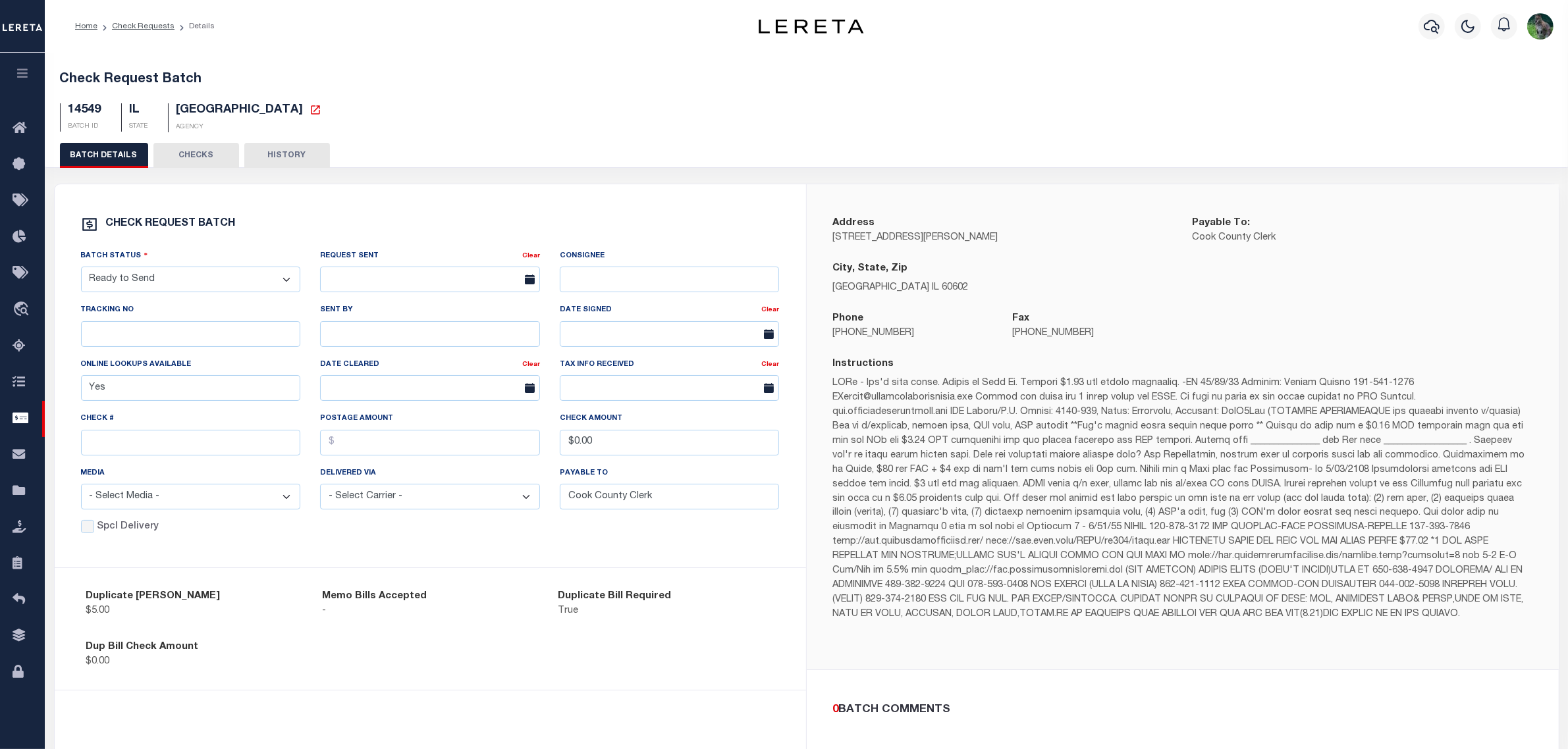
click at [173, 274] on select "- Select Status - Approval Needed Batching In Progress Check Returned Cleared a…" at bounding box center [191, 280] width 220 height 26
select select "SNT"
click at [81, 272] on select "- Select Status - Approval Needed Batching In Progress Check Returned Cleared a…" at bounding box center [191, 280] width 220 height 26
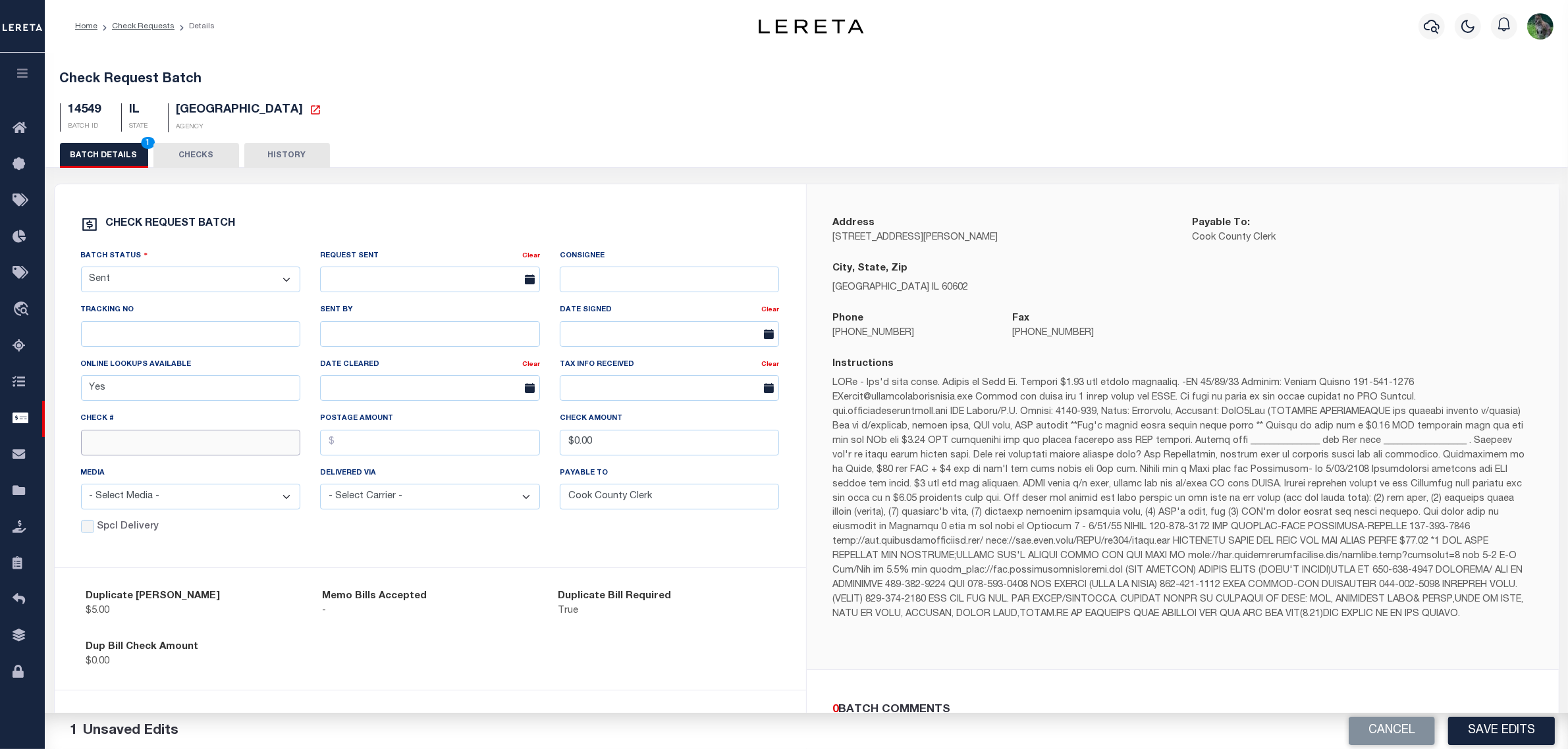
drag, startPoint x: 155, startPoint y: 445, endPoint x: 168, endPoint y: 377, distance: 69.2
click at [155, 445] on input "text" at bounding box center [191, 443] width 220 height 26
paste input "15080"
type input "15080"
click at [172, 320] on div "Tracking No" at bounding box center [191, 324] width 220 height 43
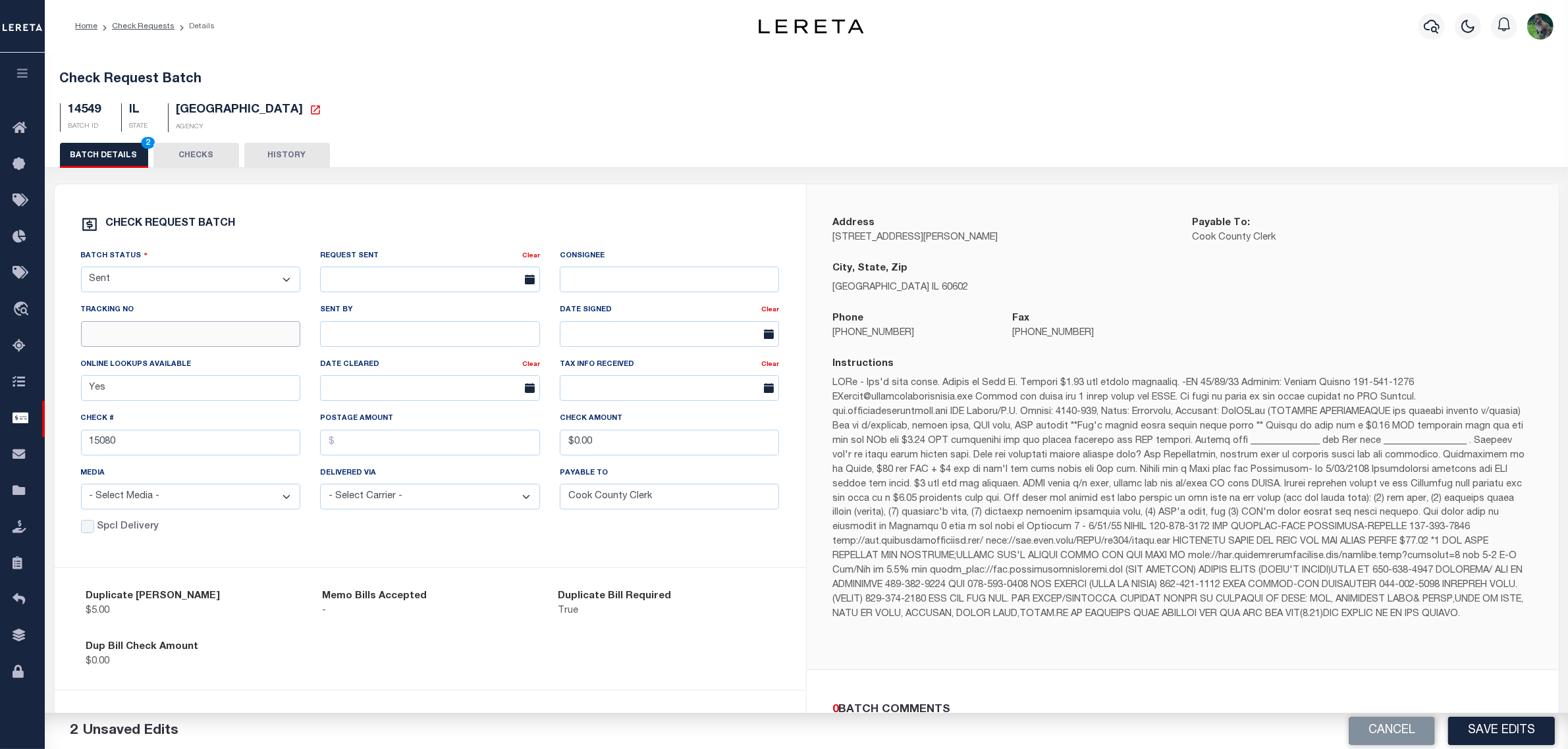
click at [199, 343] on input "text" at bounding box center [191, 334] width 220 height 26
type input "884828602178"
click at [379, 326] on input "text" at bounding box center [429, 334] width 220 height 26
type input "[PERSON_NAME]"
drag, startPoint x: 641, startPoint y: 448, endPoint x: 519, endPoint y: 448, distance: 122.0
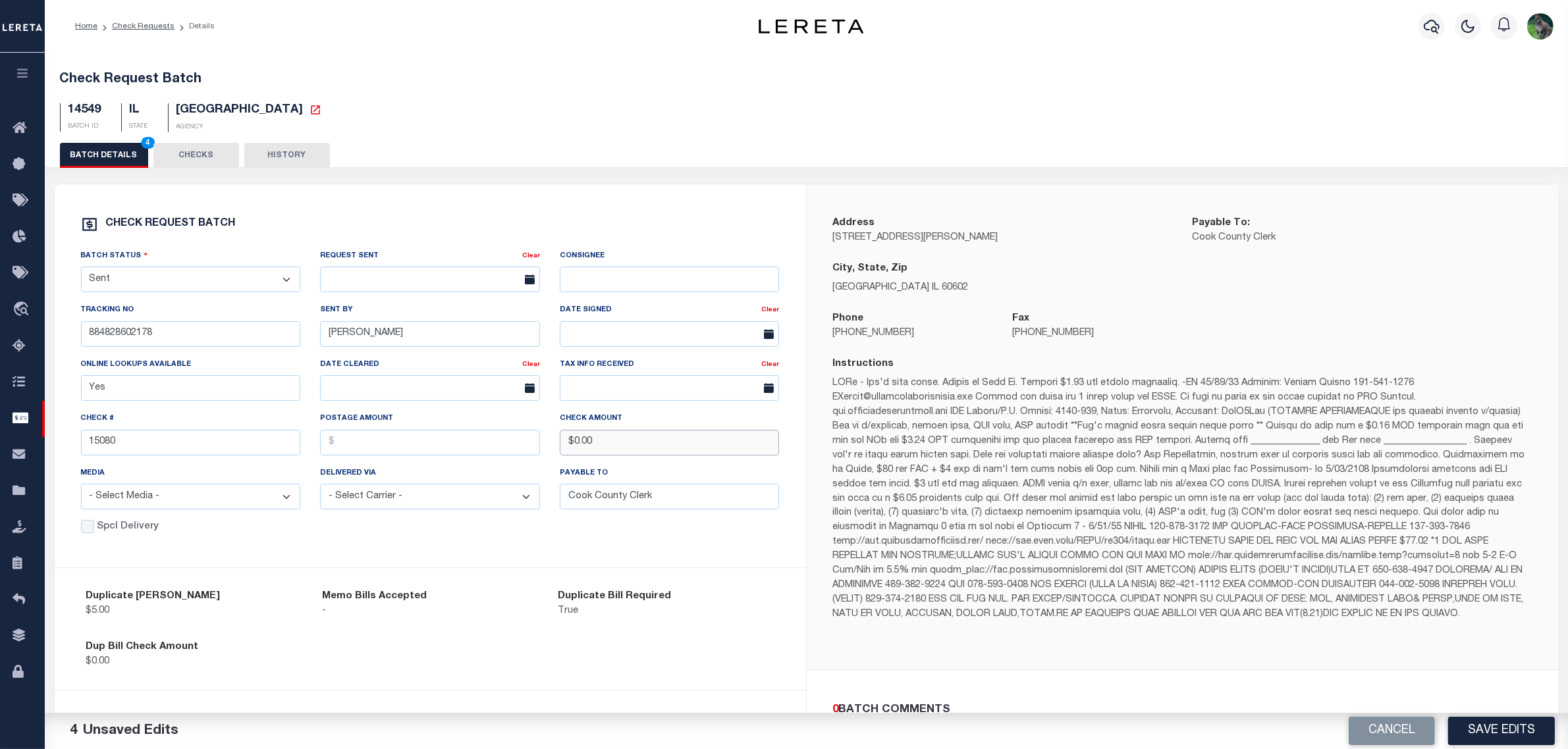
click at [528, 446] on div "Batch Status - Select Status - Approval Needed Batching In Progress Check Retur…" at bounding box center [430, 384] width 719 height 272
type input "$16.00"
click at [1480, 714] on div "Cancel Save Edits" at bounding box center [1187, 731] width 762 height 37
click at [1483, 719] on button "Save Edits" at bounding box center [1501, 731] width 106 height 28
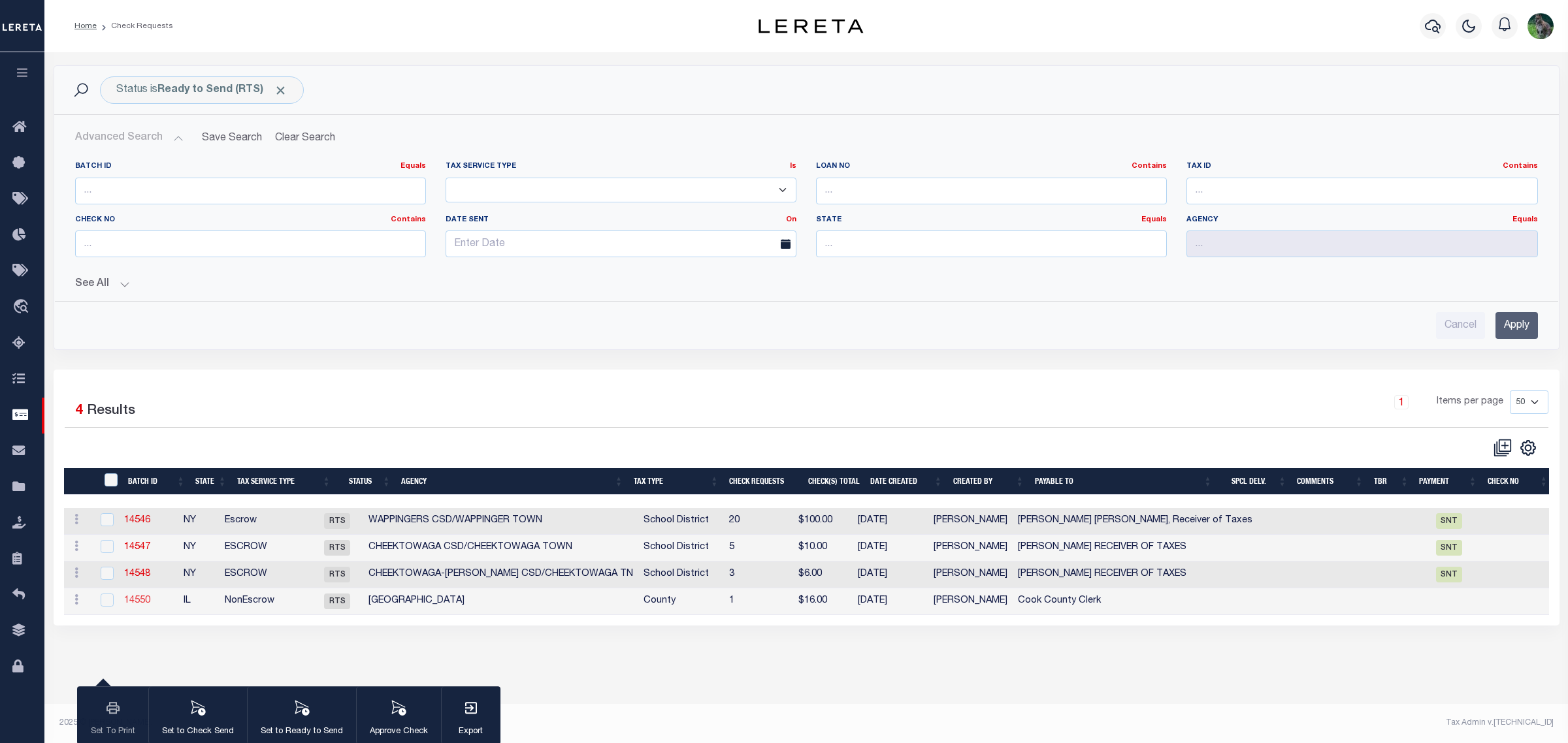
click at [142, 605] on link "14550" at bounding box center [137, 601] width 26 height 9
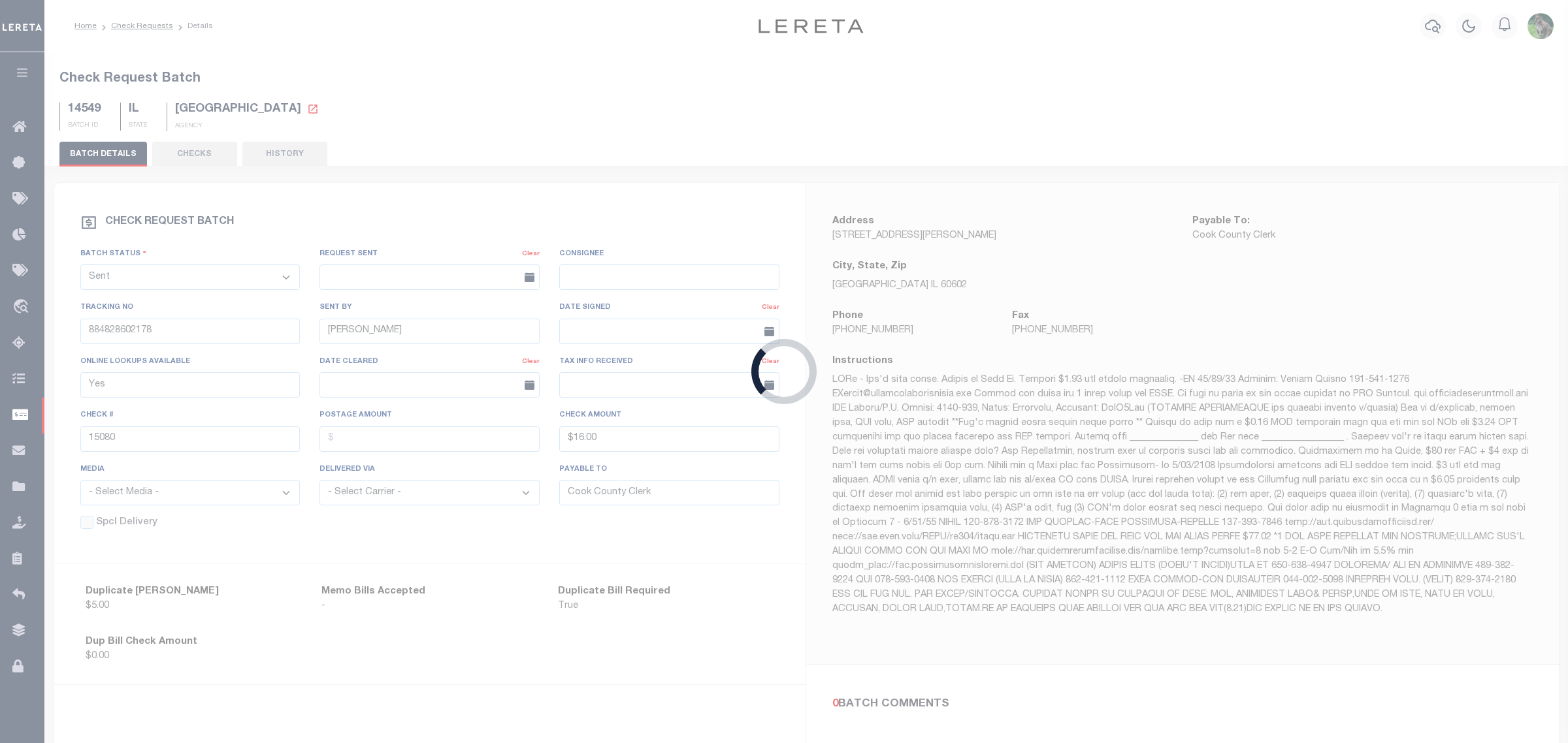
select select "RTS"
type input "$0.00"
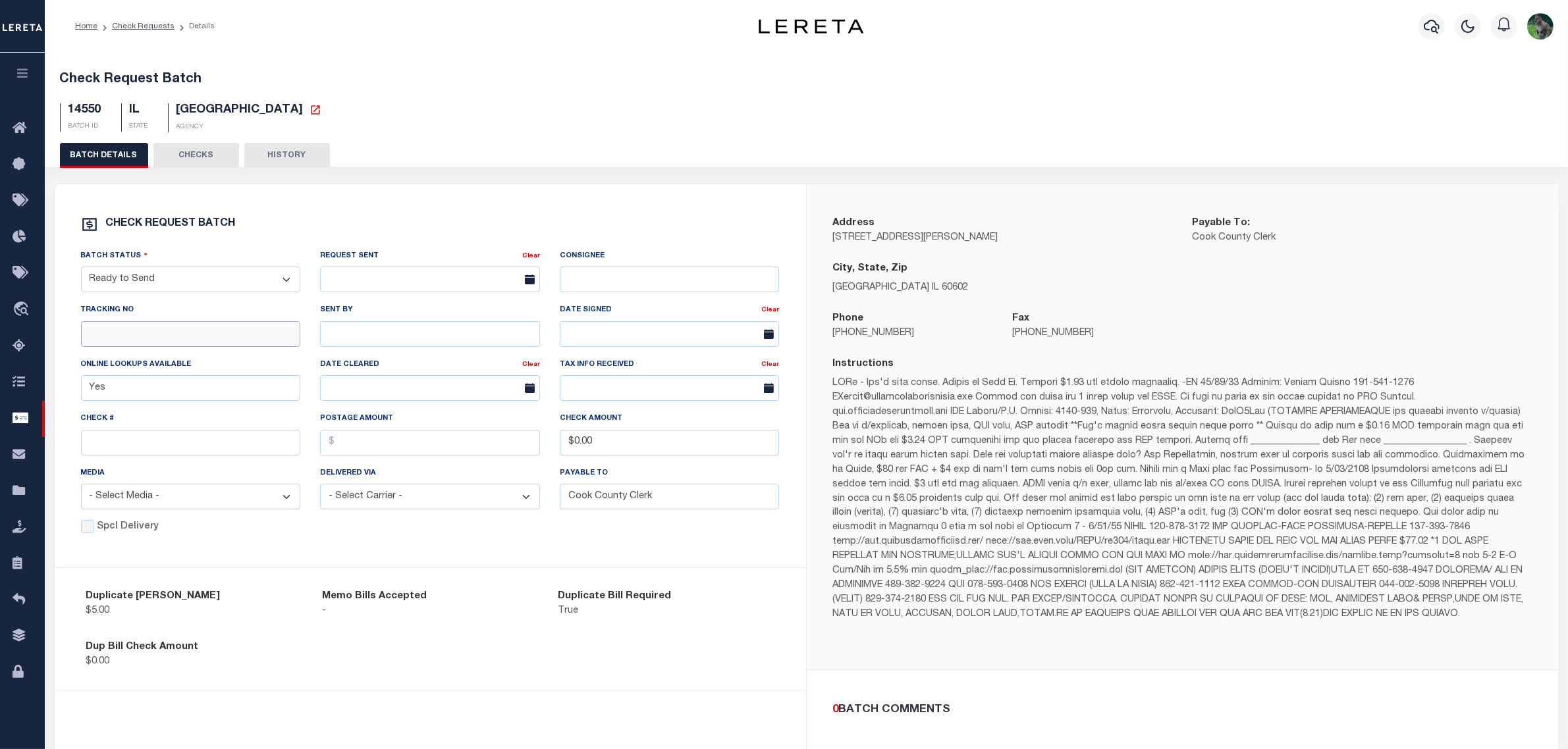
drag, startPoint x: 127, startPoint y: 333, endPoint x: 138, endPoint y: 333, distance: 11.0
click at [127, 333] on input "text" at bounding box center [191, 334] width 220 height 26
paste input "884828602178"
type input "884828602178"
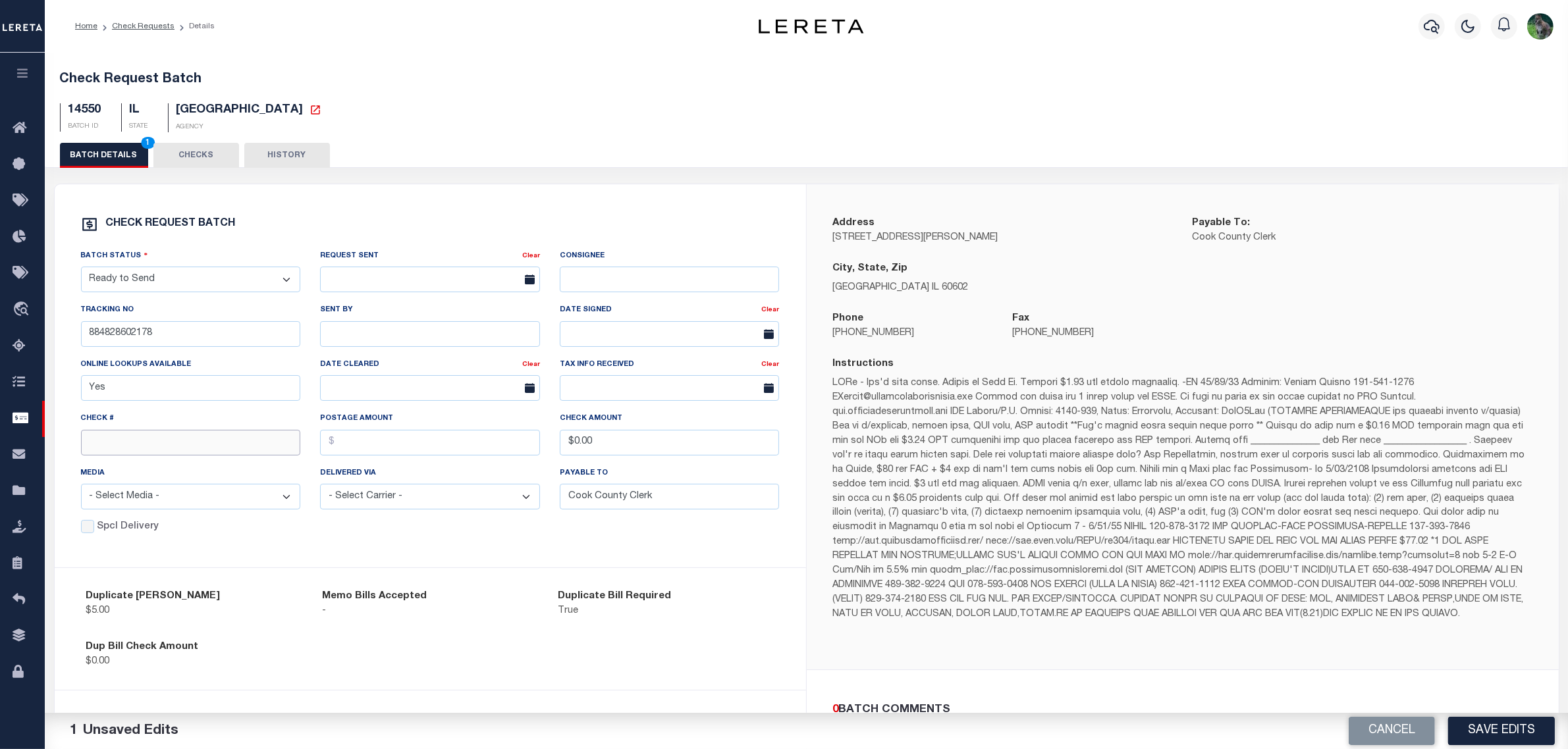
drag, startPoint x: 193, startPoint y: 446, endPoint x: 225, endPoint y: 430, distance: 35.8
click at [193, 446] on input "text" at bounding box center [191, 443] width 220 height 26
paste input "15081"
type input "15081"
click at [178, 284] on select "- Select Status - Approval Needed Batching In Progress Check Returned Cleared a…" at bounding box center [191, 280] width 220 height 26
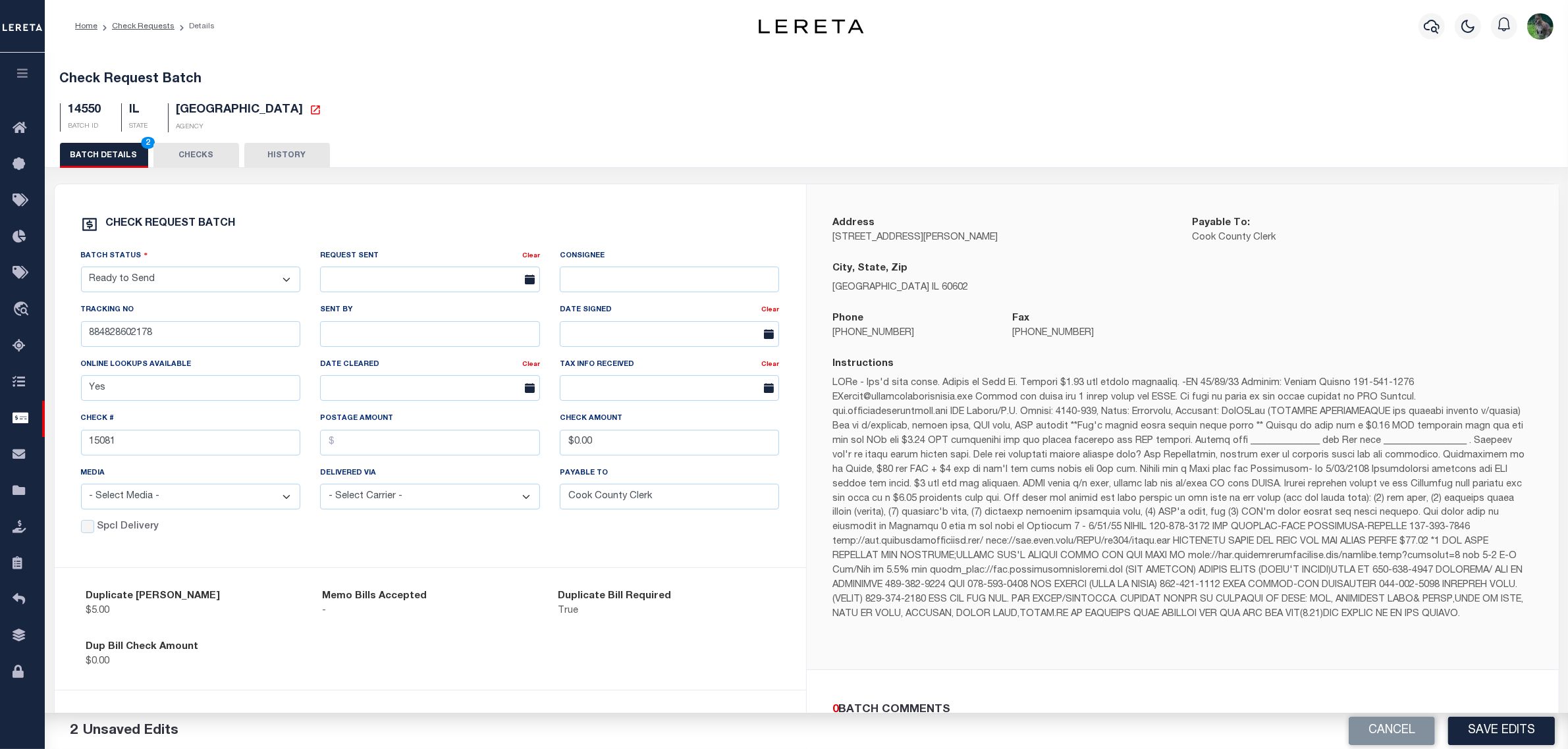
select select "SNT"
click at [81, 272] on select "- Select Status - Approval Needed Batching In Progress Check Returned Cleared a…" at bounding box center [191, 280] width 220 height 26
click at [354, 338] on input "text" at bounding box center [429, 334] width 220 height 26
type input "[PERSON_NAME]"
click at [488, 422] on div "Batch Status - Select Status - Approval Needed Batching In Progress Check Retur…" at bounding box center [430, 384] width 719 height 272
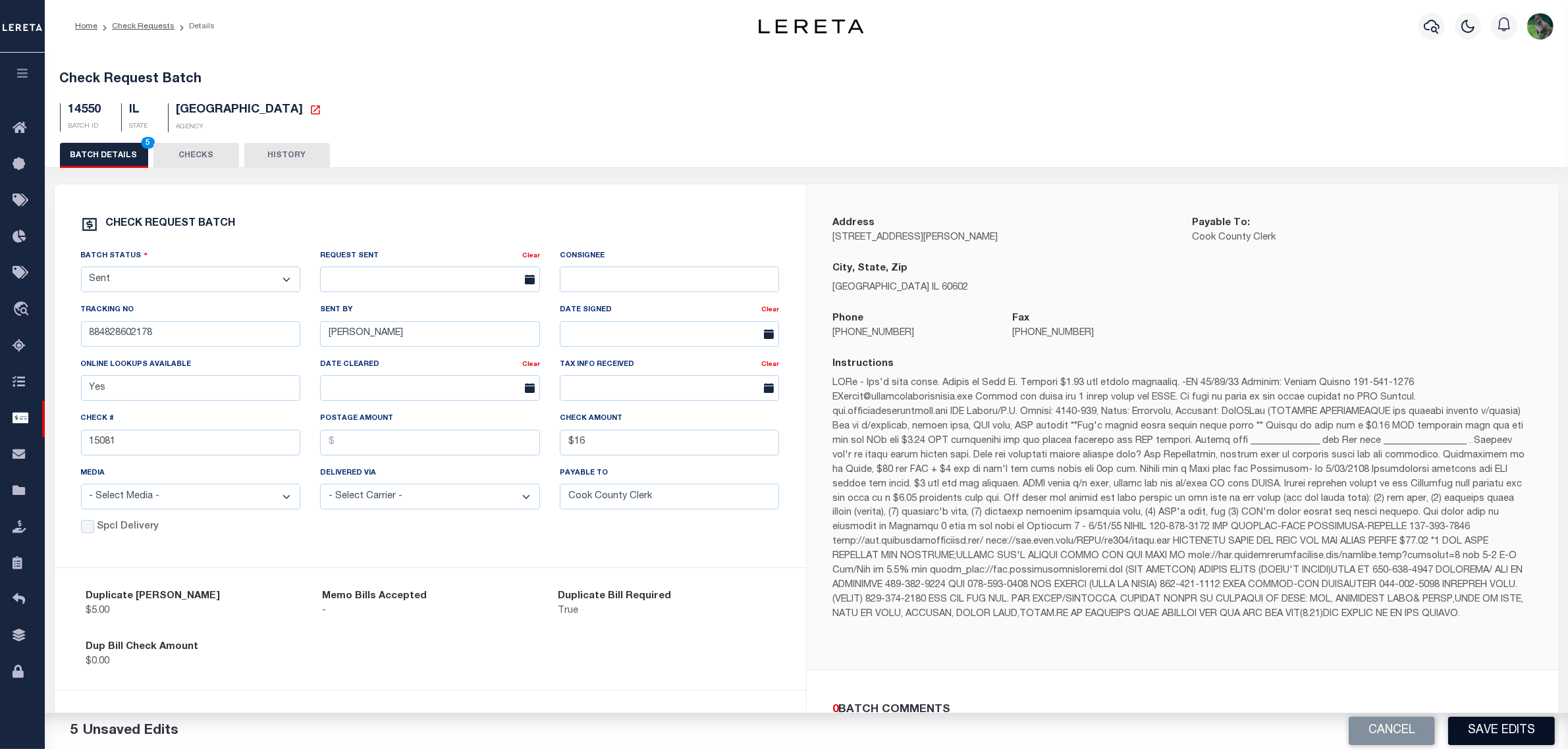
type input "$16.00"
drag, startPoint x: 1489, startPoint y: 735, endPoint x: 1498, endPoint y: 679, distance: 56.7
click at [1489, 734] on button "Save Edits" at bounding box center [1501, 731] width 106 height 28
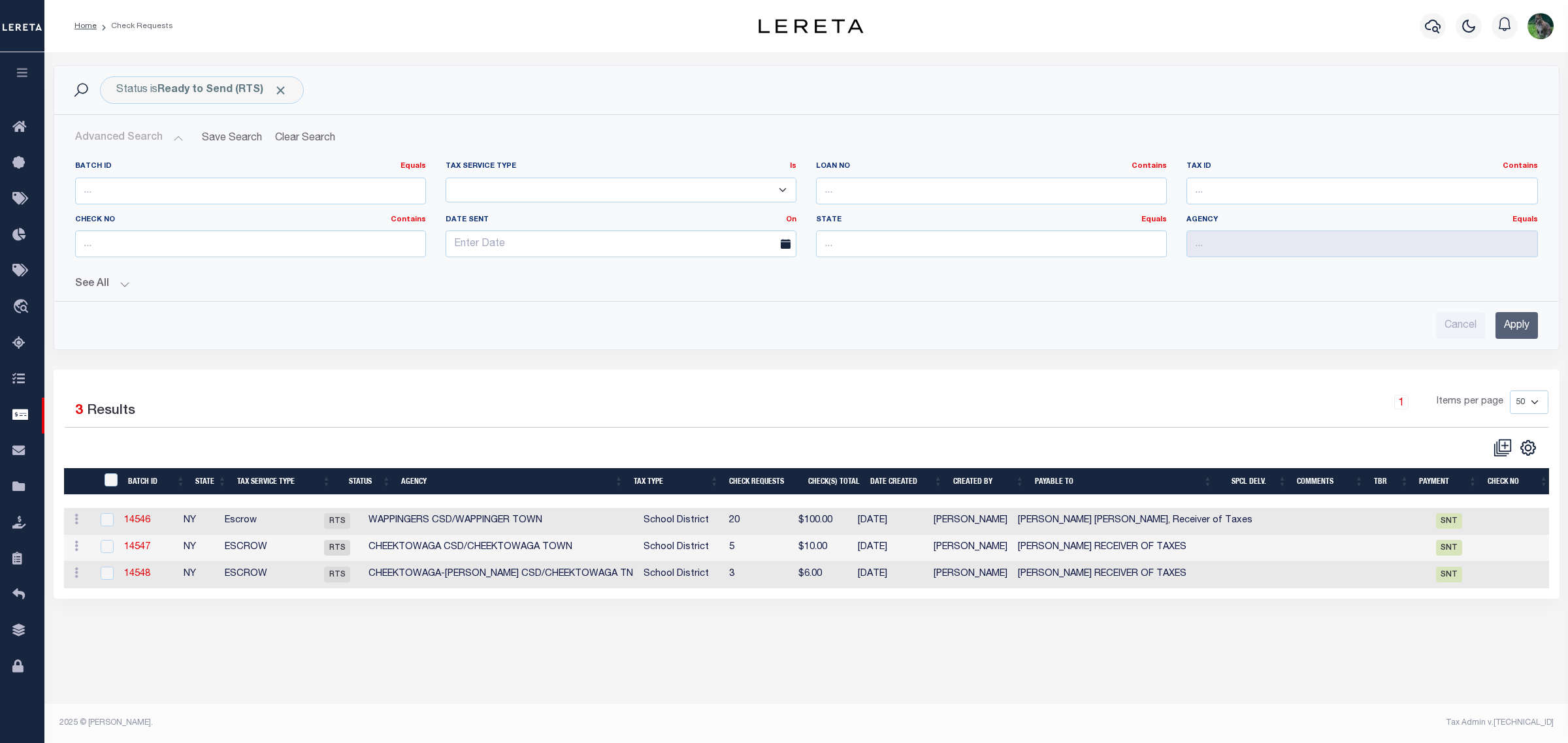
click at [495, 487] on th "Agency" at bounding box center [512, 482] width 233 height 27
click at [140, 523] on link "14547" at bounding box center [137, 521] width 26 height 9
select select "RTS"
type input "$0.00"
type input "[PERSON_NAME] RECEIVER OF TAXES"
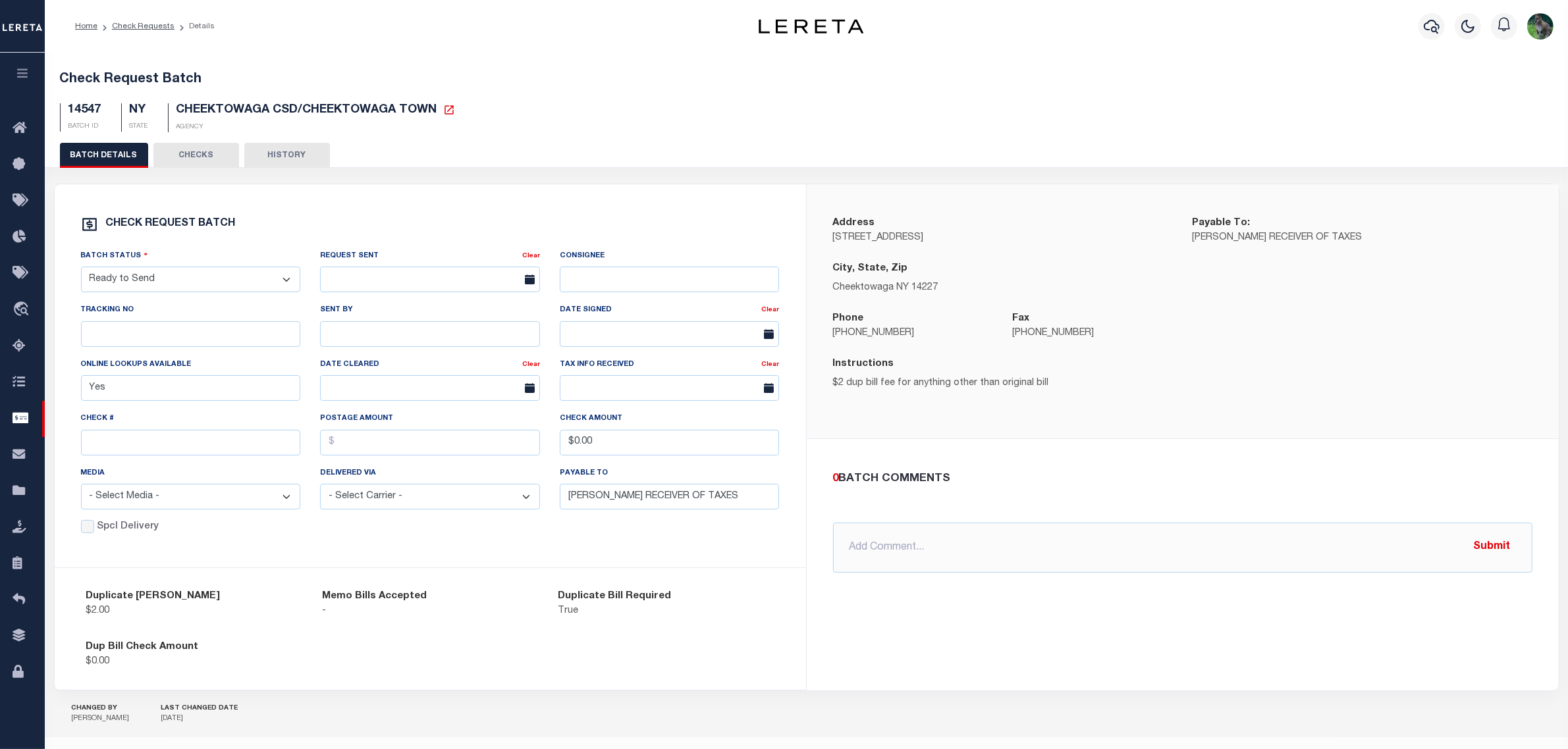
click at [179, 292] on select "- Select Status - Approval Needed Batching In Progress Check Returned Cleared a…" at bounding box center [191, 280] width 220 height 26
select select "SNT"
click at [81, 272] on select "- Select Status - Approval Needed Batching In Progress Check Returned Cleared a…" at bounding box center [191, 280] width 220 height 26
drag, startPoint x: 135, startPoint y: 442, endPoint x: 225, endPoint y: 455, distance: 90.9
click at [135, 442] on input "text" at bounding box center [191, 443] width 220 height 26
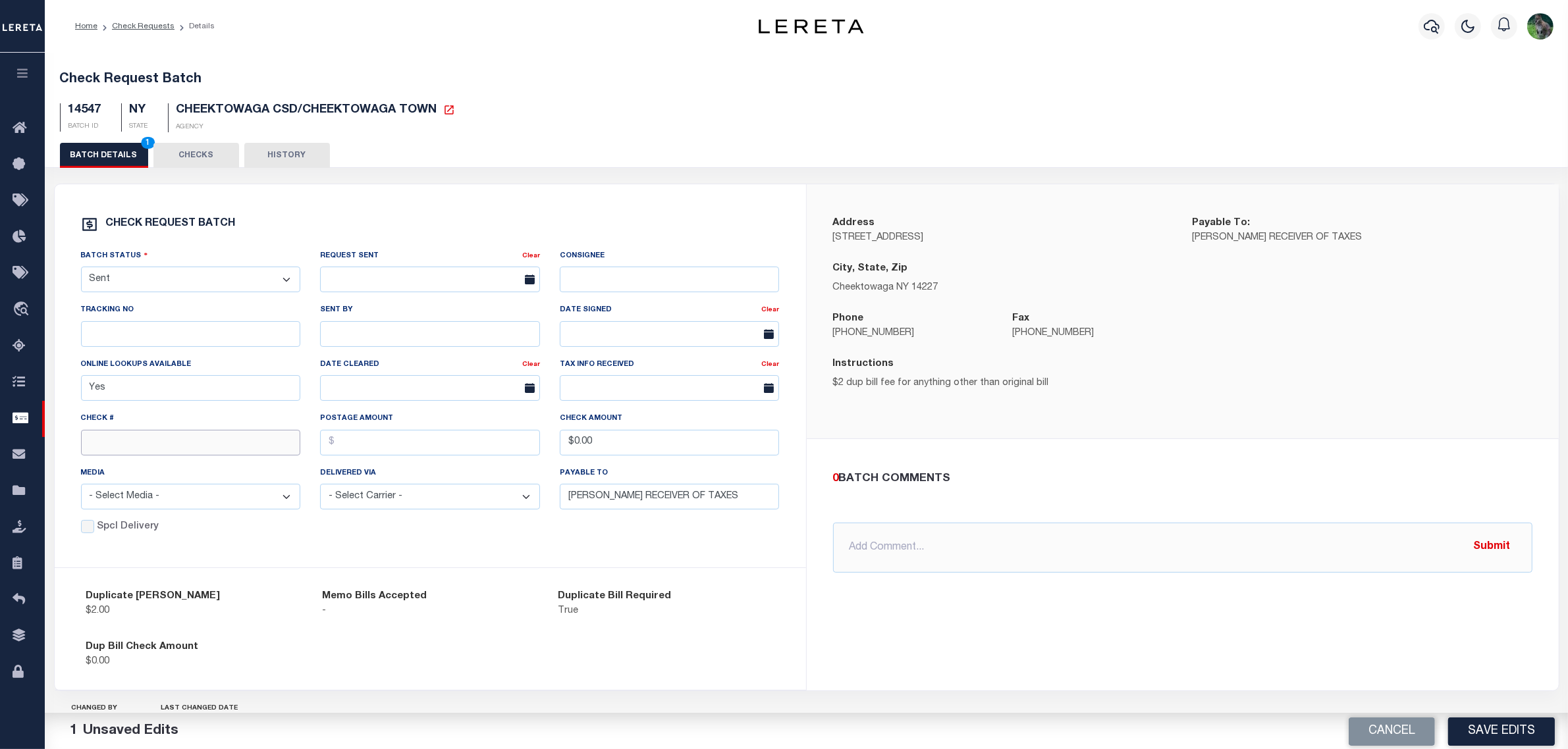
paste input "15078"
type input "15078"
click at [1489, 728] on button "Save Edits" at bounding box center [1501, 731] width 106 height 28
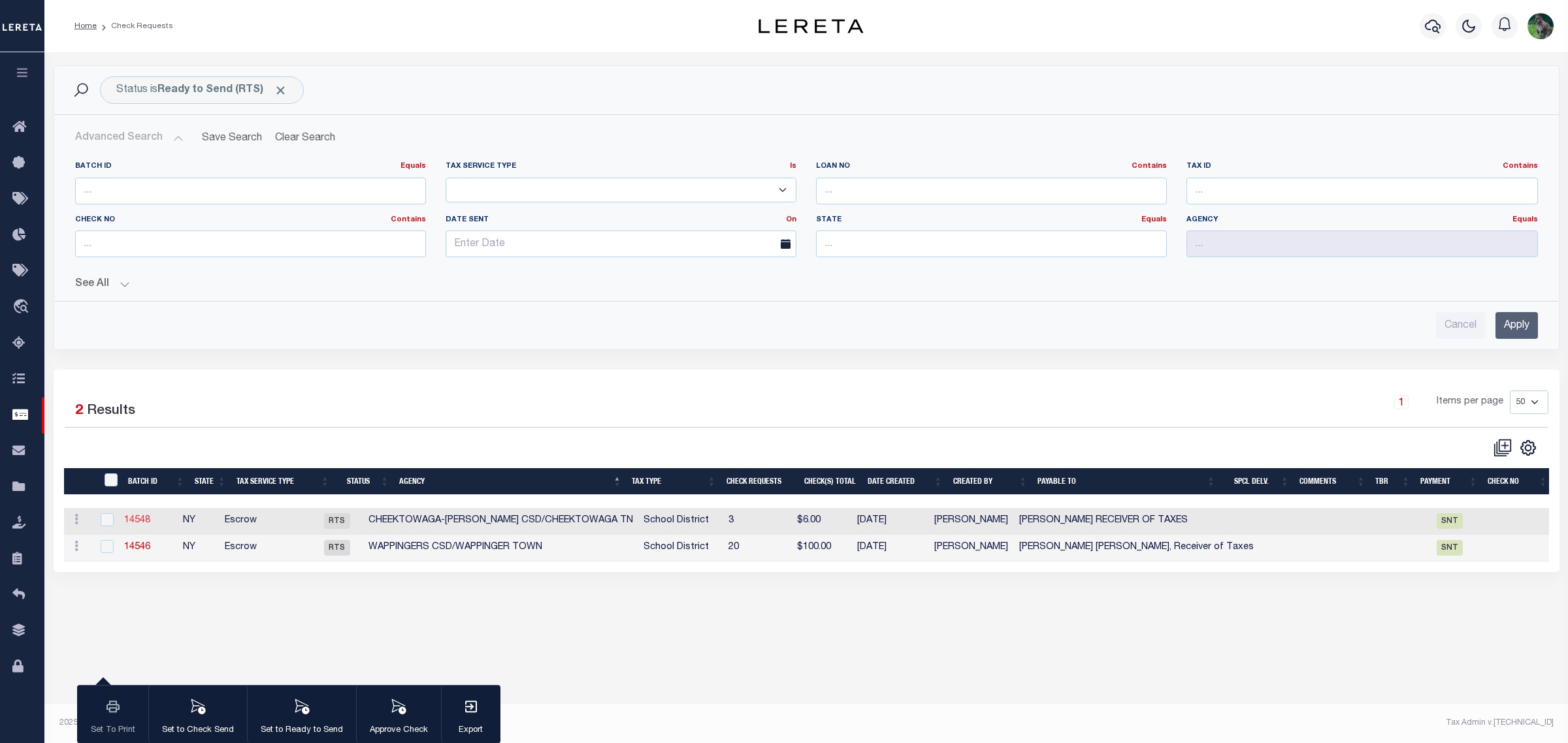
click at [149, 523] on link "14548" at bounding box center [137, 521] width 26 height 9
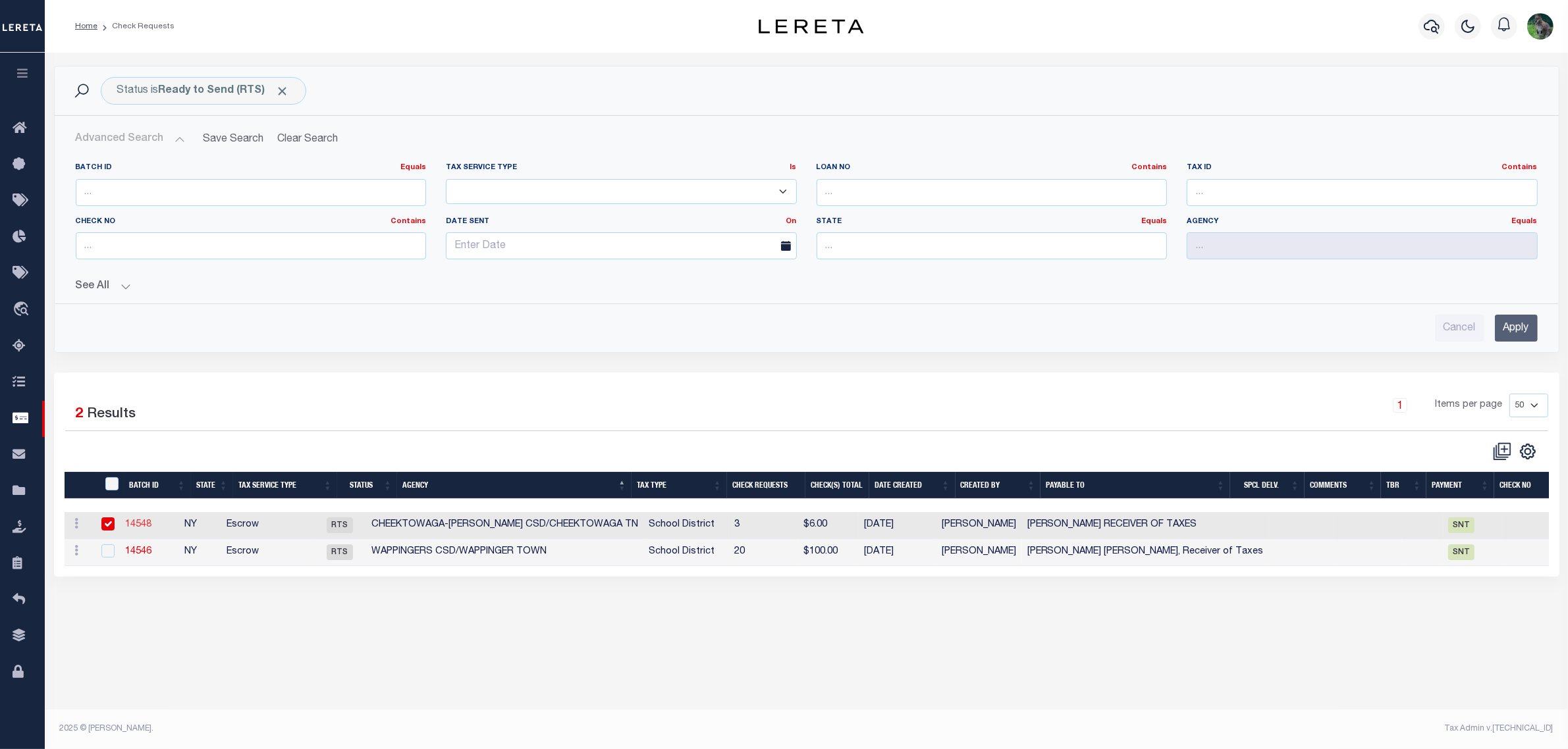
select select "RTS"
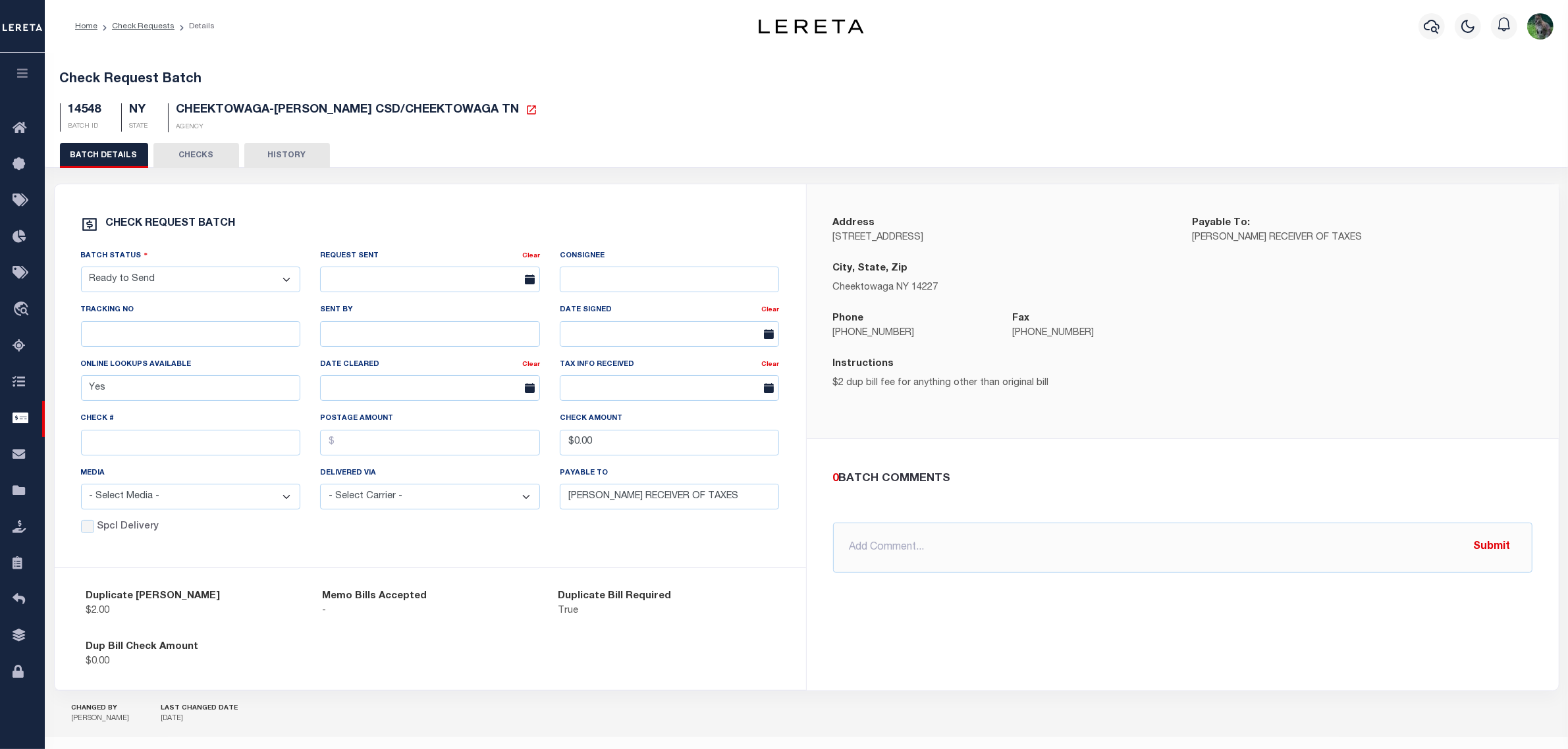
click at [214, 281] on select "- Select Status - Approval Needed Batching In Progress Check Returned Cleared a…" at bounding box center [191, 280] width 220 height 26
select select "SNT"
click at [81, 272] on select "- Select Status - Approval Needed Batching In Progress Check Returned Cleared a…" at bounding box center [191, 280] width 220 height 26
drag, startPoint x: 147, startPoint y: 445, endPoint x: 374, endPoint y: 515, distance: 237.5
click at [147, 445] on input "text" at bounding box center [191, 443] width 220 height 26
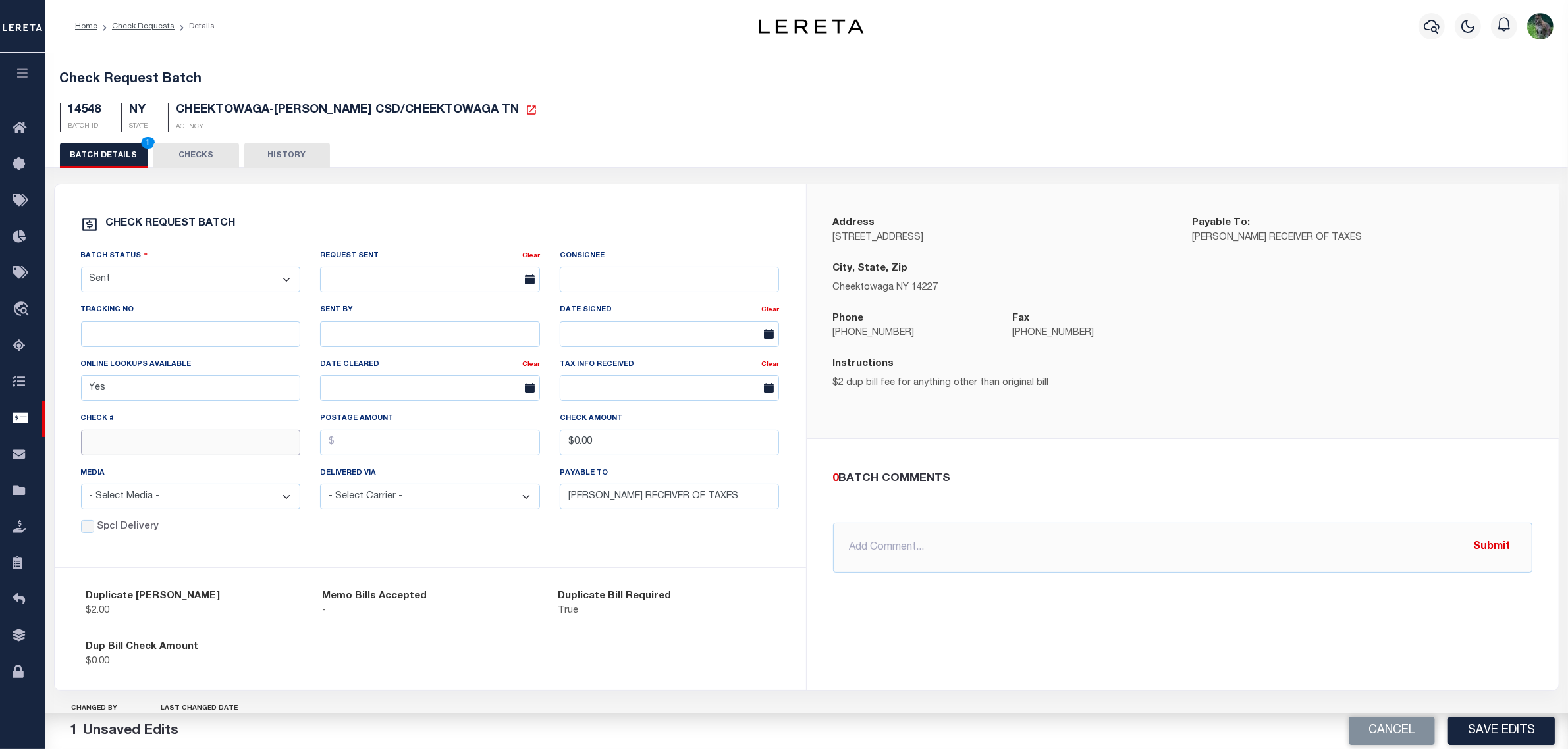
paste input "15079"
type input "15079"
click at [1281, 599] on div "0 BATCH COMMENTS @[PERSON_NAME] @[PERSON_NAME] @[PERSON_NAME] @[PERSON_NAME] @[…" at bounding box center [1183, 521] width 752 height 165
click at [1485, 731] on button "Save Edits" at bounding box center [1501, 731] width 106 height 28
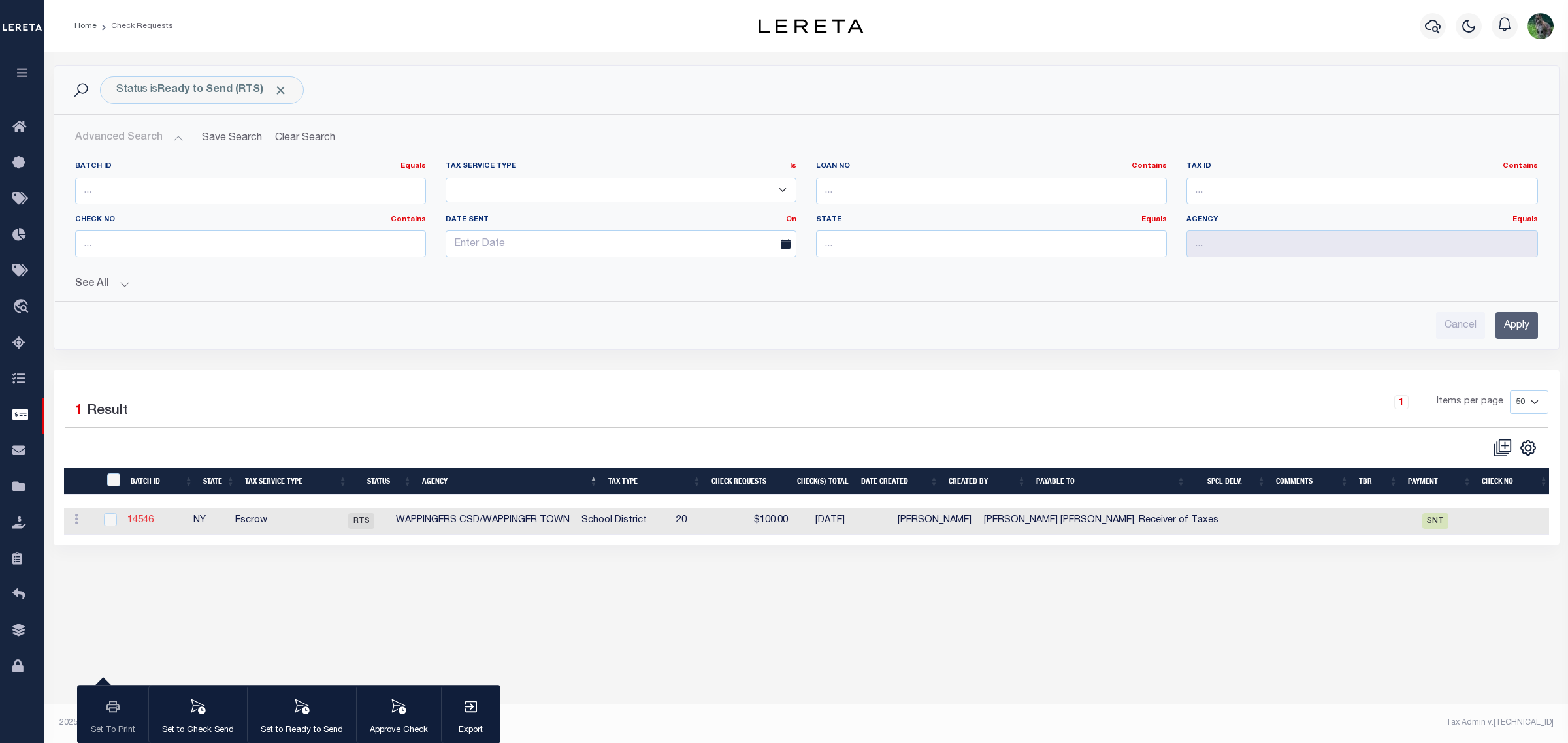
click at [140, 523] on link "14546" at bounding box center [140, 521] width 26 height 9
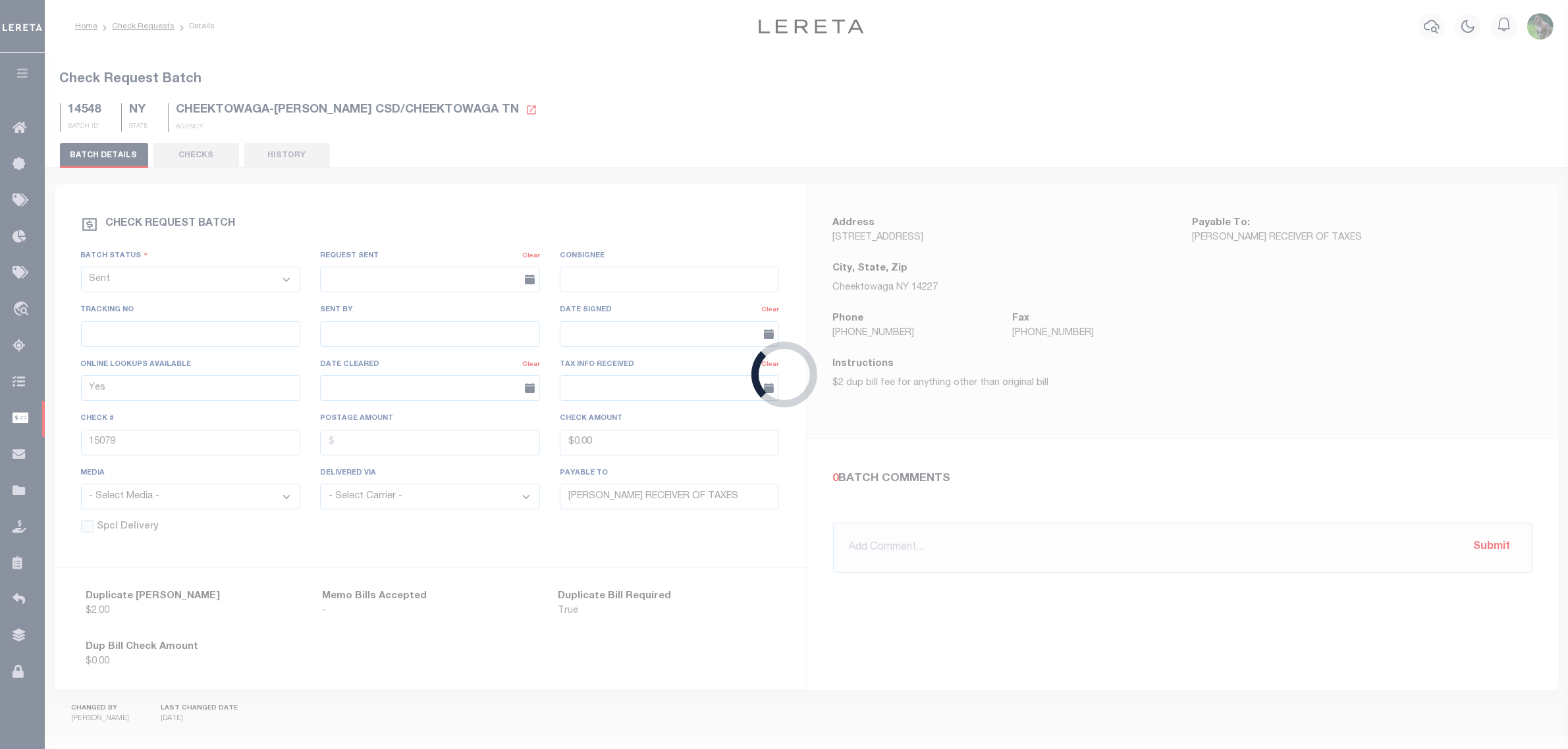
select select "RTS"
type input "No"
type input "[PERSON_NAME] [PERSON_NAME], Receiver of Taxes"
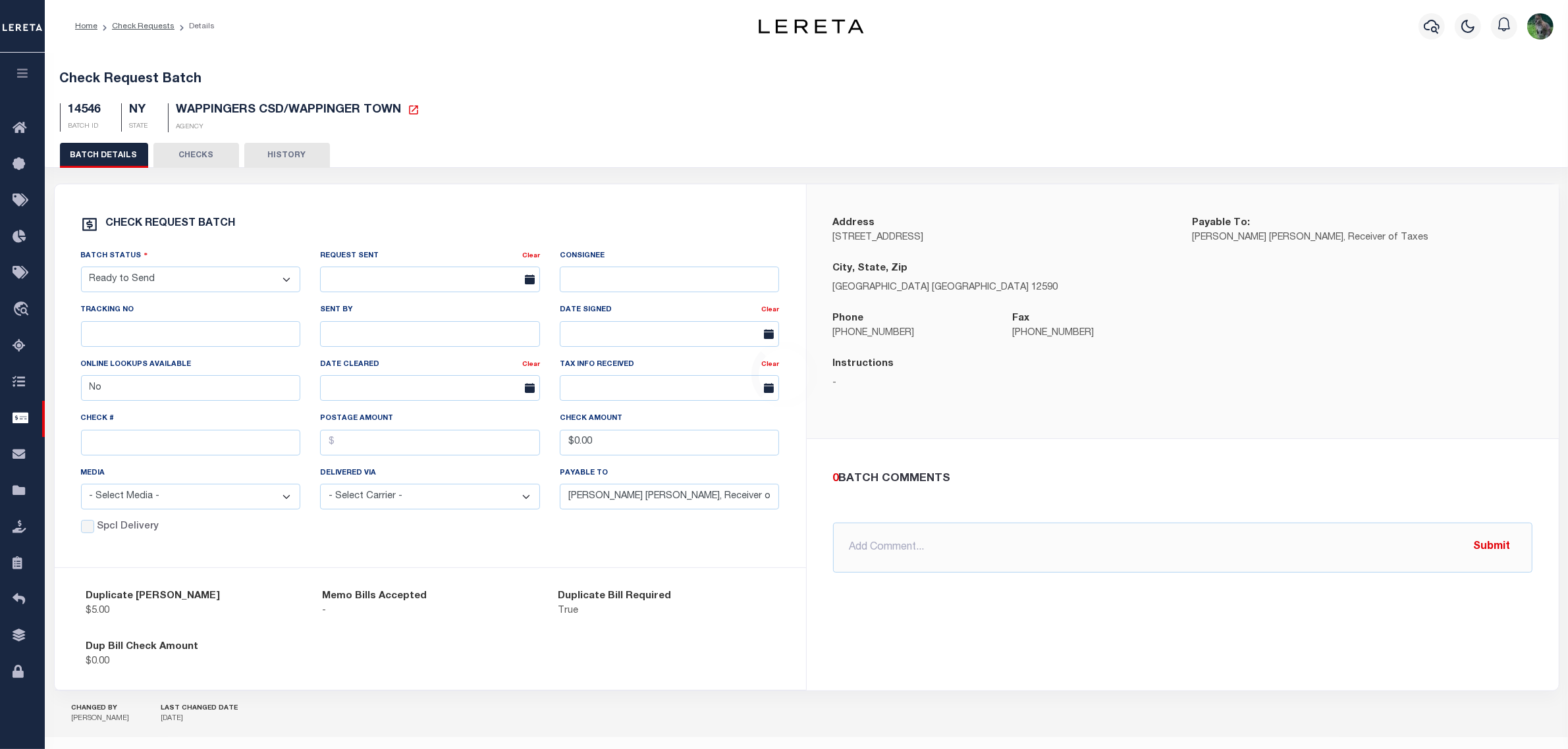
click at [209, 288] on select "- Select Status - Approval Needed Batching In Progress Check Returned Cleared a…" at bounding box center [191, 280] width 220 height 26
click at [81, 272] on select "- Select Status - Approval Needed Batching In Progress Check Returned Cleared a…" at bounding box center [191, 280] width 220 height 26
click at [184, 274] on select "- Select Status - Approval Needed Batching In Progress Check Returned Cleared a…" at bounding box center [191, 280] width 220 height 26
select select "SNT"
click at [81, 272] on select "- Select Status - Approval Needed Batching In Progress Check Returned Cleared a…" at bounding box center [191, 280] width 220 height 26
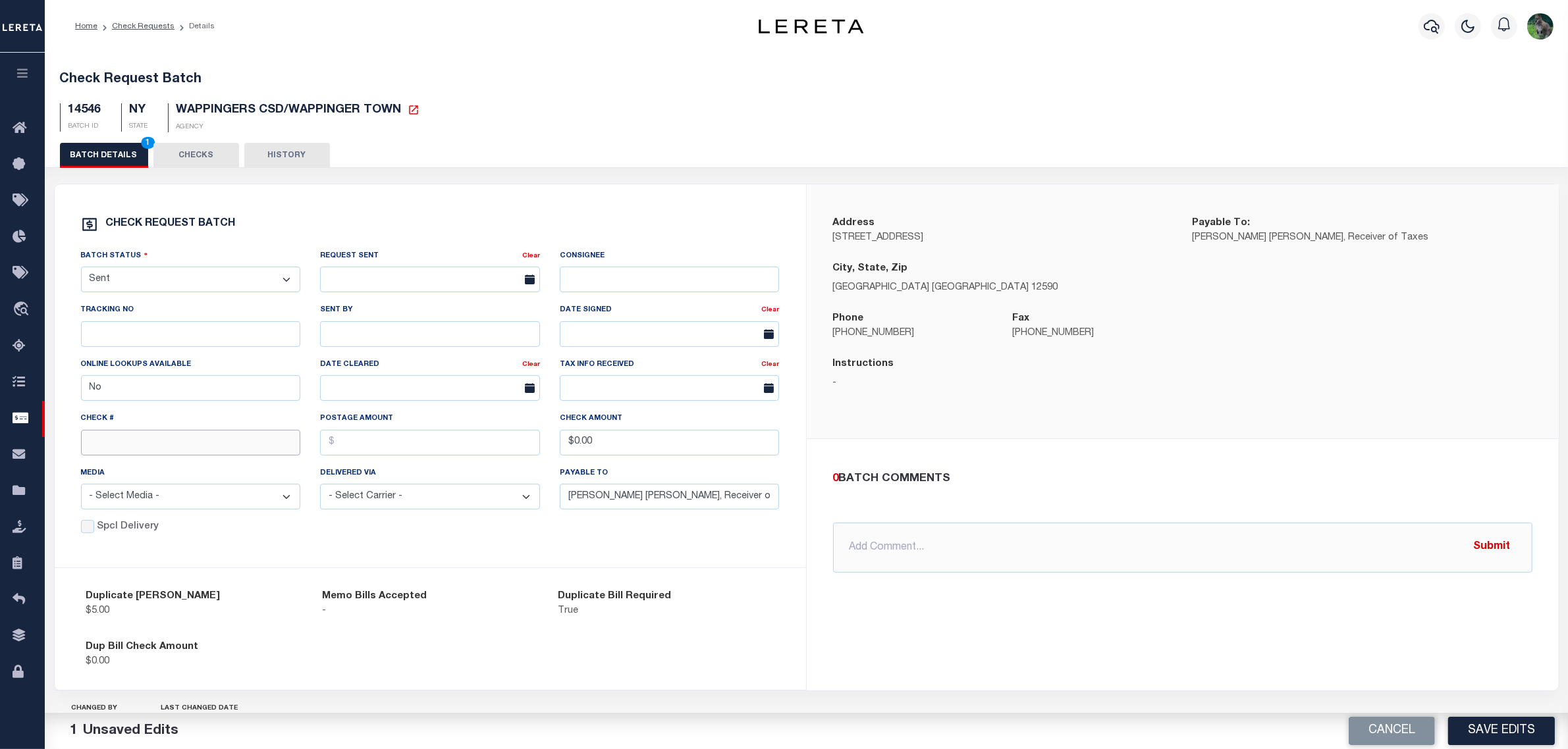
click at [163, 449] on input "text" at bounding box center [191, 443] width 220 height 26
paste input "15082"
type input "15082"
click at [1486, 736] on button "Save Edits" at bounding box center [1501, 731] width 106 height 28
